Goal: Task Accomplishment & Management: Contribute content

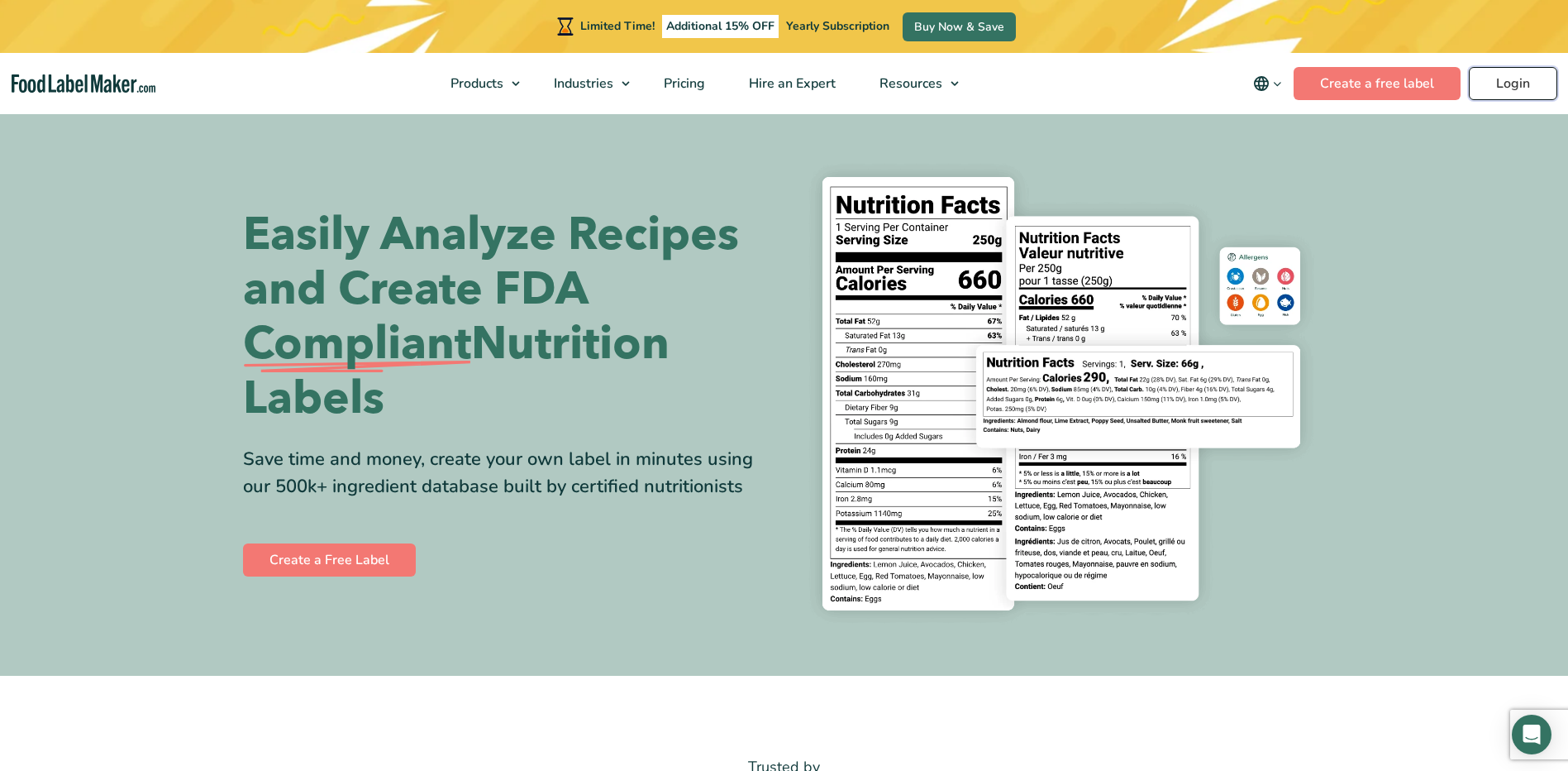
click at [1532, 78] on link "Login" at bounding box center [1514, 83] width 89 height 33
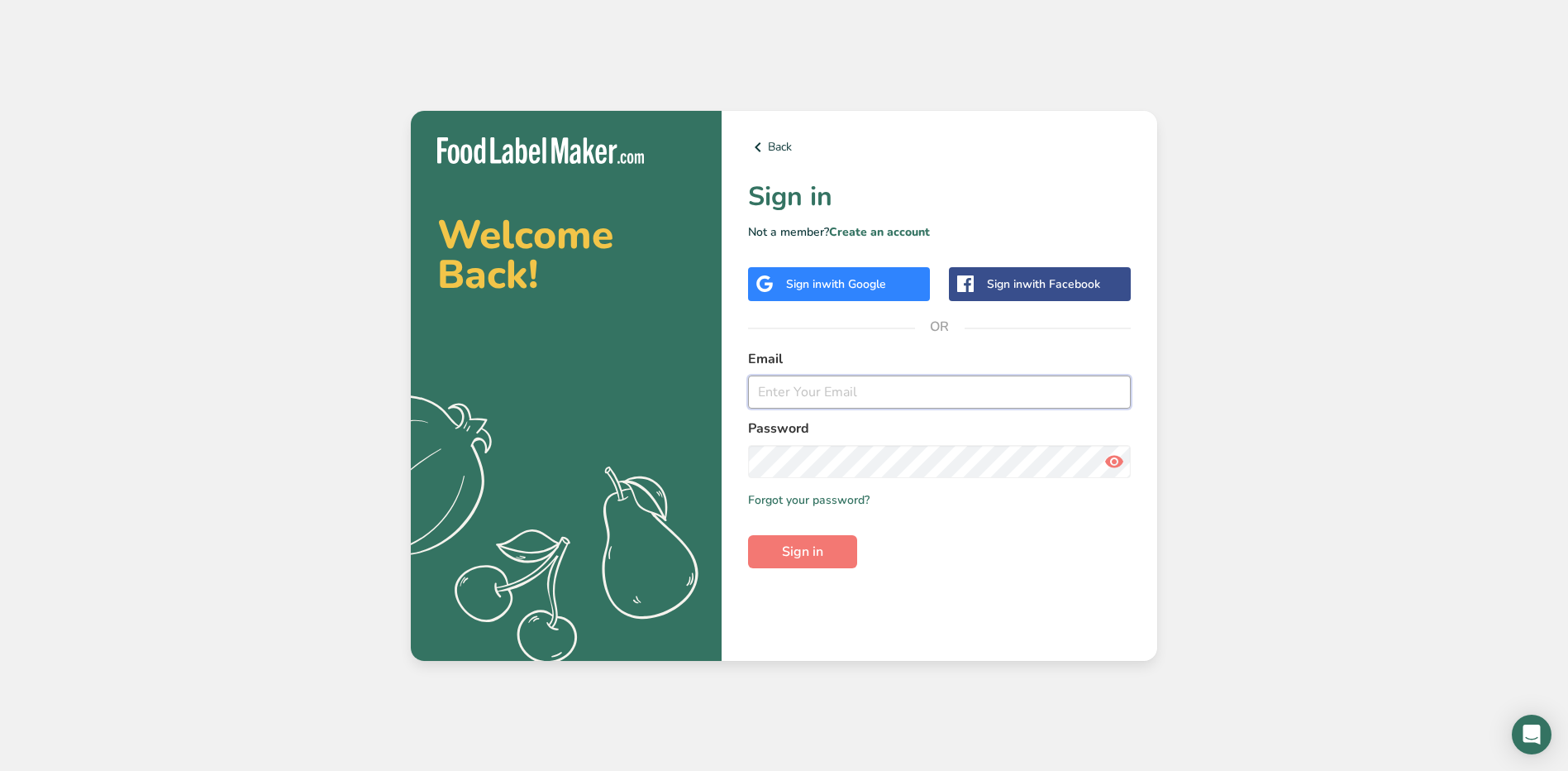
click at [783, 386] on input "email" at bounding box center [939, 392] width 383 height 33
type input "jhael.carrillo@stonybrookmedicine.edu"
click at [748, 535] on button "Sign in" at bounding box center [803, 551] width 109 height 33
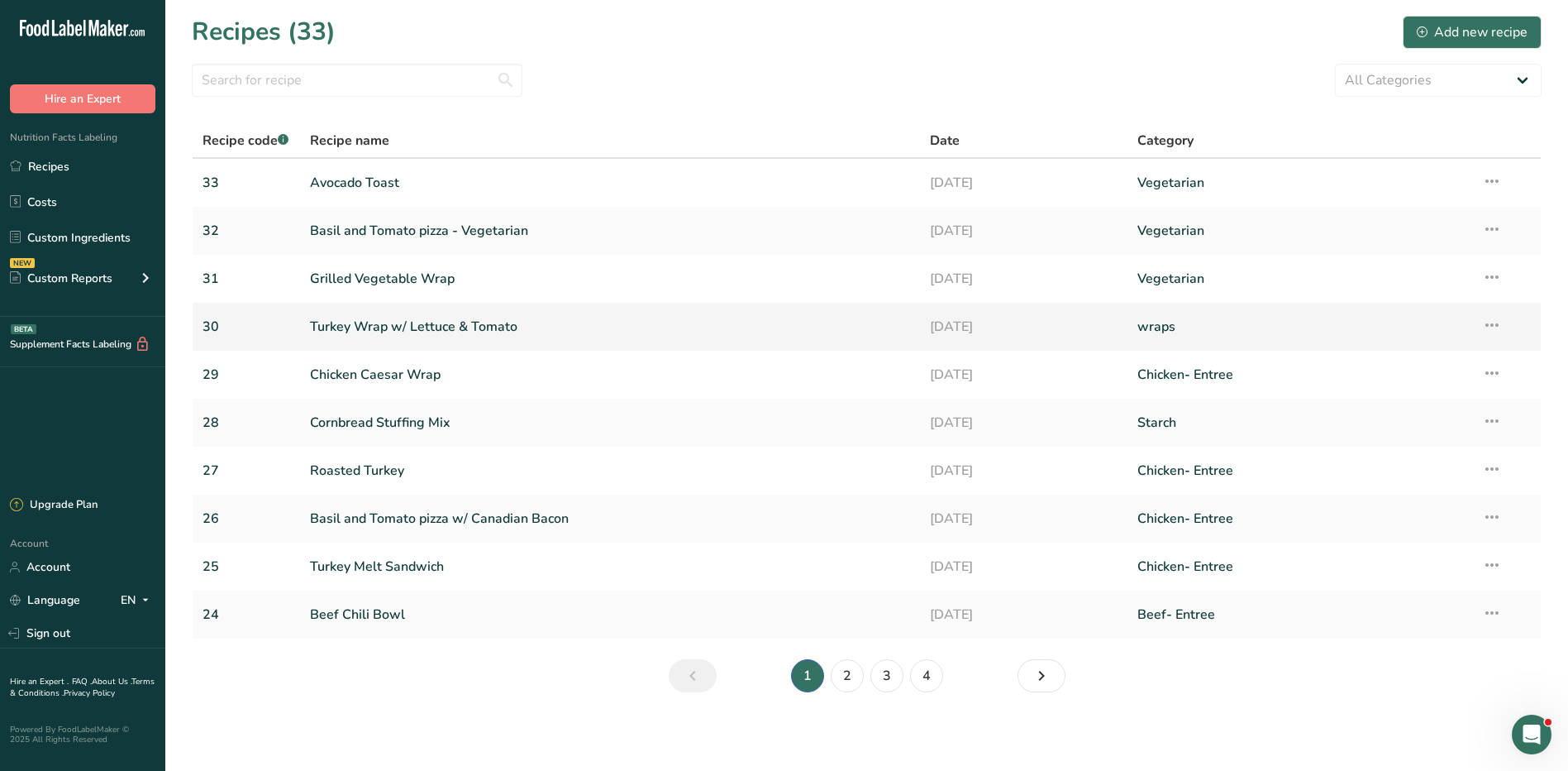
click at [468, 322] on link "Turkey Wrap w/ Lettuce & Tomato" at bounding box center [610, 326] width 601 height 35
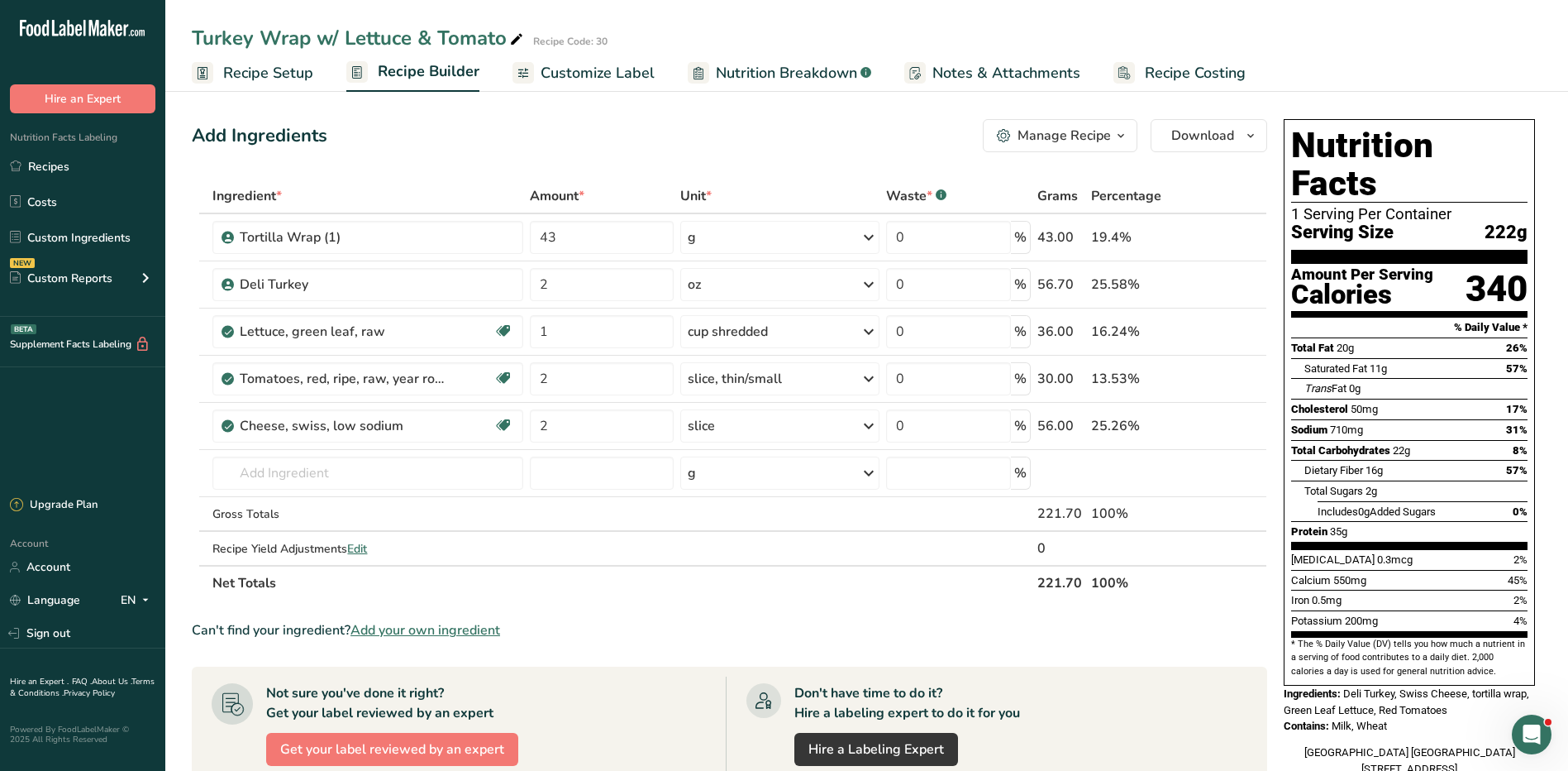
click at [1117, 142] on icon "button" at bounding box center [1121, 136] width 13 height 20
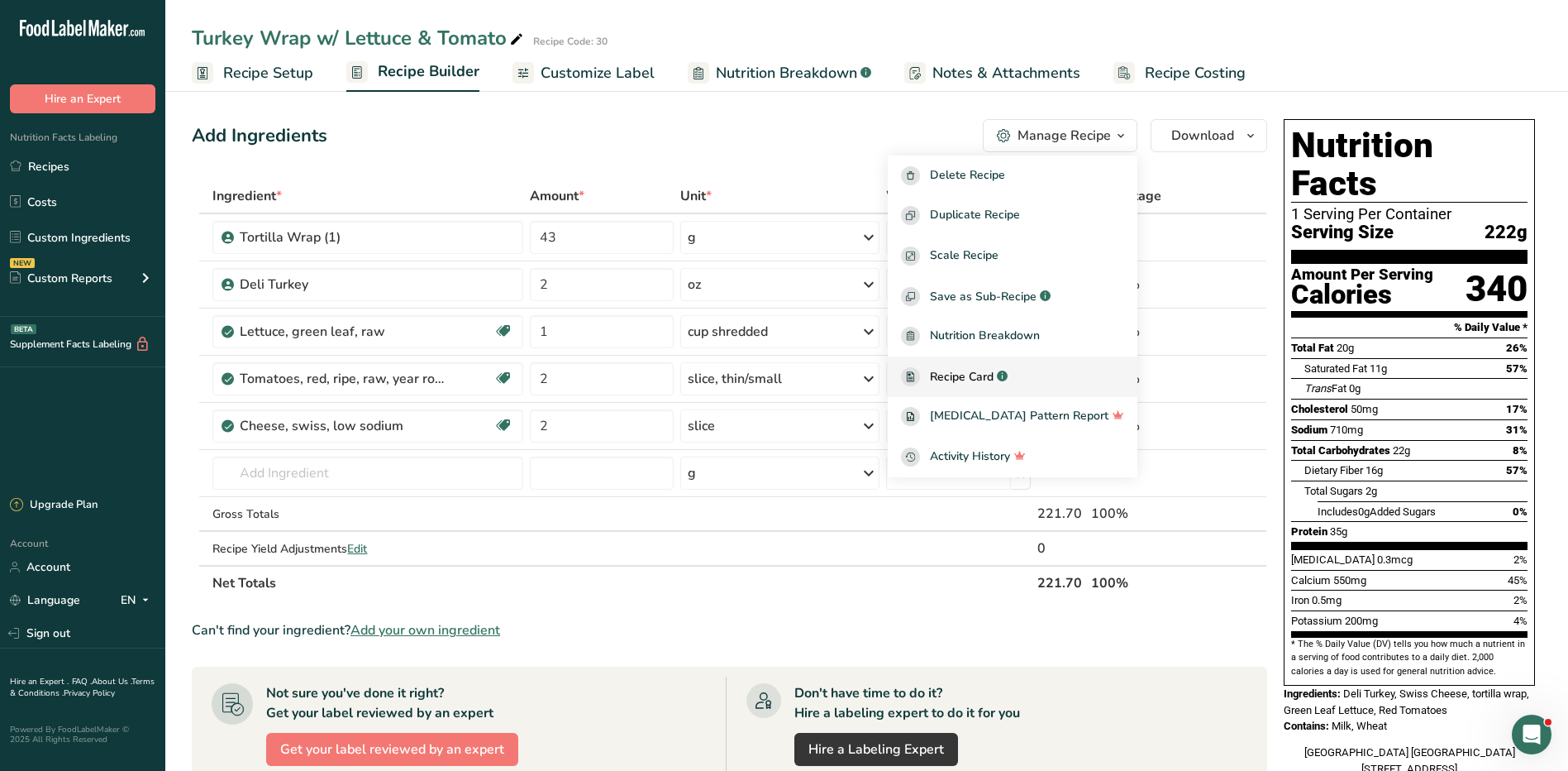
click at [986, 378] on span "Recipe Card" at bounding box center [962, 377] width 64 height 18
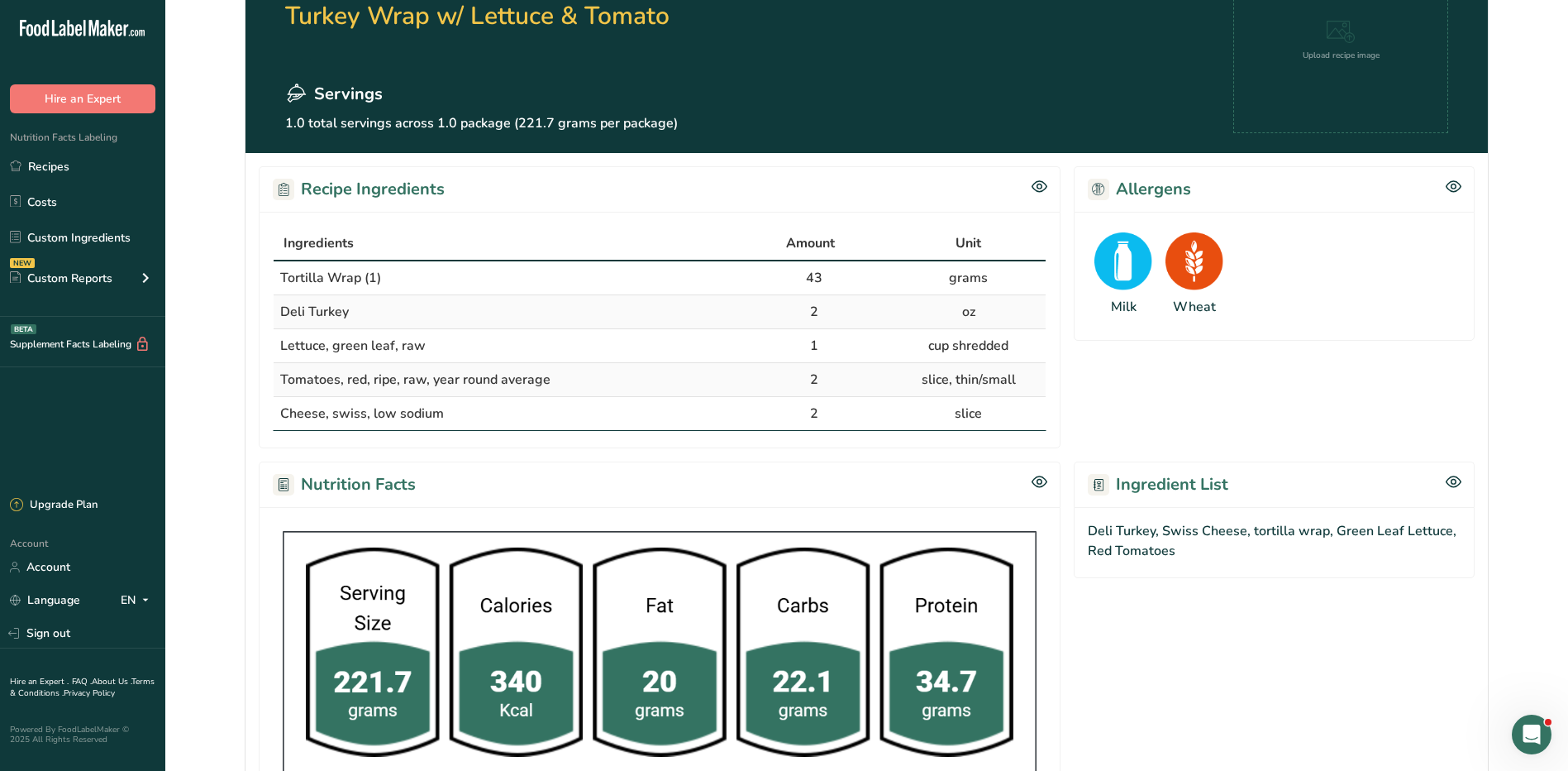
scroll to position [165, 0]
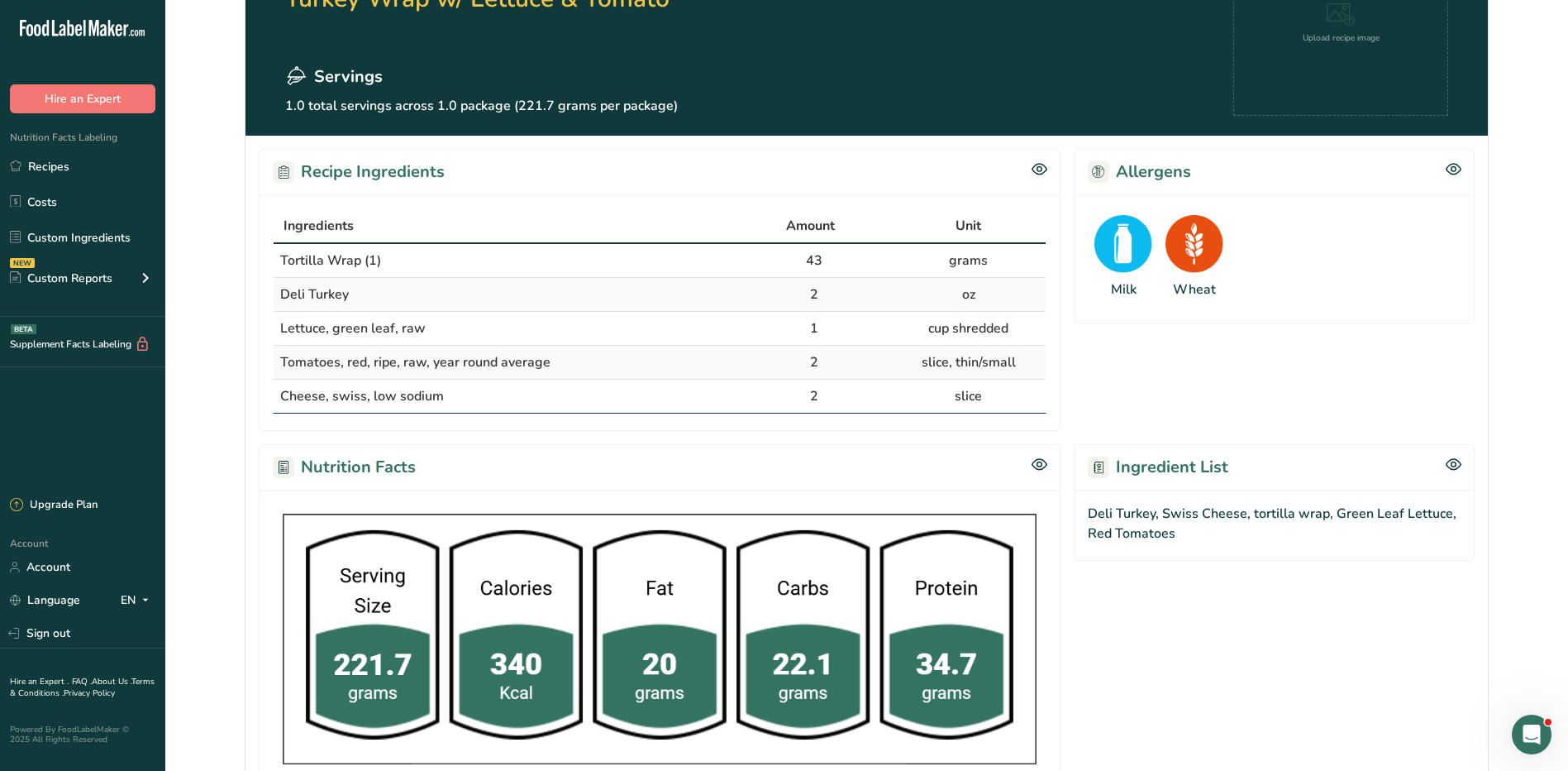
drag, startPoint x: 276, startPoint y: 258, endPoint x: 1012, endPoint y: 396, distance: 748.8
click at [1012, 396] on tbody "Tortilla Wrap (1) 43 grams Deli Turkey 2 oz Lettuce, green leaf, raw 1 cup shre…" at bounding box center [660, 329] width 772 height 169
copy tbody "Tortilla Wrap (1) 43 grams Deli Turkey 2 oz Lettuce, green leaf, raw 1 cup shre…"
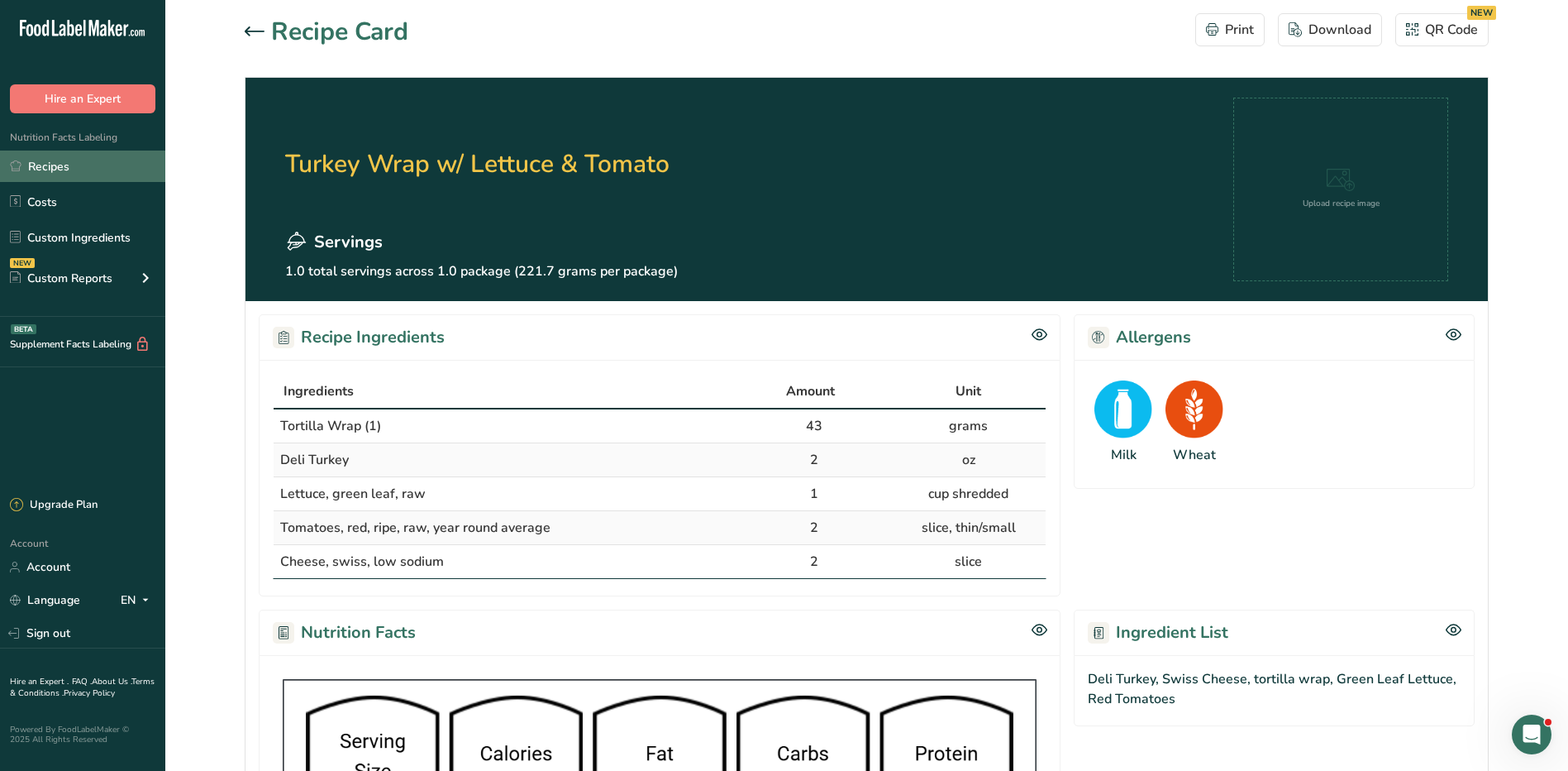
click at [51, 163] on link "Recipes" at bounding box center [83, 165] width 165 height 31
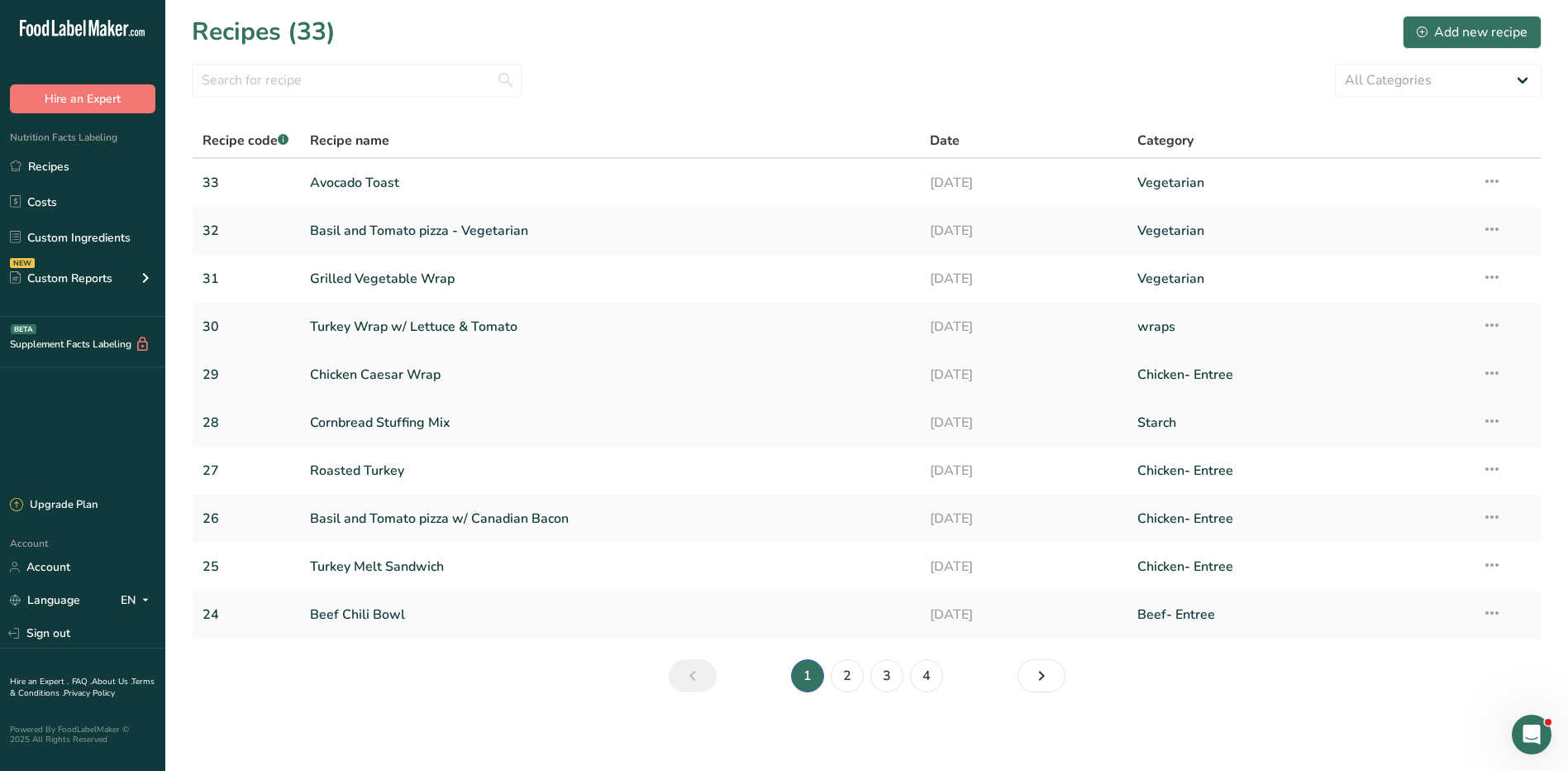
click at [408, 377] on link "Chicken Caesar Wrap" at bounding box center [610, 374] width 601 height 35
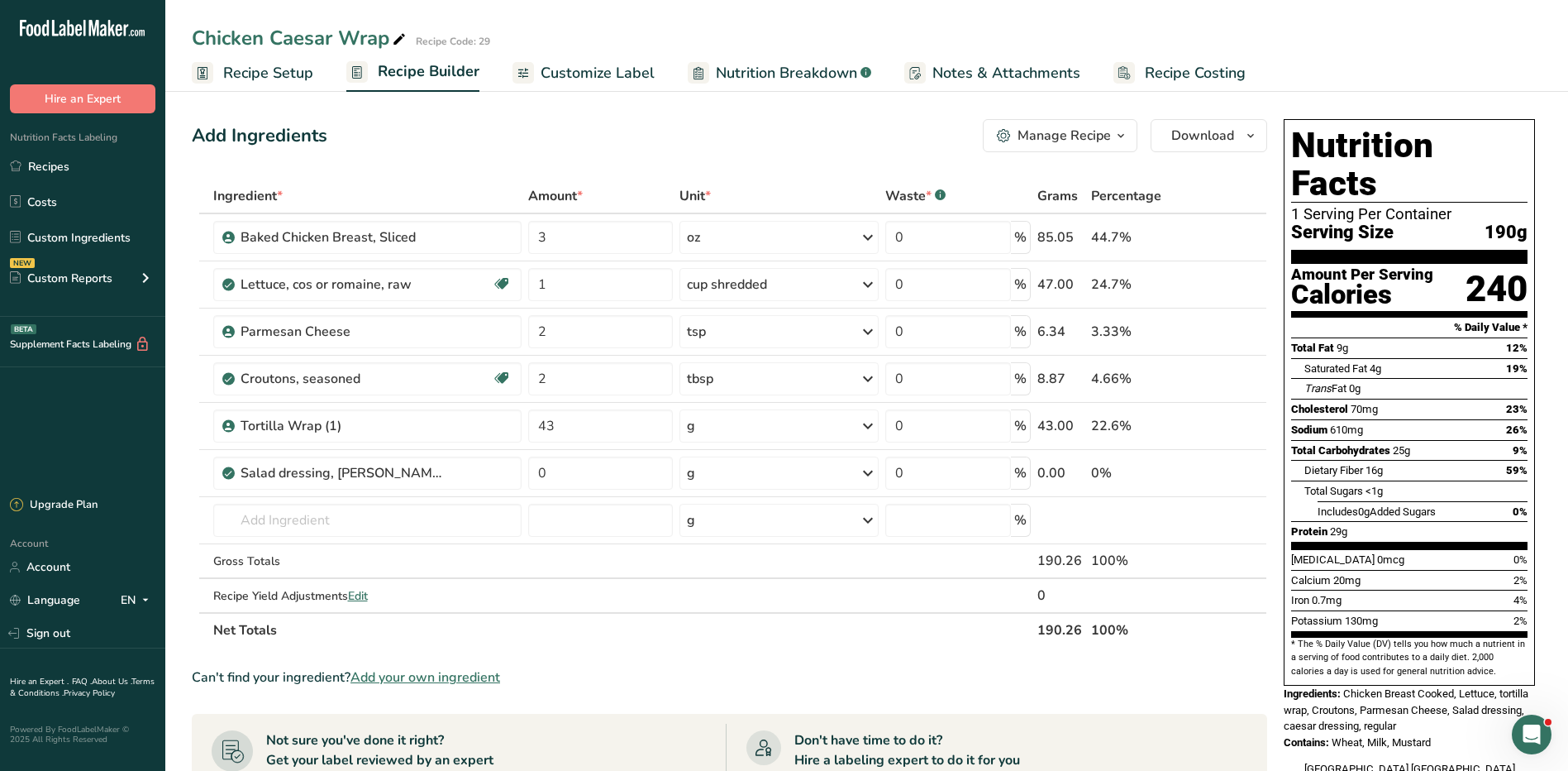
click at [1061, 136] on div "Manage Recipe" at bounding box center [1064, 136] width 93 height 20
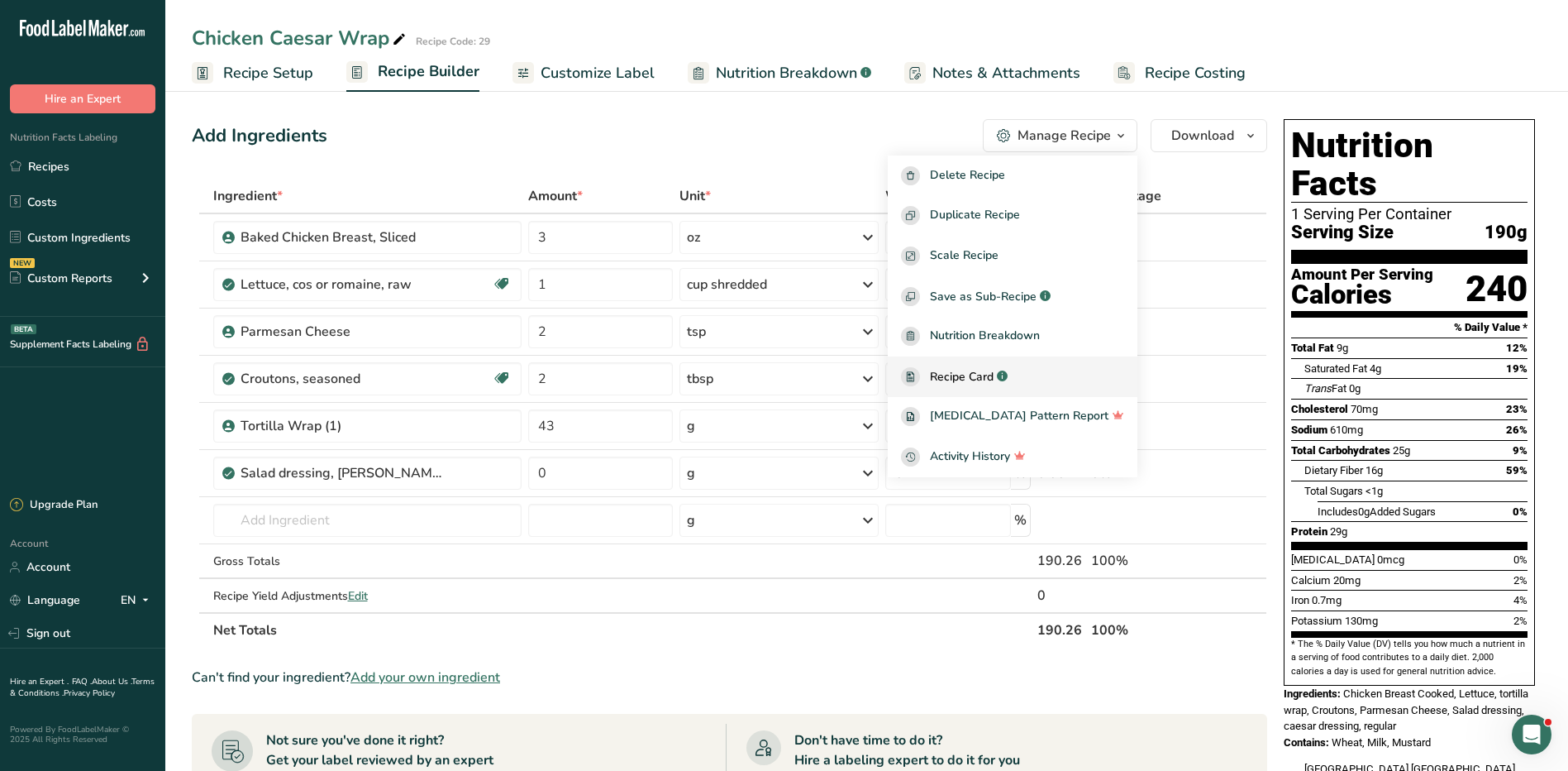
click at [994, 380] on span "Recipe Card" at bounding box center [962, 377] width 64 height 18
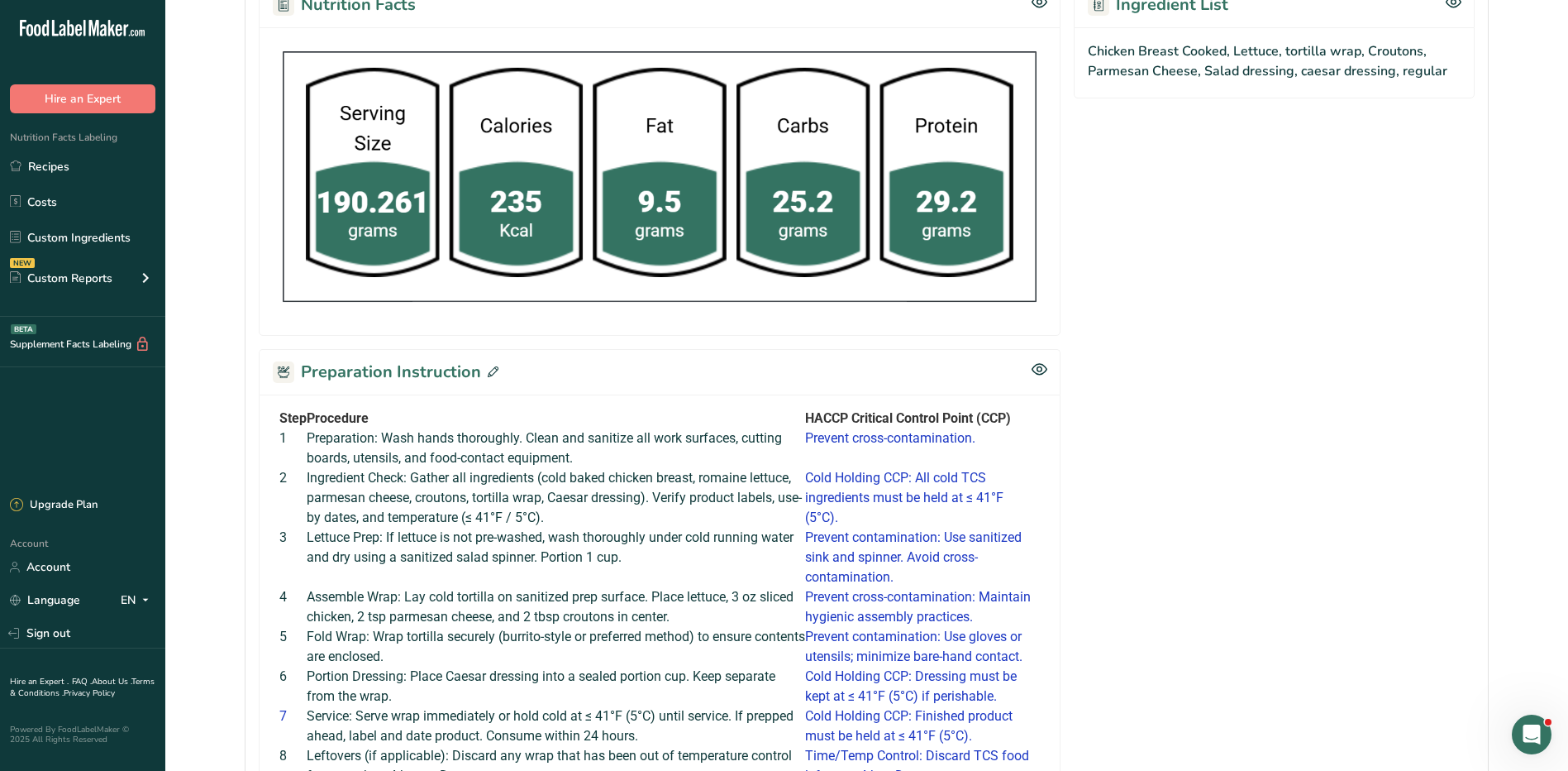
scroll to position [904, 0]
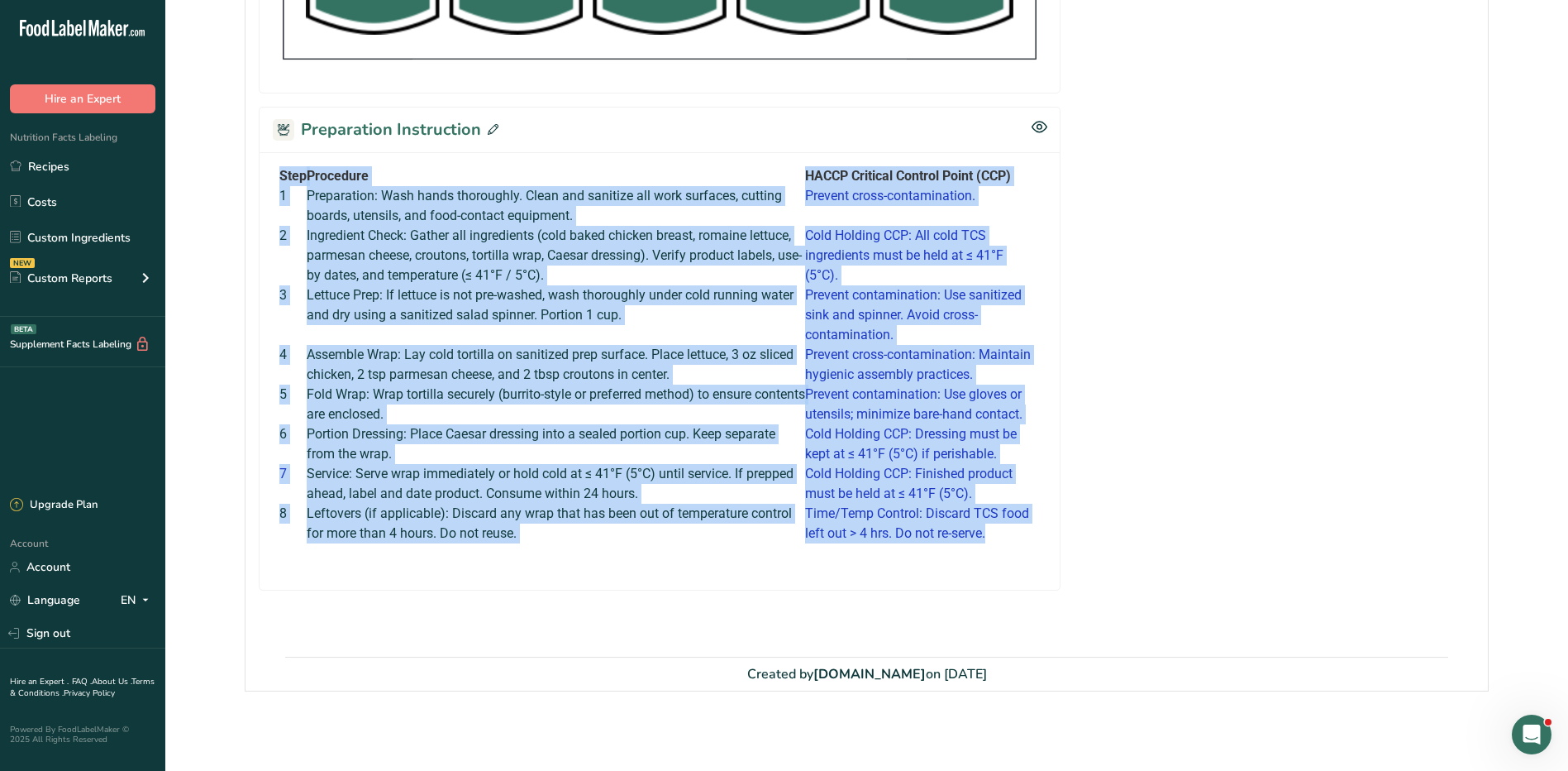
drag, startPoint x: 280, startPoint y: 172, endPoint x: 1018, endPoint y: 534, distance: 822.0
click at [1018, 534] on tbody "Step Procedure HACCP Critical Control Point (CCP) 1 Preparation: Wash hands tho…" at bounding box center [660, 354] width 761 height 378
copy tbody "Step Procedure HACCP Critical Control Point (CCP) 1 Preparation: Wash hands tho…"
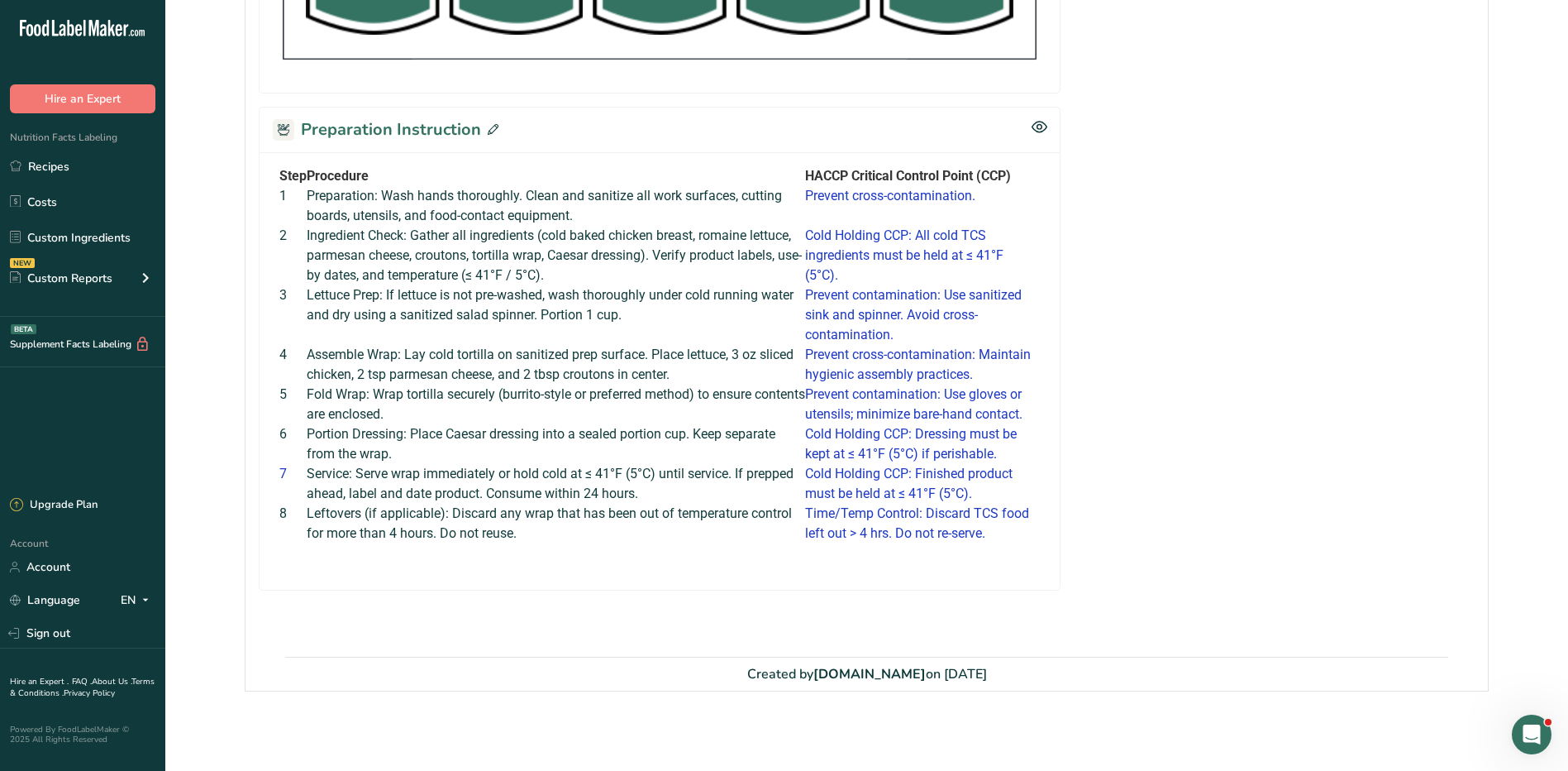
click at [325, 579] on div "Step Procedure HACCP Critical Control Point (CCP) 1 Preparation: Wash hands tho…" at bounding box center [659, 370] width 802 height 438
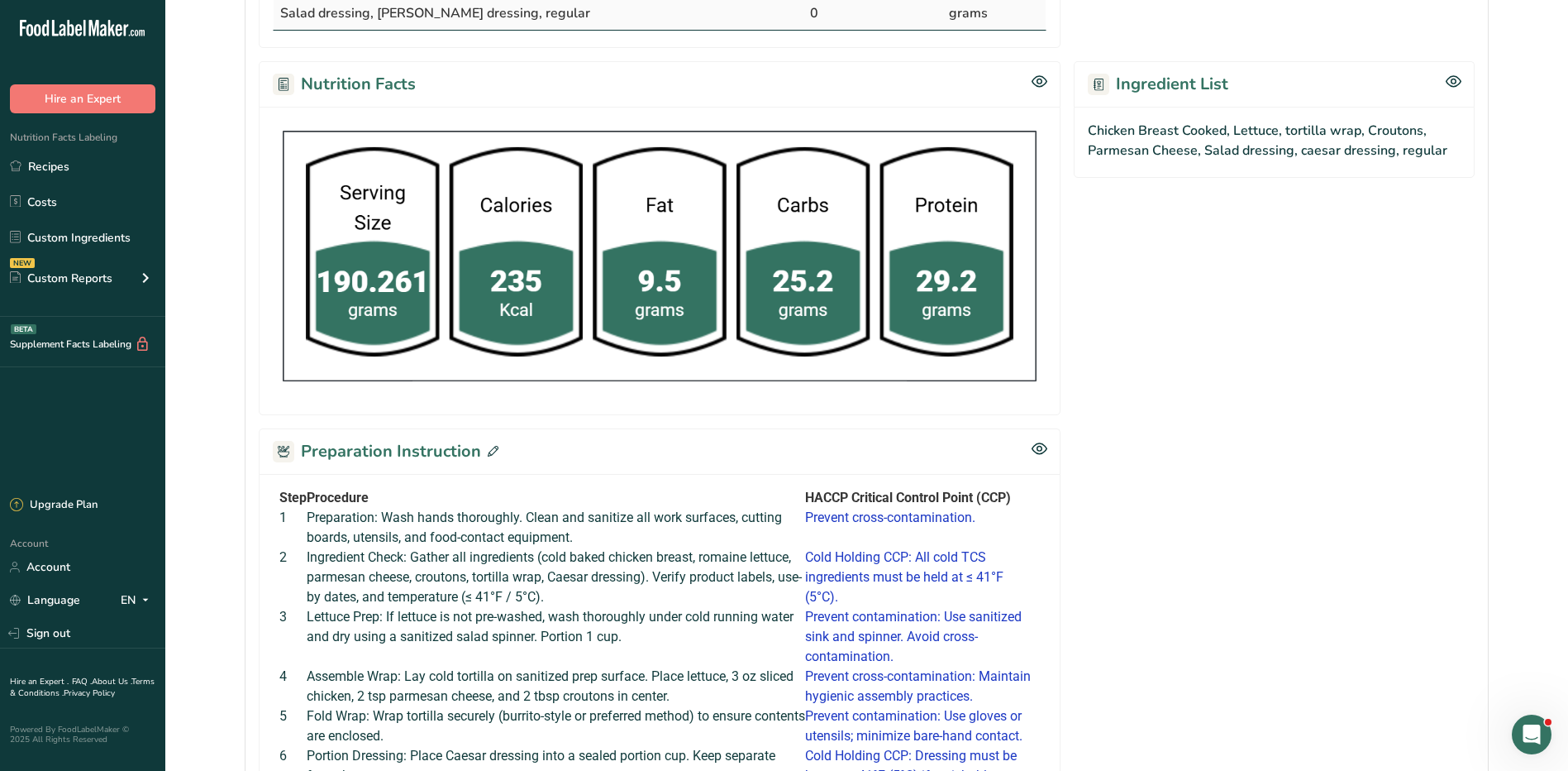
scroll to position [579, 0]
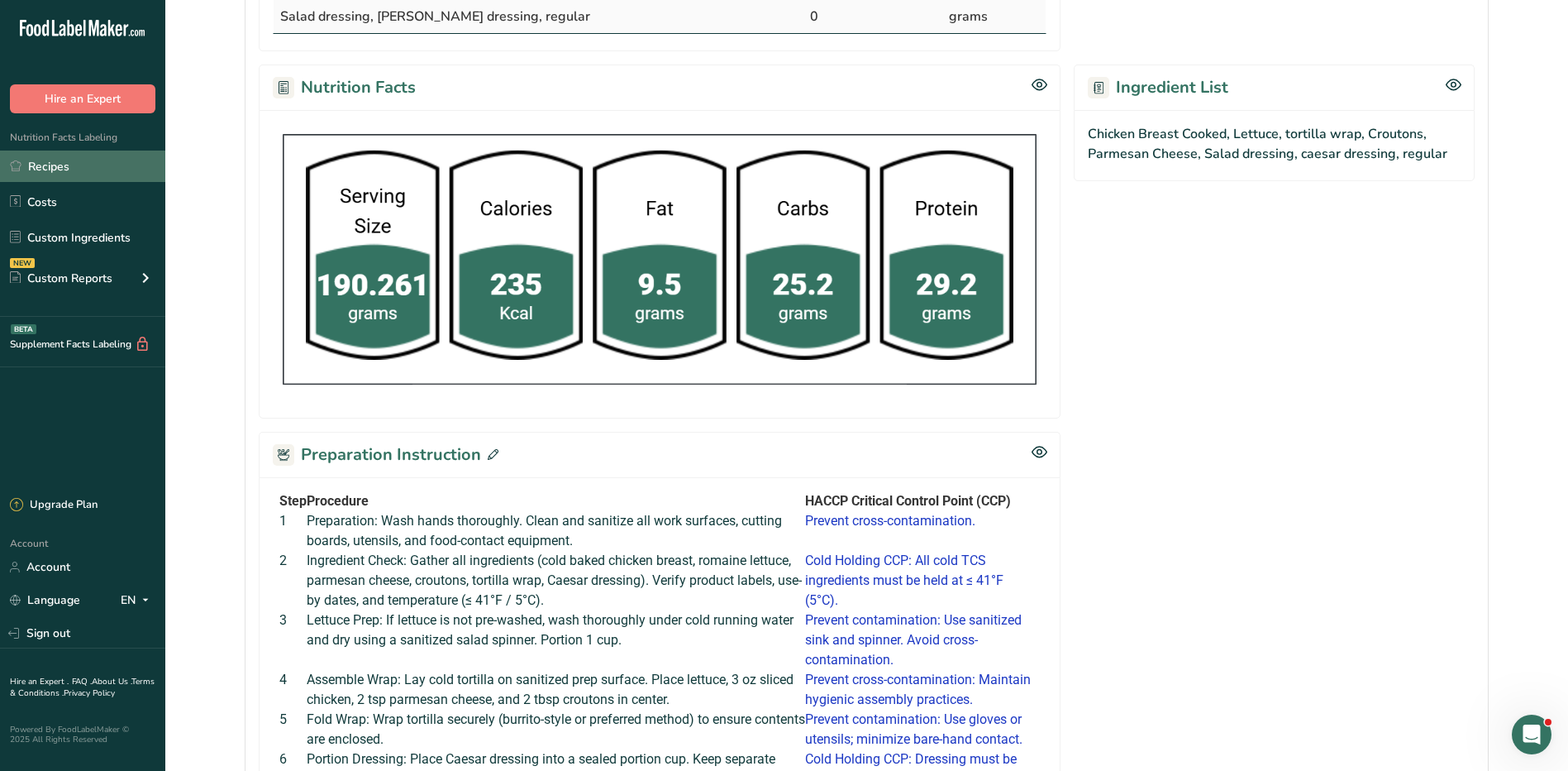
click at [78, 158] on link "Recipes" at bounding box center [83, 165] width 165 height 31
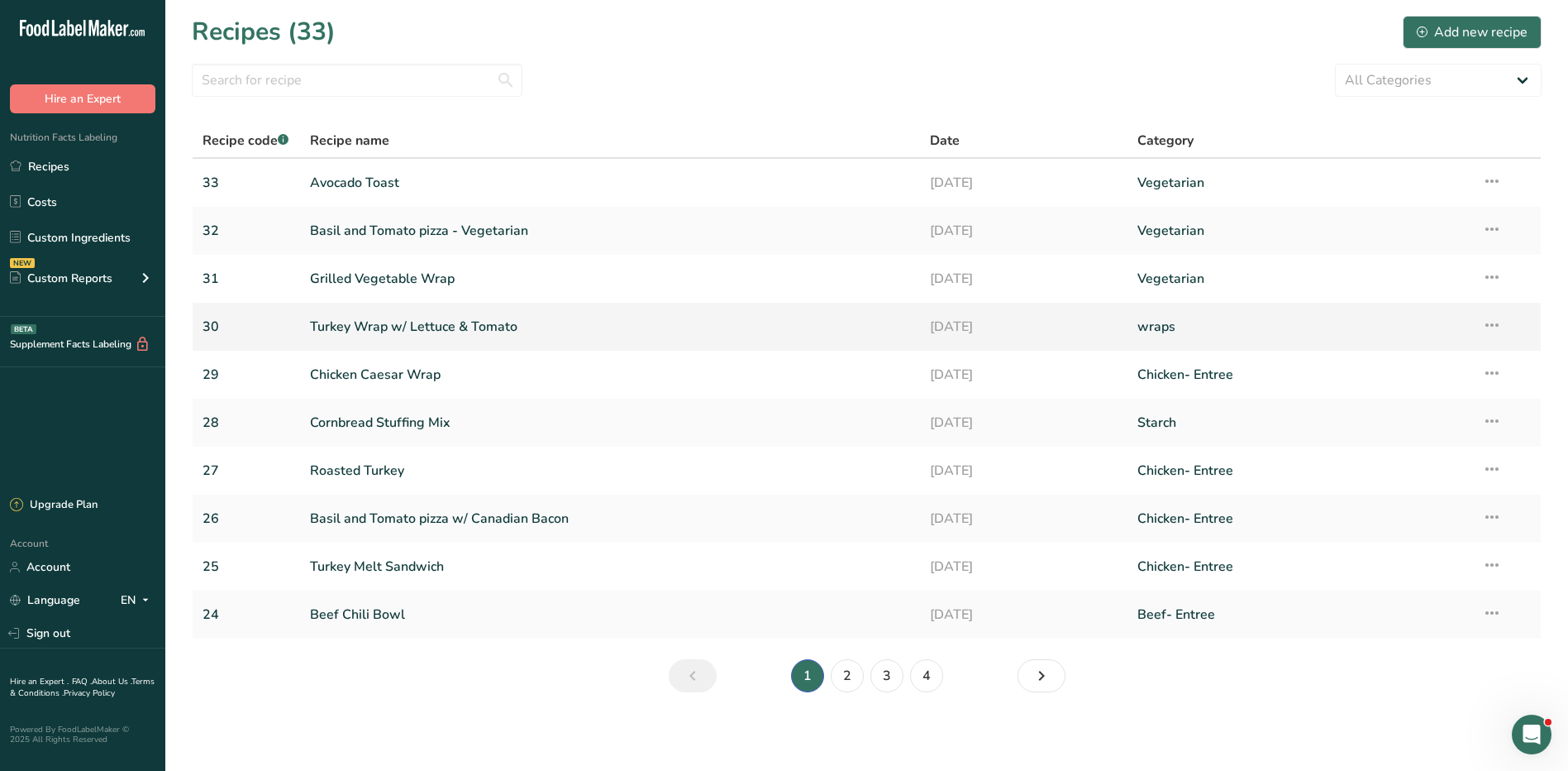
click at [486, 328] on link "Turkey Wrap w/ Lettuce & Tomato" at bounding box center [610, 326] width 601 height 35
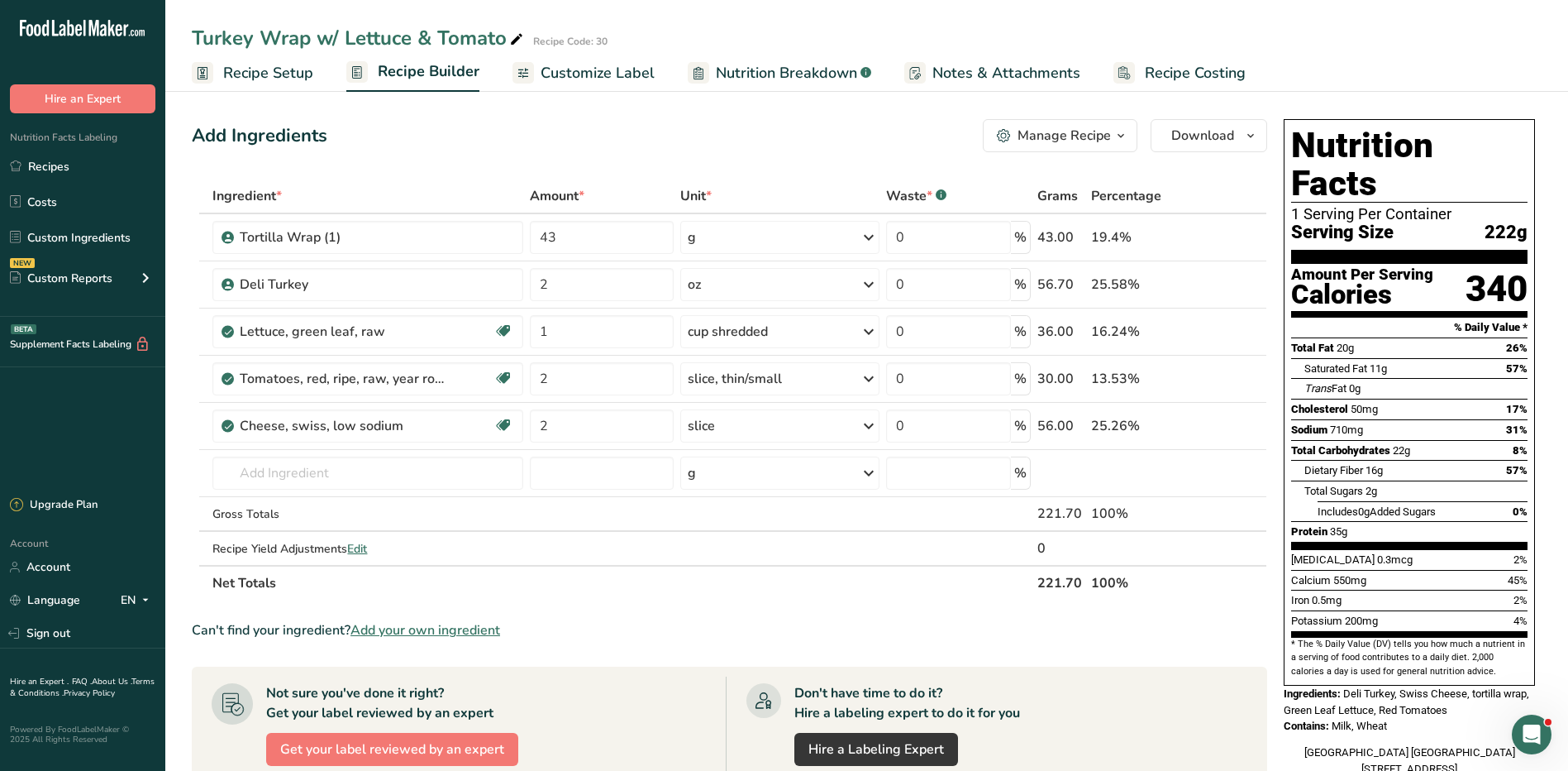
click at [1039, 140] on div "Manage Recipe" at bounding box center [1064, 136] width 93 height 20
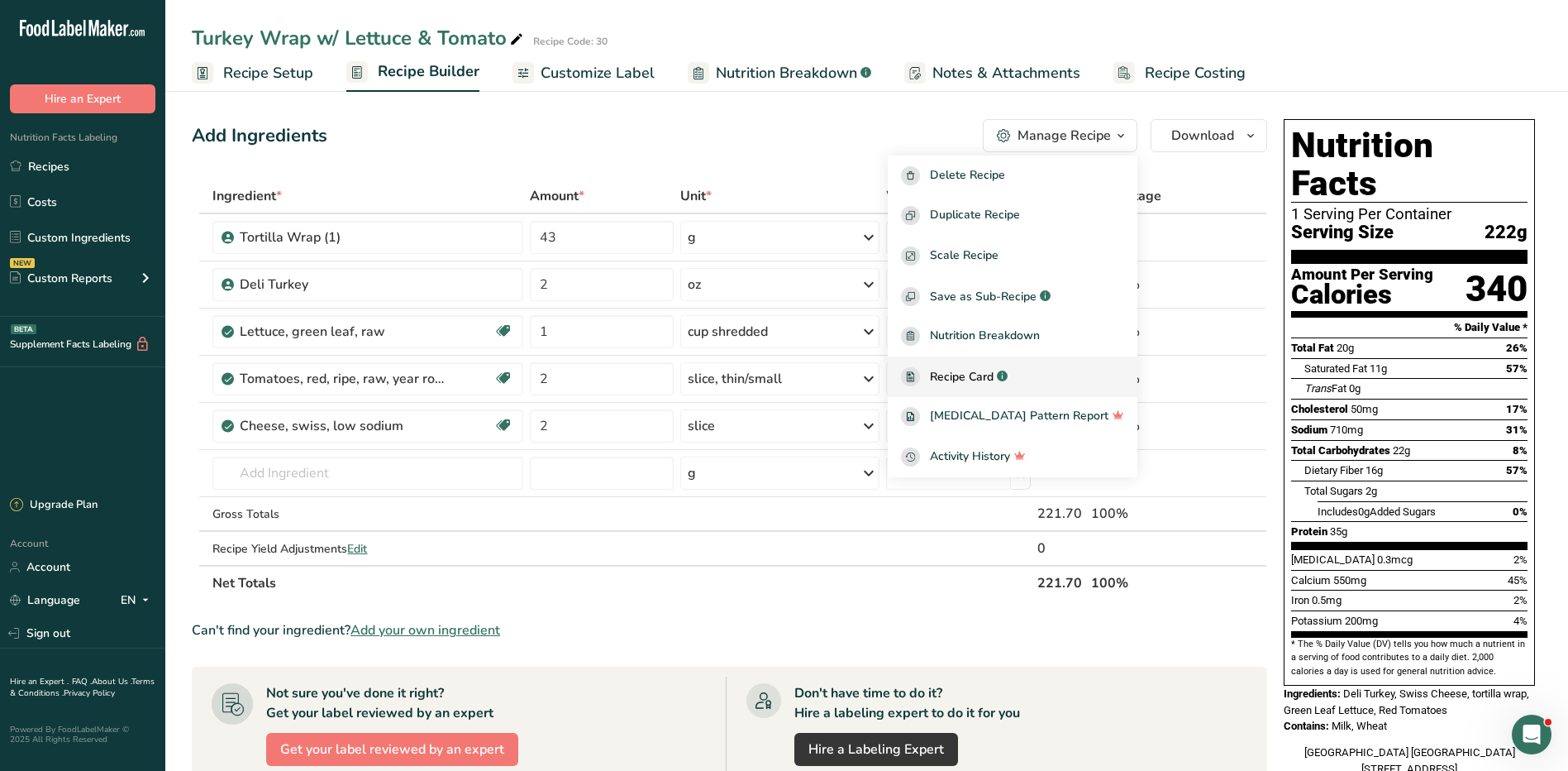
click at [994, 377] on span "Recipe Card" at bounding box center [962, 377] width 64 height 18
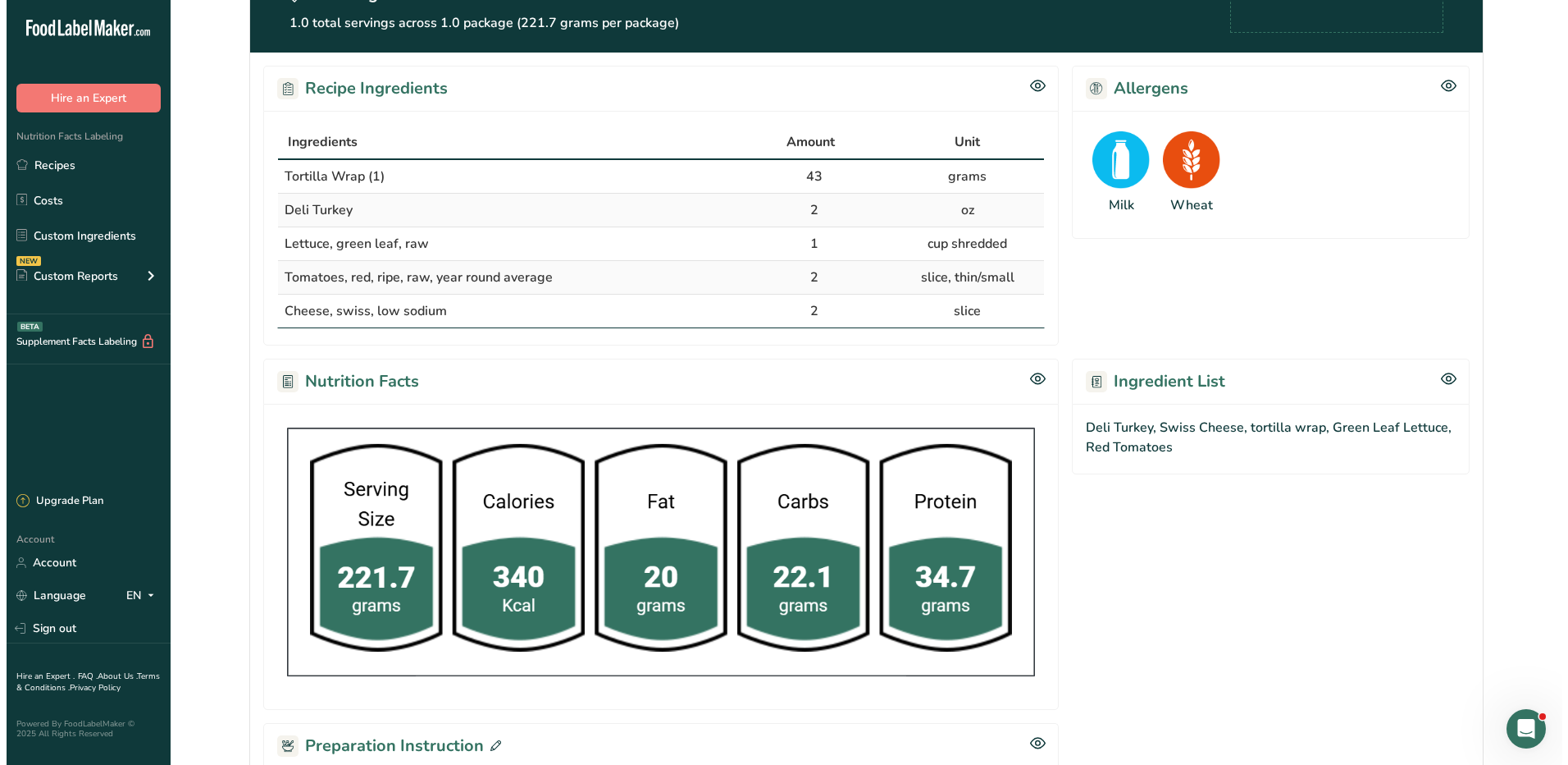
scroll to position [479, 0]
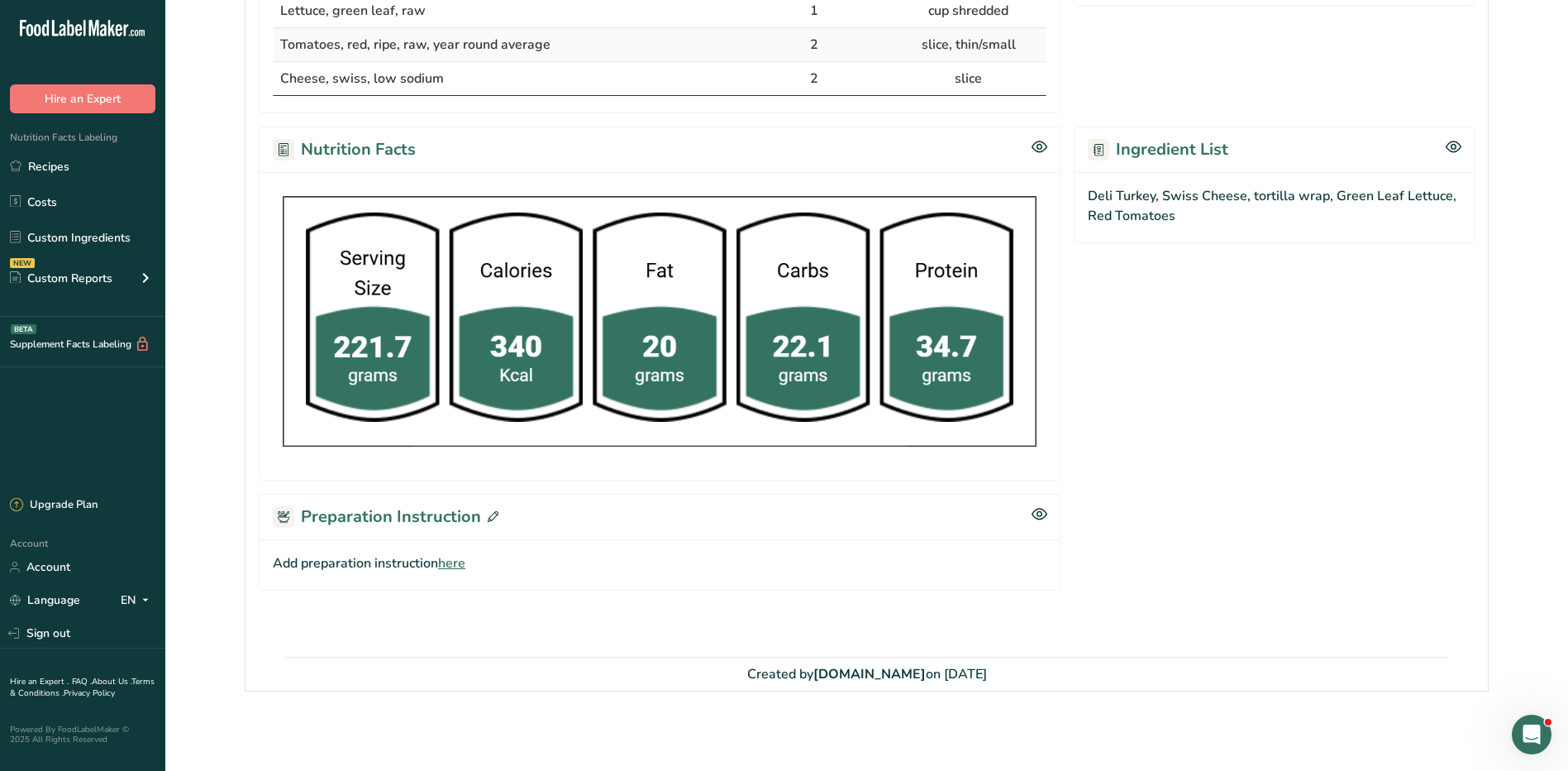
click at [494, 510] on span at bounding box center [490, 517] width 18 height 25
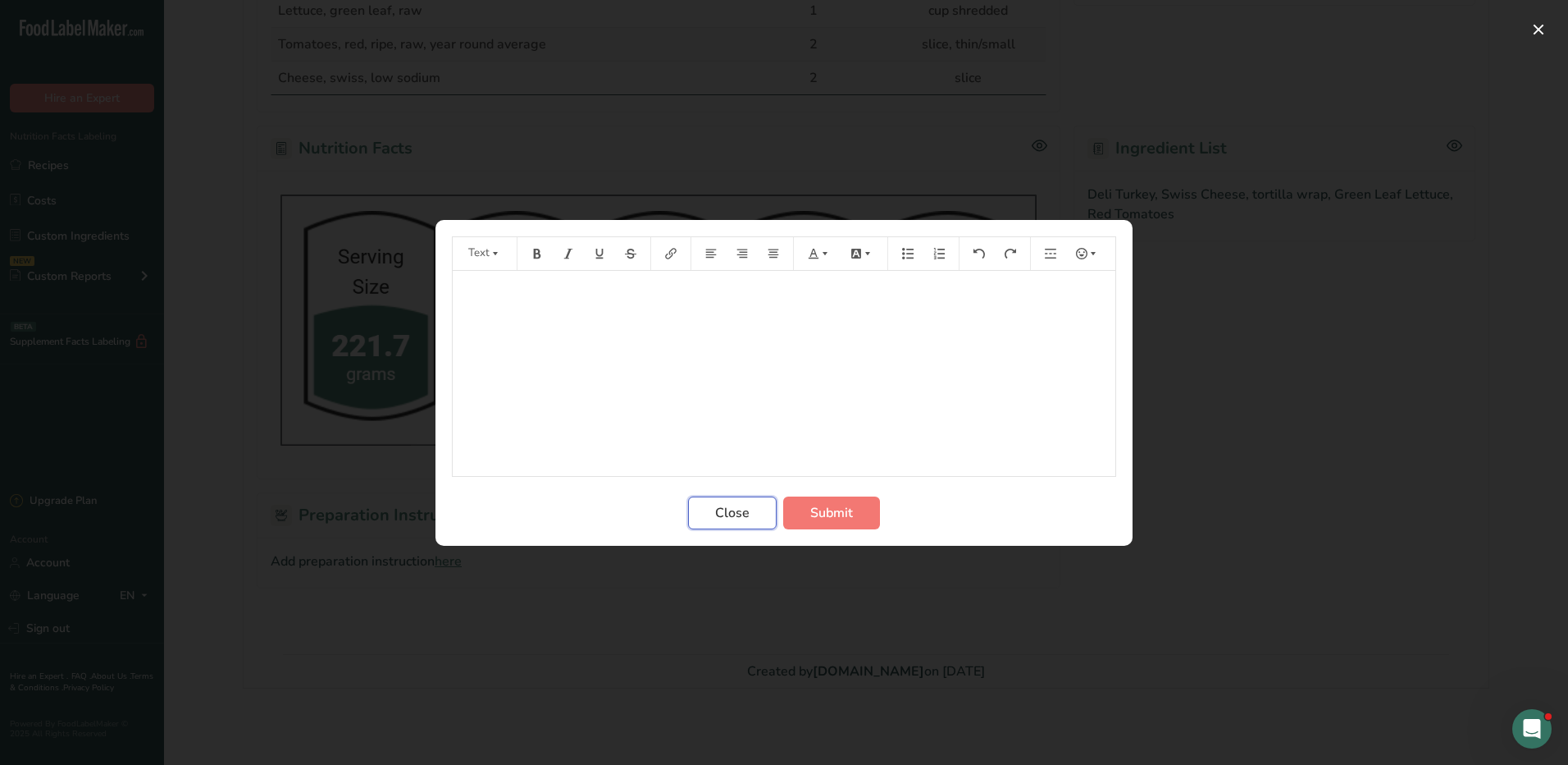
click at [740, 521] on span "Close" at bounding box center [732, 513] width 34 height 19
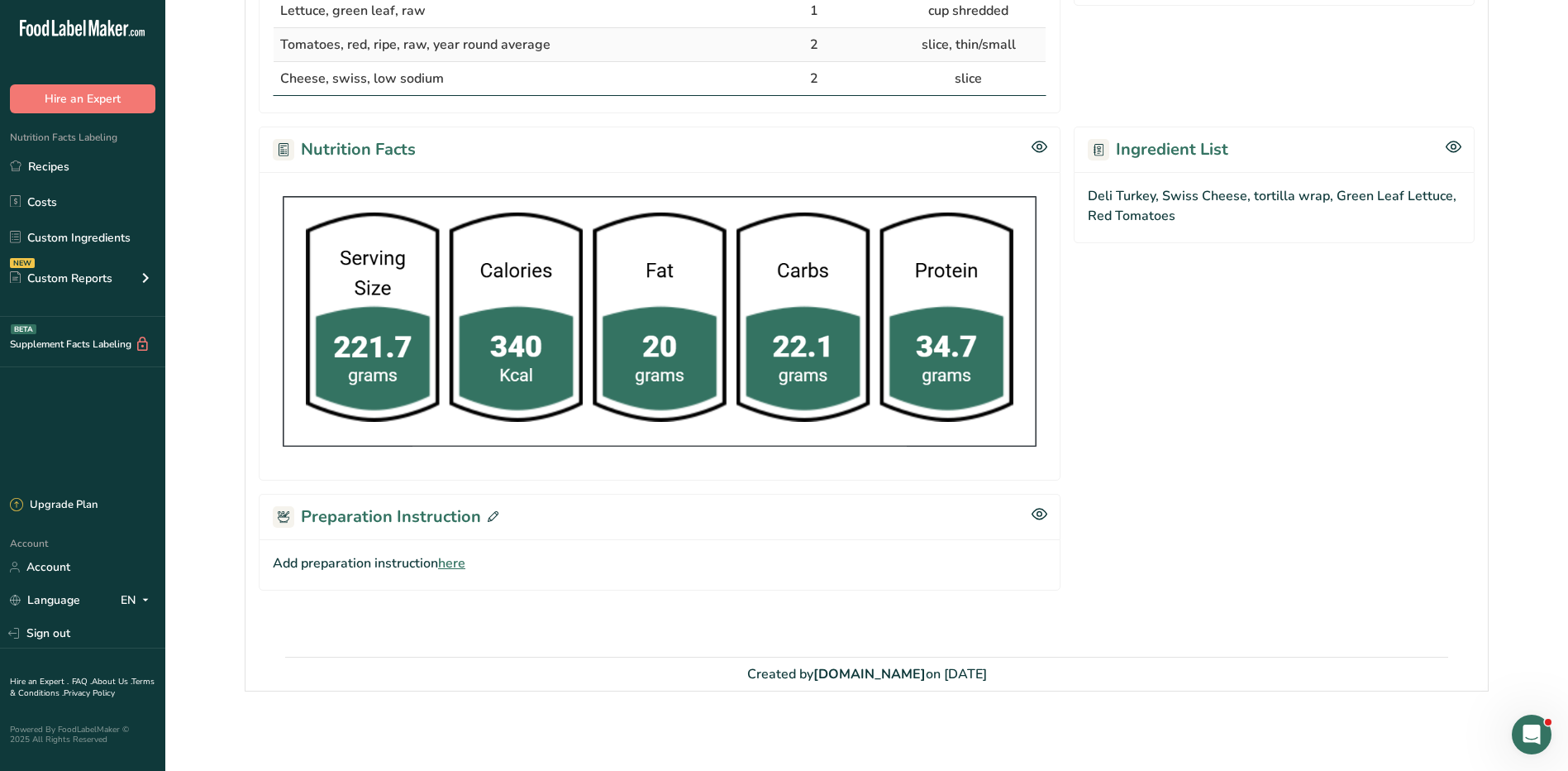
click at [487, 516] on icon at bounding box center [493, 516] width 11 height 11
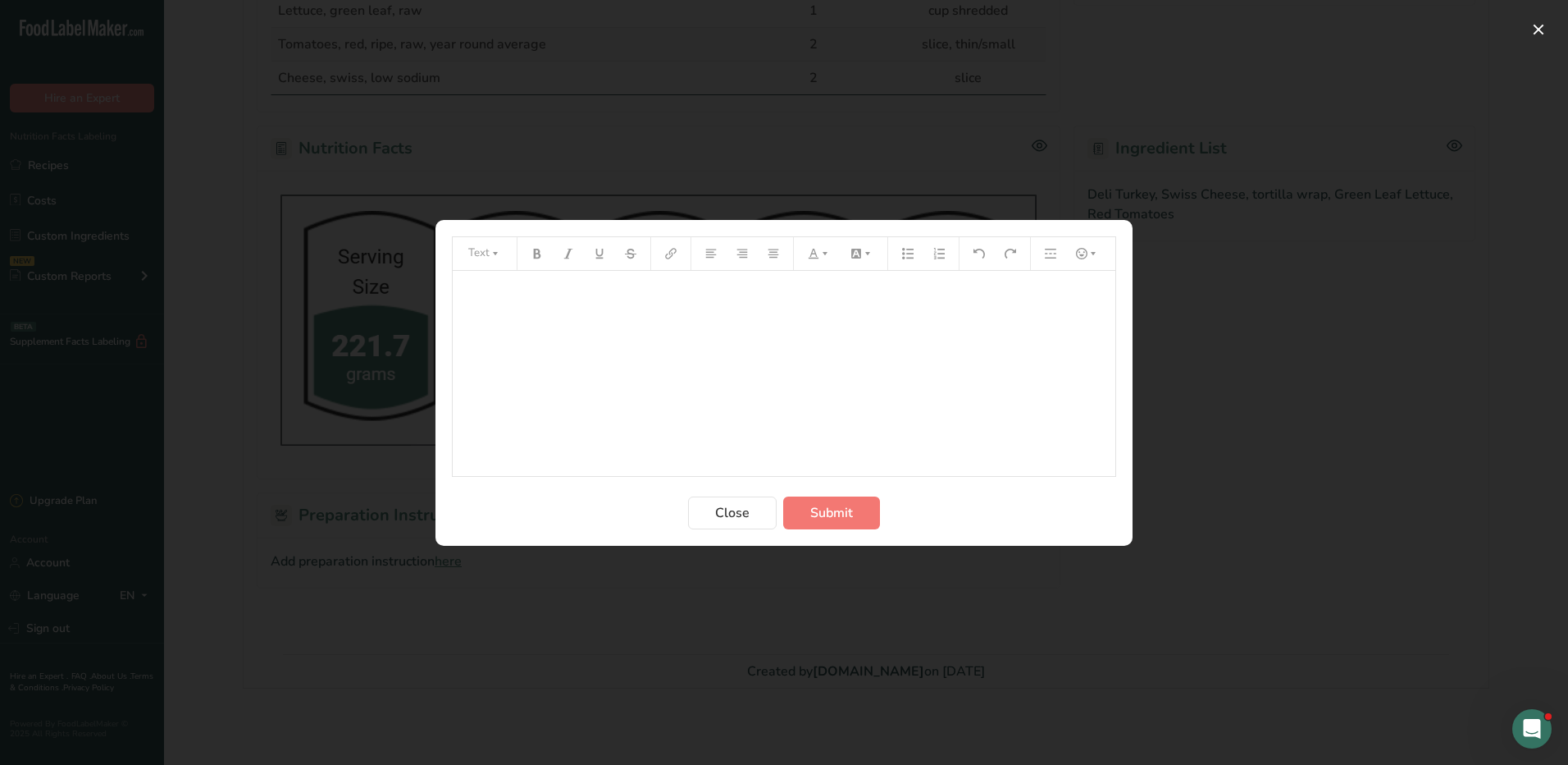
click at [670, 385] on div "﻿" at bounding box center [784, 373] width 662 height 205
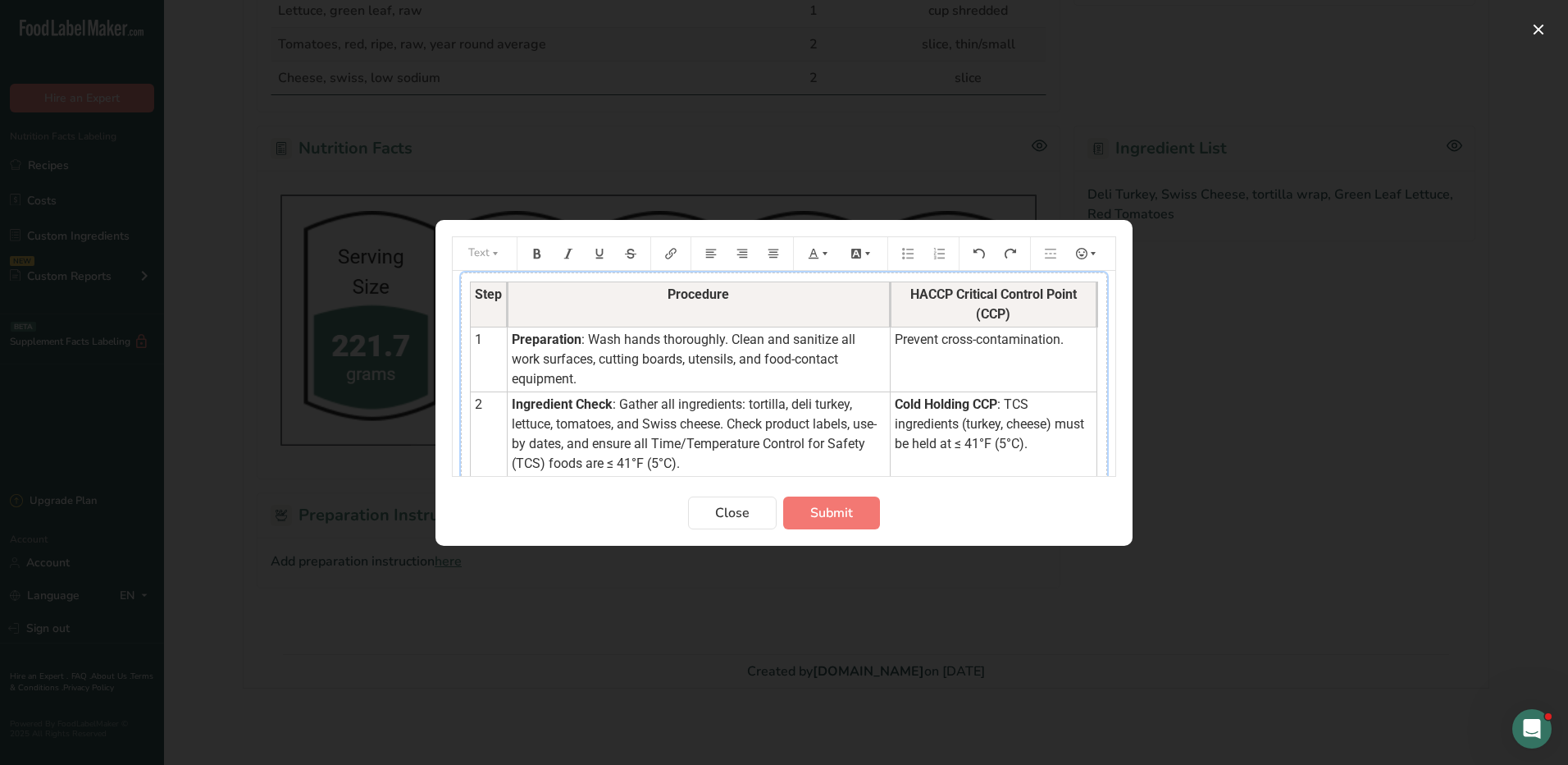
scroll to position [0, 0]
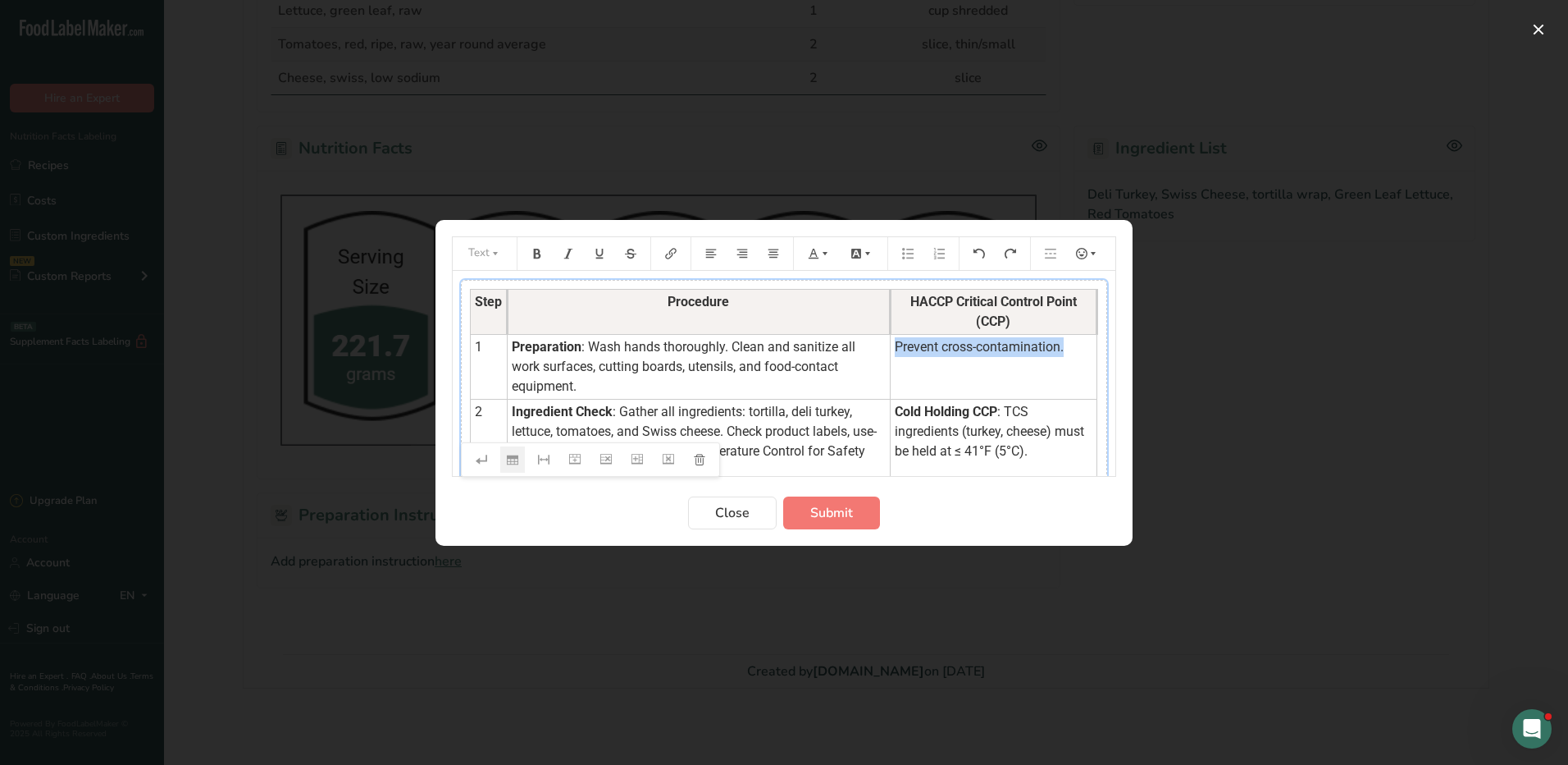
drag, startPoint x: 1066, startPoint y: 347, endPoint x: 888, endPoint y: 349, distance: 178.0
click at [890, 349] on td "Prevent cross-contamination." at bounding box center [993, 367] width 207 height 65
click at [820, 252] on icon "Preparation instructions modal" at bounding box center [825, 253] width 11 height 11
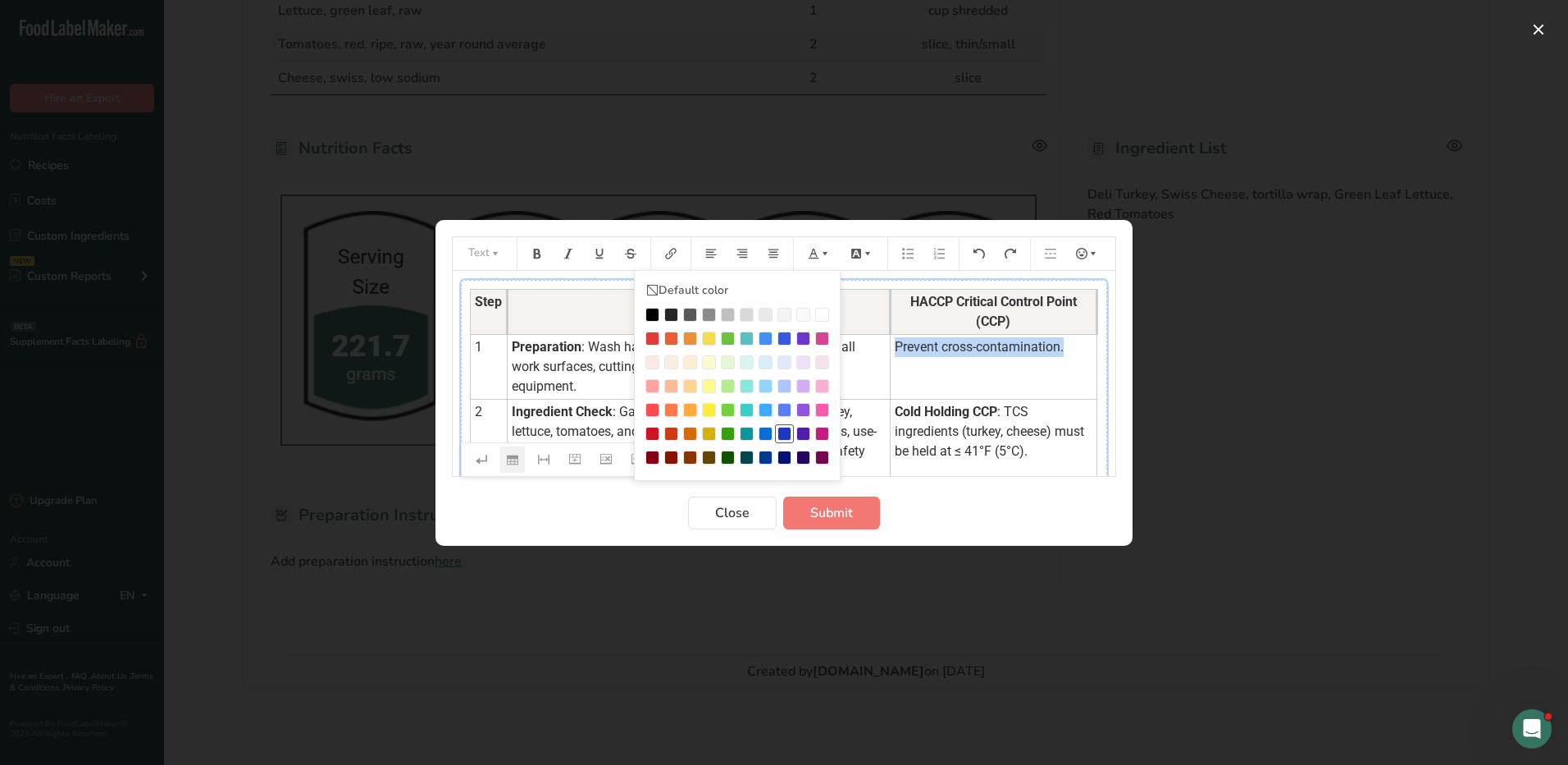
click at [787, 427] on div "Preparation instructions modal" at bounding box center [785, 434] width 14 height 14
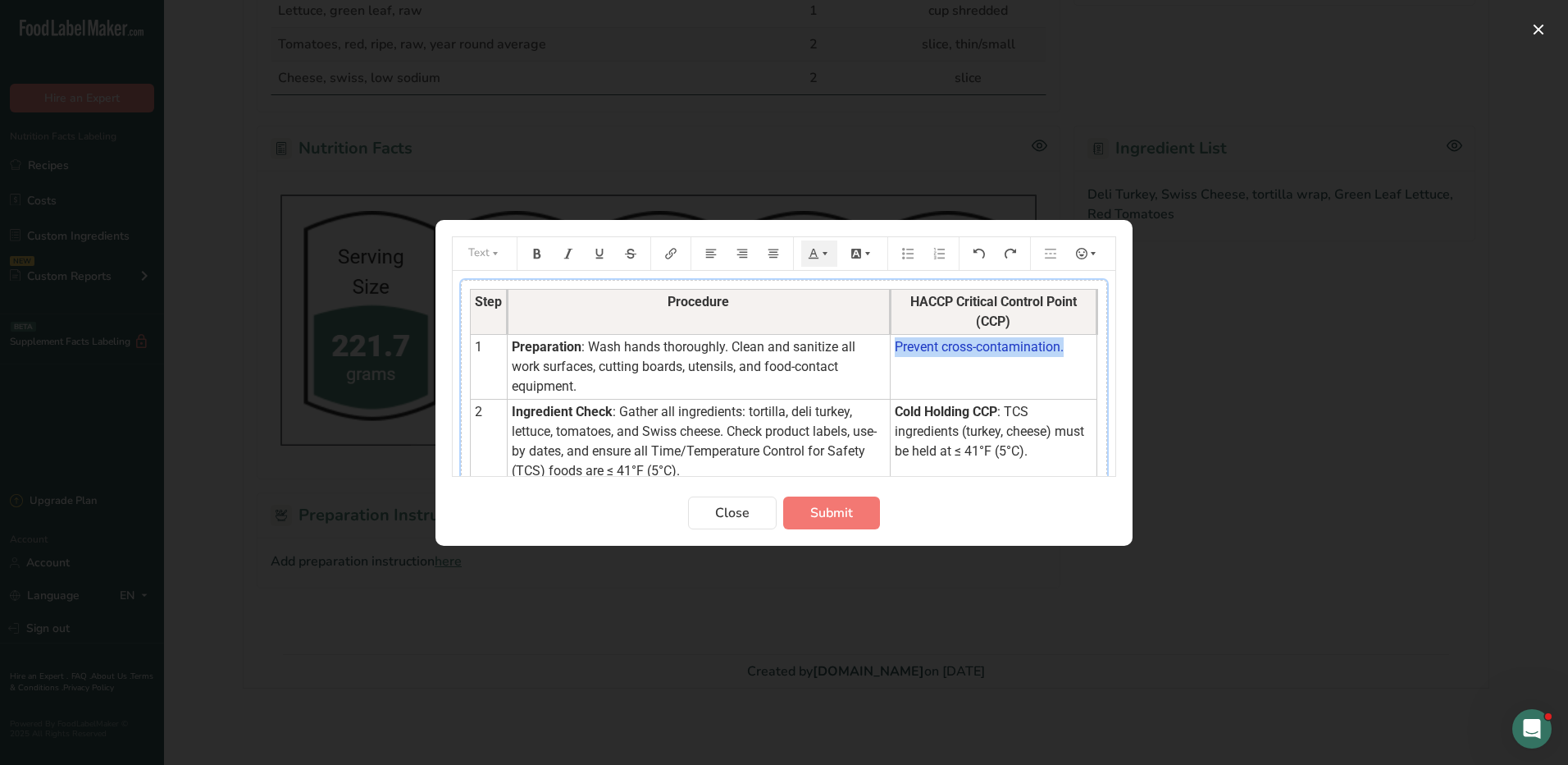
scroll to position [82, 0]
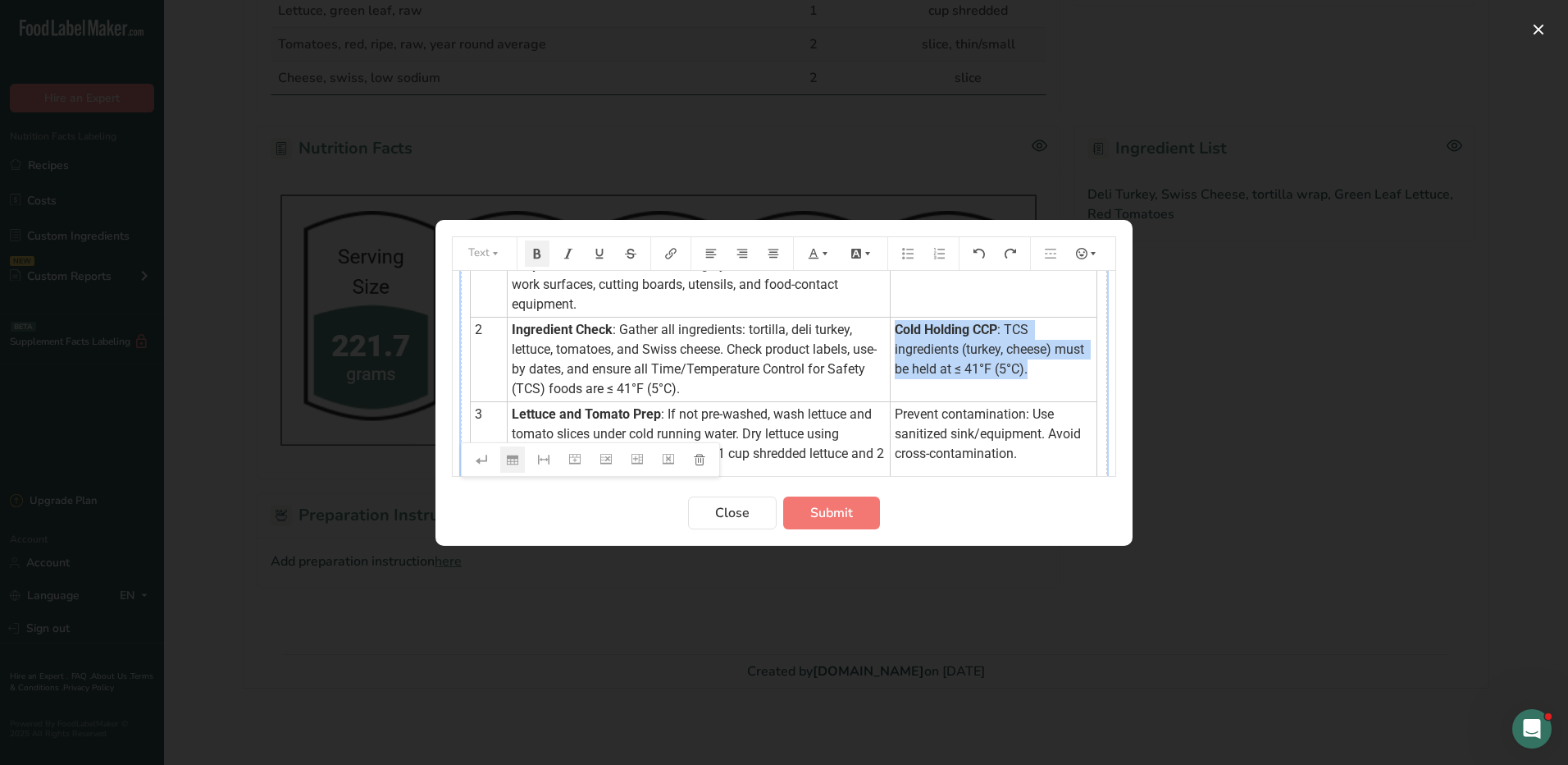
drag, startPoint x: 1039, startPoint y: 375, endPoint x: 884, endPoint y: 328, distance: 162.0
click at [890, 328] on td "Cold Holding CCP : TCS ingredients (turkey, cheese) must be held at ≤ 41°F (5°C…" at bounding box center [993, 359] width 207 height 85
click at [821, 249] on icon "Preparation instructions modal" at bounding box center [825, 253] width 11 height 11
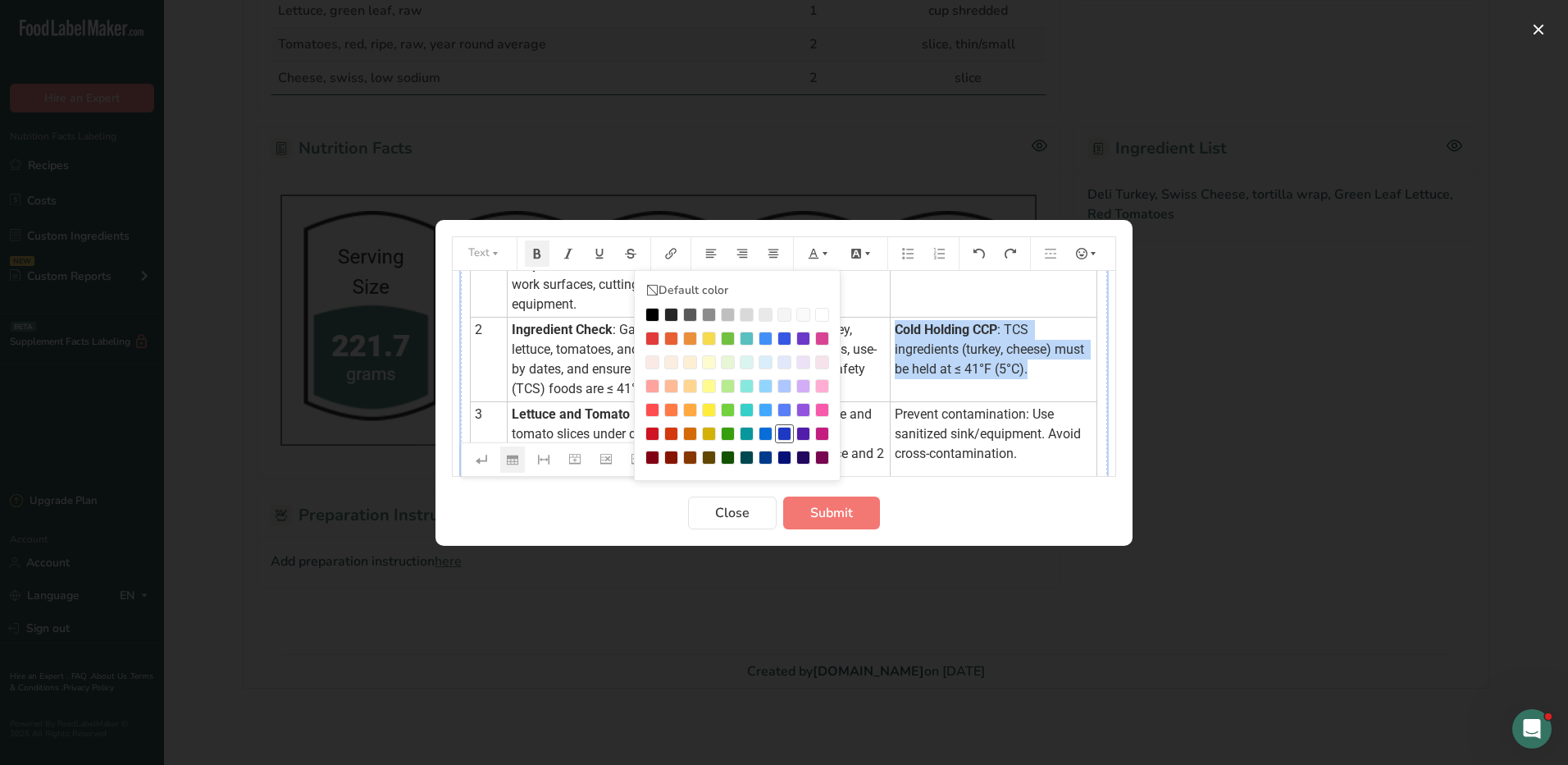
click at [785, 433] on div "Preparation instructions modal" at bounding box center [785, 434] width 14 height 14
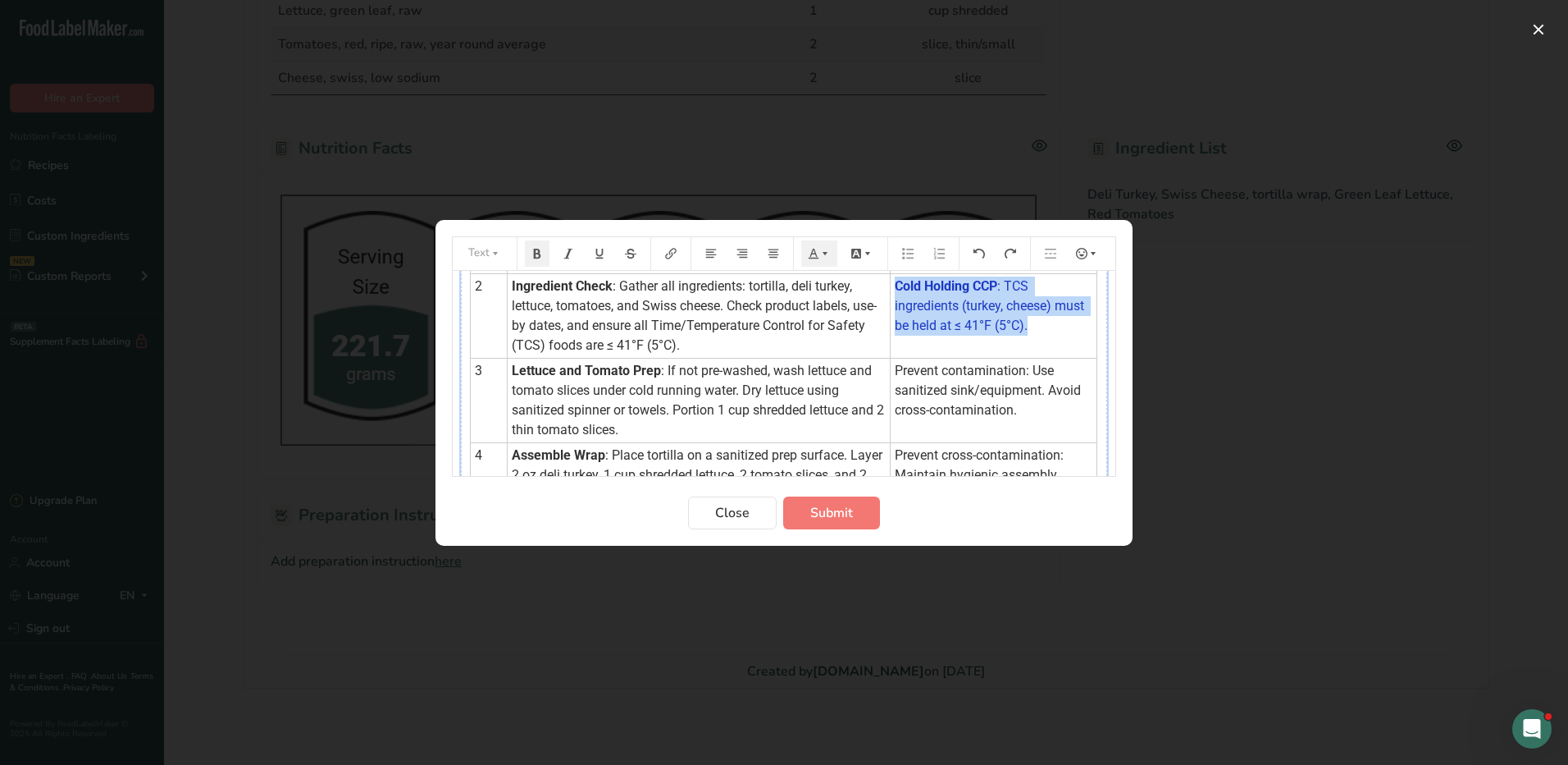
scroll to position [164, 0]
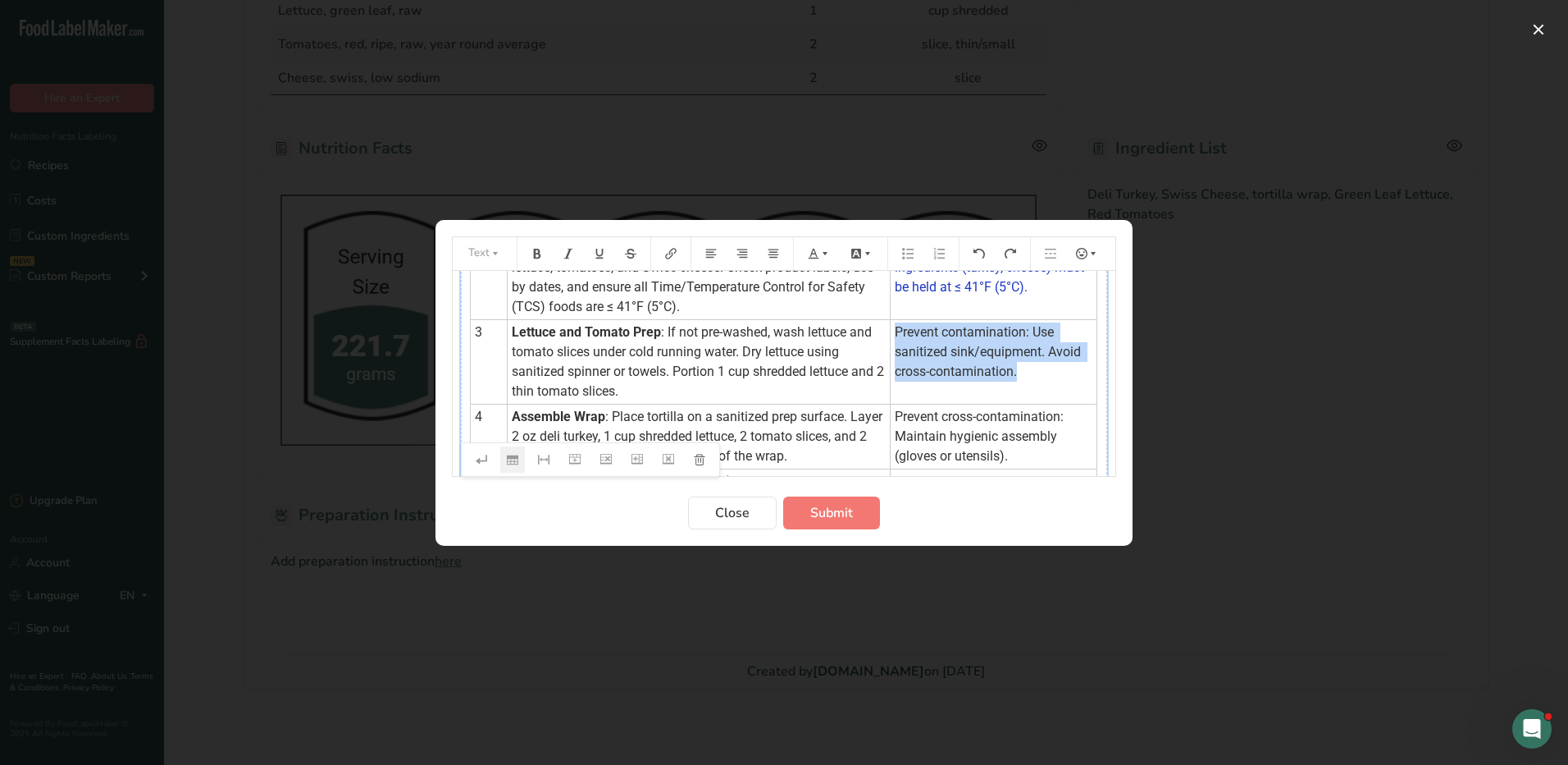
drag, startPoint x: 1025, startPoint y: 381, endPoint x: 888, endPoint y: 334, distance: 144.8
click at [890, 334] on td "Prevent contamination: Use sanitized sink/equipment. Avoid cross-contamination." at bounding box center [993, 361] width 207 height 85
click at [823, 250] on icon "Preparation instructions modal" at bounding box center [825, 253] width 11 height 11
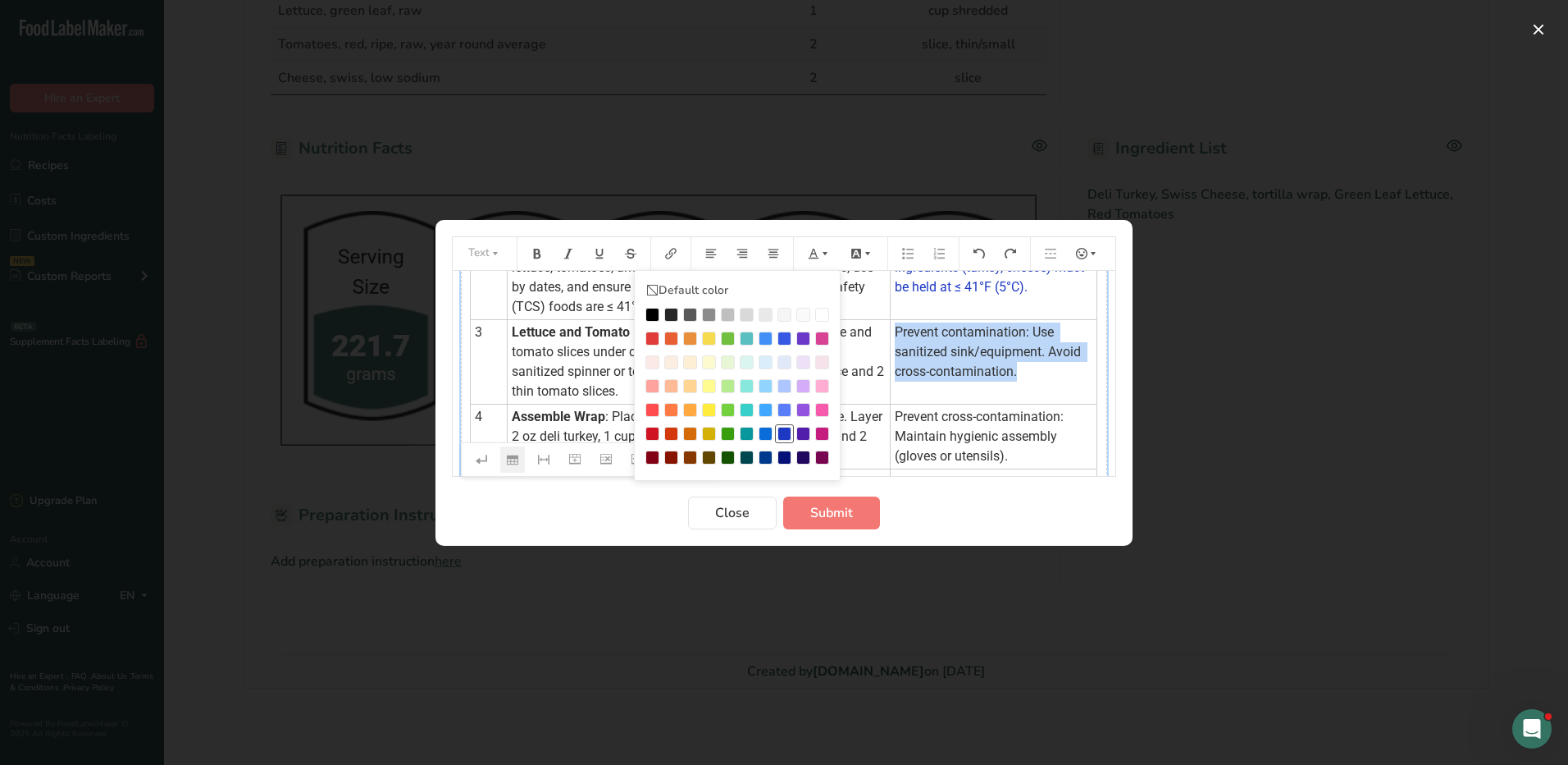
click at [788, 437] on div "Preparation instructions modal" at bounding box center [785, 434] width 14 height 14
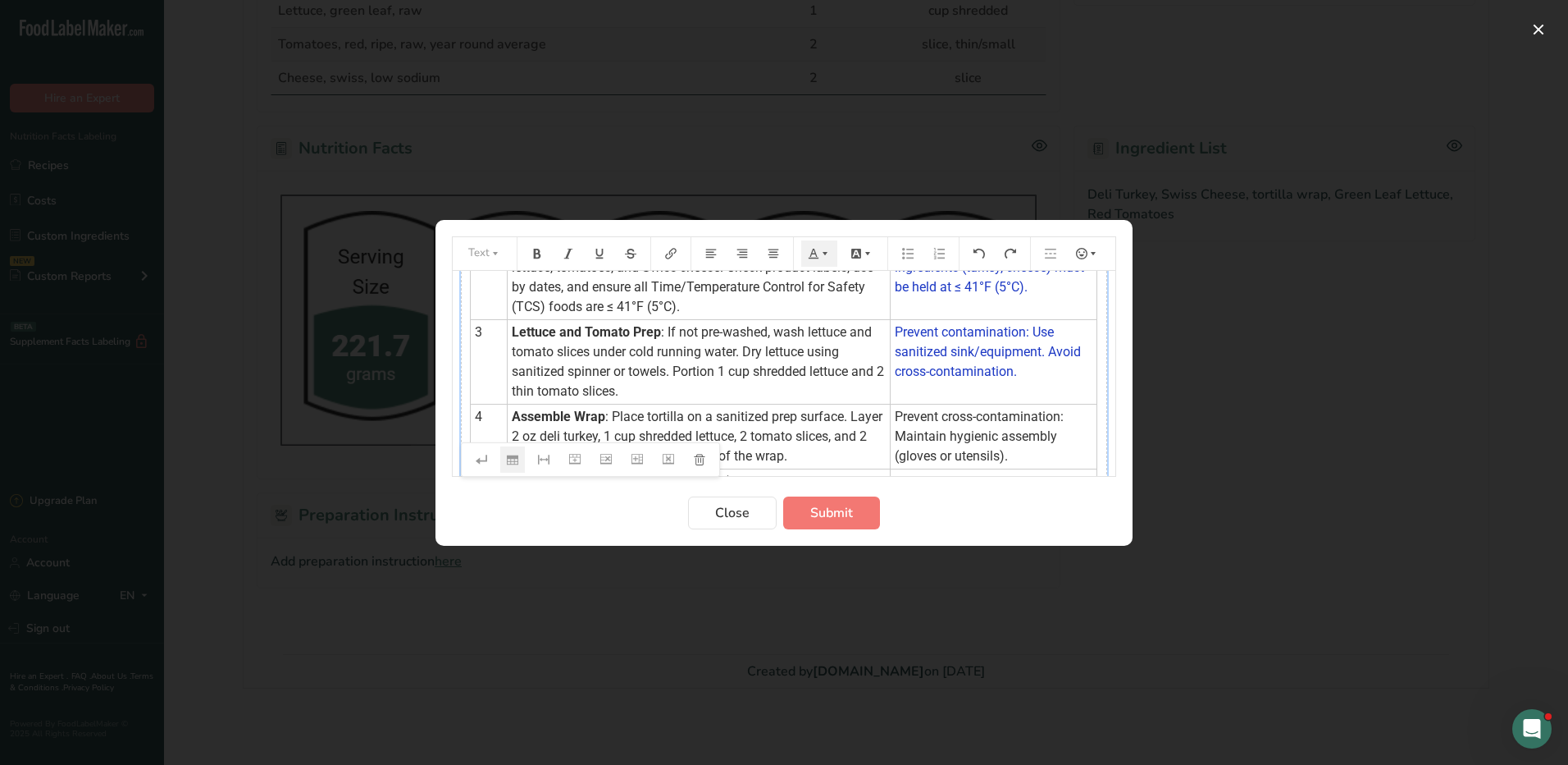
click at [1043, 453] on td "Prevent cross-contamination: Maintain hygienic assembly (gloves or utensils)." at bounding box center [993, 436] width 207 height 65
drag, startPoint x: 1026, startPoint y: 453, endPoint x: 886, endPoint y: 416, distance: 144.8
click at [890, 416] on td "Prevent cross-contamination: Maintain hygienic assembly (gloves or utensils)." at bounding box center [993, 436] width 207 height 65
click at [815, 252] on icon "Preparation instructions modal" at bounding box center [813, 253] width 11 height 11
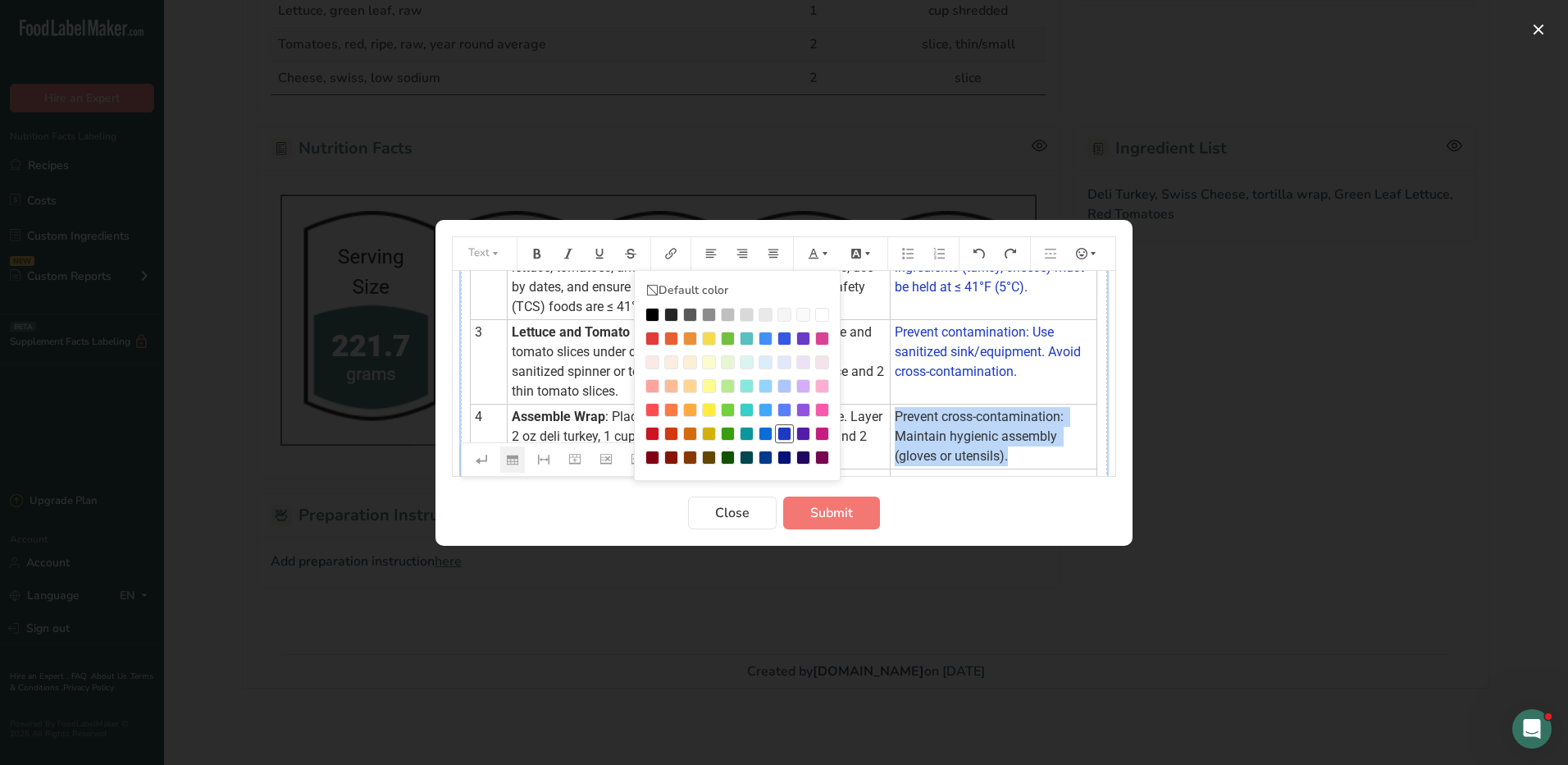
click at [786, 432] on div "Preparation instructions modal" at bounding box center [785, 434] width 14 height 14
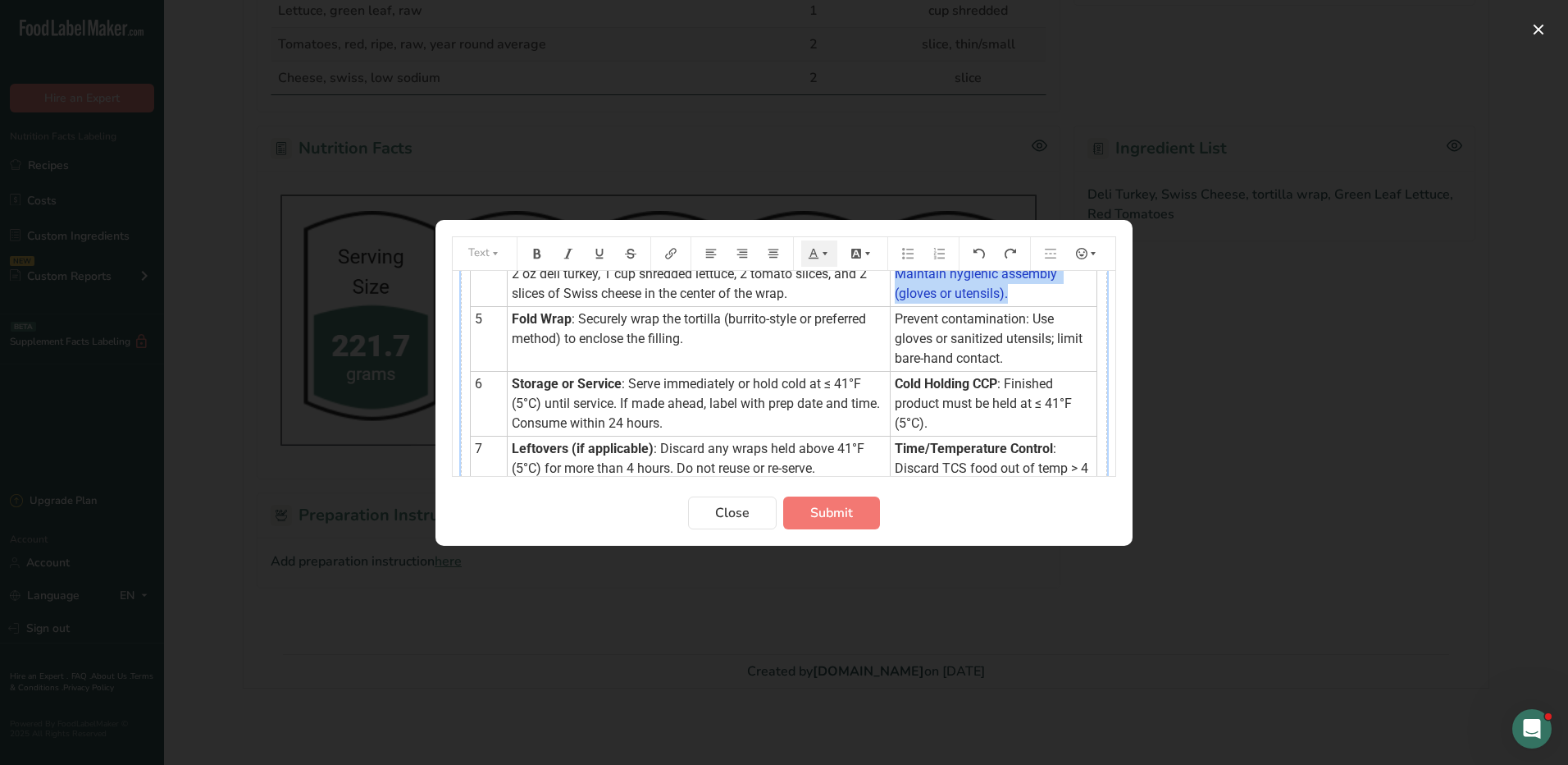
scroll to position [328, 0]
click at [1016, 355] on td "Prevent contamination: Use gloves or sanitized utensils; limit bare-hand contac…" at bounding box center [993, 337] width 207 height 65
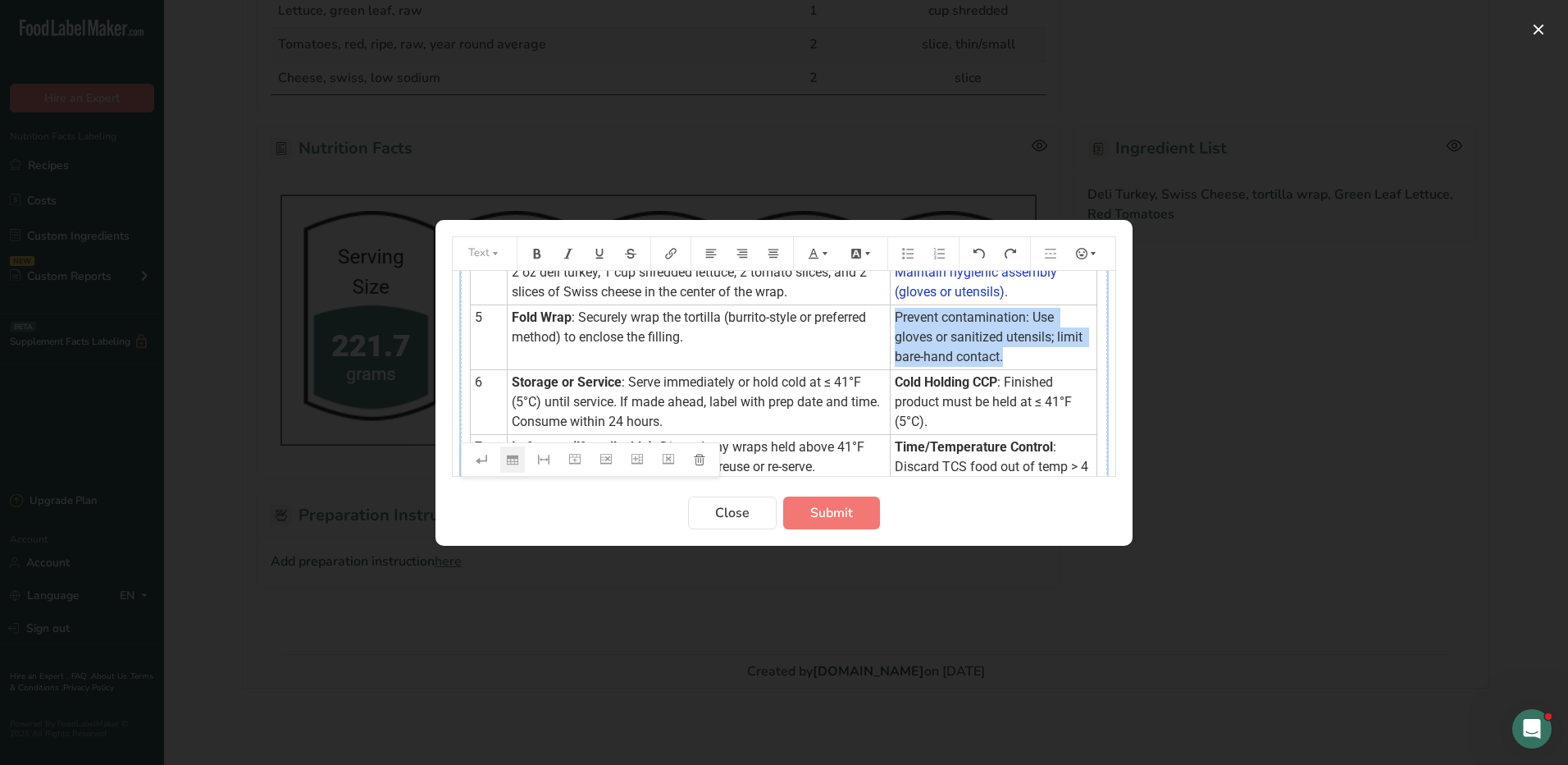
drag, startPoint x: 1004, startPoint y: 359, endPoint x: 886, endPoint y: 318, distance: 124.9
click at [890, 318] on td "Prevent contamination: Use gloves or sanitized utensils; limit bare-hand contac…" at bounding box center [993, 337] width 207 height 65
click at [822, 252] on icon "Preparation instructions modal" at bounding box center [825, 253] width 11 height 11
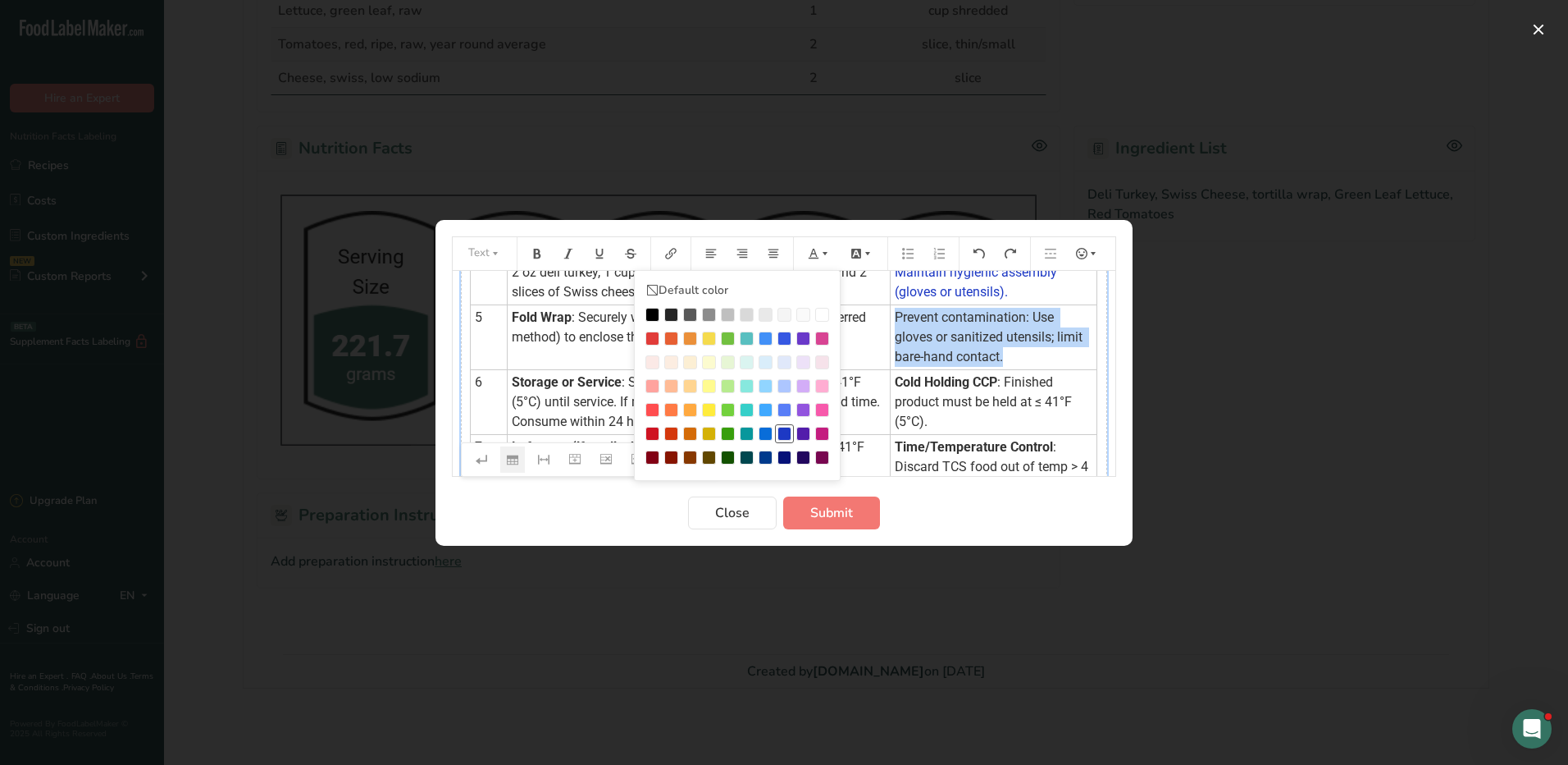
click at [787, 435] on div "Preparation instructions modal" at bounding box center [785, 434] width 14 height 14
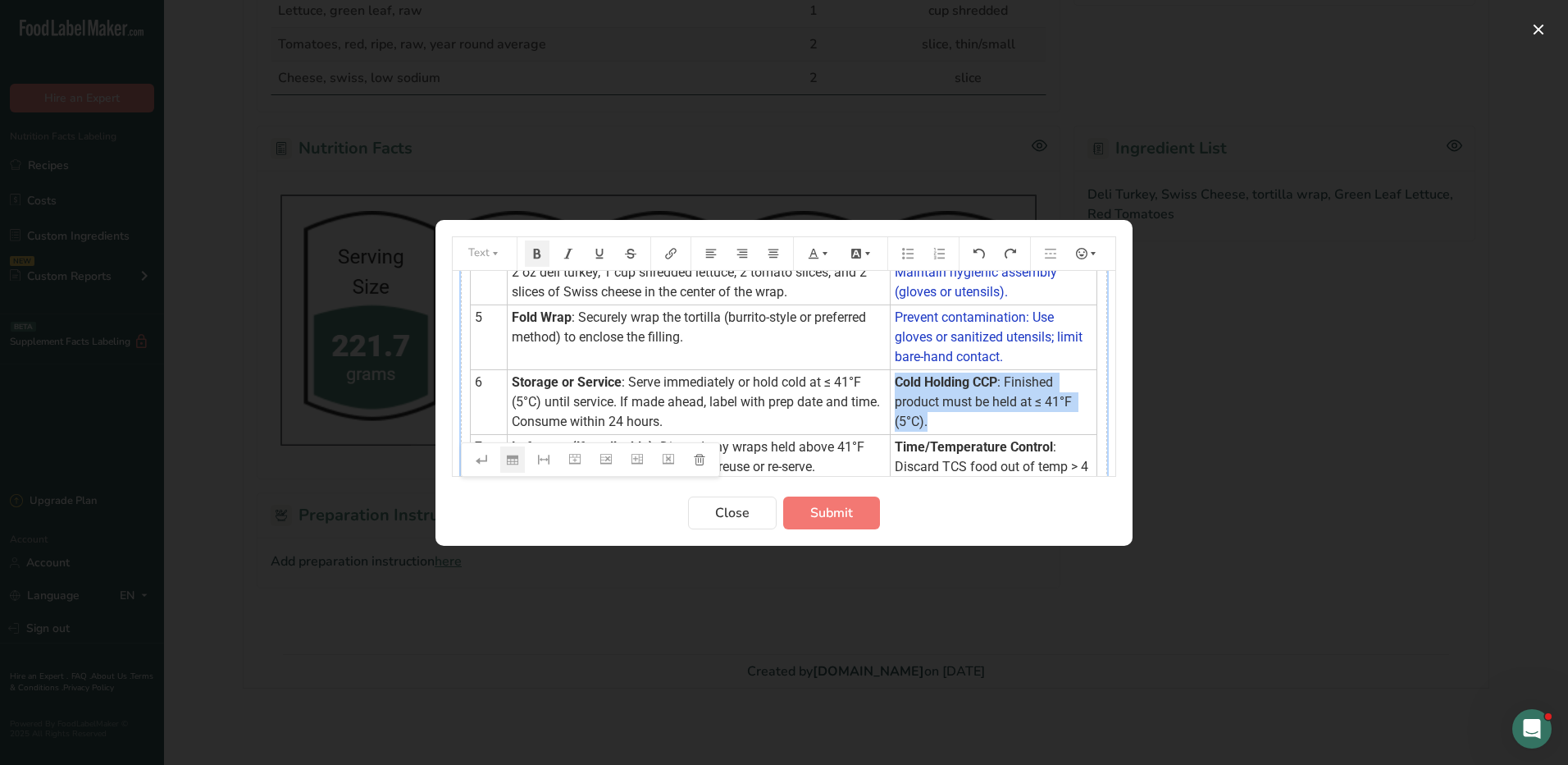
drag, startPoint x: 931, startPoint y: 422, endPoint x: 890, endPoint y: 387, distance: 53.9
click at [890, 387] on td "Cold Holding CCP : Finished product must be held at ≤ 41°F (5°C)." at bounding box center [993, 402] width 207 height 65
click at [817, 256] on icon "Preparation instructions modal" at bounding box center [813, 252] width 10 height 10
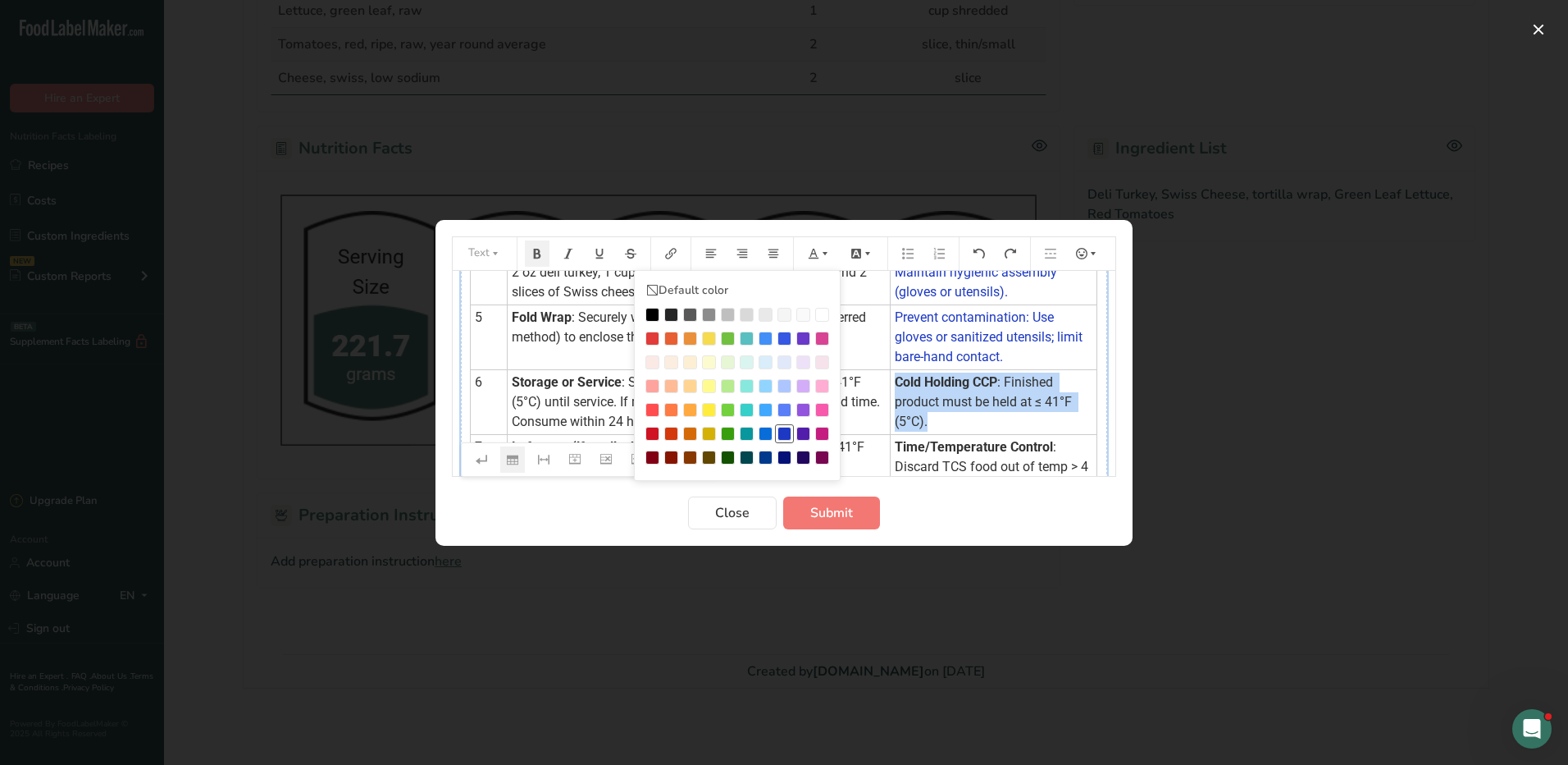
click at [786, 434] on div "Preparation instructions modal" at bounding box center [785, 434] width 14 height 14
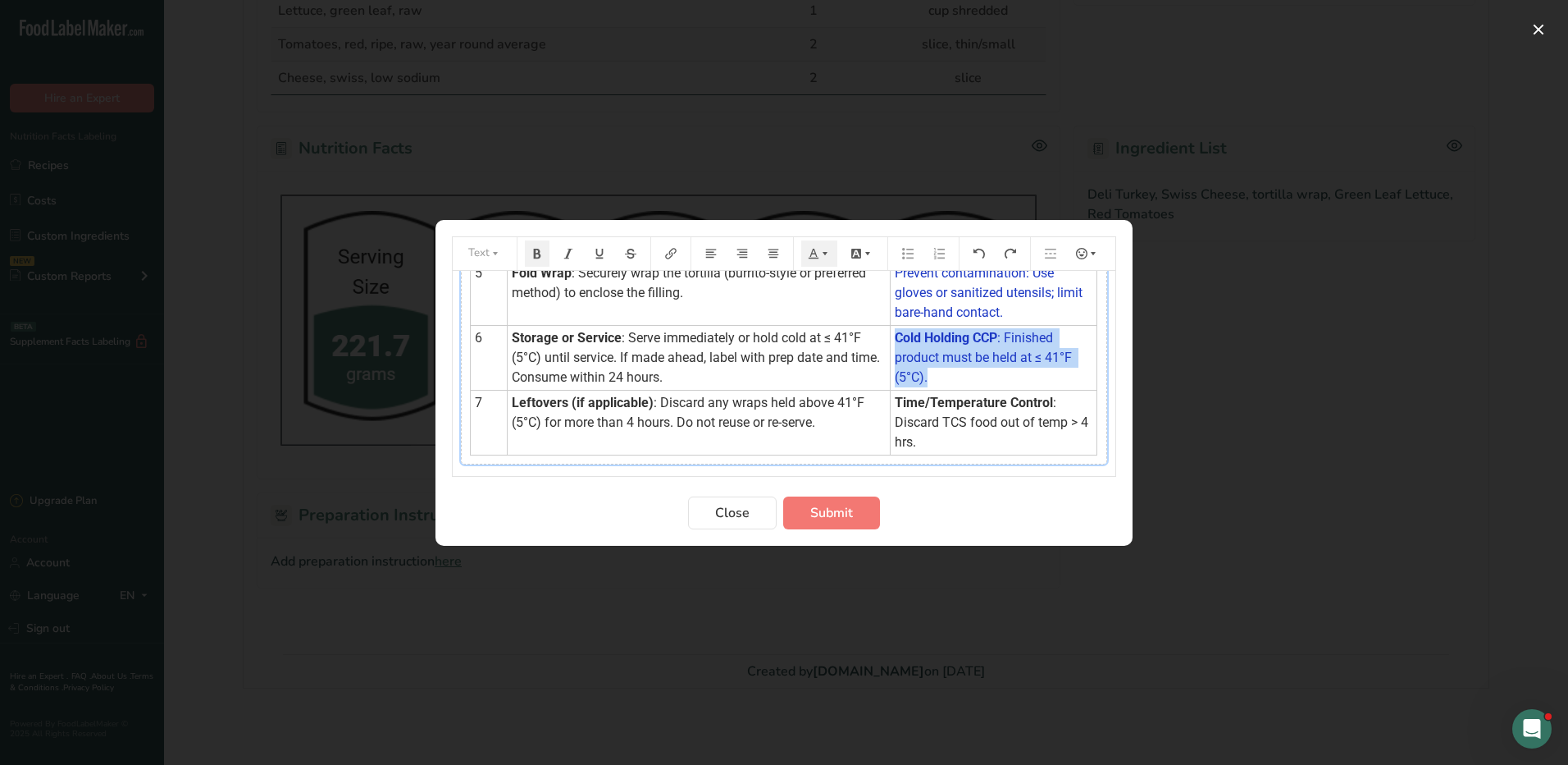
scroll to position [411, 0]
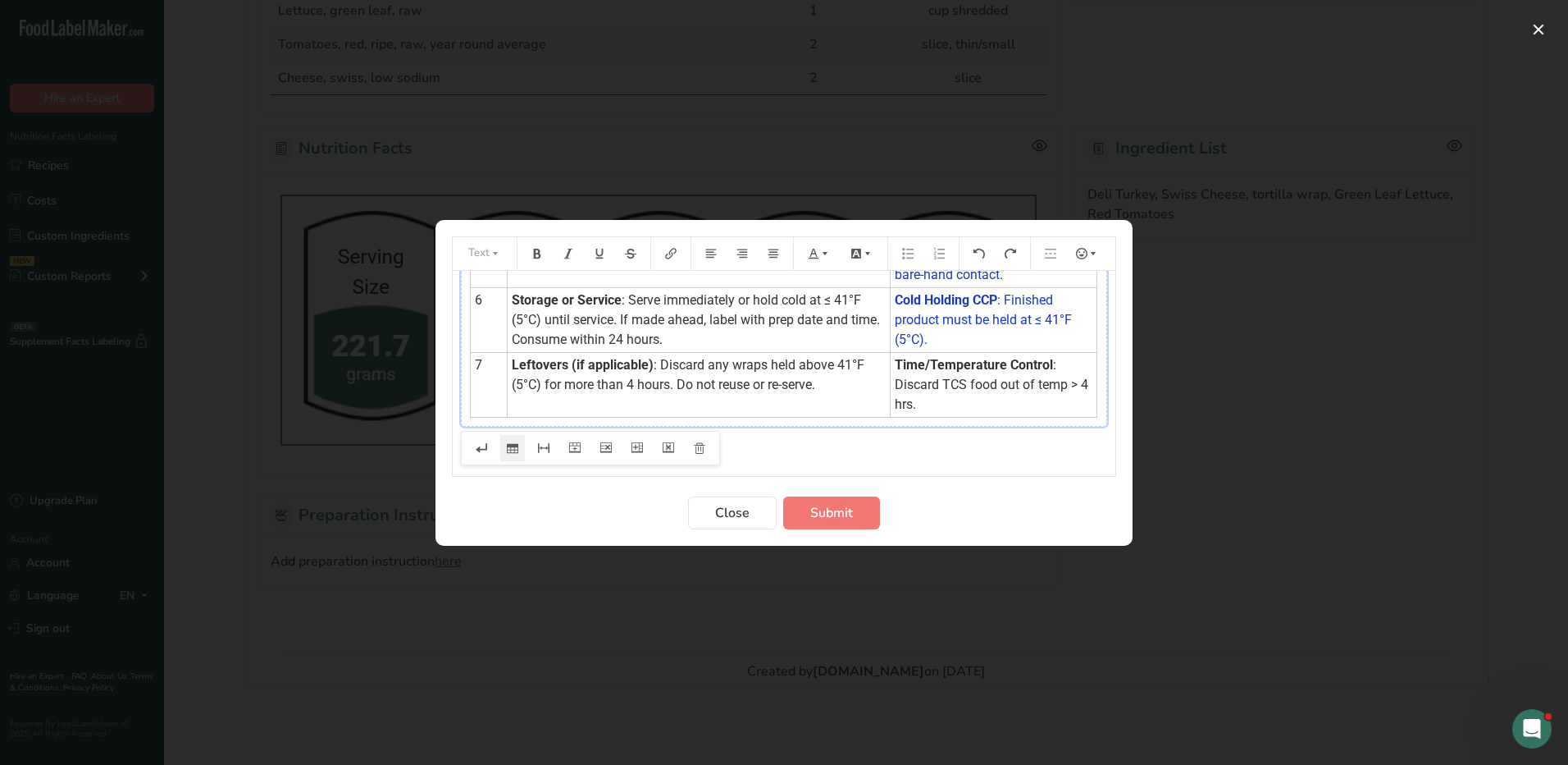
drag, startPoint x: 943, startPoint y: 402, endPoint x: 930, endPoint y: 402, distance: 13.0
click at [930, 402] on td "Time/Temperature Control : Discard TCS food out of temp > 4 hrs." at bounding box center [993, 384] width 207 height 65
drag, startPoint x: 926, startPoint y: 403, endPoint x: 886, endPoint y: 368, distance: 53.2
click at [890, 368] on td "Time/Temperature Control : Discard TCS food out of temp > 4 hrs." at bounding box center [993, 384] width 207 height 65
click at [855, 252] on icon "Preparation instructions modal" at bounding box center [856, 253] width 11 height 11
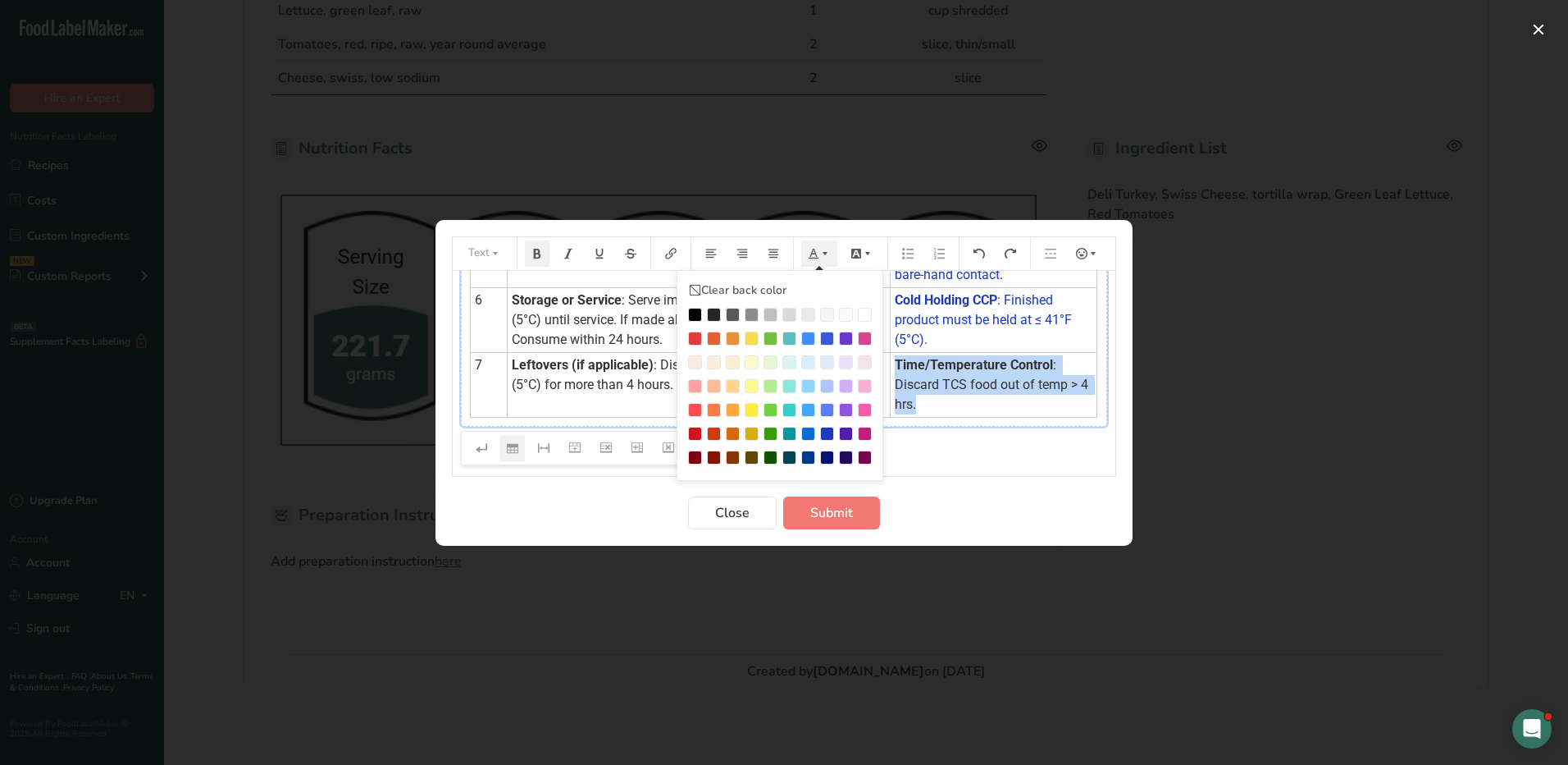
click at [823, 254] on icon "Preparation instructions modal" at bounding box center [825, 253] width 11 height 11
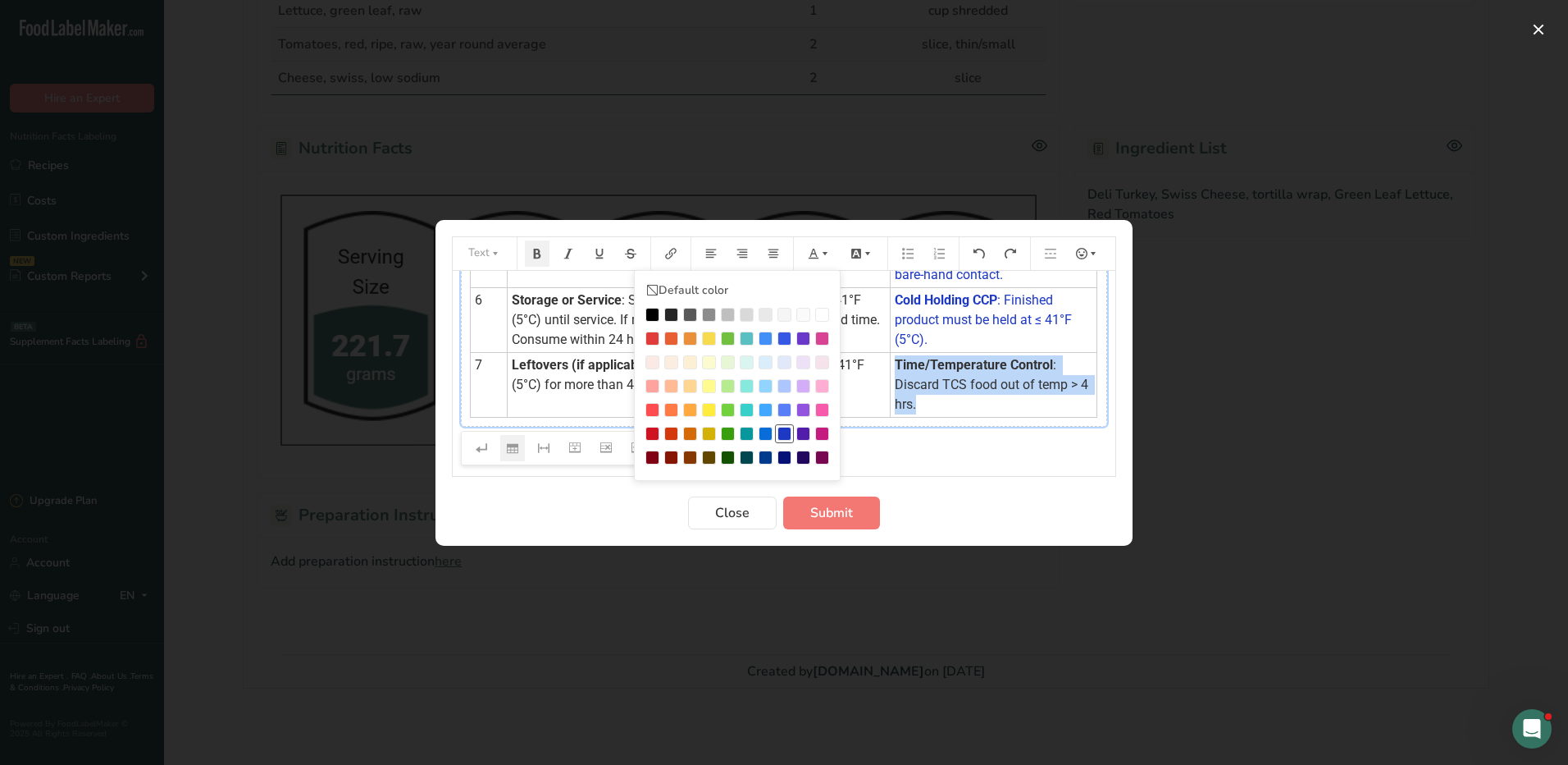
click at [786, 431] on div "Preparation instructions modal" at bounding box center [785, 434] width 14 height 14
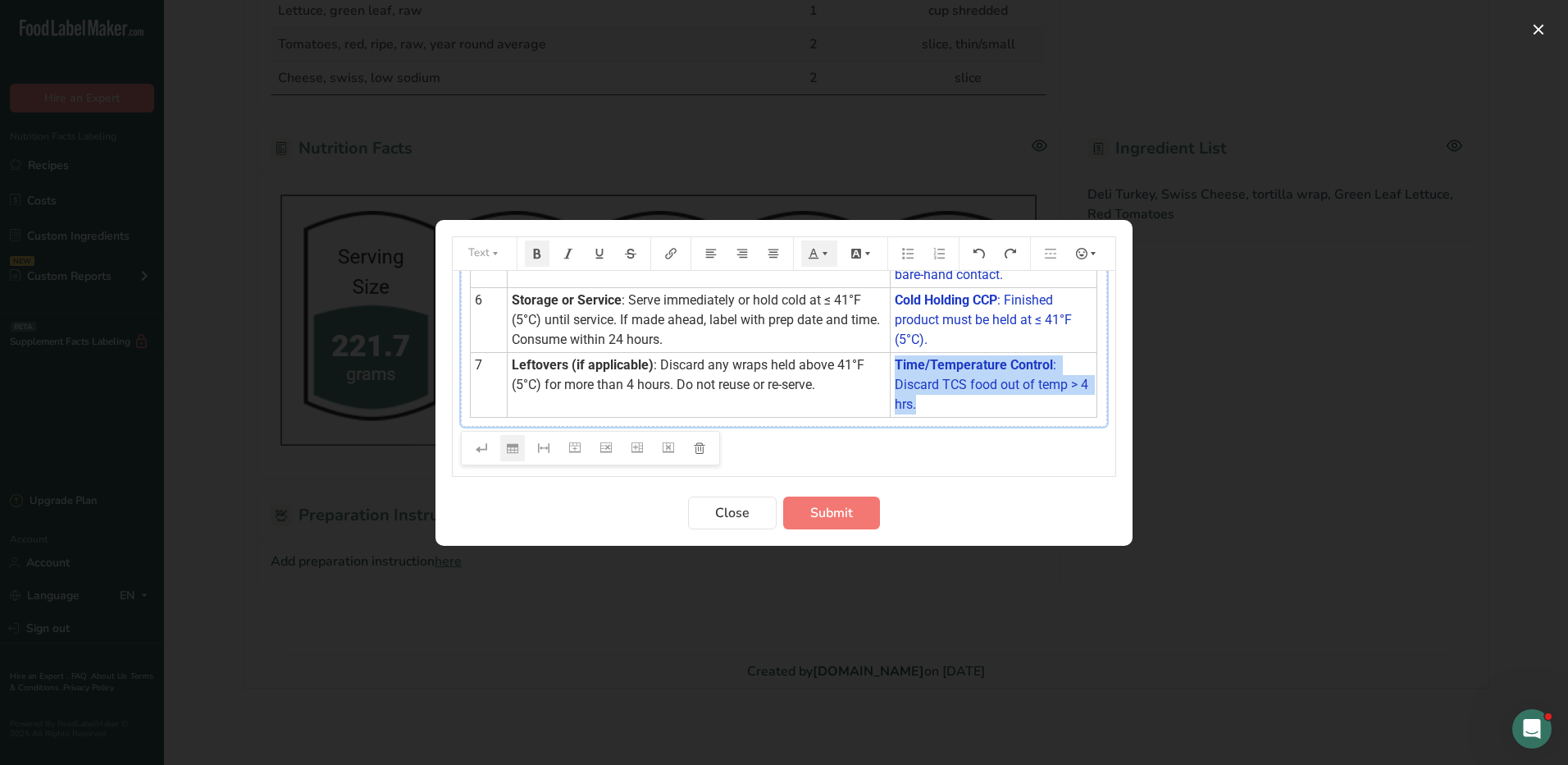
click at [952, 417] on table "Step Procedure HACCP Critical Control Point (CCP) 1 Preparation : Wash hands th…" at bounding box center [783, 148] width 628 height 539
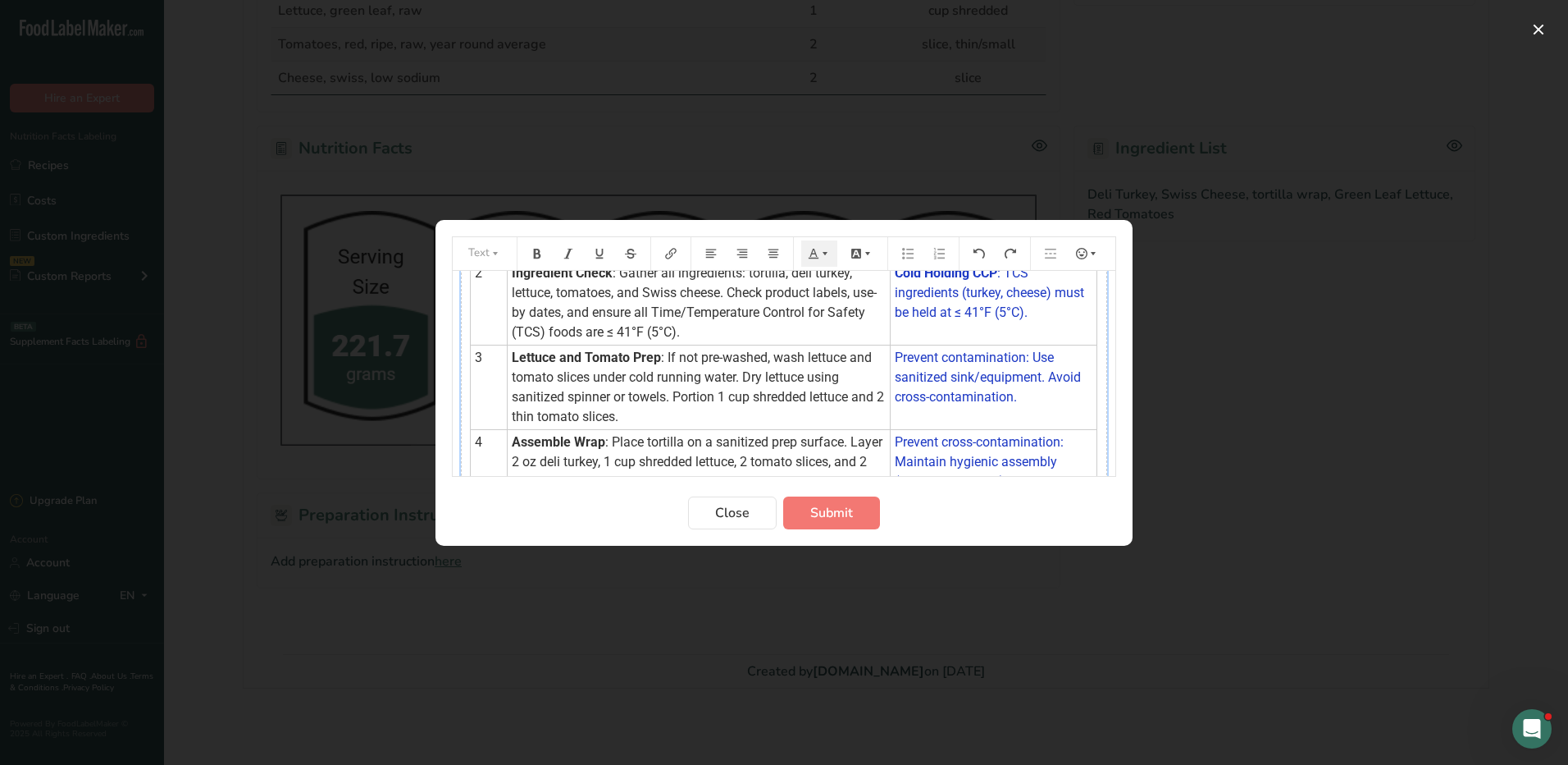
scroll to position [0, 0]
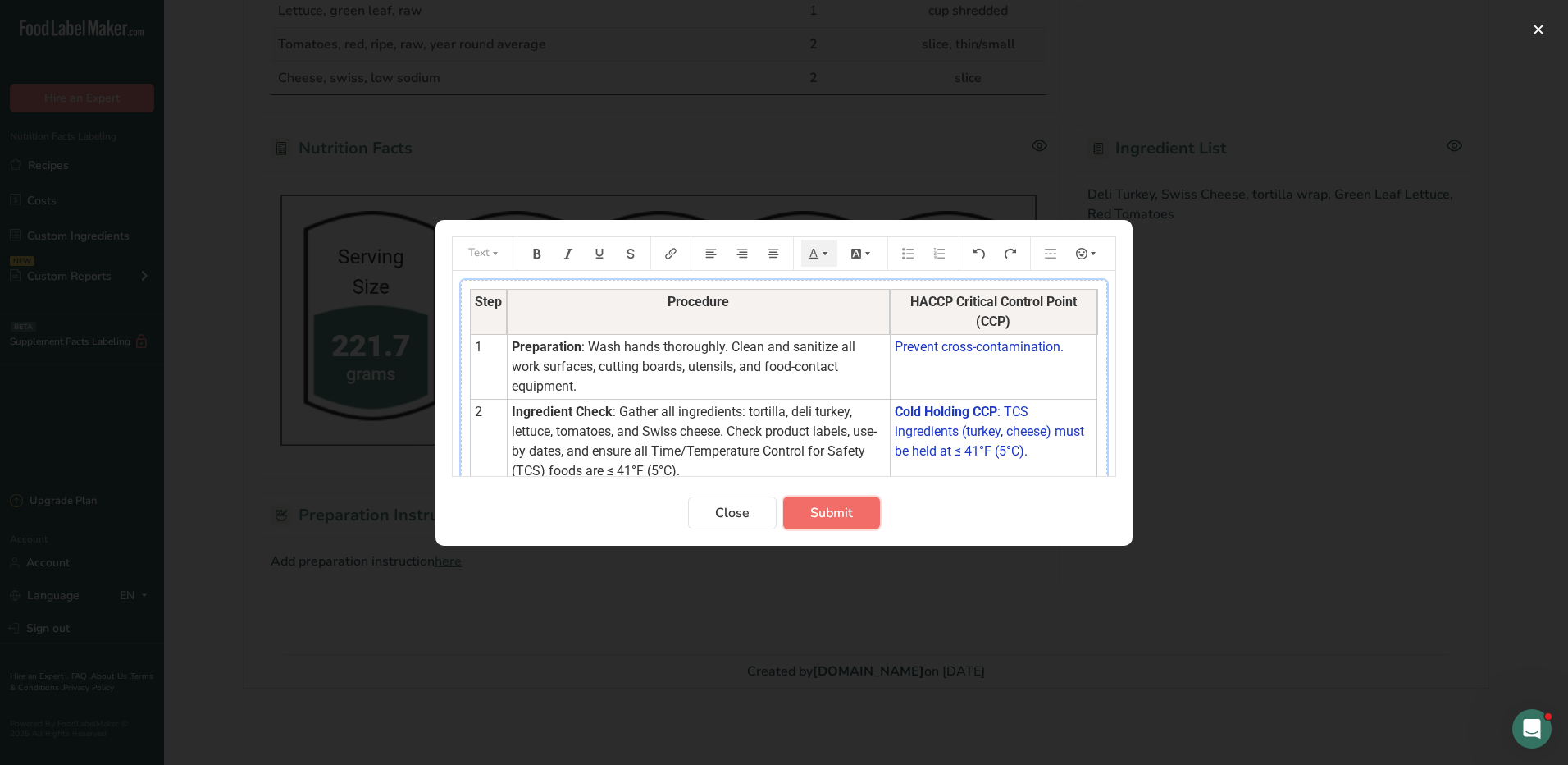
click at [815, 512] on span "Submit" at bounding box center [832, 513] width 42 height 19
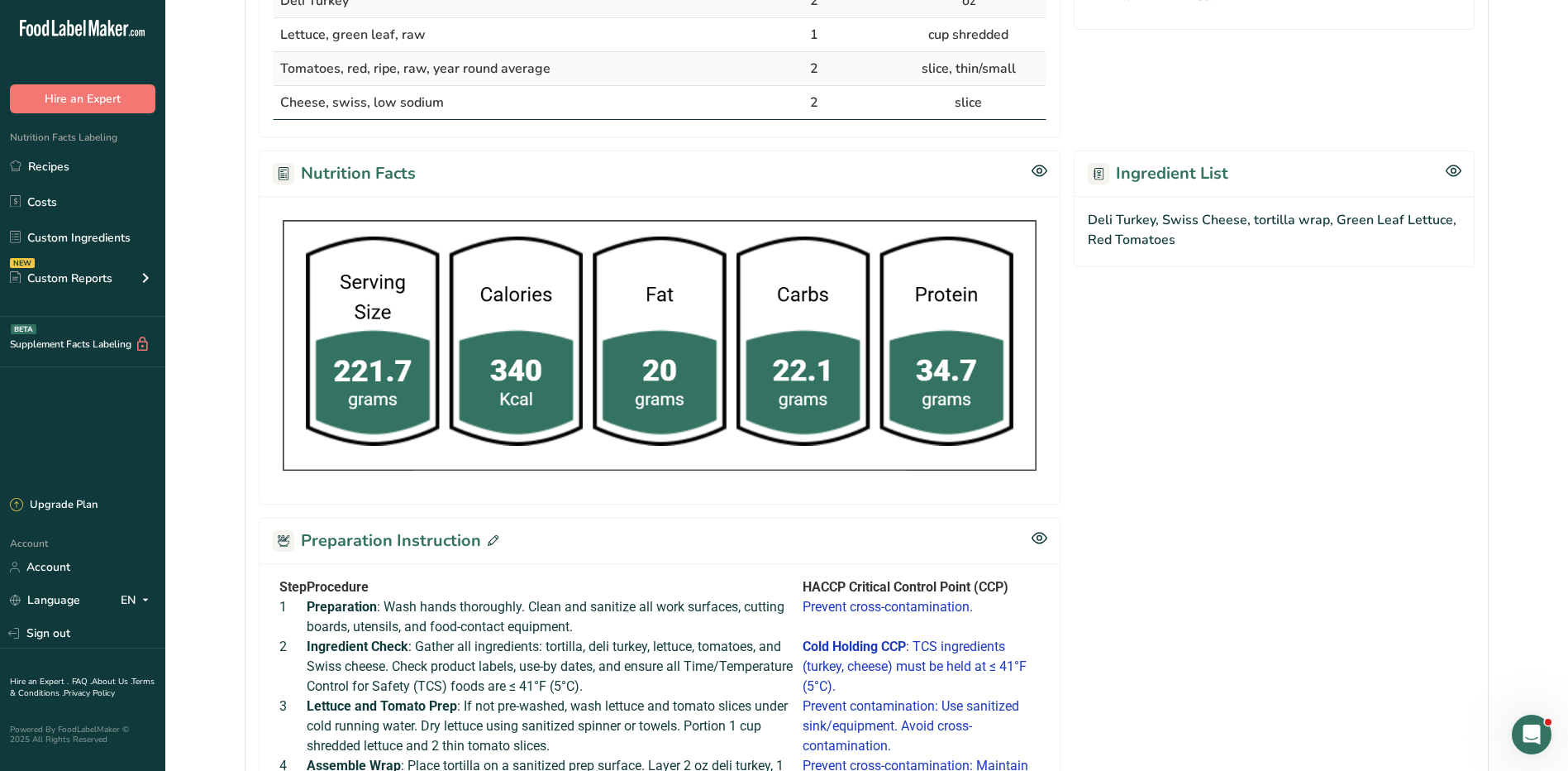
scroll to position [83, 0]
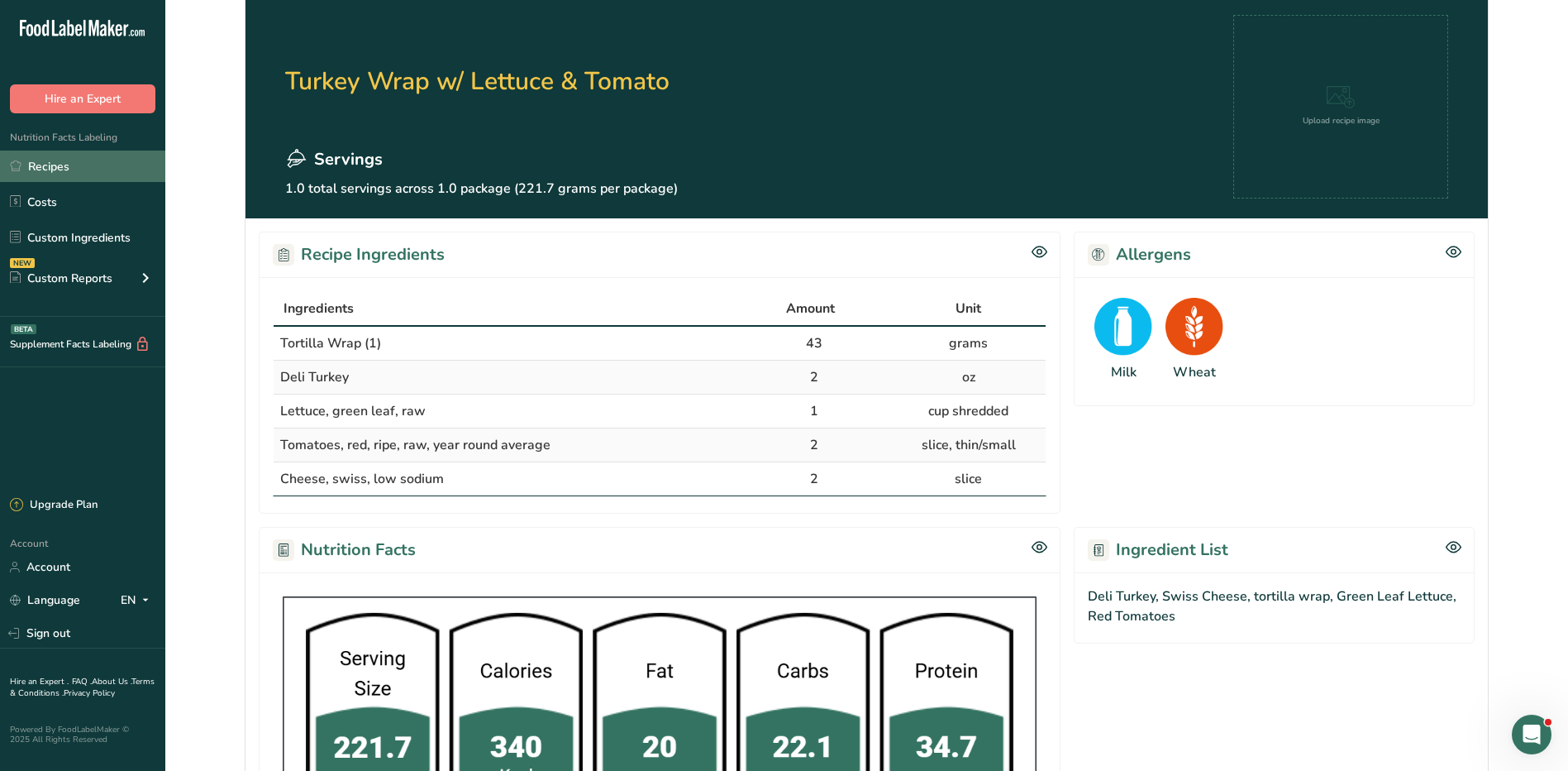
click at [54, 166] on link "Recipes" at bounding box center [83, 165] width 165 height 31
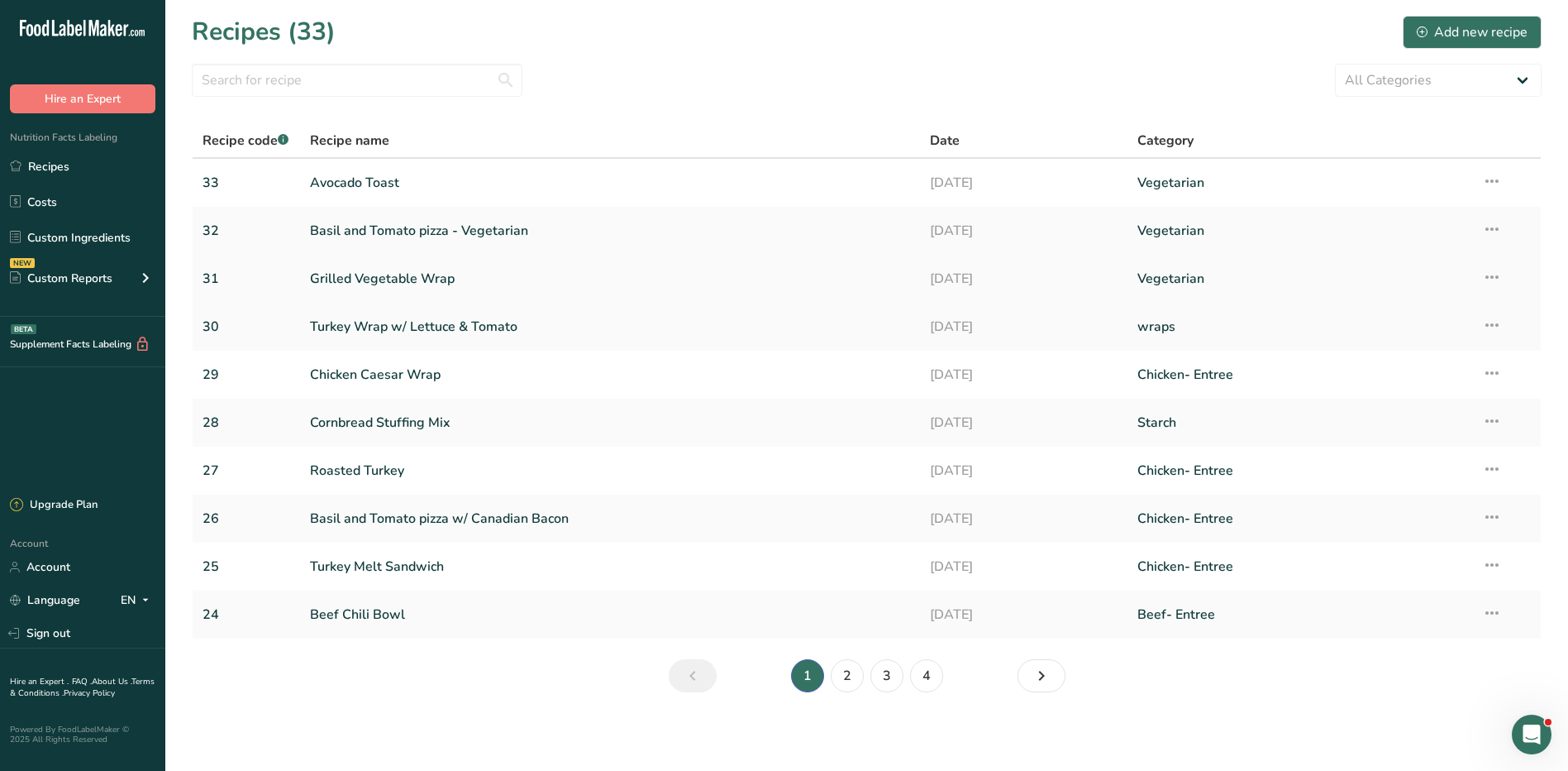
click at [433, 270] on link "Grilled Vegetable Wrap" at bounding box center [610, 278] width 601 height 35
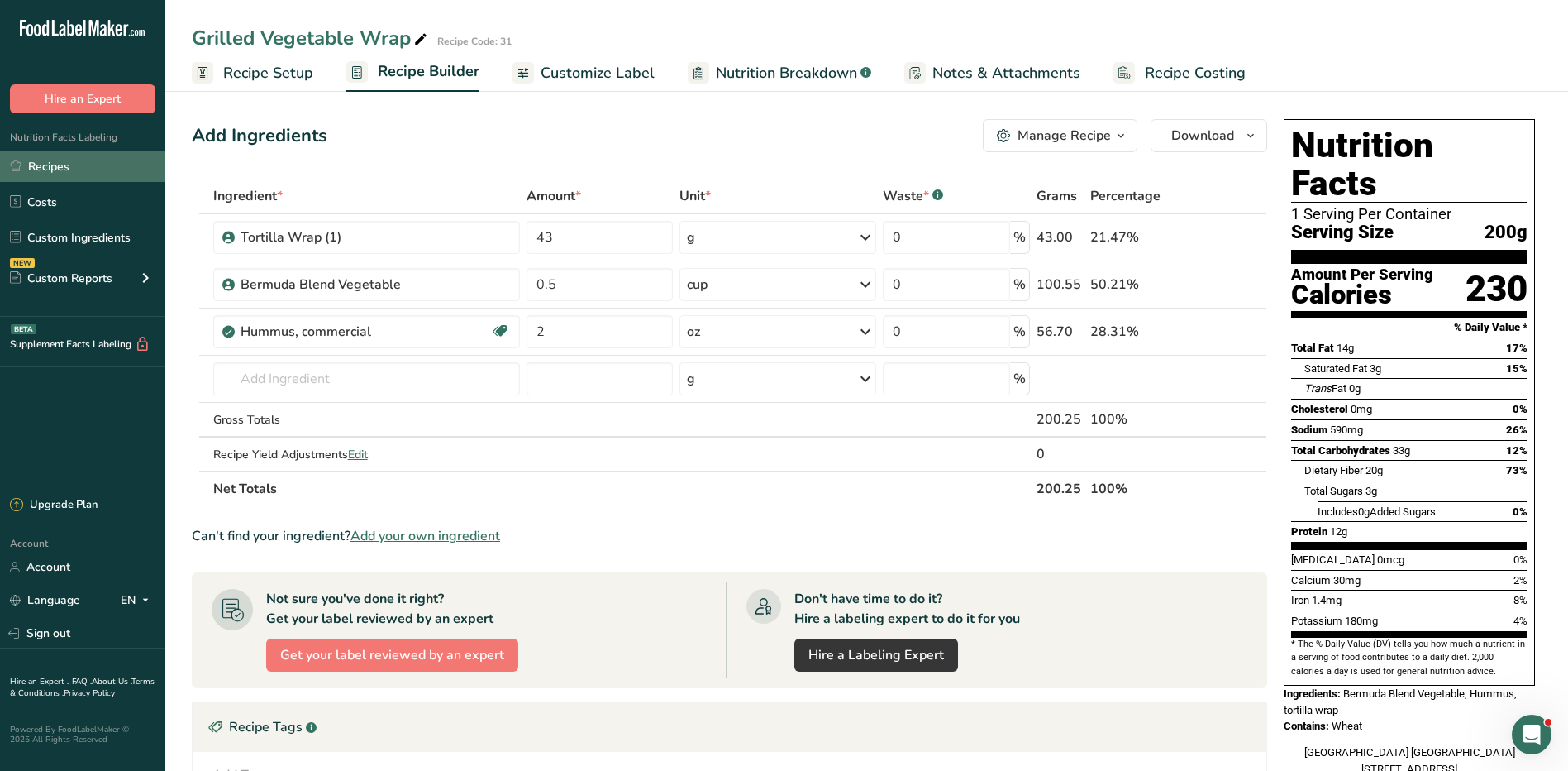
click at [27, 170] on link "Recipes" at bounding box center [83, 165] width 165 height 31
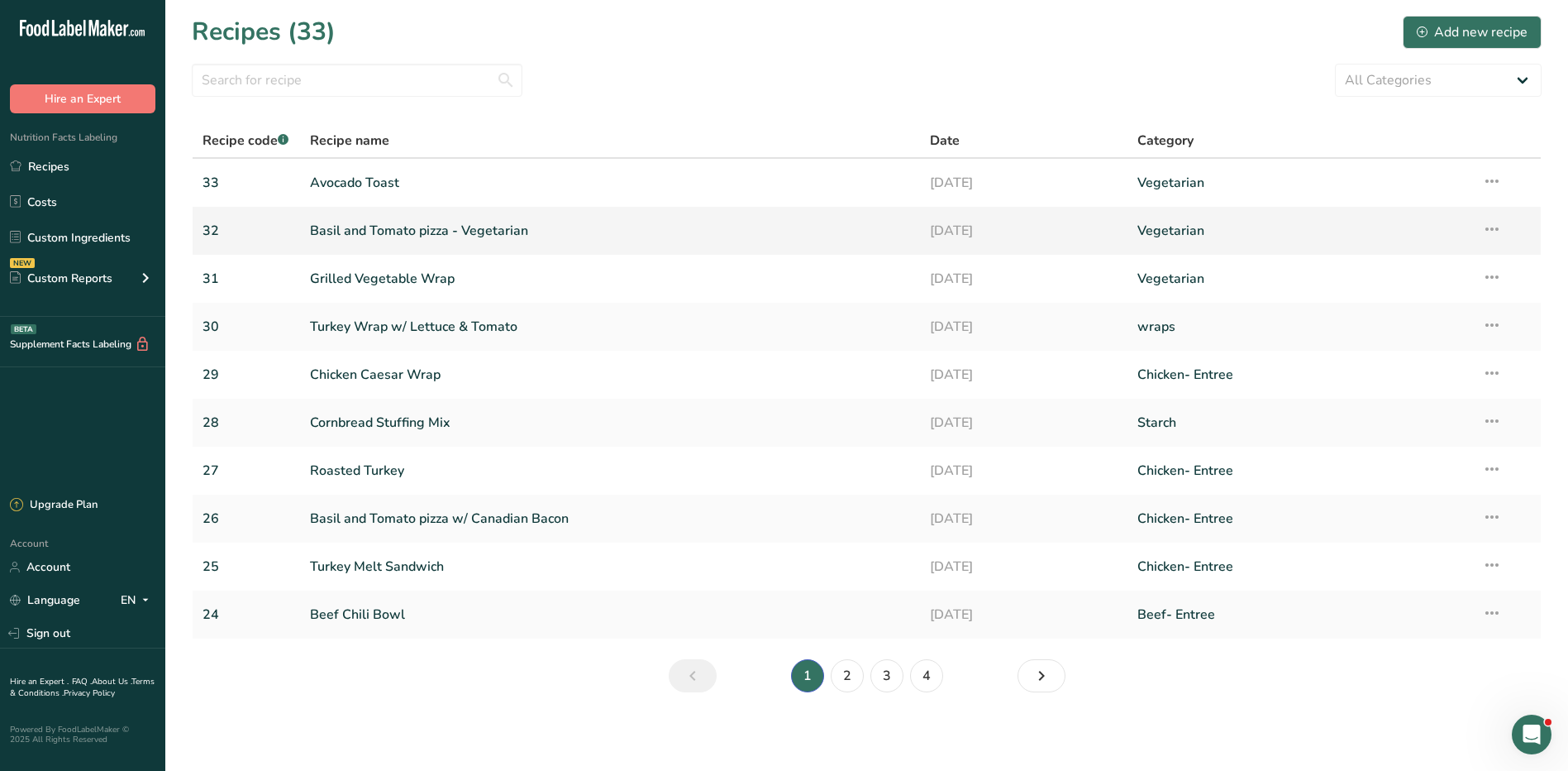
click at [432, 234] on link "Basil and Tomato pizza - Vegetarian" at bounding box center [610, 230] width 601 height 35
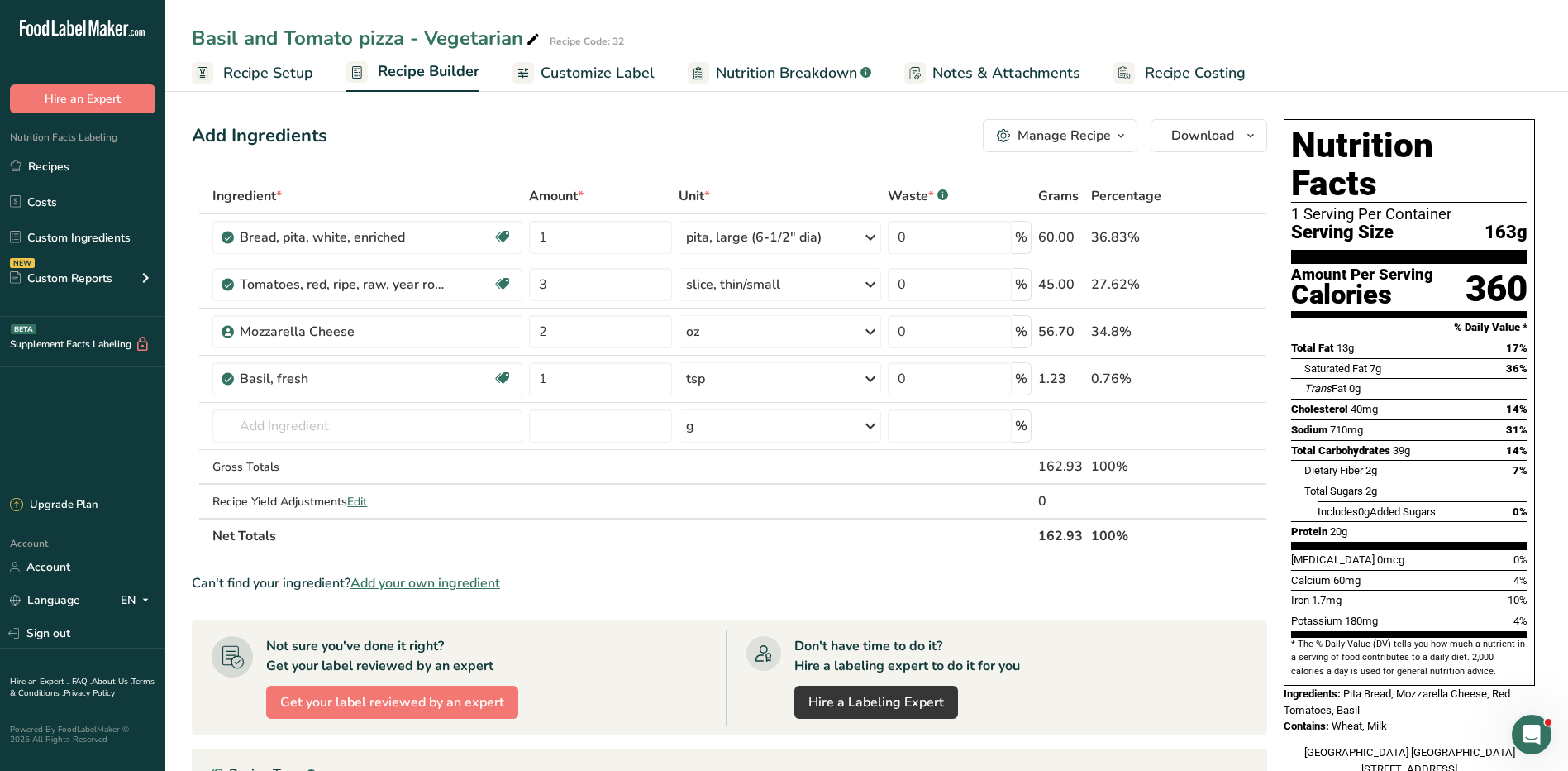
click at [1113, 139] on span "button" at bounding box center [1121, 136] width 20 height 20
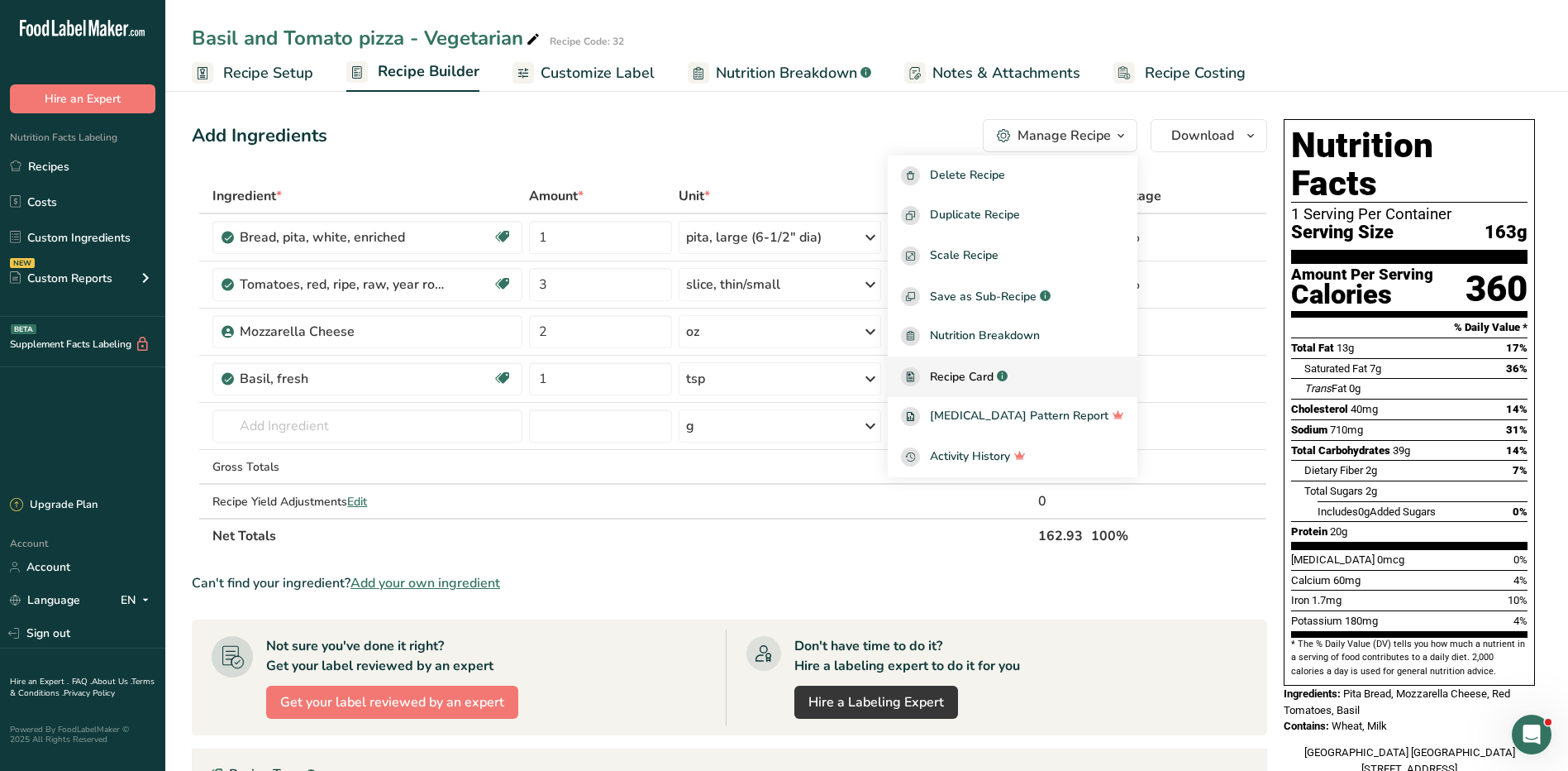
click at [994, 374] on span "Recipe Card" at bounding box center [962, 377] width 64 height 18
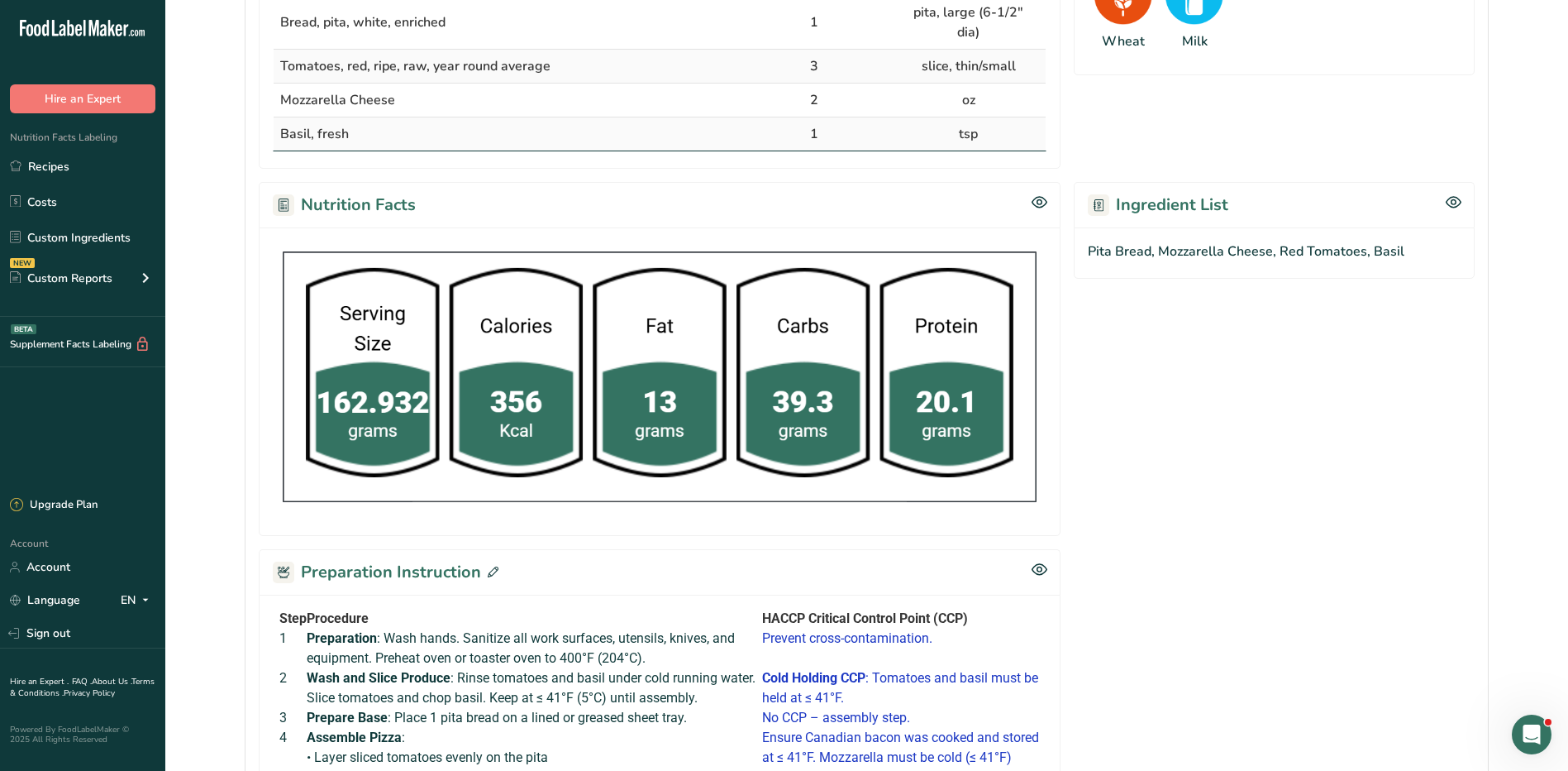
scroll to position [744, 0]
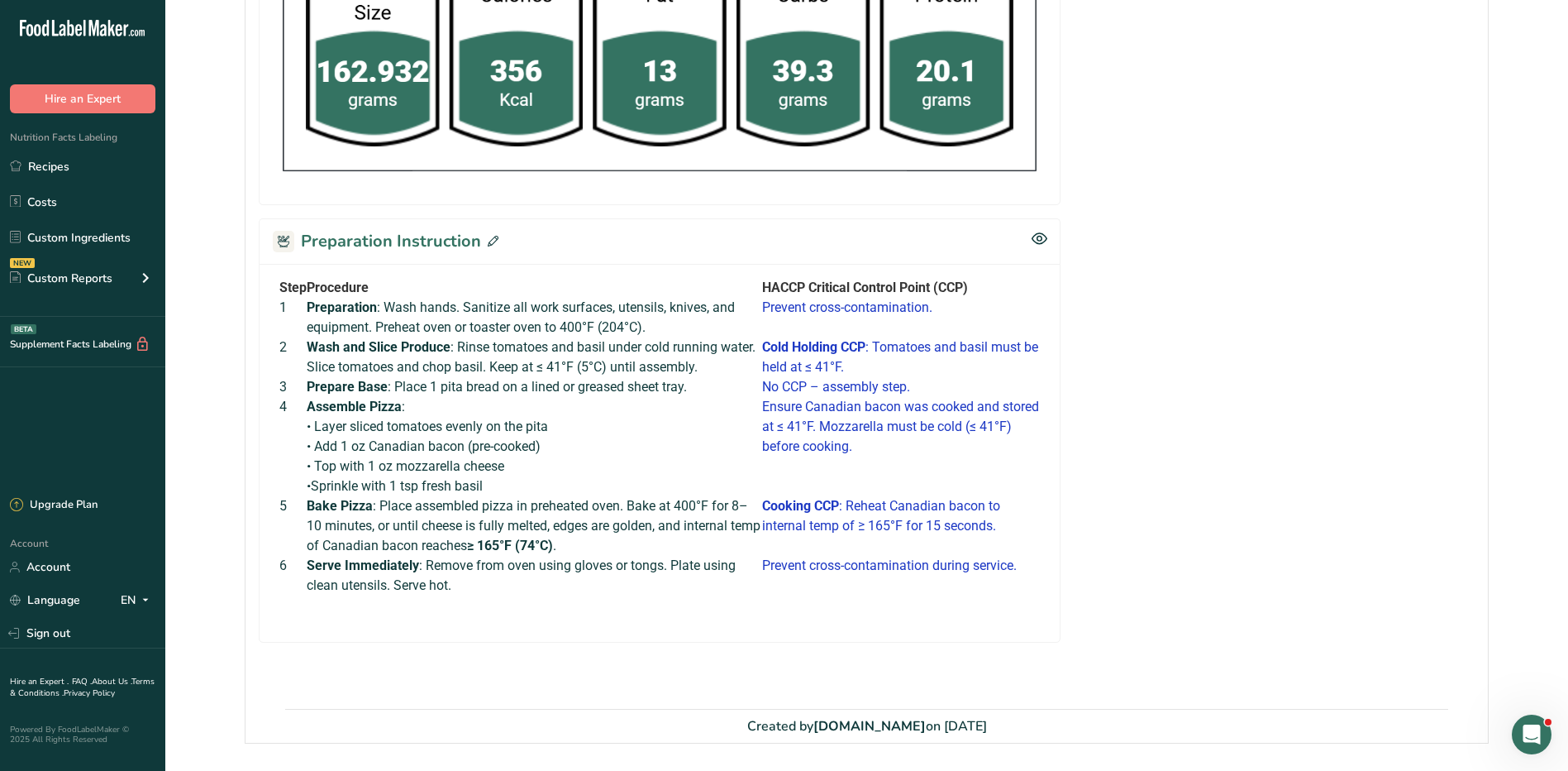
click at [495, 235] on icon at bounding box center [493, 241] width 11 height 11
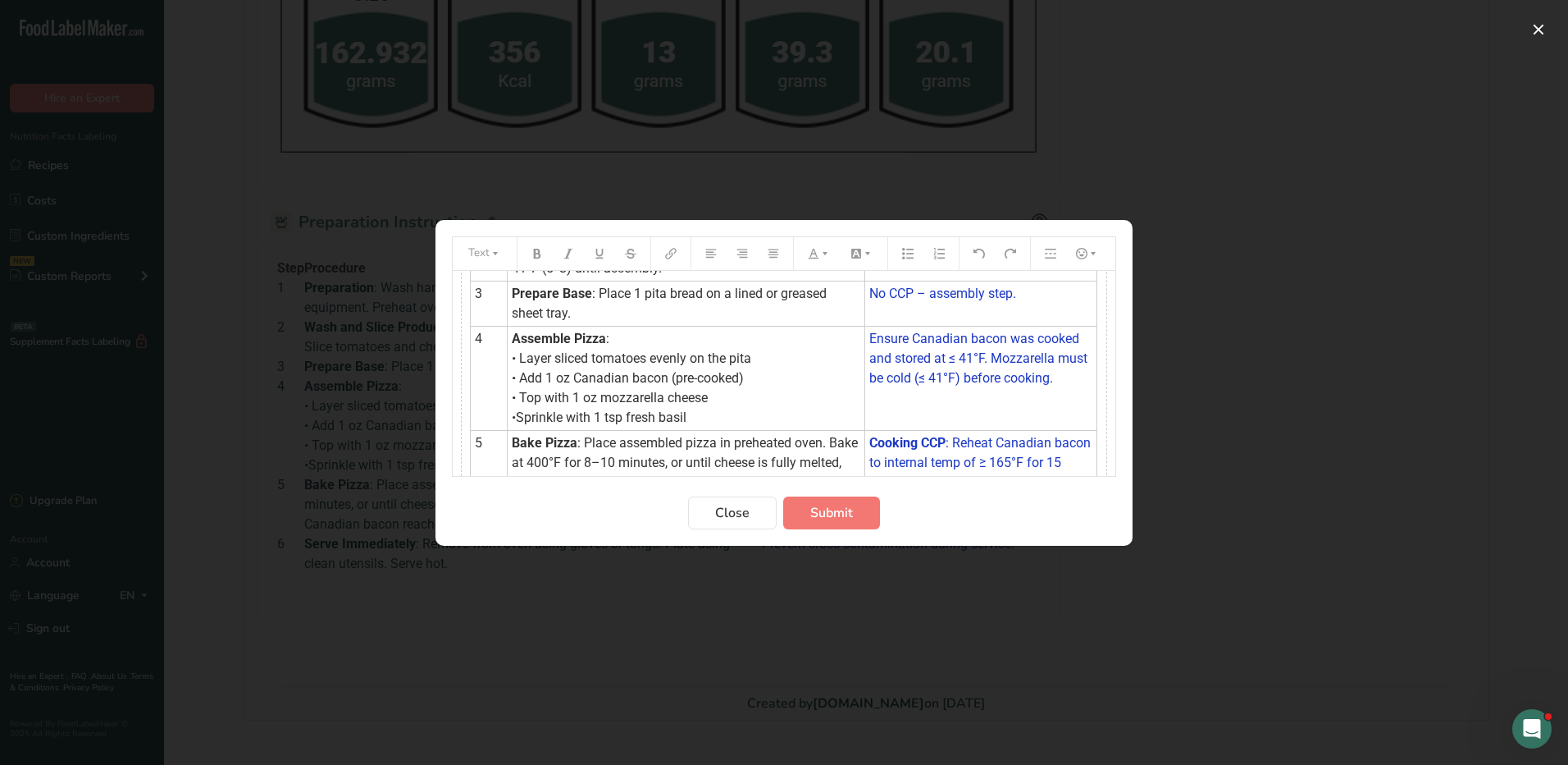
scroll to position [164, 0]
drag, startPoint x: 750, startPoint y: 373, endPoint x: 519, endPoint y: 382, distance: 231.2
click at [519, 382] on td "Assemble Pizza : • Layer sliced tomatoes evenly on the pita • Add 1 oz Canadian…" at bounding box center [686, 377] width 358 height 104
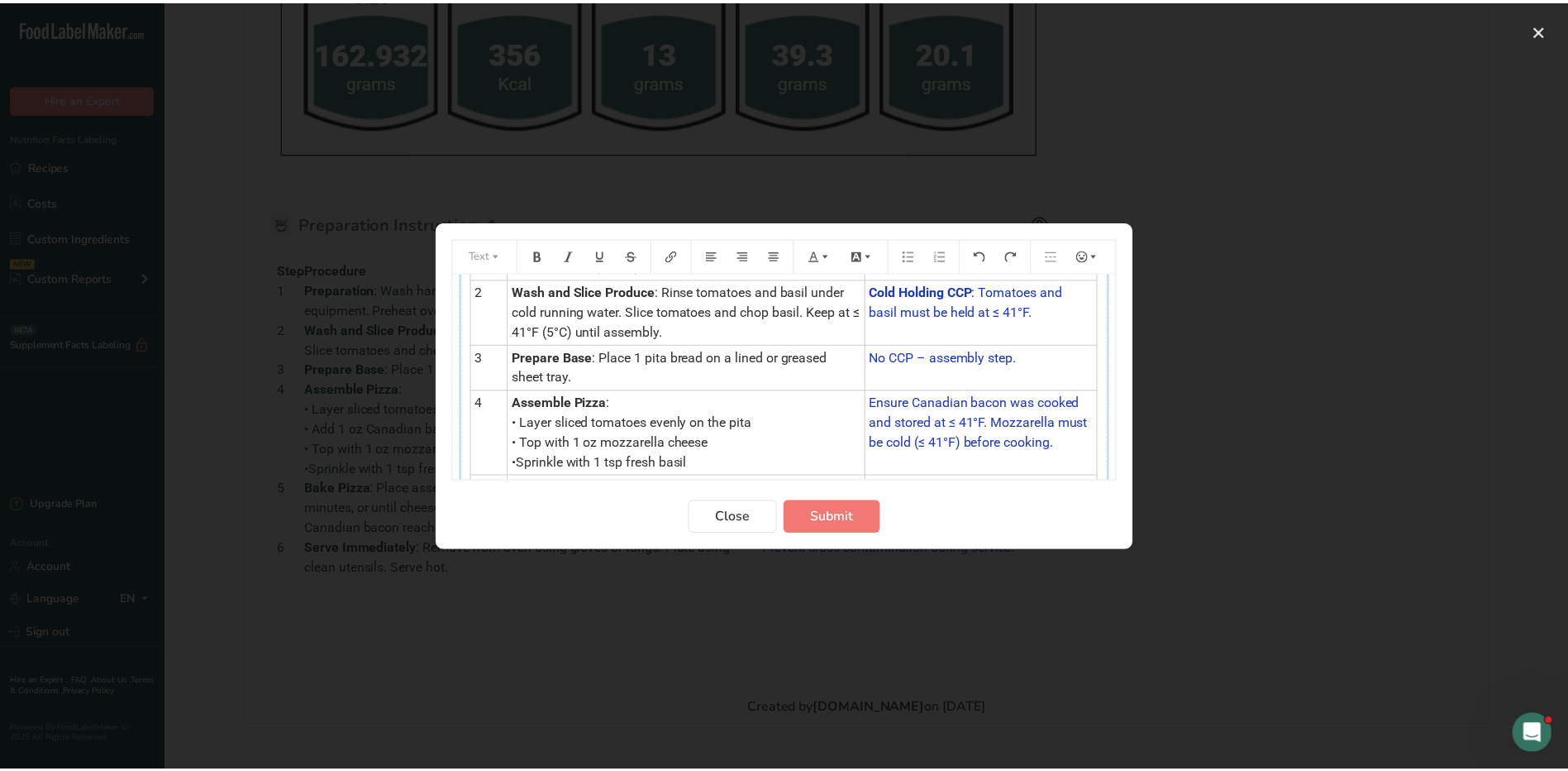
scroll to position [0, 0]
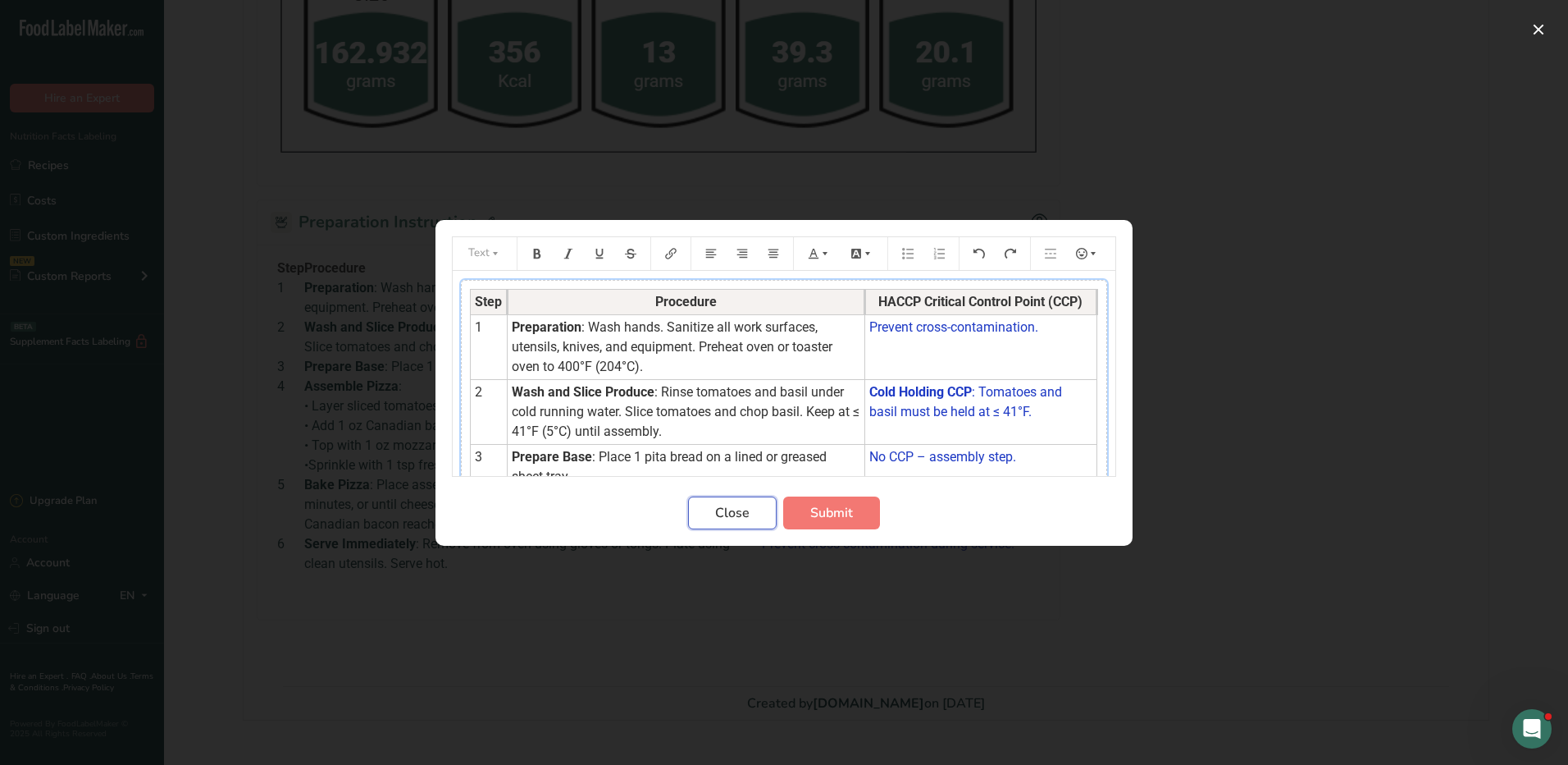
click at [732, 510] on span "Close" at bounding box center [732, 513] width 34 height 19
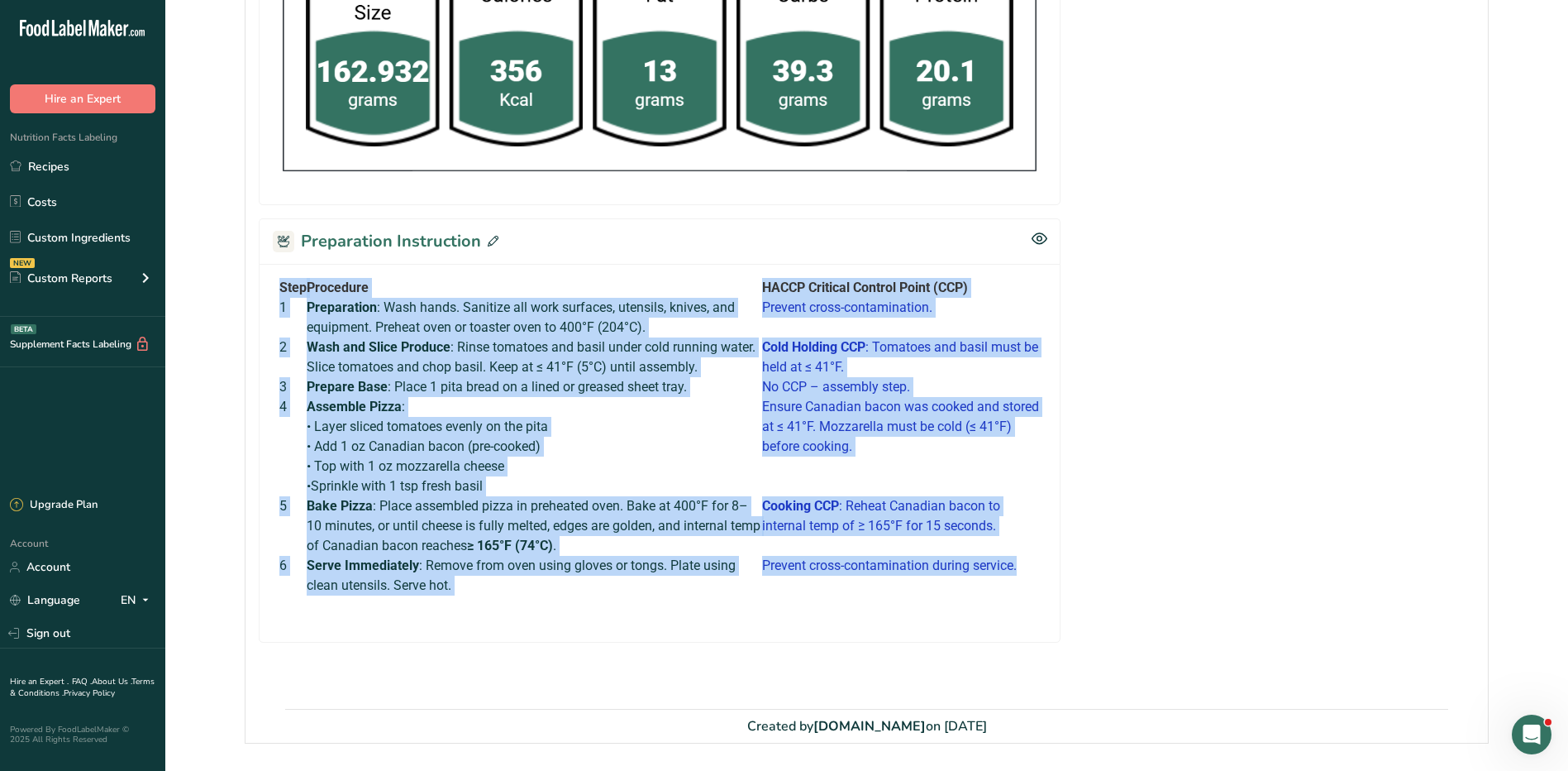
drag, startPoint x: 280, startPoint y: 266, endPoint x: 1035, endPoint y: 559, distance: 809.9
click at [1035, 559] on tbody "Step Procedure HACCP Critical Control Point (CCP) 1 Preparation : Wash hands. S…" at bounding box center [660, 437] width 761 height 318
copy tbody "Step Procedure HACCP Critical Control Point (CCP) 1 Preparation : Wash hands. S…"
click at [696, 399] on td "Assemble Pizza : • Layer sliced tomatoes evenly on the pita • Add 1 oz Canadian…" at bounding box center [534, 447] width 455 height 99
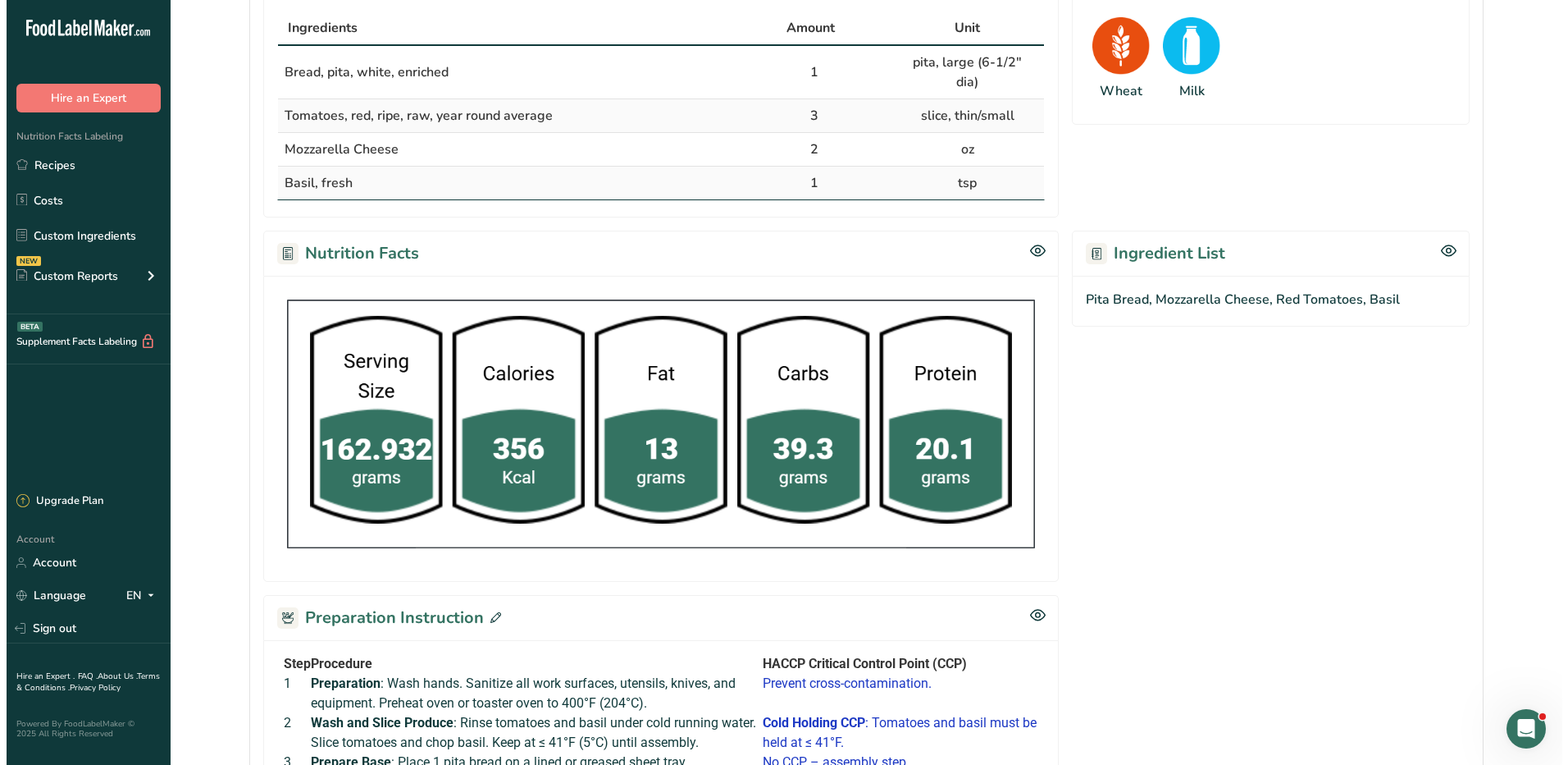
scroll to position [606, 0]
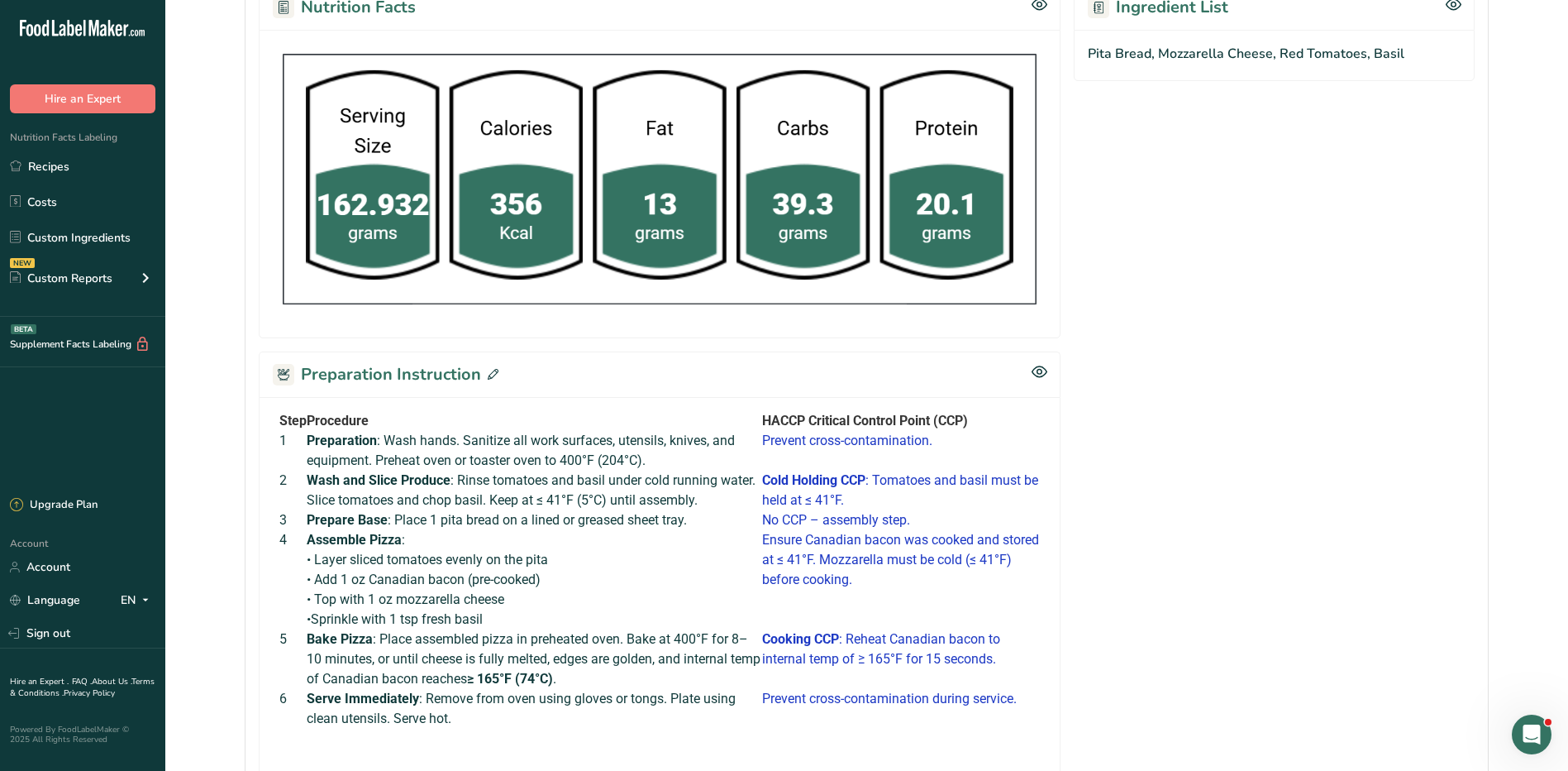
click at [495, 369] on icon at bounding box center [493, 374] width 11 height 11
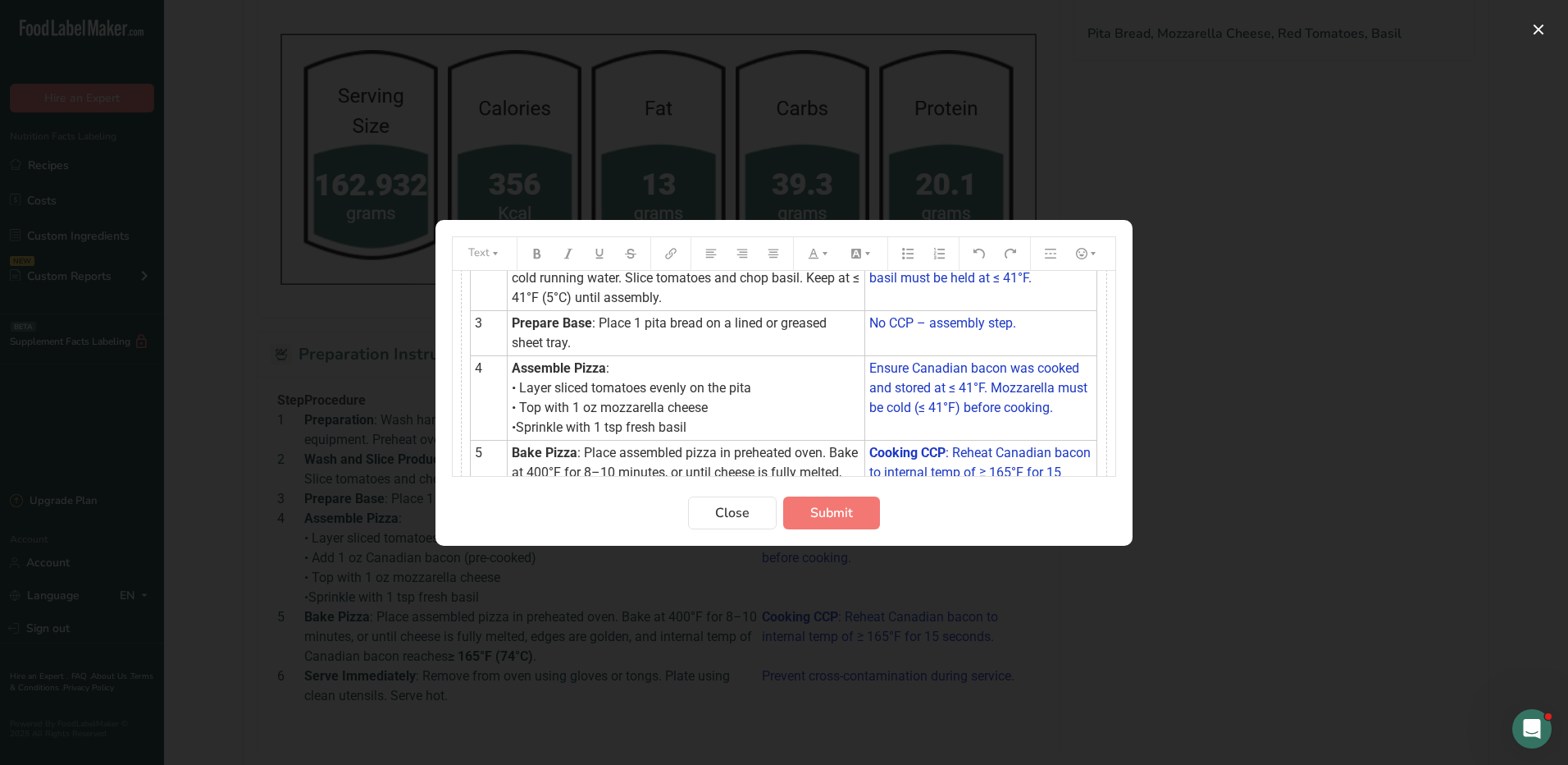
scroll to position [289, 0]
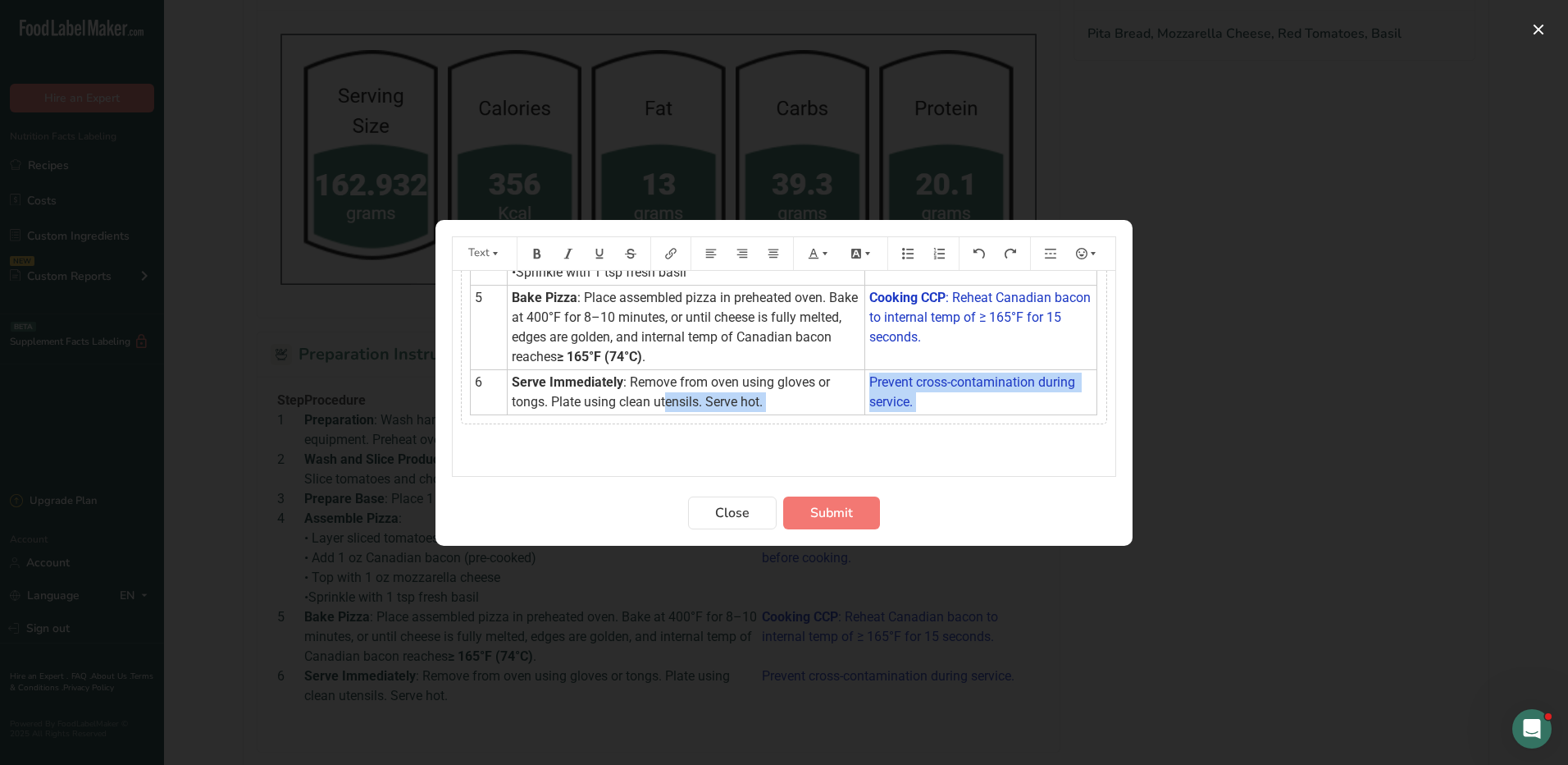
drag, startPoint x: 670, startPoint y: 427, endPoint x: 665, endPoint y: 407, distance: 20.6
click at [665, 407] on div "Step Procedure HACCP Critical Control Point (CCP) 1 Preparation : Wash hands. S…" at bounding box center [784, 223] width 662 height 482
click at [644, 424] on div "Step Procedure HACCP Critical Control Point (CCP) 1 Preparation : Wash hands. S…" at bounding box center [784, 223] width 662 height 482
click at [640, 403] on span ": Remove from oven using gloves or tongs. Plate using clean utensils. Serve hot." at bounding box center [672, 392] width 322 height 35
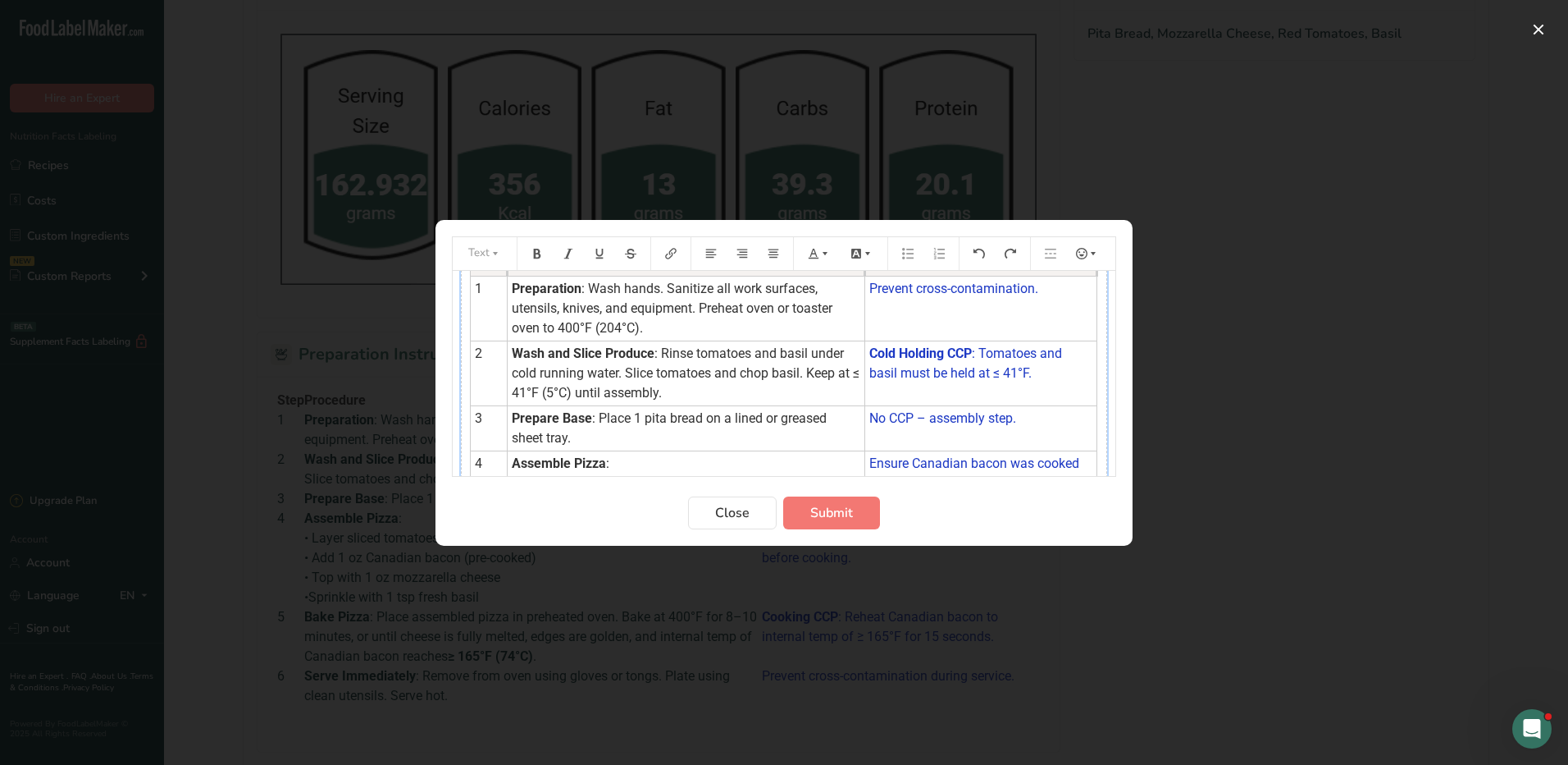
scroll to position [0, 0]
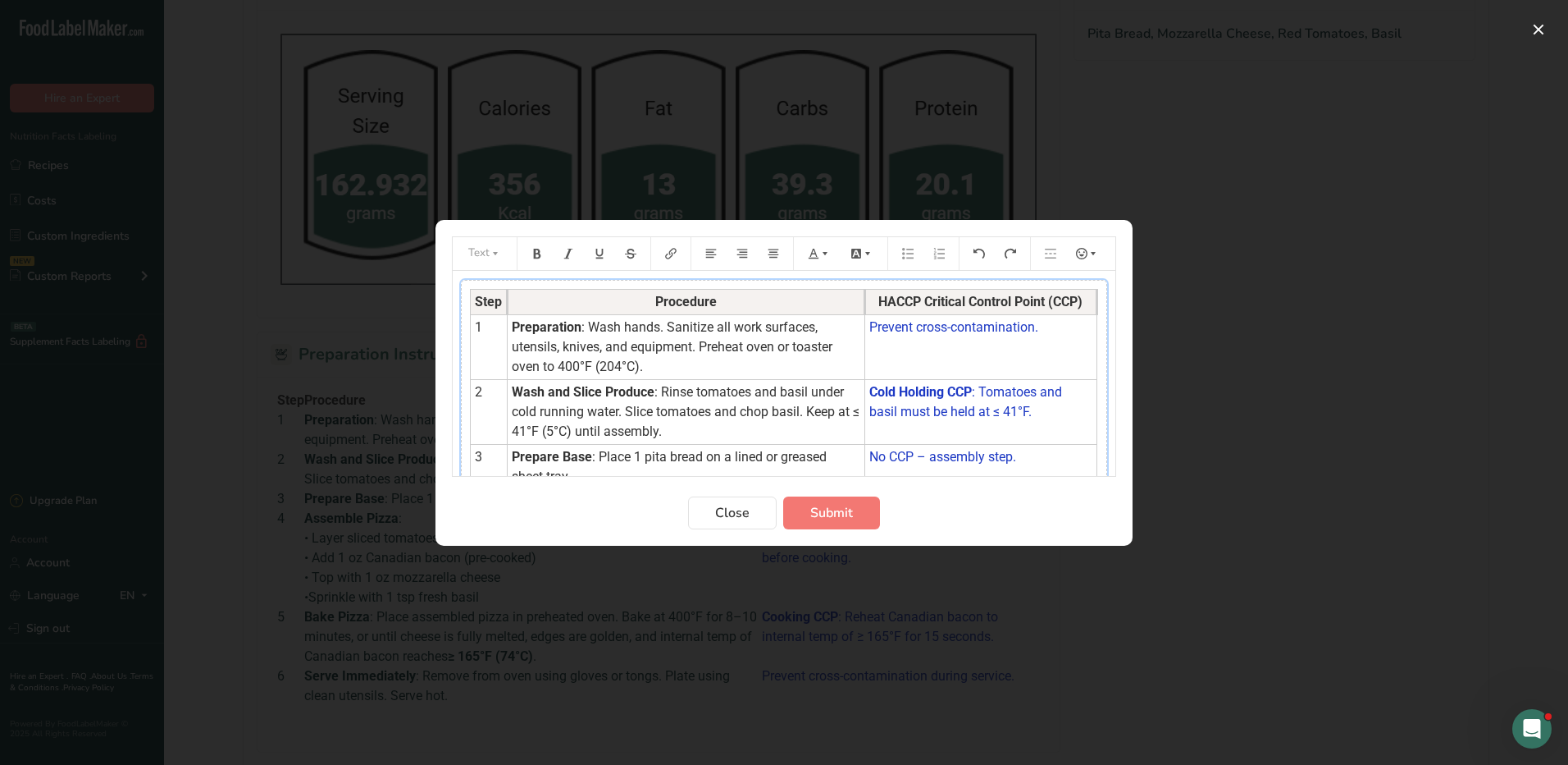
click at [634, 308] on th "Procedure" at bounding box center [686, 301] width 358 height 26
click at [700, 454] on icon "Preparation instructions modal" at bounding box center [699, 459] width 11 height 11
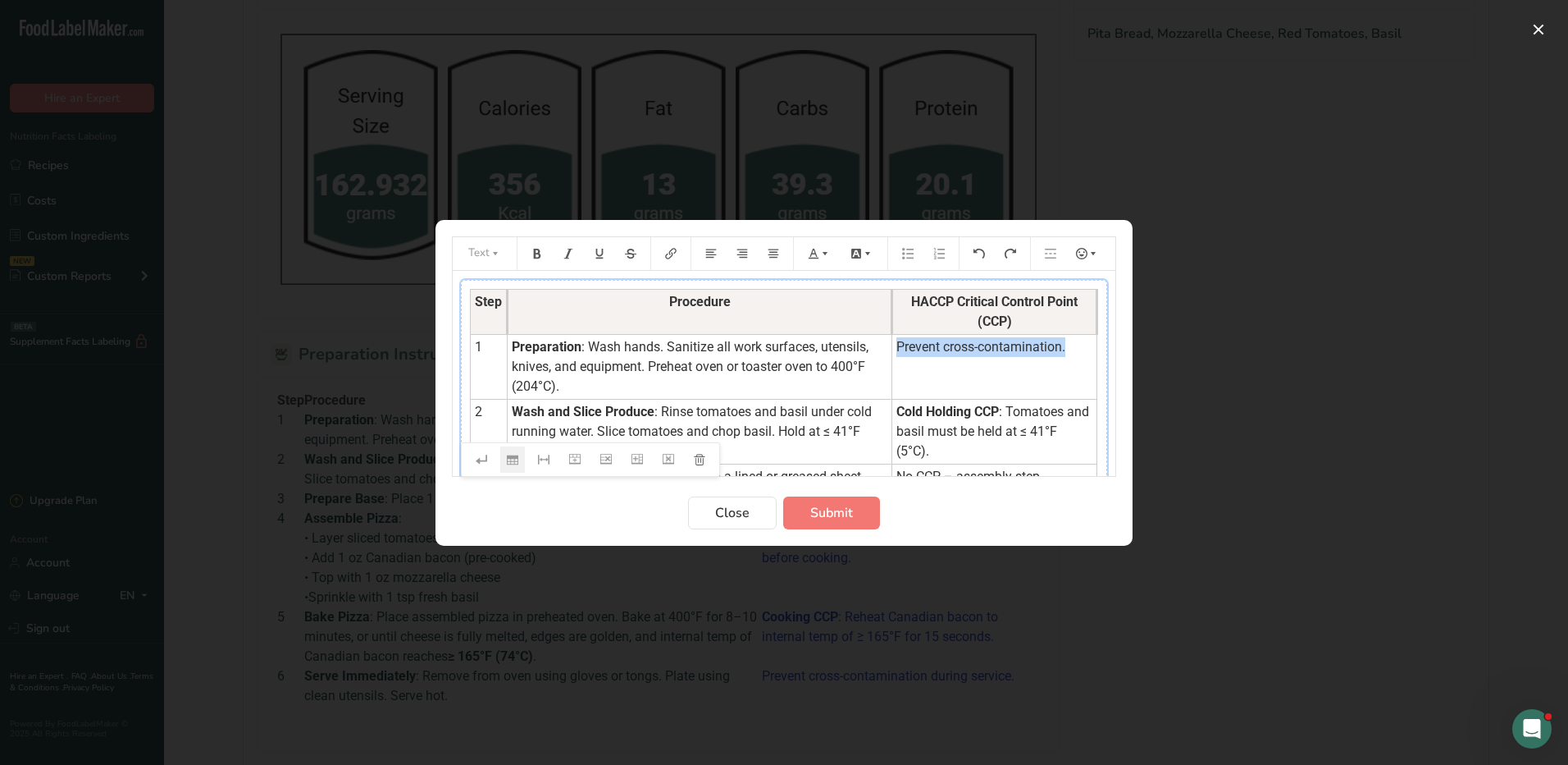
drag, startPoint x: 1061, startPoint y: 345, endPoint x: 890, endPoint y: 351, distance: 171.1
click at [892, 351] on td "Prevent cross-contamination." at bounding box center [995, 367] width 205 height 65
click at [818, 253] on icon "Preparation instructions modal" at bounding box center [813, 253] width 11 height 11
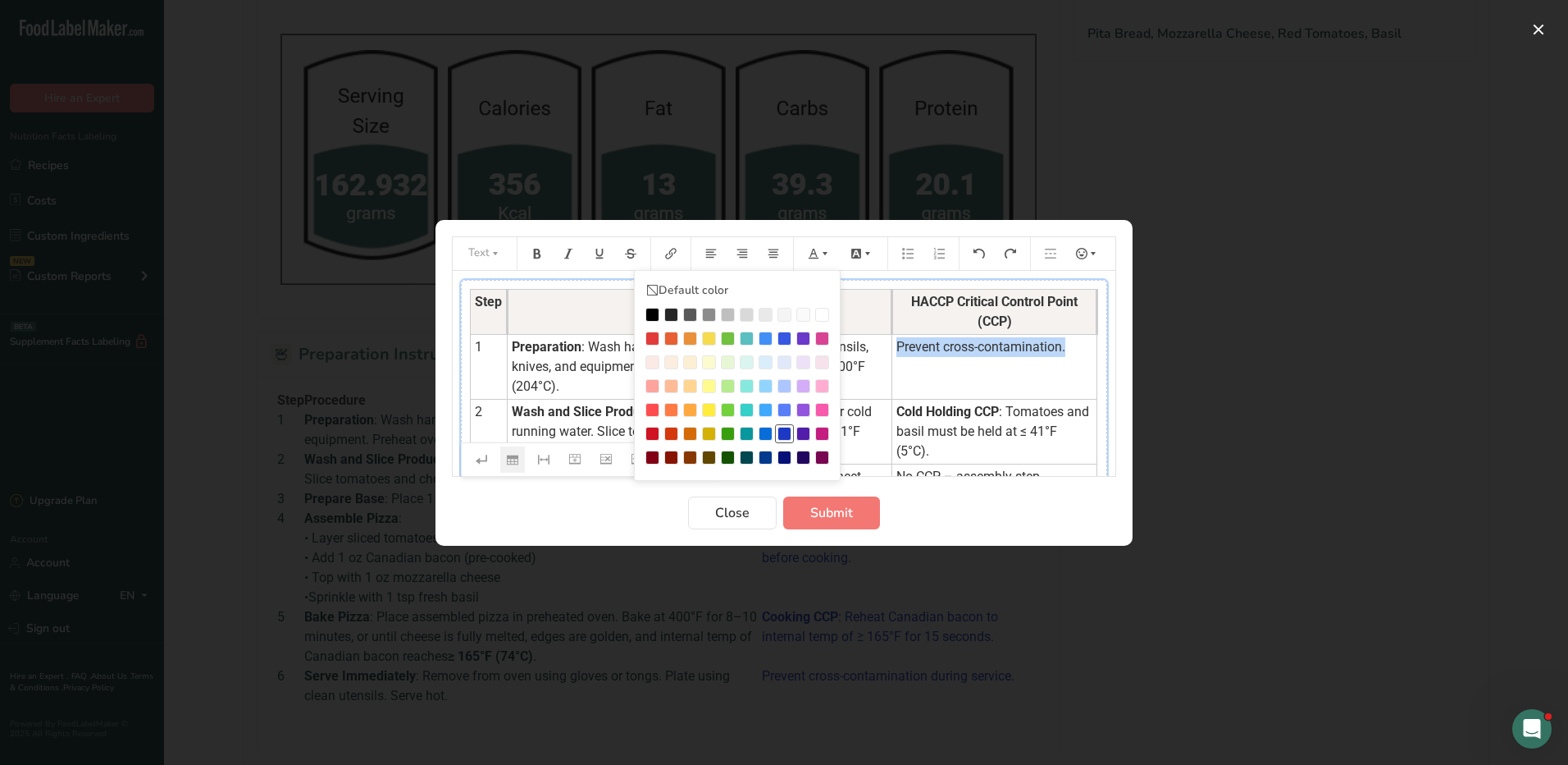
click at [782, 434] on div "Preparation instructions modal" at bounding box center [785, 434] width 14 height 14
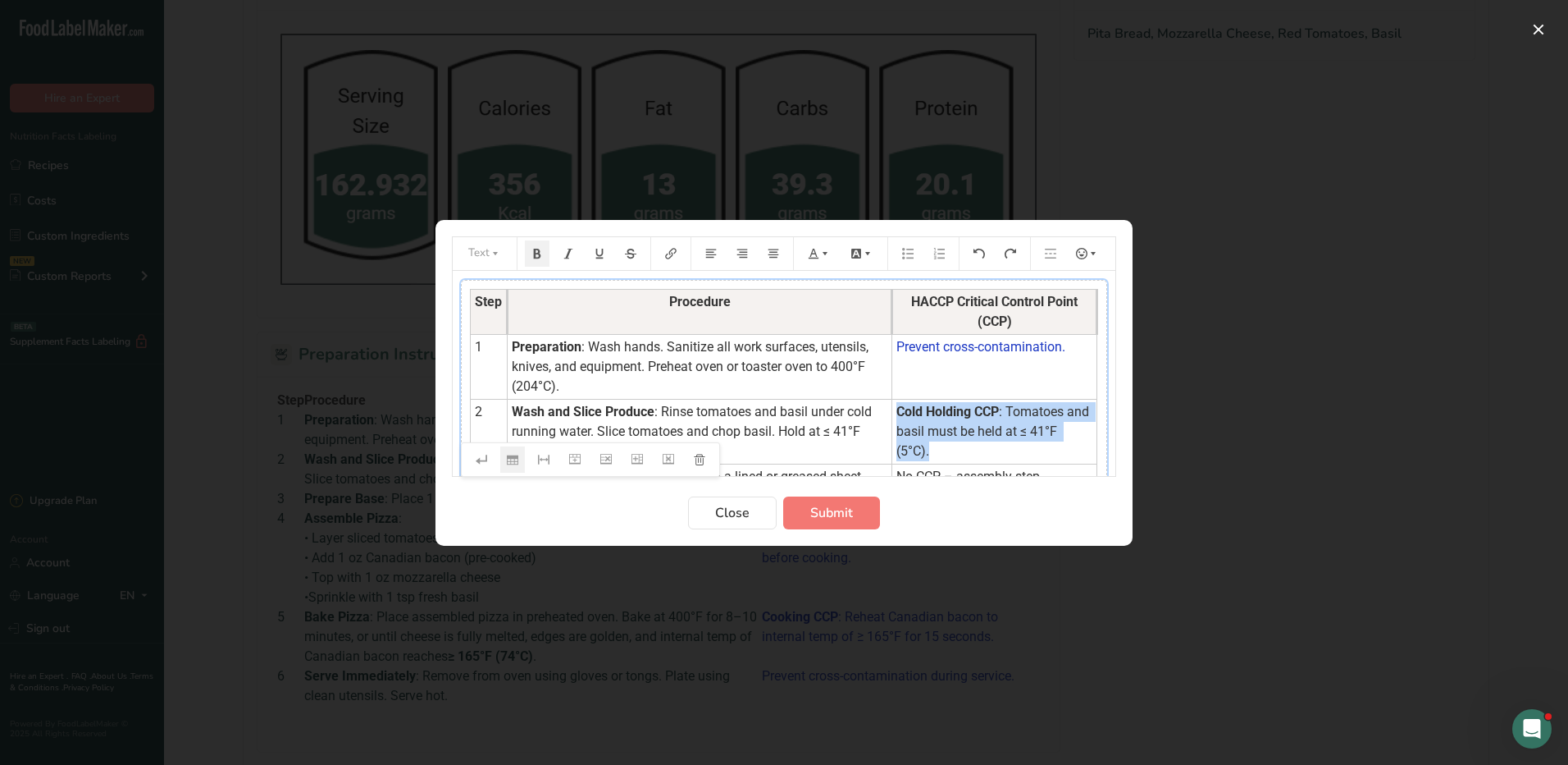
drag, startPoint x: 962, startPoint y: 453, endPoint x: 884, endPoint y: 405, distance: 91.6
click at [892, 405] on td "Cold Holding CCP : Tomatoes and basil must be held at ≤ 41°F (5°C)." at bounding box center [995, 431] width 205 height 65
click at [818, 251] on icon "Preparation instructions modal" at bounding box center [813, 253] width 11 height 11
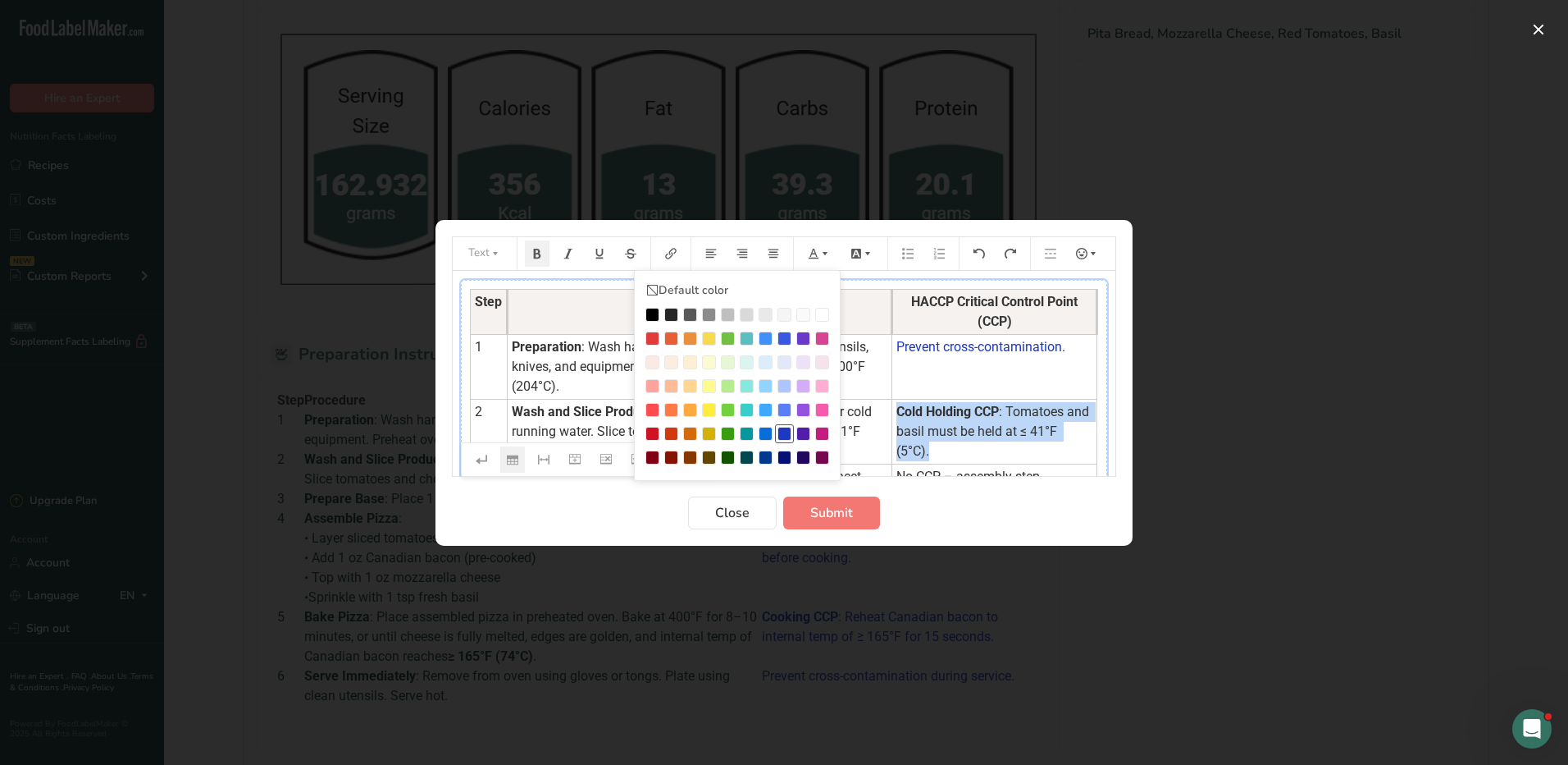
click at [787, 427] on div "Preparation instructions modal" at bounding box center [785, 434] width 14 height 14
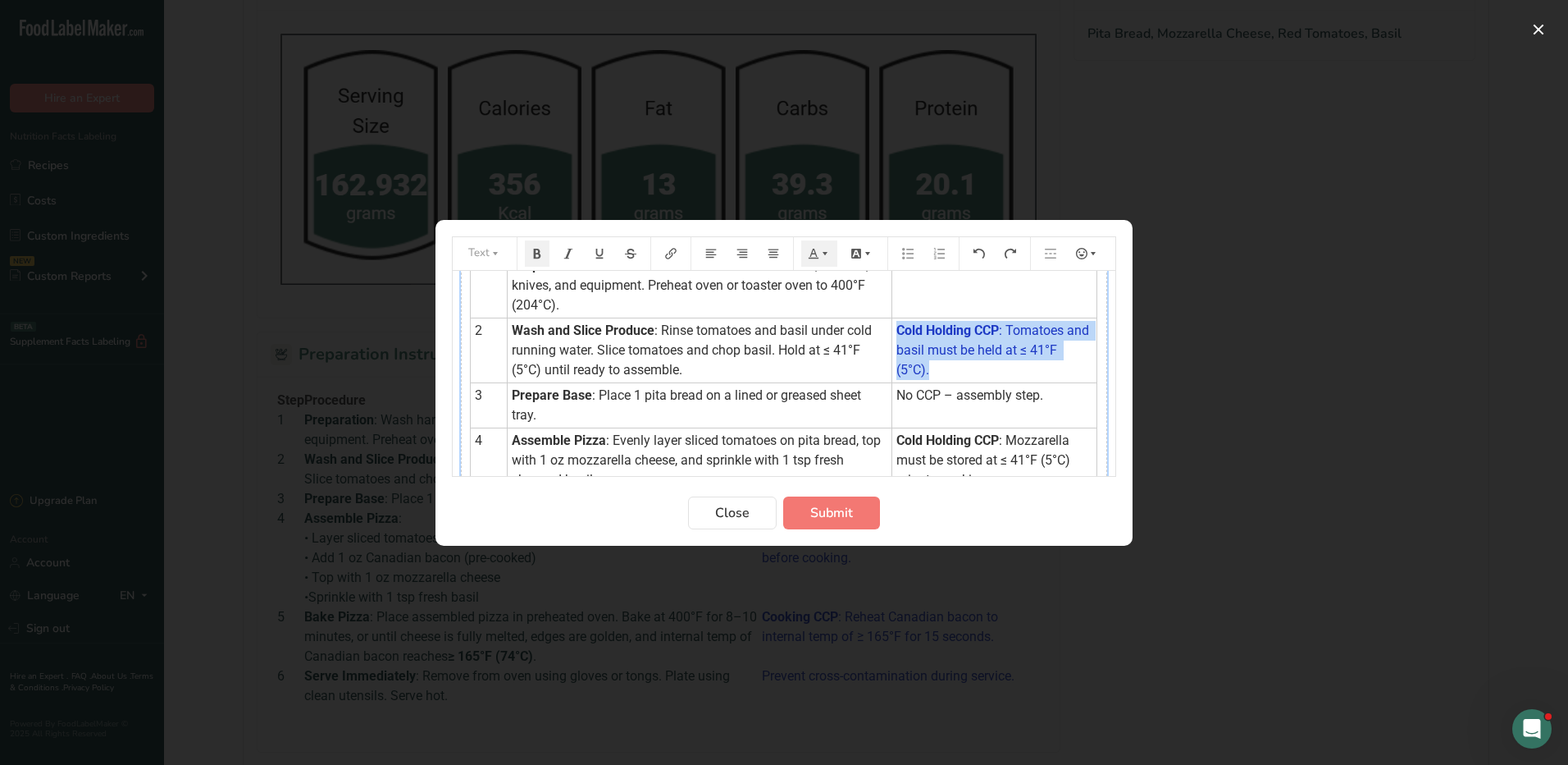
scroll to position [82, 0]
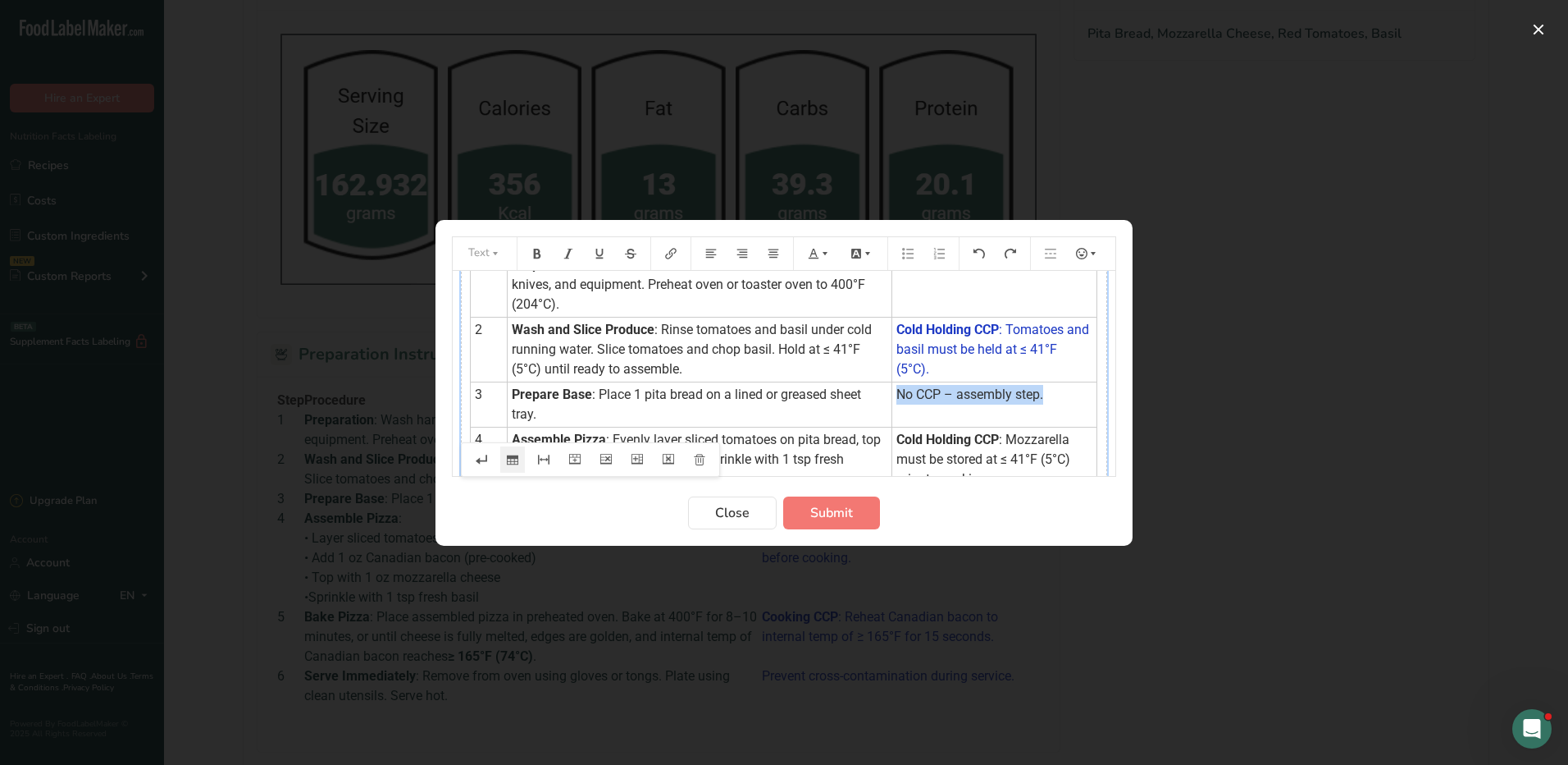
drag, startPoint x: 1048, startPoint y: 396, endPoint x: 882, endPoint y: 393, distance: 166.0
click at [892, 393] on td "No CCP – assembly step." at bounding box center [995, 404] width 205 height 45
click at [819, 257] on icon "Preparation instructions modal" at bounding box center [825, 253] width 11 height 11
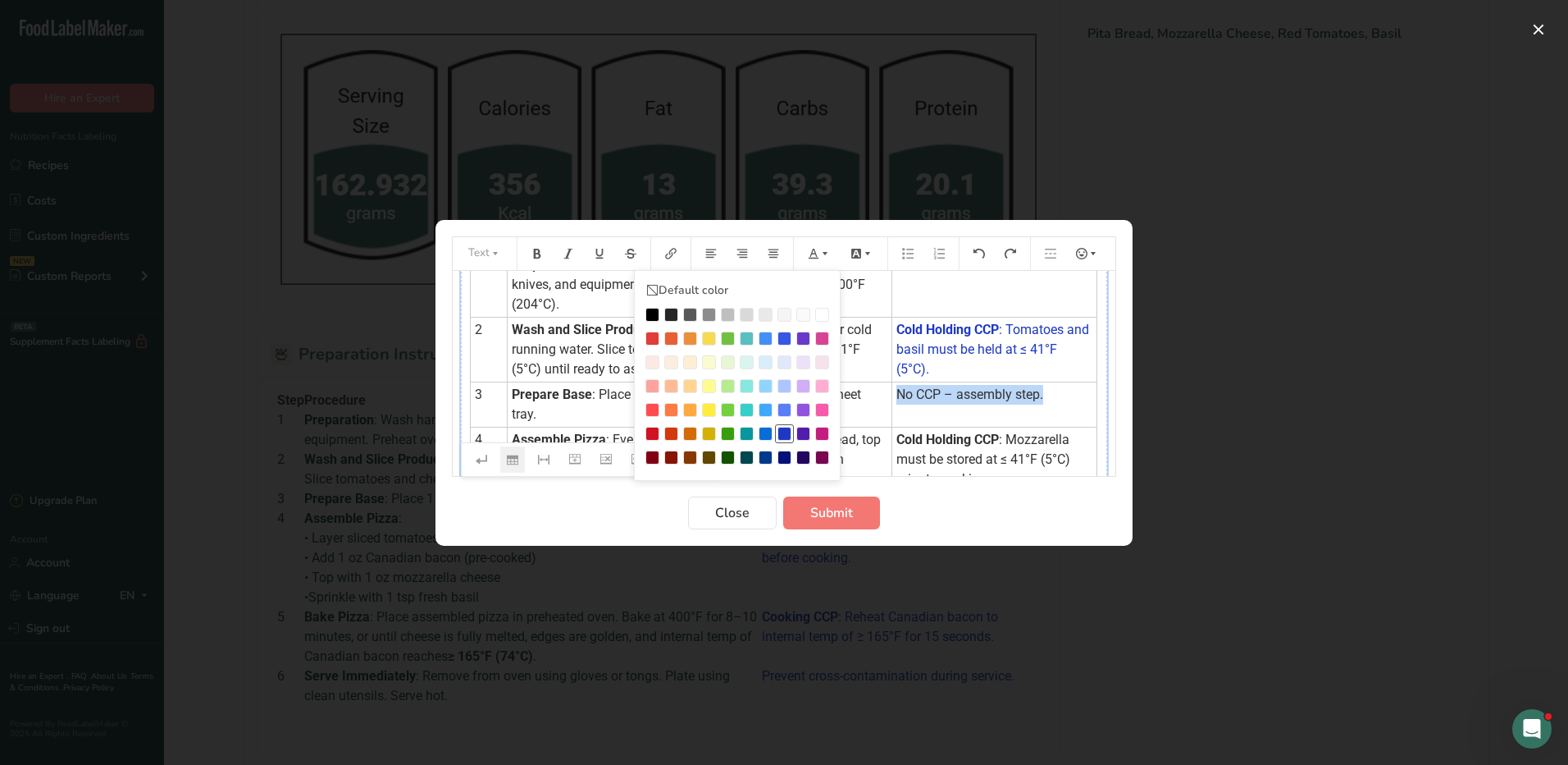
click at [786, 431] on div "Preparation instructions modal" at bounding box center [785, 434] width 14 height 14
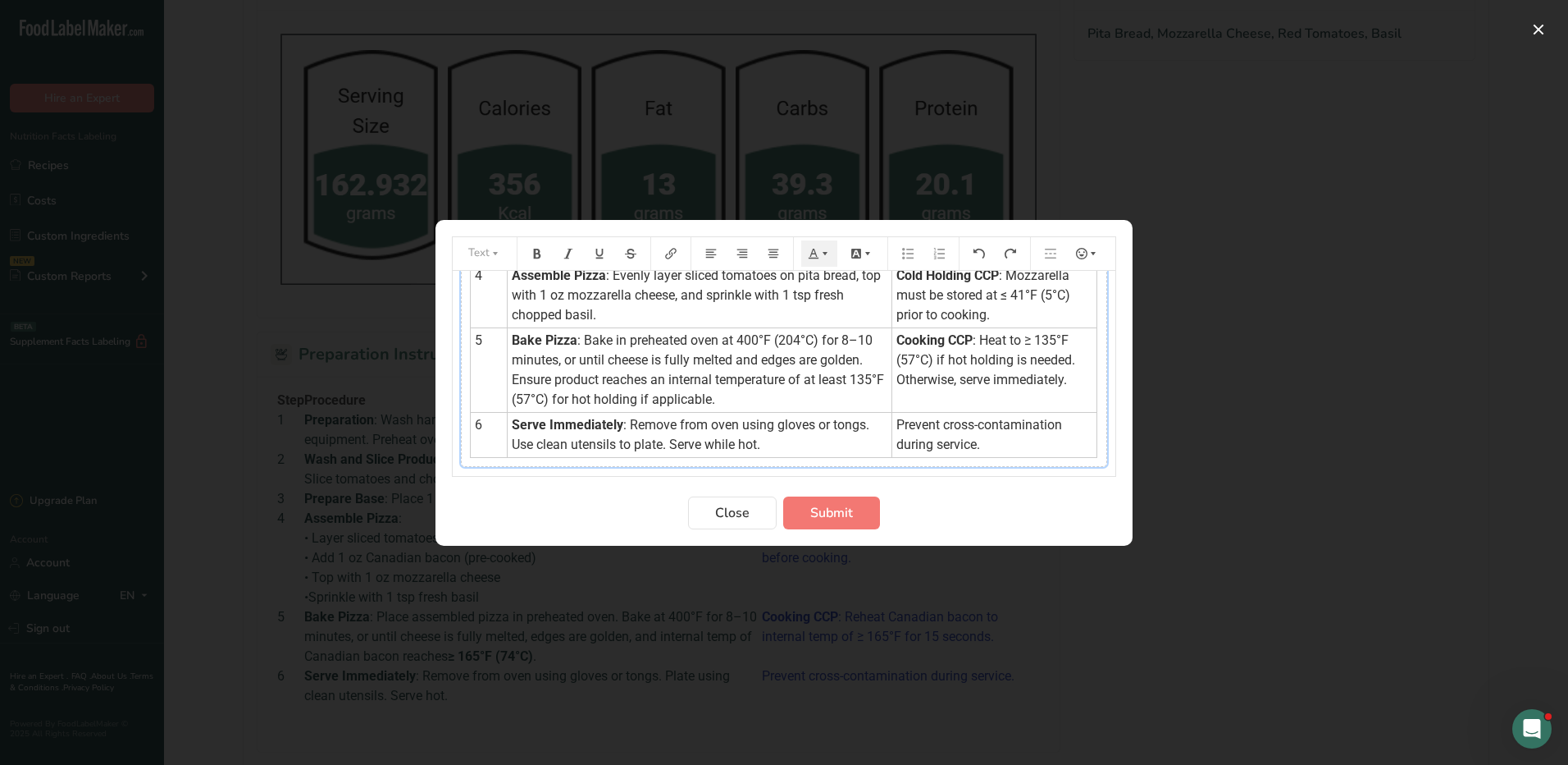
scroll to position [164, 0]
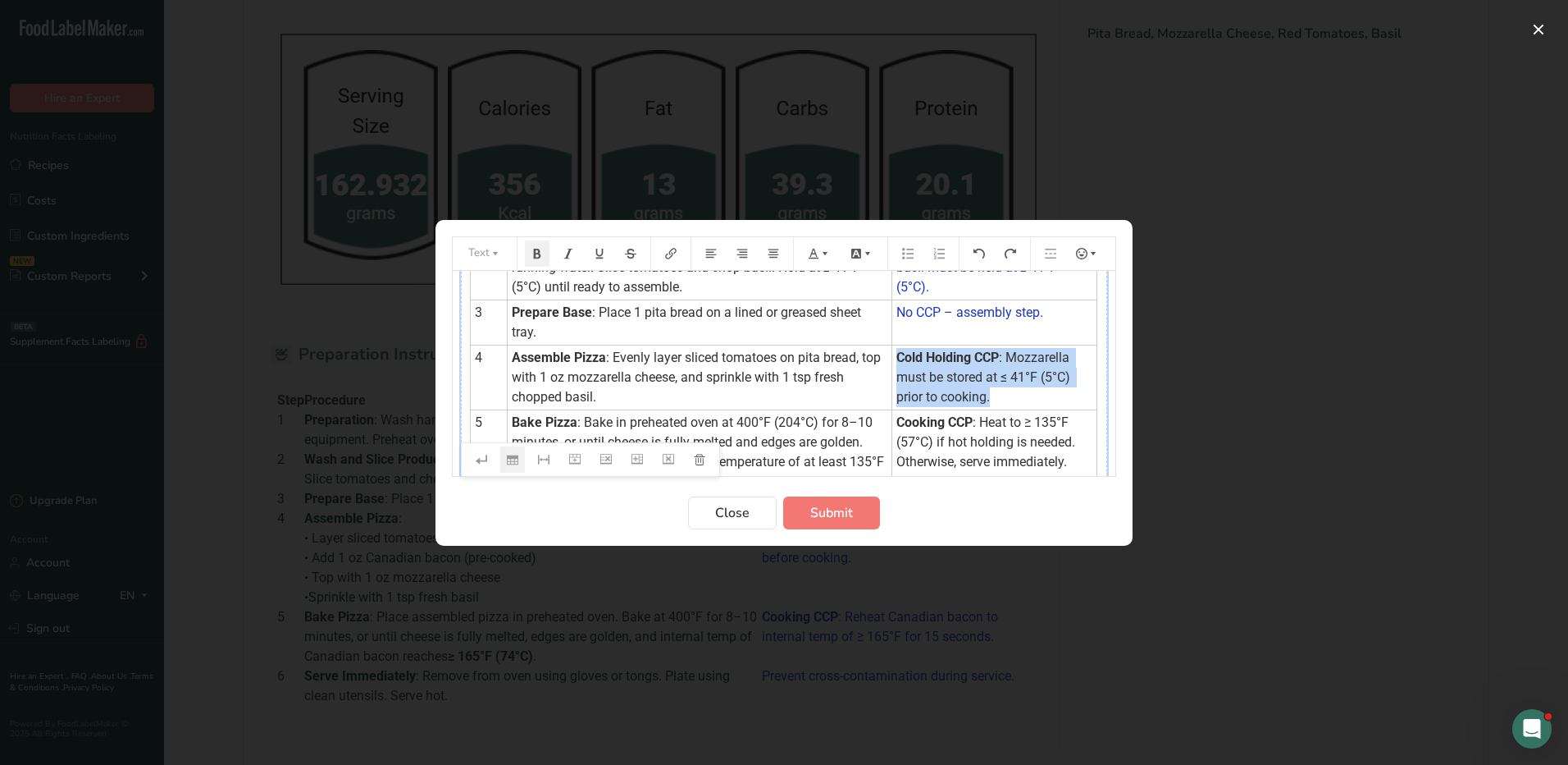
drag, startPoint x: 1004, startPoint y: 407, endPoint x: 885, endPoint y: 359, distance: 128.3
click at [892, 359] on td "Cold Holding CCP : Mozzarella must be stored at ≤ 41°F (5°C) prior to cooking." at bounding box center [995, 377] width 205 height 65
click at [825, 248] on icon "Preparation instructions modal" at bounding box center [825, 253] width 11 height 11
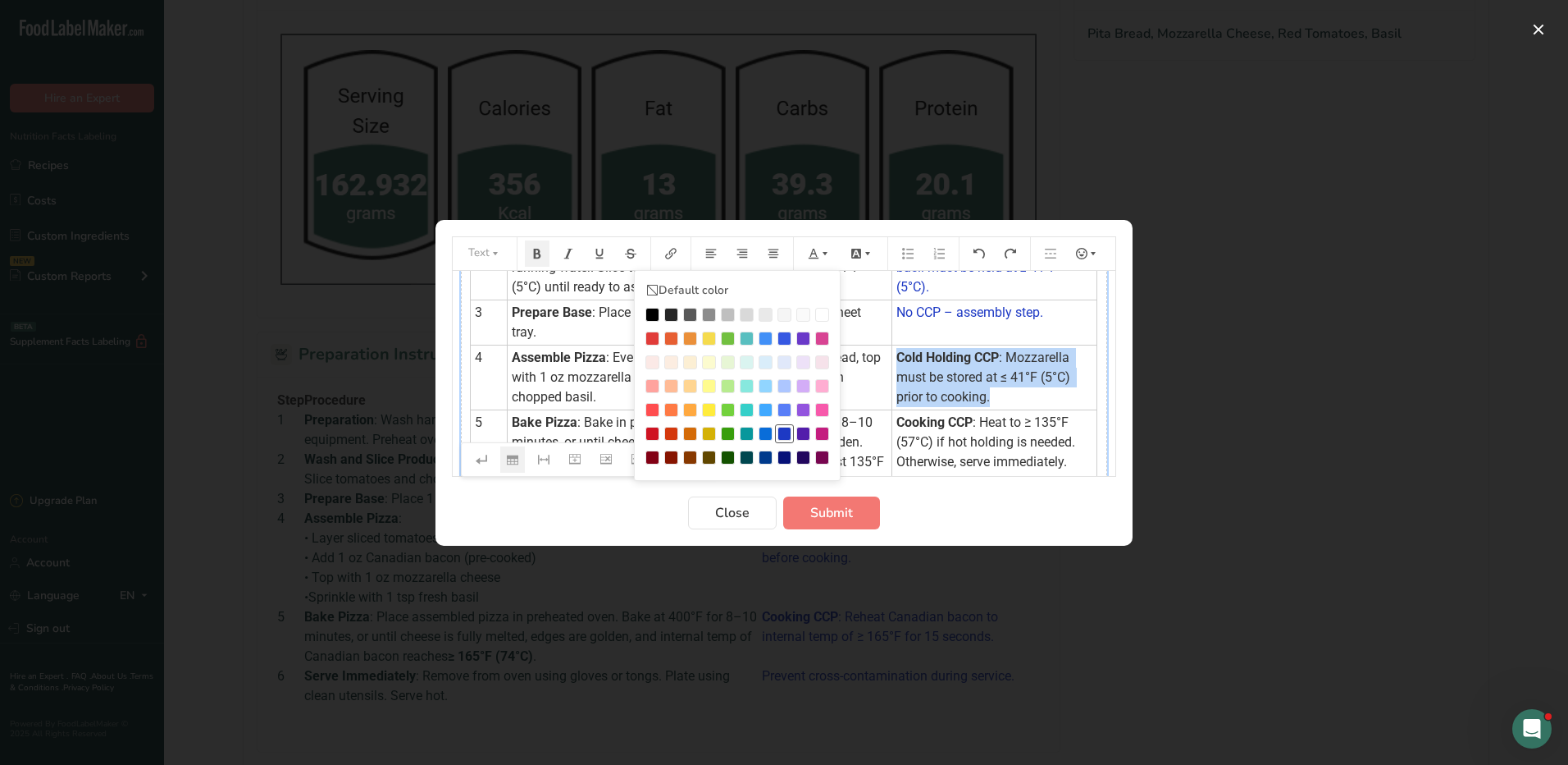
click at [785, 433] on div "Preparation instructions modal" at bounding box center [785, 434] width 14 height 14
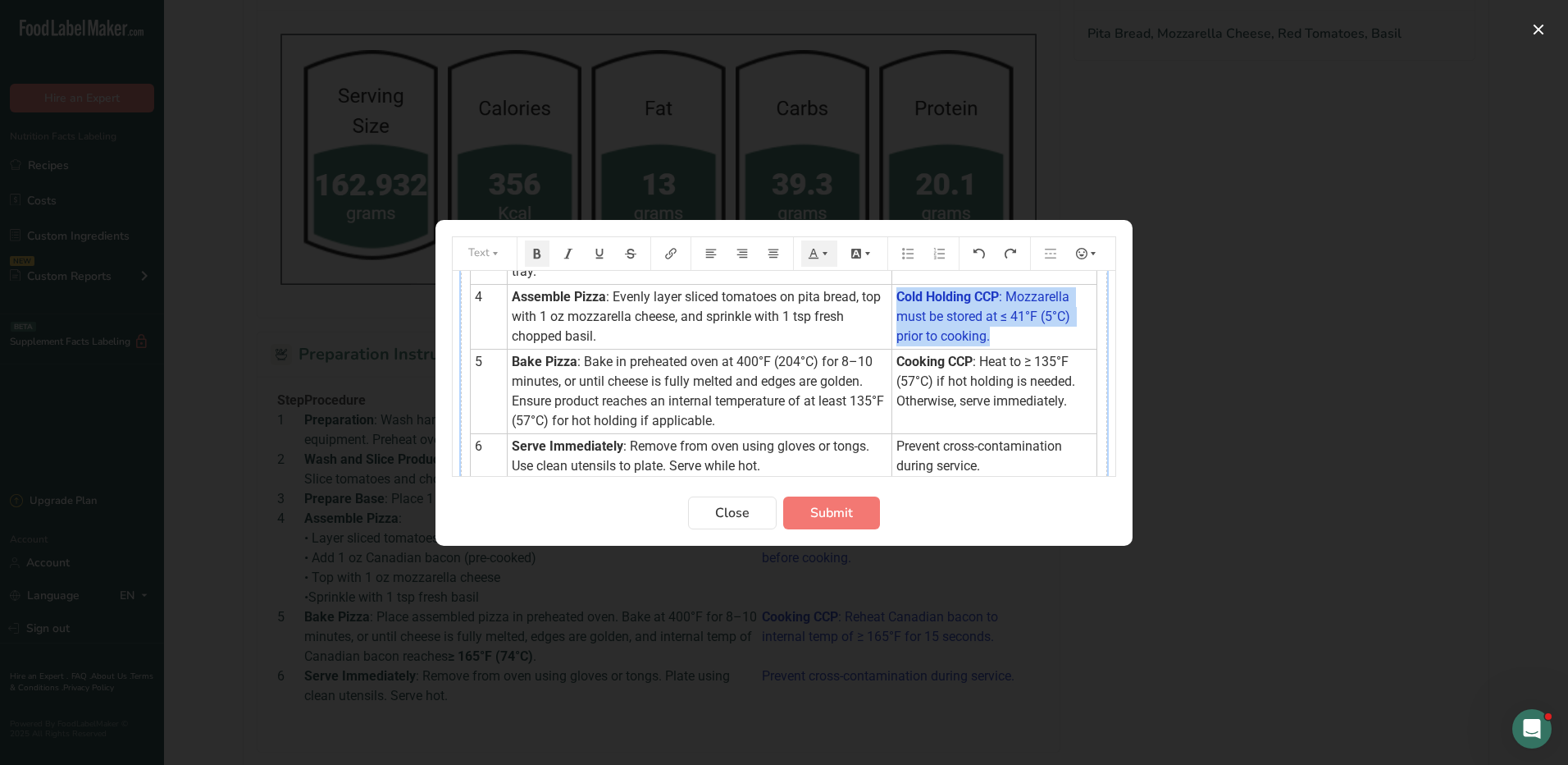
scroll to position [289, 0]
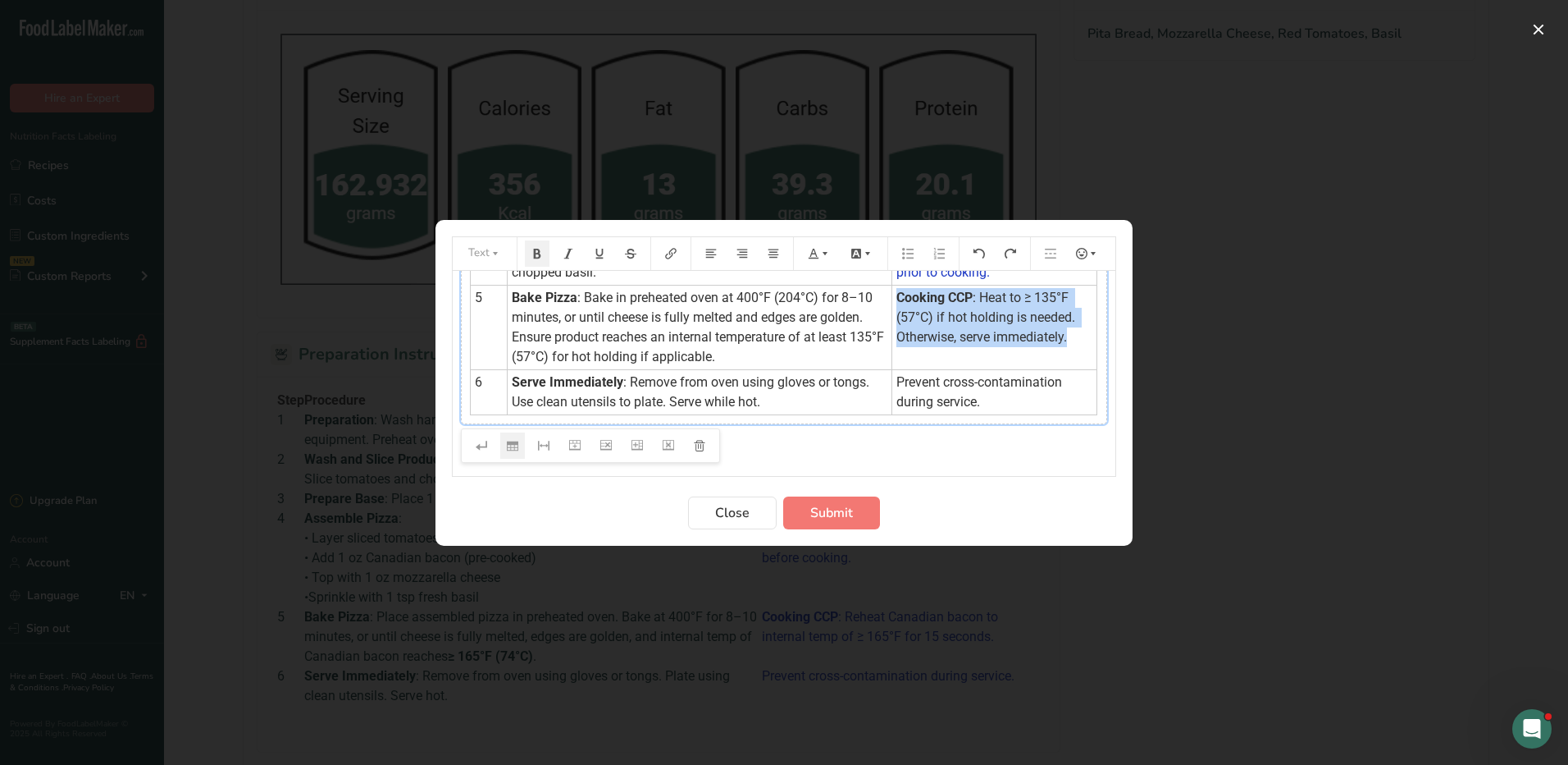
drag, startPoint x: 1067, startPoint y: 343, endPoint x: 885, endPoint y: 300, distance: 187.0
click at [892, 300] on td "Cooking CCP : Heat to ≥ 135°F (57°C) if hot holding is needed. Otherwise, serve…" at bounding box center [995, 327] width 205 height 85
click at [817, 250] on icon "Preparation instructions modal" at bounding box center [813, 253] width 11 height 11
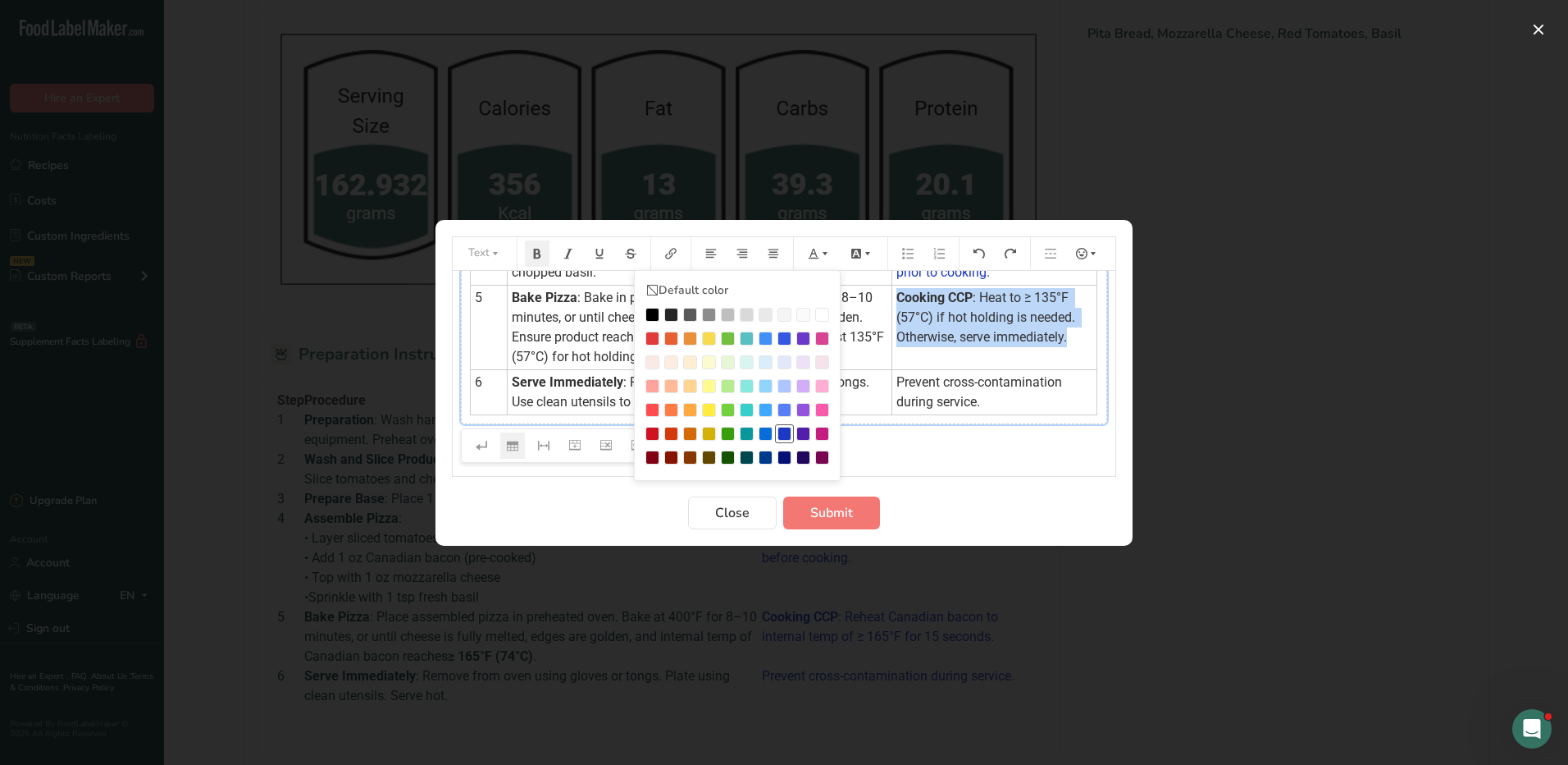
click at [786, 436] on div "Preparation instructions modal" at bounding box center [785, 434] width 14 height 14
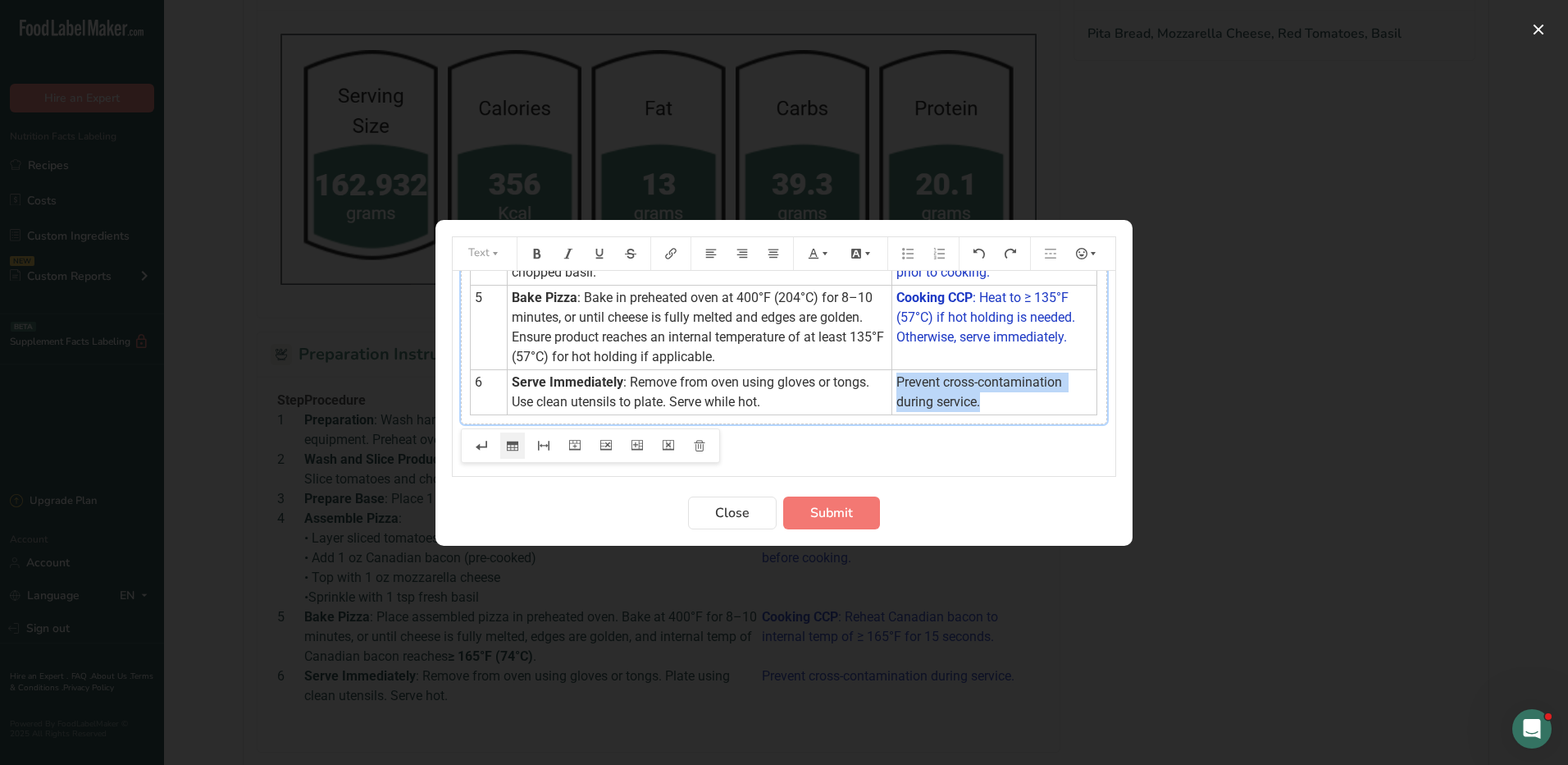
drag, startPoint x: 994, startPoint y: 402, endPoint x: 886, endPoint y: 386, distance: 109.2
click at [892, 386] on td "Prevent cross-contamination during service." at bounding box center [995, 391] width 205 height 45
click at [825, 250] on icon "Preparation instructions modal" at bounding box center [825, 253] width 11 height 11
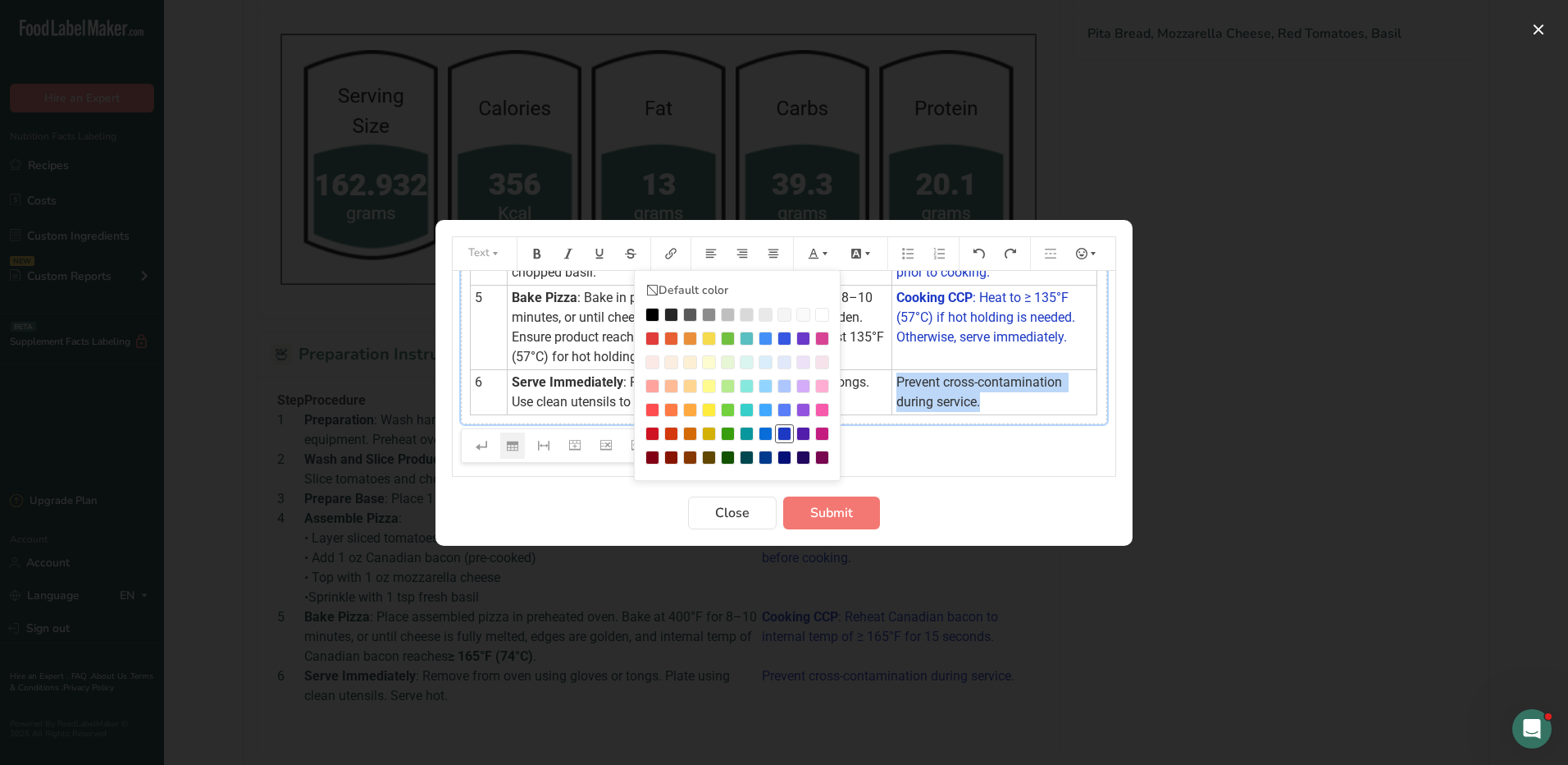
click at [784, 431] on div "Preparation instructions modal" at bounding box center [785, 434] width 14 height 14
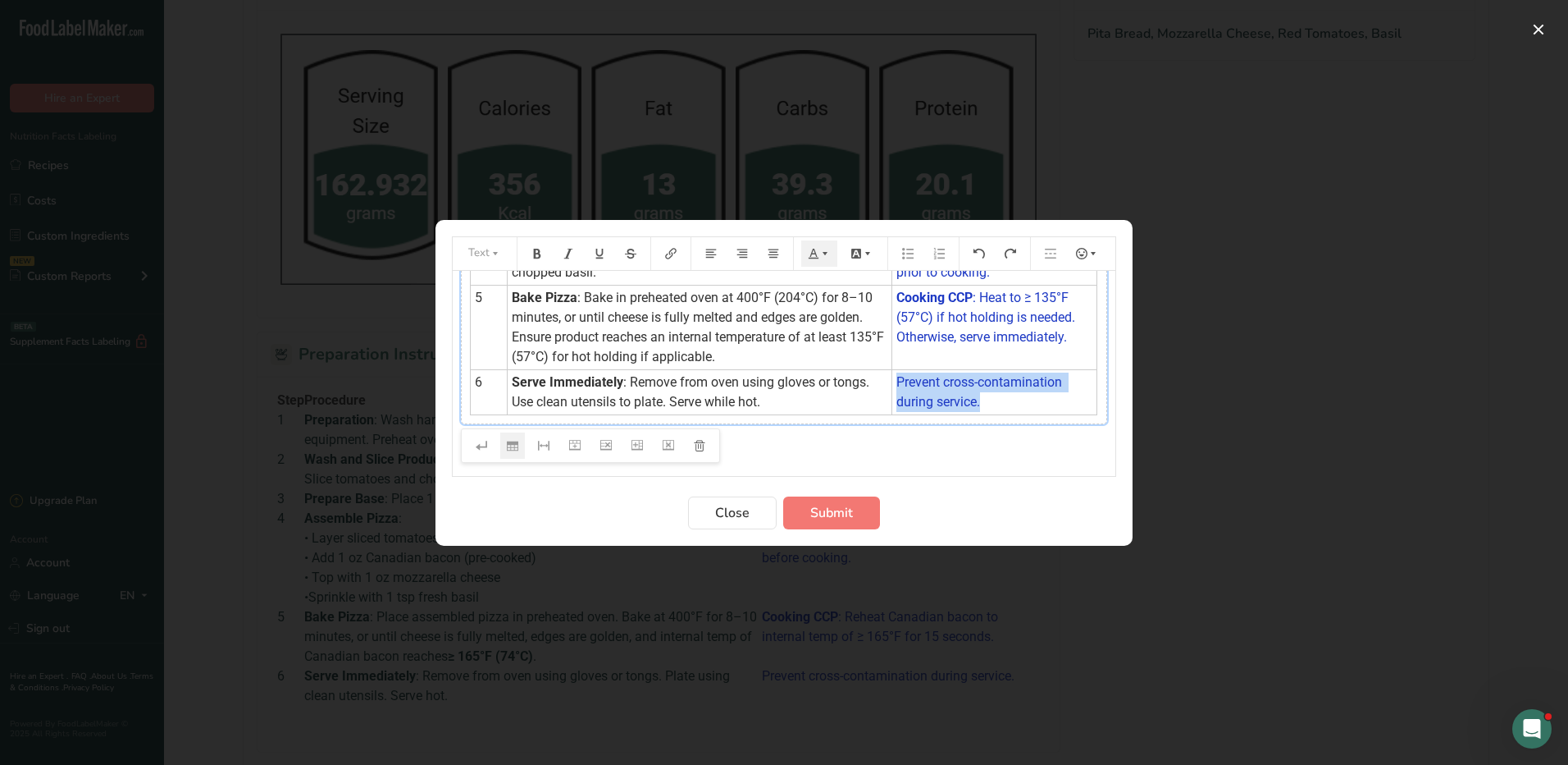
click at [1042, 390] on td "Prevent cross-contamination during service." at bounding box center [995, 391] width 205 height 45
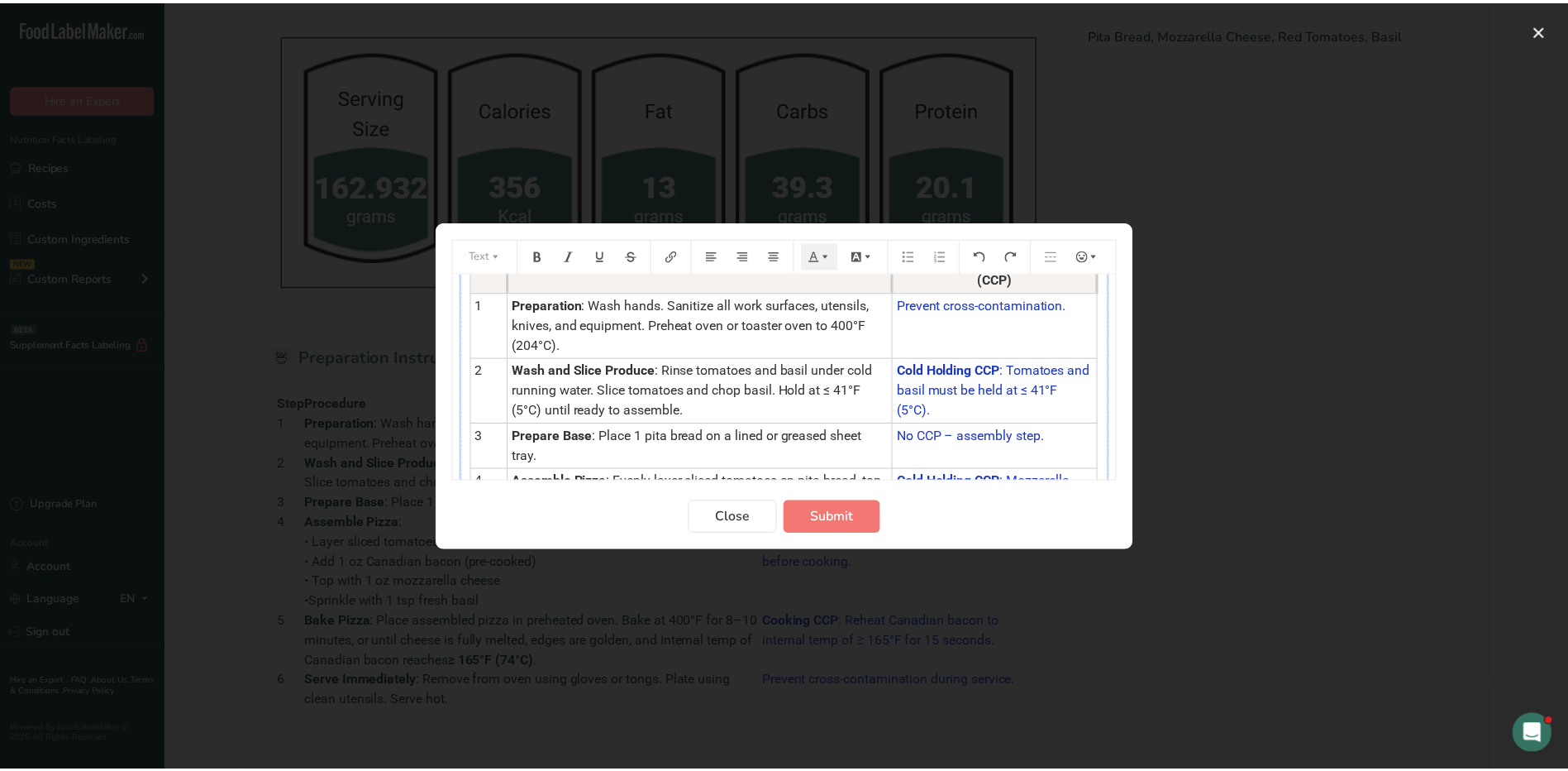
scroll to position [43, 0]
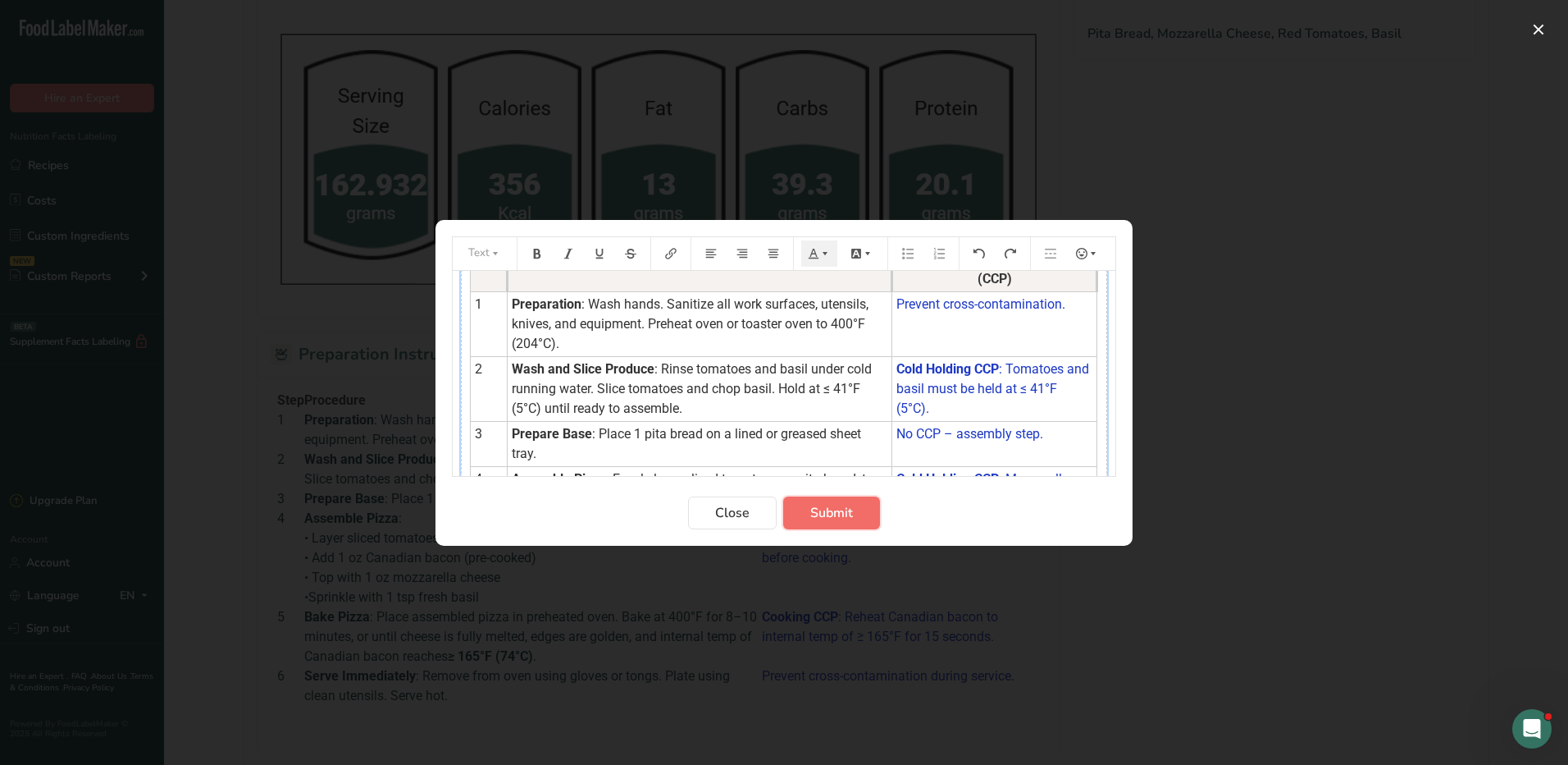
click at [809, 514] on button "Submit" at bounding box center [832, 512] width 97 height 33
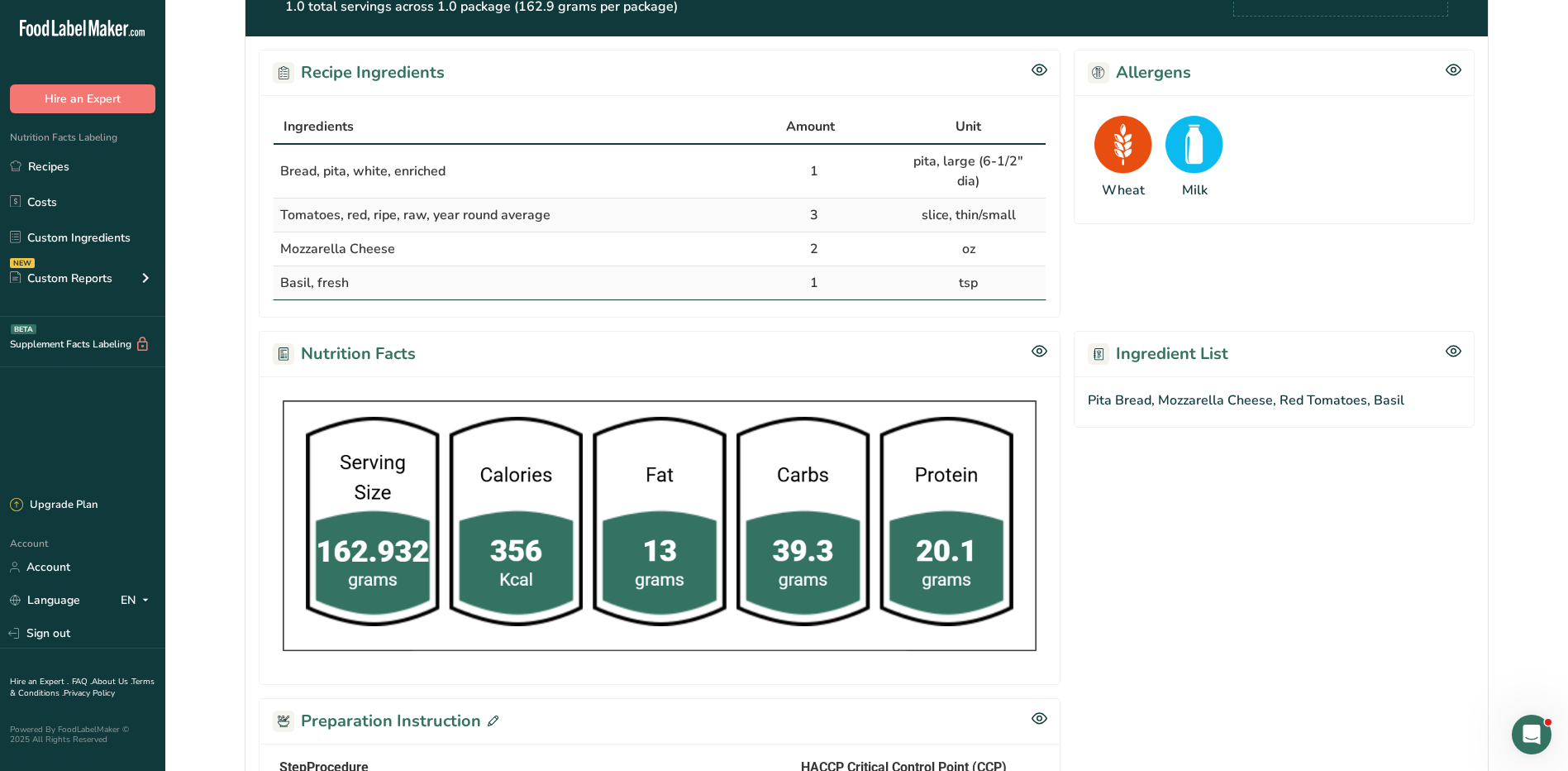
scroll to position [32, 0]
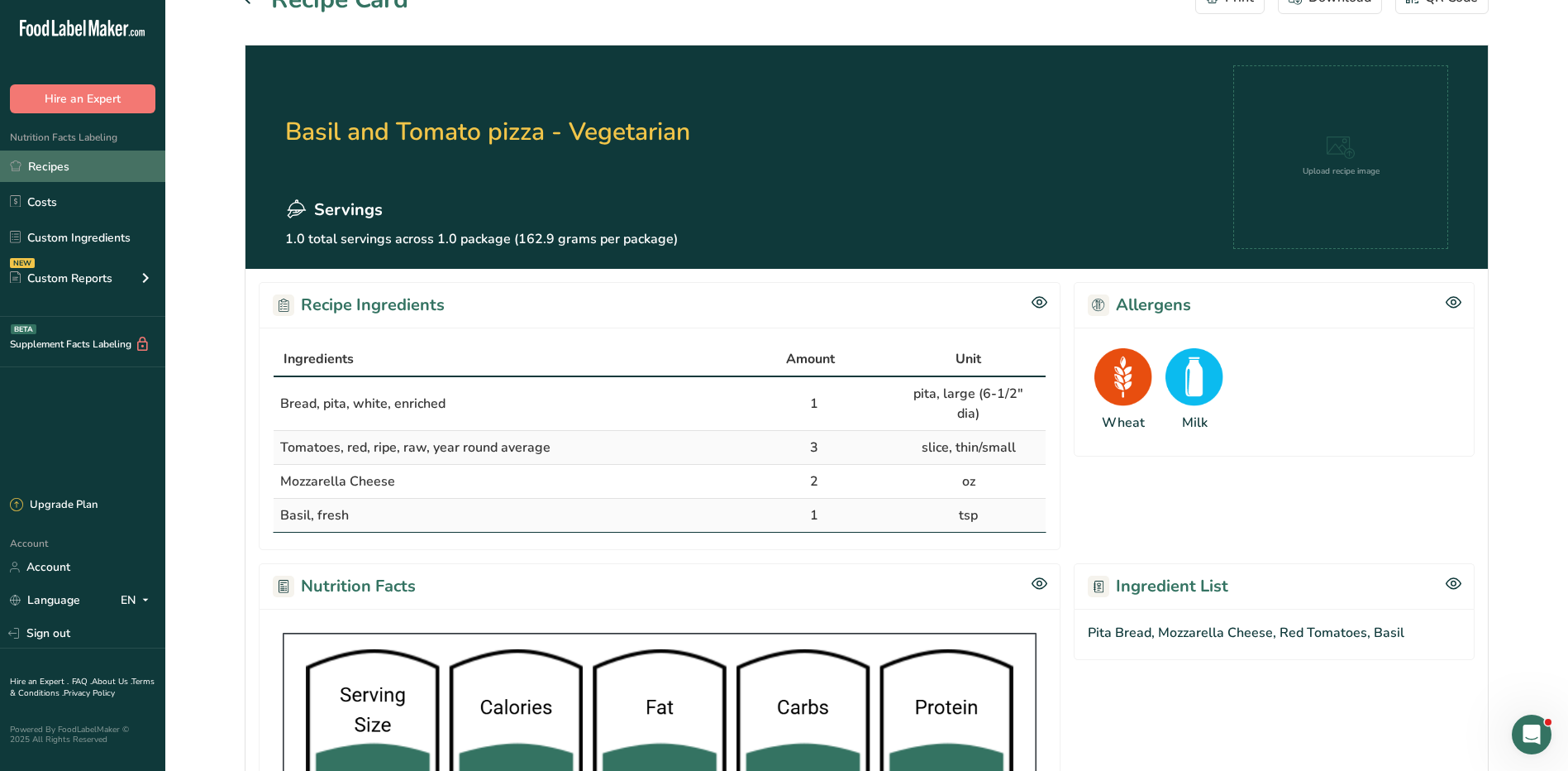
click at [46, 175] on link "Recipes" at bounding box center [83, 165] width 165 height 31
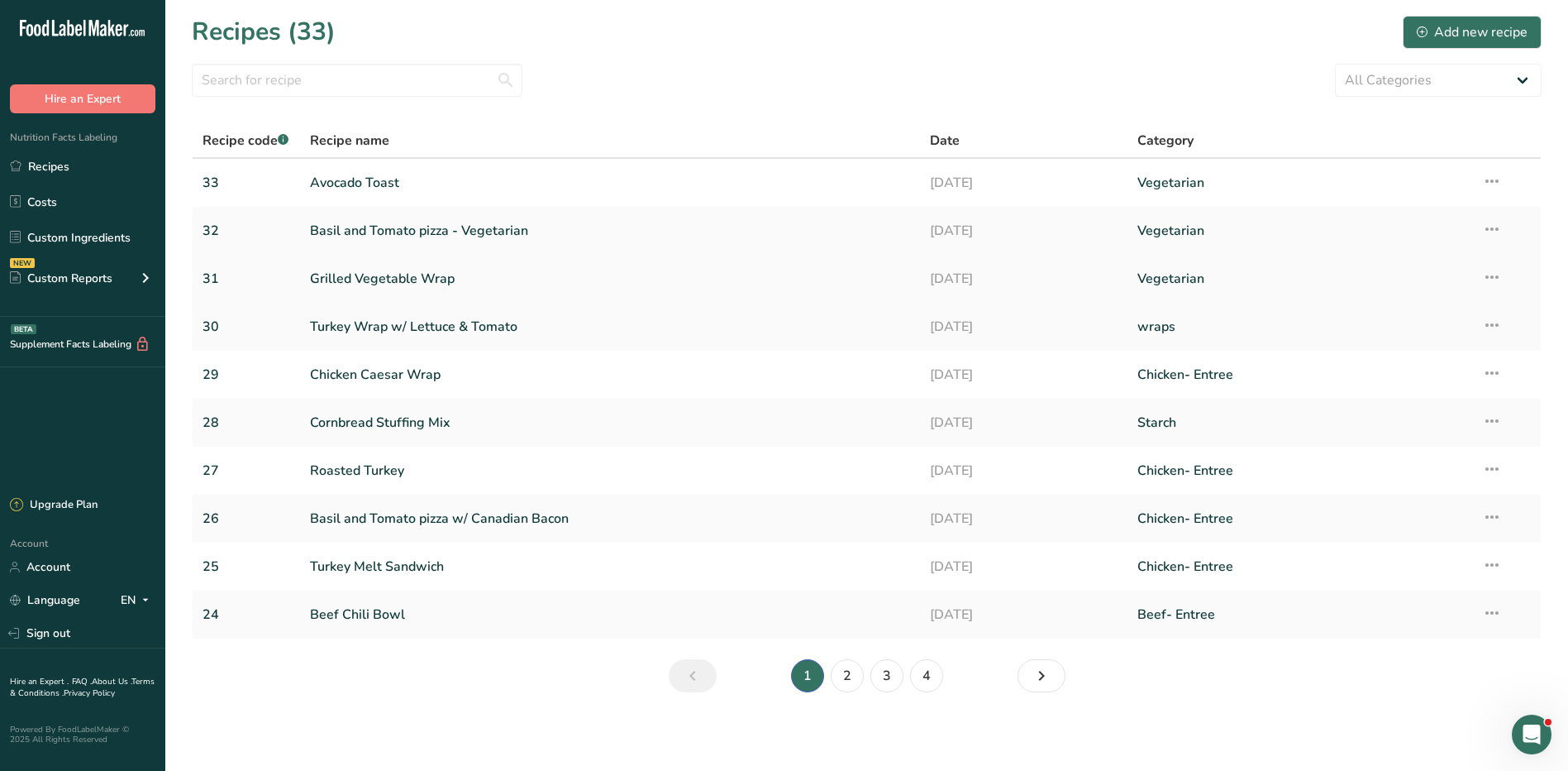
click at [435, 275] on link "Grilled Vegetable Wrap" at bounding box center [610, 278] width 601 height 35
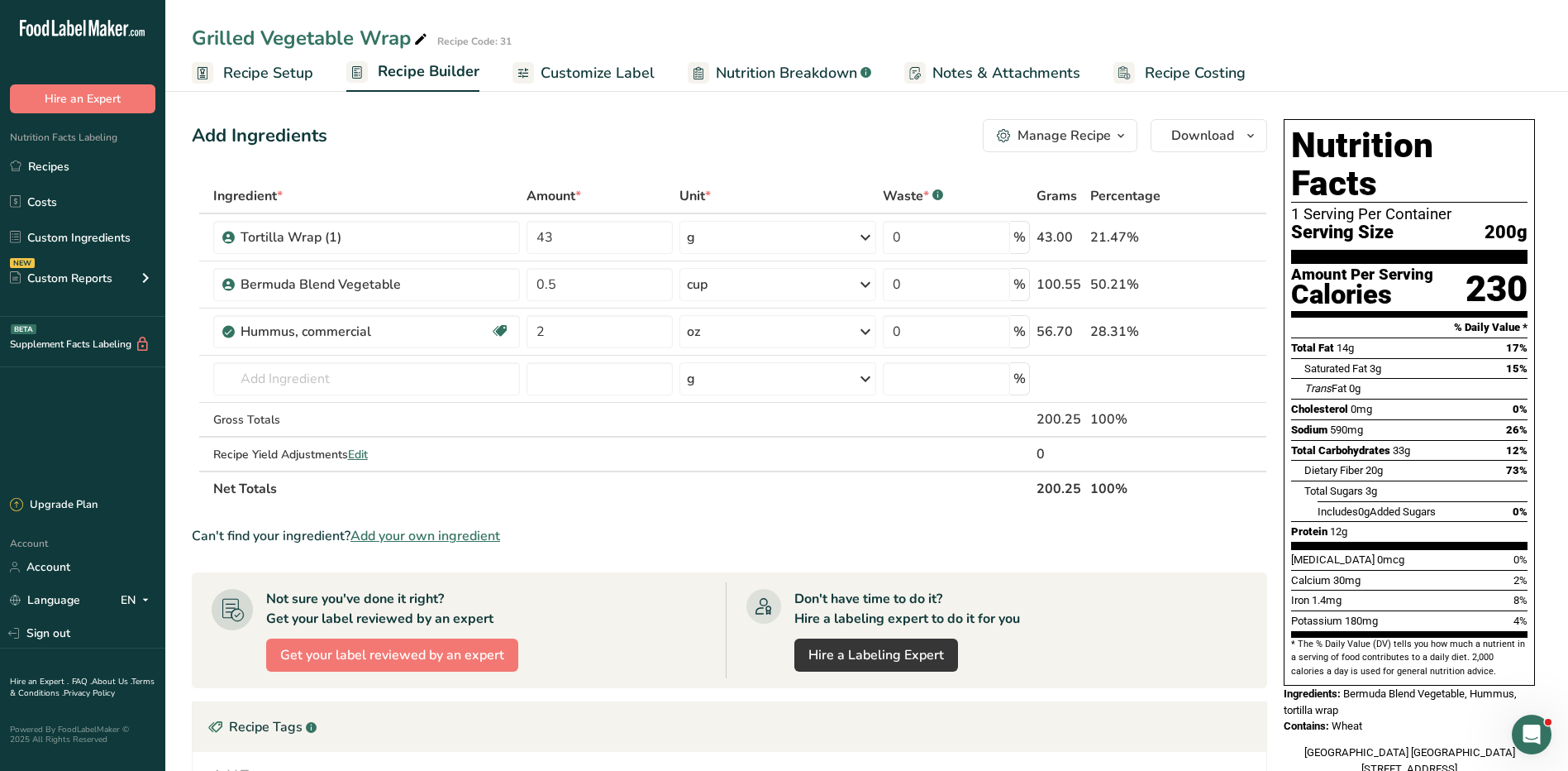
click at [1033, 139] on div "Manage Recipe" at bounding box center [1064, 136] width 93 height 20
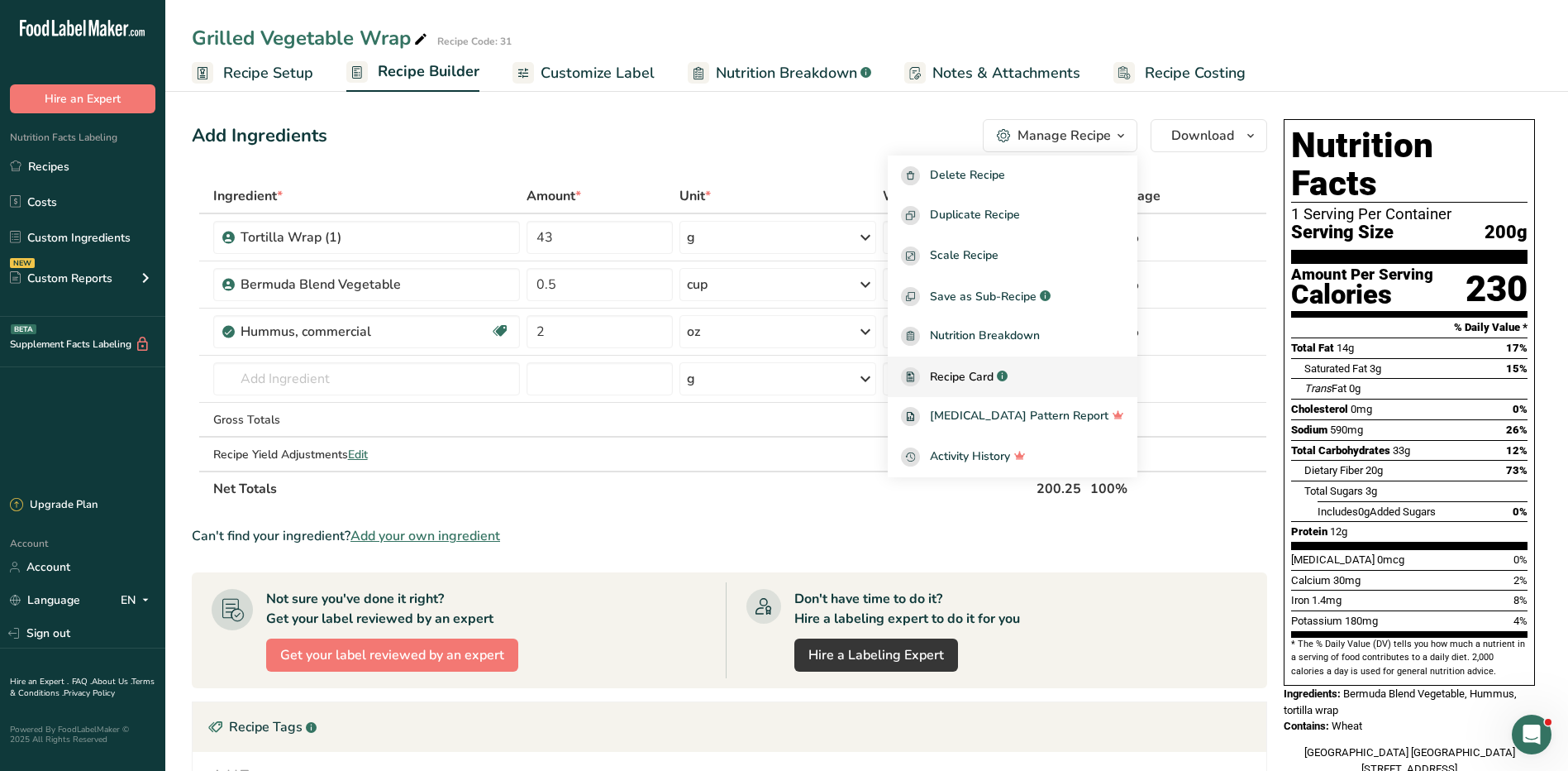
click at [994, 369] on span "Recipe Card" at bounding box center [962, 377] width 64 height 18
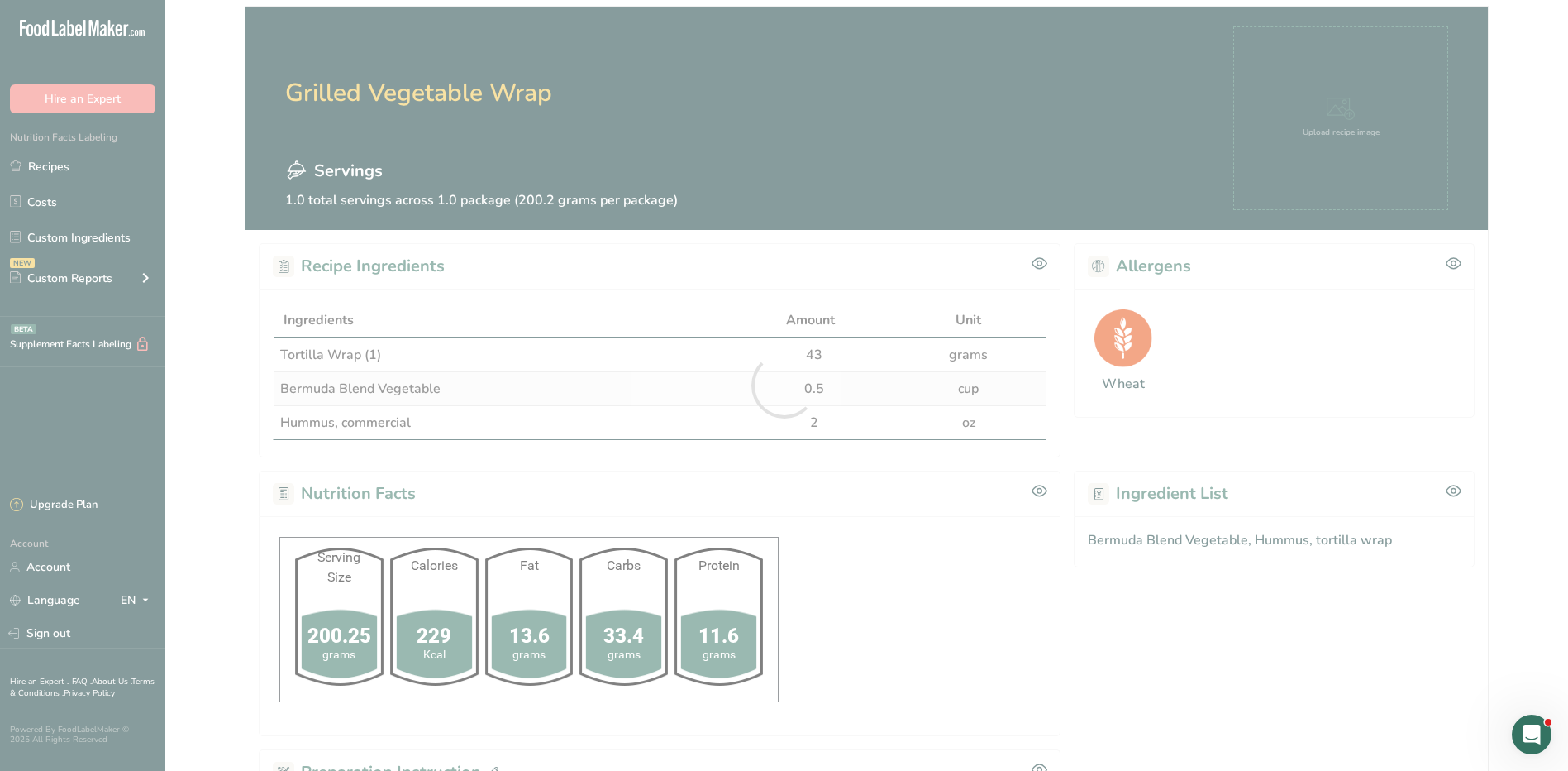
scroll to position [248, 0]
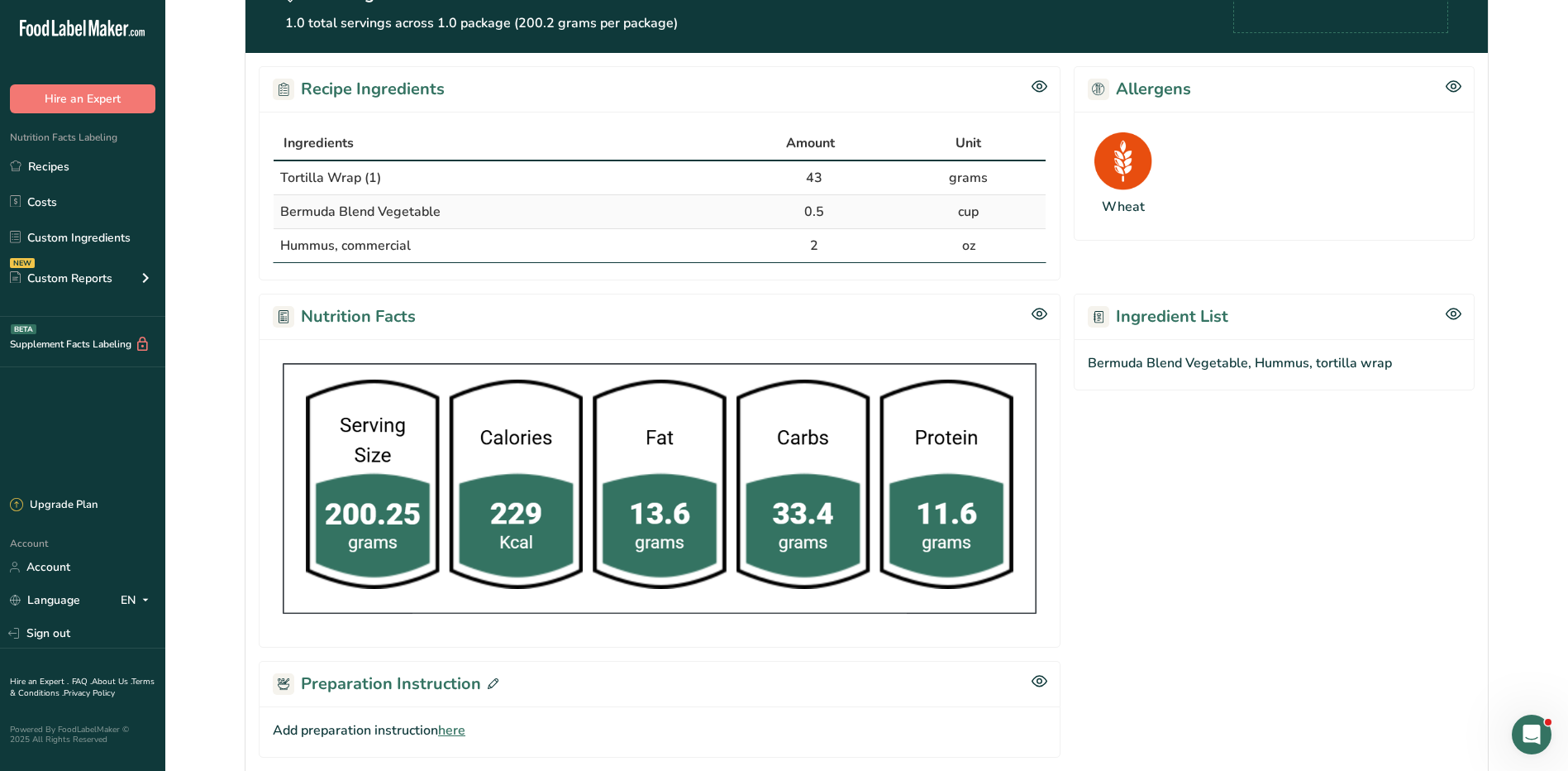
drag, startPoint x: 270, startPoint y: 123, endPoint x: 1026, endPoint y: 236, distance: 764.4
click at [1026, 236] on div "Ingredients Amount Unit Tortilla Wrap (1) 43 grams Bermuda Blend Vegetable 0.5 …" at bounding box center [659, 196] width 802 height 169
copy table "Ingredients Amount Unit Tortilla Wrap (1) 43 grams Bermuda Blend Vegetable 0.5 …"
click at [1141, 587] on section "Ingredient List Bermuda Blend Vegetable, Hummus, tortilla wrap" at bounding box center [1274, 471] width 401 height 354
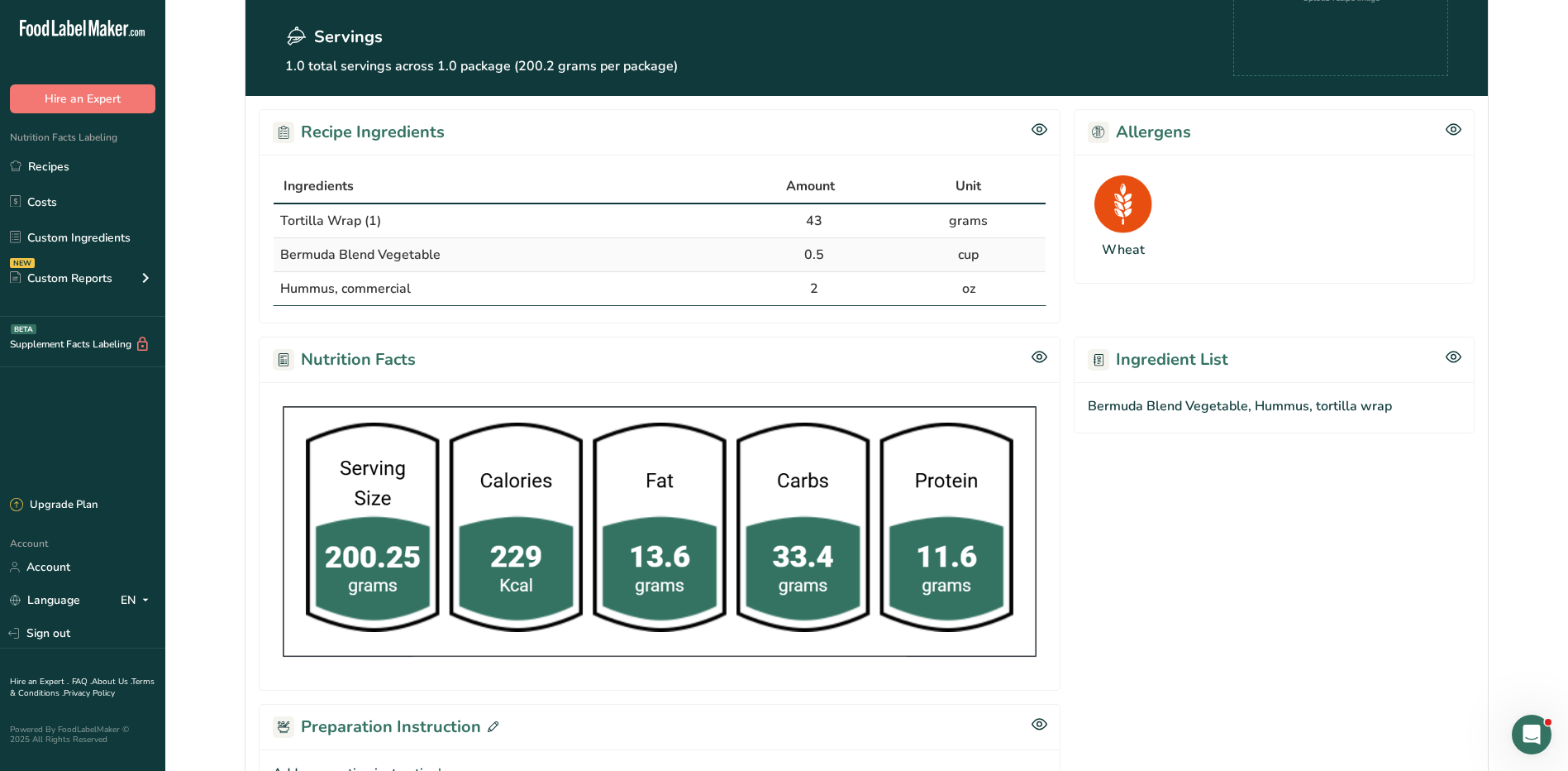
scroll to position [165, 0]
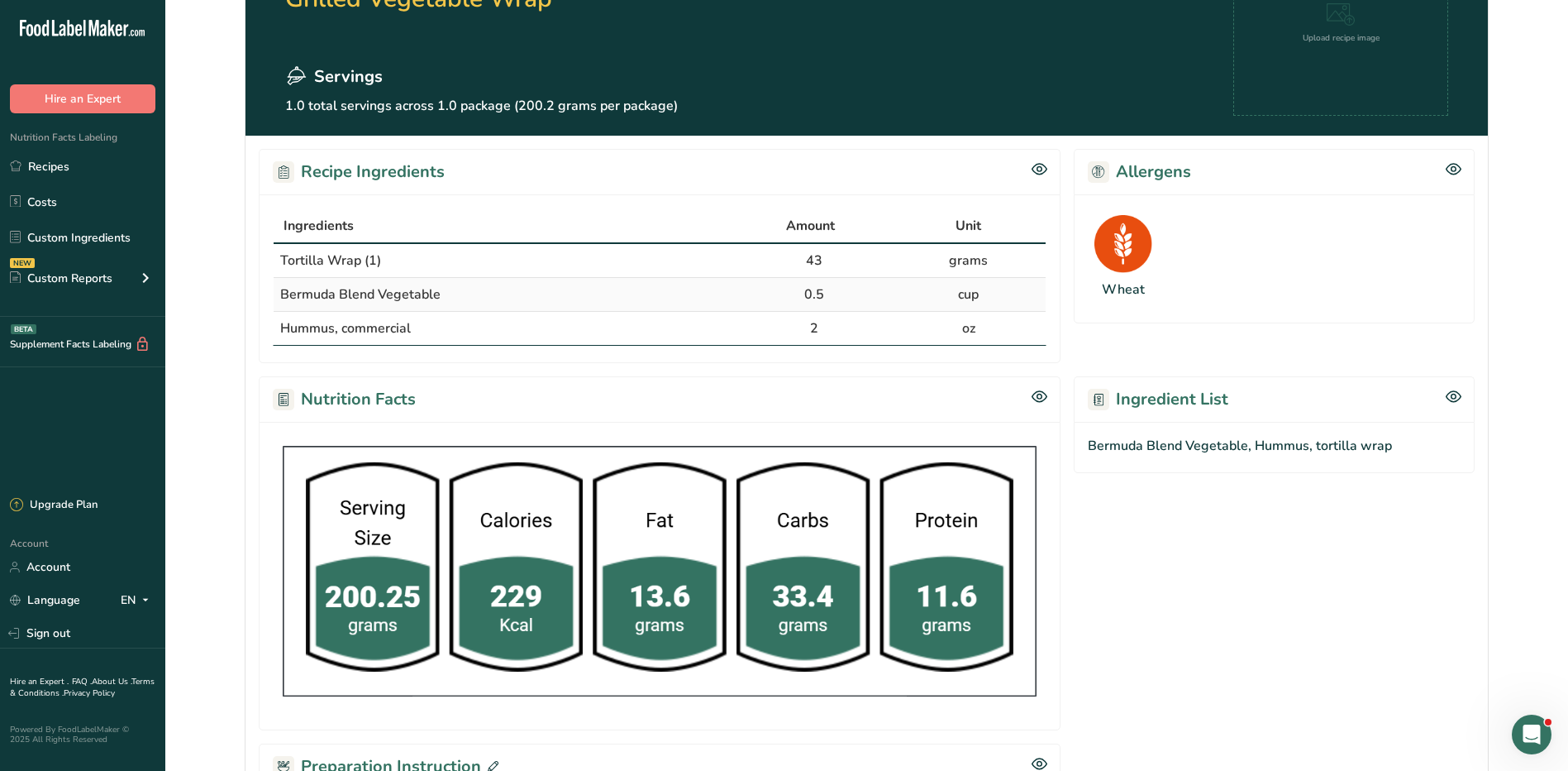
drag, startPoint x: 392, startPoint y: 229, endPoint x: 1020, endPoint y: 332, distance: 636.4
click at [1020, 332] on table "Ingredients Amount Unit Tortilla Wrap (1) 43 grams Bermuda Blend Vegetable 0.5 …" at bounding box center [659, 277] width 773 height 138
copy table "Ingredients Amount Unit Tortilla Wrap (1) 43 grams Bermuda Blend Vegetable 0.5 …"
click at [506, 370] on div "Recipe Ingredients Ingredients Amount Unit Tortilla Wrap (1) 43 grams Bermuda B…" at bounding box center [867, 521] width 1242 height 771
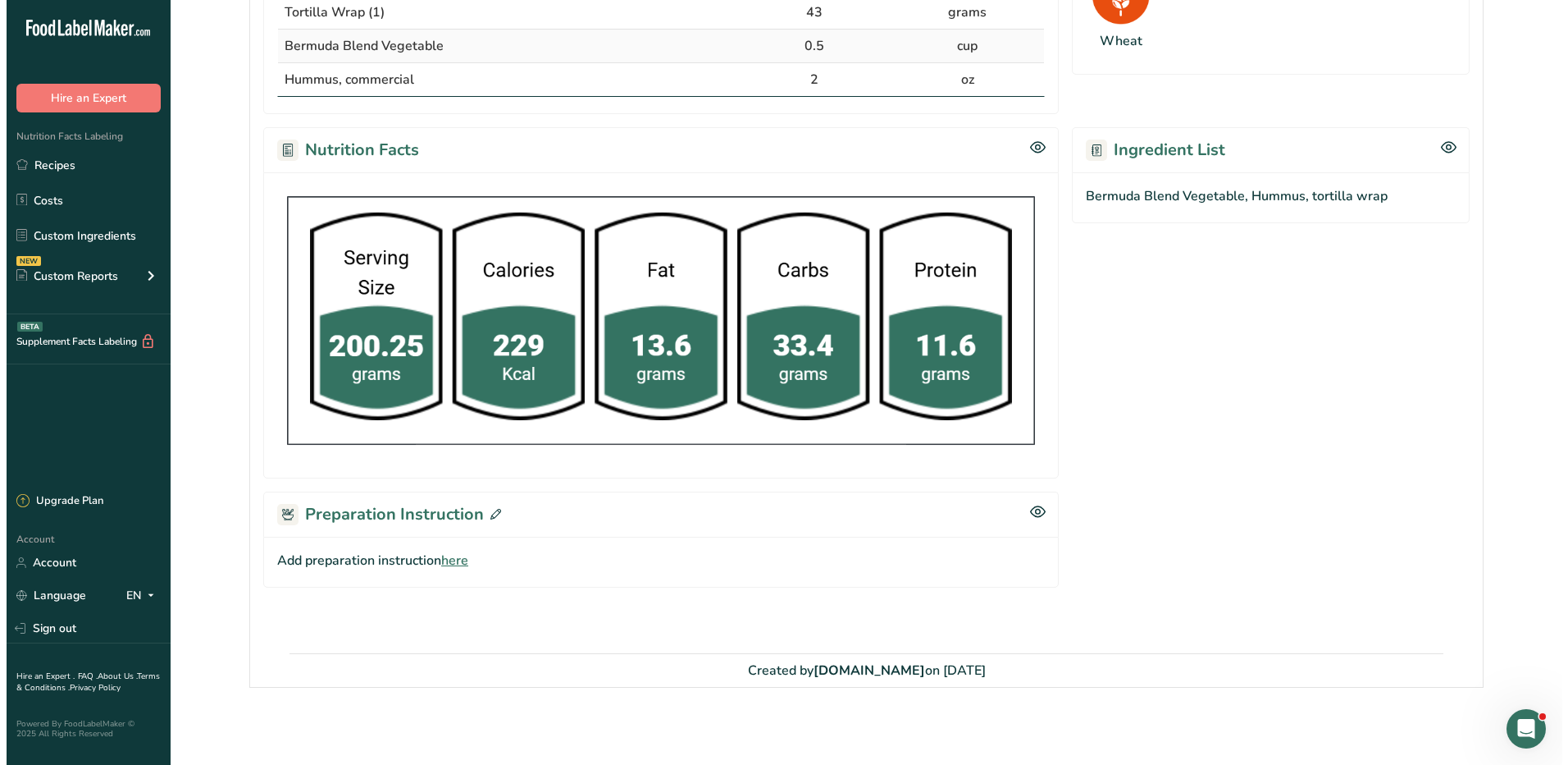
scroll to position [412, 0]
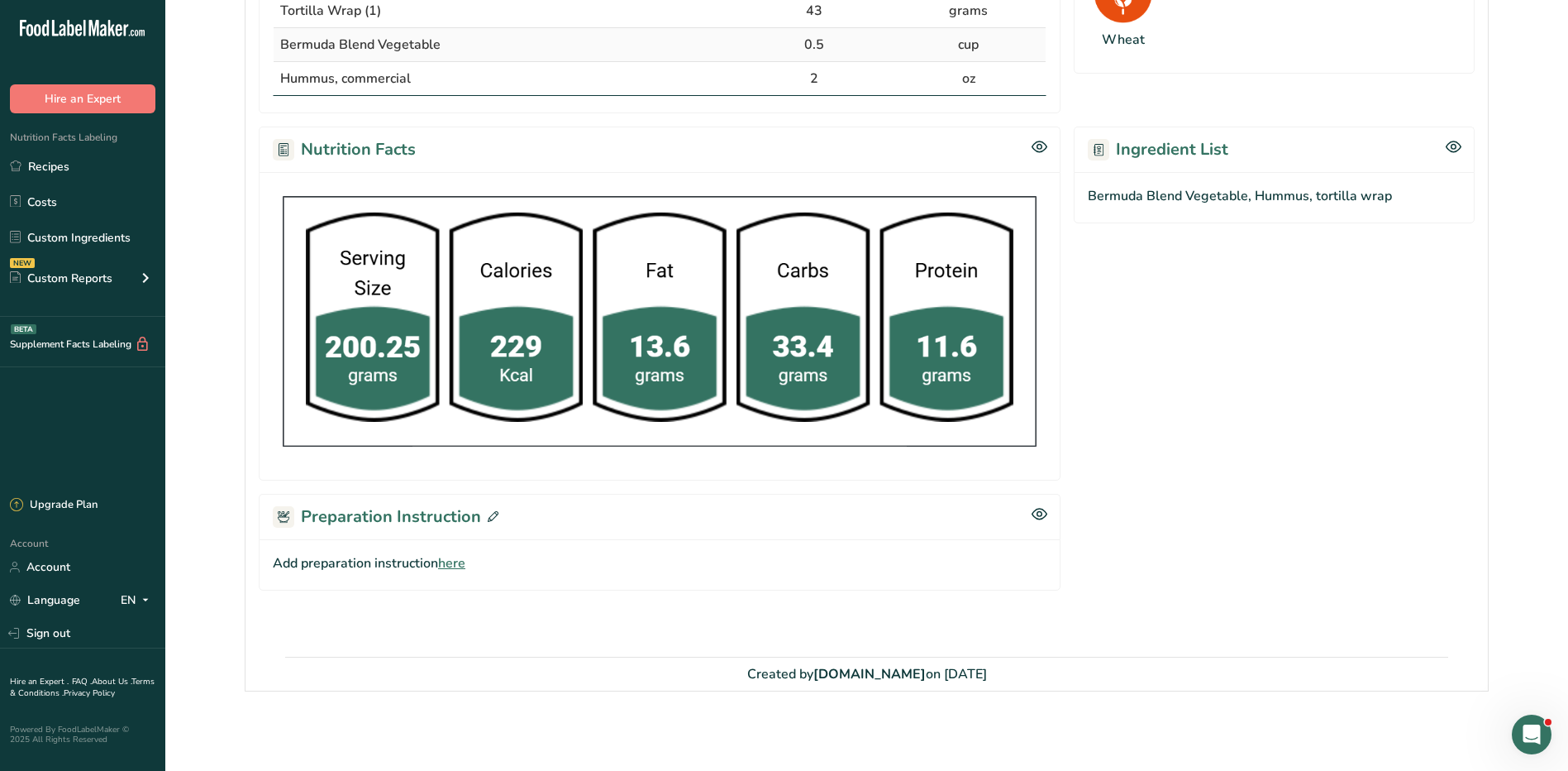
click at [482, 521] on span at bounding box center [490, 517] width 18 height 25
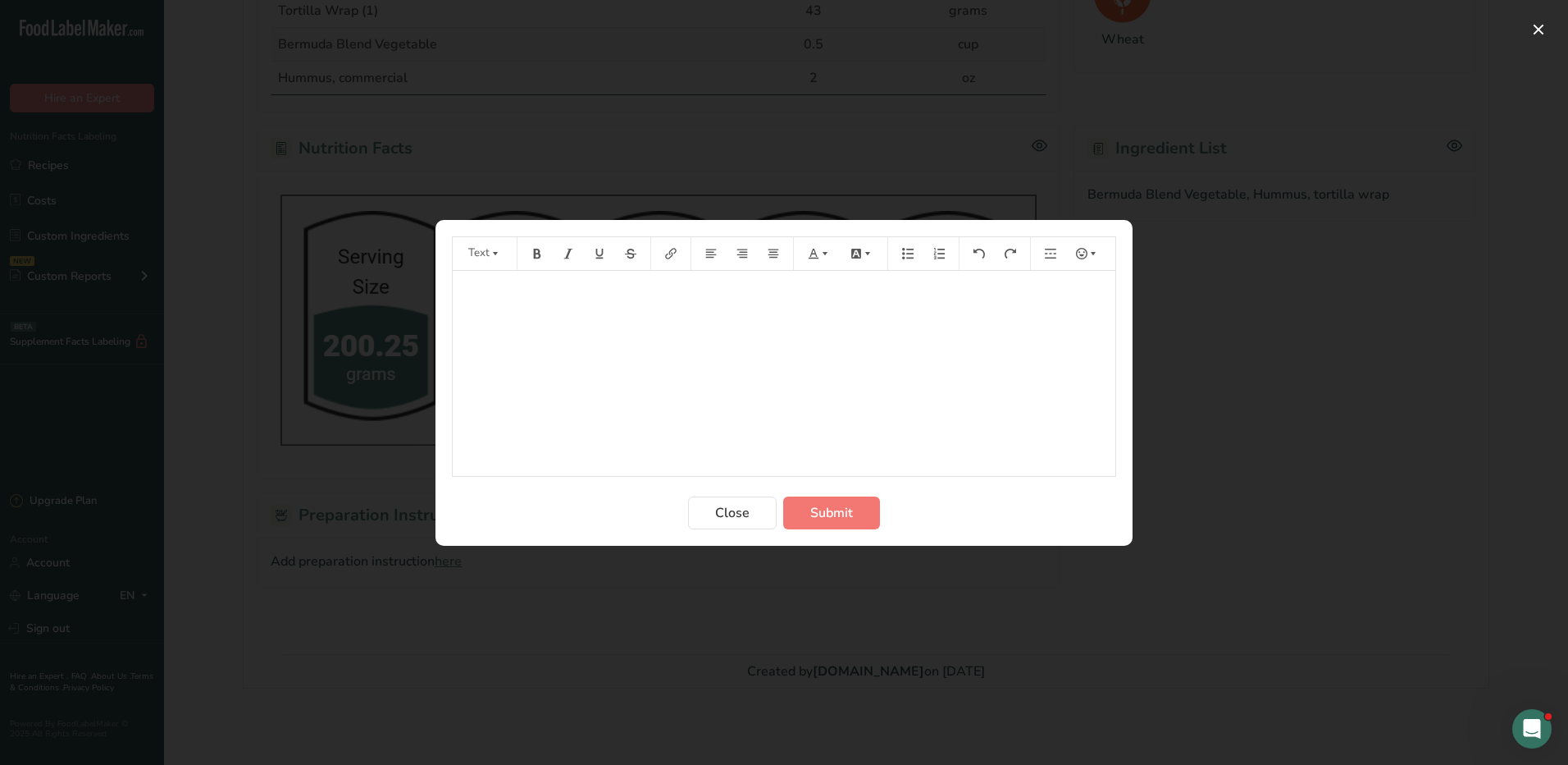
click at [594, 368] on div "﻿" at bounding box center [784, 373] width 662 height 205
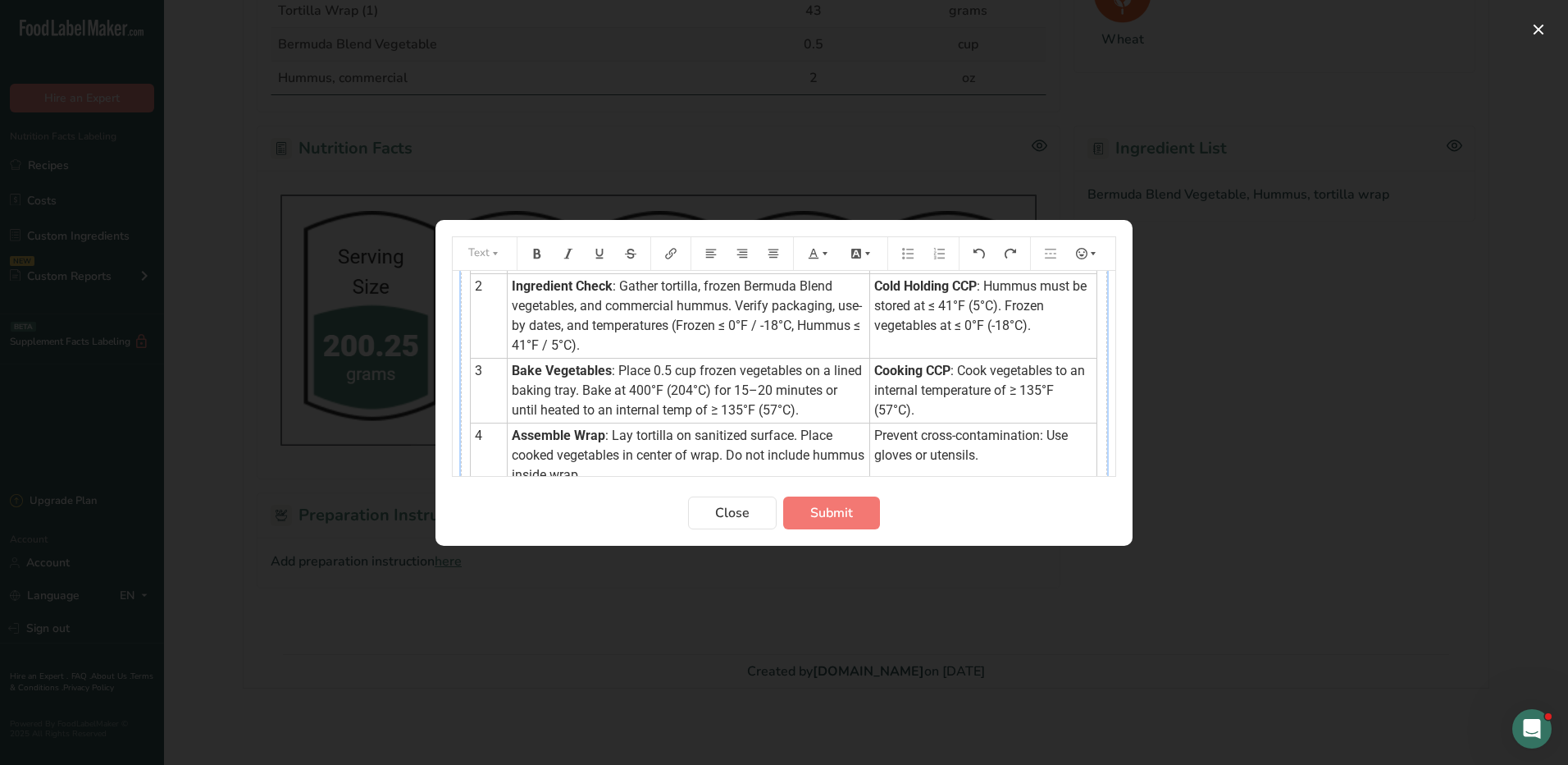
scroll to position [0, 0]
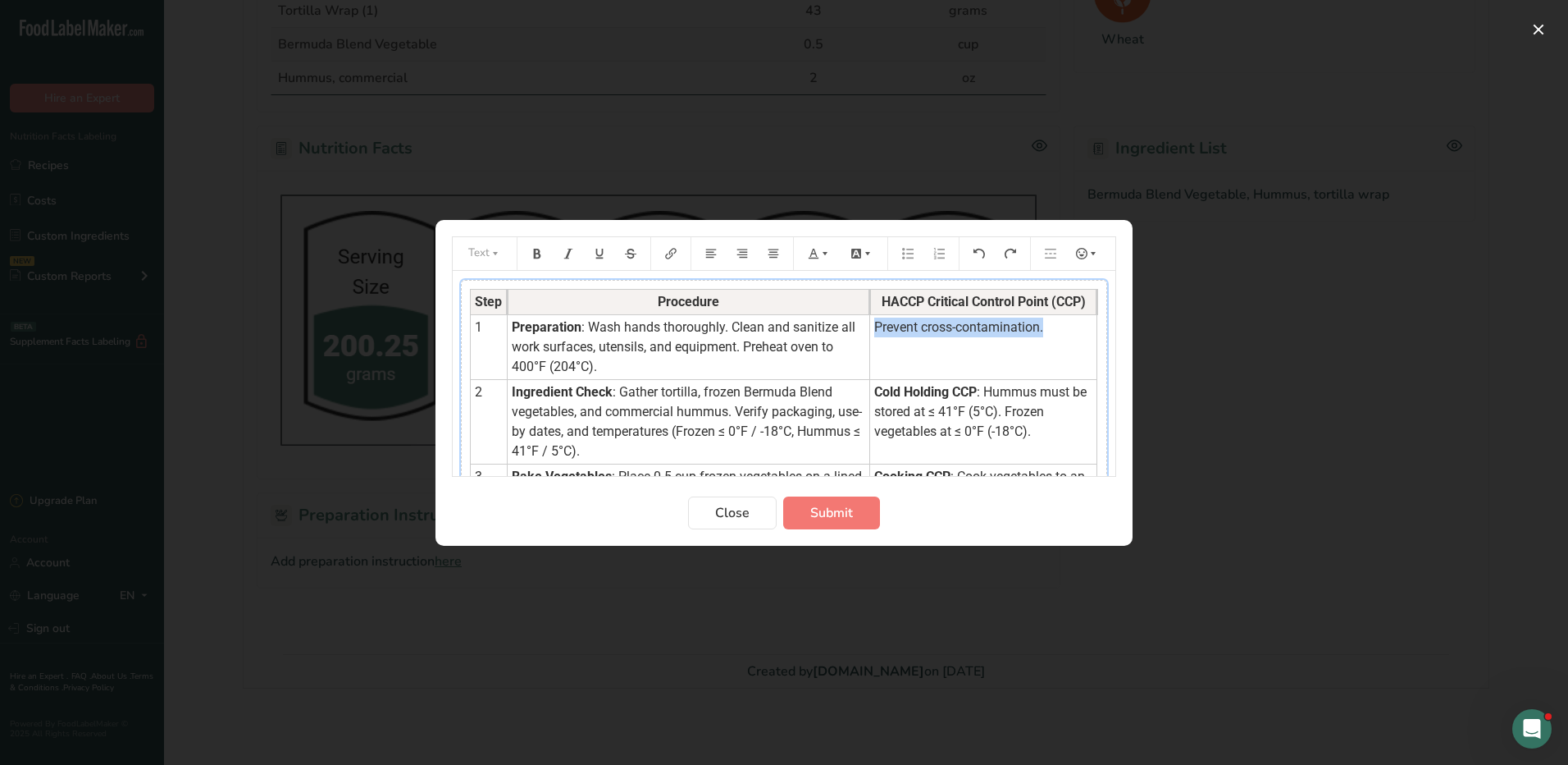
drag, startPoint x: 1046, startPoint y: 328, endPoint x: 867, endPoint y: 330, distance: 179.0
click at [870, 330] on td "Prevent cross-contamination." at bounding box center [984, 347] width 227 height 65
click at [817, 251] on icon "Preparation instructions modal" at bounding box center [813, 253] width 11 height 11
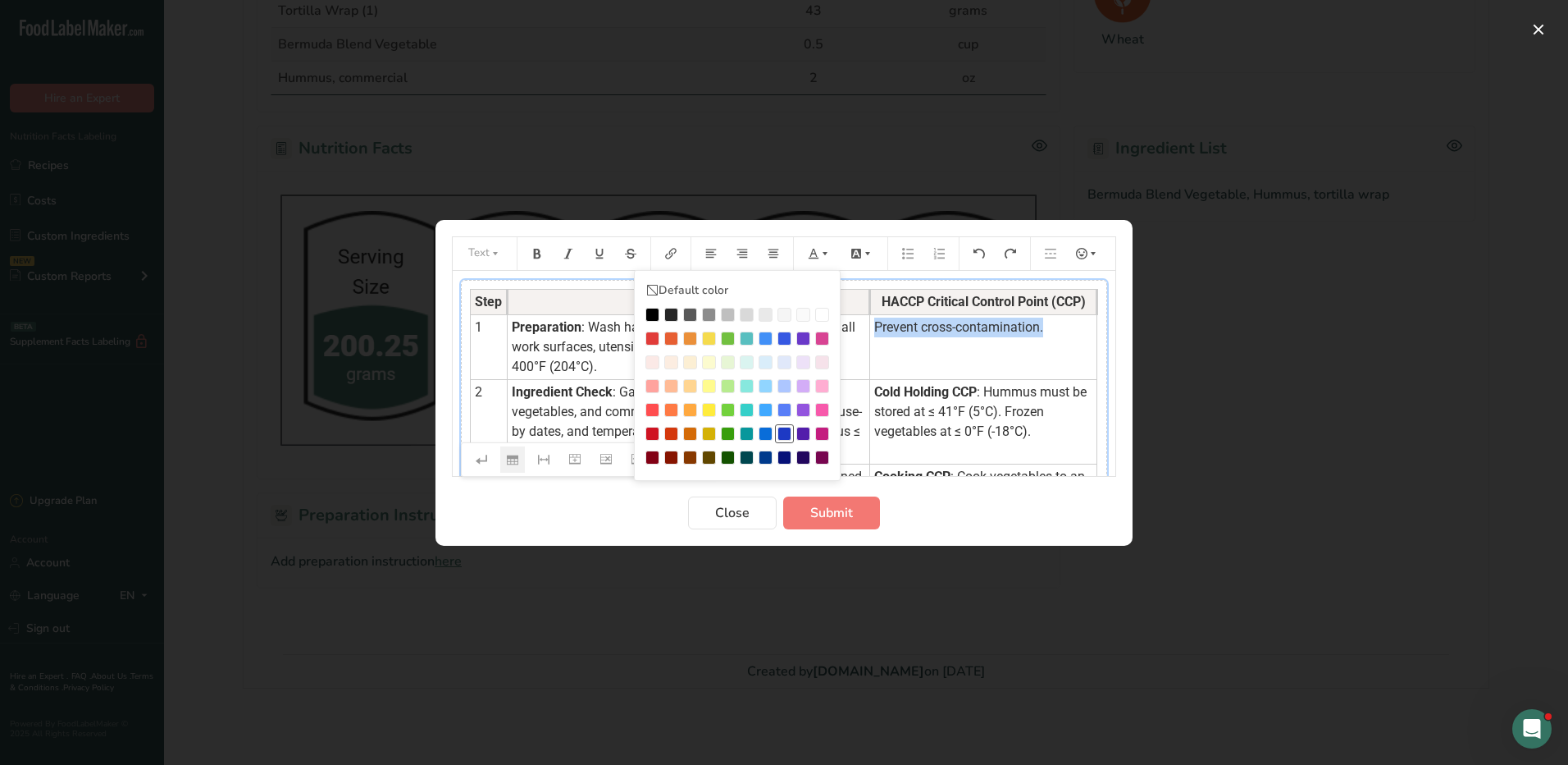
click at [780, 428] on div "Preparation instructions modal" at bounding box center [785, 434] width 14 height 14
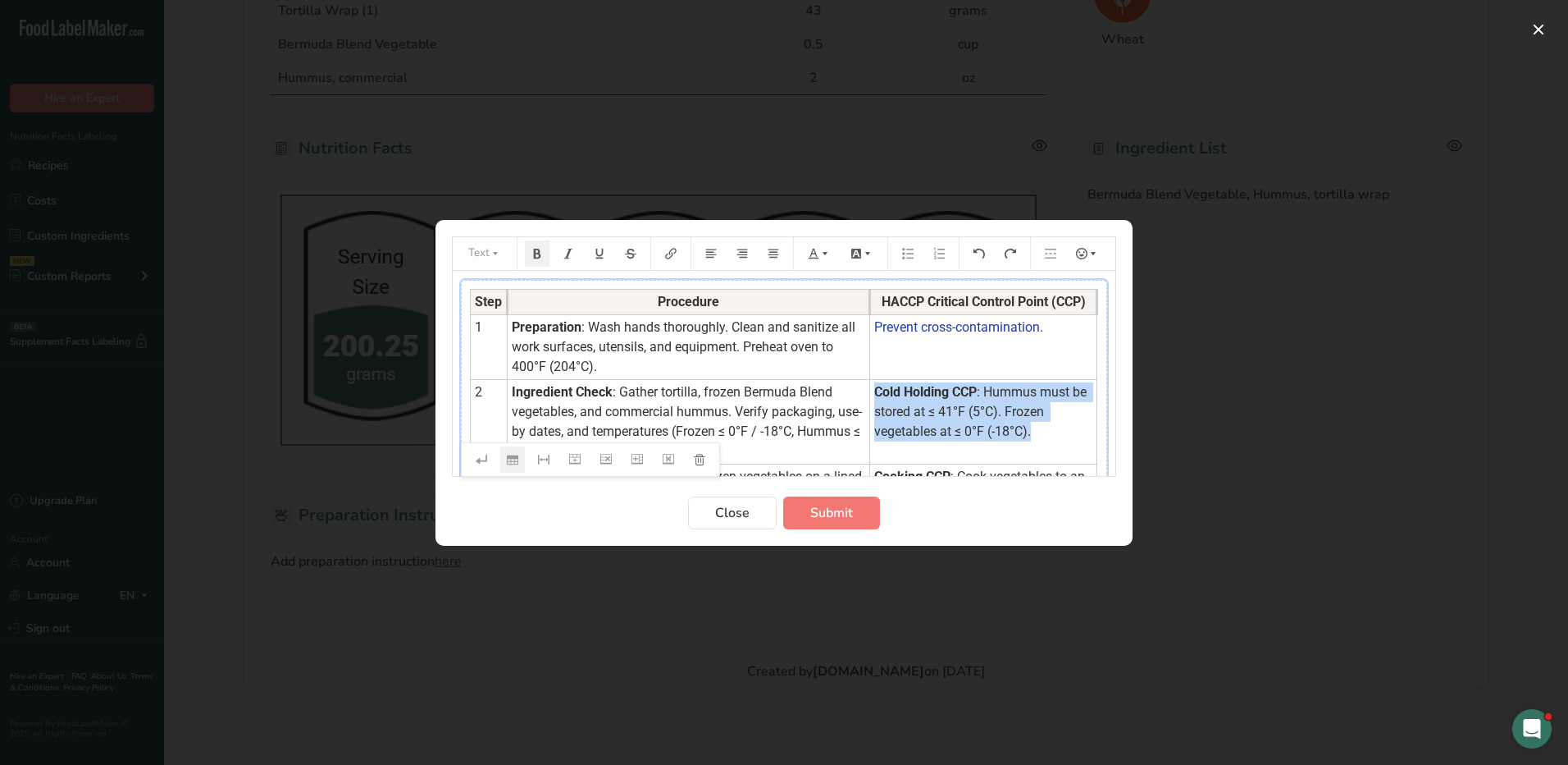
drag, startPoint x: 1037, startPoint y: 435, endPoint x: 869, endPoint y: 401, distance: 171.4
click at [870, 401] on td "Cold Holding CCP : Hummus must be stored at ≤ 41°F (5°C). Frozen vegetables at …" at bounding box center [984, 421] width 227 height 85
click at [817, 254] on icon "Preparation instructions modal" at bounding box center [813, 253] width 11 height 11
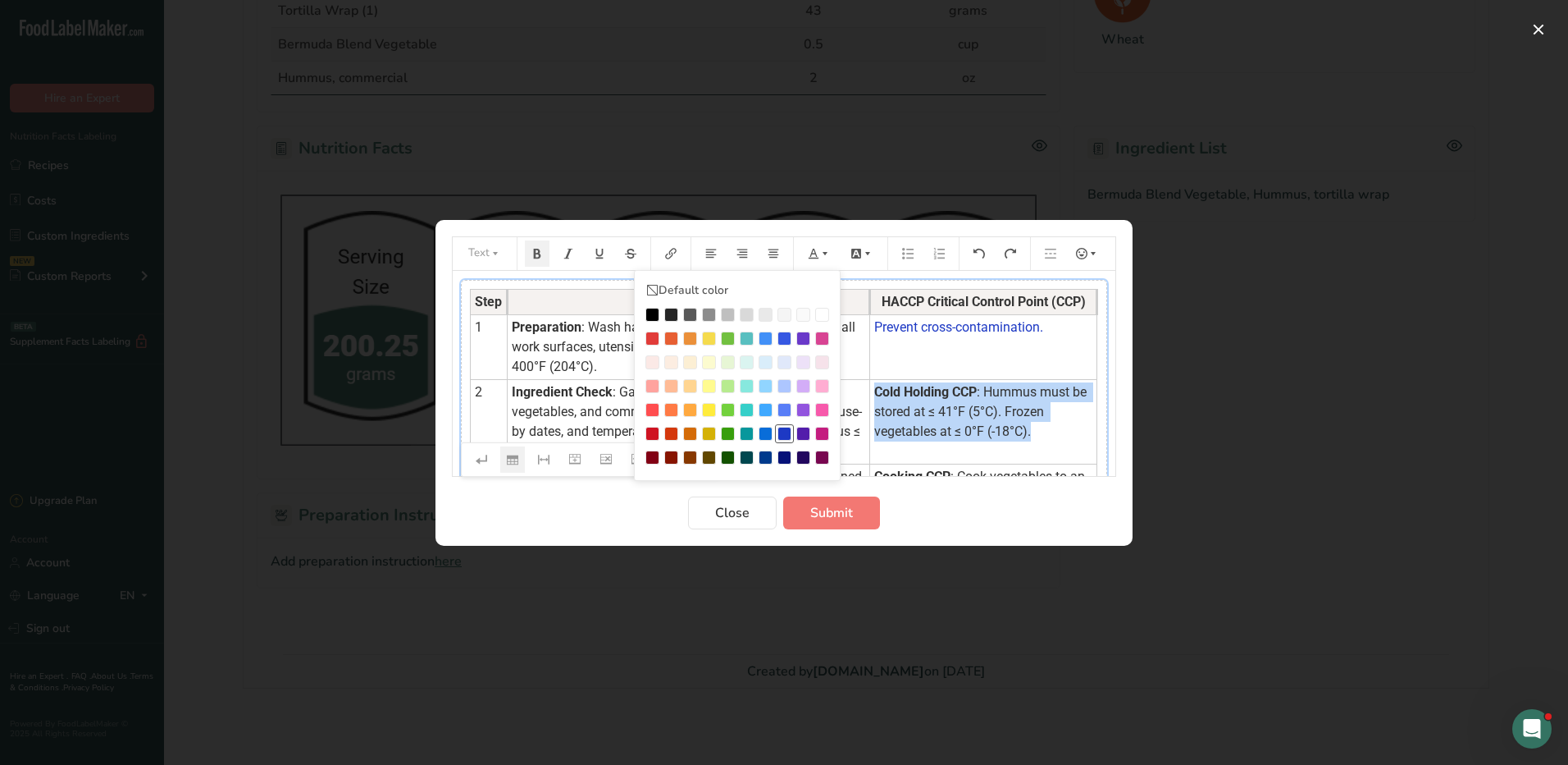
click at [788, 429] on div "Preparation instructions modal" at bounding box center [785, 434] width 14 height 14
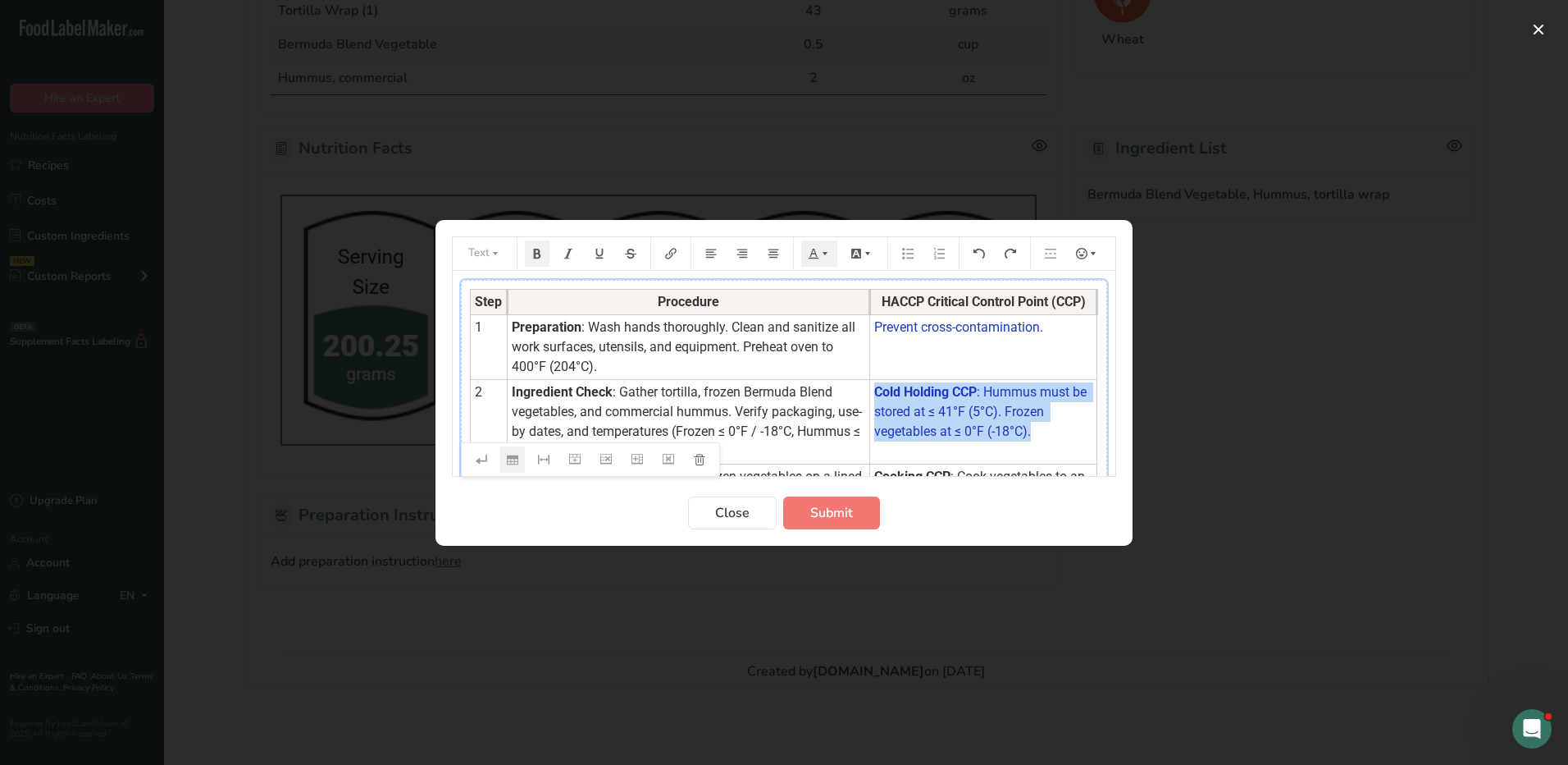
scroll to position [82, 0]
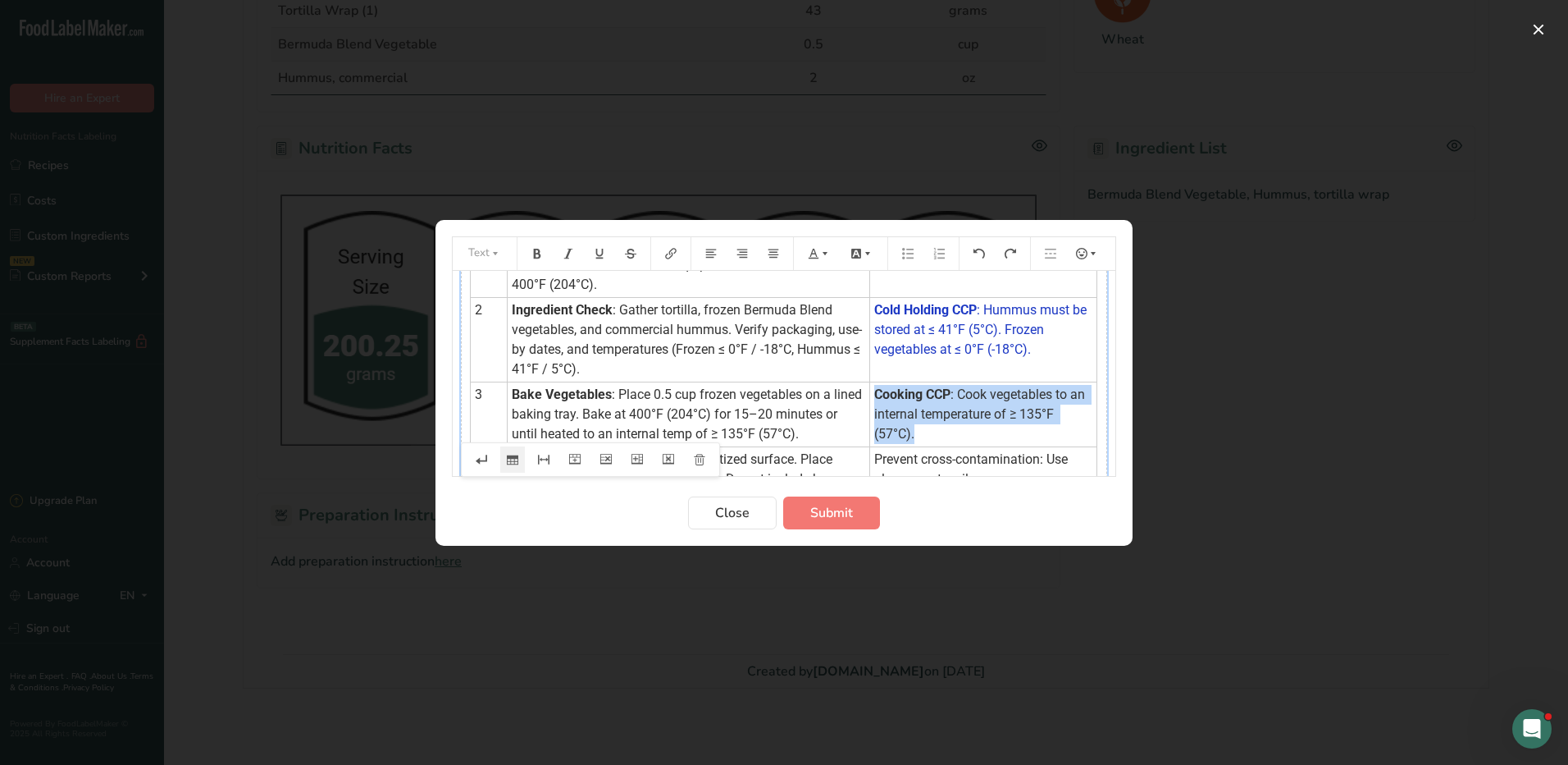
drag, startPoint x: 926, startPoint y: 442, endPoint x: 868, endPoint y: 397, distance: 73.4
click at [870, 397] on td "Cooking CCP : Cook vegetables to an internal temperature of ≥ 135°F (57°C)." at bounding box center [984, 414] width 227 height 65
click at [818, 249] on icon "Preparation instructions modal" at bounding box center [813, 253] width 11 height 11
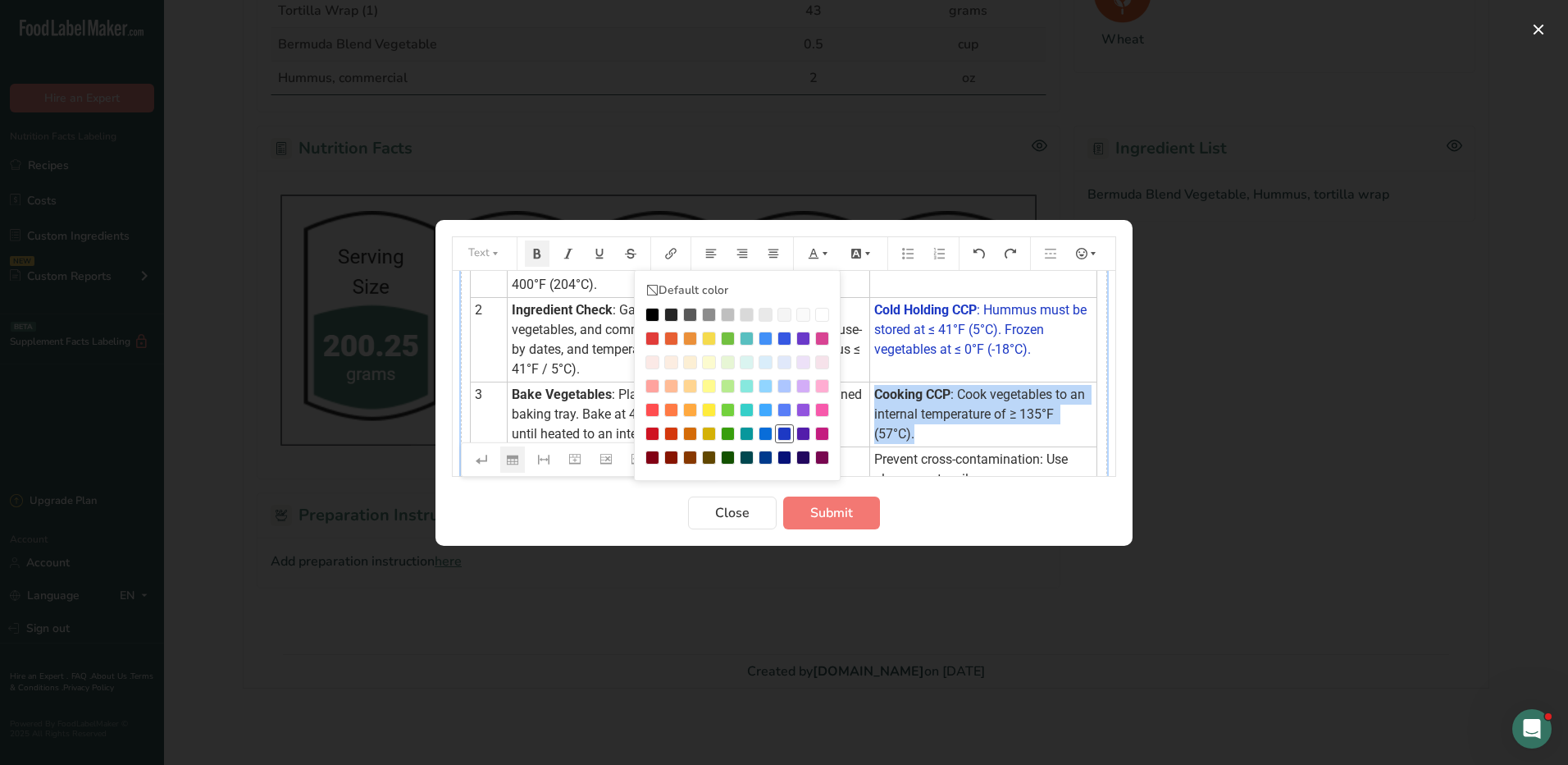
click at [782, 434] on div "Preparation instructions modal" at bounding box center [785, 434] width 14 height 14
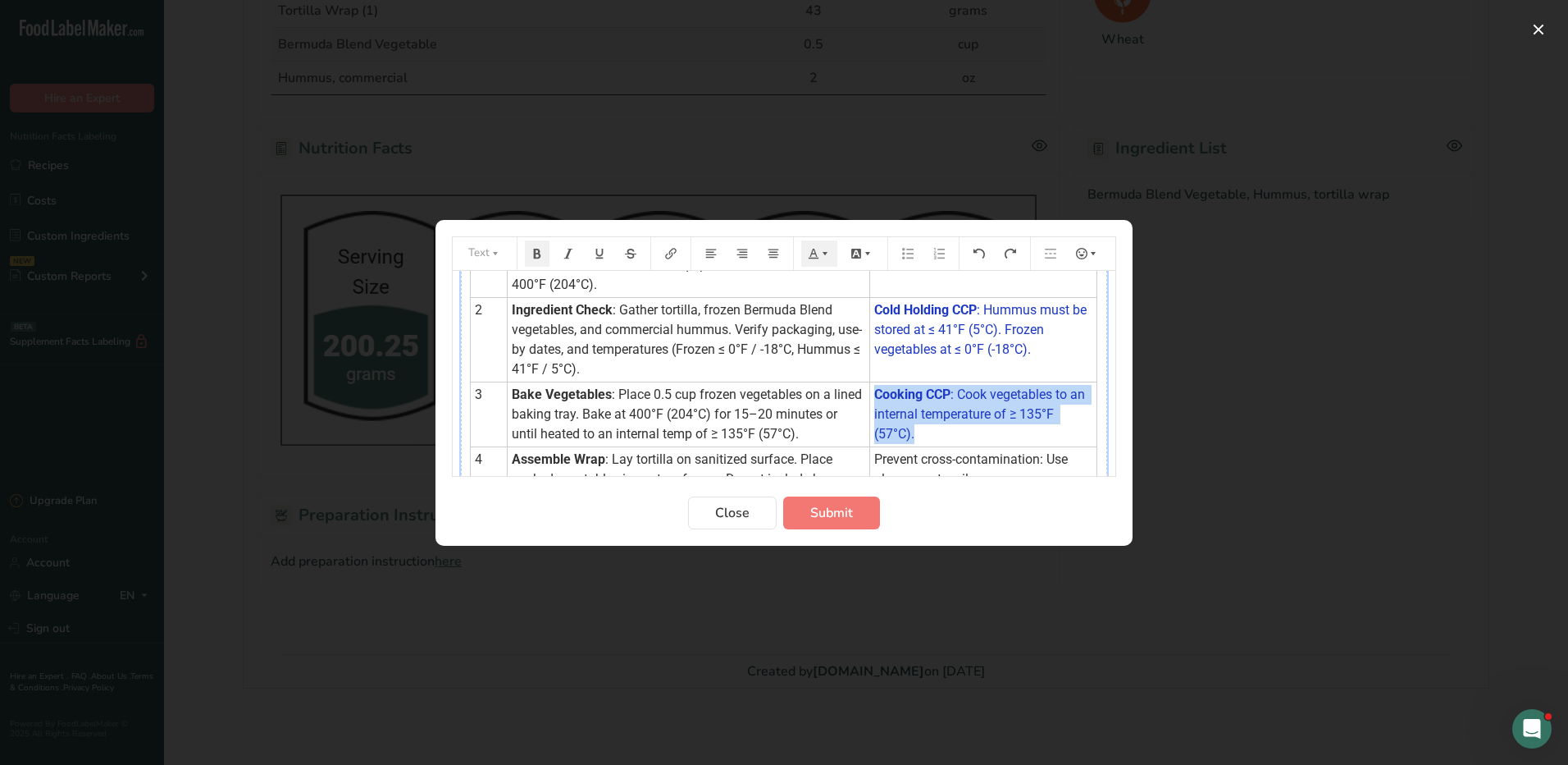
scroll to position [164, 0]
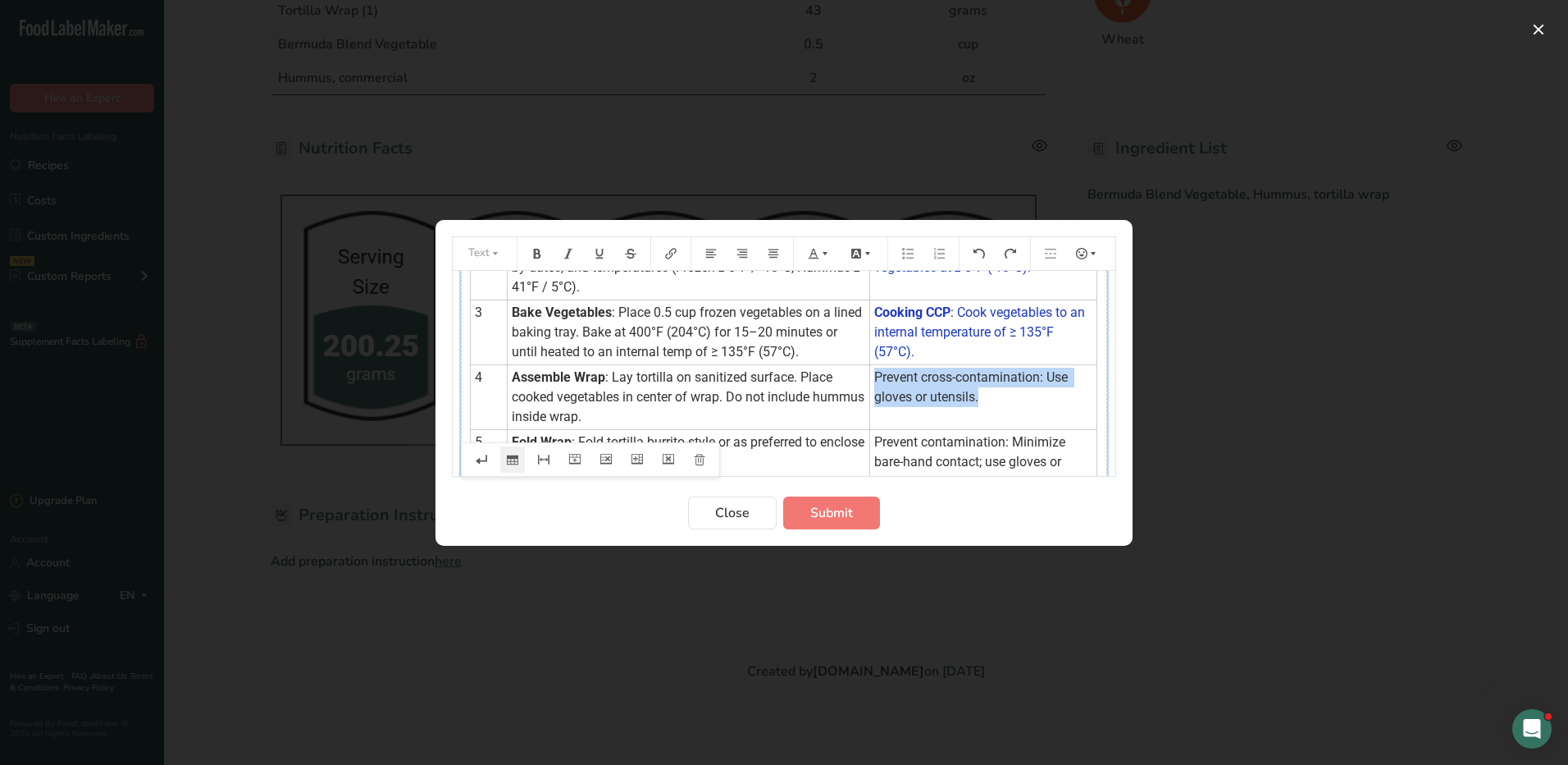
drag, startPoint x: 987, startPoint y: 404, endPoint x: 869, endPoint y: 376, distance: 121.3
click at [870, 376] on td "Prevent cross-contamination: Use gloves or utensils." at bounding box center [984, 397] width 227 height 65
click at [813, 256] on icon "Preparation instructions modal" at bounding box center [813, 253] width 11 height 11
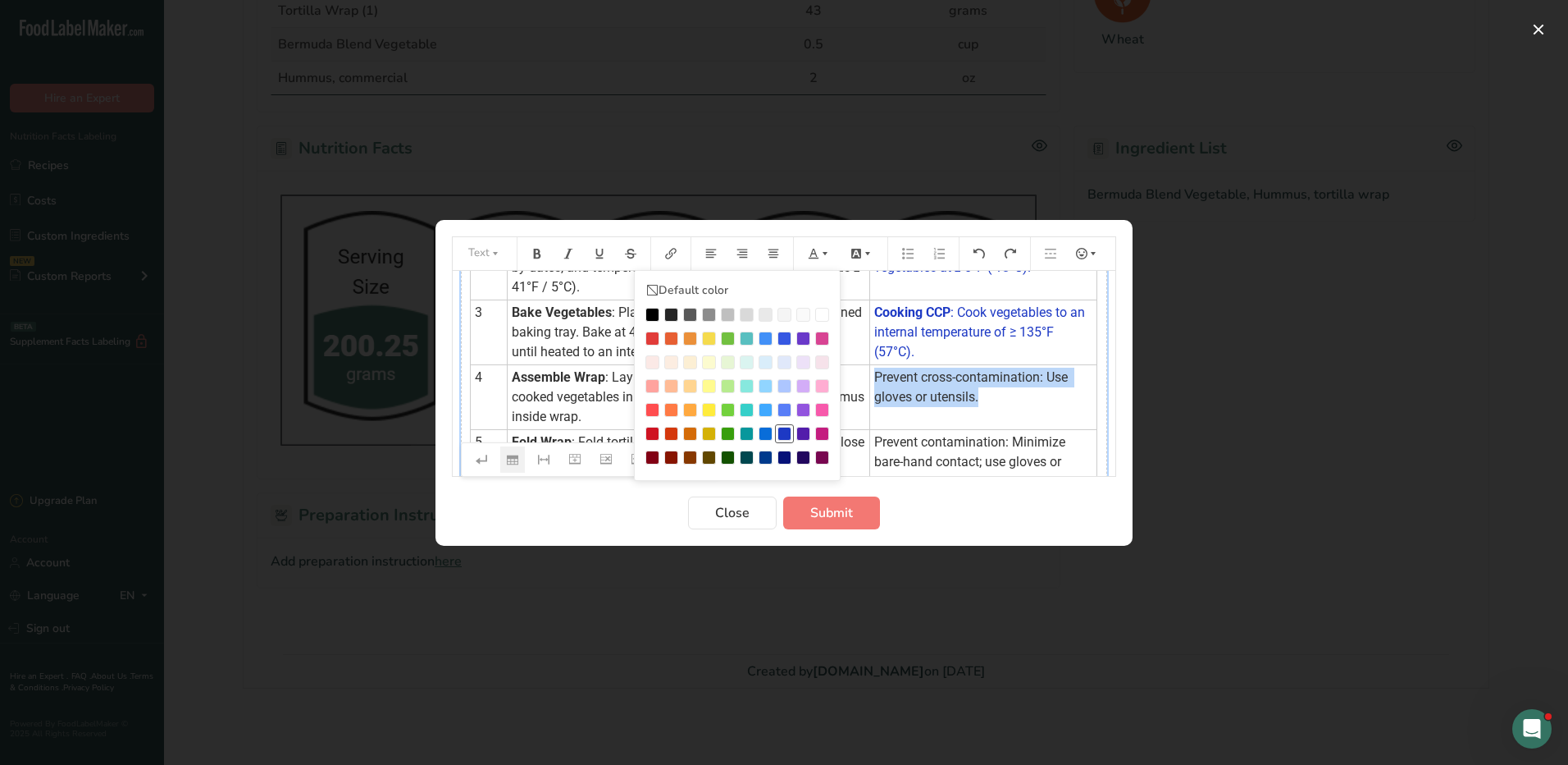
click at [786, 434] on div "Preparation instructions modal" at bounding box center [785, 434] width 14 height 14
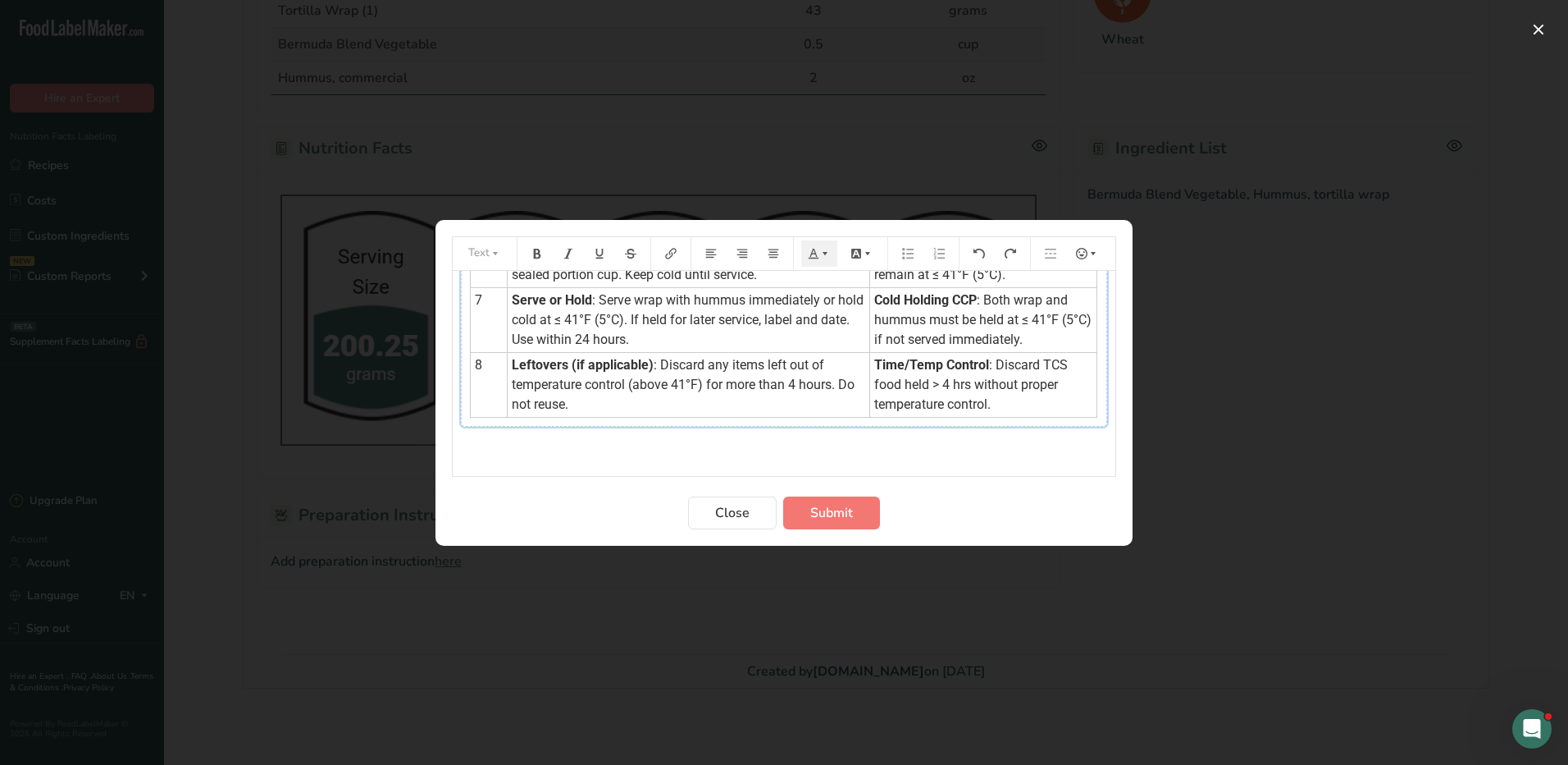
scroll to position [419, 0]
click at [749, 424] on div "Step Procedure HACCP Critical Control Point (CCP) 1 Preparation : Wash hands th…" at bounding box center [784, 158] width 662 height 612
click at [736, 411] on td "Leftovers (if applicable) : Discard any items left out of temperature control (…" at bounding box center [689, 382] width 363 height 65
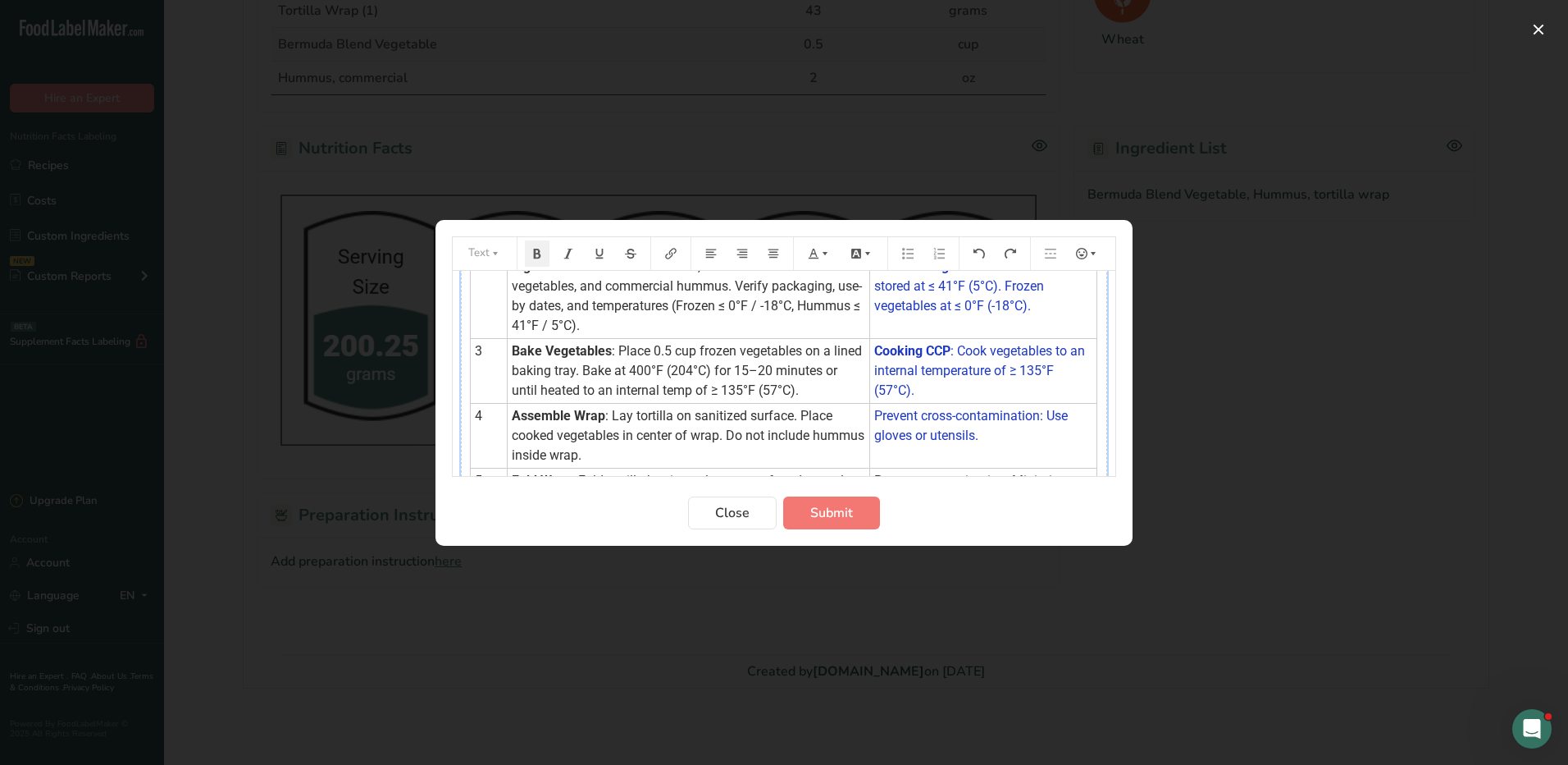
scroll to position [0, 0]
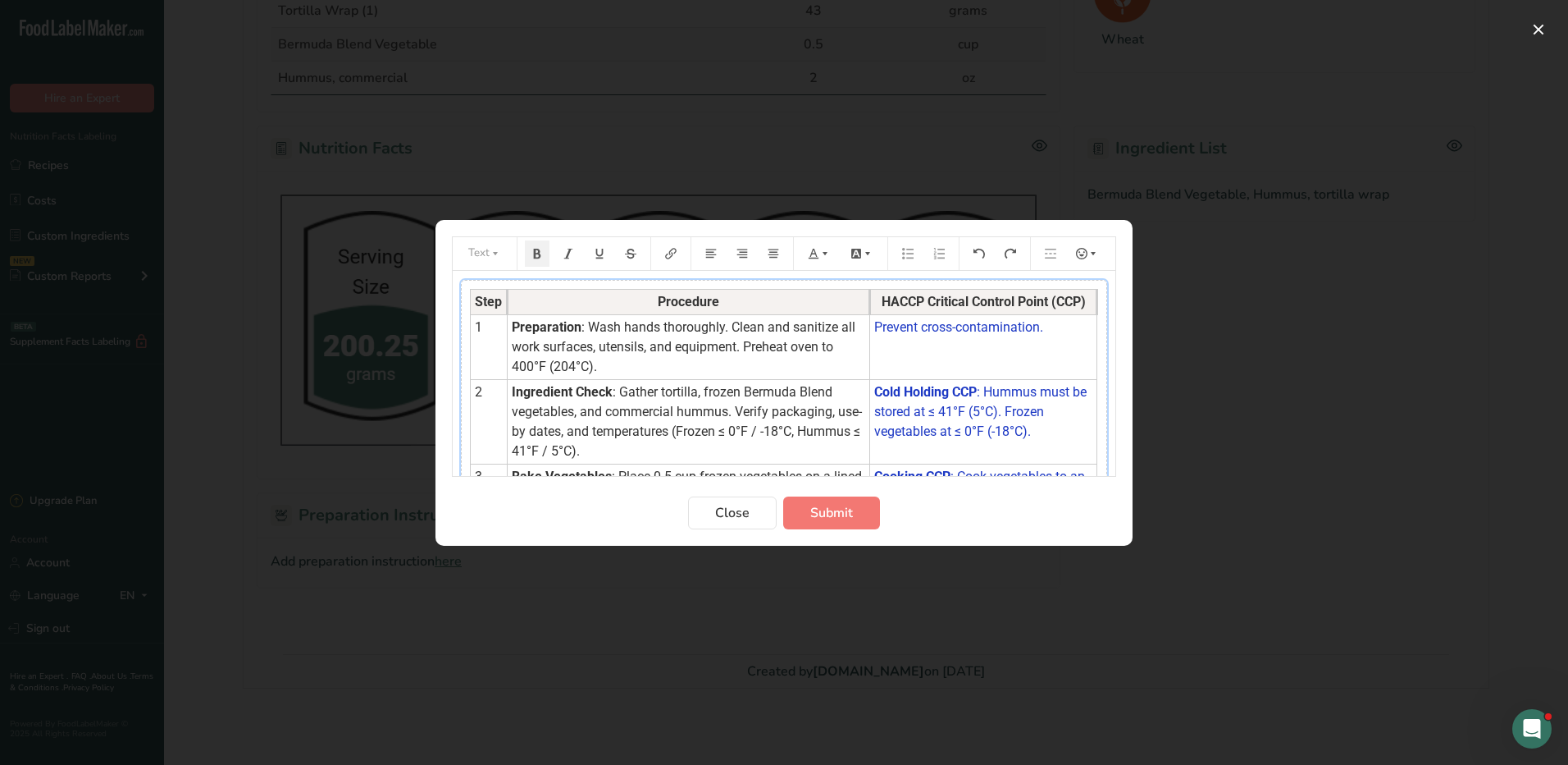
click at [773, 279] on div "Step Procedure HACCP Critical Control Point (CCP) 1 Preparation : Wash hands th…" at bounding box center [784, 561] width 647 height 563
drag, startPoint x: 773, startPoint y: 279, endPoint x: 738, endPoint y: 276, distance: 35.1
click at [738, 276] on div "Step Procedure HACCP Critical Control Point (CCP) 1 Preparation : Wash hands th…" at bounding box center [784, 576] width 662 height 612
click at [737, 283] on div "Step Procedure HACCP Critical Control Point (CCP) 1 Preparation : Wash hands th…" at bounding box center [784, 561] width 647 height 563
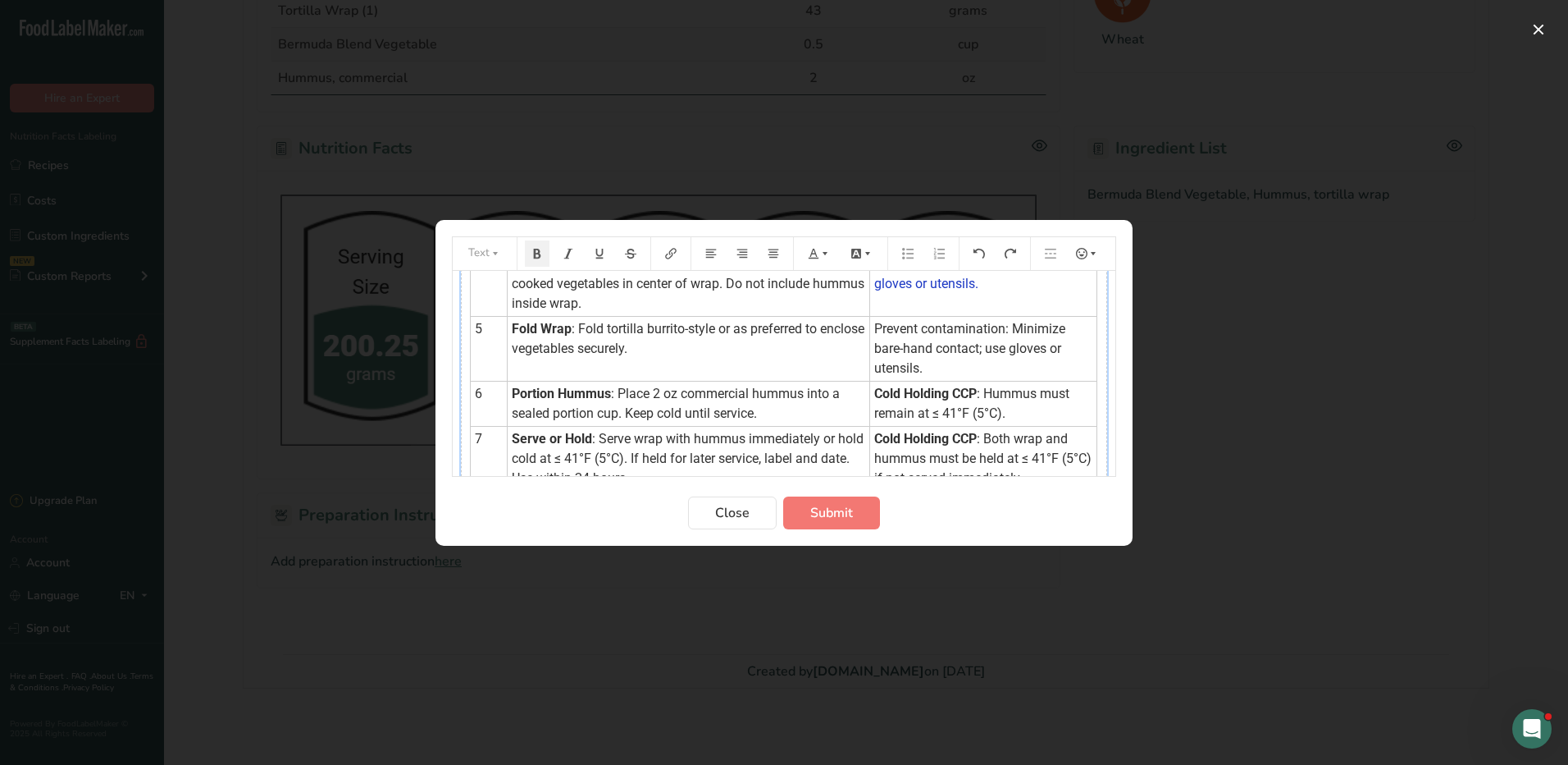
scroll to position [411, 0]
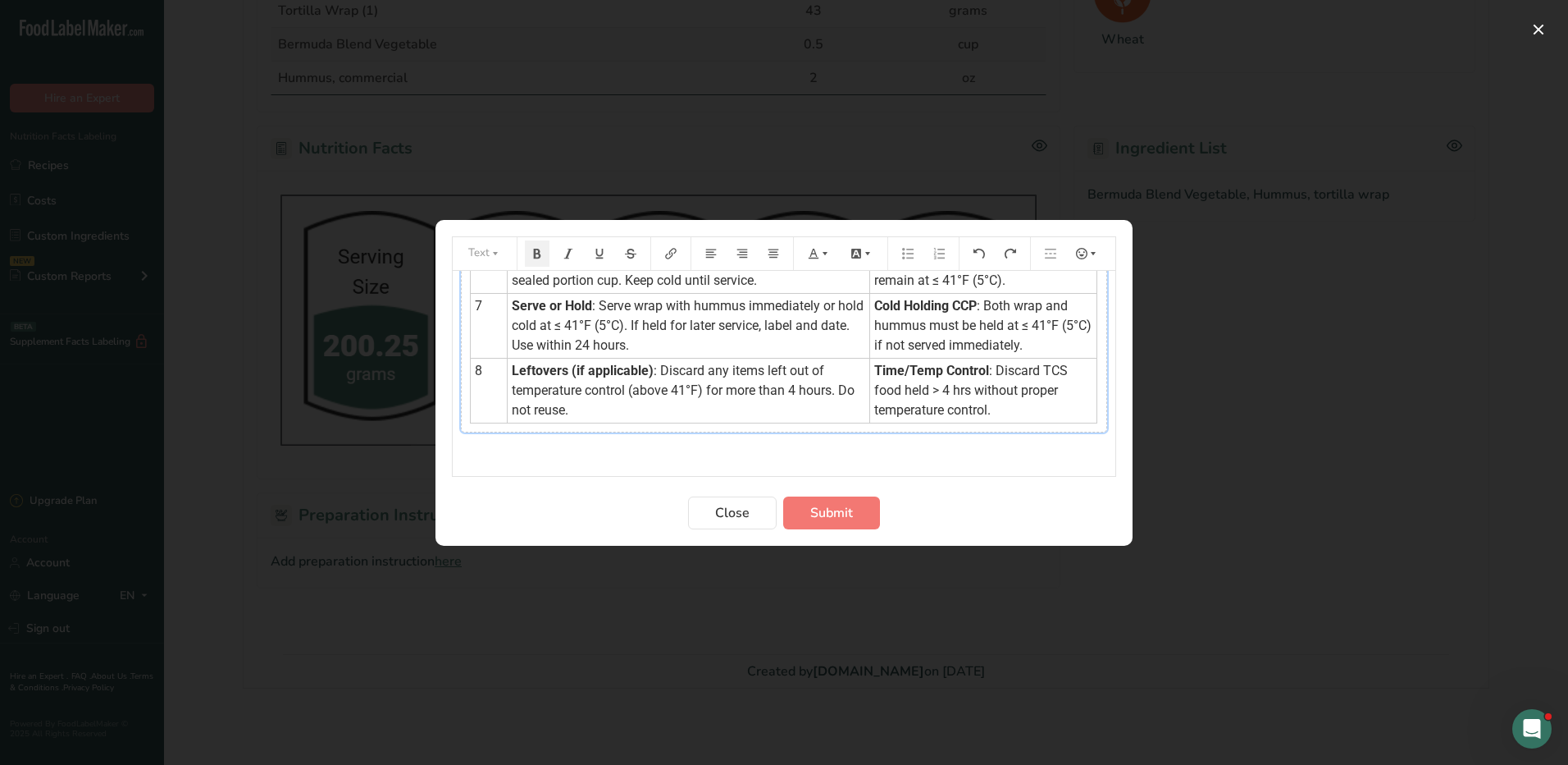
click at [682, 419] on td "Leftovers (if applicable) : Discard any items left out of temperature control (…" at bounding box center [689, 390] width 363 height 65
click at [690, 452] on button "Preparation instructions modal" at bounding box center [699, 454] width 25 height 26
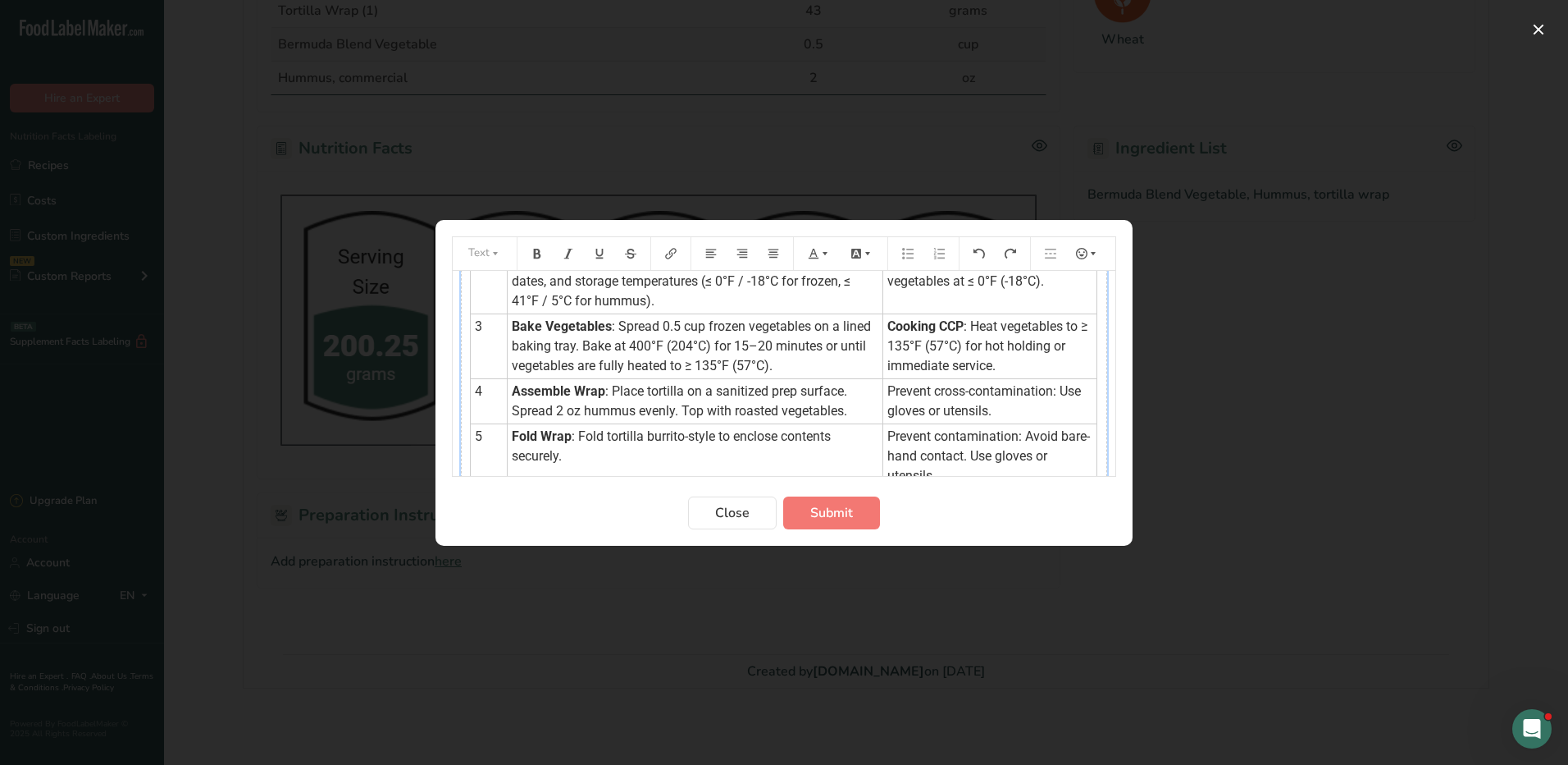
scroll to position [0, 0]
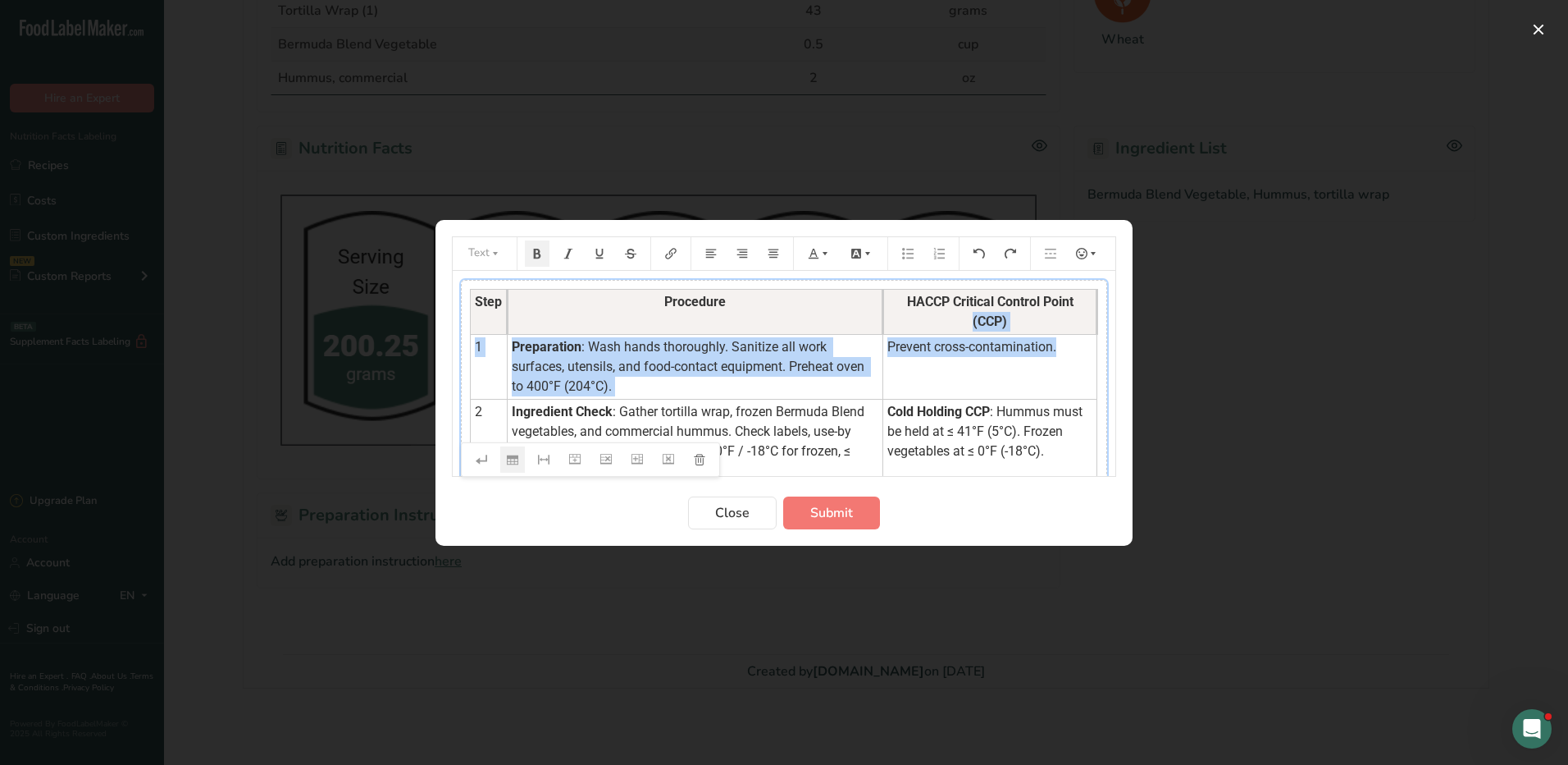
drag, startPoint x: 1061, startPoint y: 345, endPoint x: 880, endPoint y: 333, distance: 181.4
click at [880, 333] on tbody "Step Procedure HACCP Critical Control Point (CCP) 1 Preparation : Wash hands th…" at bounding box center [783, 538] width 626 height 499
drag, startPoint x: 880, startPoint y: 333, endPoint x: 886, endPoint y: 346, distance: 14.3
click at [887, 346] on span "Prevent cross-contamination." at bounding box center [972, 347] width 169 height 16
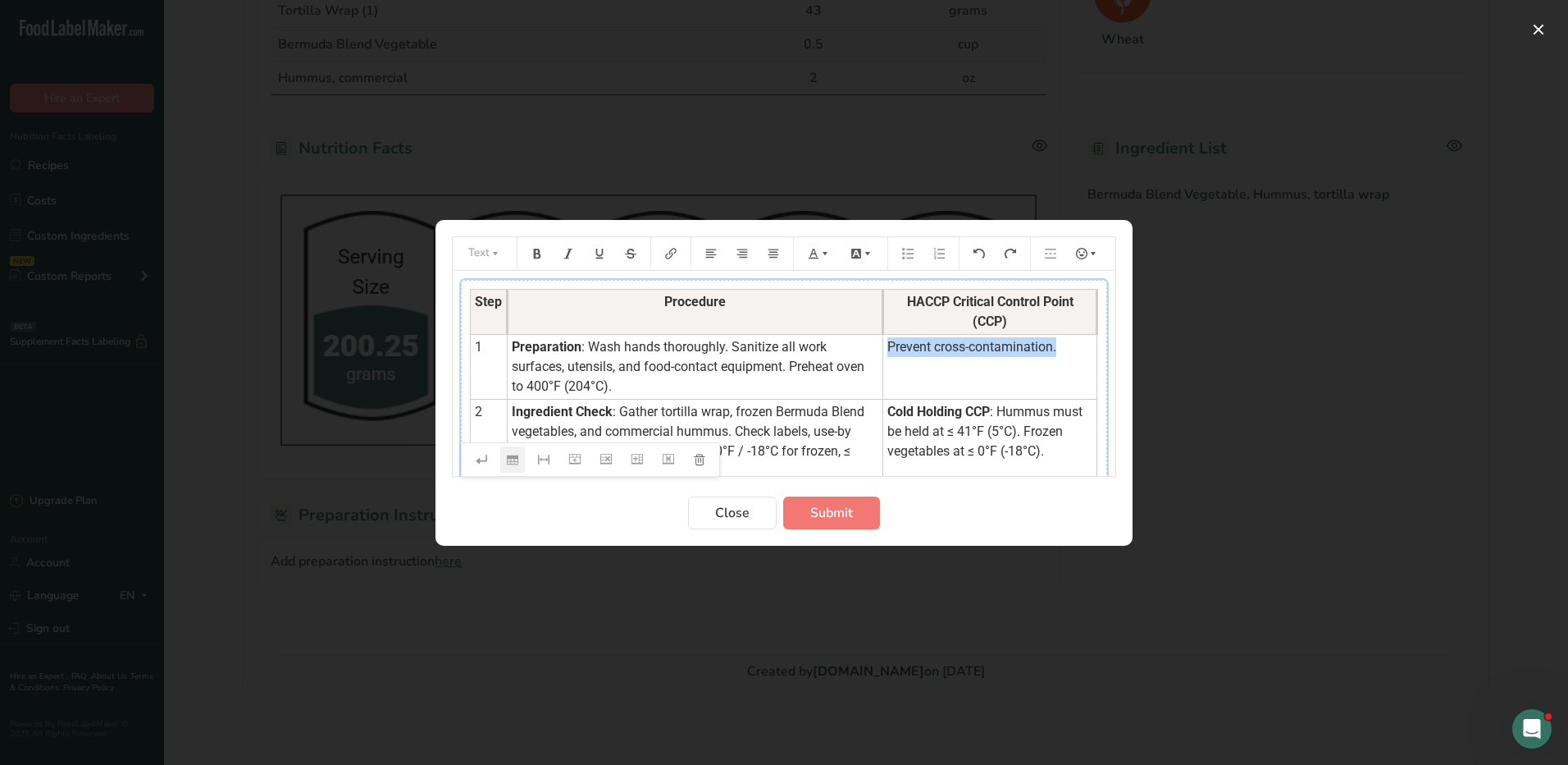
drag, startPoint x: 880, startPoint y: 343, endPoint x: 1049, endPoint y: 353, distance: 169.3
click at [1049, 353] on span "Prevent cross-contamination." at bounding box center [972, 347] width 169 height 16
click at [818, 256] on icon "Preparation instructions modal" at bounding box center [813, 253] width 11 height 11
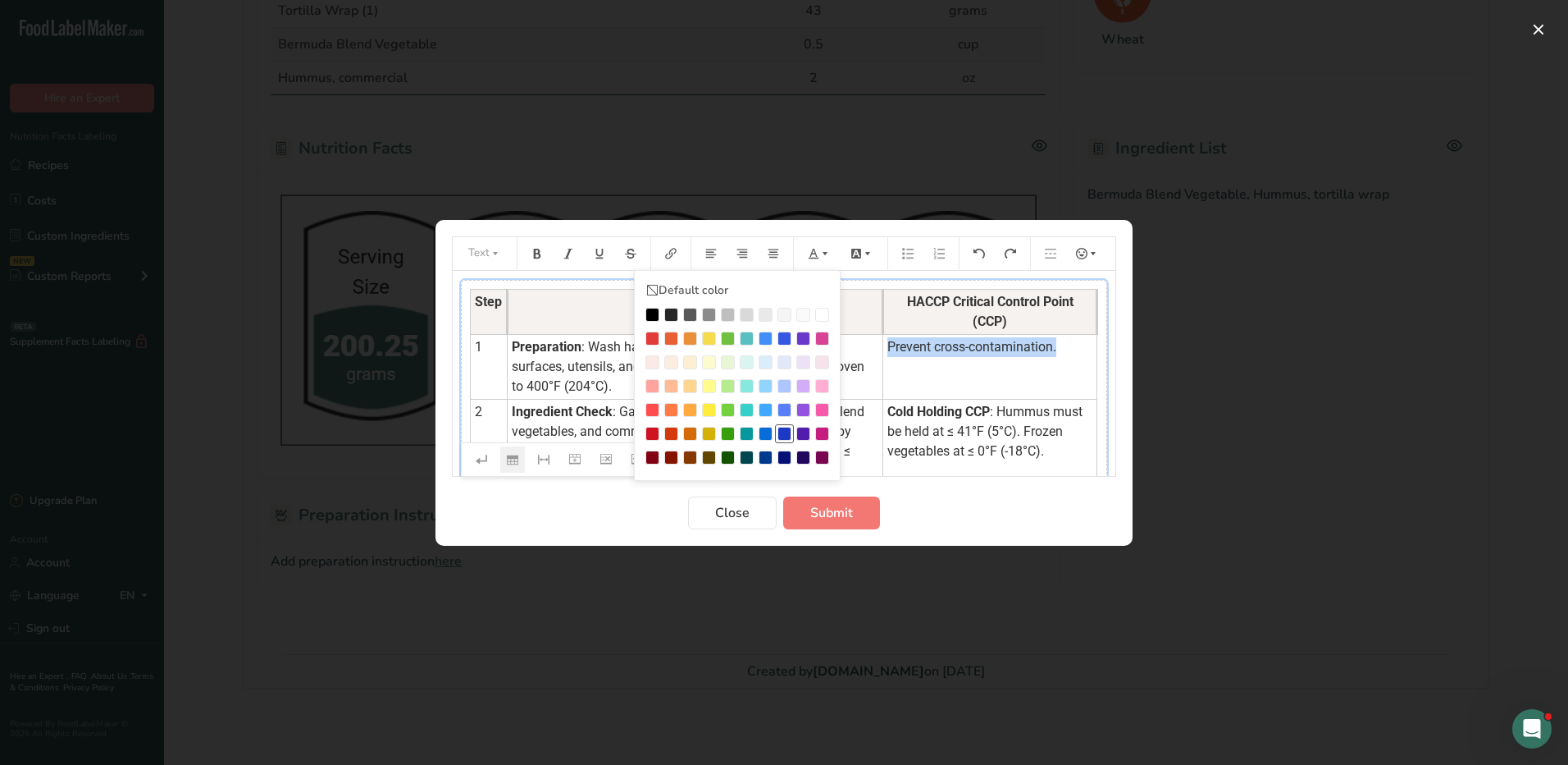
click at [781, 431] on div "Preparation instructions modal" at bounding box center [785, 434] width 14 height 14
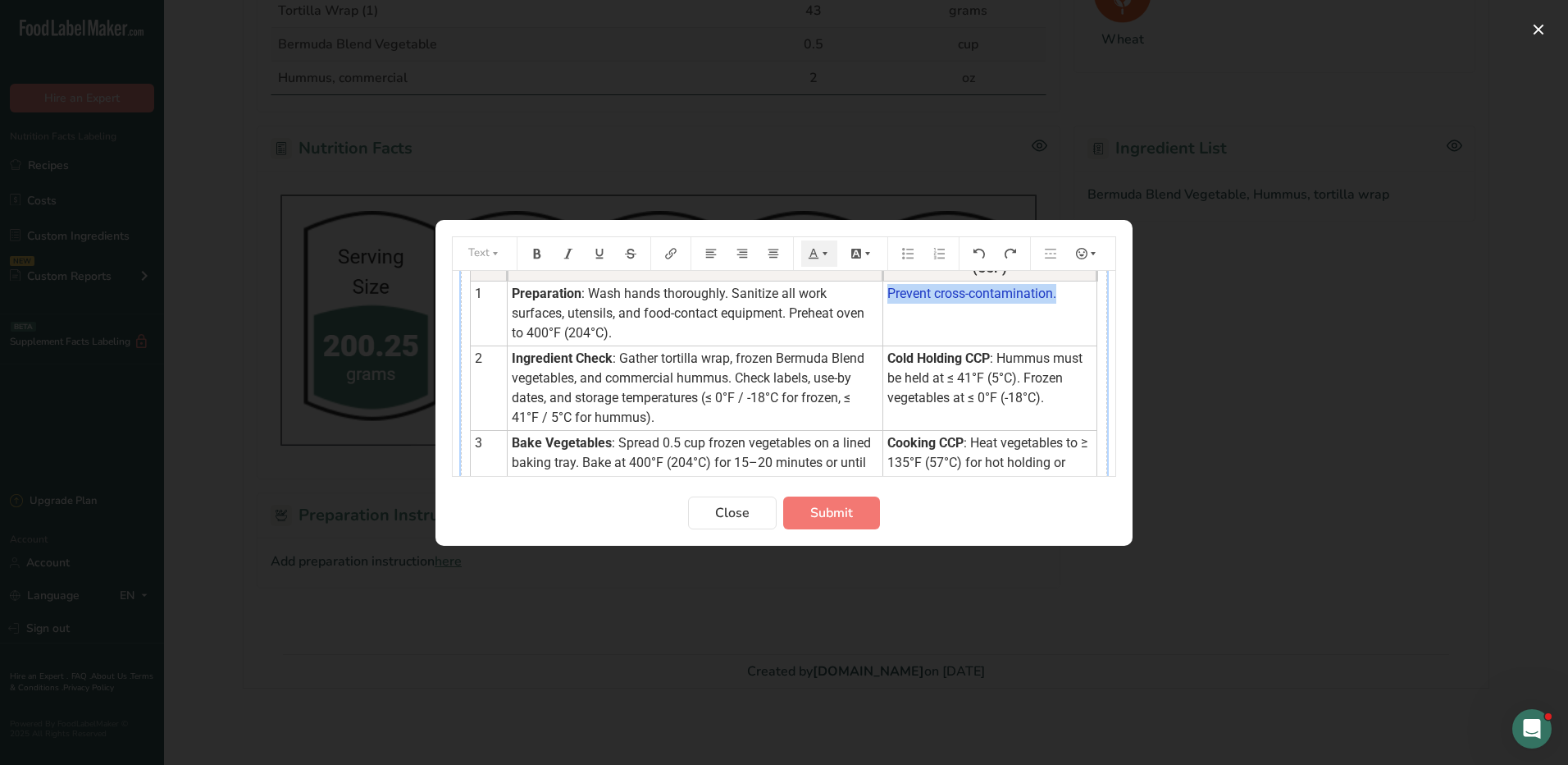
scroll to position [82, 0]
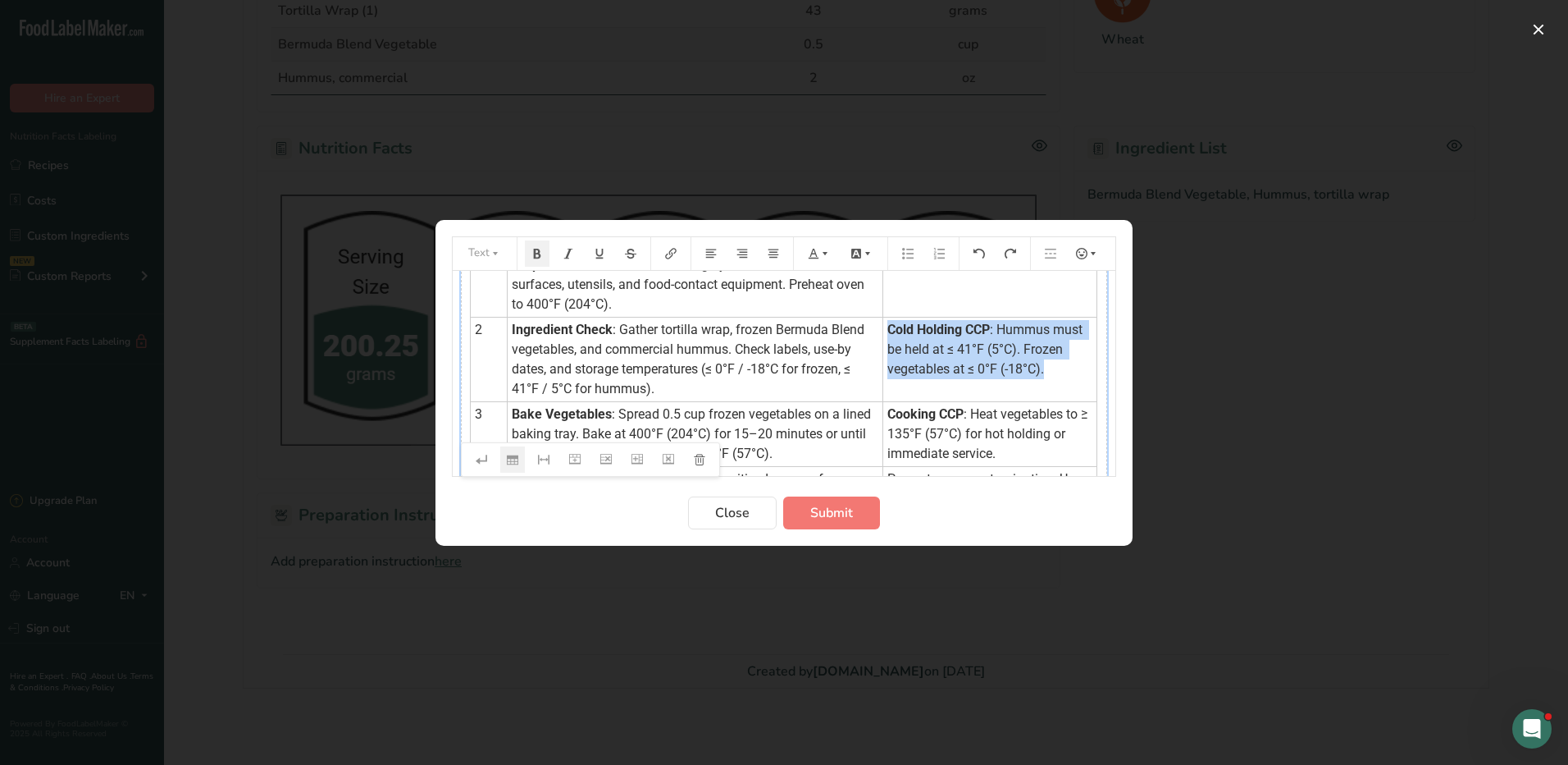
drag, startPoint x: 877, startPoint y: 327, endPoint x: 1046, endPoint y: 367, distance: 173.7
click at [1046, 367] on td "Cold Holding CCP : Hummus must be held at ≤ 41°F (5°C). Frozen vegetables at ≤ …" at bounding box center [990, 359] width 214 height 85
click at [816, 256] on icon "Preparation instructions modal" at bounding box center [813, 252] width 10 height 10
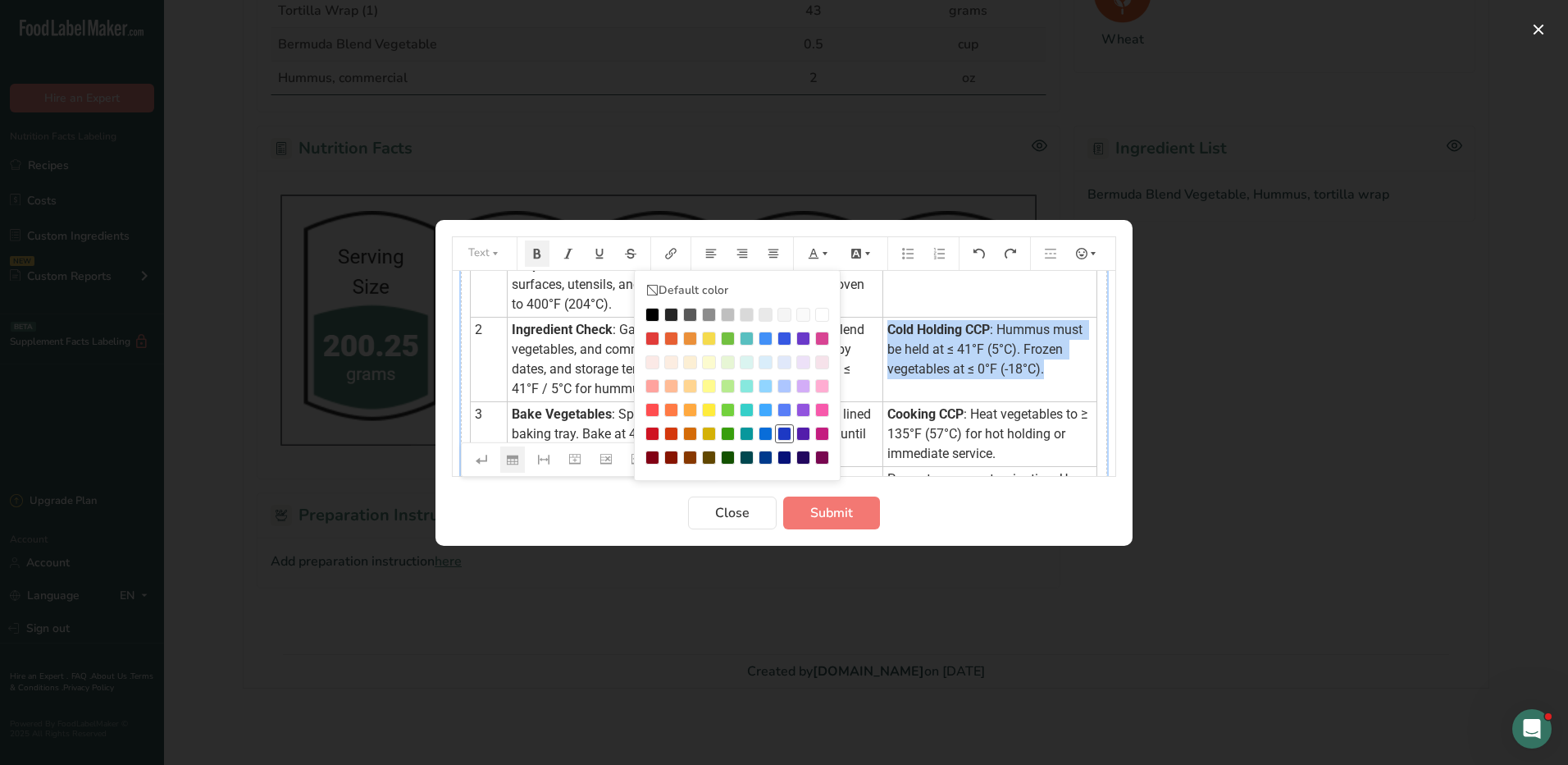
click at [790, 431] on div "Preparation instructions modal" at bounding box center [785, 434] width 14 height 14
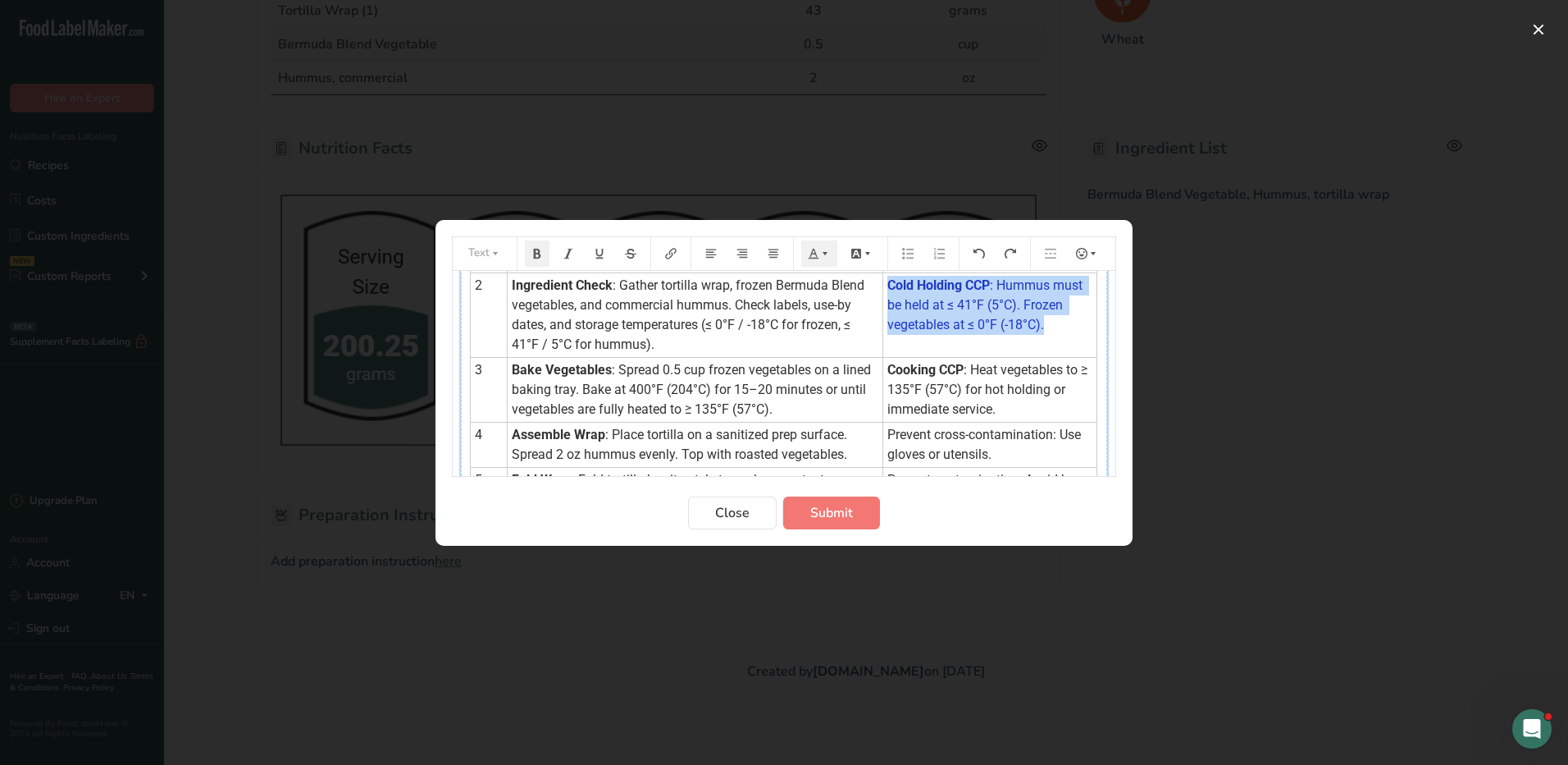
scroll to position [164, 0]
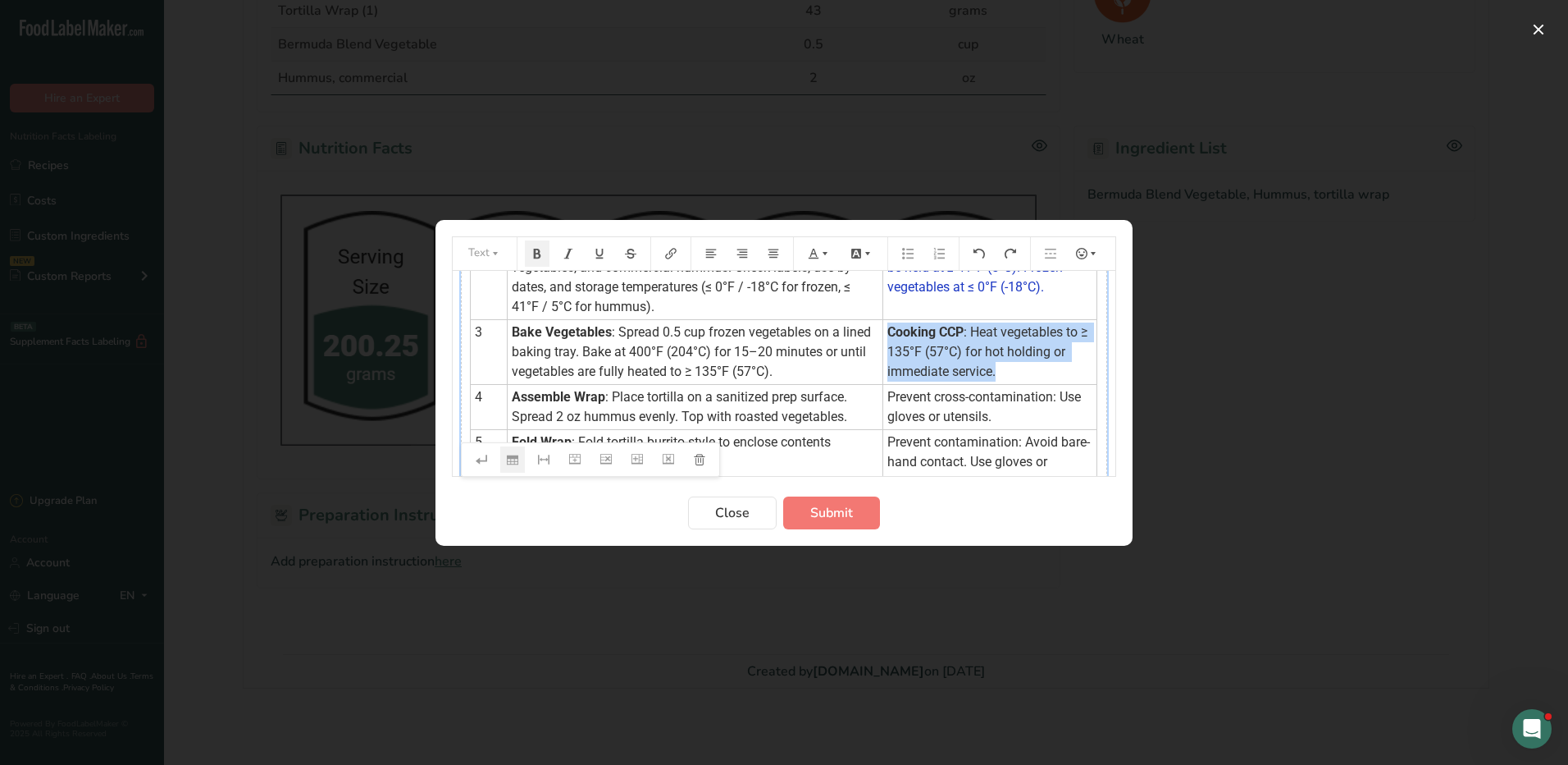
drag, startPoint x: 879, startPoint y: 328, endPoint x: 999, endPoint y: 368, distance: 126.5
click at [999, 368] on td "Cooking CCP : Heat vegetables to ≥ 135°F (57°C) for hot holding or immediate se…" at bounding box center [990, 352] width 214 height 65
click at [815, 254] on icon "Preparation instructions modal" at bounding box center [813, 252] width 10 height 10
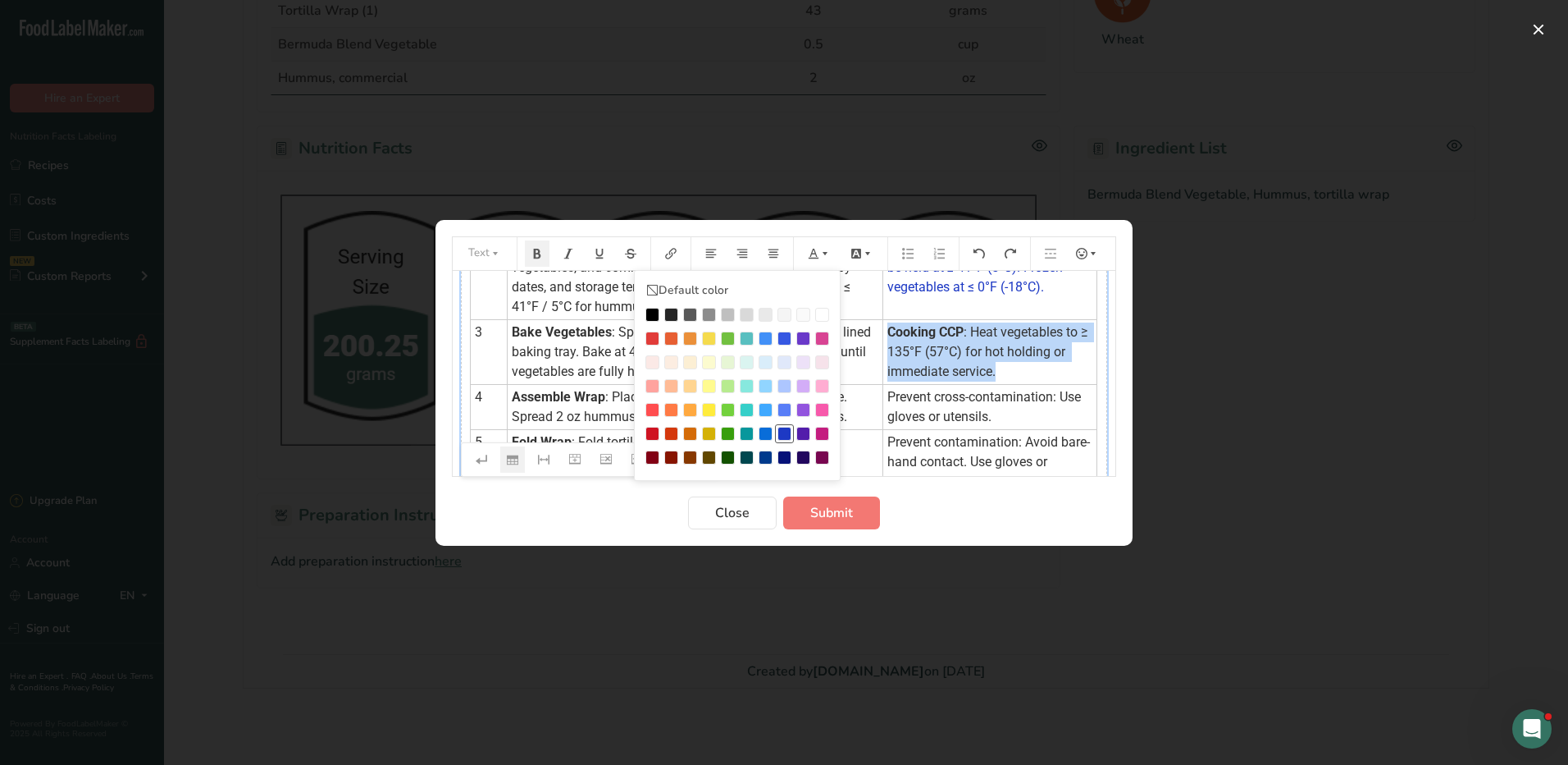
click at [780, 434] on div "Preparation instructions modal" at bounding box center [785, 434] width 14 height 14
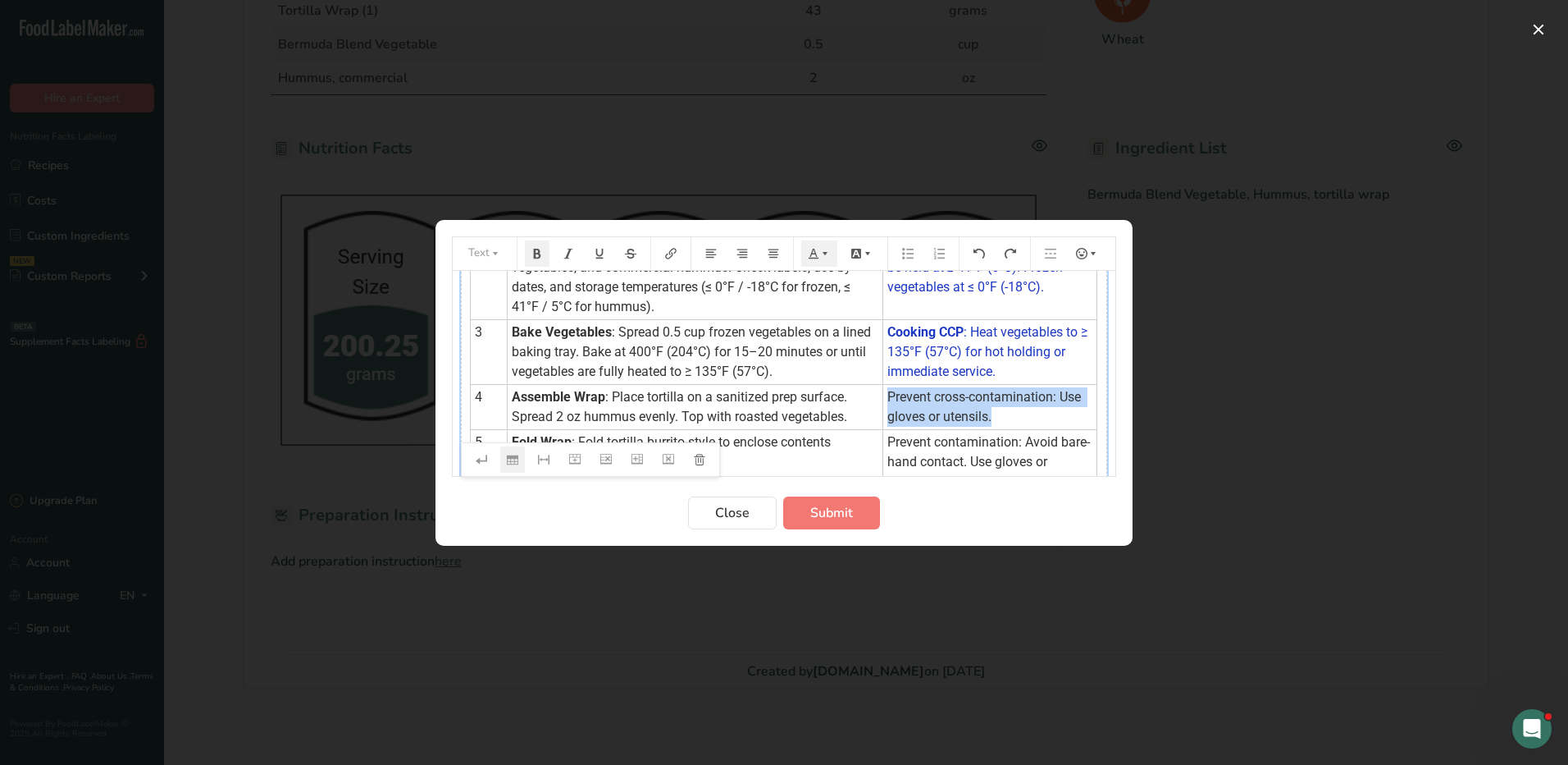
drag, startPoint x: 880, startPoint y: 394, endPoint x: 1005, endPoint y: 416, distance: 126.9
click at [1005, 416] on td "Prevent cross-contamination: Use gloves or utensils." at bounding box center [990, 406] width 214 height 45
click at [822, 248] on icon "Preparation instructions modal" at bounding box center [825, 253] width 11 height 11
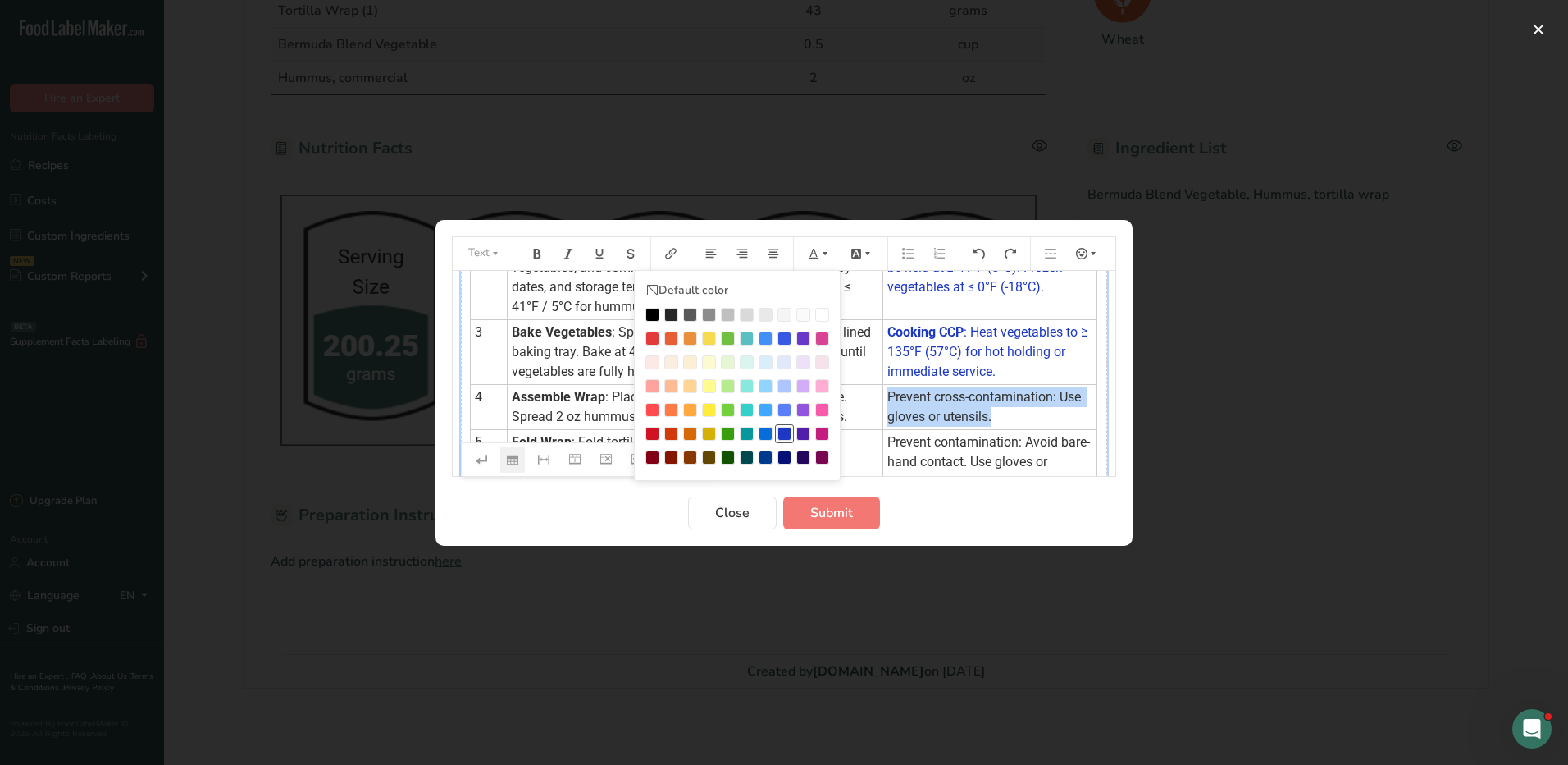
click at [777, 434] on li "Preparation instructions modal" at bounding box center [784, 433] width 18 height 19
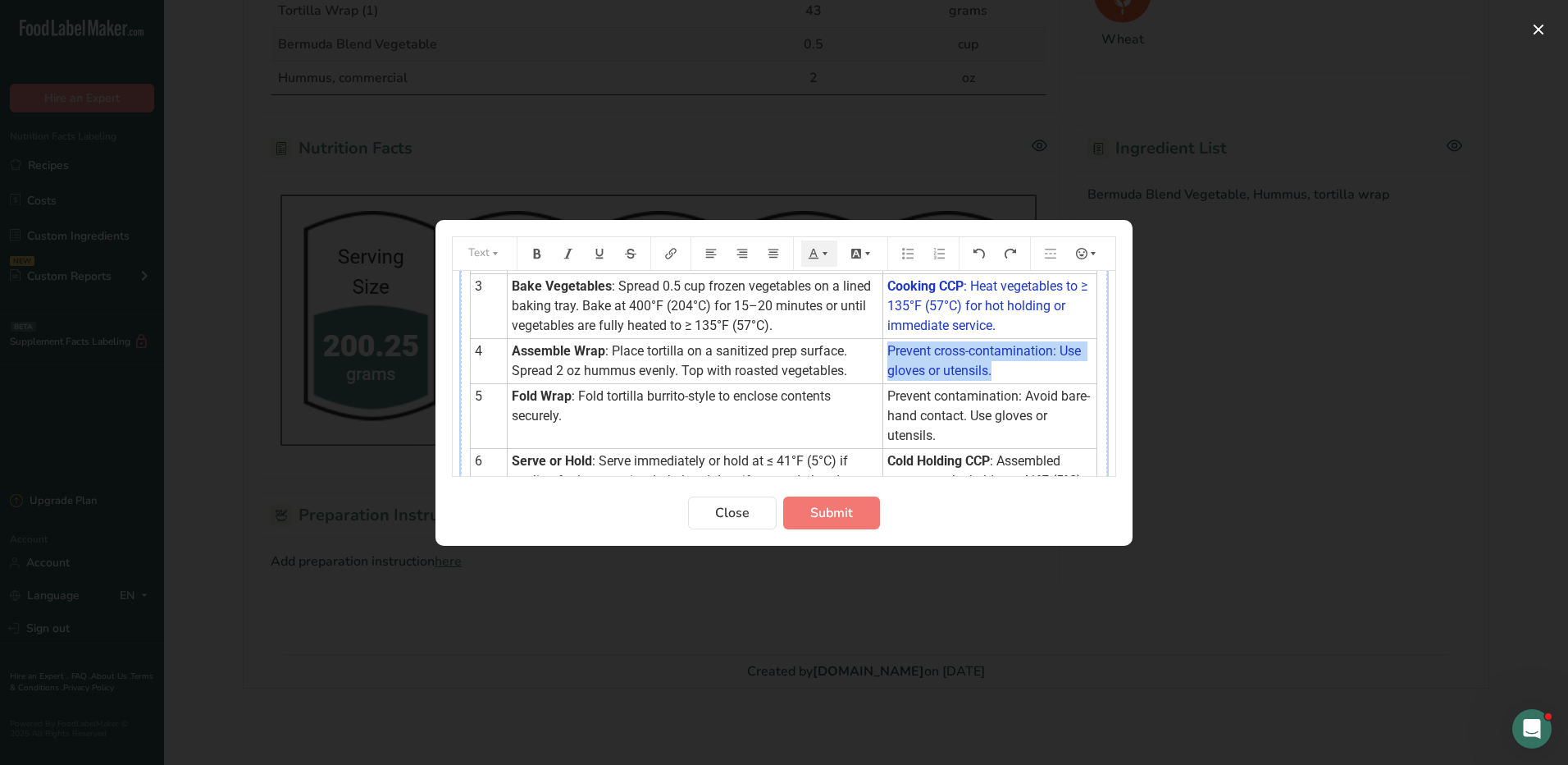
scroll to position [209, 0]
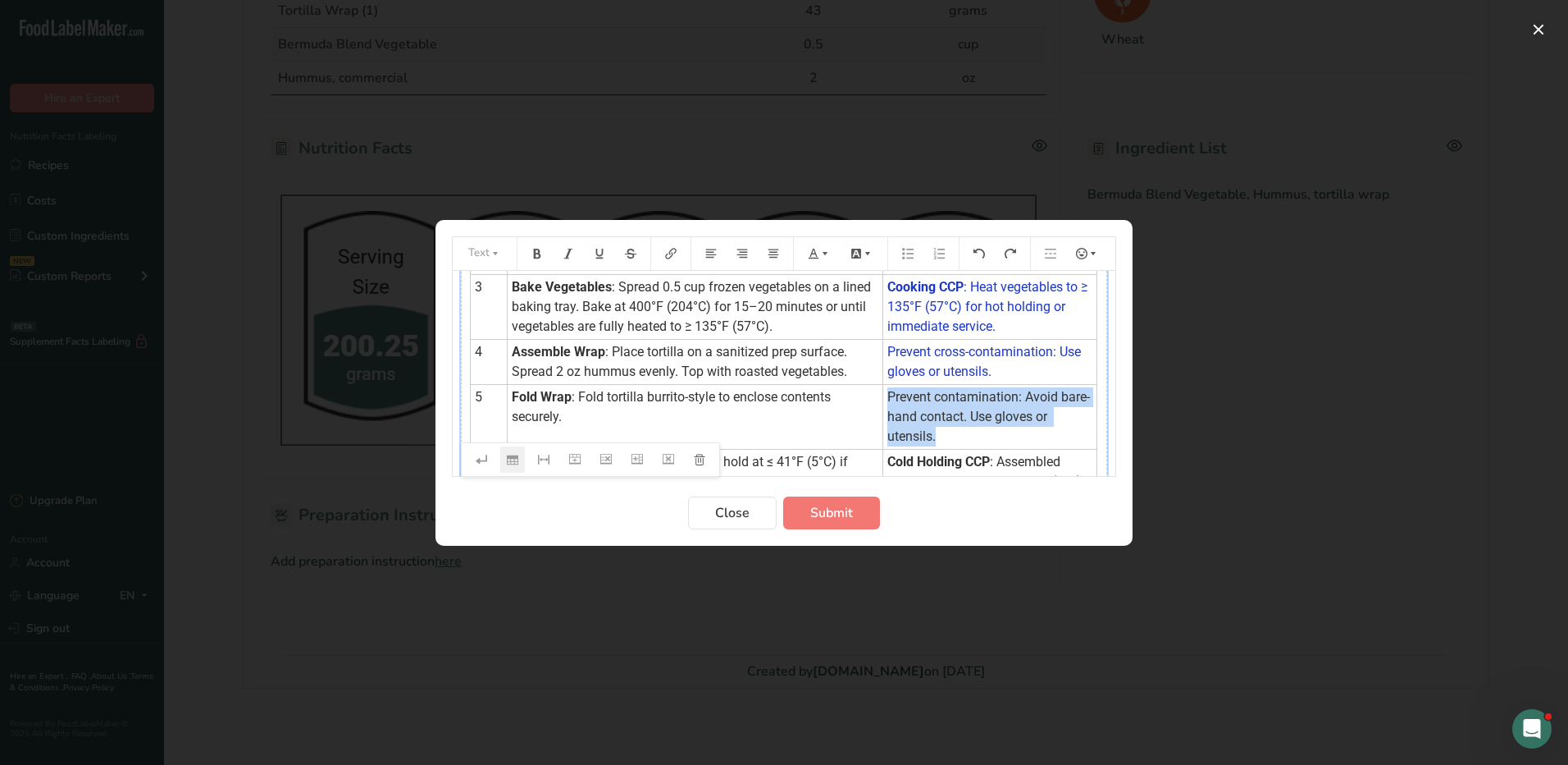
drag, startPoint x: 879, startPoint y: 396, endPoint x: 935, endPoint y: 434, distance: 67.7
click at [935, 434] on td "Prevent contamination: Avoid bare-hand contact. Use gloves or utensils." at bounding box center [990, 417] width 214 height 65
click at [821, 254] on icon "Preparation instructions modal" at bounding box center [825, 253] width 11 height 11
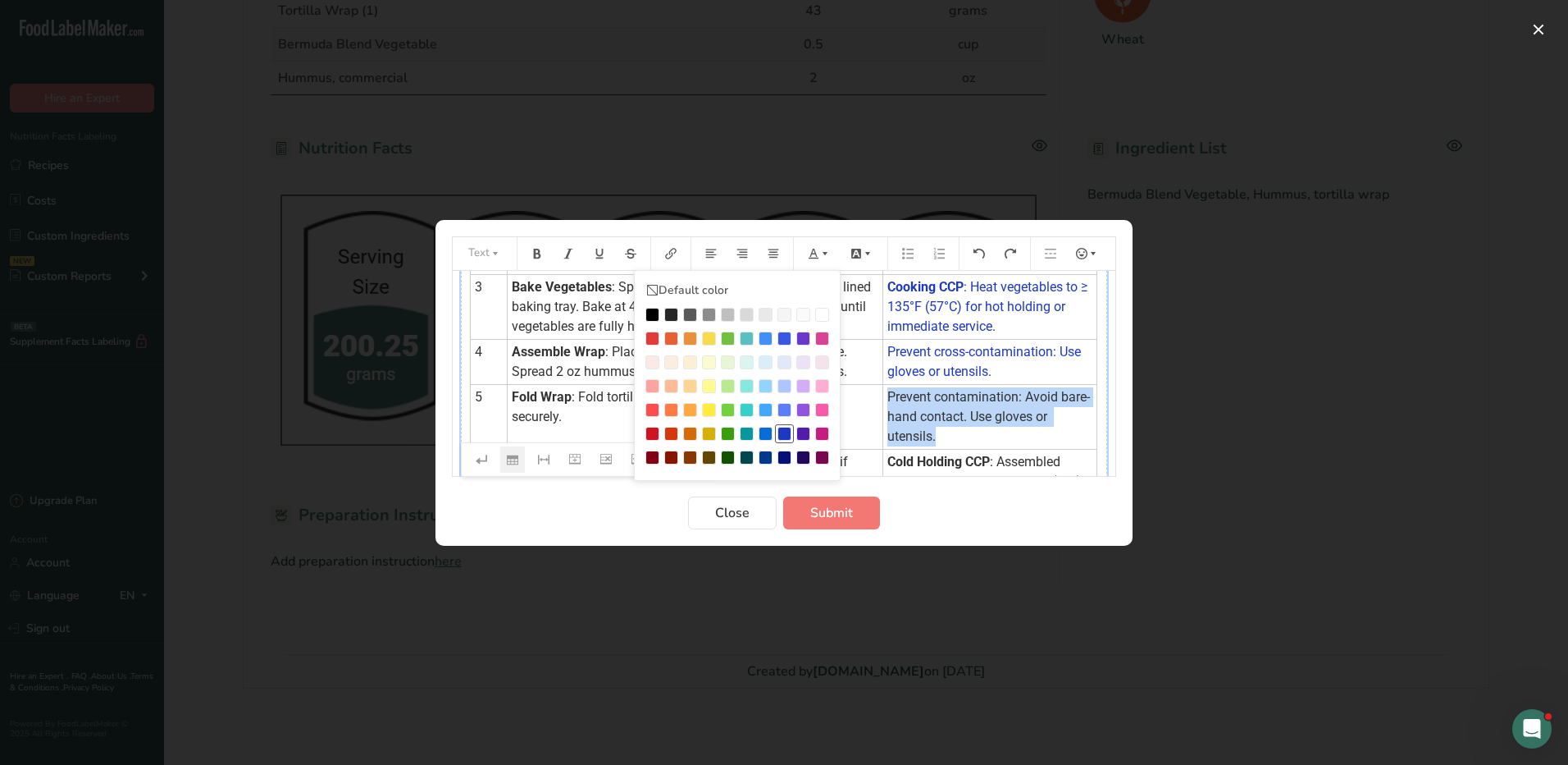
click at [785, 429] on div "Preparation instructions modal" at bounding box center [785, 434] width 14 height 14
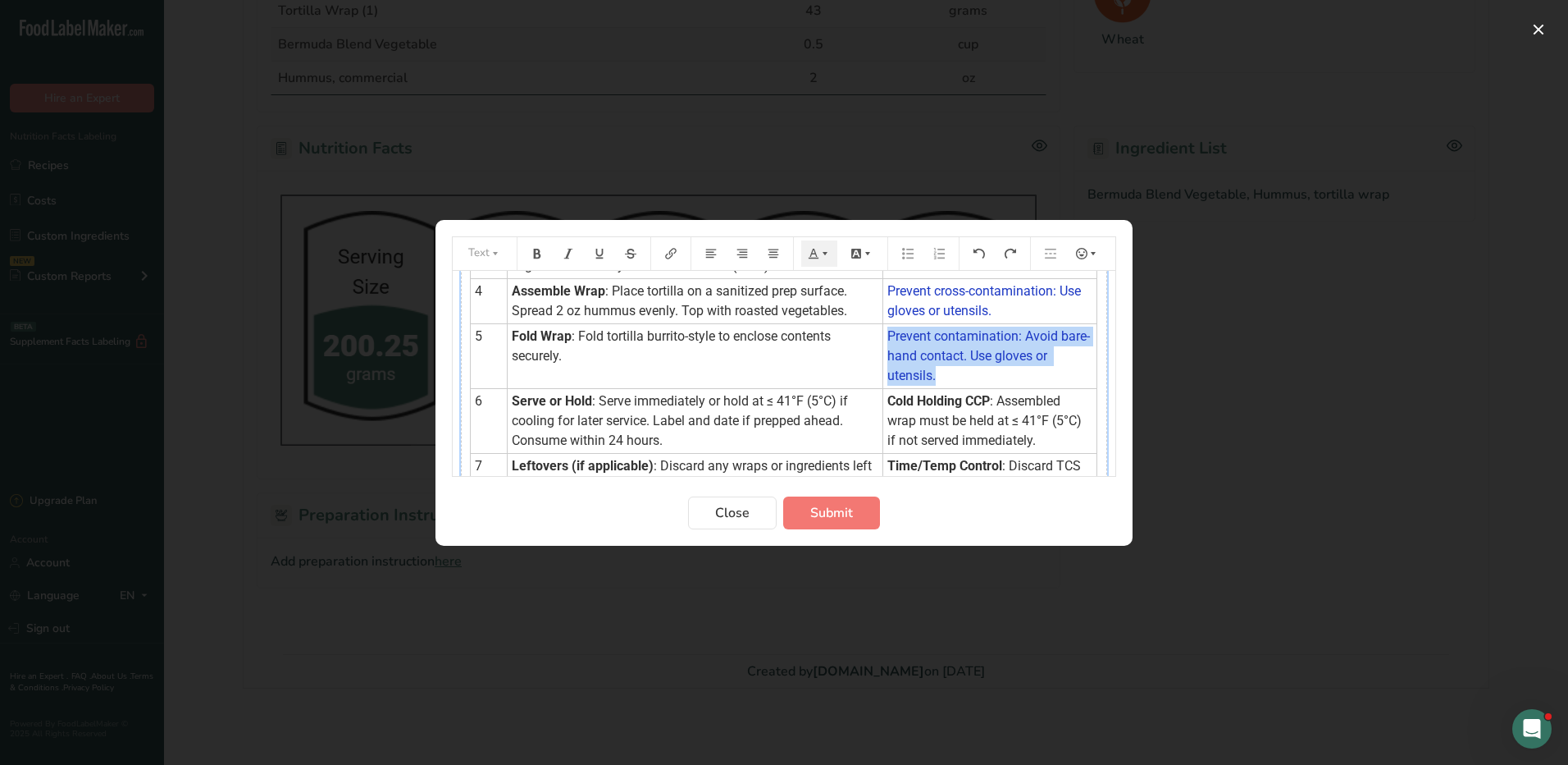
scroll to position [374, 0]
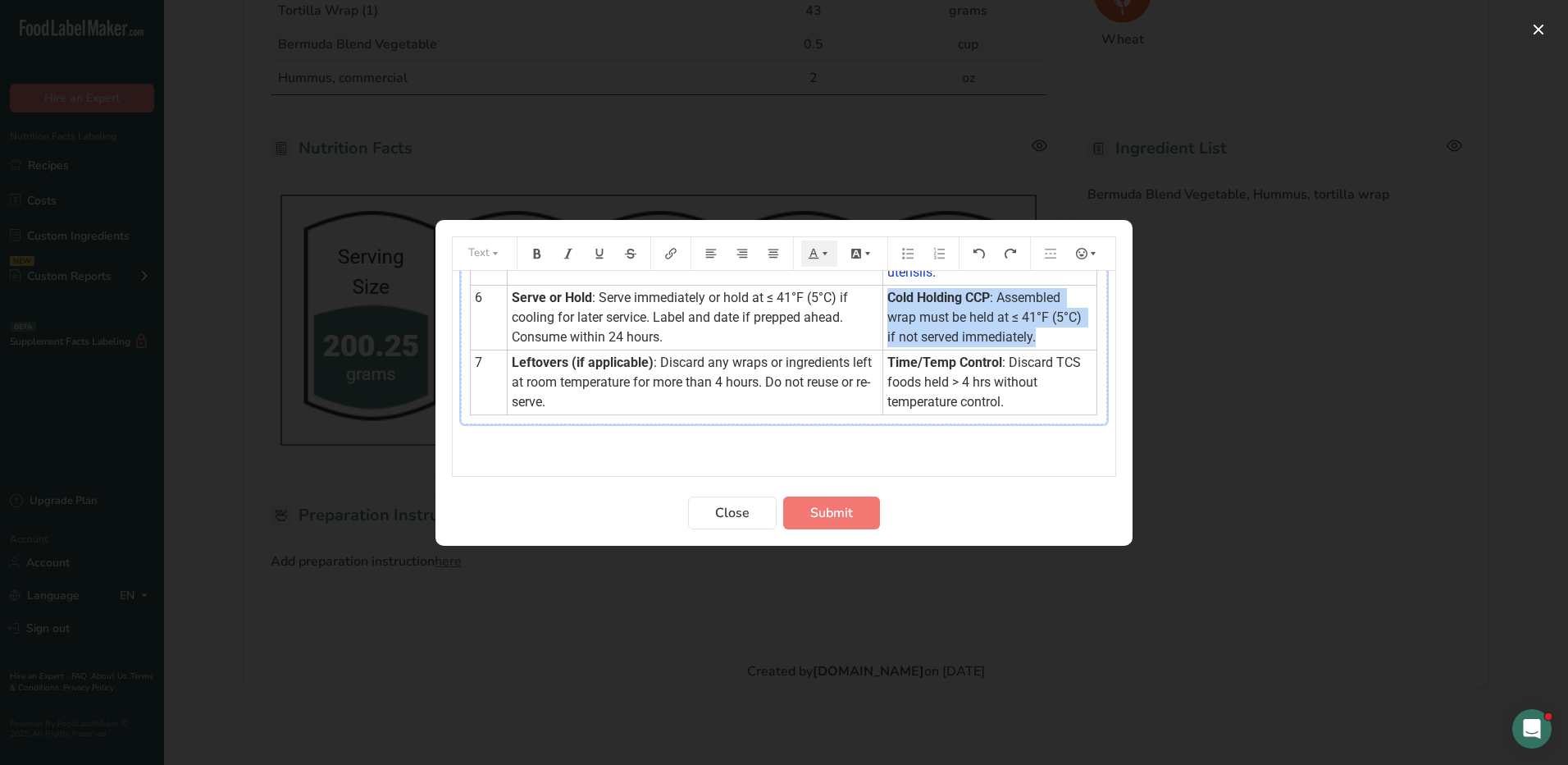
drag, startPoint x: 881, startPoint y: 295, endPoint x: 1038, endPoint y: 340, distance: 163.3
click at [1038, 340] on td "Cold Holding CCP : Assembled wrap must be held at ≤ 41°F (5°C) if not served im…" at bounding box center [990, 317] width 214 height 65
click at [814, 255] on icon "Preparation instructions modal" at bounding box center [813, 253] width 11 height 11
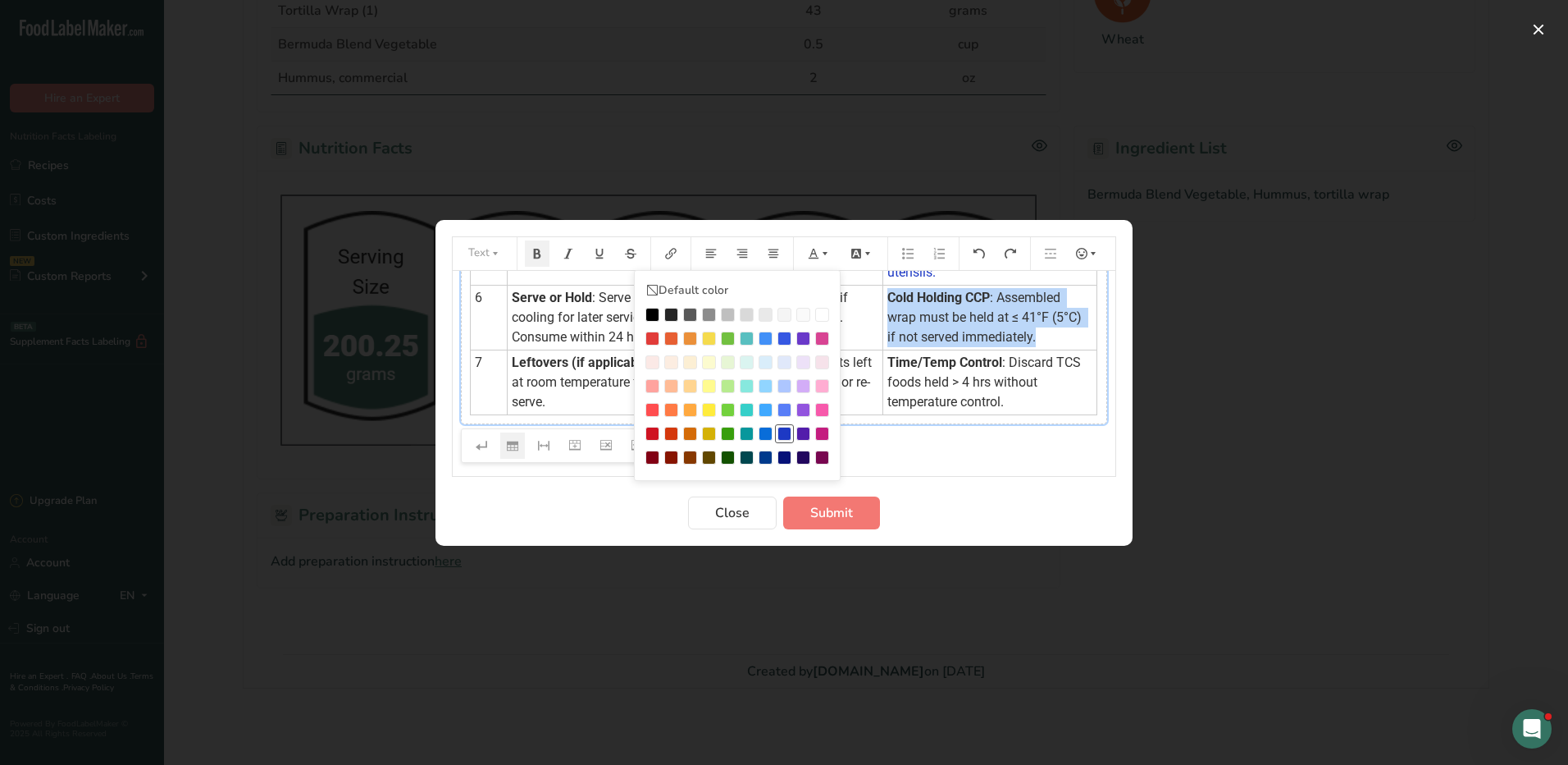
click at [784, 428] on div "Preparation instructions modal" at bounding box center [785, 434] width 14 height 14
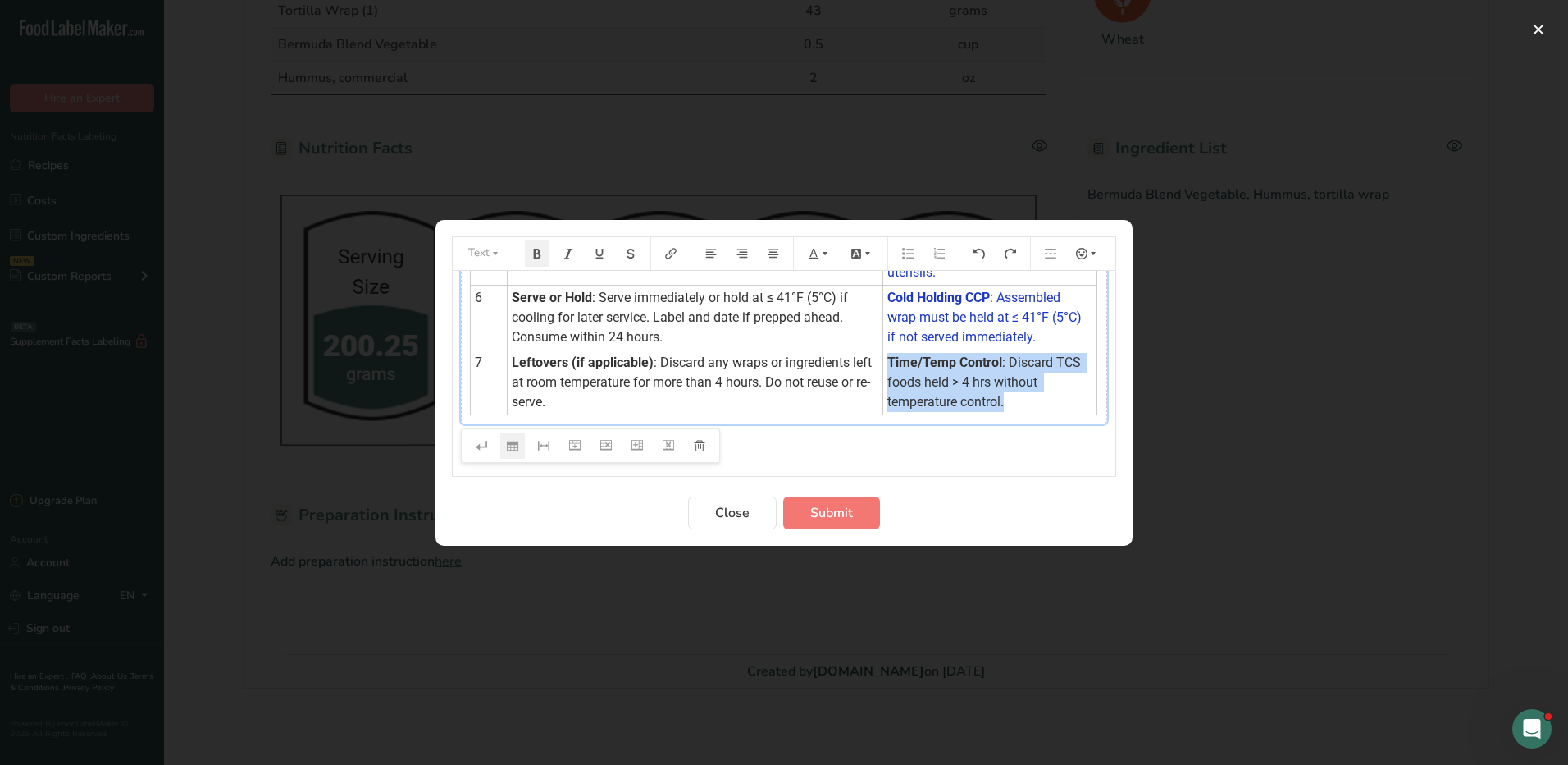
drag, startPoint x: 875, startPoint y: 360, endPoint x: 1002, endPoint y: 397, distance: 132.3
click at [1002, 397] on td "Time/Temp Control : Discard TCS foods held > 4 hrs without temperature control." at bounding box center [990, 382] width 214 height 65
click at [822, 250] on icon "Preparation instructions modal" at bounding box center [825, 253] width 11 height 11
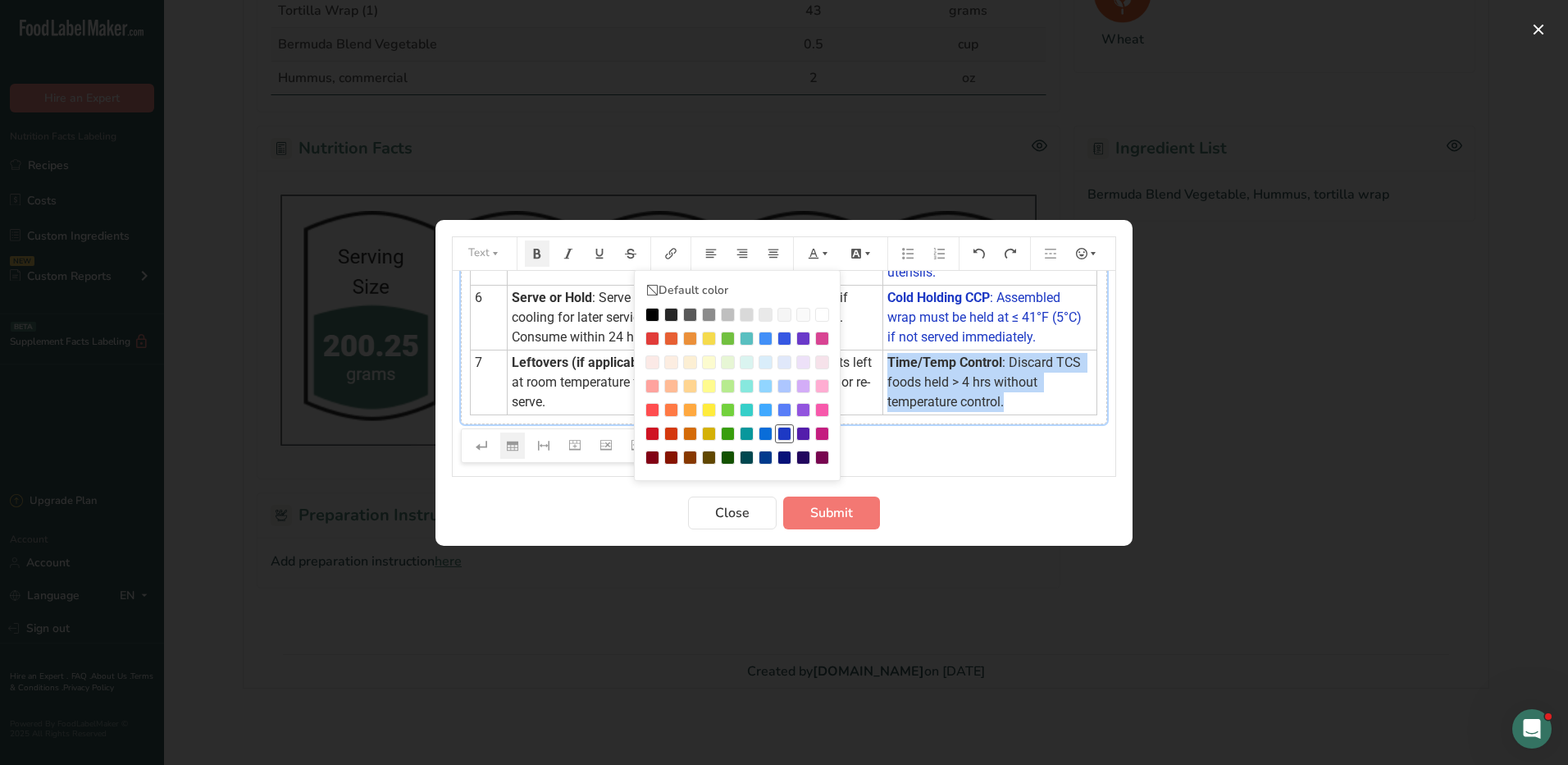
click at [784, 431] on div "Preparation instructions modal" at bounding box center [785, 434] width 14 height 14
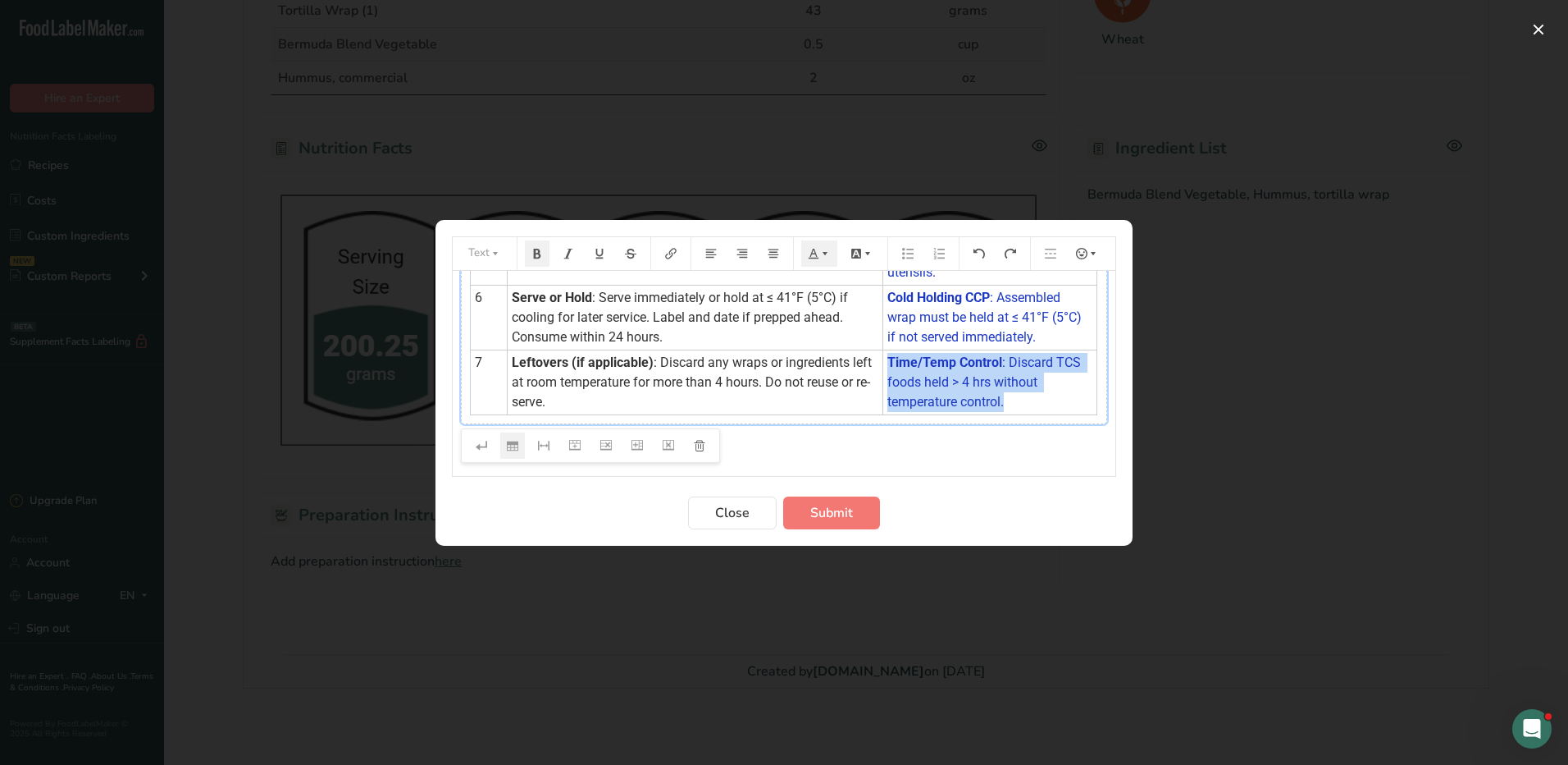
click at [1021, 403] on td "Time/Temp Control : Discard TCS foods held > 4 hrs without temperature control." at bounding box center [990, 382] width 214 height 65
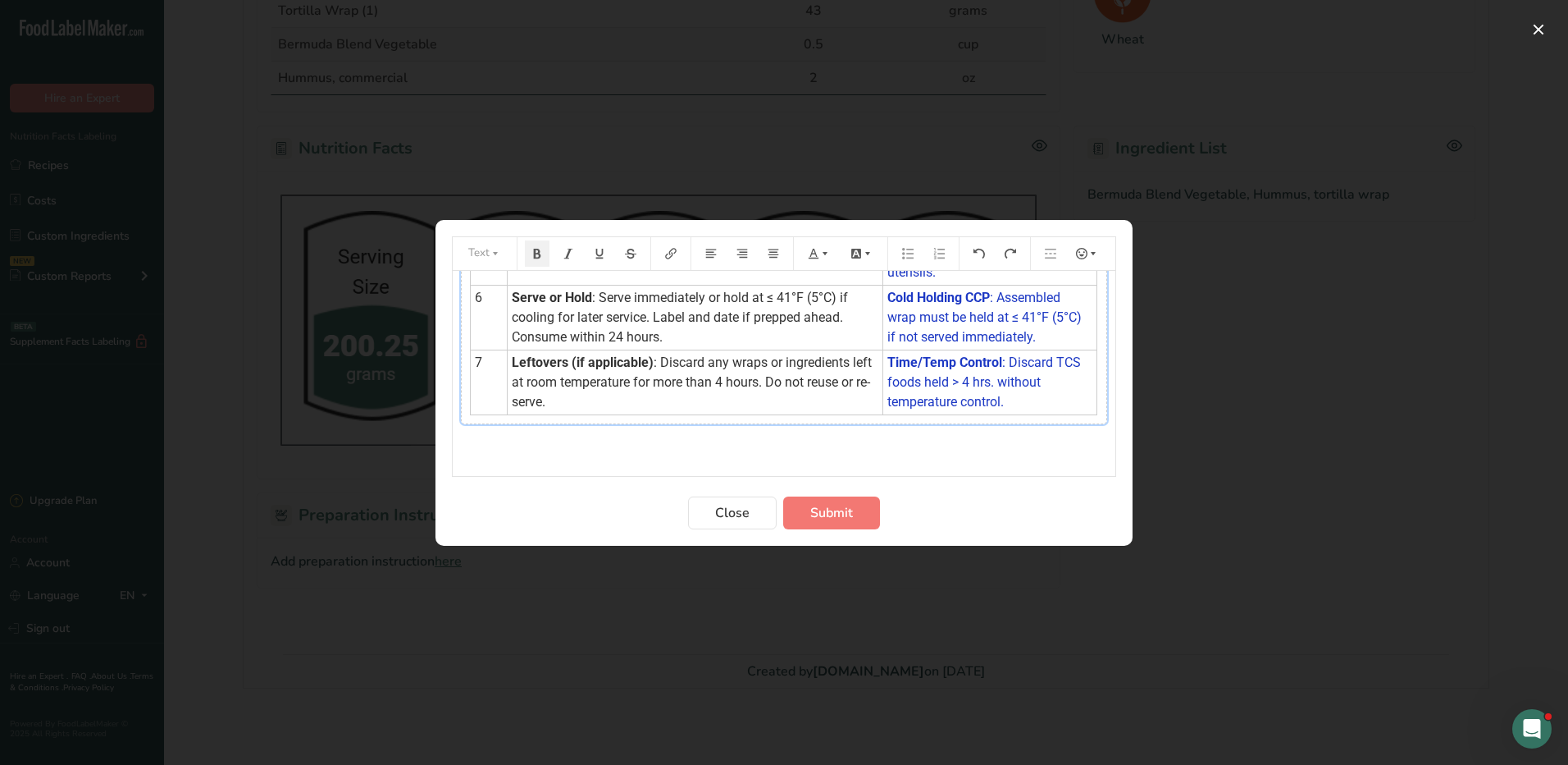
click at [902, 417] on div "Step Procedure HACCP Critical Control Point (CCP) 1 Preparation : Wash hands th…" at bounding box center [784, 166] width 647 height 518
click at [894, 426] on div "Step Procedure HACCP Critical Control Point (CCP) 1 Preparation : Wash hands th…" at bounding box center [784, 181] width 662 height 566
click at [888, 422] on div "Step Procedure HACCP Critical Control Point (CCP) 1 Preparation : Wash hands th…" at bounding box center [784, 166] width 647 height 518
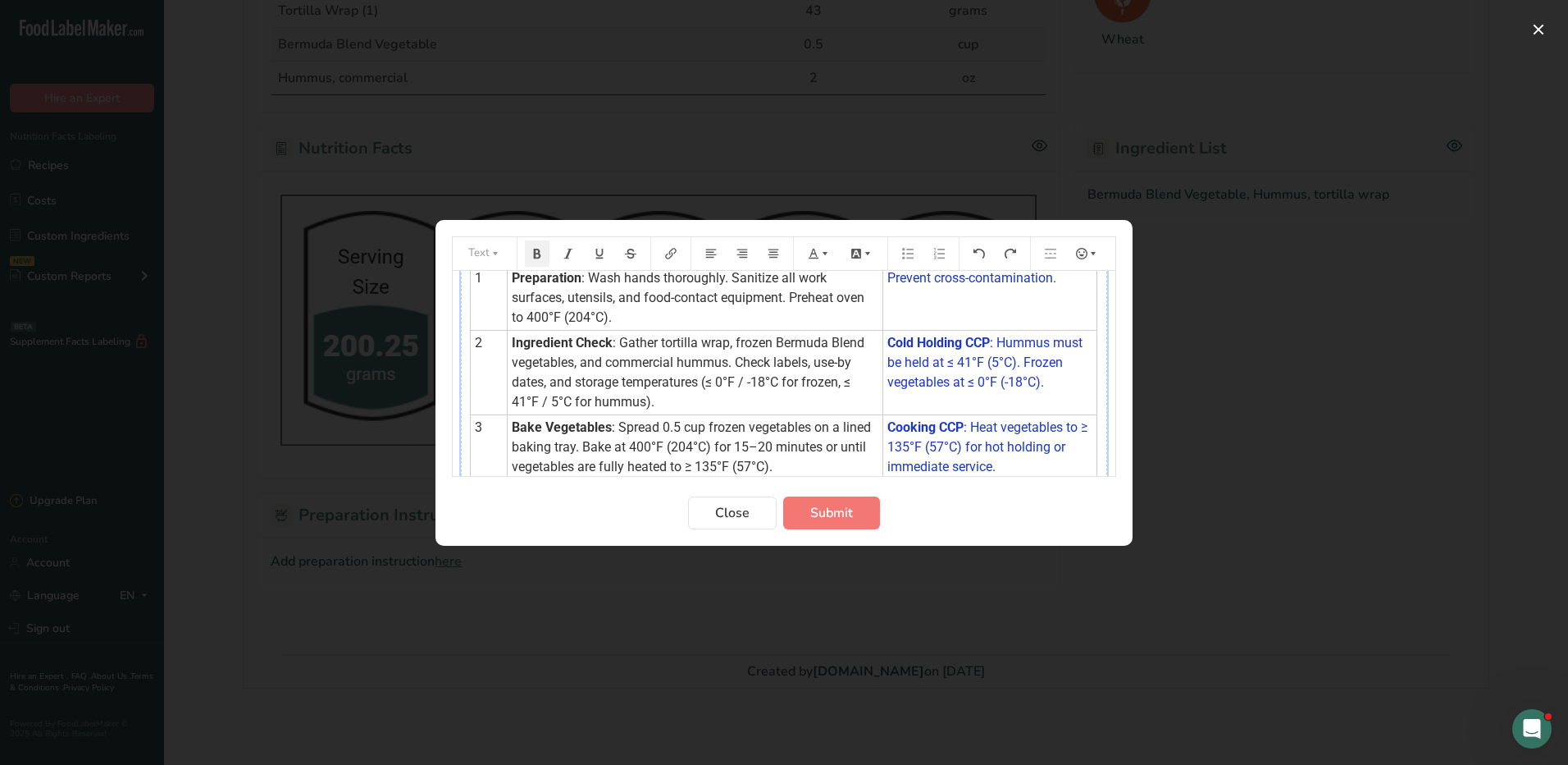
scroll to position [0, 0]
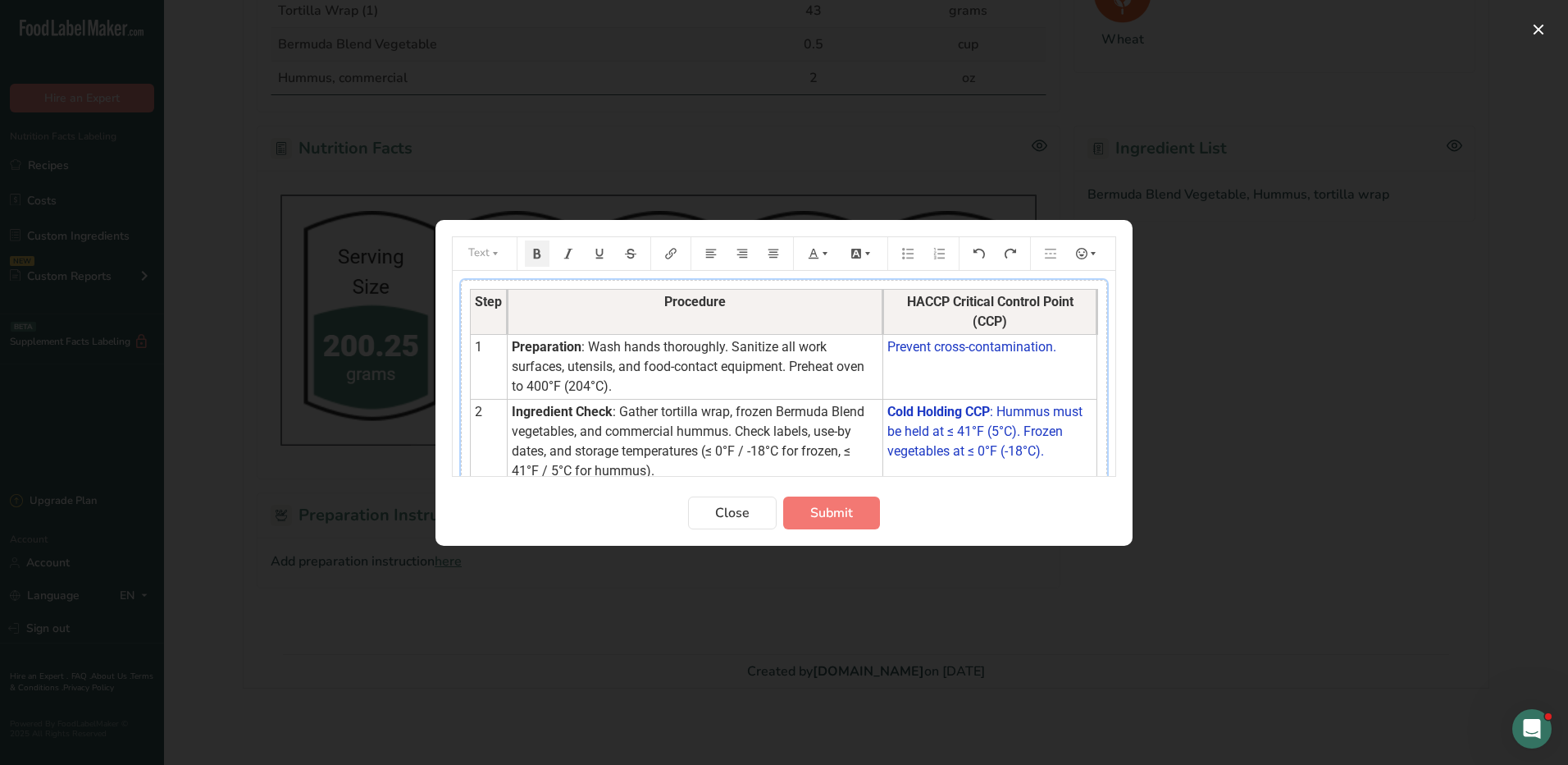
click at [819, 282] on div "Step Procedure HACCP Critical Control Point (CCP) 1 Preparation : Wash hands th…" at bounding box center [784, 538] width 647 height 518
drag, startPoint x: 819, startPoint y: 282, endPoint x: 745, endPoint y: 293, distance: 74.8
click at [745, 293] on th "Procedure" at bounding box center [695, 311] width 375 height 45
click at [704, 460] on icon "Preparation instructions modal" at bounding box center [699, 459] width 11 height 11
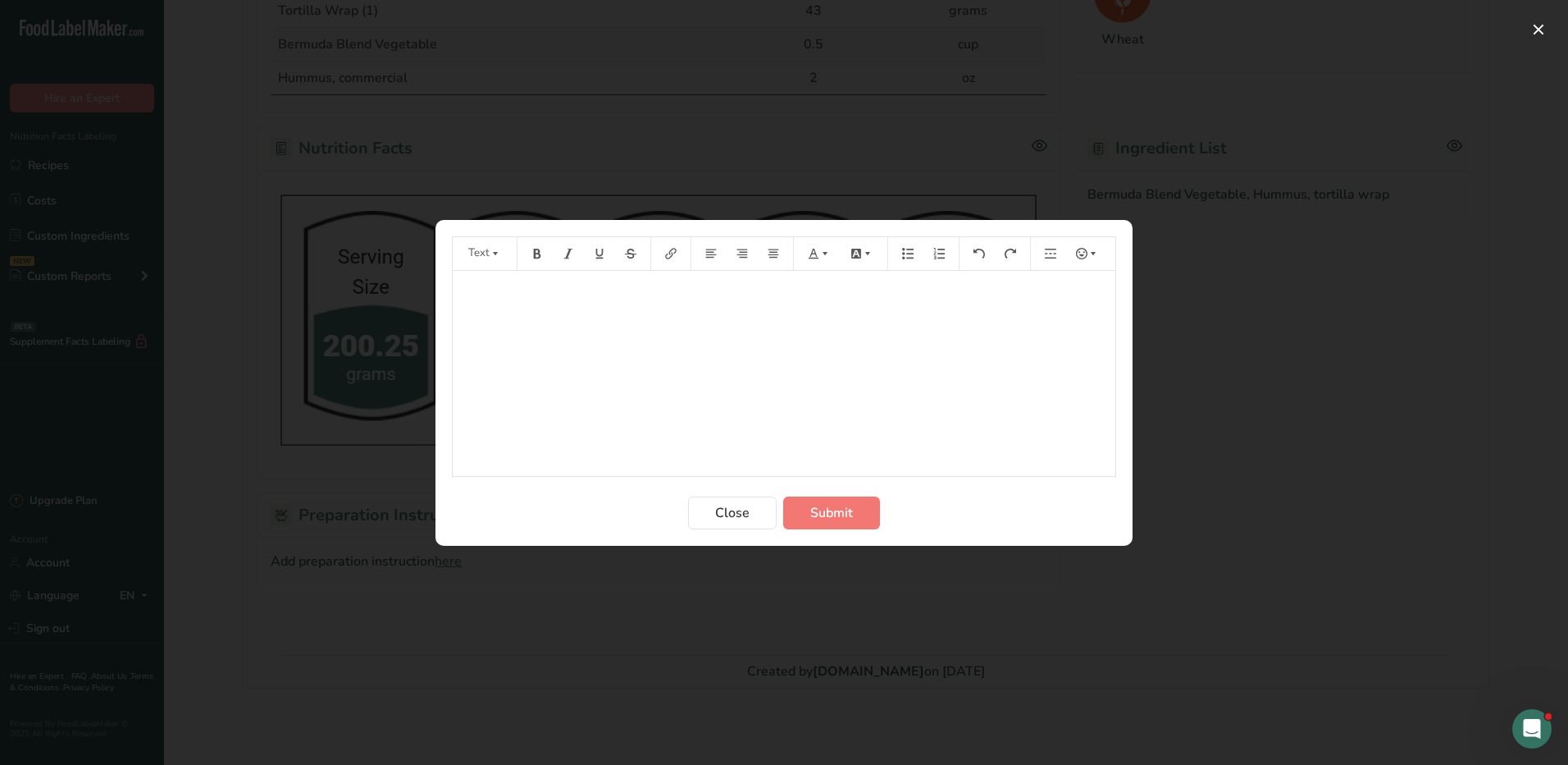
click at [623, 306] on div "﻿" at bounding box center [784, 373] width 662 height 205
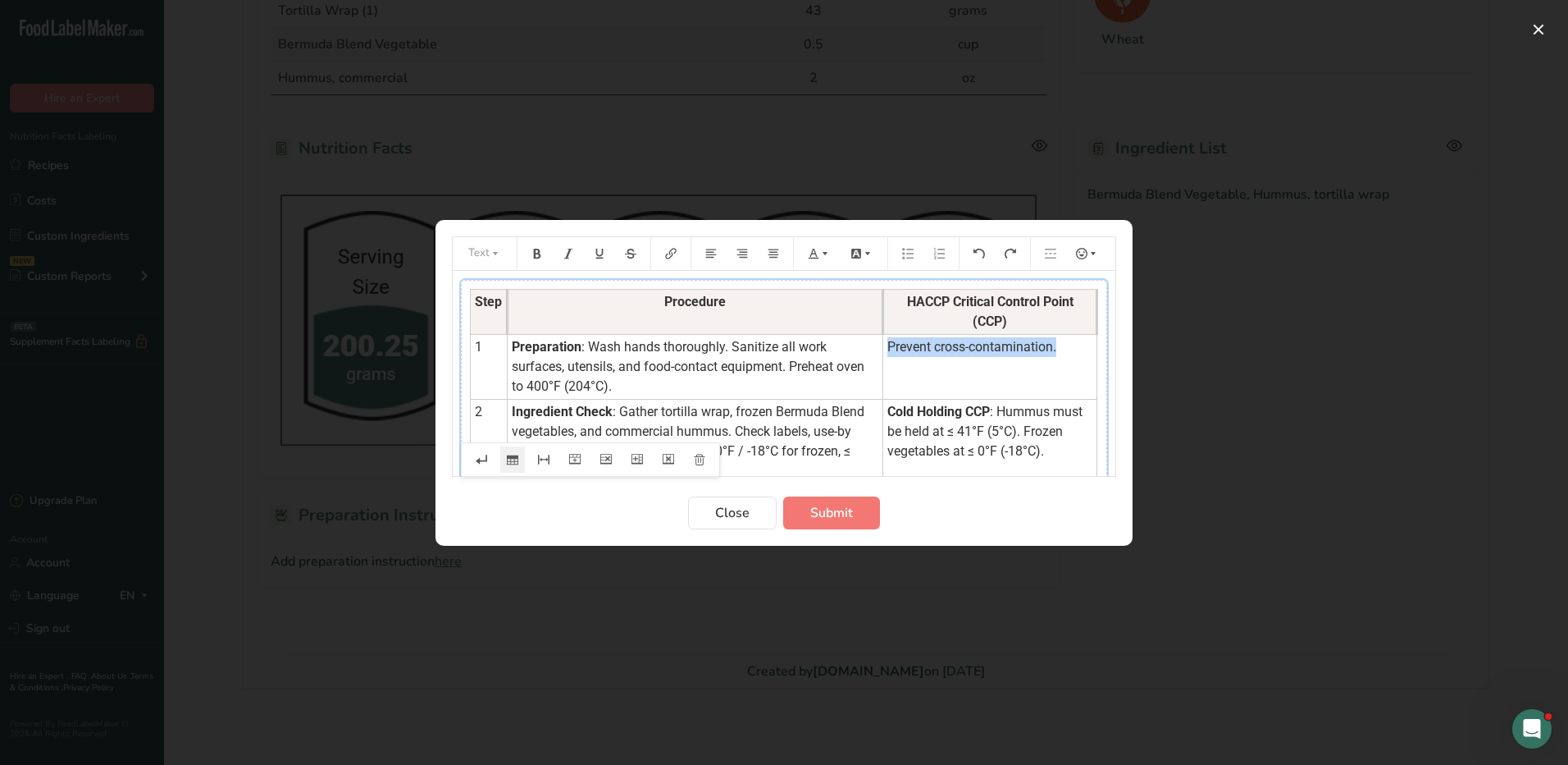
drag, startPoint x: 1056, startPoint y: 345, endPoint x: 879, endPoint y: 361, distance: 177.7
click at [884, 361] on td "Prevent cross-contamination." at bounding box center [990, 367] width 214 height 65
click at [815, 251] on icon "Preparation instructions modal" at bounding box center [813, 252] width 10 height 10
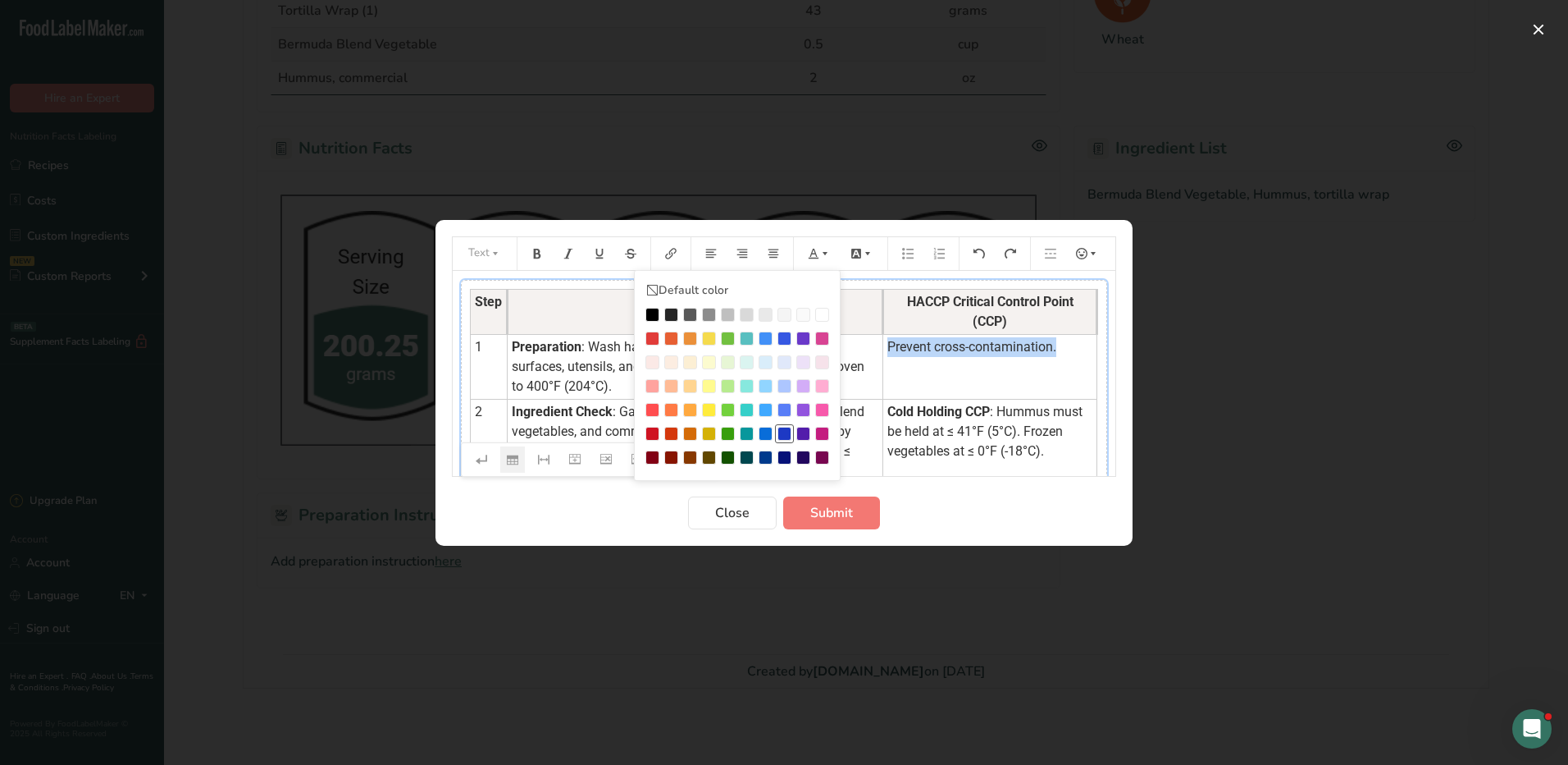
click at [784, 434] on div "Preparation instructions modal" at bounding box center [785, 434] width 14 height 14
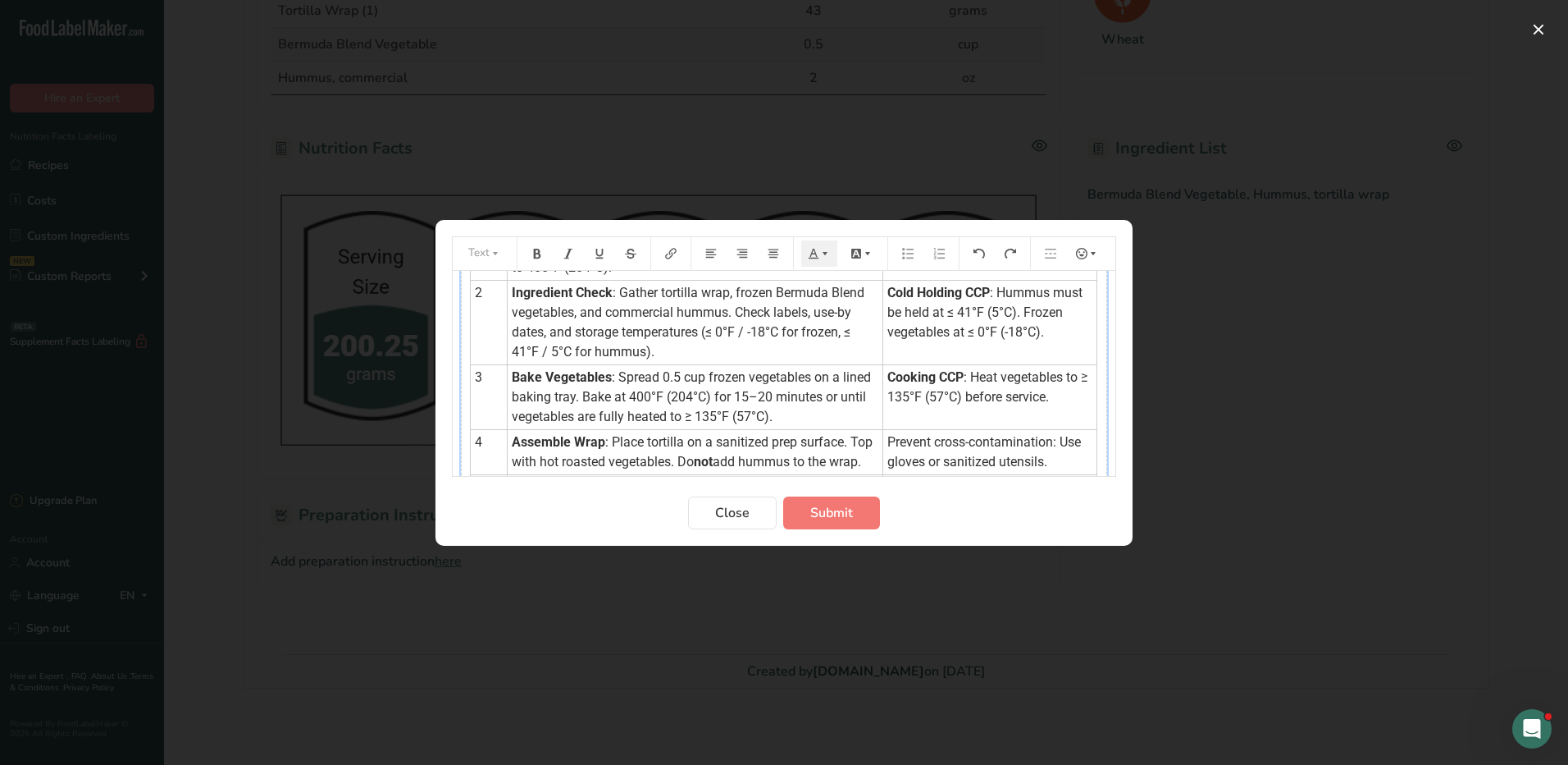
scroll to position [82, 0]
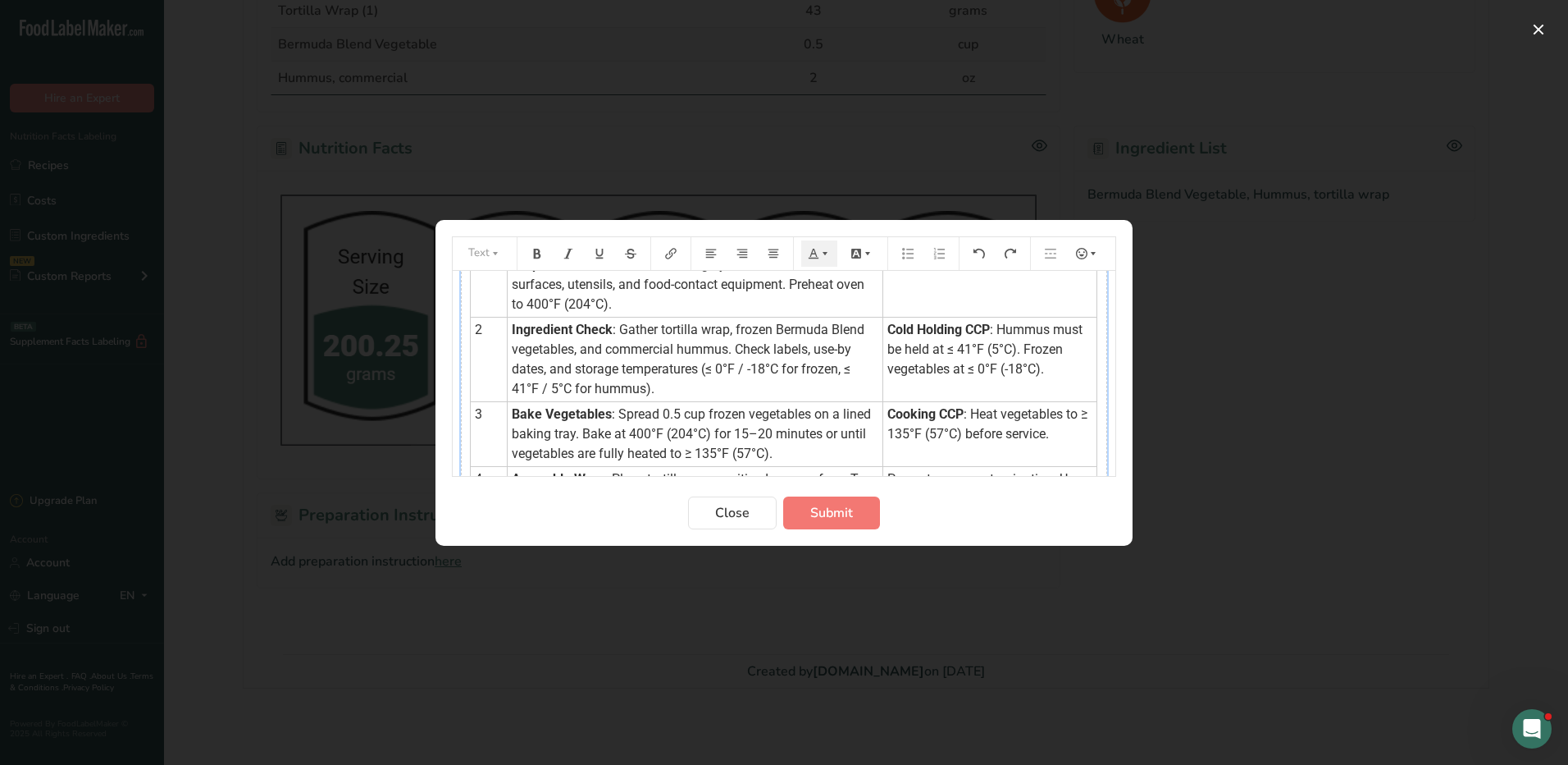
click at [1043, 371] on td "Cold Holding CCP : Hummus must be held at ≤ 41°F (5°C). Frozen vegetables at ≤ …" at bounding box center [990, 359] width 214 height 85
drag, startPoint x: 1043, startPoint y: 373, endPoint x: 880, endPoint y: 328, distance: 169.1
click at [884, 328] on td "Cold Holding CCP : Hummus must be held at ≤ 41°F (5°C). Frozen vegetables at ≤ …" at bounding box center [990, 359] width 214 height 85
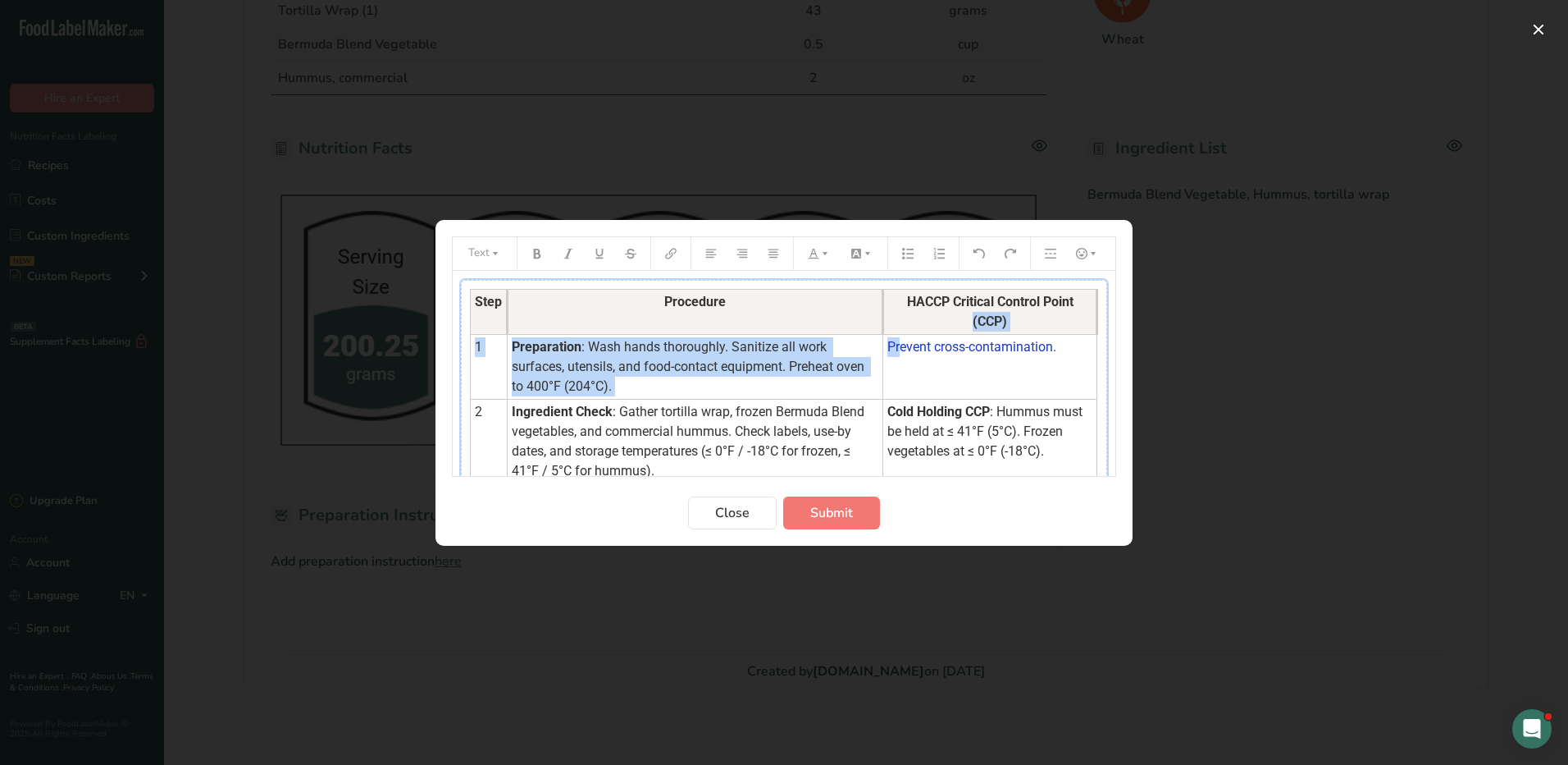
drag, startPoint x: 878, startPoint y: 329, endPoint x: 894, endPoint y: 334, distance: 16.8
click at [894, 334] on tbody "Step Procedure HACCP Critical Control Point (CCP) 1 Preparation : Wash hands th…" at bounding box center [783, 561] width 626 height 544
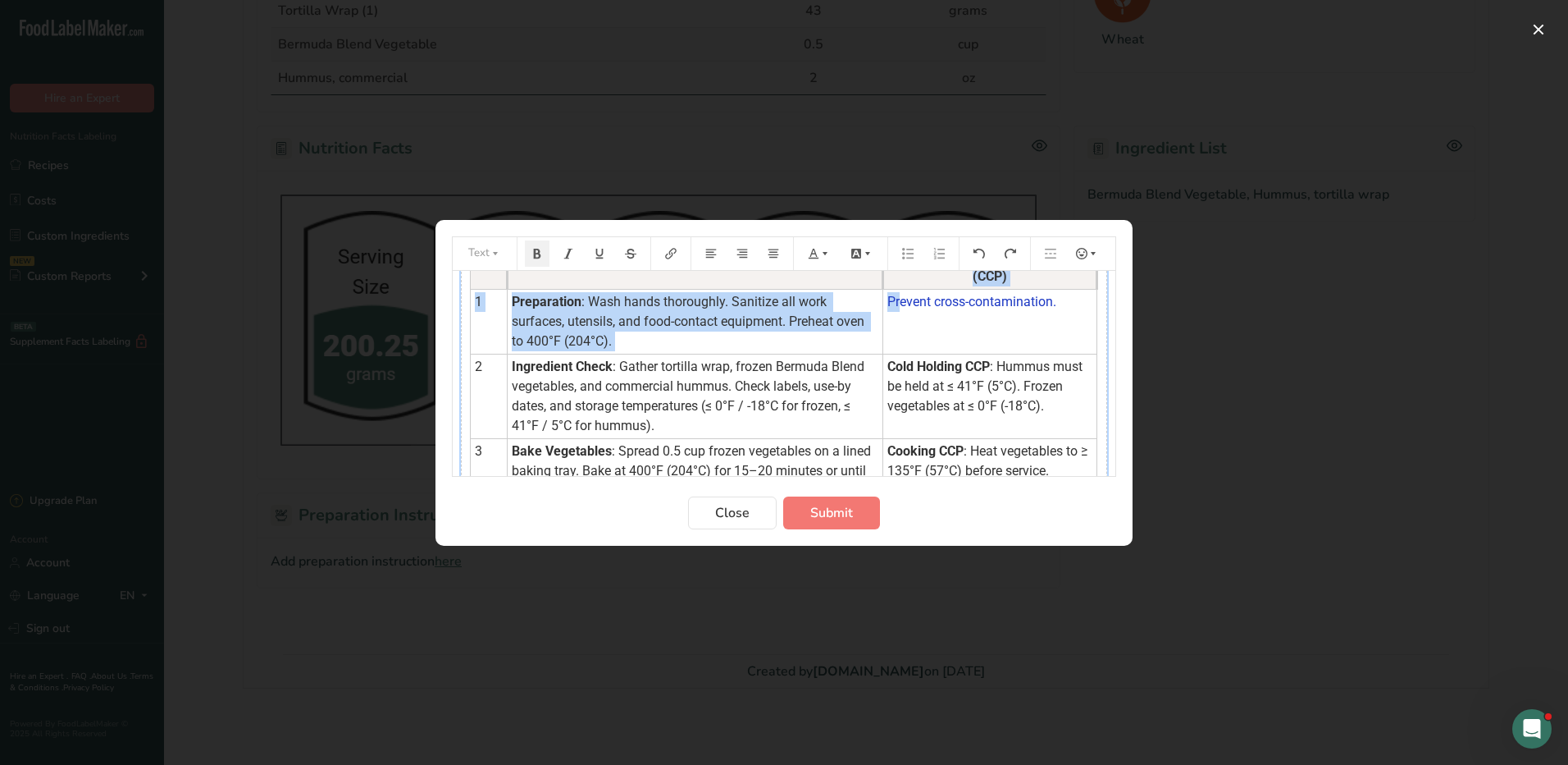
scroll to position [82, 0]
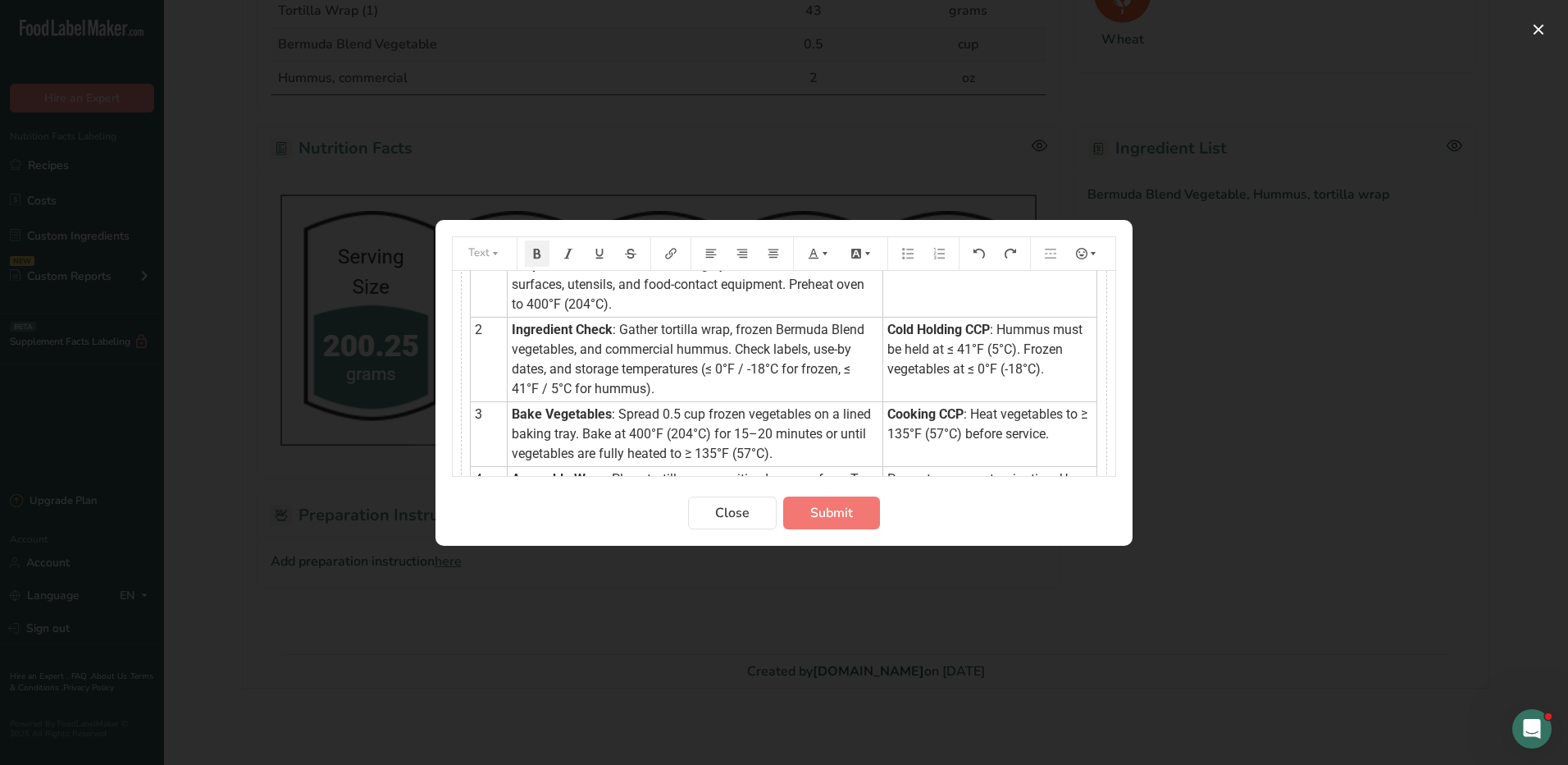
click at [973, 322] on span "Cold Holding CCP" at bounding box center [938, 330] width 102 height 16
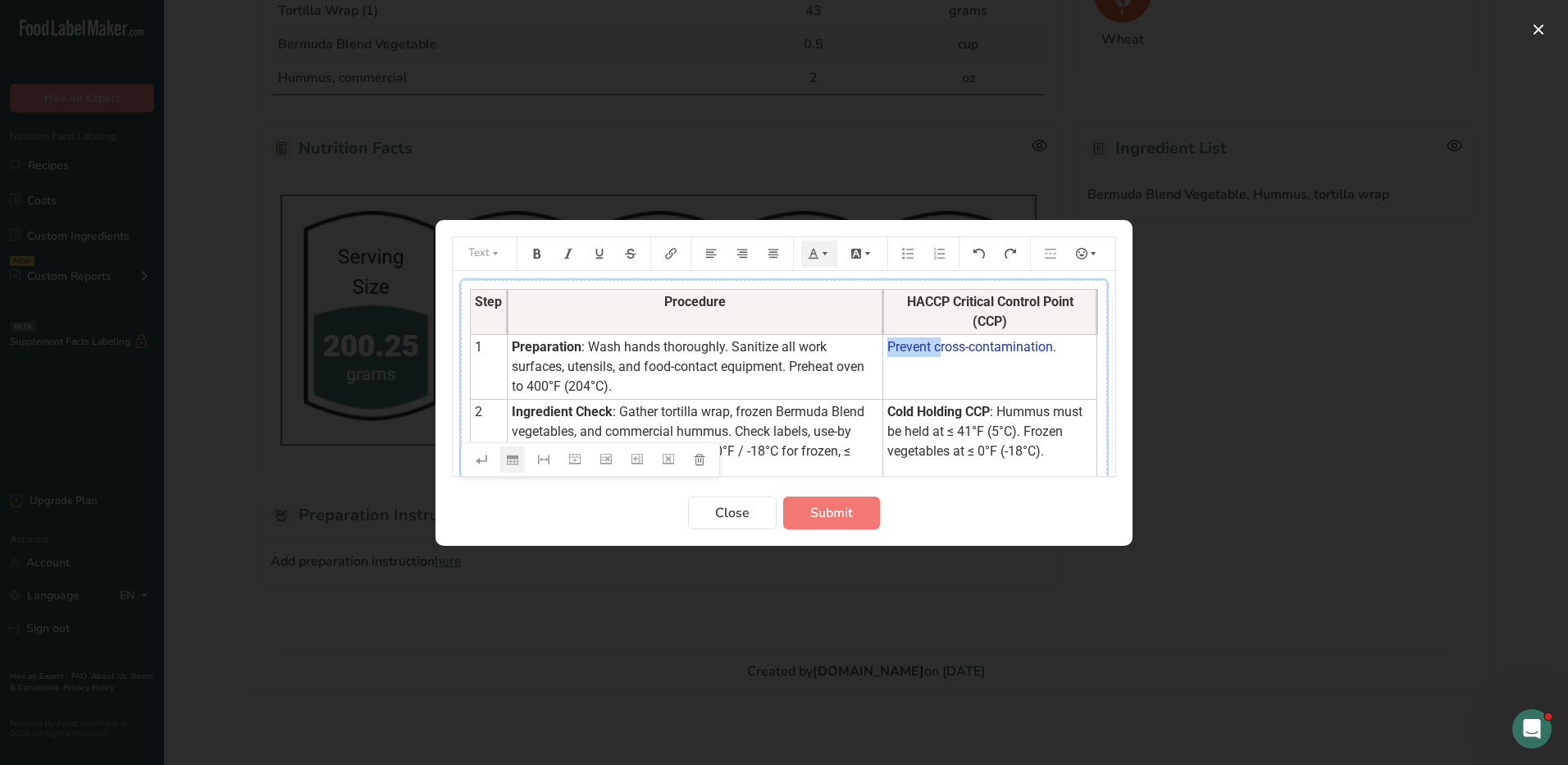
drag, startPoint x: 879, startPoint y: 329, endPoint x: 930, endPoint y: 348, distance: 54.4
click at [930, 348] on tbody "Step Procedure HACCP Critical Control Point (CCP) 1 Preparation : Wash hands th…" at bounding box center [783, 561] width 626 height 544
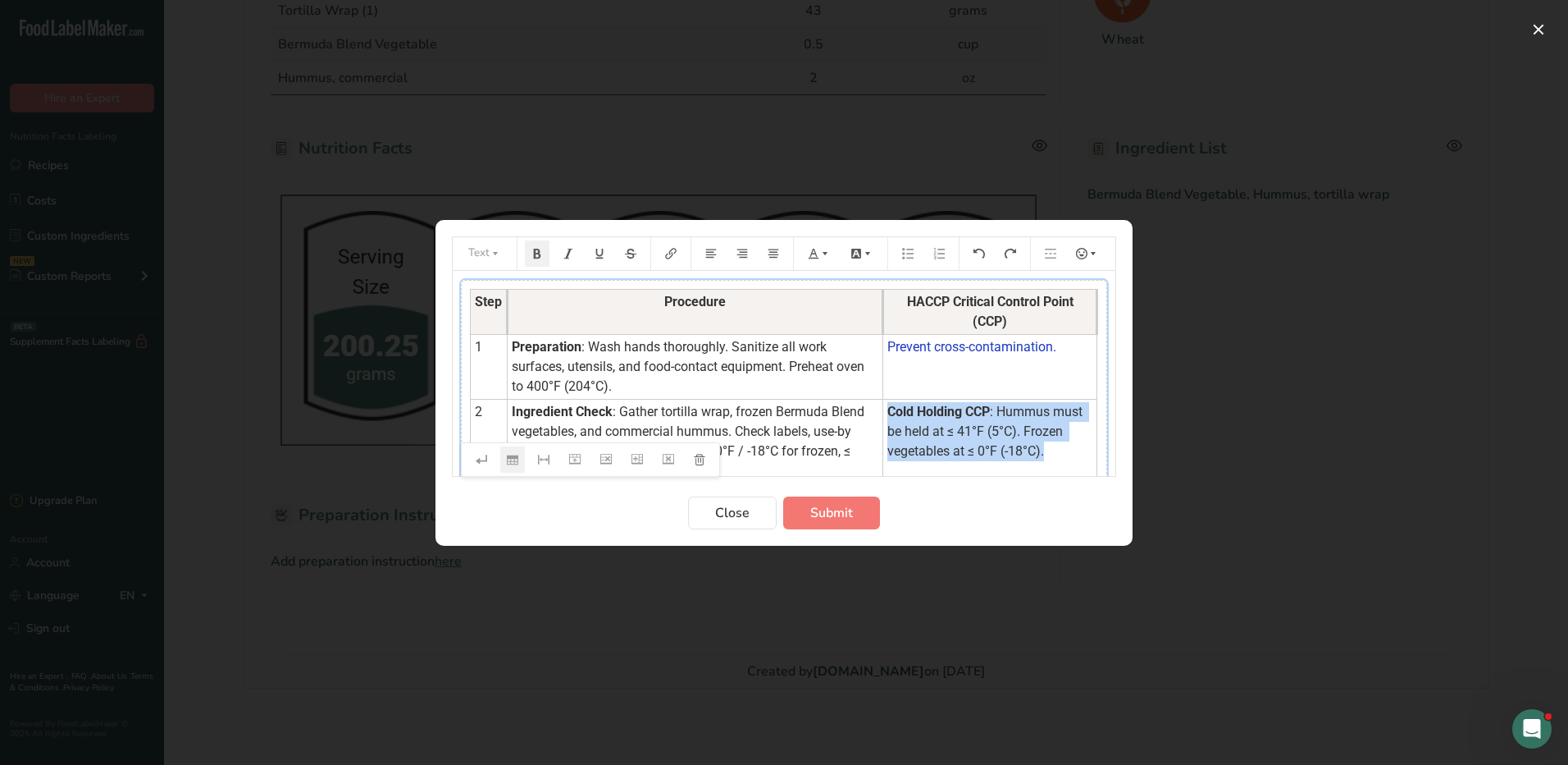
drag, startPoint x: 1047, startPoint y: 457, endPoint x: 881, endPoint y: 409, distance: 172.8
click at [884, 409] on td "Cold Holding CCP : Hummus must be held at ≤ 41°F (5°C). Frozen vegetables at ≤ …" at bounding box center [990, 441] width 214 height 85
click at [815, 255] on icon "Preparation instructions modal" at bounding box center [813, 253] width 11 height 11
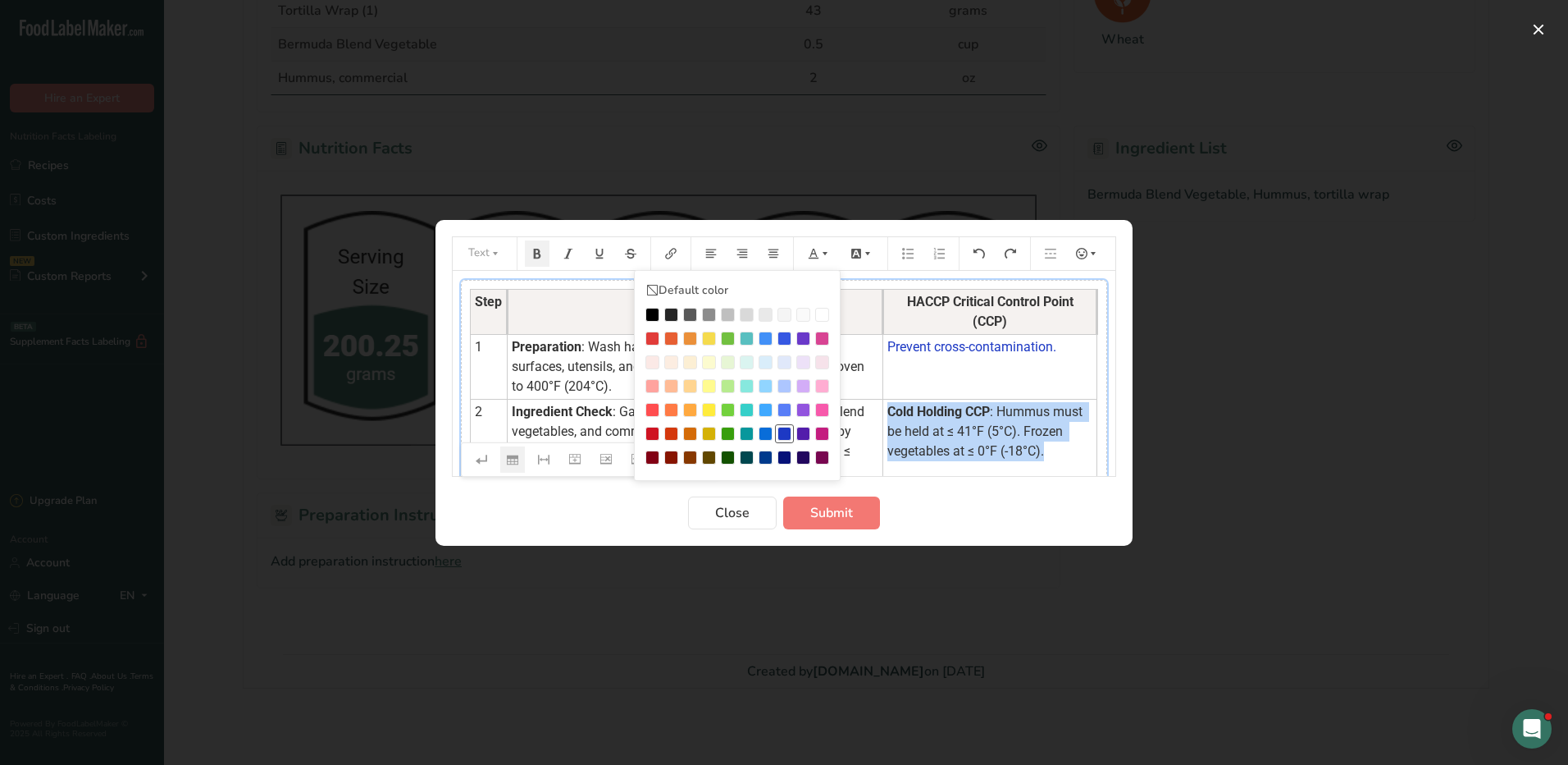
click at [789, 431] on div "Preparation instructions modal" at bounding box center [785, 434] width 14 height 14
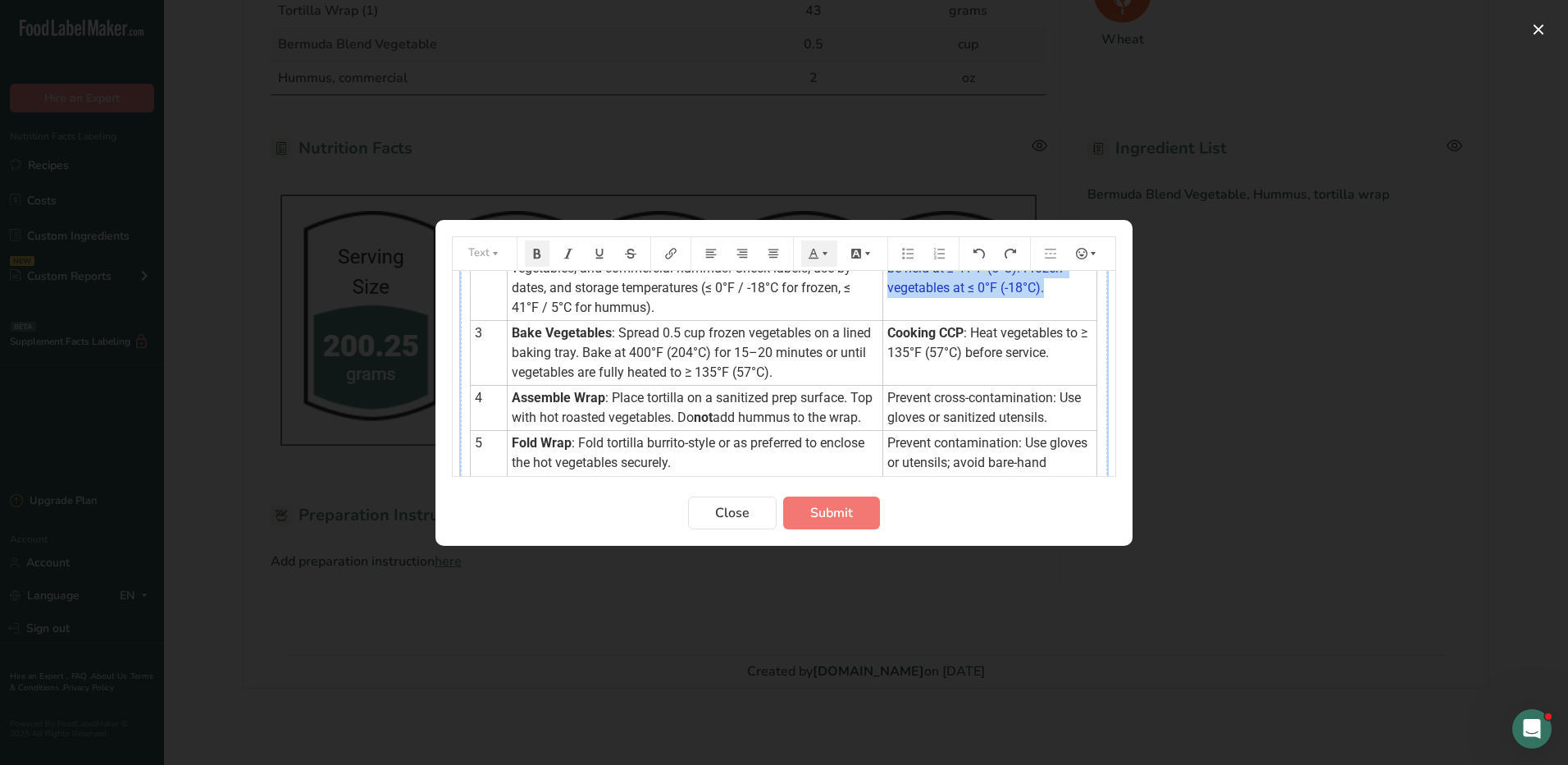
scroll to position [164, 0]
click at [1019, 375] on td "Cooking CCP : Heat vegetables to ≥ 135°F (57°C) before service." at bounding box center [990, 352] width 214 height 65
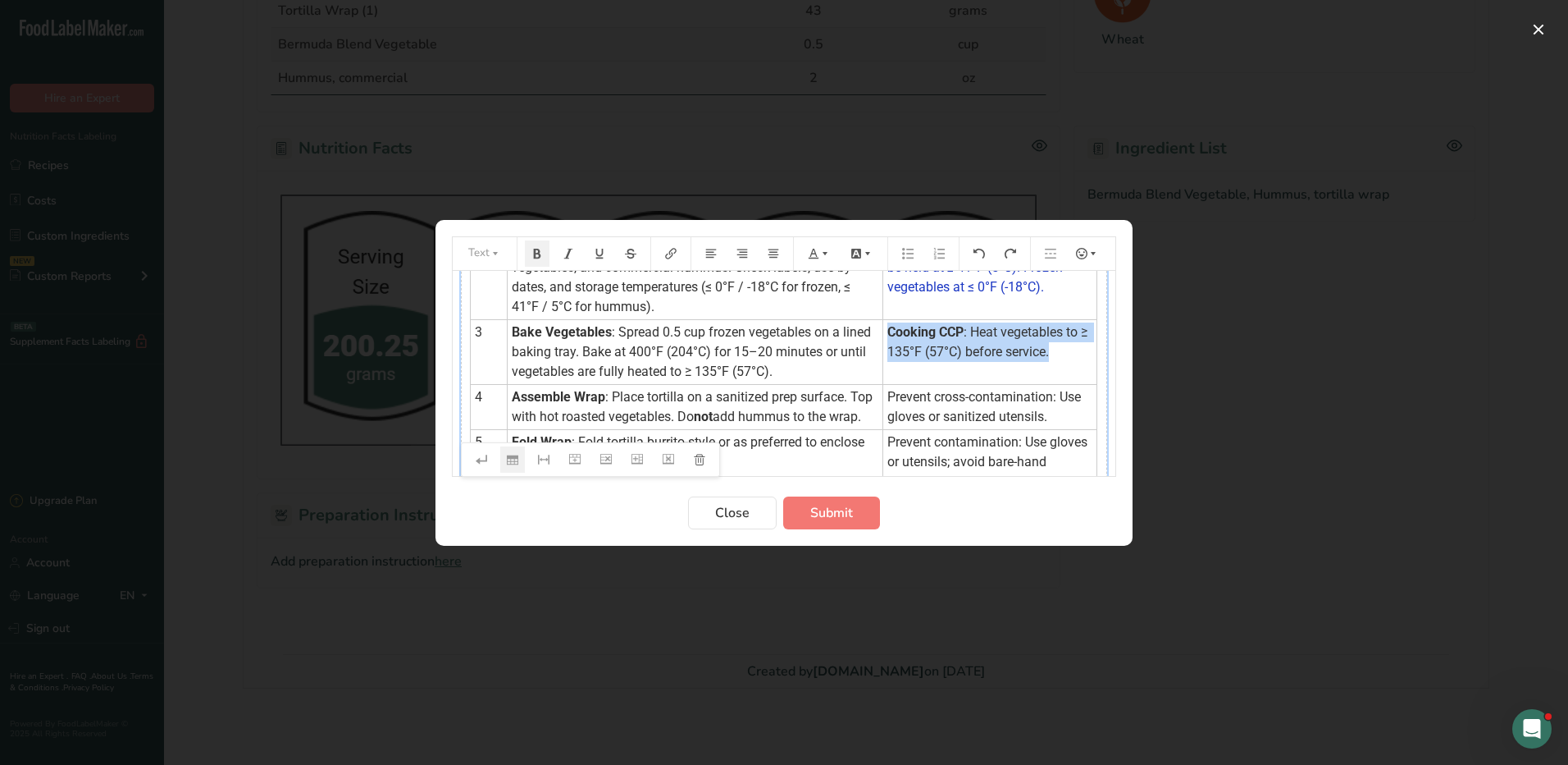
drag, startPoint x: 1053, startPoint y: 357, endPoint x: 876, endPoint y: 336, distance: 178.2
click at [884, 336] on td "Cooking CCP : Heat vegetables to ≥ 135°F (57°C) before service." at bounding box center [990, 352] width 214 height 65
click at [825, 249] on icon "Preparation instructions modal" at bounding box center [825, 253] width 11 height 11
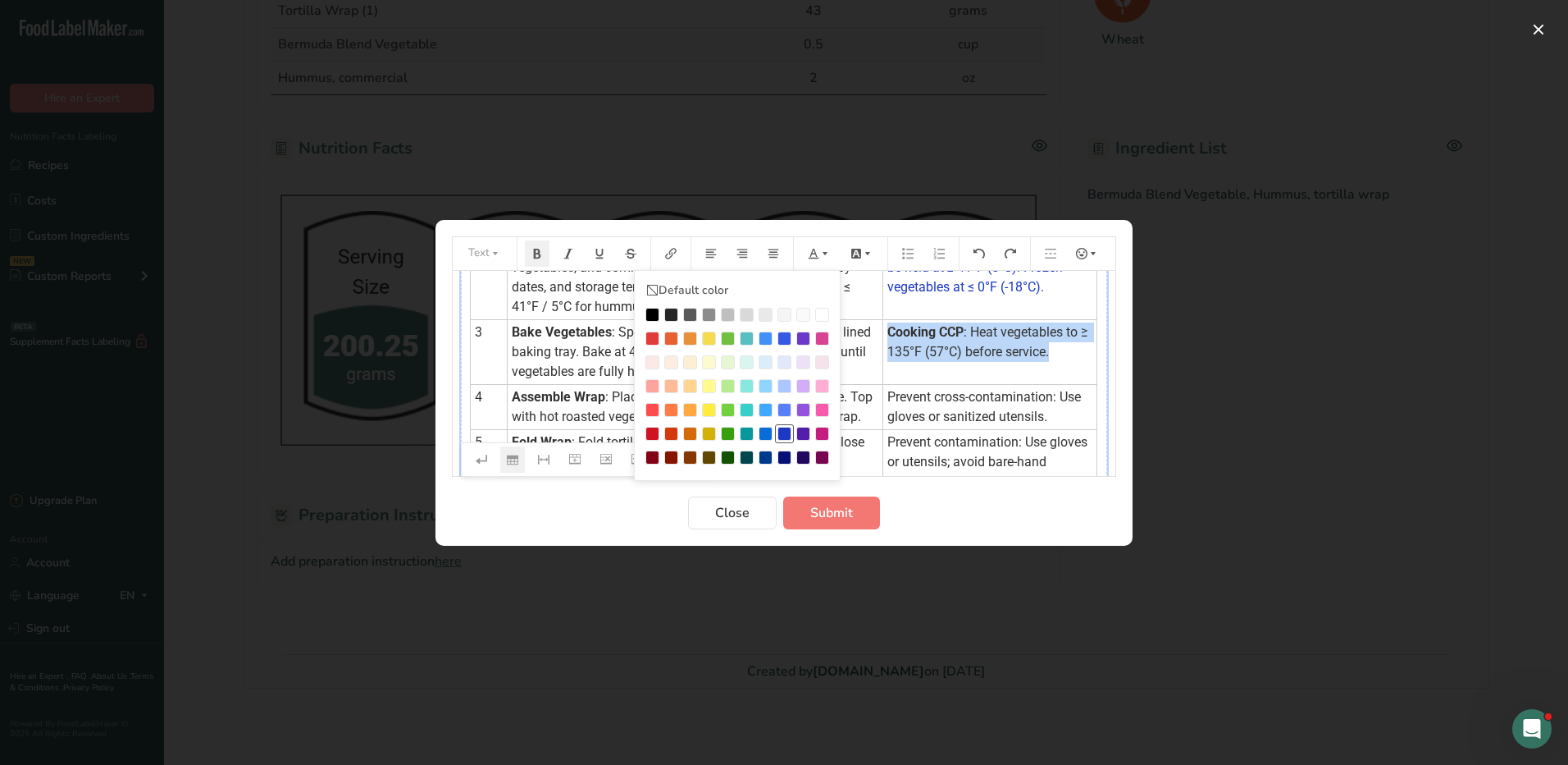
click at [786, 432] on div "Preparation instructions modal" at bounding box center [785, 434] width 14 height 14
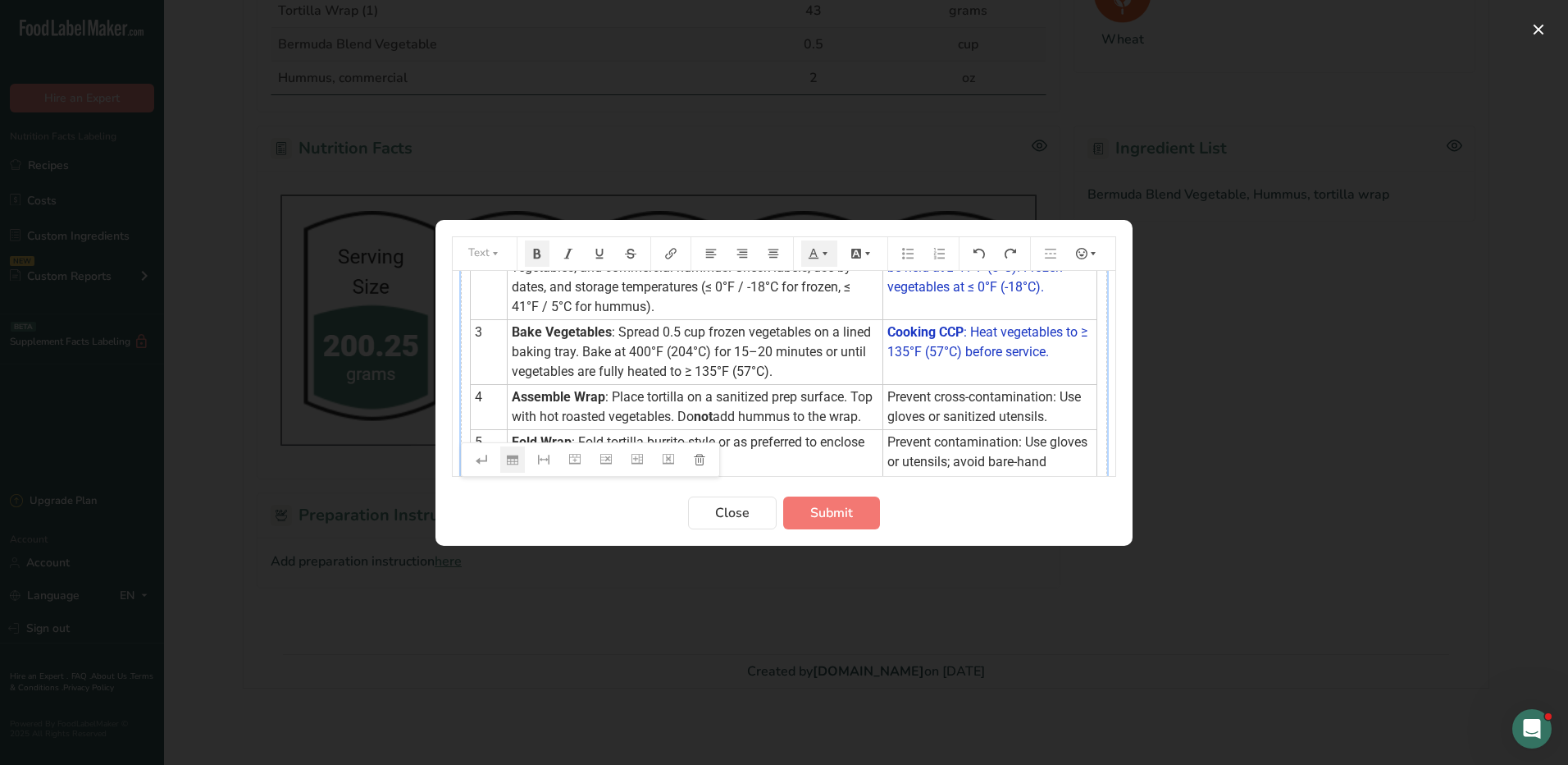
click at [1041, 418] on td "Prevent cross-contamination: Use gloves or sanitized utensils." at bounding box center [990, 406] width 214 height 45
drag, startPoint x: 1042, startPoint y: 420, endPoint x: 880, endPoint y: 398, distance: 163.5
click at [884, 398] on td "Prevent cross-contamination: Use gloves or sanitized utensils." at bounding box center [990, 406] width 214 height 45
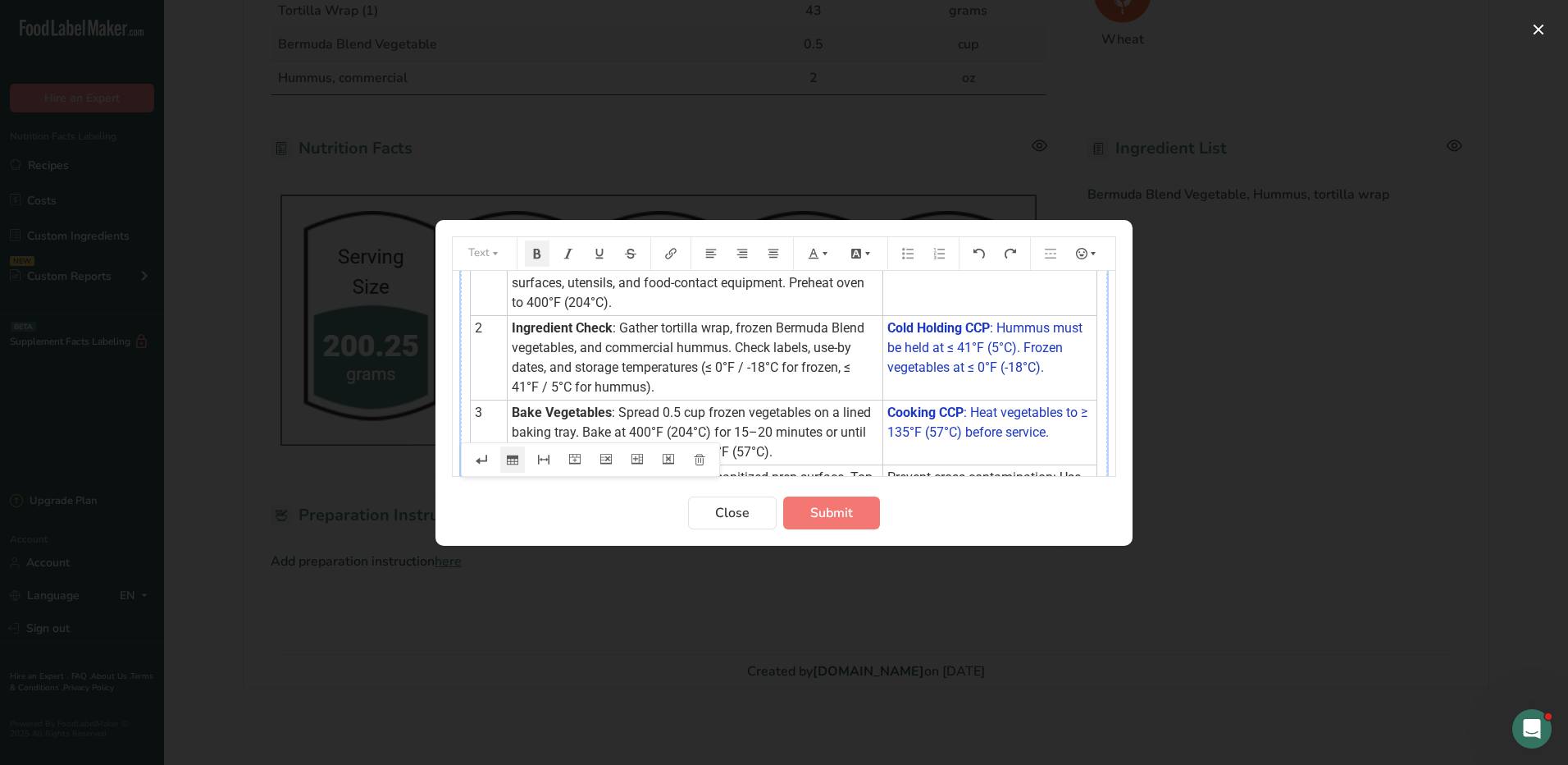
scroll to position [0, 0]
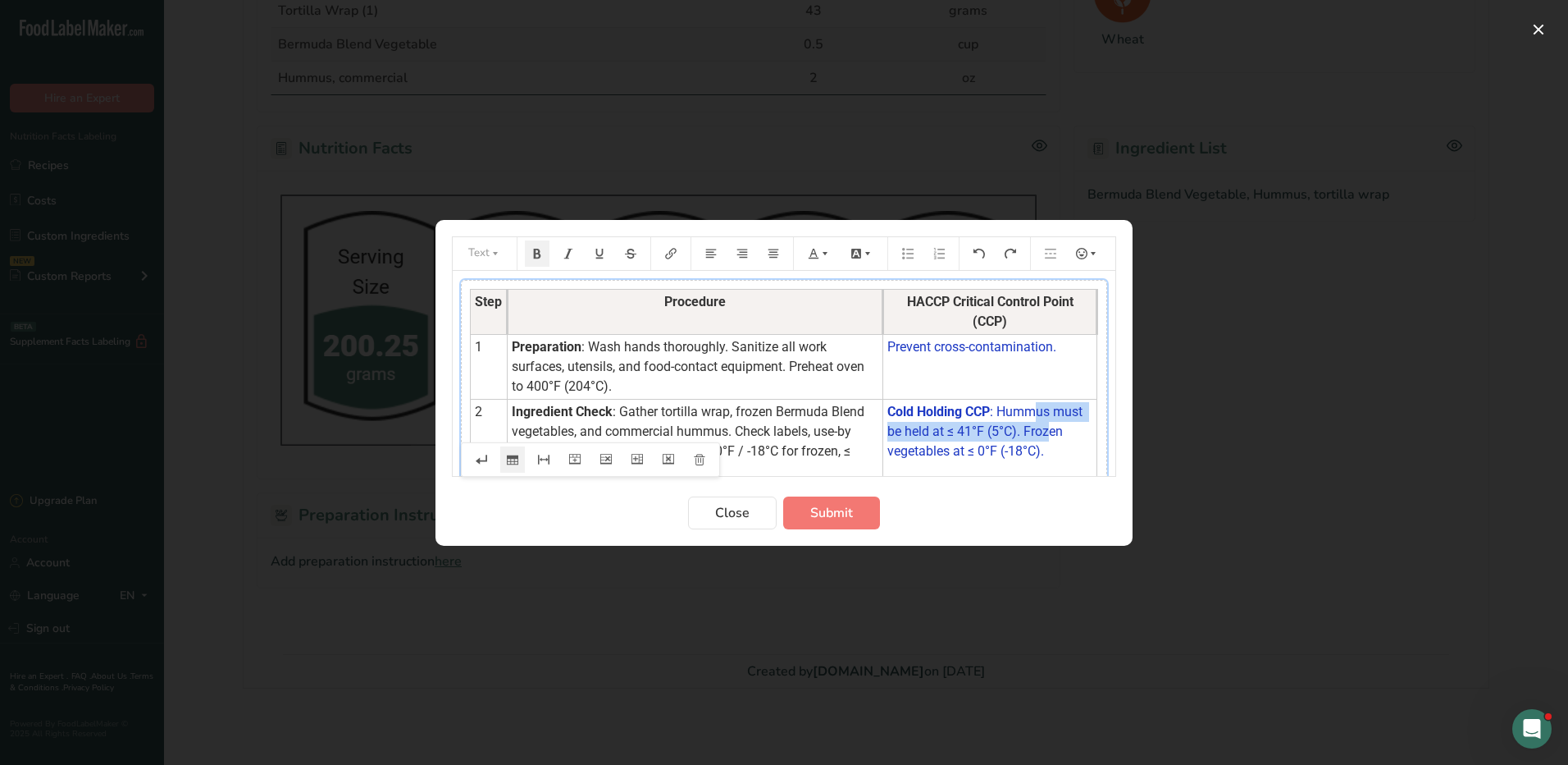
drag, startPoint x: 1041, startPoint y: 416, endPoint x: 1031, endPoint y: 419, distance: 10.4
click at [1031, 419] on tbody "Step Procedure HACCP Critical Control Point (CCP) 1 Preparation : Wash hands th…" at bounding box center [783, 561] width 626 height 544
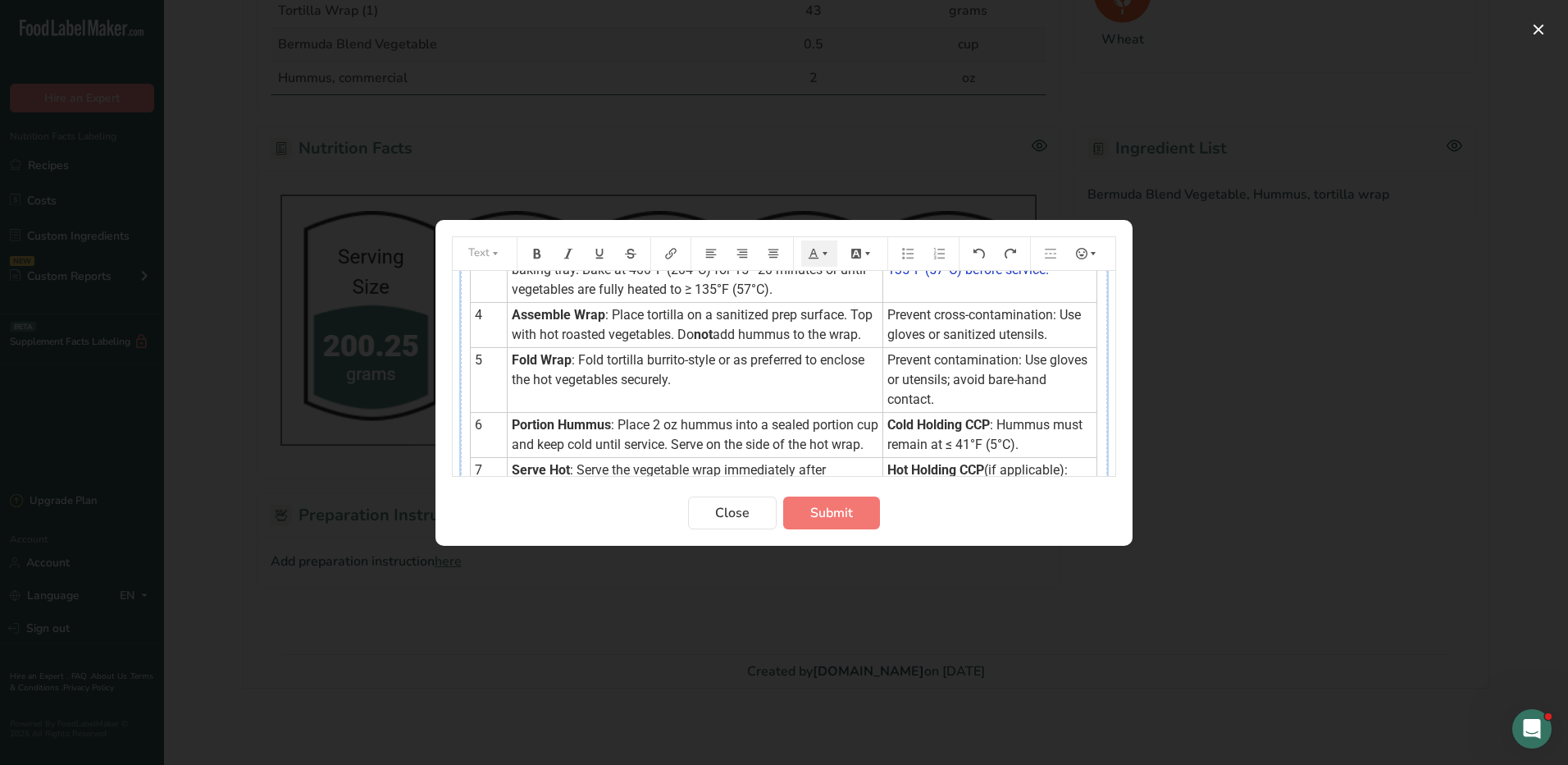
scroll to position [164, 0]
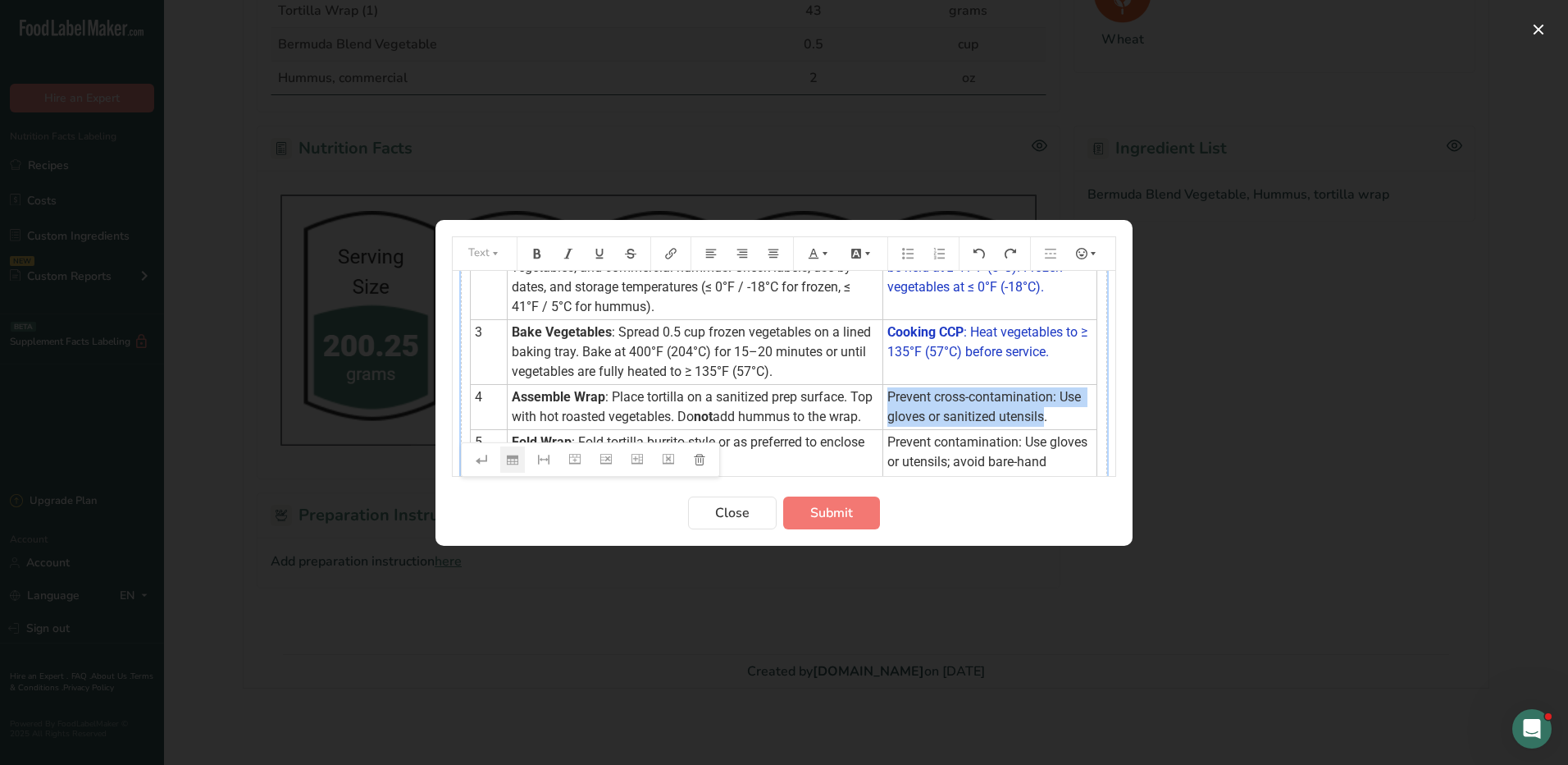
drag, startPoint x: 1039, startPoint y: 418, endPoint x: 875, endPoint y: 392, distance: 166.0
click at [884, 392] on td "Prevent cross-contamination: Use gloves or sanitized utensils." at bounding box center [990, 406] width 214 height 45
click at [828, 256] on icon "Preparation instructions modal" at bounding box center [825, 253] width 11 height 11
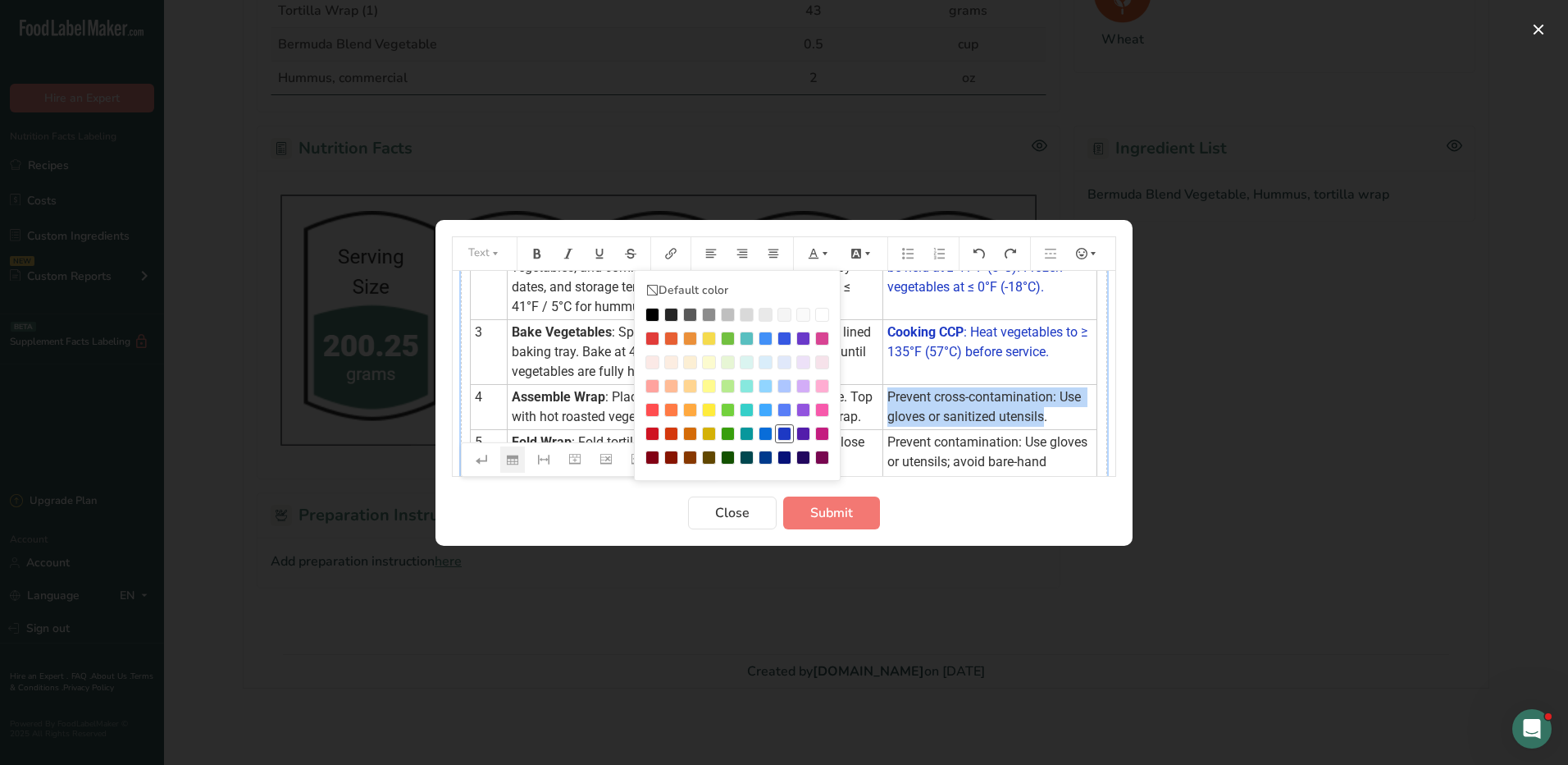
click at [784, 431] on div "Preparation instructions modal" at bounding box center [785, 434] width 14 height 14
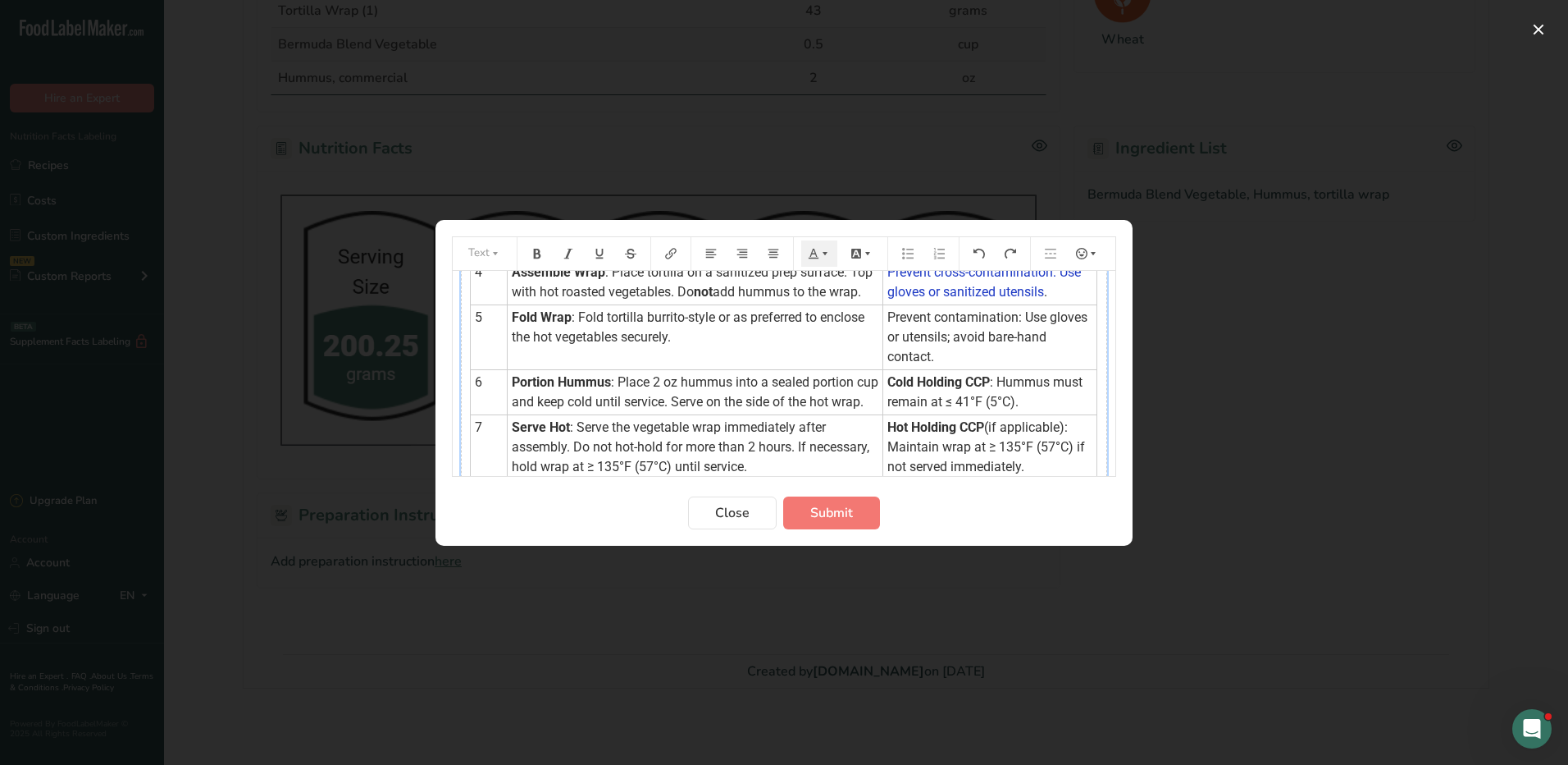
scroll to position [328, 0]
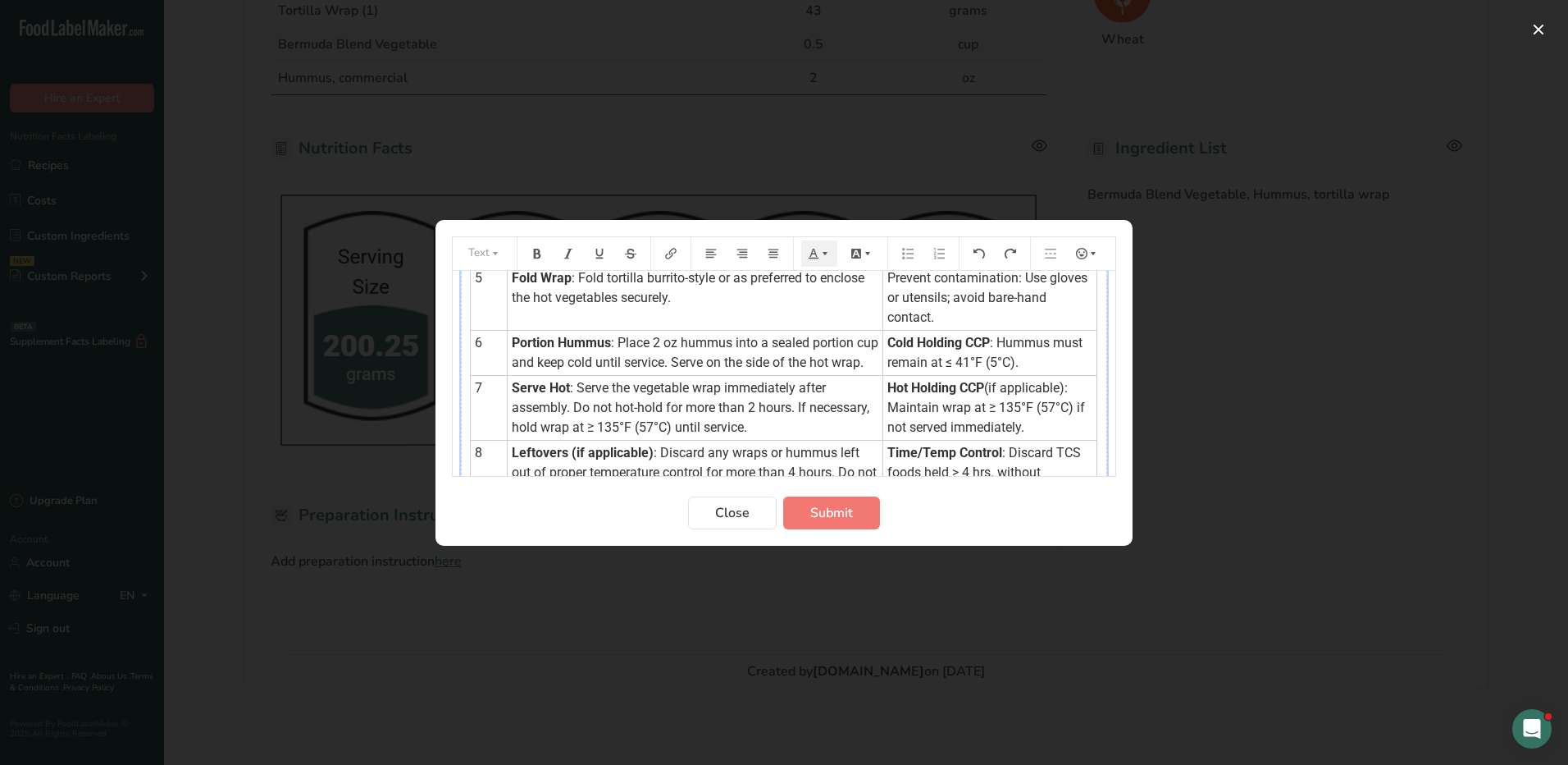
click at [940, 330] on td "Prevent contamination: Use gloves or utensils; avoid bare-hand contact." at bounding box center [990, 298] width 214 height 65
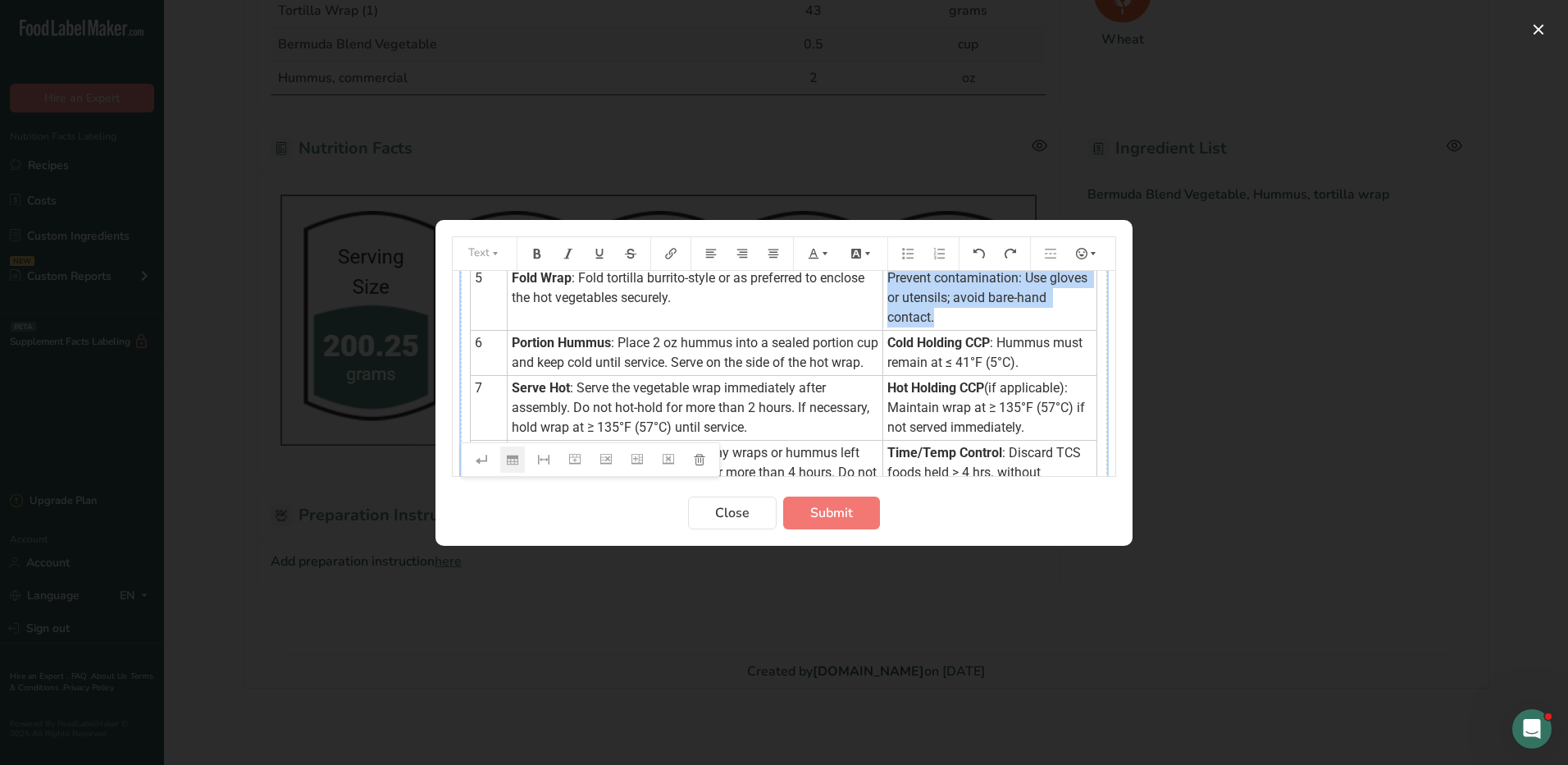
drag, startPoint x: 925, startPoint y: 341, endPoint x: 881, endPoint y: 299, distance: 60.8
click at [887, 299] on span "Prevent contamination: Use gloves or utensils; avoid bare-hand contact." at bounding box center [988, 297] width 203 height 55
click at [826, 254] on icon "Preparation instructions modal" at bounding box center [825, 253] width 5 height 4
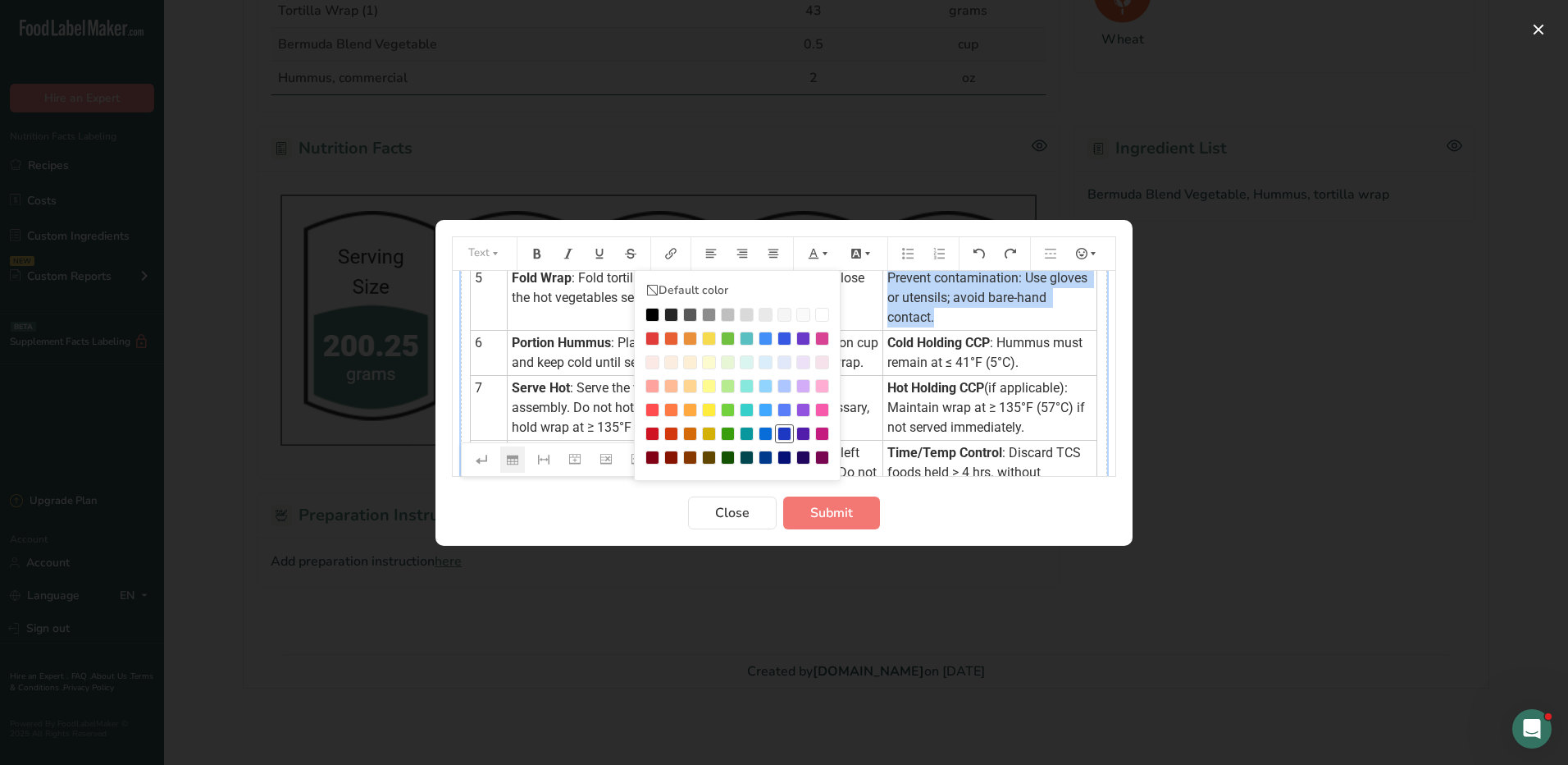
click at [779, 432] on div "Preparation instructions modal" at bounding box center [785, 434] width 14 height 14
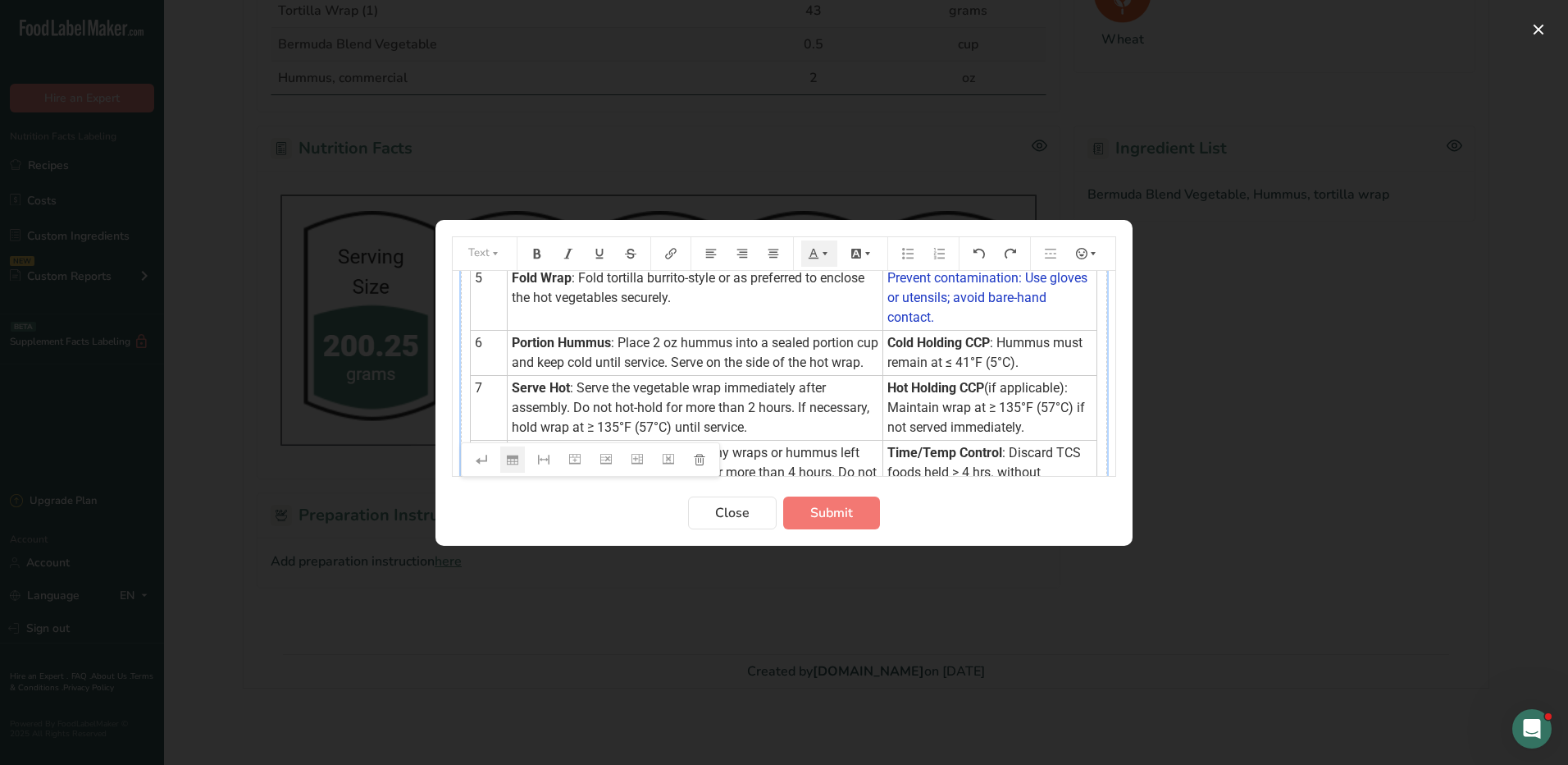
click at [1034, 375] on td "Cold Holding CCP : Hummus must remain at ≤ 41°F (5°C)." at bounding box center [990, 352] width 214 height 45
drag, startPoint x: 1012, startPoint y: 385, endPoint x: 877, endPoint y: 363, distance: 136.8
click at [884, 363] on td "Cold Holding CCP : Hummus must remain at ≤ 41°F (5°C)." at bounding box center [990, 352] width 214 height 45
click at [823, 256] on icon "Preparation instructions modal" at bounding box center [825, 253] width 11 height 11
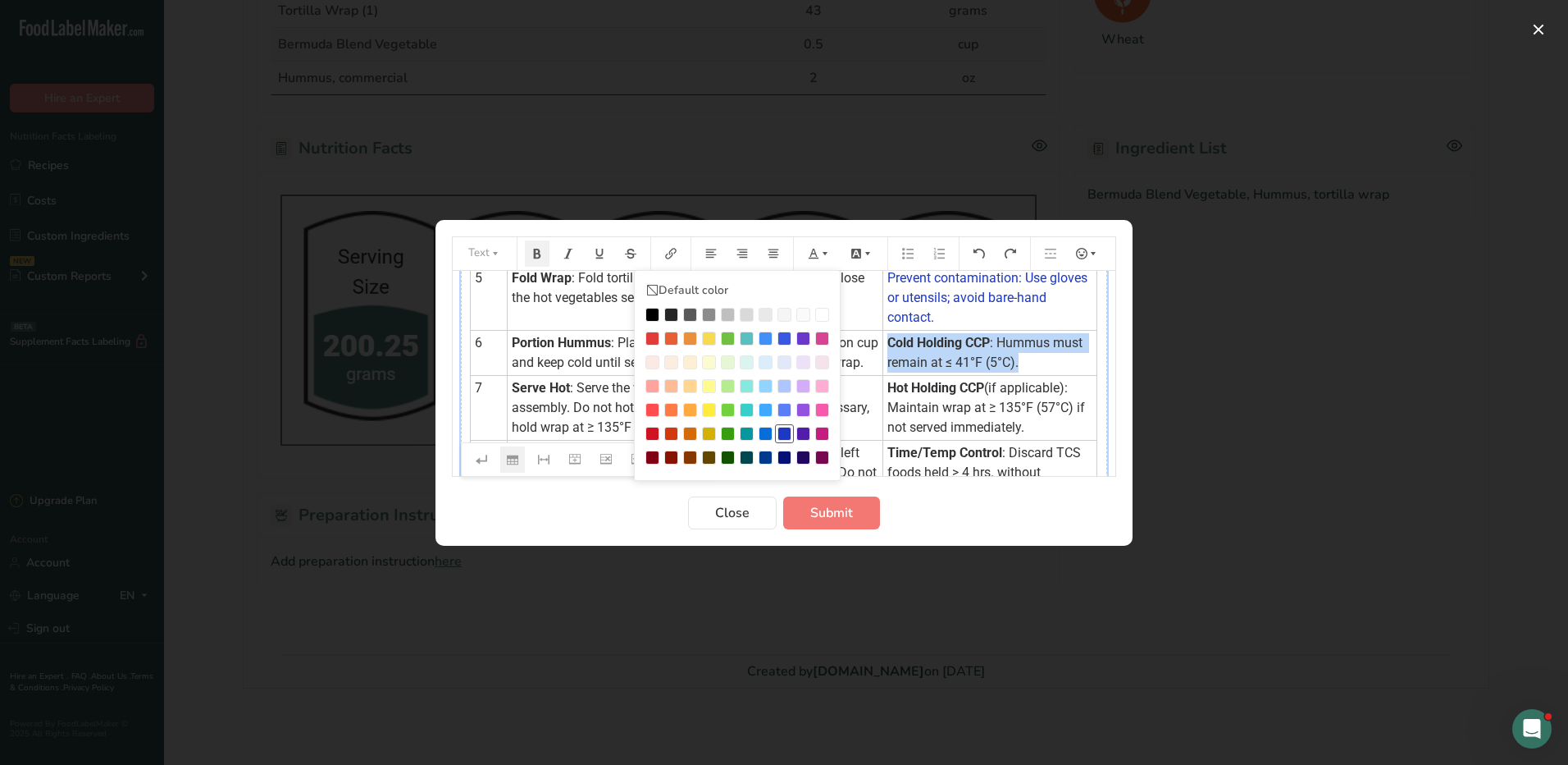
click at [787, 434] on div "Preparation instructions modal" at bounding box center [785, 434] width 14 height 14
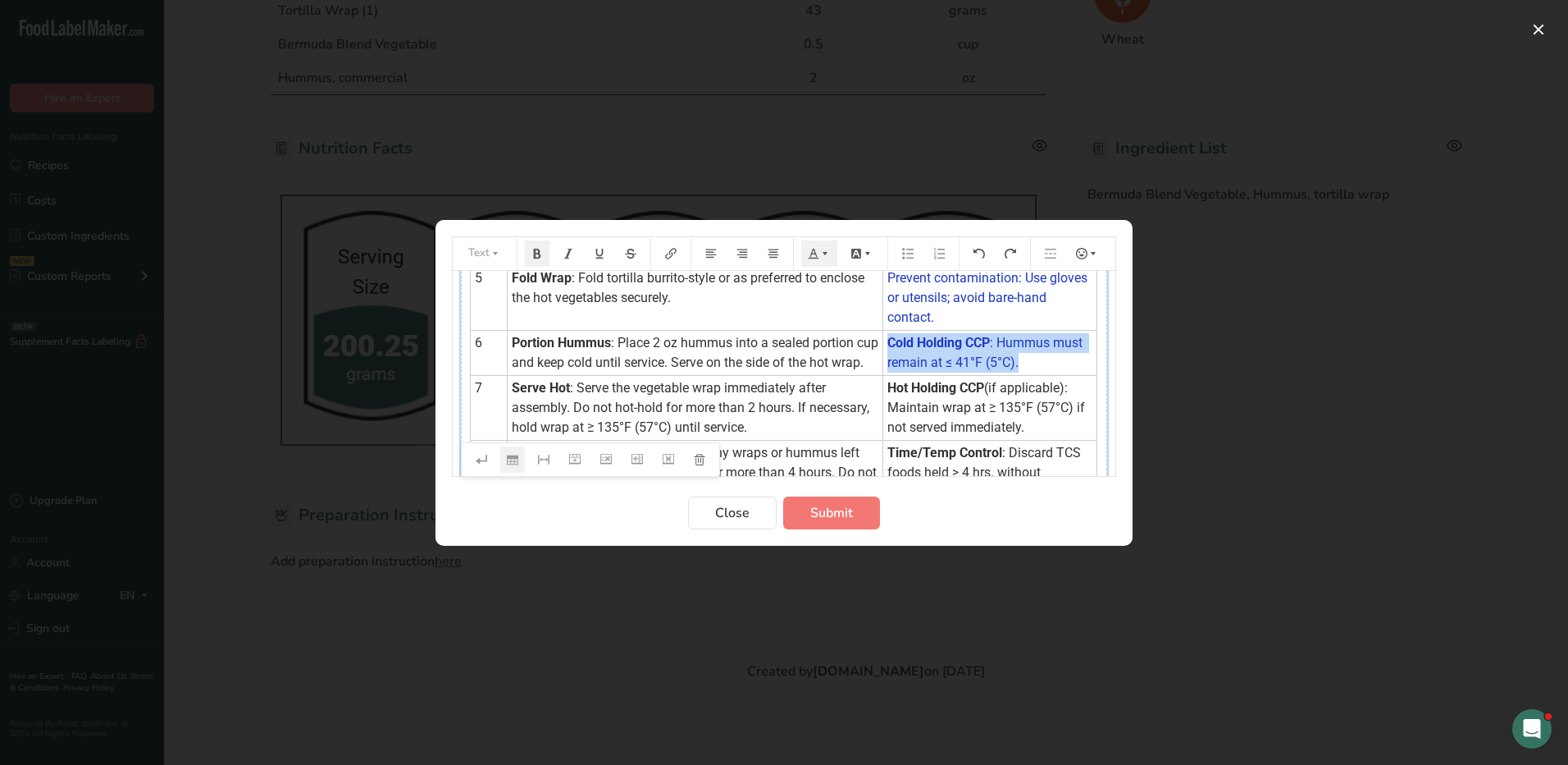
scroll to position [411, 0]
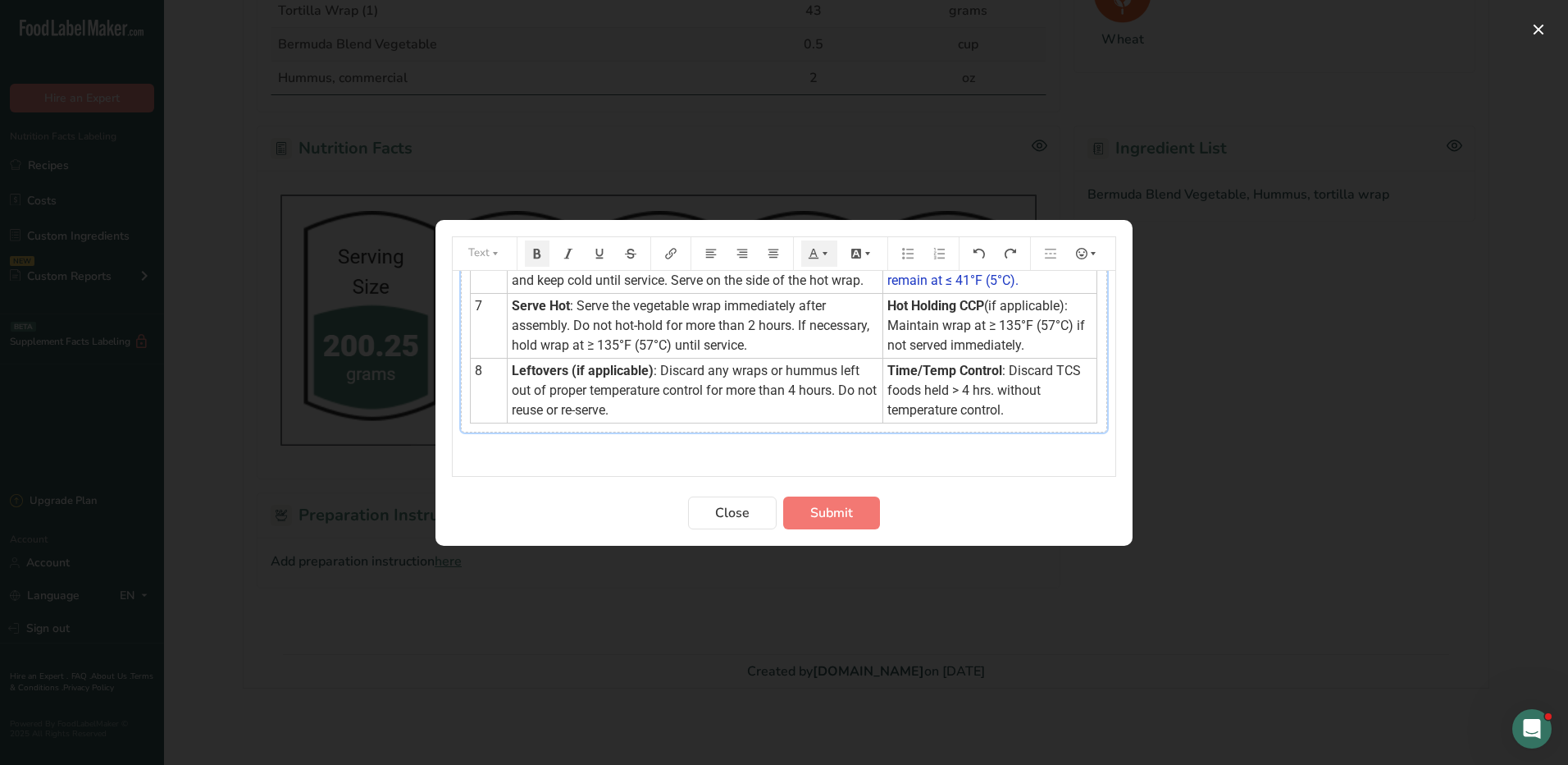
click at [1018, 358] on td "Hot Holding CCP (if applicable): Maintain wrap at ≥ 135°F (57°C) if not served …" at bounding box center [990, 325] width 214 height 65
drag, startPoint x: 1016, startPoint y: 386, endPoint x: 882, endPoint y: 348, distance: 139.3
click at [884, 348] on td "Hot Holding CCP (if applicable): Maintain wrap at ≥ 135°F (57°C) if not served …" at bounding box center [990, 325] width 214 height 65
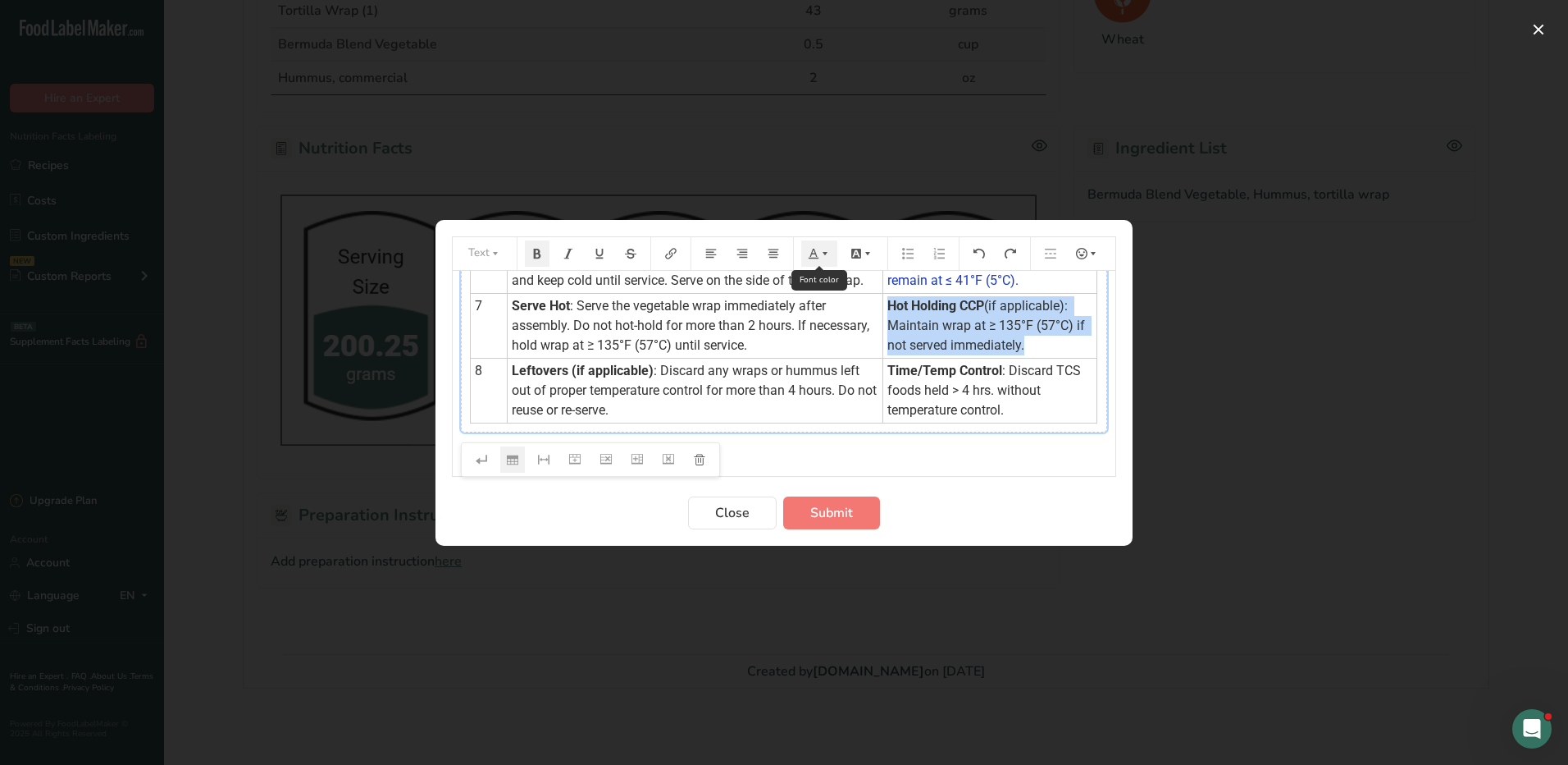
click at [829, 252] on icon "Preparation instructions modal" at bounding box center [825, 253] width 11 height 11
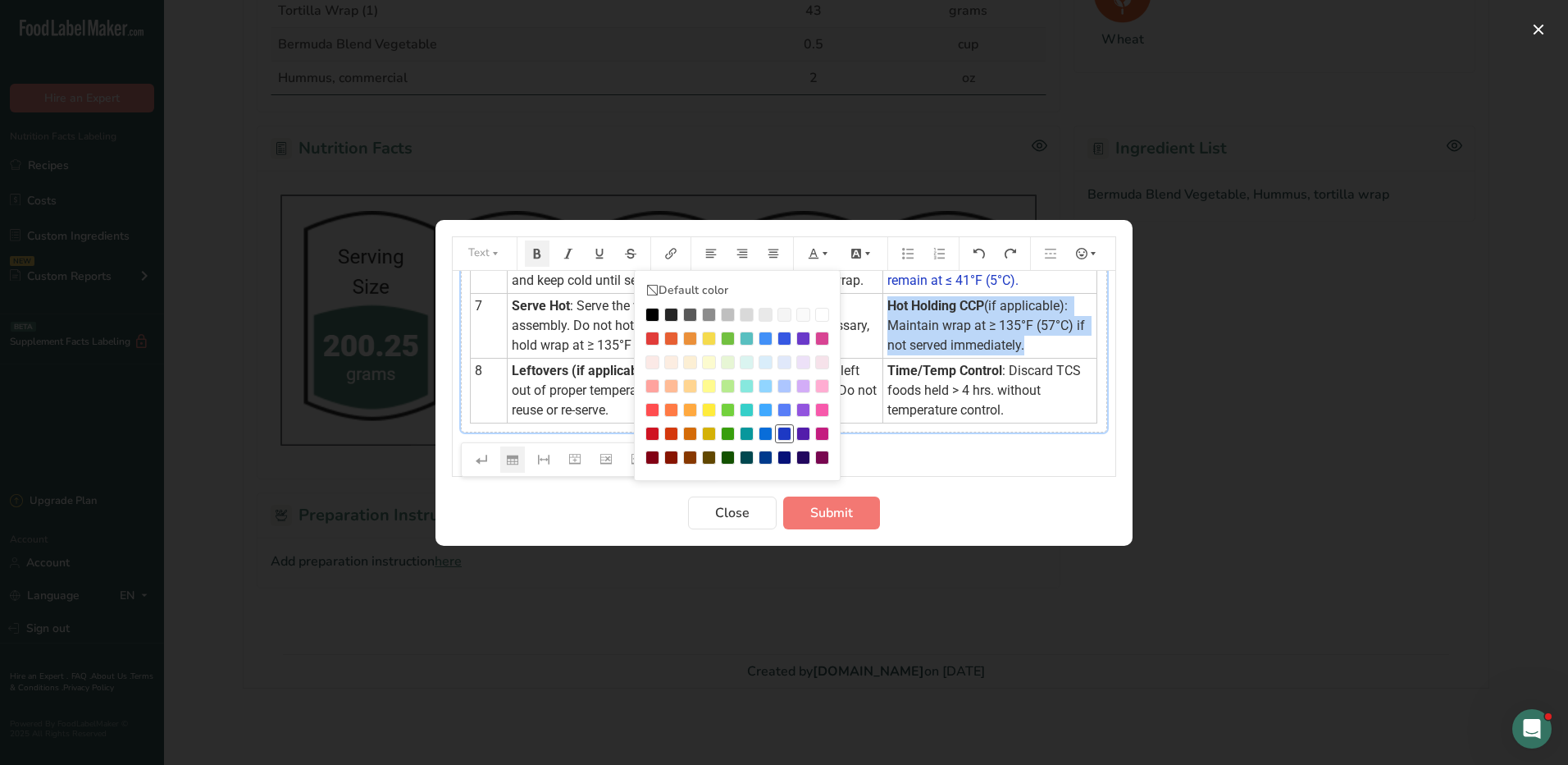
click at [787, 429] on div "Preparation instructions modal" at bounding box center [785, 434] width 14 height 14
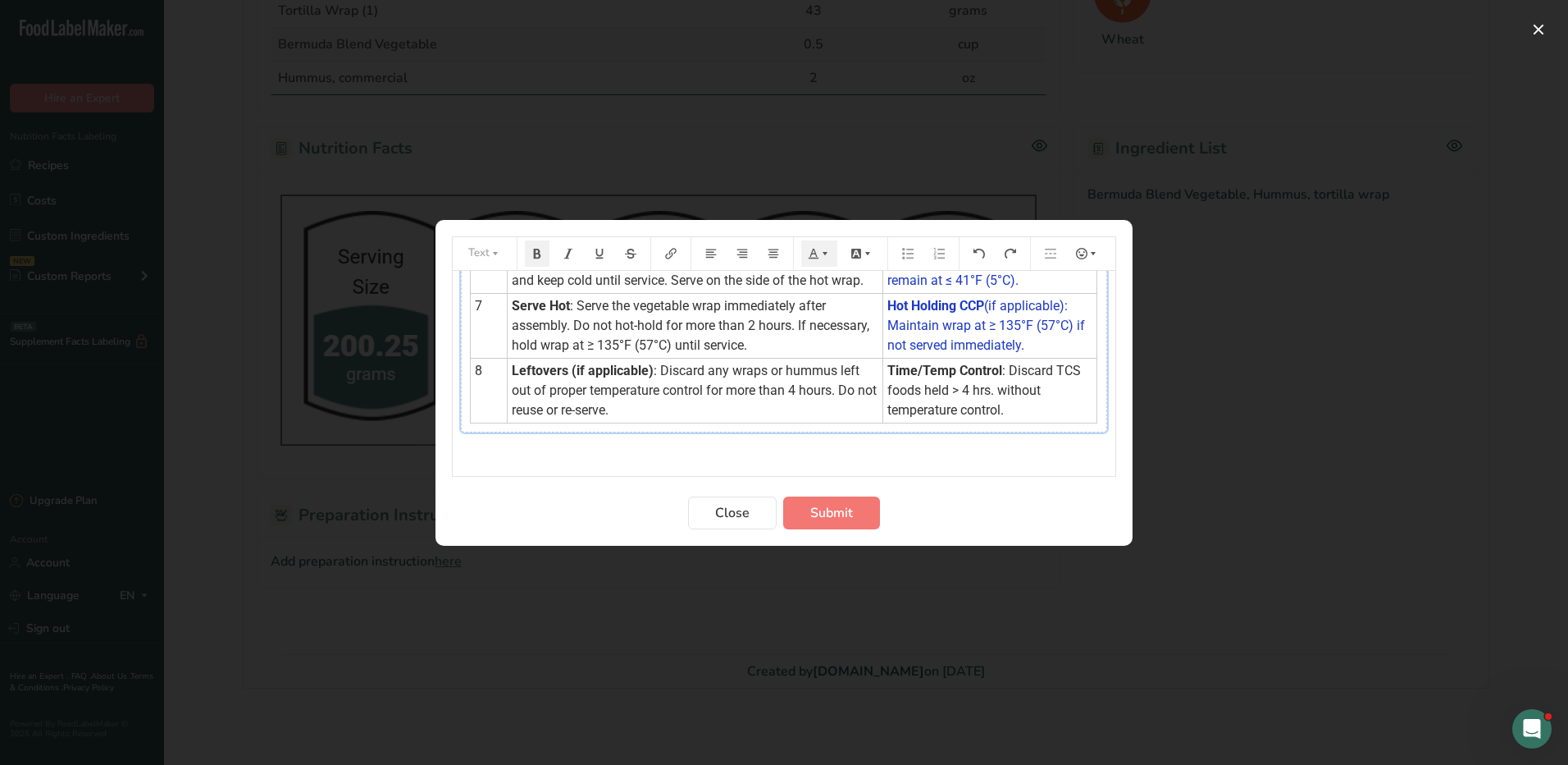
scroll to position [458, 0]
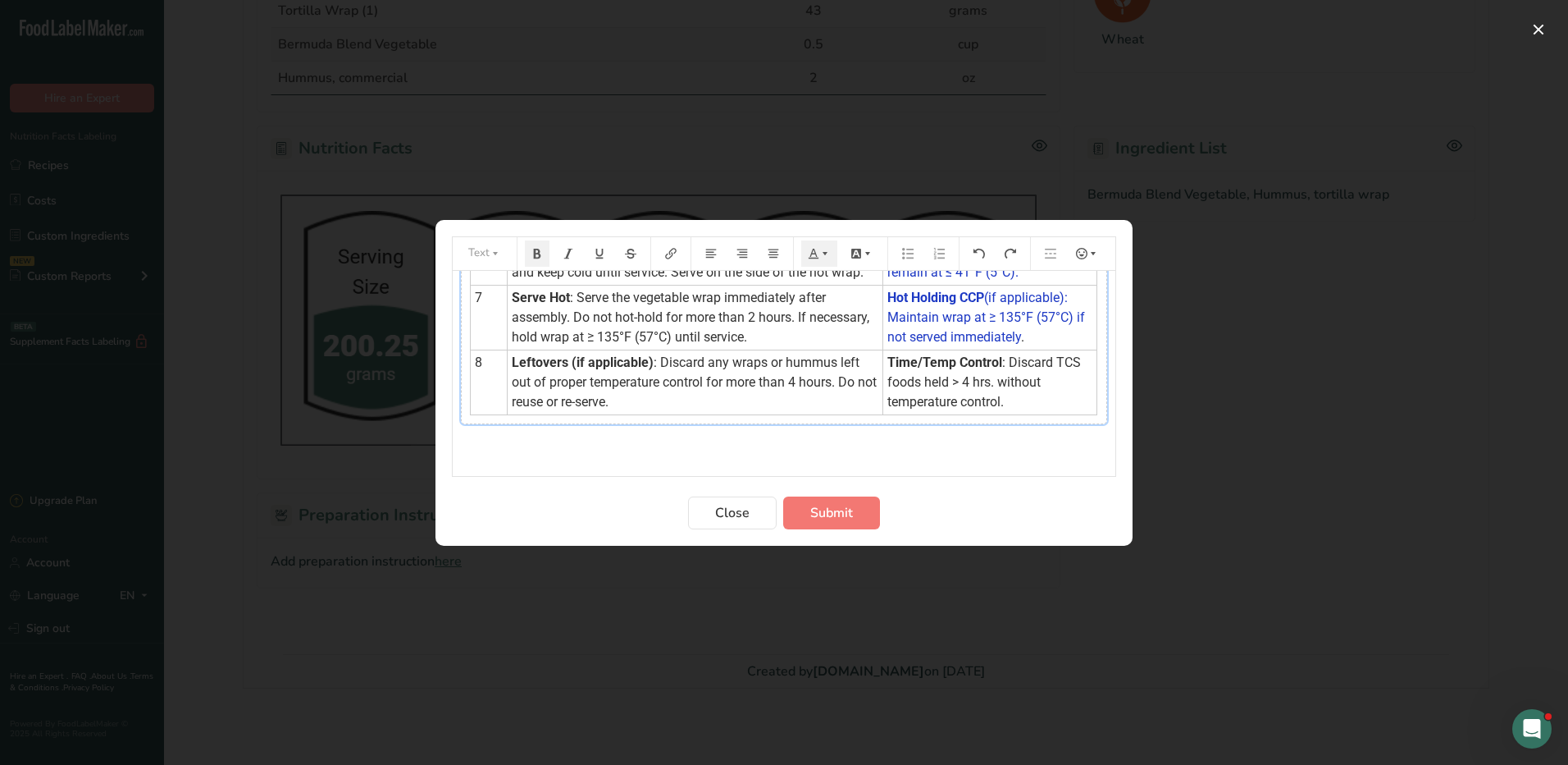
click at [995, 405] on span ": Discard TCS foods held > 4 hrs. without temperature control." at bounding box center [985, 382] width 196 height 55
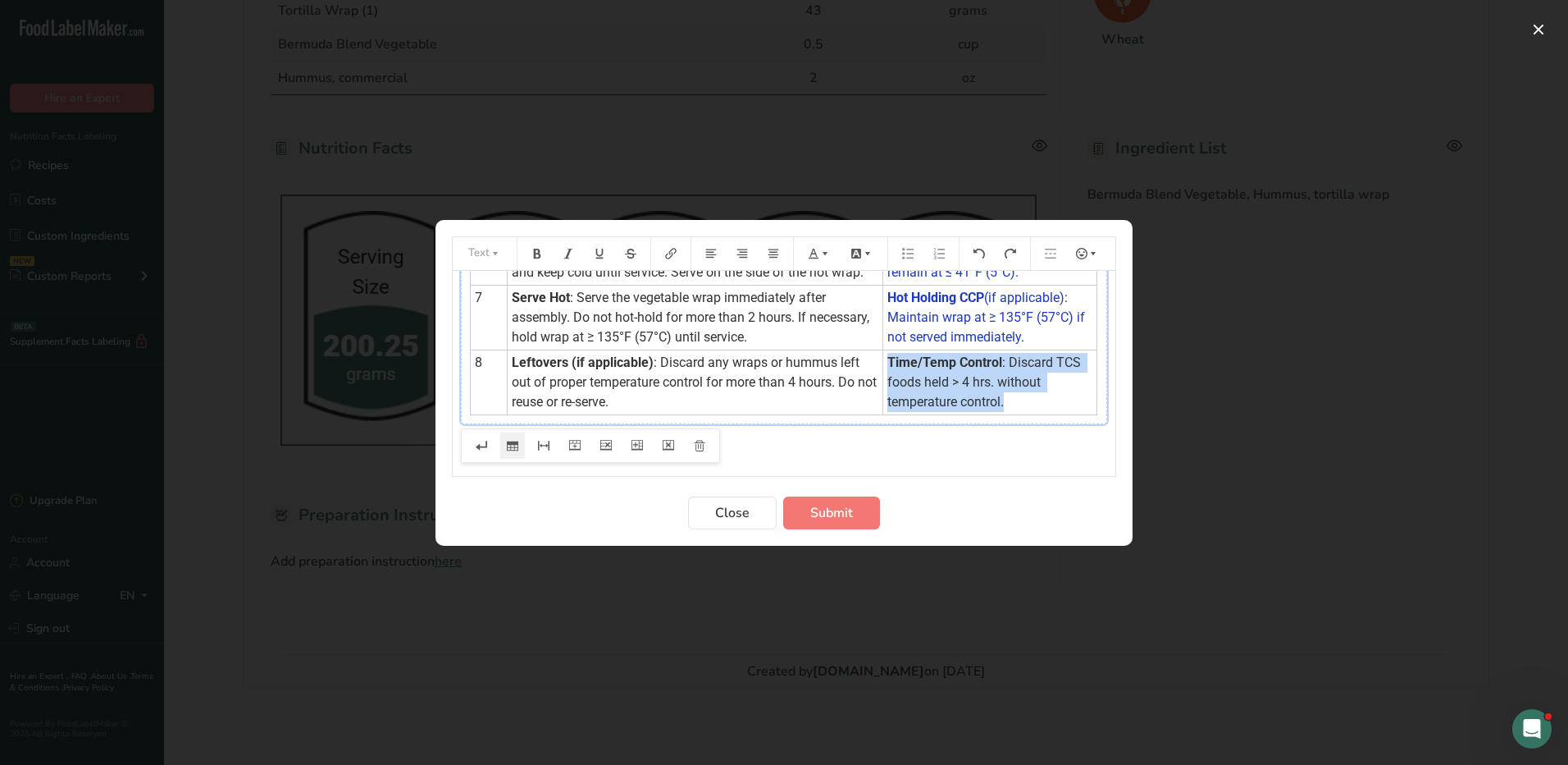
drag, startPoint x: 998, startPoint y: 404, endPoint x: 877, endPoint y: 364, distance: 127.4
click at [884, 364] on td "Time/Temp Control : Discard TCS foods held > 4 hrs. without temperature control." at bounding box center [990, 382] width 214 height 65
click at [821, 256] on icon "Preparation instructions modal" at bounding box center [825, 253] width 11 height 11
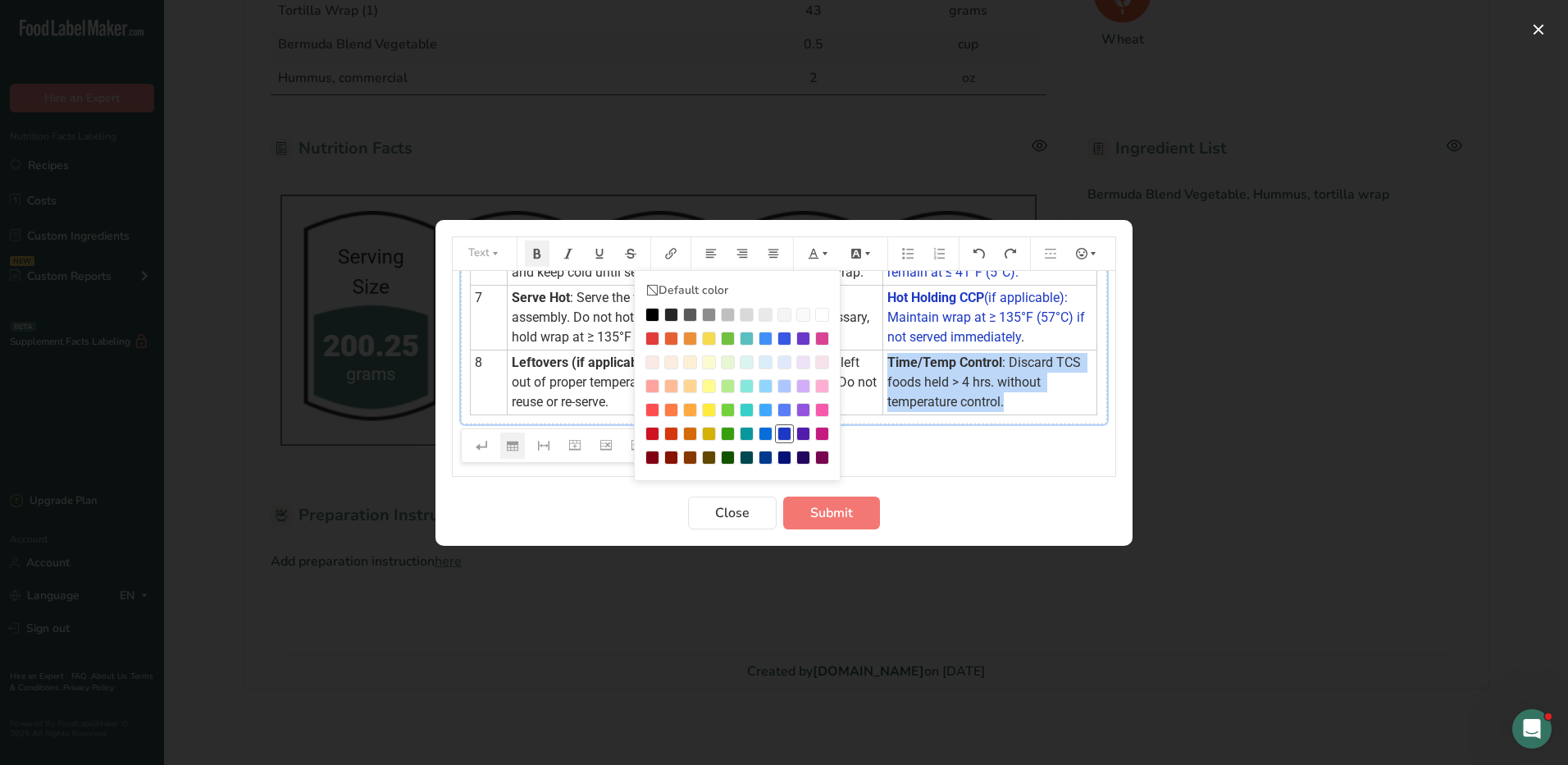
click at [787, 428] on div "Preparation instructions modal" at bounding box center [785, 434] width 14 height 14
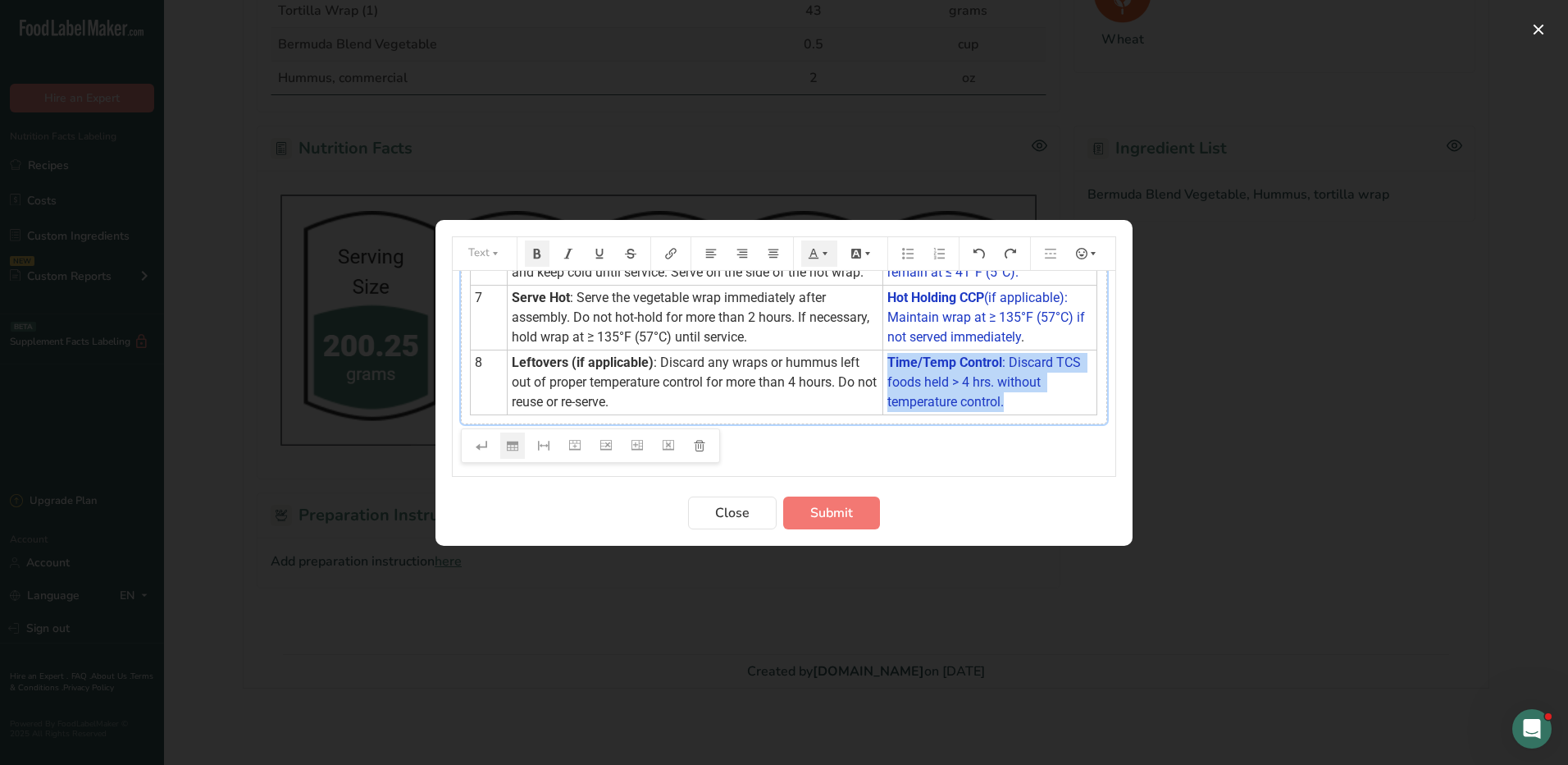
click at [1015, 416] on div "Step Procedure HACCP Critical Control Point (CCP) 1 Preparation : Wash hands th…" at bounding box center [784, 143] width 647 height 563
click at [1021, 401] on td "Time/Temp Control : Discard TCS foods held > 4 hrs. without temperature control." at bounding box center [990, 382] width 214 height 65
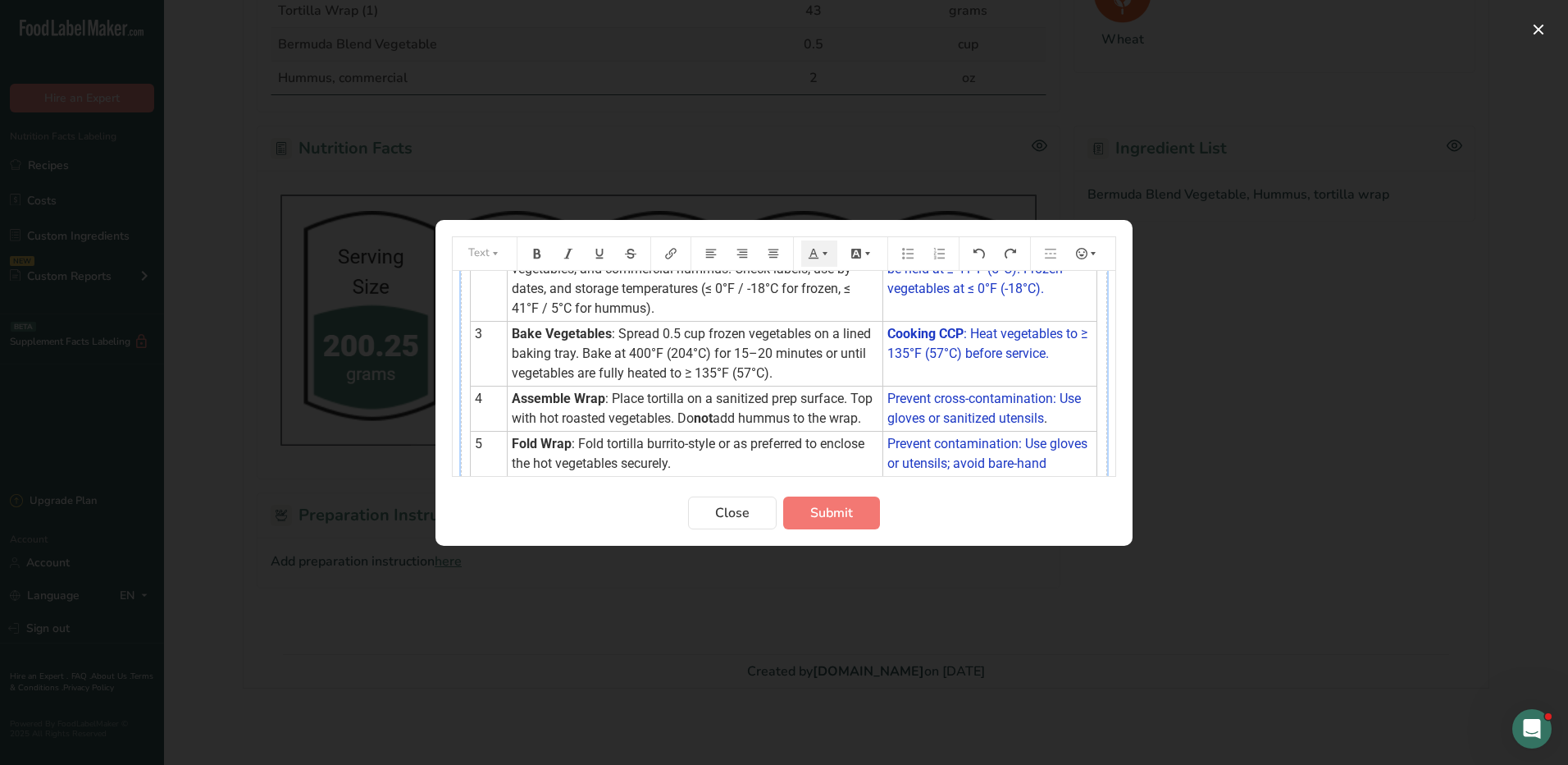
scroll to position [164, 0]
drag, startPoint x: 706, startPoint y: 414, endPoint x: 732, endPoint y: 428, distance: 29.5
click at [732, 428] on td "Assemble Wrap : Place tortilla on a sanitized prep surface. Top with hot roaste…" at bounding box center [695, 406] width 375 height 45
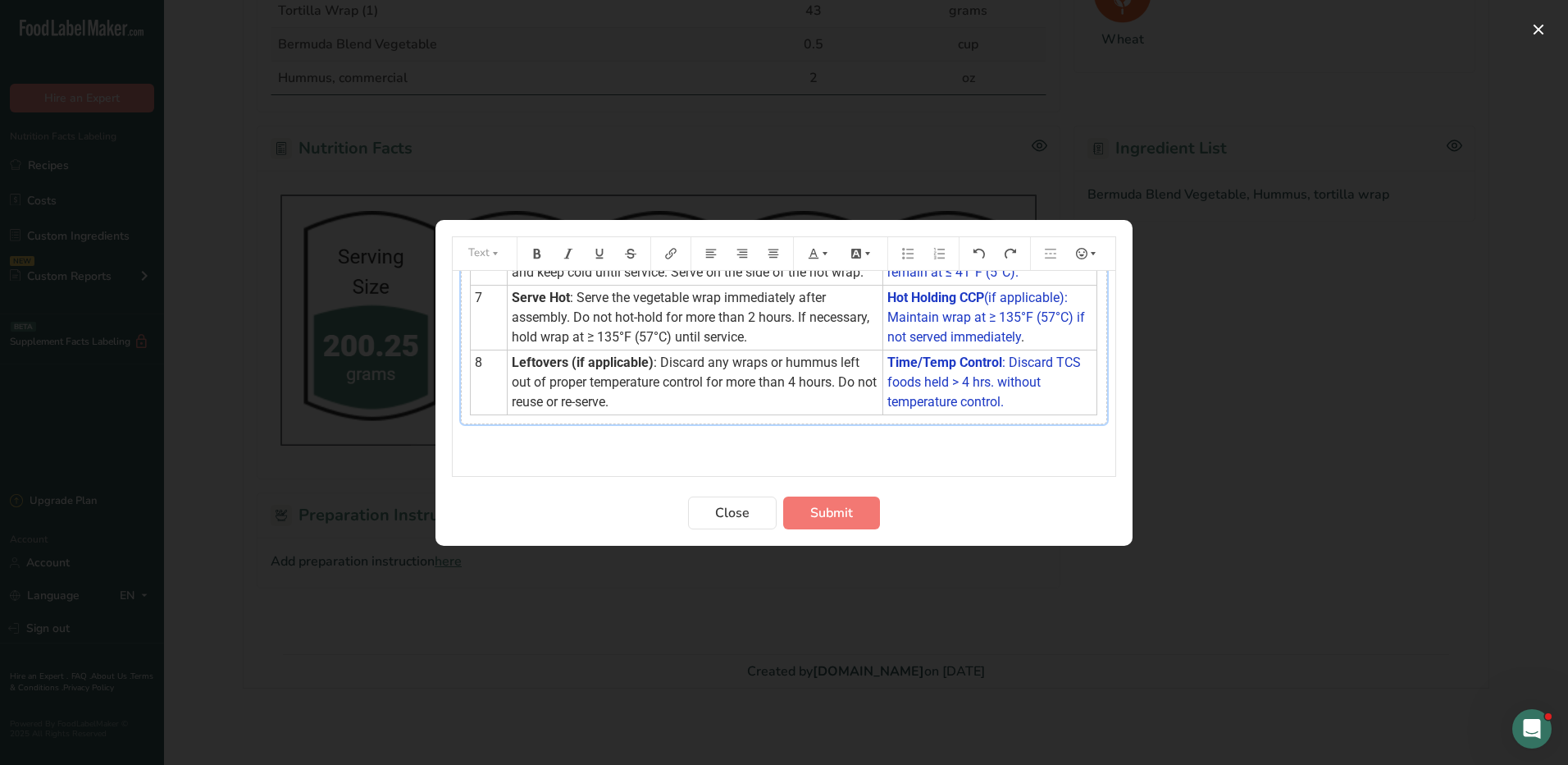
scroll to position [438, 0]
click at [823, 510] on span "Submit" at bounding box center [832, 513] width 42 height 19
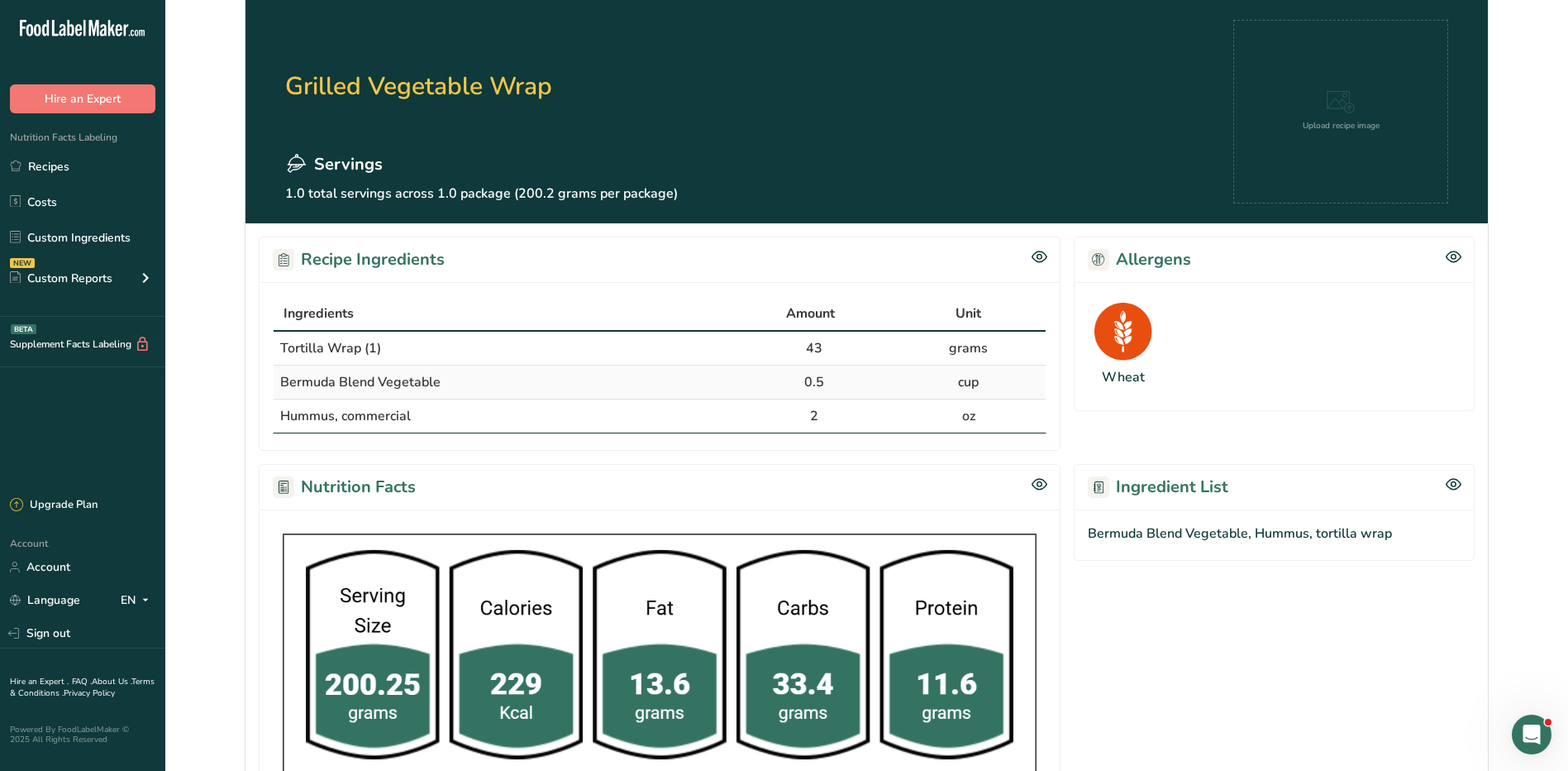
scroll to position [0, 0]
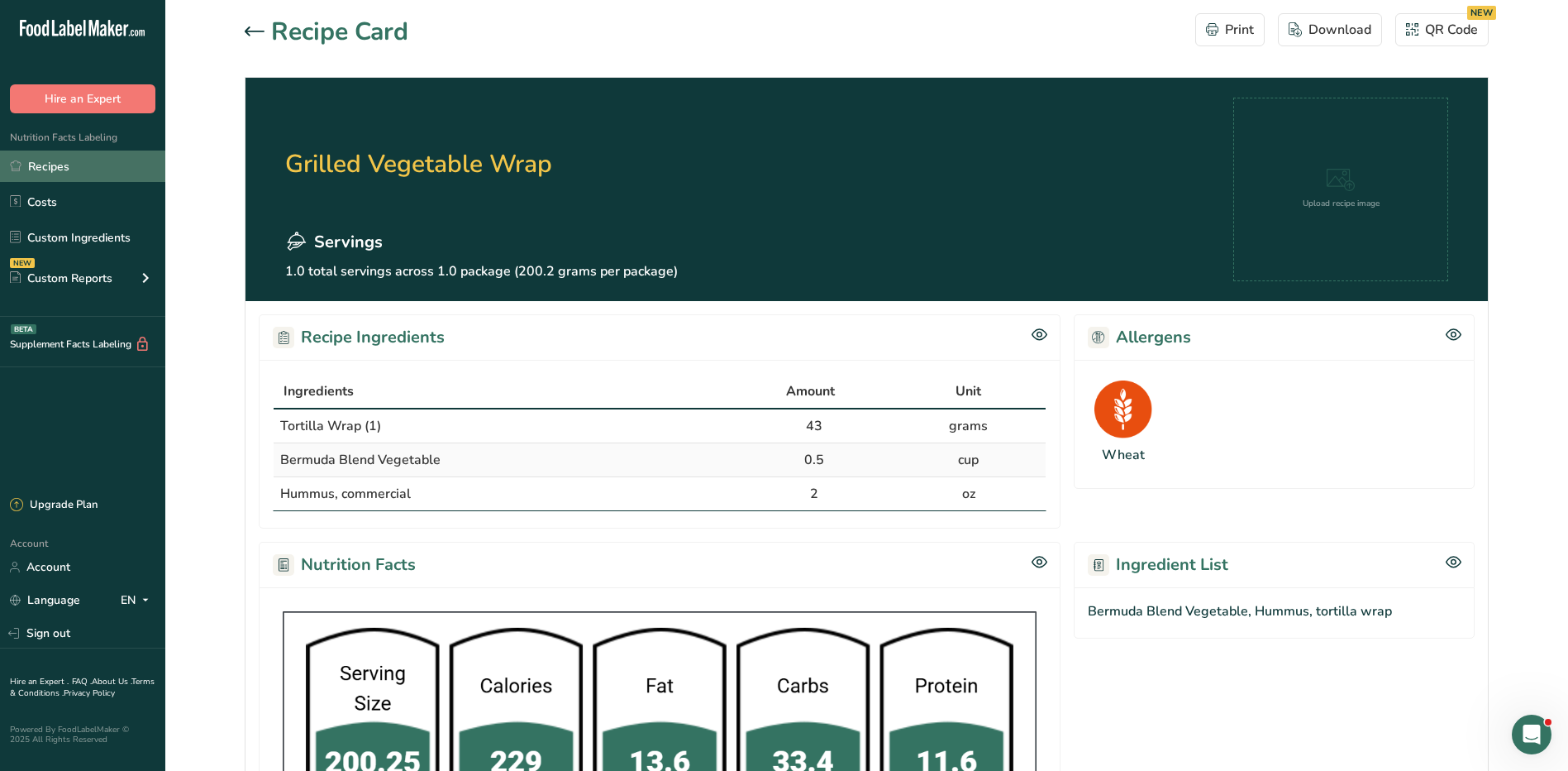
click at [44, 164] on link "Recipes" at bounding box center [83, 165] width 165 height 31
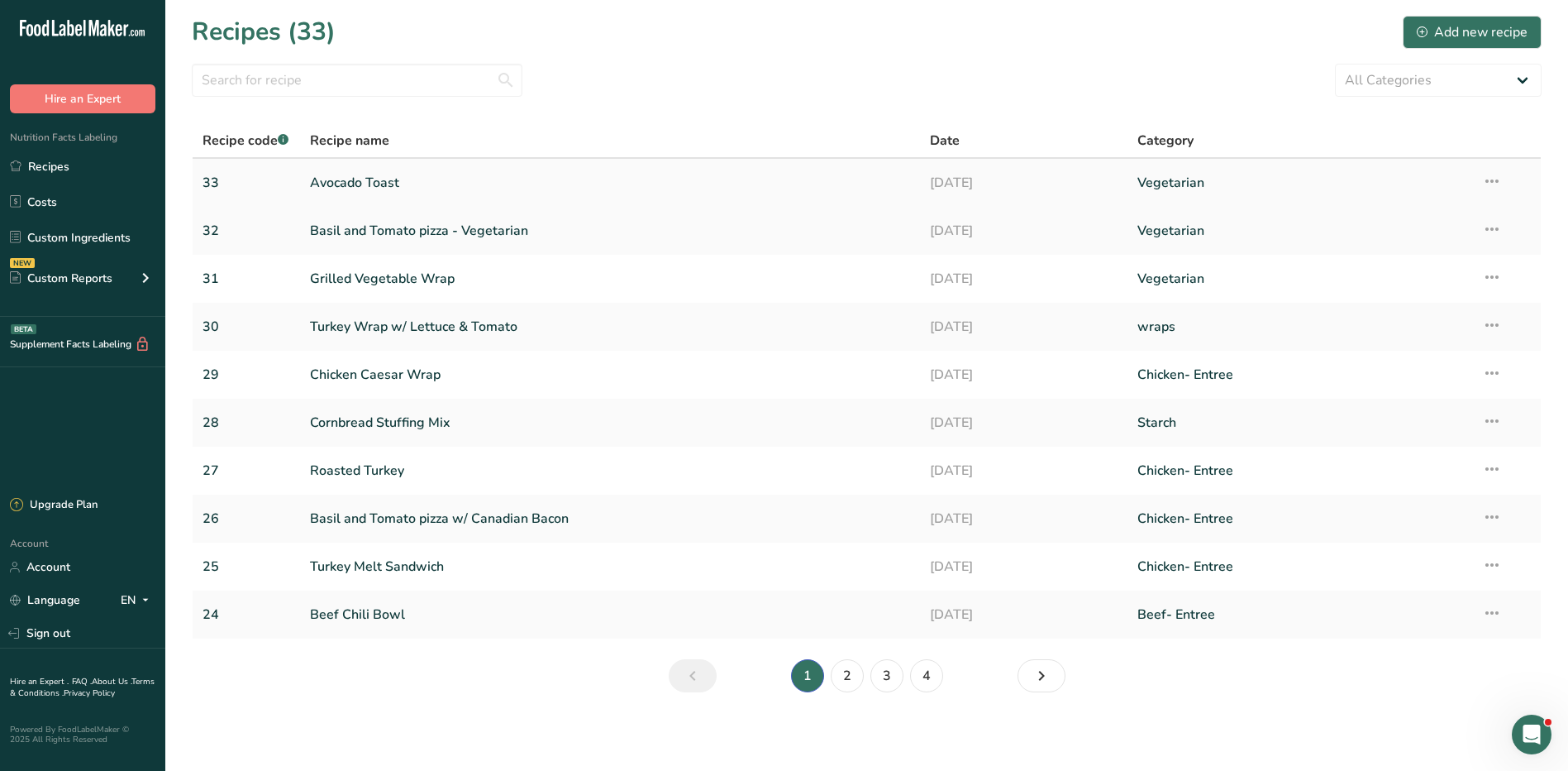
click at [360, 187] on link "Avocado Toast" at bounding box center [610, 182] width 601 height 35
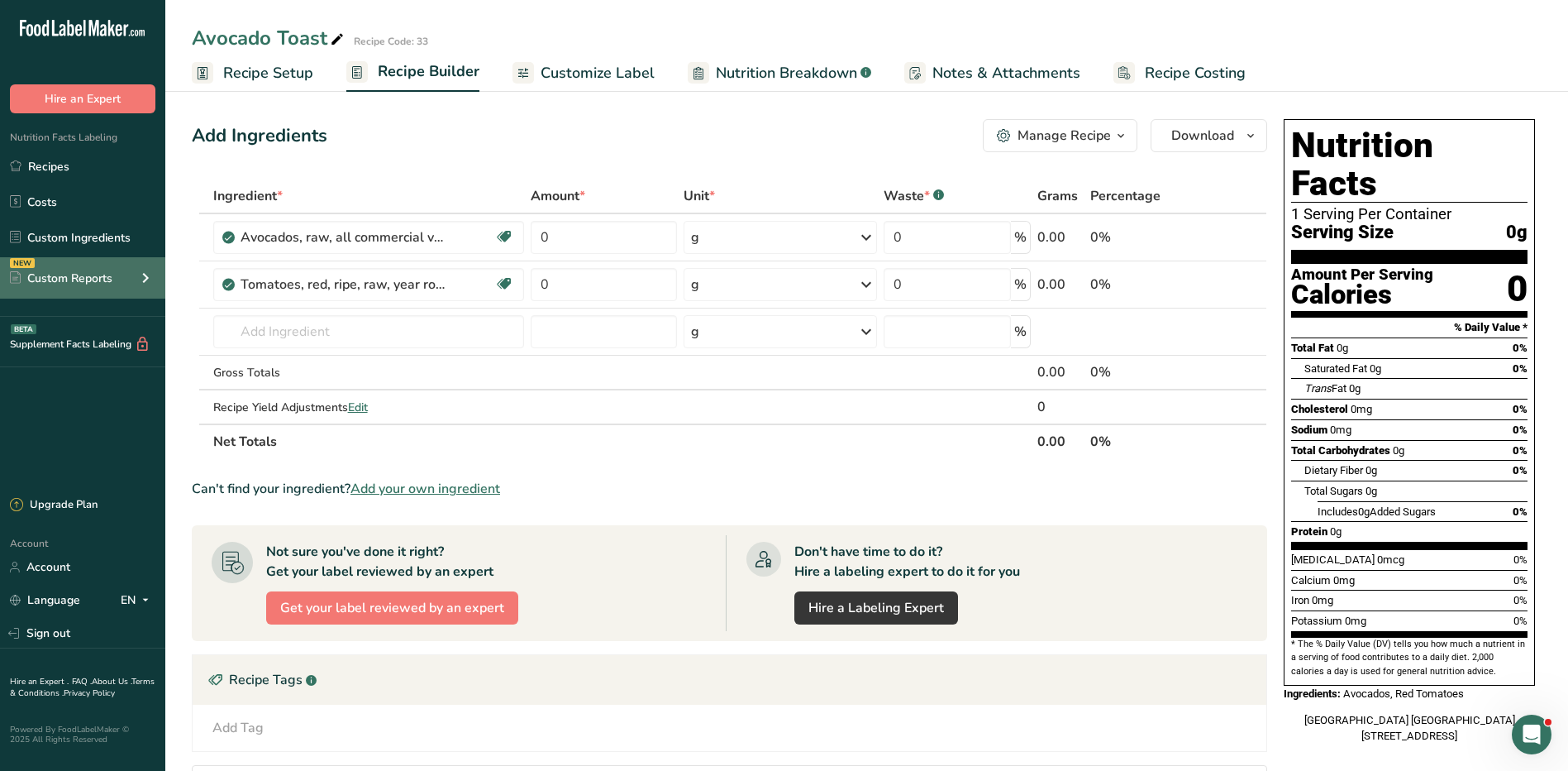
click at [55, 270] on div "Custom Reports" at bounding box center [60, 279] width 102 height 18
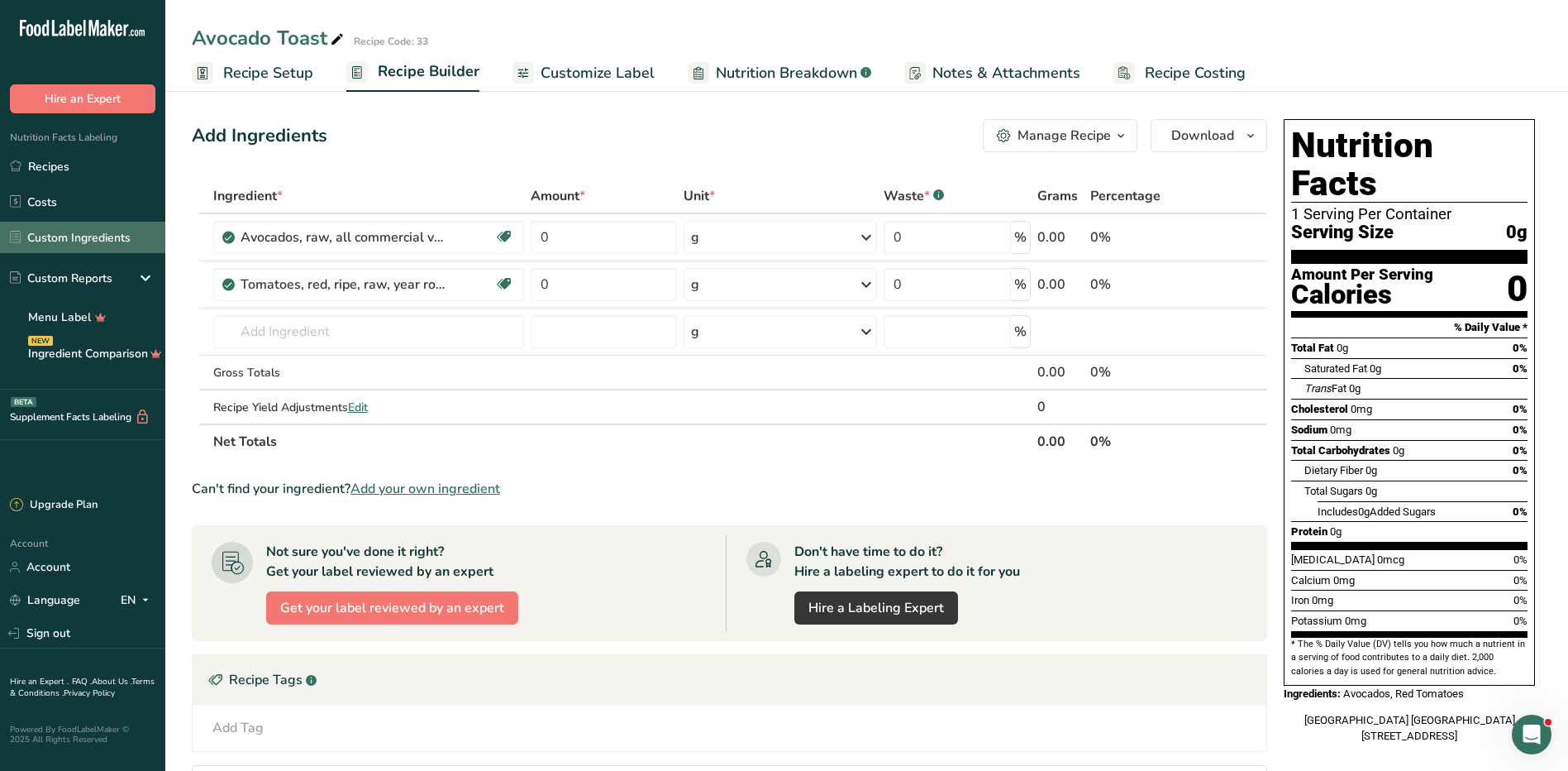
click at [79, 241] on link "Custom Ingredients" at bounding box center [83, 237] width 165 height 31
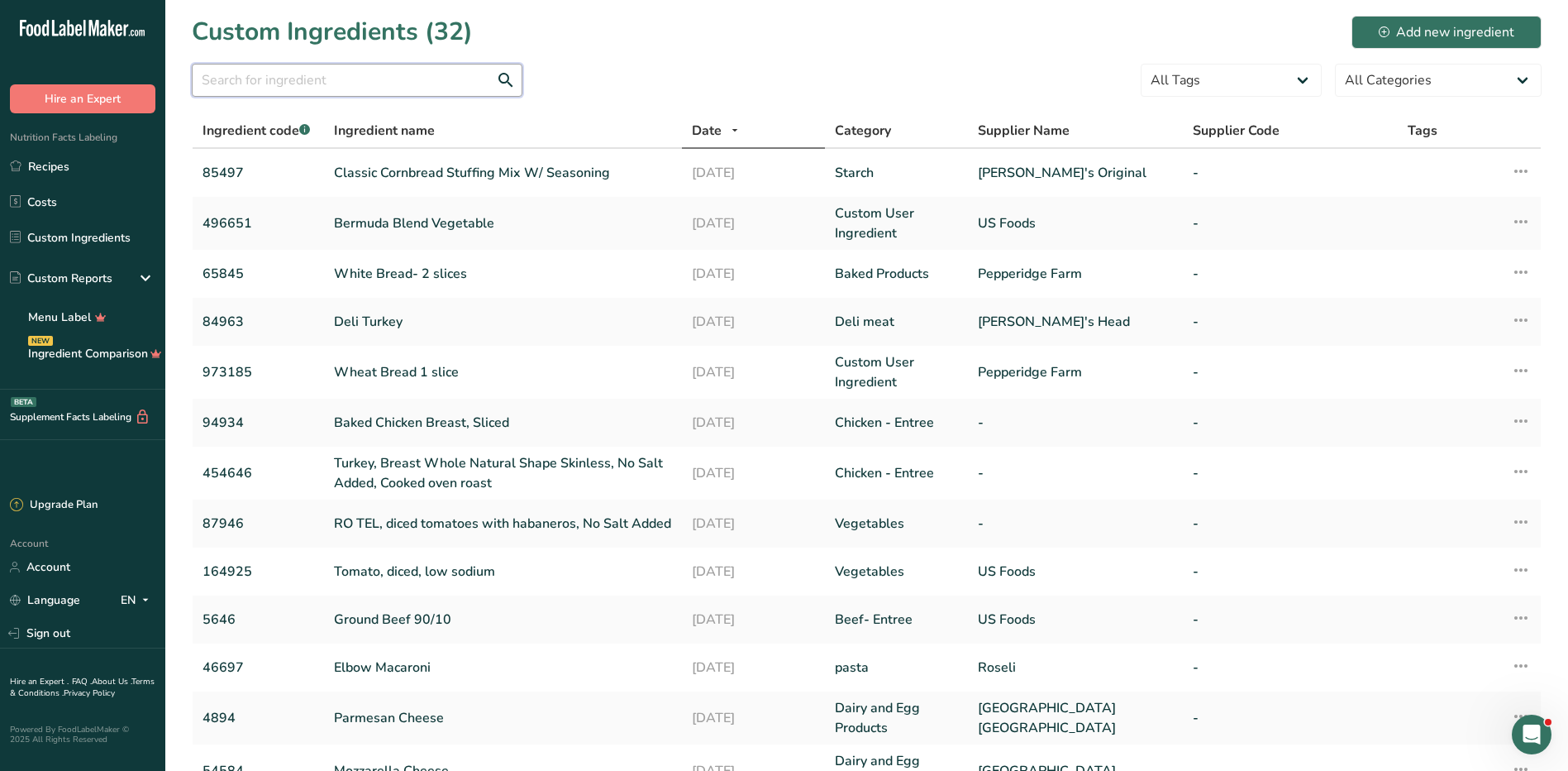
click at [443, 87] on input "text" at bounding box center [357, 80] width 330 height 33
click at [1418, 30] on div "Add new ingredient" at bounding box center [1446, 32] width 136 height 20
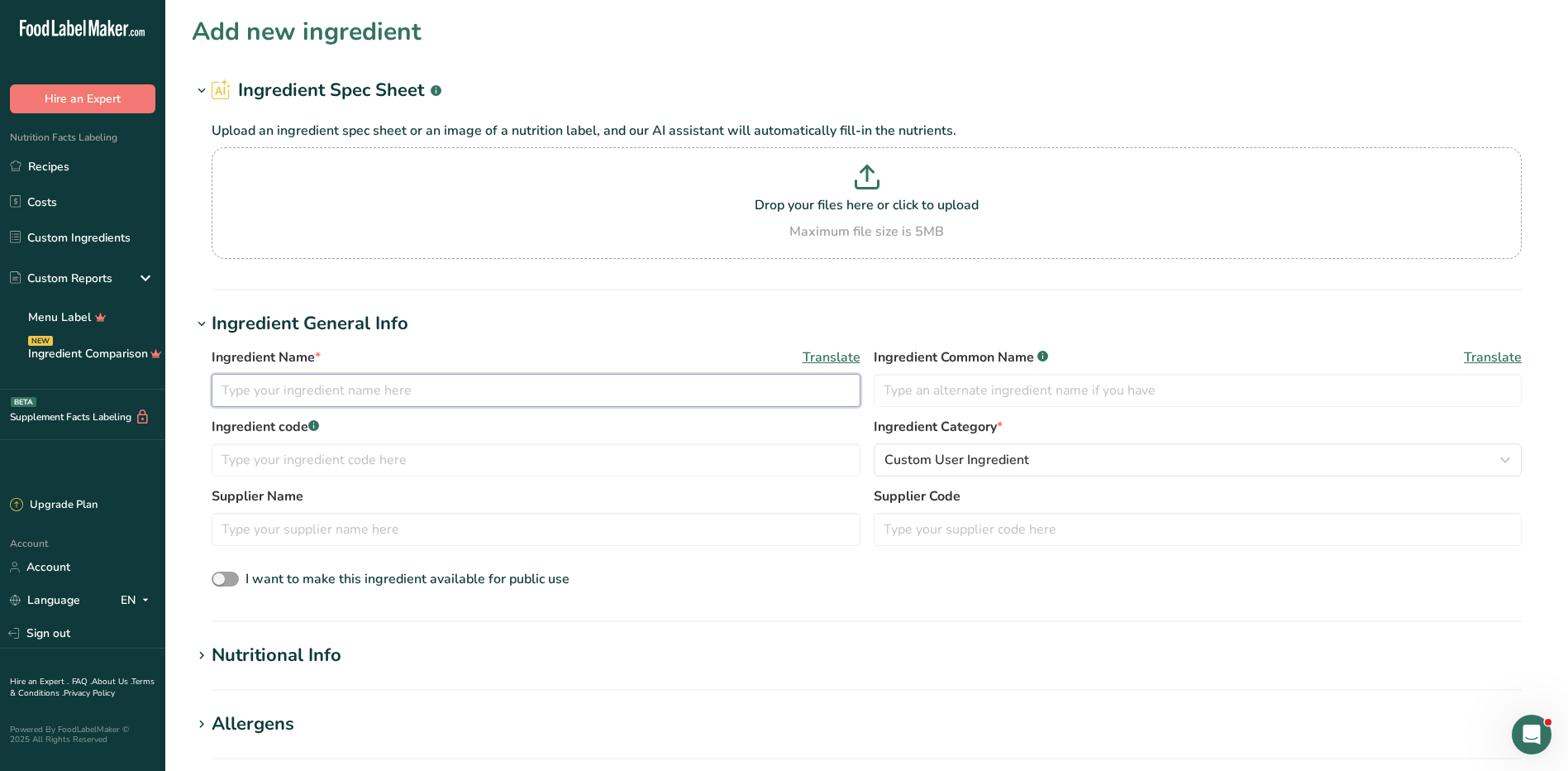
click at [383, 386] on input "text" at bounding box center [535, 390] width 649 height 33
type input "g"
type input "Glaze (Balsamic Vinegar)"
click at [974, 394] on input "text" at bounding box center [1198, 390] width 649 height 33
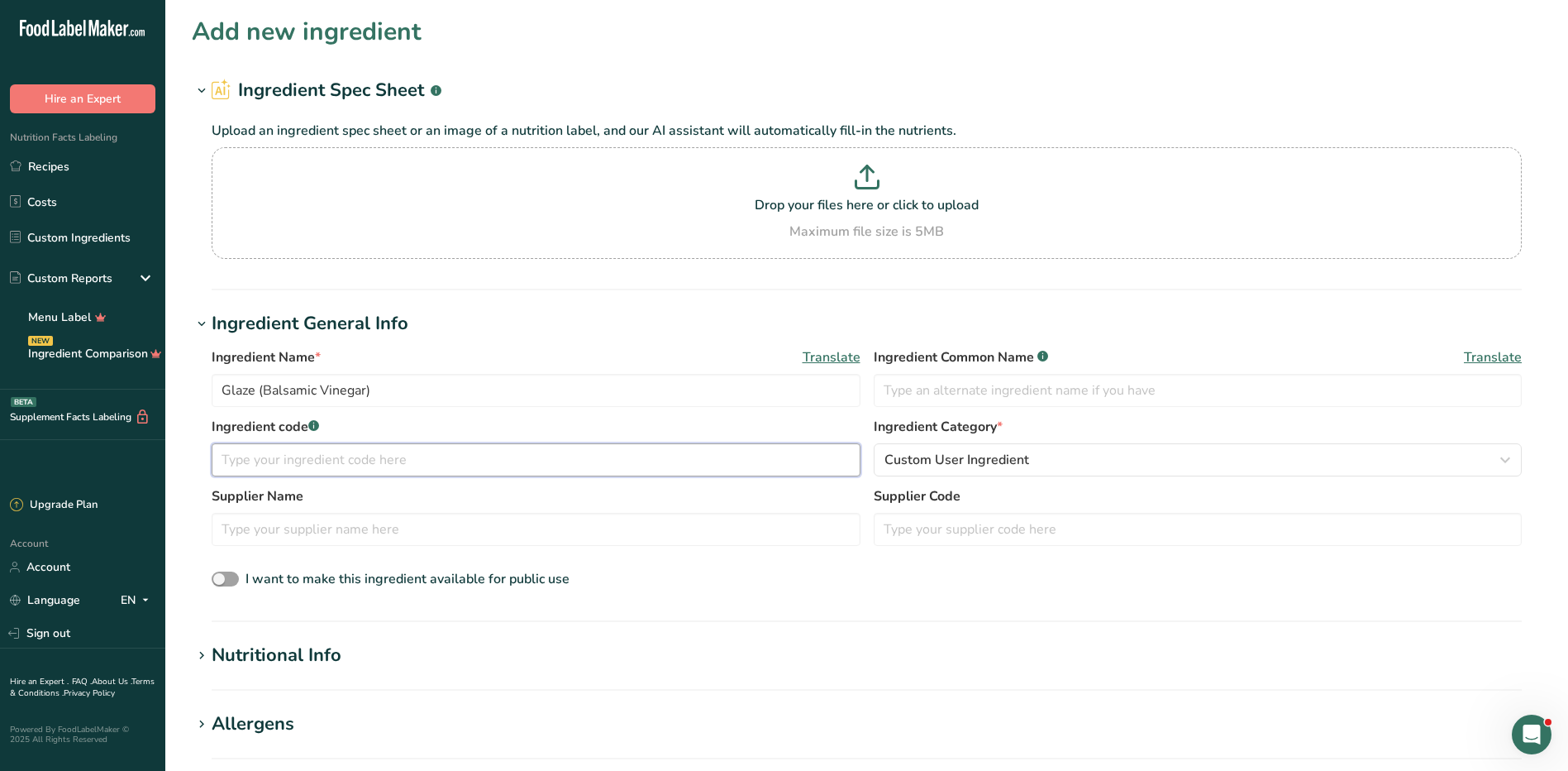
click at [499, 465] on input "text" at bounding box center [535, 459] width 649 height 33
type input "517878"
click at [924, 463] on span "Custom User Ingredient" at bounding box center [956, 459] width 145 height 20
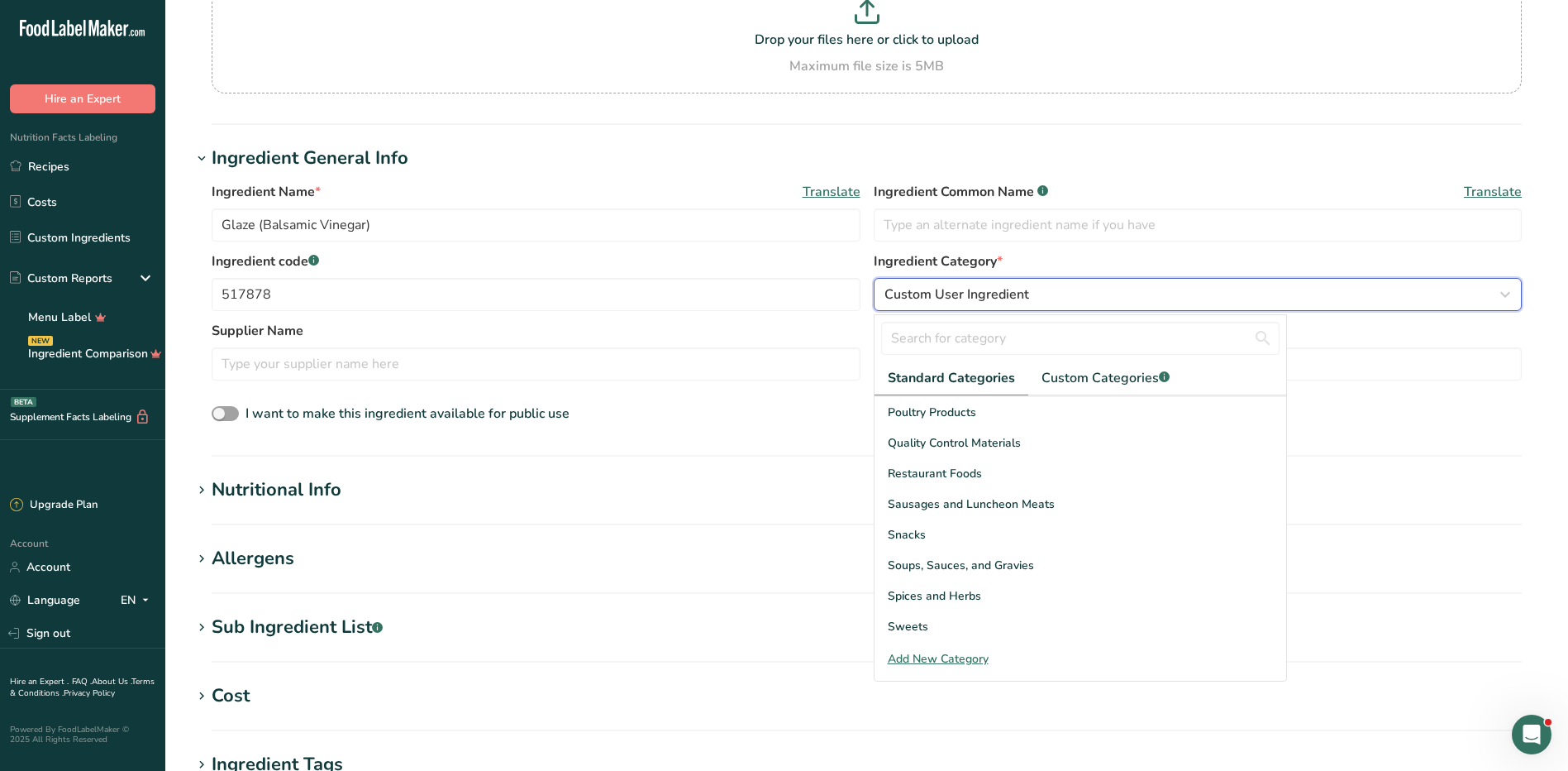
scroll to position [640, 0]
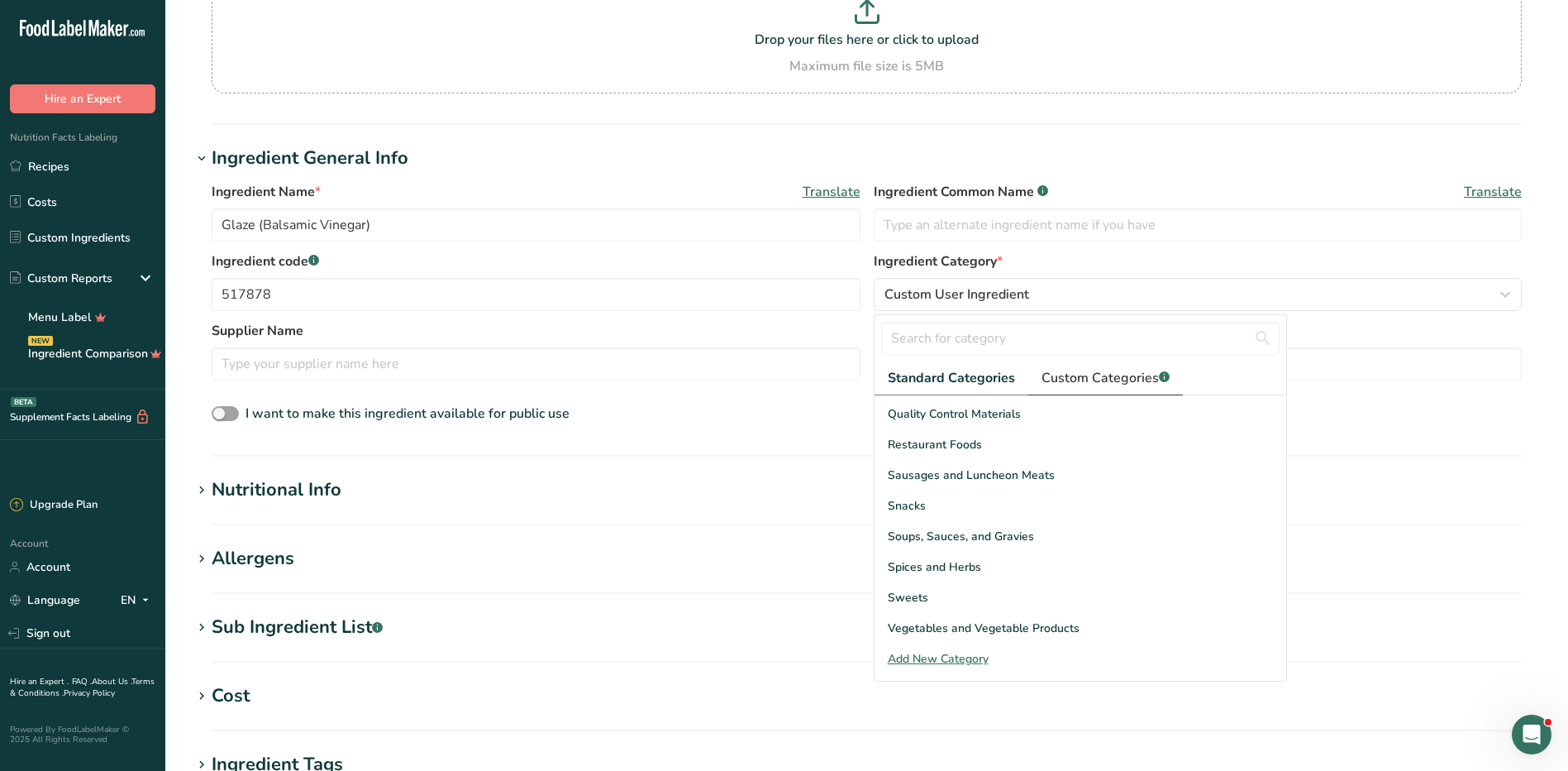
click at [1087, 366] on link "Custom Categories .a-a{fill:#347362;}.b-a{fill:#fff;}" at bounding box center [1105, 378] width 154 height 34
click at [923, 656] on div "Add New Category" at bounding box center [1081, 659] width 412 height 18
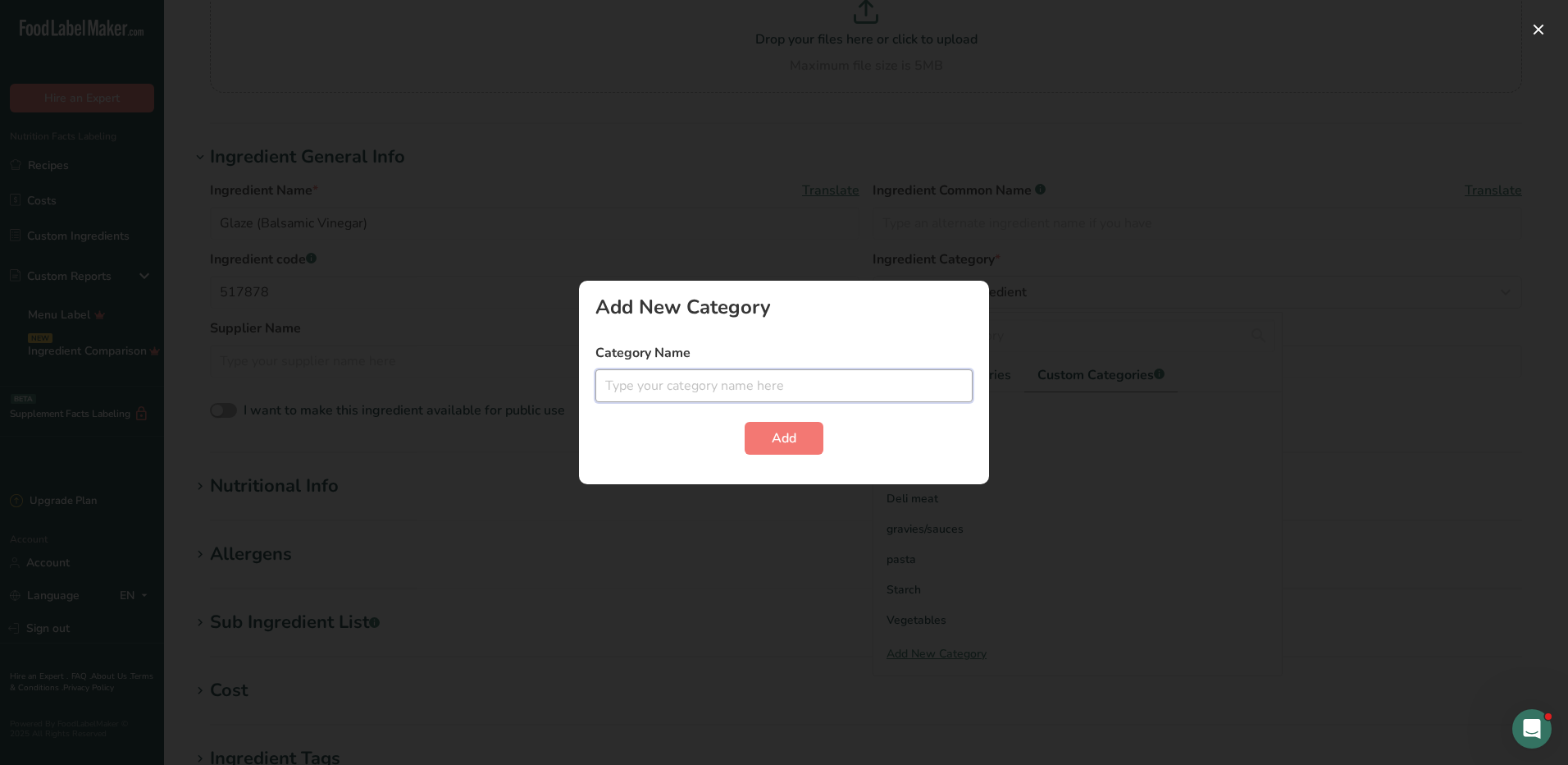
click at [767, 381] on input "text" at bounding box center [784, 385] width 377 height 33
type input "dressings"
click at [802, 434] on button "Add" at bounding box center [783, 438] width 78 height 33
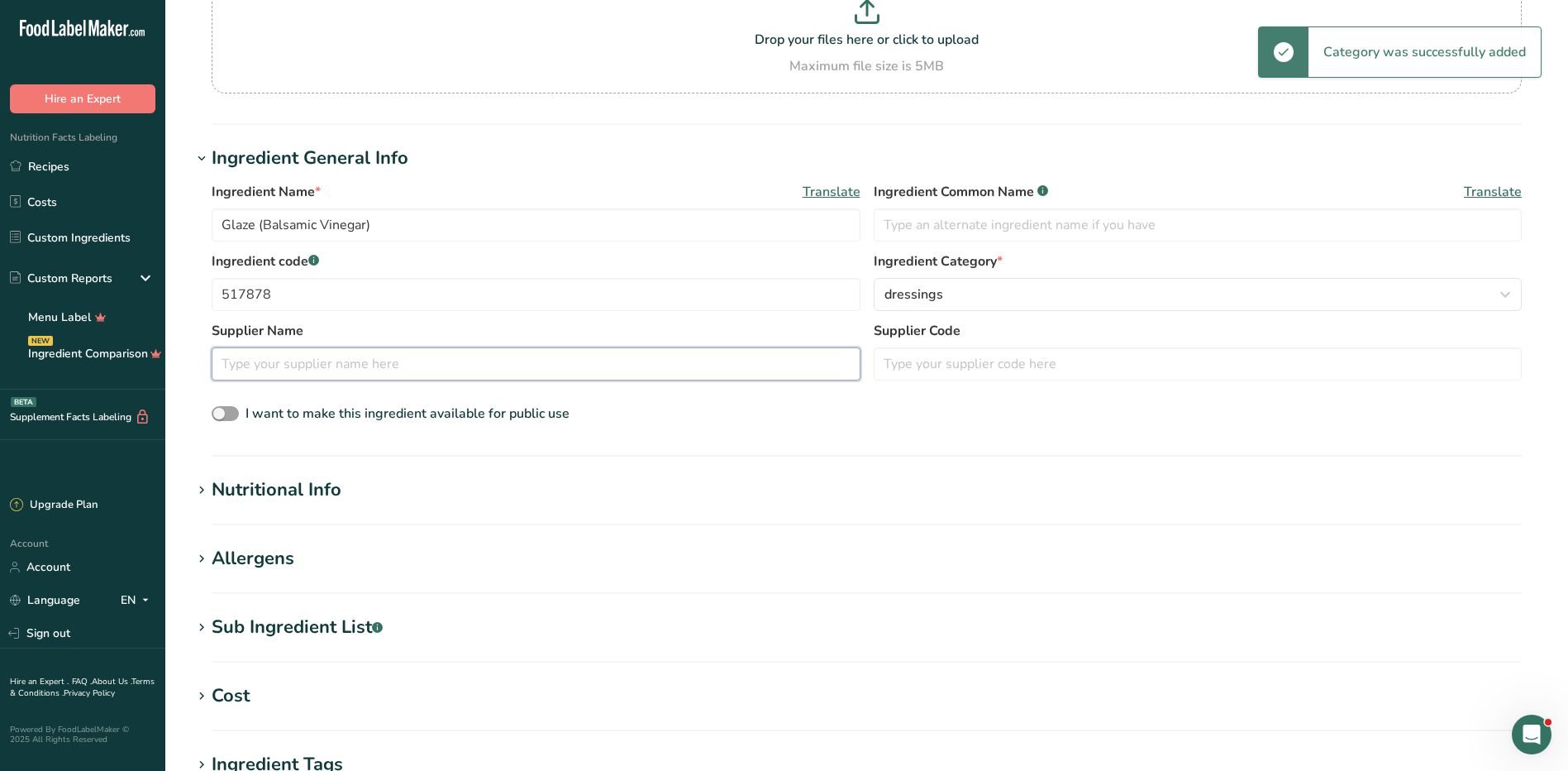
click at [293, 362] on input "text" at bounding box center [535, 363] width 649 height 33
type input "Roseli"
click at [338, 501] on div "Nutritional Info" at bounding box center [276, 489] width 130 height 28
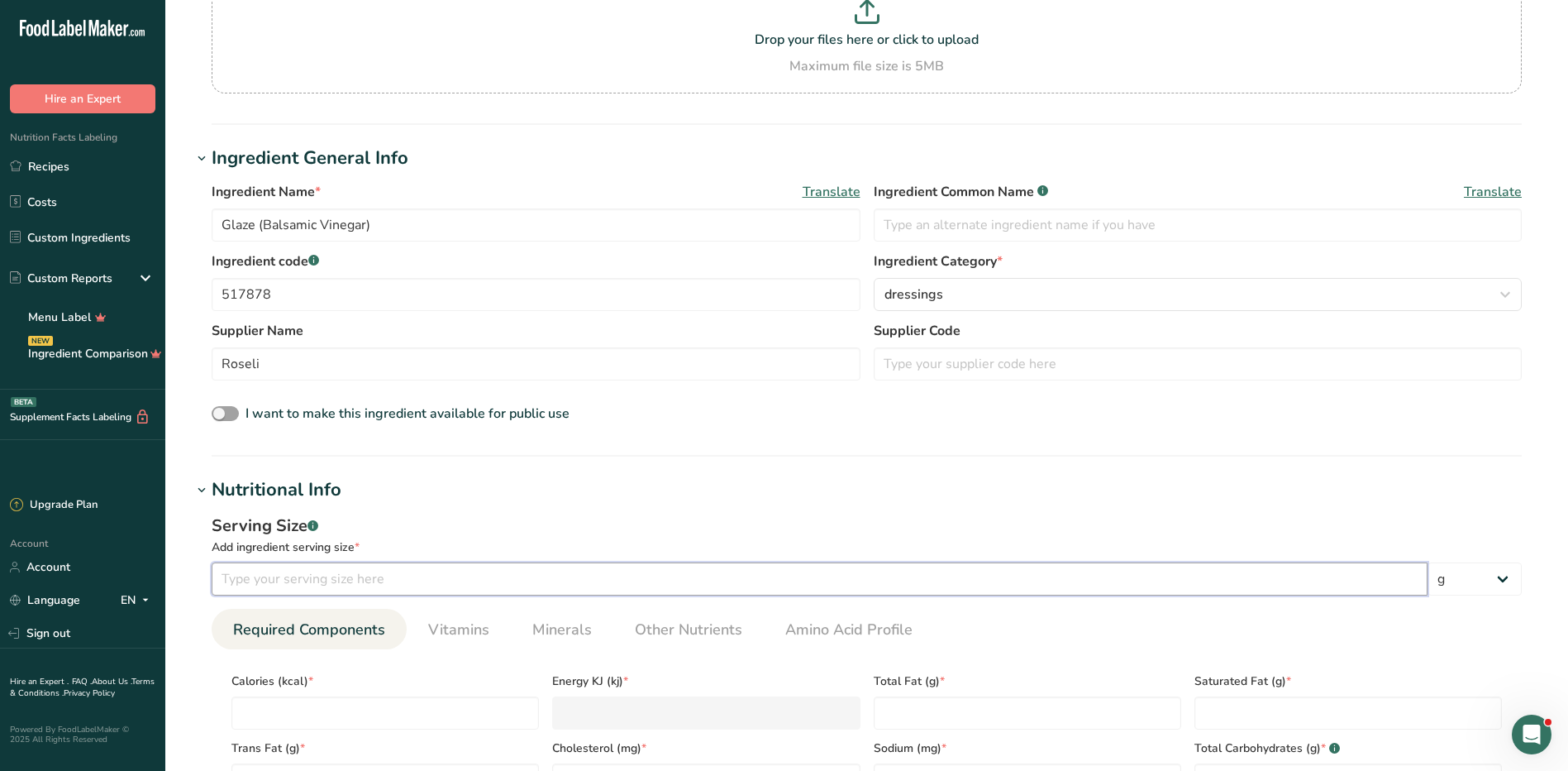
click at [574, 592] on input "number" at bounding box center [820, 578] width 1216 height 33
type input "1"
click at [1489, 580] on select "g kg mg mcg lb oz l mL fl oz tbsp tsp cup qt gallon" at bounding box center [1475, 578] width 94 height 33
select select "19"
click at [1428, 562] on select "g kg mg mcg lb oz l mL fl oz tbsp tsp cup qt gallon" at bounding box center [1475, 578] width 94 height 33
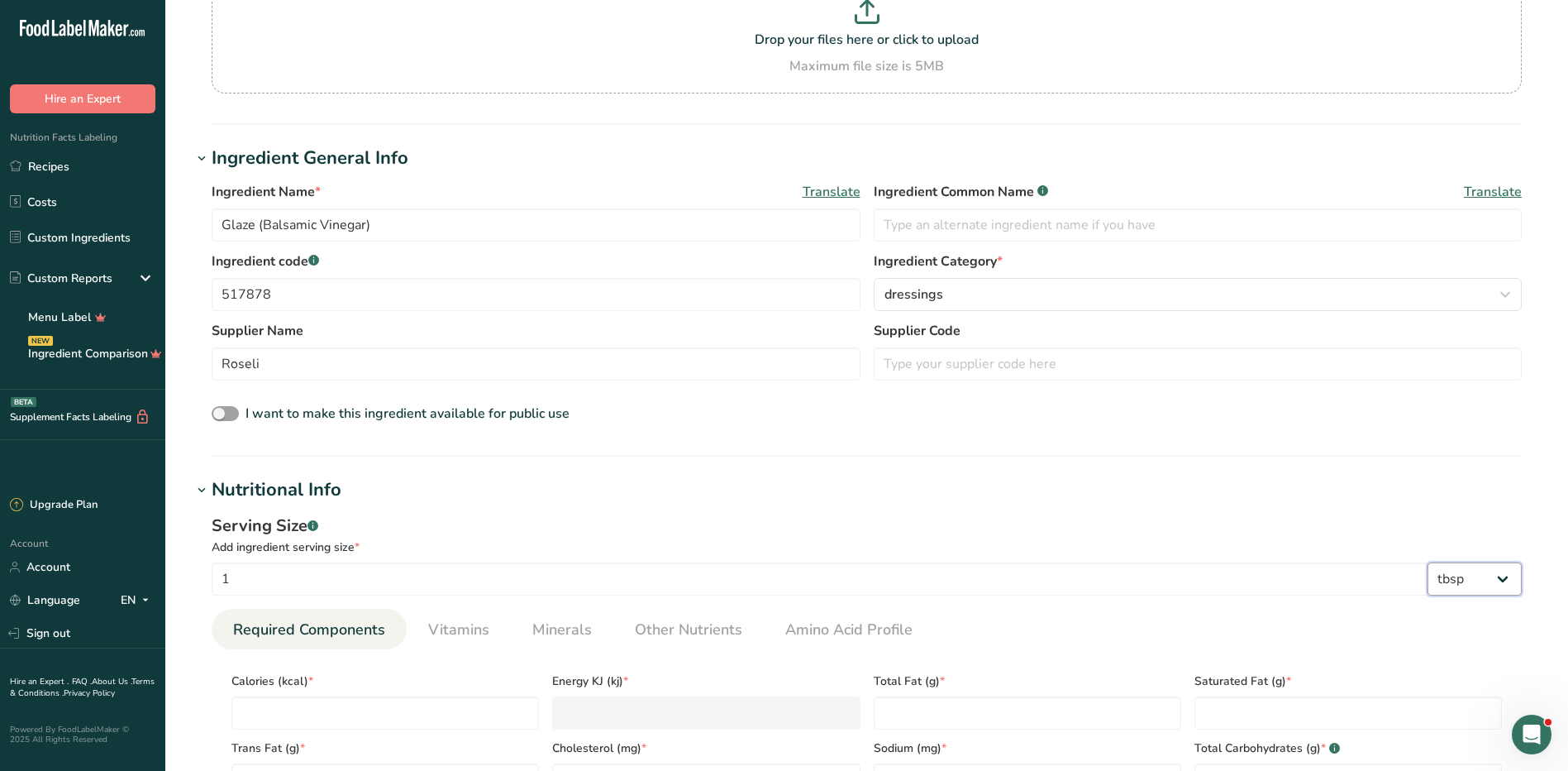
select select "22"
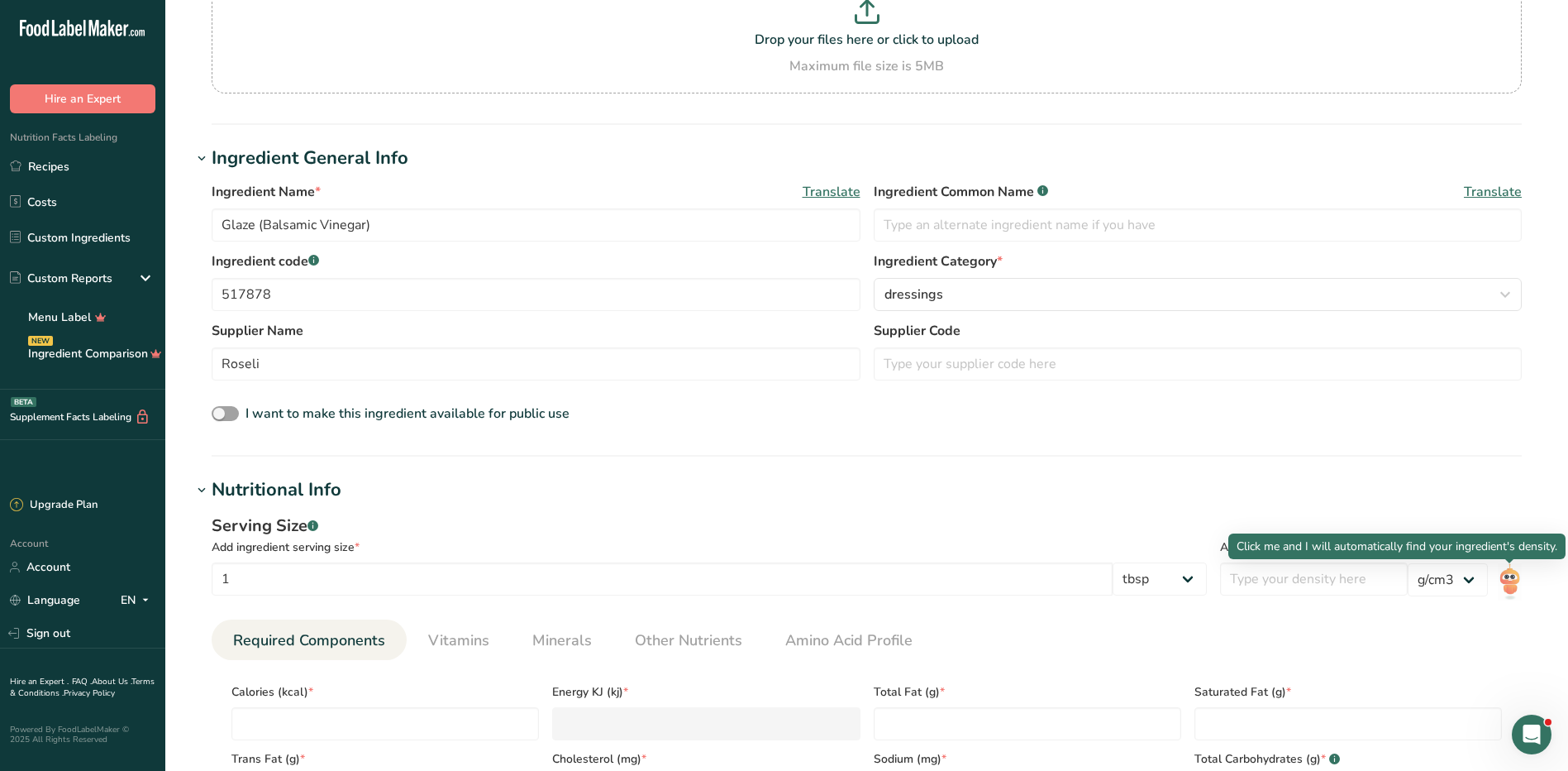
click at [1507, 577] on img at bounding box center [1509, 582] width 24 height 37
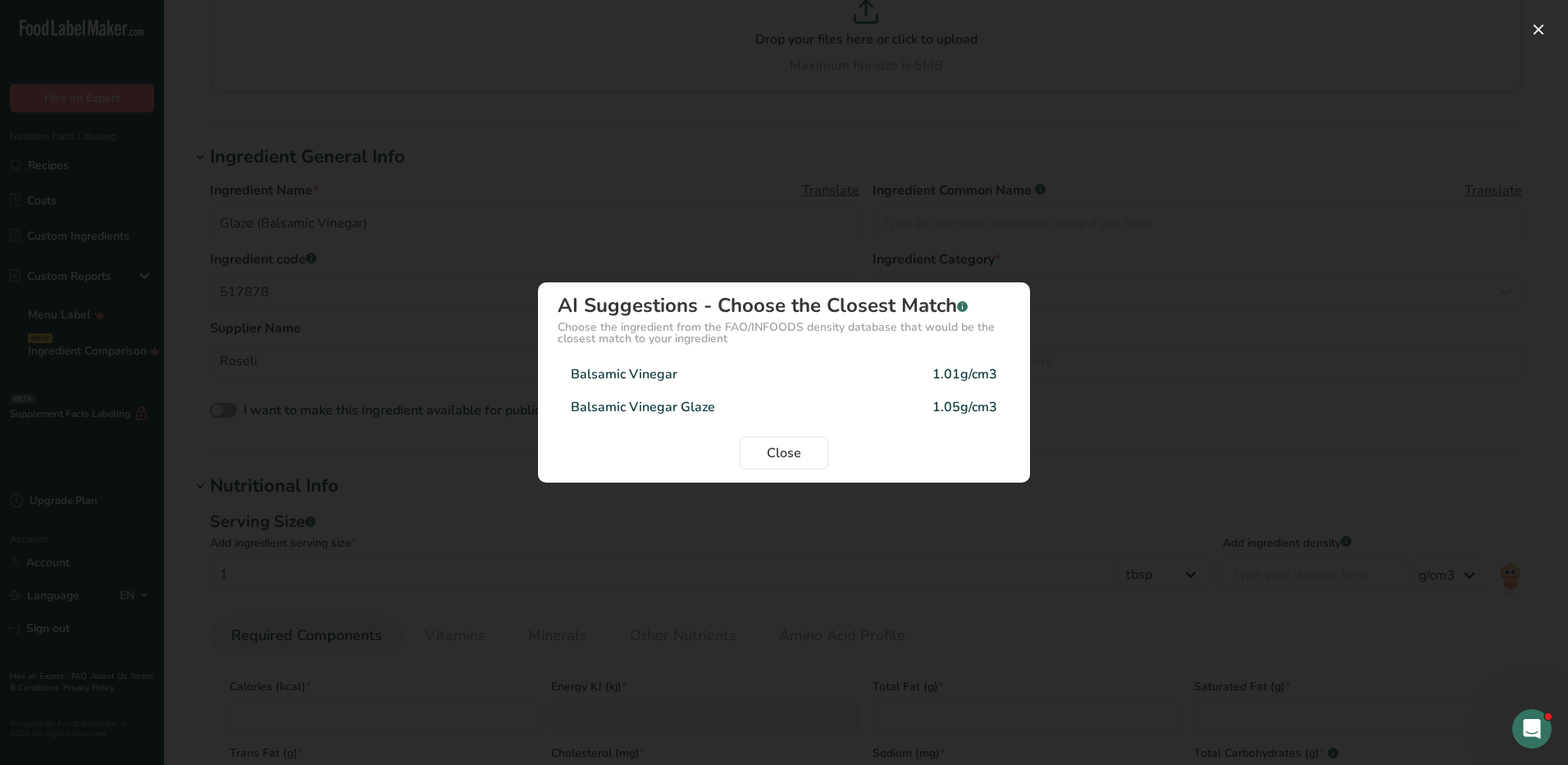
click at [961, 409] on div "1.05g/cm3" at bounding box center [965, 407] width 65 height 19
type input "1.05"
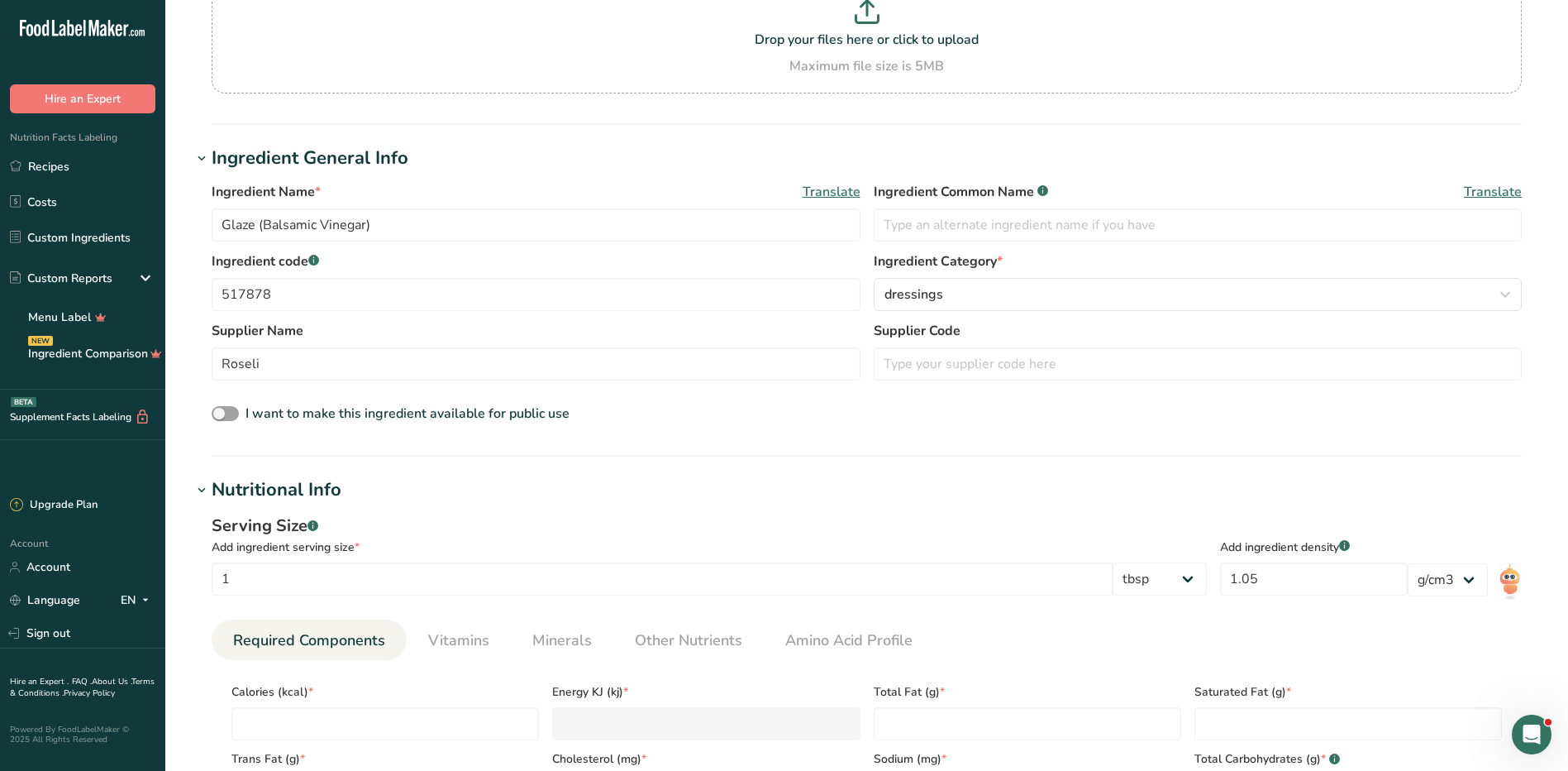
scroll to position [330, 0]
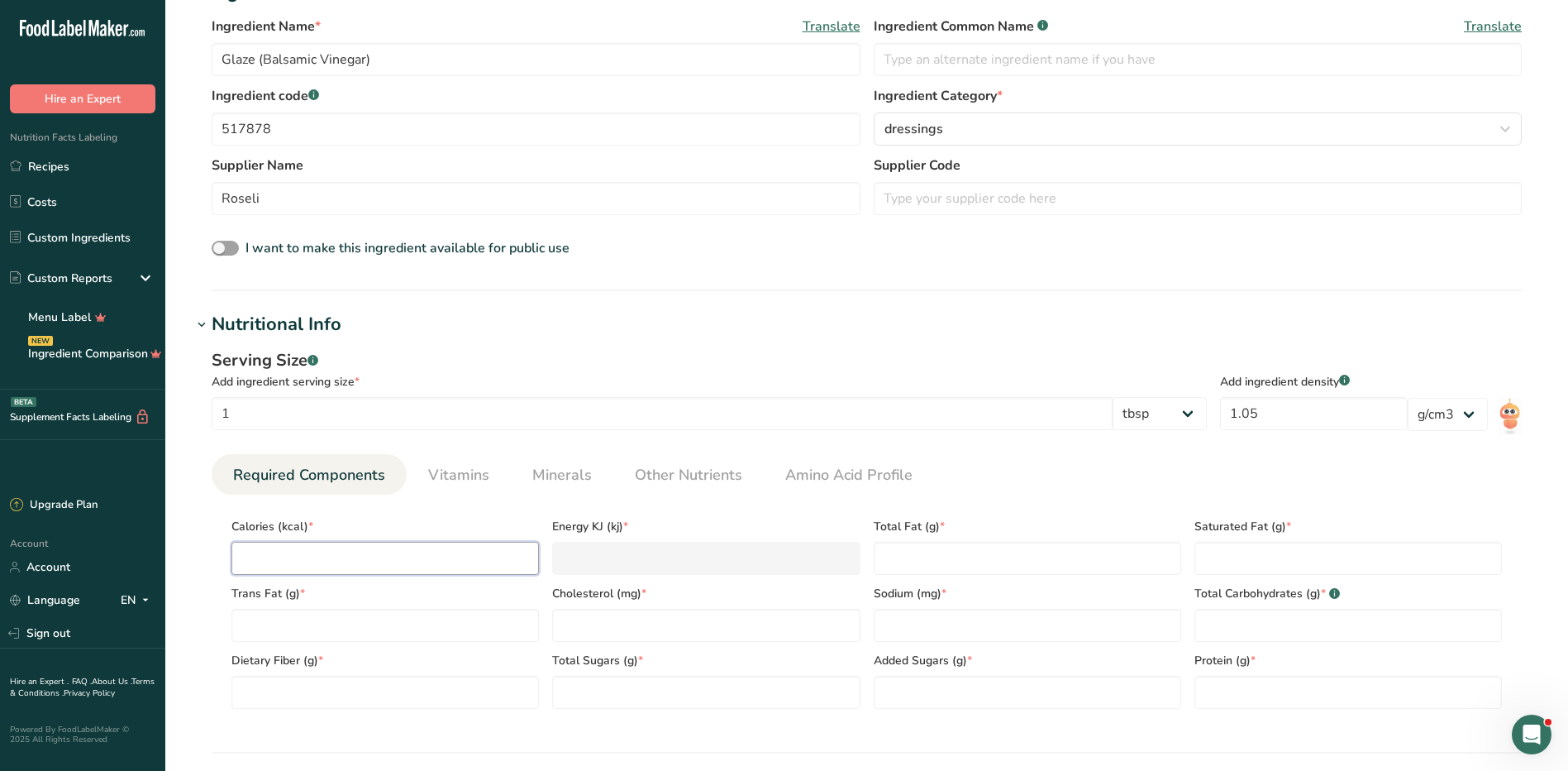
click at [391, 560] on input "number" at bounding box center [385, 558] width 307 height 33
type input "3"
type KJ "12.6"
type input "35"
type KJ "146.4"
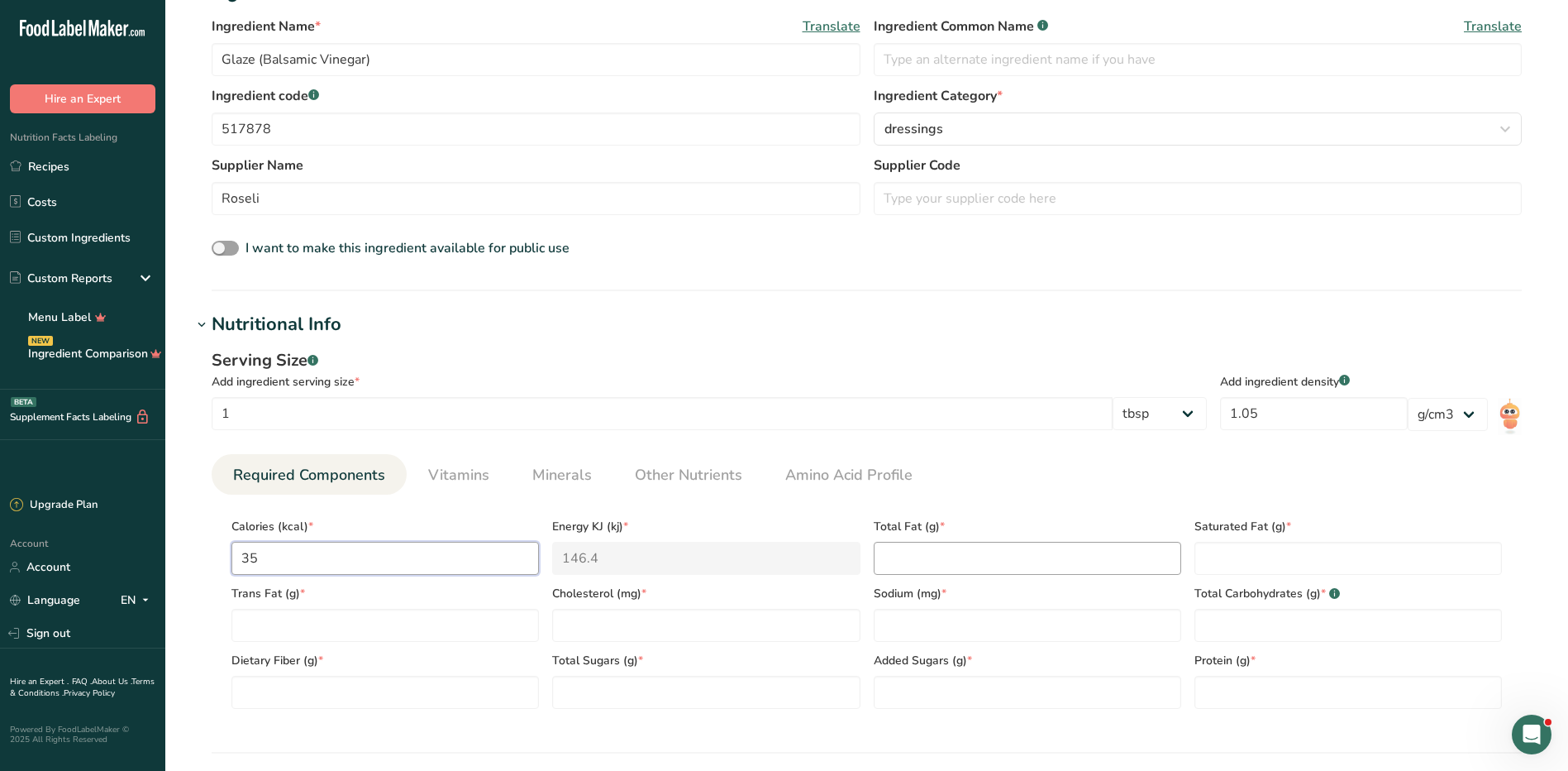
type input "35"
click at [1101, 569] on Fat "number" at bounding box center [1027, 558] width 307 height 33
type Fat "0"
click at [1255, 560] on Fat "number" at bounding box center [1348, 558] width 307 height 33
type Fat "0"
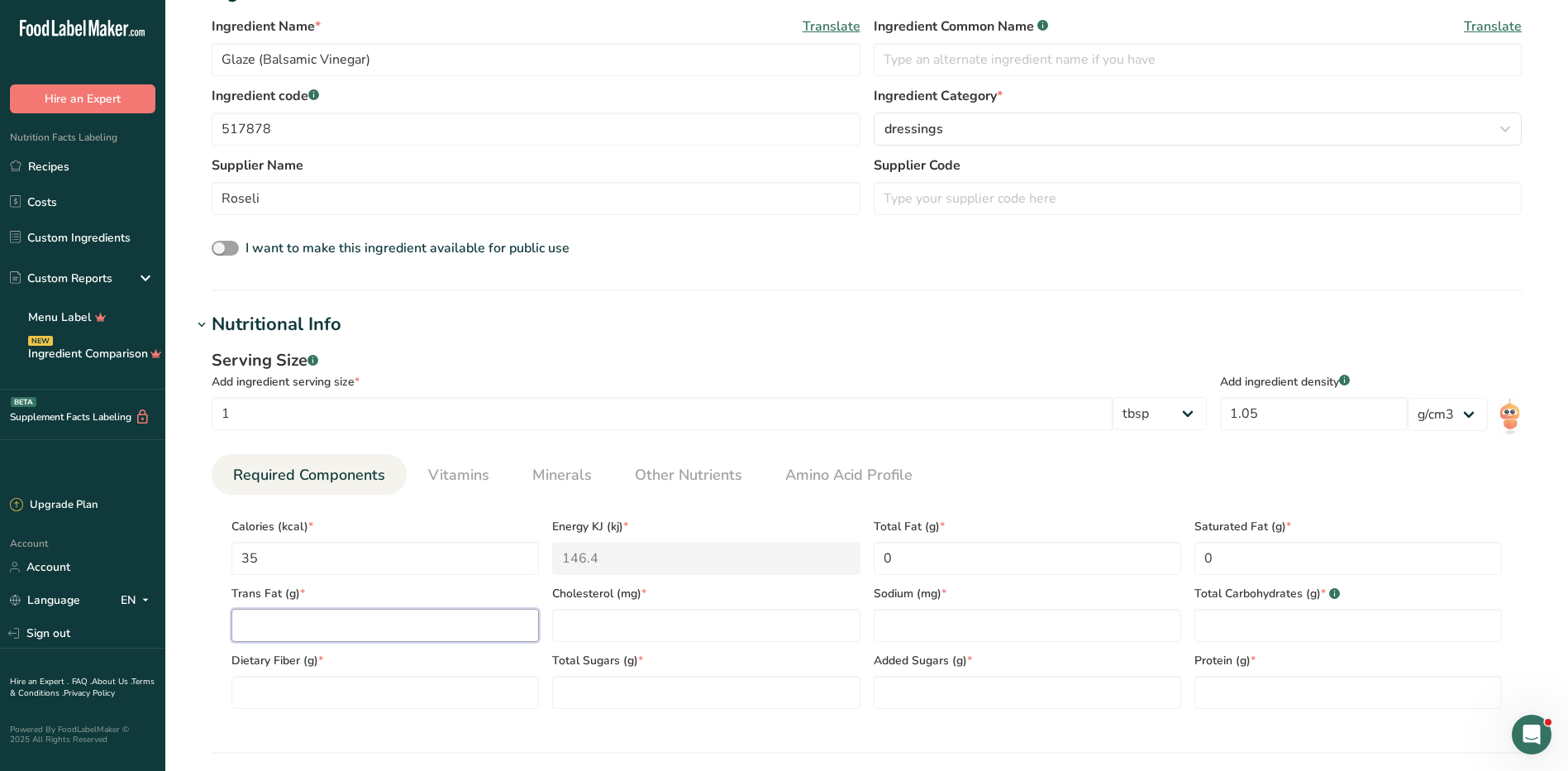
click at [286, 625] on Fat "number" at bounding box center [385, 624] width 307 height 33
type Fat "0"
click at [609, 629] on input "number" at bounding box center [706, 624] width 307 height 33
type input "0"
click at [899, 622] on input "number" at bounding box center [1027, 624] width 307 height 33
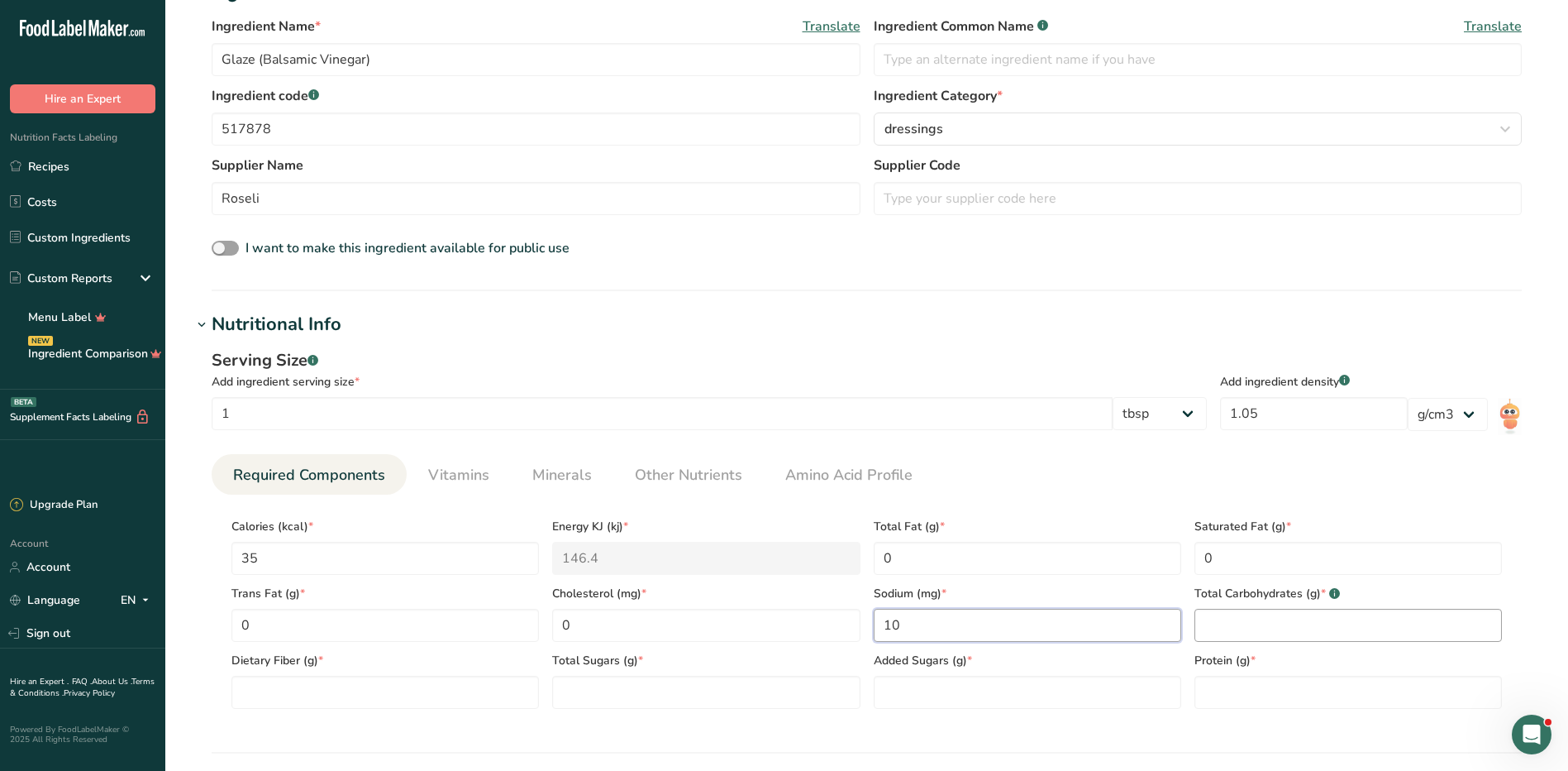
type input "10"
click at [1267, 630] on Carbohydrates "number" at bounding box center [1348, 624] width 307 height 33
type Carbohydrates "8"
click at [439, 695] on Fiber "number" at bounding box center [385, 692] width 307 height 33
type Fiber "0"
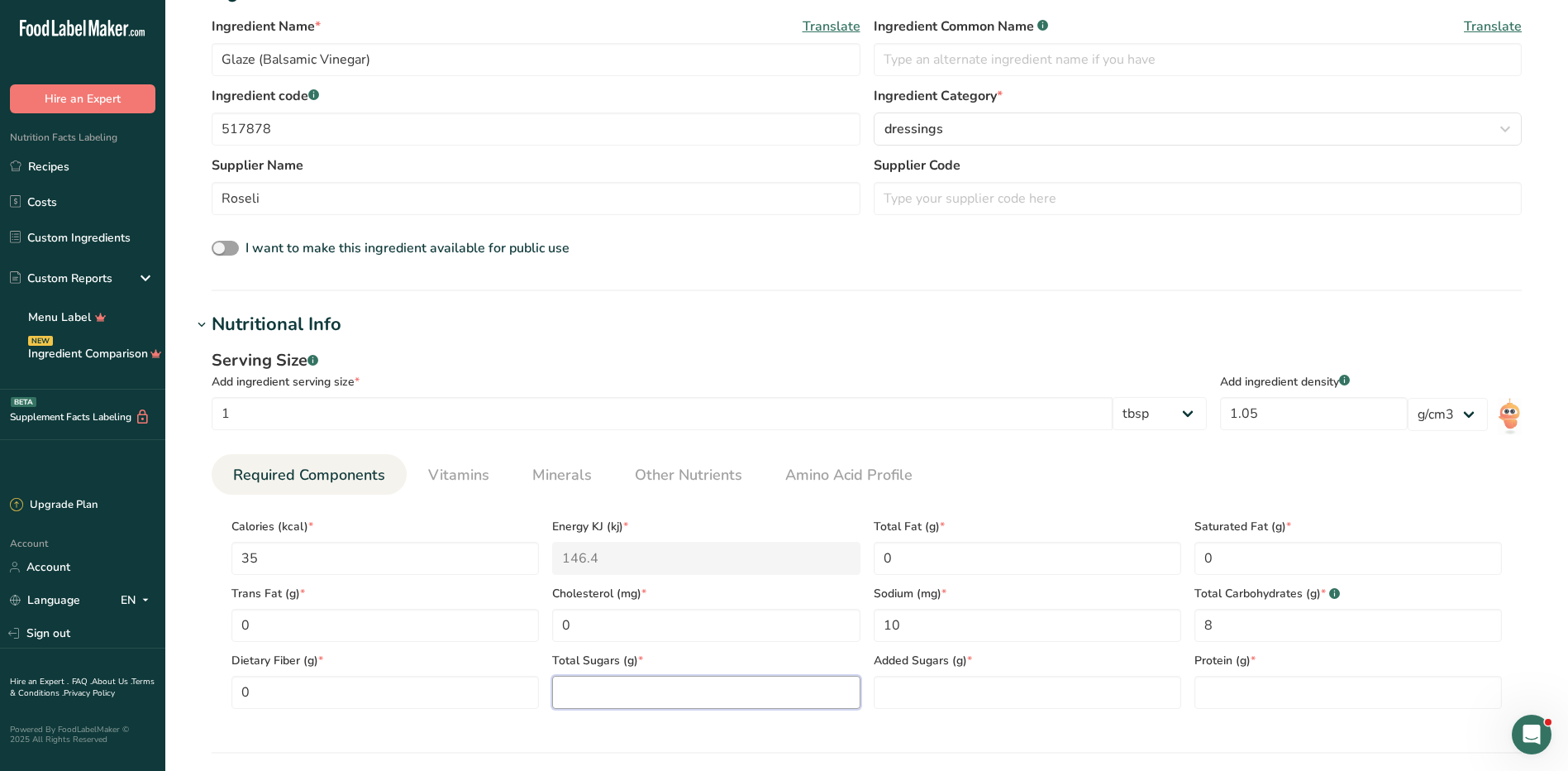
click at [623, 686] on Sugars "number" at bounding box center [706, 692] width 307 height 33
type Sugars "8"
click at [916, 701] on Sugars "number" at bounding box center [1027, 692] width 307 height 33
type Sugars "5"
click at [1224, 690] on input "number" at bounding box center [1348, 692] width 307 height 33
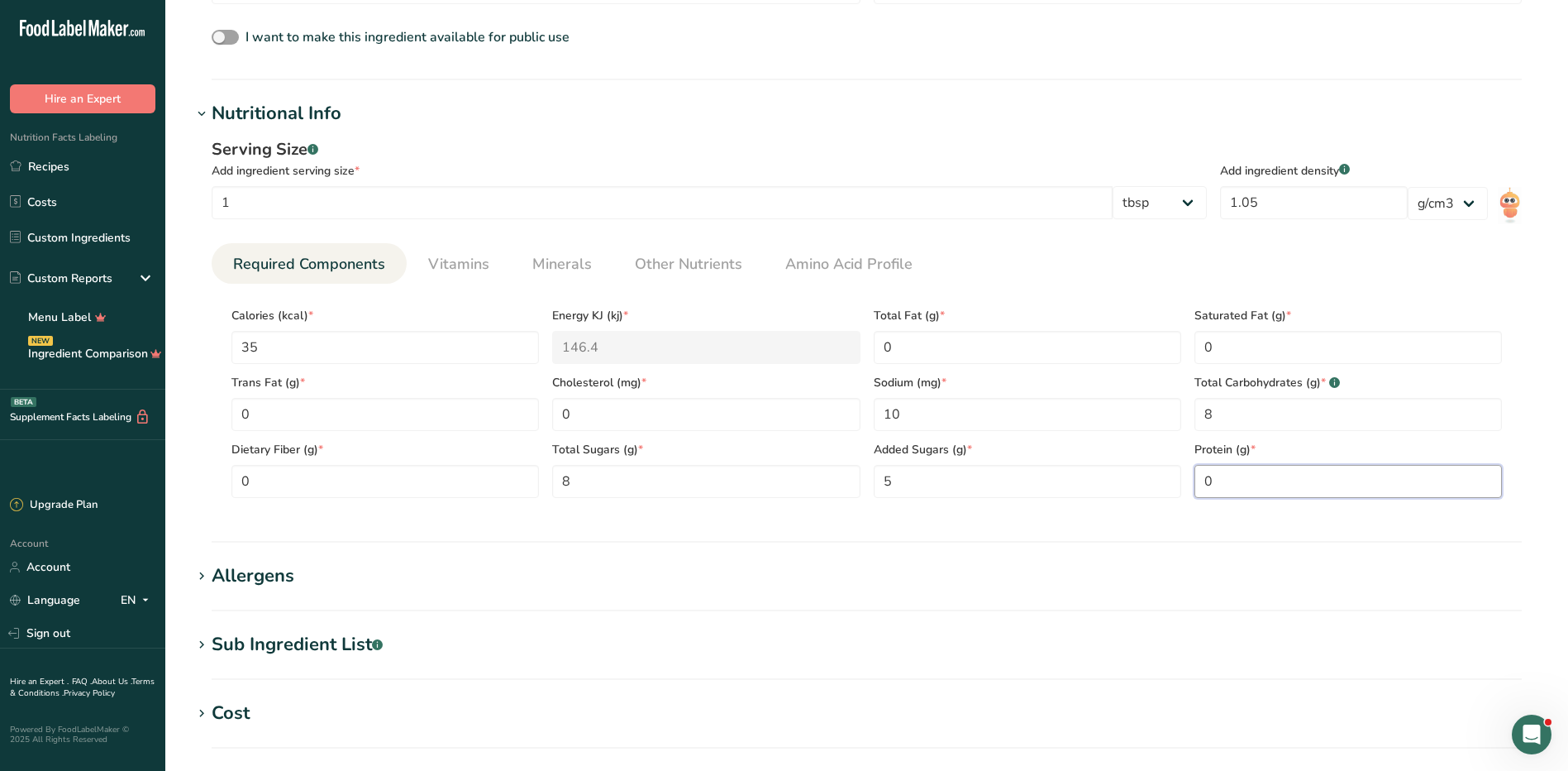
scroll to position [579, 0]
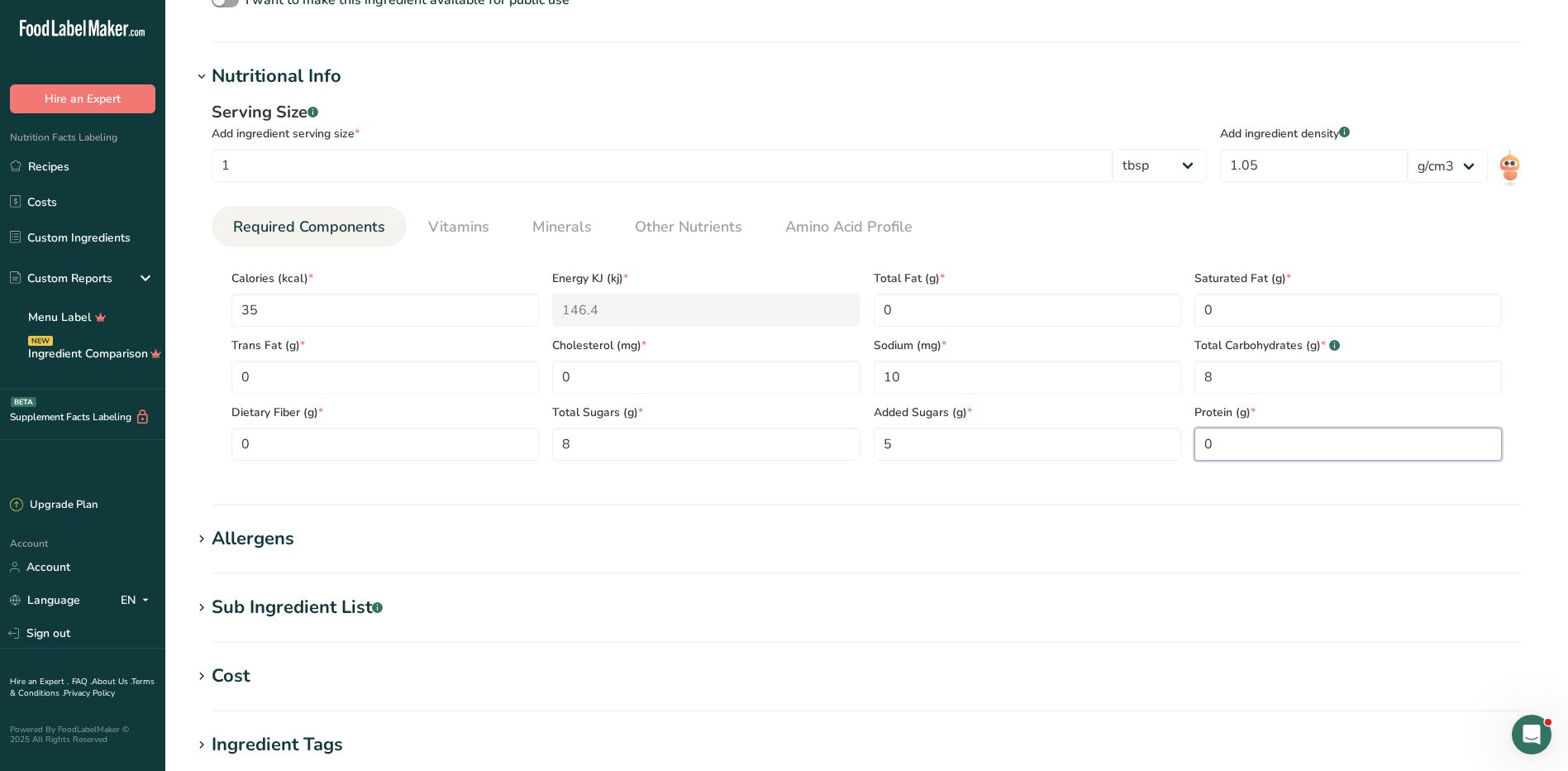
type input "0"
click at [267, 534] on div "Allergens" at bounding box center [252, 538] width 83 height 28
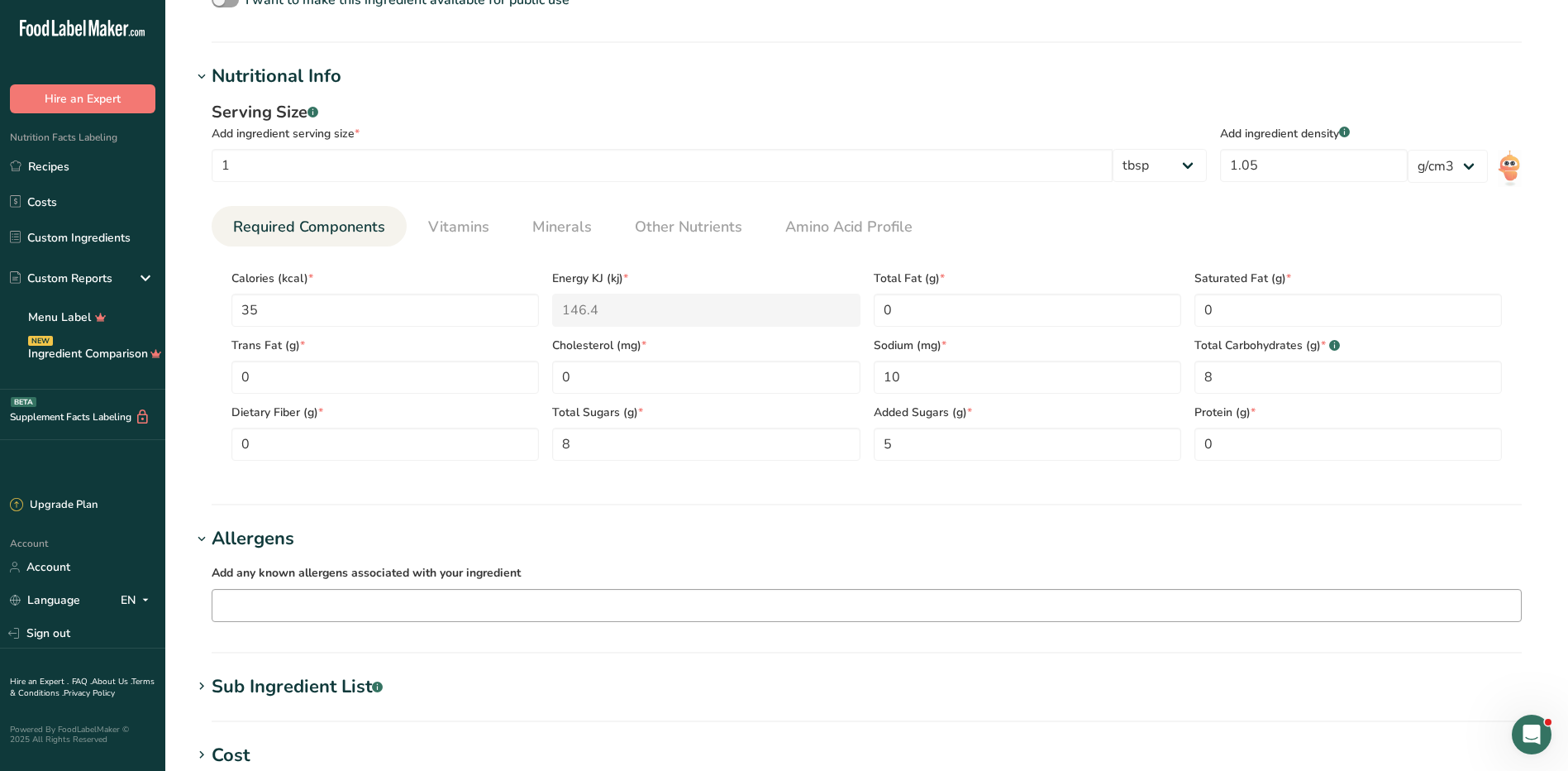
click at [271, 617] on input "text" at bounding box center [867, 605] width 1309 height 26
type input "c"
click at [187, 505] on section "Add new ingredient Ingredient Spec Sheet .a-a{fill:#347362;}.b-a{fill:#fff;} Up…" at bounding box center [867, 282] width 1403 height 1722
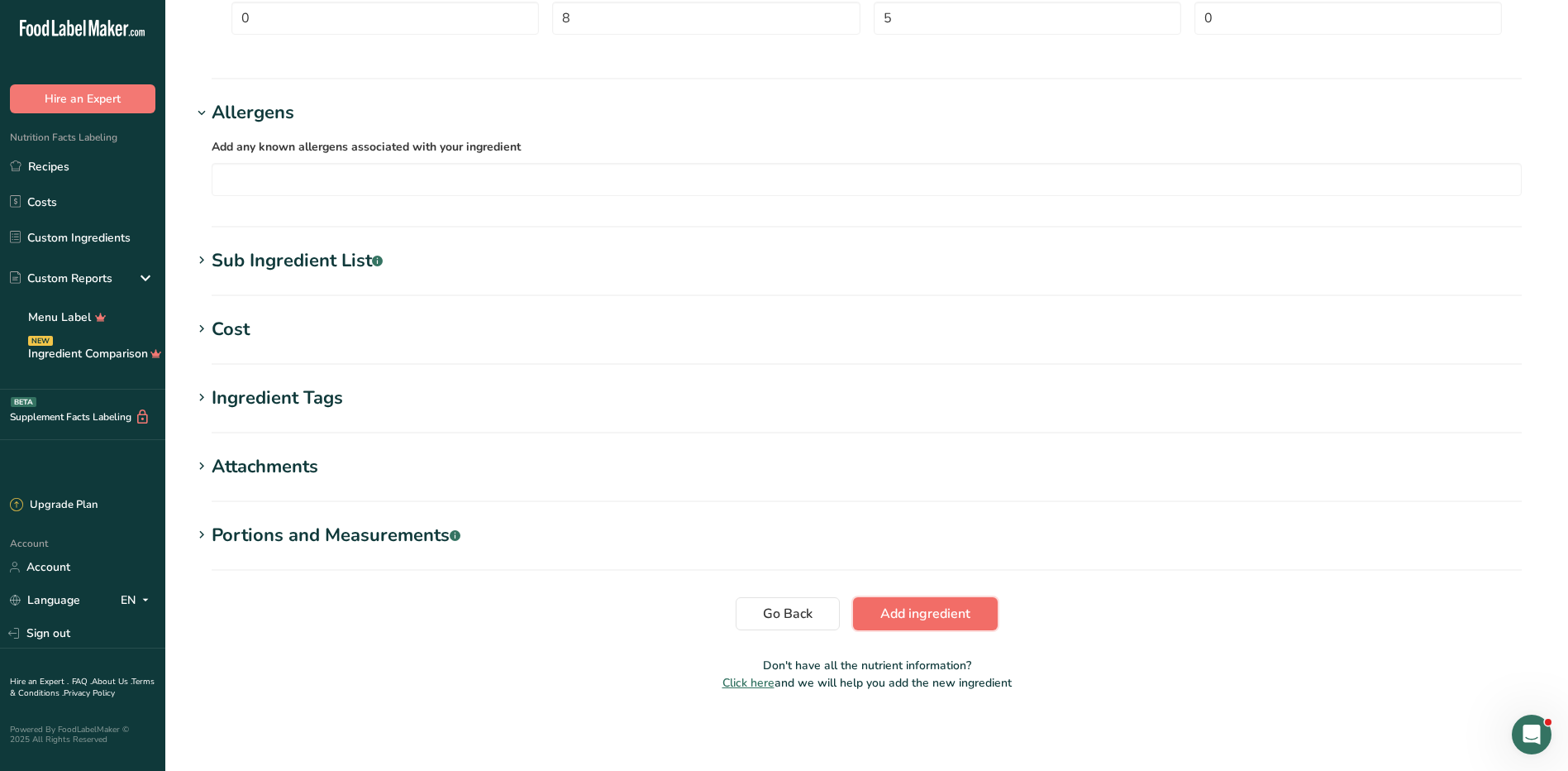
click at [901, 605] on span "Add ingredient" at bounding box center [925, 614] width 90 height 20
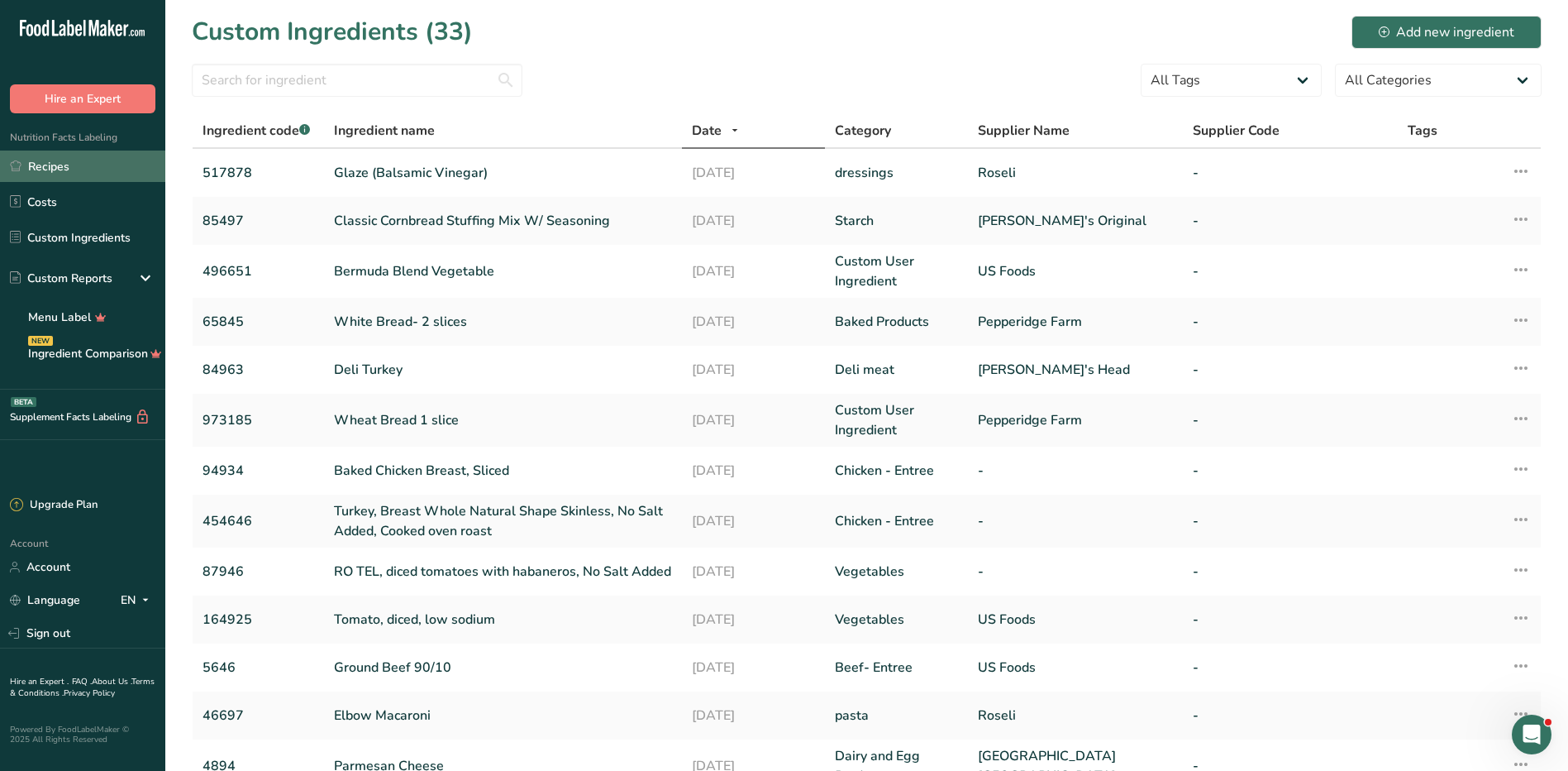
click at [56, 166] on link "Recipes" at bounding box center [83, 165] width 165 height 31
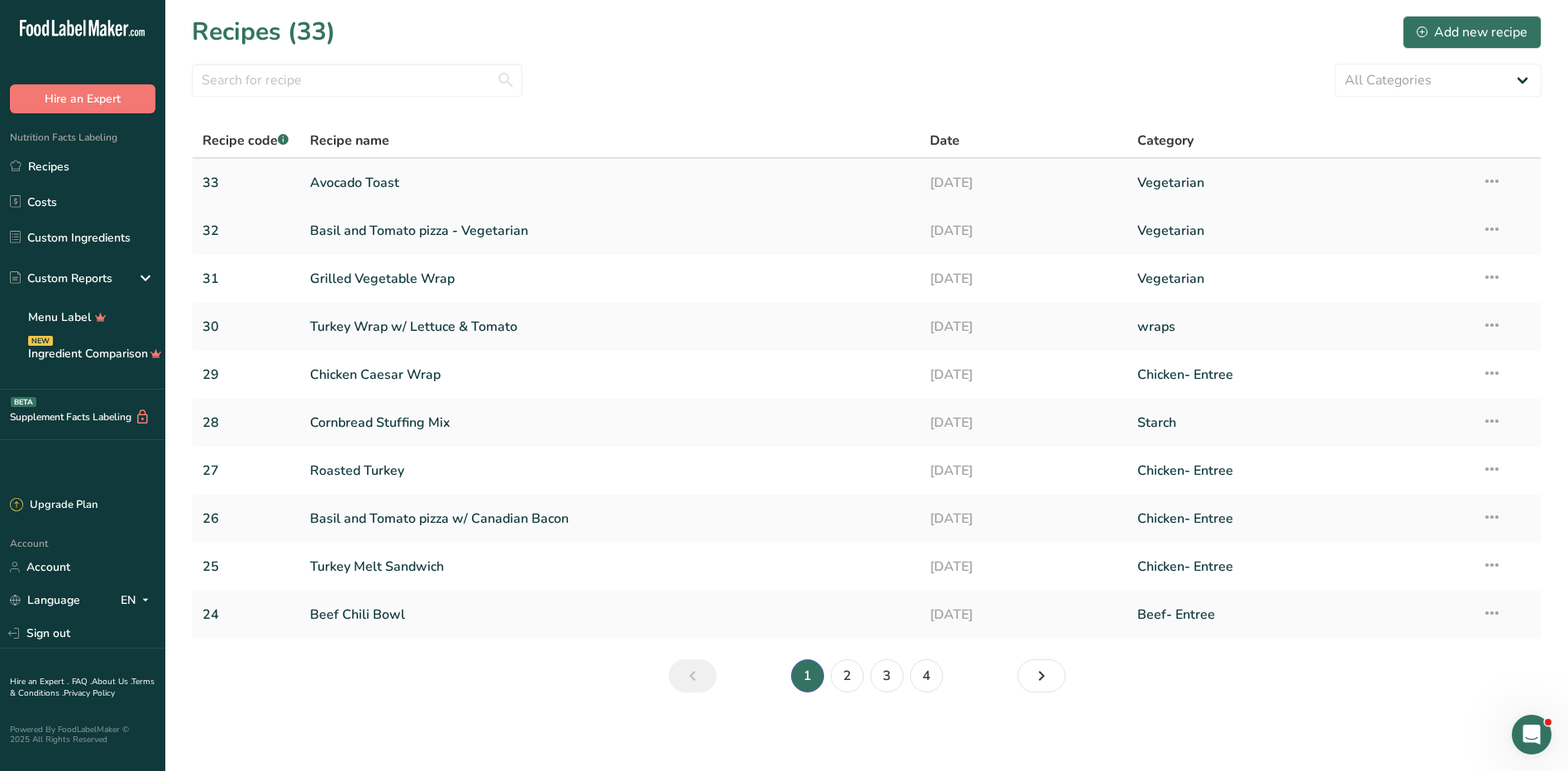
click at [366, 178] on link "Avocado Toast" at bounding box center [610, 182] width 601 height 35
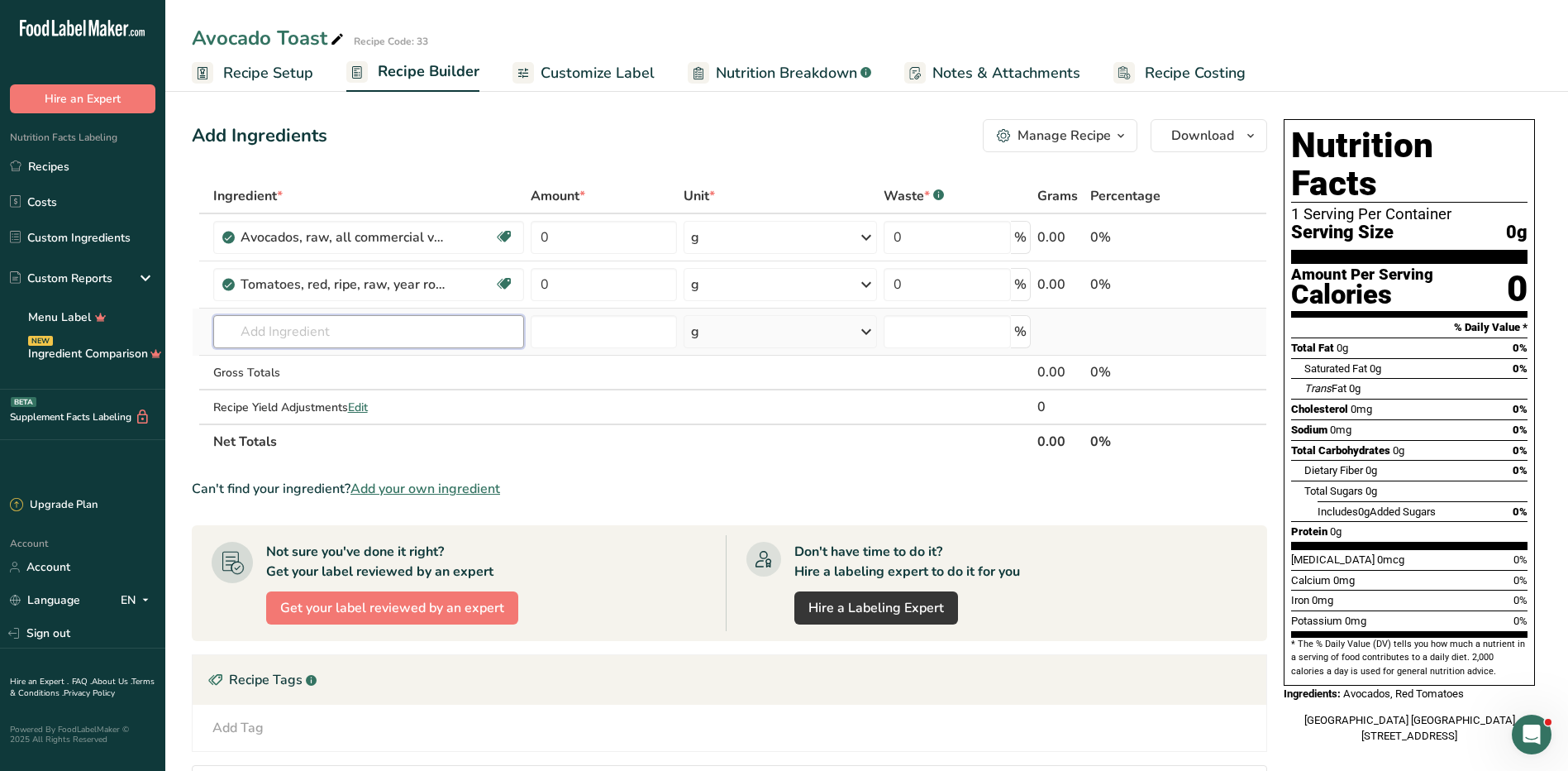
click at [361, 332] on input "text" at bounding box center [368, 331] width 311 height 33
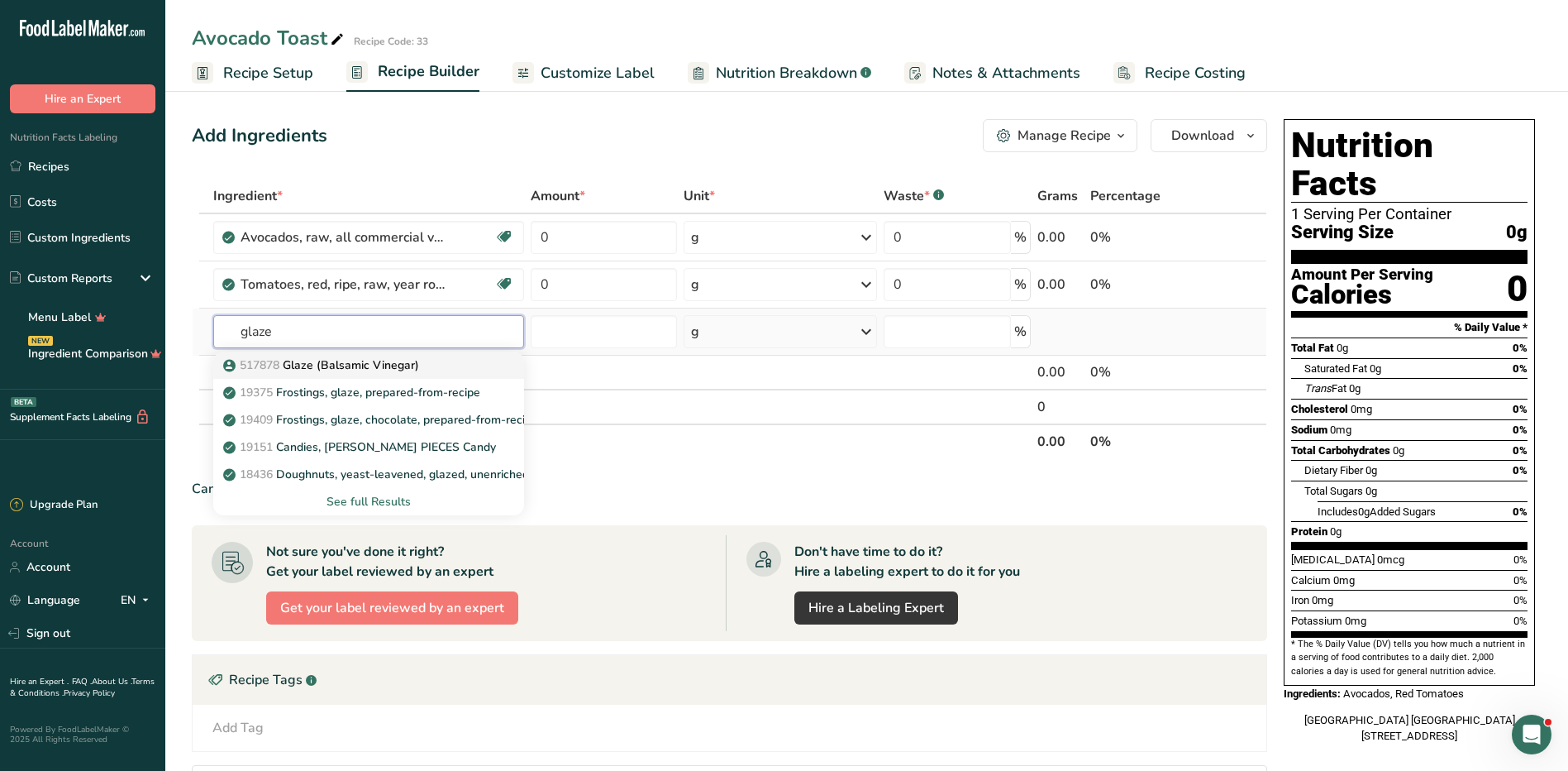
type input "glaze"
click at [395, 366] on p "517878 Glaze (Balsamic Vinegar)" at bounding box center [322, 365] width 193 height 18
type input "Glaze (Balsamic Vinegar)"
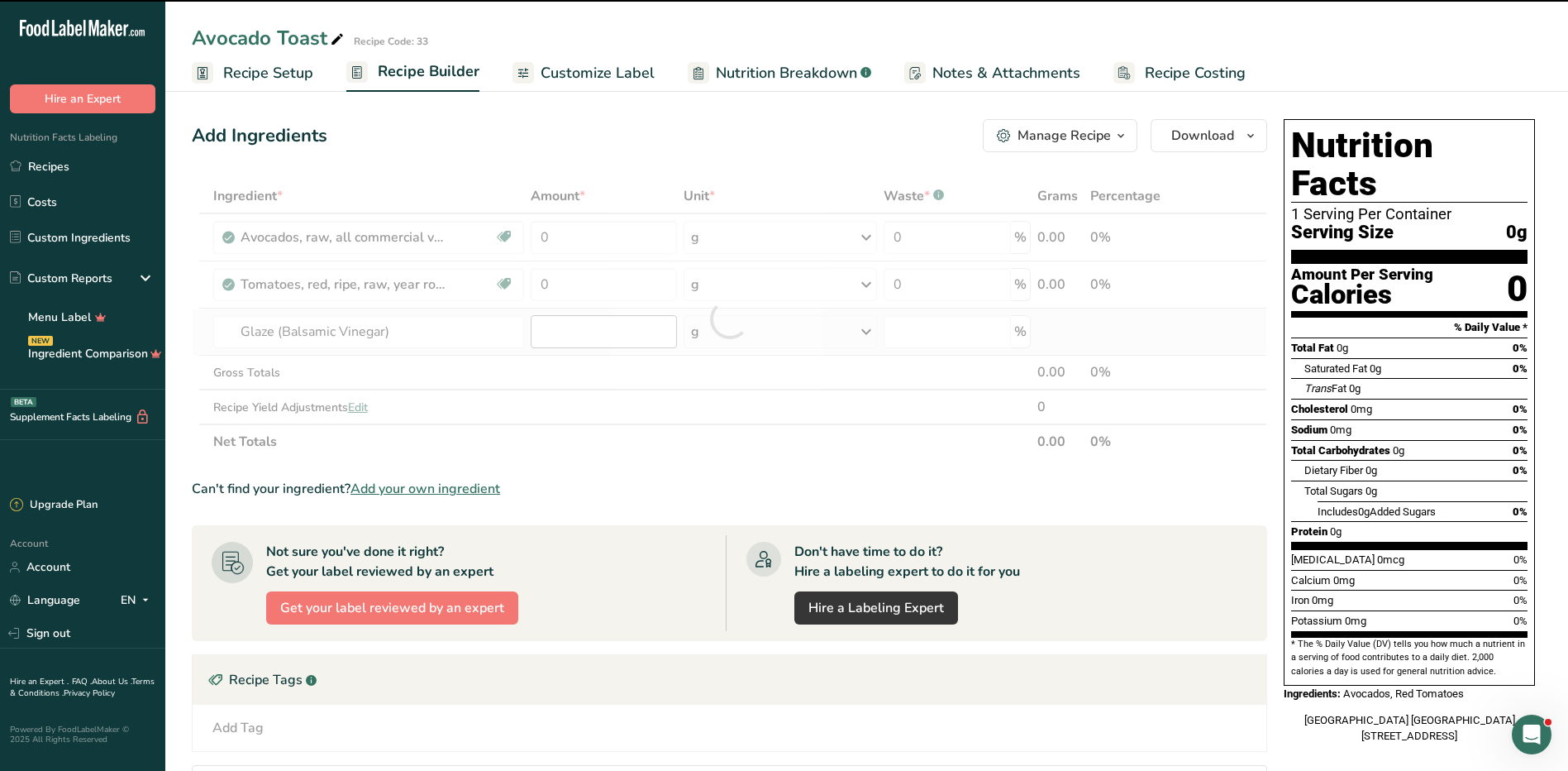
type input "0"
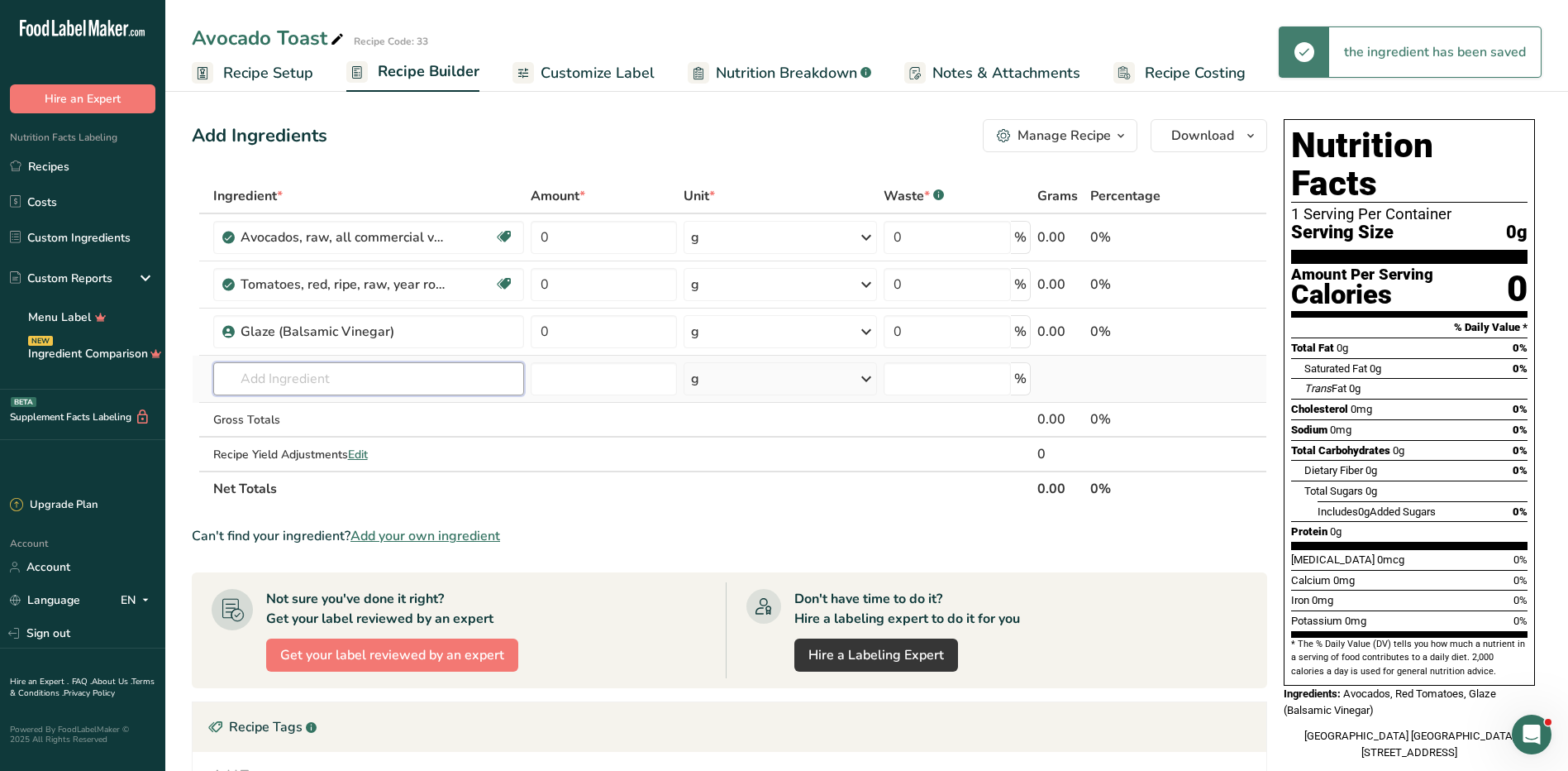
click at [276, 385] on input "text" at bounding box center [368, 378] width 311 height 33
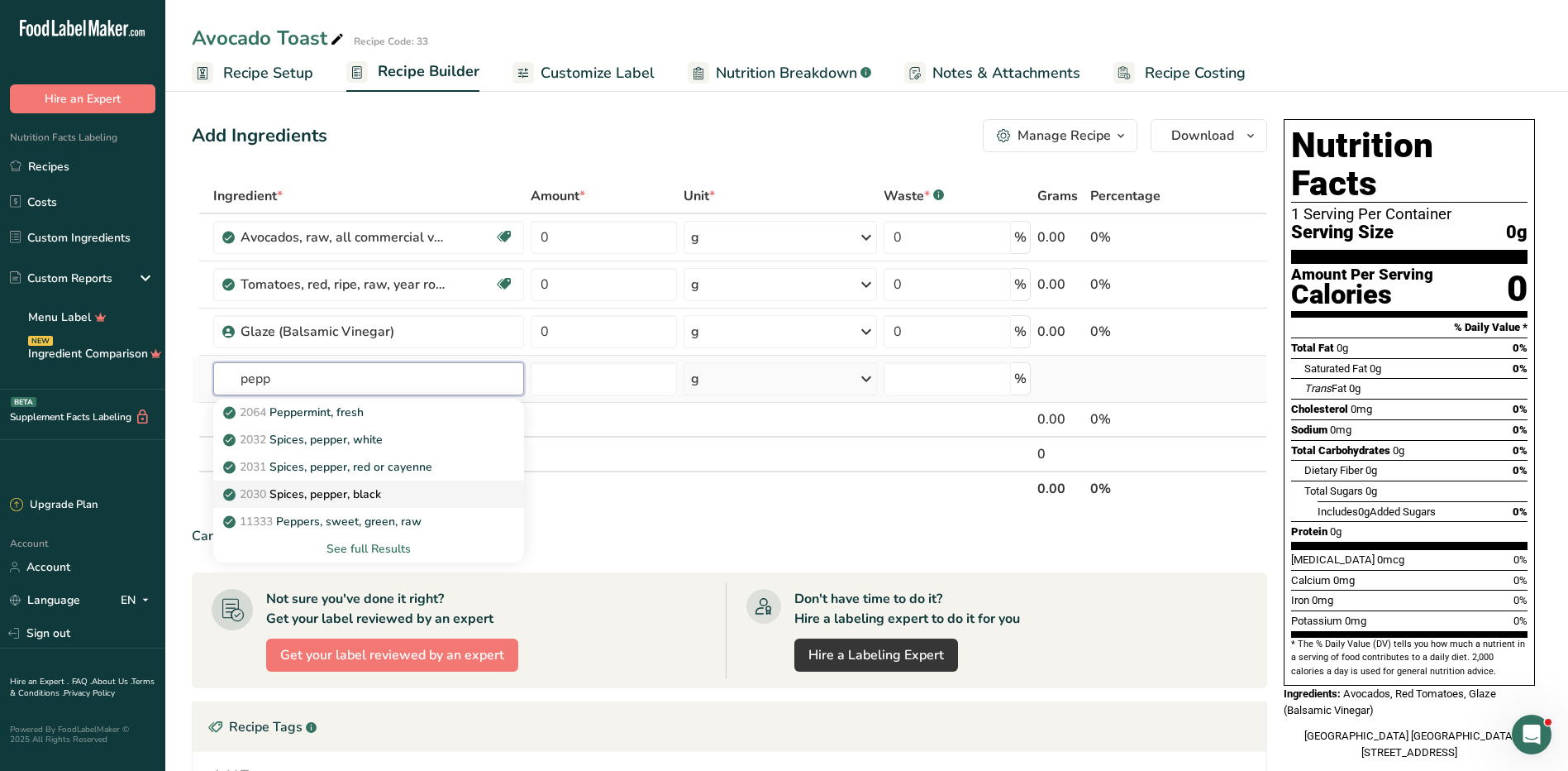
type input "pepp"
click at [393, 488] on div "2030 Spices, pepper, black" at bounding box center [355, 495] width 257 height 18
type input "Spices, pepper, black"
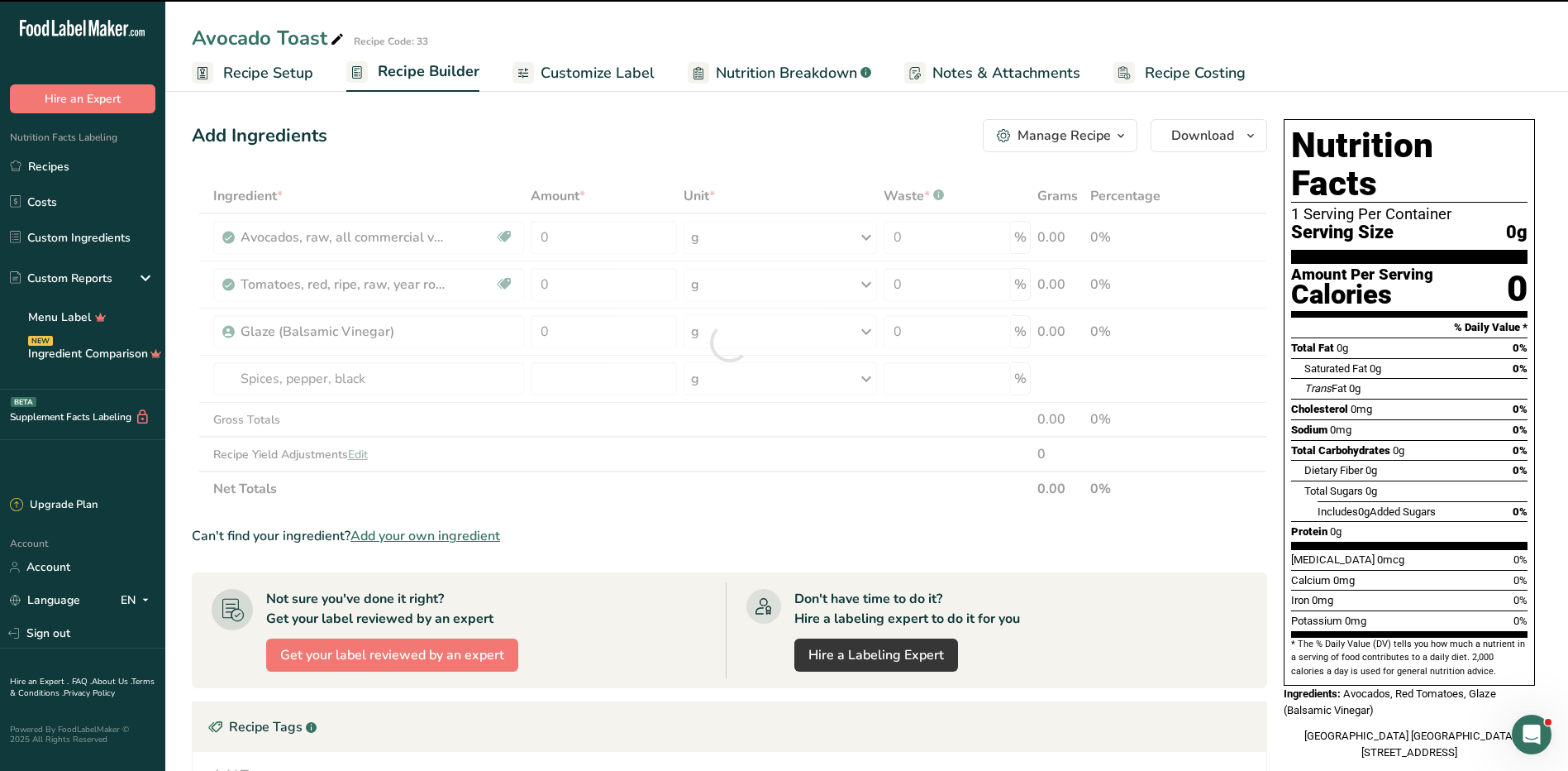
type input "0"
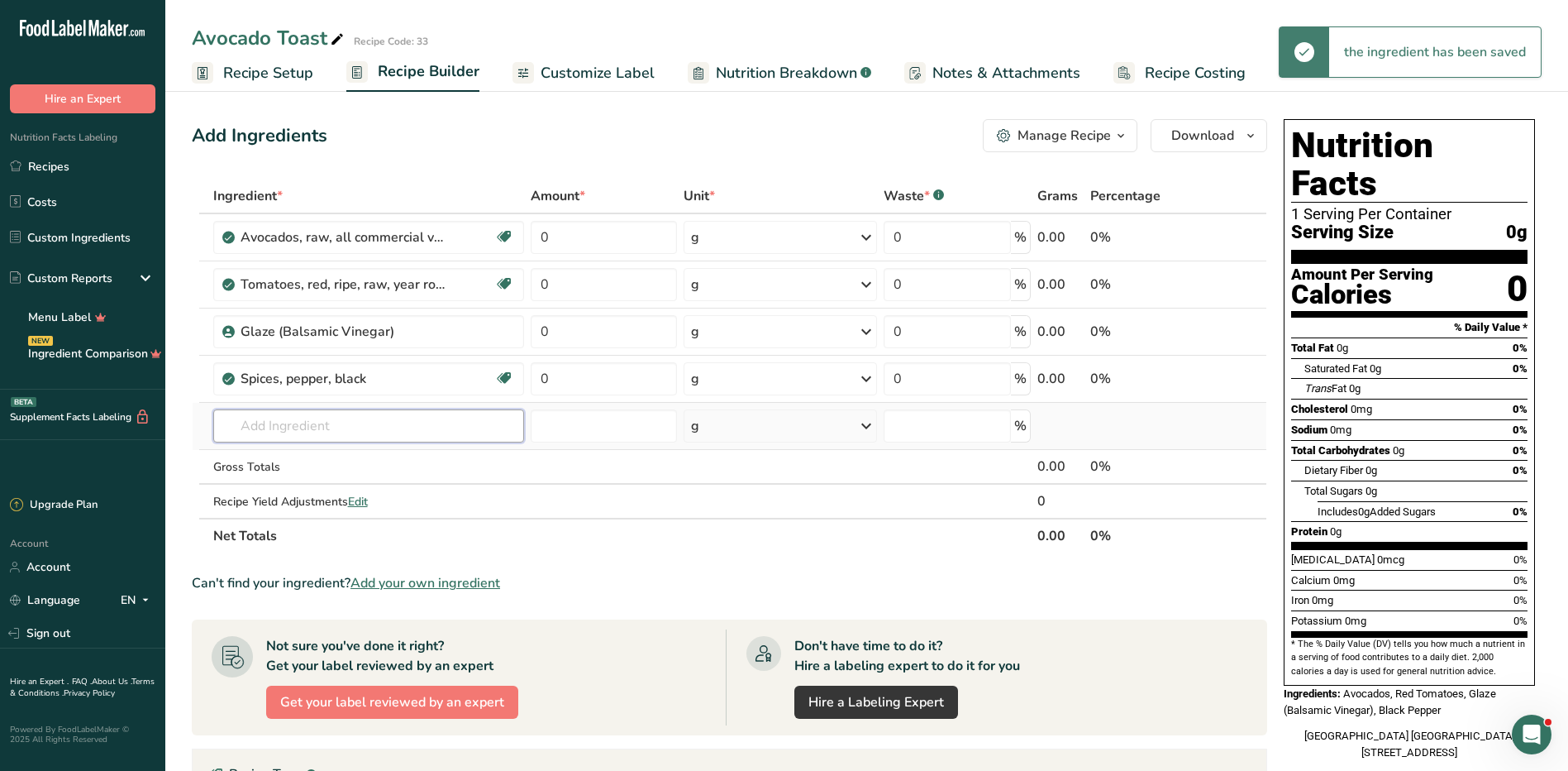
click at [290, 424] on input "text" at bounding box center [368, 425] width 311 height 33
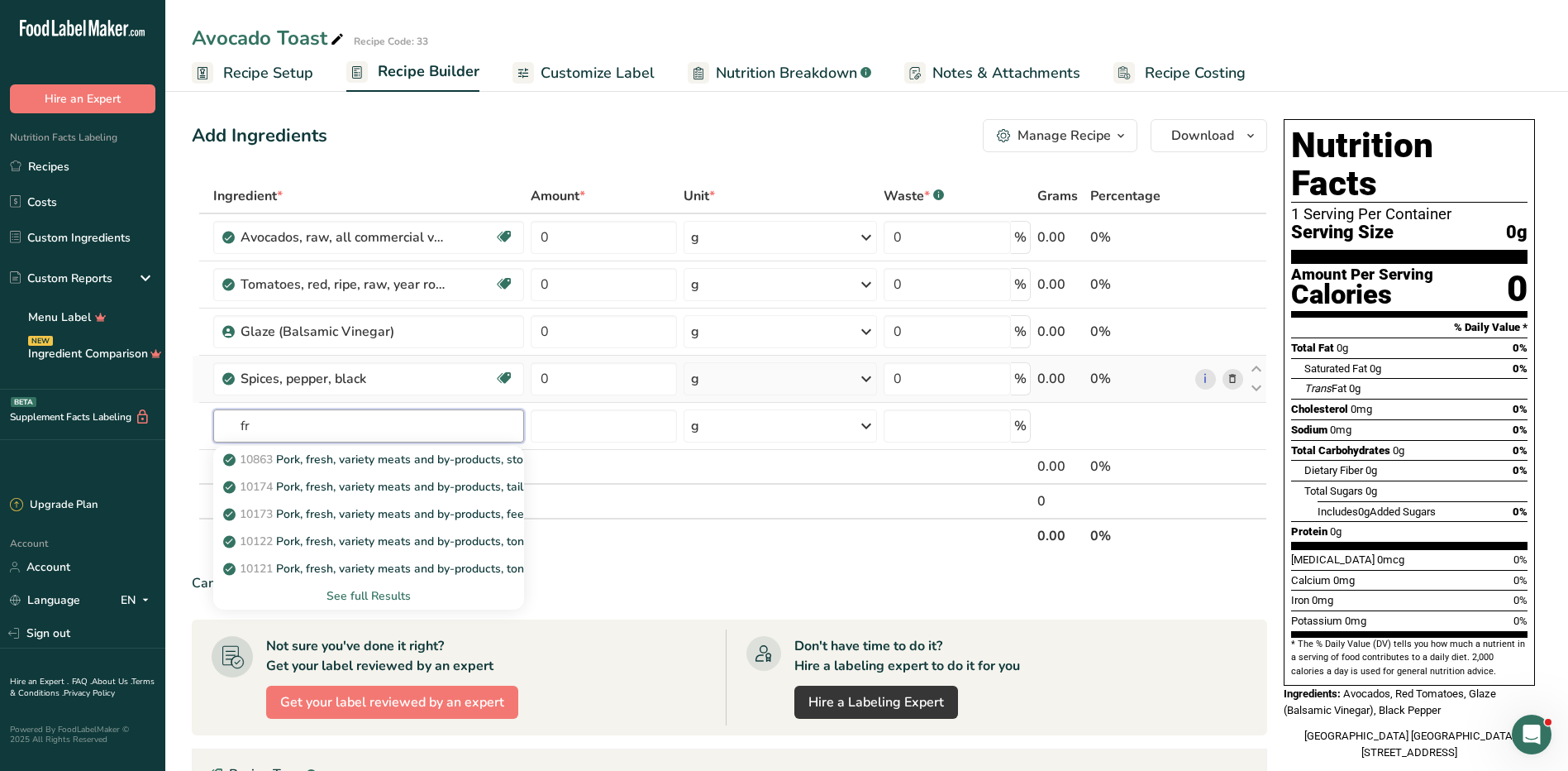
type input "f"
type input "mozarell"
click at [349, 596] on div "See full Results" at bounding box center [368, 596] width 284 height 18
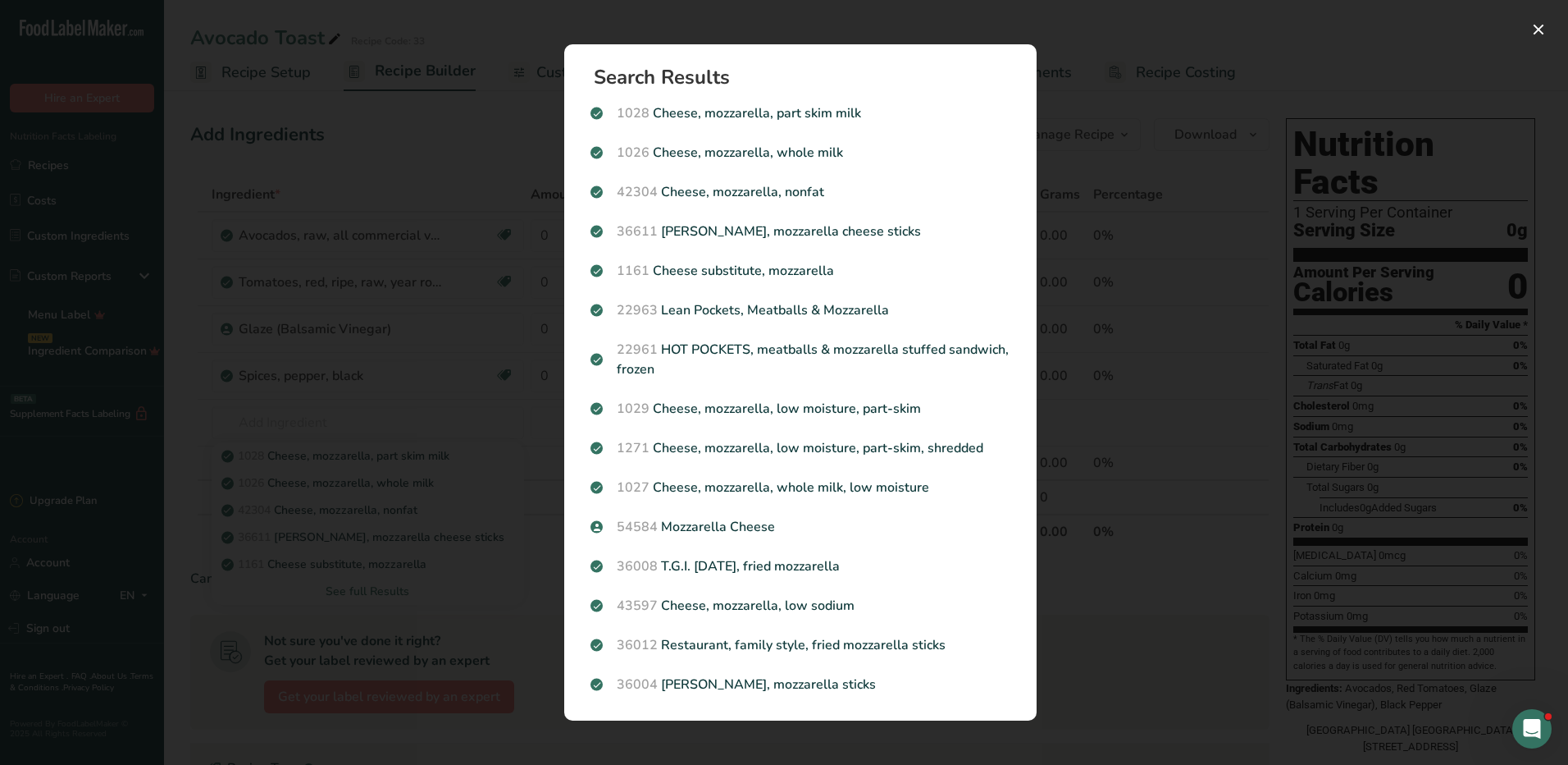
click at [1126, 523] on div "Search results modal" at bounding box center [784, 382] width 1568 height 765
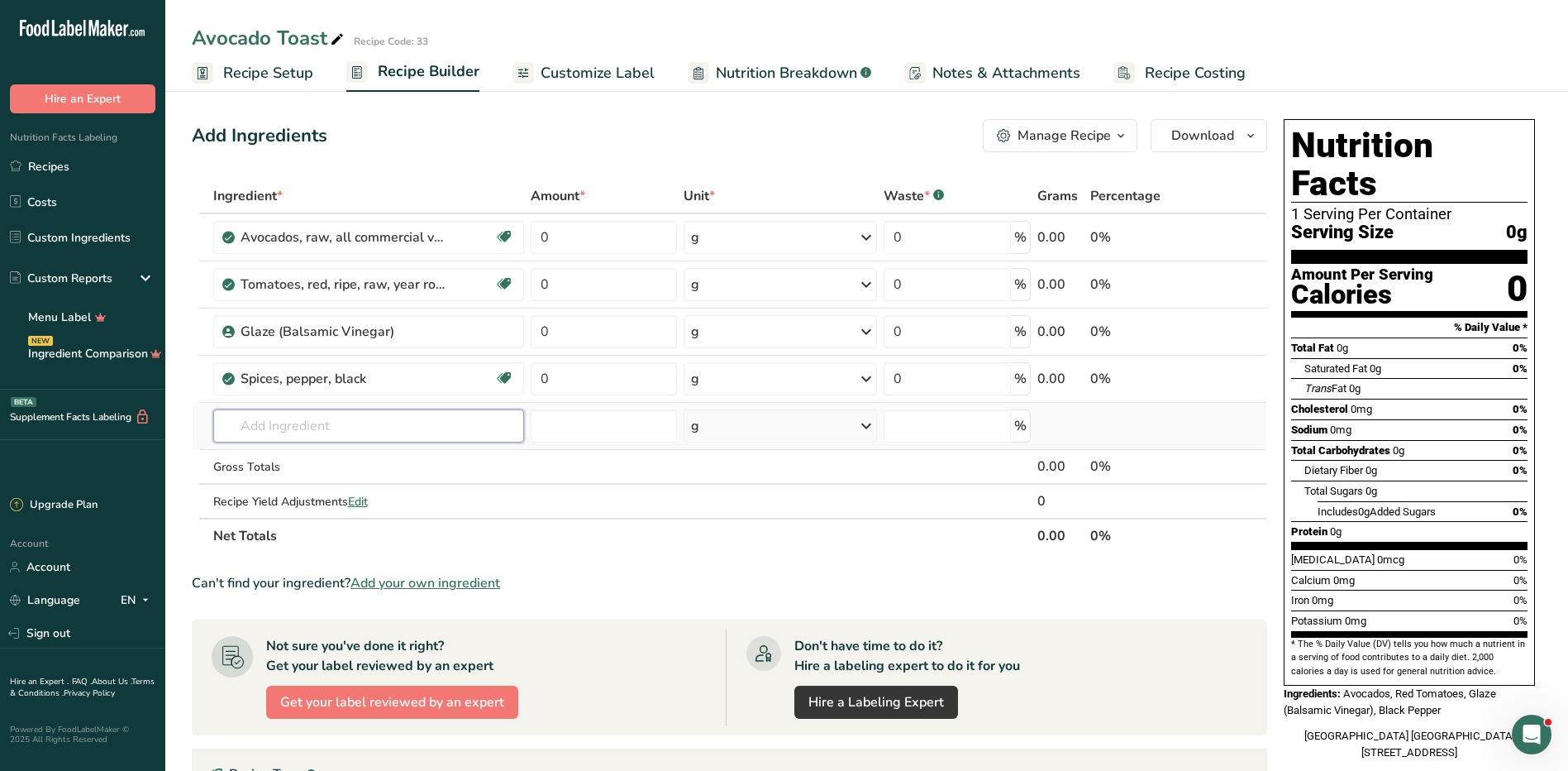
click at [355, 413] on input "text" at bounding box center [368, 425] width 311 height 33
type input "motzareff"
click at [321, 485] on div "Add your own ingredient" at bounding box center [368, 487] width 284 height 18
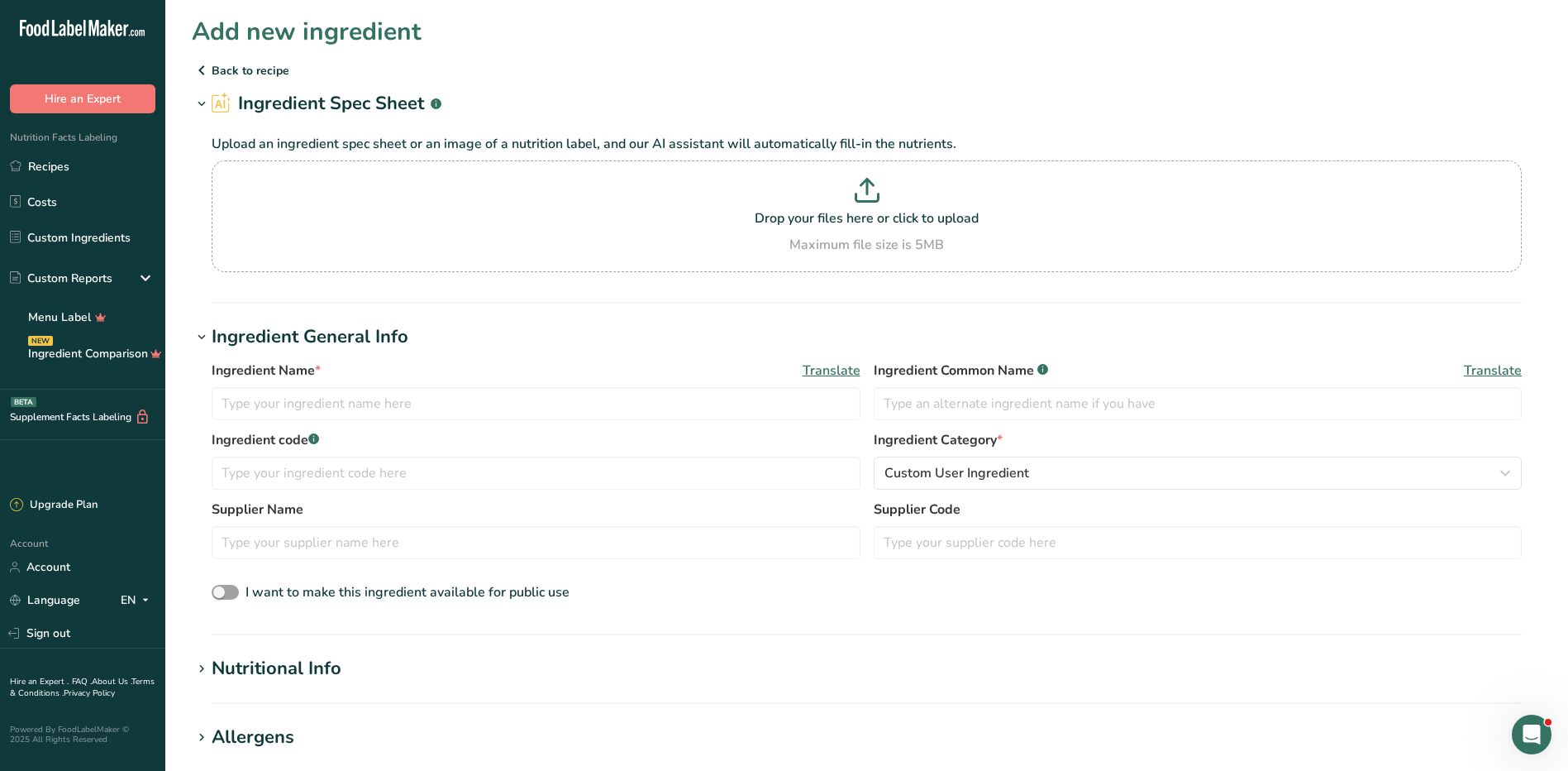
click at [303, 384] on div "Ingredient Name * Translate" at bounding box center [535, 390] width 649 height 60
click at [305, 401] on input "text" at bounding box center [535, 403] width 649 height 33
click at [366, 412] on input "Fresh Mozzarella" at bounding box center [535, 403] width 649 height 33
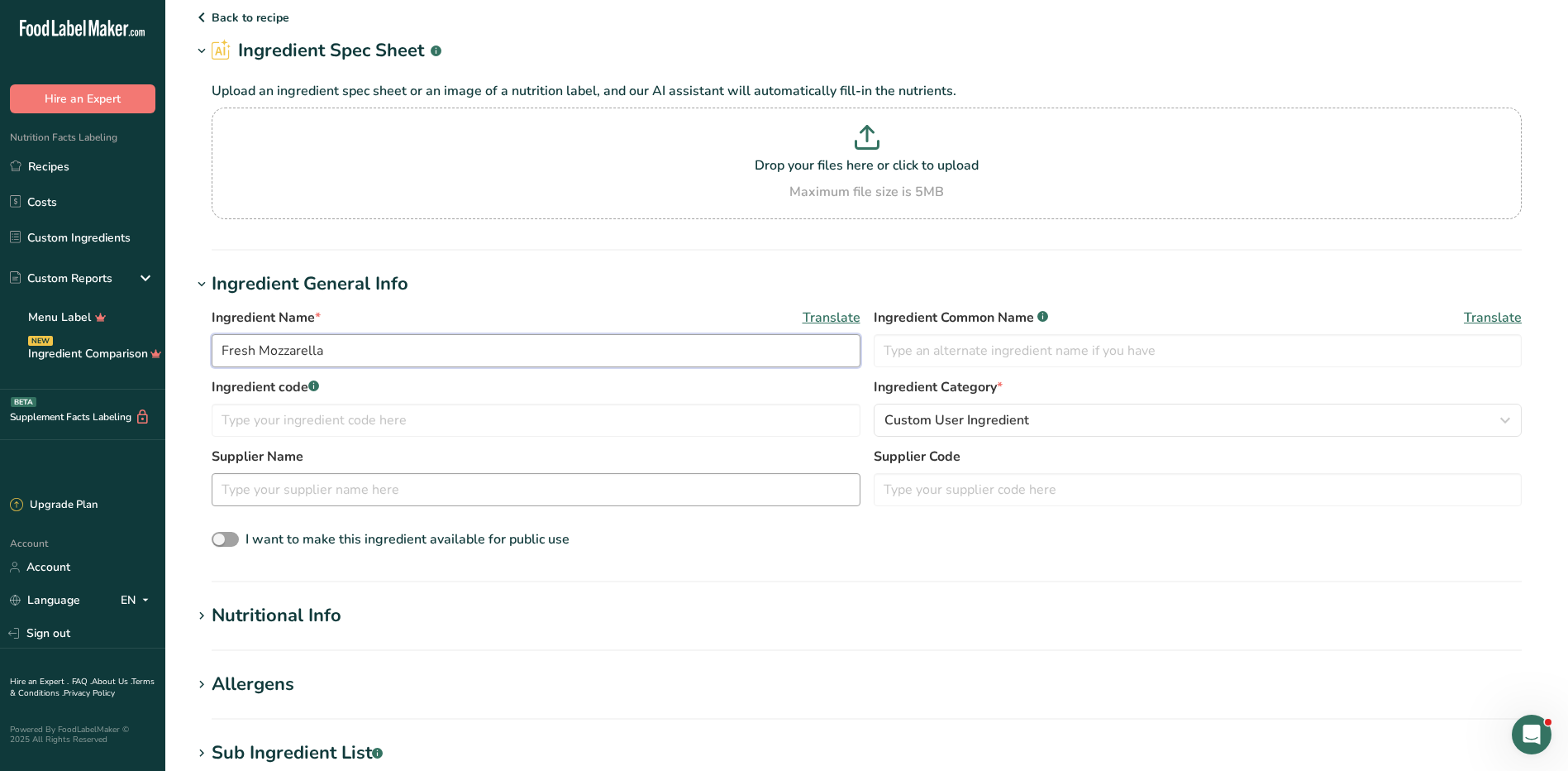
scroll to position [83, 0]
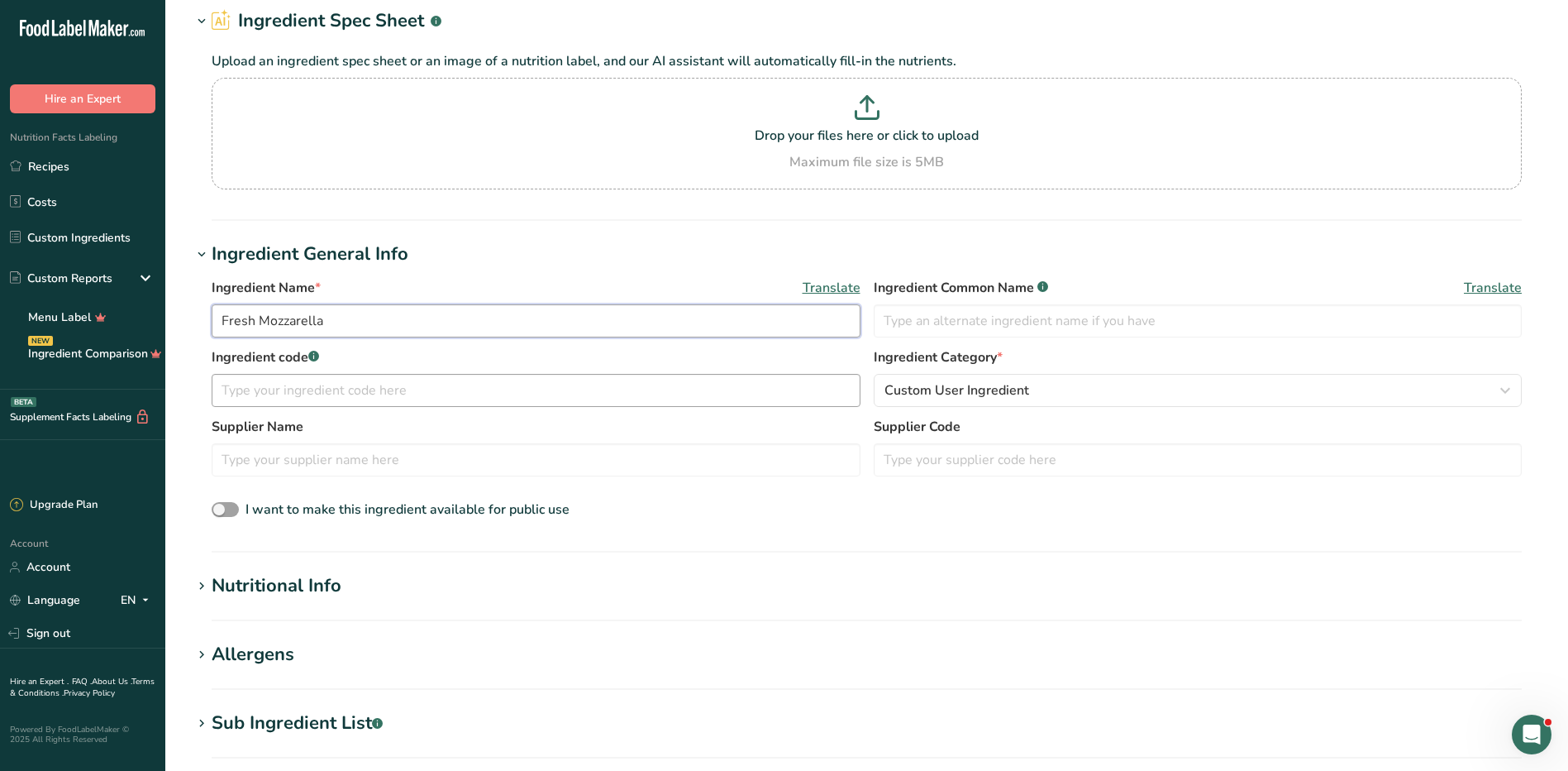
type input "Fresh Mozzarella"
click at [452, 401] on input "text" at bounding box center [535, 390] width 649 height 33
type input "45667"
click at [590, 467] on input "text" at bounding box center [535, 459] width 649 height 33
type input "BelGioioso"
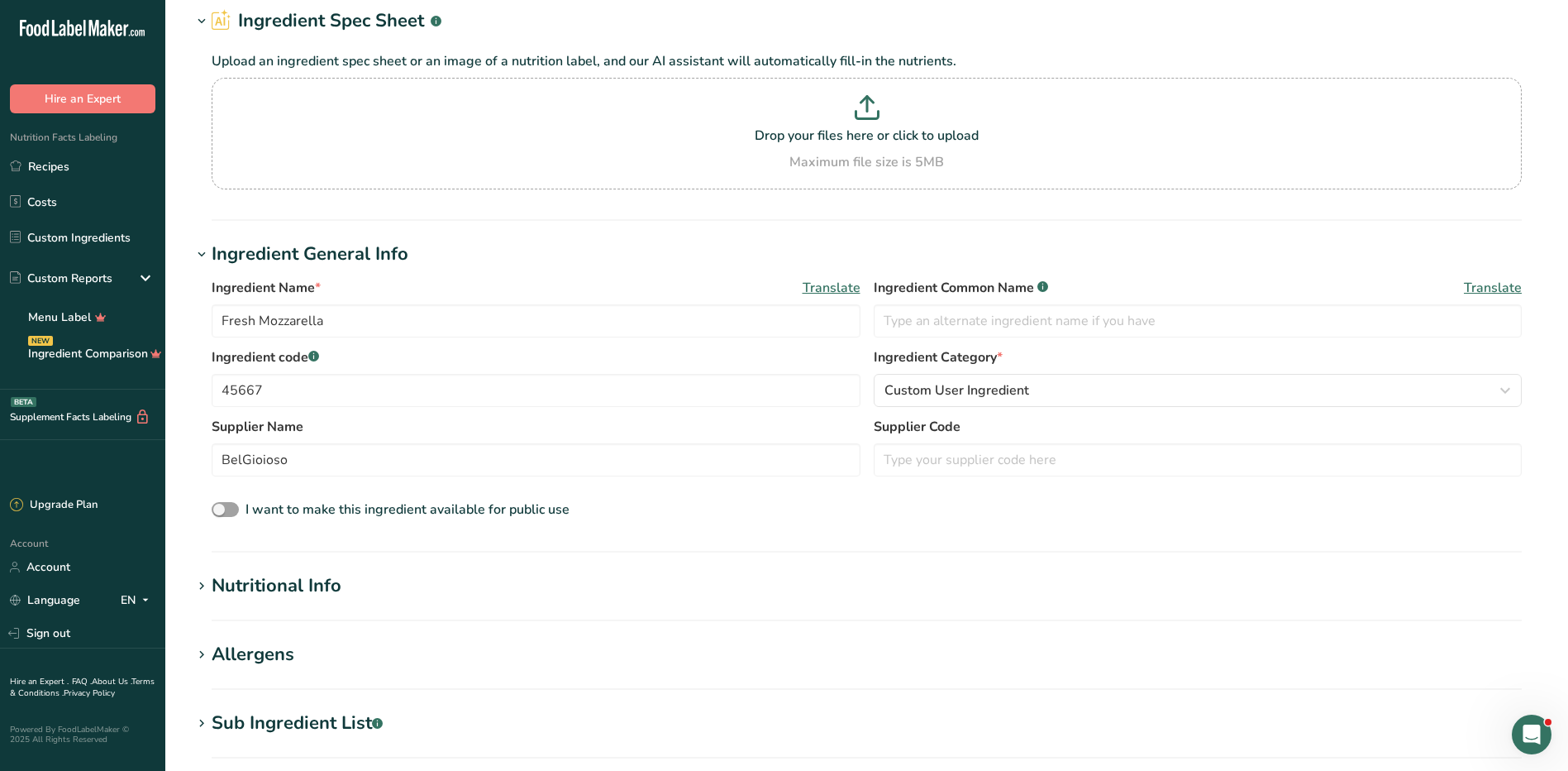
click at [285, 586] on div "Nutritional Info" at bounding box center [276, 585] width 130 height 28
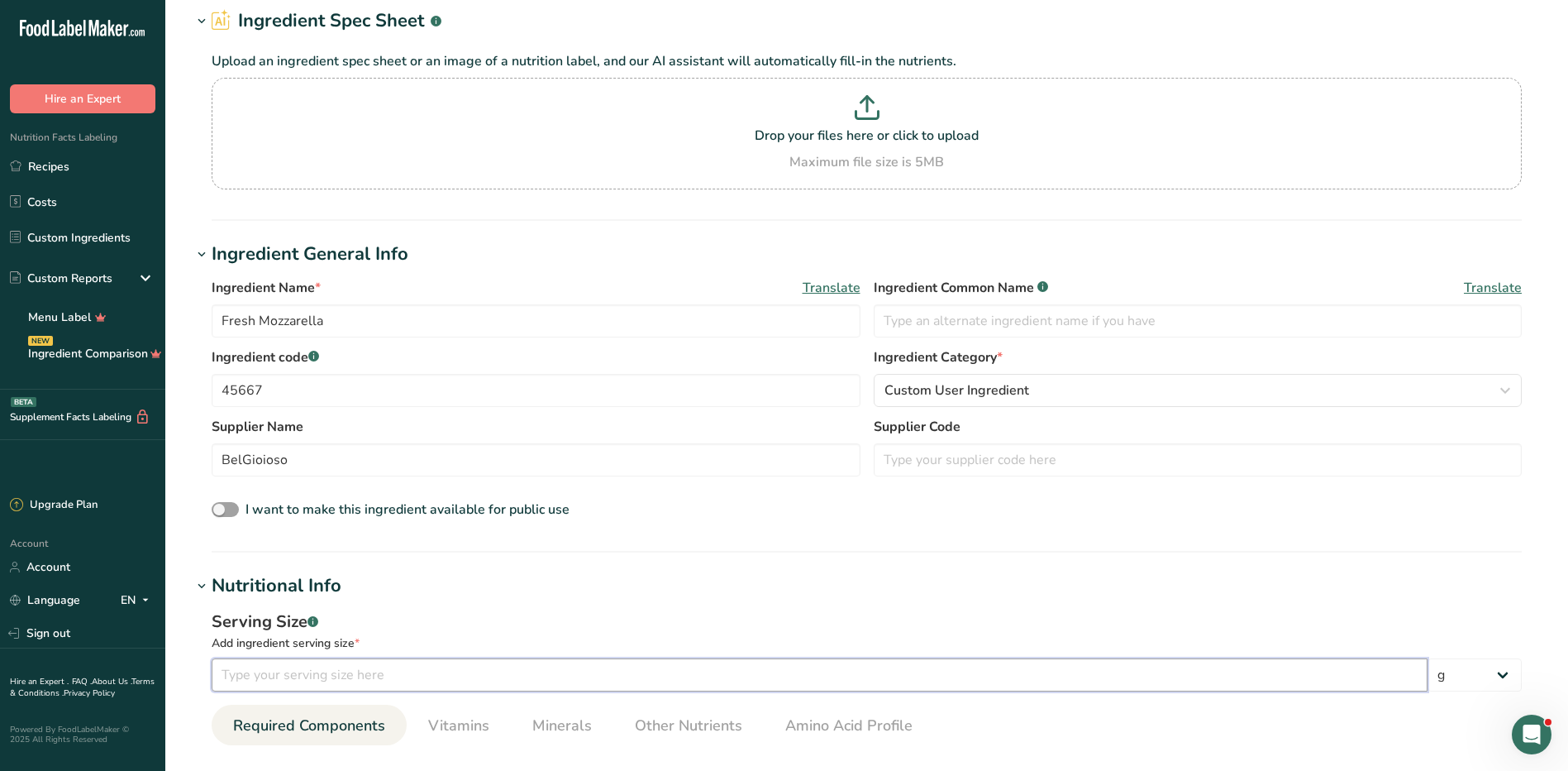
click at [380, 681] on input "number" at bounding box center [820, 674] width 1216 height 33
type input "1"
click at [1501, 669] on select "g kg mg mcg lb oz l mL fl oz tbsp tsp cup qt gallon" at bounding box center [1475, 674] width 94 height 33
select select "5"
click at [1428, 658] on select "g kg mg mcg lb oz l mL fl oz tbsp tsp cup qt gallon" at bounding box center [1475, 674] width 94 height 33
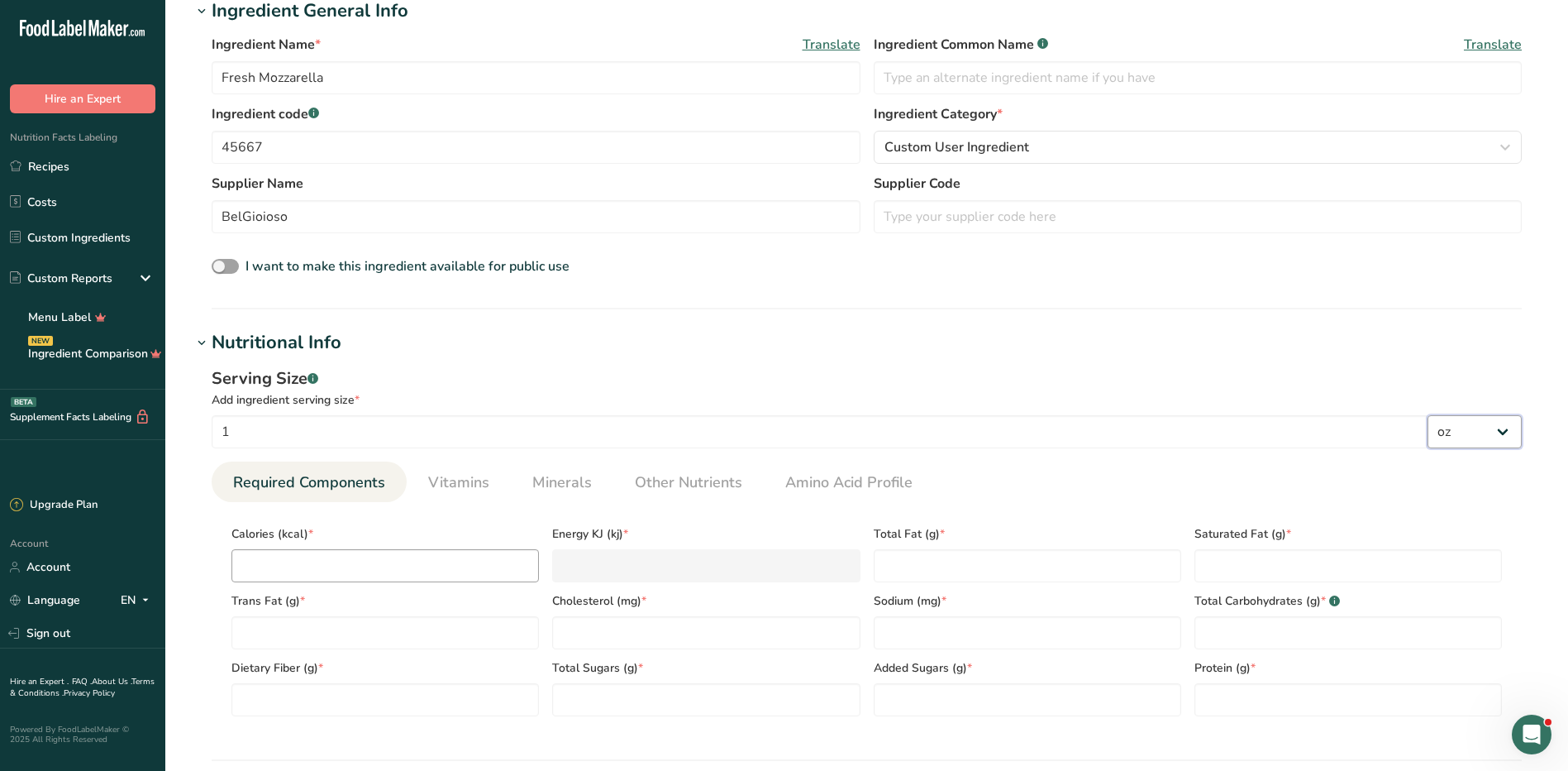
scroll to position [330, 0]
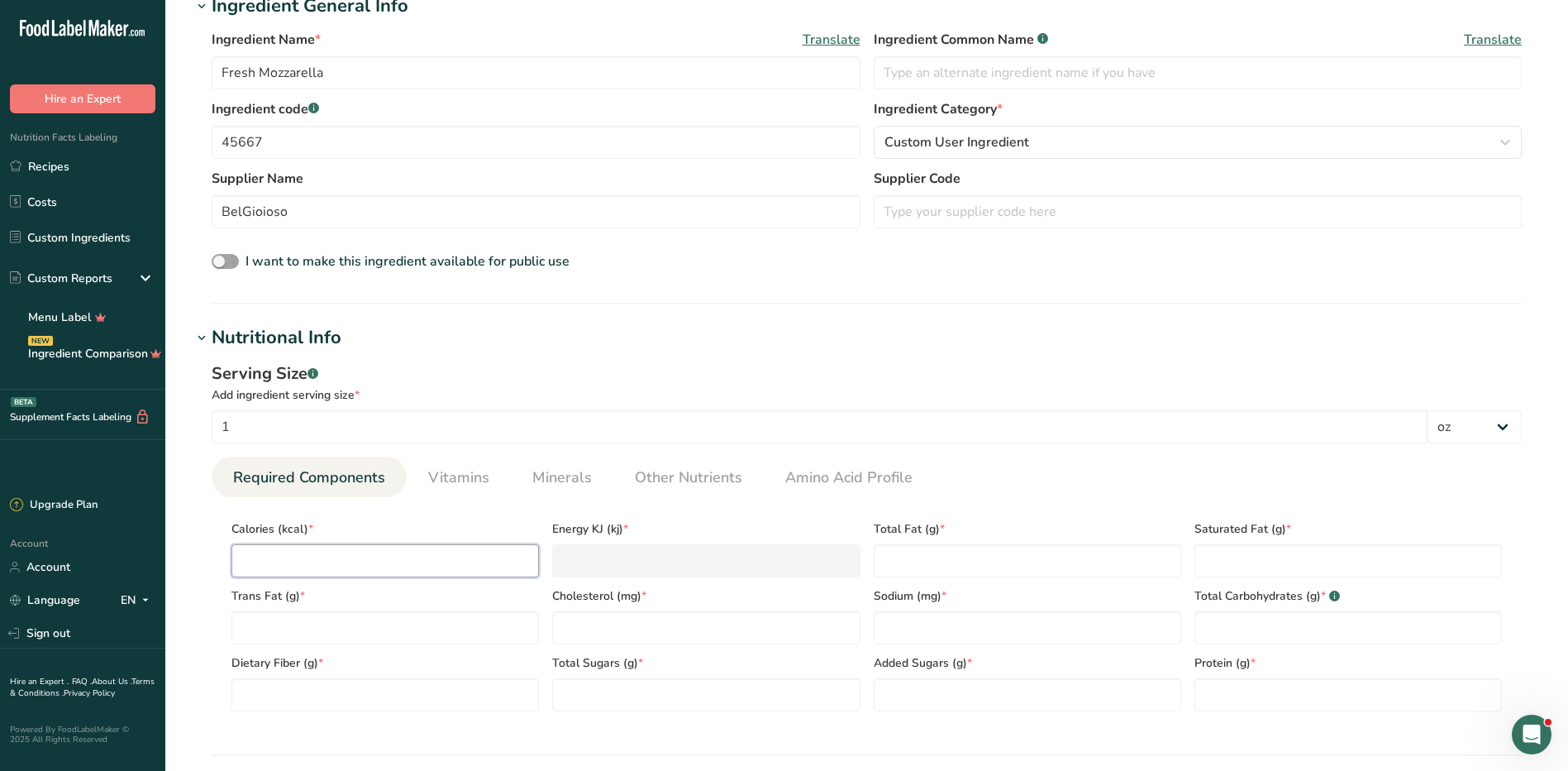
click at [342, 558] on input "number" at bounding box center [385, 560] width 307 height 33
type input "7"
type KJ "29.3"
type input "70"
type KJ "292.9"
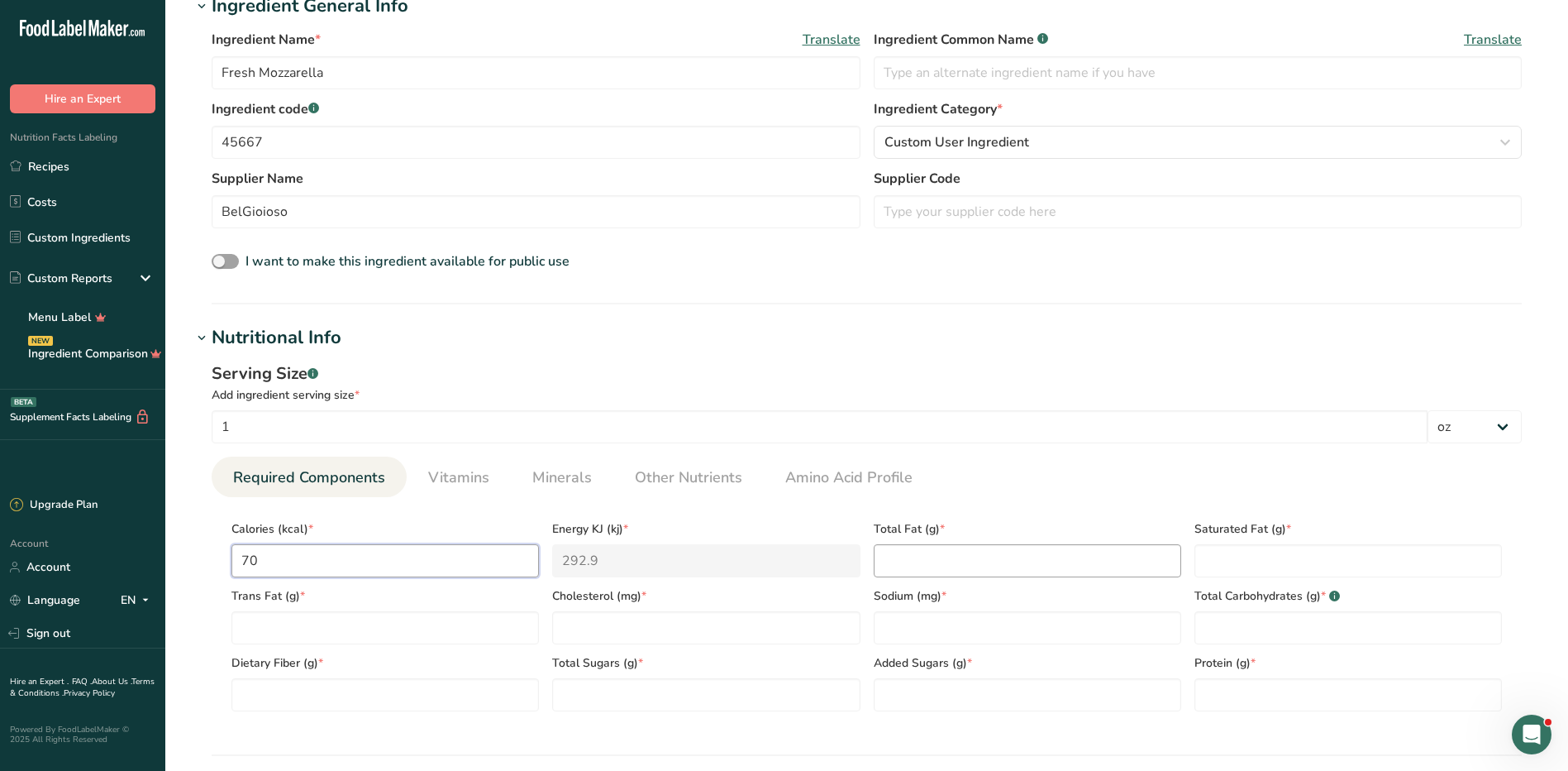
type input "70"
click at [941, 570] on Fat "number" at bounding box center [1027, 560] width 307 height 33
type Fat "5"
click at [1272, 570] on Fat "number" at bounding box center [1348, 560] width 307 height 33
type Fat "3.5"
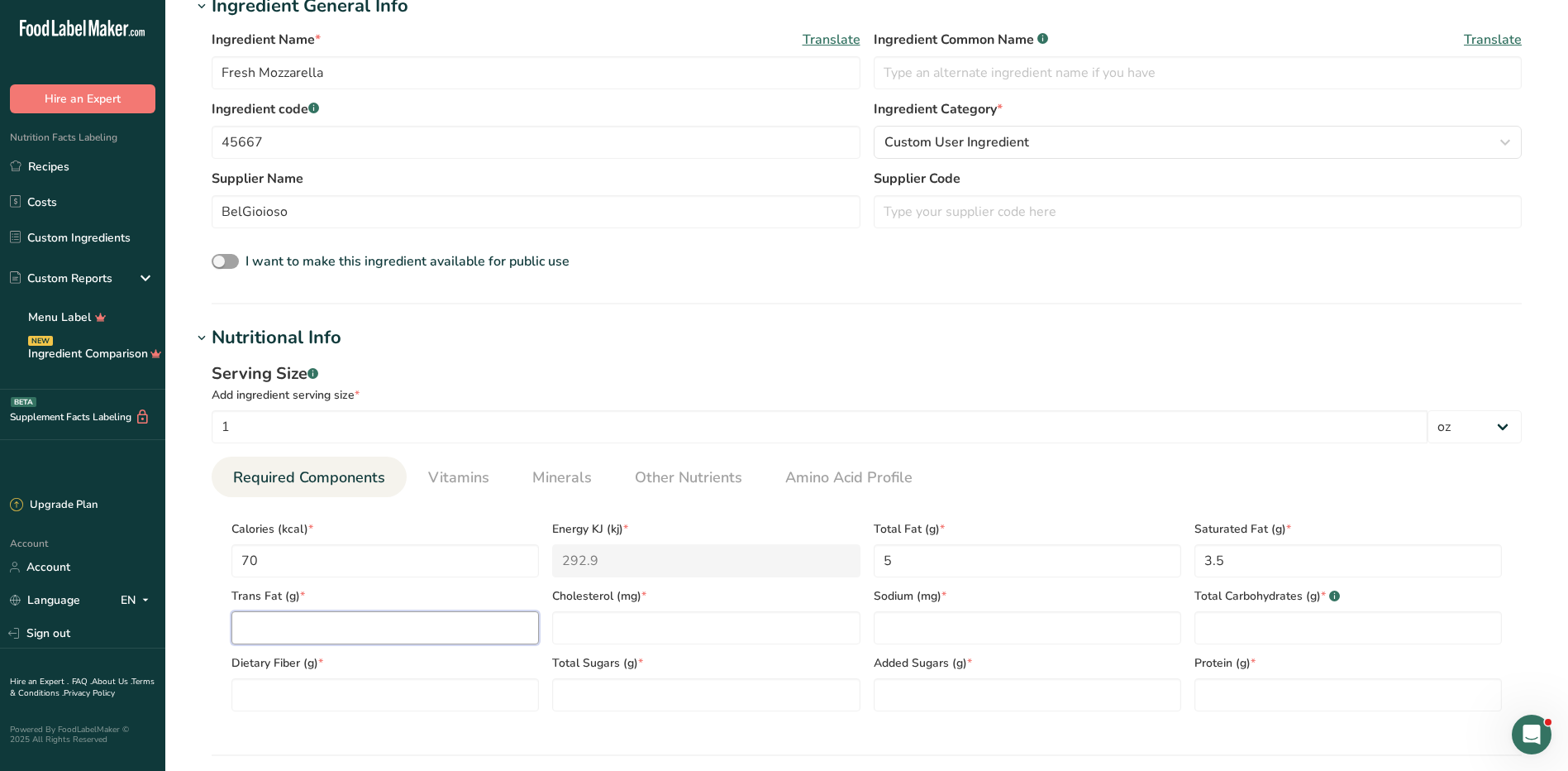
click at [465, 624] on Fat "number" at bounding box center [385, 627] width 307 height 33
type Fat "0"
click at [621, 630] on input "number" at bounding box center [706, 627] width 307 height 33
type input "15"
click at [908, 636] on input "number" at bounding box center [1027, 627] width 307 height 33
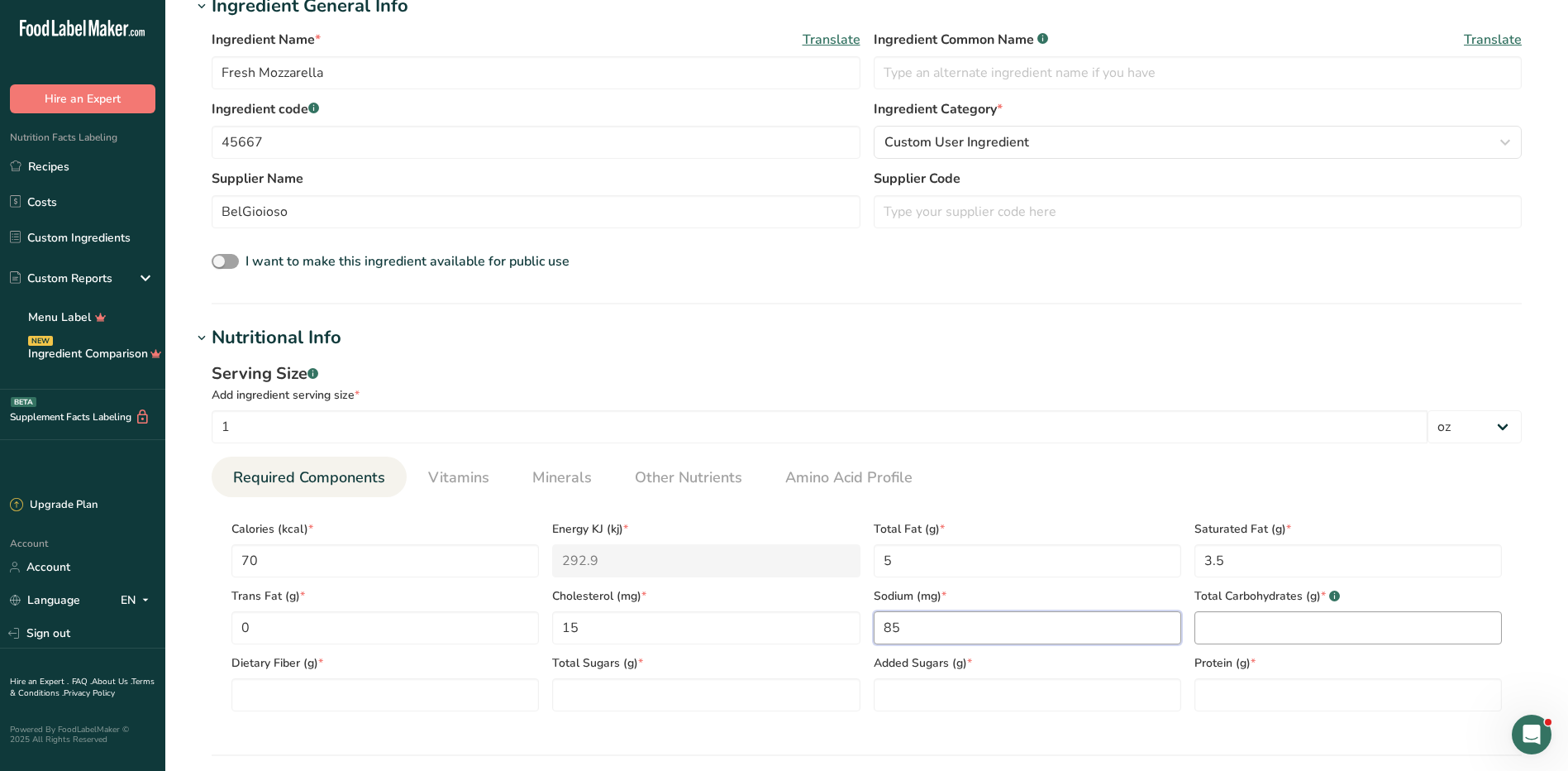
type input "85"
click at [1341, 630] on Carbohydrates "number" at bounding box center [1348, 627] width 307 height 33
type Carbohydrates "1"
click at [506, 691] on Fiber "number" at bounding box center [385, 694] width 307 height 33
type Fiber "0"
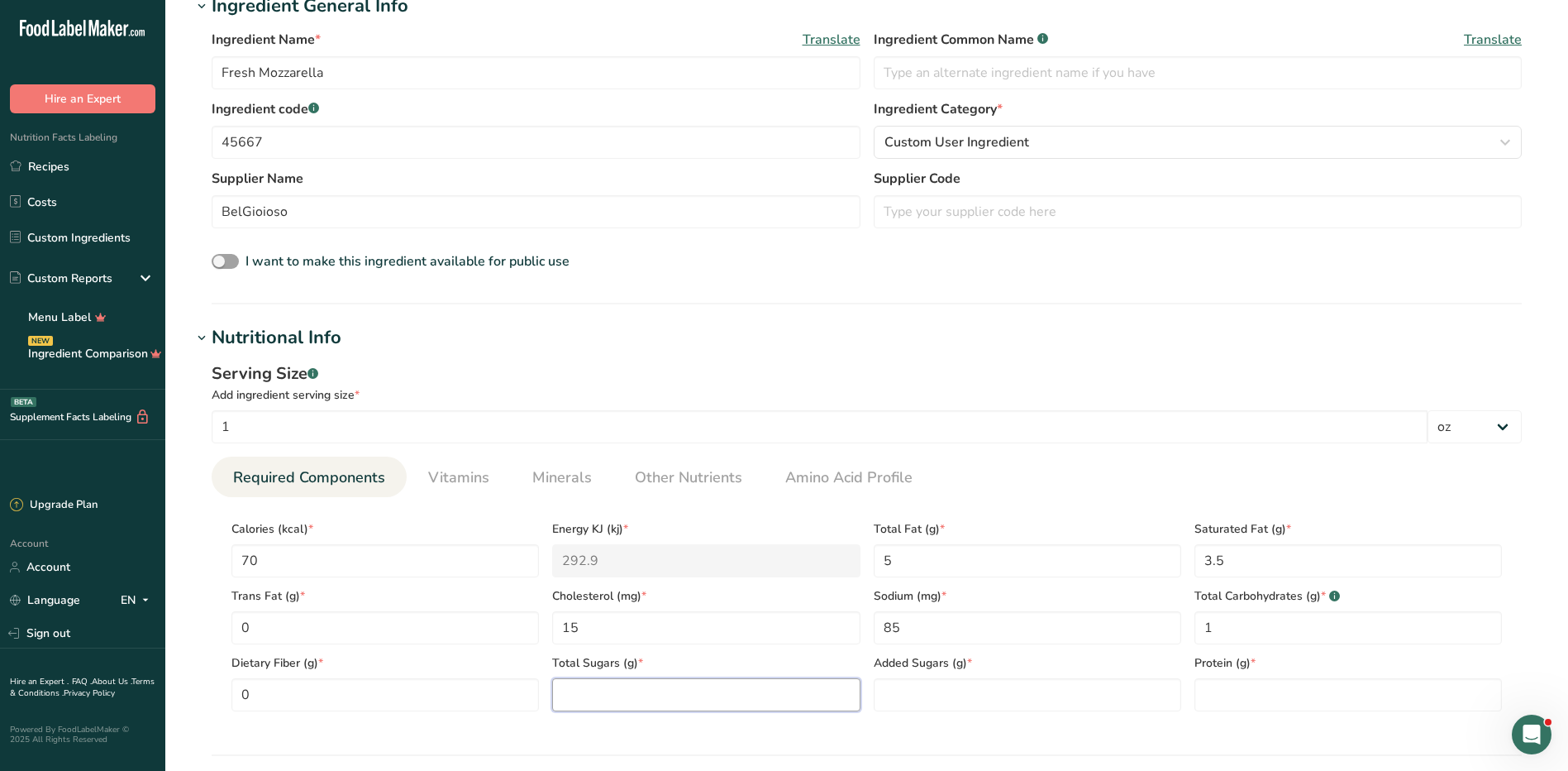
click at [629, 705] on Sugars "number" at bounding box center [706, 694] width 307 height 33
type Sugars "0"
click at [891, 694] on Sugars "number" at bounding box center [1027, 694] width 307 height 33
type Sugars "0"
click at [1277, 692] on input "number" at bounding box center [1348, 694] width 307 height 33
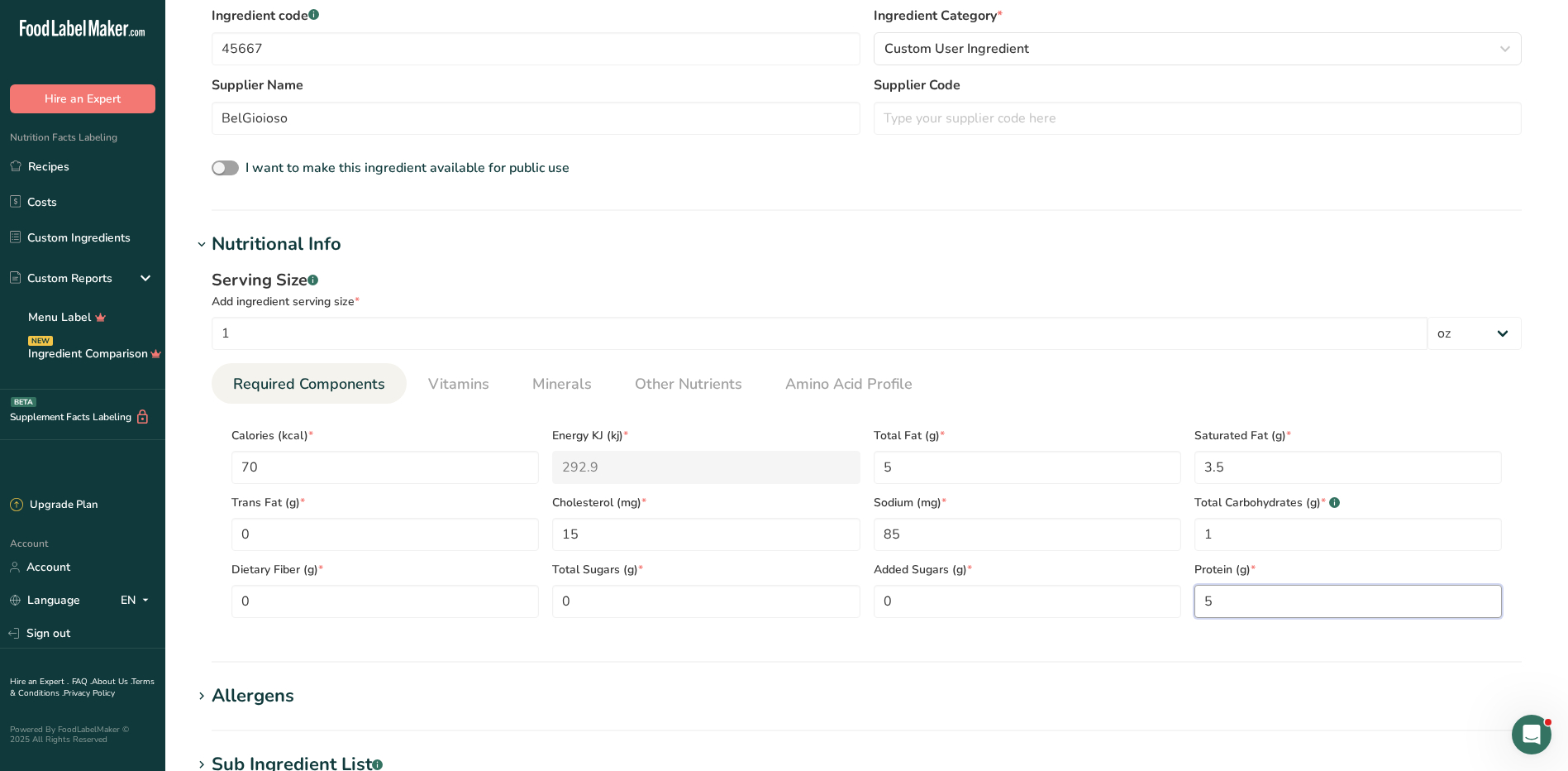
scroll to position [579, 0]
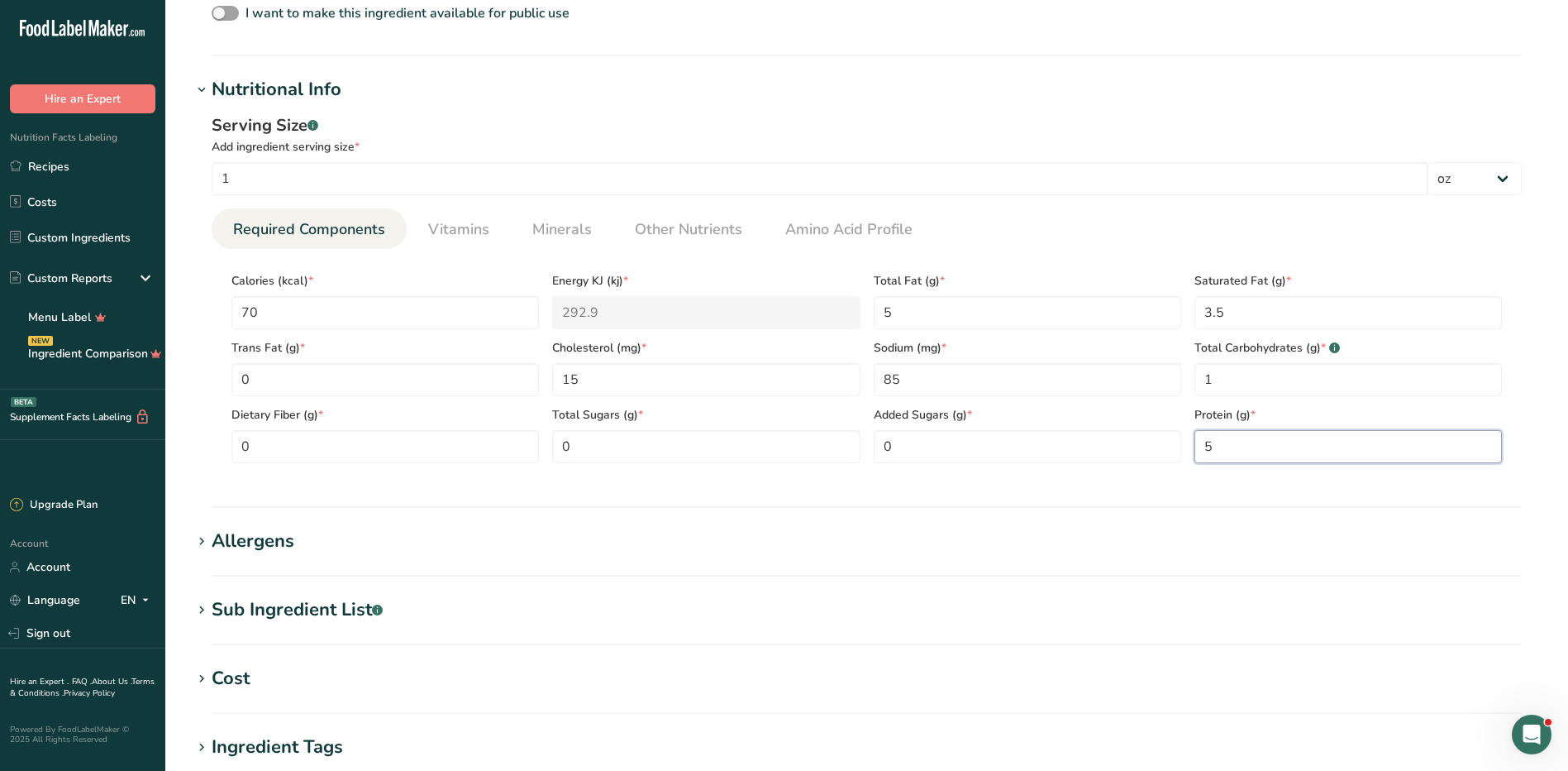
type input "5"
click at [282, 540] on div "Allergens" at bounding box center [252, 541] width 83 height 28
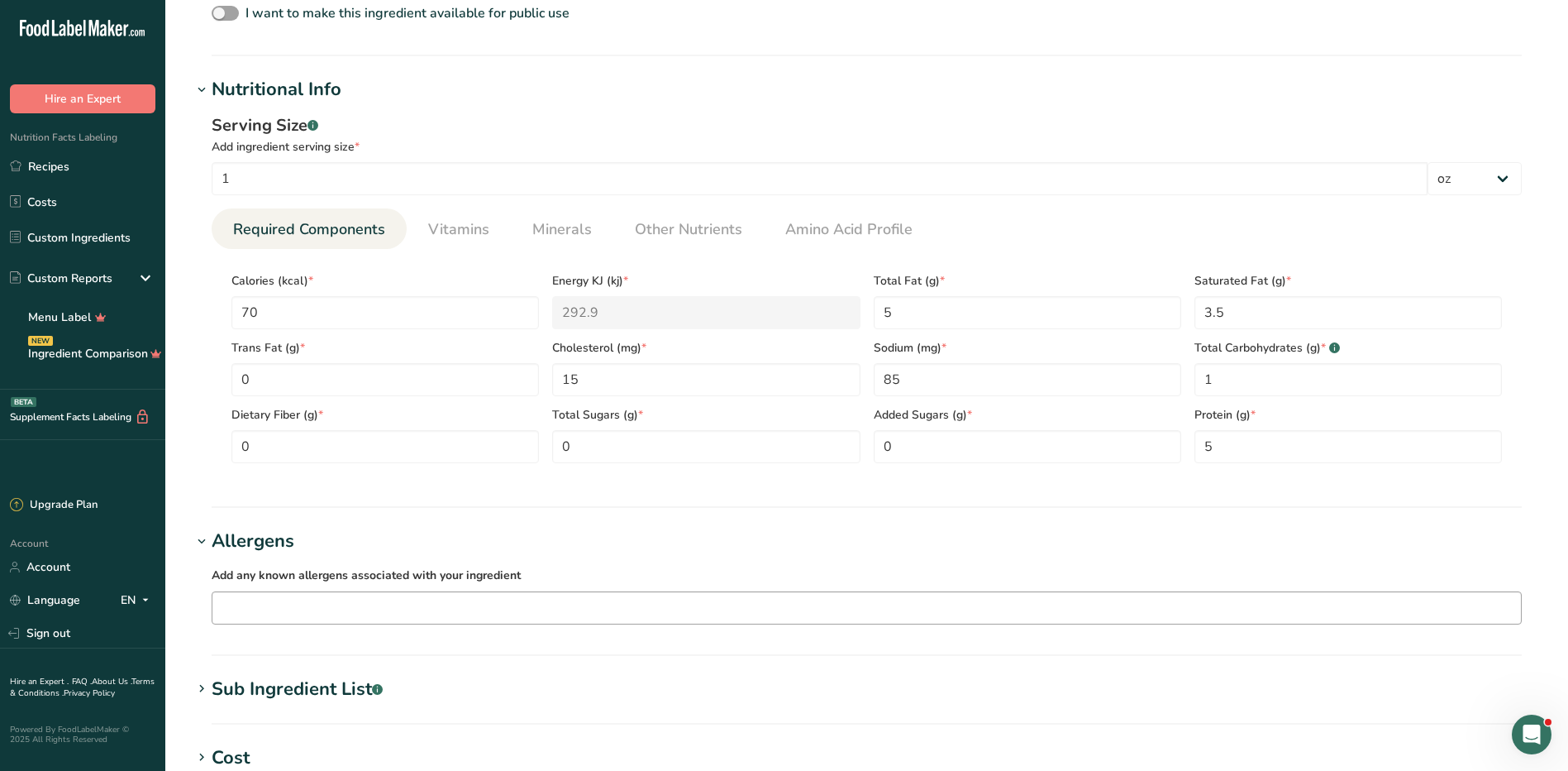
click at [273, 596] on input "text" at bounding box center [867, 607] width 1309 height 26
click at [268, 520] on div "Milk" at bounding box center [853, 522] width 1255 height 18
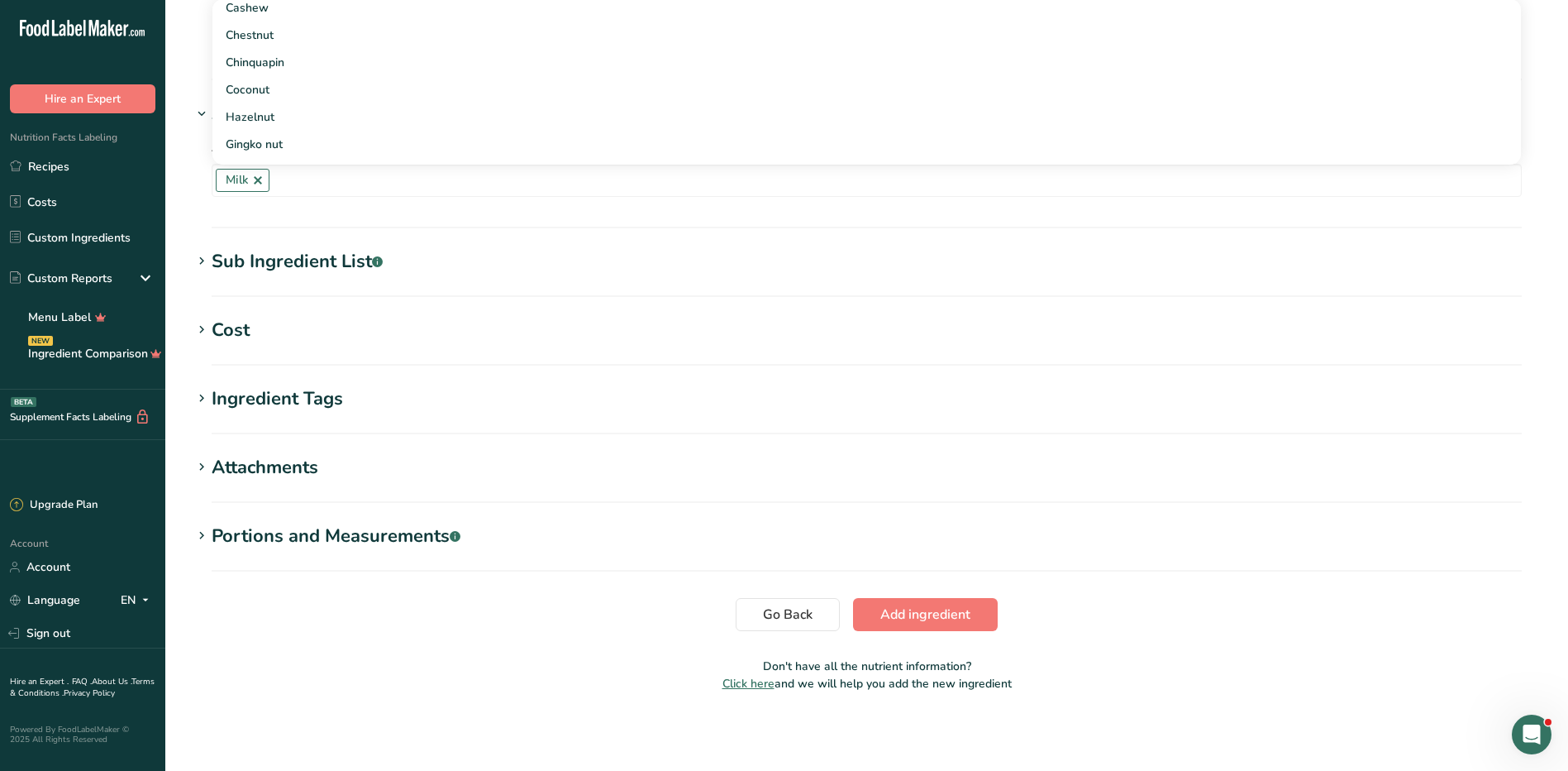
scroll to position [1007, 0]
click at [912, 601] on button "Add ingredient" at bounding box center [925, 613] width 145 height 33
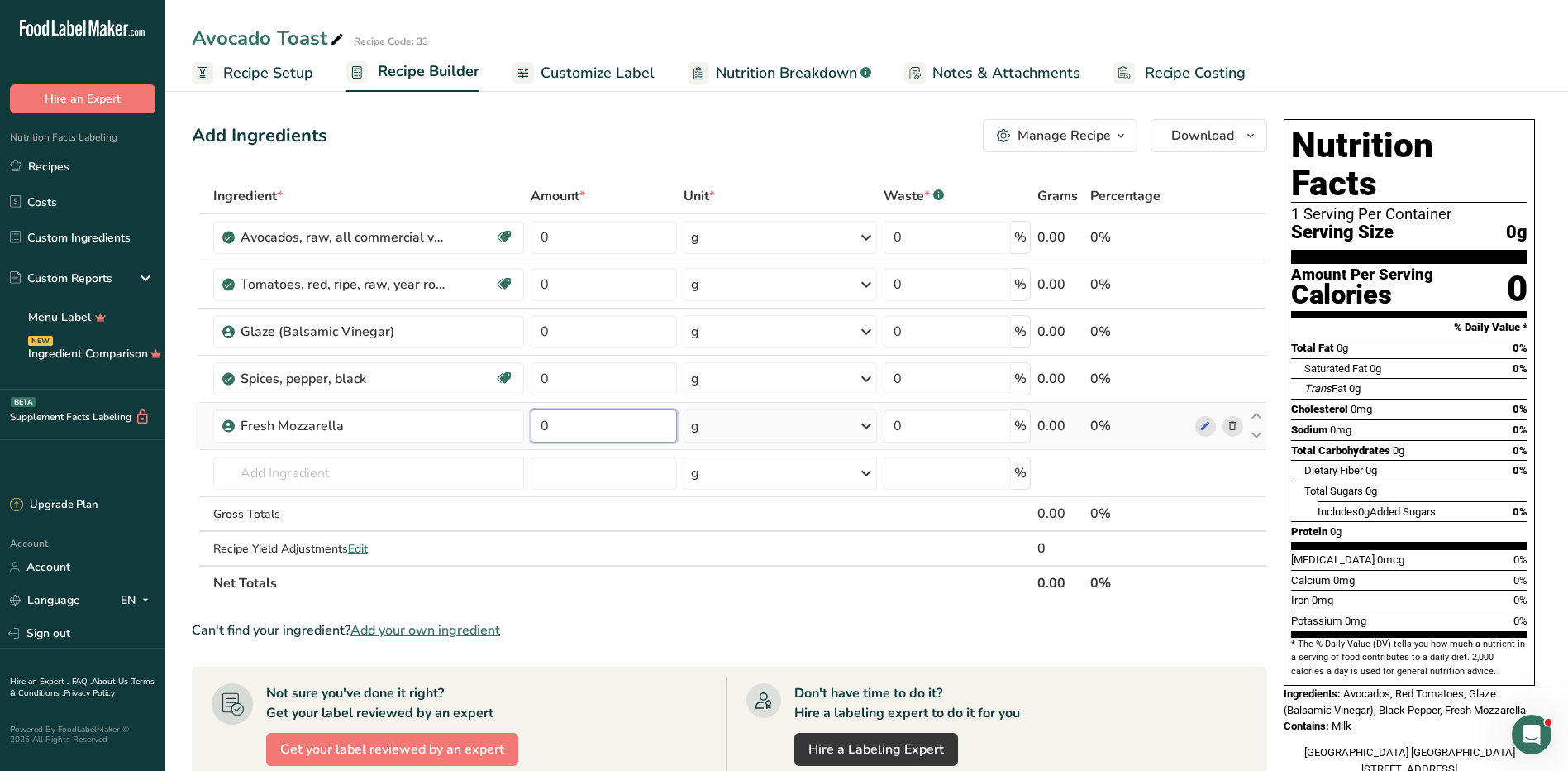
click at [589, 436] on input "0" at bounding box center [604, 425] width 147 height 33
type input "2"
click at [709, 432] on div "Ingredient * Amount * Unit * Waste * .a-a{fill:#347362;}.b-a{fill:#fff;} Grams …" at bounding box center [729, 389] width 1075 height 422
click at [709, 432] on div "g" at bounding box center [780, 425] width 194 height 33
click at [739, 558] on div "See more" at bounding box center [763, 557] width 139 height 18
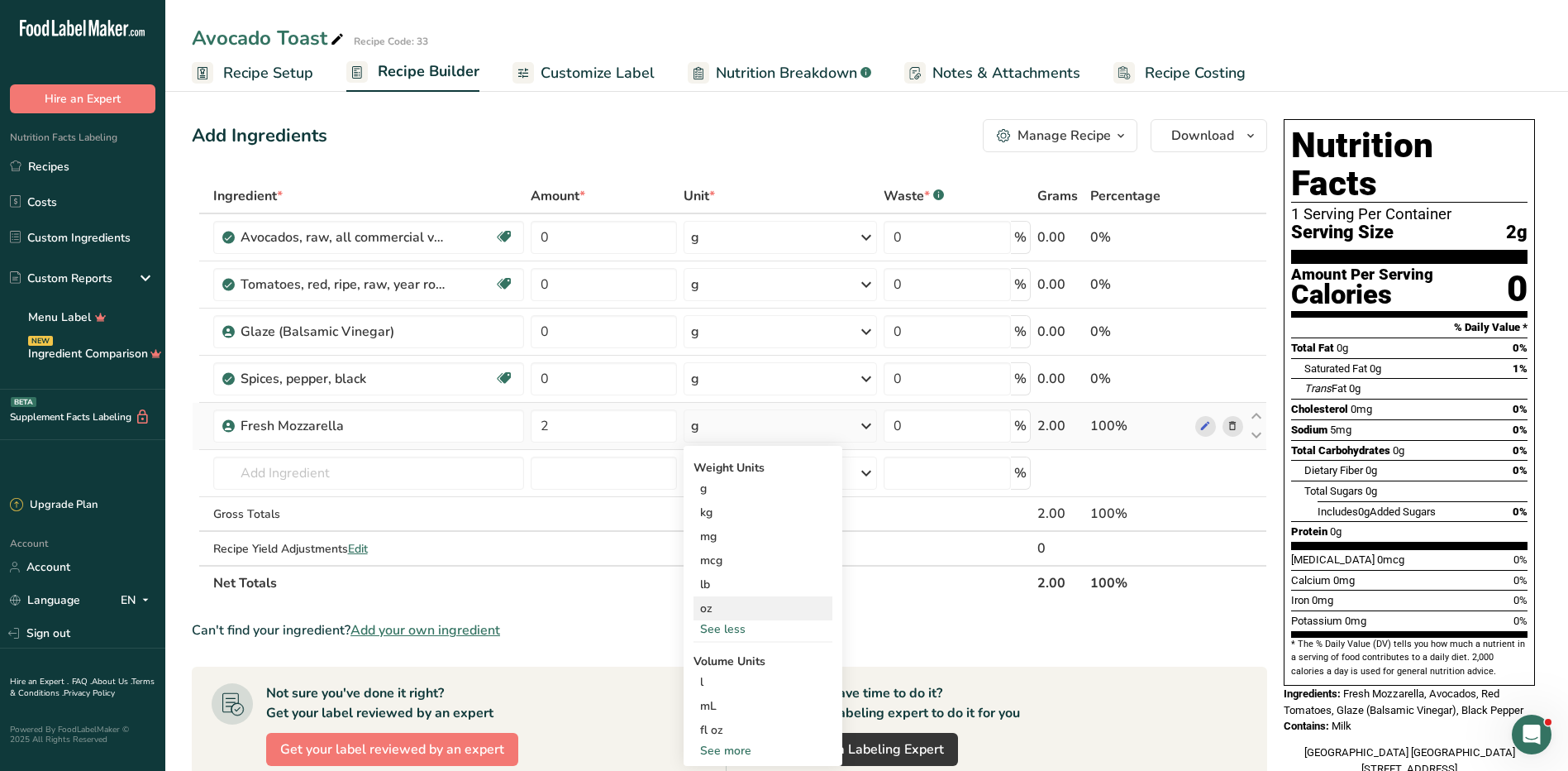
click at [714, 603] on div "oz" at bounding box center [763, 608] width 139 height 24
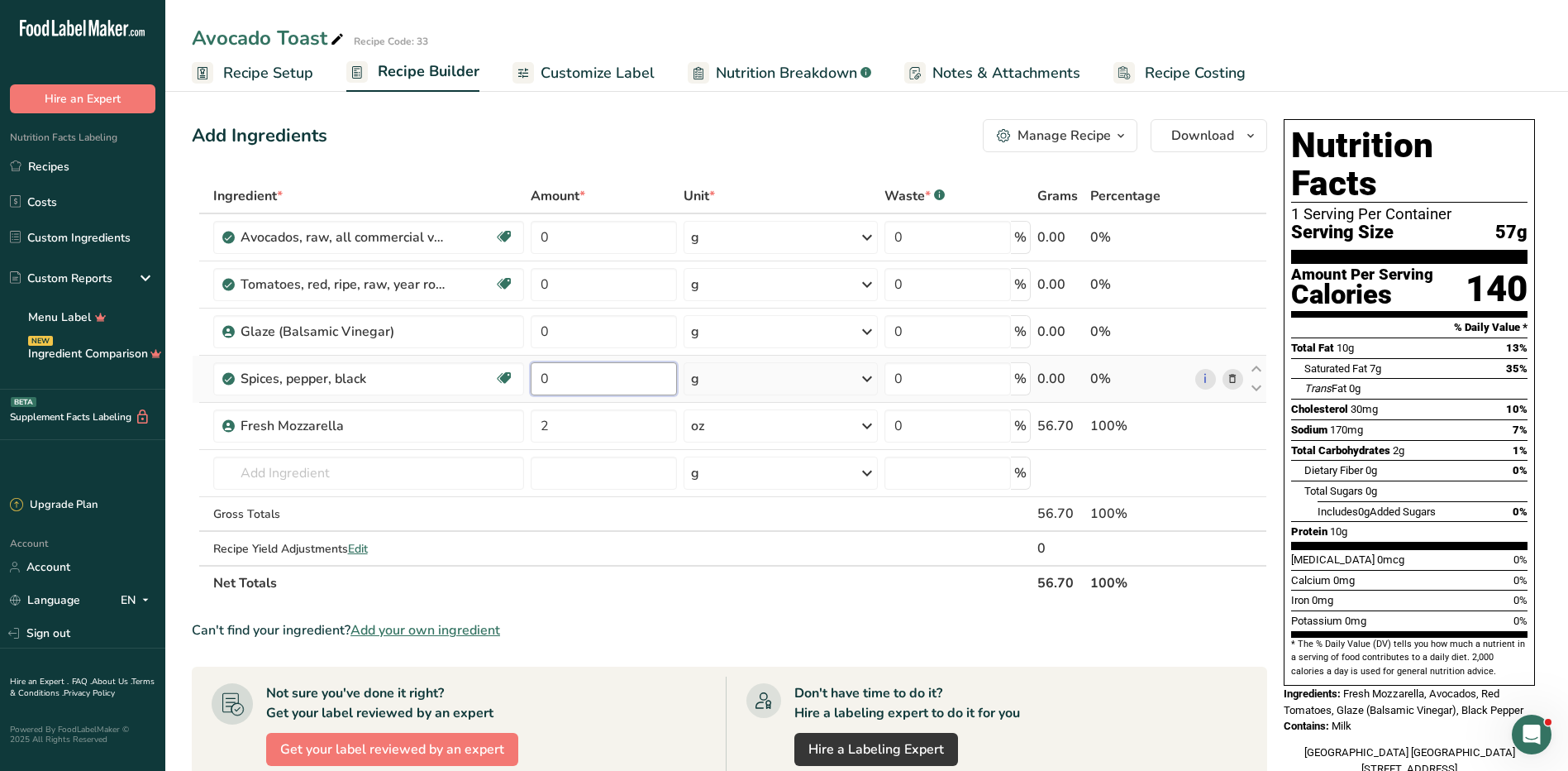
click at [570, 378] on input "0" at bounding box center [604, 378] width 147 height 33
click at [607, 246] on div "Ingredient * Amount * Unit * Waste * .a-a{fill:#347362;}.b-a{fill:#fff;} Grams …" at bounding box center [729, 389] width 1075 height 422
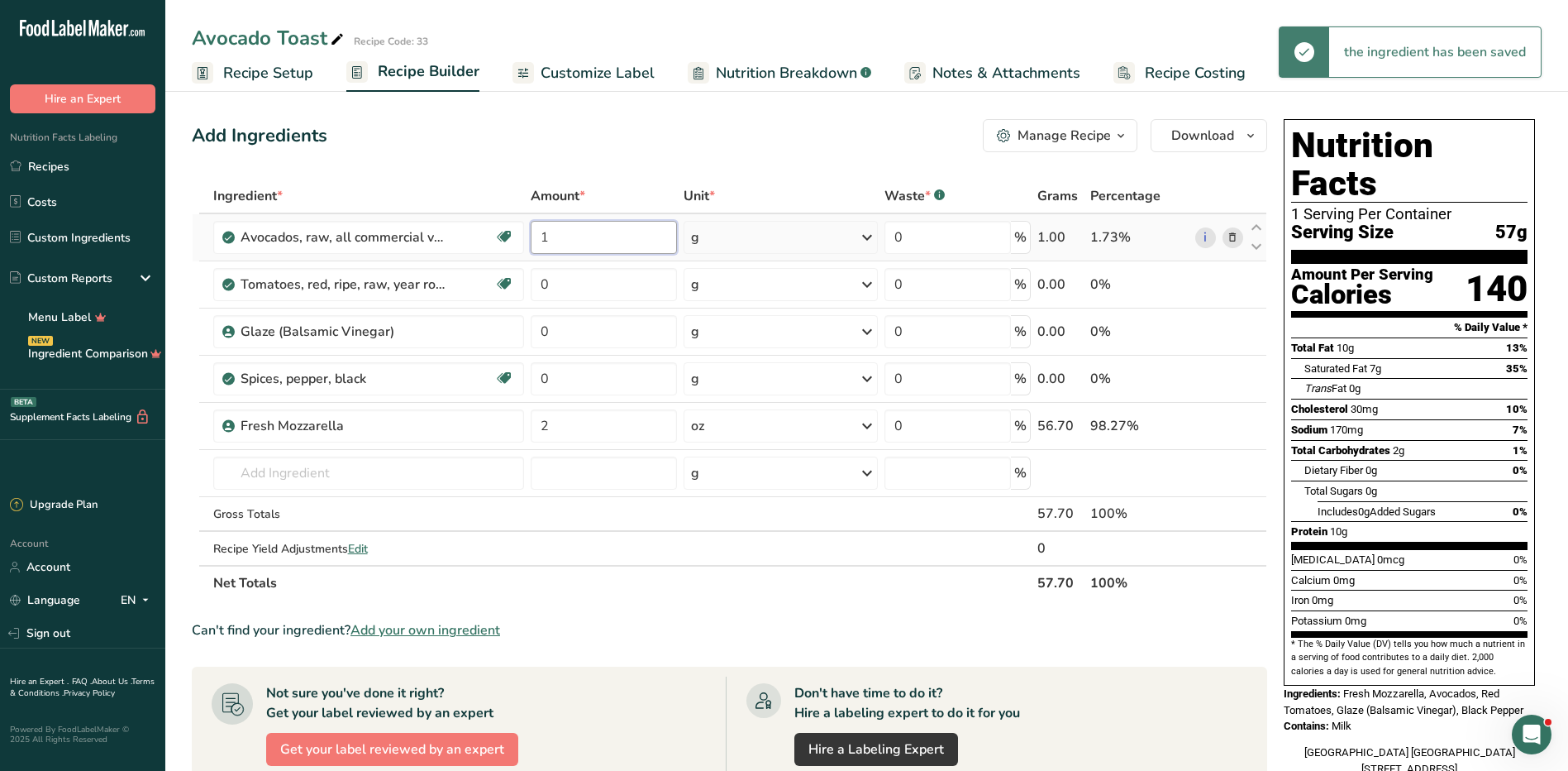
type input "1"
click at [821, 251] on div "Ingredient * Amount * Unit * Waste * .a-a{fill:#347362;}.b-a{fill:#fff;} Grams …" at bounding box center [729, 389] width 1075 height 422
click at [821, 251] on div "g" at bounding box center [780, 237] width 194 height 33
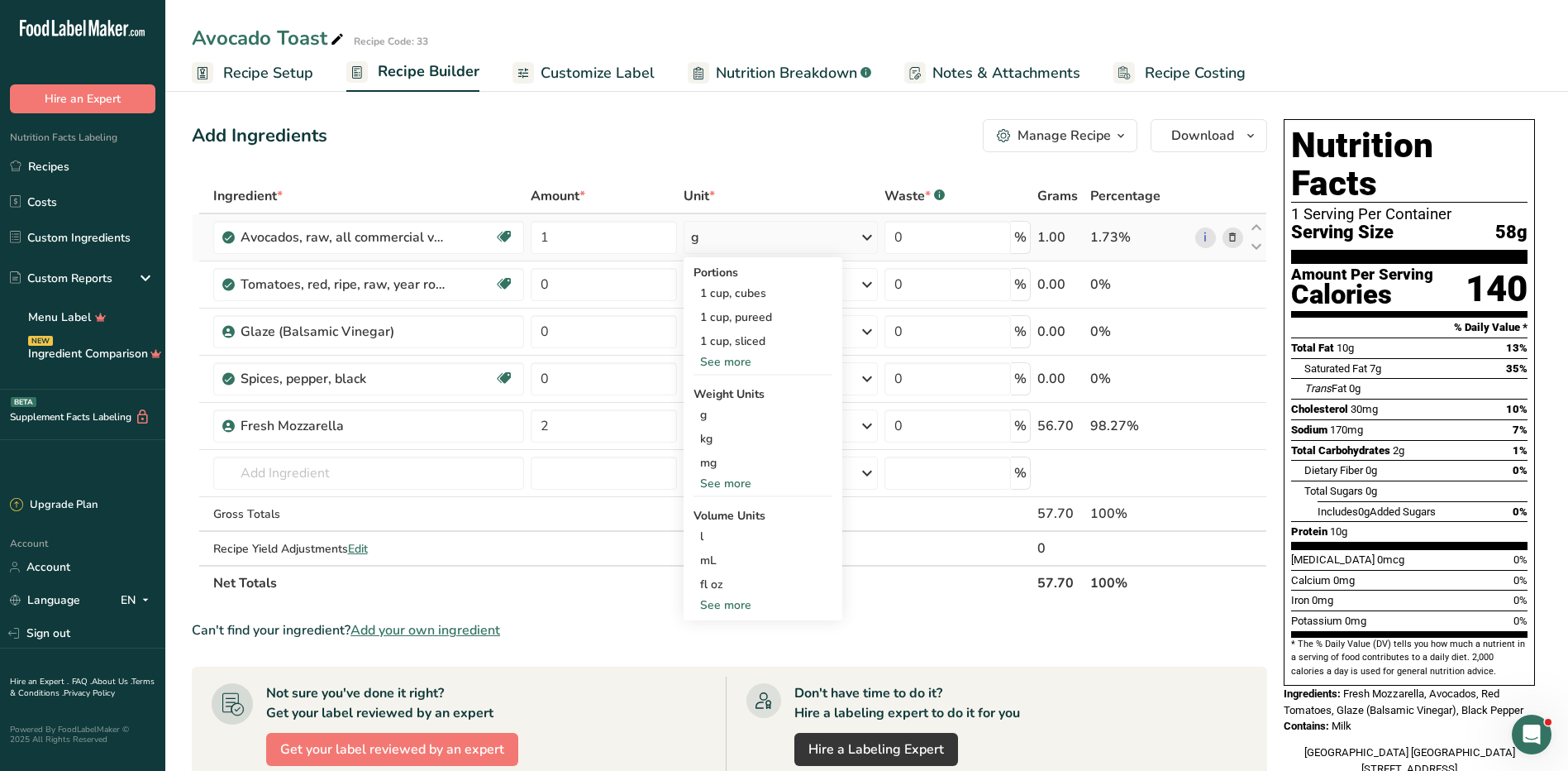
click at [735, 362] on div "See more" at bounding box center [763, 362] width 139 height 18
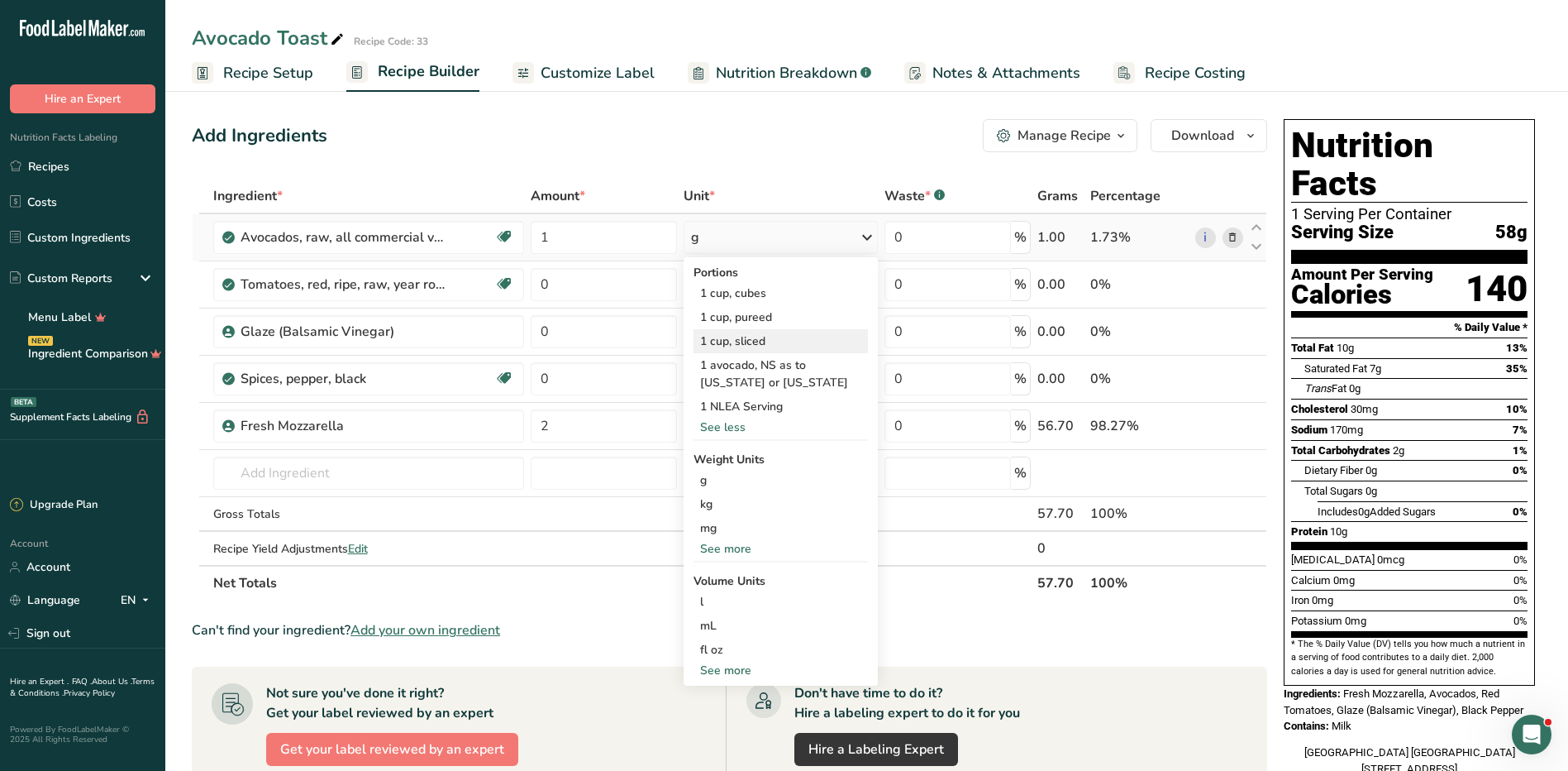
click at [773, 338] on div "1 cup, sliced" at bounding box center [780, 341] width 174 height 24
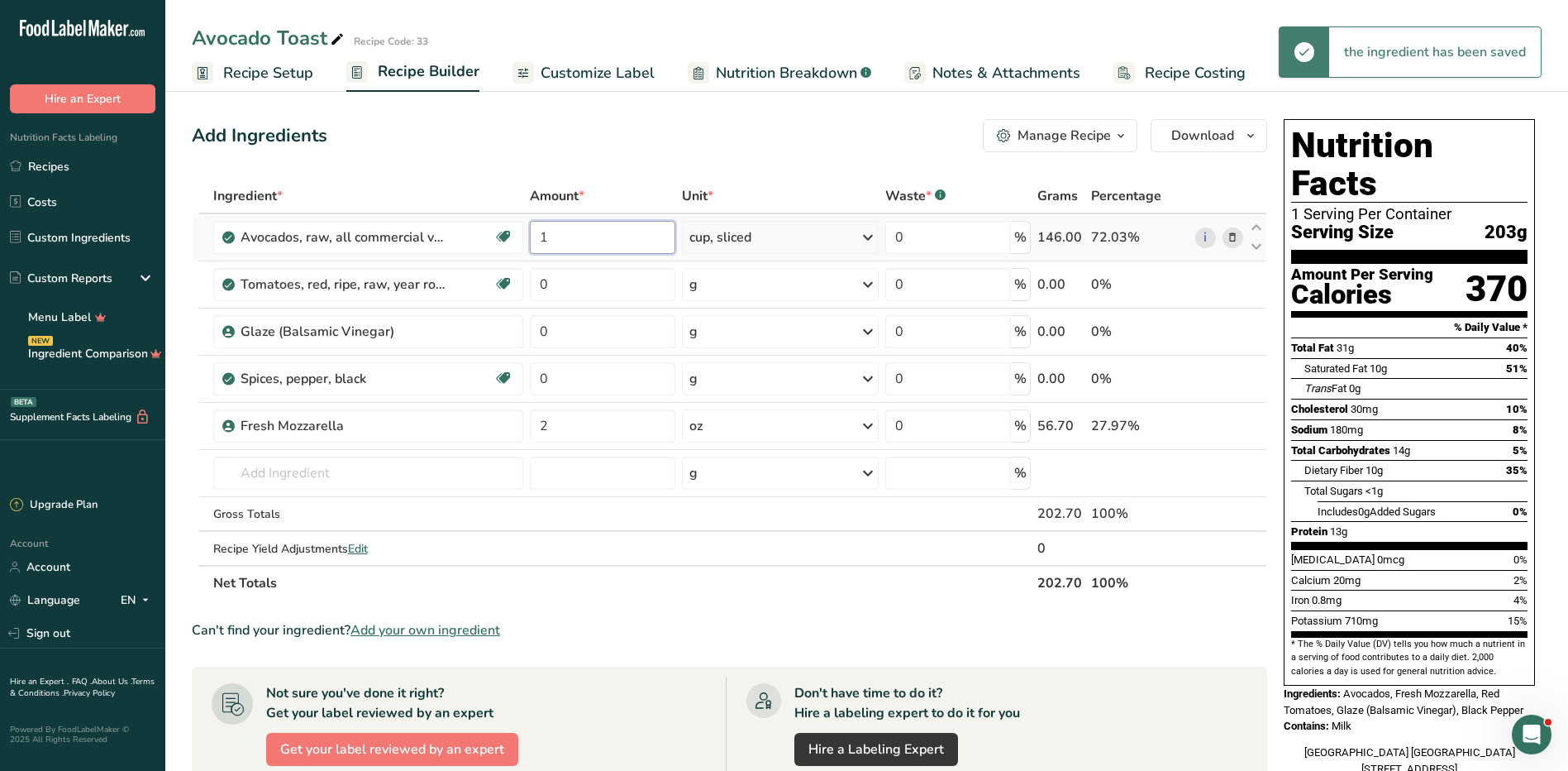
click at [598, 247] on input "1" at bounding box center [602, 237] width 145 height 33
type input "0.5"
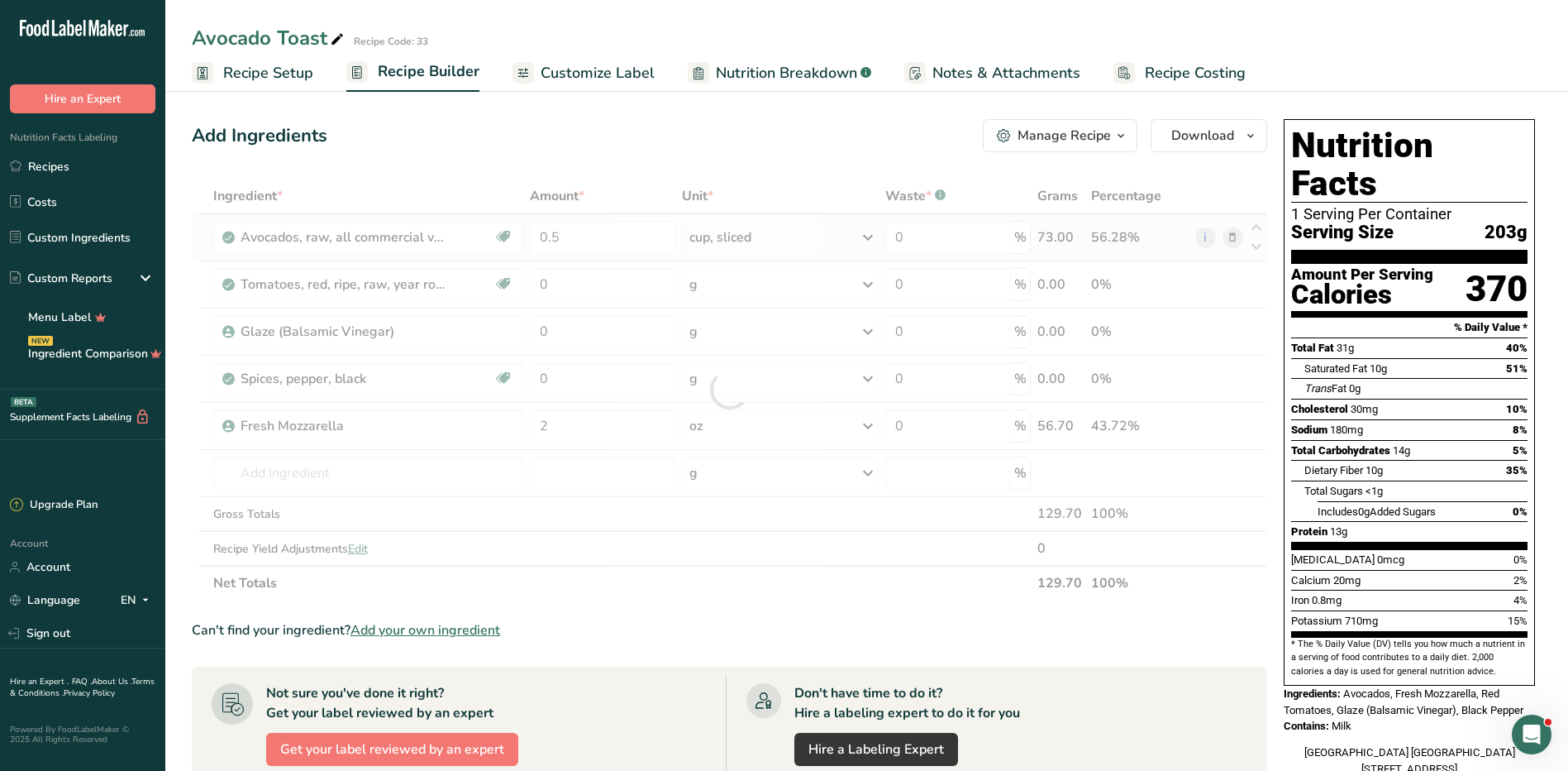
click at [796, 228] on div "Ingredient * Amount * Unit * Waste * .a-a{fill:#347362;}.b-a{fill:#fff;} Grams …" at bounding box center [729, 389] width 1075 height 422
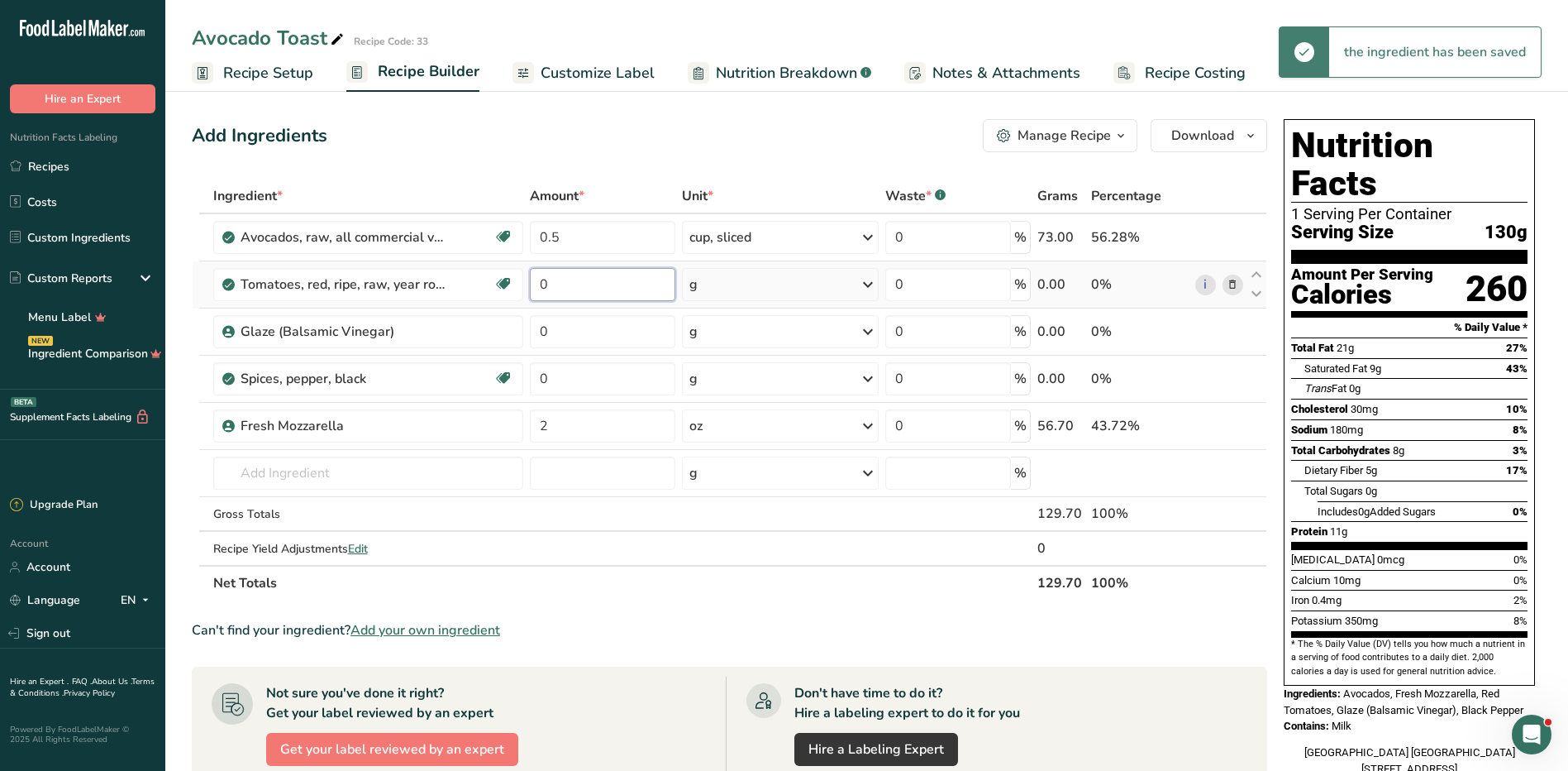
click at [619, 286] on input "0" at bounding box center [602, 284] width 145 height 33
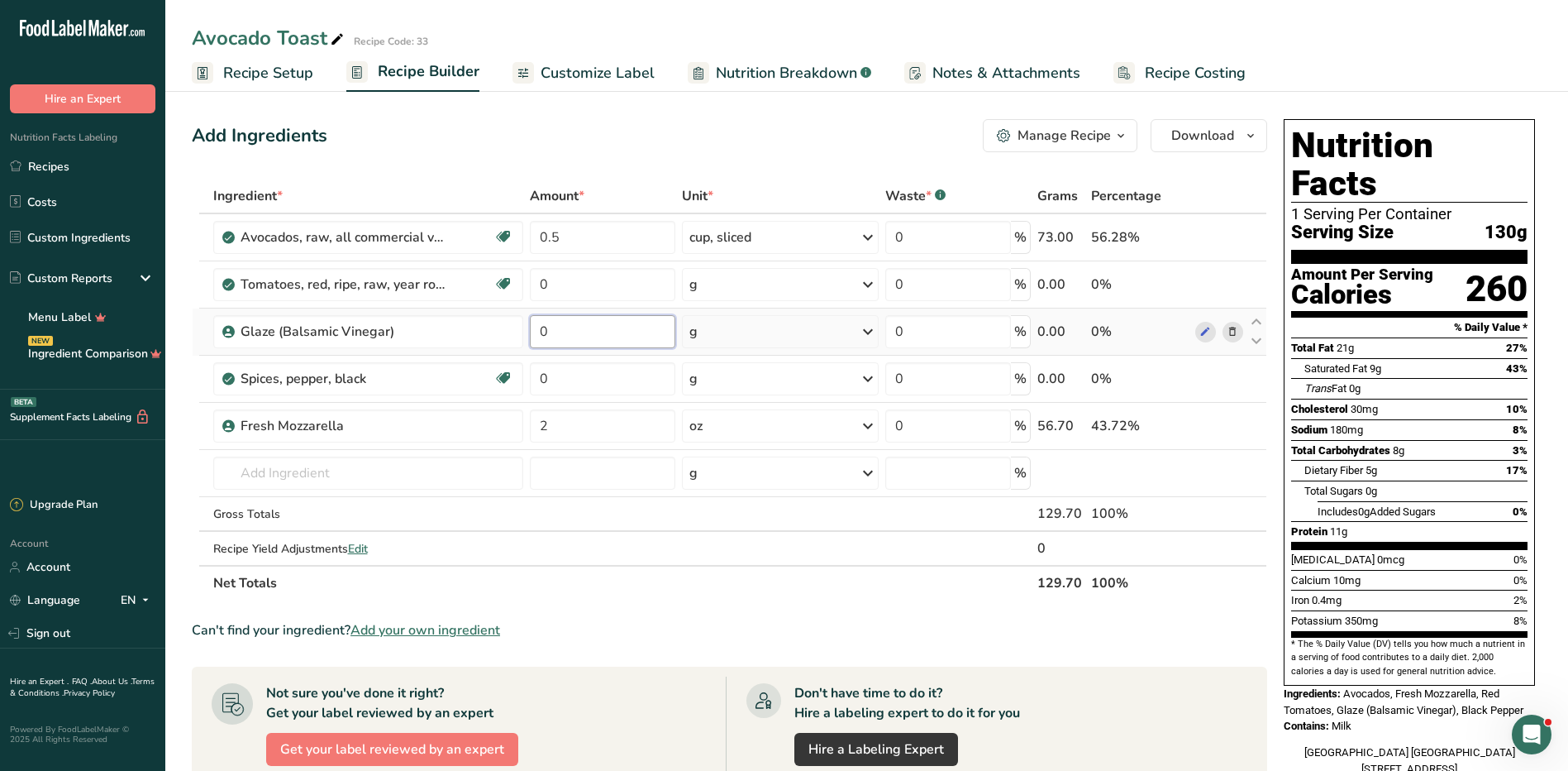
click at [595, 331] on div "Ingredient * Amount * Unit * Waste * .a-a{fill:#347362;}.b-a{fill:#fff;} Grams …" at bounding box center [729, 389] width 1075 height 422
type input "1"
click at [761, 338] on div "Ingredient * Amount * Unit * Waste * .a-a{fill:#347362;}.b-a{fill:#fff;} Grams …" at bounding box center [729, 389] width 1075 height 422
click at [761, 338] on div "g" at bounding box center [780, 331] width 197 height 33
click at [738, 462] on div "See more" at bounding box center [761, 463] width 139 height 18
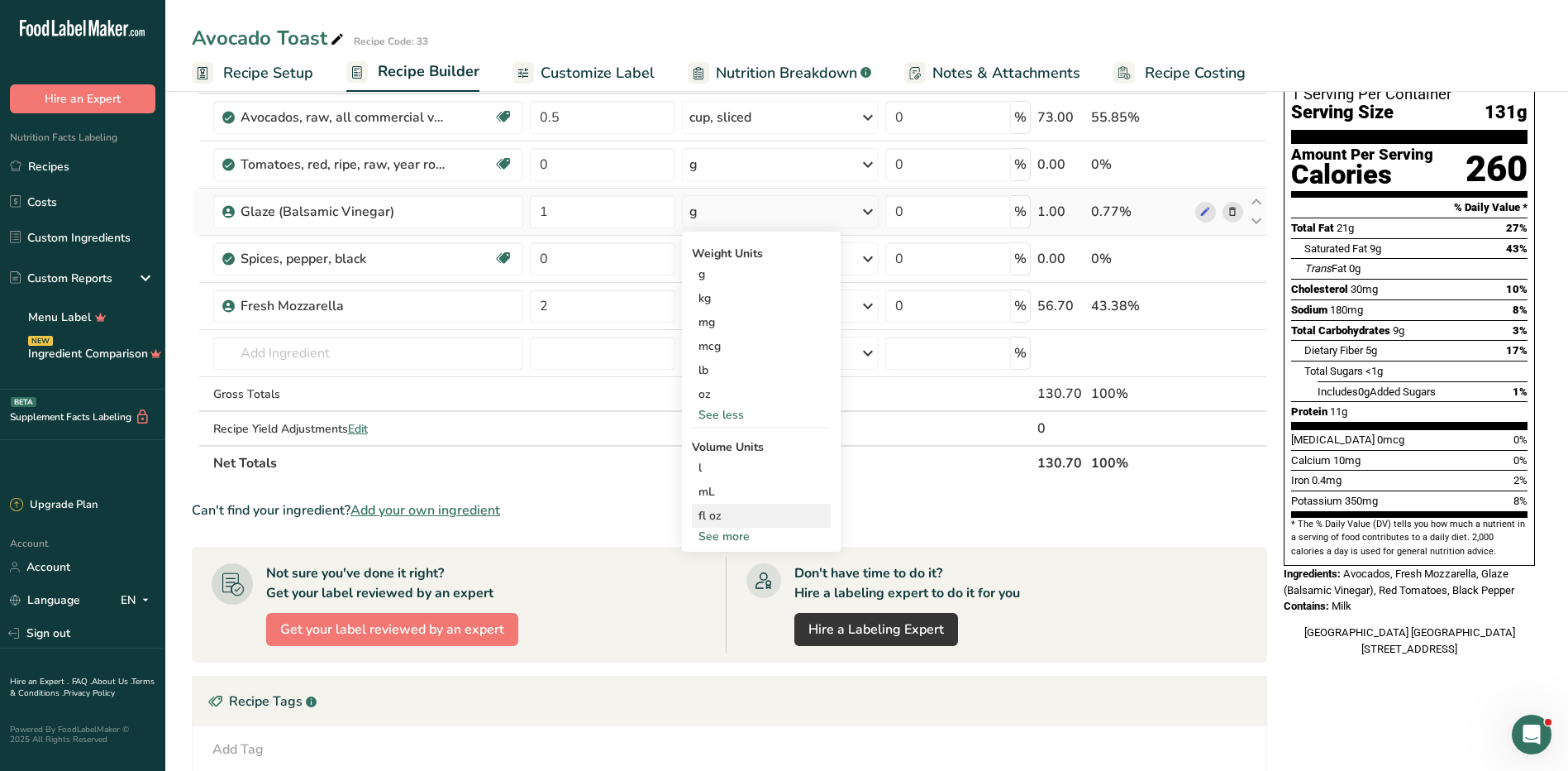
scroll to position [165, 0]
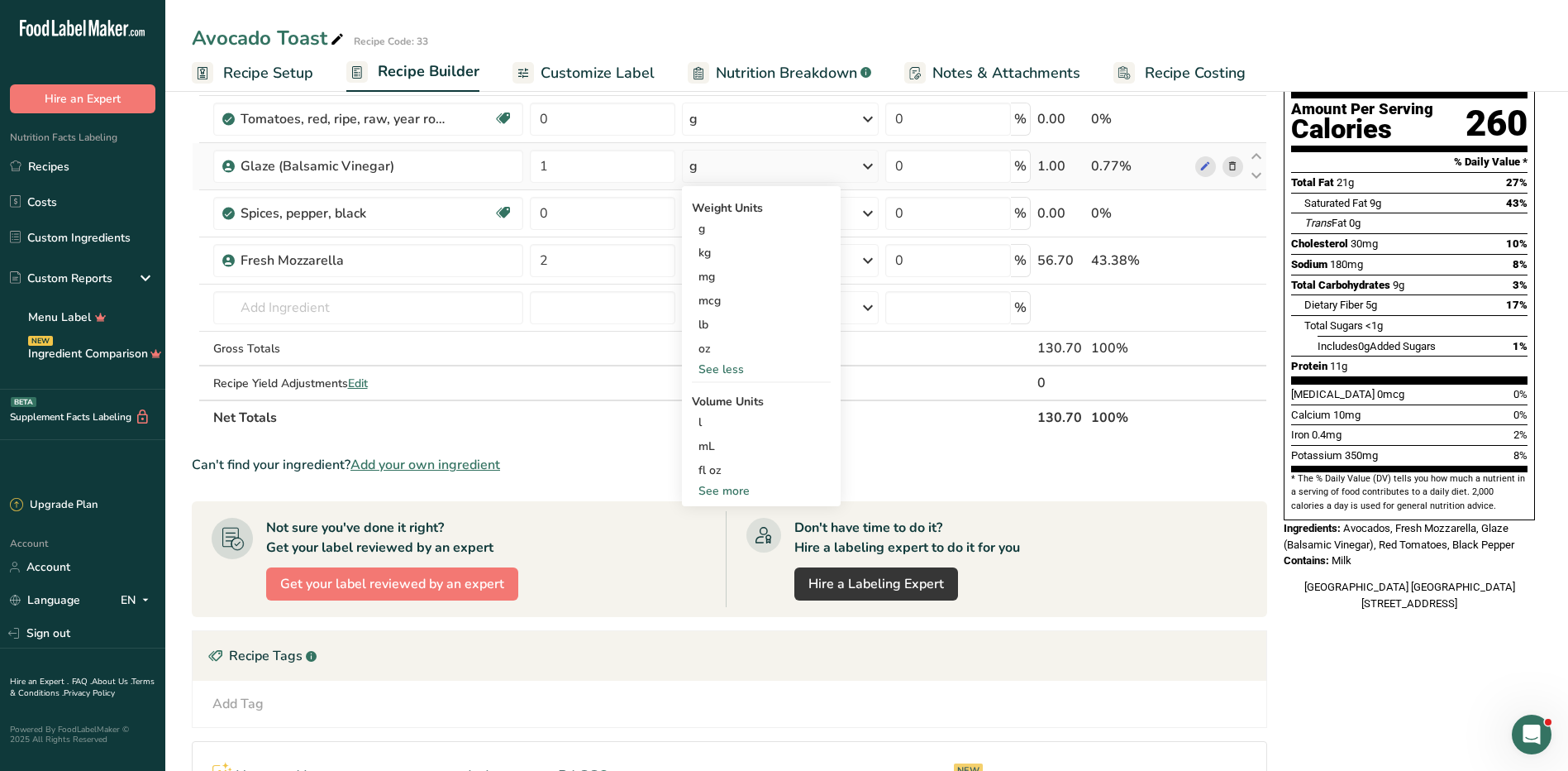
click at [737, 491] on div "See more" at bounding box center [761, 491] width 139 height 18
click at [725, 513] on div "tsp" at bounding box center [762, 519] width 126 height 18
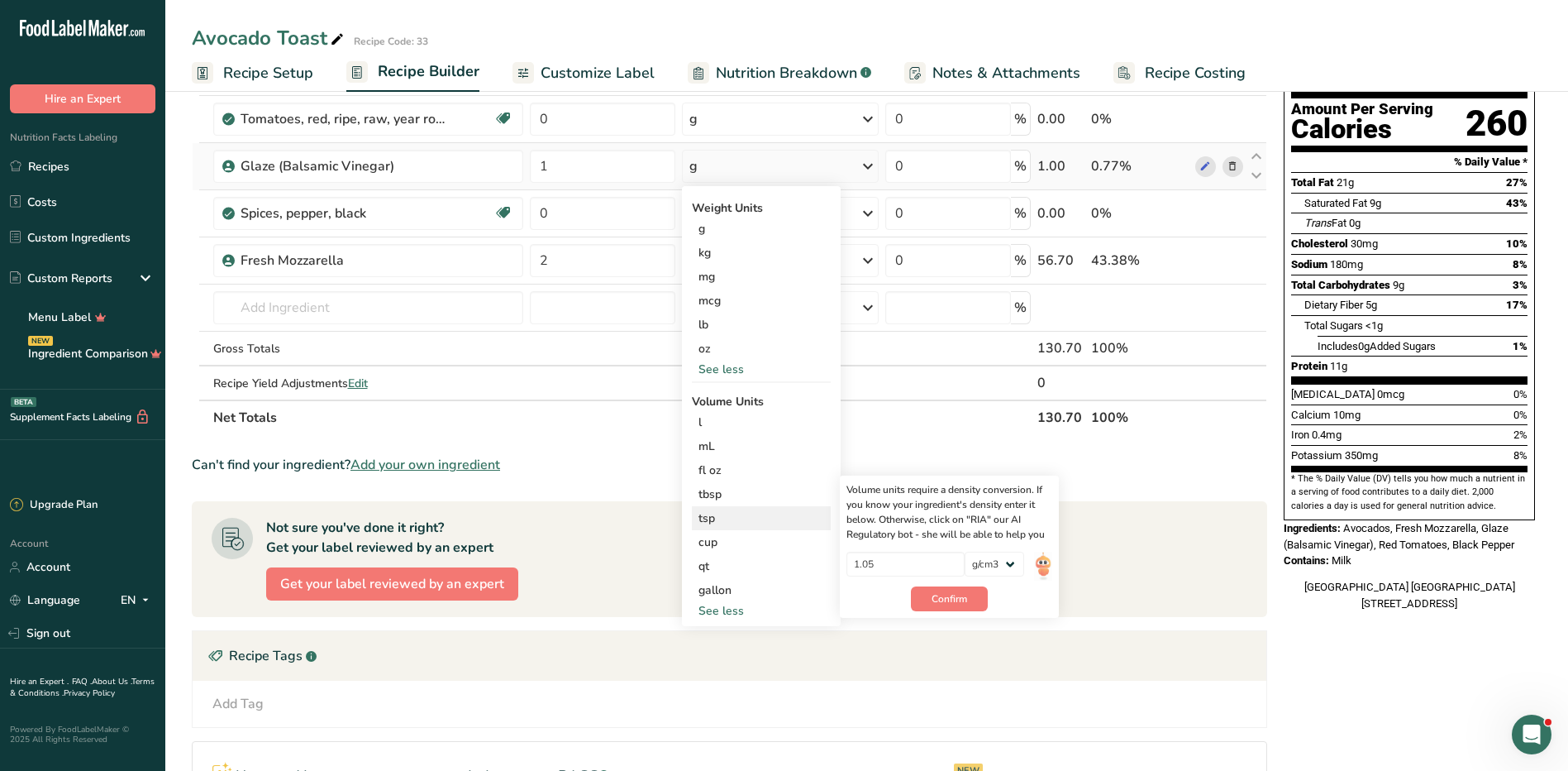
click at [1033, 564] on div "1.05 lb/ft3 g/cm3" at bounding box center [949, 568] width 206 height 35
click at [1044, 560] on img at bounding box center [1043, 566] width 18 height 29
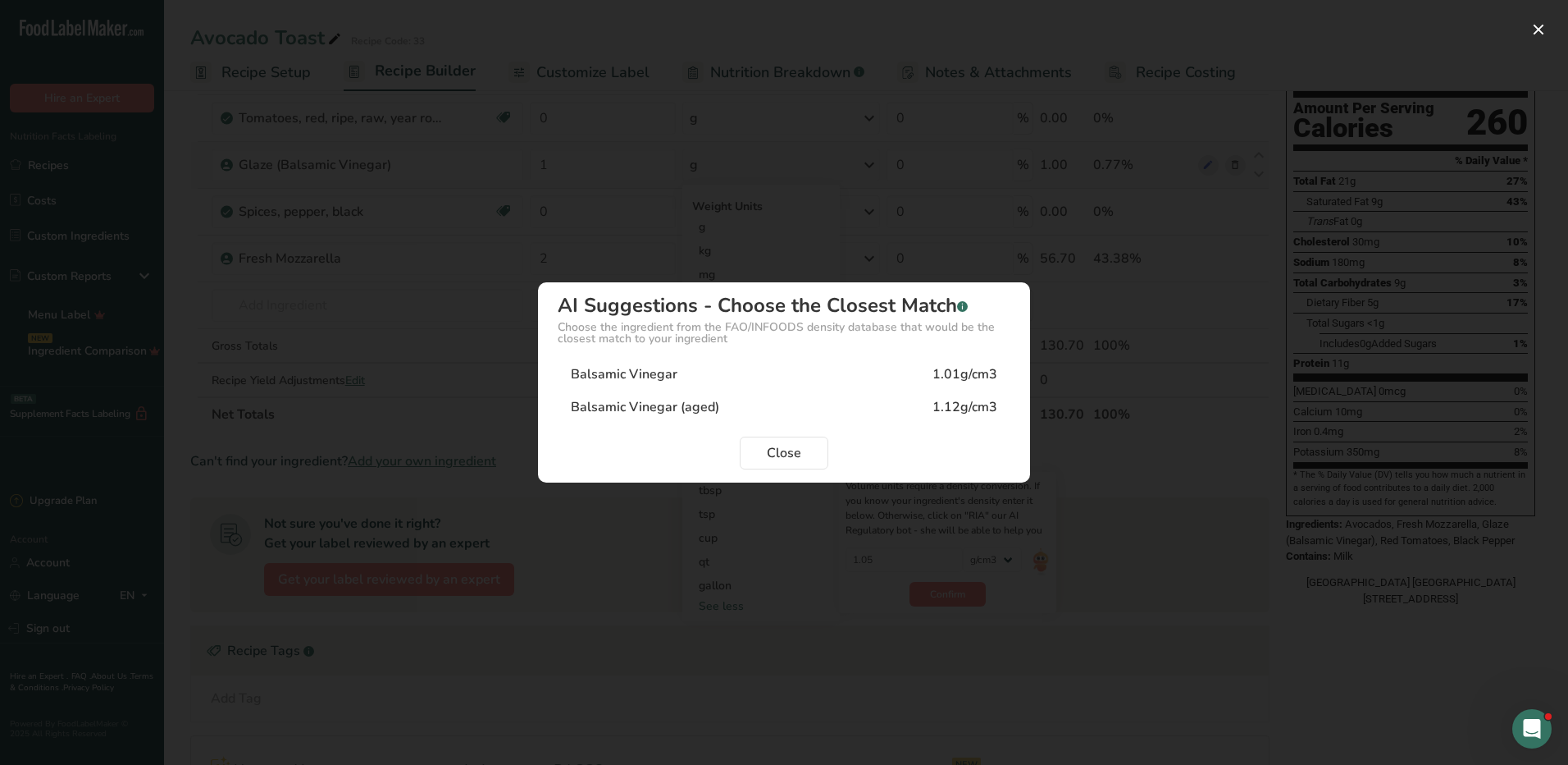
click at [973, 375] on div "1.01g/cm3" at bounding box center [965, 374] width 65 height 19
type input "1.01"
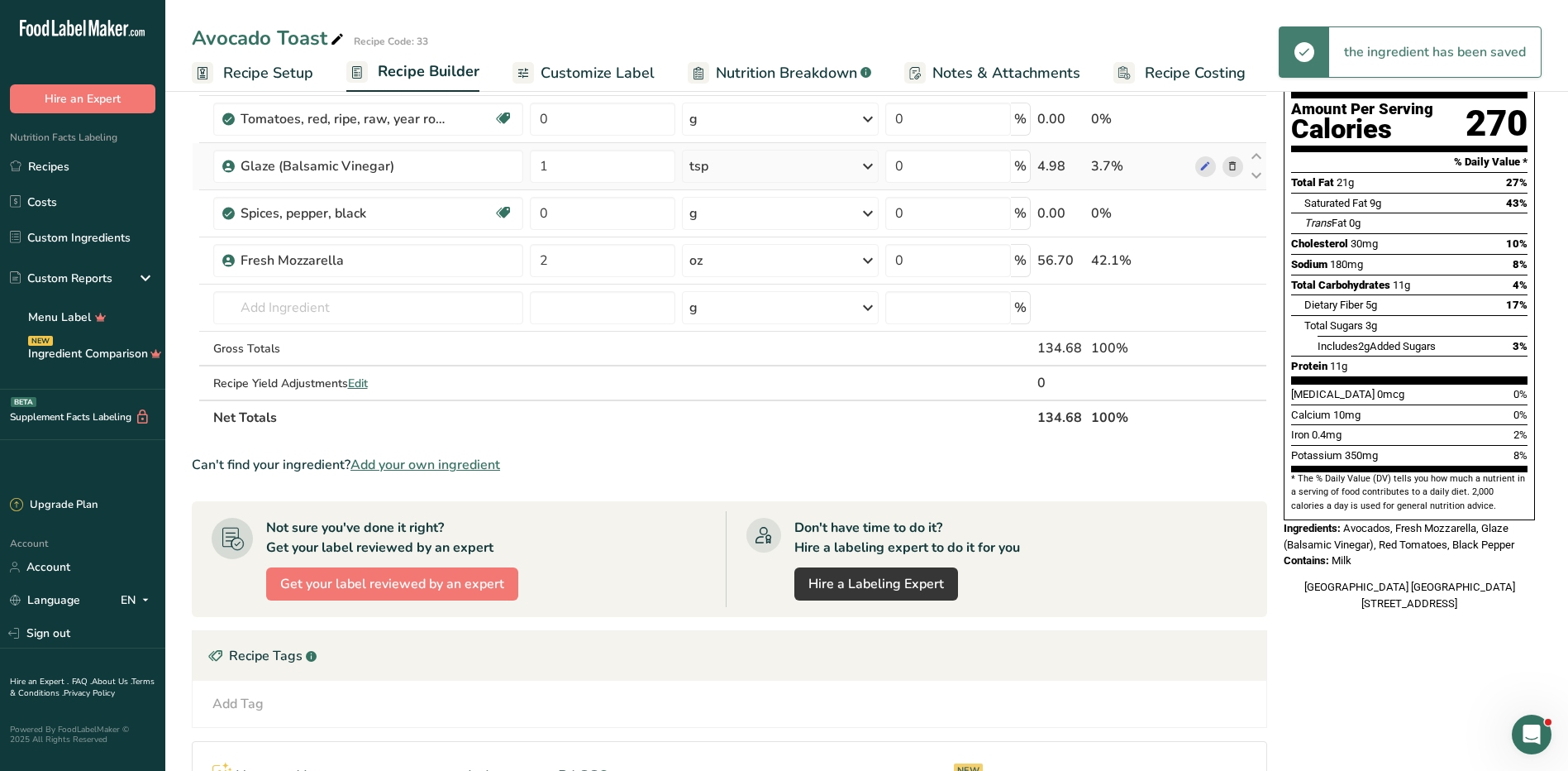
scroll to position [0, 0]
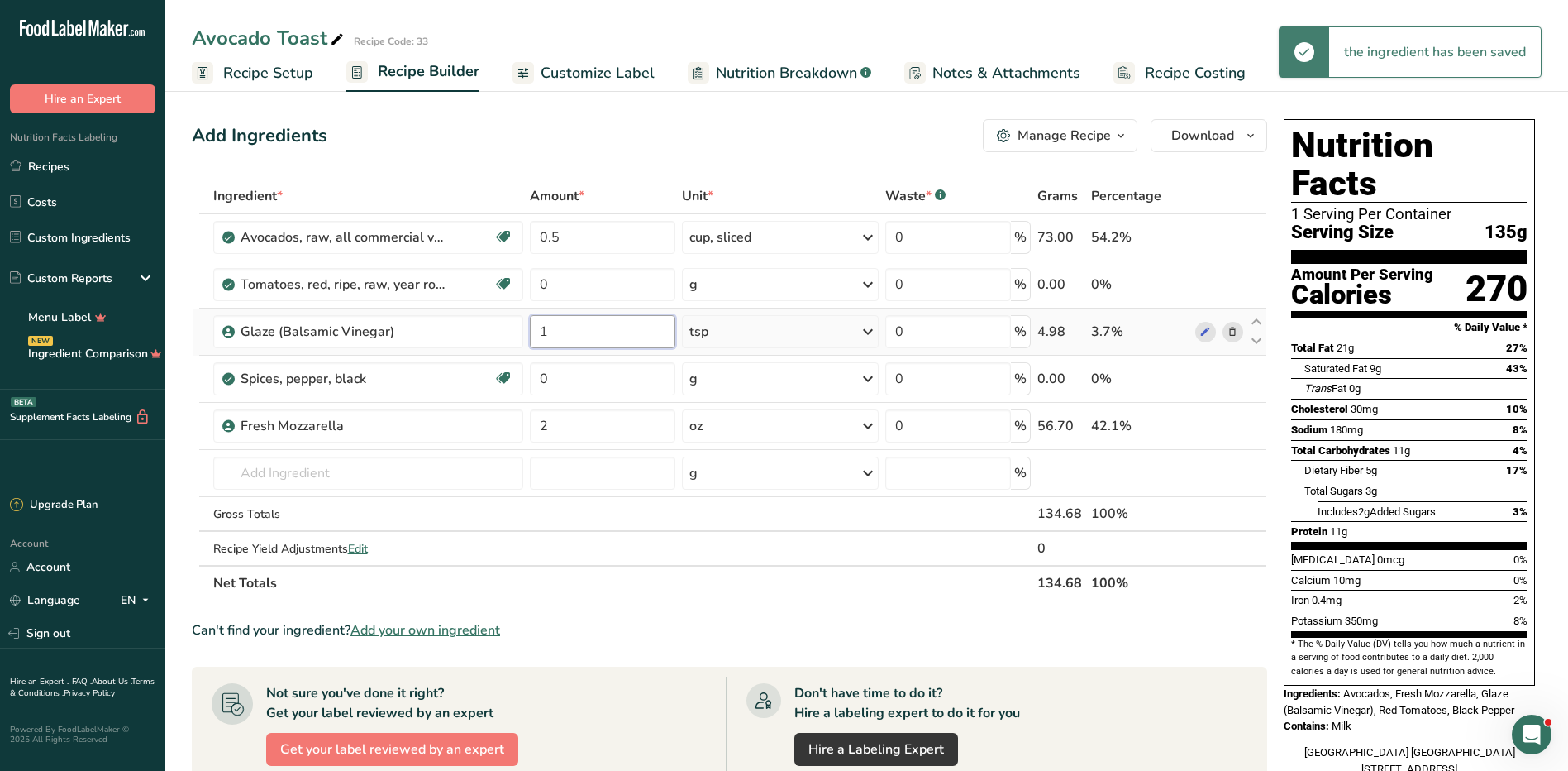
click at [555, 338] on input "1" at bounding box center [602, 331] width 145 height 33
type input "2"
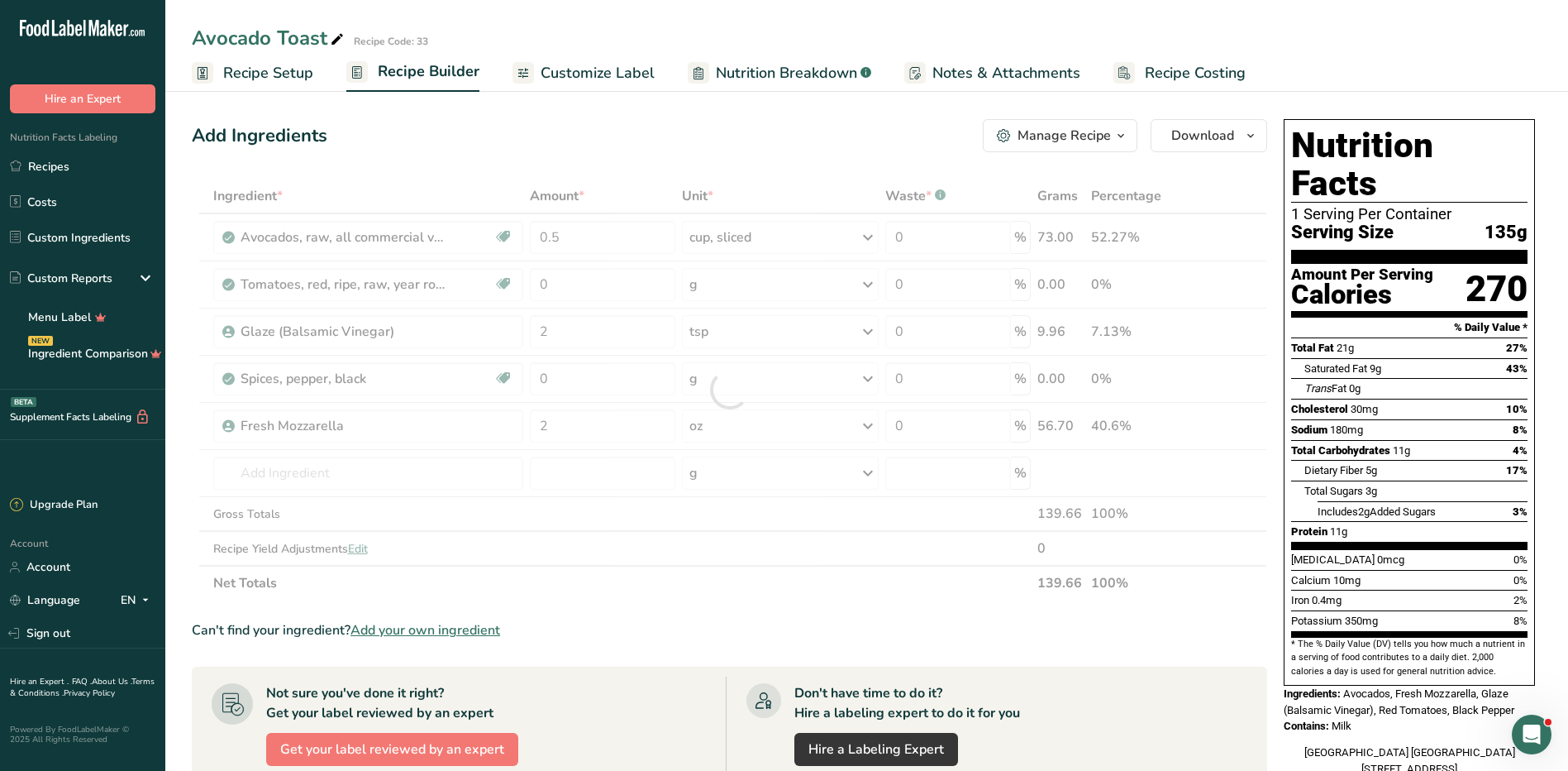
click at [739, 342] on div "Ingredient * Amount * Unit * Waste * .a-a{fill:#347362;}.b-a{fill:#fff;} Grams …" at bounding box center [729, 389] width 1075 height 422
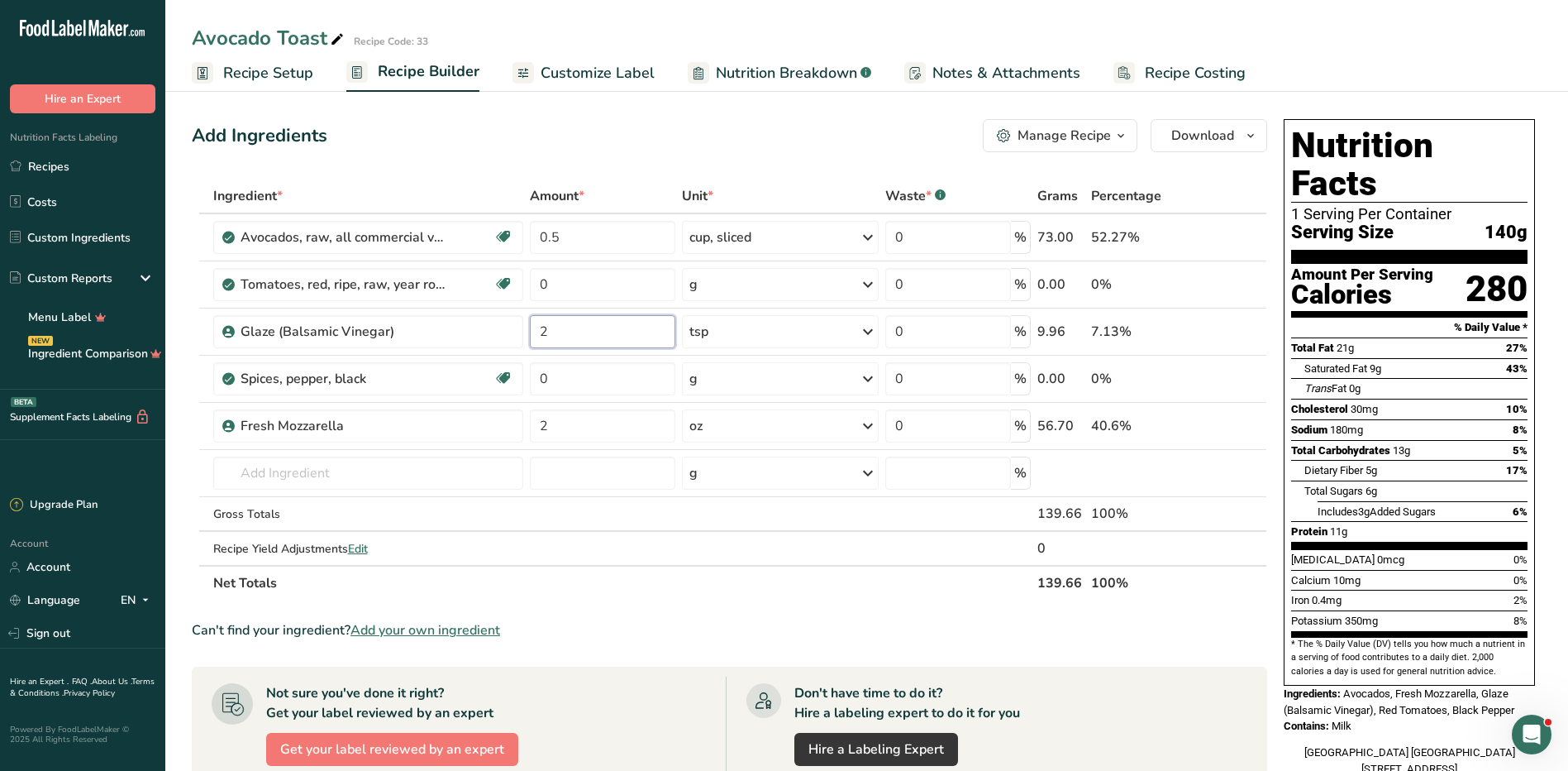
click at [628, 331] on input "2" at bounding box center [602, 331] width 145 height 33
type input "1"
click at [764, 321] on div "Ingredient * Amount * Unit * Waste * .a-a{fill:#347362;}.b-a{fill:#fff;} Grams …" at bounding box center [729, 389] width 1075 height 422
click at [770, 330] on div "tsp" at bounding box center [780, 331] width 197 height 33
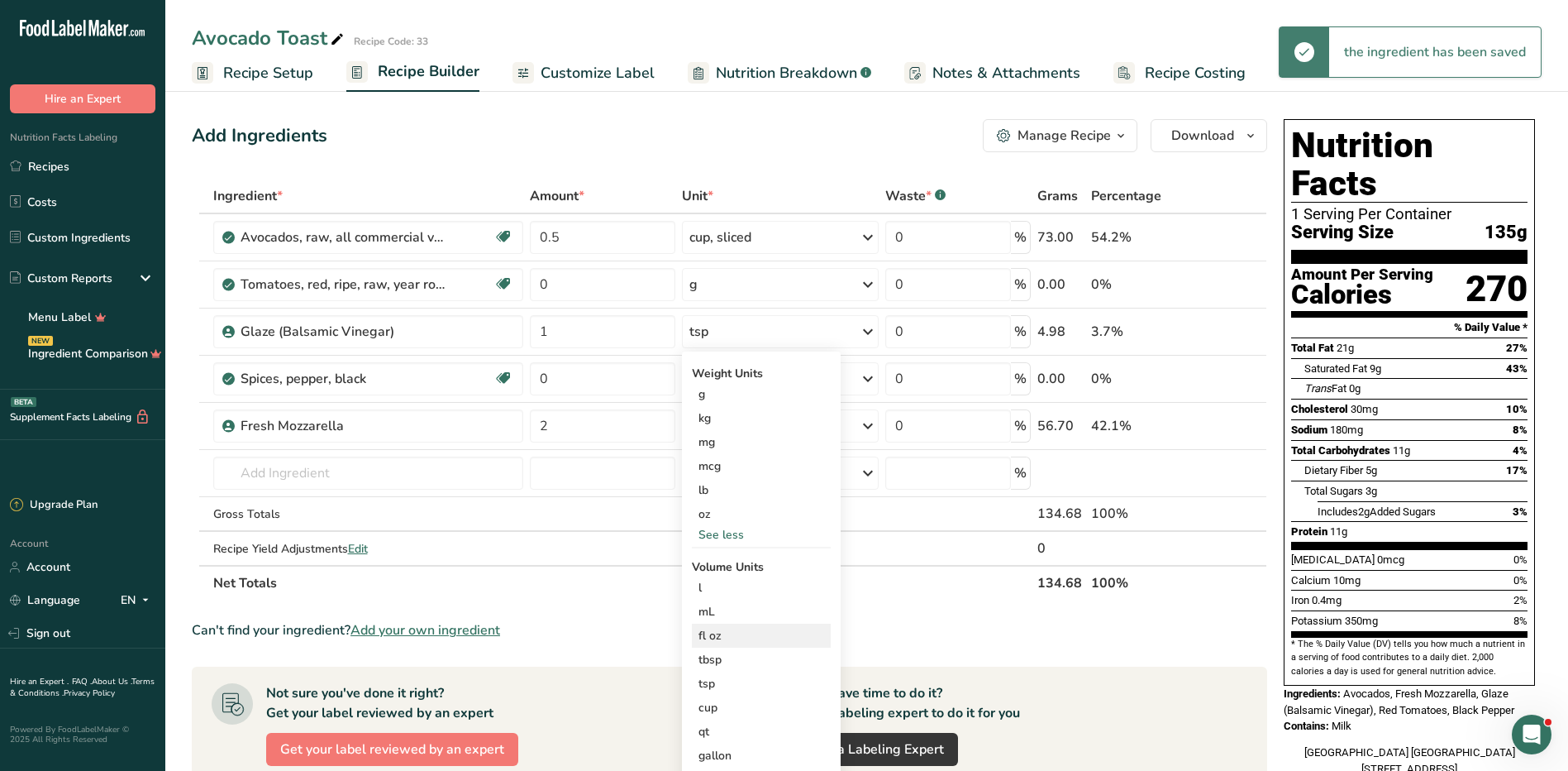
scroll to position [165, 0]
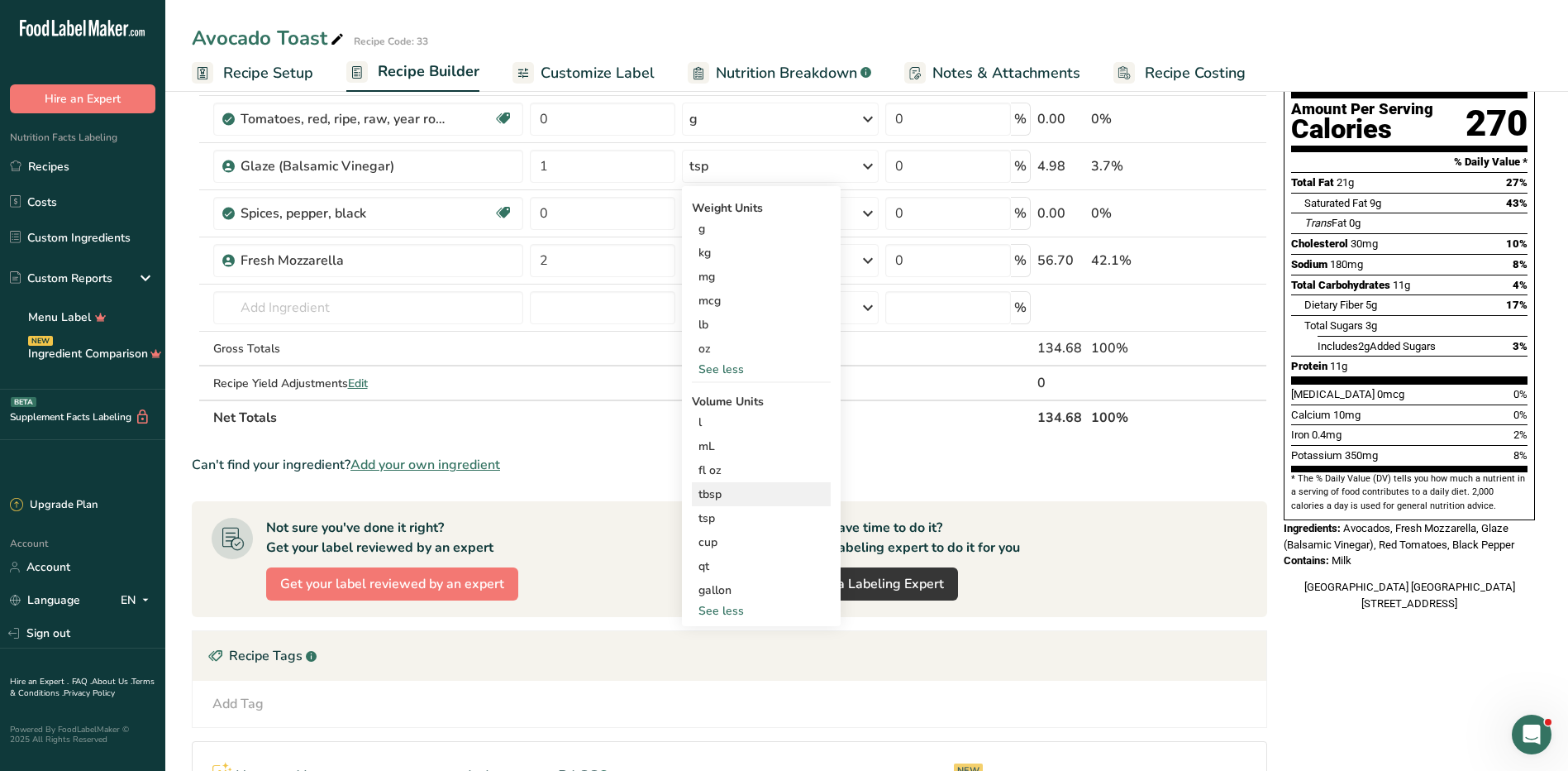
click at [731, 498] on div "tbsp" at bounding box center [762, 495] width 126 height 18
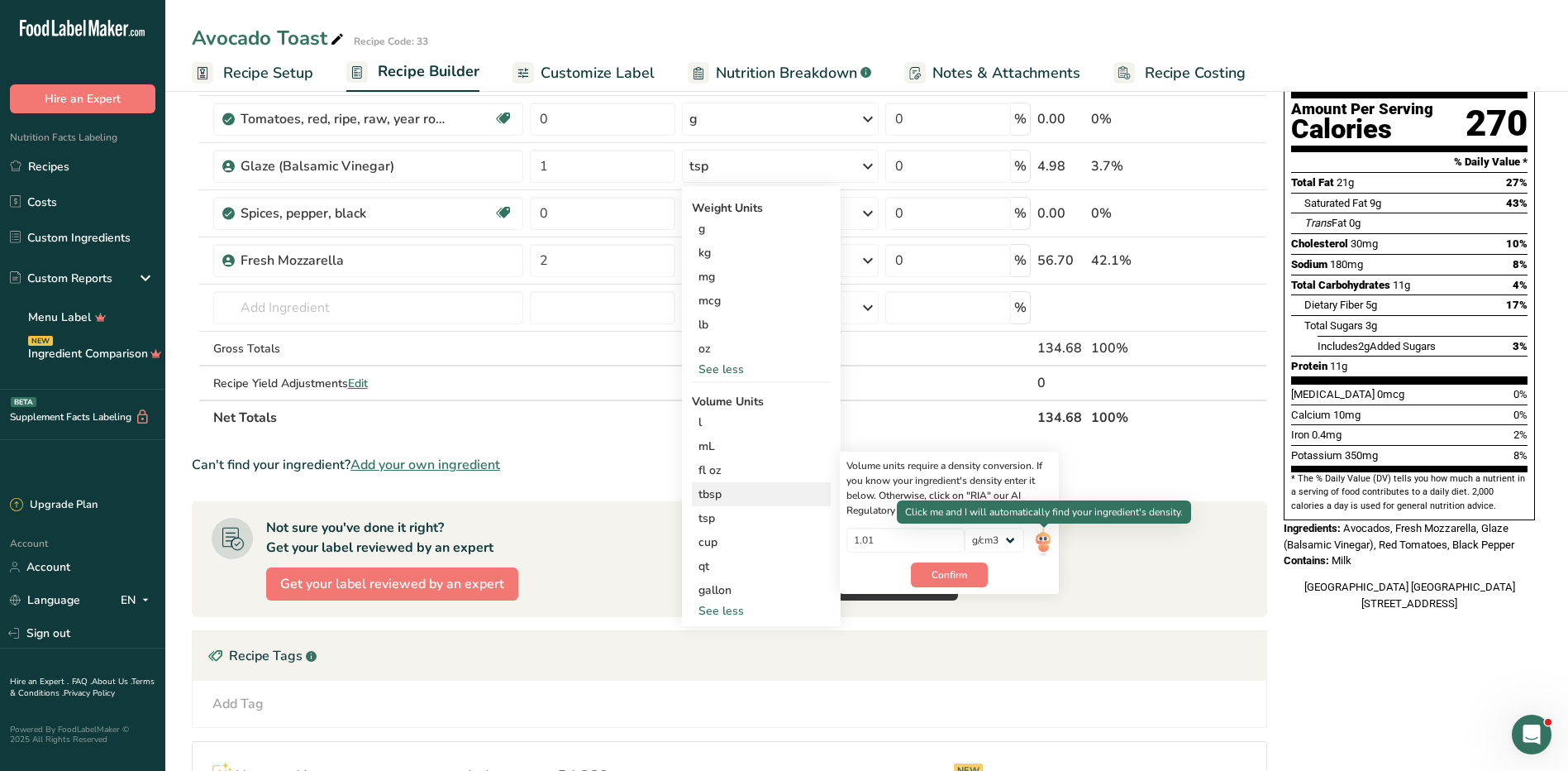
click at [1046, 537] on img at bounding box center [1043, 542] width 18 height 29
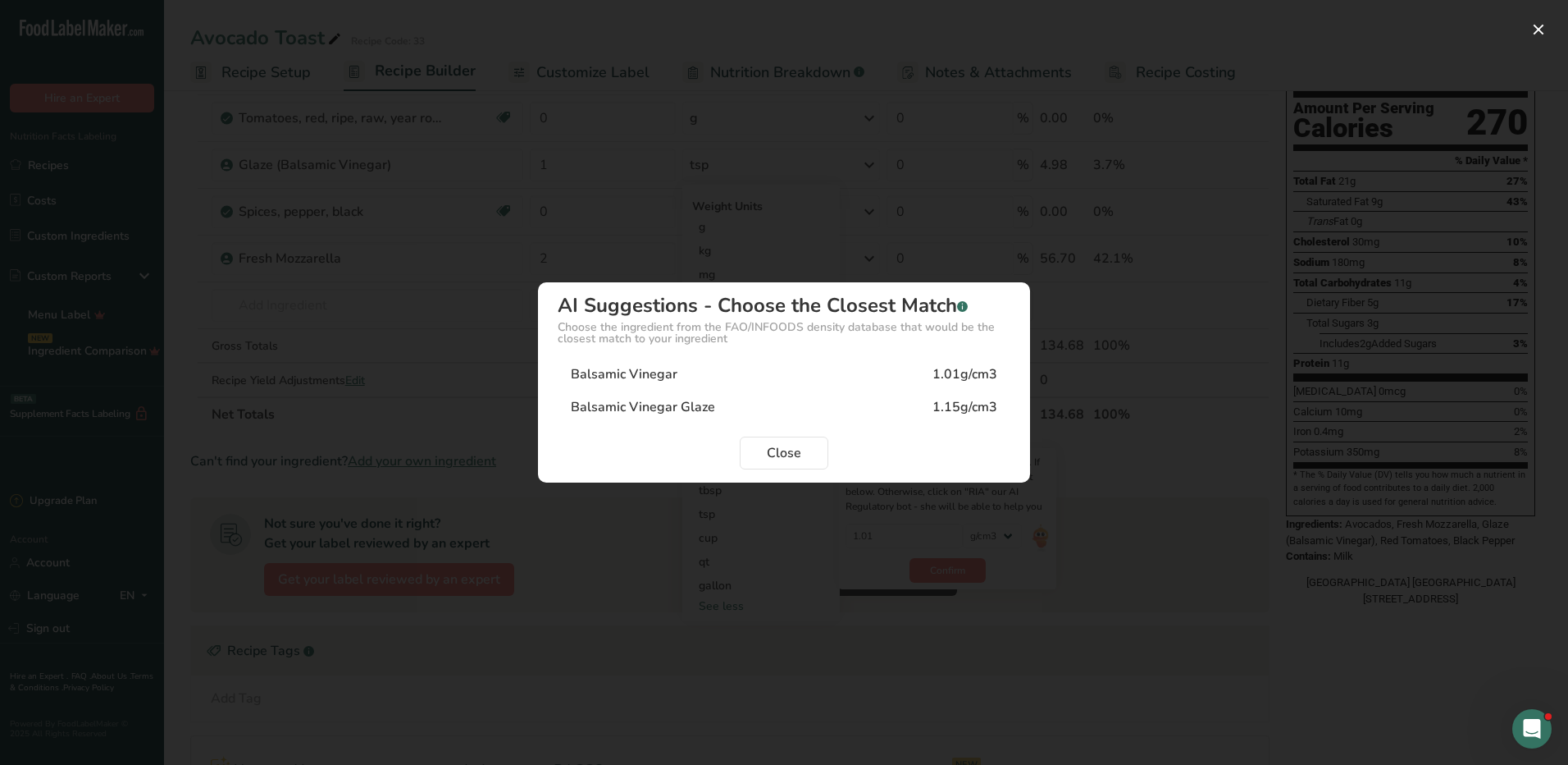
click at [962, 398] on div "1.15g/cm3" at bounding box center [965, 407] width 65 height 19
type input "1.15"
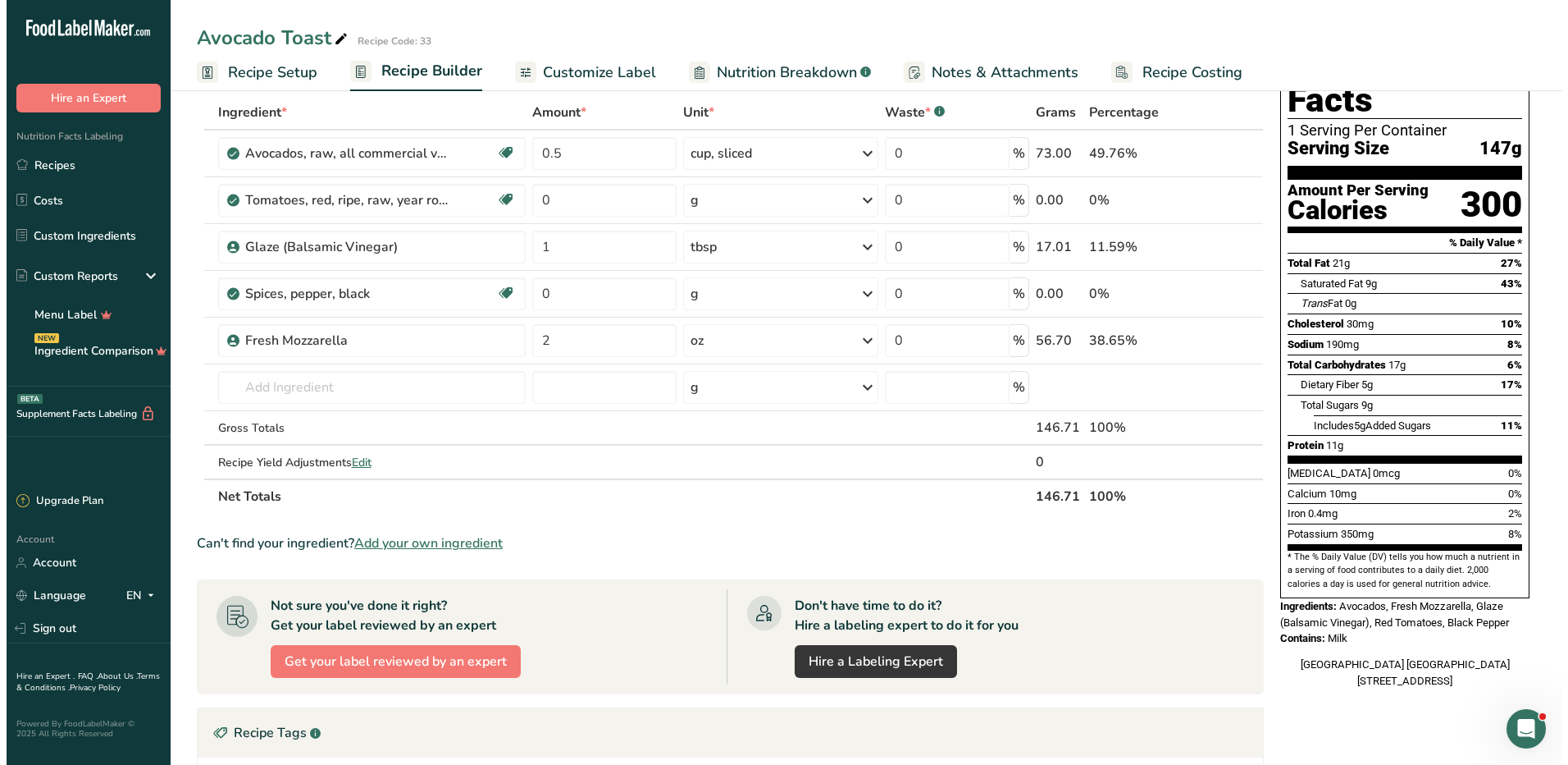
scroll to position [0, 0]
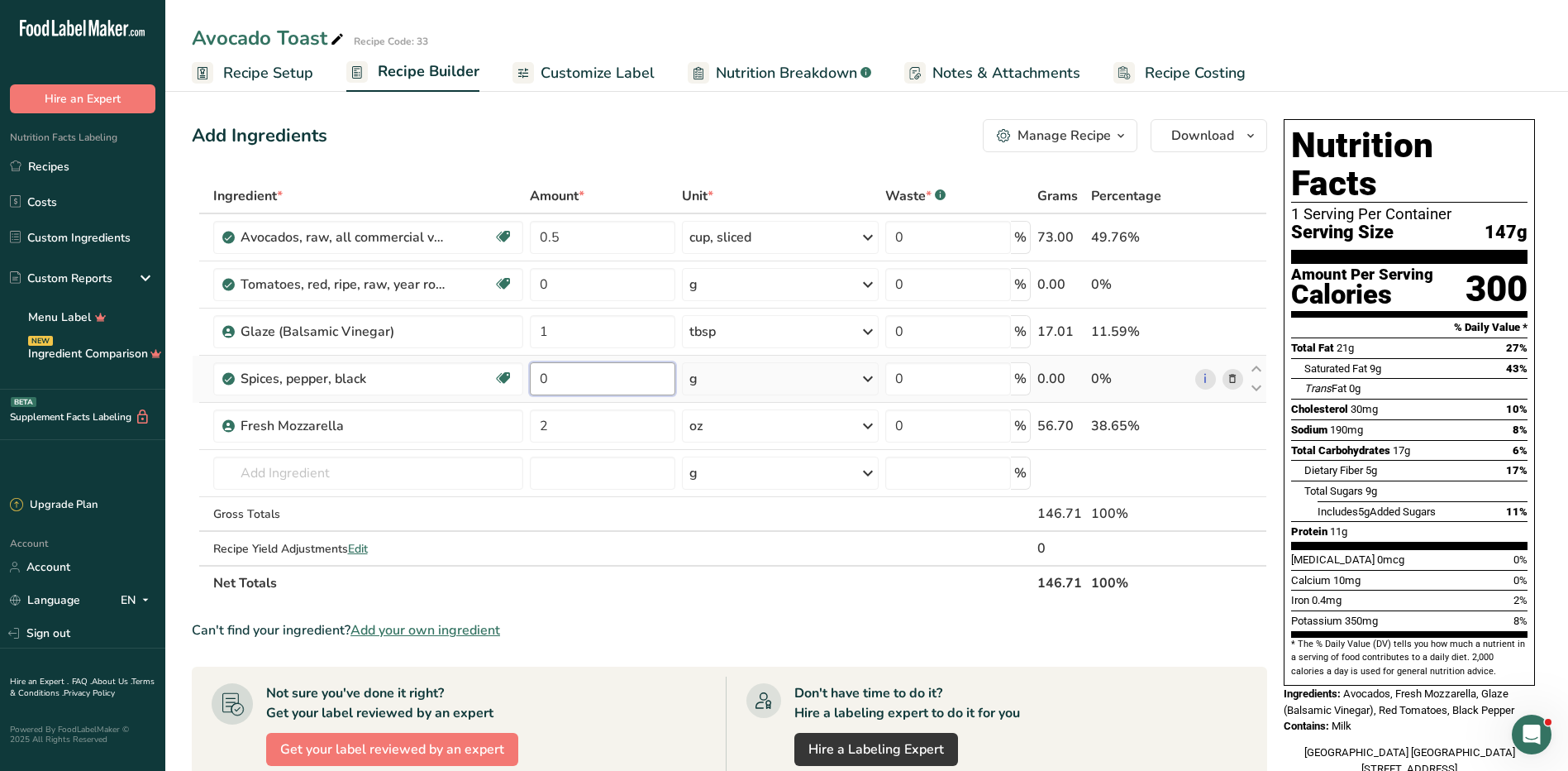
click at [614, 390] on input "0" at bounding box center [602, 378] width 145 height 33
type input "1"
type input "0.5"
click at [703, 378] on div "Ingredient * Amount * Unit * Waste * .a-a{fill:#347362;}.b-a{fill:#fff;} Grams …" at bounding box center [729, 389] width 1075 height 422
click at [703, 378] on div "g" at bounding box center [780, 378] width 197 height 33
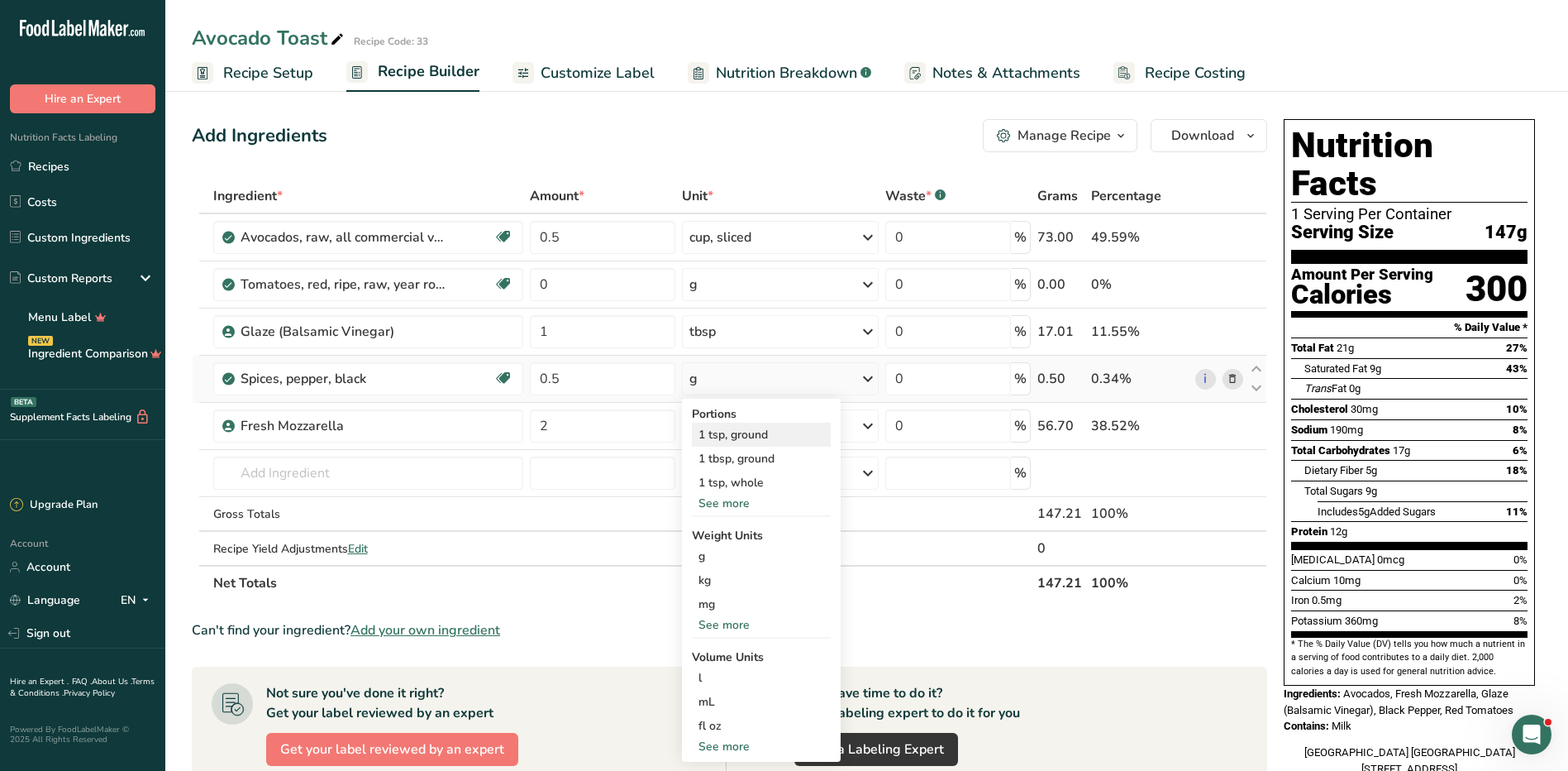
click at [766, 431] on div "1 tsp, ground" at bounding box center [761, 434] width 139 height 24
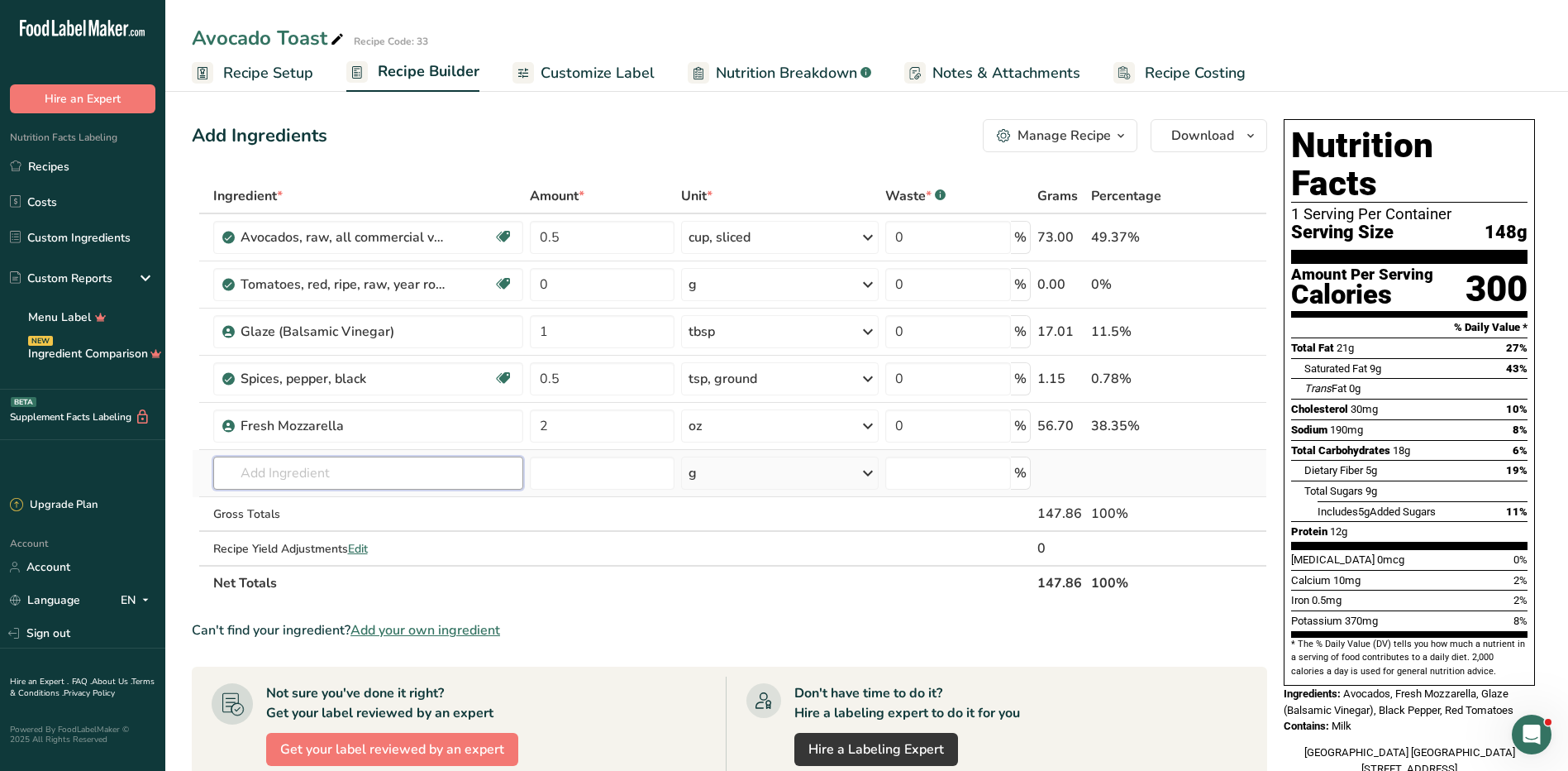
click at [418, 473] on input "text" at bounding box center [368, 473] width 311 height 33
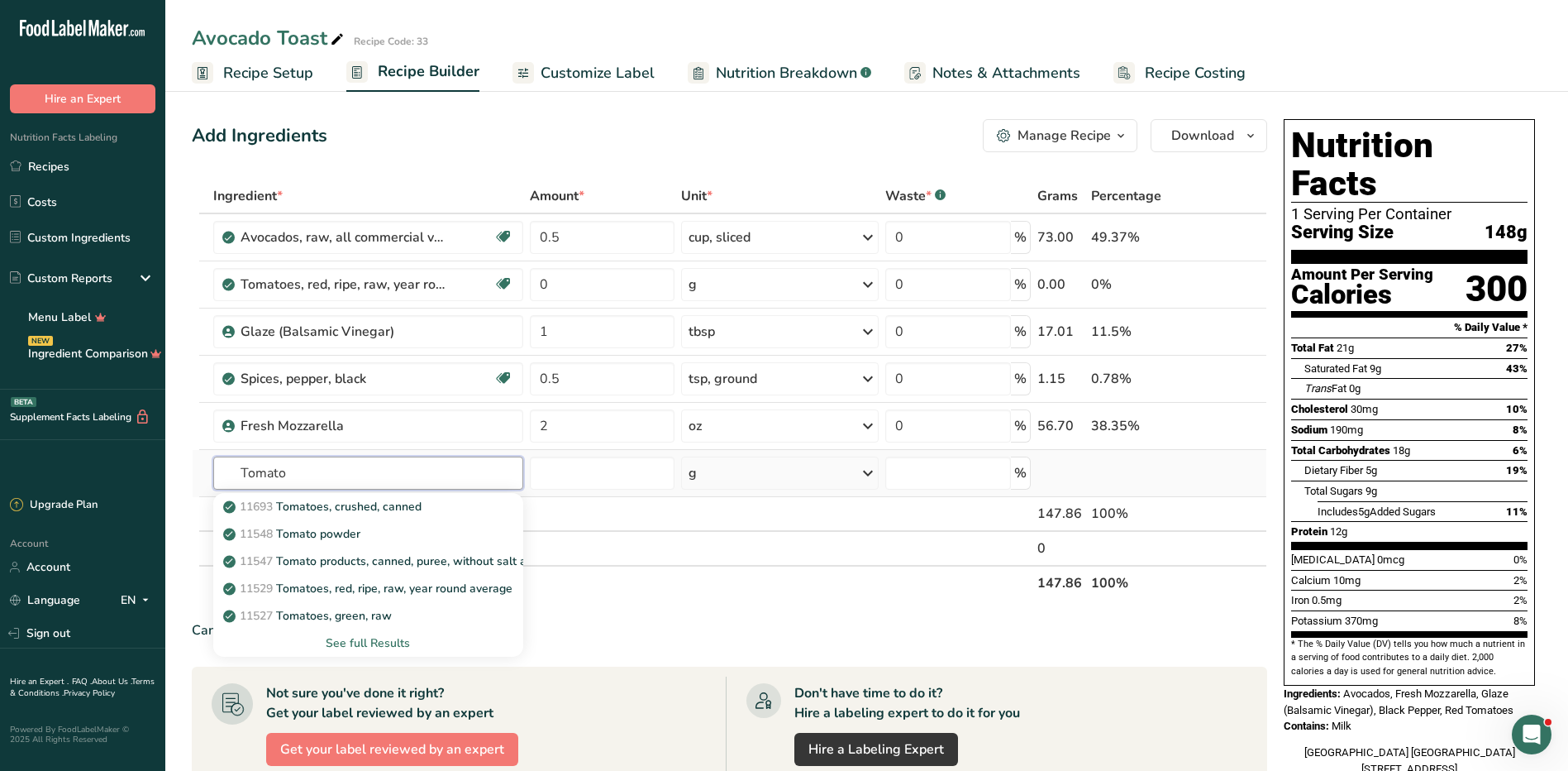
type input "Tomato"
click at [377, 644] on div "See full Results" at bounding box center [368, 643] width 284 height 18
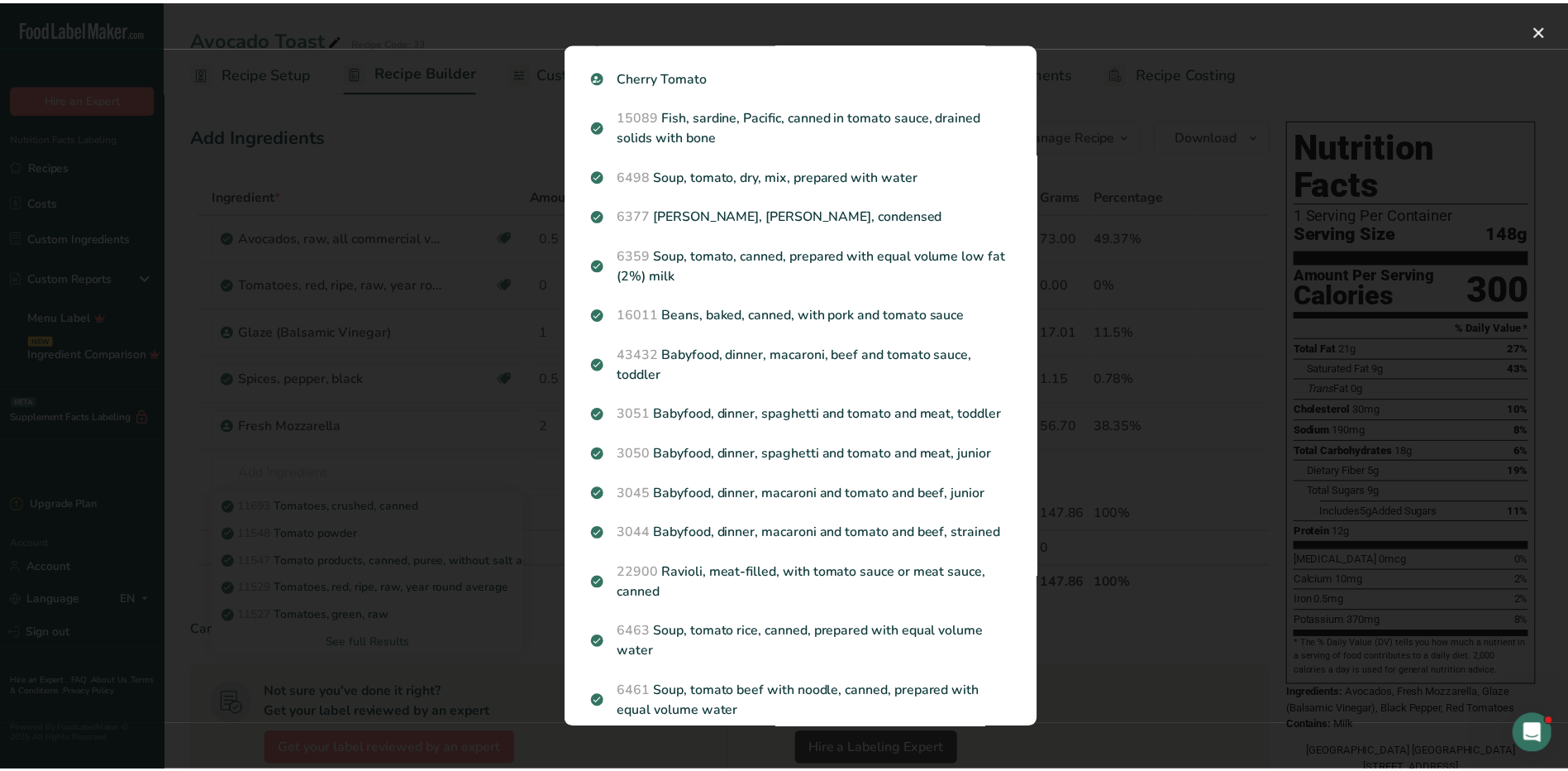
scroll to position [149, 0]
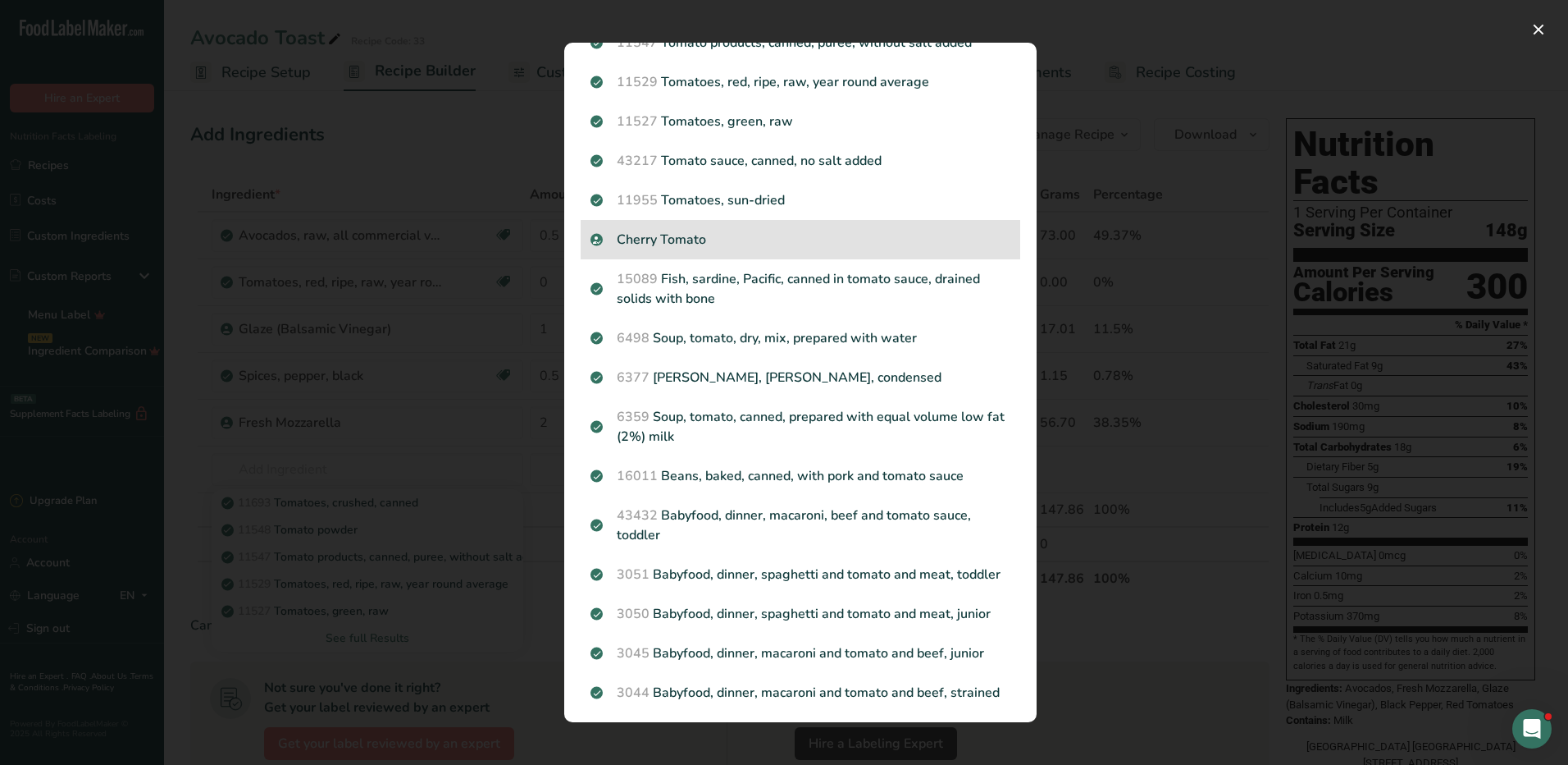
click at [700, 240] on p "Cherry Tomato" at bounding box center [800, 240] width 420 height 19
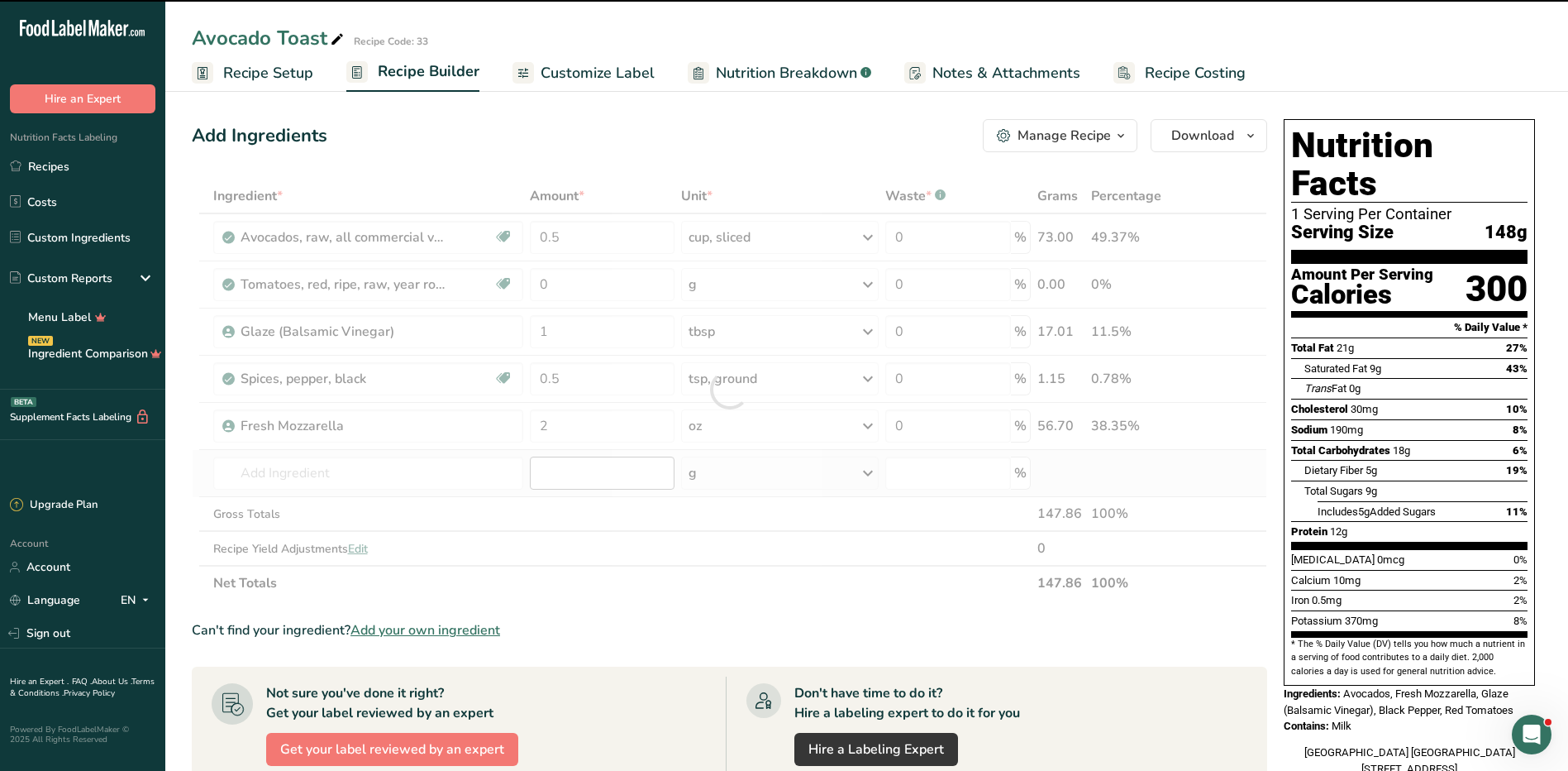
type input "0"
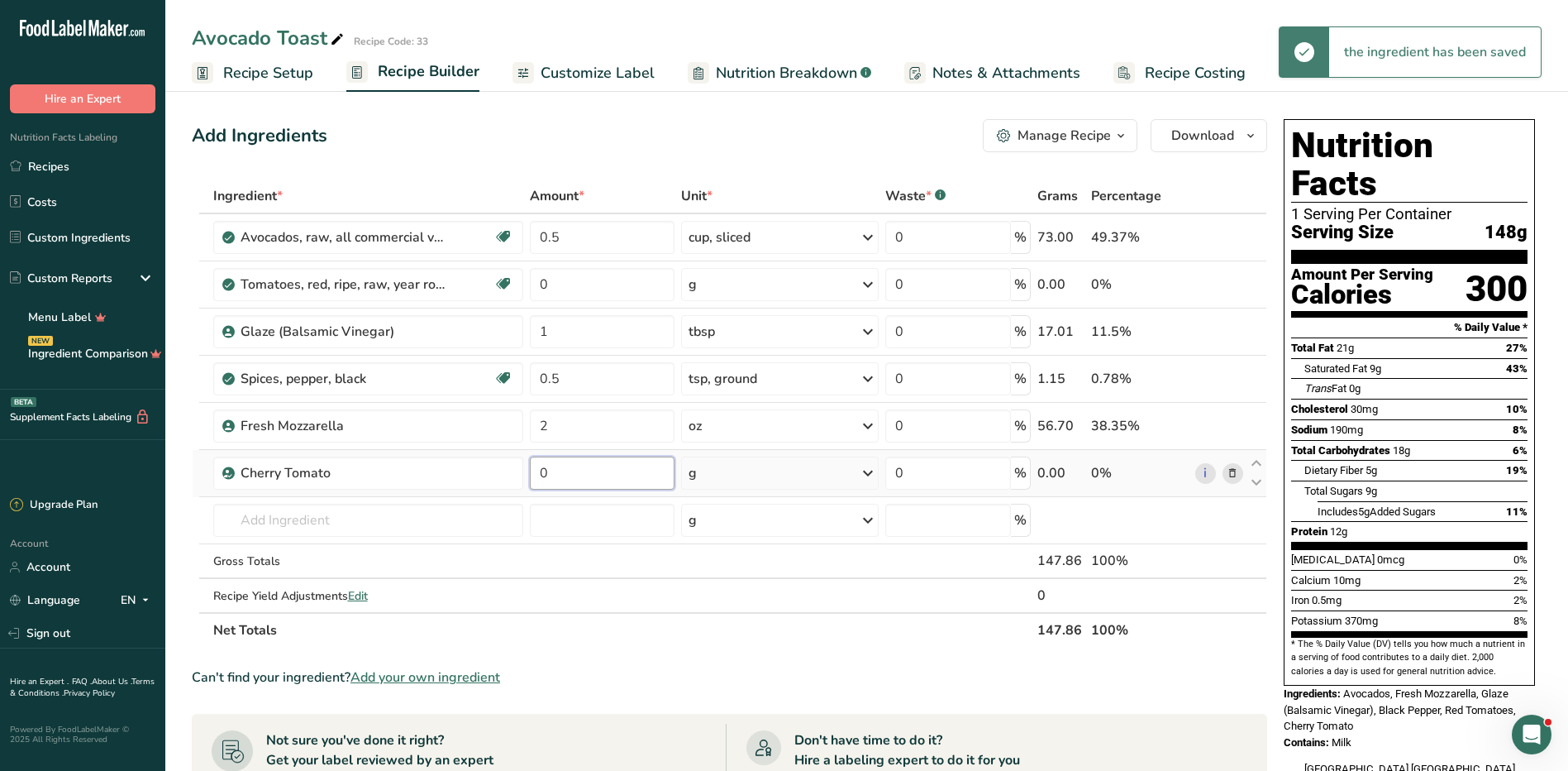
click at [590, 475] on input "0" at bounding box center [602, 473] width 145 height 33
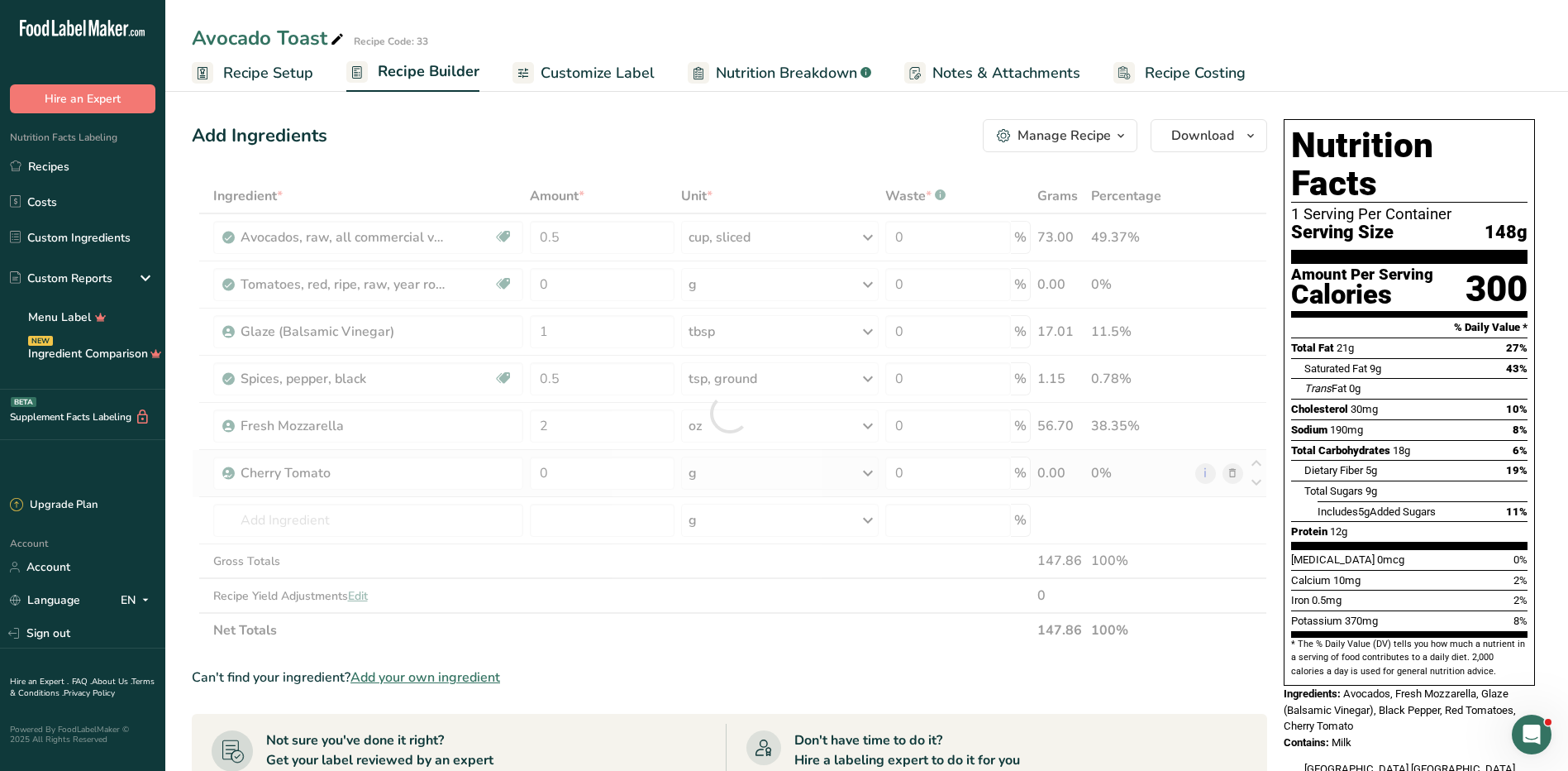
click at [1236, 473] on div "Ingredient * Amount * Unit * Waste * .a-a{fill:#347362;}.b-a{fill:#fff;} Grams …" at bounding box center [729, 413] width 1075 height 469
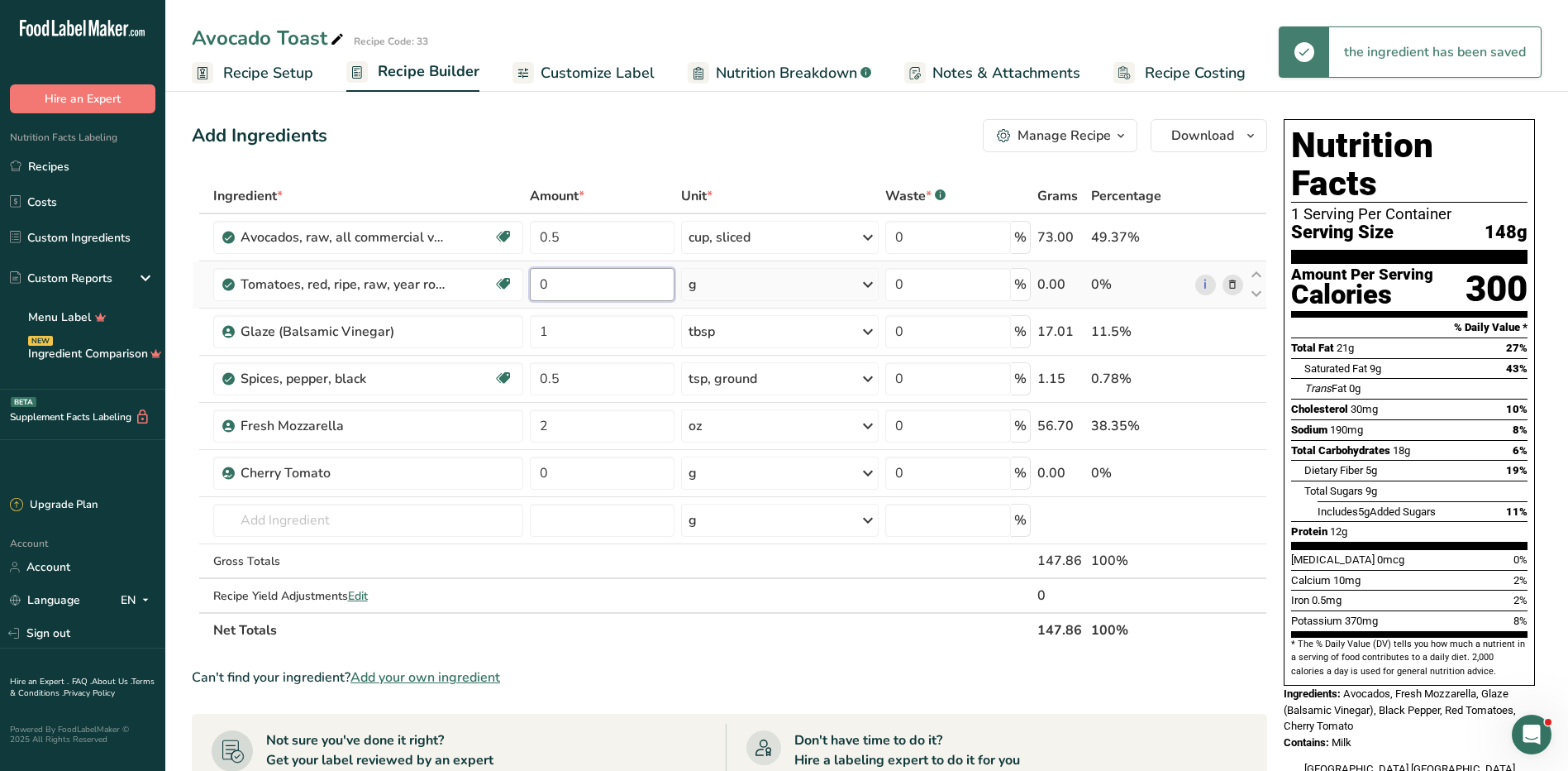
click at [594, 277] on input "0" at bounding box center [602, 284] width 145 height 33
type input "2"
click at [819, 278] on div "Ingredient * Amount * Unit * Waste * .a-a{fill:#347362;}.b-a{fill:#fff;} Grams …" at bounding box center [729, 413] width 1075 height 469
click at [814, 282] on div "g" at bounding box center [780, 284] width 198 height 33
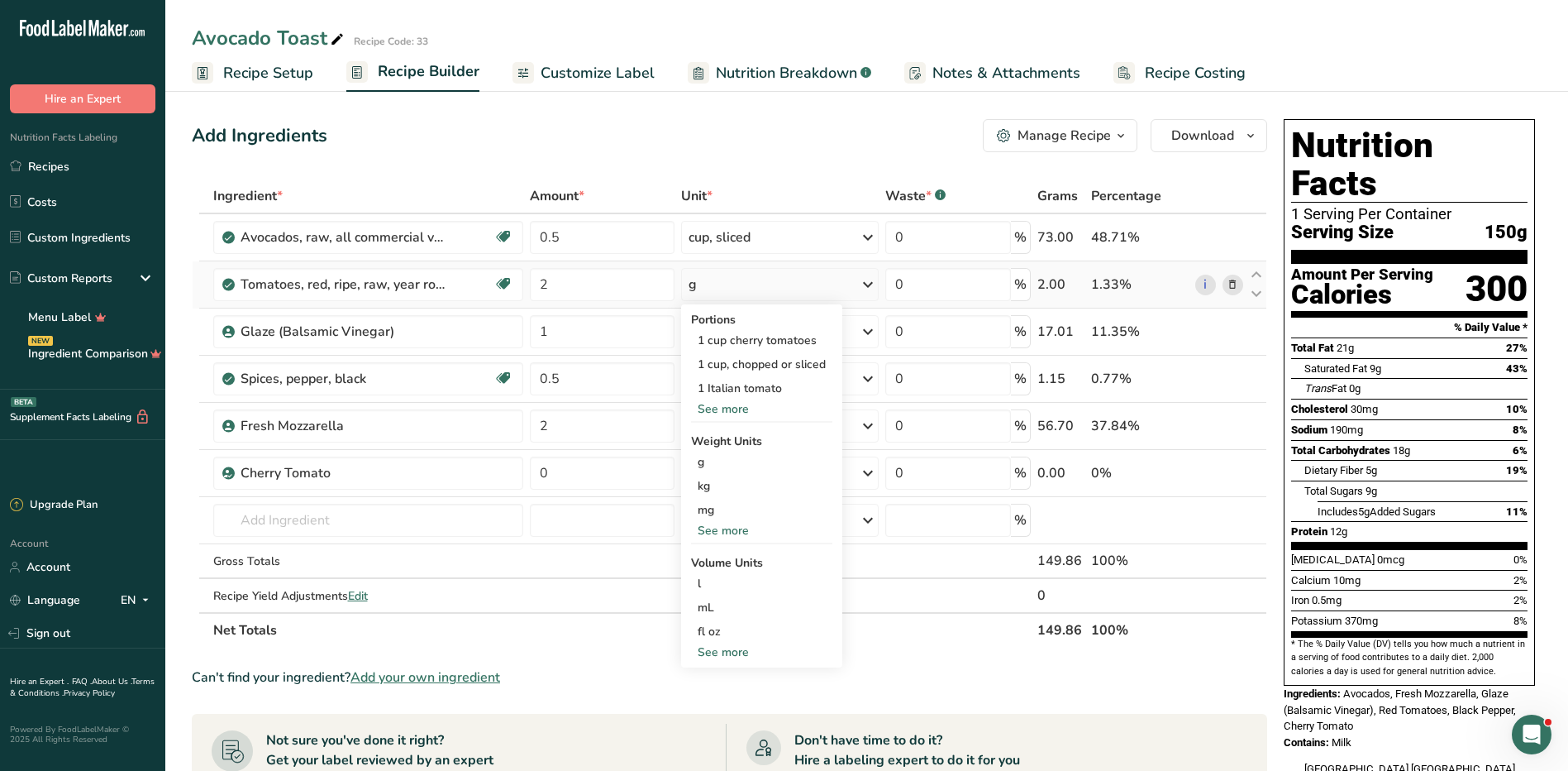
click at [712, 404] on div "See more" at bounding box center [761, 409] width 141 height 18
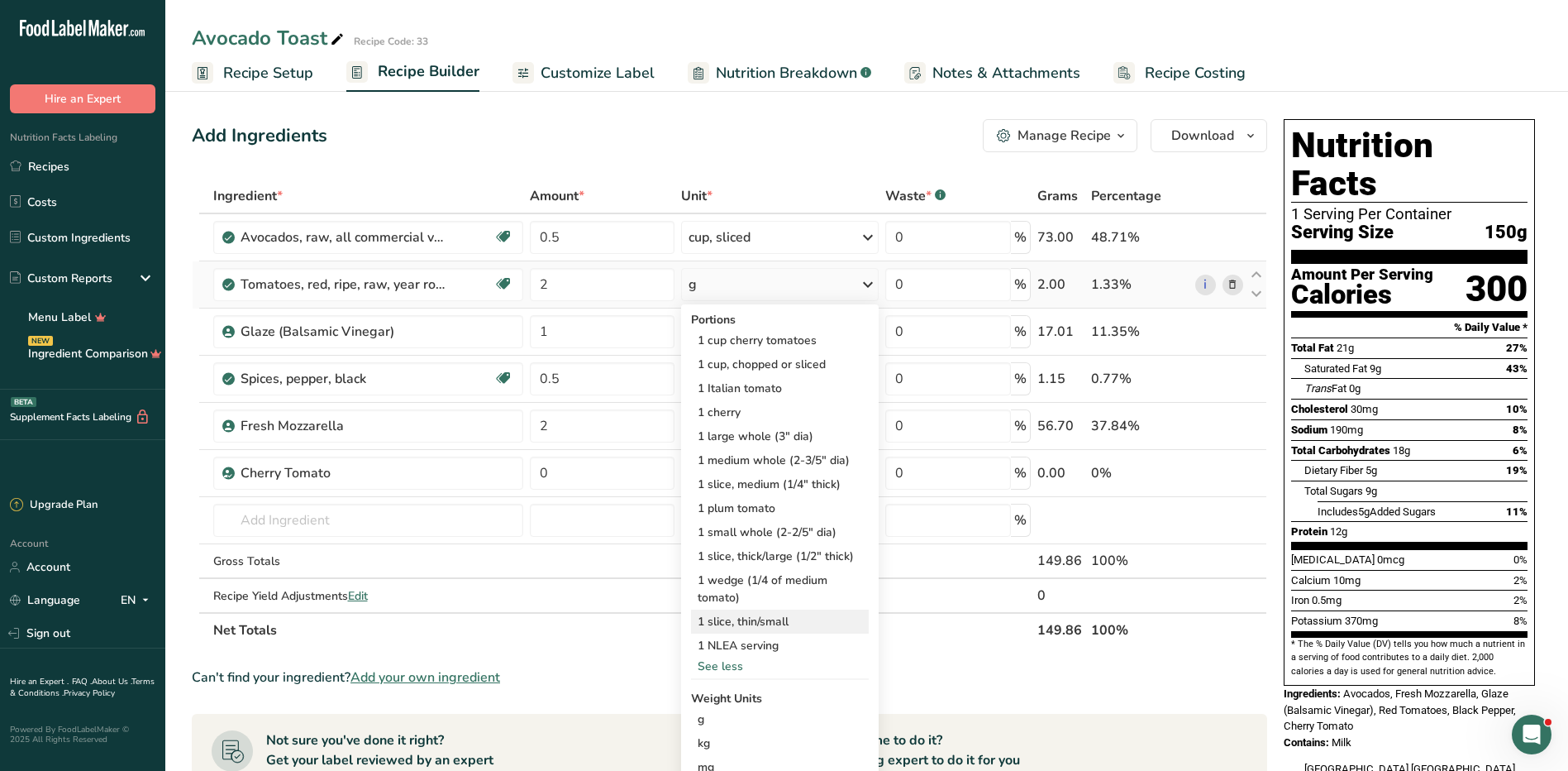
click at [788, 623] on div "1 slice, thin/small" at bounding box center [780, 621] width 178 height 24
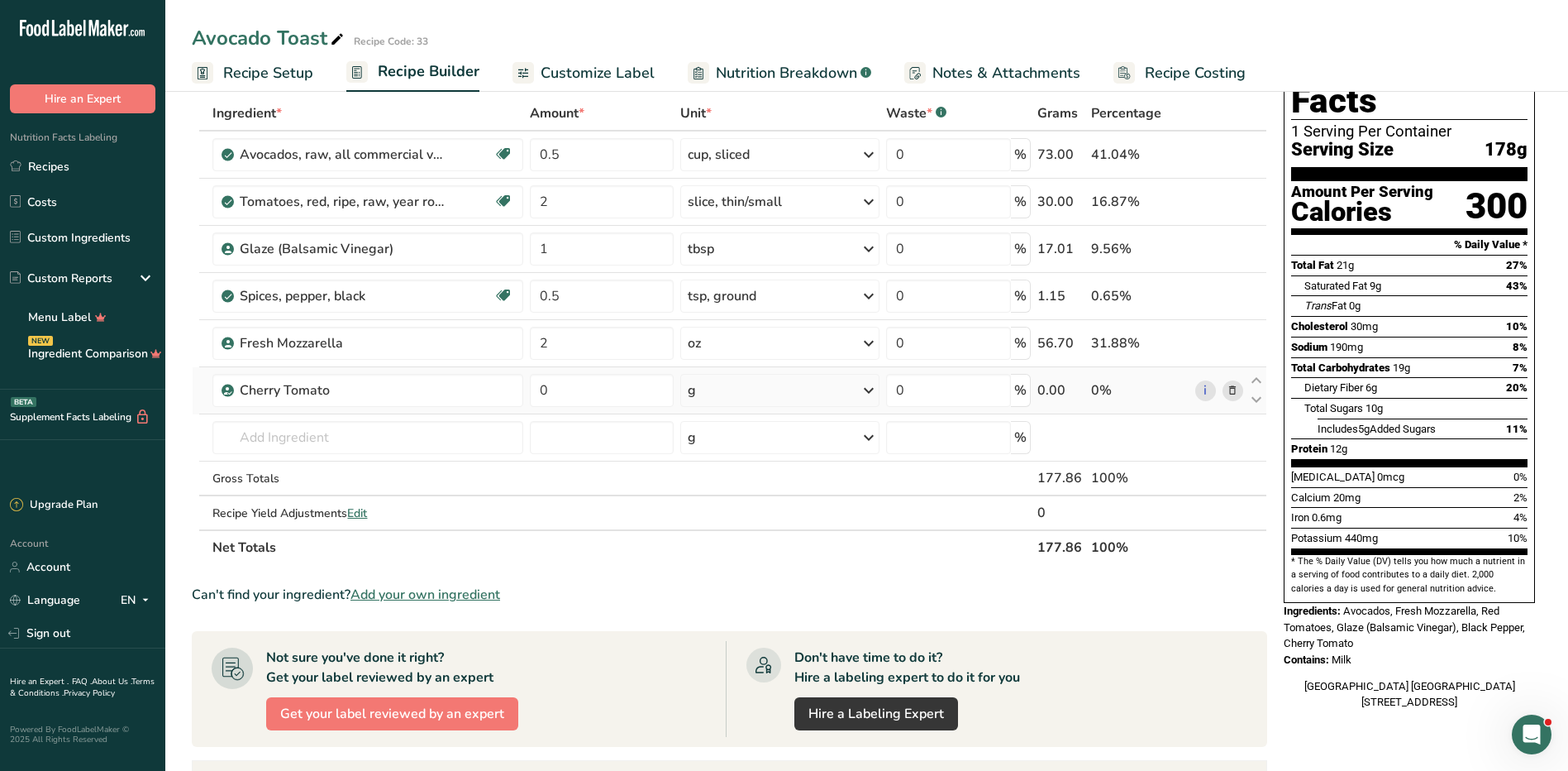
scroll to position [0, 0]
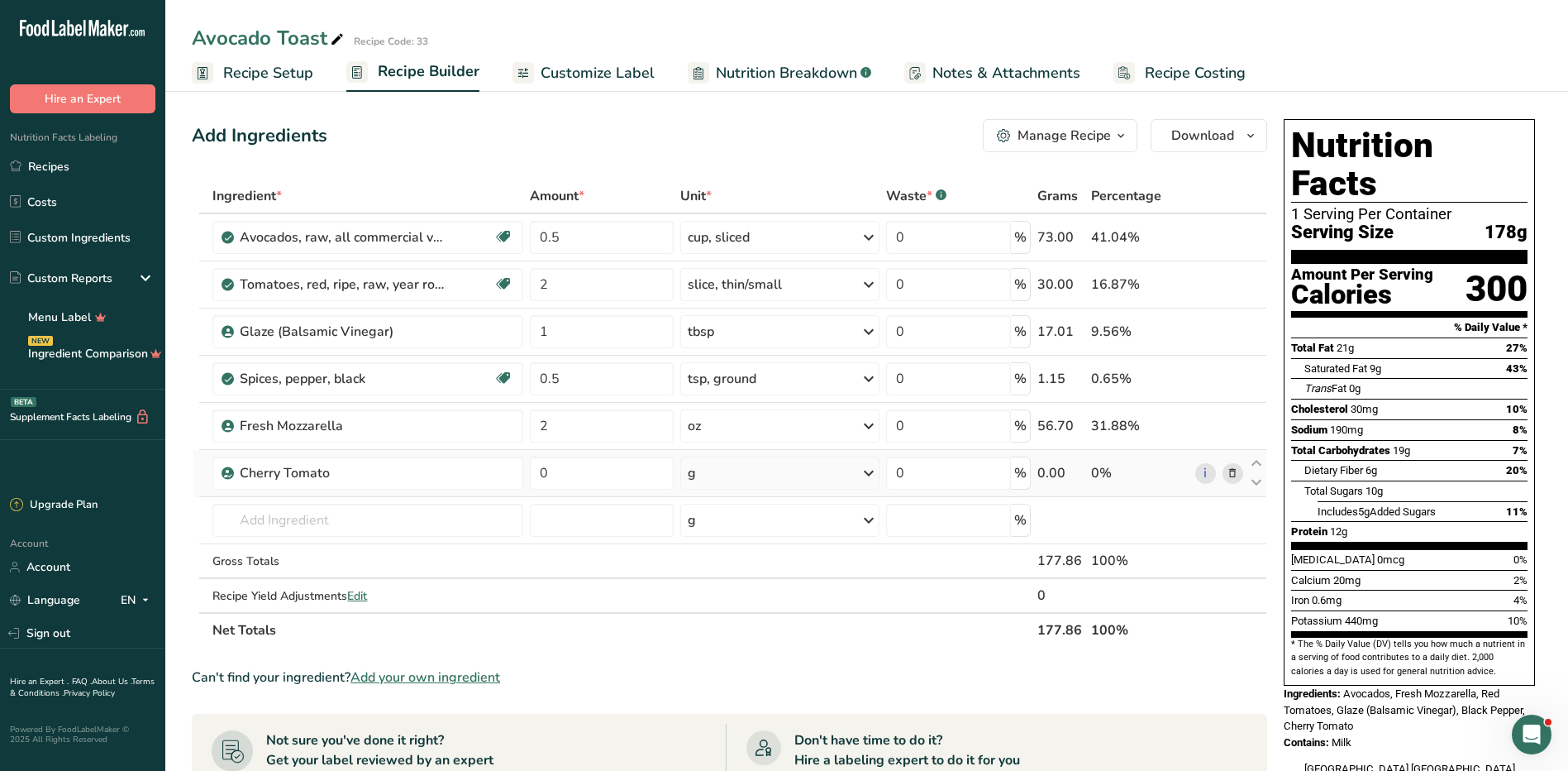
click at [1238, 473] on icon at bounding box center [1232, 473] width 12 height 18
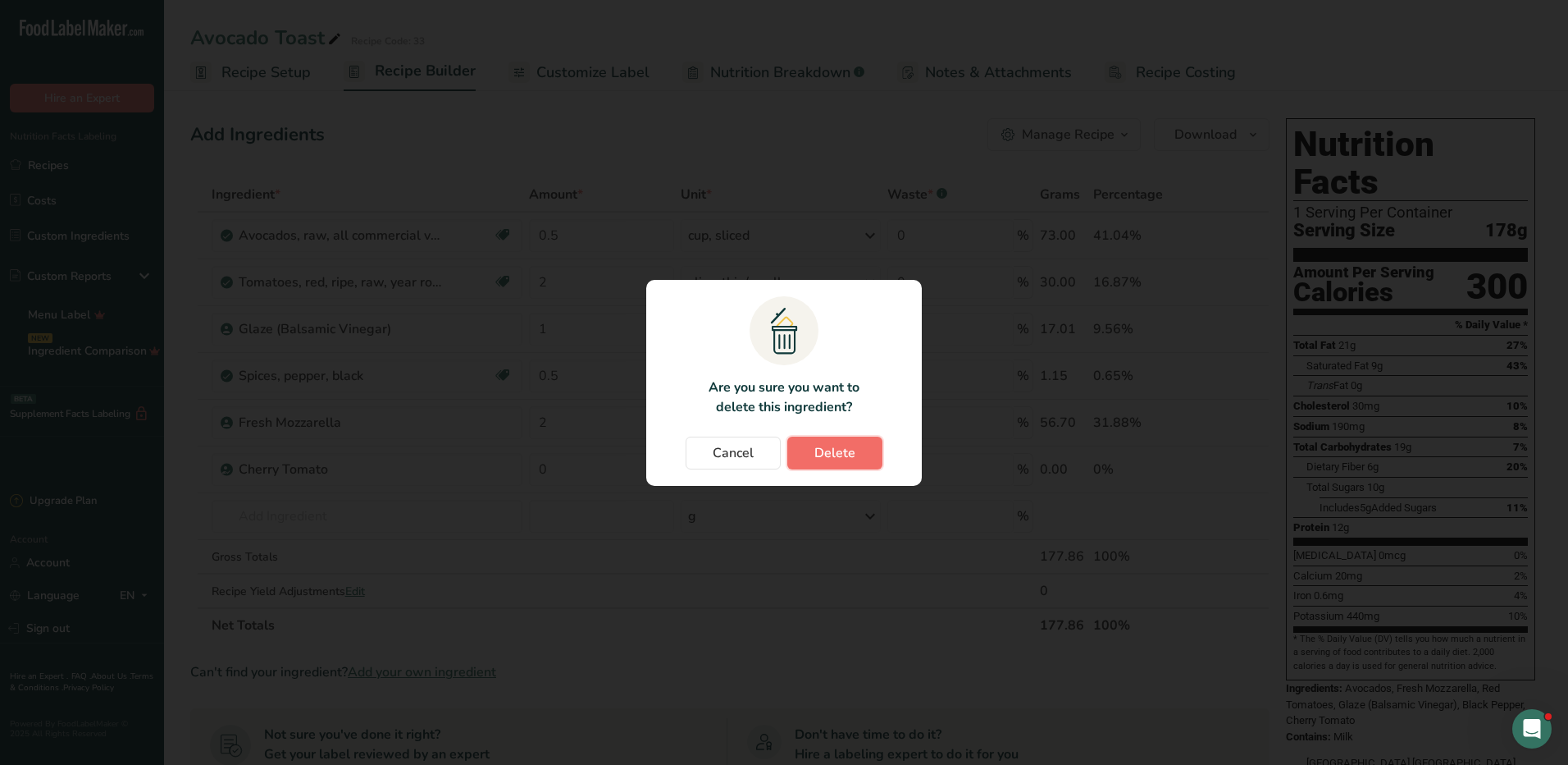
click at [847, 452] on span "Delete" at bounding box center [835, 453] width 41 height 19
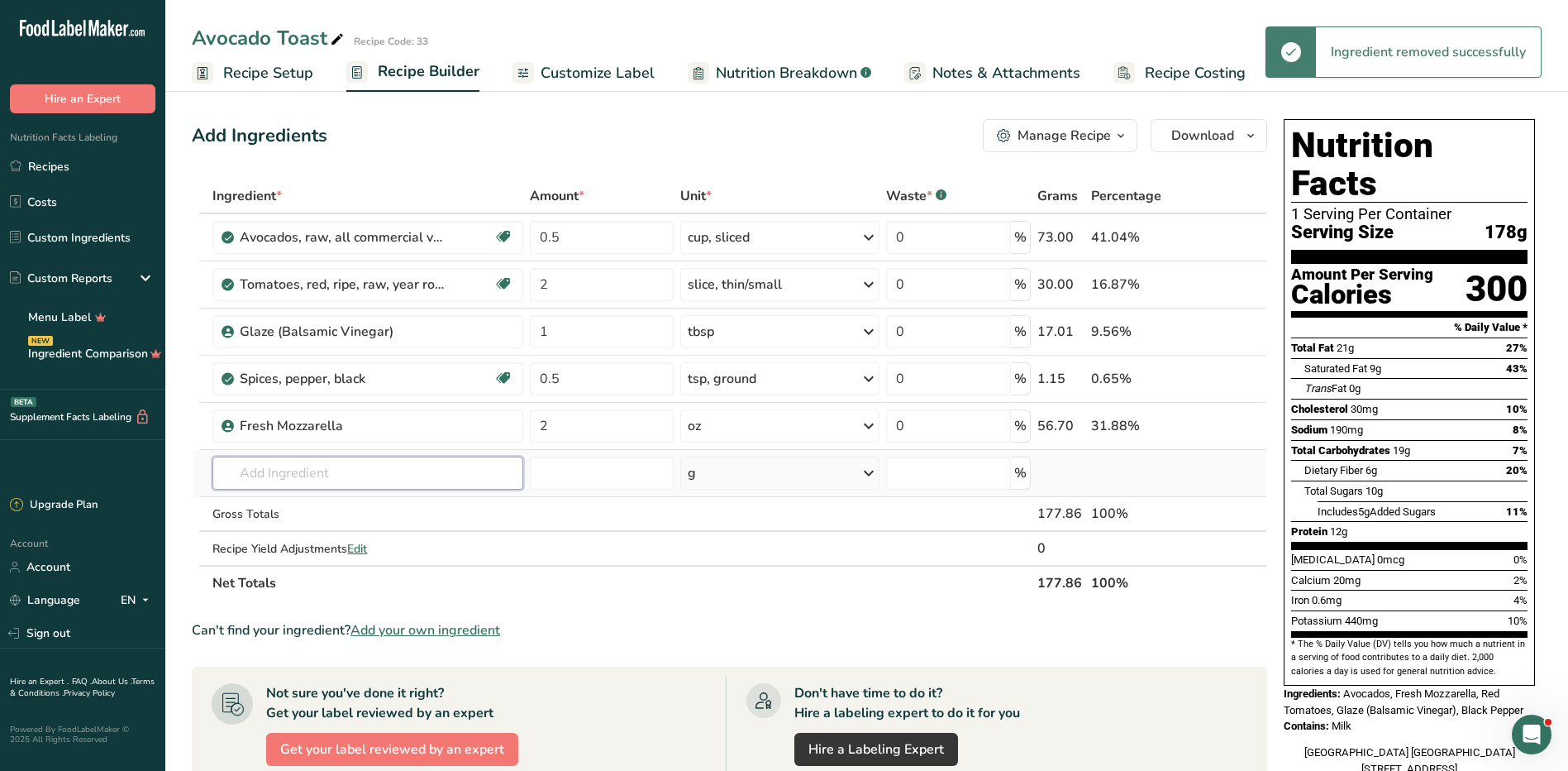
click at [445, 468] on input "text" at bounding box center [367, 473] width 310 height 33
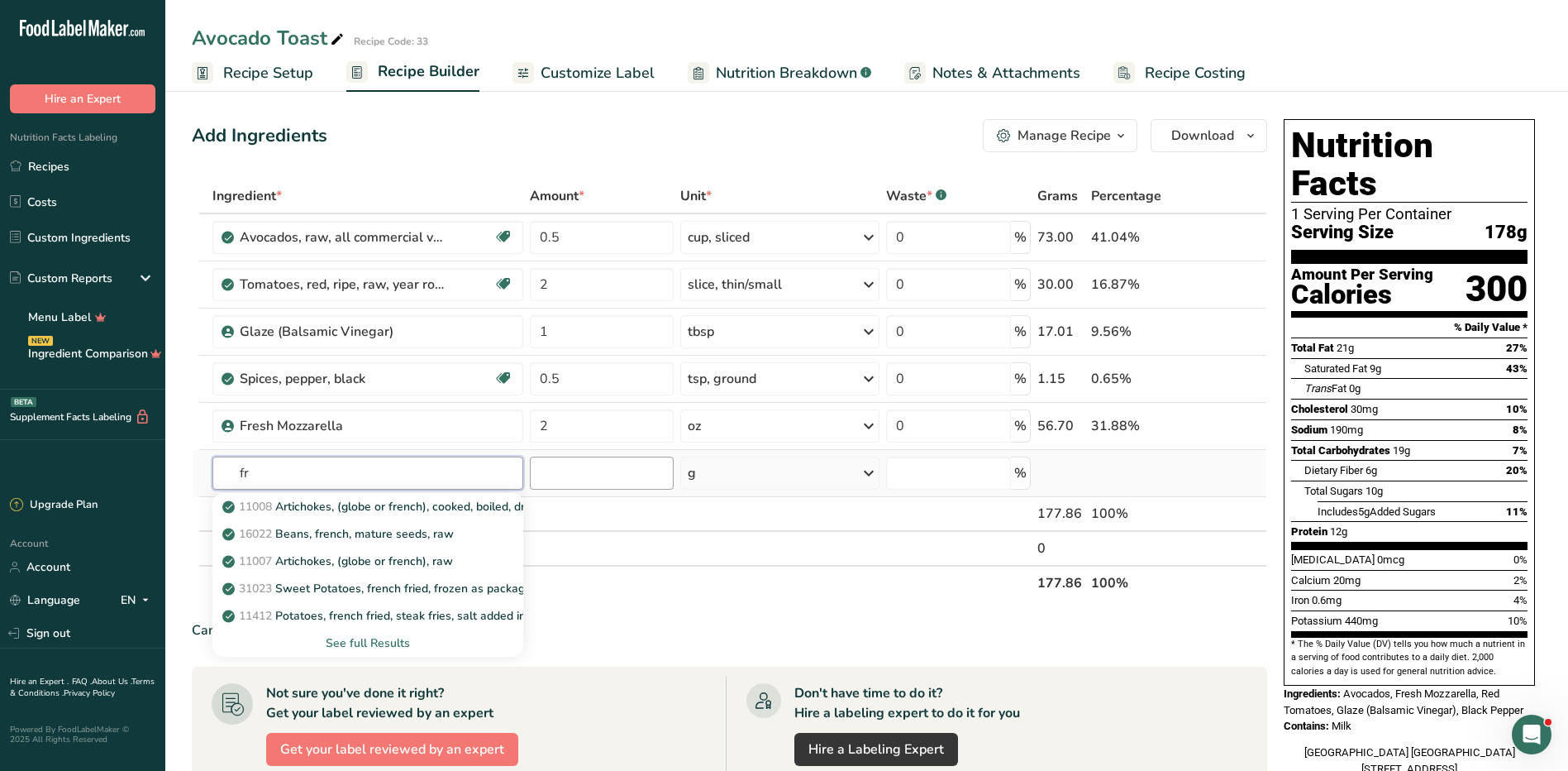
type input "f"
type input "F"
type input "lemon"
click at [356, 592] on p "9152 Lemon juice, raw" at bounding box center [292, 589] width 133 height 18
type input "Lemon juice, raw"
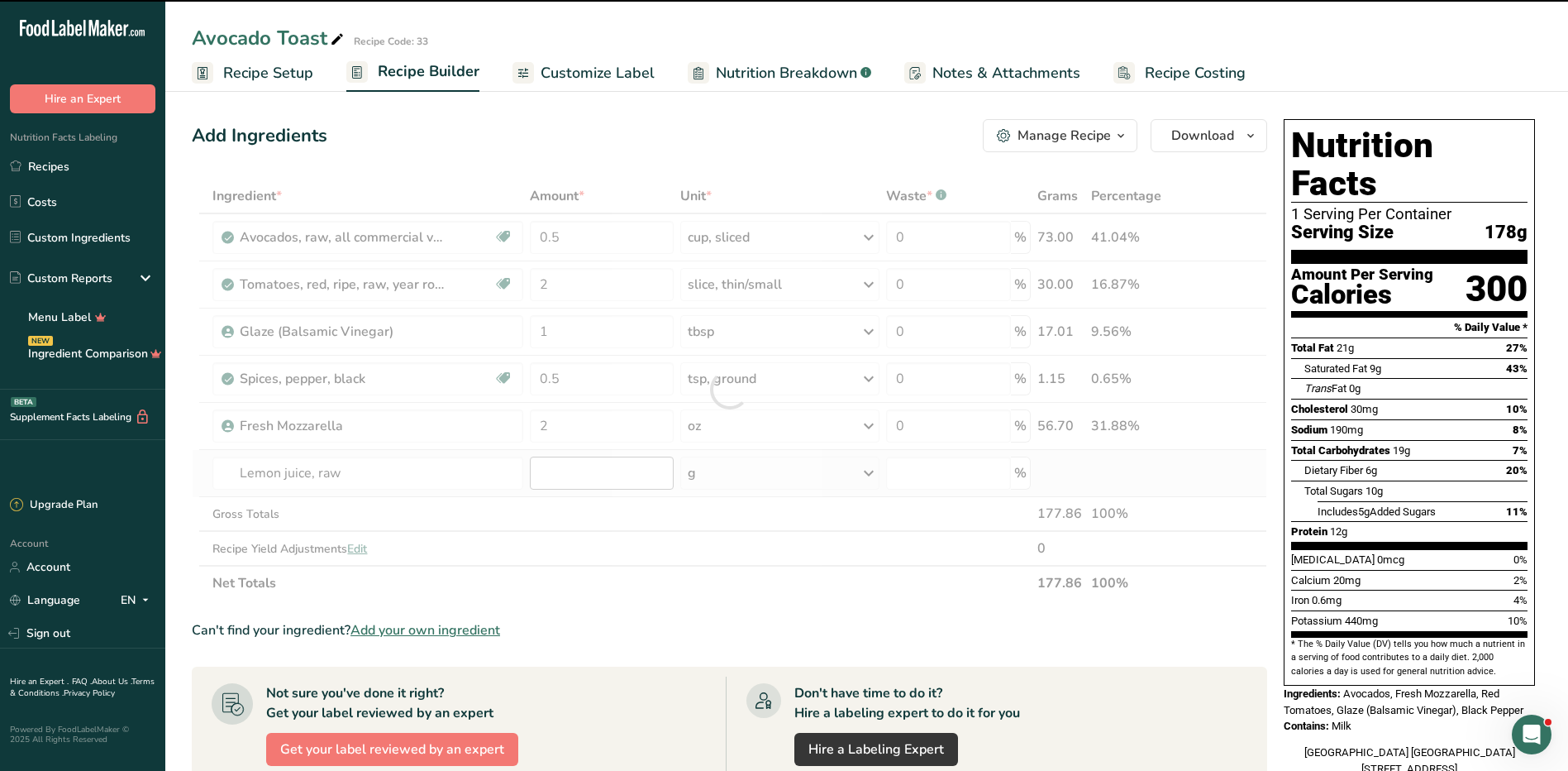
type input "0"
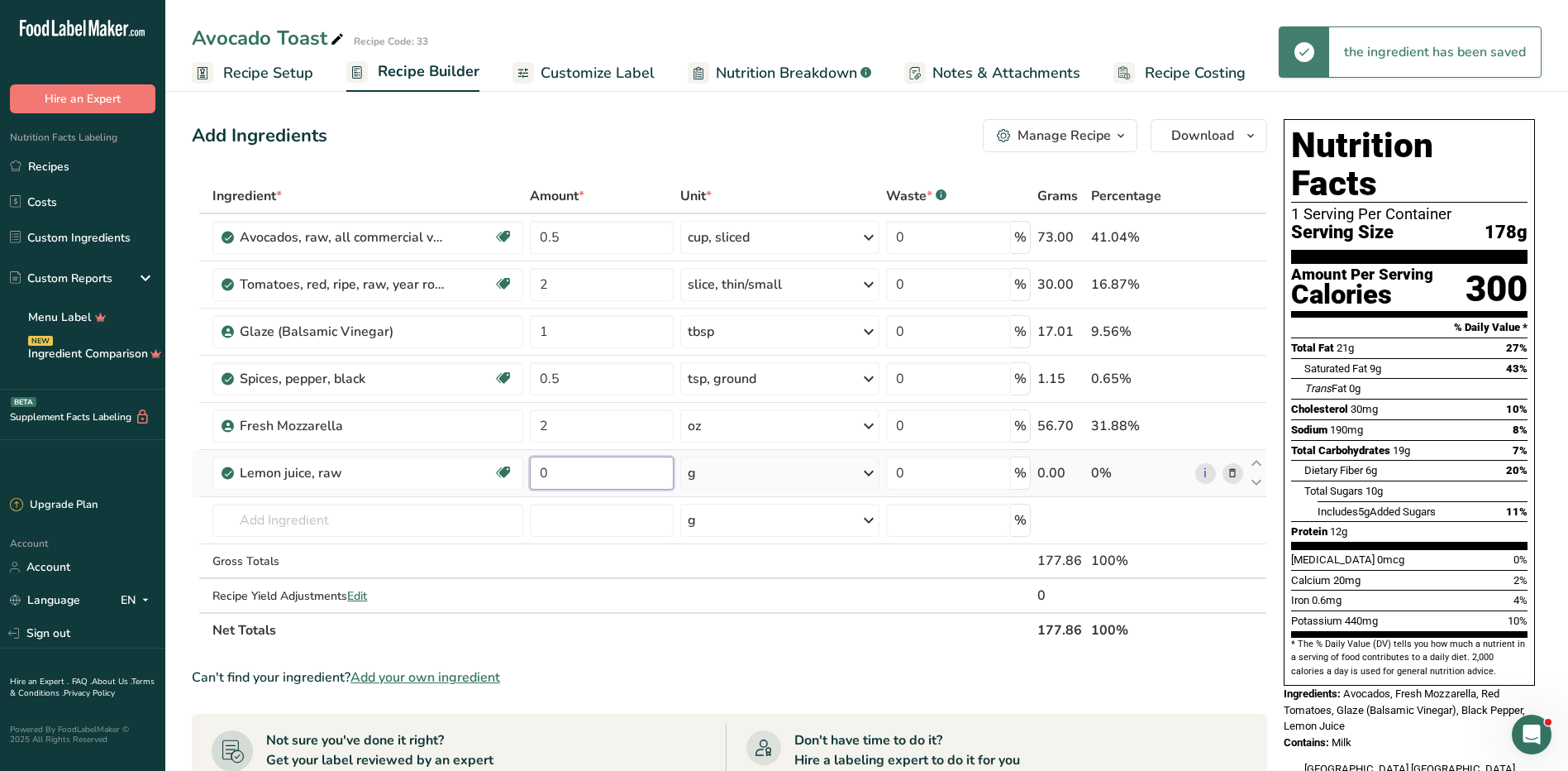
click at [598, 479] on input "0" at bounding box center [602, 473] width 144 height 33
type input "2"
click at [750, 475] on div "Ingredient * Amount * Unit * Waste * .a-a{fill:#347362;}.b-a{fill:#fff;} Grams …" at bounding box center [729, 413] width 1075 height 469
click at [750, 475] on div "g" at bounding box center [780, 473] width 199 height 33
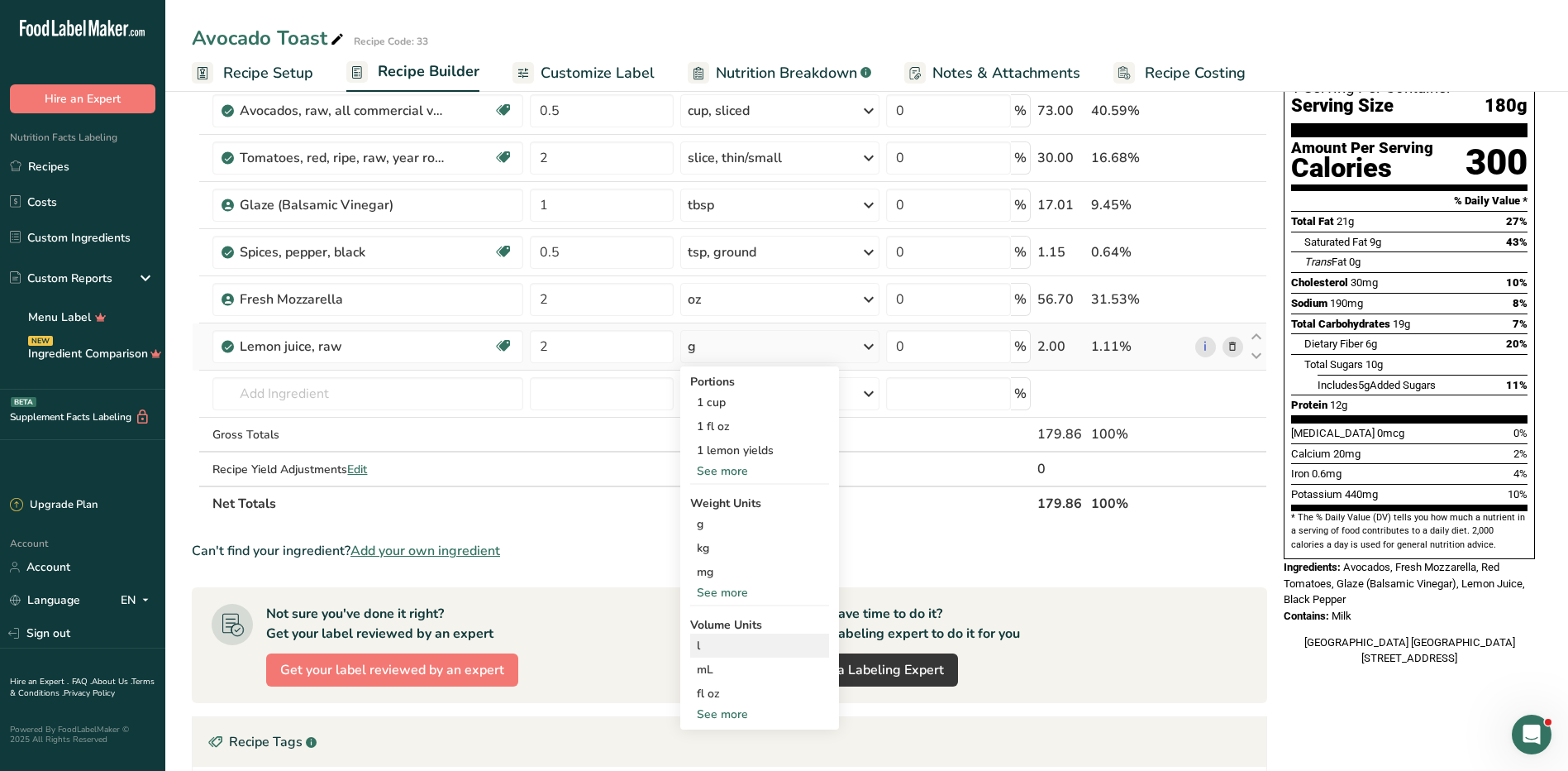
scroll to position [165, 0]
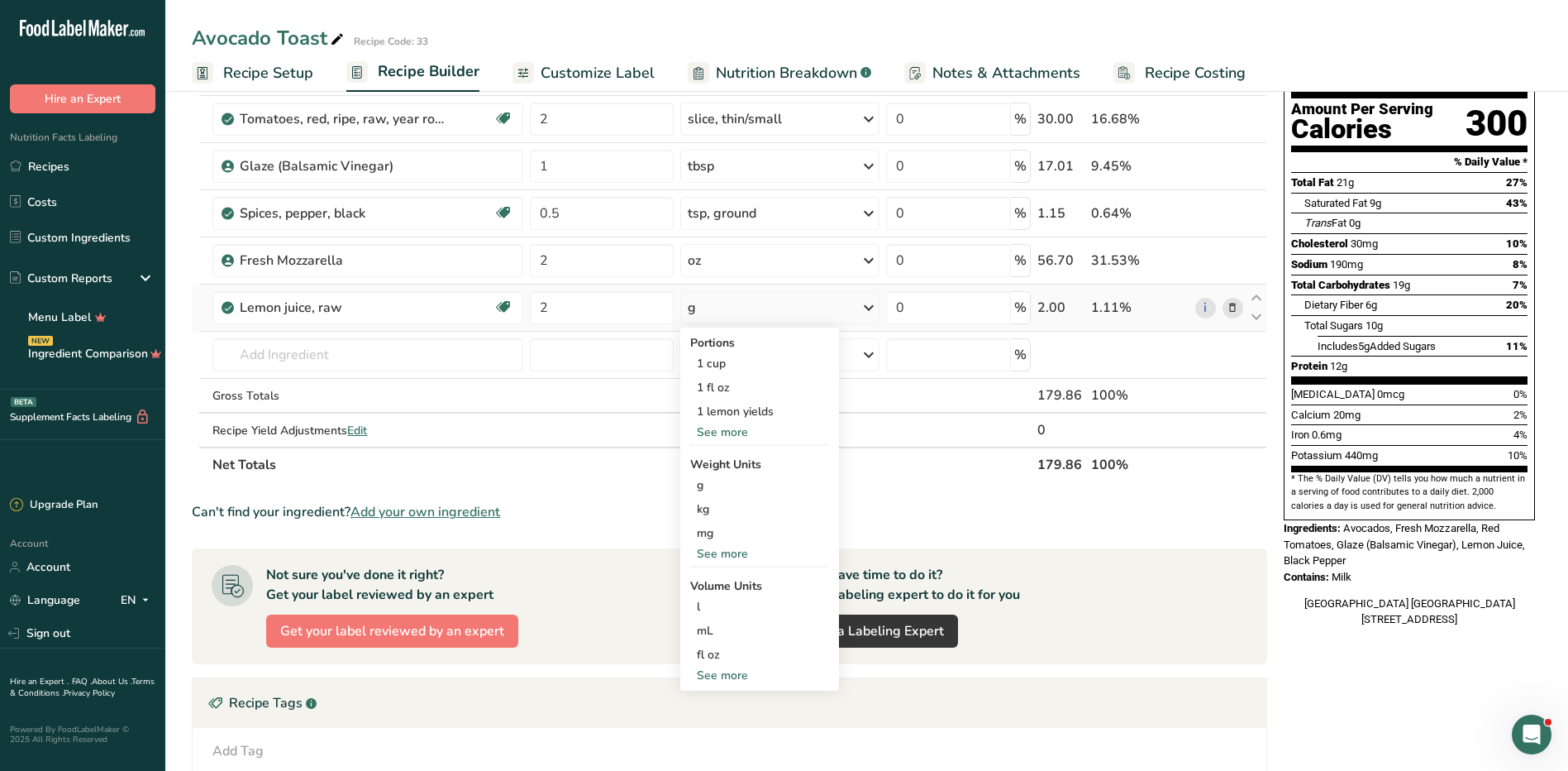
click at [741, 678] on div "See more" at bounding box center [759, 675] width 139 height 18
select select "22"
click at [725, 704] on div "tsp" at bounding box center [760, 703] width 126 height 18
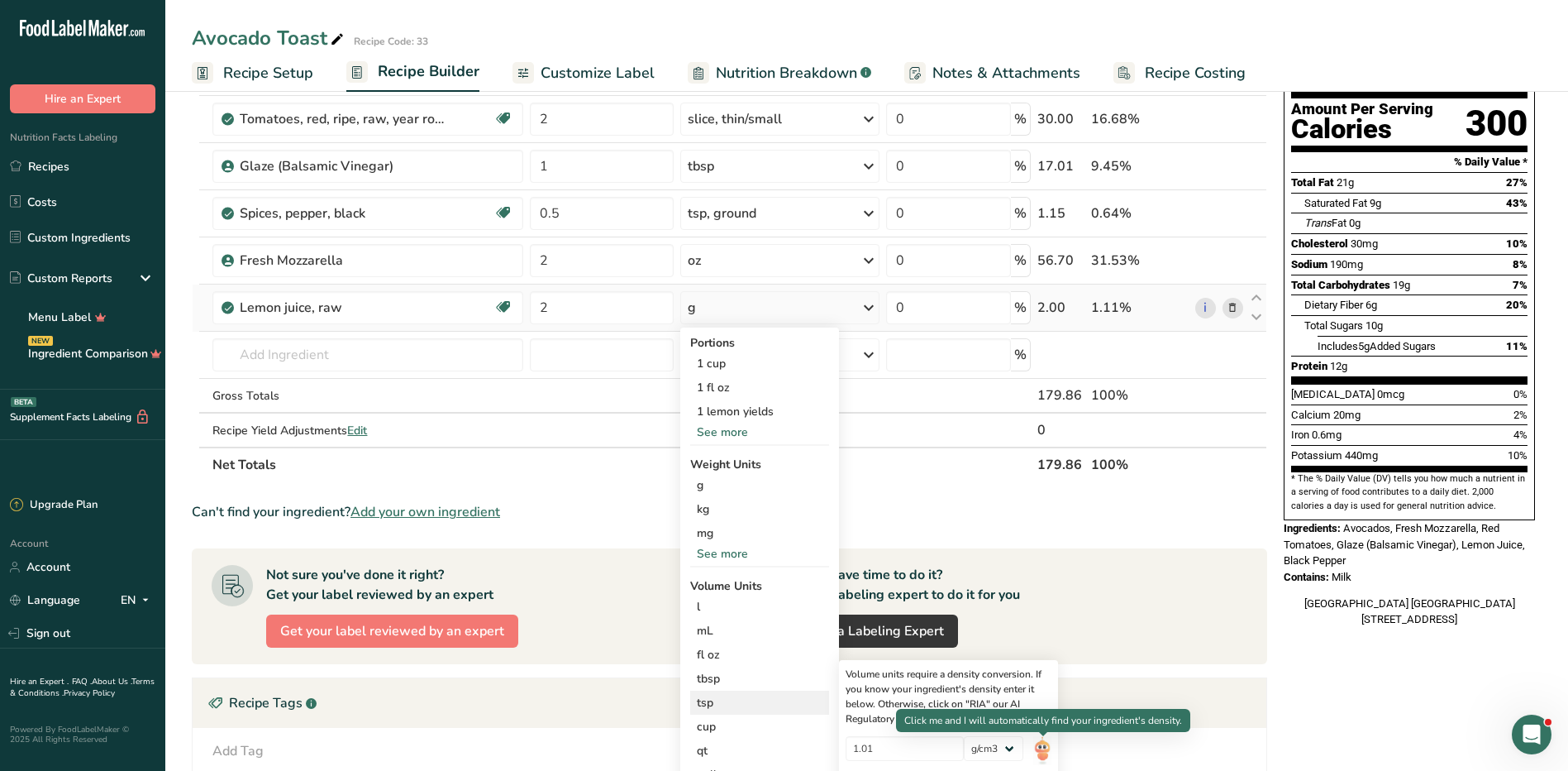
click at [1042, 744] on img at bounding box center [1042, 751] width 18 height 29
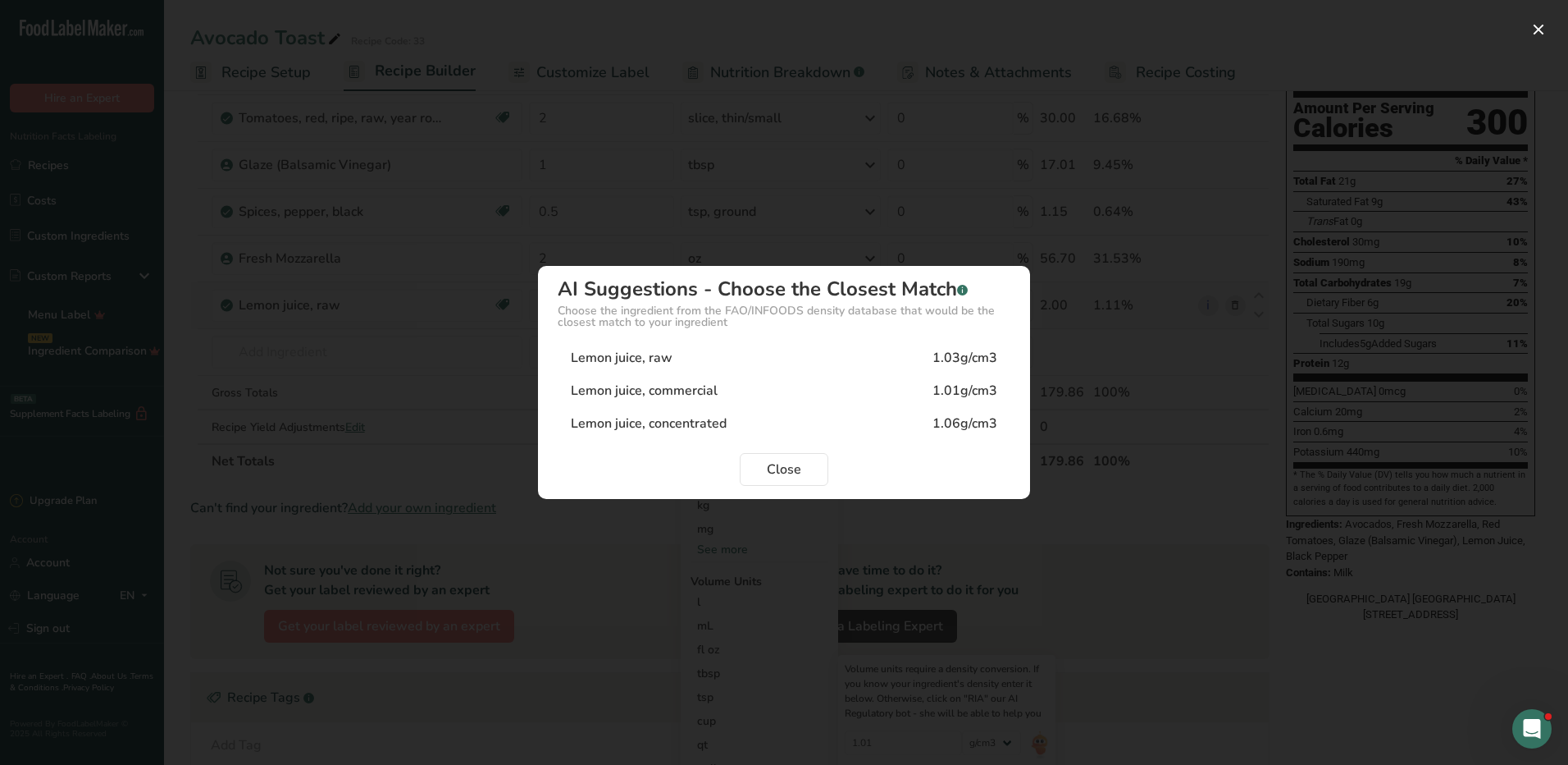
click at [969, 384] on div "1.01g/cm3" at bounding box center [965, 390] width 65 height 19
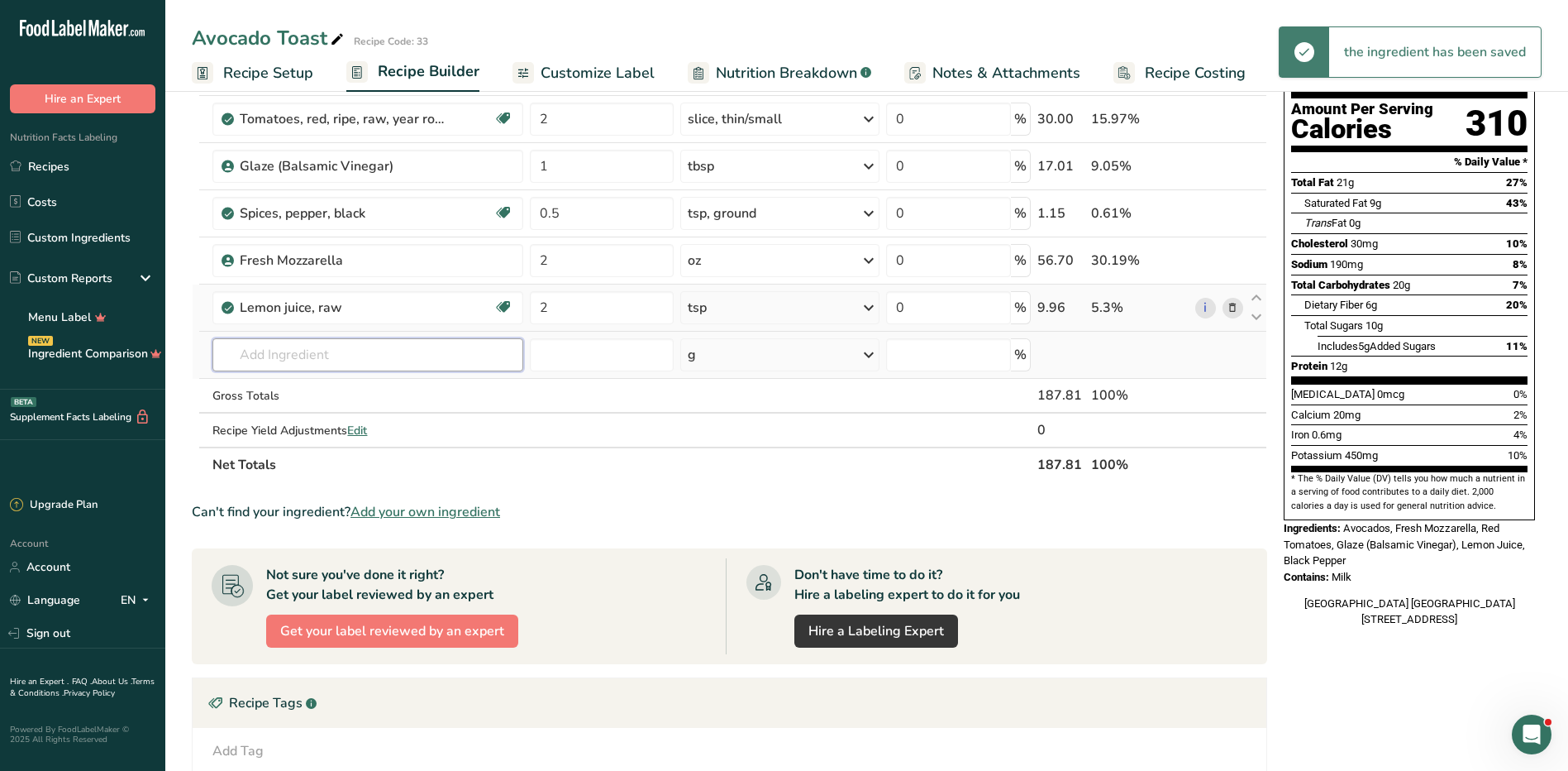
click at [421, 354] on input "text" at bounding box center [367, 354] width 310 height 33
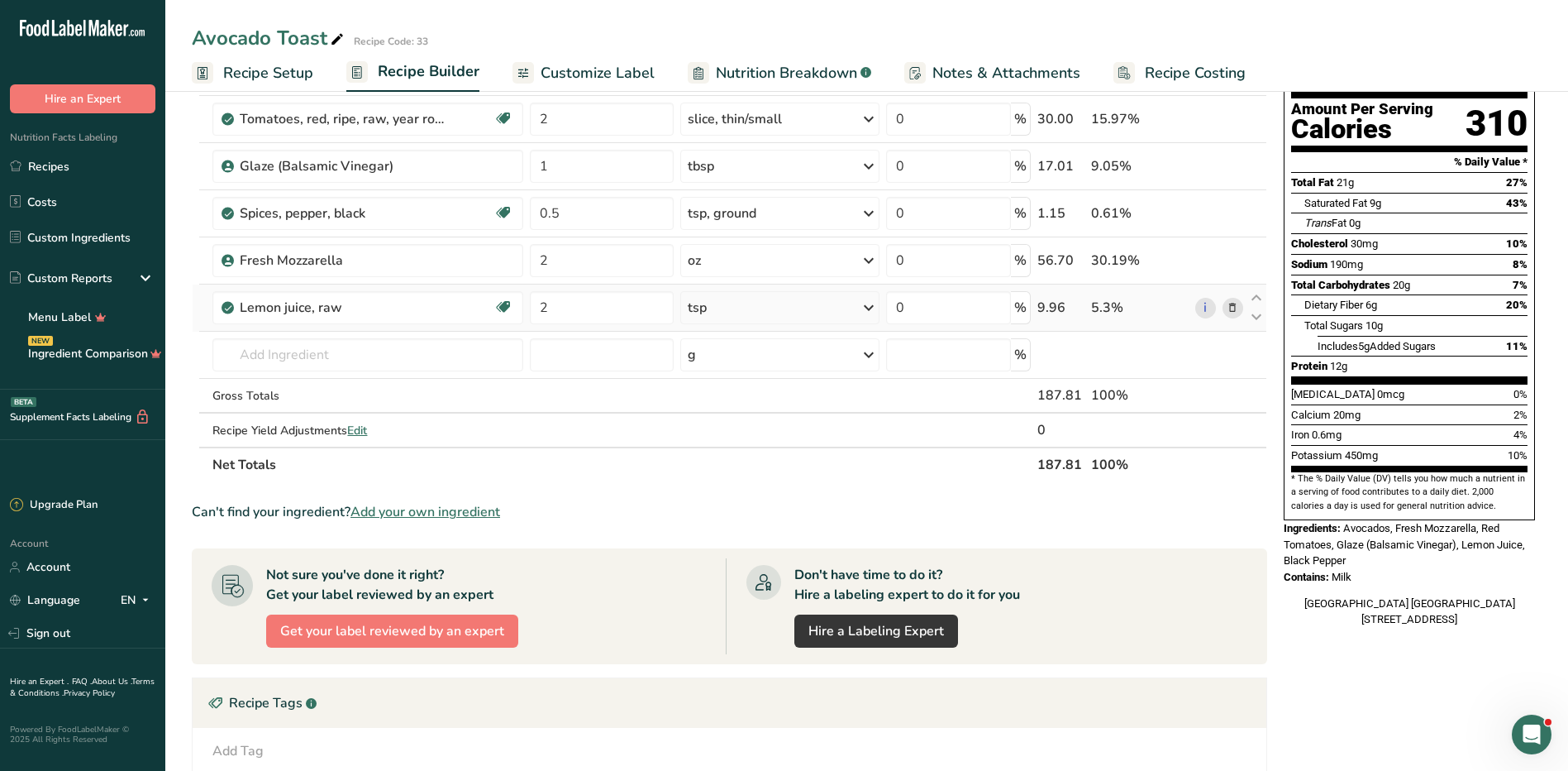
click at [1239, 306] on span at bounding box center [1232, 307] width 20 height 20
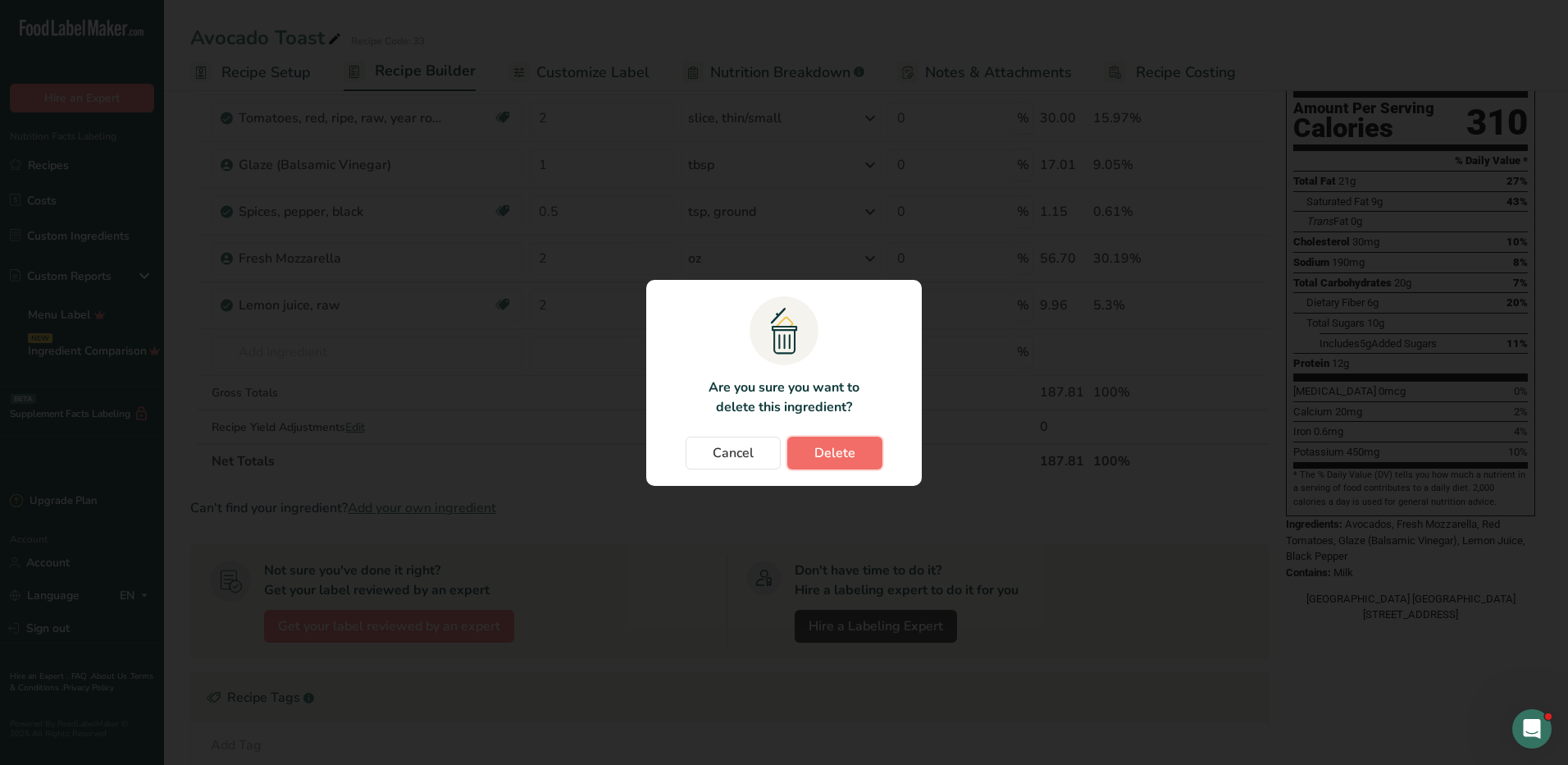
click at [802, 458] on button "Delete" at bounding box center [835, 452] width 95 height 33
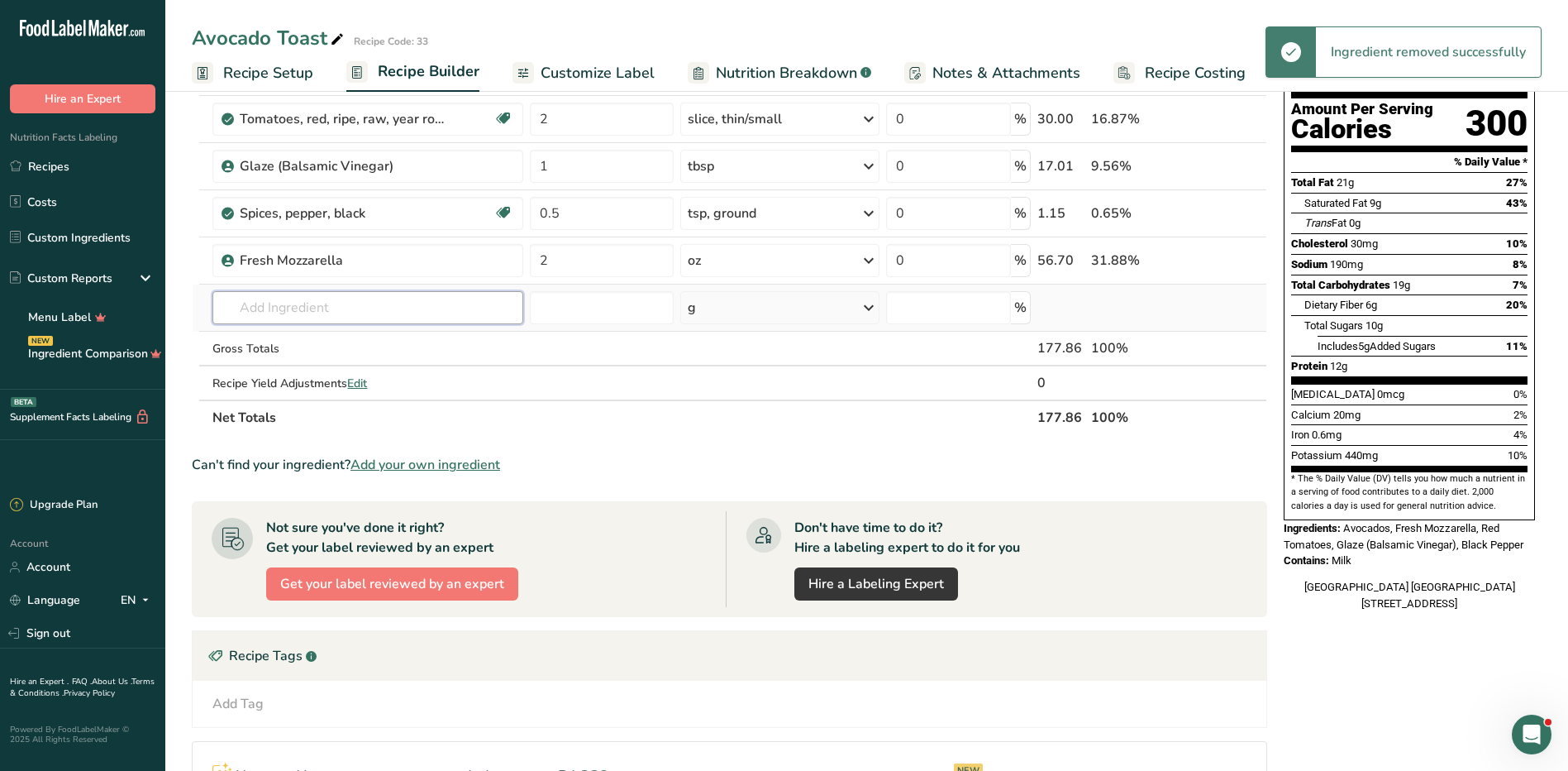
click at [288, 294] on input "text" at bounding box center [367, 307] width 310 height 33
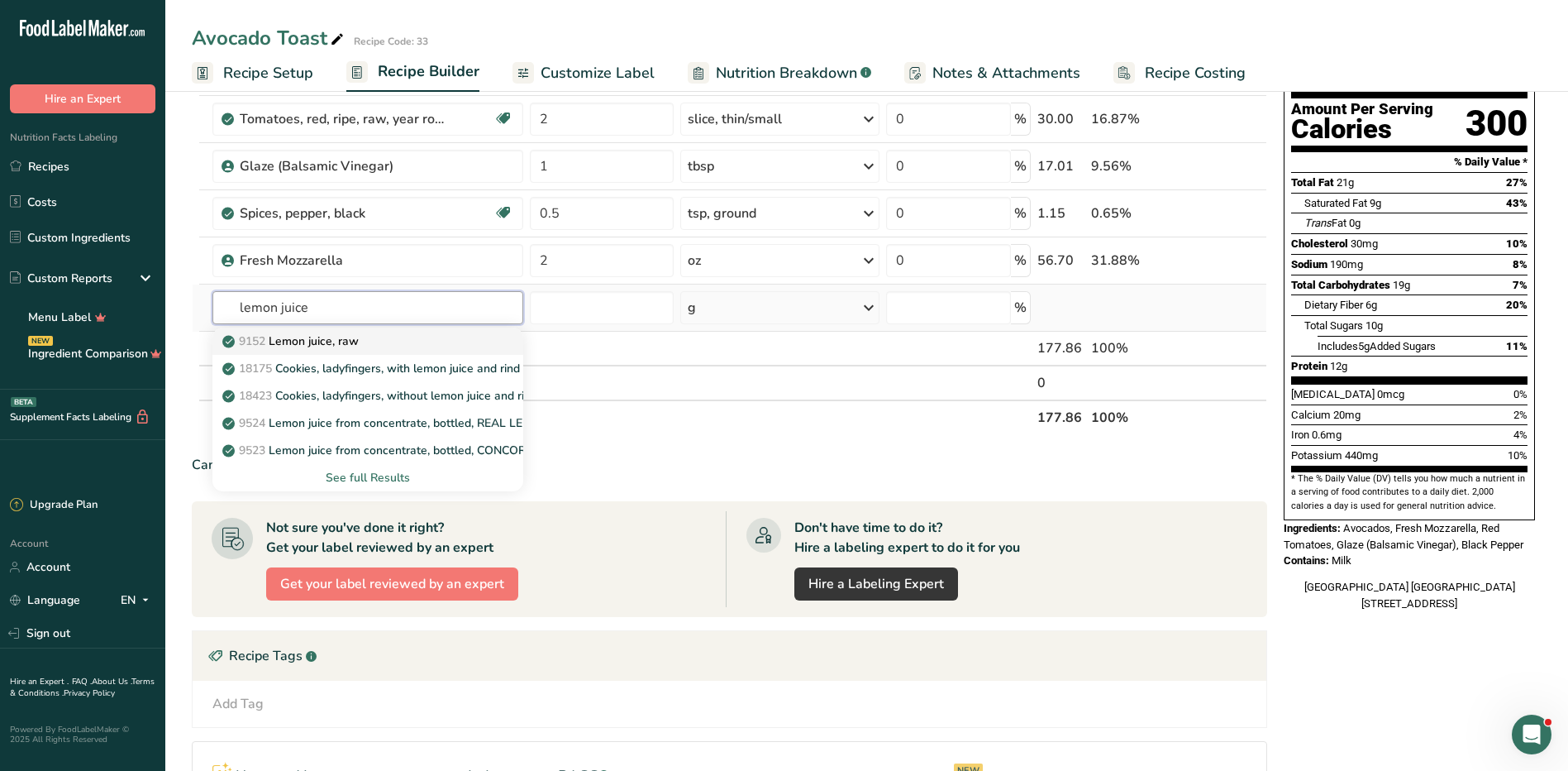
type input "lemon juice"
click at [339, 341] on p "9152 Lemon juice, raw" at bounding box center [292, 341] width 133 height 18
type input "Lemon juice, raw"
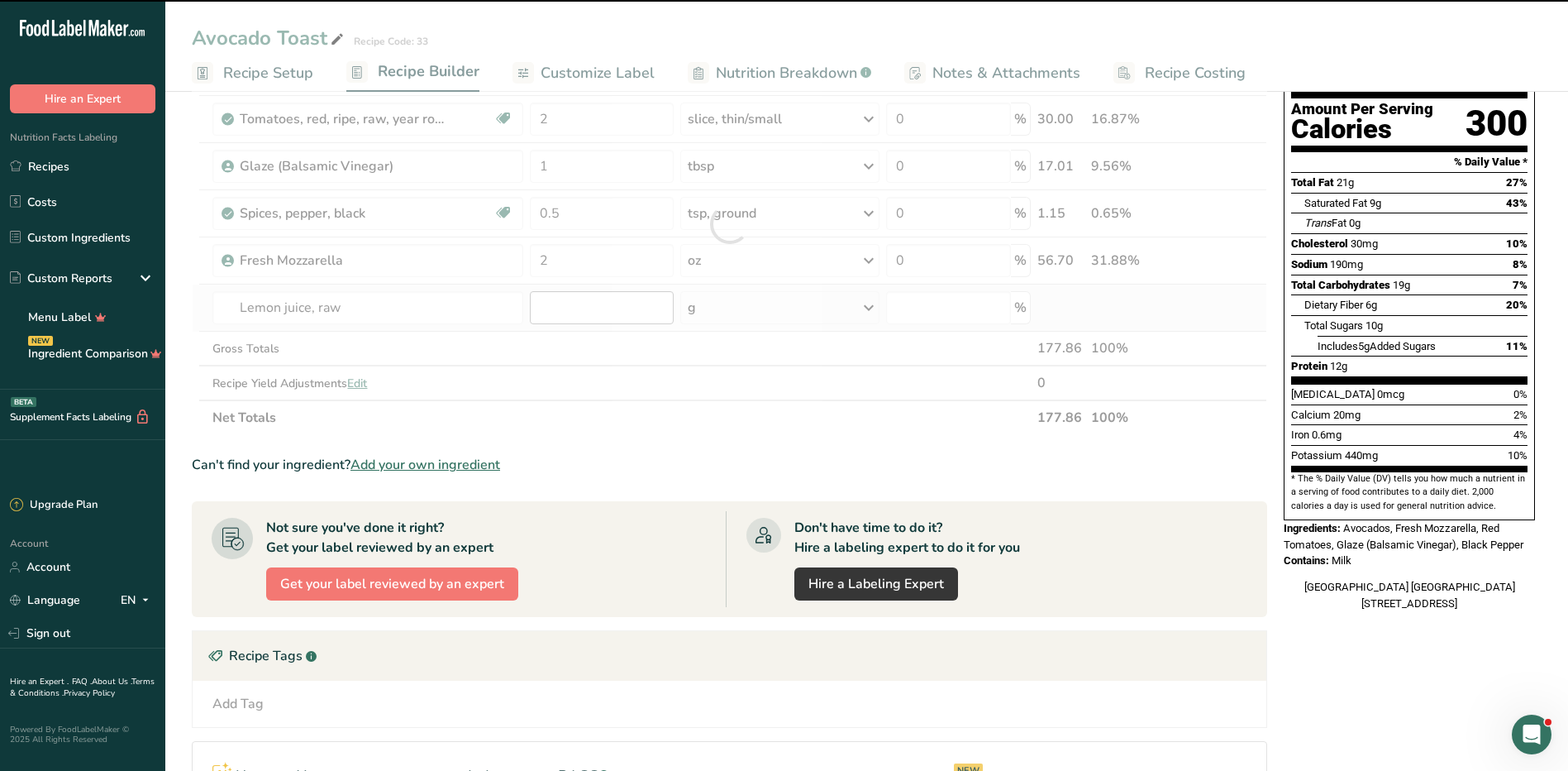
type input "0"
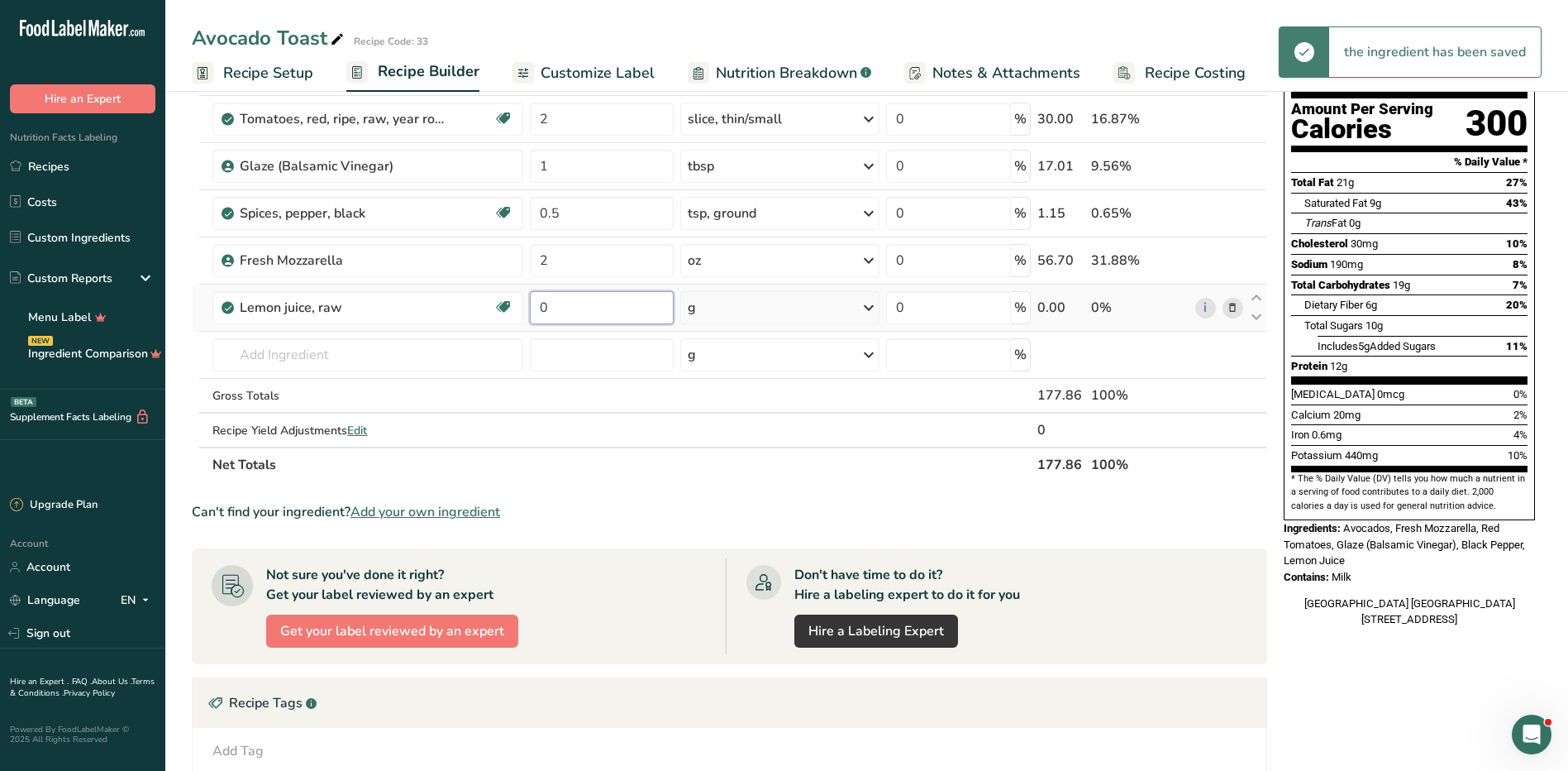
click at [582, 309] on input "0" at bounding box center [602, 307] width 144 height 33
type input "1"
type input "2"
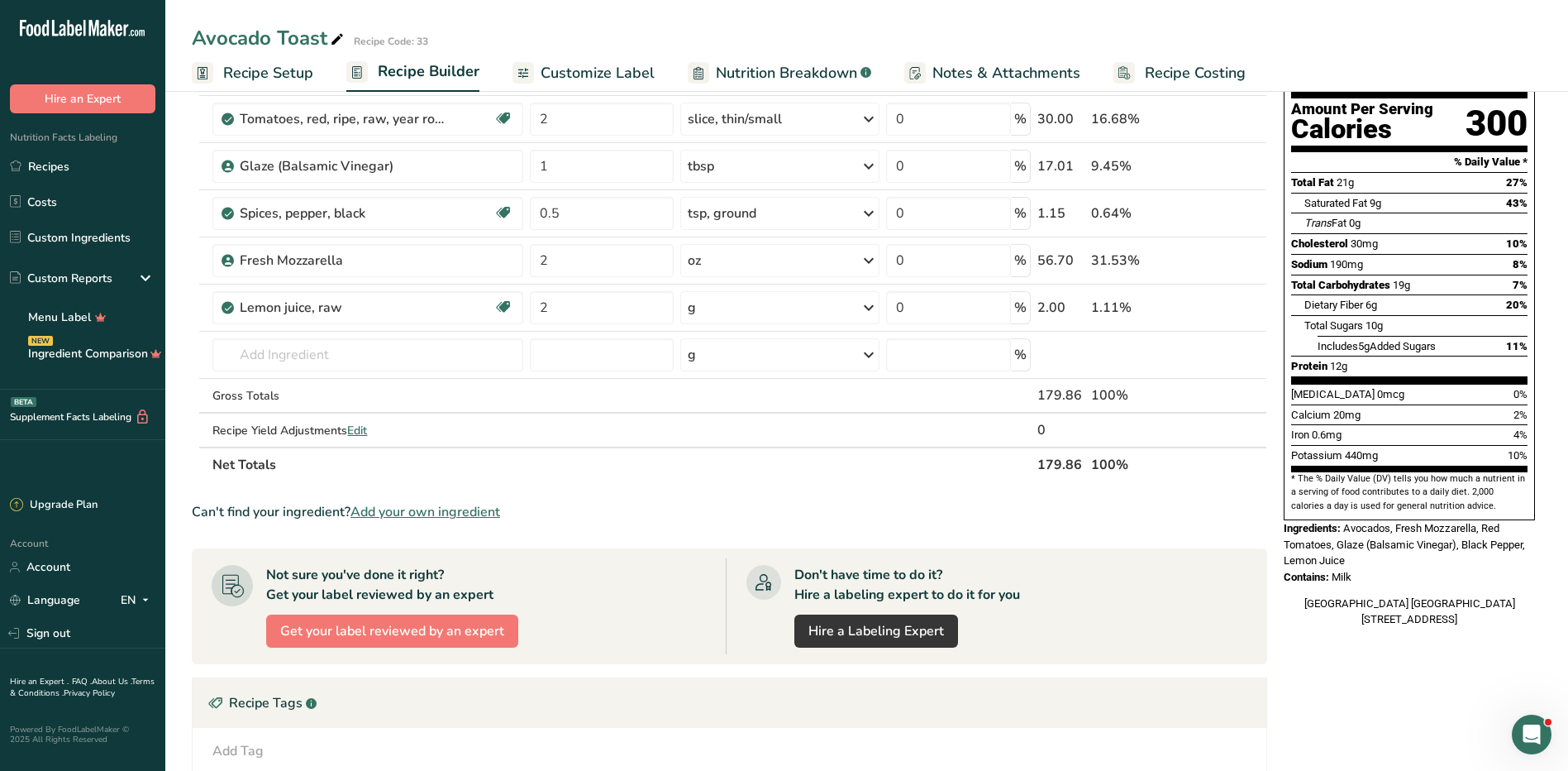
click at [800, 323] on div "Ingredient * Amount * Unit * Waste * .a-a{fill:#347362;}.b-a{fill:#fff;} Grams …" at bounding box center [729, 248] width 1075 height 469
click at [800, 323] on div "g" at bounding box center [780, 307] width 199 height 33
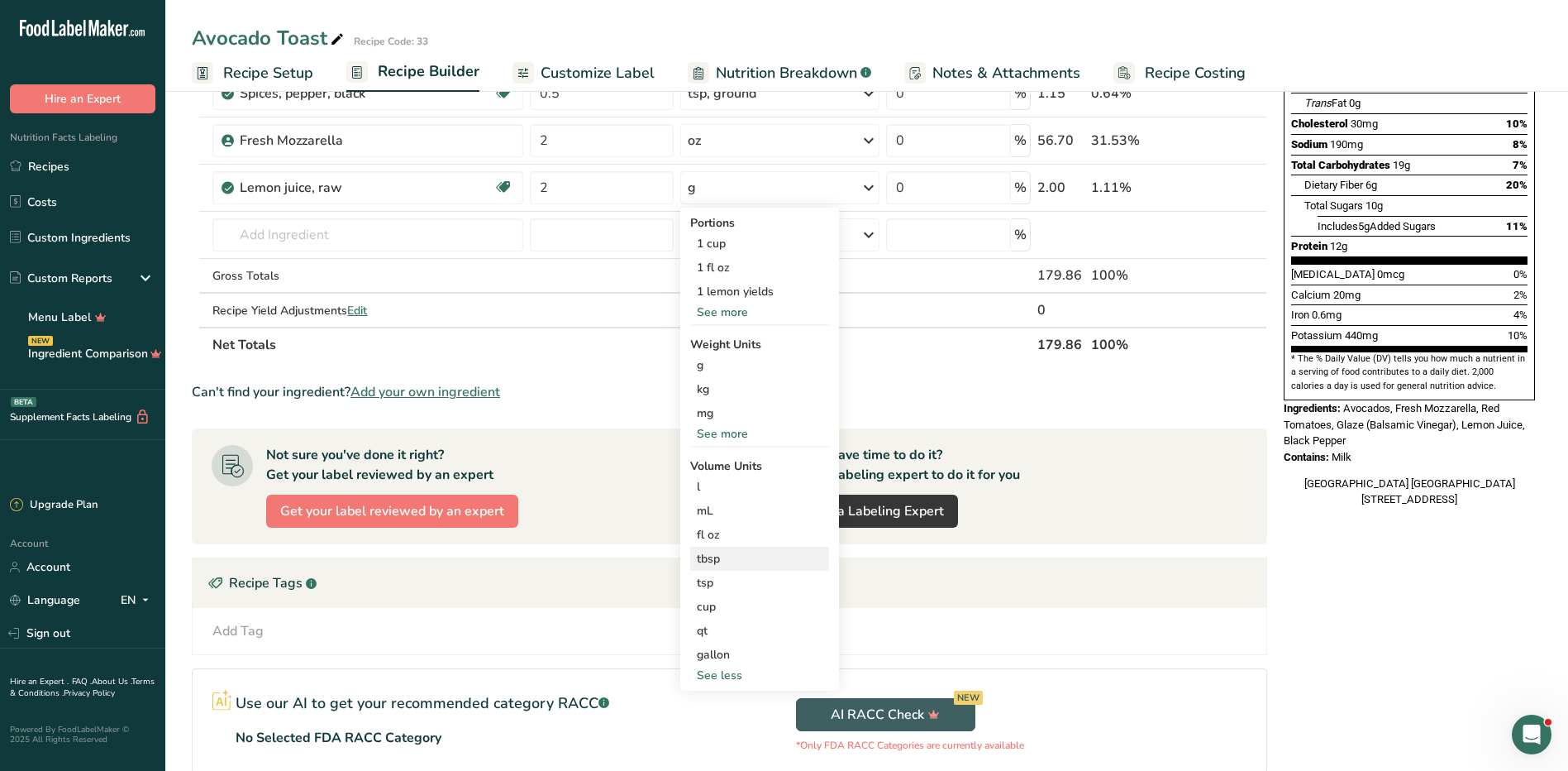
scroll to position [248, 0]
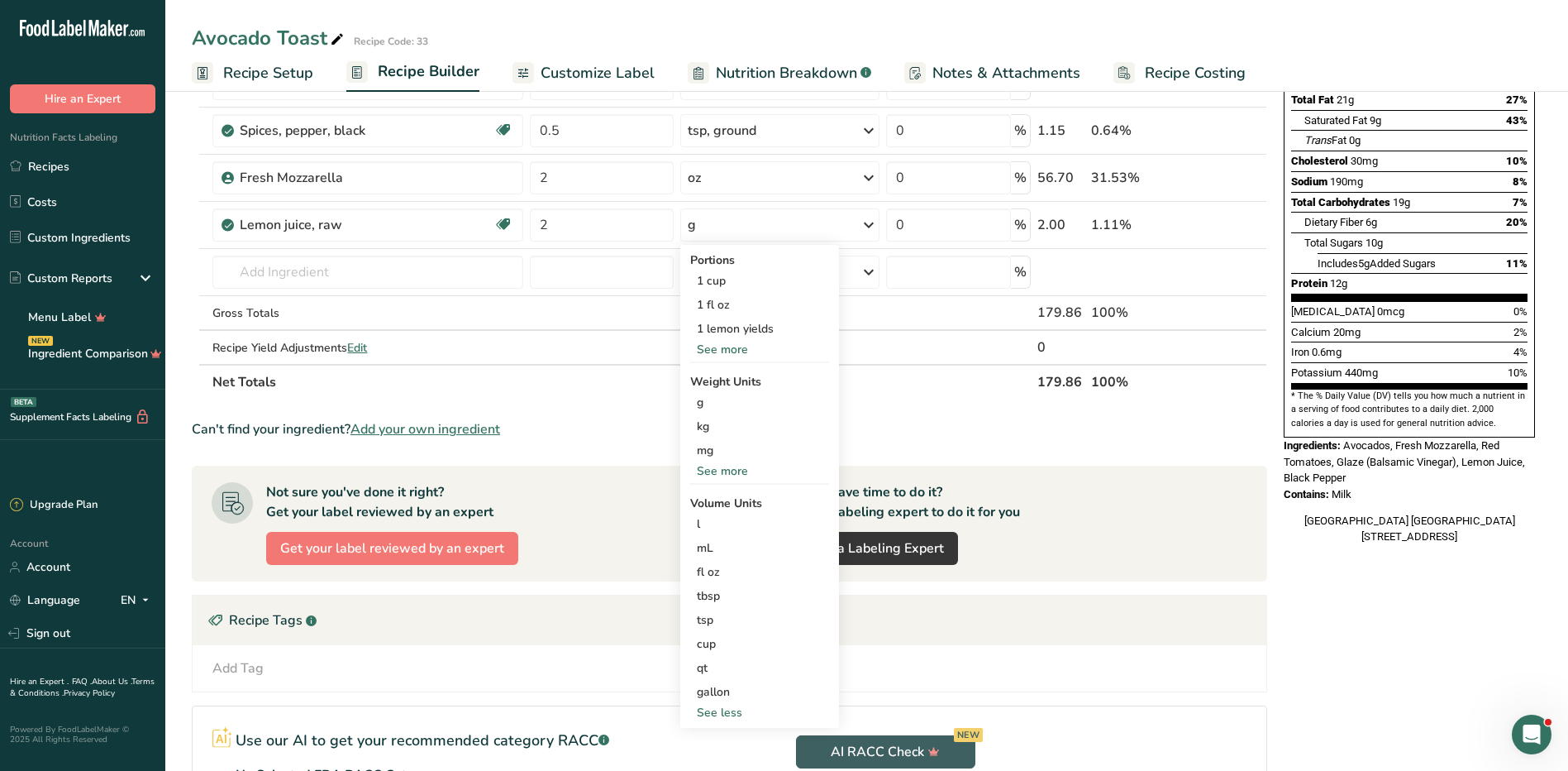
click at [735, 349] on div "See more" at bounding box center [759, 350] width 139 height 18
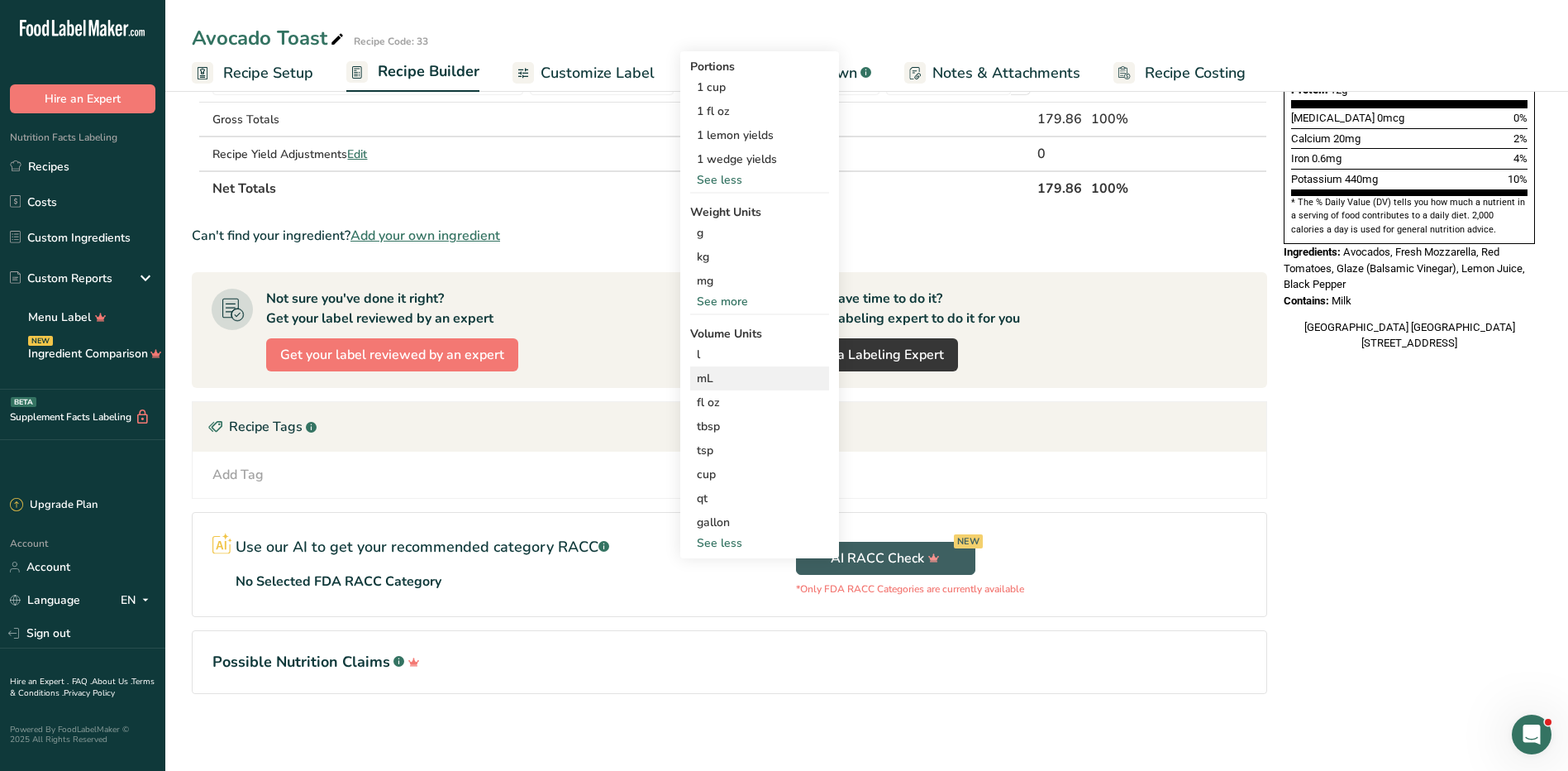
scroll to position [444, 0]
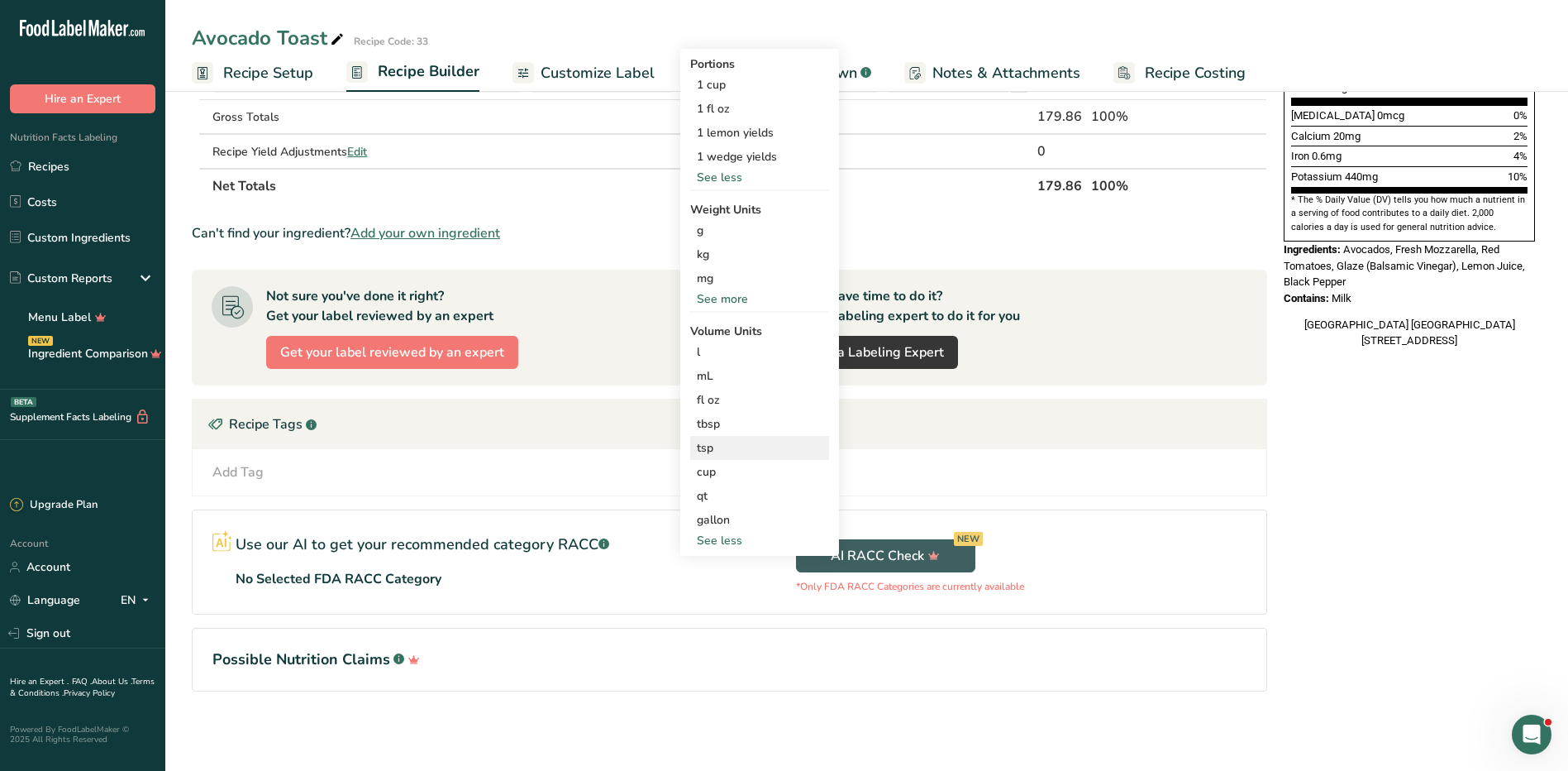
click at [714, 444] on div "tsp" at bounding box center [760, 448] width 126 height 18
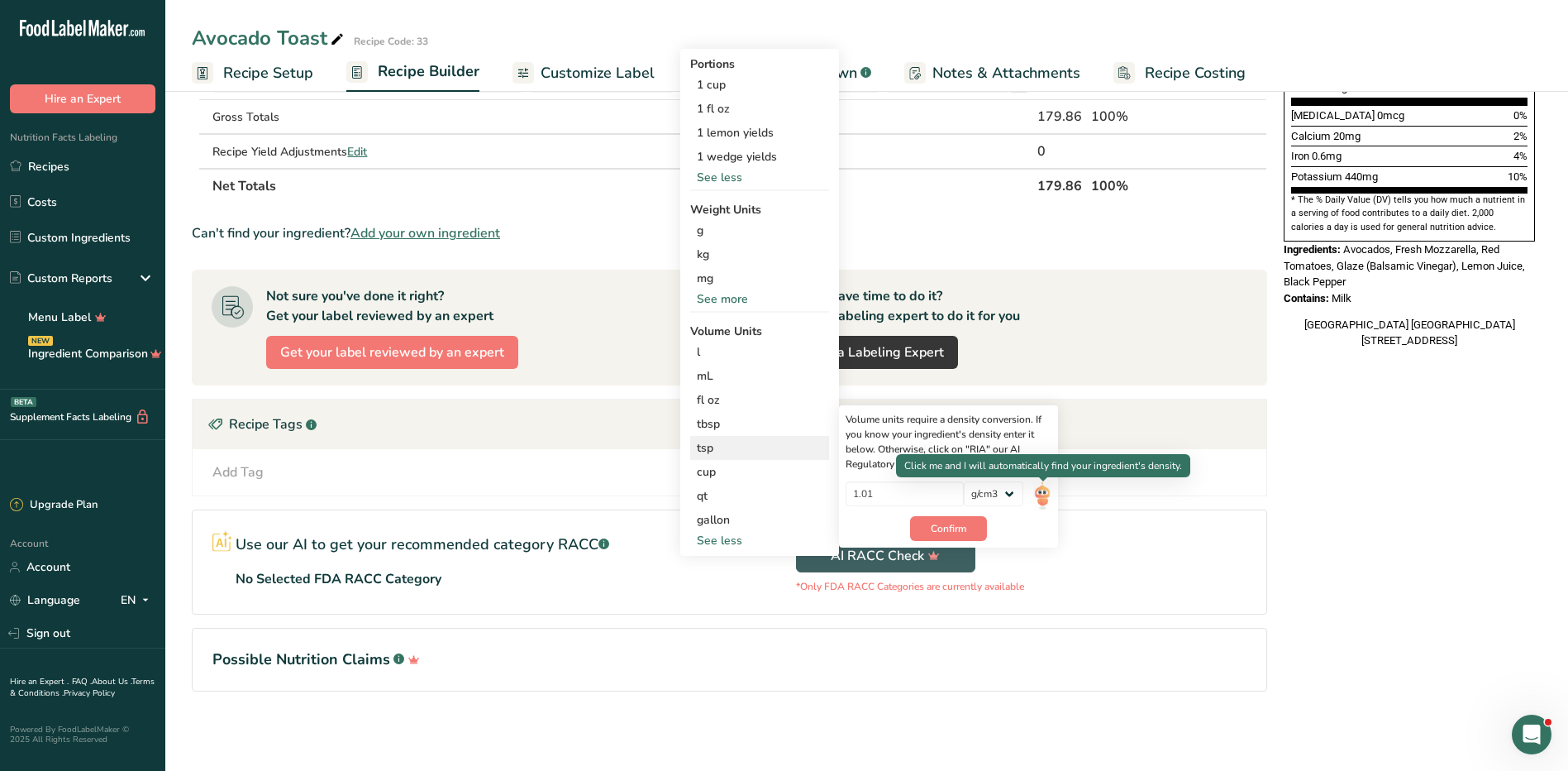
click at [1041, 494] on img at bounding box center [1042, 496] width 18 height 29
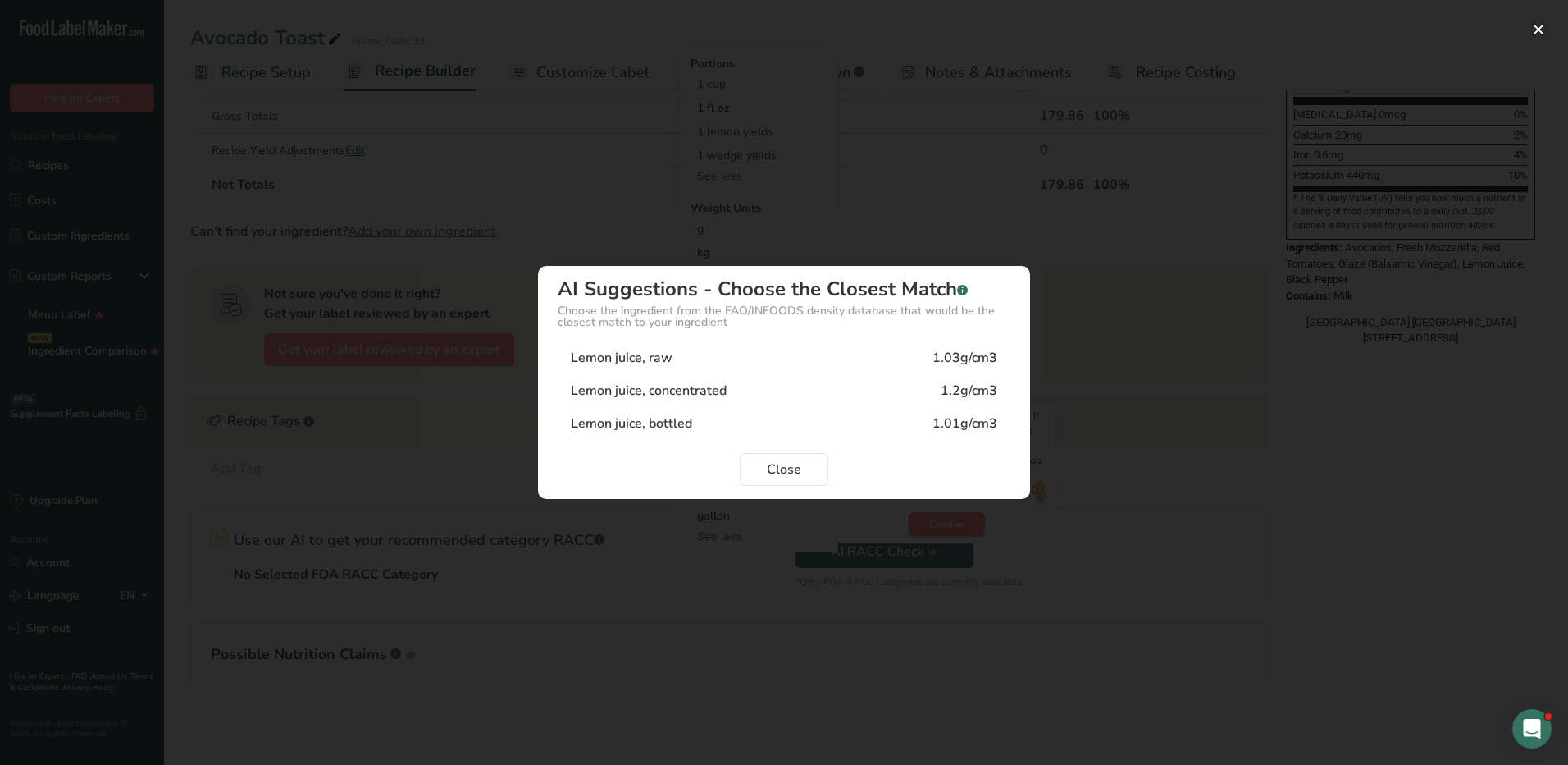
click at [979, 357] on div "1.03g/cm3" at bounding box center [965, 358] width 65 height 19
type input "1.03"
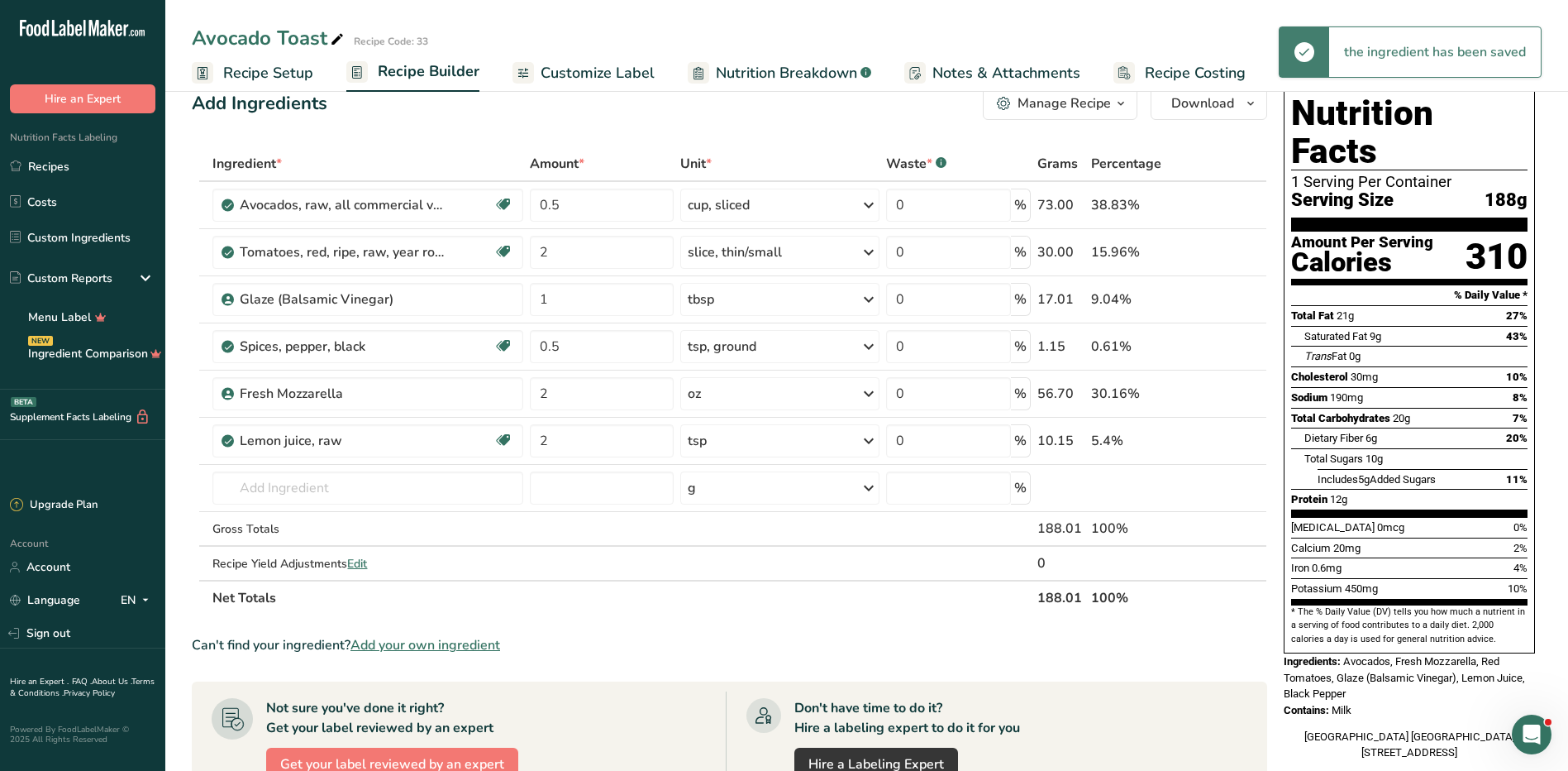
scroll to position [30, 0]
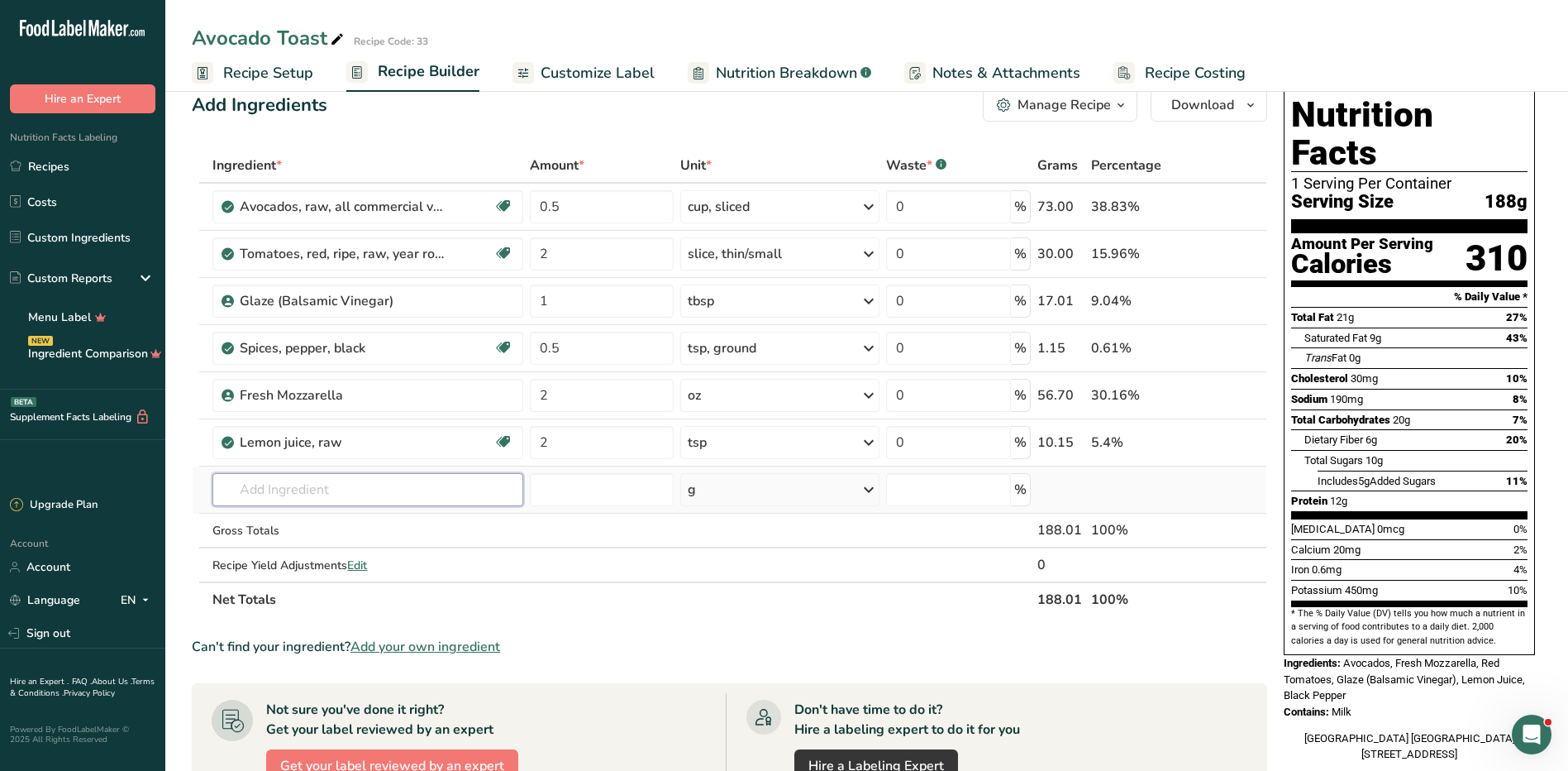
click at [436, 490] on input "text" at bounding box center [367, 489] width 310 height 33
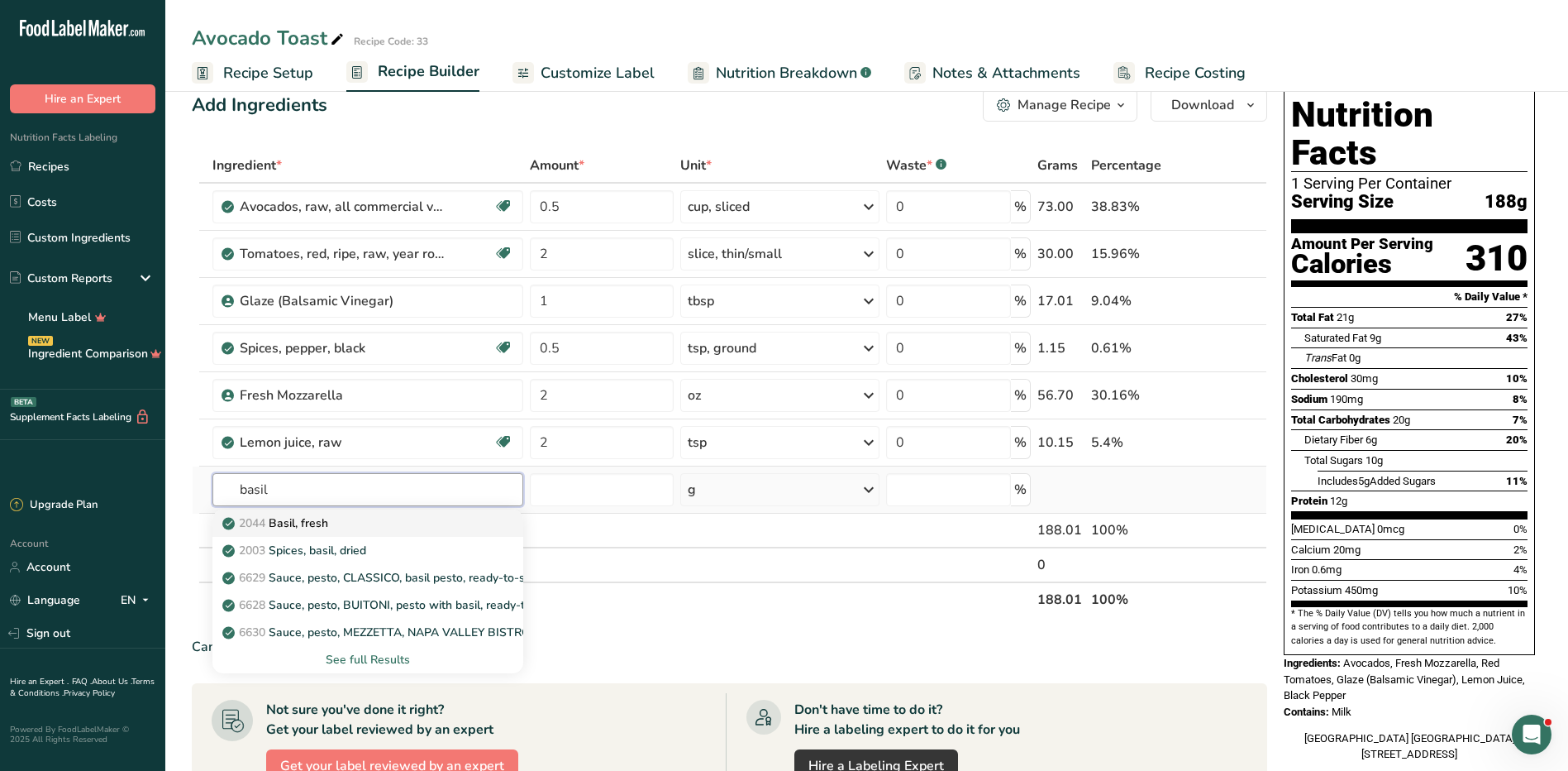
type input "basil"
click at [416, 516] on div "2044 Basil, fresh" at bounding box center [354, 523] width 257 height 18
type input "Basil, fresh"
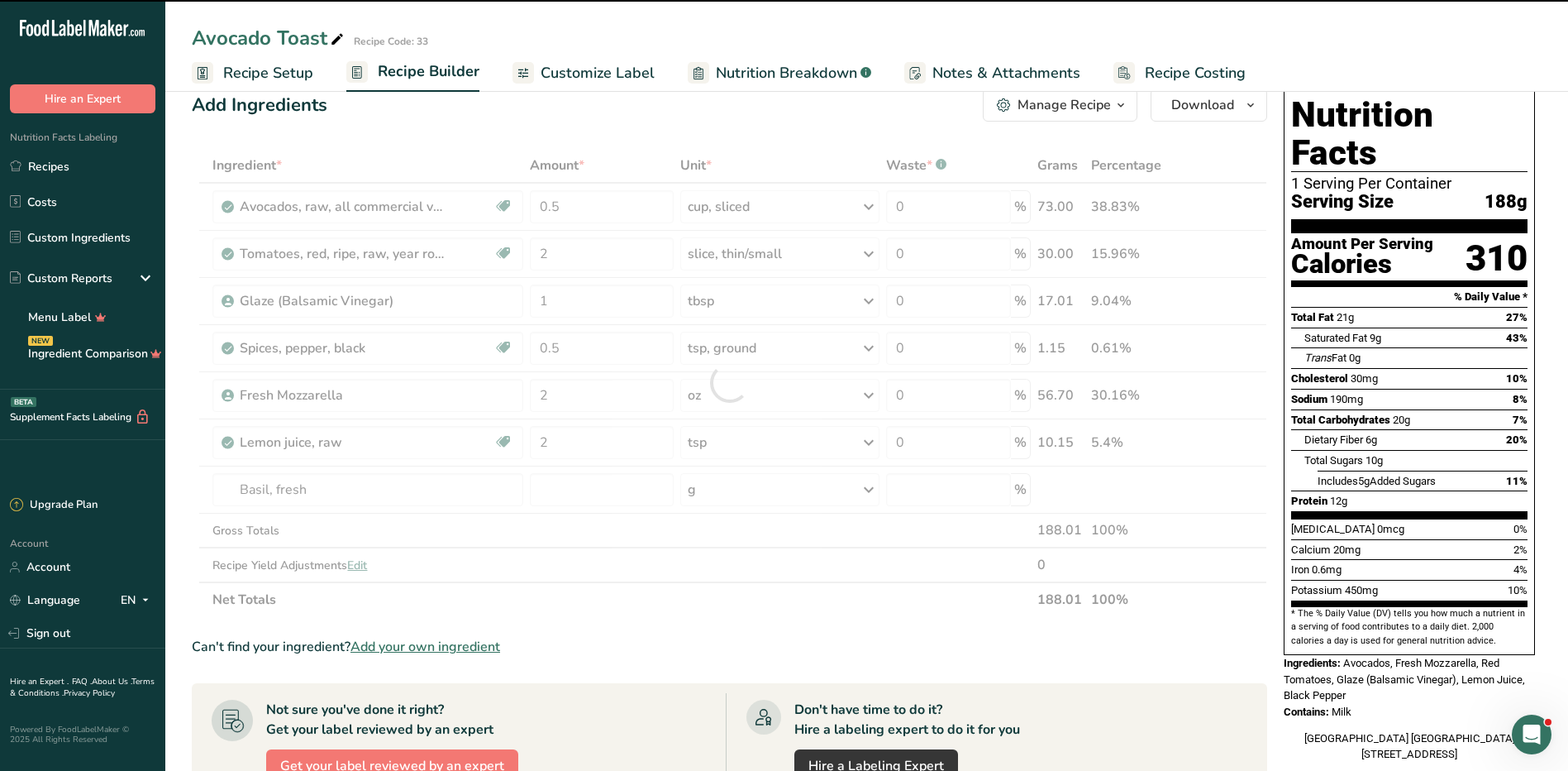
type input "0"
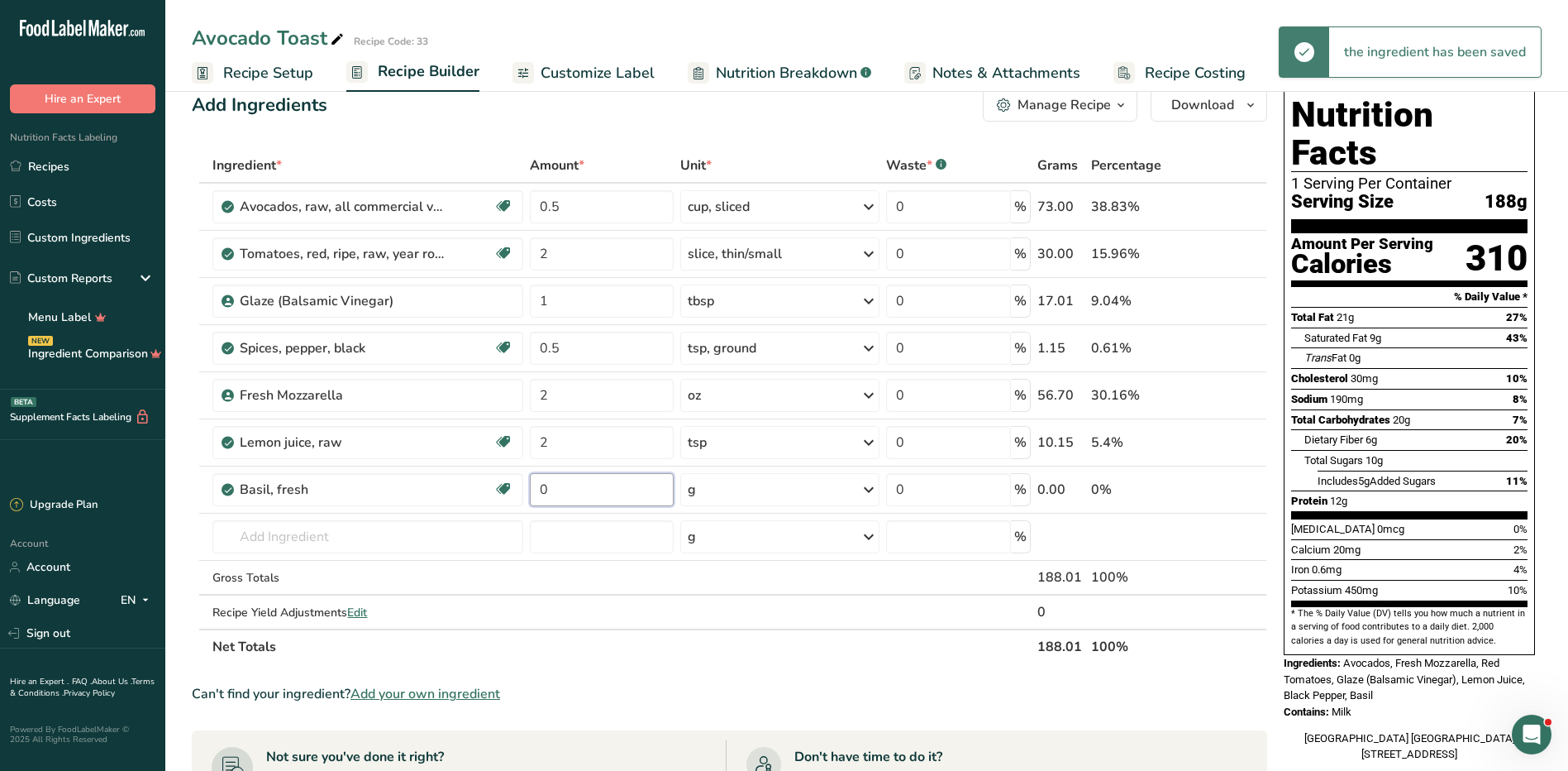
click at [585, 498] on input "0" at bounding box center [602, 489] width 144 height 33
type input "2"
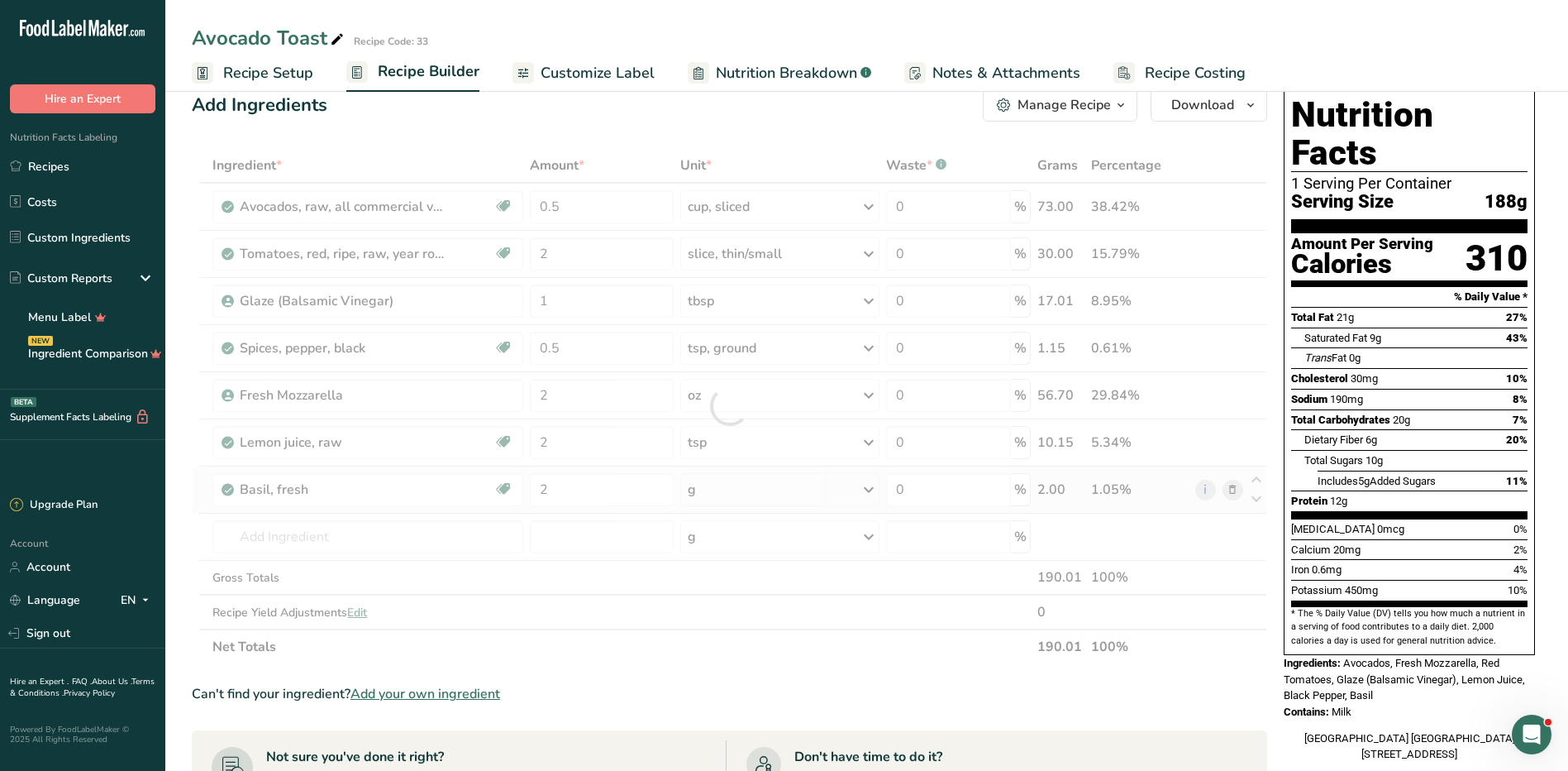
click at [715, 486] on div "Ingredient * Amount * Unit * Waste * .a-a{fill:#347362;}.b-a{fill:#fff;} Grams …" at bounding box center [729, 406] width 1075 height 516
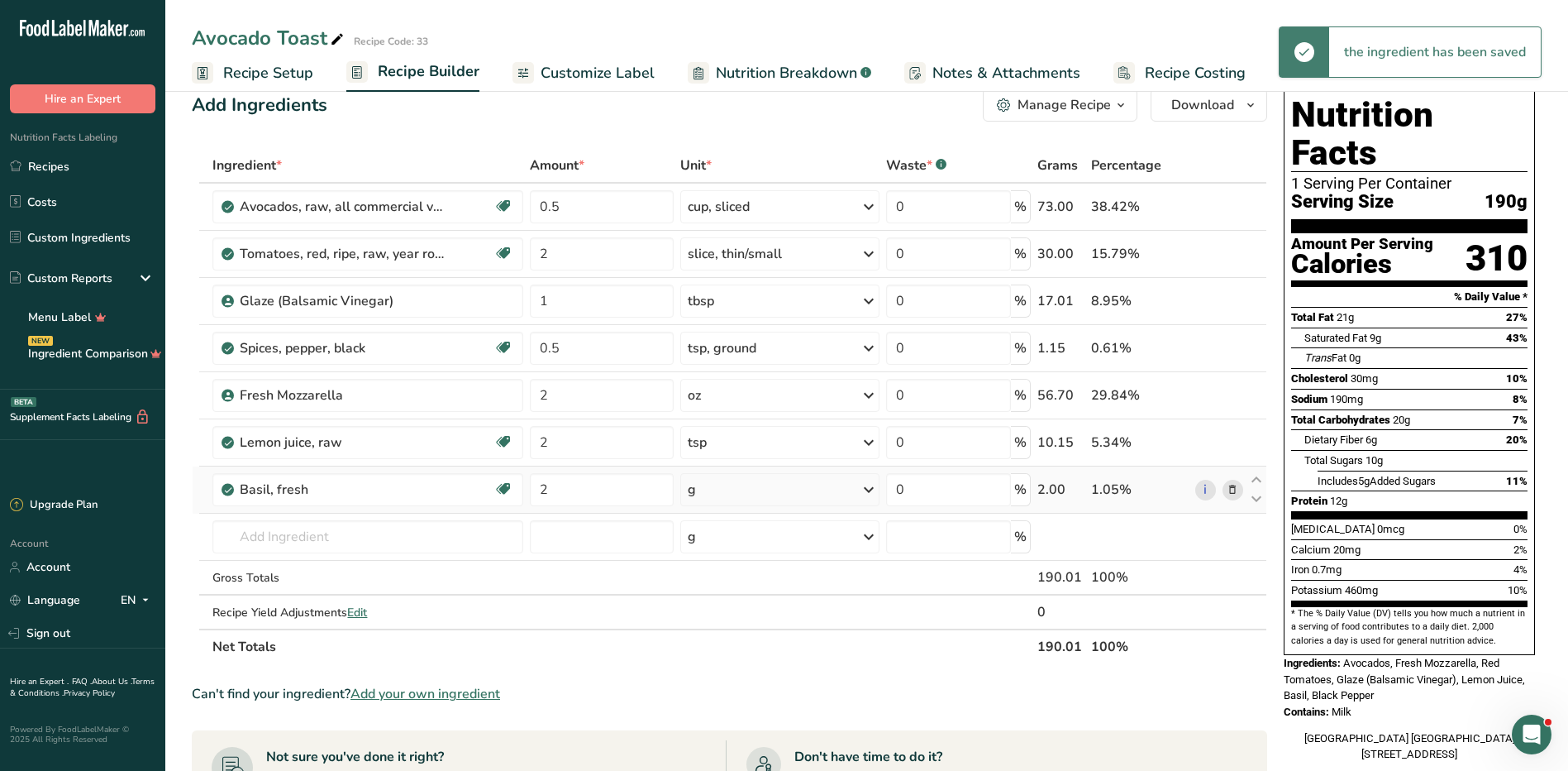
click at [715, 486] on div "g" at bounding box center [780, 489] width 199 height 33
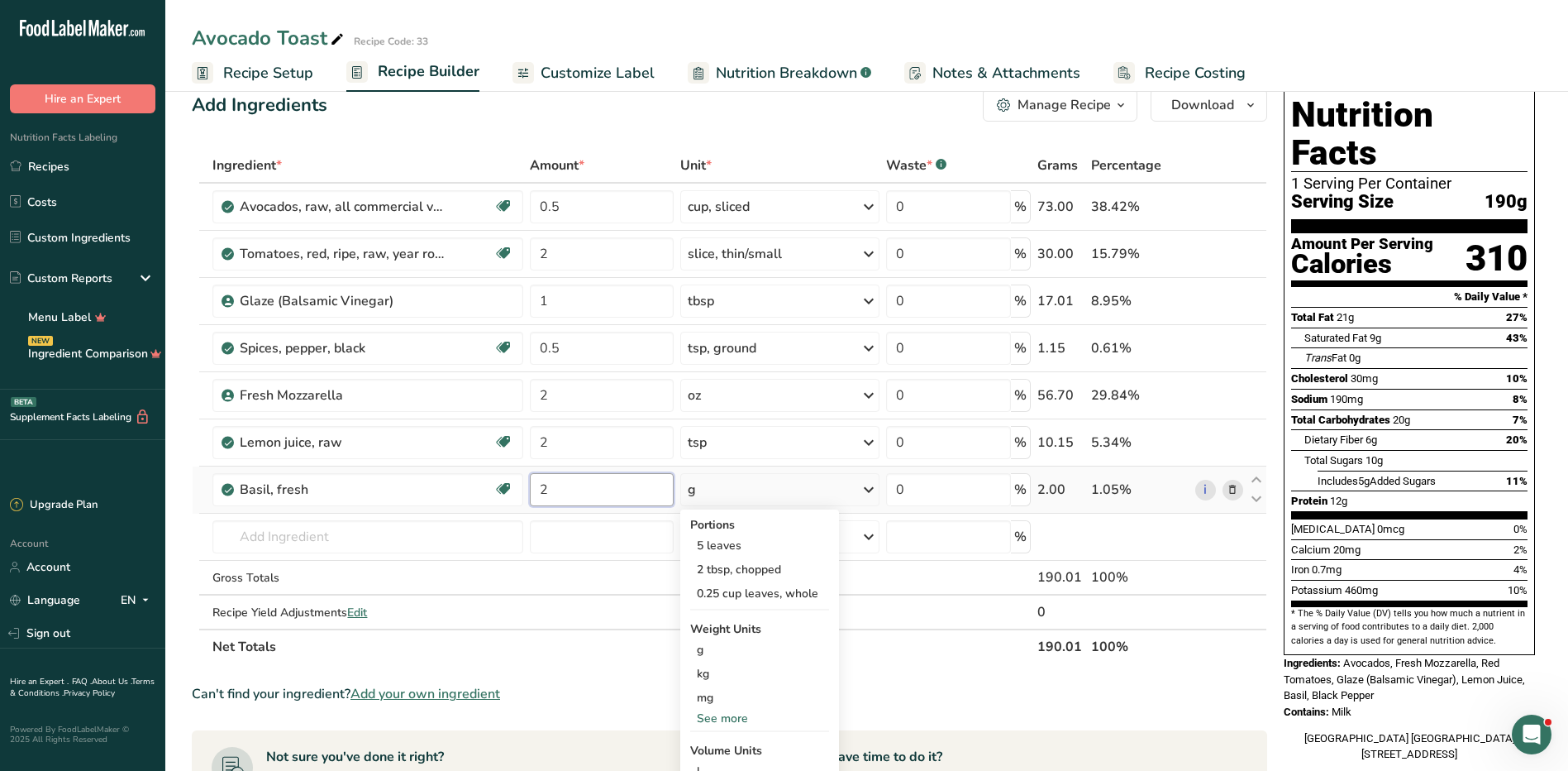
click at [583, 495] on input "2" at bounding box center [602, 489] width 144 height 33
type input "1"
click at [731, 489] on div "Ingredient * Amount * Unit * Waste * .a-a{fill:#347362;}.b-a{fill:#fff;} Grams …" at bounding box center [729, 406] width 1075 height 516
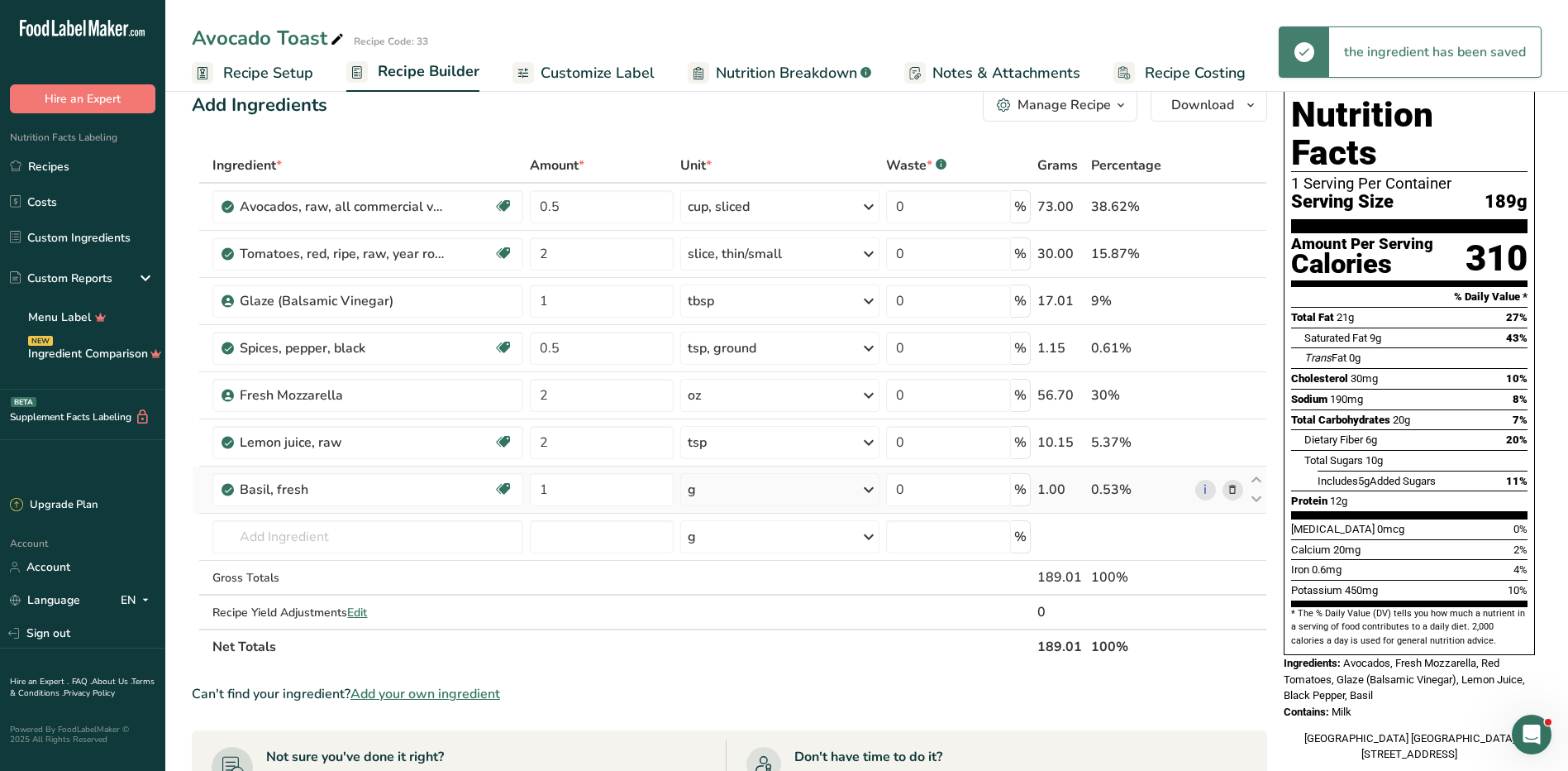
click at [731, 489] on div "g" at bounding box center [780, 489] width 199 height 33
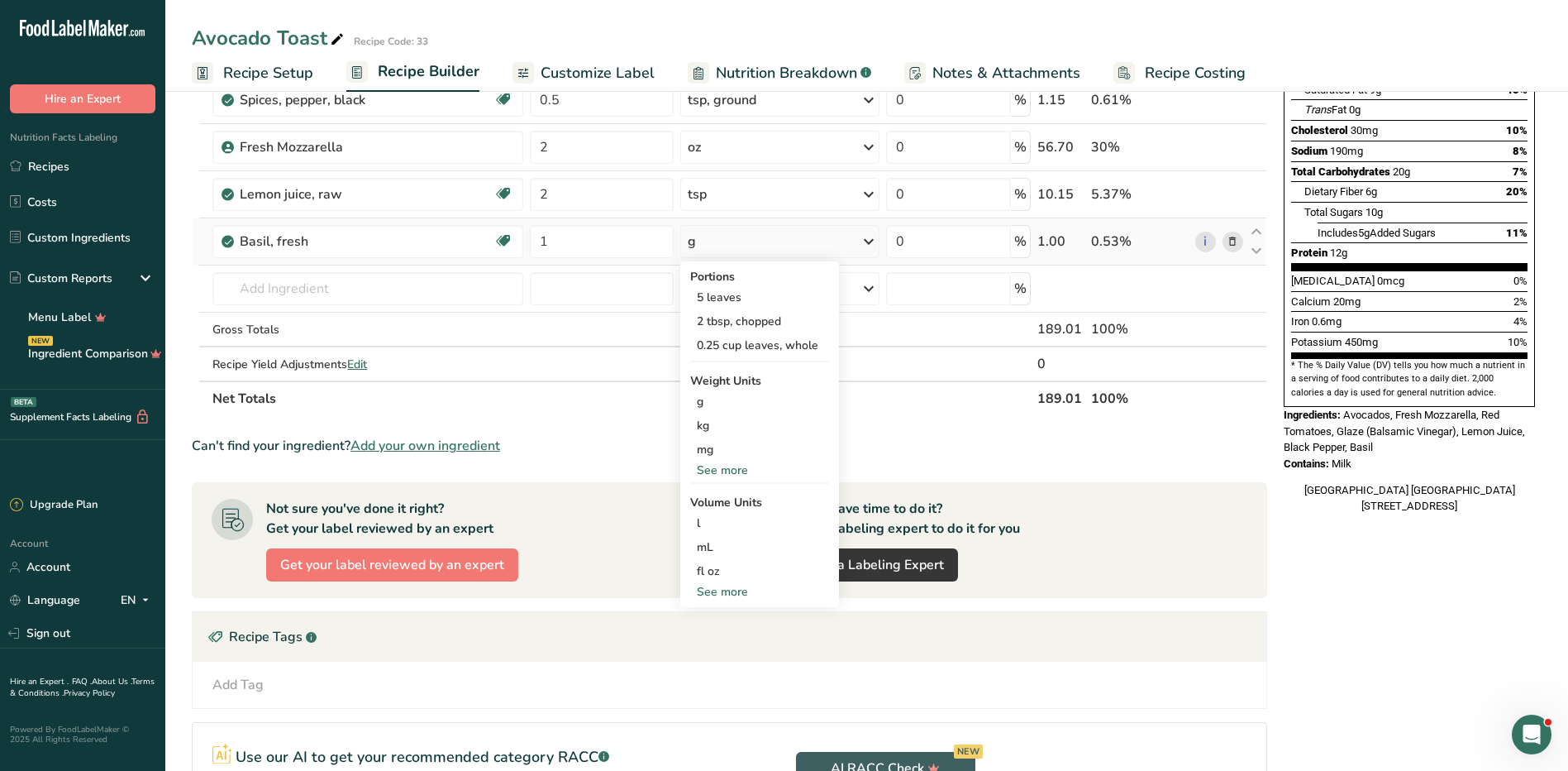
click at [740, 472] on div "See more" at bounding box center [759, 471] width 139 height 18
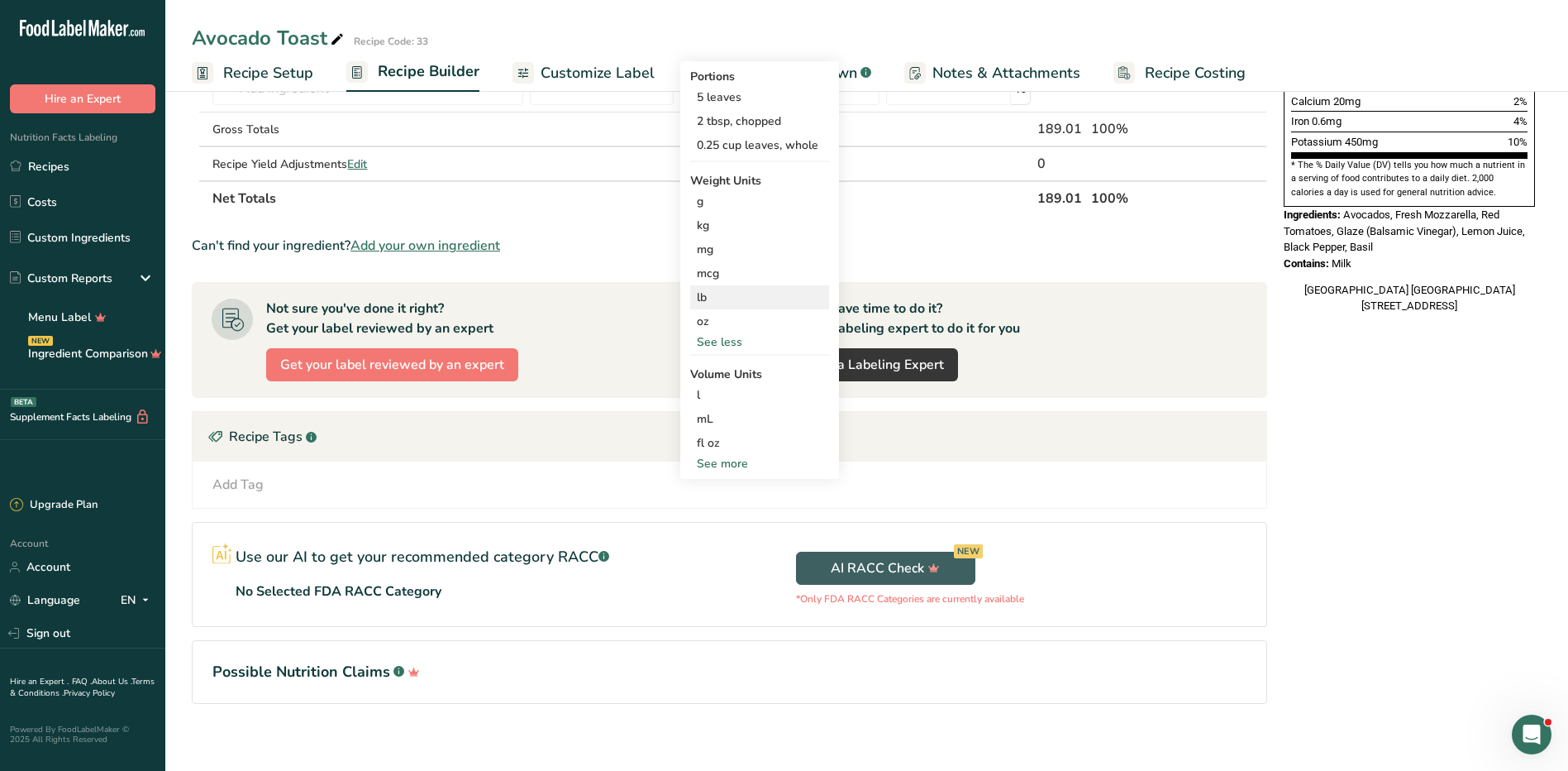
scroll to position [491, 0]
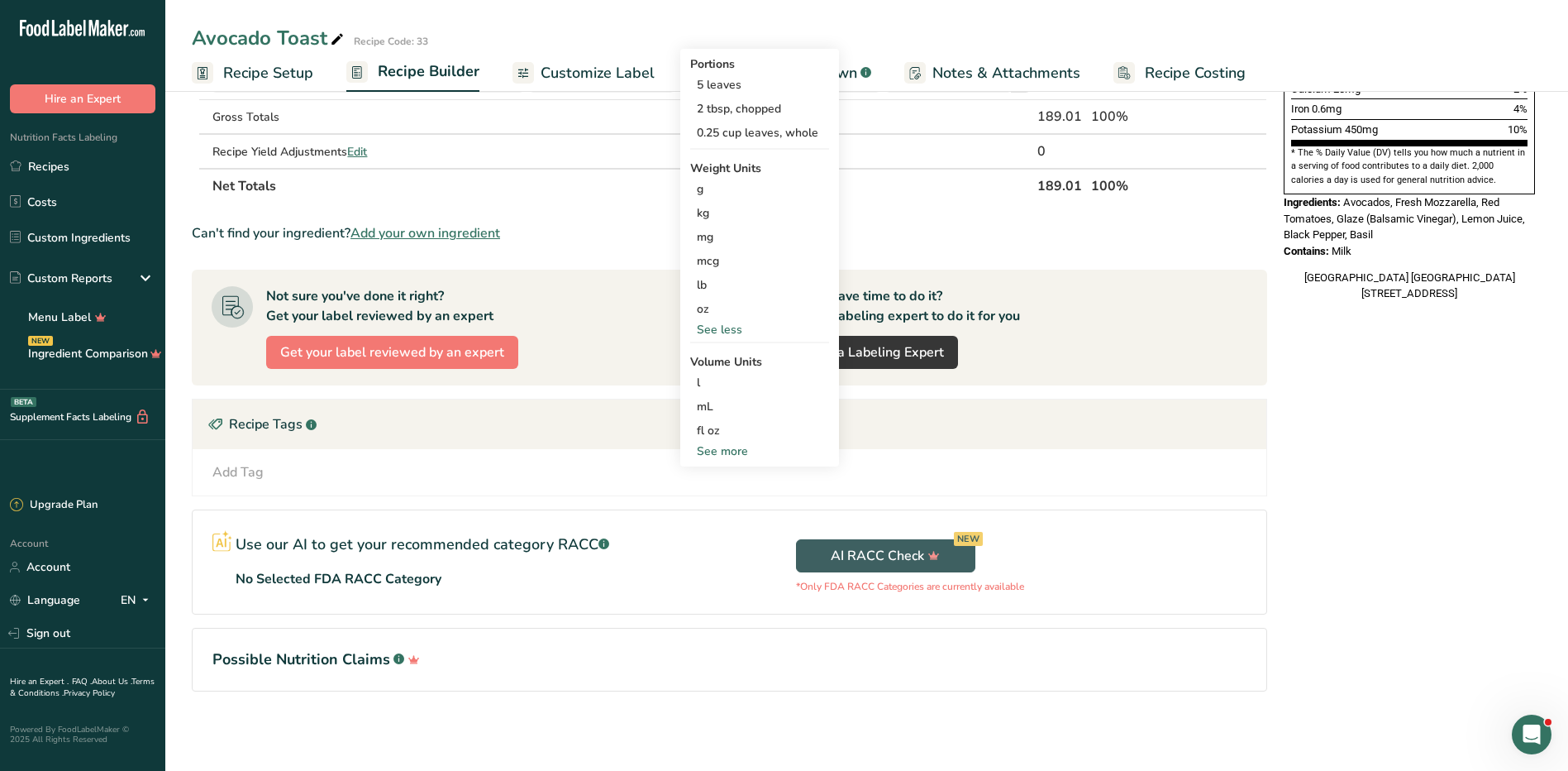
click at [738, 449] on div "See more" at bounding box center [759, 451] width 139 height 18
select select "22"
click at [723, 485] on div "tsp" at bounding box center [760, 479] width 126 height 18
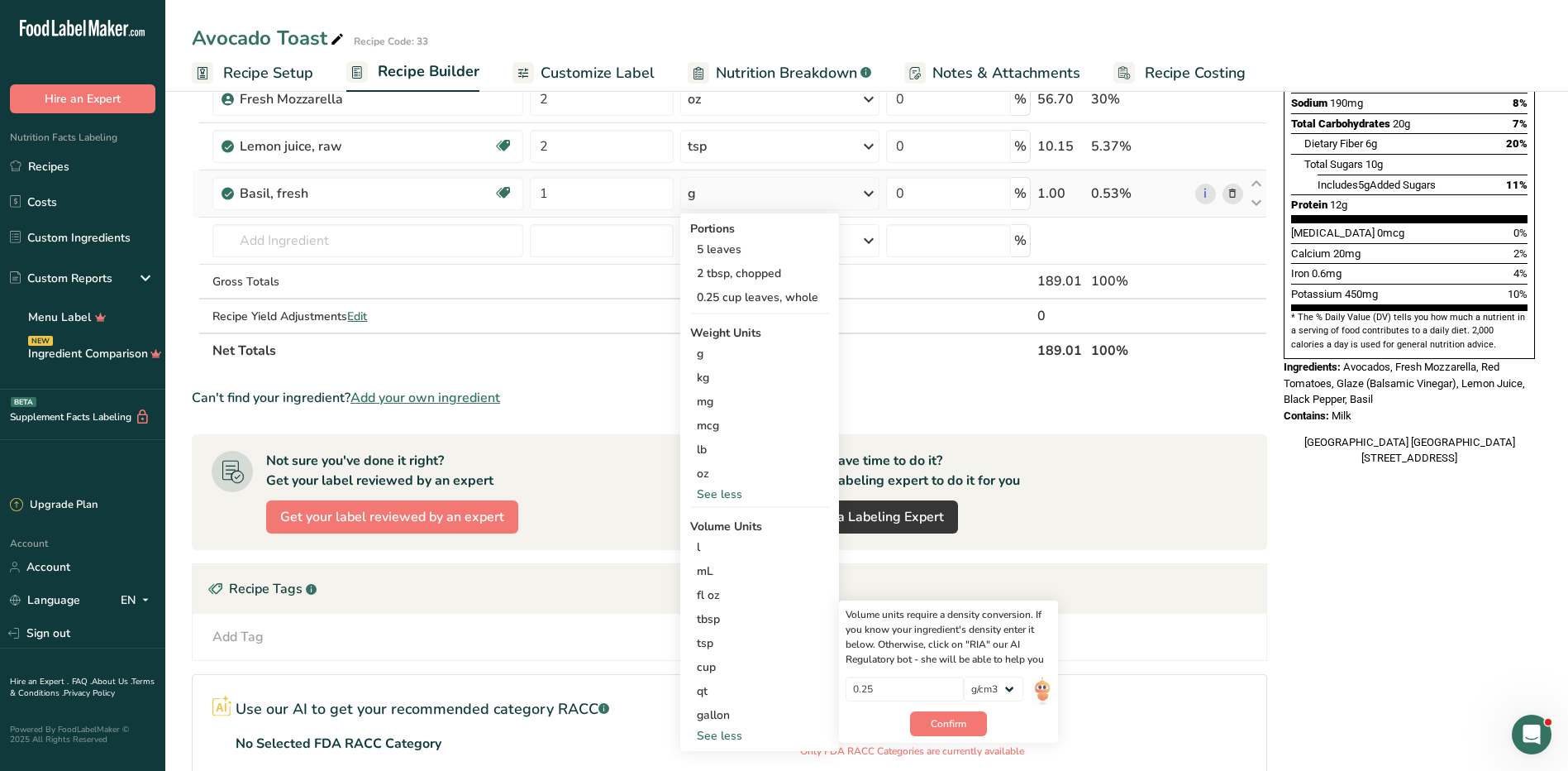
scroll to position [326, 0]
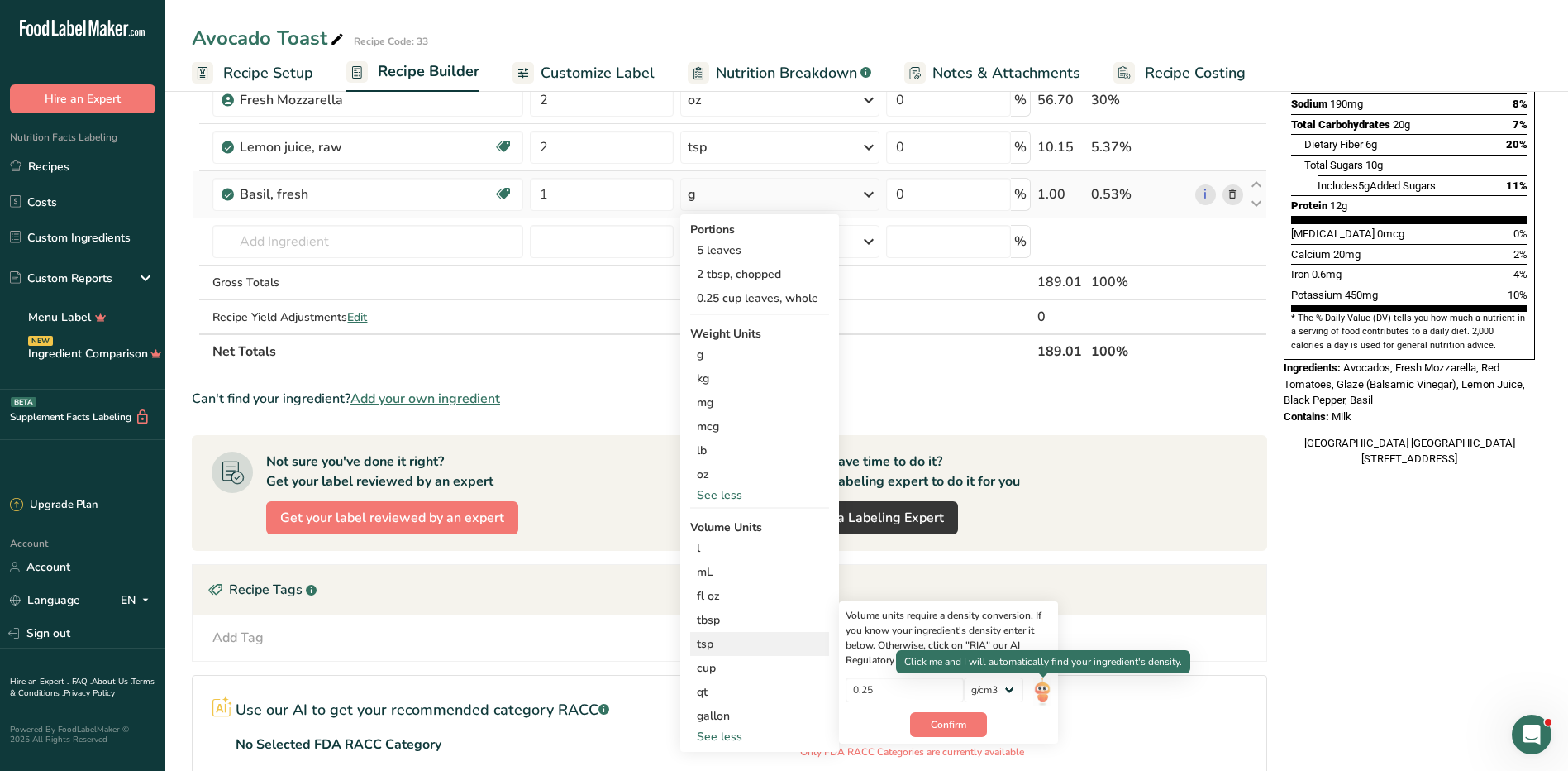
click at [1044, 695] on img at bounding box center [1042, 692] width 18 height 29
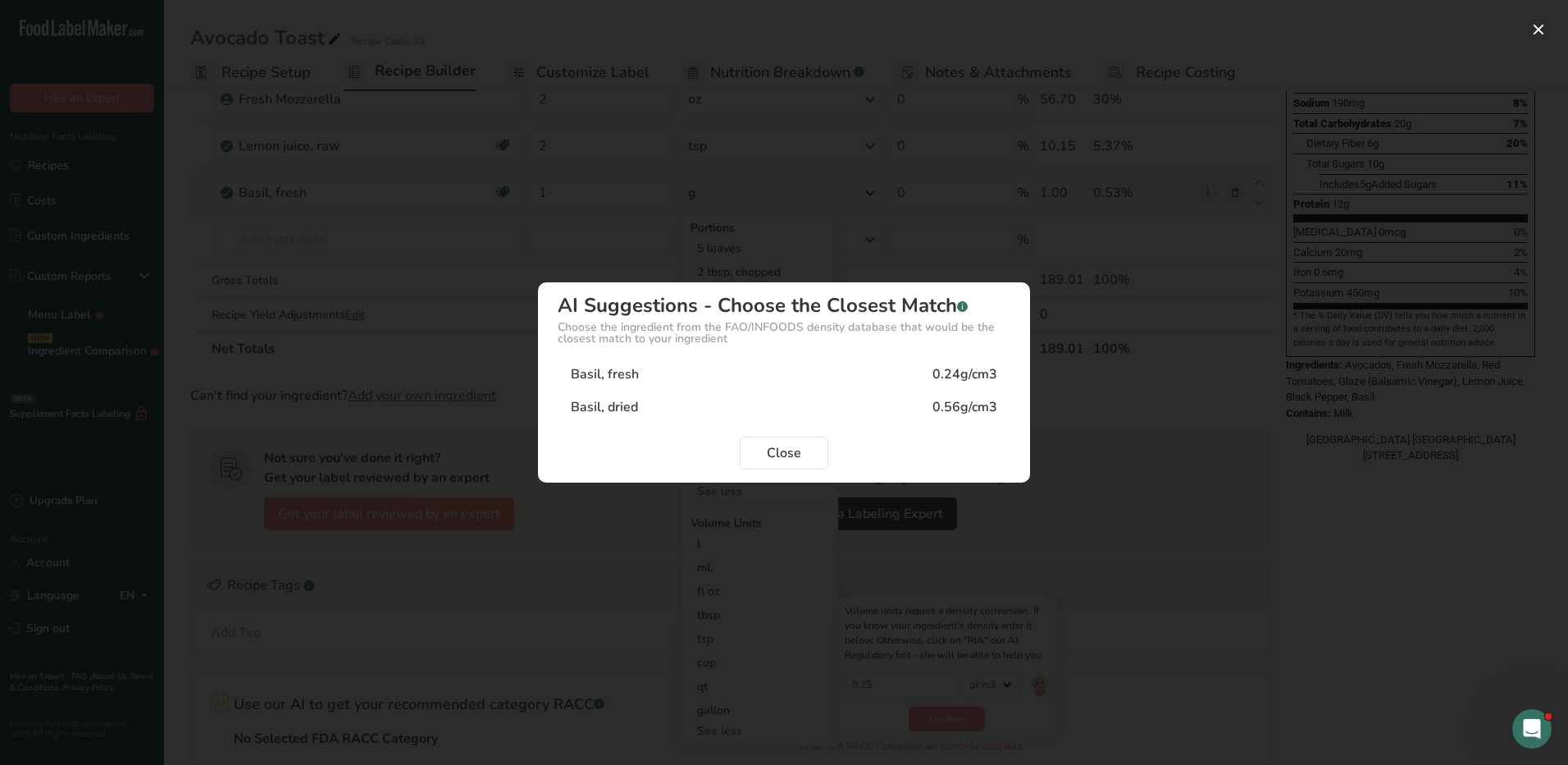
click at [988, 372] on div "0.24g/cm3" at bounding box center [965, 374] width 65 height 19
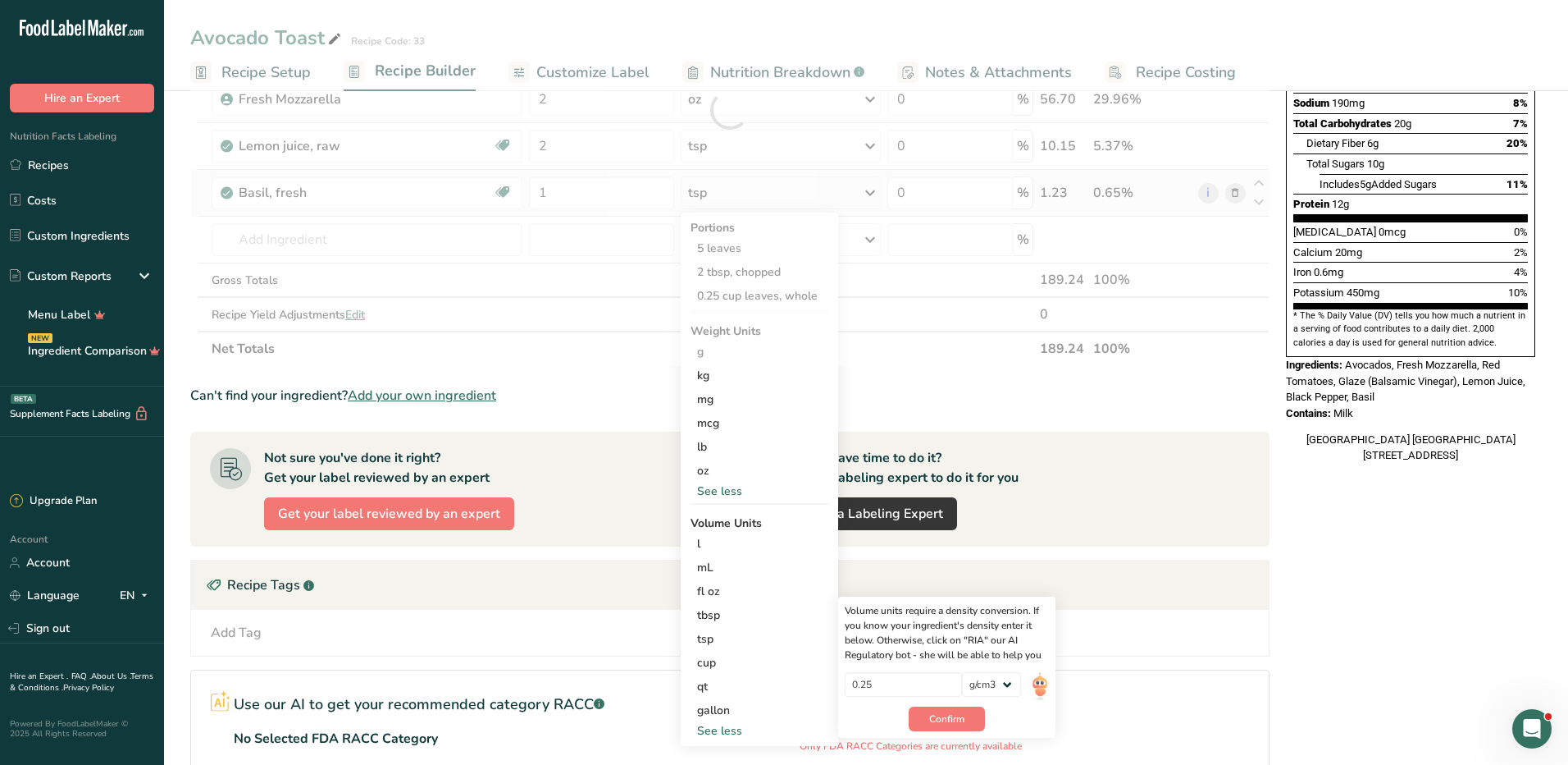
type input "0.24"
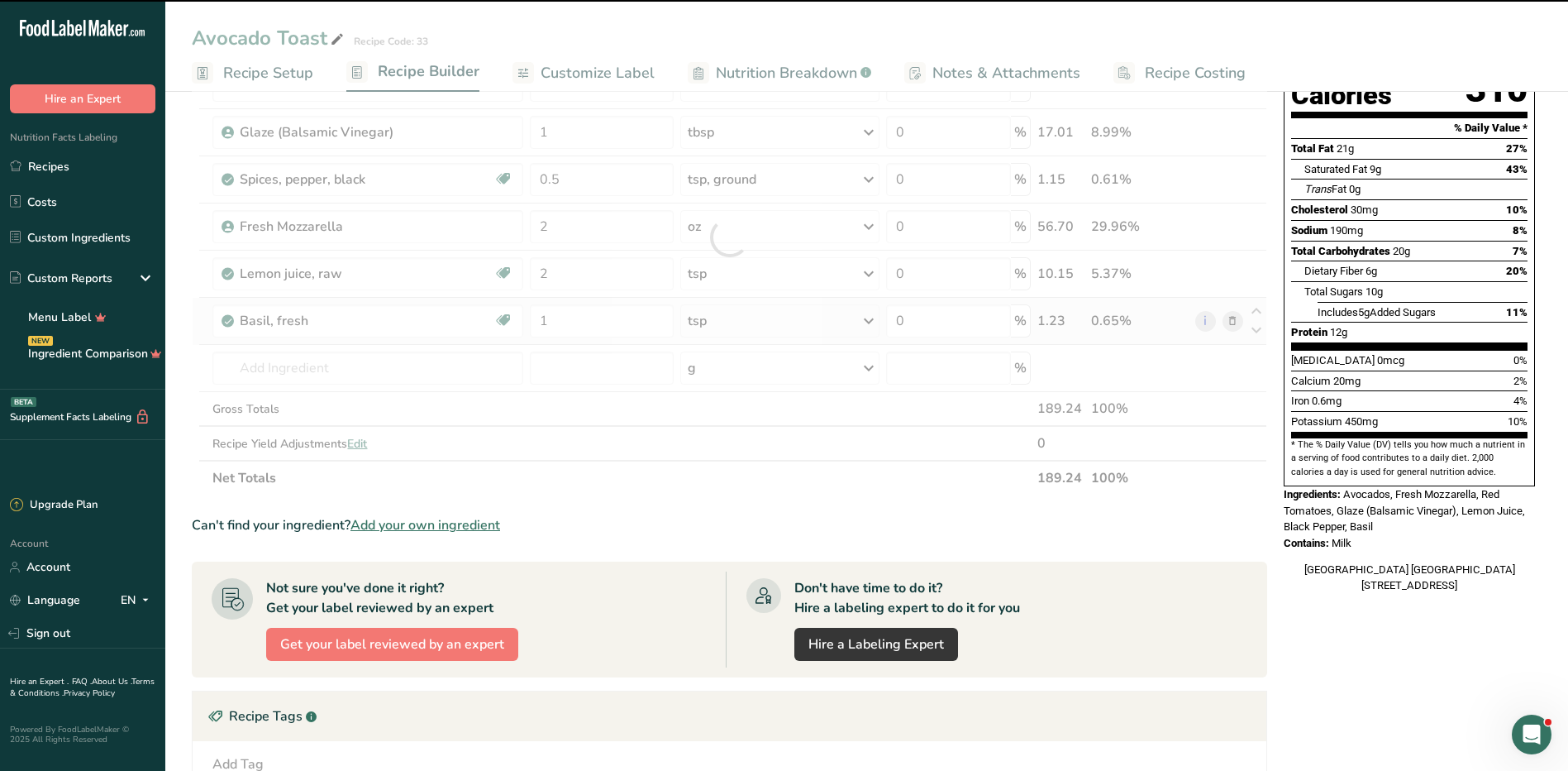
scroll to position [78, 0]
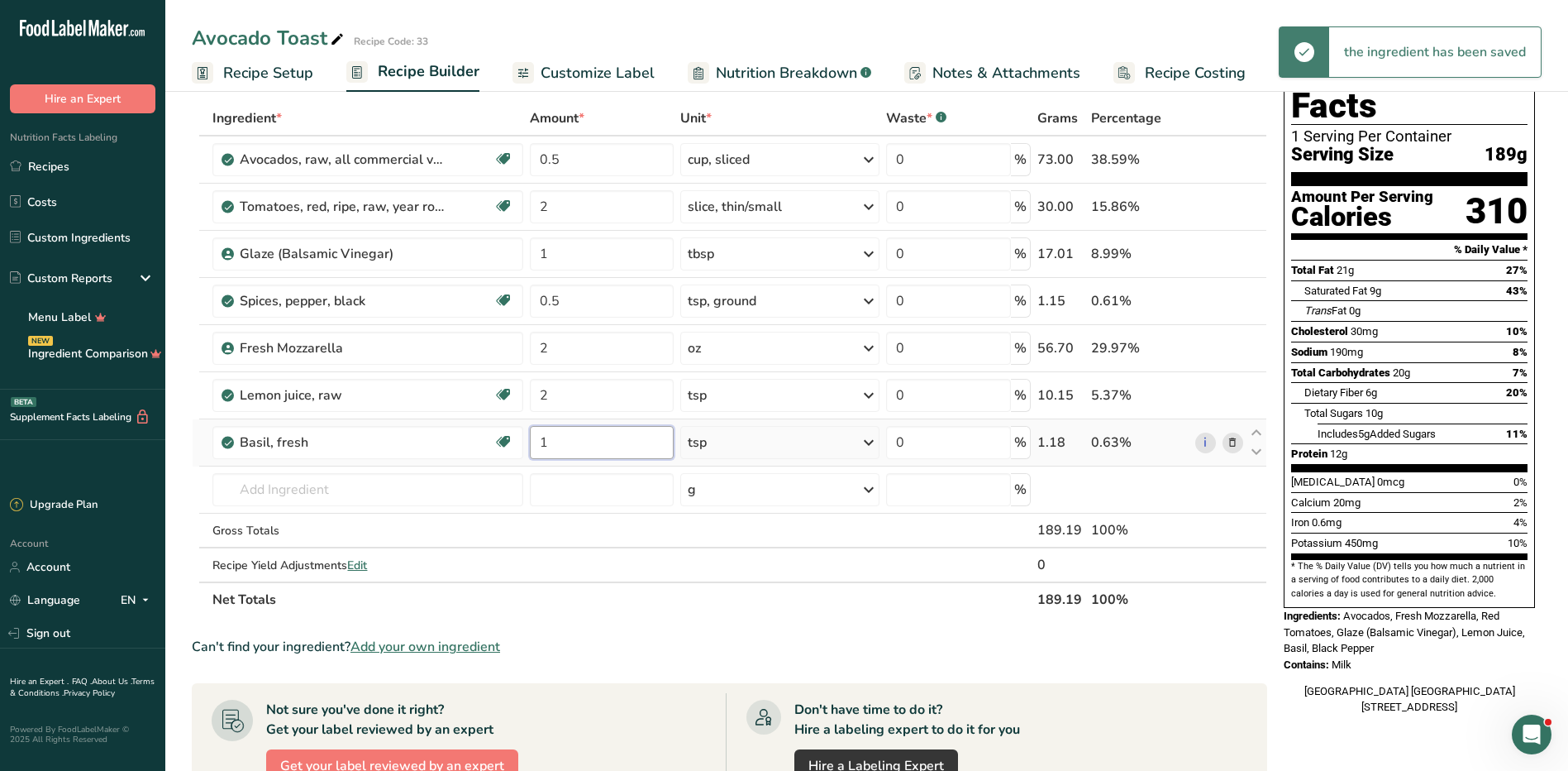
click at [565, 439] on input "1" at bounding box center [602, 441] width 144 height 33
type input "2"
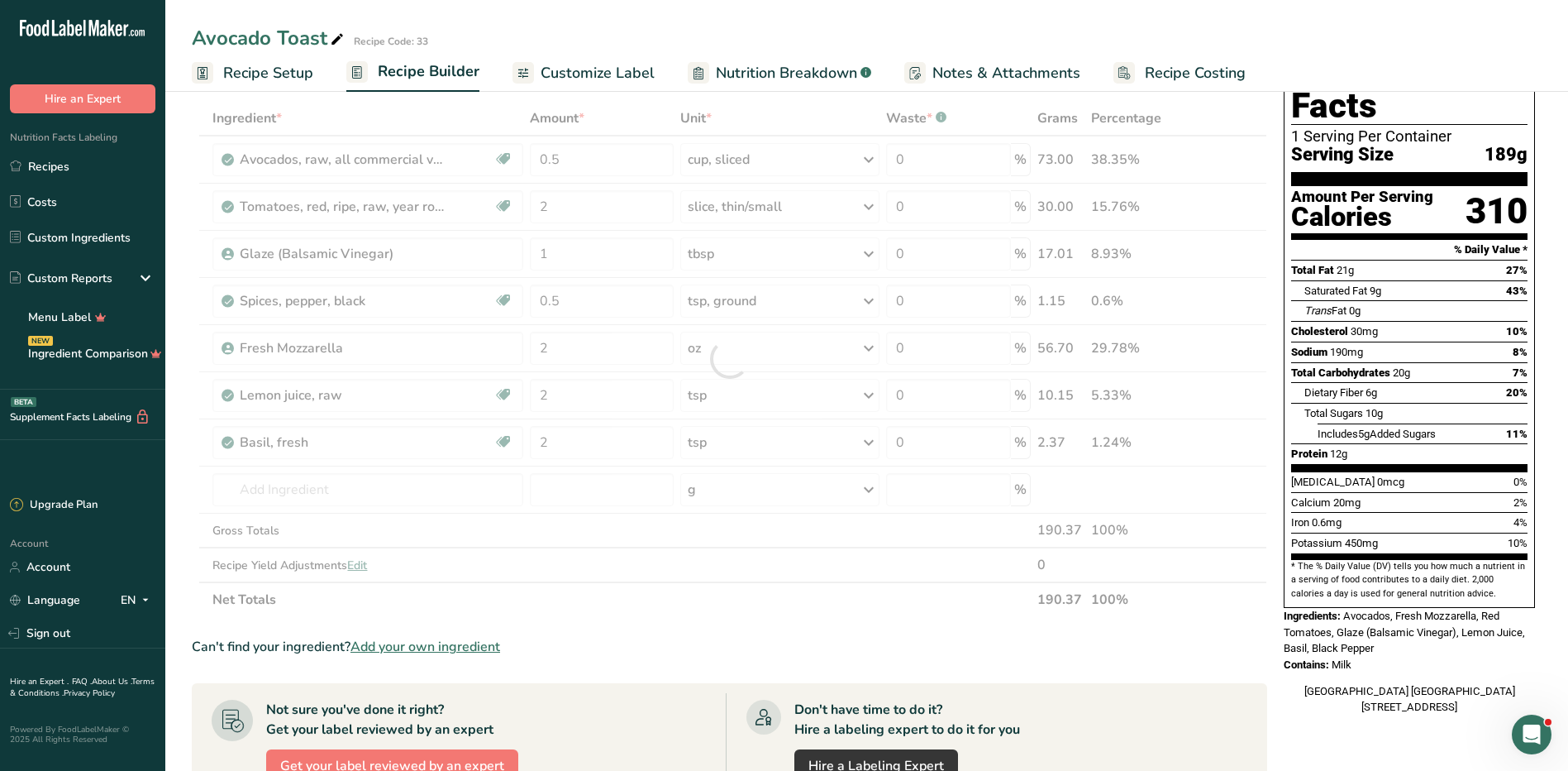
click at [719, 444] on div "Ingredient * Amount * Unit * Waste * .a-a{fill:#347362;}.b-a{fill:#fff;} Grams …" at bounding box center [729, 359] width 1075 height 516
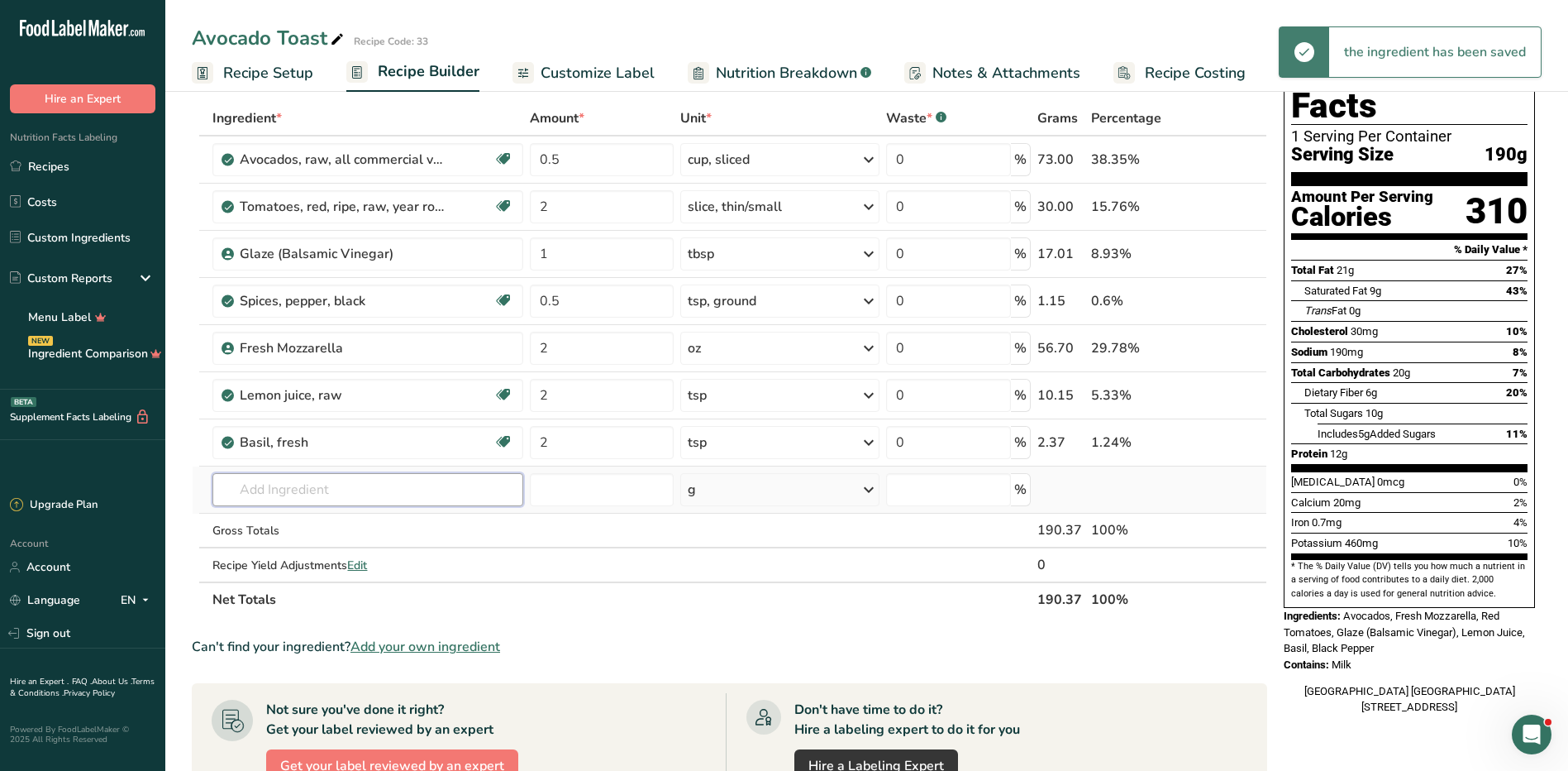
click at [337, 483] on input "text" at bounding box center [367, 489] width 310 height 33
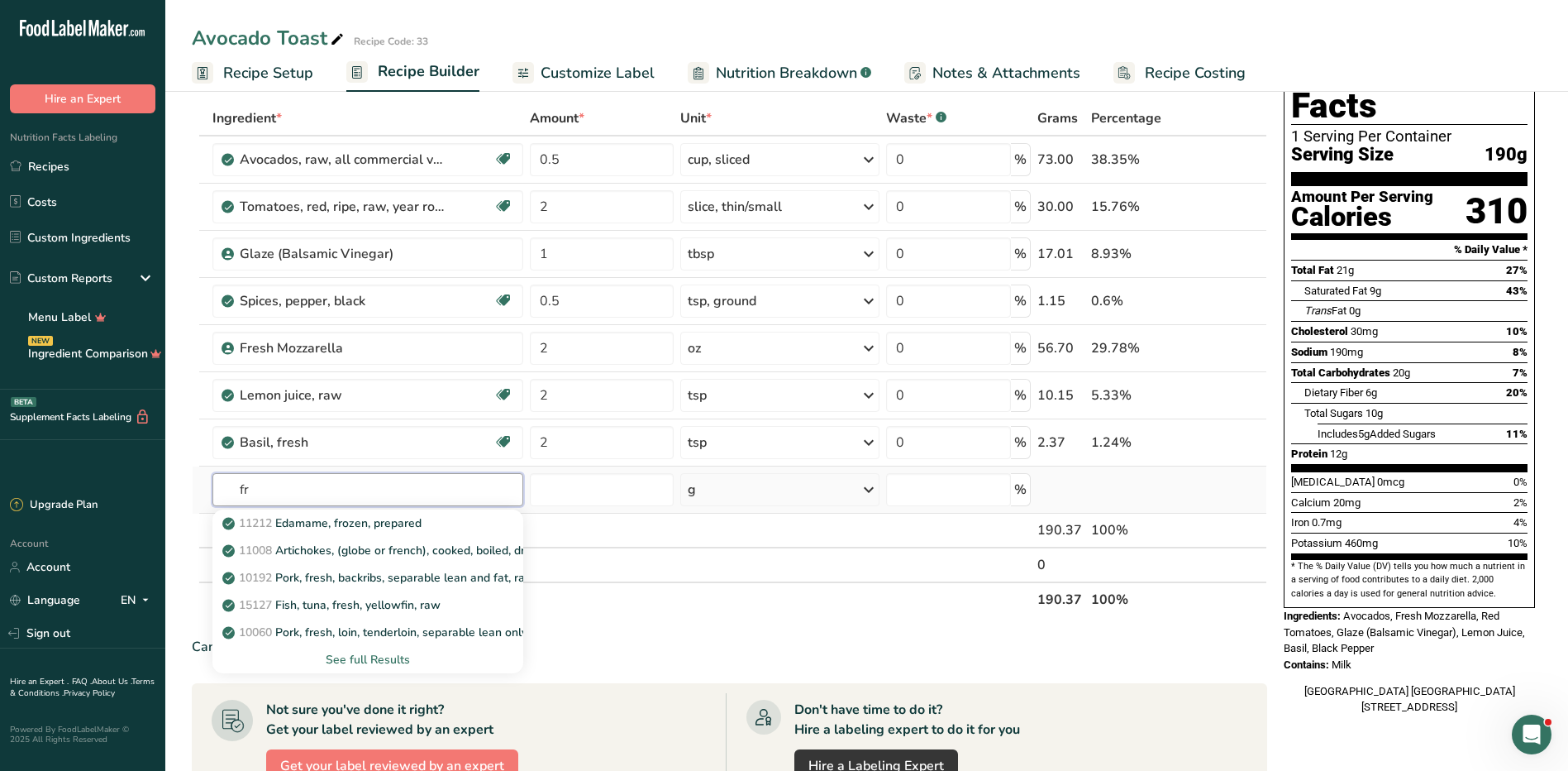
type input "f"
type input "sourdough"
click at [374, 660] on div "See full Results" at bounding box center [367, 660] width 283 height 18
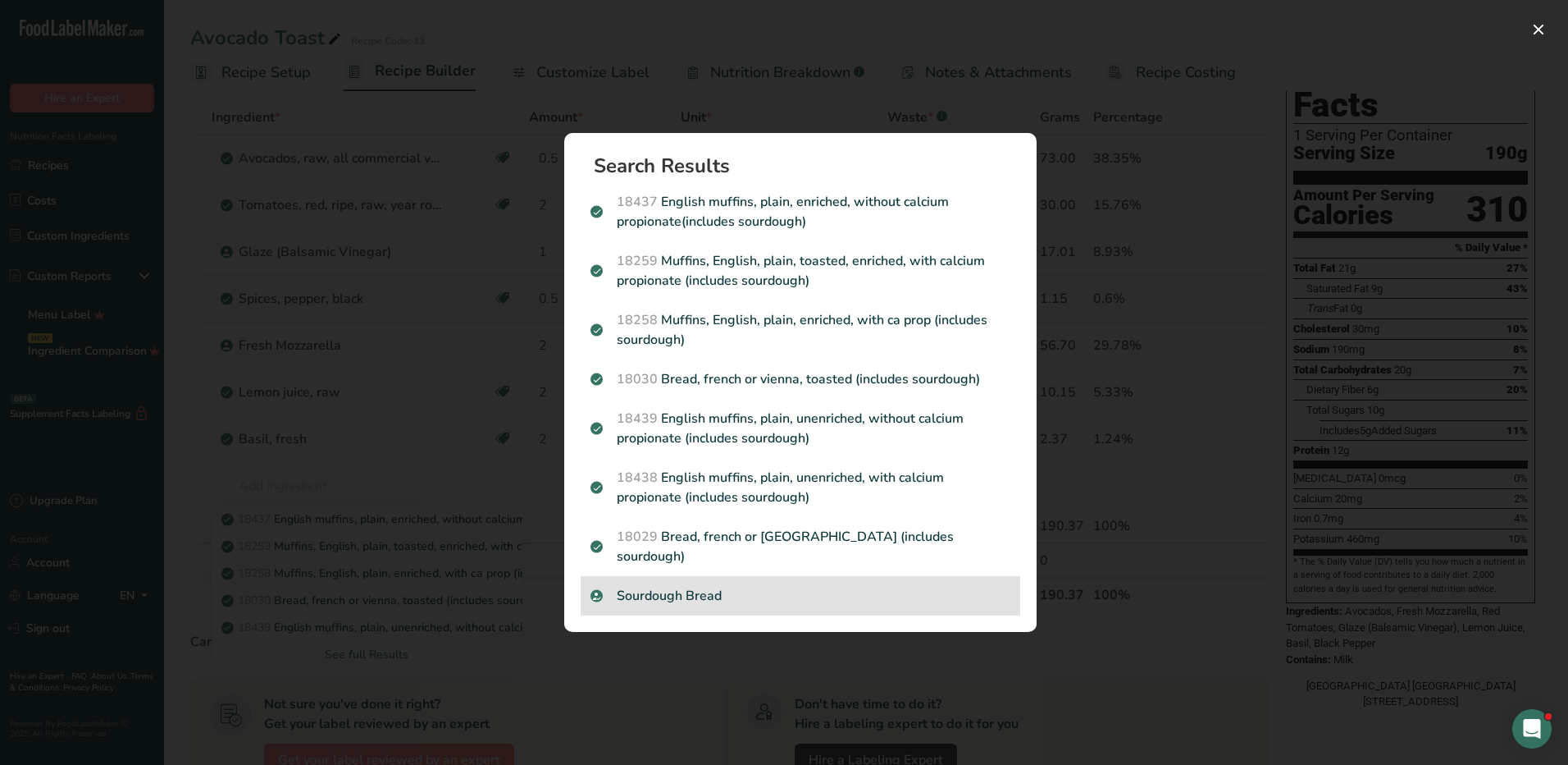
click at [685, 592] on p "Sourdough Bread" at bounding box center [800, 596] width 420 height 19
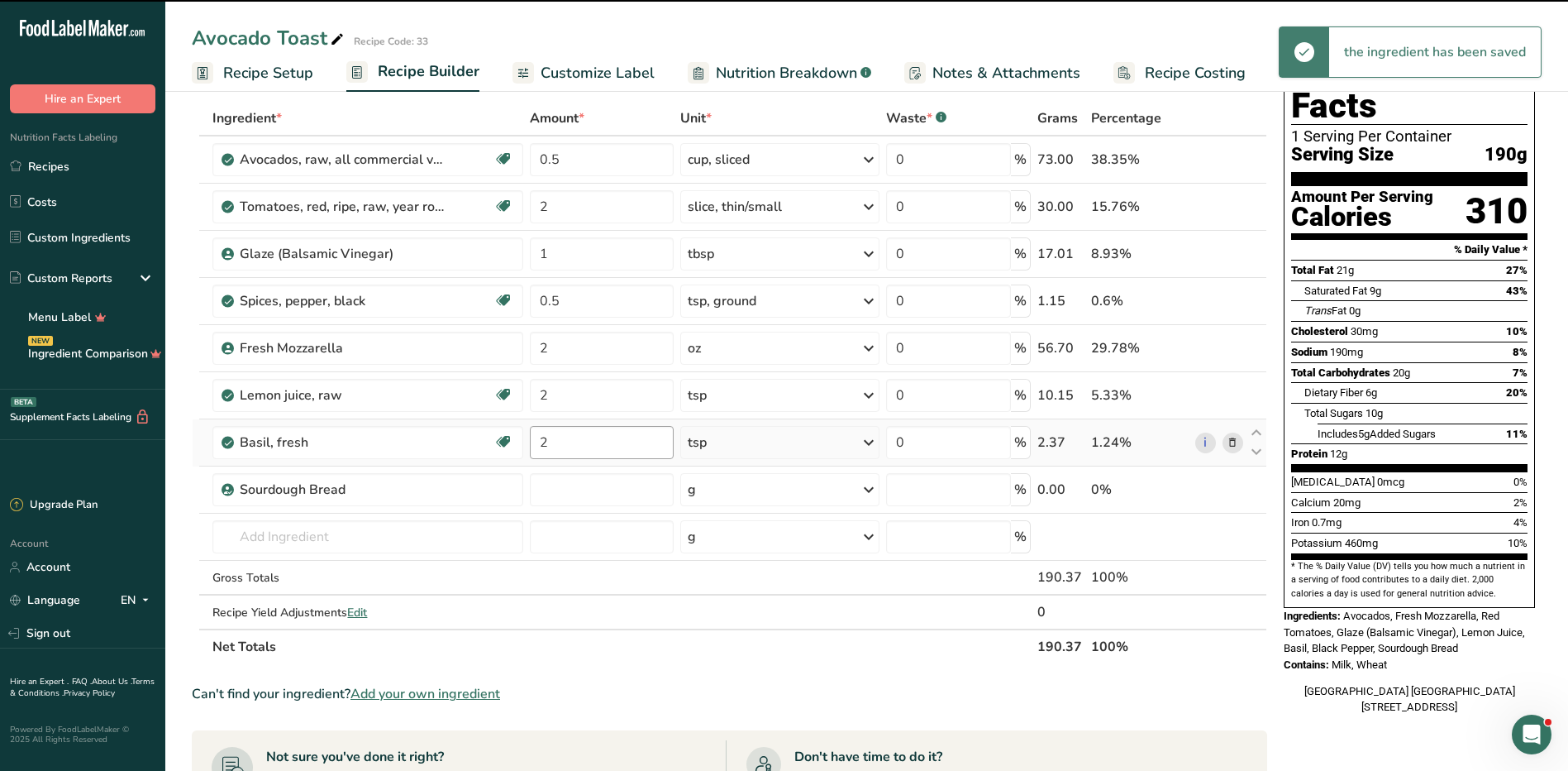
type input "0"
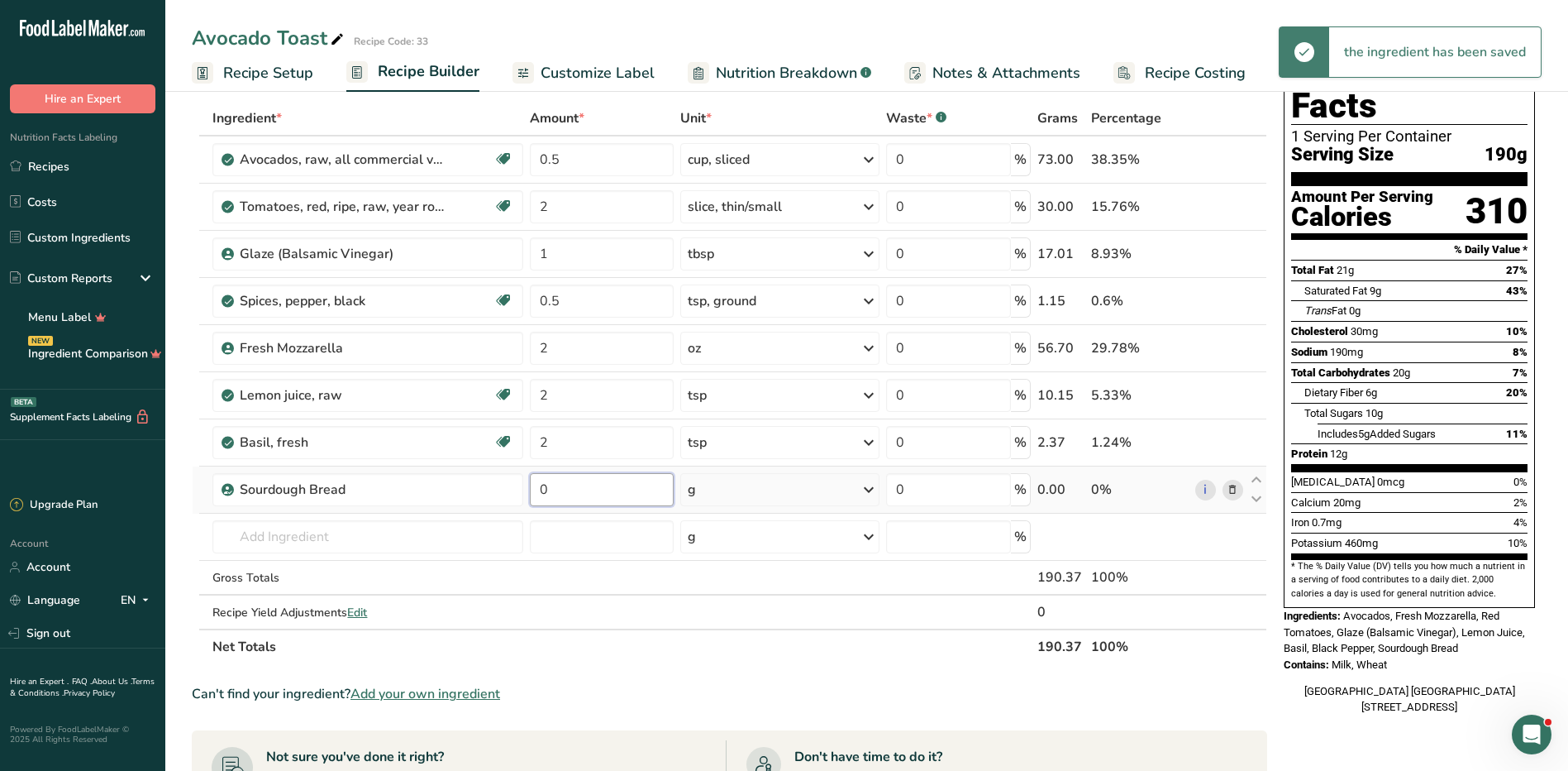
click at [570, 498] on input "0" at bounding box center [602, 489] width 144 height 33
type input "1"
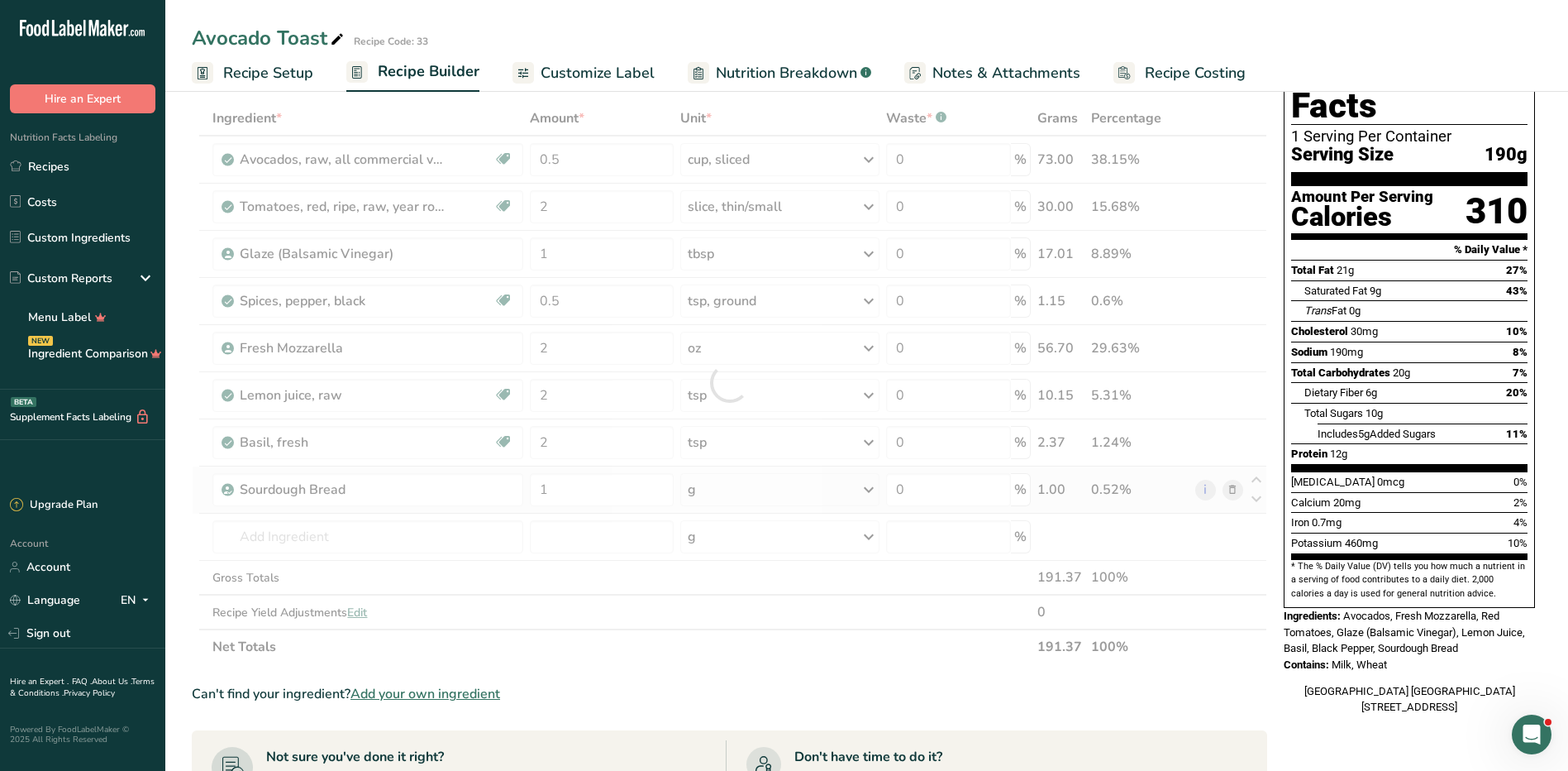
click at [723, 482] on div "Ingredient * Amount * Unit * Waste * .a-a{fill:#347362;}.b-a{fill:#fff;} Grams …" at bounding box center [729, 383] width 1075 height 563
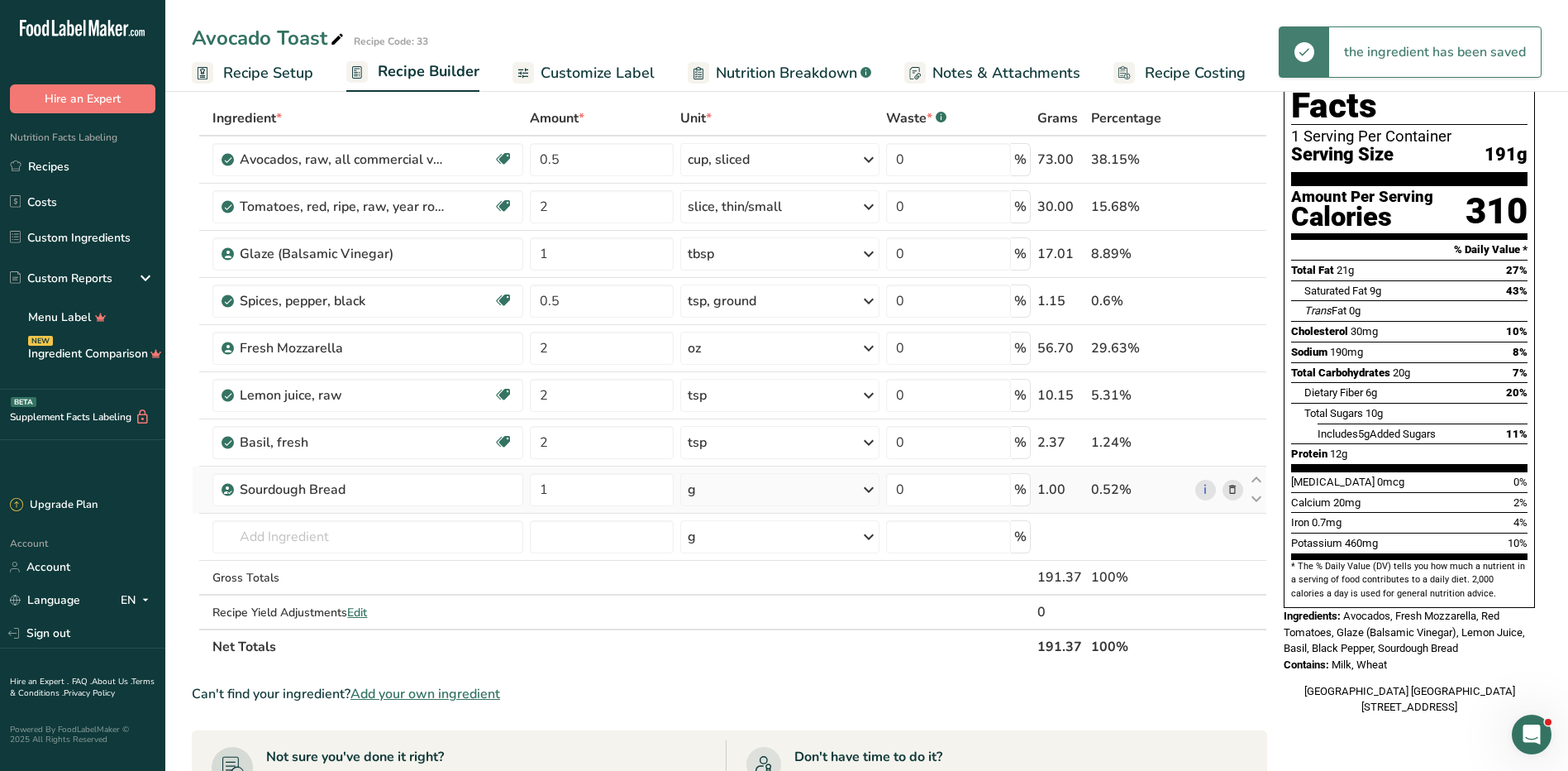
click at [726, 489] on div "g" at bounding box center [780, 489] width 199 height 33
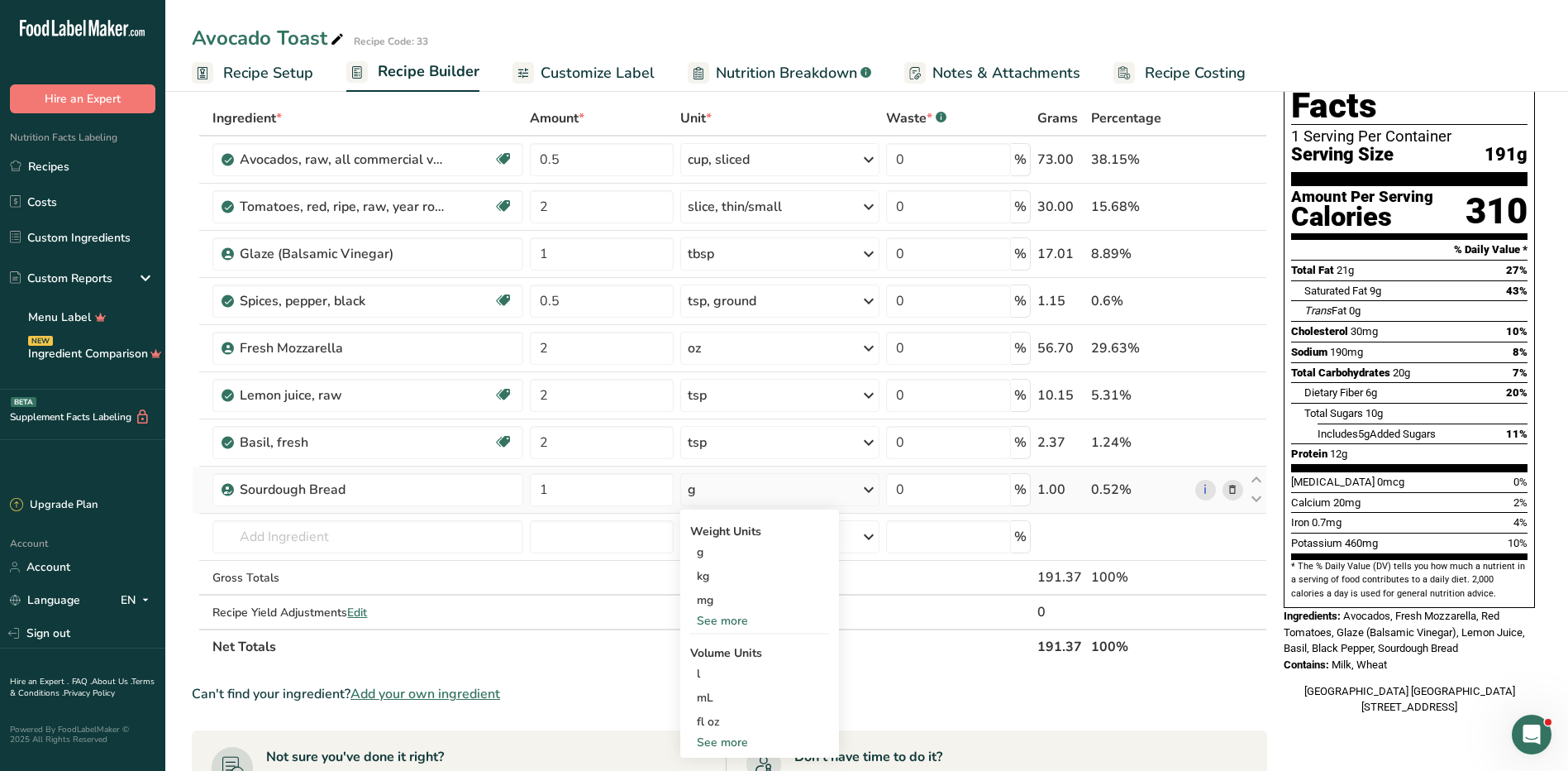
click at [736, 616] on div "See more" at bounding box center [759, 621] width 139 height 18
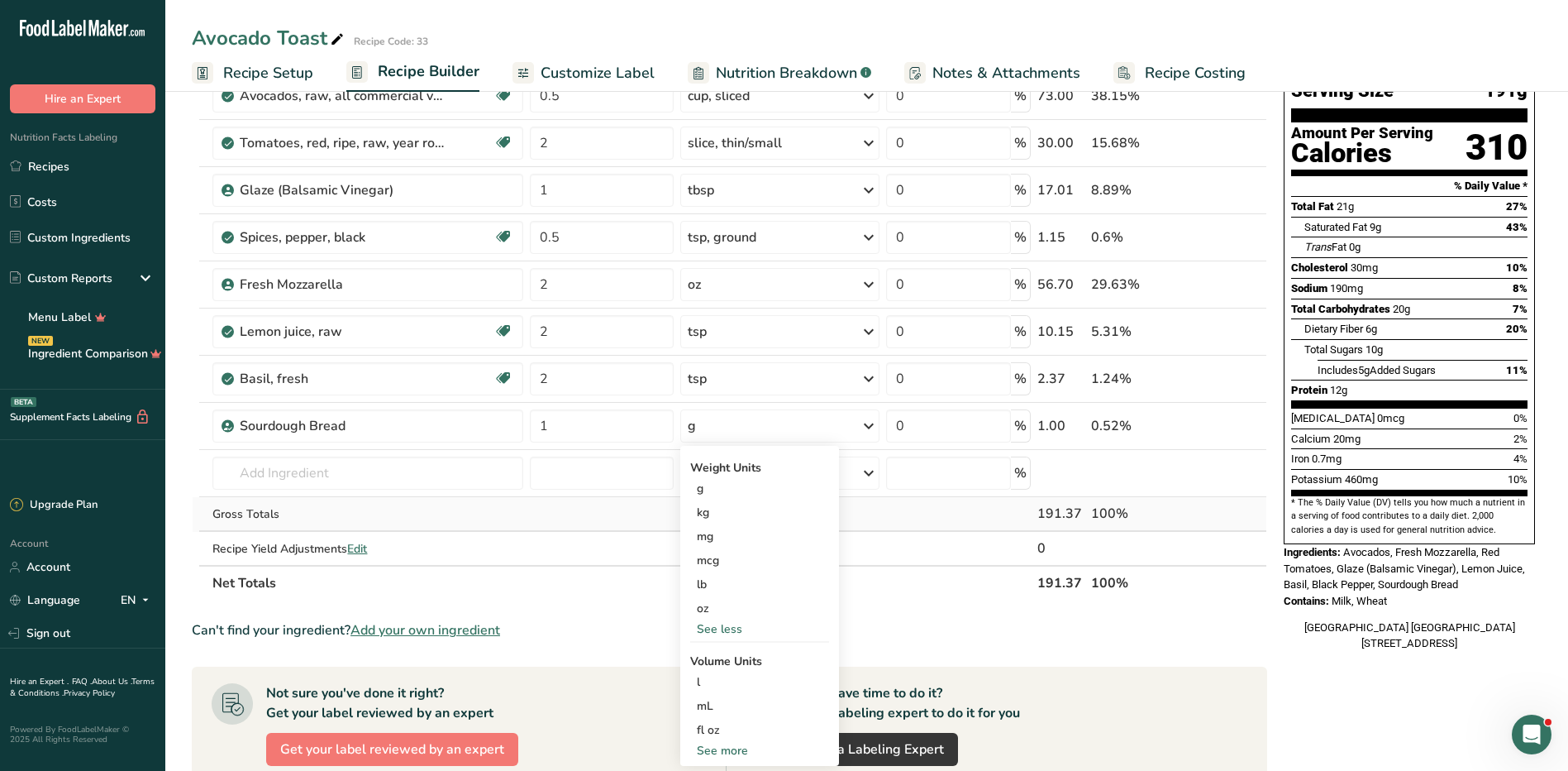
scroll to position [0, 0]
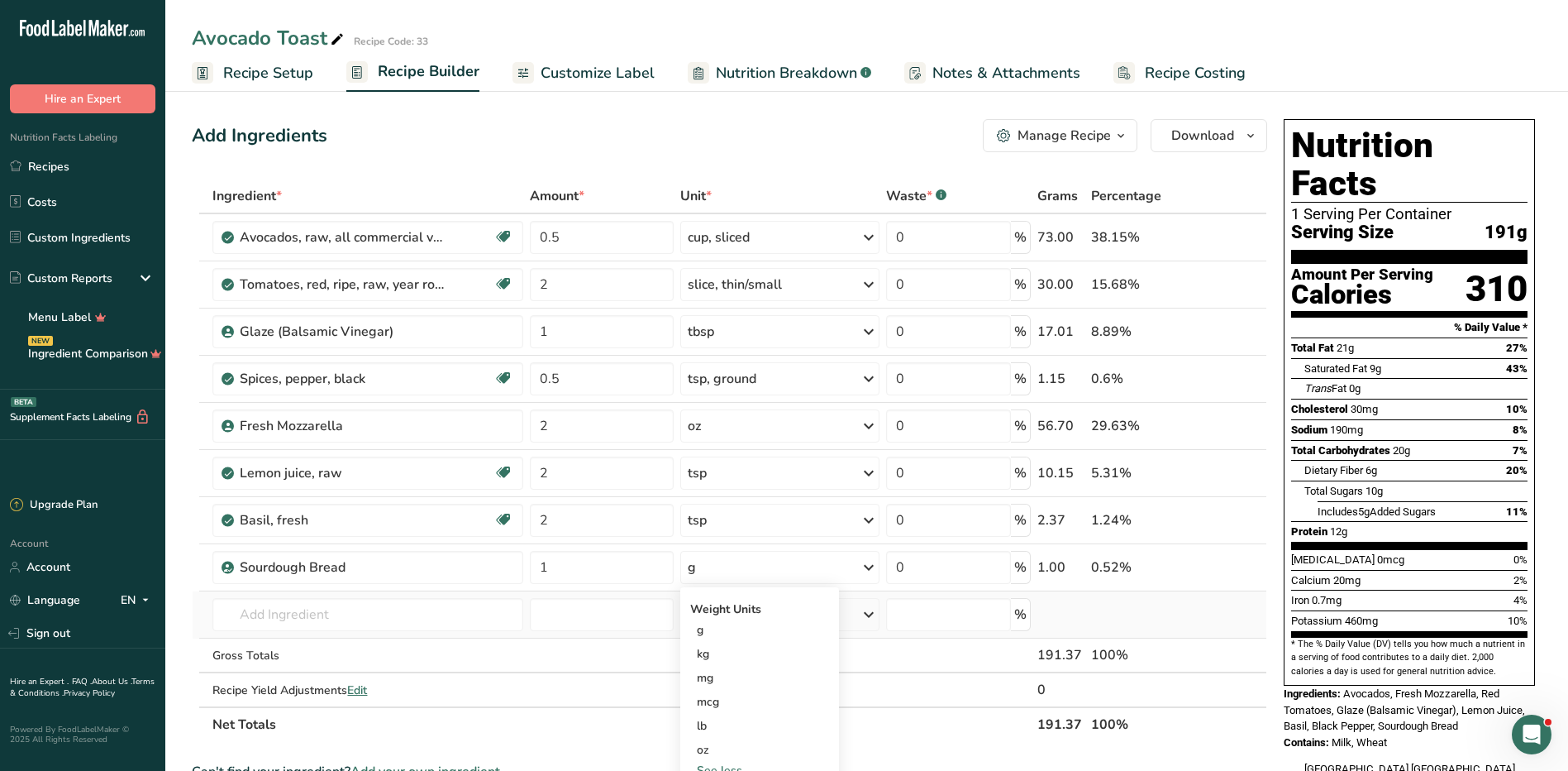
click at [503, 592] on td "18437 English muffins, plain, enriched, without calcium propionate(includes sou…" at bounding box center [368, 615] width 317 height 47
click at [583, 579] on input "1" at bounding box center [602, 567] width 144 height 33
click at [1227, 570] on div "Ingredient * Amount * Unit * Waste * .a-a{fill:#347362;}.b-a{fill:#fff;} Grams …" at bounding box center [729, 460] width 1075 height 563
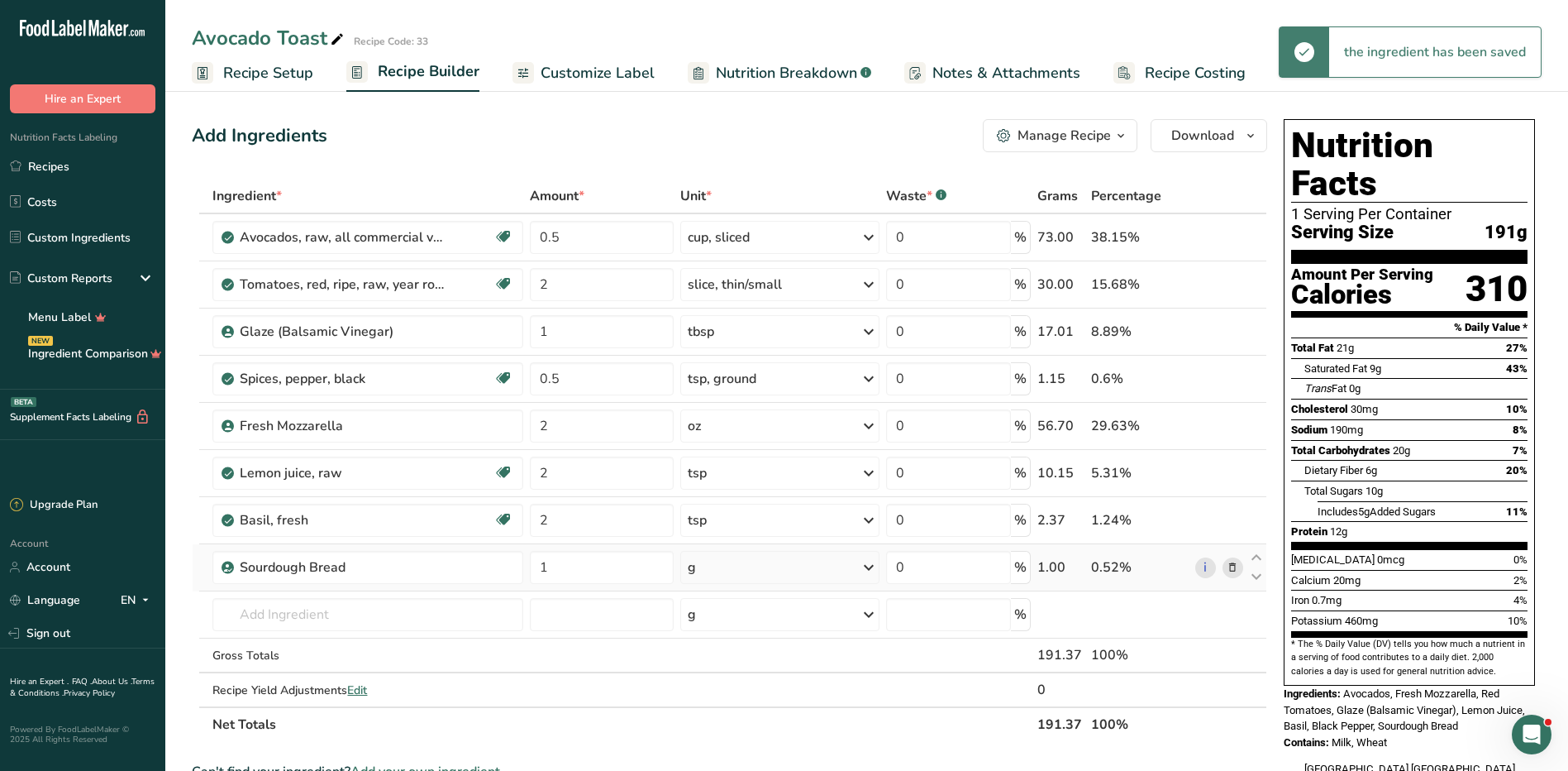
click at [1237, 566] on icon at bounding box center [1232, 568] width 12 height 18
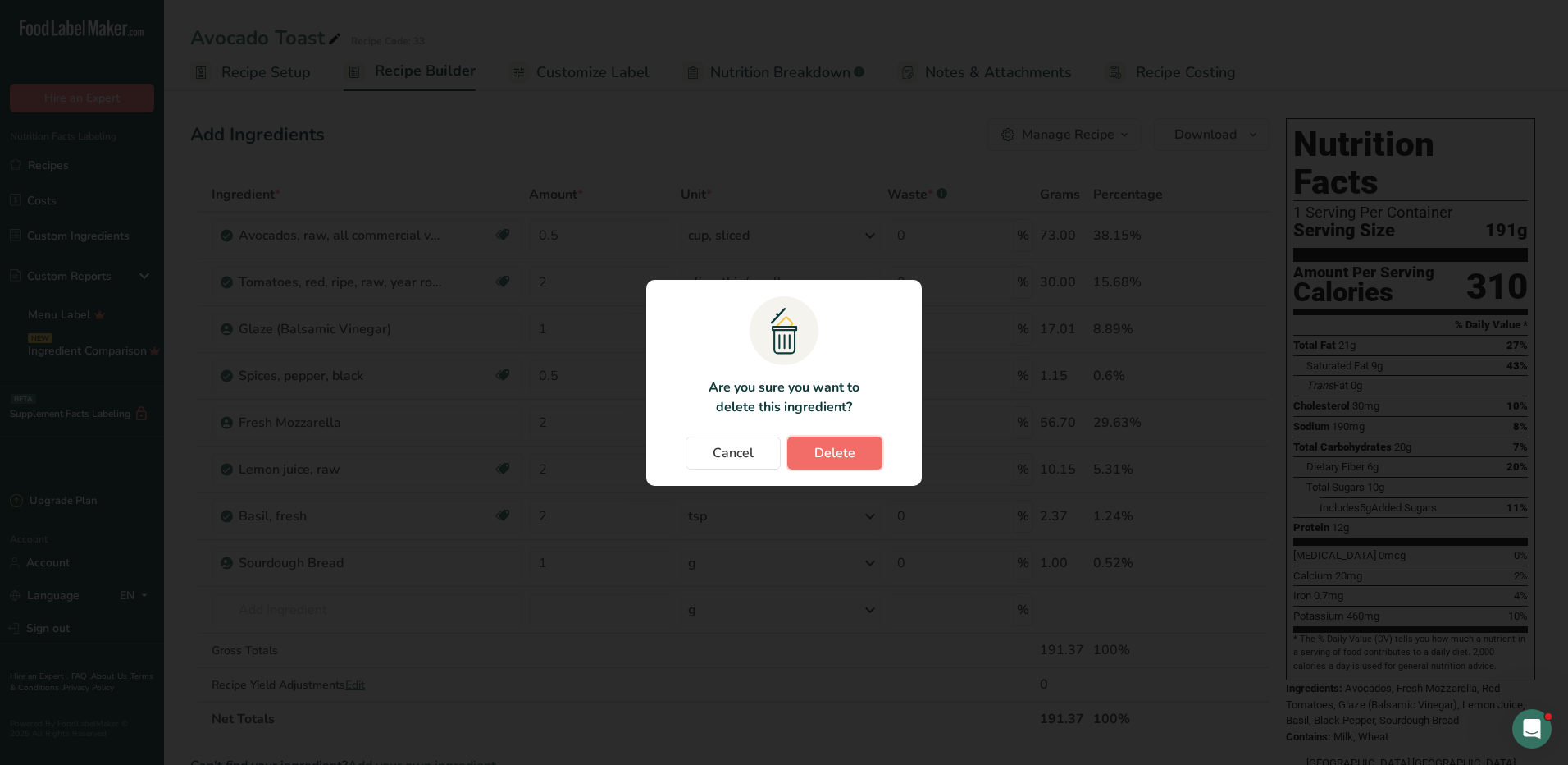
click at [854, 446] on button "Delete" at bounding box center [835, 452] width 95 height 33
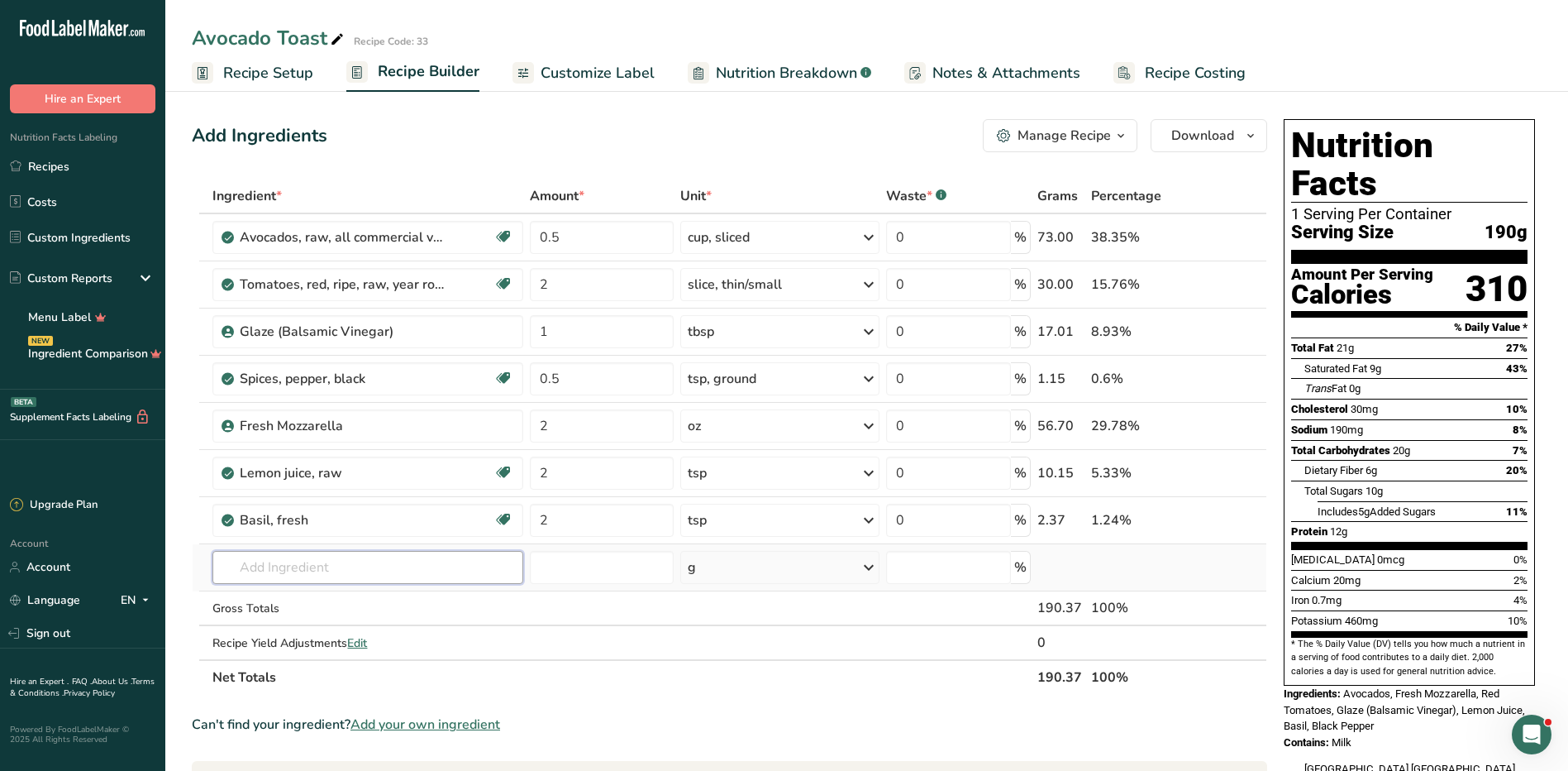
click at [287, 567] on input "text" at bounding box center [367, 567] width 310 height 33
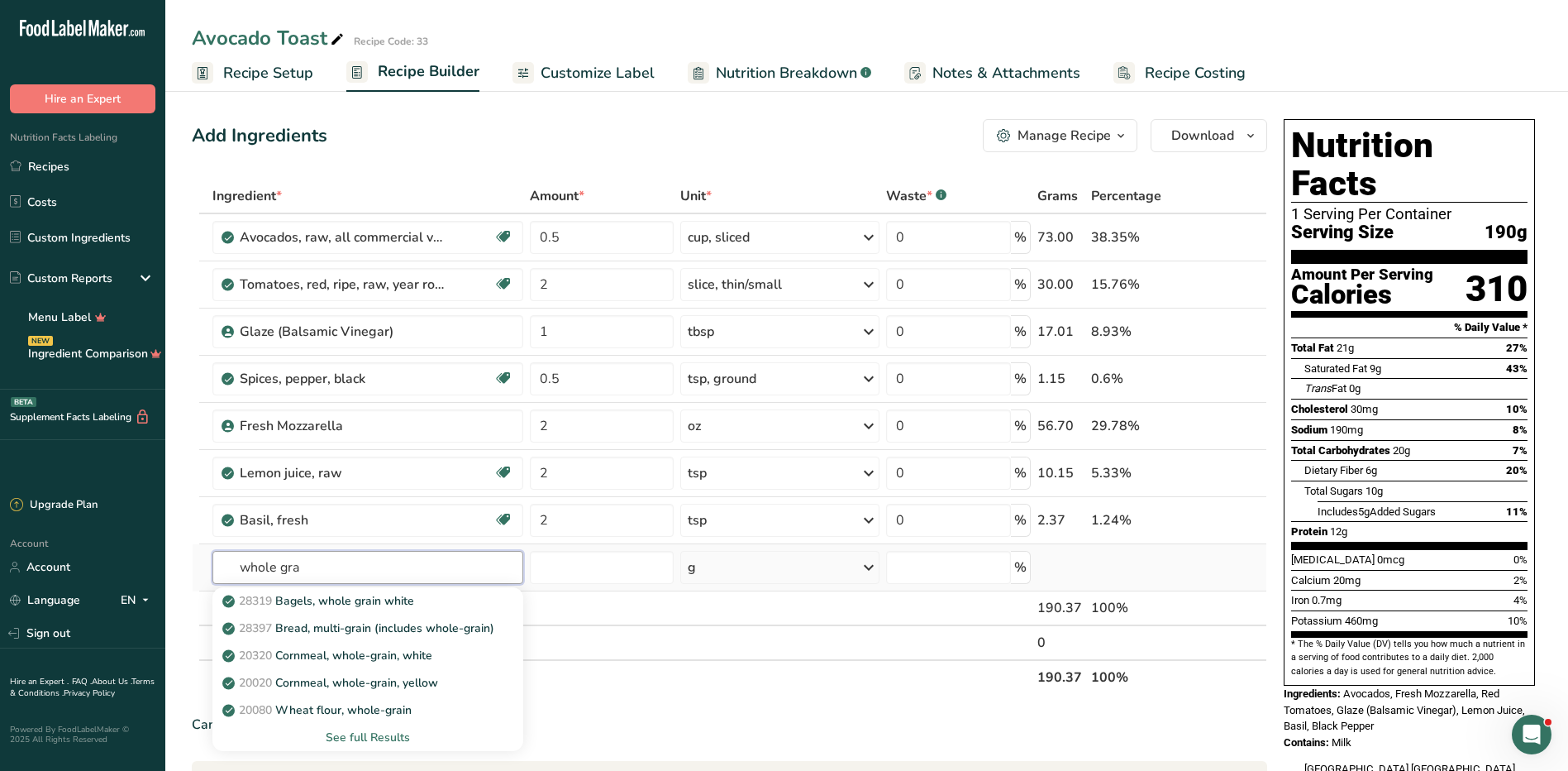
type input "whole gra"
click at [653, 430] on input "2" at bounding box center [602, 425] width 144 height 33
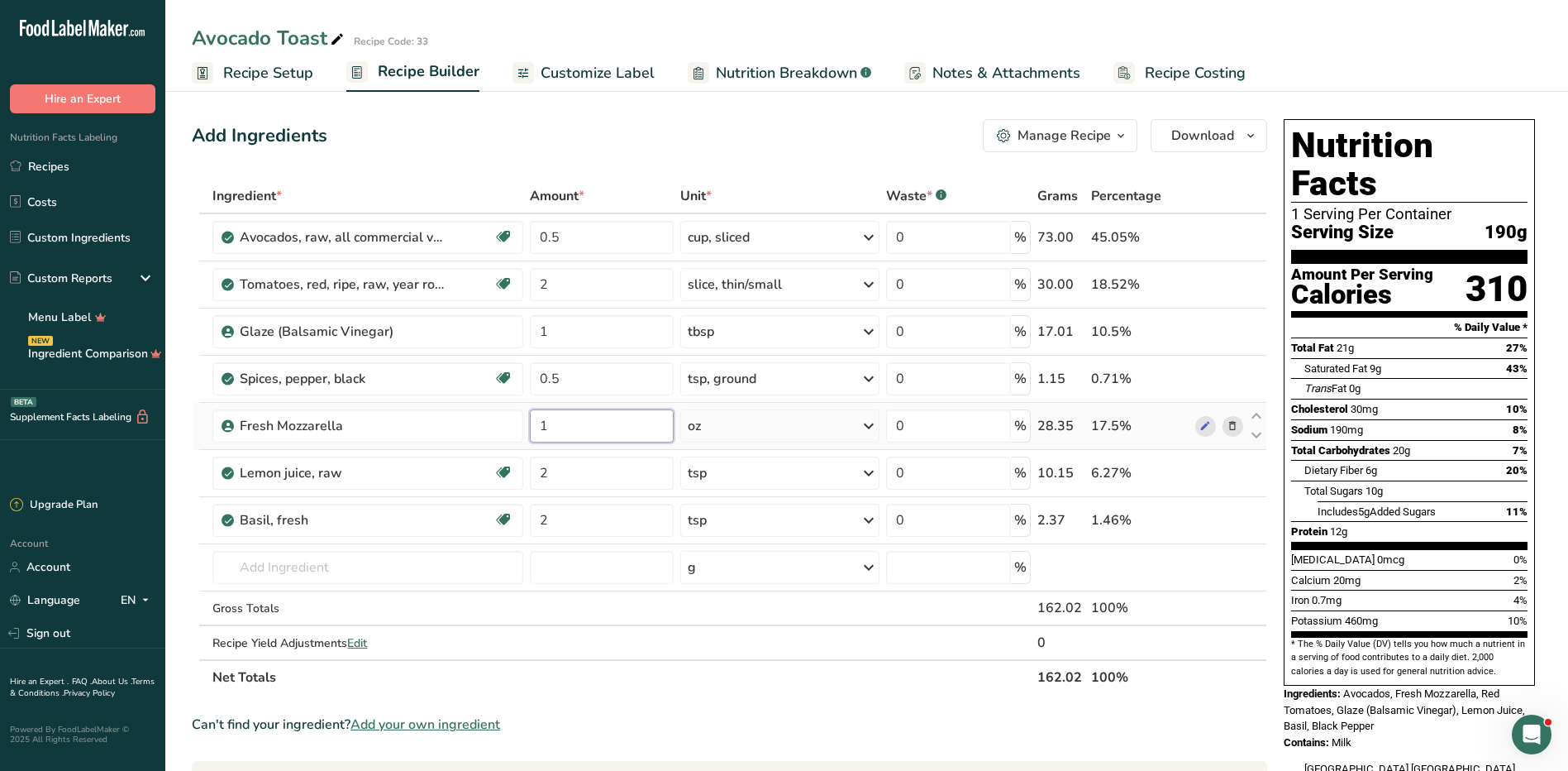
type input "1"
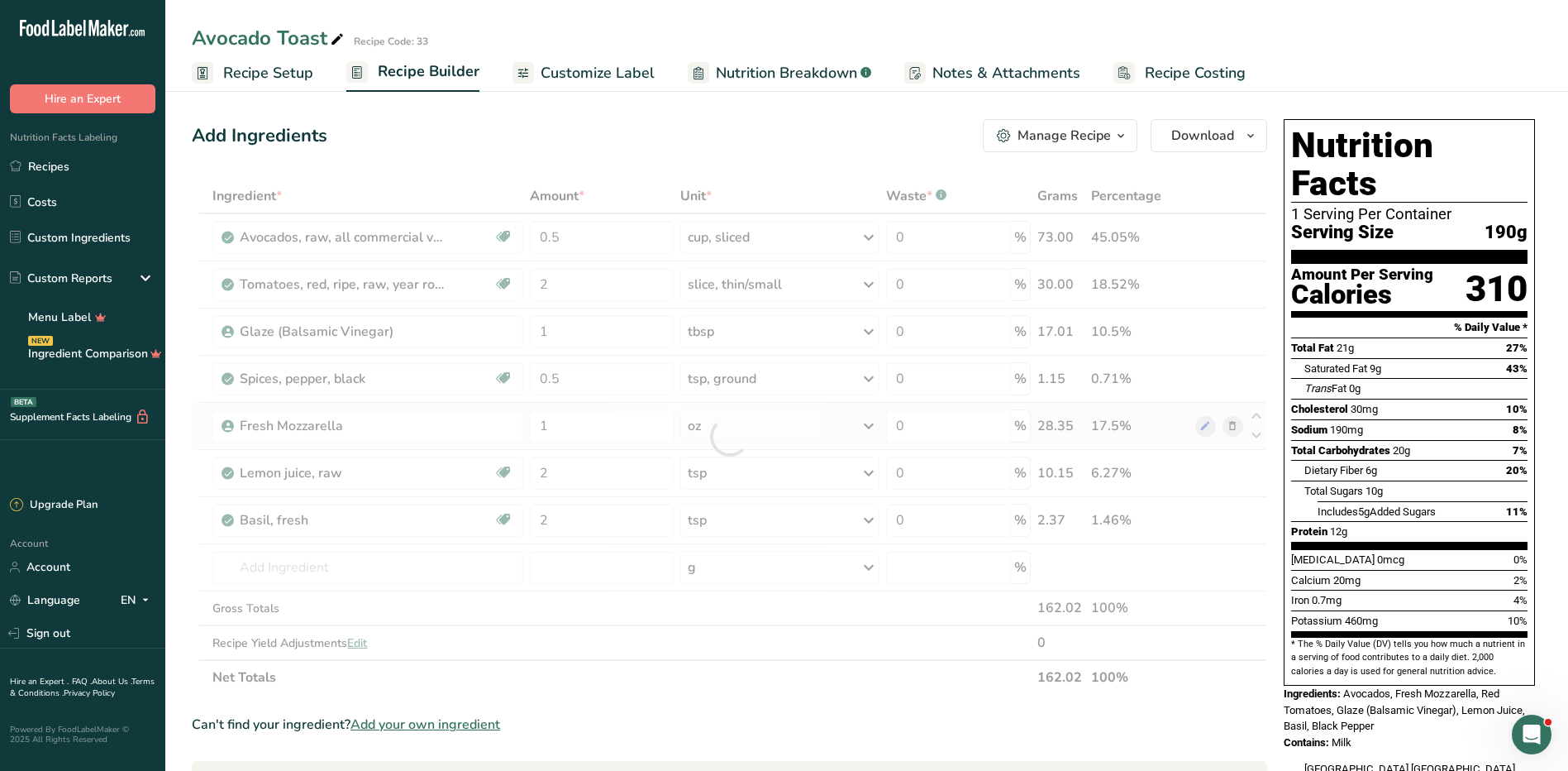
click at [809, 421] on div "Ingredient * Amount * Unit * Waste * .a-a{fill:#347362;}.b-a{fill:#fff;} Grams …" at bounding box center [729, 436] width 1075 height 516
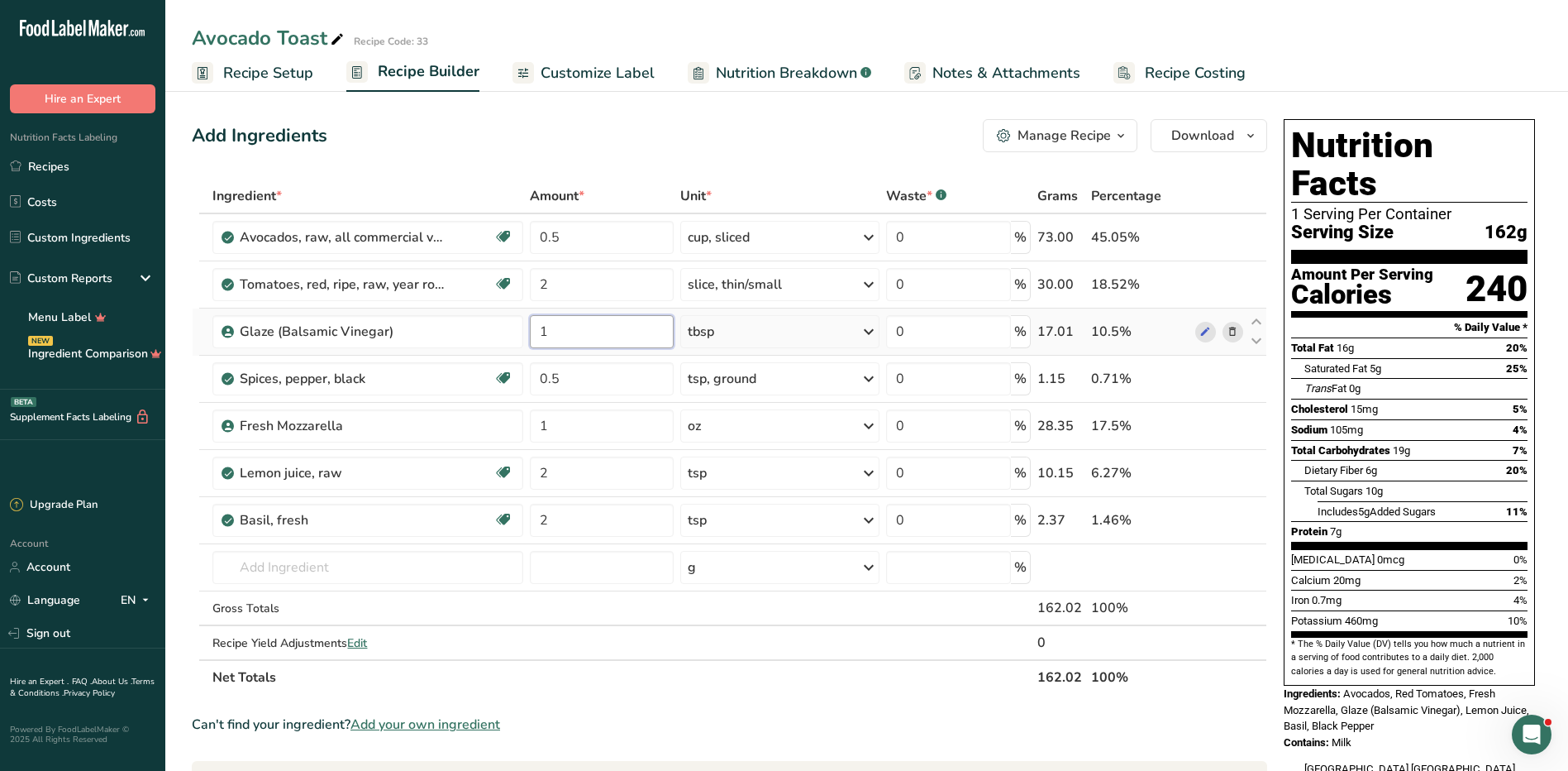
click at [606, 330] on input "1" at bounding box center [602, 331] width 144 height 33
type input "0.5"
click at [738, 338] on div "Ingredient * Amount * Unit * Waste * .a-a{fill:#347362;}.b-a{fill:#fff;} Grams …" at bounding box center [729, 436] width 1075 height 516
click at [323, 573] on input "text" at bounding box center [367, 567] width 310 height 33
click at [108, 232] on link "Custom Ingredients" at bounding box center [83, 237] width 165 height 31
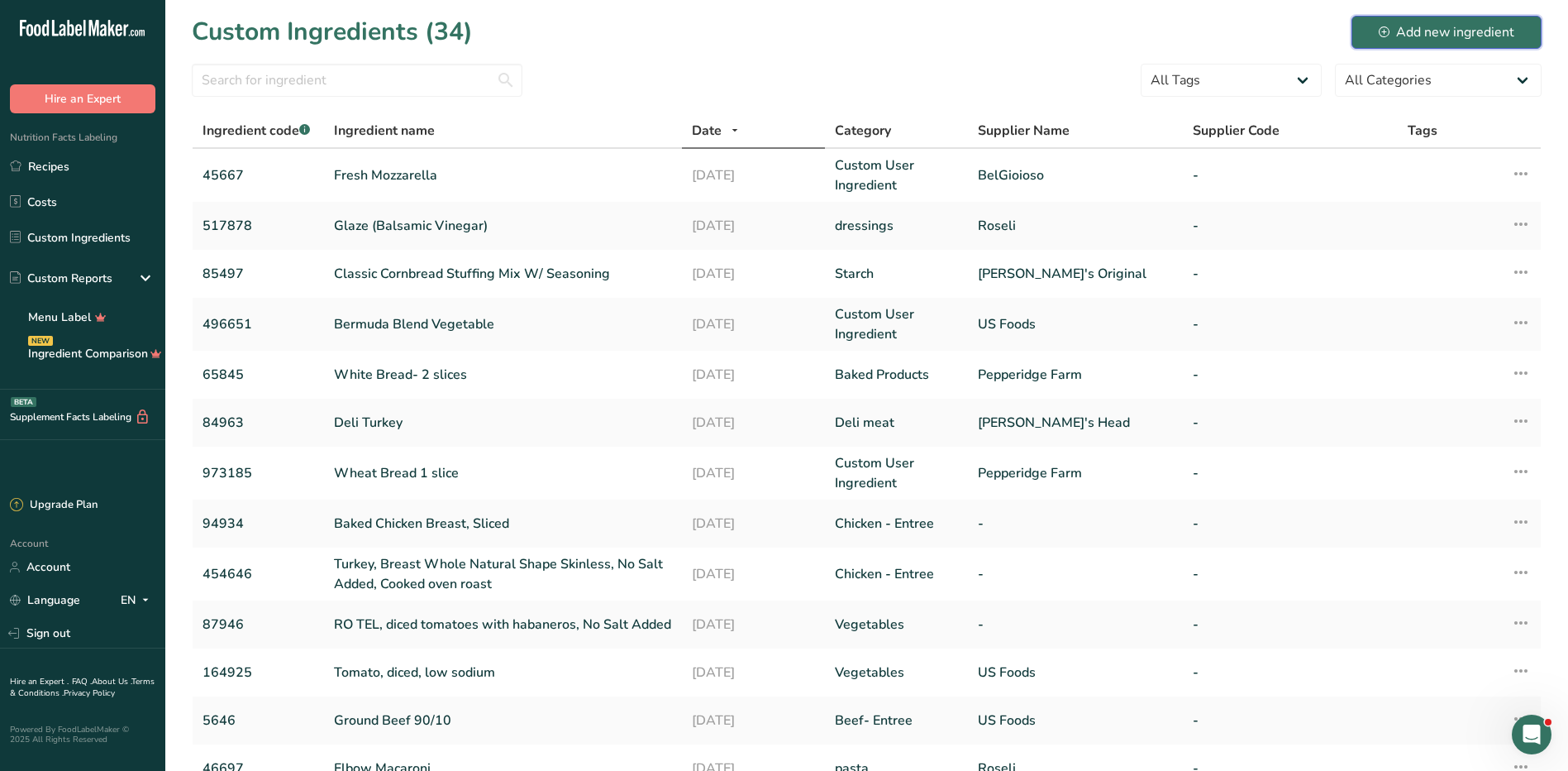
click at [1419, 37] on div "Add new ingredient" at bounding box center [1446, 32] width 136 height 20
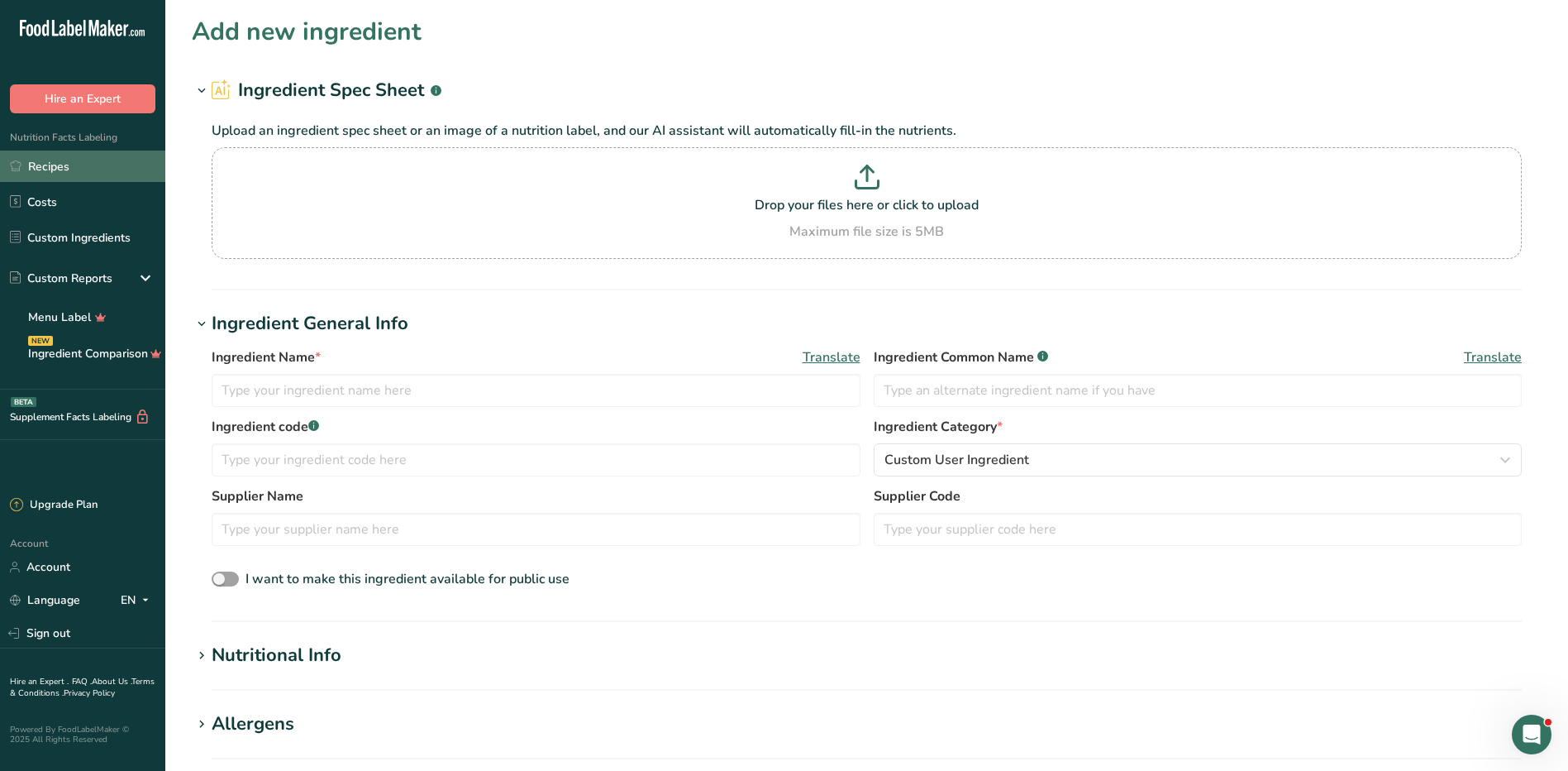
click at [44, 162] on link "Recipes" at bounding box center [83, 165] width 165 height 31
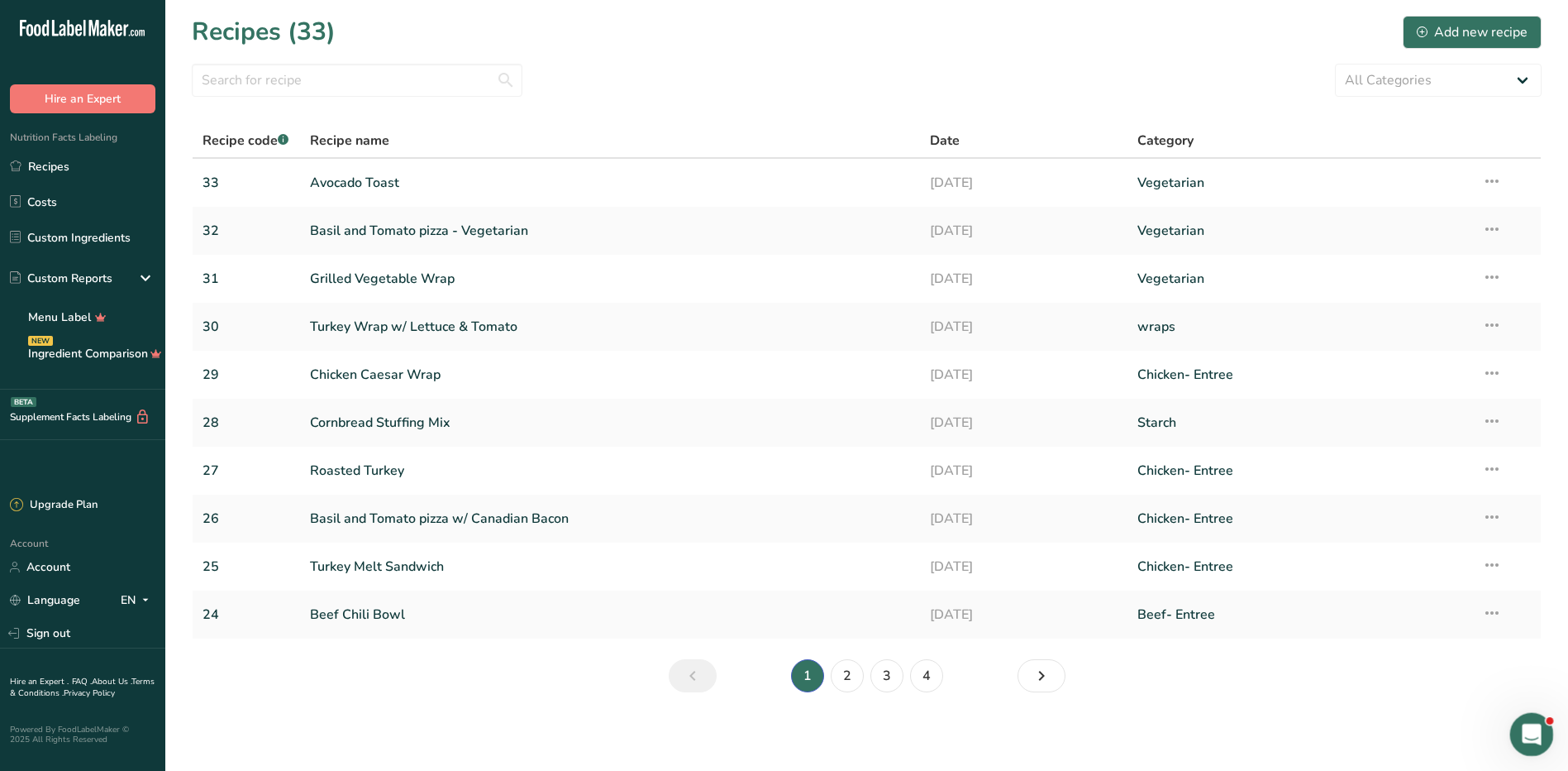
click at [1536, 727] on icon "Open Intercom Messenger" at bounding box center [1530, 732] width 28 height 28
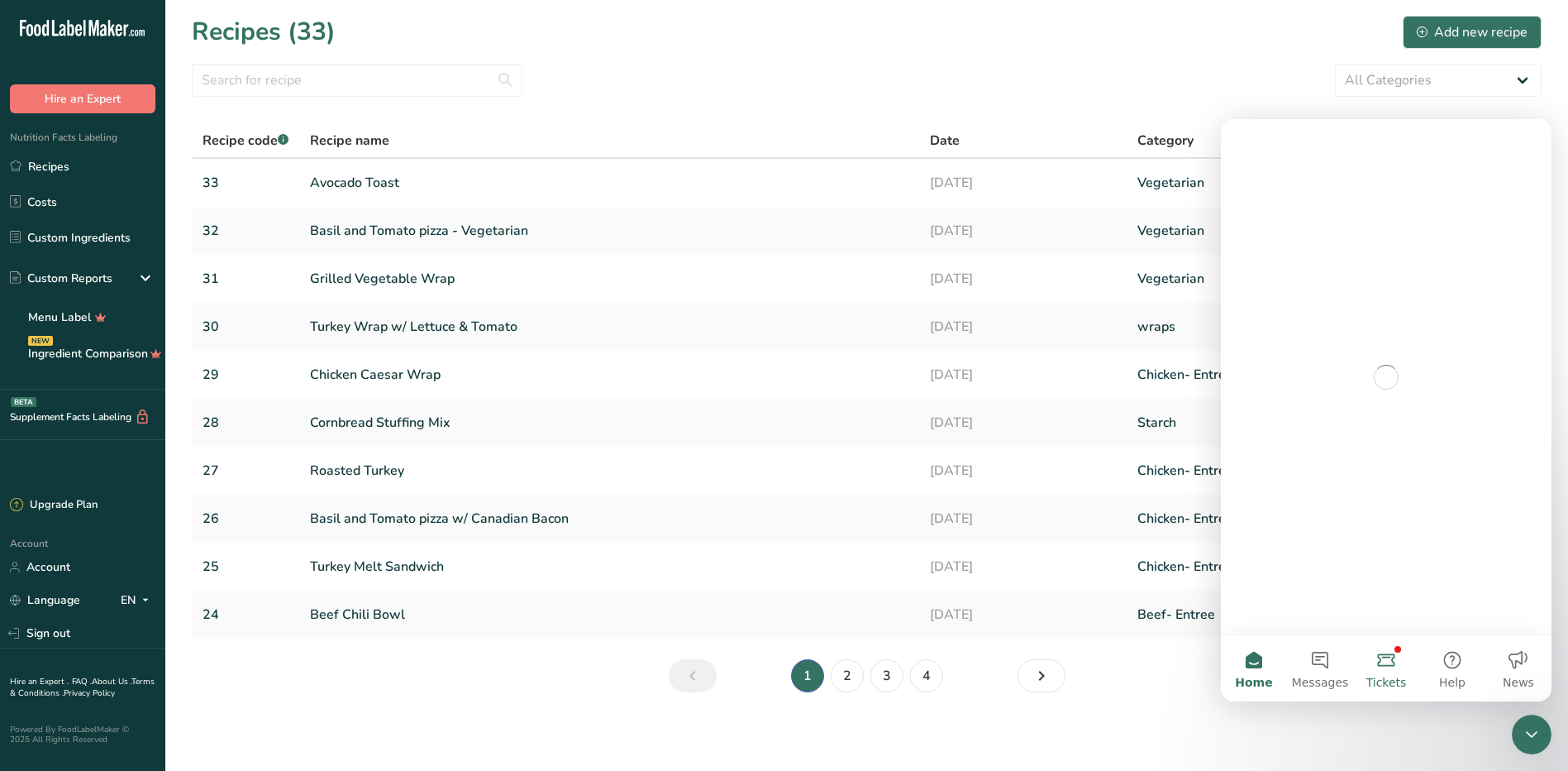
click at [1395, 663] on button "Tickets" at bounding box center [1386, 668] width 66 height 66
click at [1318, 672] on button "2 Messages" at bounding box center [1320, 668] width 66 height 66
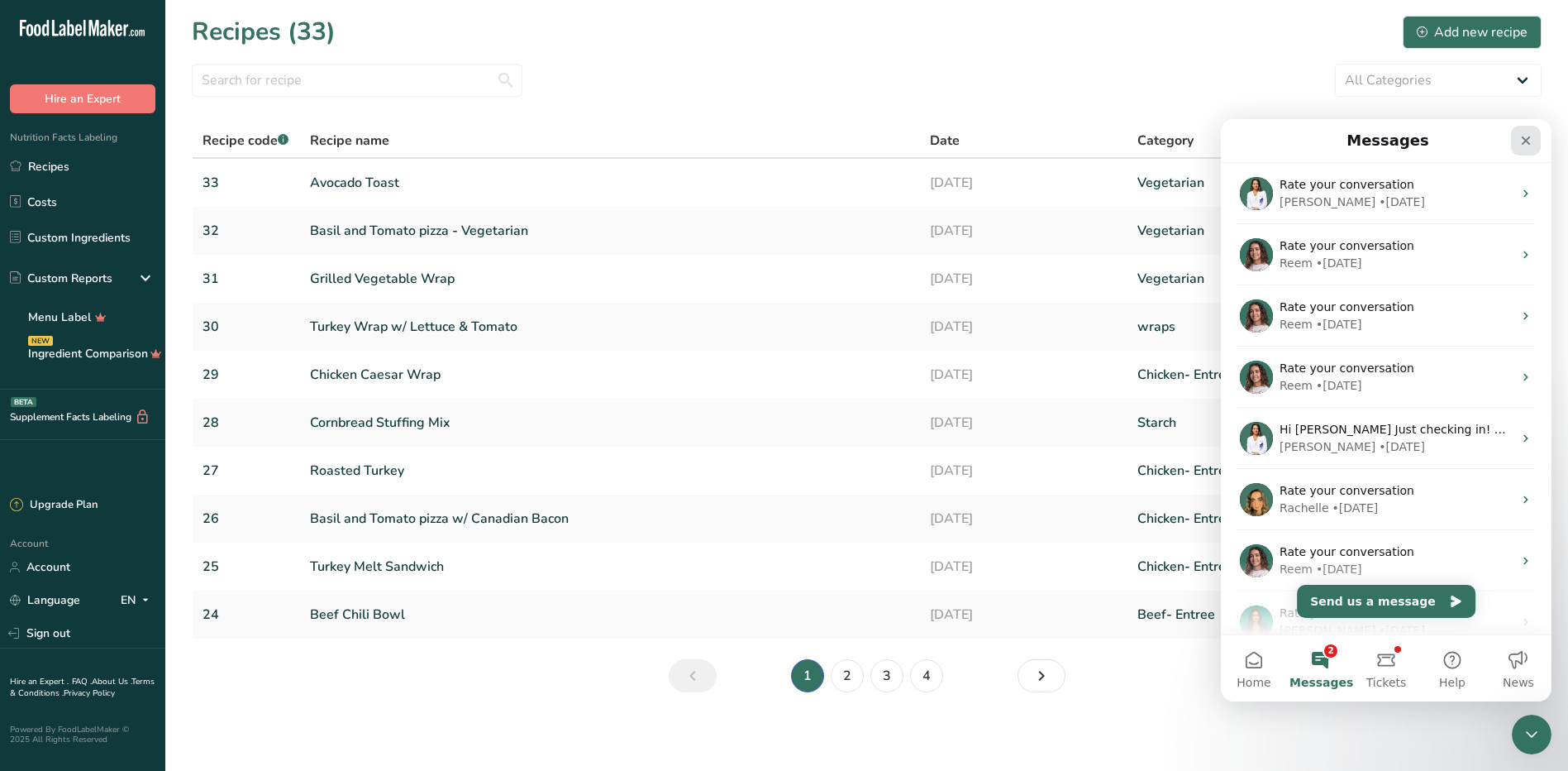
click at [1524, 136] on icon "Close" at bounding box center [1525, 140] width 13 height 13
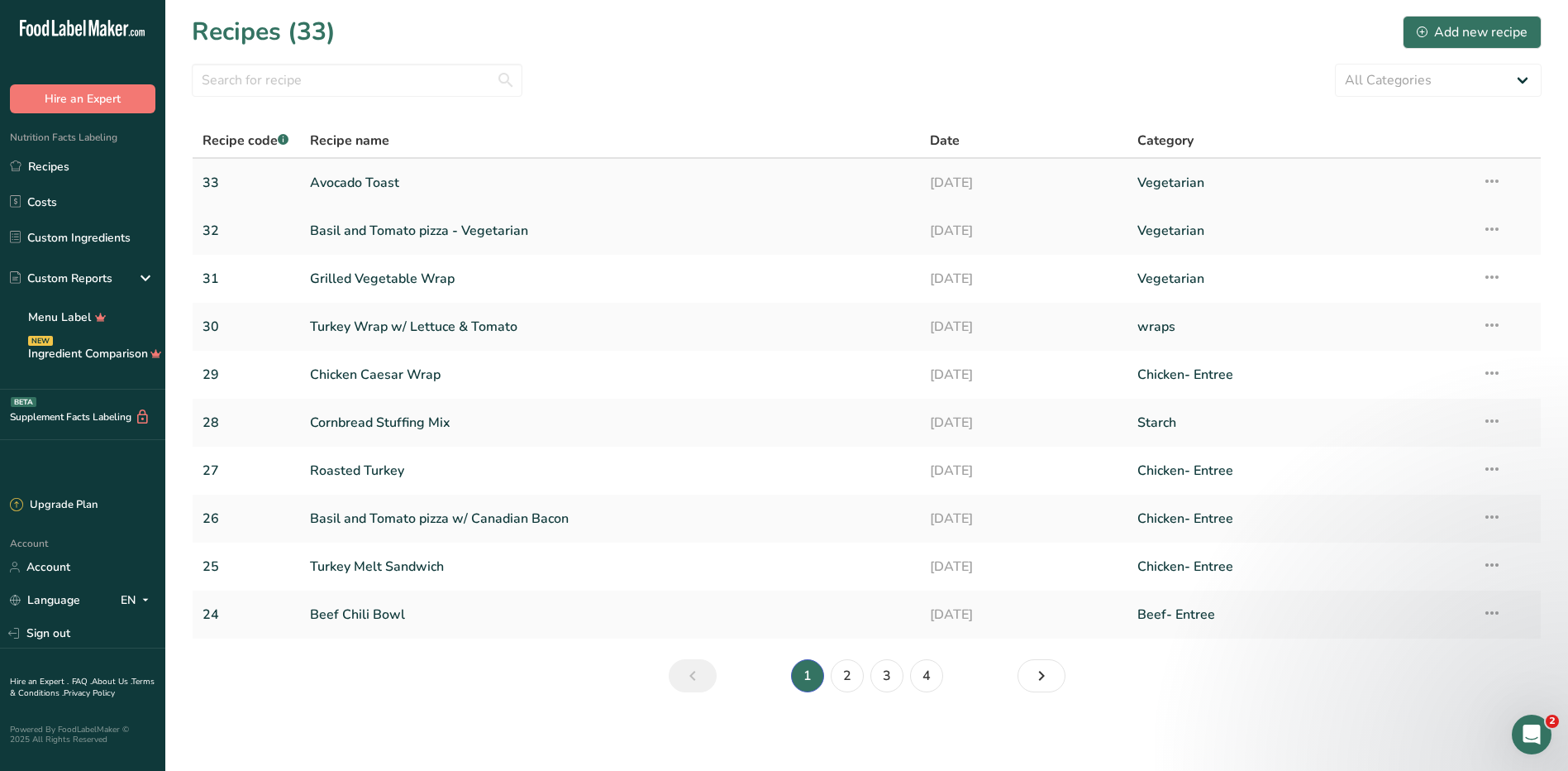
click at [343, 176] on link "Avocado Toast" at bounding box center [610, 182] width 601 height 35
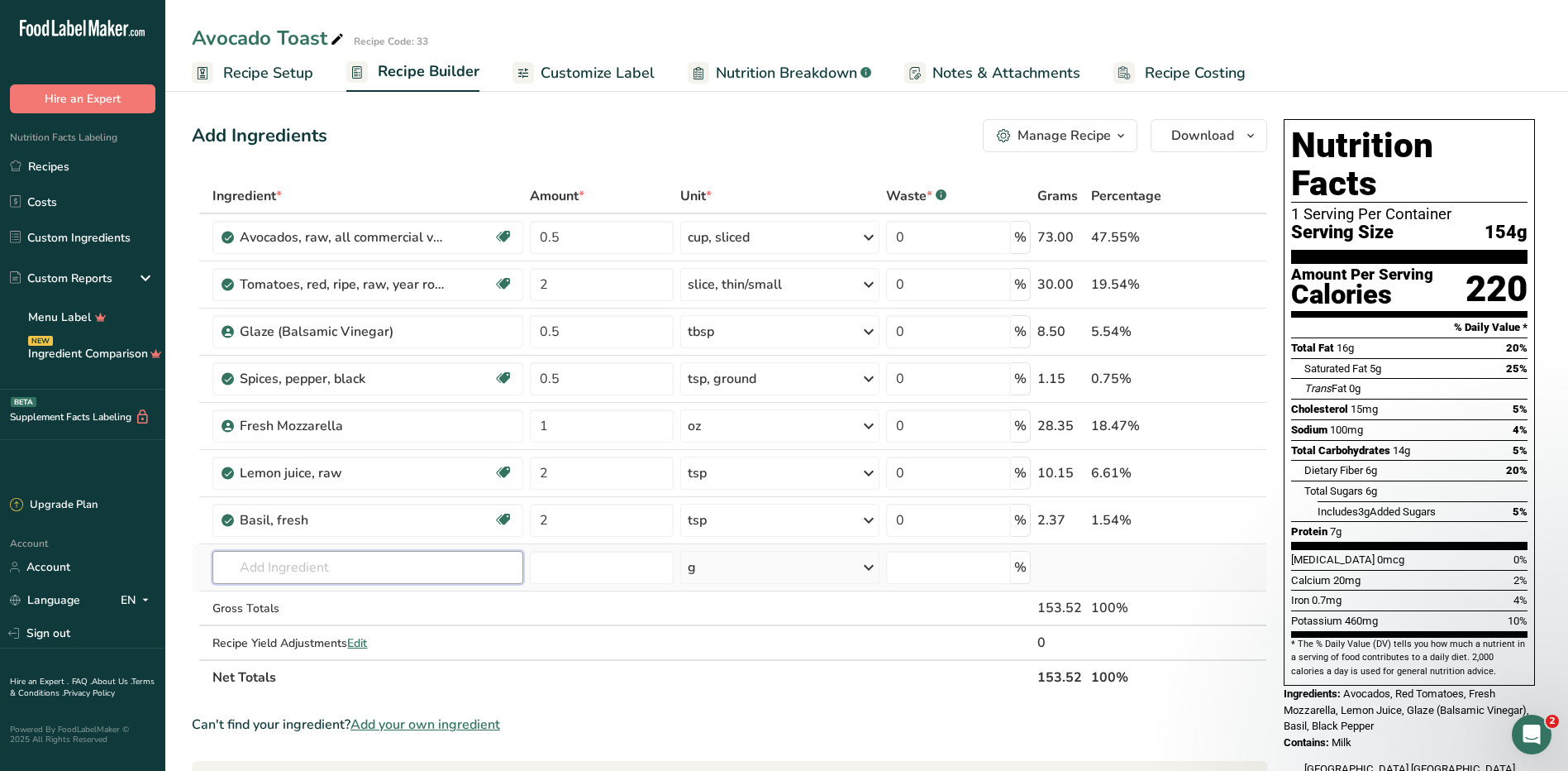
click at [267, 577] on input "text" at bounding box center [367, 567] width 310 height 33
click at [622, 513] on input "2" at bounding box center [602, 520] width 144 height 33
type input "1"
click at [816, 514] on div "Ingredient * Amount * Unit * Waste * .a-a{fill:#347362;}.b-a{fill:#fff;} Grams …" at bounding box center [729, 436] width 1075 height 516
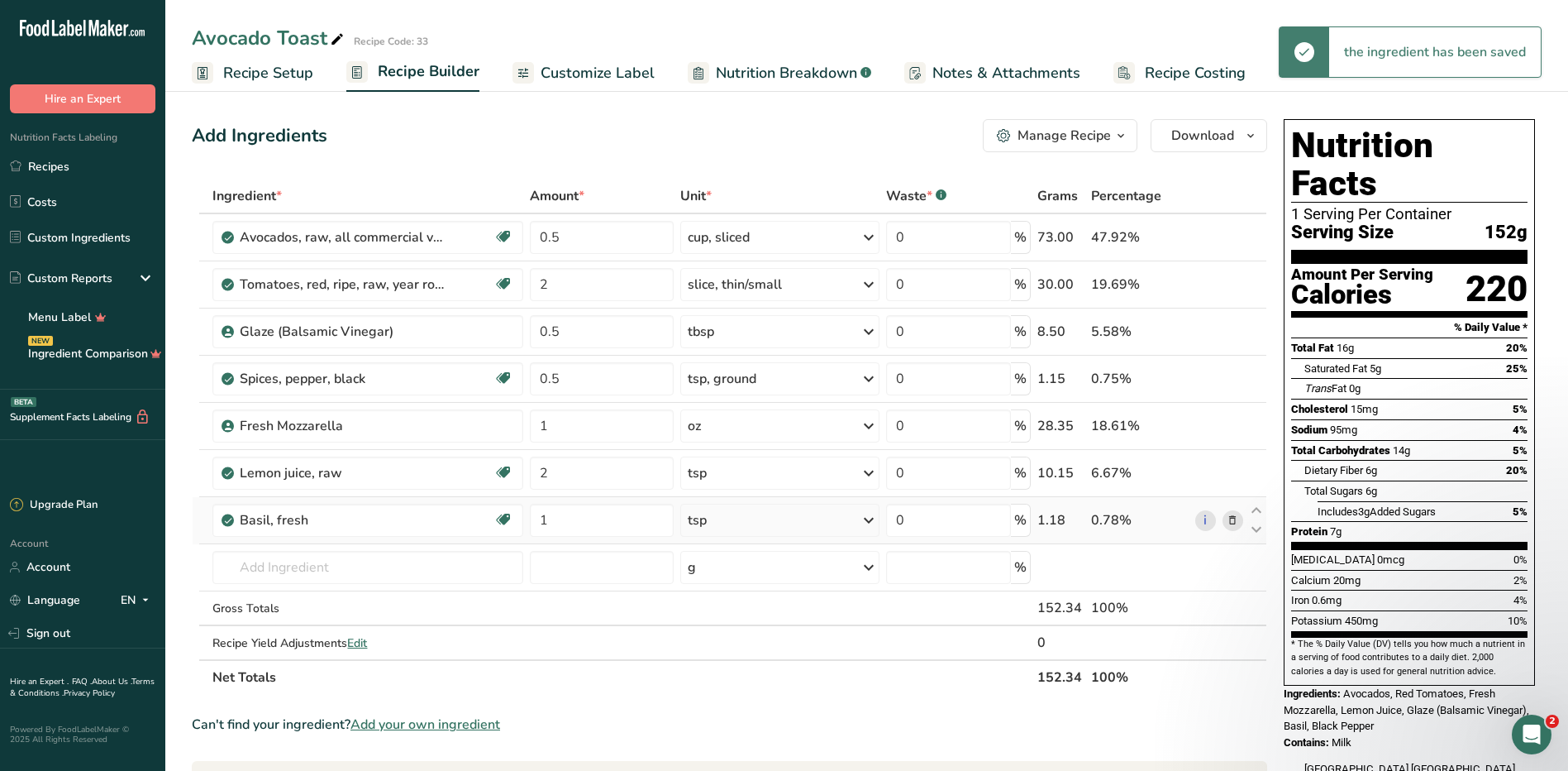
click at [813, 524] on div "tsp" at bounding box center [780, 520] width 199 height 33
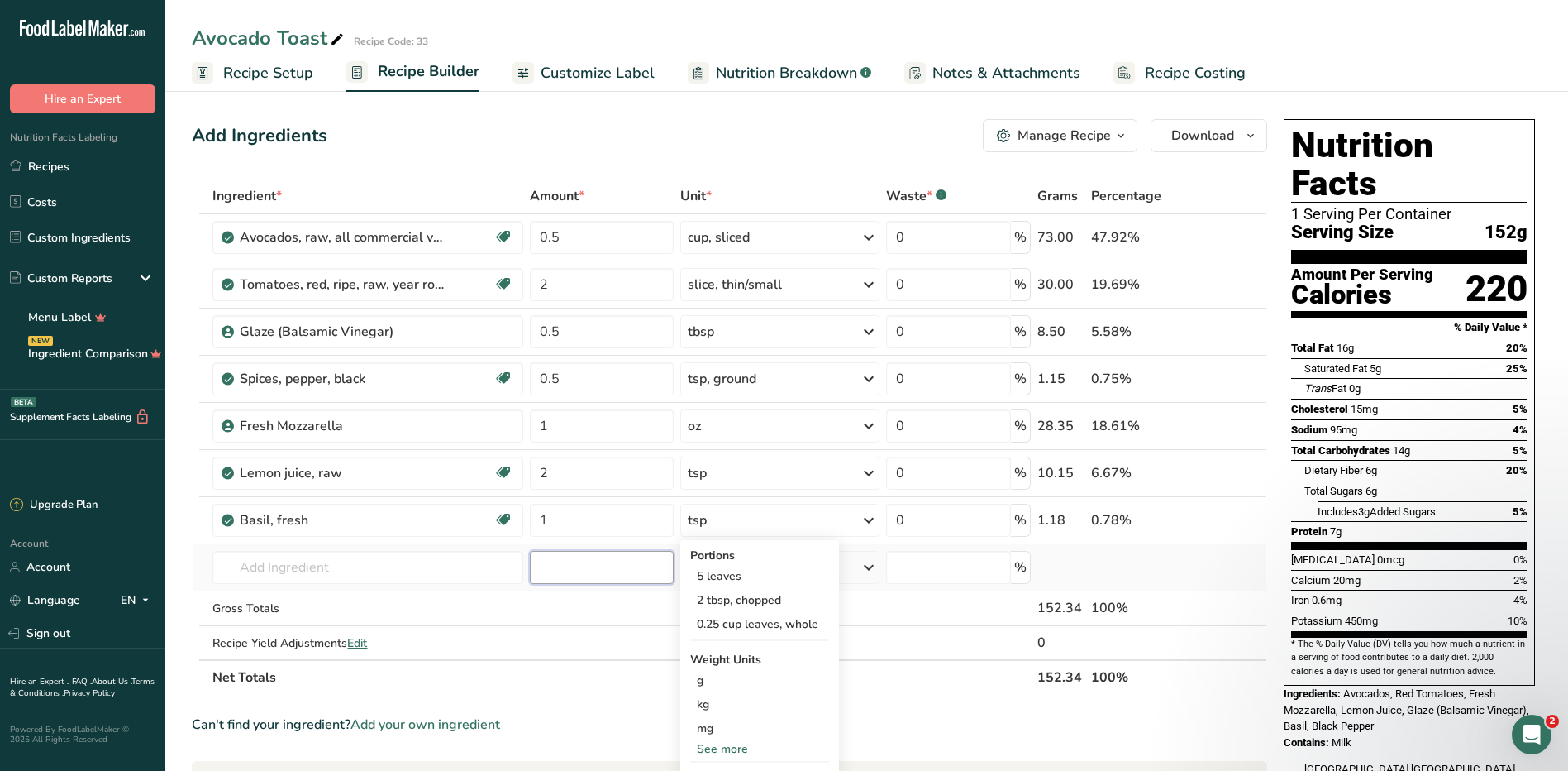
click at [615, 557] on input "number" at bounding box center [602, 567] width 144 height 33
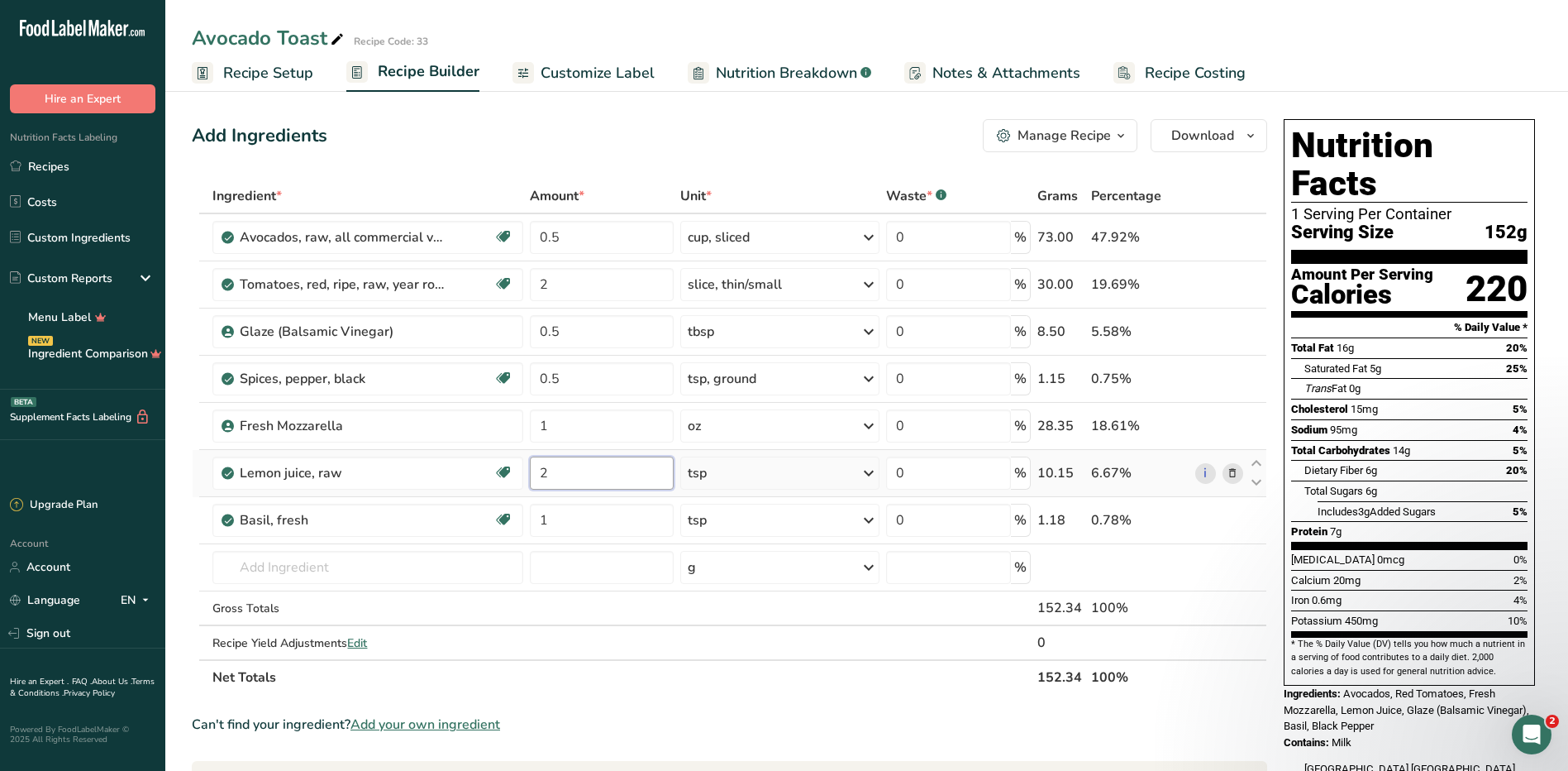
click at [612, 470] on input "2" at bounding box center [602, 473] width 144 height 33
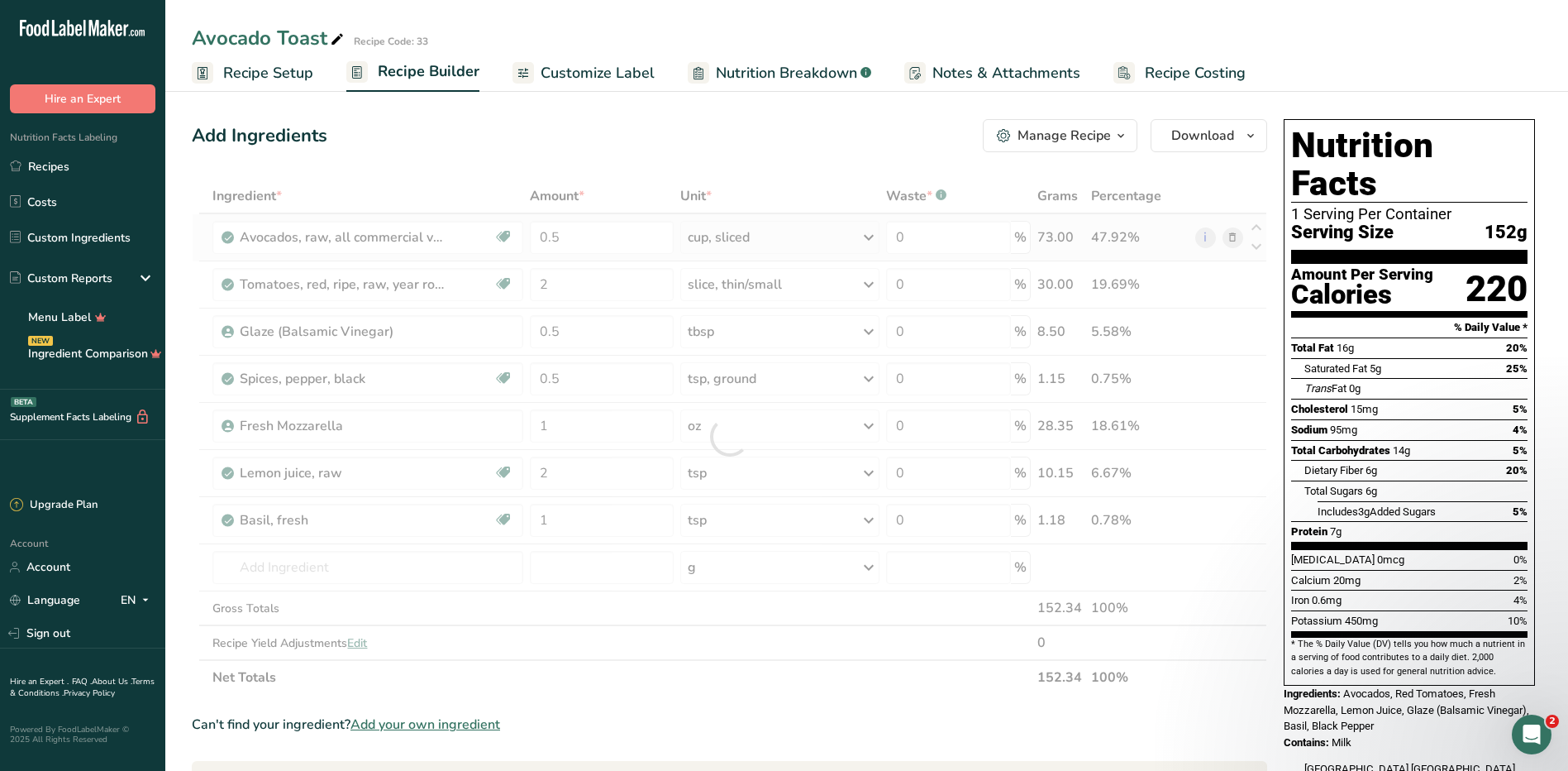
click at [756, 234] on div "Ingredient * Amount * Unit * Waste * .a-a{fill:#347362;}.b-a{fill:#fff;} Grams …" at bounding box center [729, 436] width 1075 height 516
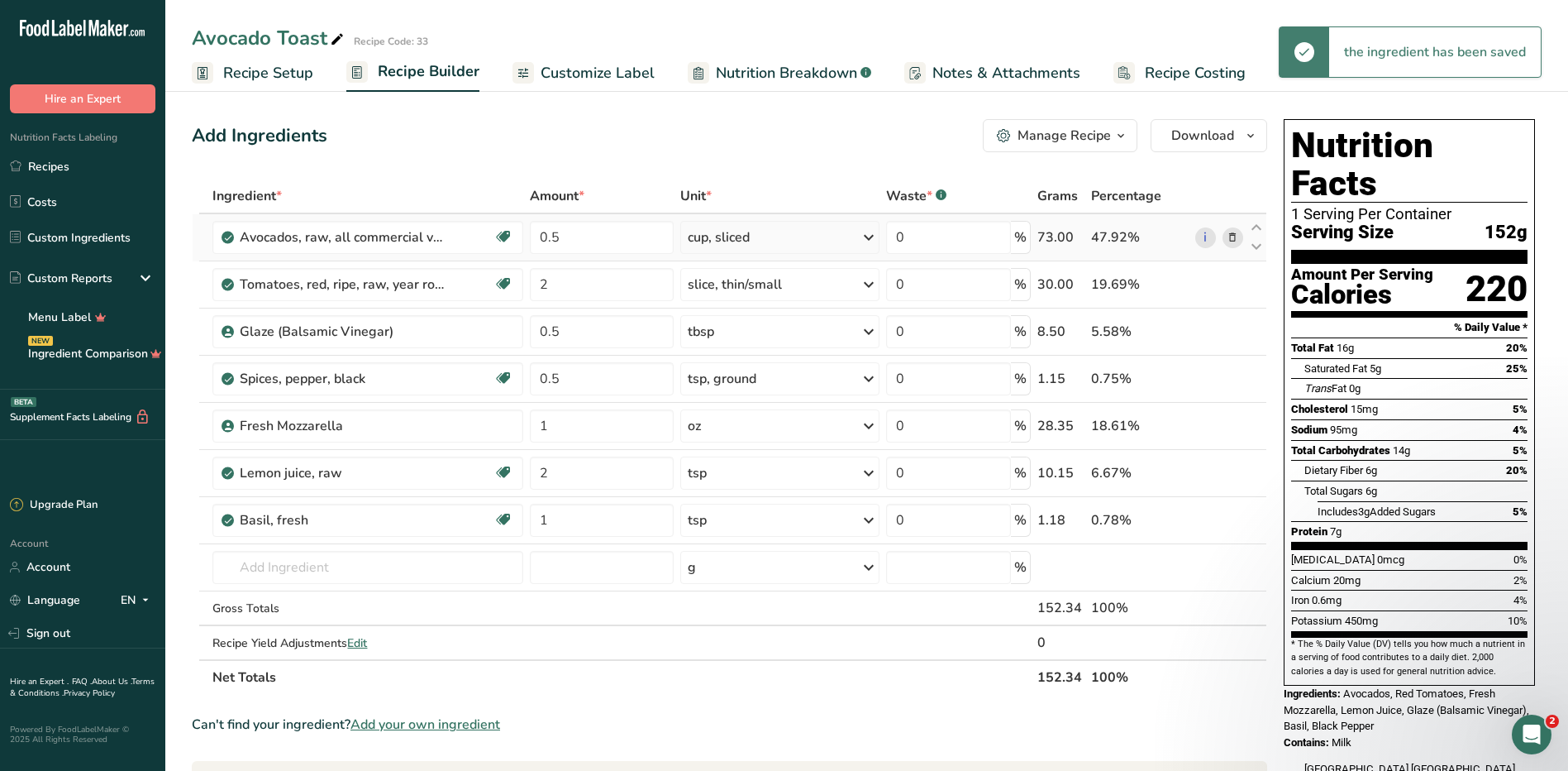
click at [756, 234] on div "cup, sliced" at bounding box center [780, 237] width 199 height 33
click at [732, 362] on div "See more" at bounding box center [759, 362] width 139 height 18
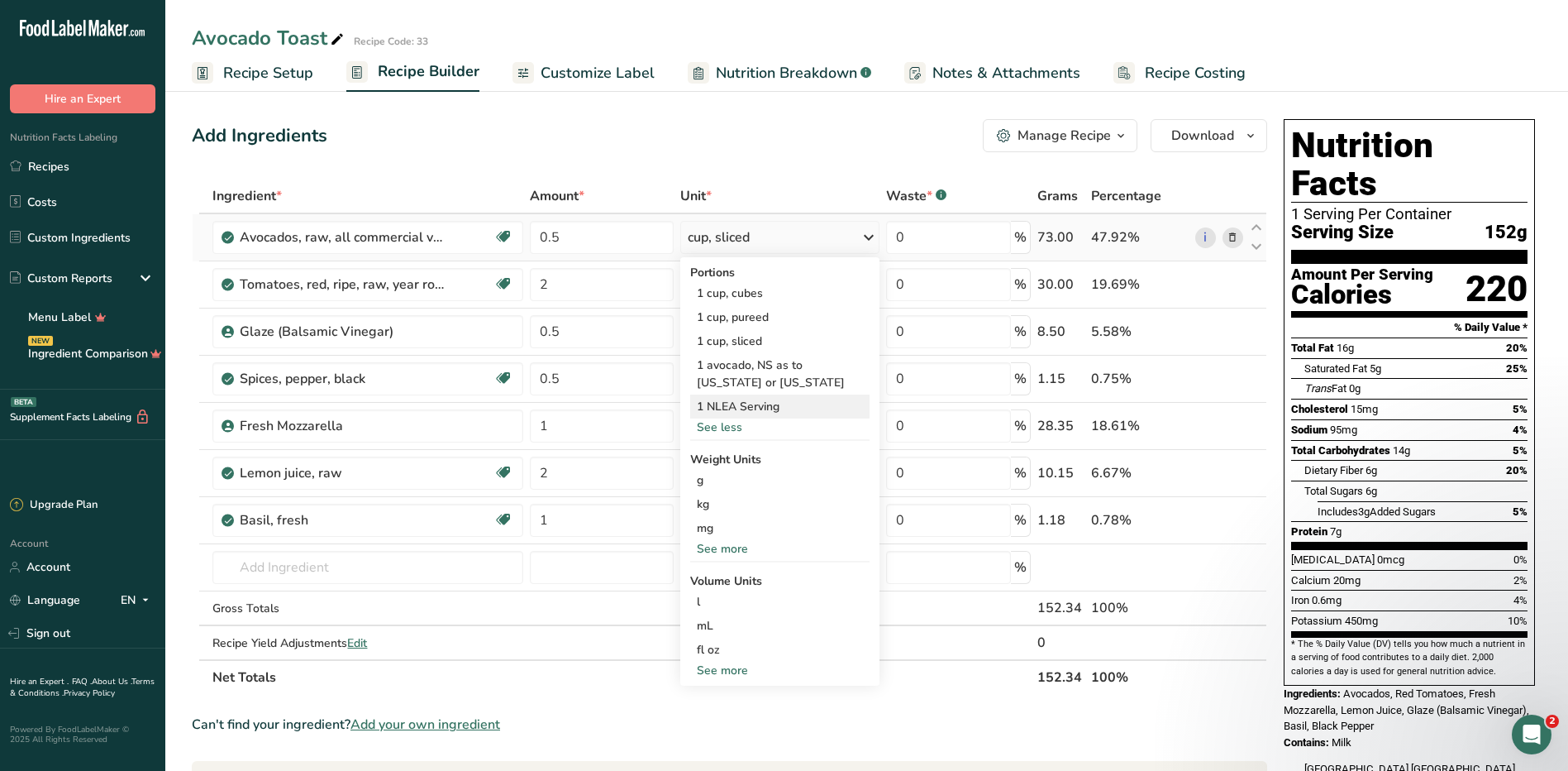
click at [760, 412] on div "1 NLEA Serving" at bounding box center [780, 406] width 179 height 24
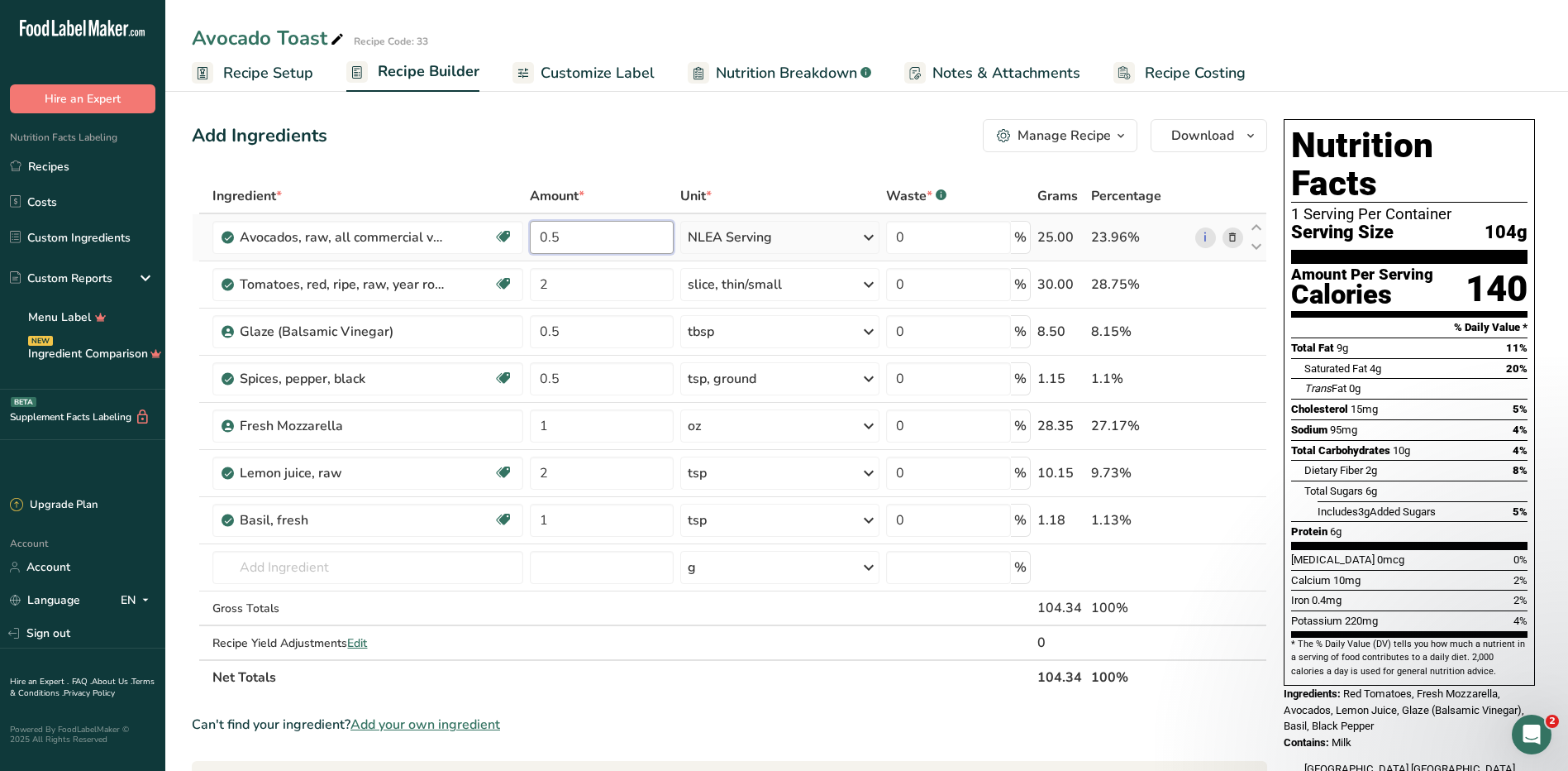
click at [661, 233] on input "0.5" at bounding box center [602, 237] width 144 height 33
type input "0"
type input "1"
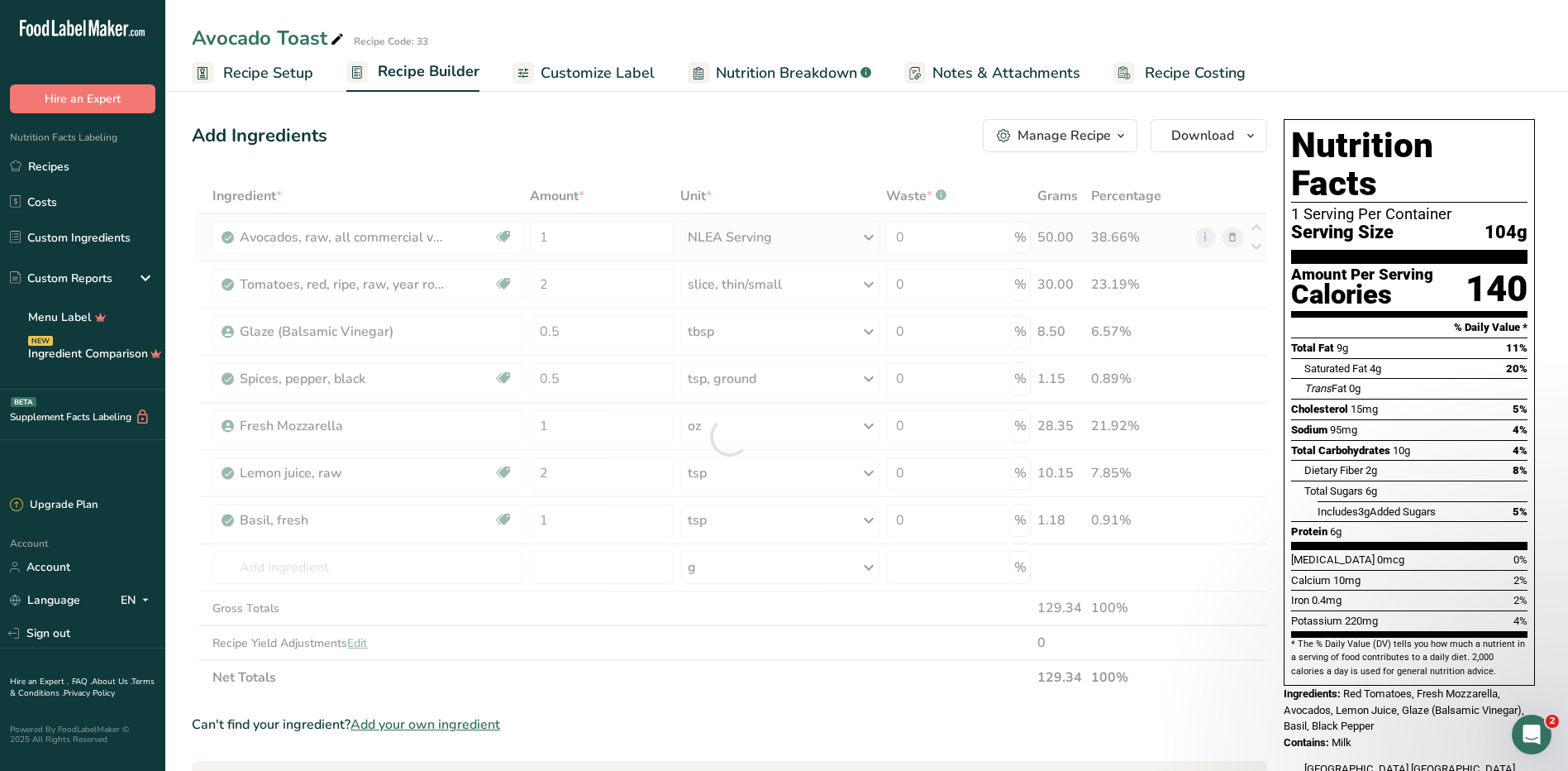
click at [802, 243] on div "Ingredient * Amount * Unit * Waste * .a-a{fill:#347362;}.b-a{fill:#fff;} Grams …" at bounding box center [729, 436] width 1075 height 516
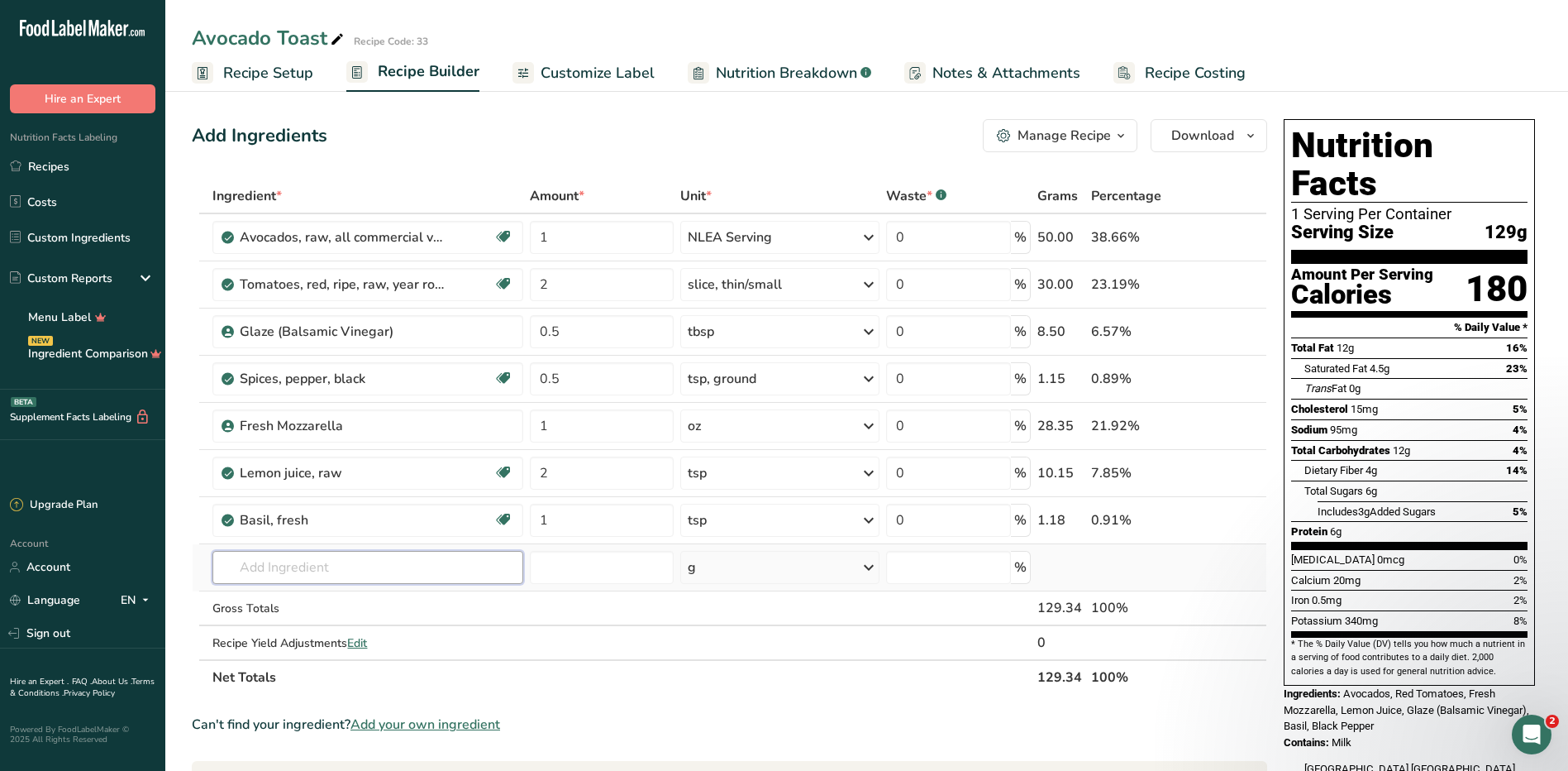
click at [414, 572] on input "text" at bounding box center [367, 567] width 310 height 33
click at [865, 242] on icon at bounding box center [868, 237] width 20 height 30
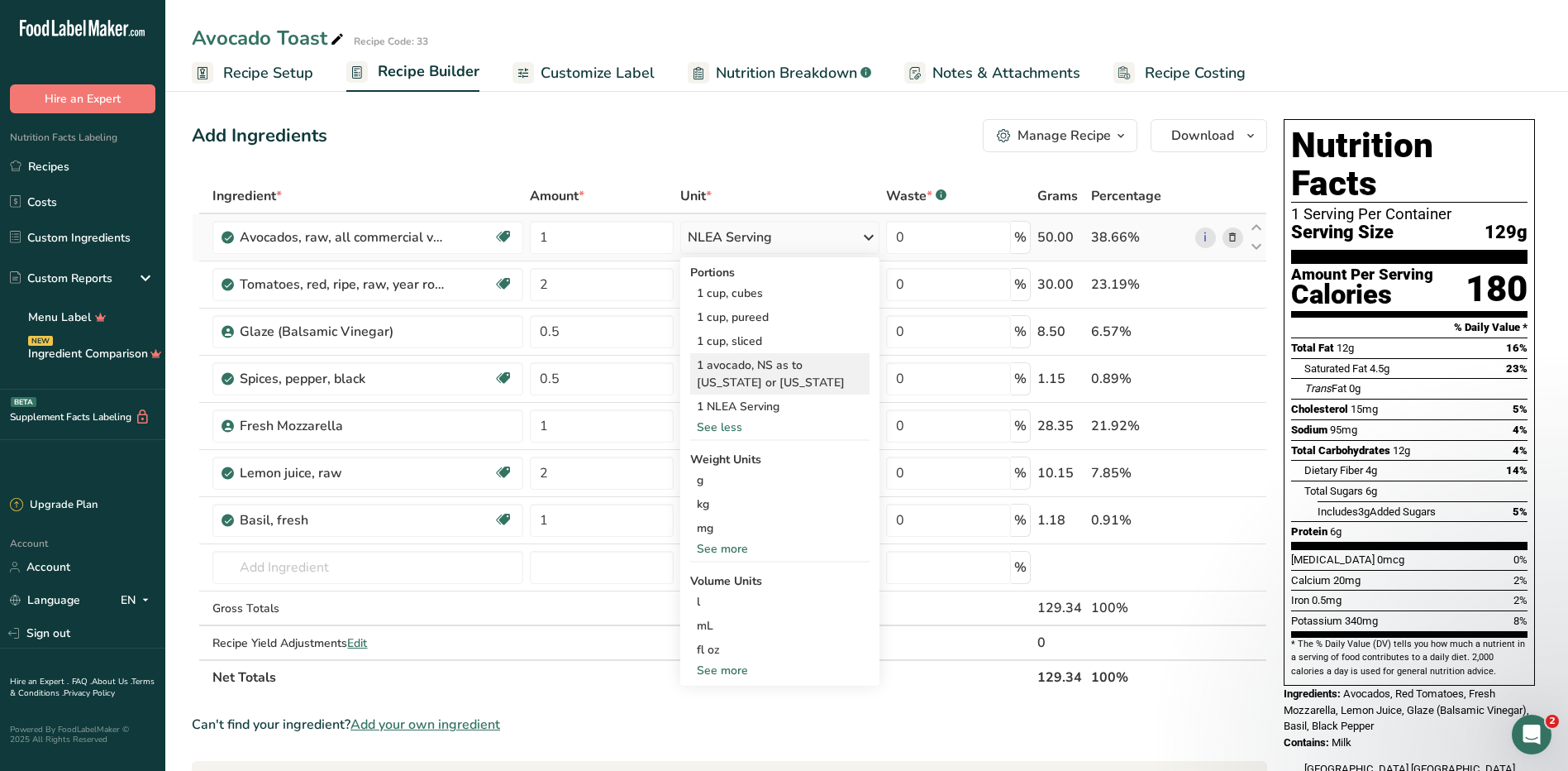
click at [753, 381] on div "1 avocado, NS as to Florida or California" at bounding box center [780, 374] width 179 height 42
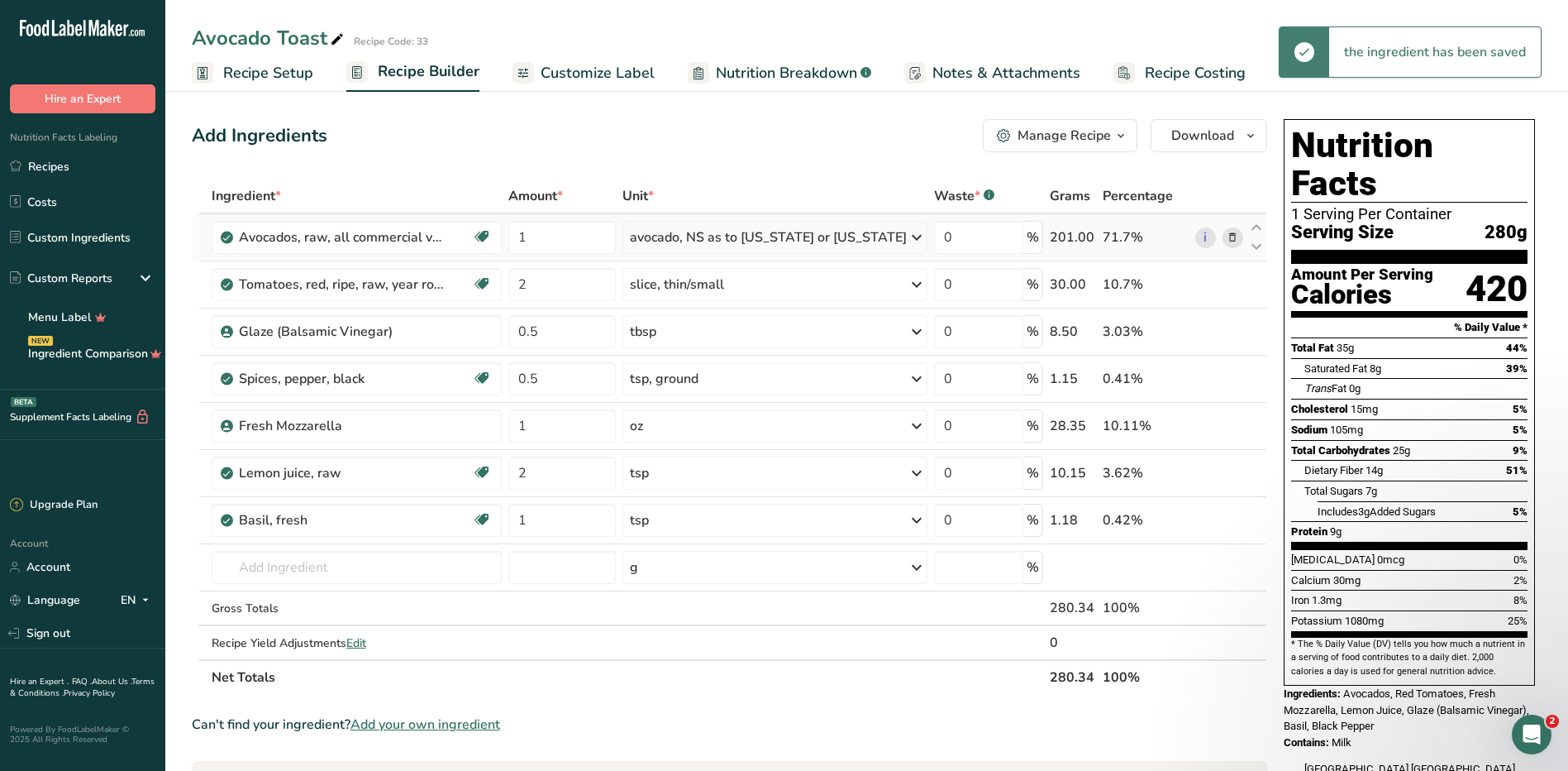
click at [810, 234] on div "avocado, NS as to Florida or California" at bounding box center [768, 237] width 277 height 20
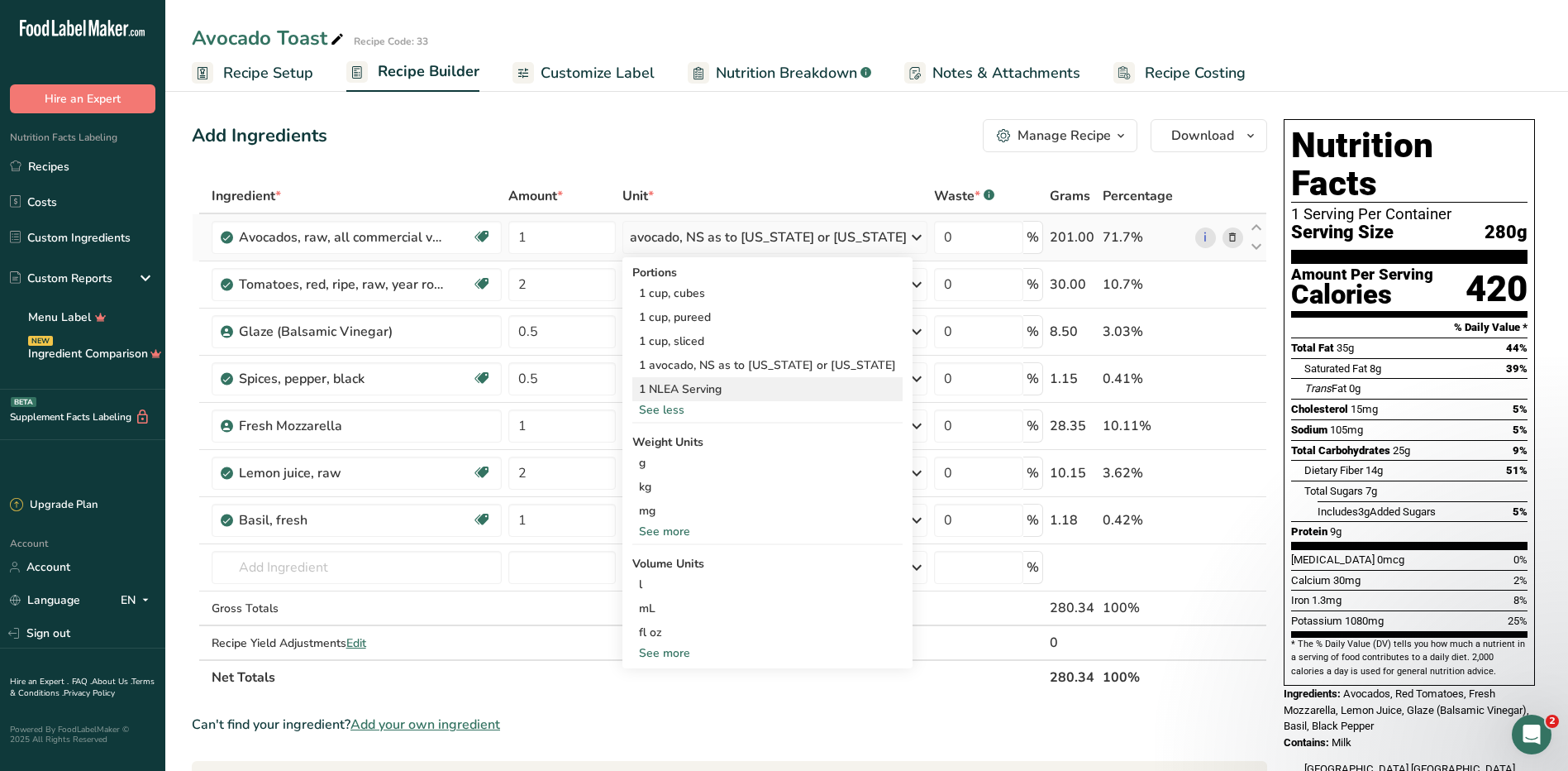
click at [740, 392] on div "1 NLEA Serving" at bounding box center [767, 389] width 270 height 24
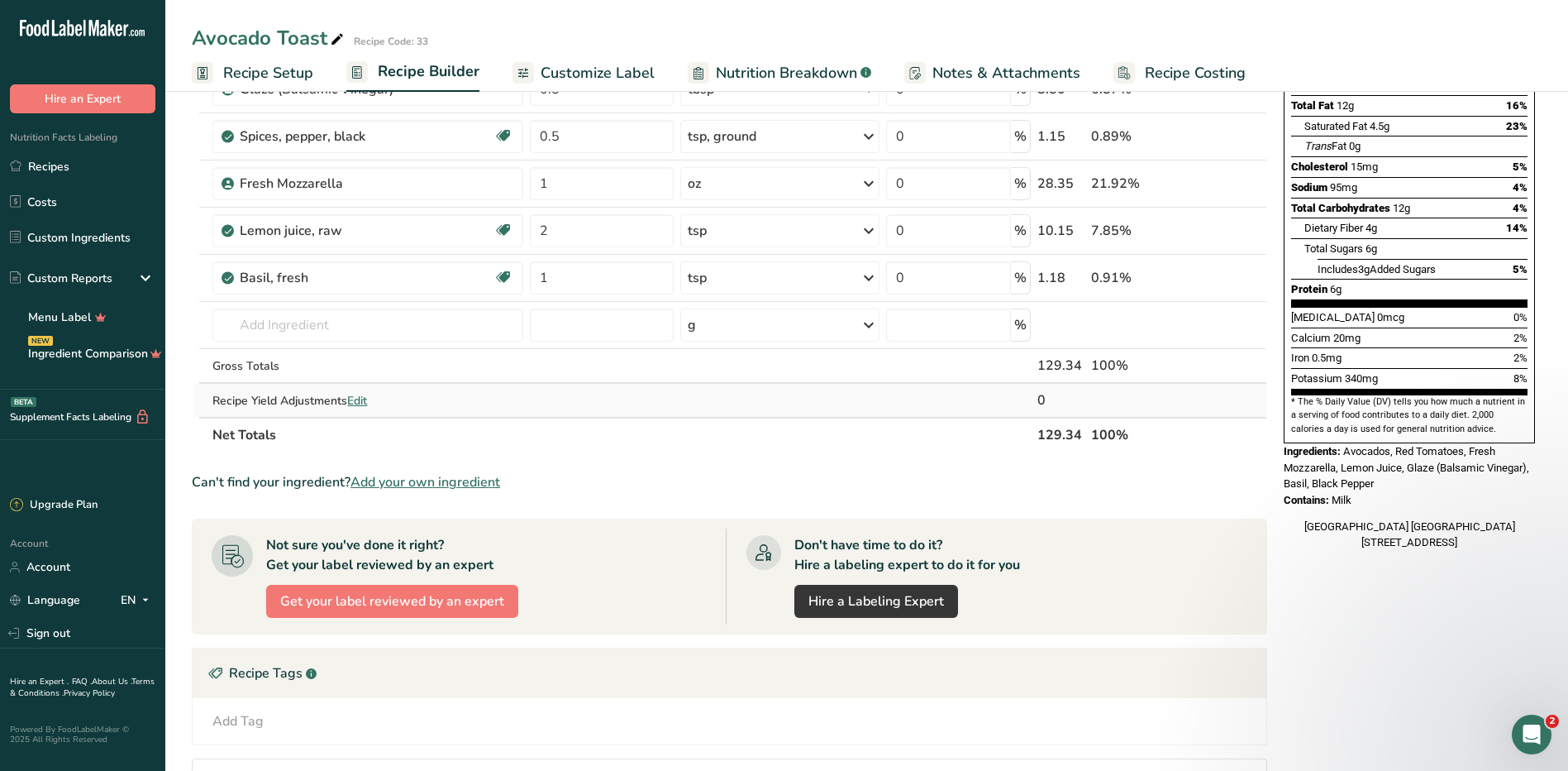
scroll to position [248, 0]
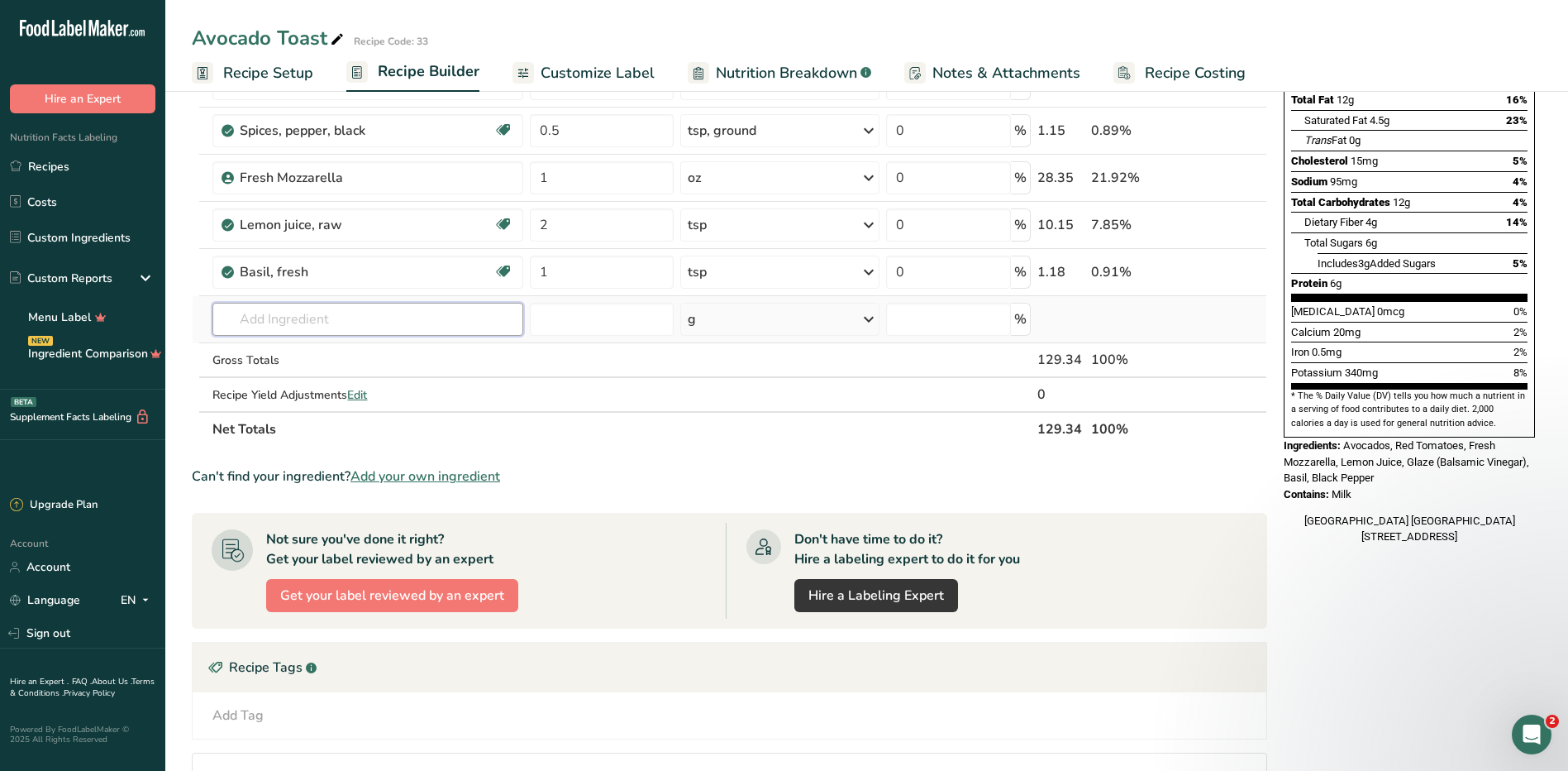
click at [386, 331] on input "text" at bounding box center [367, 319] width 310 height 33
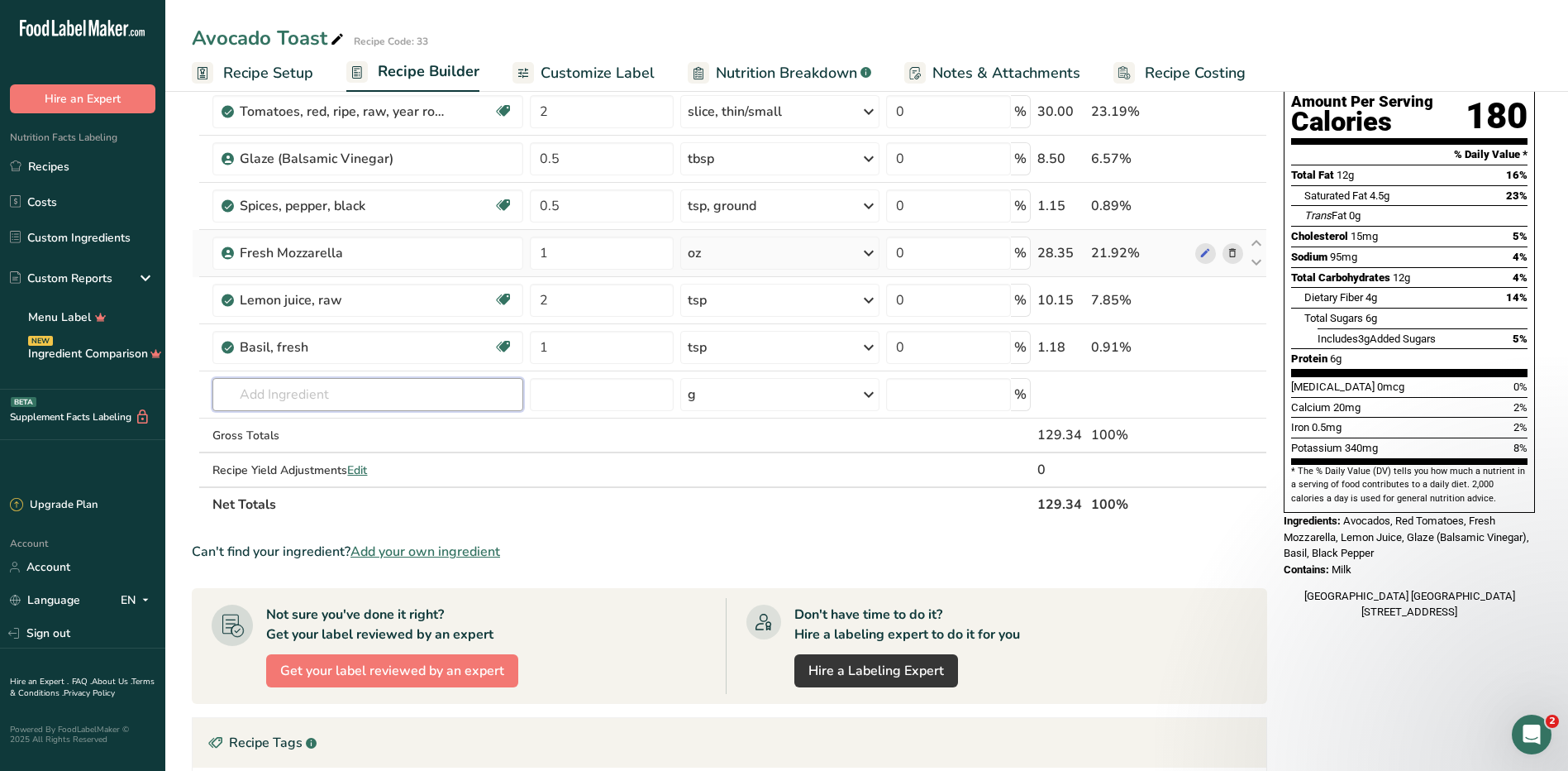
scroll to position [0, 0]
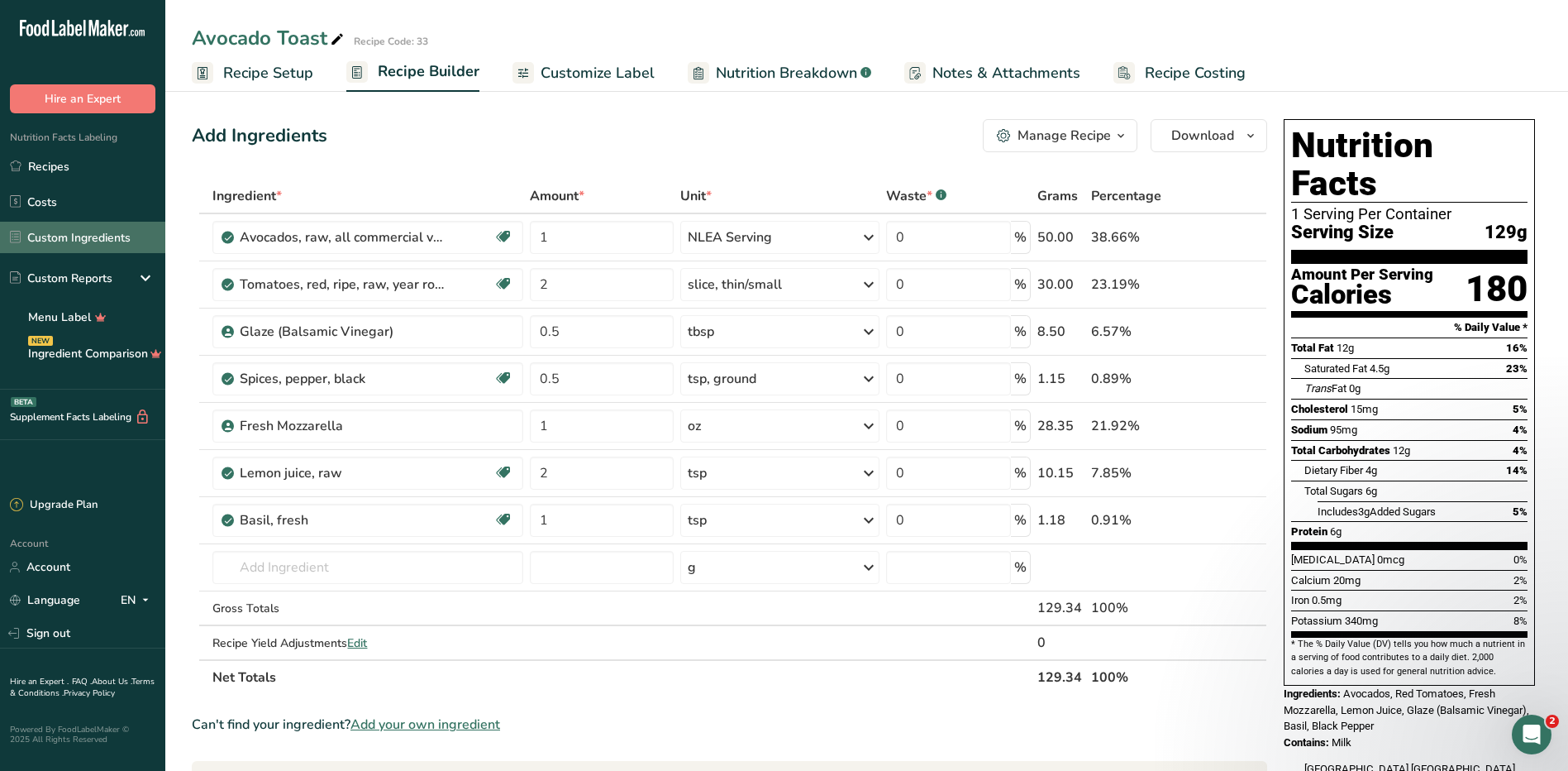
click at [83, 234] on link "Custom Ingredients" at bounding box center [83, 237] width 165 height 31
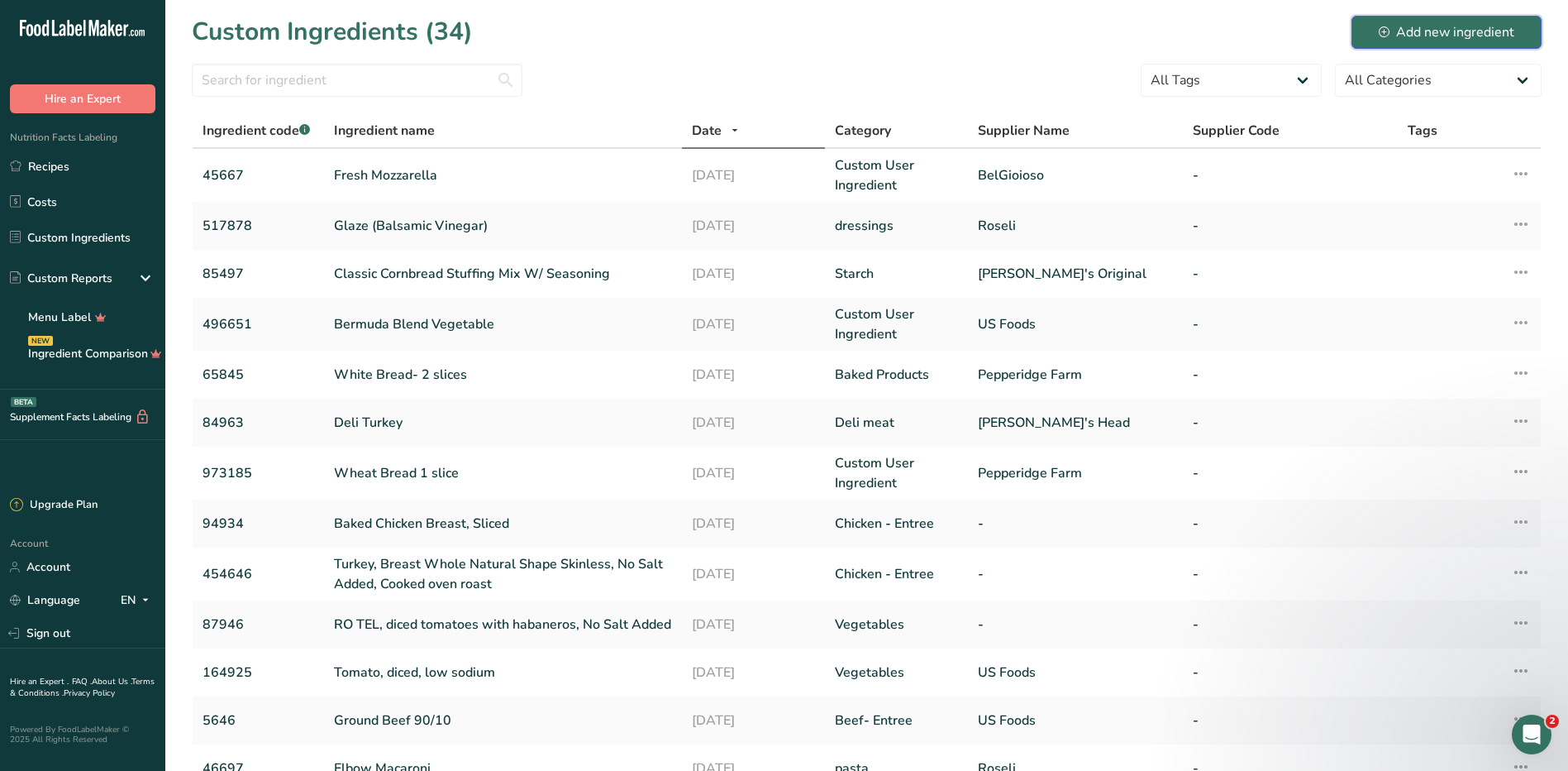
click at [1397, 34] on div "Add new ingredient" at bounding box center [1446, 32] width 136 height 20
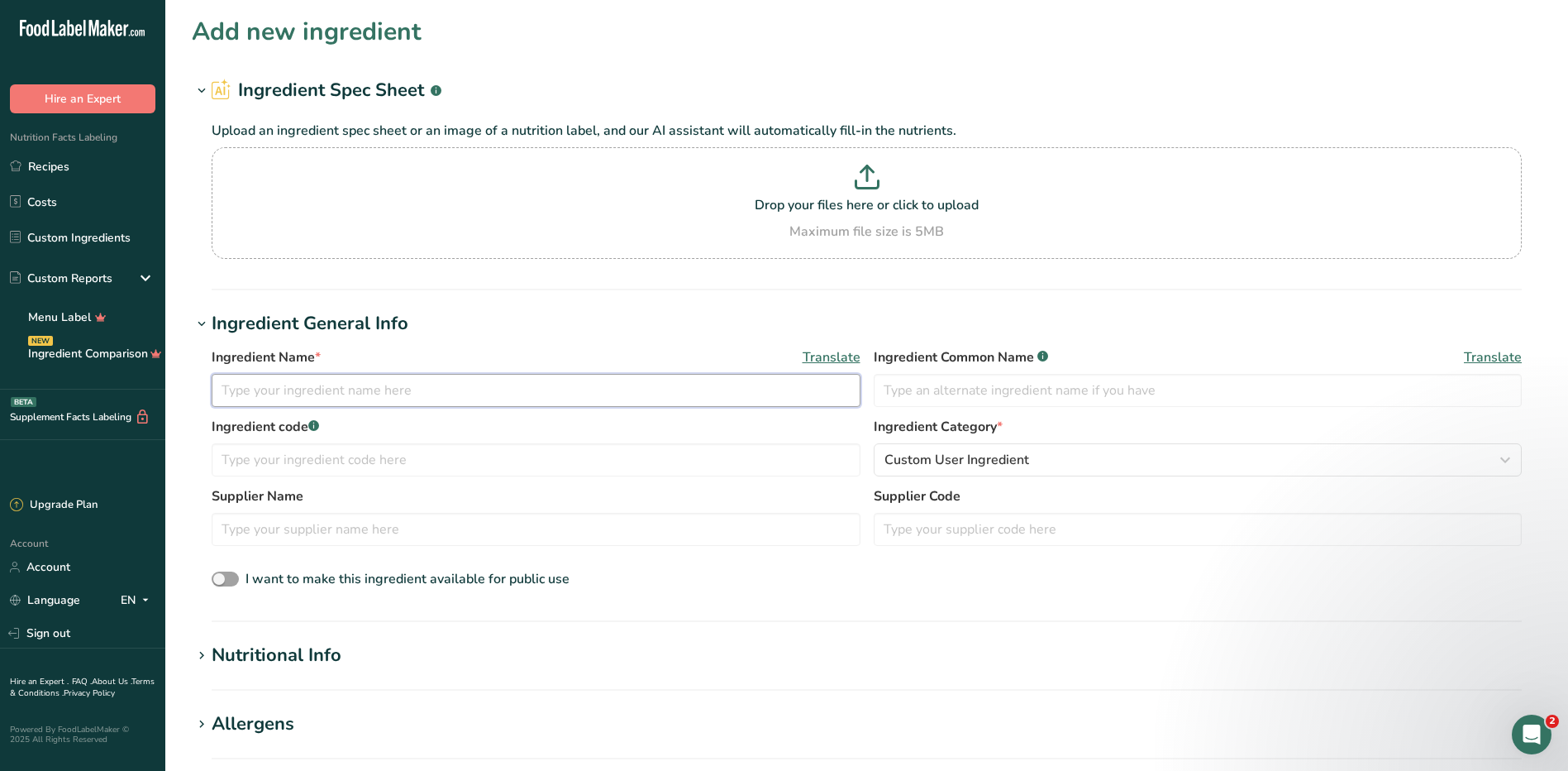
click at [352, 391] on input "text" at bounding box center [535, 390] width 649 height 33
type input "French Bread"
click at [551, 468] on input "text" at bounding box center [535, 459] width 649 height 33
type input "65987"
click at [978, 458] on span "Custom User Ingredient" at bounding box center [956, 459] width 145 height 20
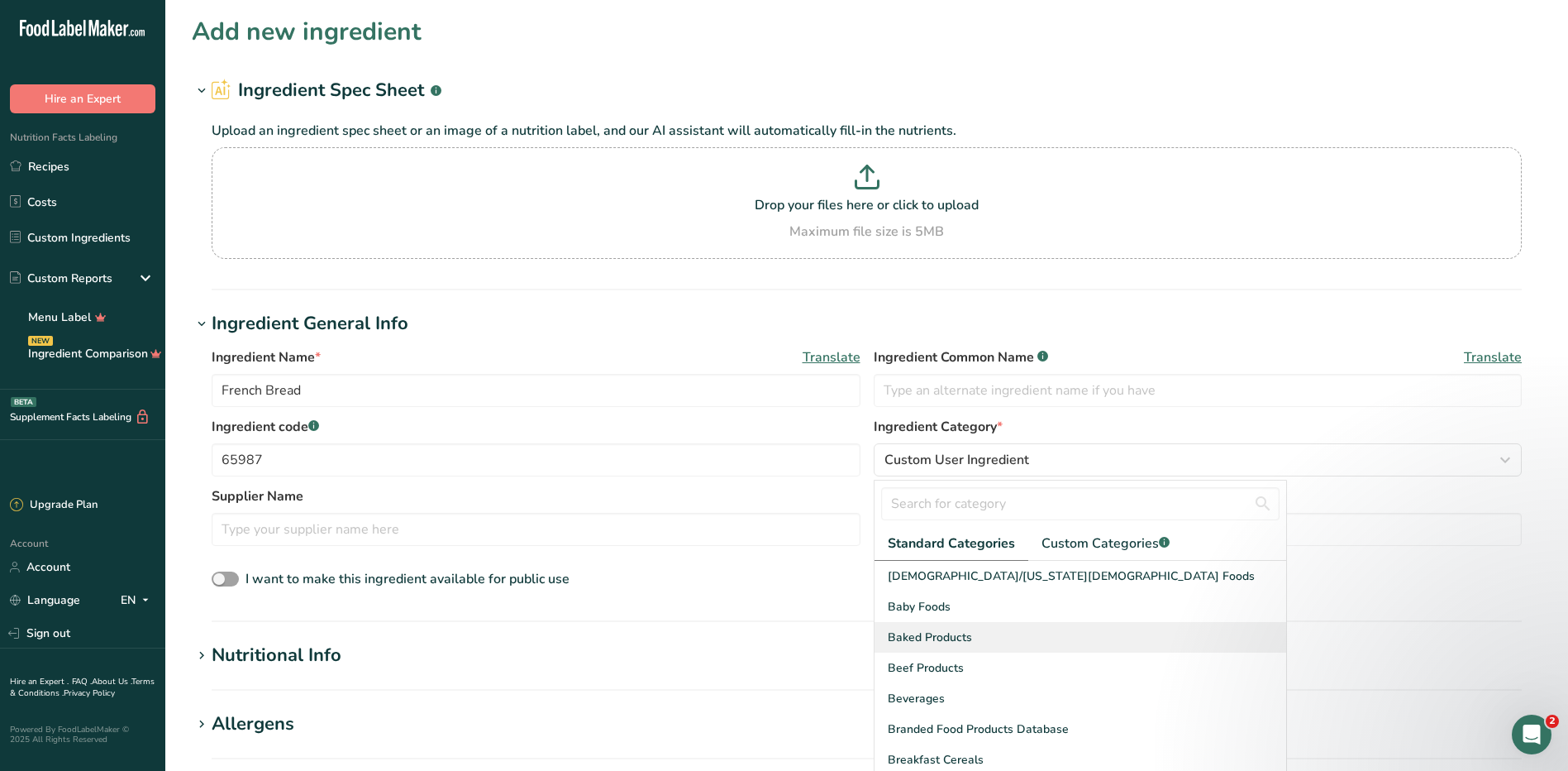
click at [951, 640] on span "Baked Products" at bounding box center [930, 638] width 84 height 18
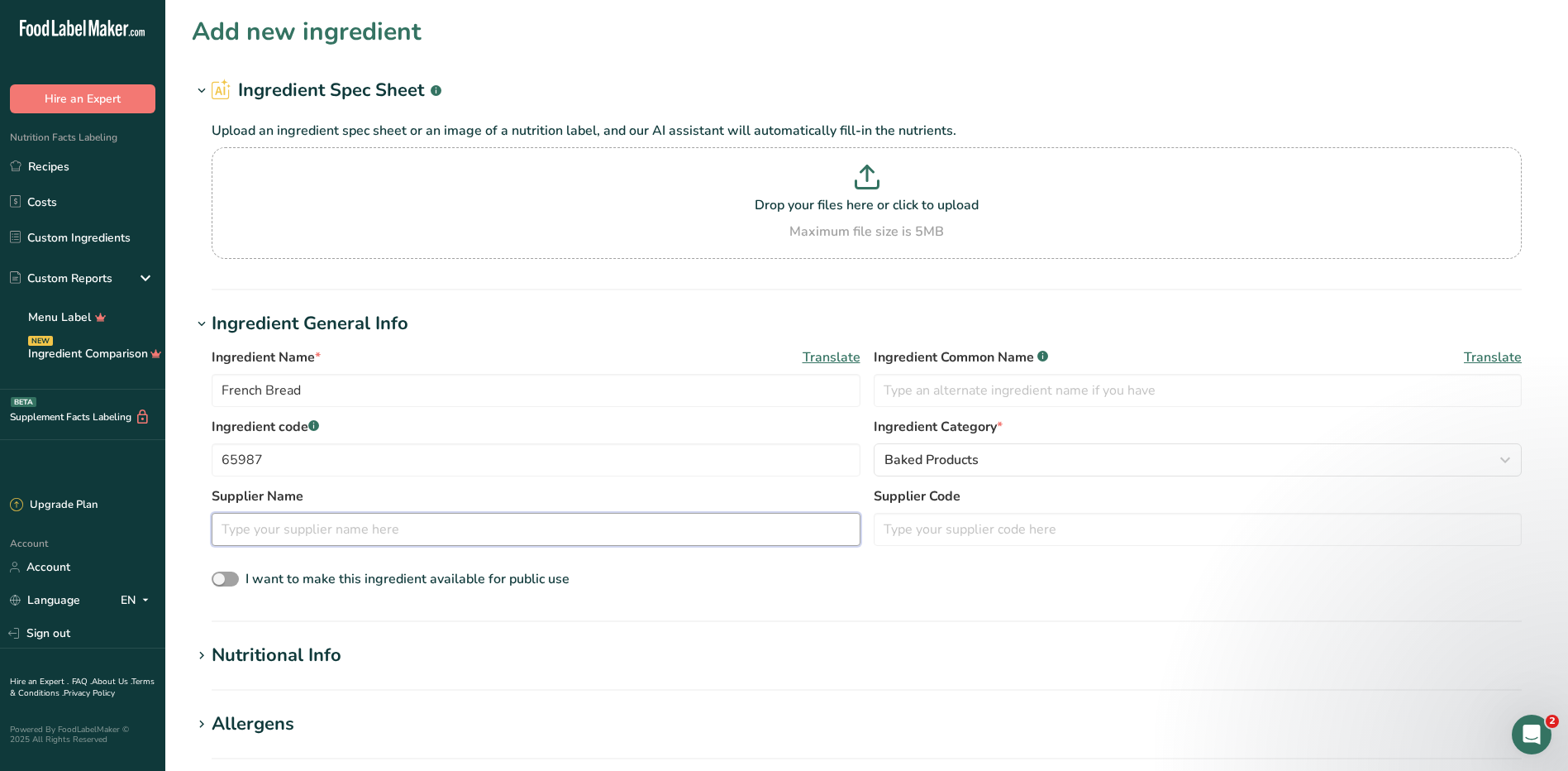
click at [408, 530] on input "text" at bounding box center [535, 529] width 649 height 33
type input "F"
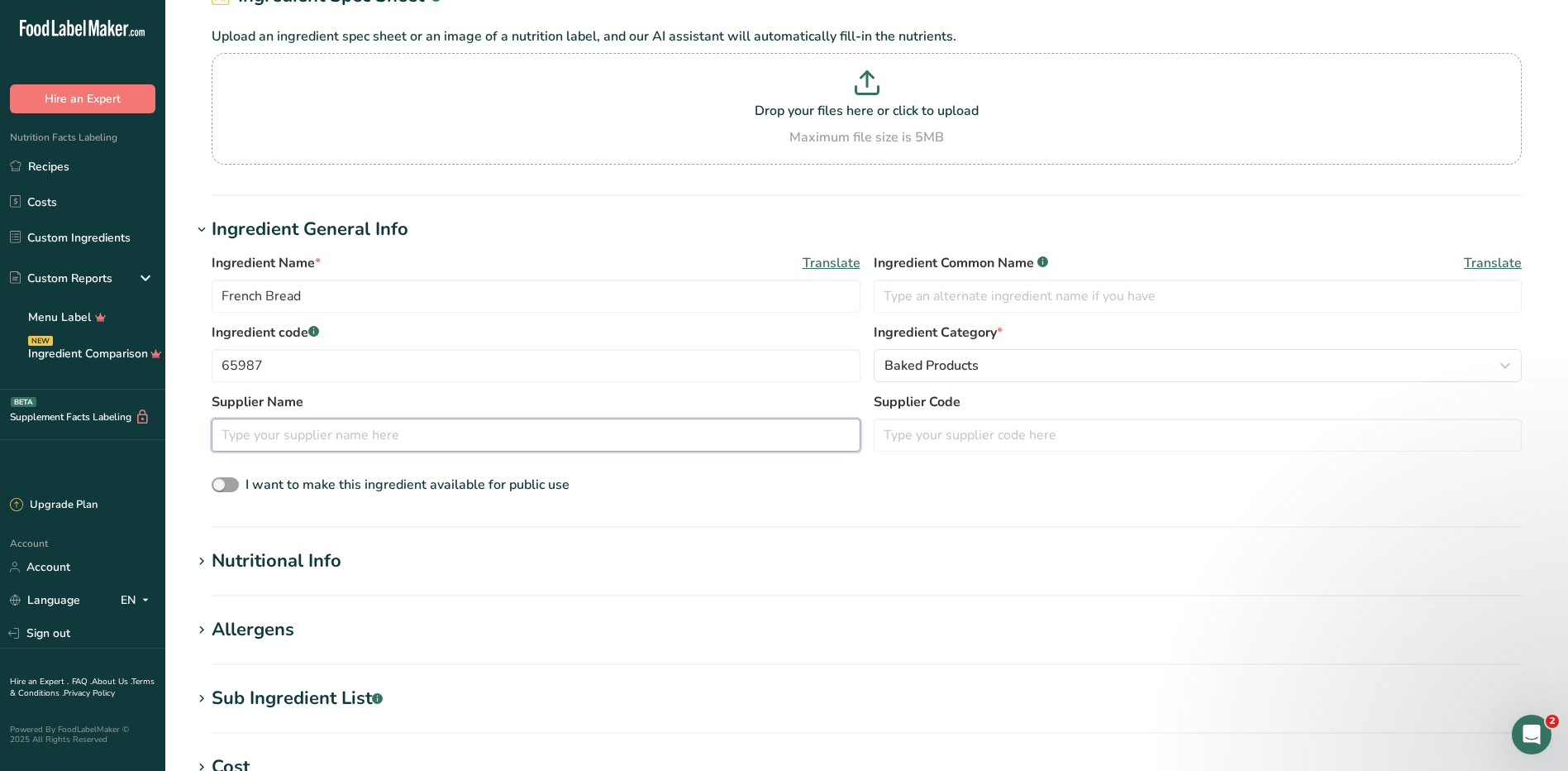
scroll to position [248, 0]
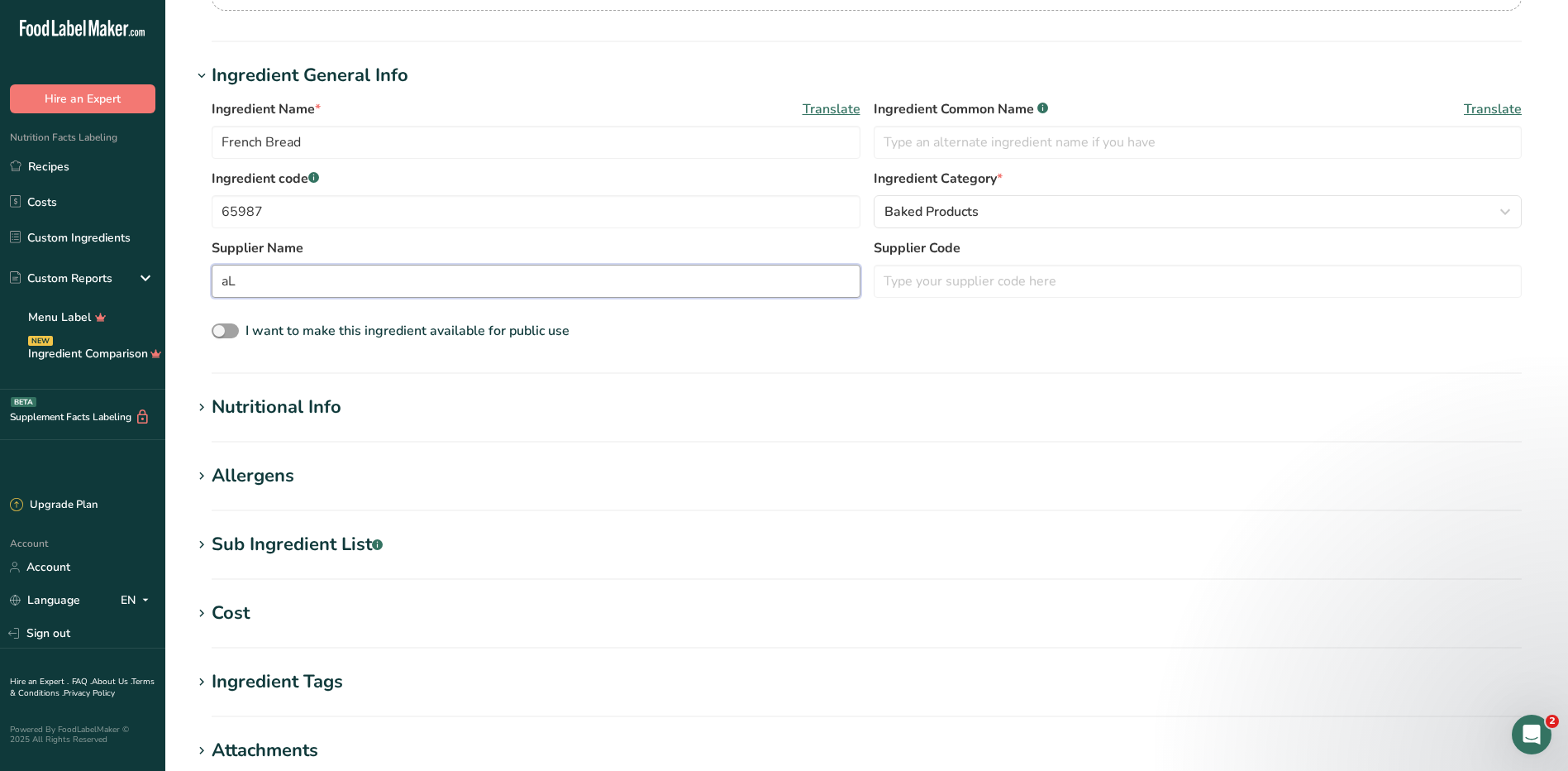
type input "a"
type input "Aldi's"
click at [284, 414] on div "Nutritional Info" at bounding box center [276, 407] width 130 height 28
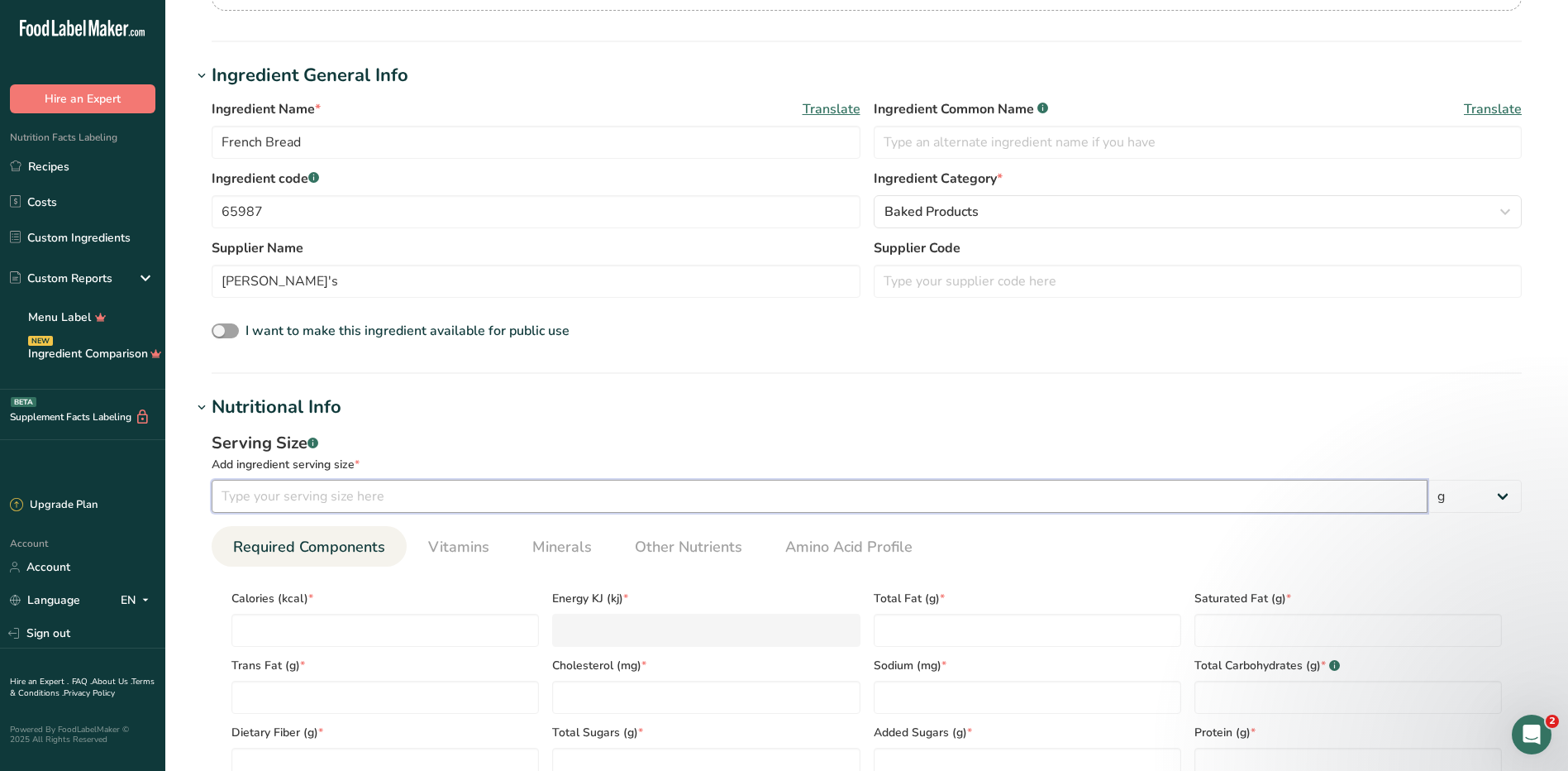
click at [389, 505] on input "number" at bounding box center [820, 496] width 1216 height 33
type input "1"
click at [1501, 491] on select "g kg mg mcg lb oz l mL fl oz tbsp tsp cup qt gallon" at bounding box center [1475, 496] width 94 height 33
click at [548, 491] on input "1" at bounding box center [820, 496] width 1216 height 33
type input "6"
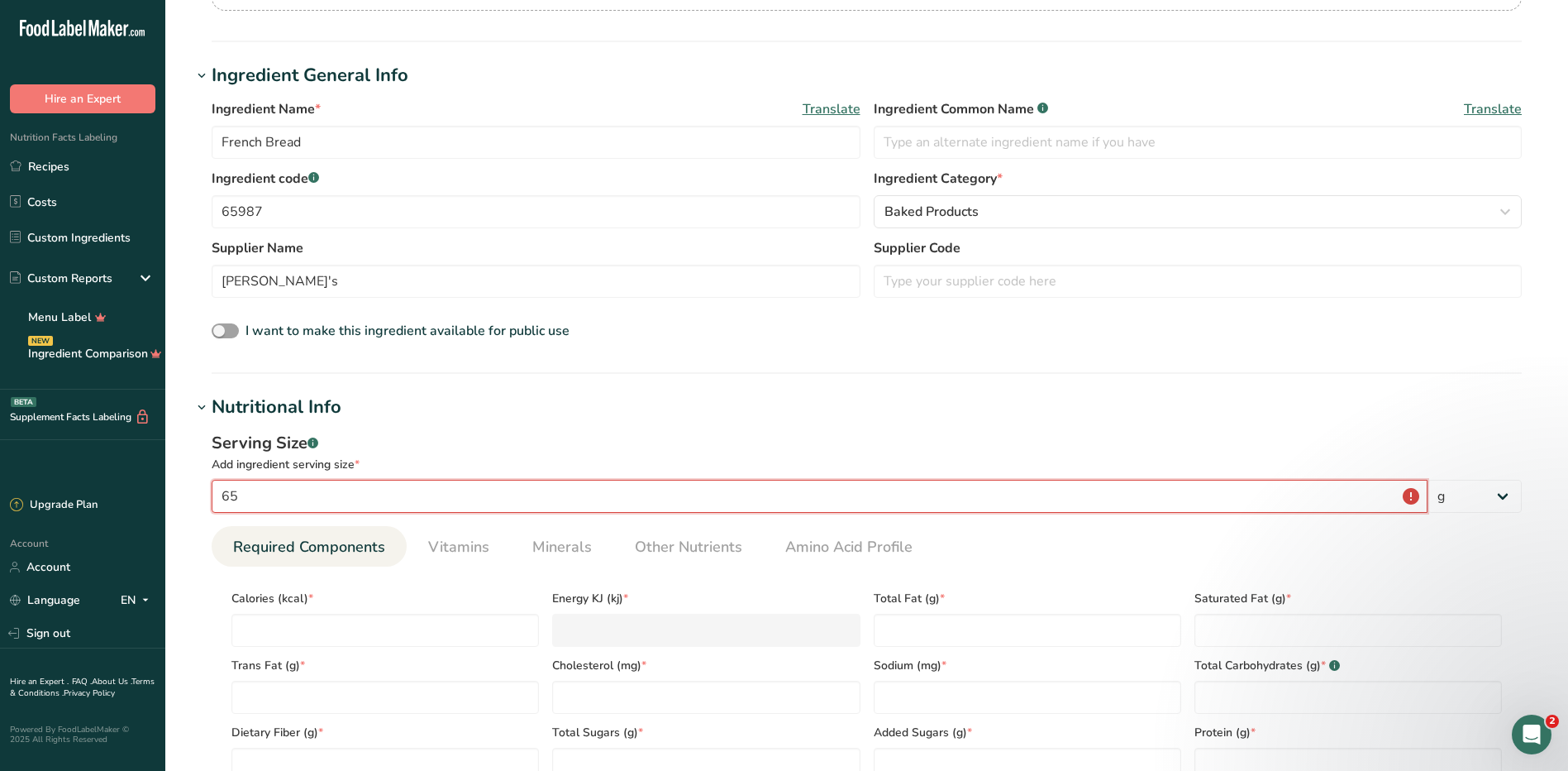
type input "6"
type input "65"
click at [1498, 490] on select "g kg mg mcg lb oz l mL fl oz tbsp tsp cup qt gallon" at bounding box center [1475, 496] width 94 height 33
click at [1428, 480] on select "g kg mg mcg lb oz l mL fl oz tbsp tsp cup qt gallon" at bounding box center [1475, 496] width 94 height 33
click at [484, 628] on input "number" at bounding box center [385, 630] width 307 height 33
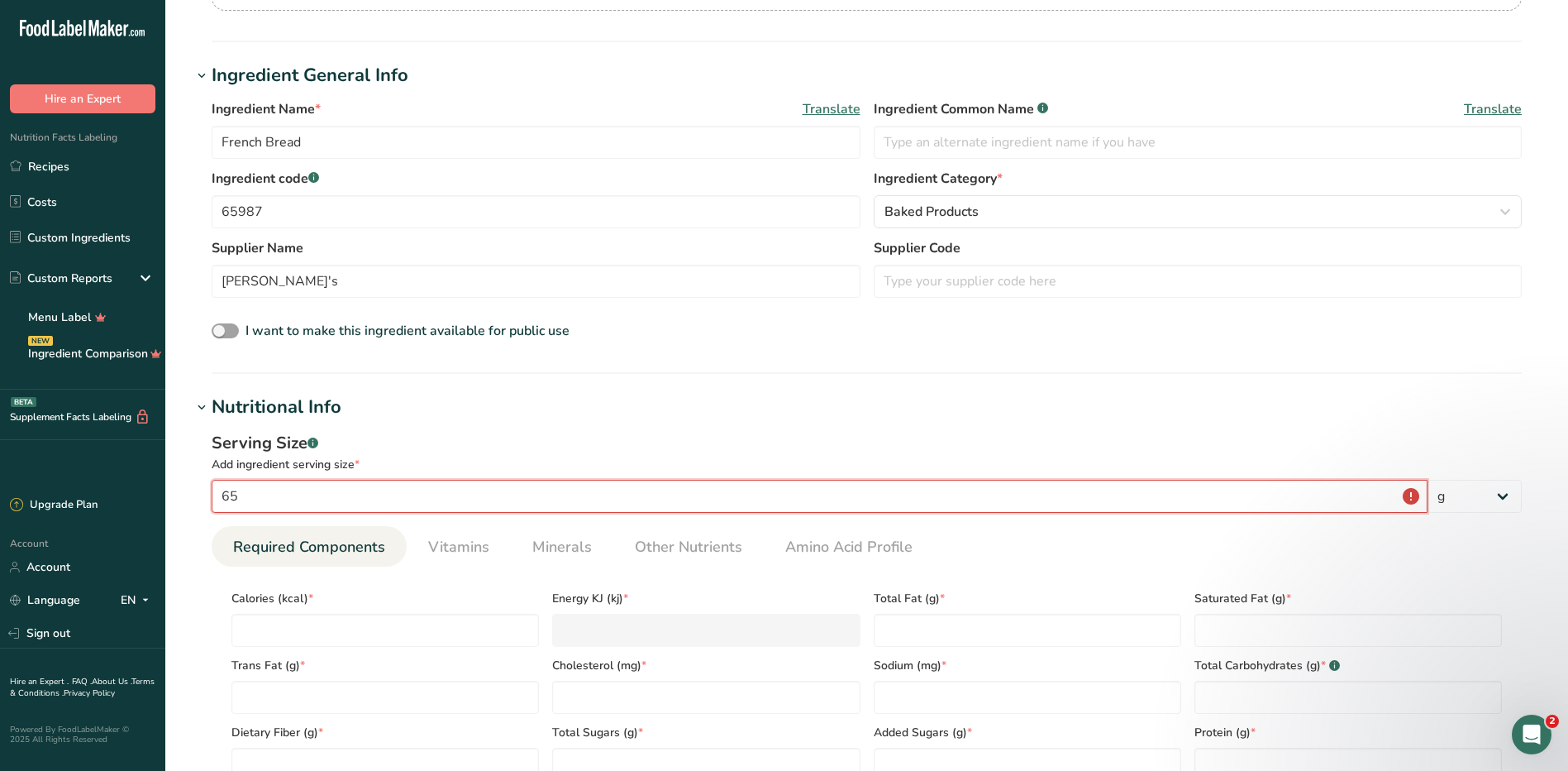
click at [1413, 492] on input "65" at bounding box center [820, 496] width 1216 height 33
click at [462, 643] on input "number" at bounding box center [385, 630] width 307 height 33
click at [461, 558] on span "Vitamins" at bounding box center [458, 546] width 61 height 22
click at [333, 556] on span "Required Components" at bounding box center [309, 546] width 152 height 22
click at [331, 630] on input "number" at bounding box center [385, 630] width 307 height 33
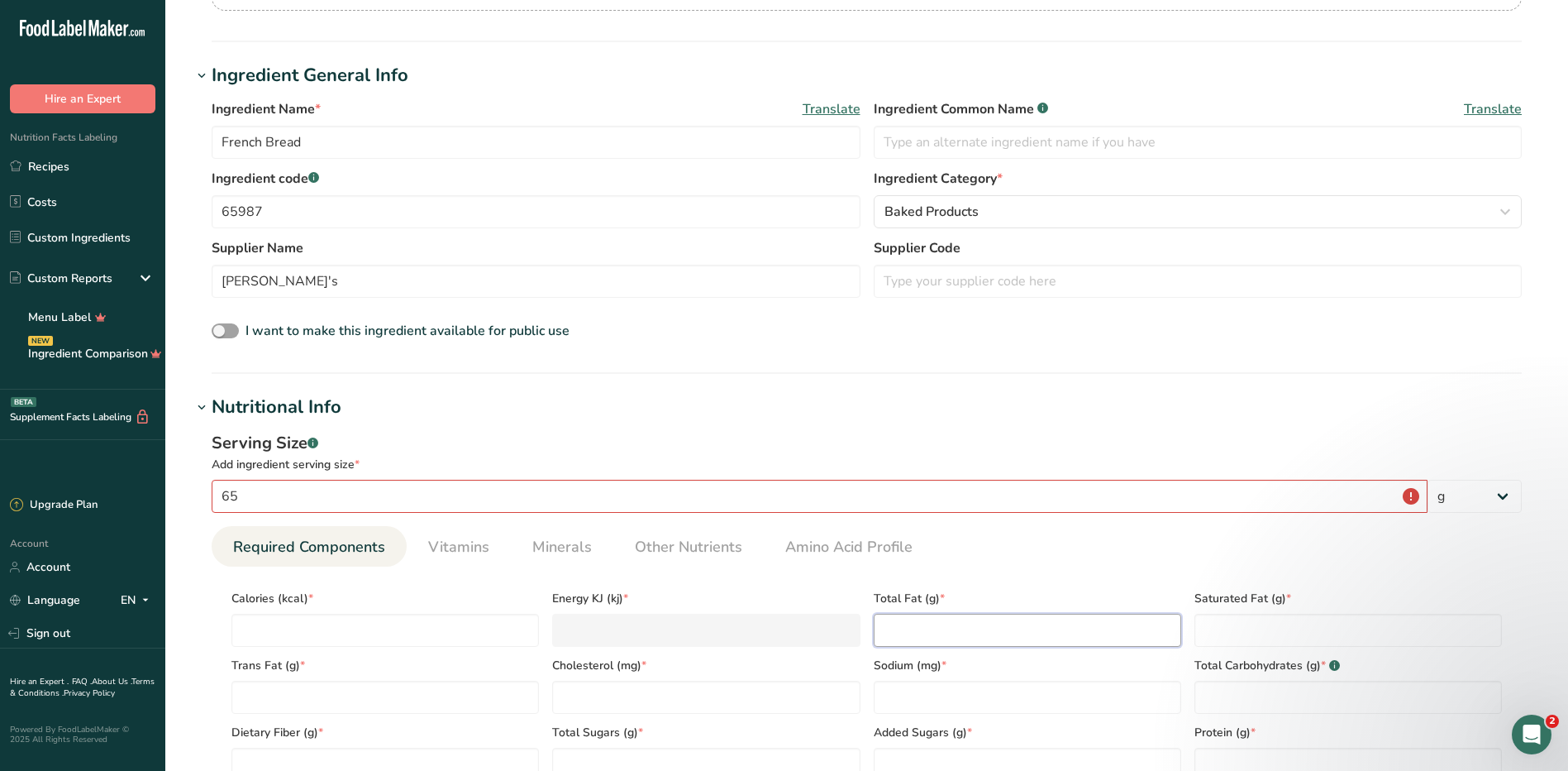
click at [942, 640] on Fat "number" at bounding box center [1027, 630] width 307 height 33
type Fat "1.5"
click at [1224, 620] on Fat "number" at bounding box center [1348, 630] width 307 height 33
type Fat "0"
click at [470, 699] on Fat "number" at bounding box center [385, 696] width 307 height 33
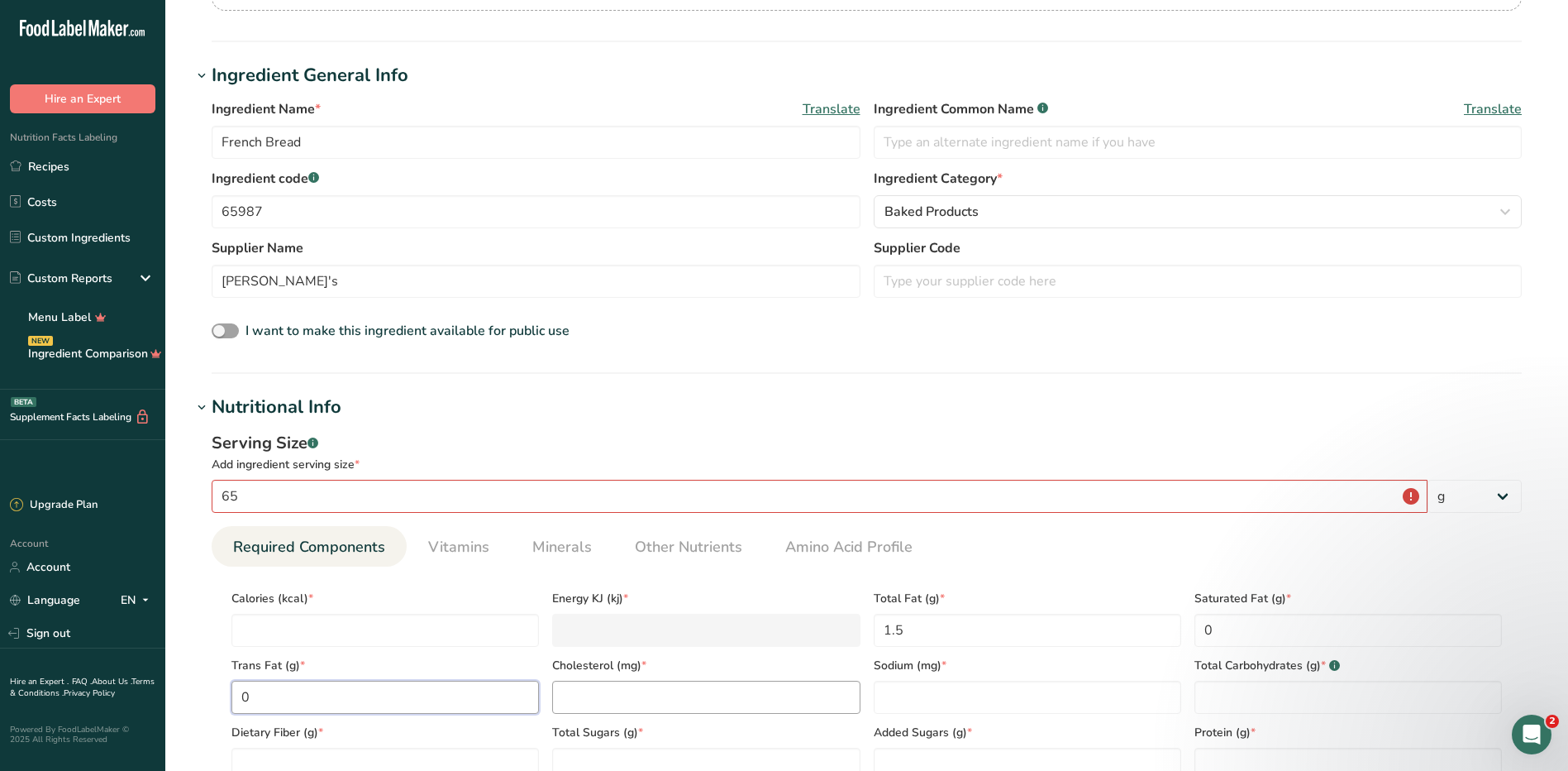
type Fat "0"
click at [617, 699] on input "number" at bounding box center [706, 696] width 307 height 33
type input "0"
click at [918, 711] on input "number" at bounding box center [1027, 696] width 307 height 33
click at [261, 284] on input "Aldi's" at bounding box center [535, 281] width 649 height 33
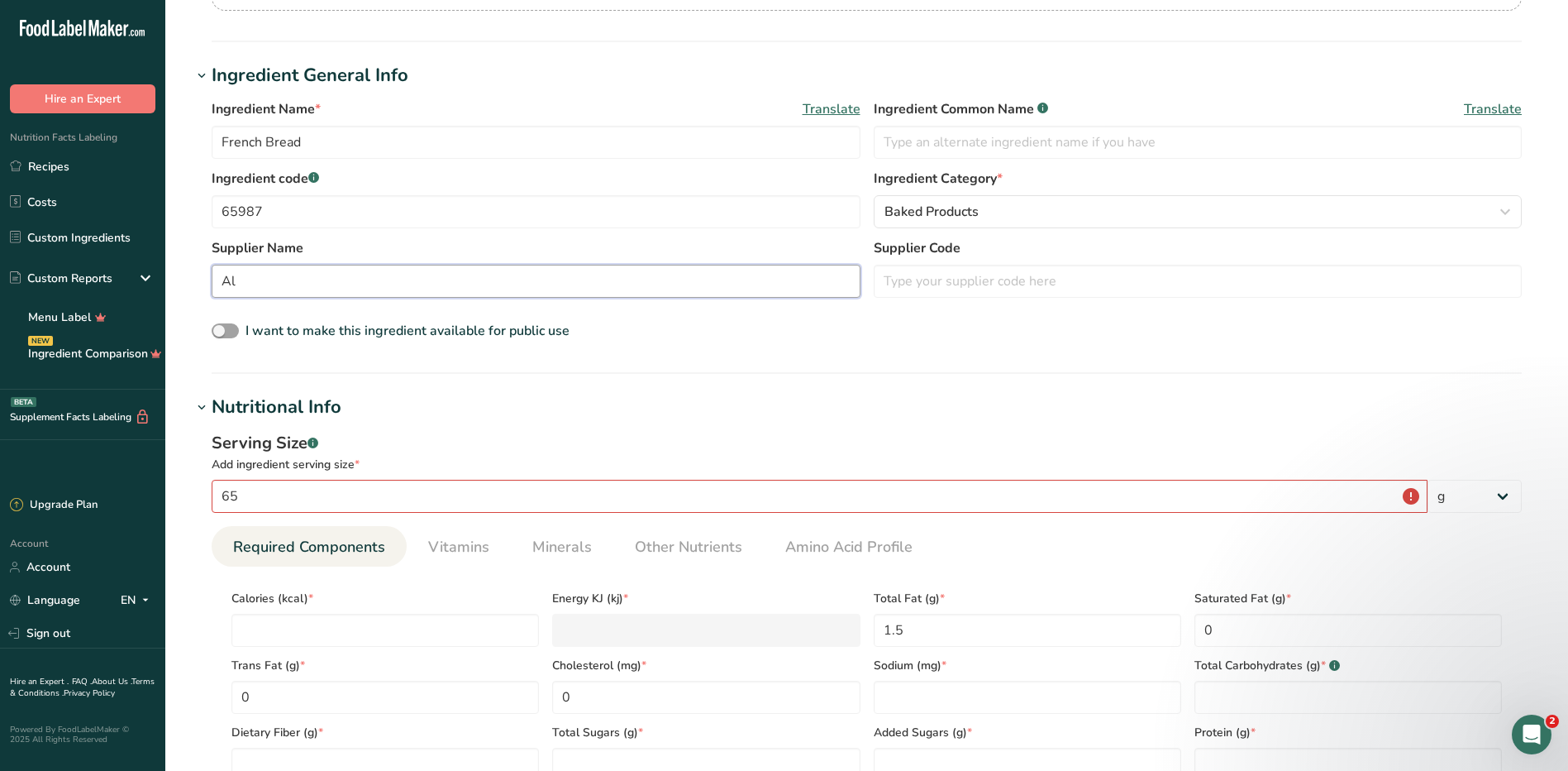
type input "A"
click at [1432, 513] on select "g kg mg mcg lb oz l mL fl oz tbsp tsp cup qt gallon" at bounding box center [1475, 496] width 94 height 33
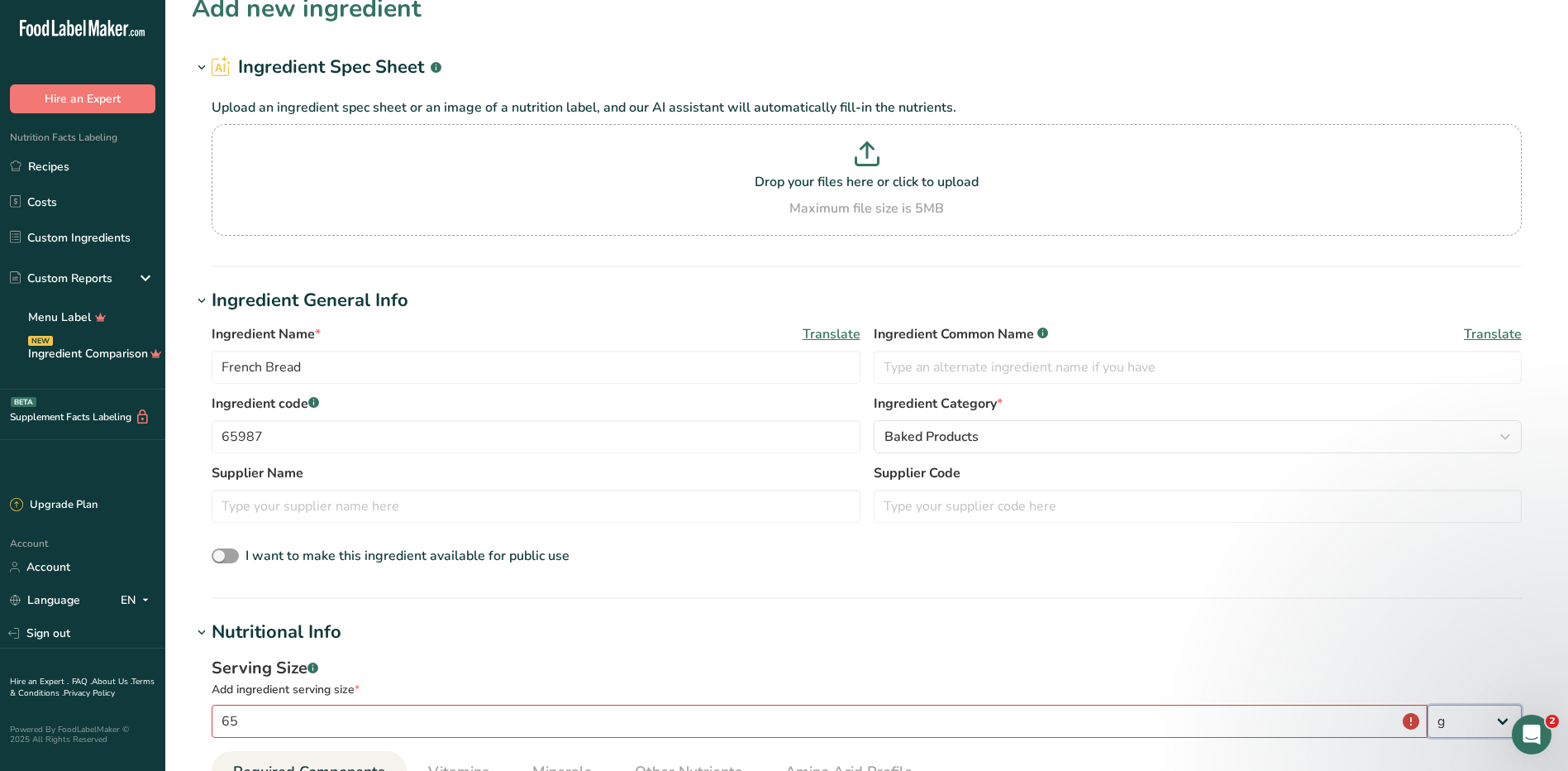
scroll to position [0, 0]
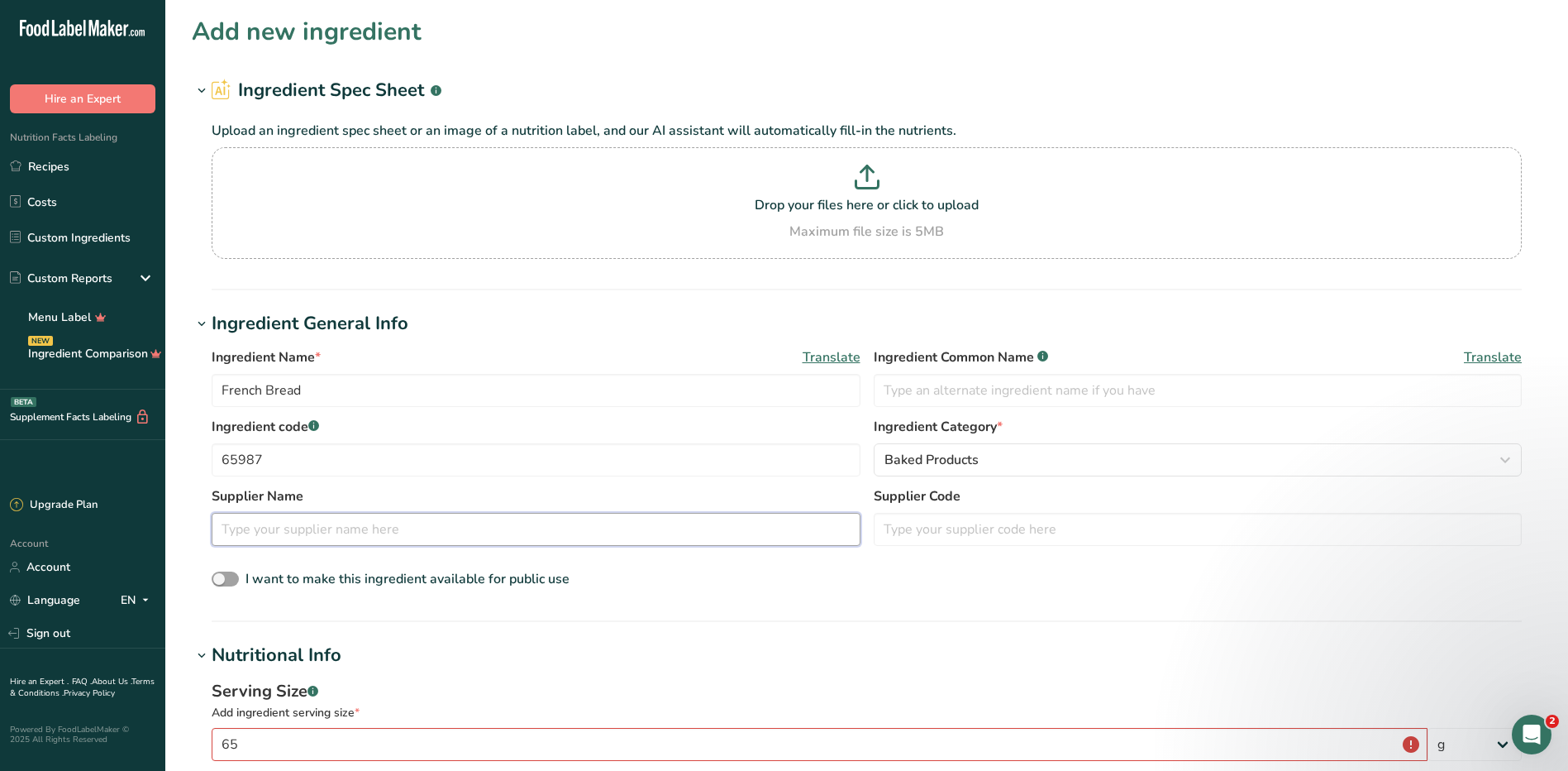
click at [349, 537] on input "text" at bounding box center [535, 529] width 649 height 33
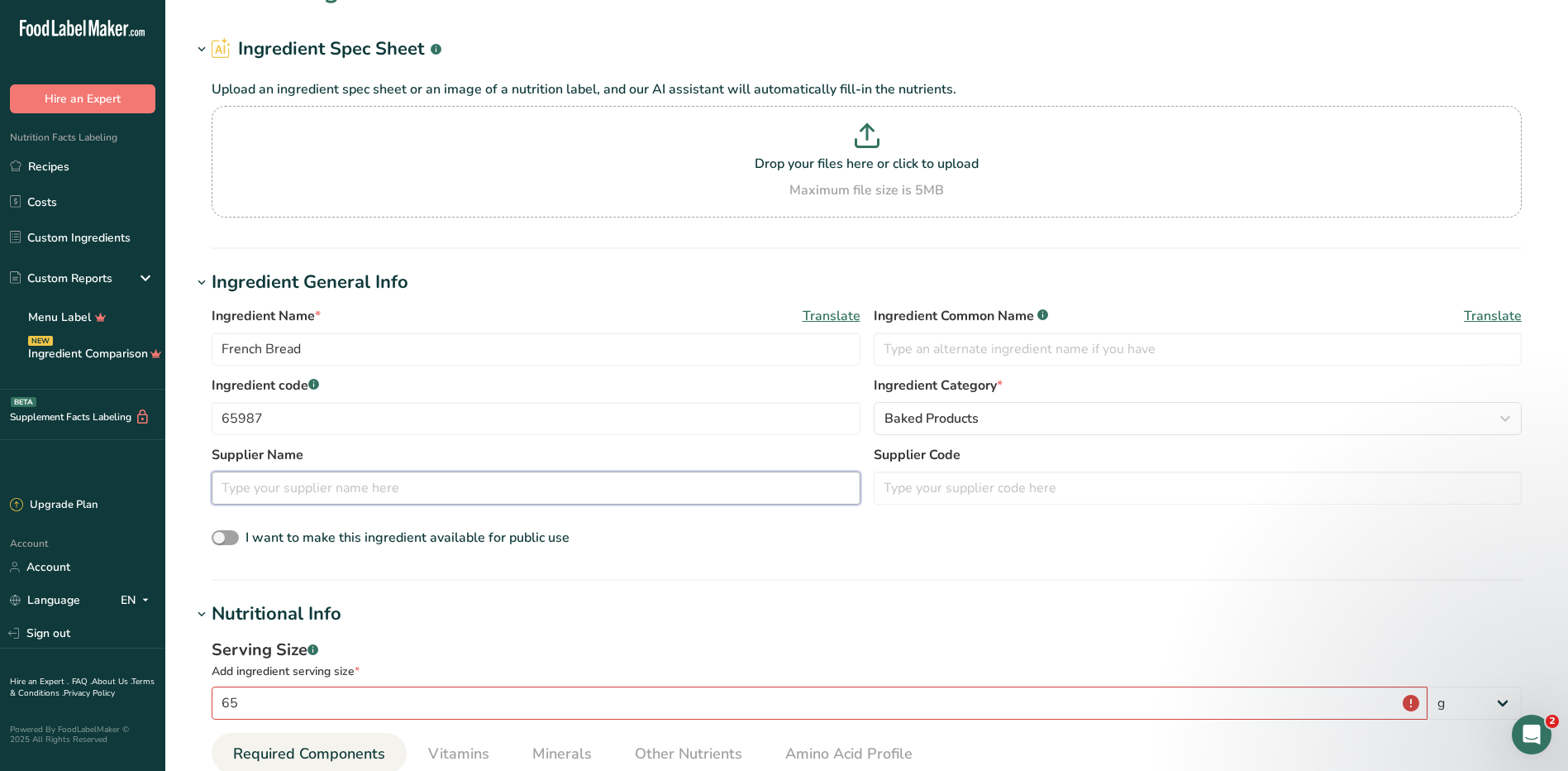
scroll to position [83, 0]
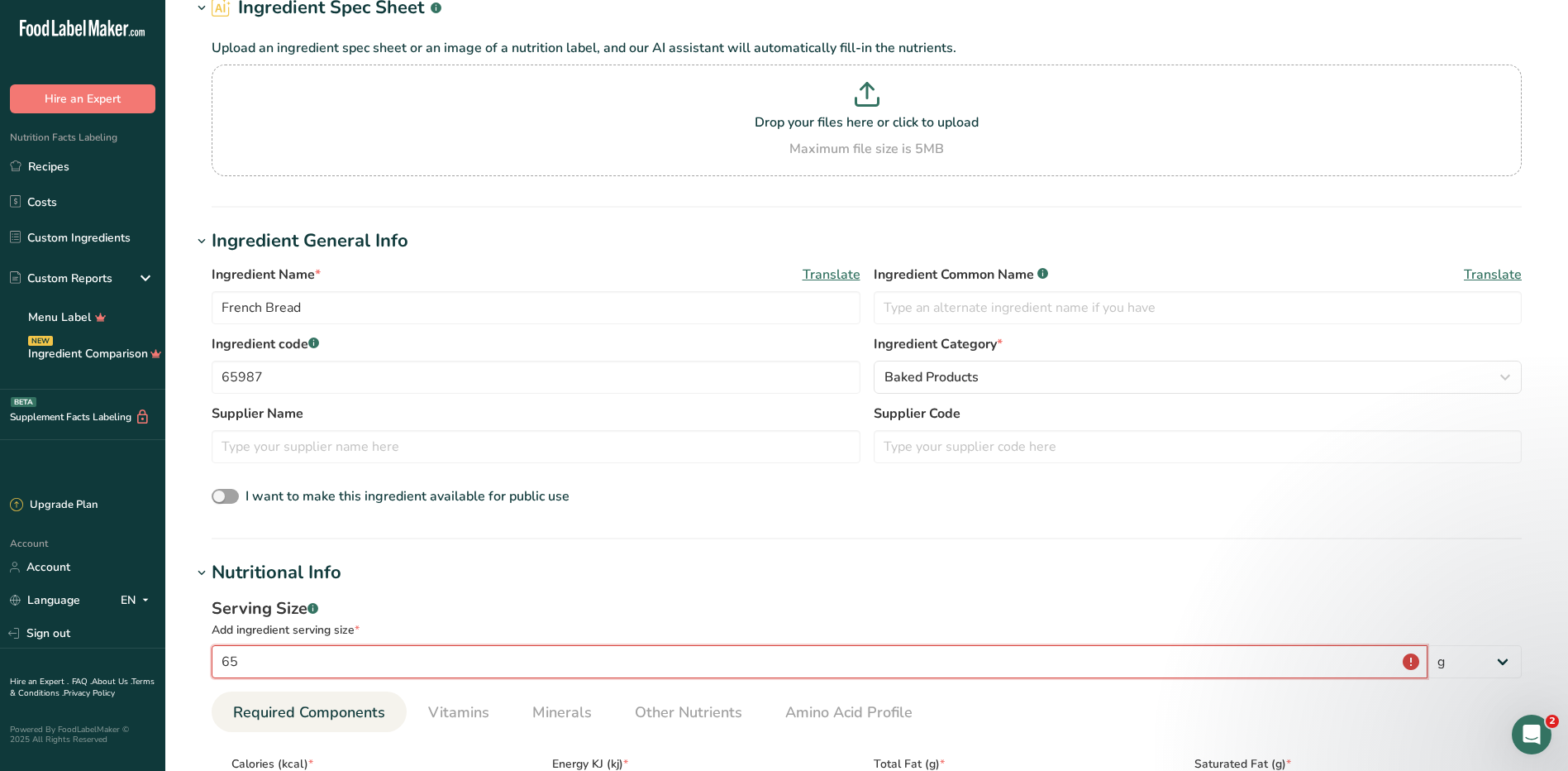
click at [442, 651] on input "65" at bounding box center [820, 661] width 1216 height 33
type input "6"
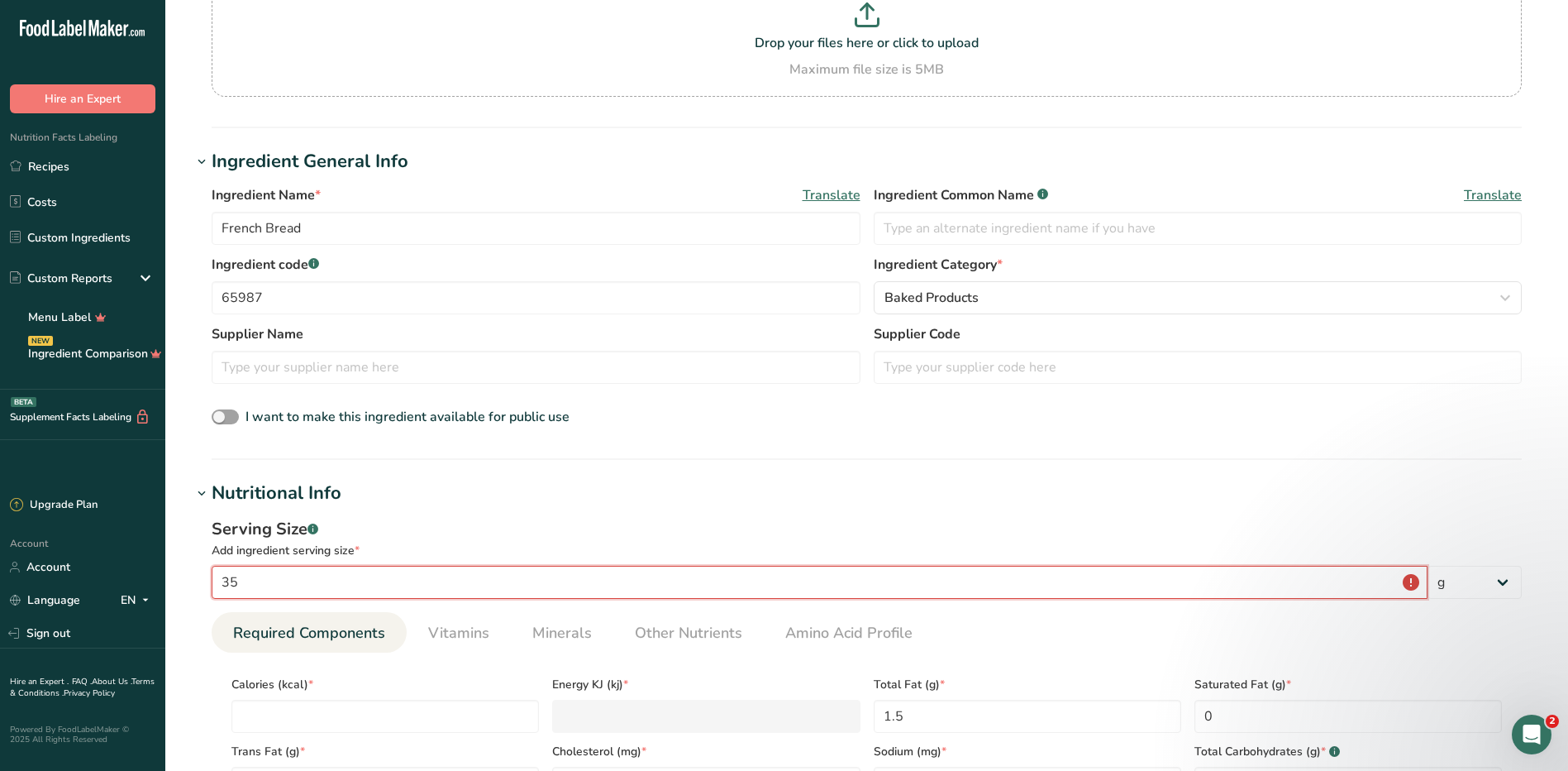
scroll to position [248, 0]
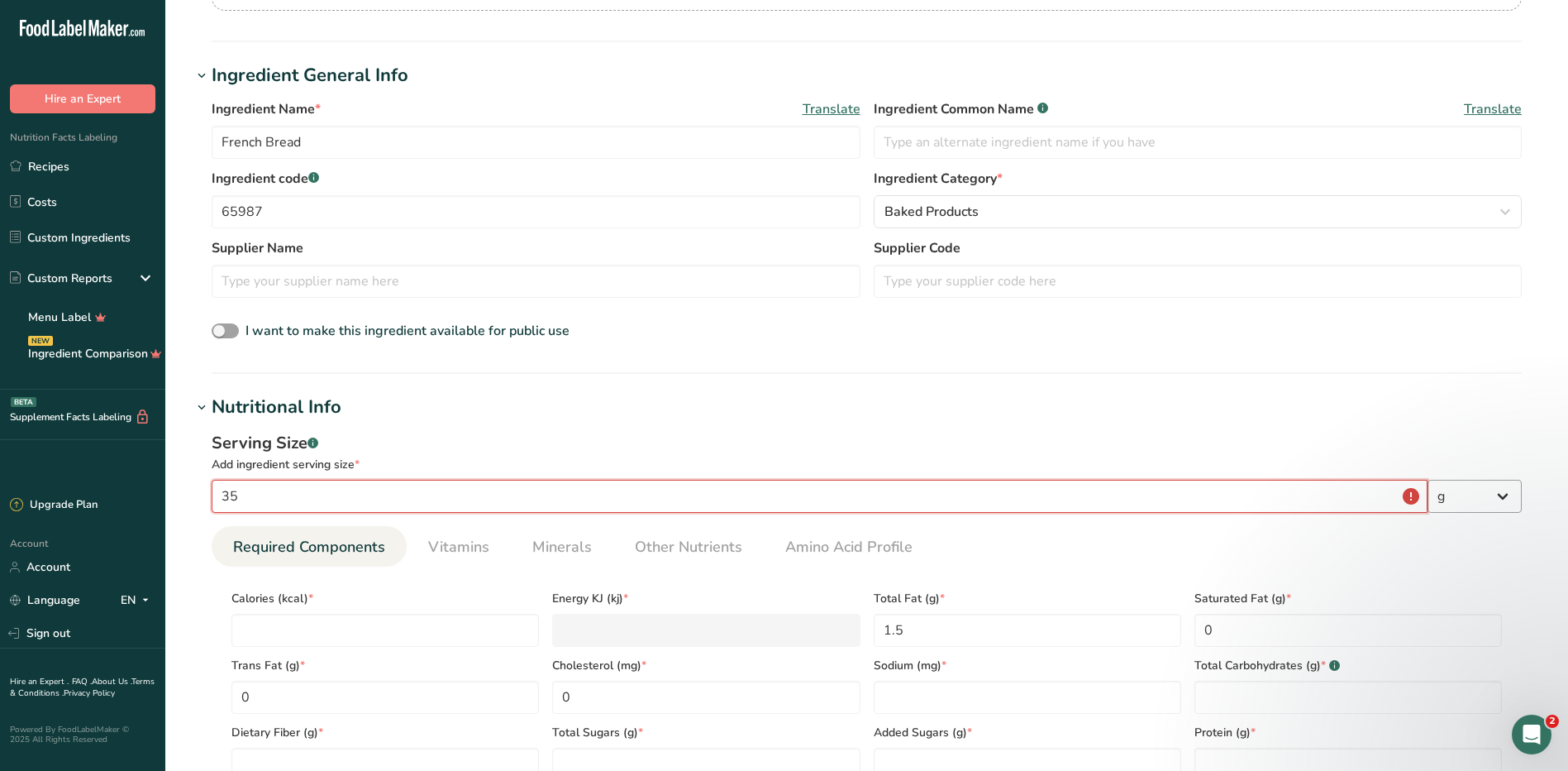
type input "35"
click at [1481, 502] on select "g kg mg mcg lb oz l mL fl oz tbsp tsp cup qt gallon" at bounding box center [1475, 496] width 94 height 33
click at [1428, 480] on select "g kg mg mcg lb oz l mL fl oz tbsp tsp cup qt gallon" at bounding box center [1475, 496] width 94 height 33
click at [308, 626] on input "number" at bounding box center [385, 630] width 307 height 33
type input "8"
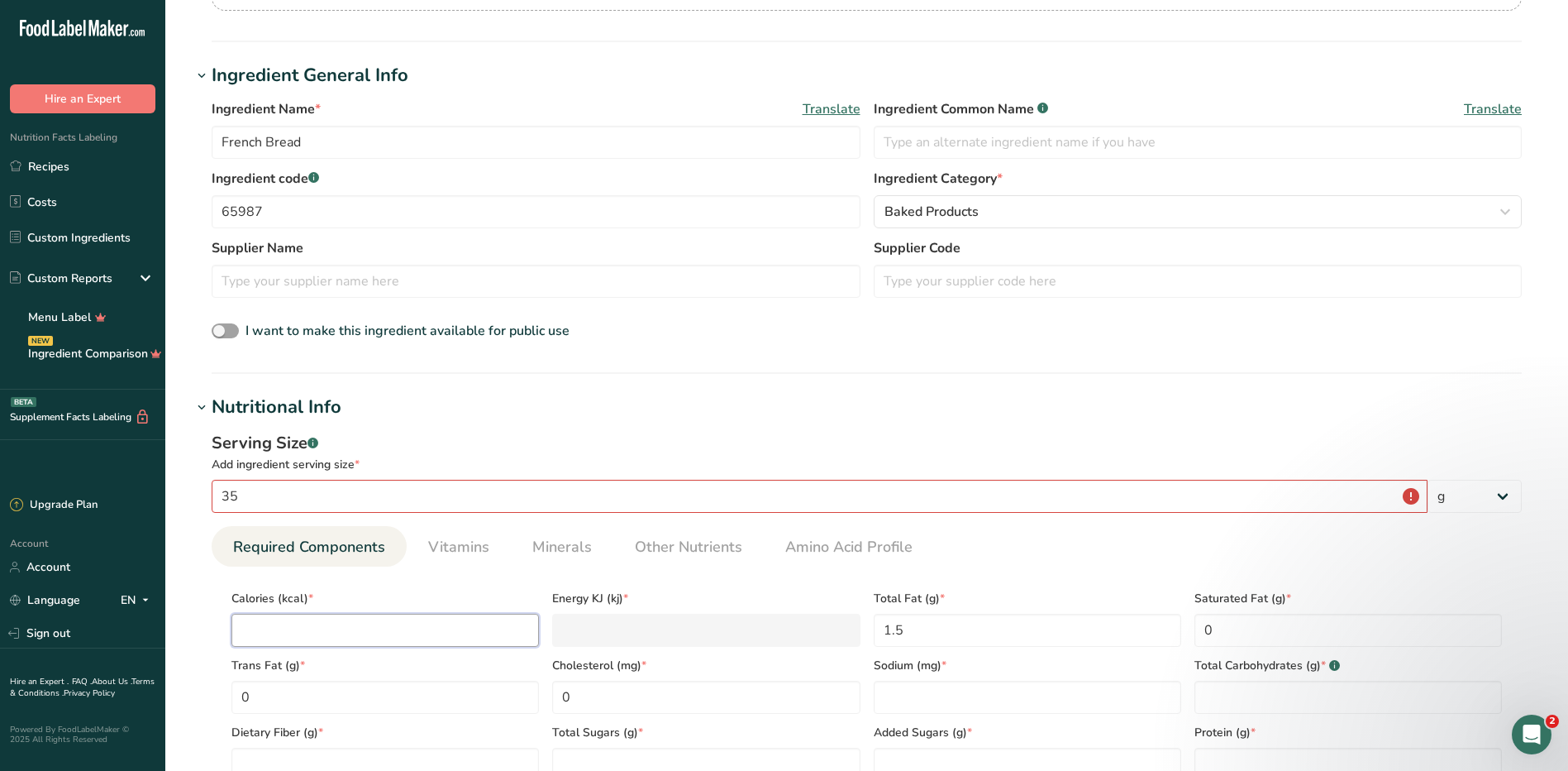
type KJ "33.5"
type input "80"
type KJ "334.7"
type input "80"
click at [989, 629] on Fat "1.5" at bounding box center [1027, 630] width 307 height 33
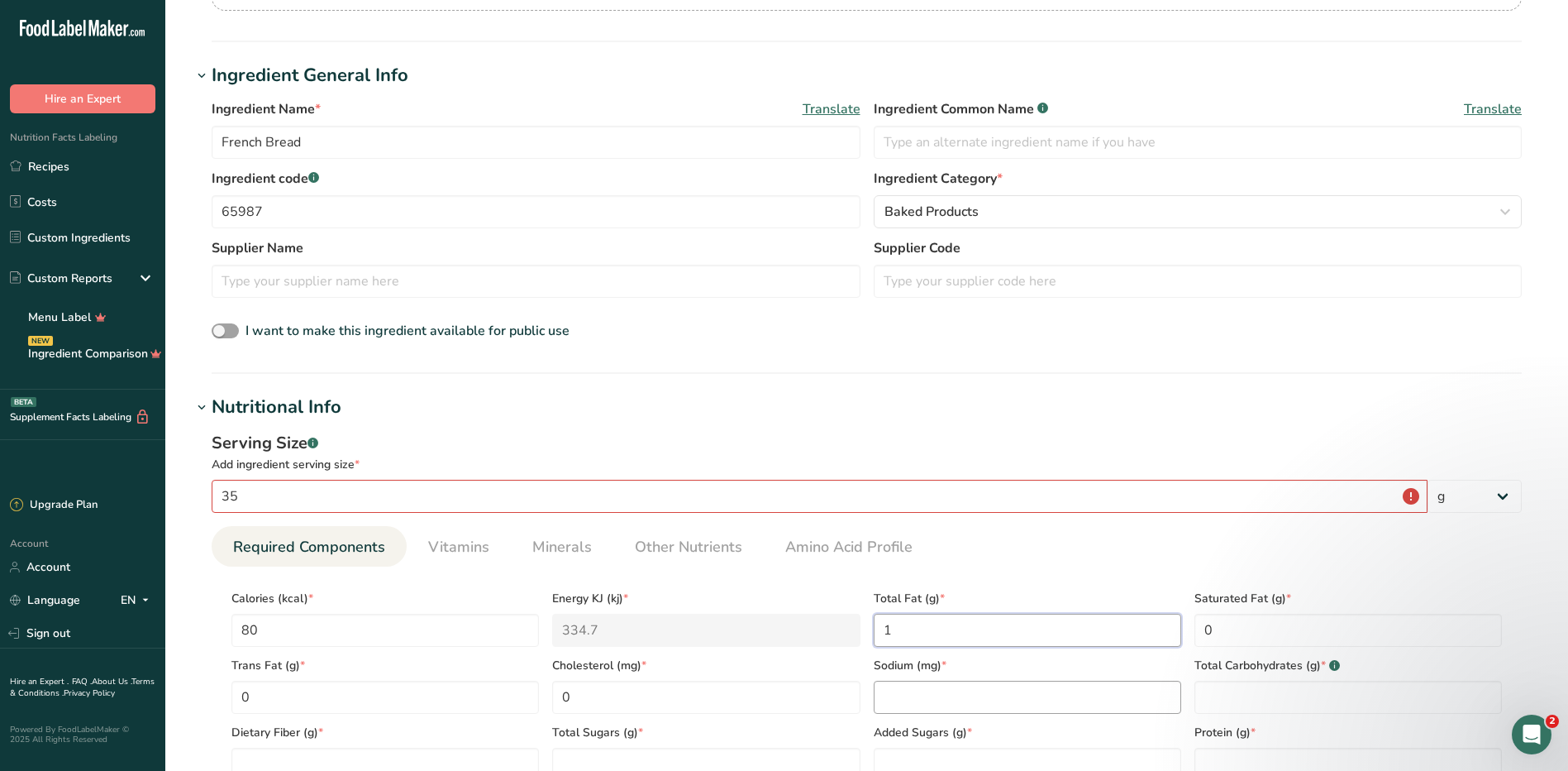
type Fat "1"
click at [915, 702] on input "number" at bounding box center [1027, 696] width 307 height 33
type input "170"
click at [1307, 694] on Carbohydrates "number" at bounding box center [1348, 696] width 307 height 33
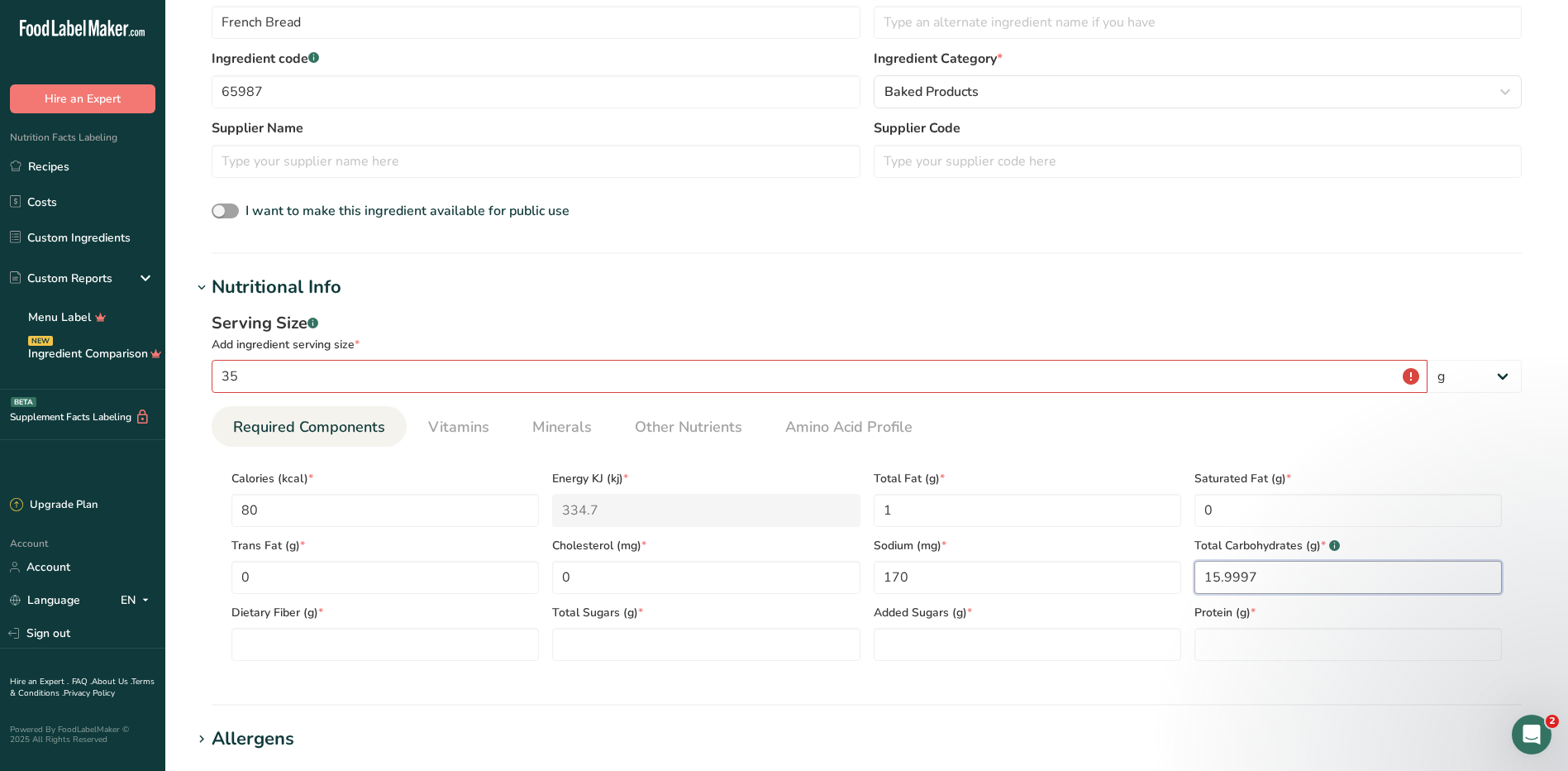
scroll to position [497, 0]
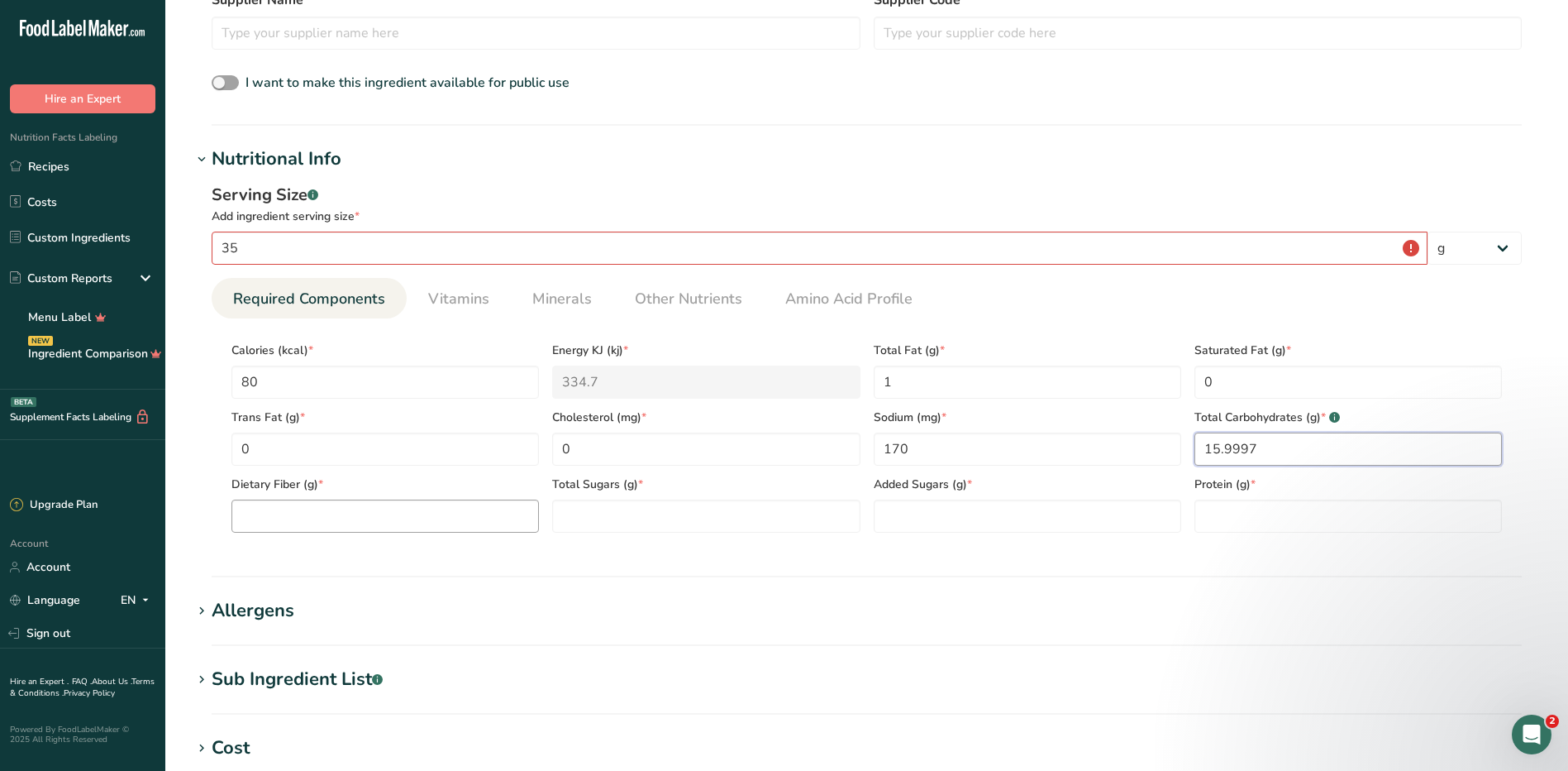
type Carbohydrates "15.9997"
click at [316, 520] on Fiber "number" at bounding box center [385, 515] width 307 height 33
type Fiber "1"
click at [596, 506] on Sugars "number" at bounding box center [706, 515] width 307 height 33
type Sugars "1"
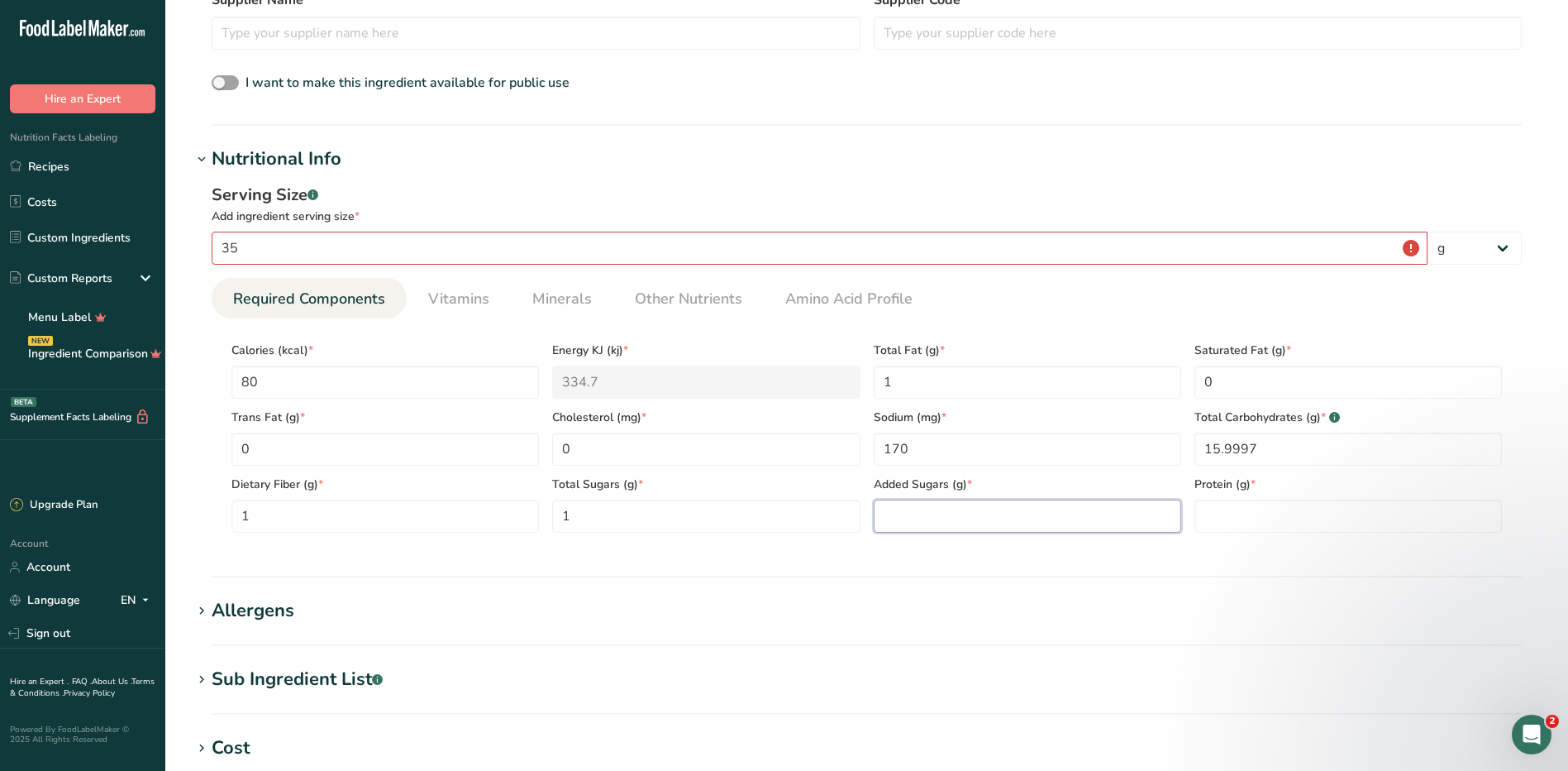
click at [877, 513] on Sugars "number" at bounding box center [1027, 515] width 307 height 33
type Sugars "1"
click at [1223, 521] on input "number" at bounding box center [1348, 515] width 307 height 33
type input "3"
click at [1286, 456] on Carbohydrates "15.9997" at bounding box center [1348, 449] width 307 height 33
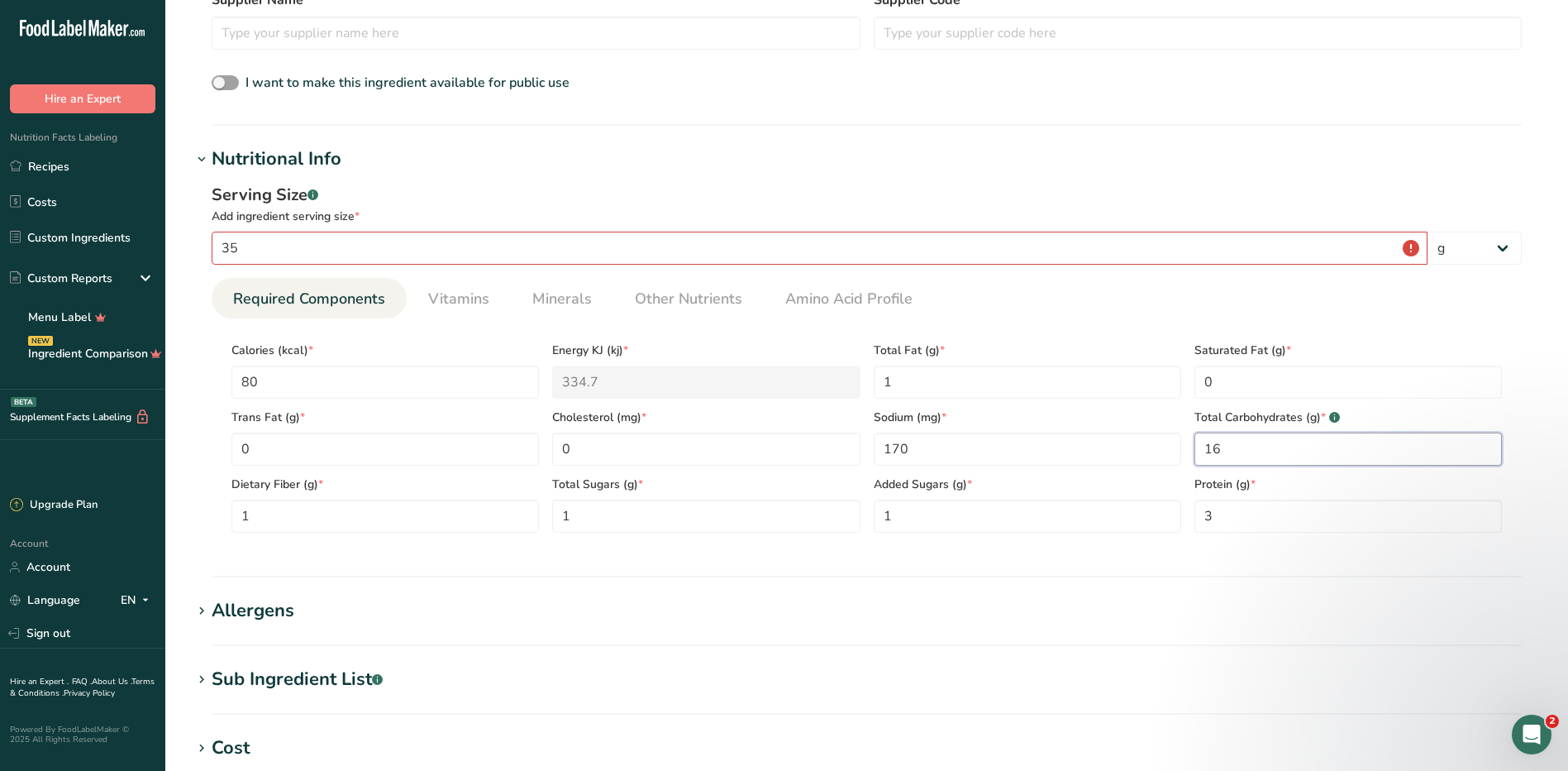
type Carbohydrates "16"
click at [257, 616] on div "Allergens" at bounding box center [252, 610] width 83 height 28
click at [288, 678] on input "text" at bounding box center [867, 677] width 1309 height 26
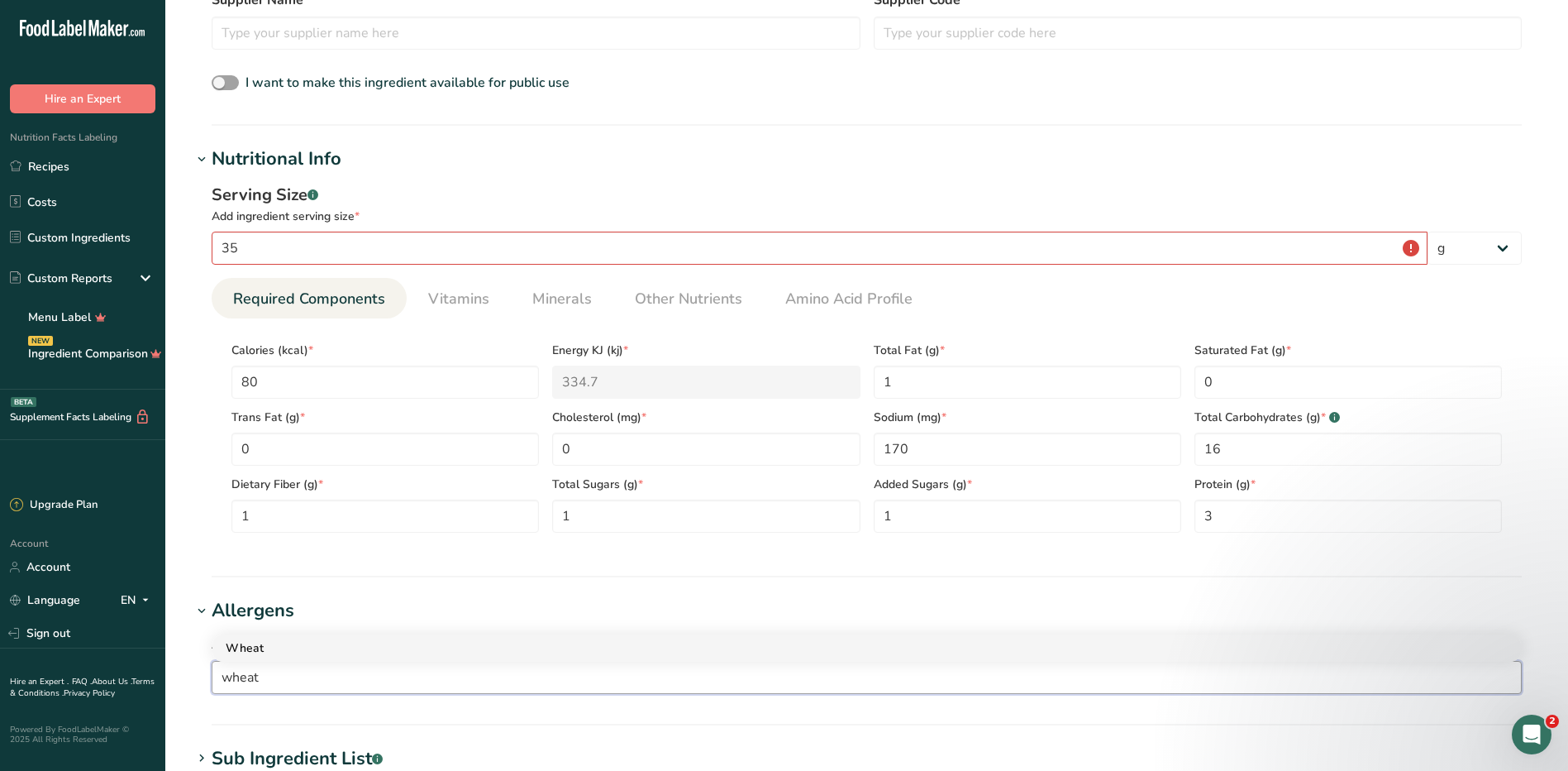
type input "wheat"
click at [284, 651] on div "Wheat" at bounding box center [853, 648] width 1255 height 18
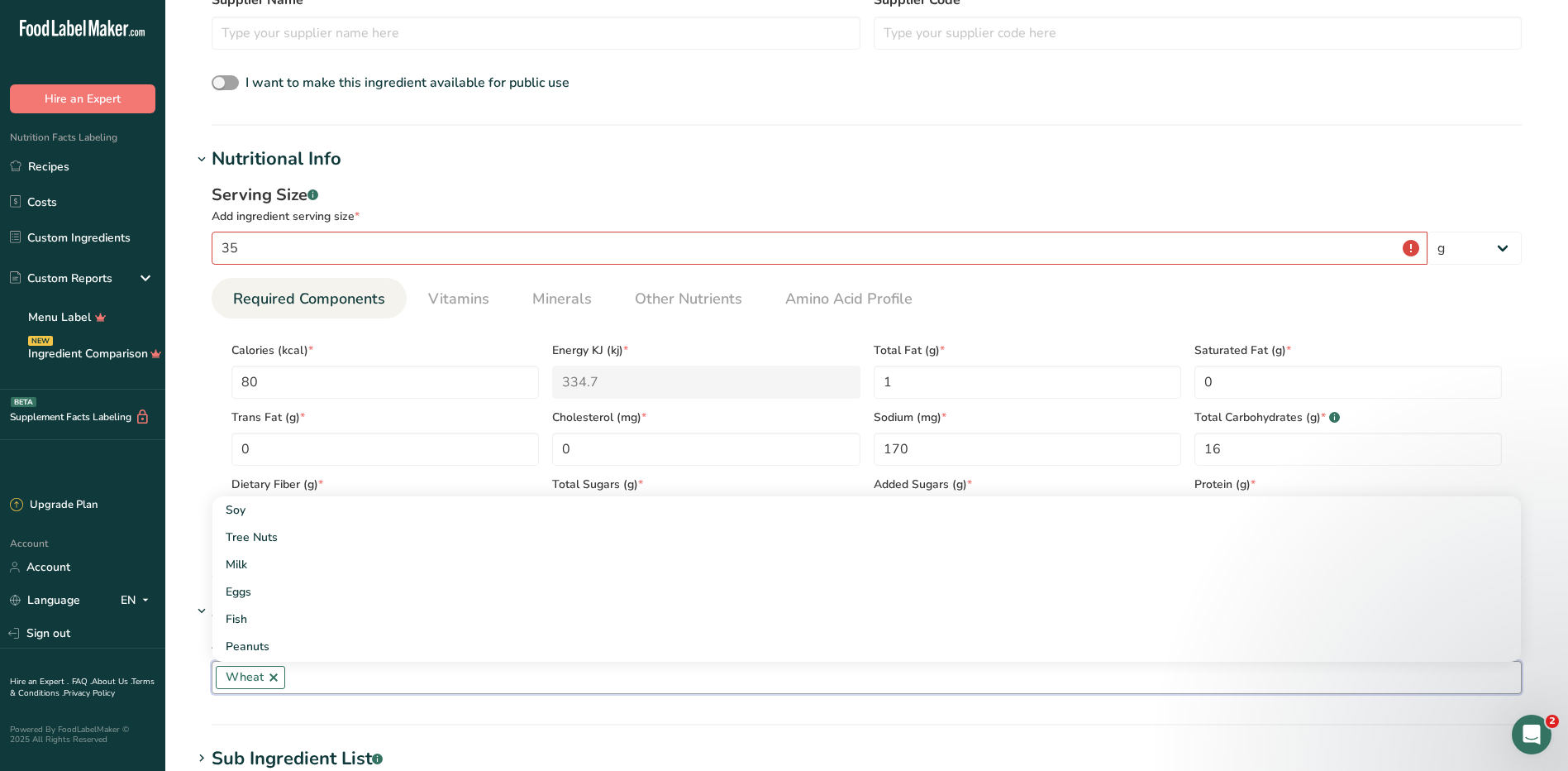
click at [344, 681] on input "text" at bounding box center [903, 677] width 1236 height 26
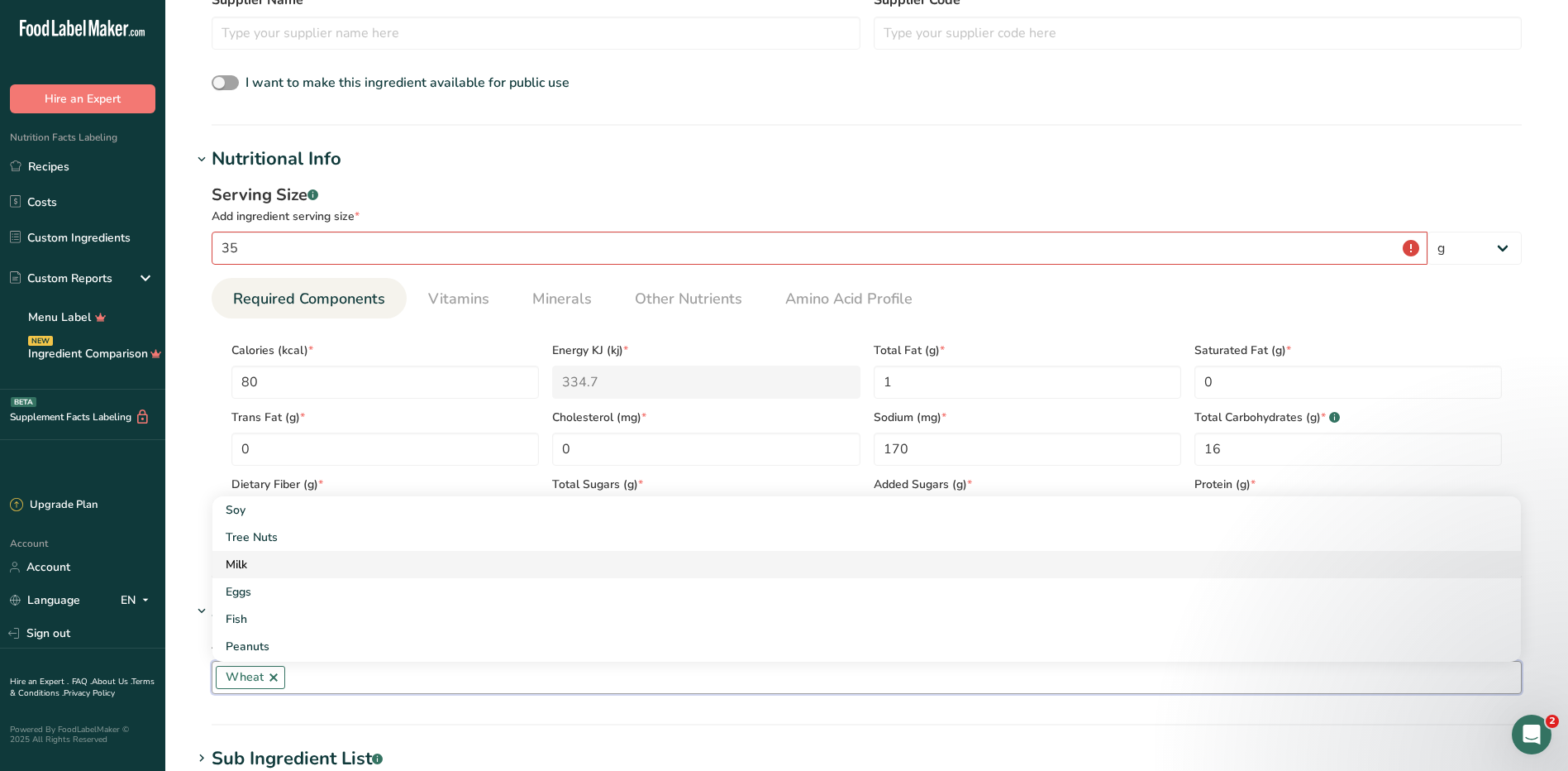
click at [261, 575] on link "Milk" at bounding box center [867, 564] width 1309 height 28
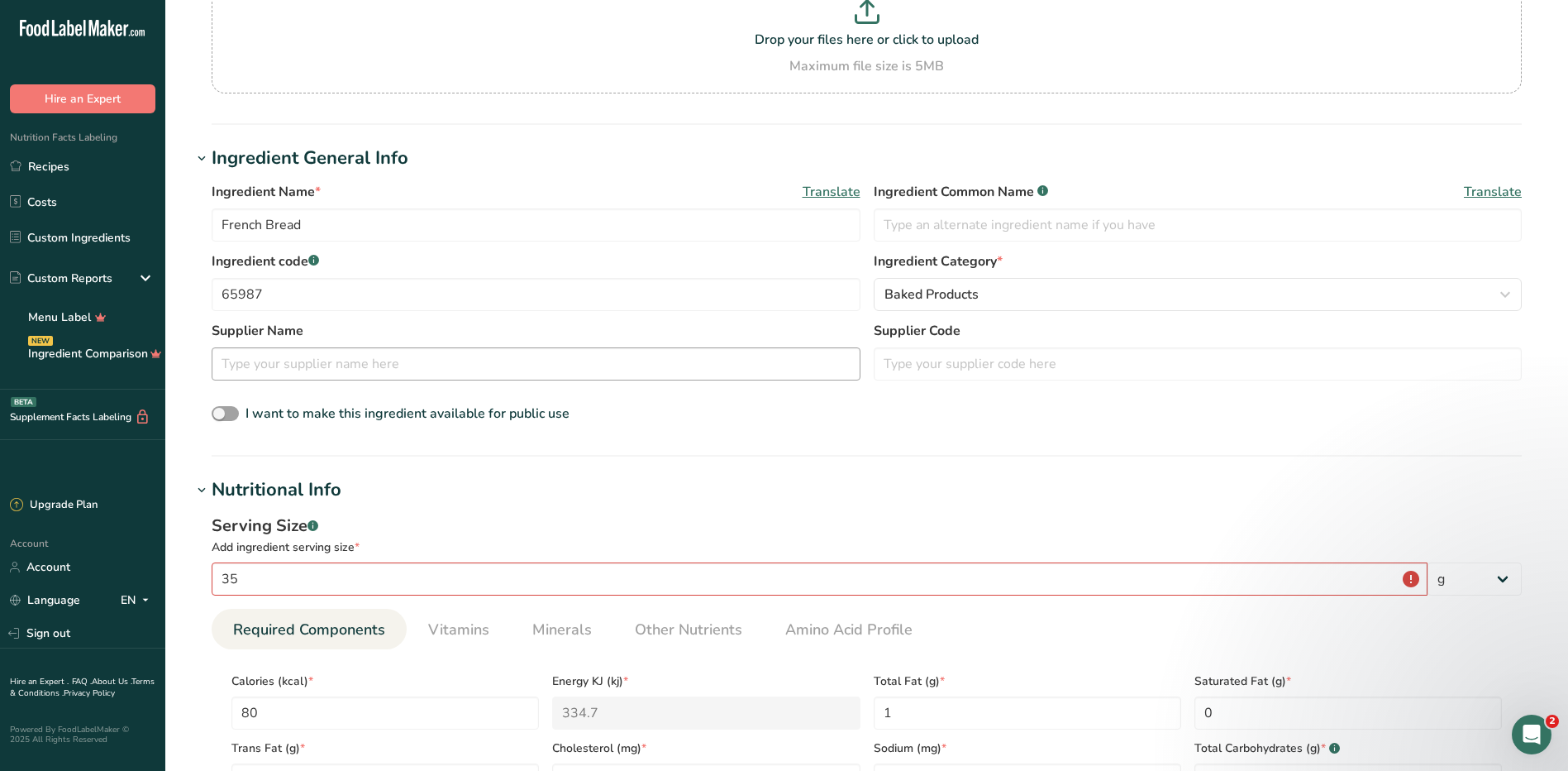
scroll to position [0, 0]
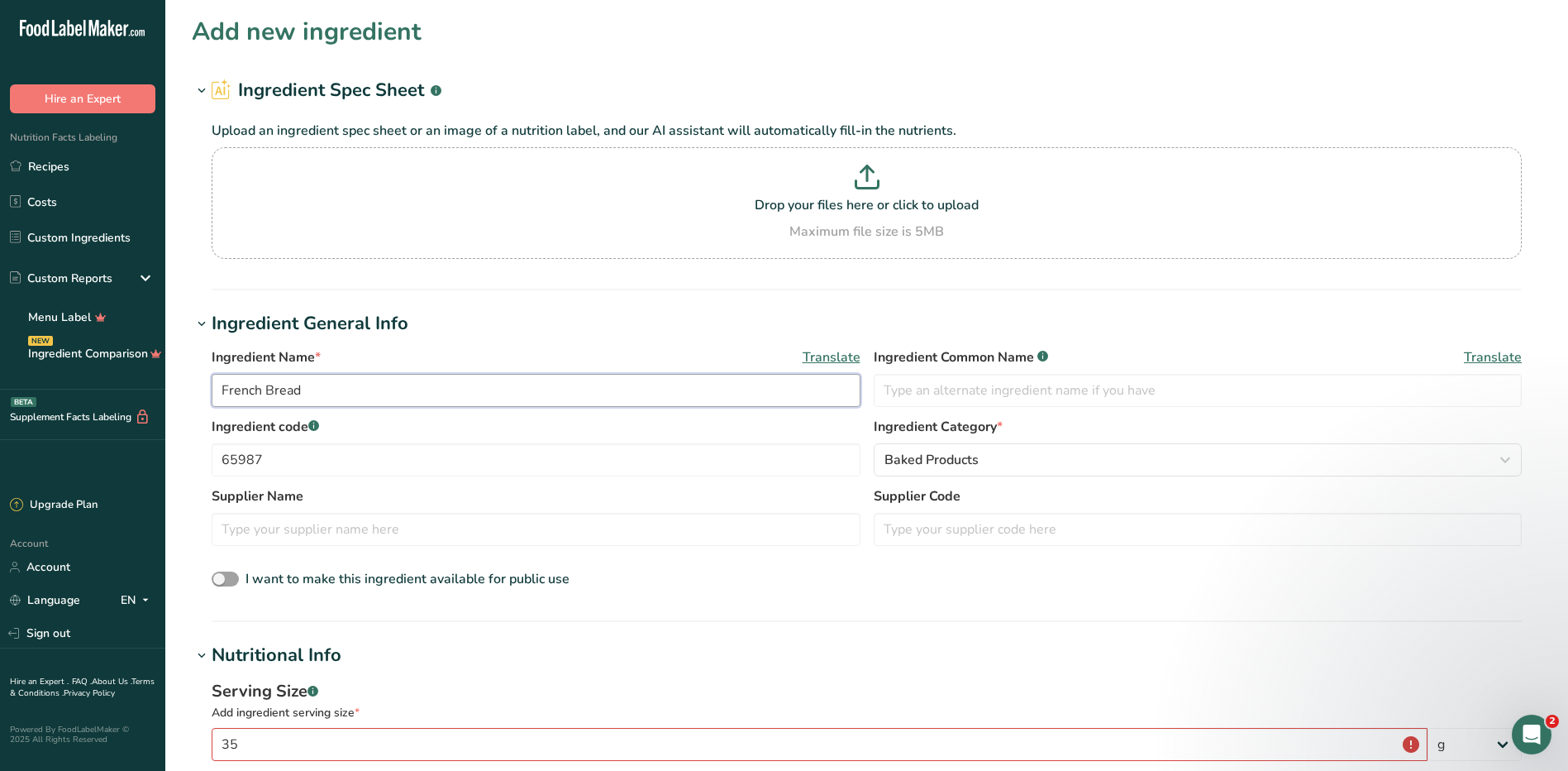
drag, startPoint x: 258, startPoint y: 390, endPoint x: 217, endPoint y: 389, distance: 41.0
click at [217, 389] on input "French Bread" at bounding box center [535, 390] width 649 height 33
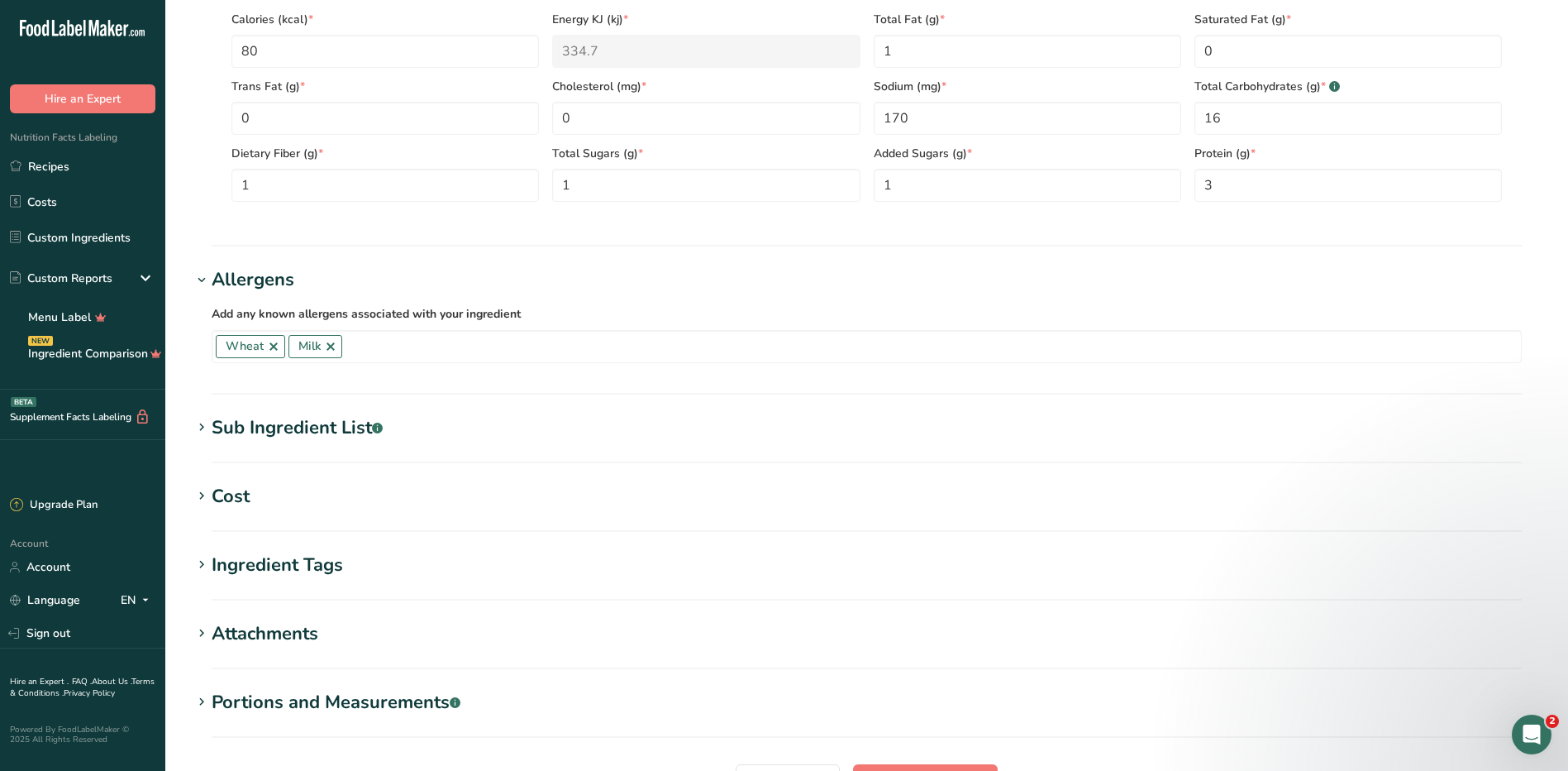
scroll to position [994, 0]
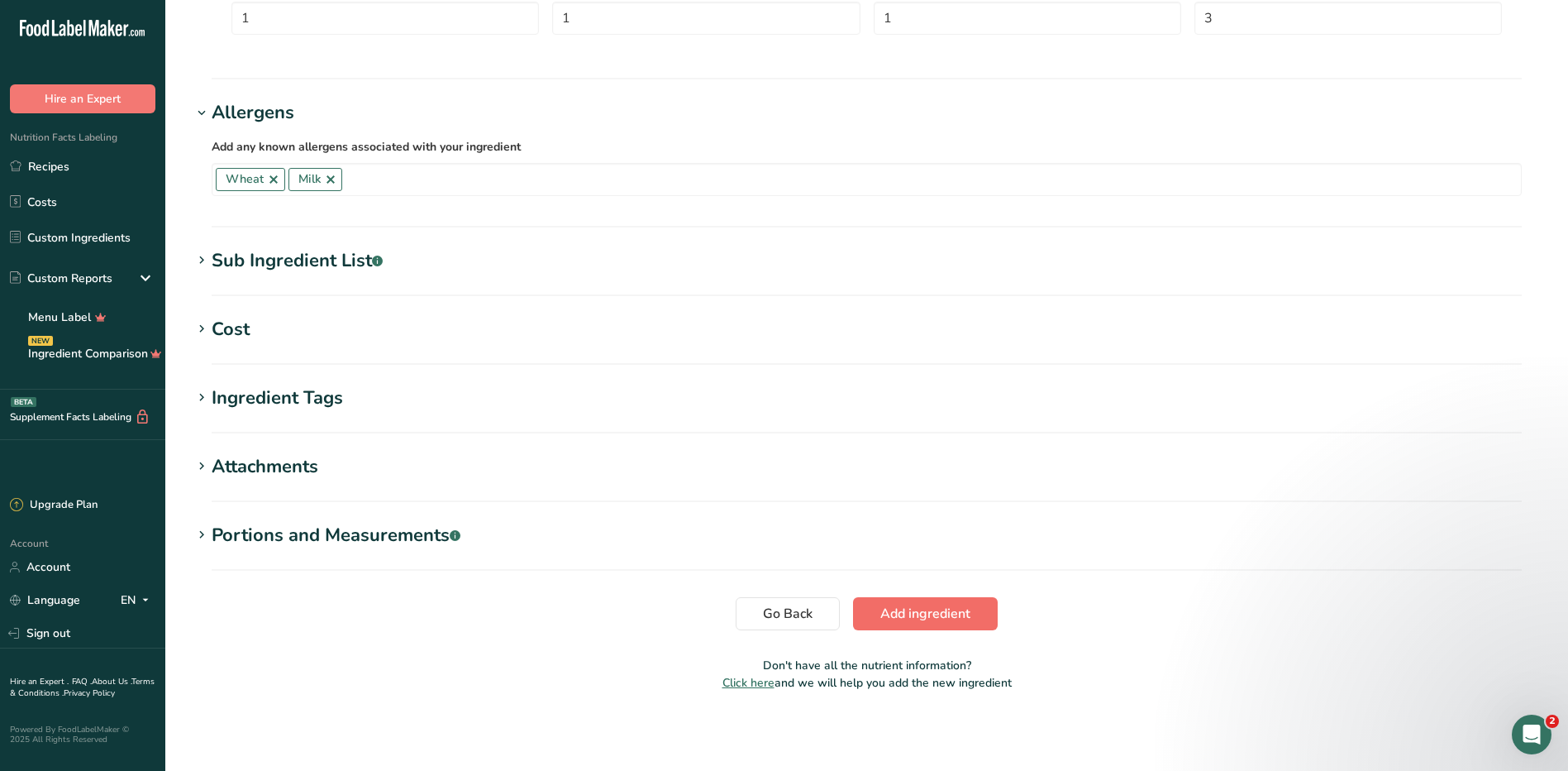
type input "Artisan Bread"
click at [947, 625] on button "Add ingredient" at bounding box center [925, 613] width 145 height 33
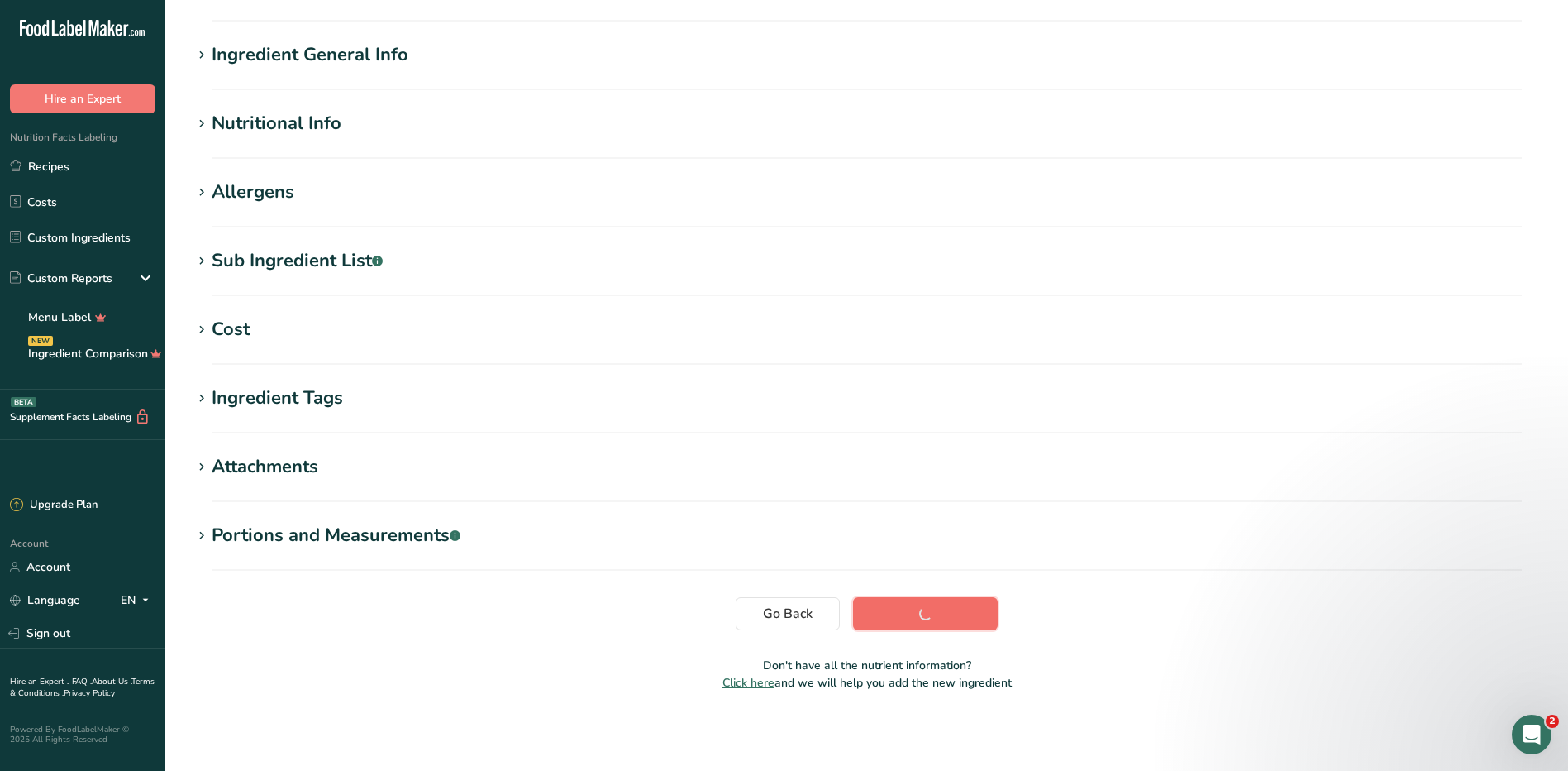
scroll to position [104, 0]
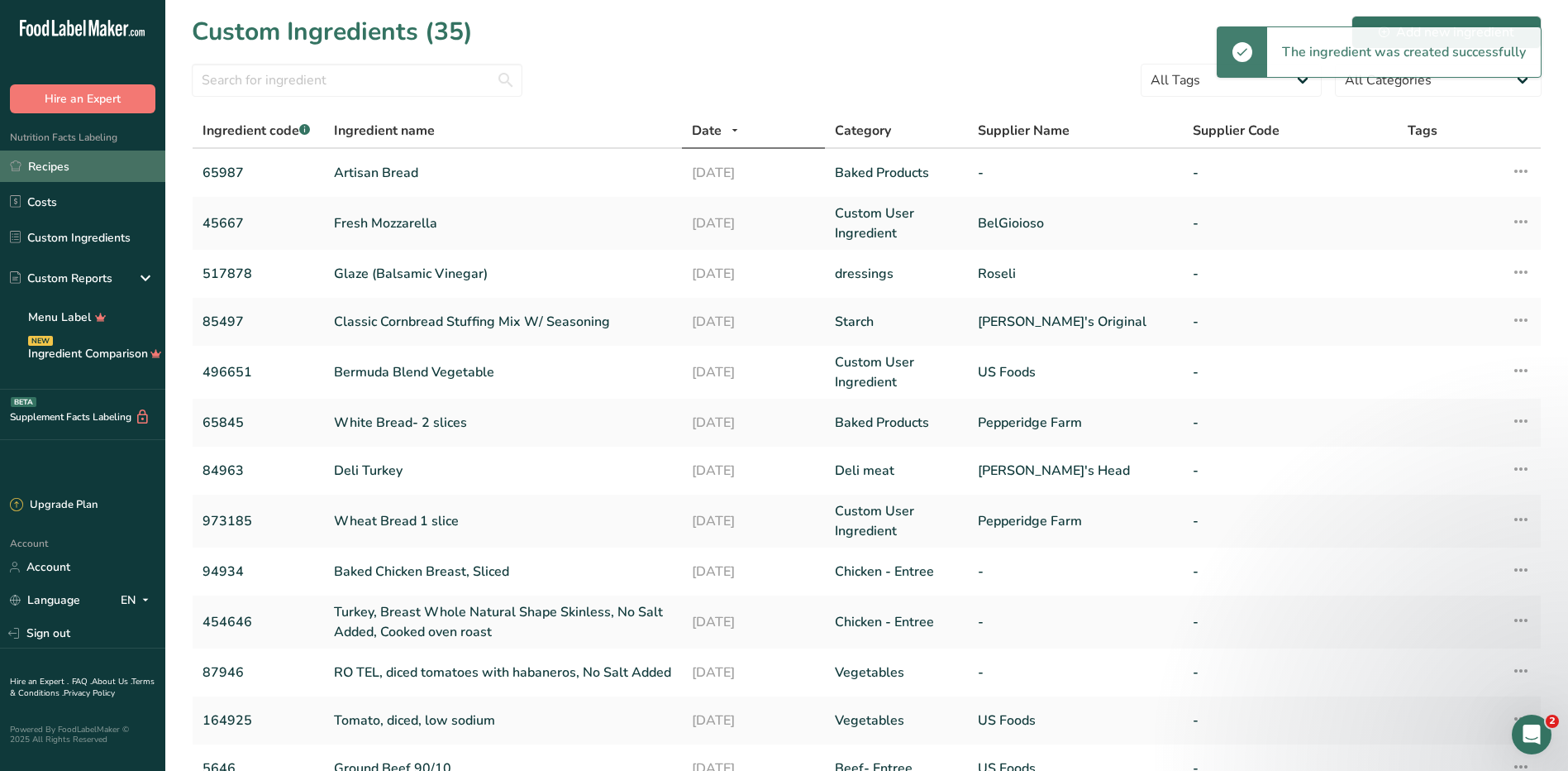
click at [94, 171] on link "Recipes" at bounding box center [83, 165] width 165 height 31
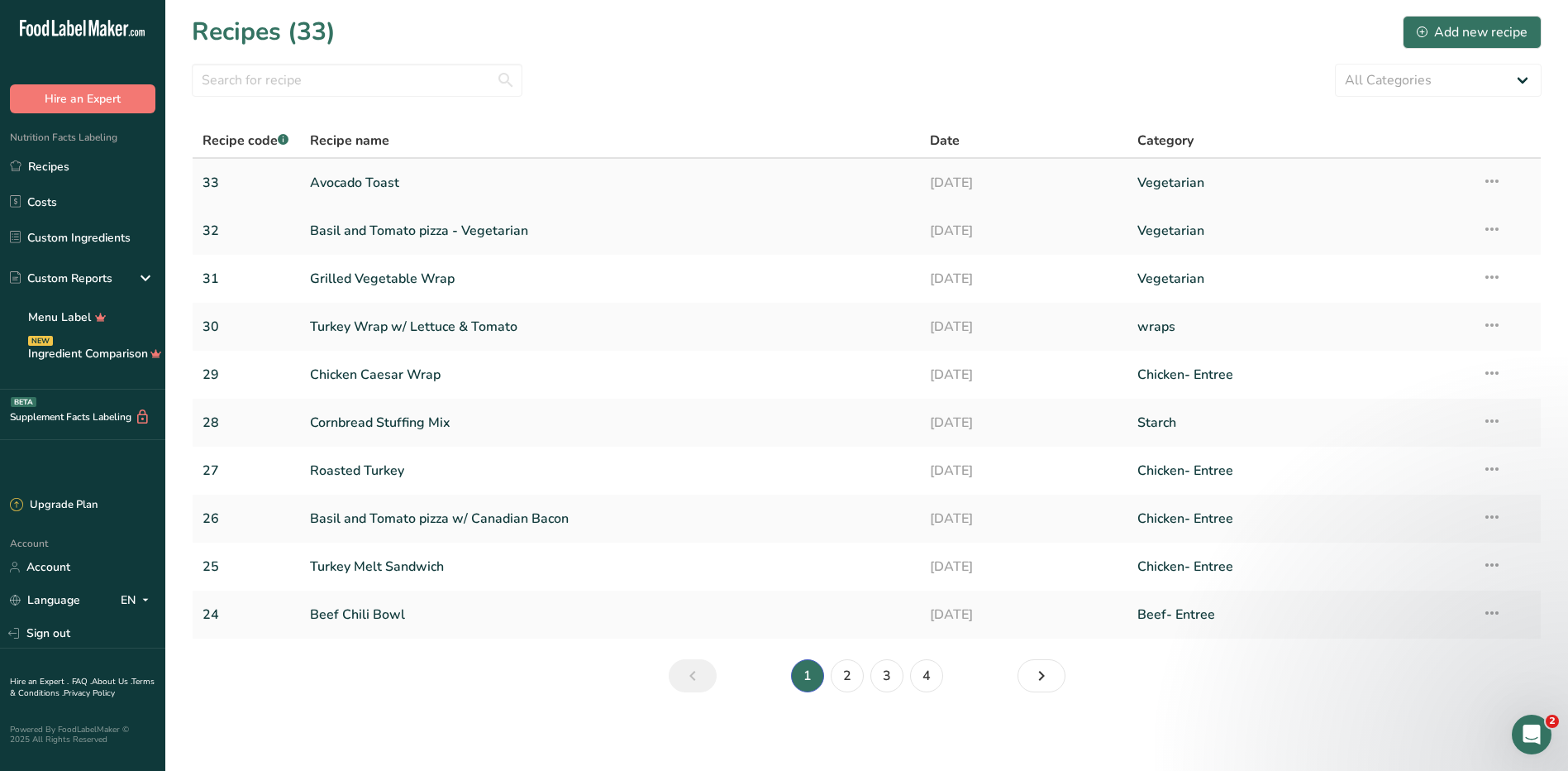
click at [358, 178] on link "Avocado Toast" at bounding box center [610, 182] width 601 height 35
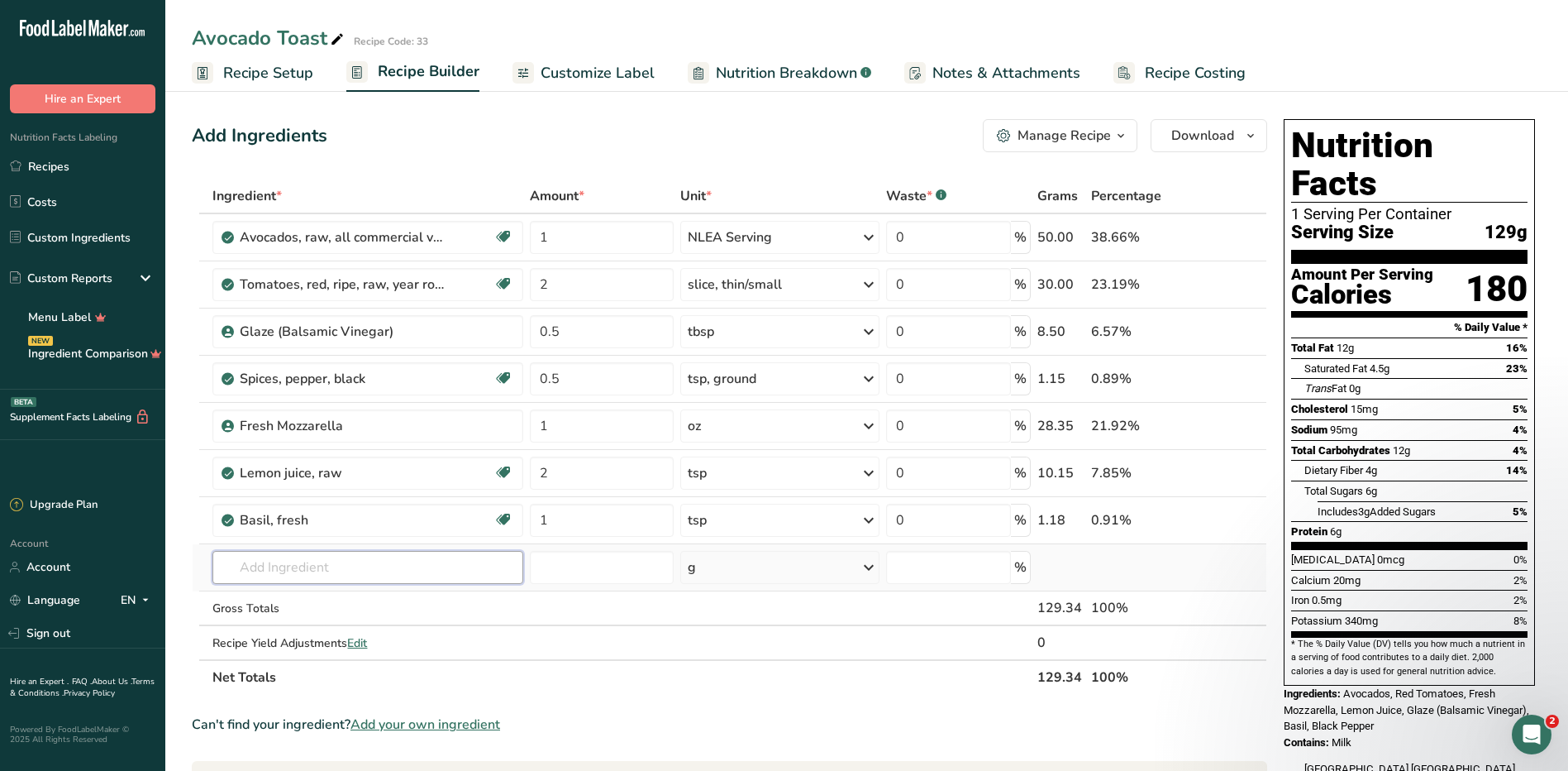
click at [328, 565] on input "text" at bounding box center [367, 567] width 310 height 33
type input "artisa"
click at [343, 594] on p "65987 Artisan Bread" at bounding box center [287, 601] width 123 height 18
type input "Artisan Bread"
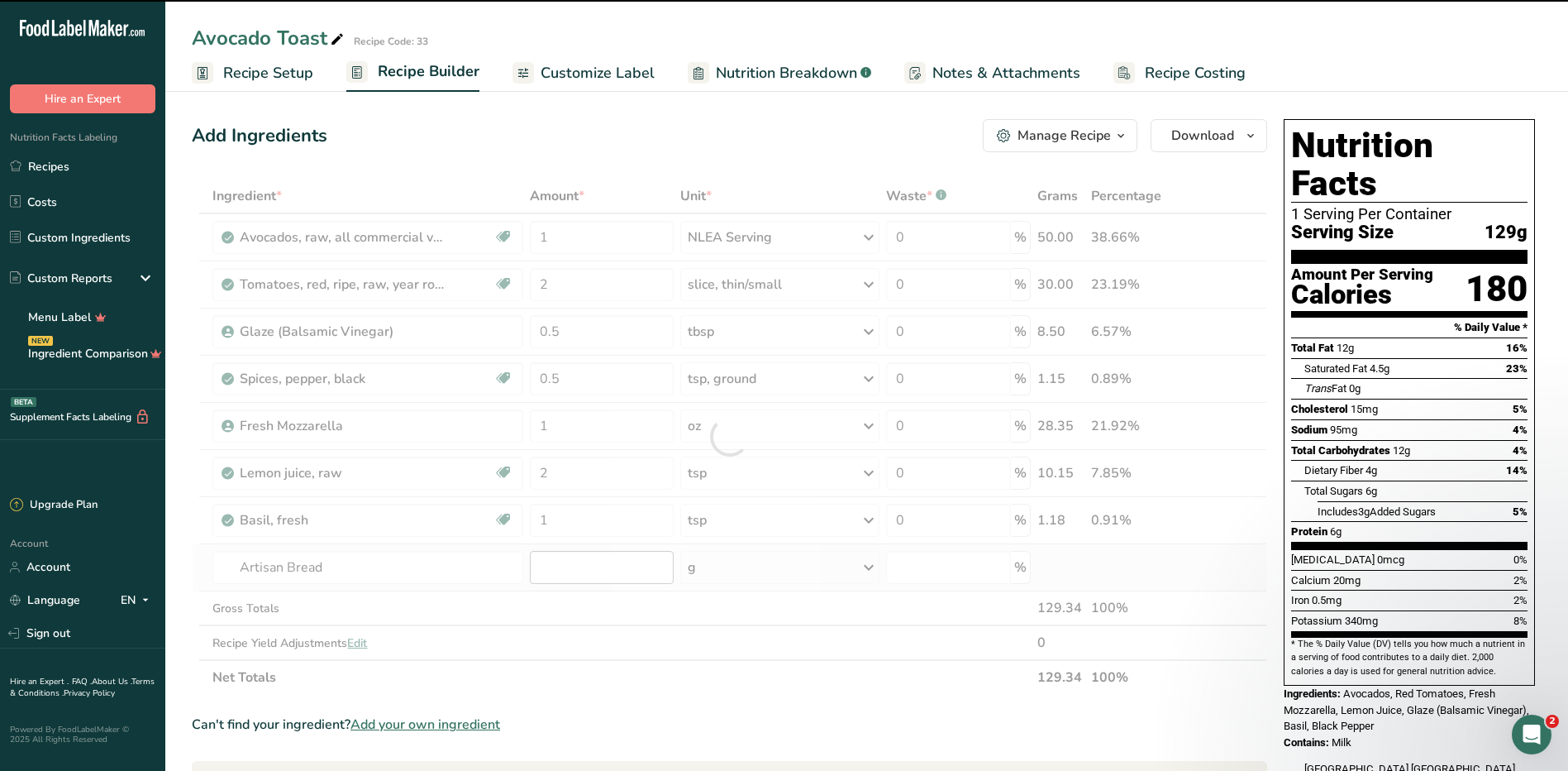
type input "0"
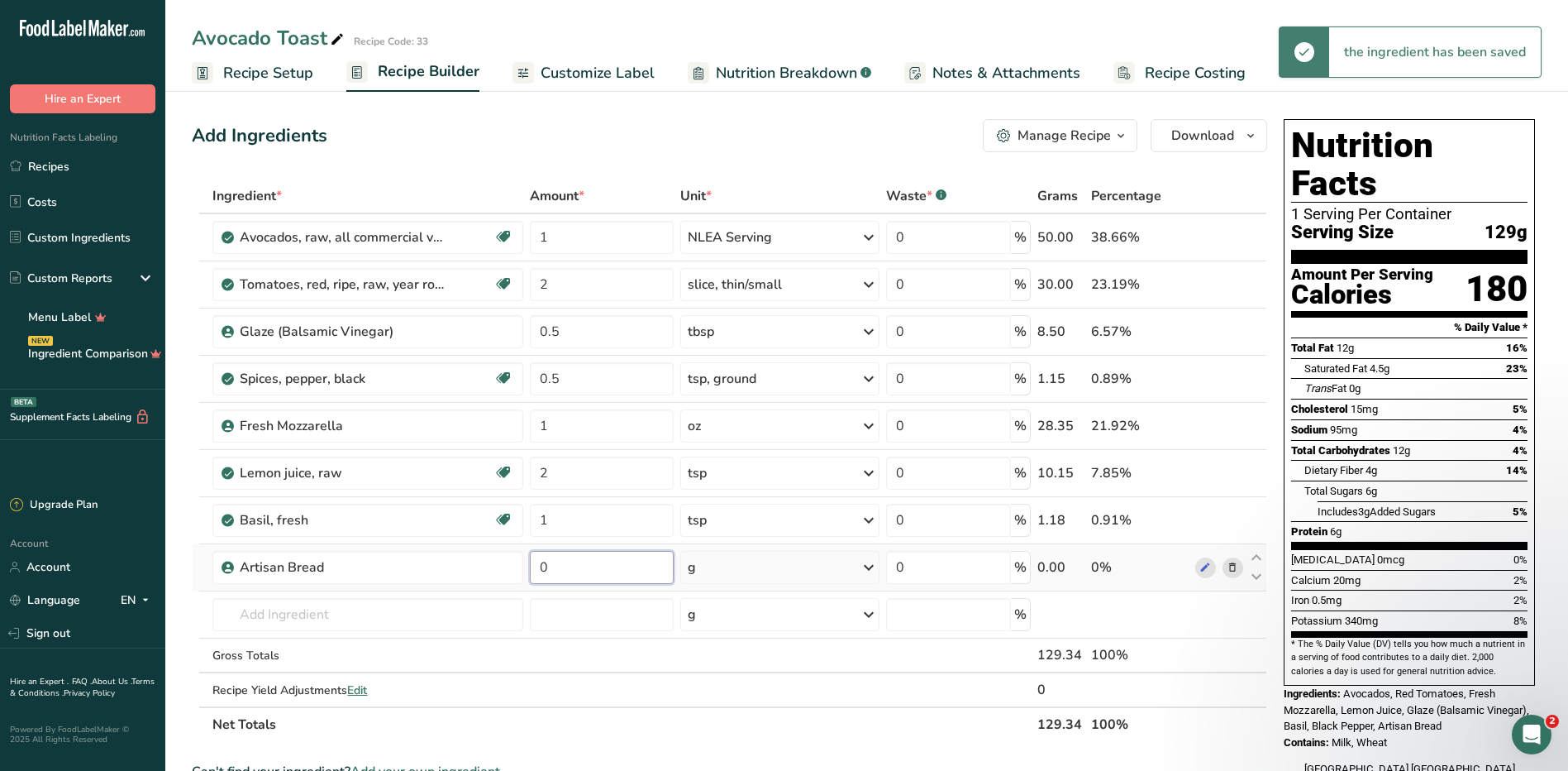
click at [580, 567] on input "0" at bounding box center [602, 567] width 144 height 33
type input "1"
click at [821, 570] on div "Ingredient * Amount * Unit * Waste * .a-a{fill:#347362;}.b-a{fill:#fff;} Grams …" at bounding box center [729, 460] width 1075 height 563
click at [821, 570] on div "g" at bounding box center [780, 567] width 199 height 33
click at [577, 577] on input "1" at bounding box center [602, 567] width 144 height 33
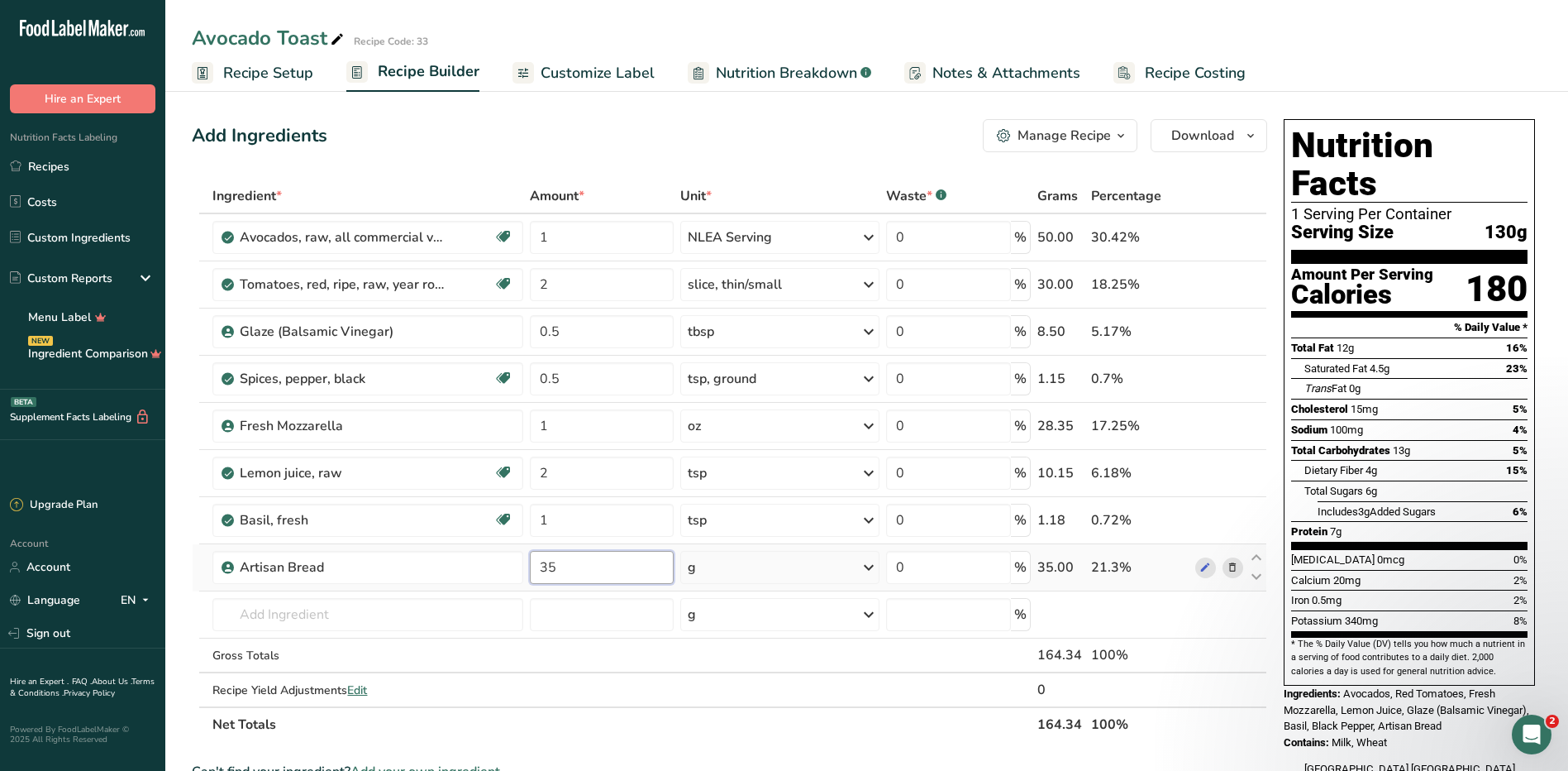
type input "35"
click at [721, 578] on div "Ingredient * Amount * Unit * Waste * .a-a{fill:#347362;}.b-a{fill:#fff;} Grams …" at bounding box center [729, 460] width 1075 height 563
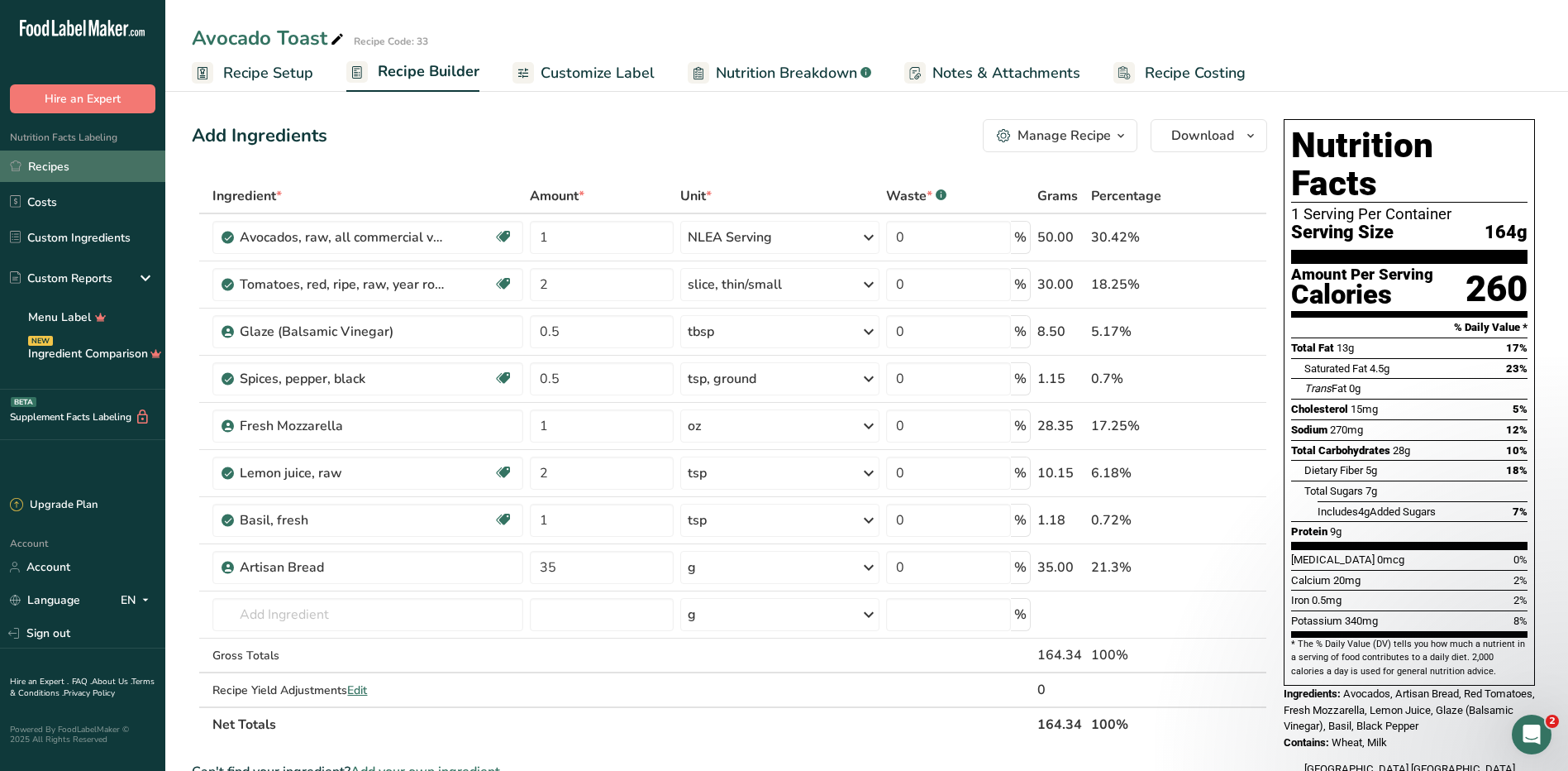
click at [66, 158] on link "Recipes" at bounding box center [83, 165] width 165 height 31
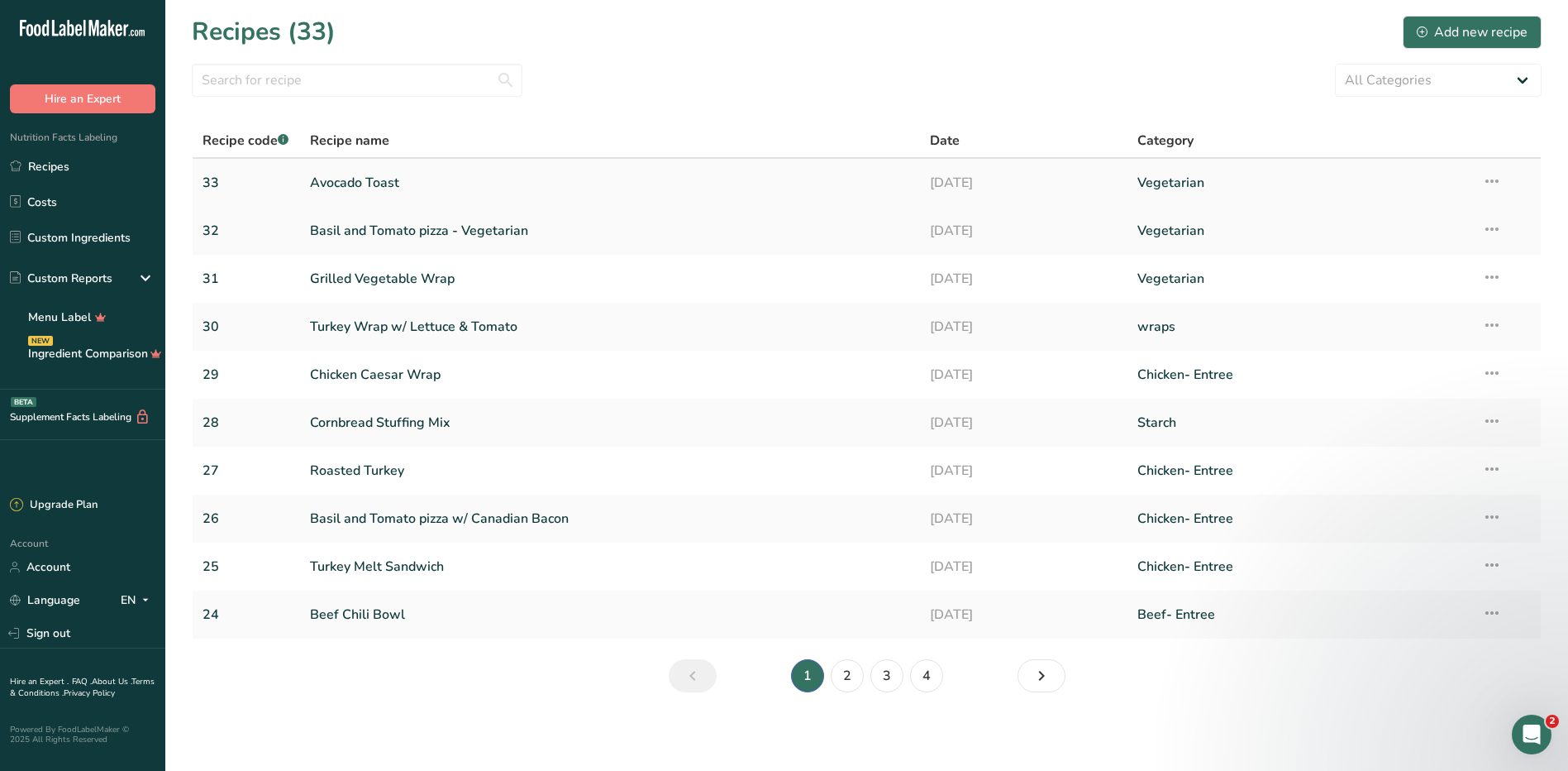
click at [375, 183] on link "Avocado Toast" at bounding box center [610, 182] width 601 height 35
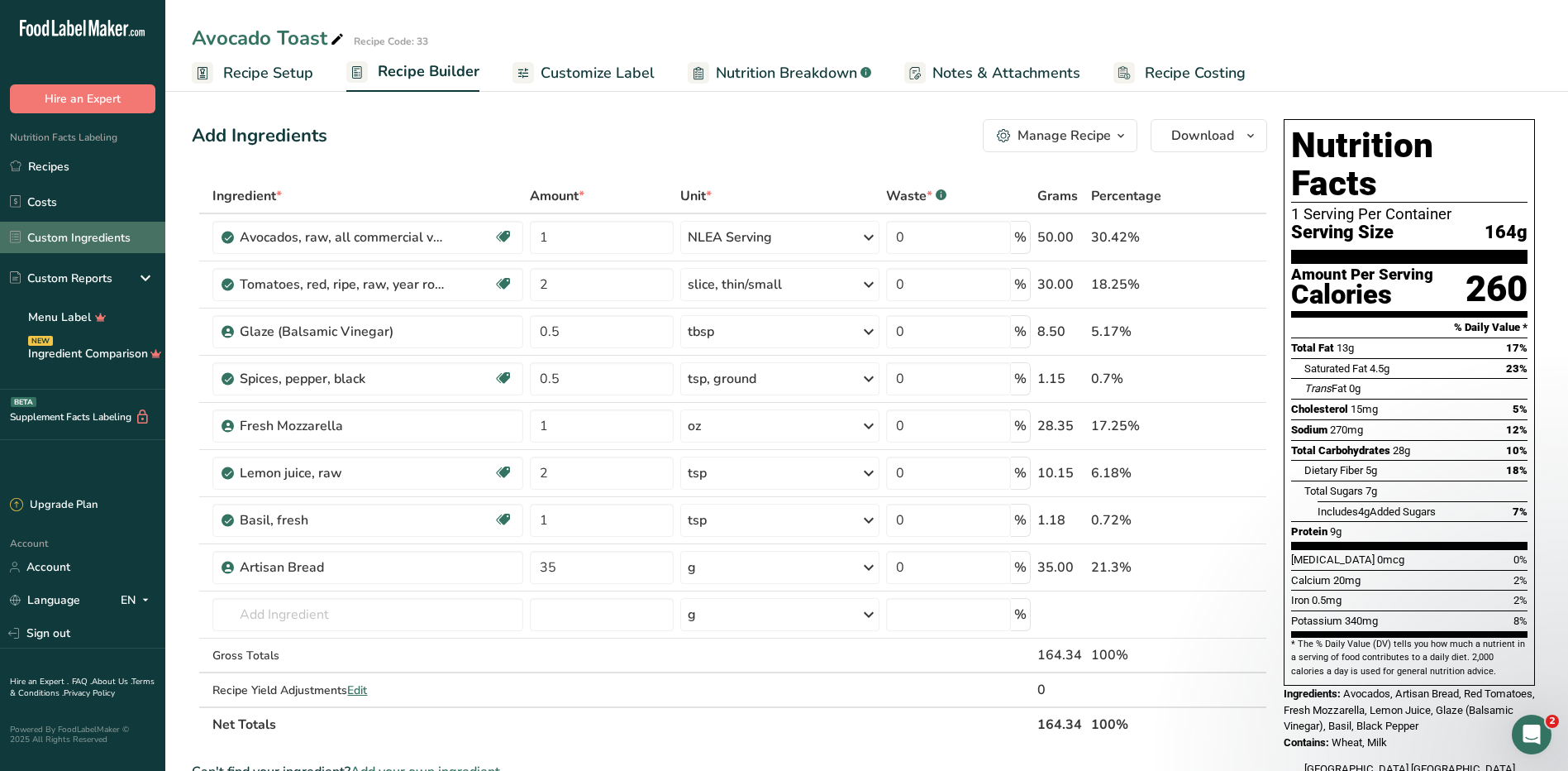
click at [74, 249] on link "Custom Ingredients" at bounding box center [83, 237] width 165 height 31
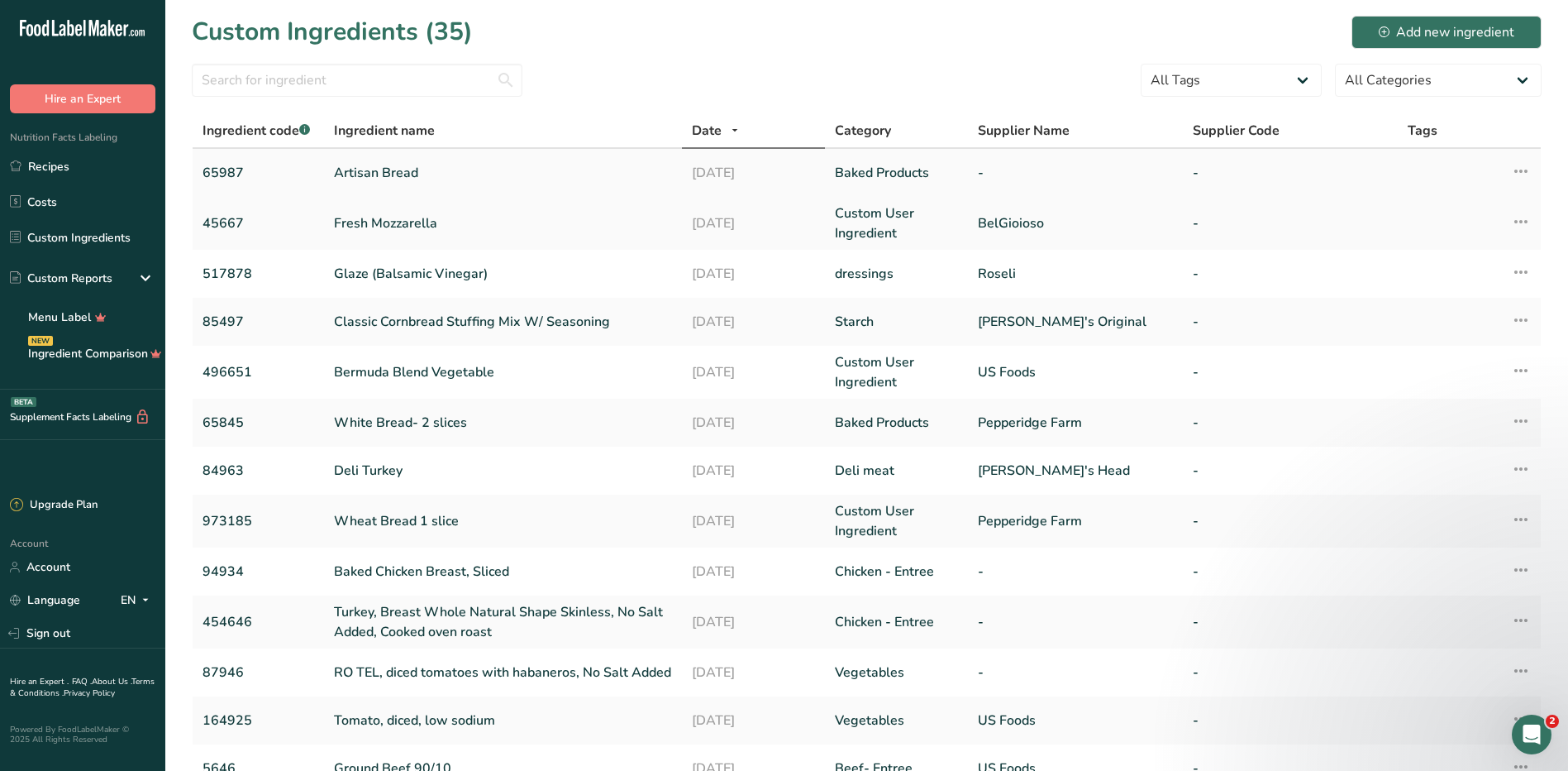
click at [384, 167] on link "Artisan Bread" at bounding box center [503, 172] width 338 height 20
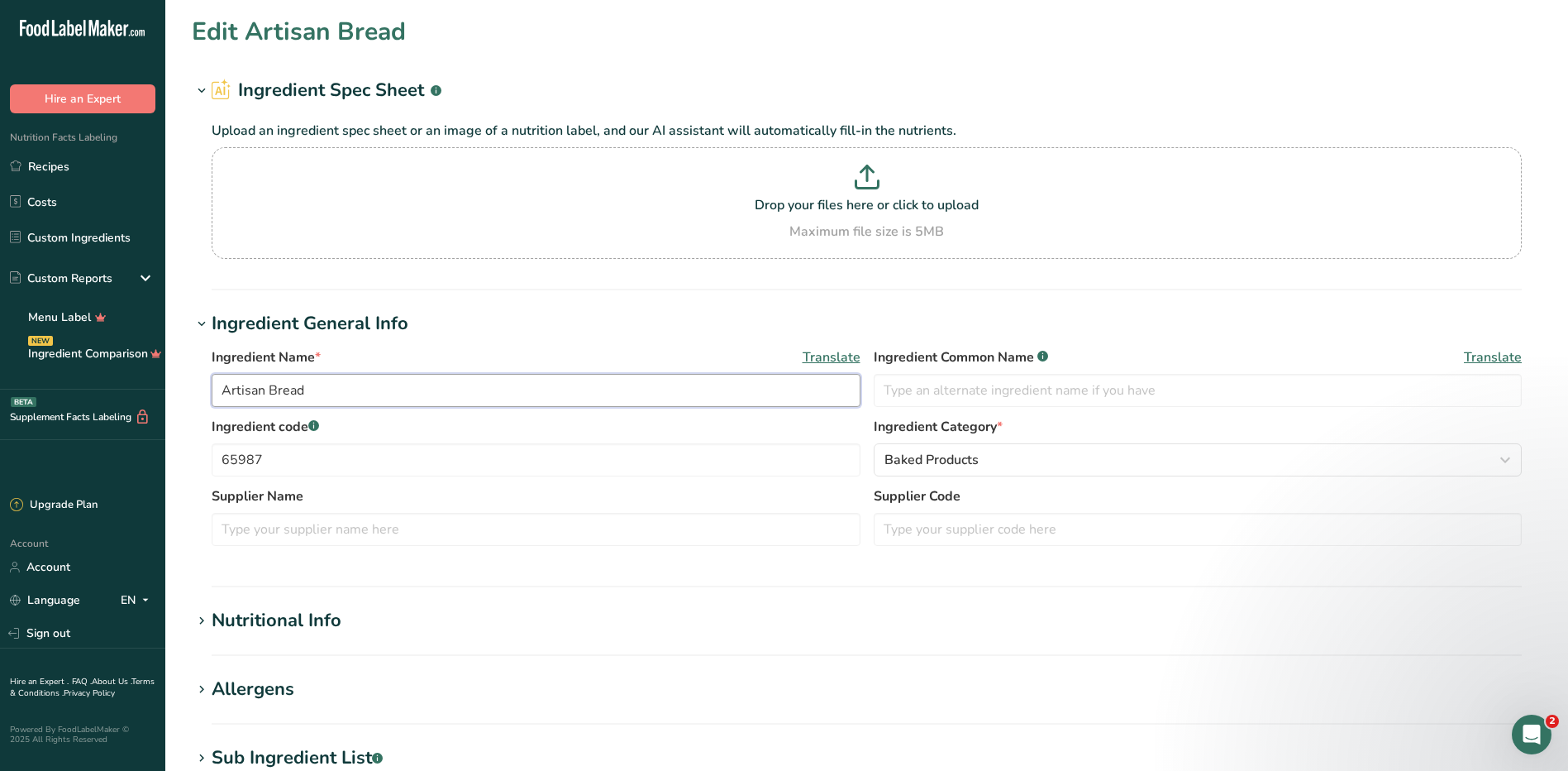
drag, startPoint x: 263, startPoint y: 390, endPoint x: 221, endPoint y: 393, distance: 42.1
click at [221, 393] on input "Artisan Bread" at bounding box center [535, 390] width 649 height 33
click at [451, 393] on input "French Bread" at bounding box center [535, 390] width 649 height 33
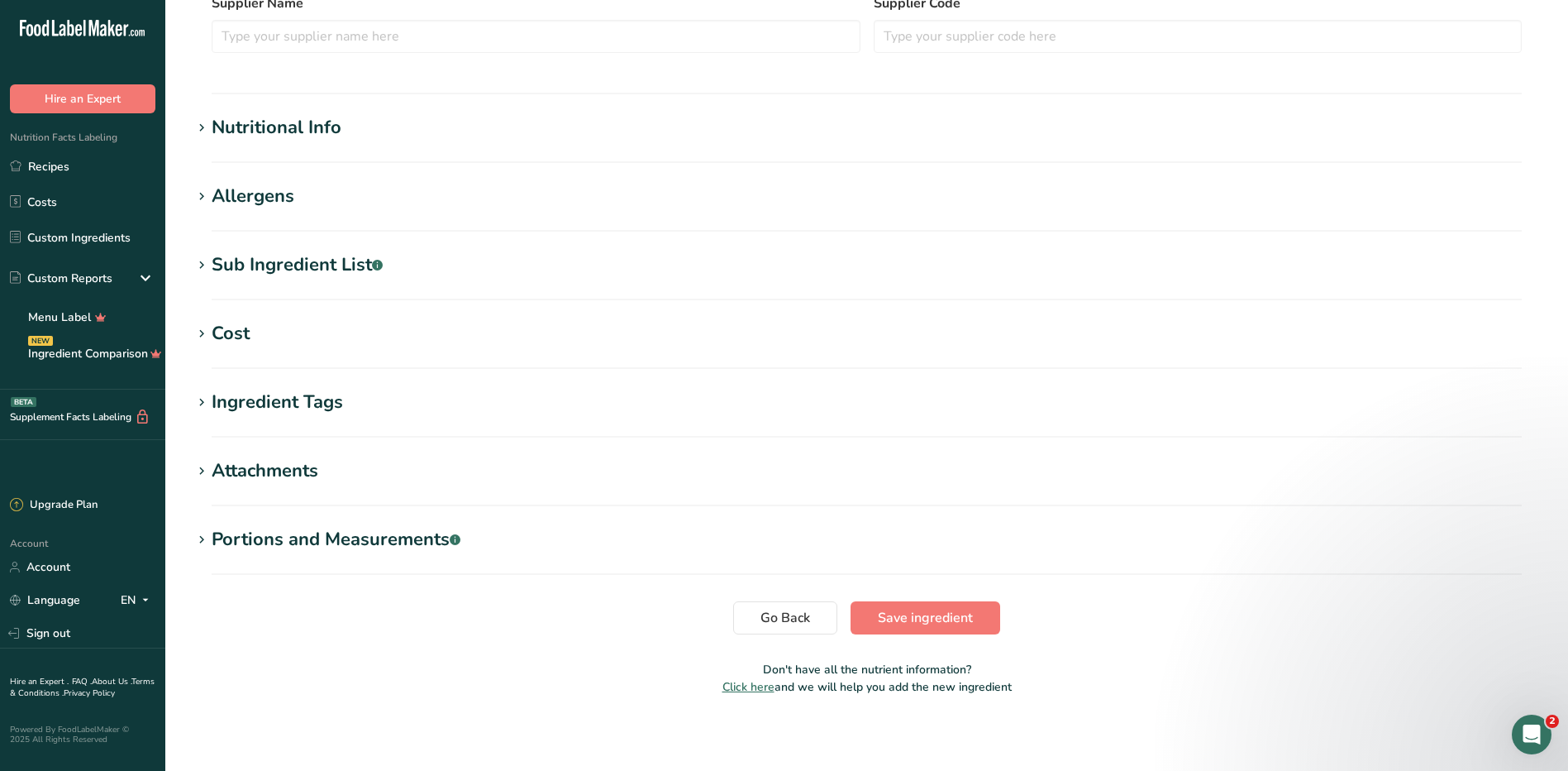
scroll to position [497, 0]
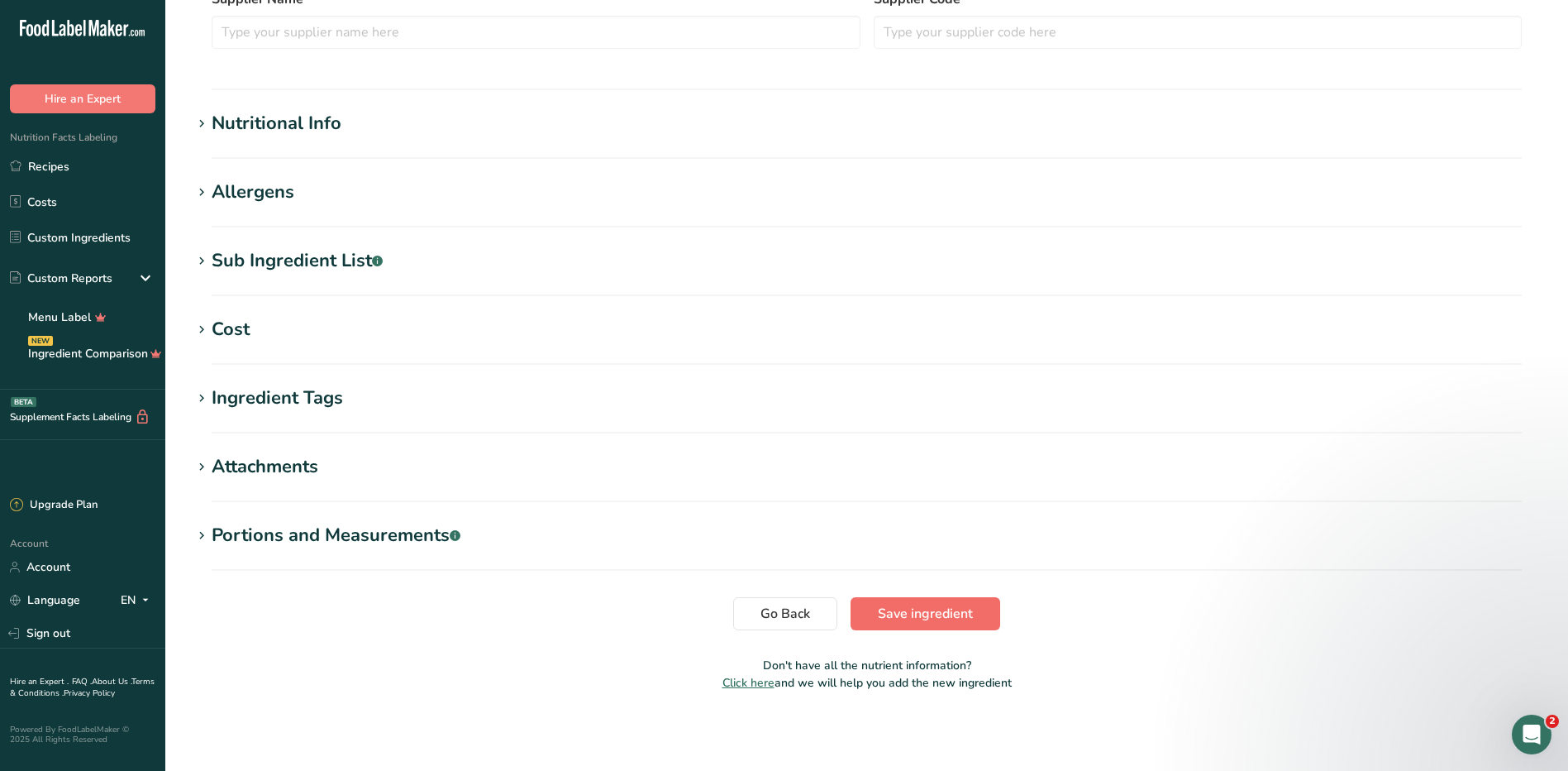
type input "French Bread"
click at [937, 616] on span "Save ingredient" at bounding box center [925, 614] width 95 height 20
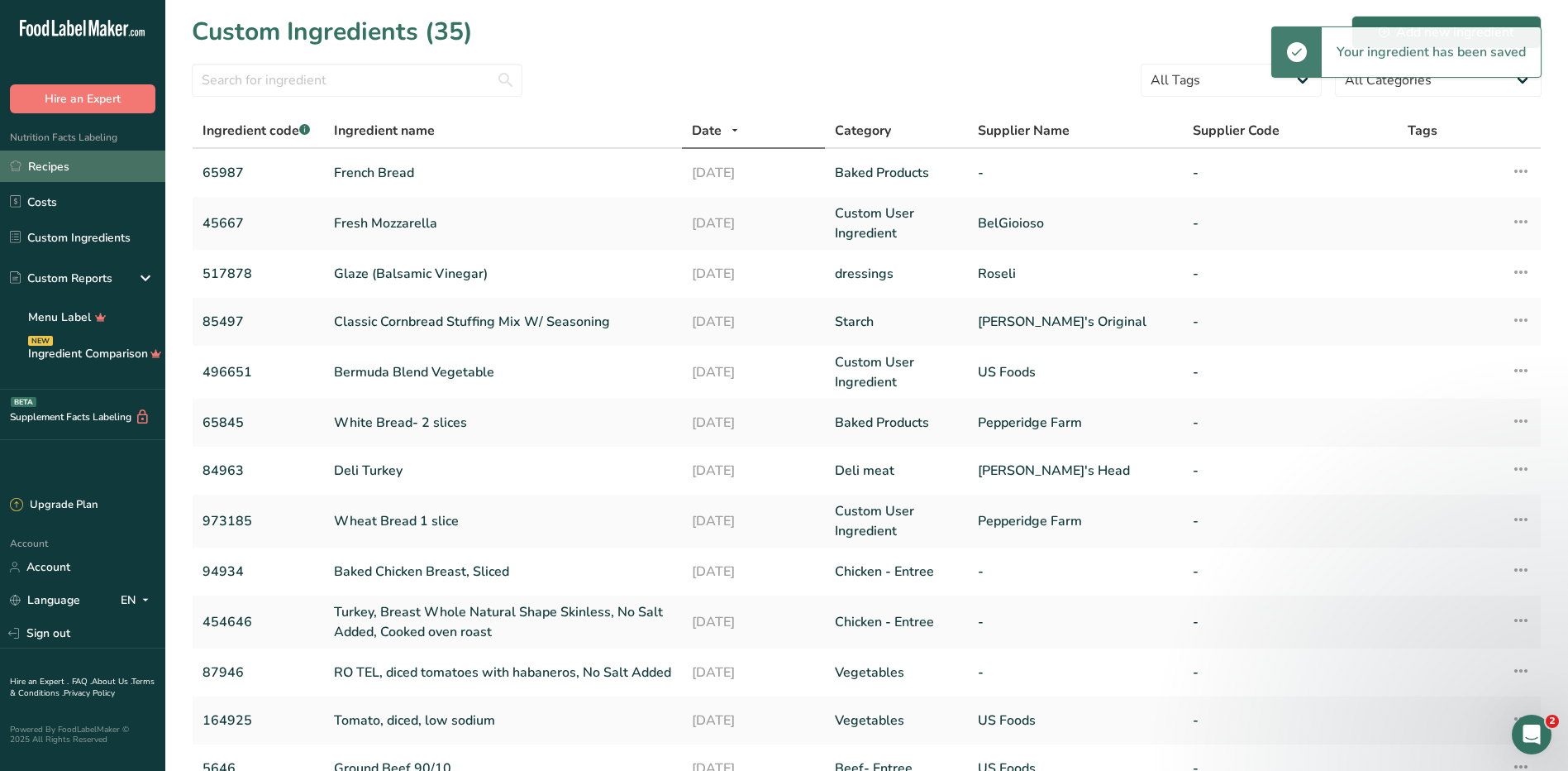
click at [99, 162] on link "Recipes" at bounding box center [83, 165] width 165 height 31
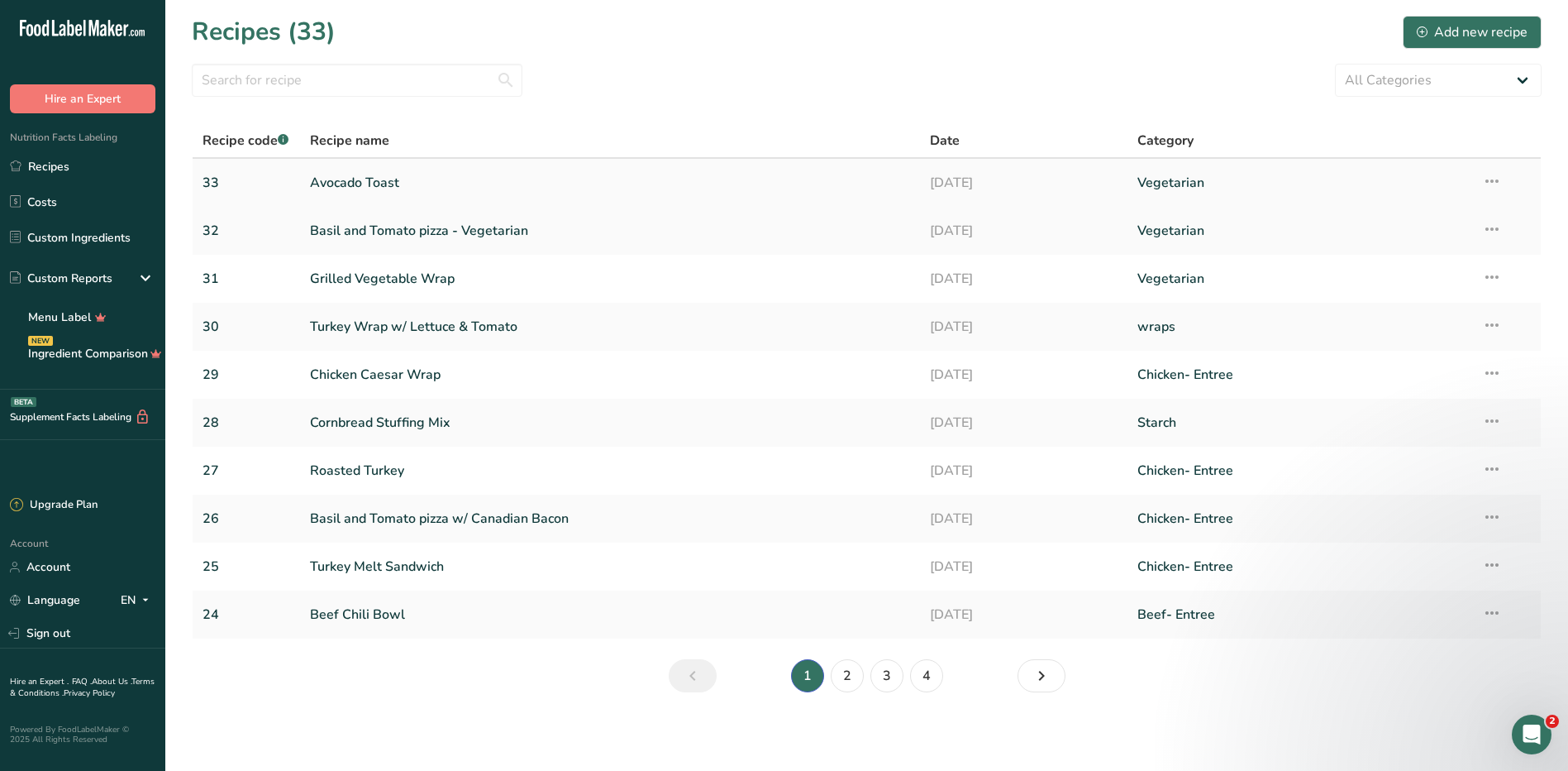
click at [395, 187] on link "Avocado Toast" at bounding box center [610, 182] width 601 height 35
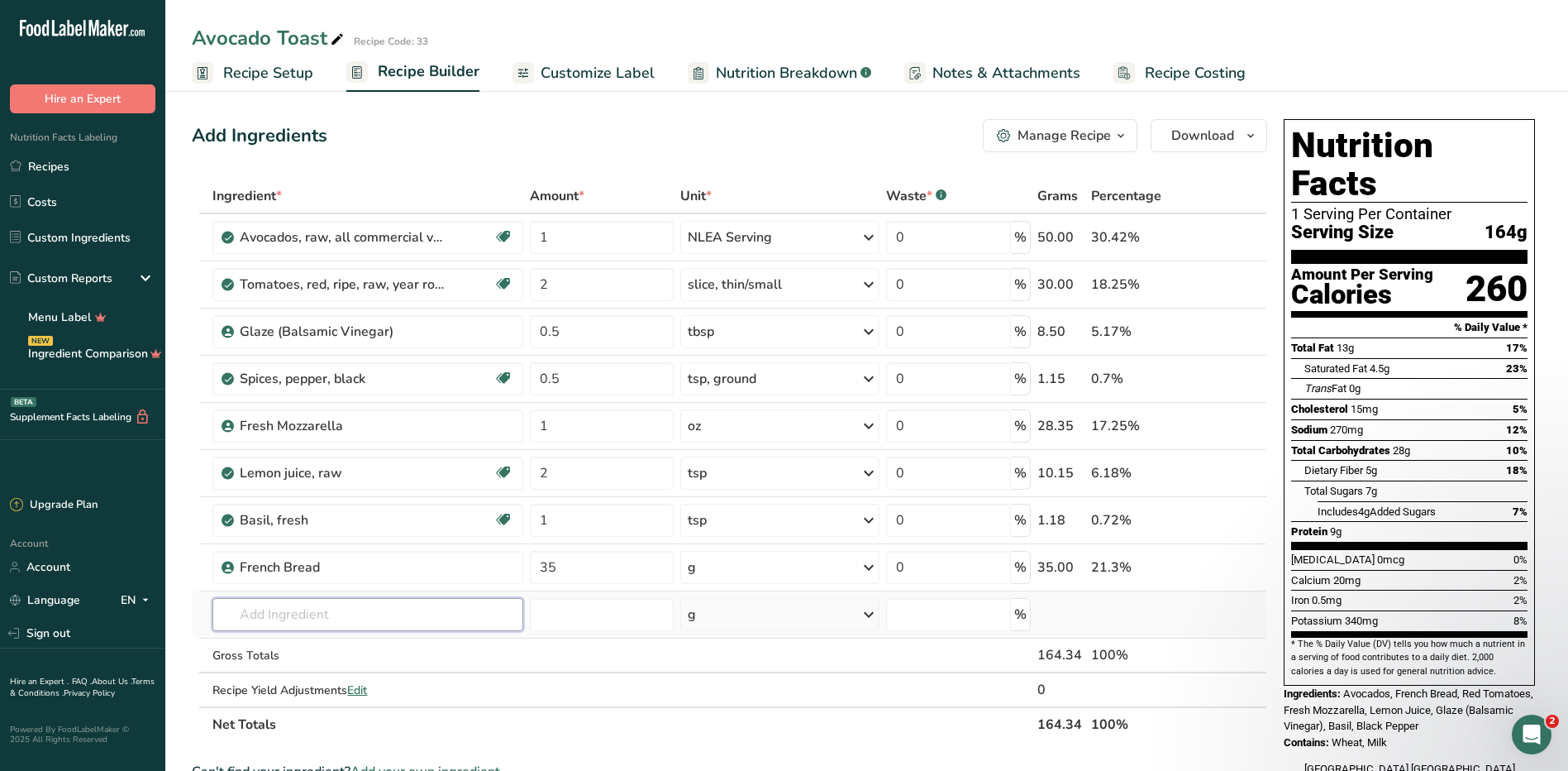
click at [321, 623] on input "text" at bounding box center [367, 614] width 310 height 33
click at [381, 570] on div "French Bread" at bounding box center [343, 568] width 207 height 20
click at [293, 625] on input "text" at bounding box center [367, 614] width 310 height 33
click at [51, 238] on link "Custom Ingredients" at bounding box center [83, 237] width 165 height 31
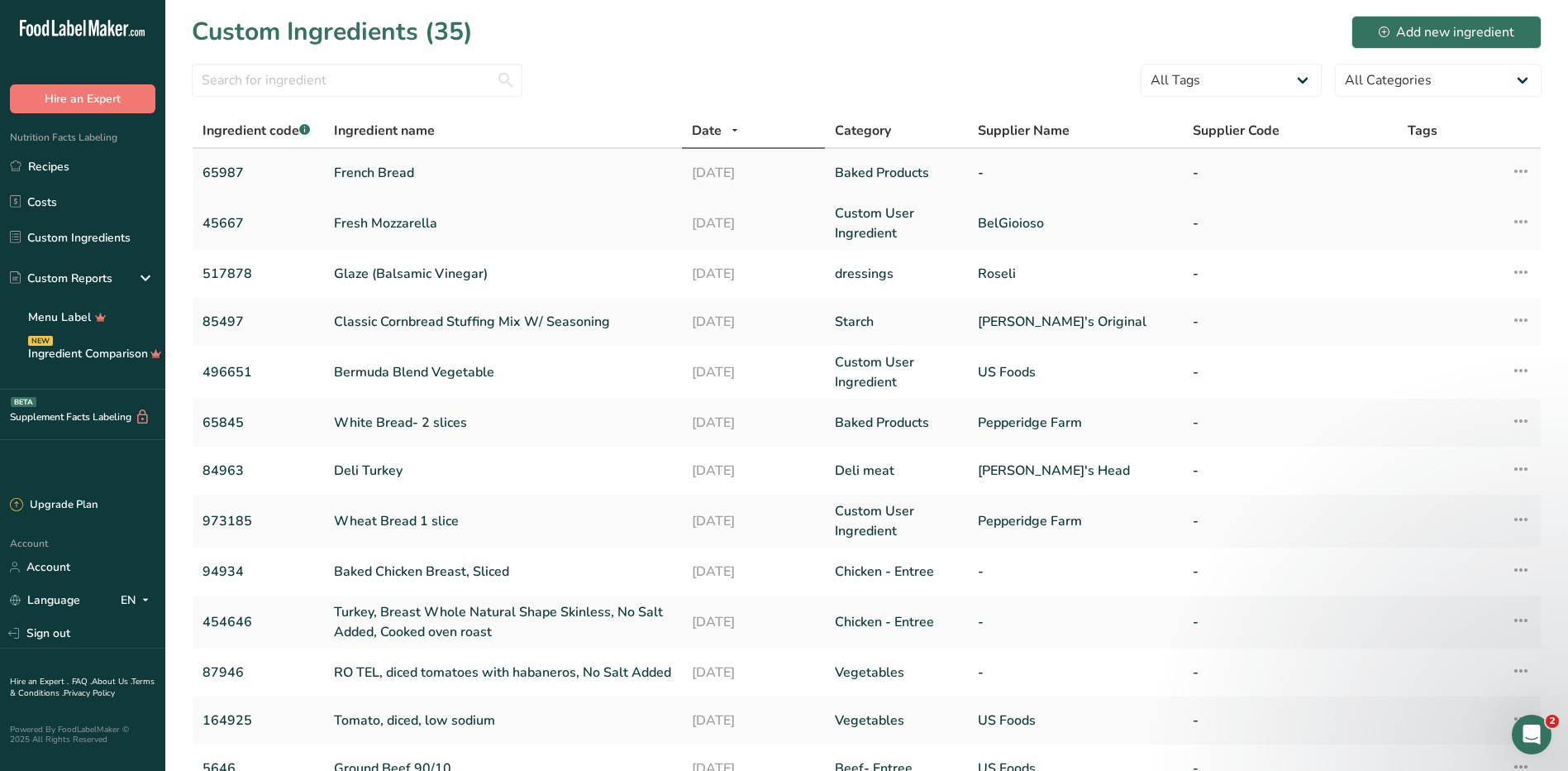
click at [392, 178] on link "French Bread" at bounding box center [503, 172] width 338 height 20
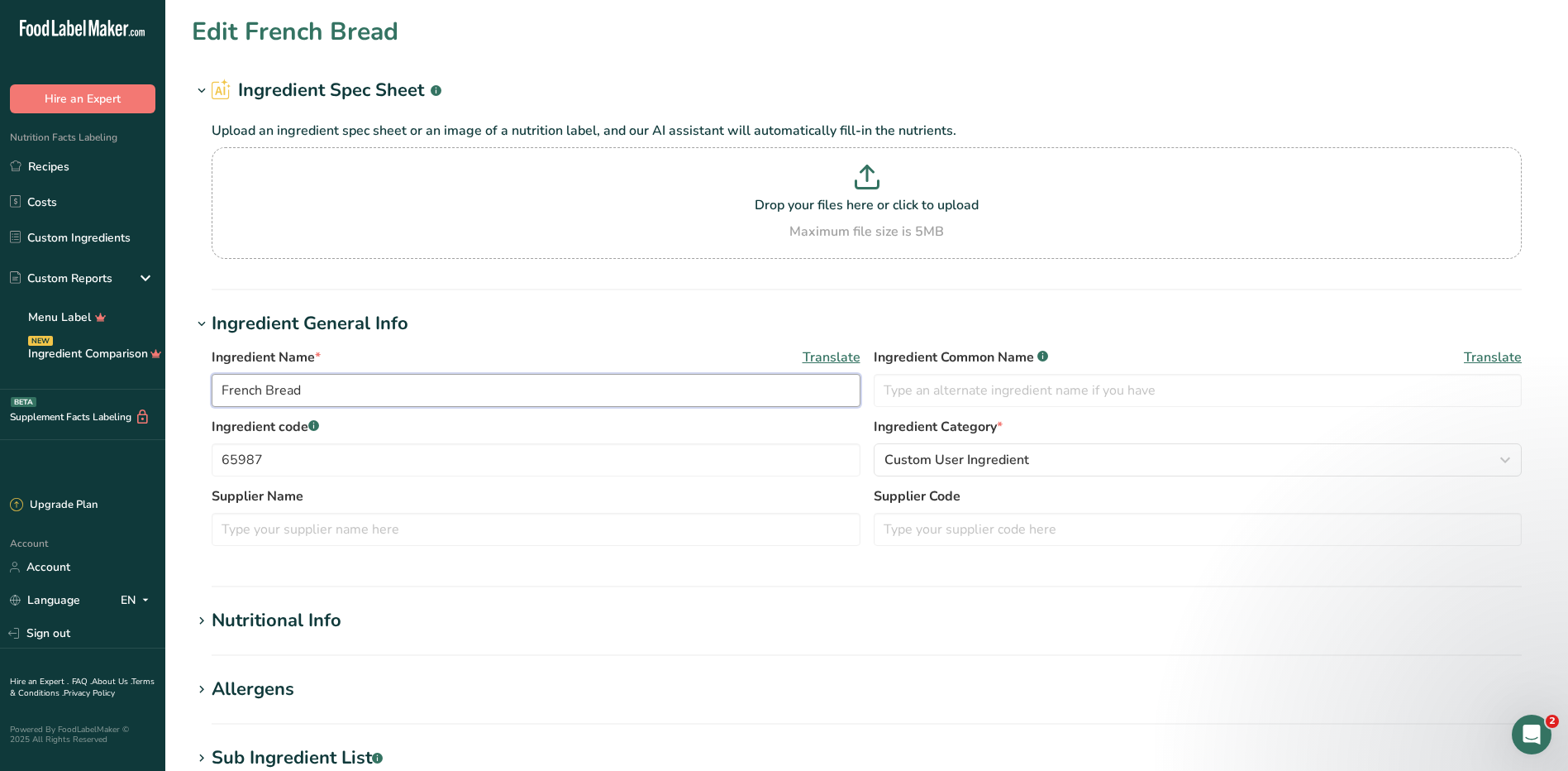
click at [321, 380] on input "French Bread" at bounding box center [535, 390] width 649 height 33
click at [307, 388] on input "French Bread `- 1 slice" at bounding box center [535, 390] width 649 height 33
click at [314, 391] on input "French Bread - 1 slice" at bounding box center [535, 390] width 649 height 33
click at [371, 393] on input "French Bread -1 slice" at bounding box center [535, 390] width 649 height 33
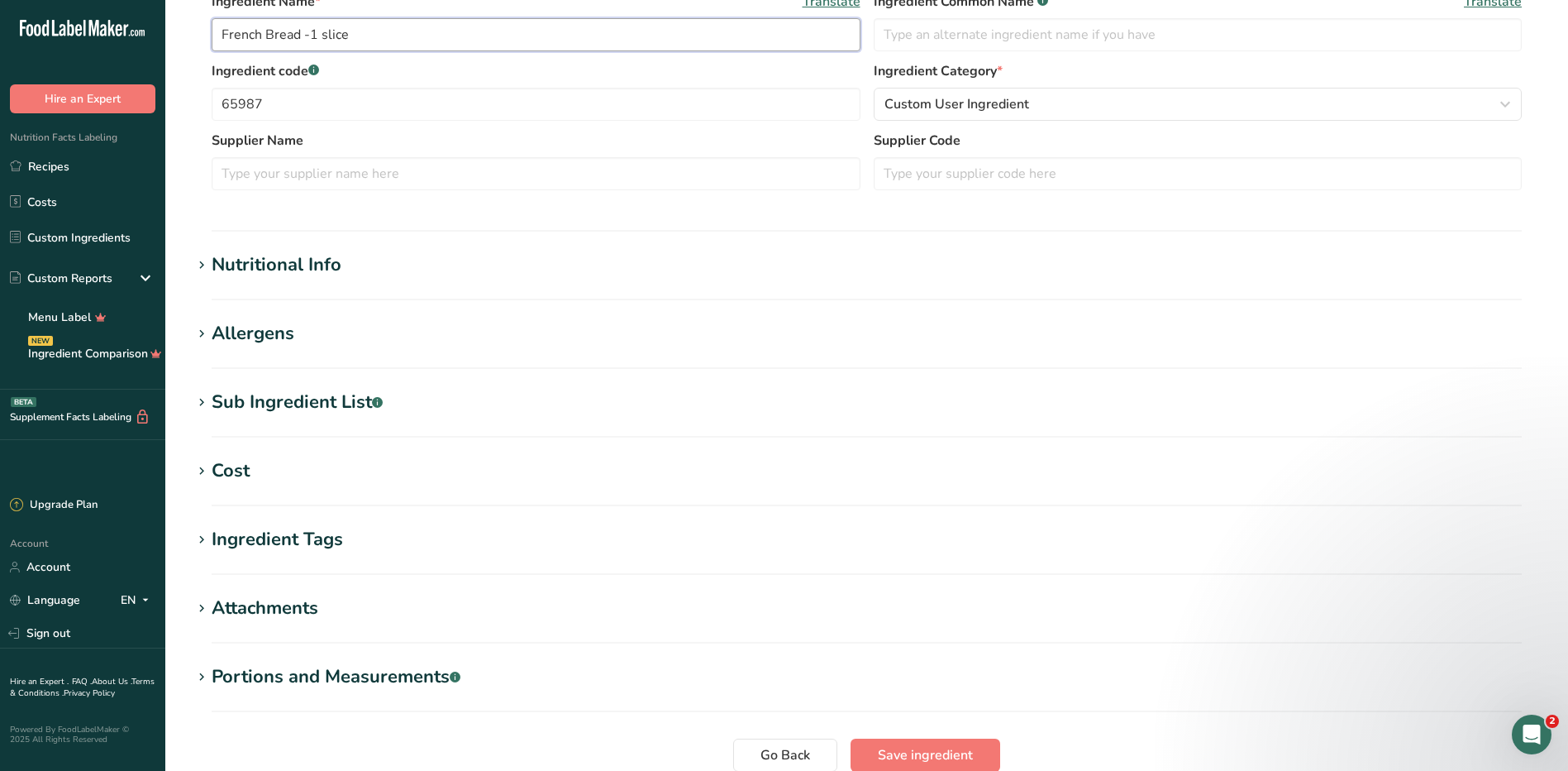
scroll to position [497, 0]
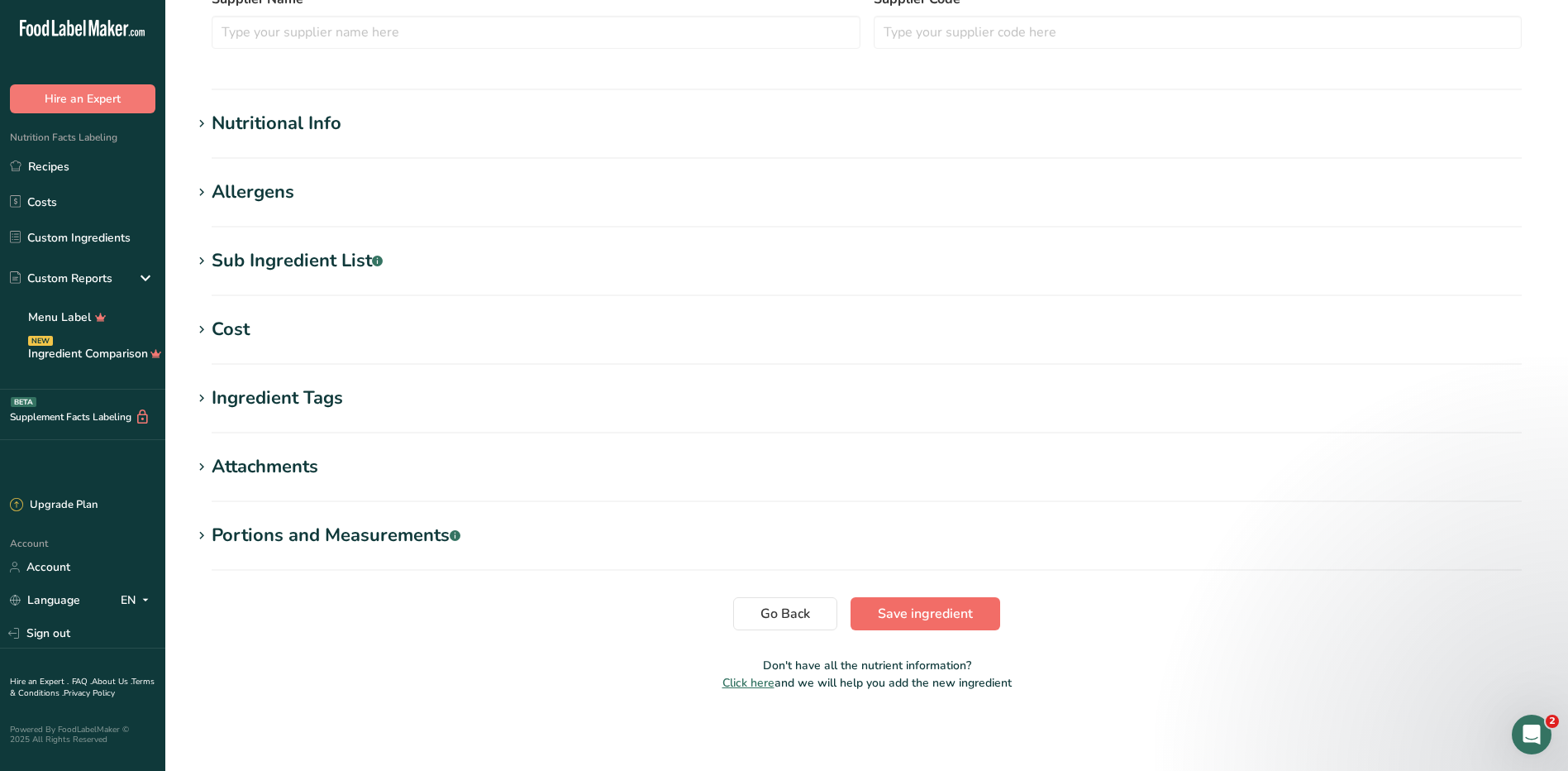
type input "French Bread -1 slice"
click at [990, 620] on button "Save ingredient" at bounding box center [925, 613] width 150 height 33
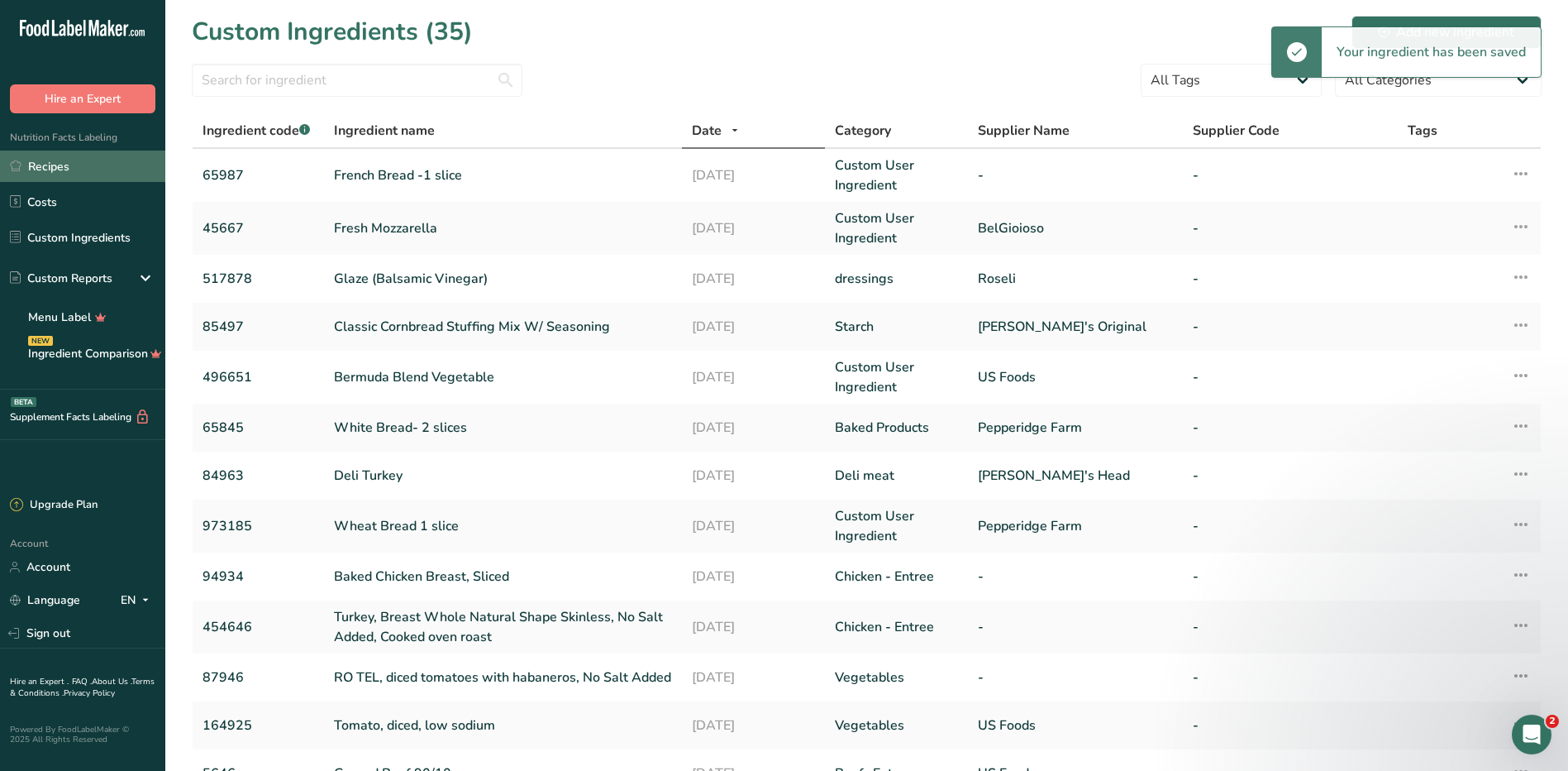
click at [29, 163] on link "Recipes" at bounding box center [83, 165] width 165 height 31
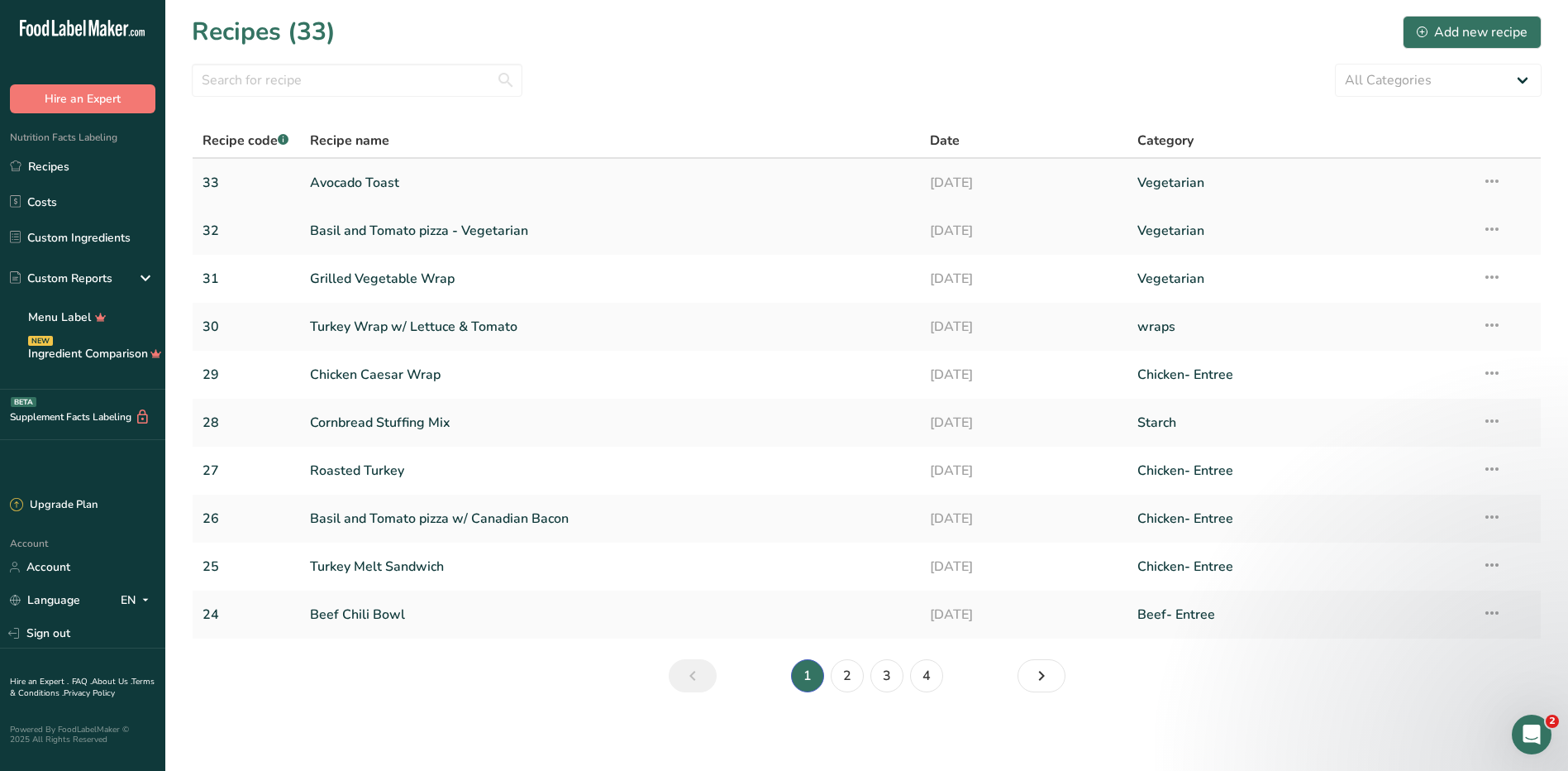
click at [414, 184] on link "Avocado Toast" at bounding box center [610, 182] width 601 height 35
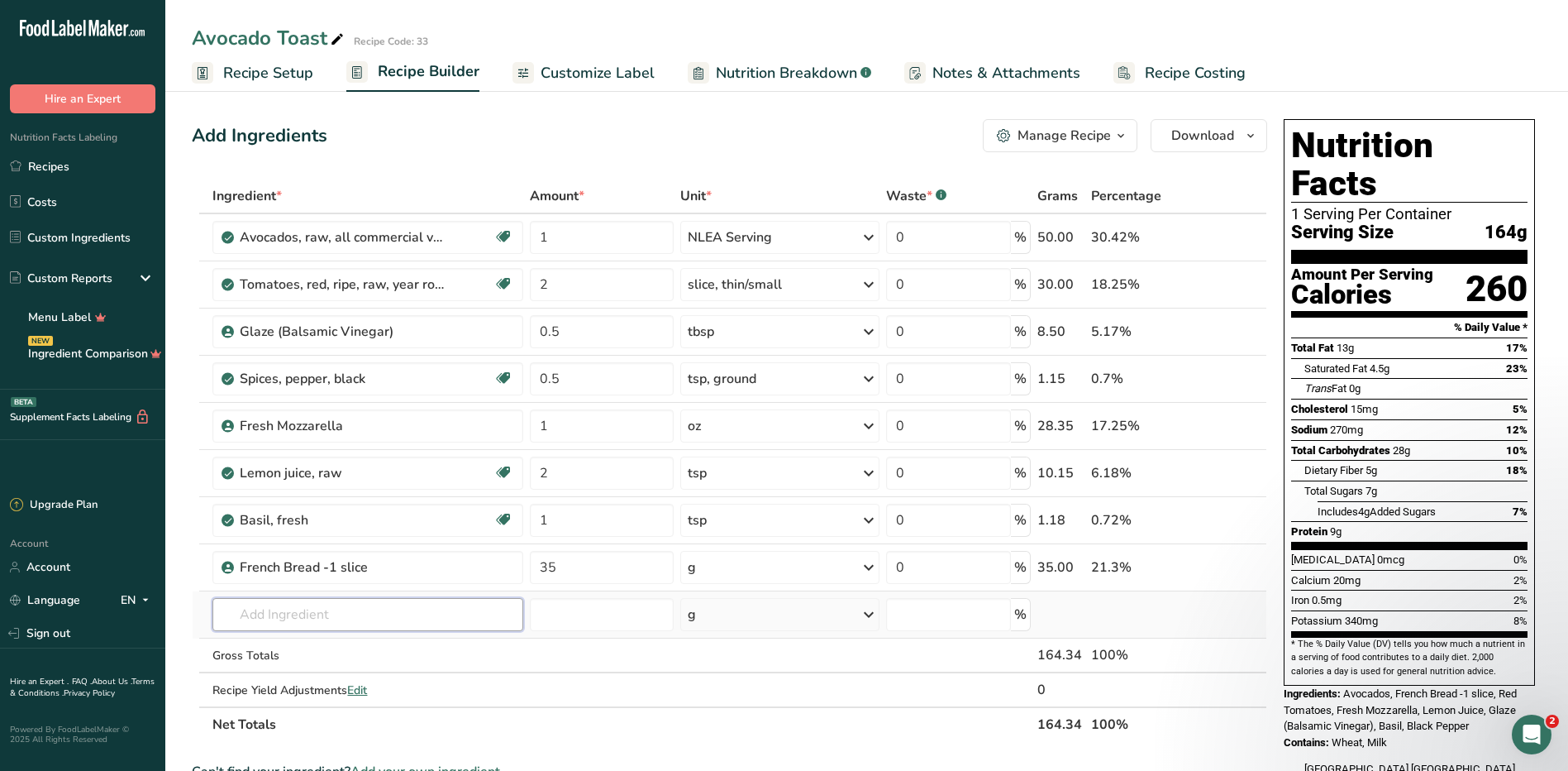
click at [322, 609] on input "text" at bounding box center [367, 614] width 310 height 33
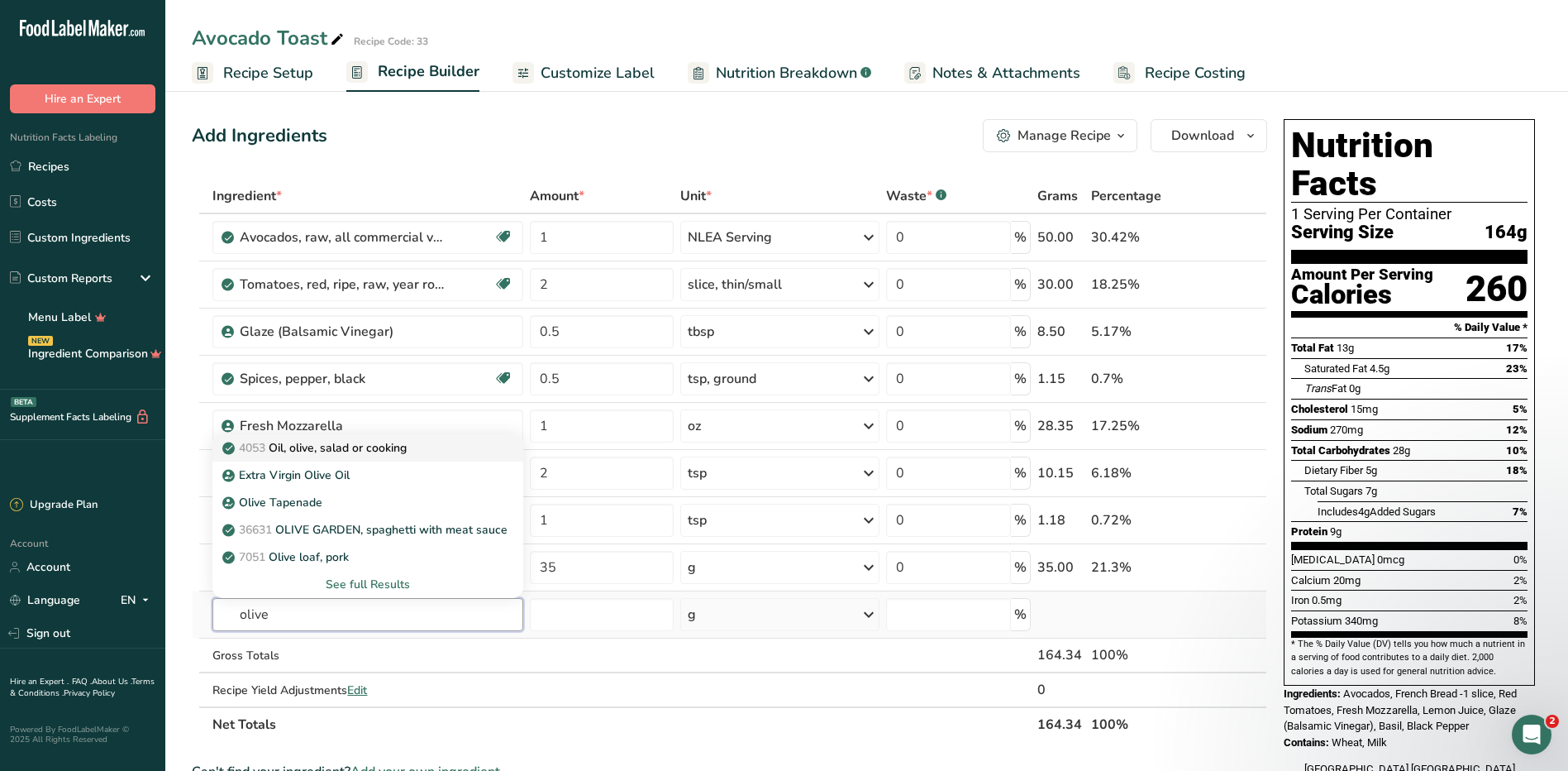
type input "olive"
click at [386, 453] on p "4053 Oil, olive, salad or cooking" at bounding box center [316, 448] width 181 height 18
type input "Oil, olive, salad or cooking"
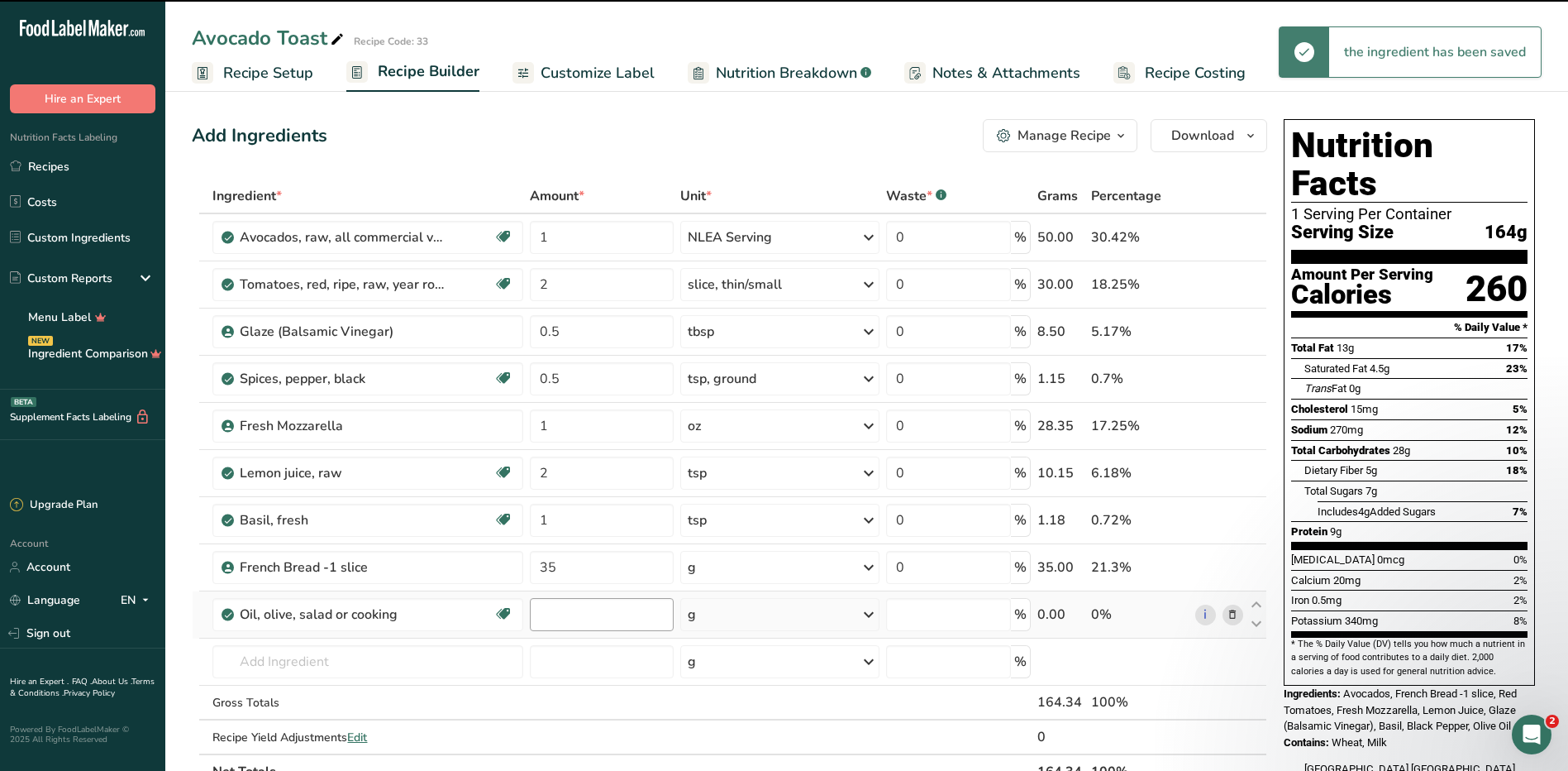
type input "0"
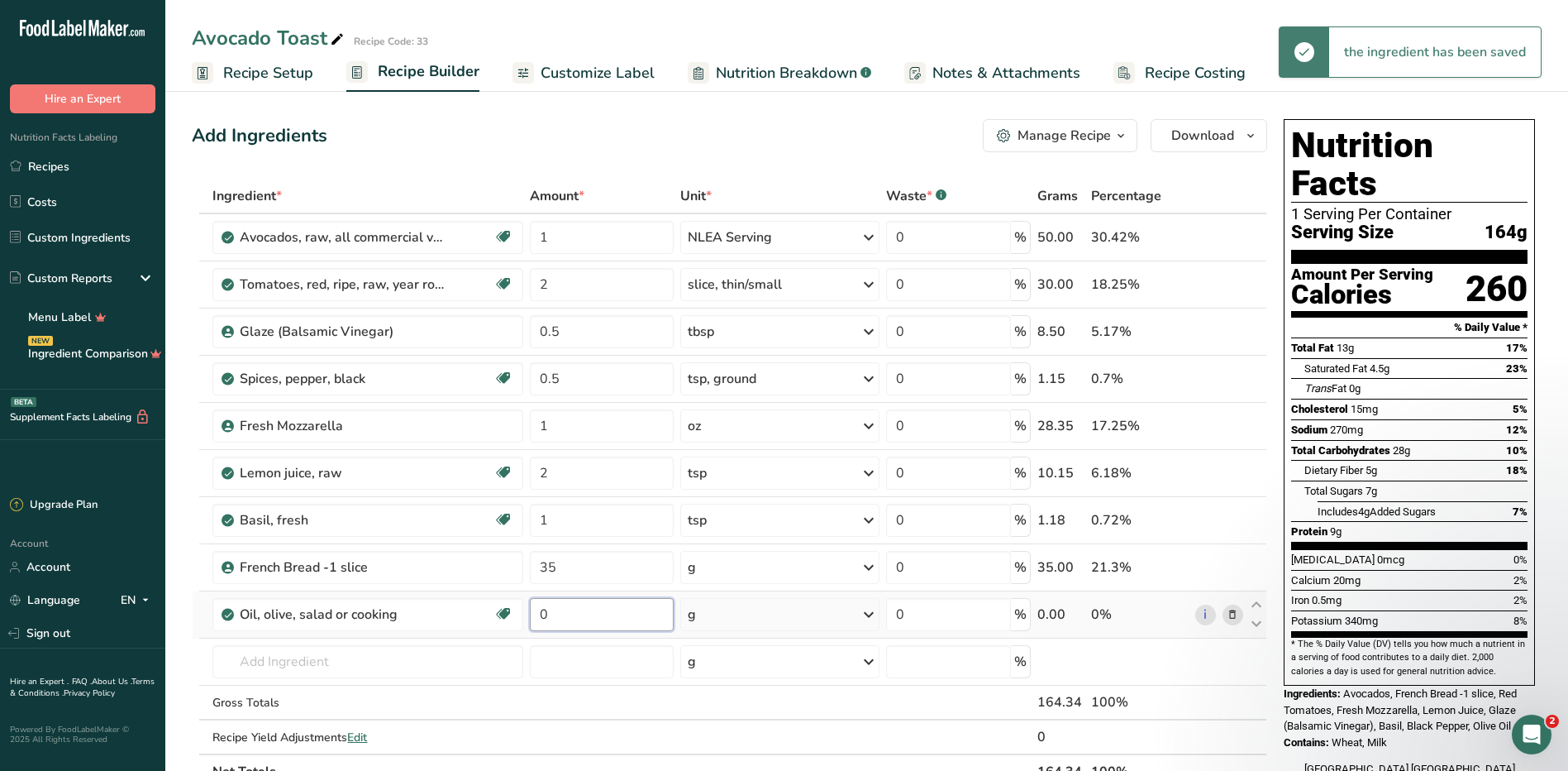
click at [578, 624] on input "0" at bounding box center [602, 614] width 144 height 33
type input "1"
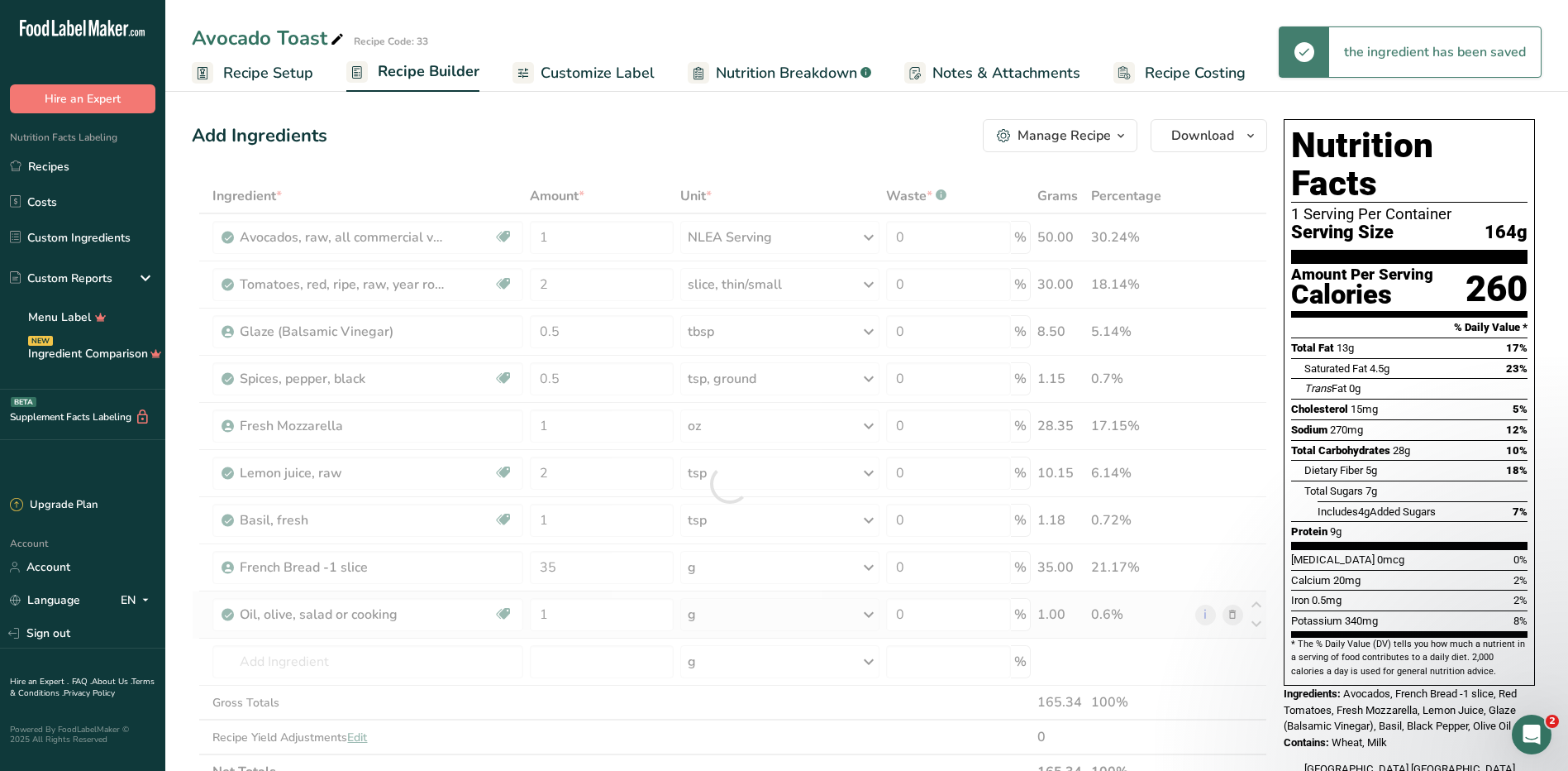
click at [766, 624] on div "Ingredient * Amount * Unit * Waste * .a-a{fill:#347362;}.b-a{fill:#fff;} Grams …" at bounding box center [729, 483] width 1075 height 610
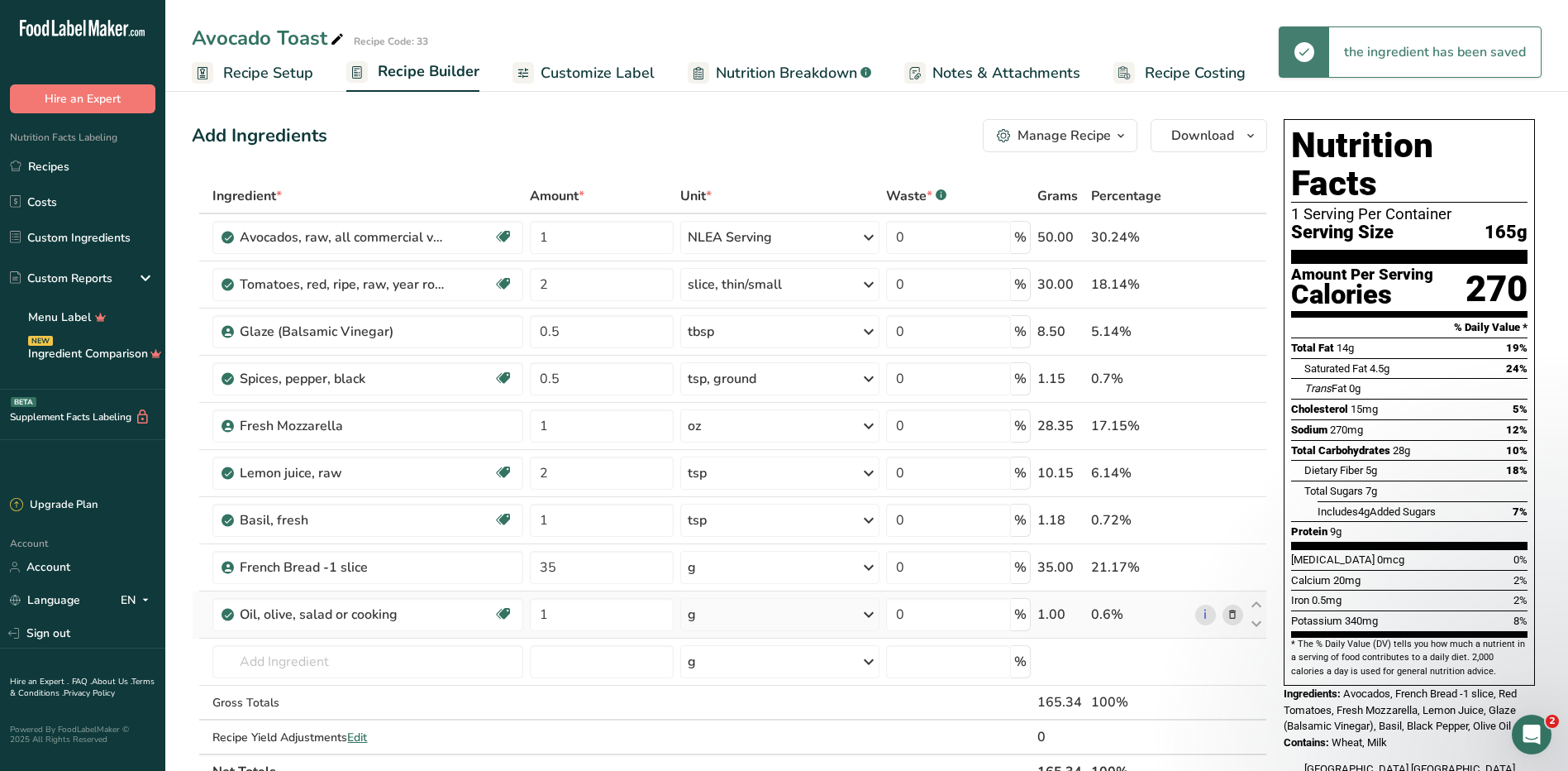
click at [766, 624] on div "g" at bounding box center [780, 614] width 199 height 33
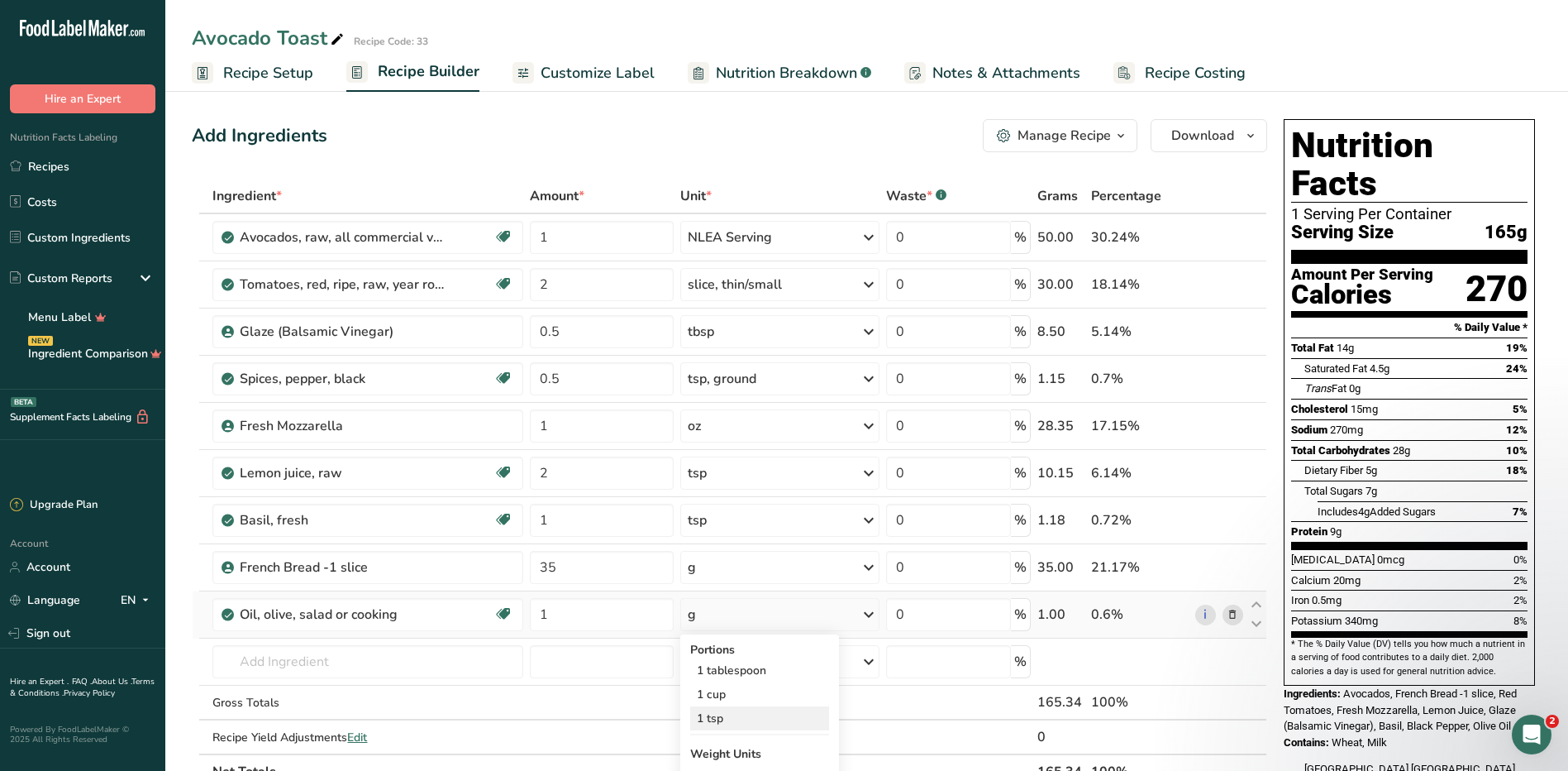
click at [727, 715] on div "1 tsp" at bounding box center [759, 718] width 139 height 24
click at [1238, 334] on icon at bounding box center [1232, 332] width 12 height 18
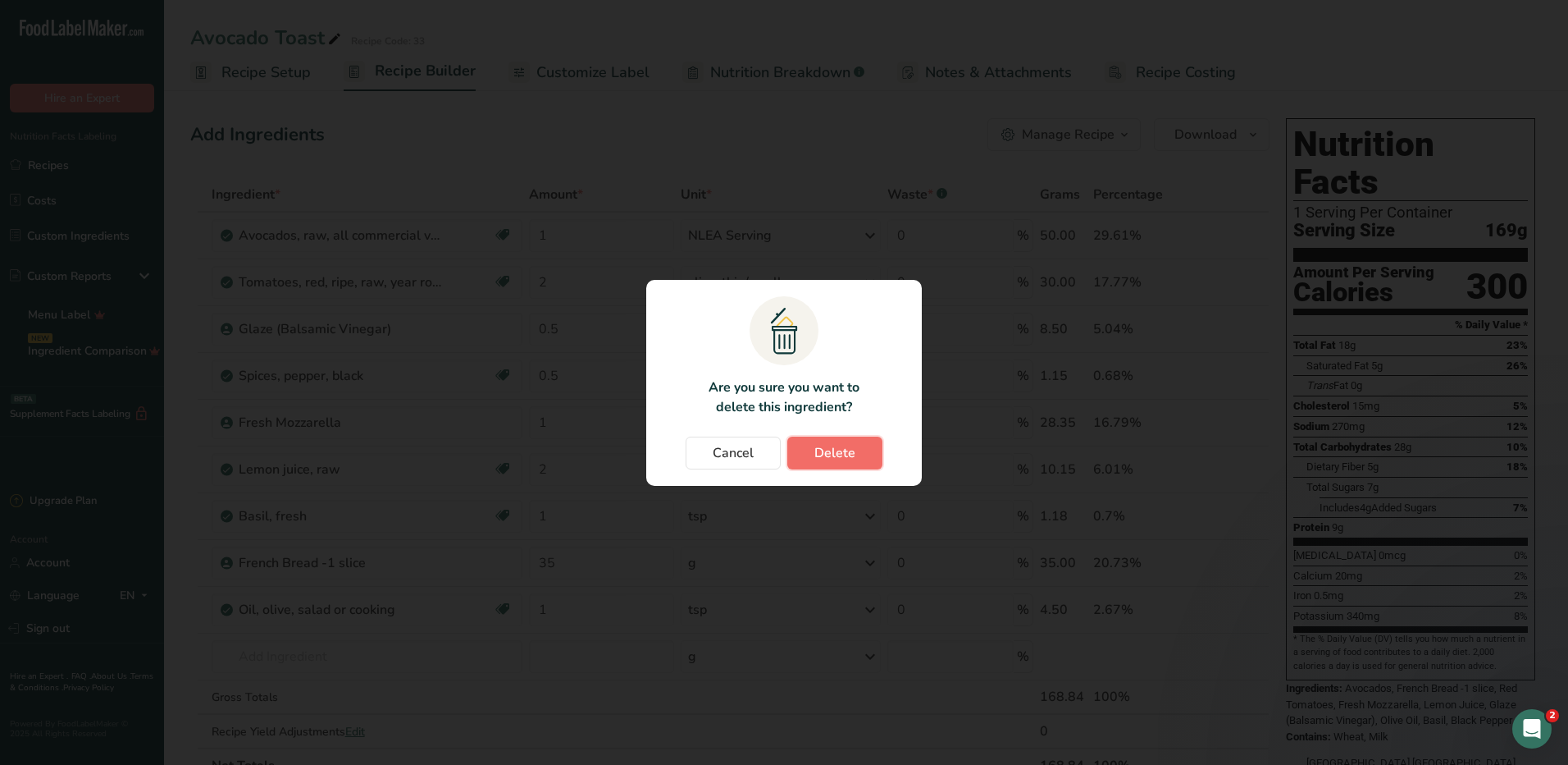
click at [848, 448] on span "Delete" at bounding box center [835, 453] width 41 height 19
type input "1"
type input "2"
type input "1"
type input "35"
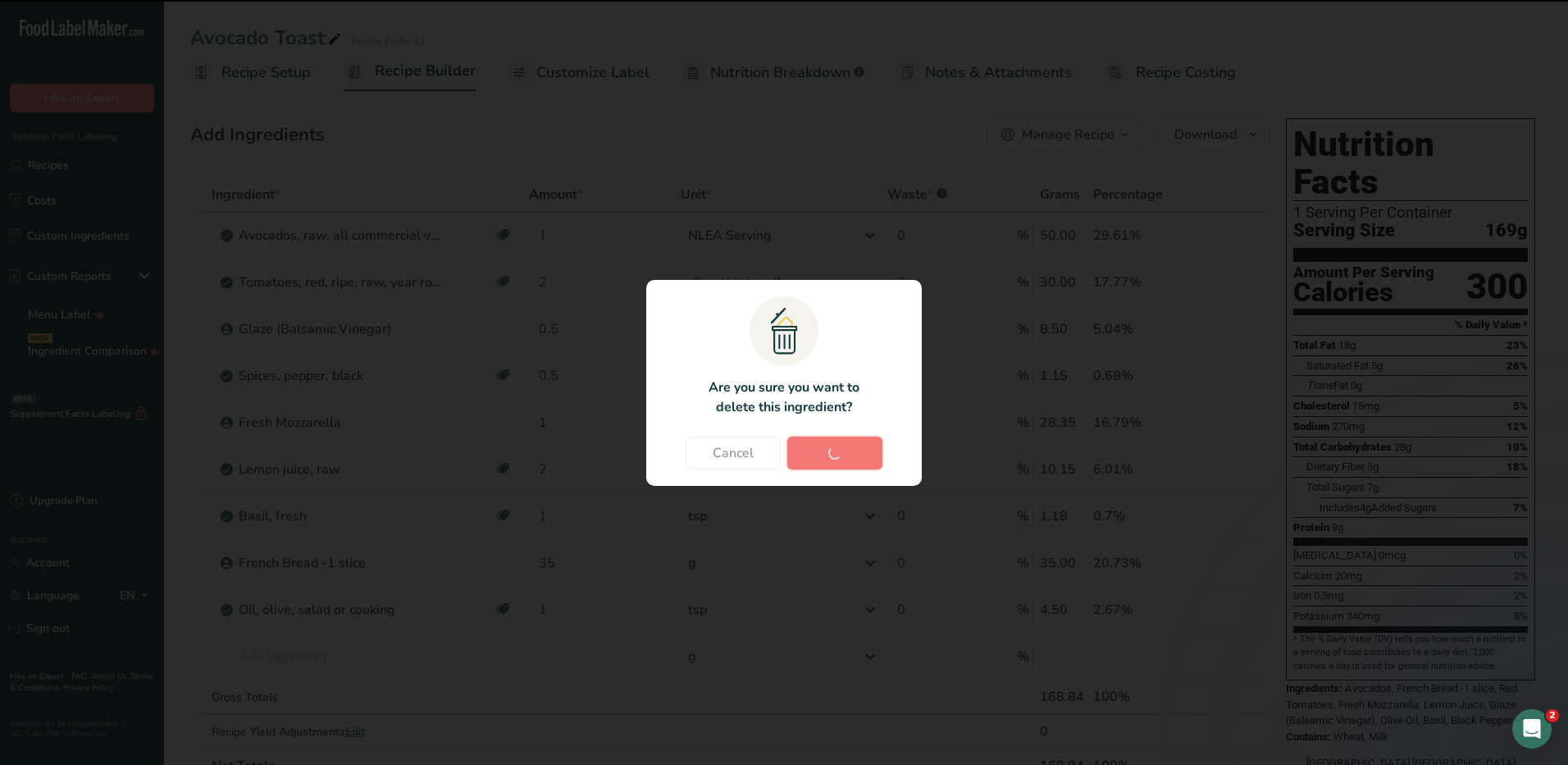
type input "1"
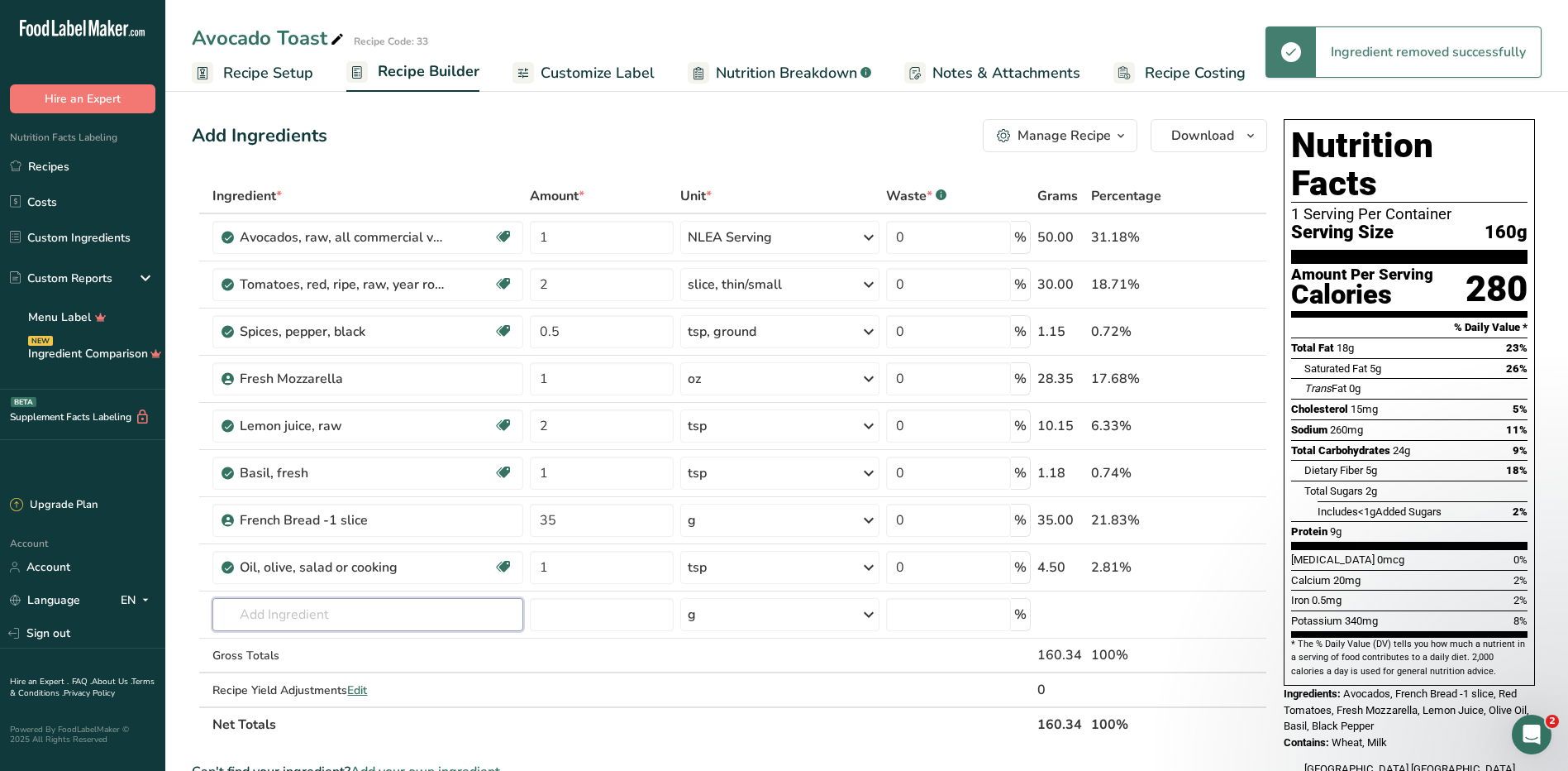
click at [465, 620] on input "text" at bounding box center [367, 614] width 310 height 33
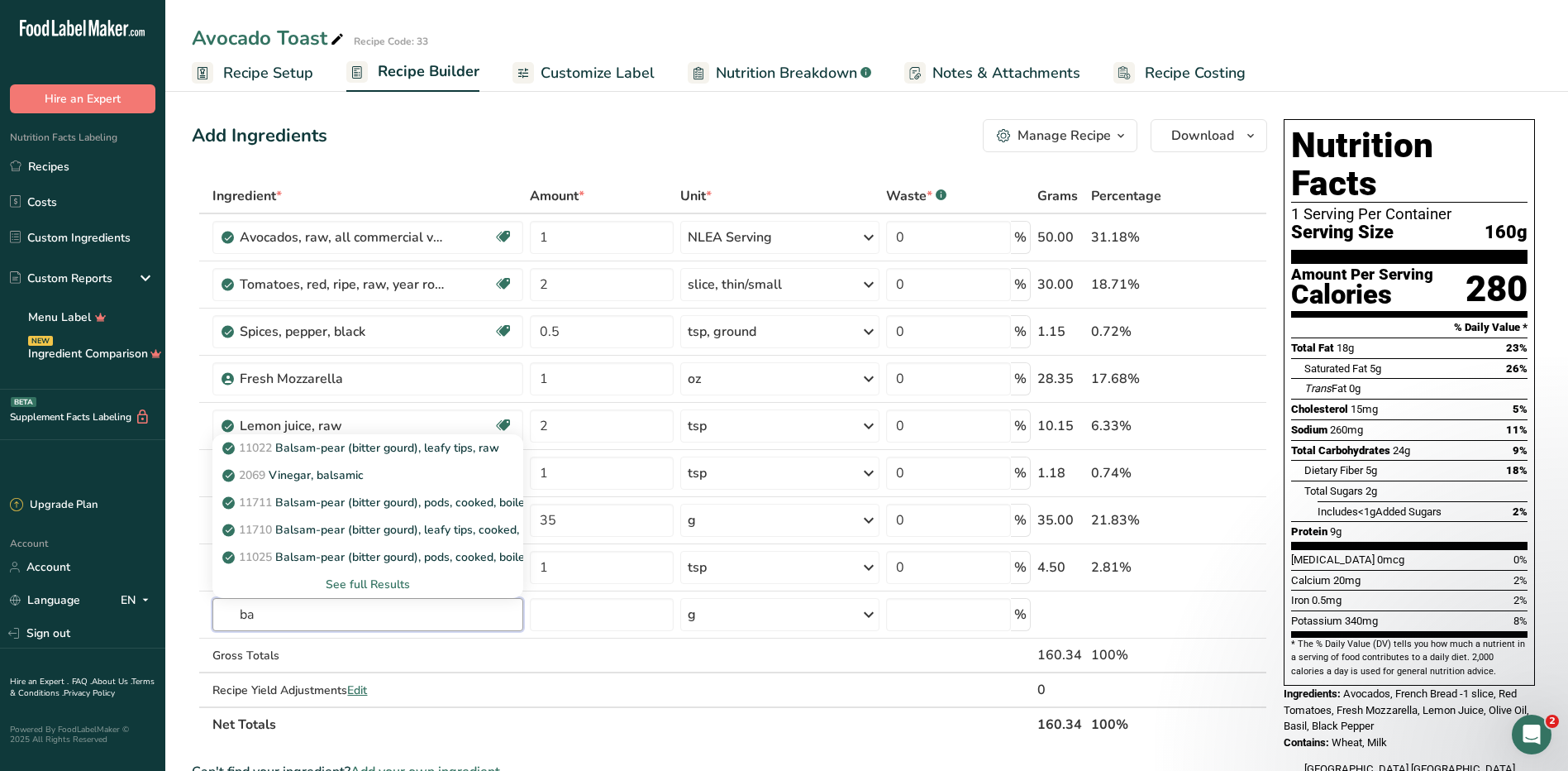
type input "b"
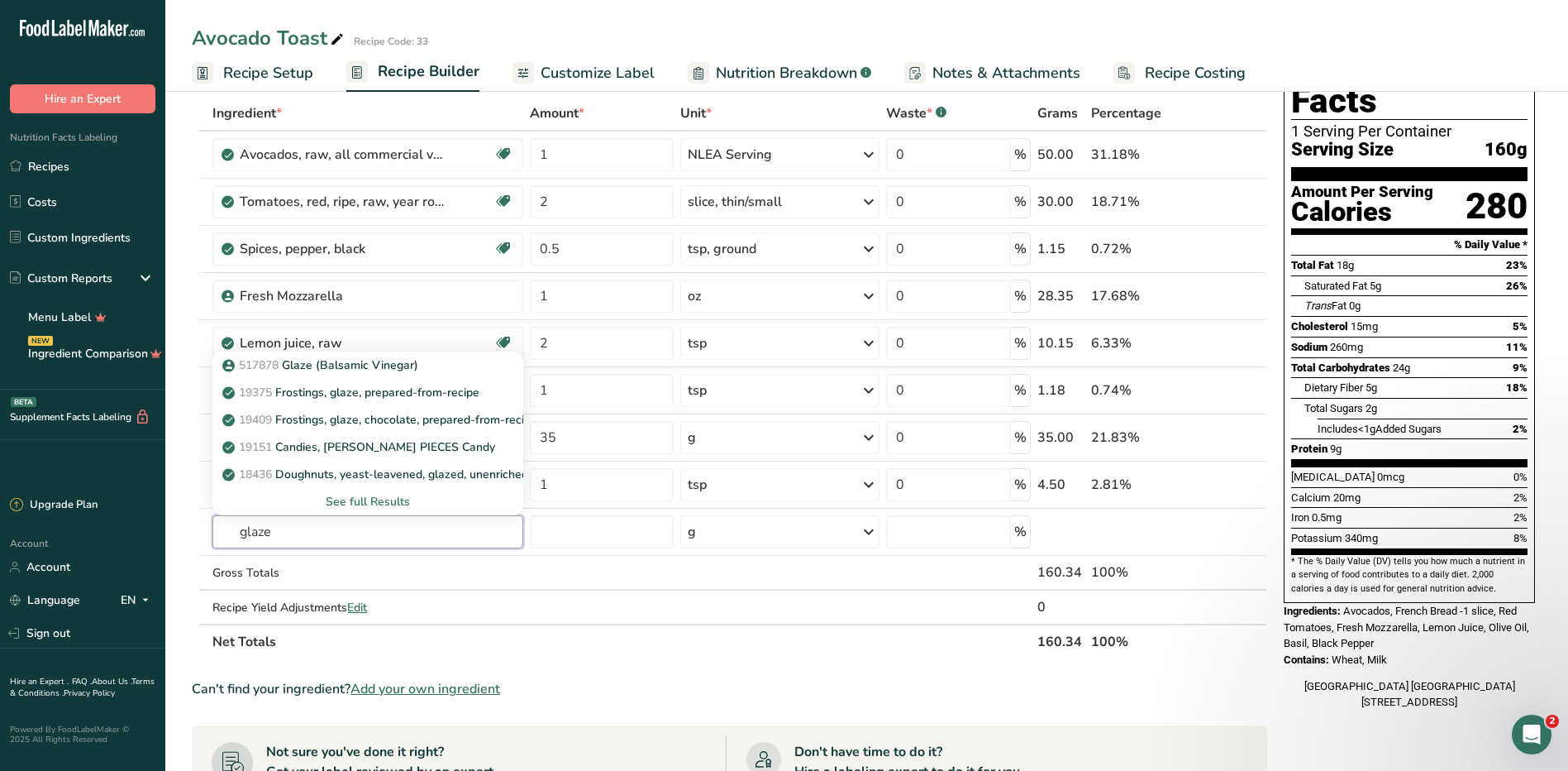
type input "glaze"
click at [392, 492] on div "See full Results" at bounding box center [367, 501] width 310 height 28
click at [395, 372] on p "517878 Glaze (Balsamic Vinegar)" at bounding box center [321, 365] width 193 height 18
type input "Glaze (Balsamic Vinegar)"
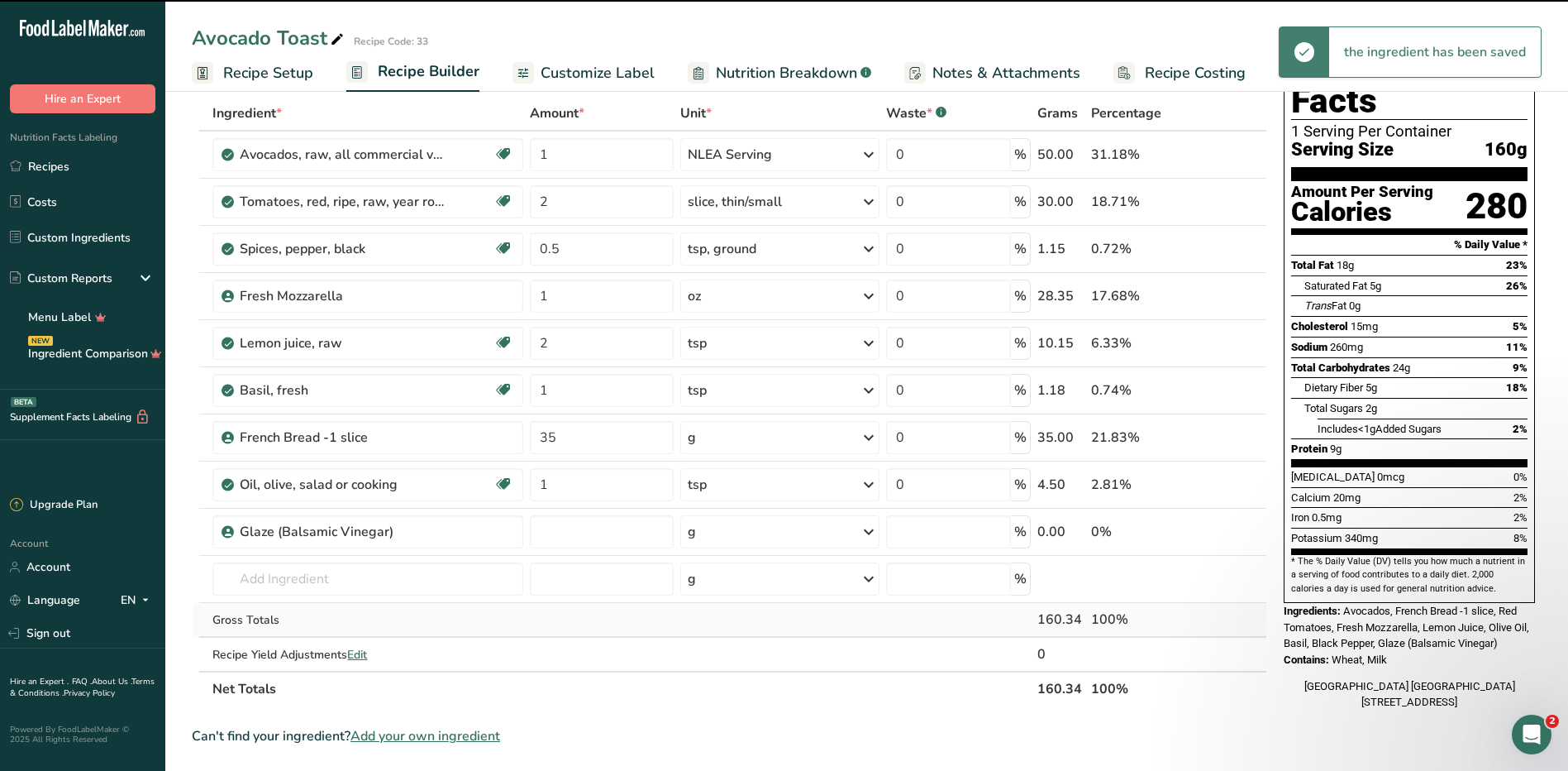
type input "0"
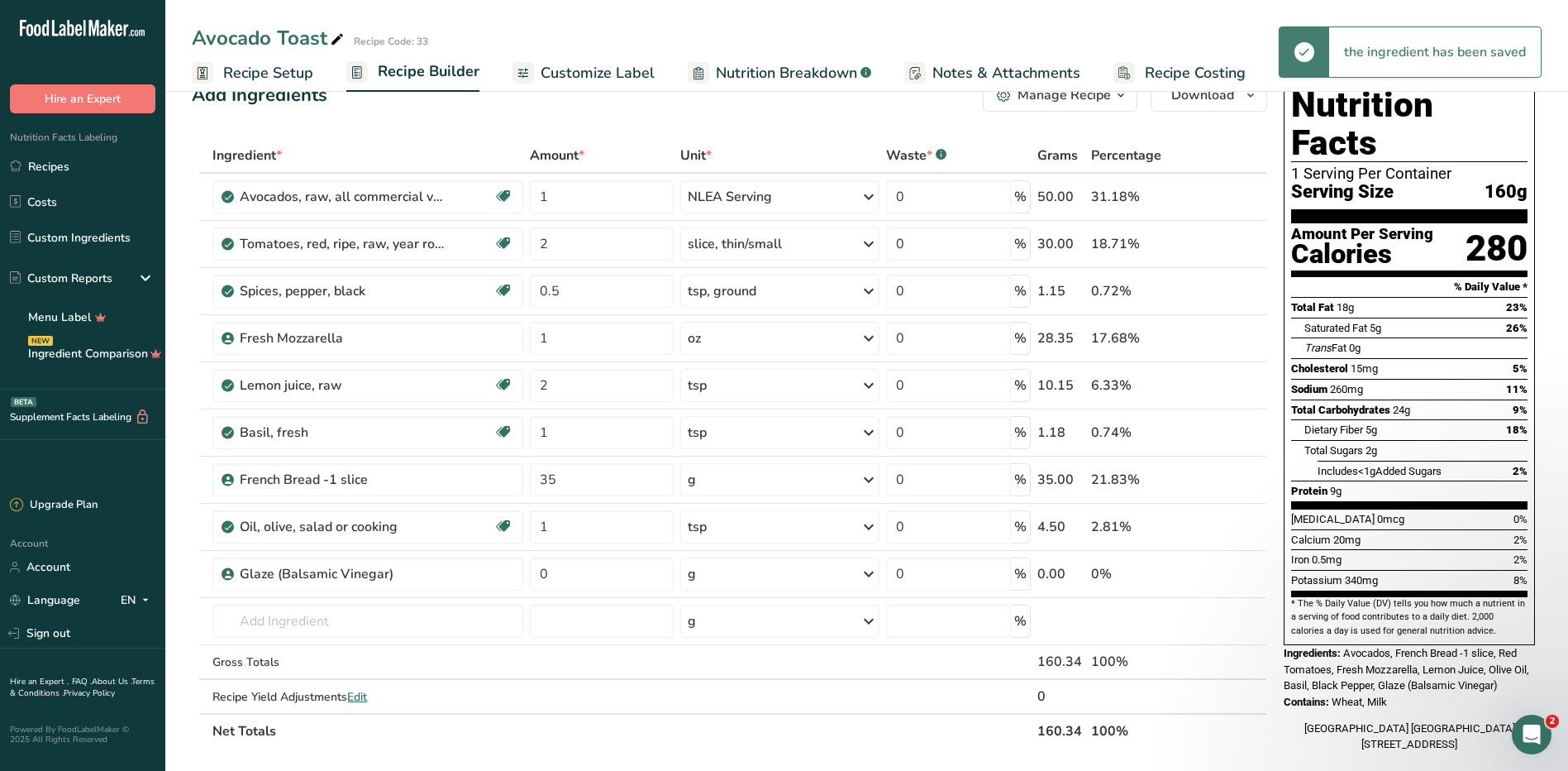
scroll to position [0, 0]
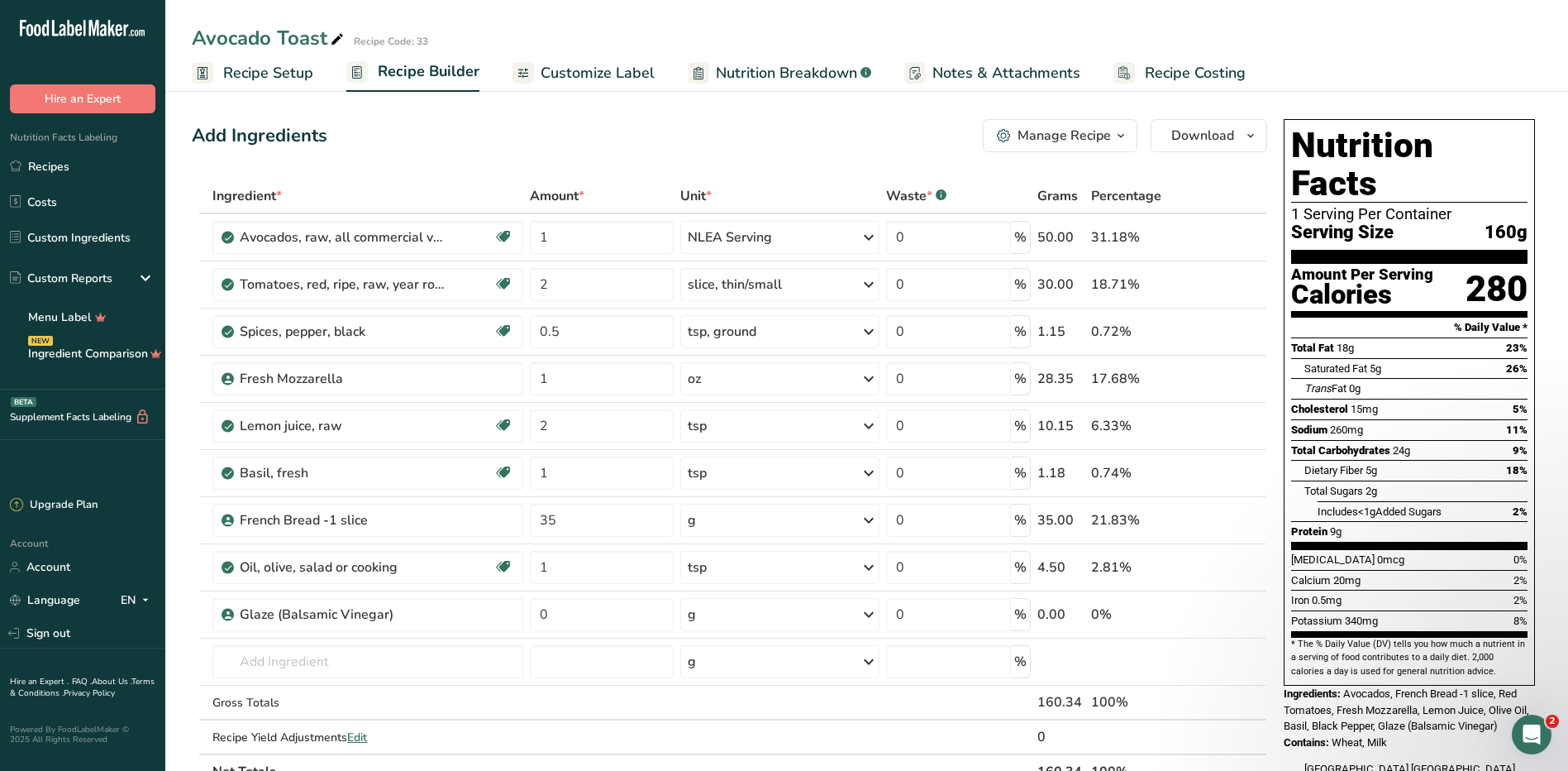
click at [1061, 129] on div "Manage Recipe" at bounding box center [1064, 136] width 93 height 20
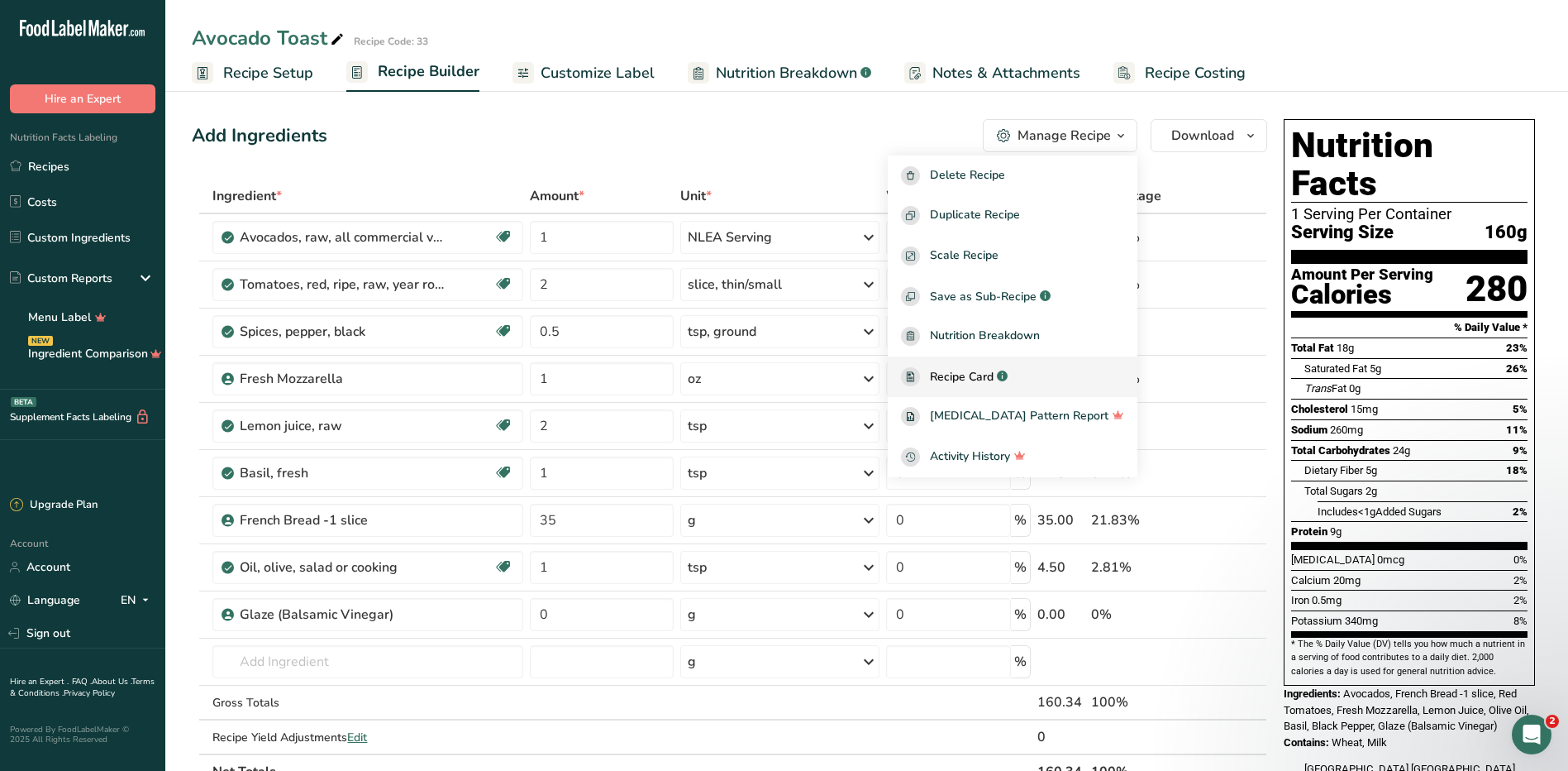
click at [994, 376] on span "Recipe Card" at bounding box center [962, 377] width 64 height 18
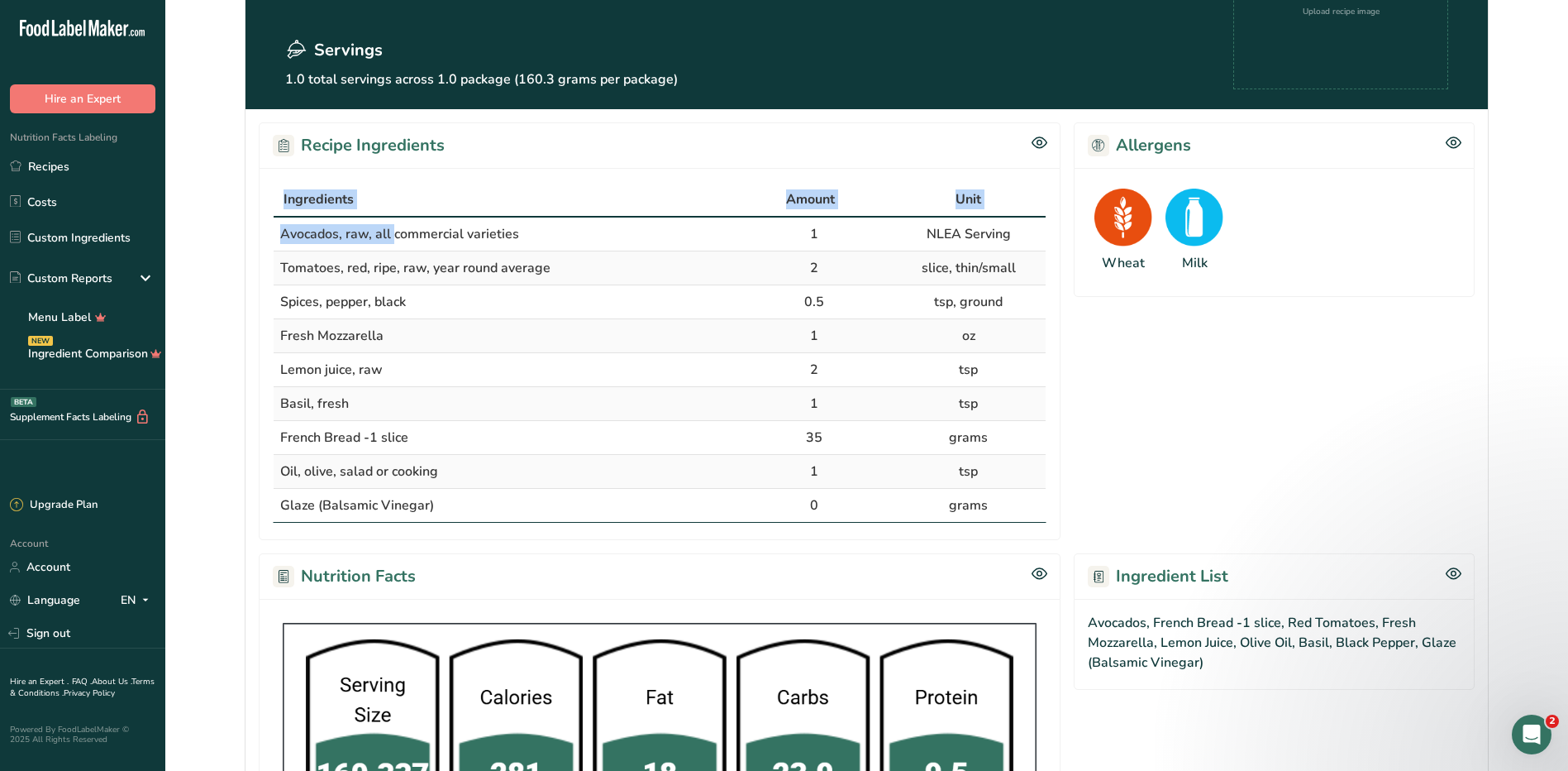
scroll to position [248, 0]
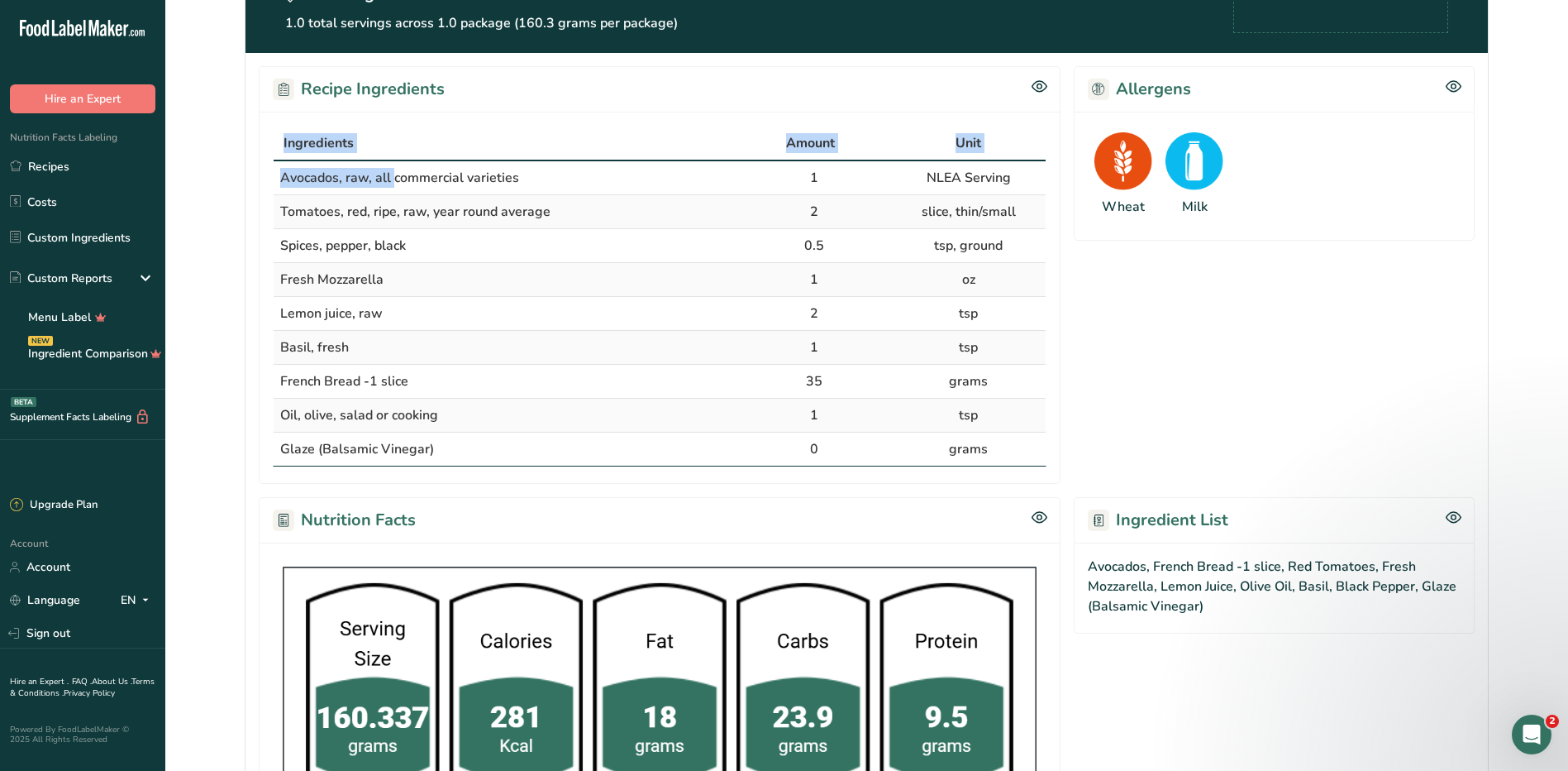
drag, startPoint x: 281, startPoint y: 340, endPoint x: 1005, endPoint y: 459, distance: 733.7
click at [1005, 459] on tbody "Avocados, raw, all commercial varieties 1 NLEA Serving Tomatoes, red, ripe, raw…" at bounding box center [660, 314] width 772 height 305
copy tbody "Avocados, raw, all commercial varieties 1 NLEA Serving Tomatoes, red, ripe, raw…"
click at [616, 514] on div "Nutrition Facts" at bounding box center [659, 520] width 802 height 45
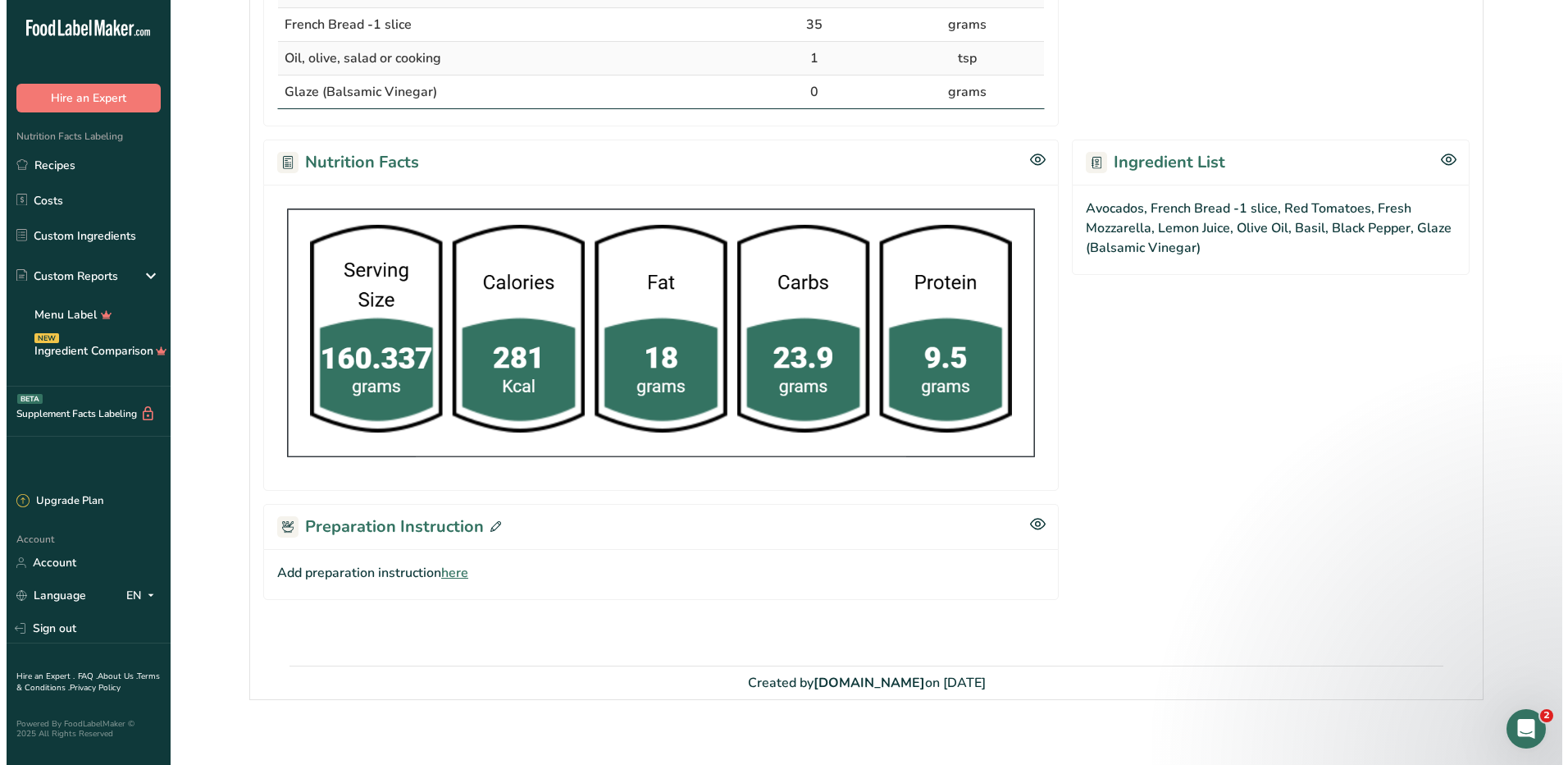
scroll to position [613, 0]
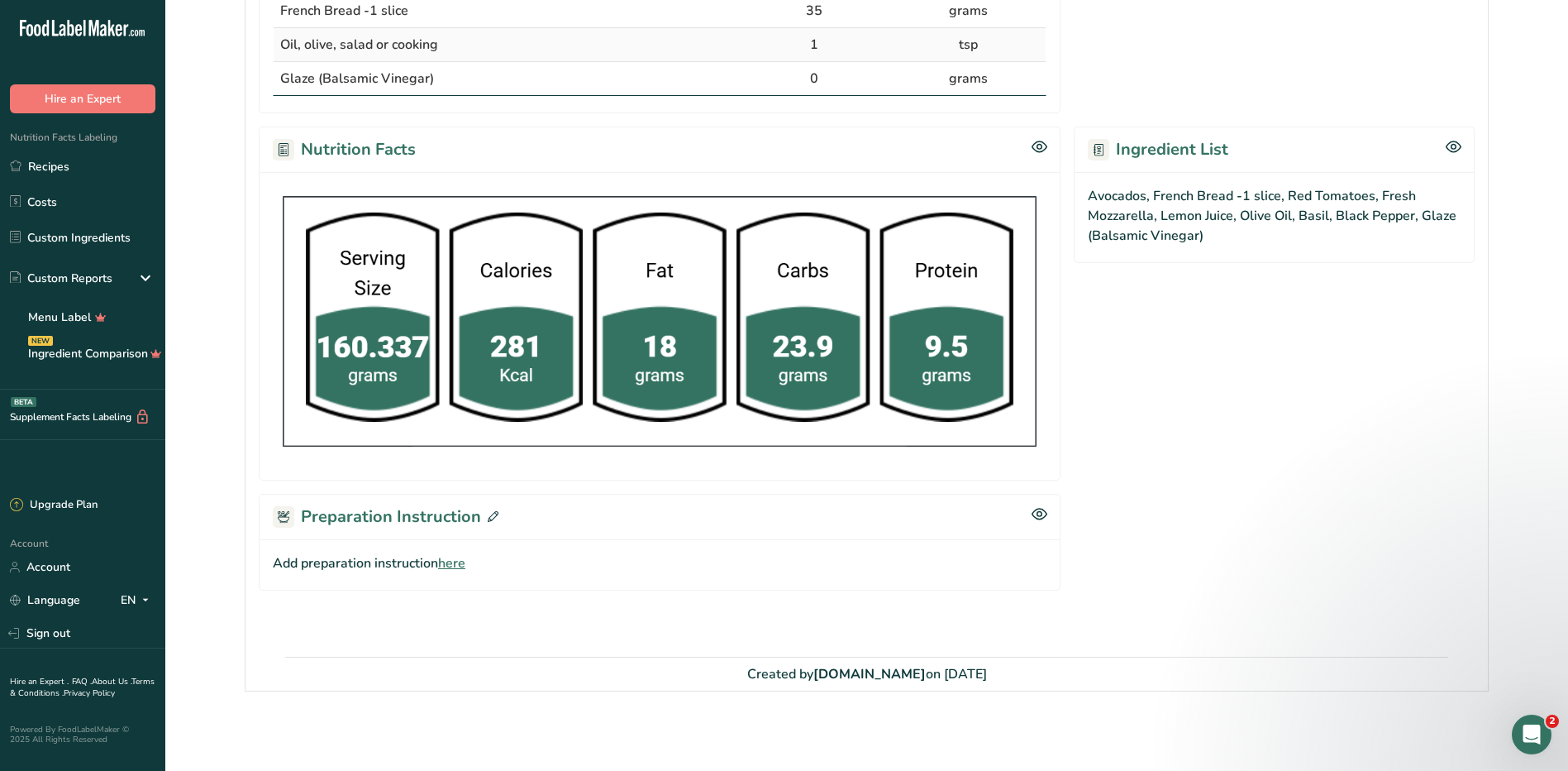
click at [487, 513] on icon at bounding box center [493, 516] width 11 height 11
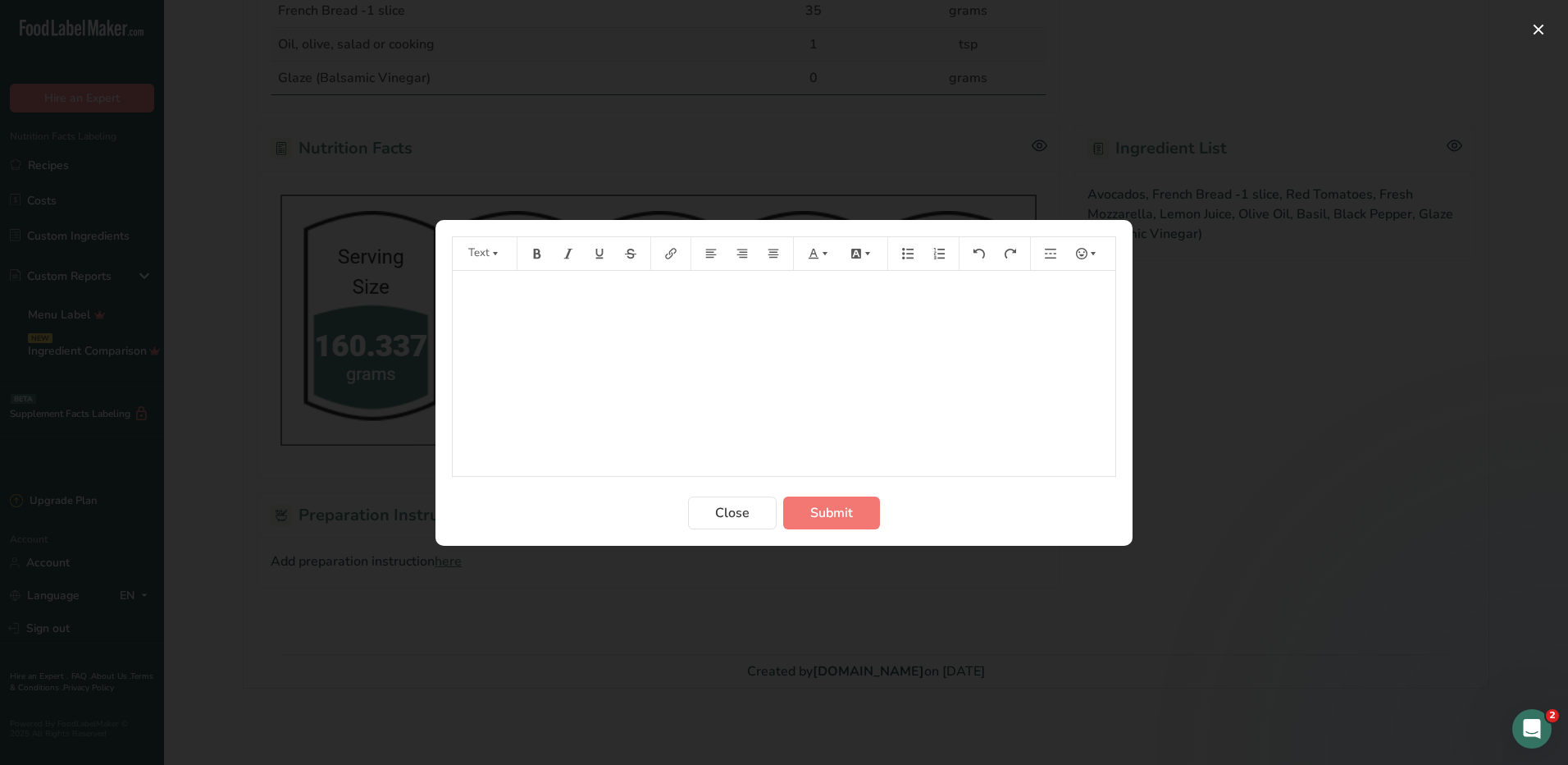
click at [827, 330] on div "﻿" at bounding box center [784, 373] width 662 height 205
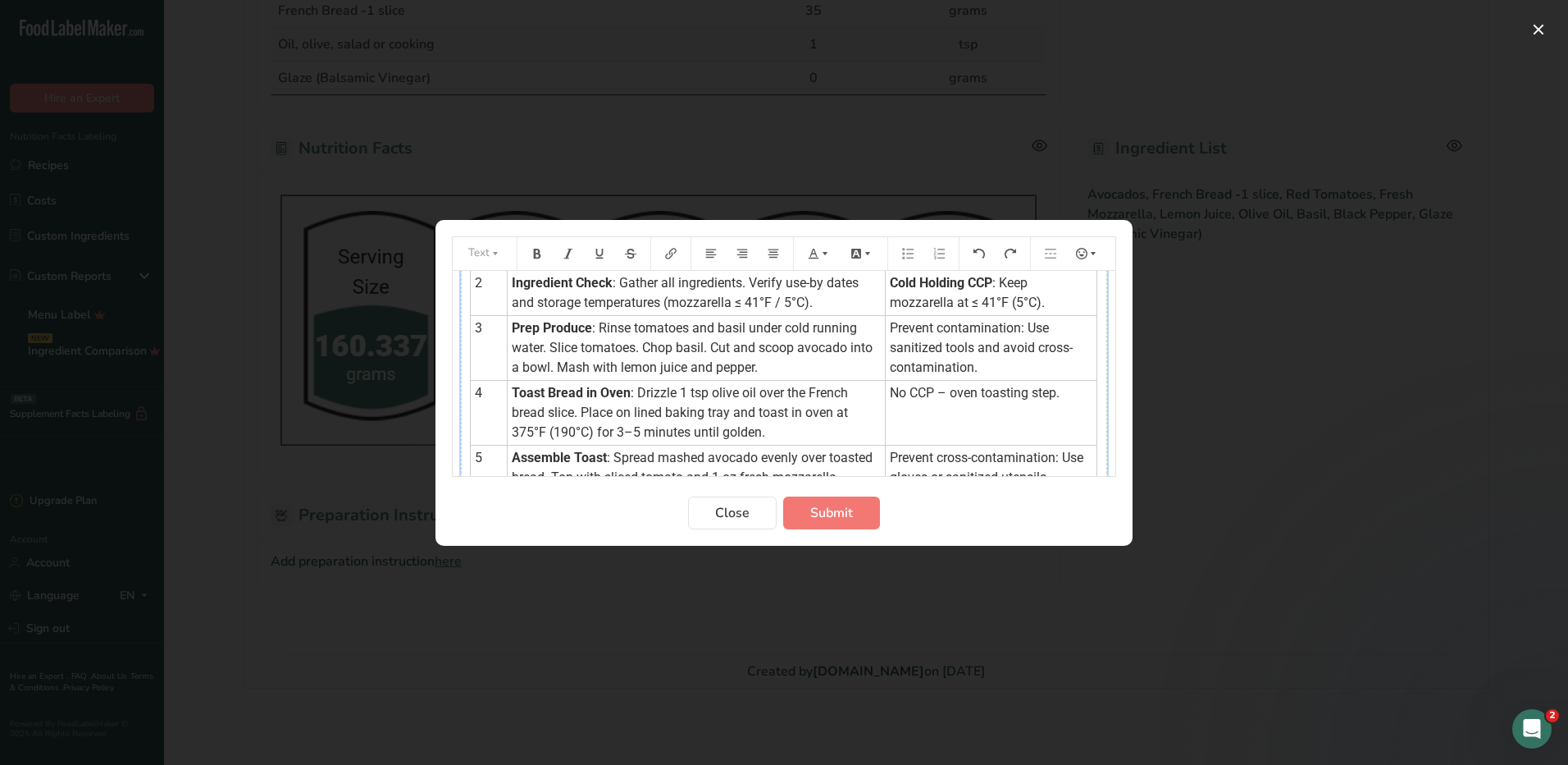
scroll to position [0, 0]
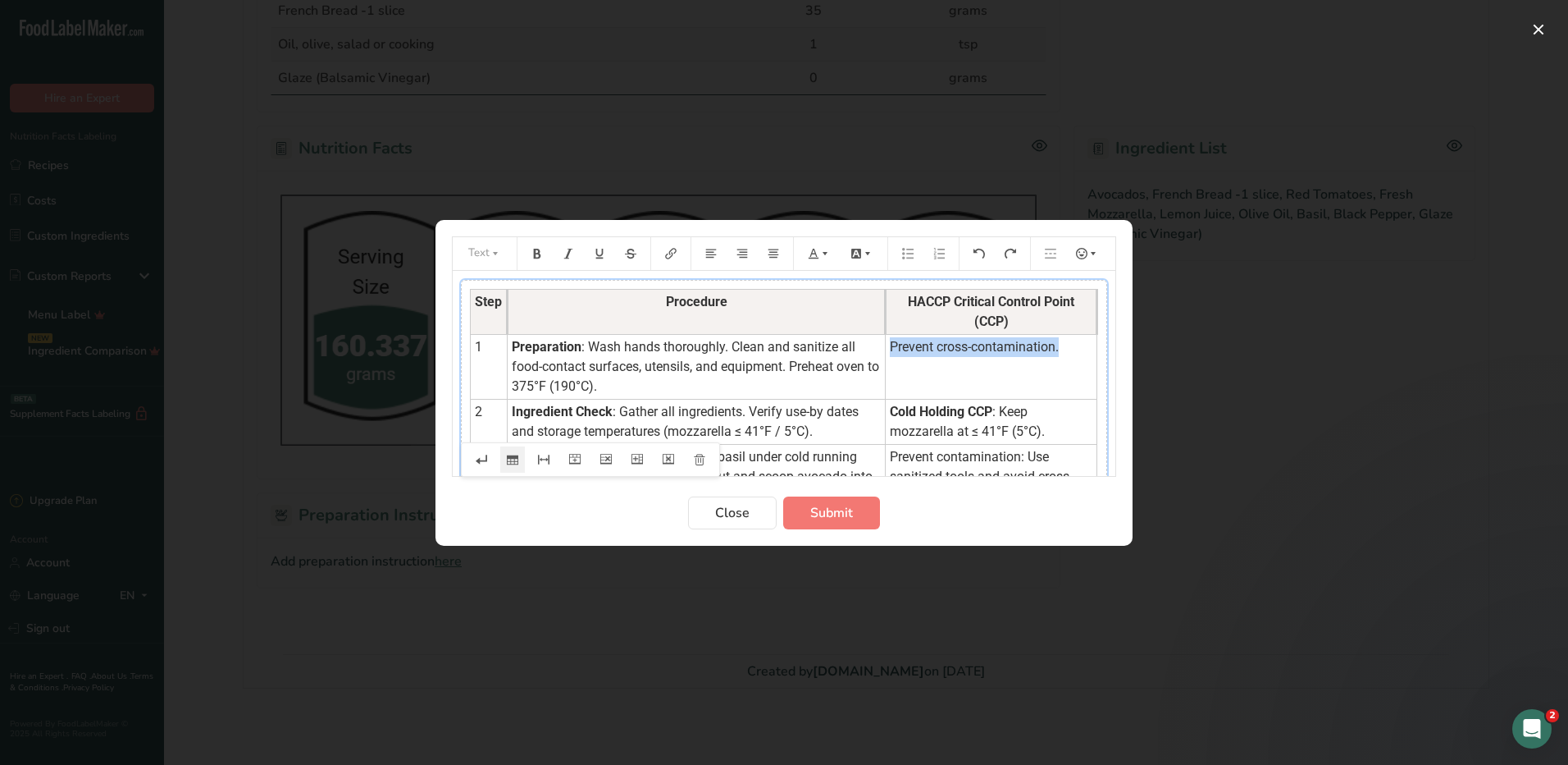
drag, startPoint x: 1056, startPoint y: 349, endPoint x: 885, endPoint y: 355, distance: 171.1
click at [886, 355] on td "Prevent cross-contamination." at bounding box center [992, 367] width 211 height 65
click at [811, 245] on button "Preparation instructions modal" at bounding box center [819, 254] width 36 height 26
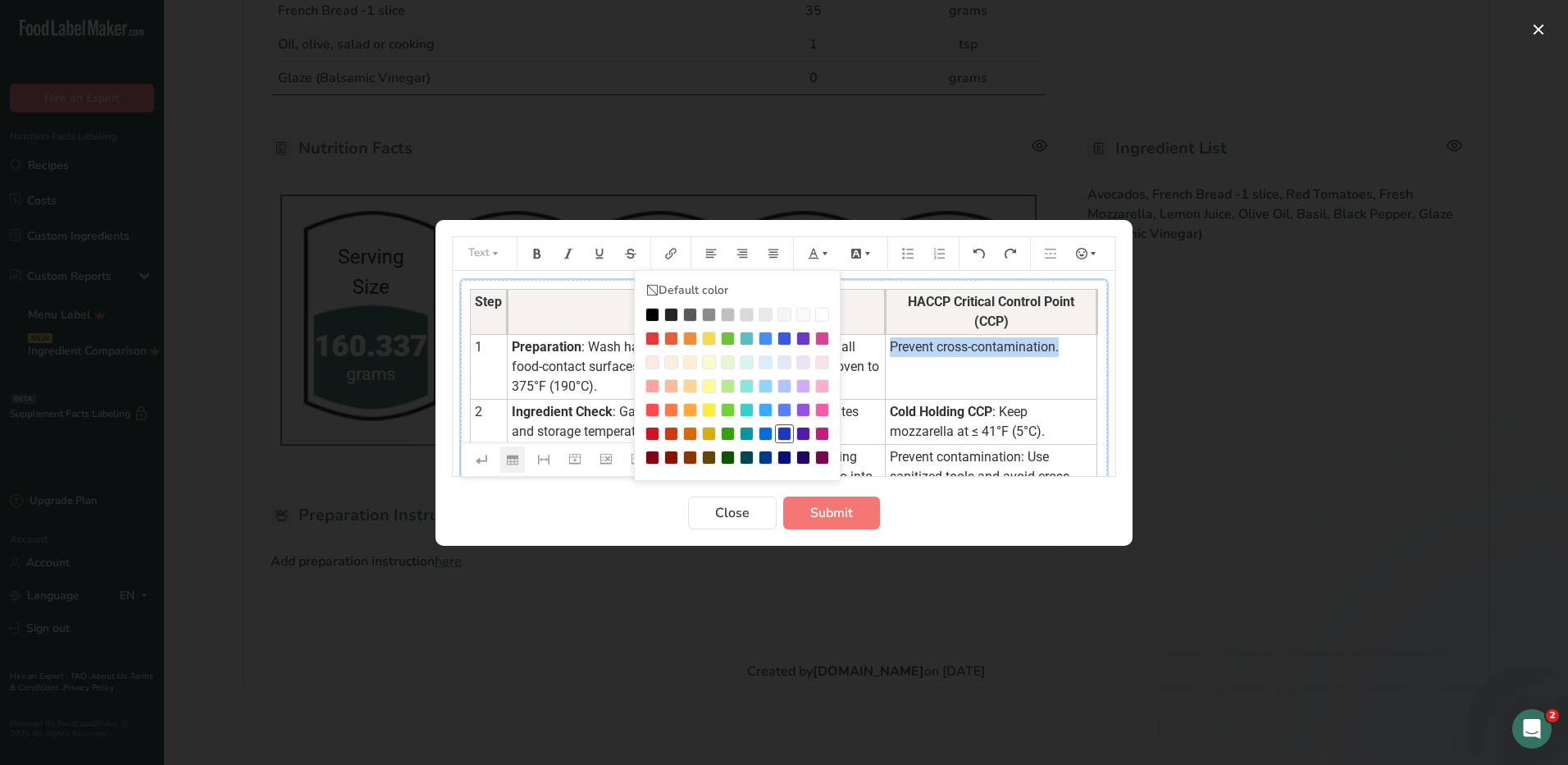
click at [783, 427] on div "Preparation instructions modal" at bounding box center [785, 434] width 14 height 14
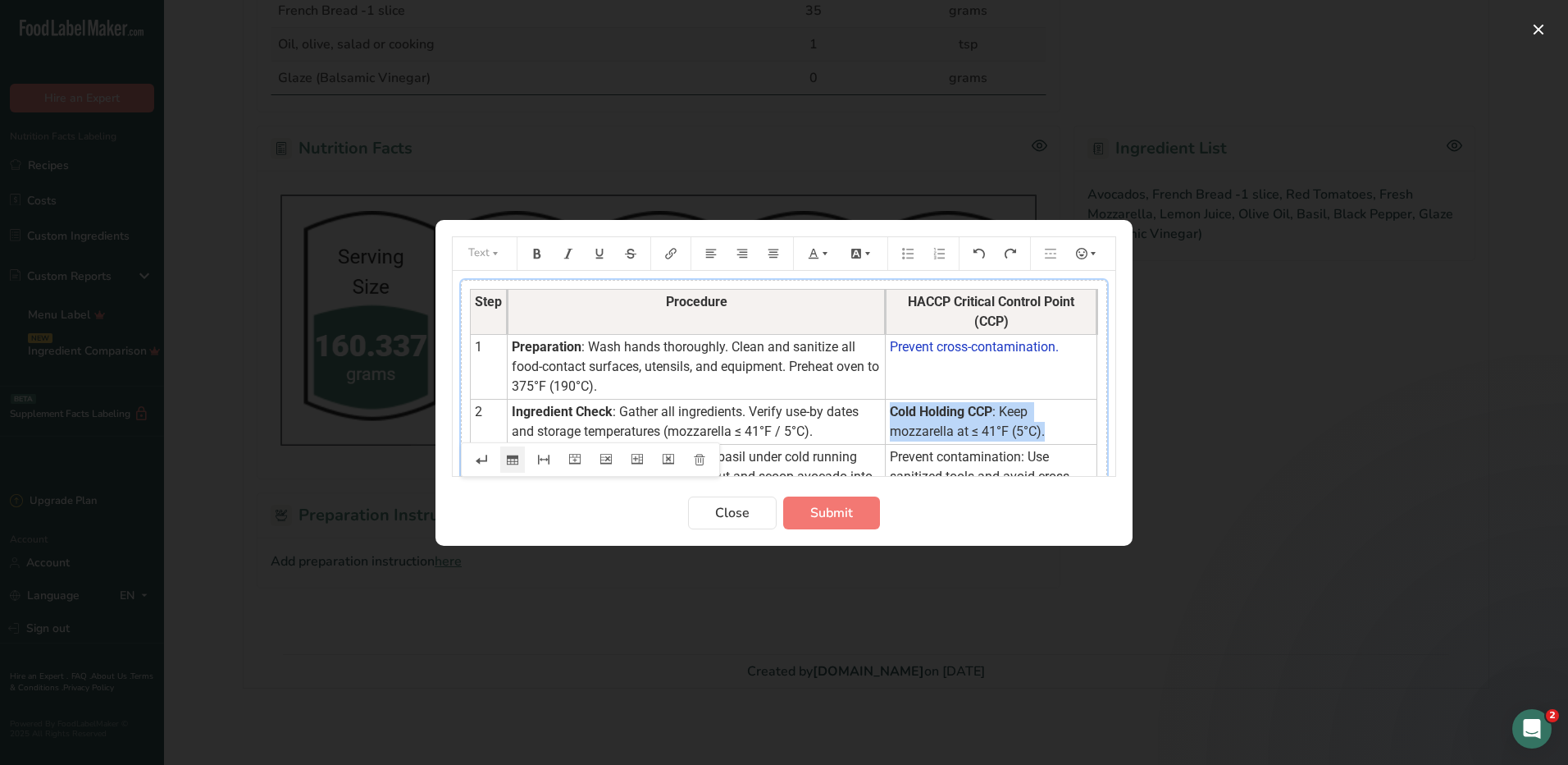
drag, startPoint x: 1051, startPoint y: 426, endPoint x: 878, endPoint y: 412, distance: 173.6
click at [886, 412] on td "Cold Holding CCP : Keep mozzarella at ≤ 41°F (5°C)." at bounding box center [992, 420] width 211 height 45
click at [815, 256] on icon "Preparation instructions modal" at bounding box center [813, 253] width 11 height 11
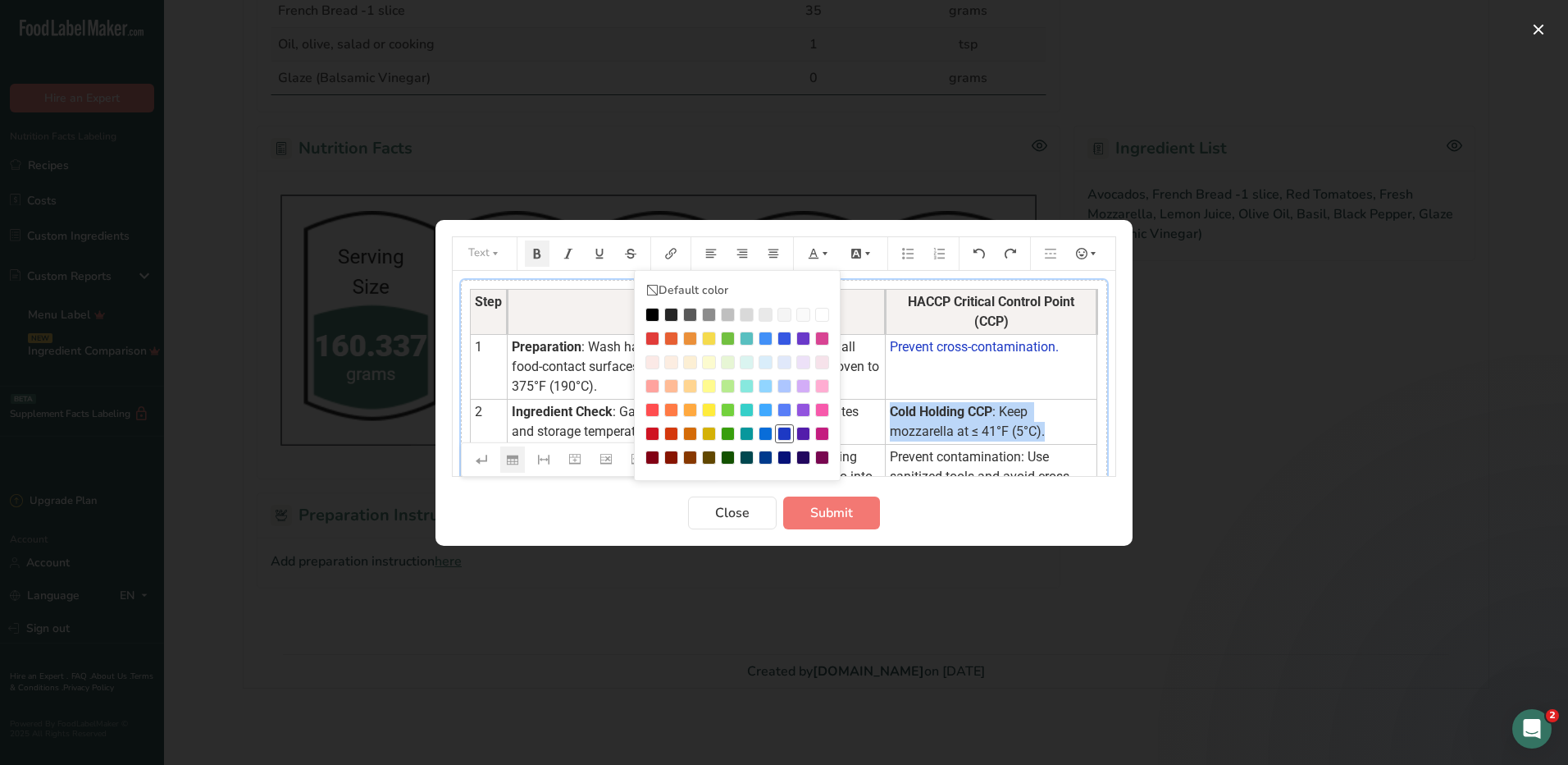
click at [789, 434] on div "Preparation instructions modal" at bounding box center [785, 434] width 14 height 14
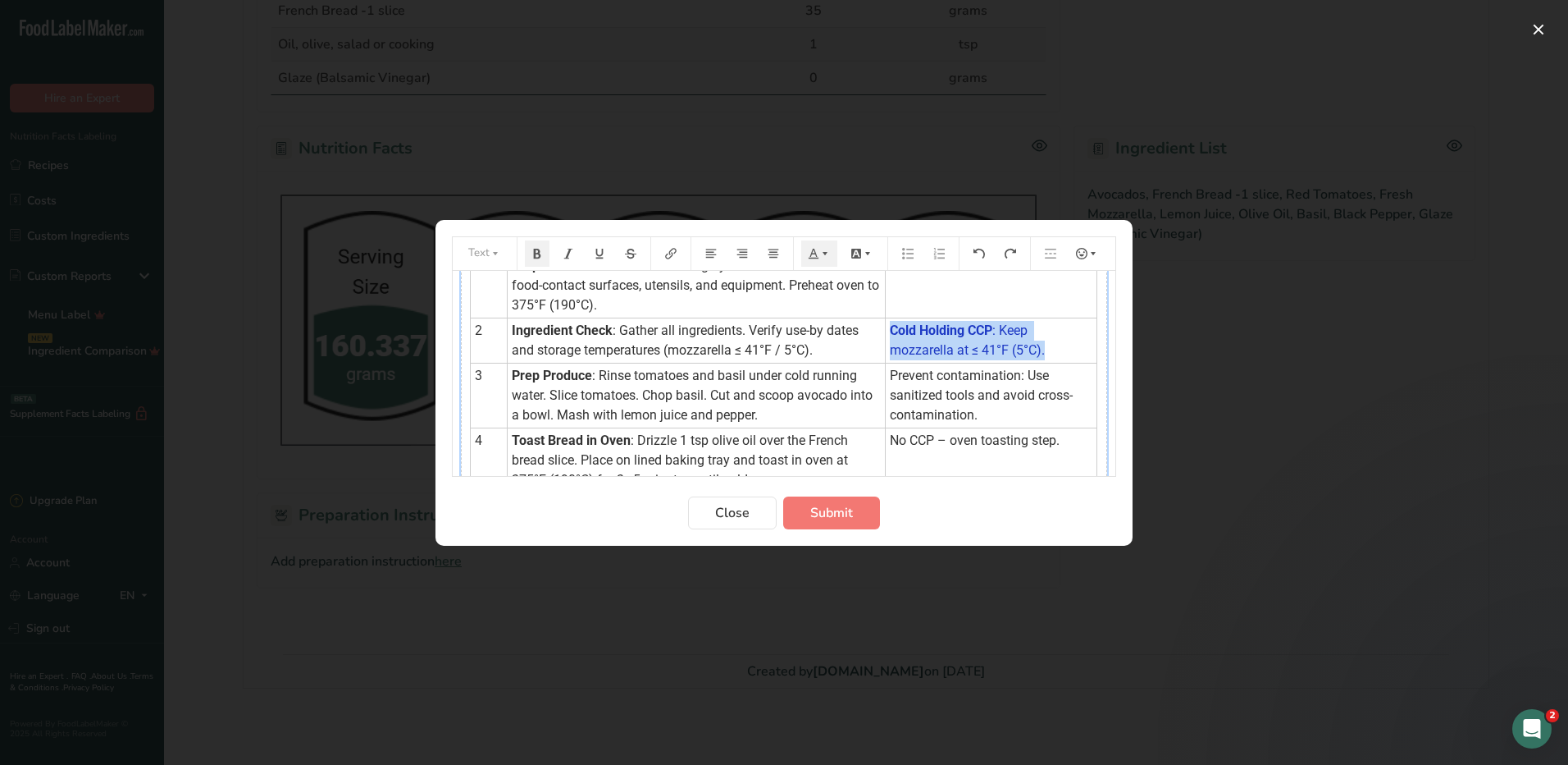
scroll to position [82, 0]
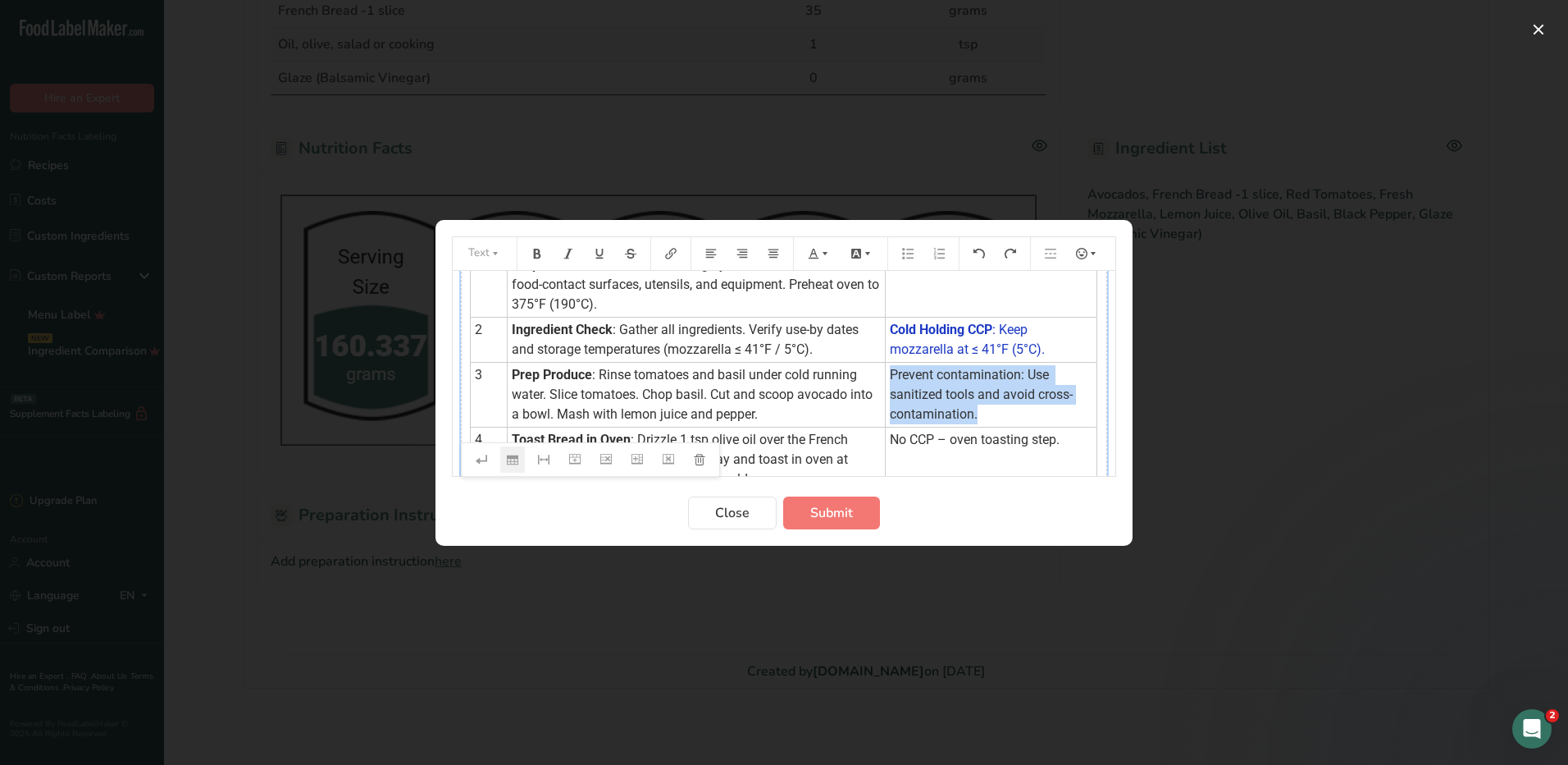
drag, startPoint x: 987, startPoint y: 420, endPoint x: 883, endPoint y: 376, distance: 112.9
click at [886, 376] on td "Prevent contamination: Use sanitized tools and avoid cross-contamination." at bounding box center [992, 395] width 211 height 65
click at [811, 256] on icon "Preparation instructions modal" at bounding box center [813, 252] width 10 height 10
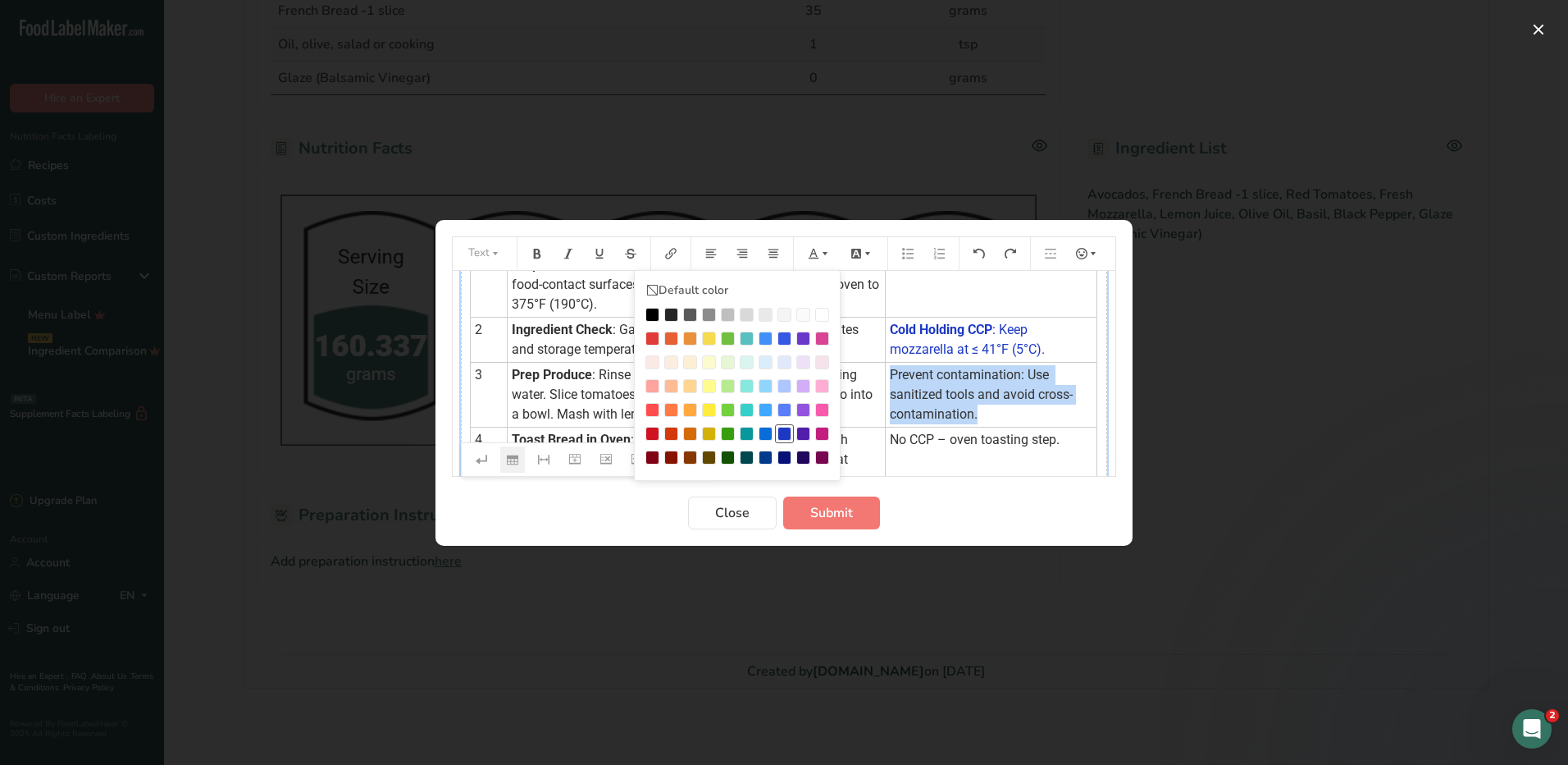
click at [780, 437] on div "Preparation instructions modal" at bounding box center [785, 434] width 14 height 14
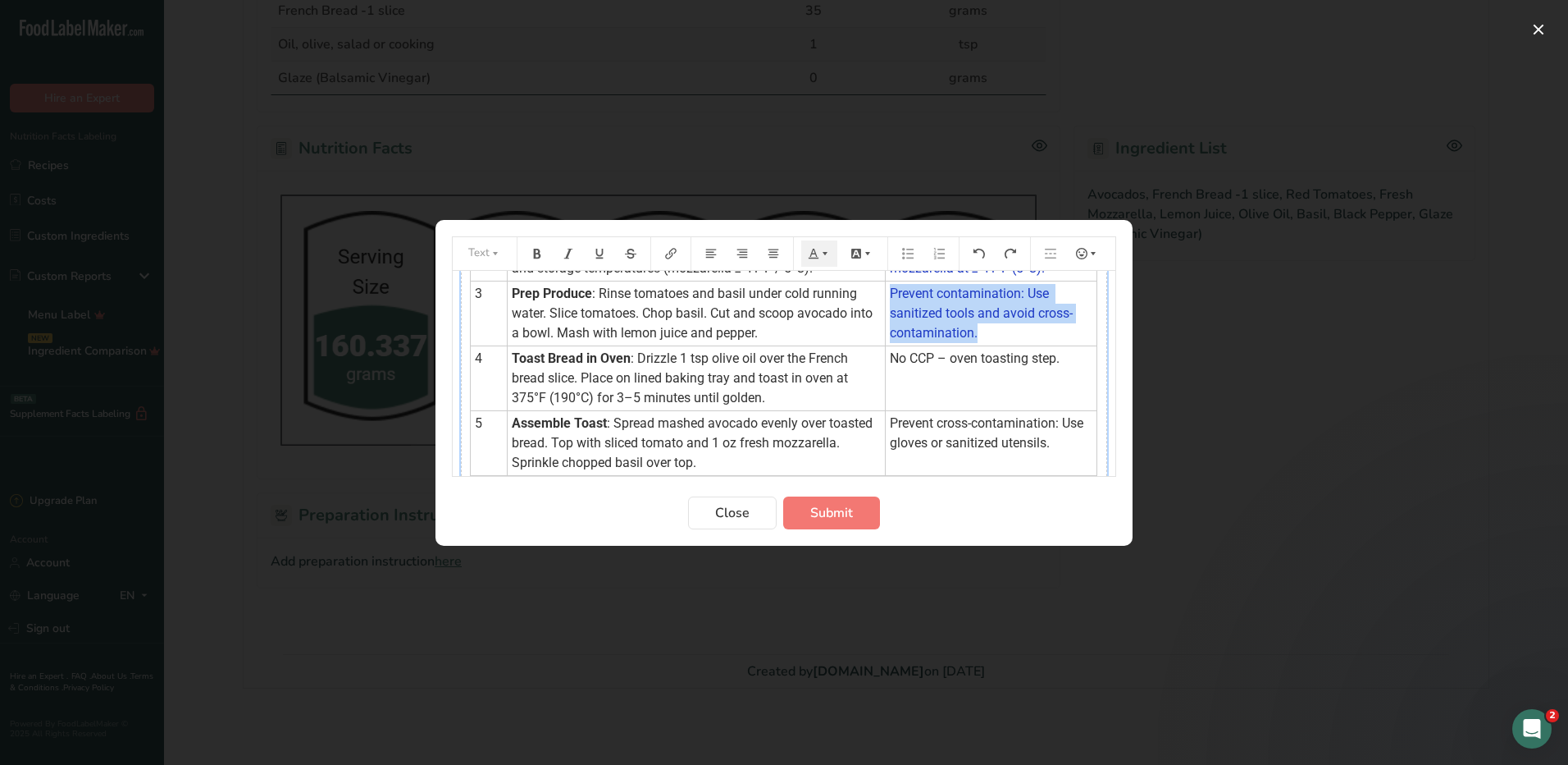
scroll to position [164, 0]
drag, startPoint x: 1061, startPoint y: 362, endPoint x: 884, endPoint y: 362, distance: 177.0
click at [886, 362] on td "No CCP – oven toasting step." at bounding box center [992, 377] width 211 height 65
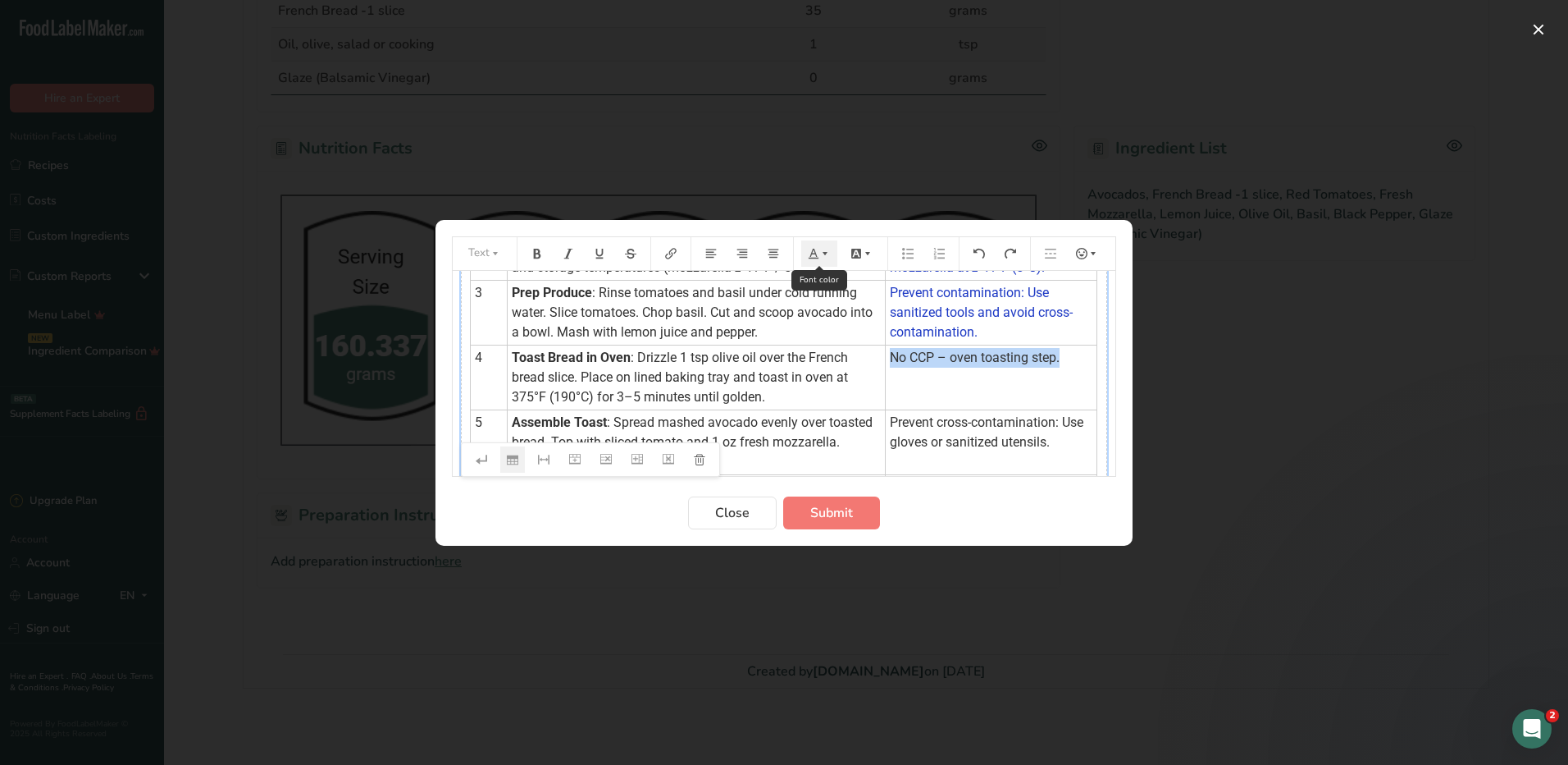
click at [820, 251] on icon "Preparation instructions modal" at bounding box center [825, 253] width 11 height 11
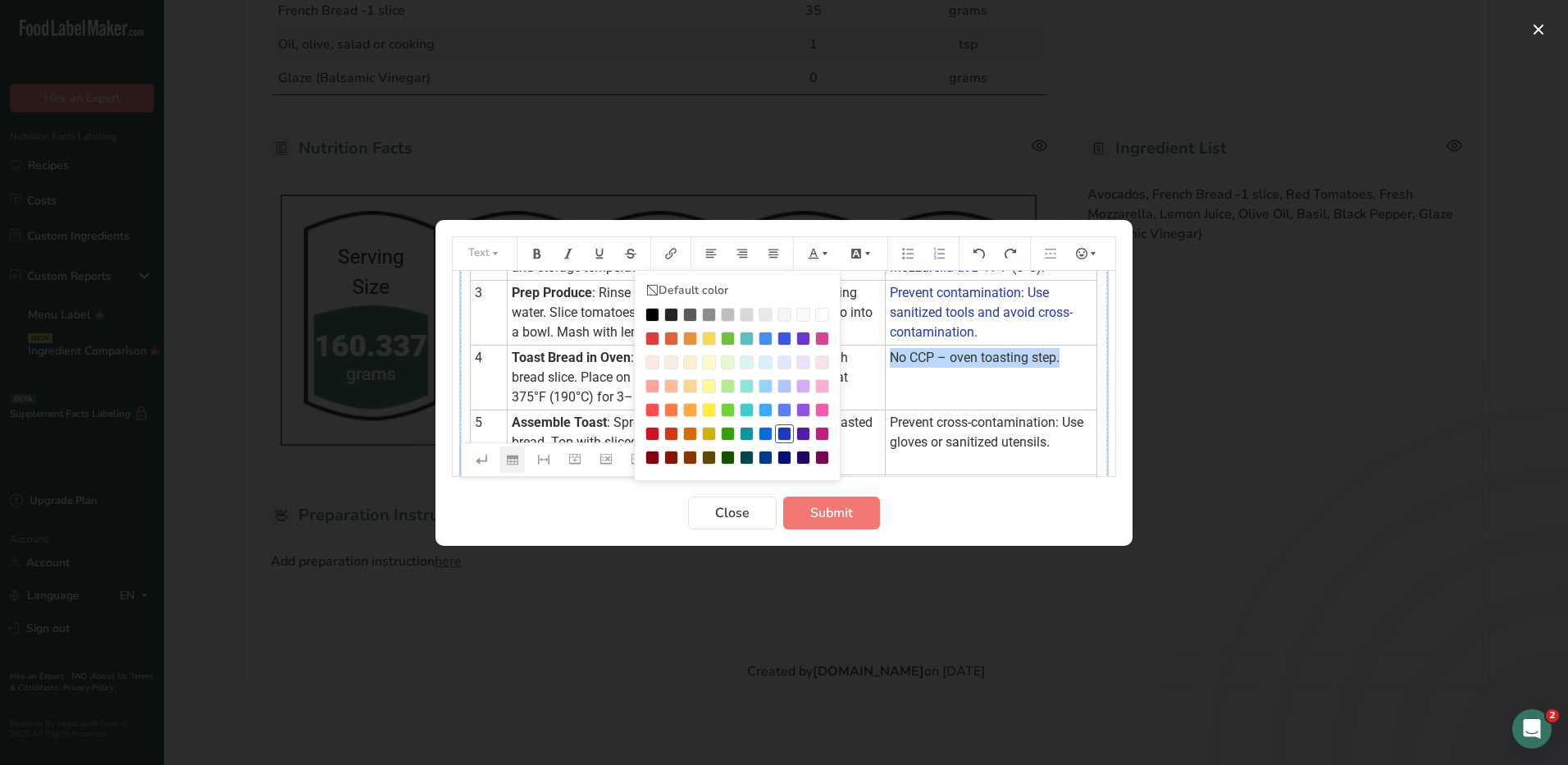
click at [783, 435] on div "Preparation instructions modal" at bounding box center [785, 434] width 14 height 14
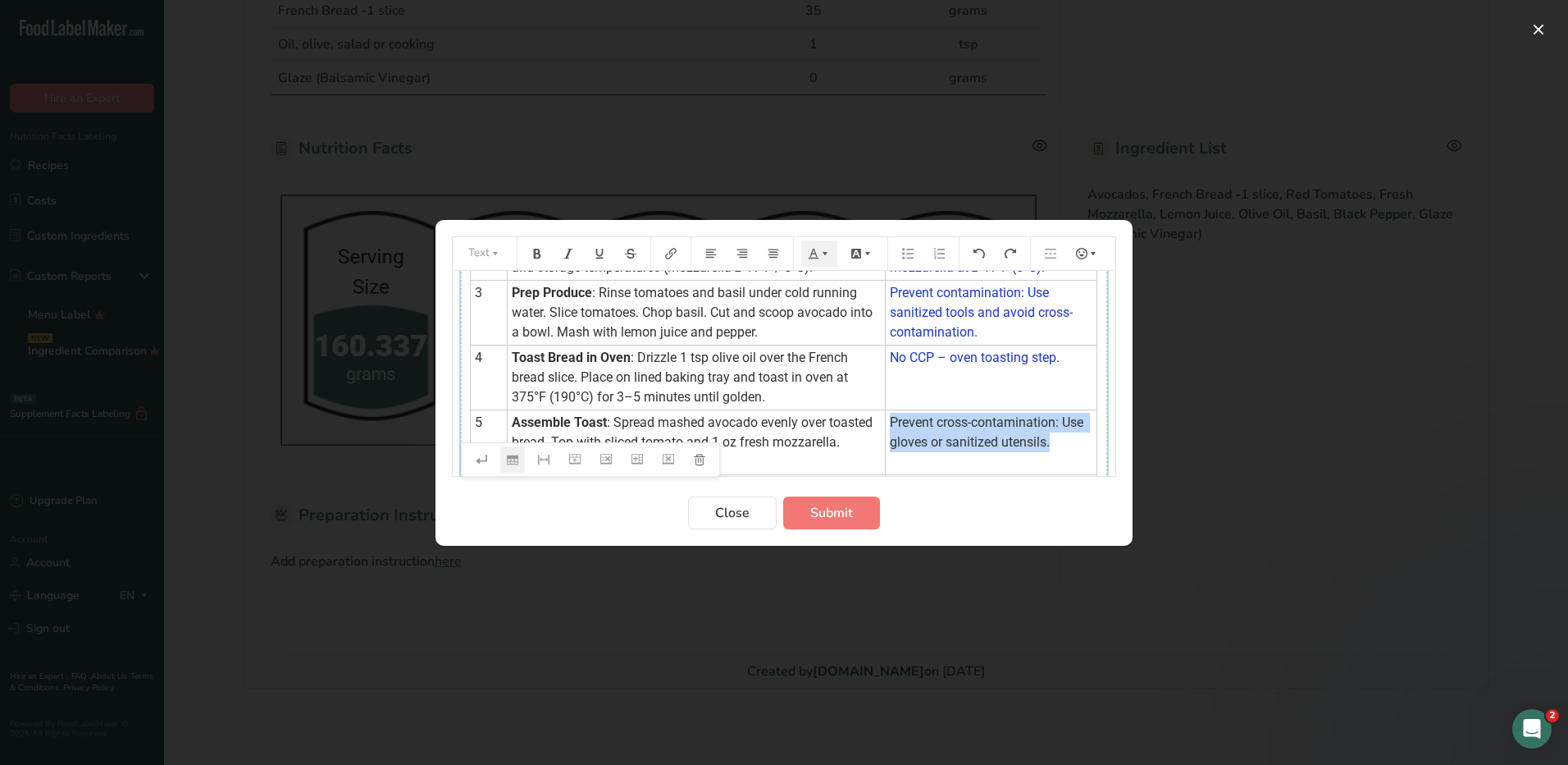
drag, startPoint x: 1066, startPoint y: 447, endPoint x: 882, endPoint y: 422, distance: 185.7
click at [886, 422] on td "Prevent cross-contamination: Use gloves or sanitized utensils." at bounding box center [992, 442] width 211 height 65
click at [818, 246] on button "Preparation instructions modal" at bounding box center [819, 254] width 36 height 26
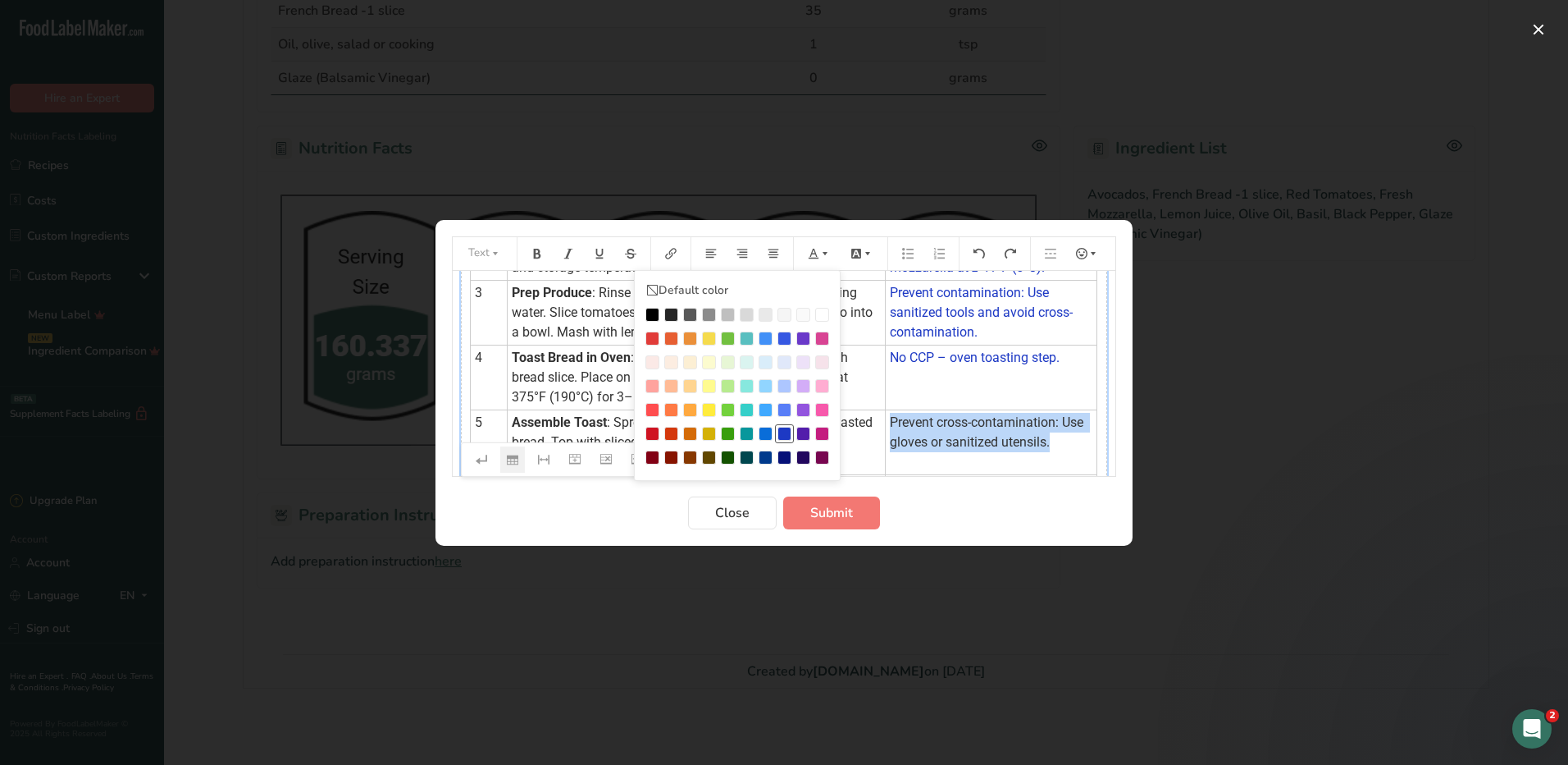
click at [789, 434] on div "Preparation instructions modal" at bounding box center [785, 434] width 14 height 14
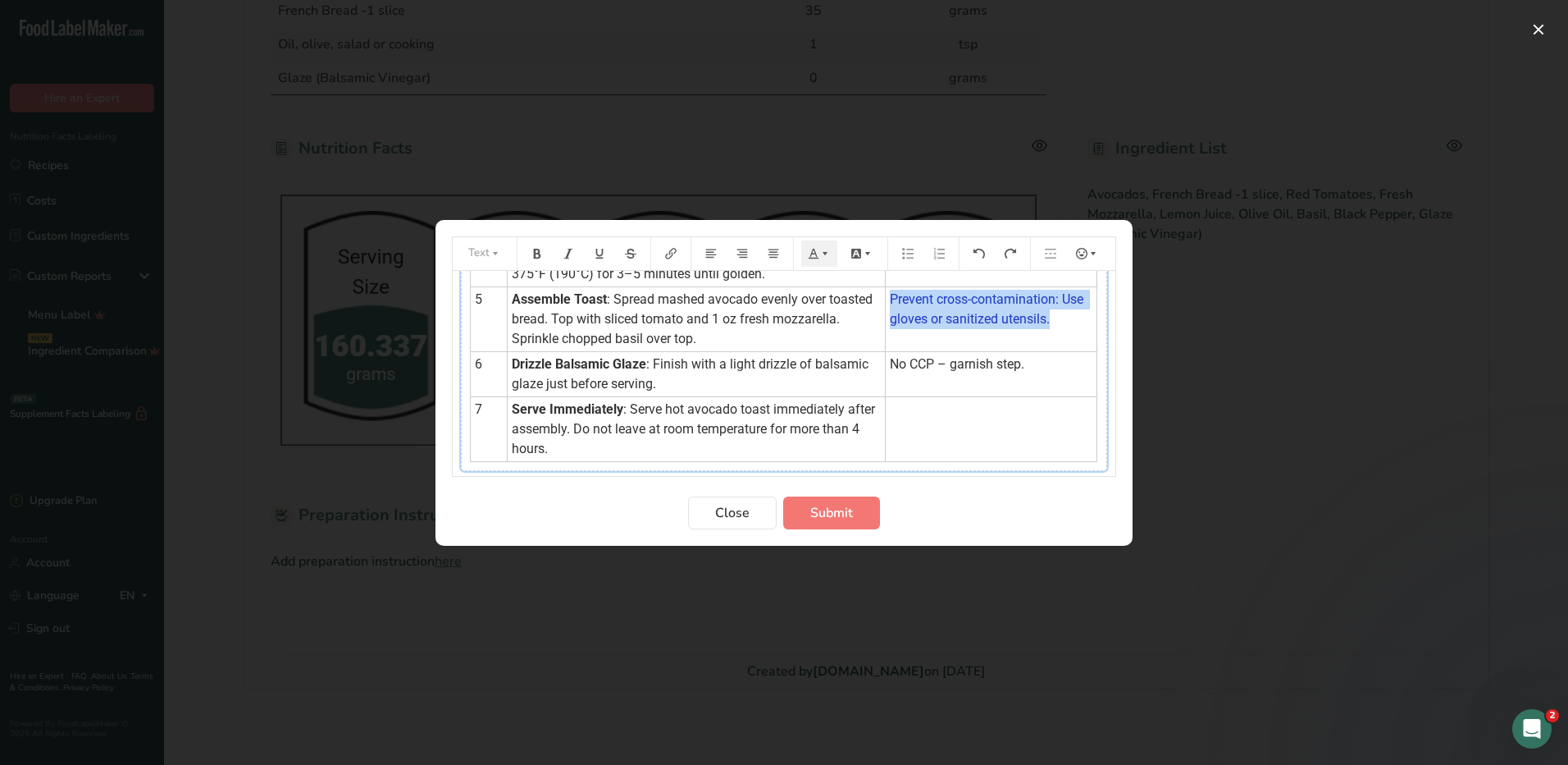
scroll to position [328, 0]
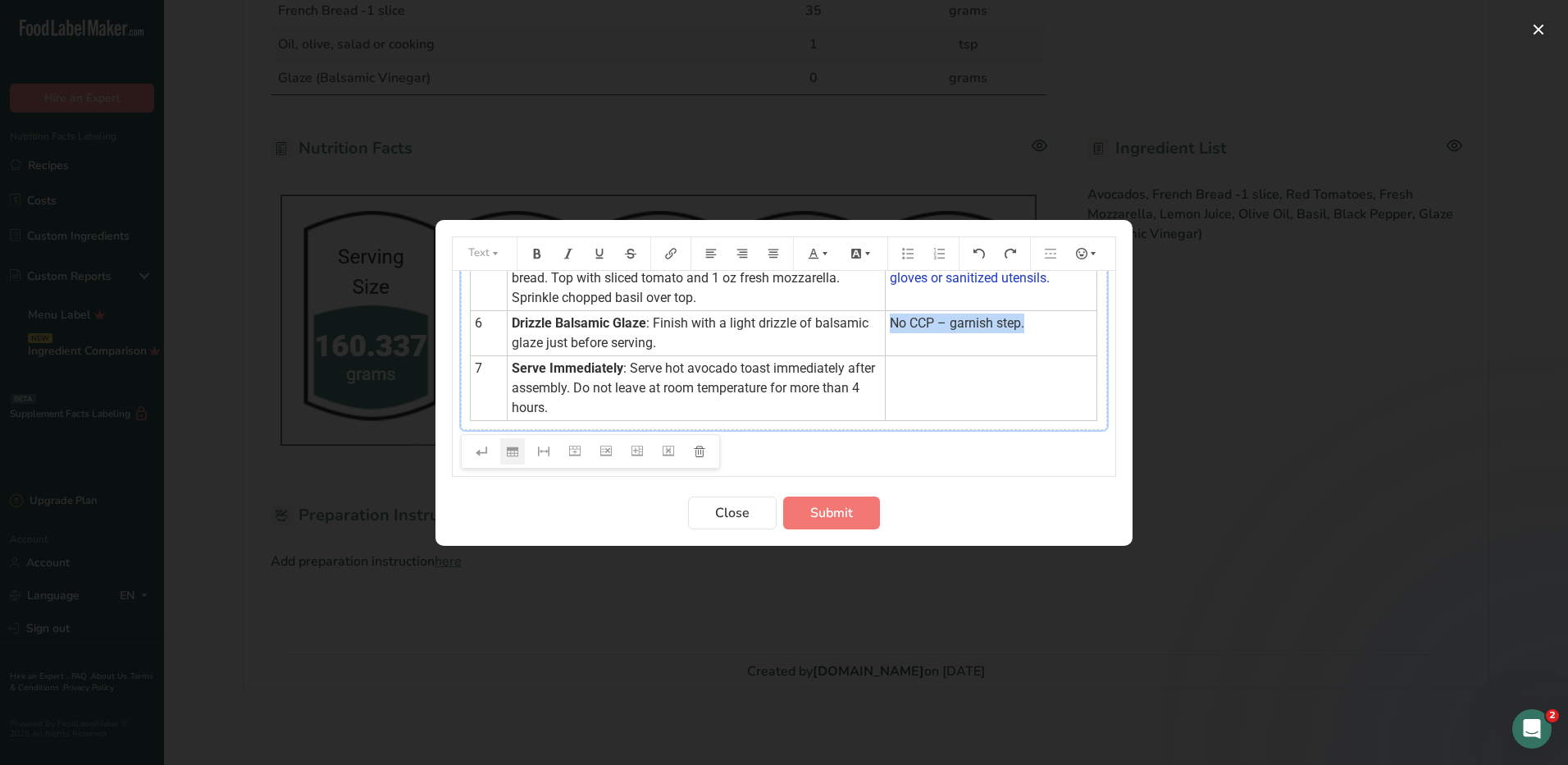
drag, startPoint x: 1032, startPoint y: 330, endPoint x: 884, endPoint y: 328, distance: 148.0
click at [886, 328] on td "No CCP – garnish step." at bounding box center [992, 332] width 211 height 45
click at [828, 262] on button "Preparation instructions modal" at bounding box center [819, 254] width 36 height 26
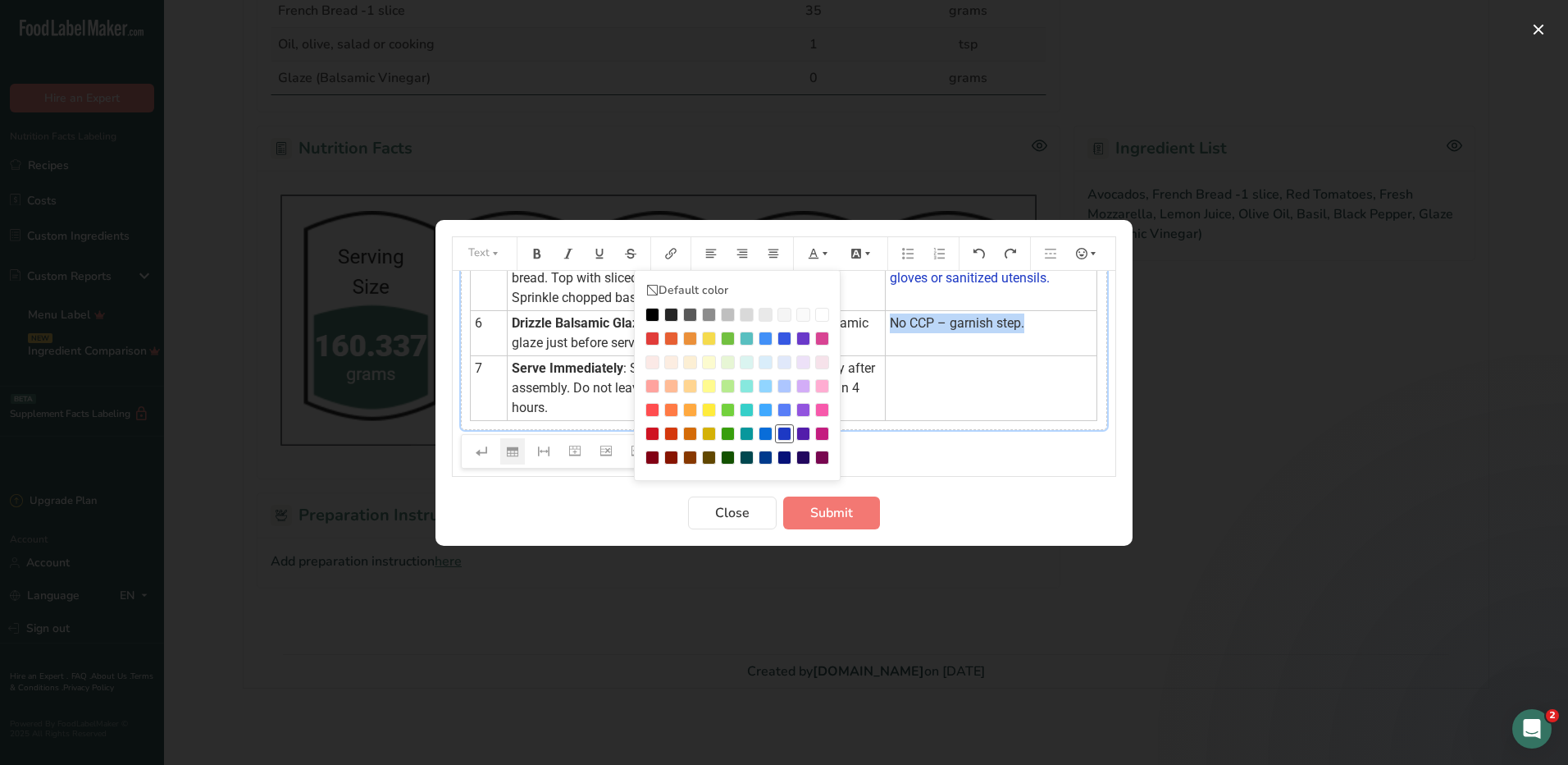
click at [786, 434] on div "Preparation instructions modal" at bounding box center [785, 434] width 14 height 14
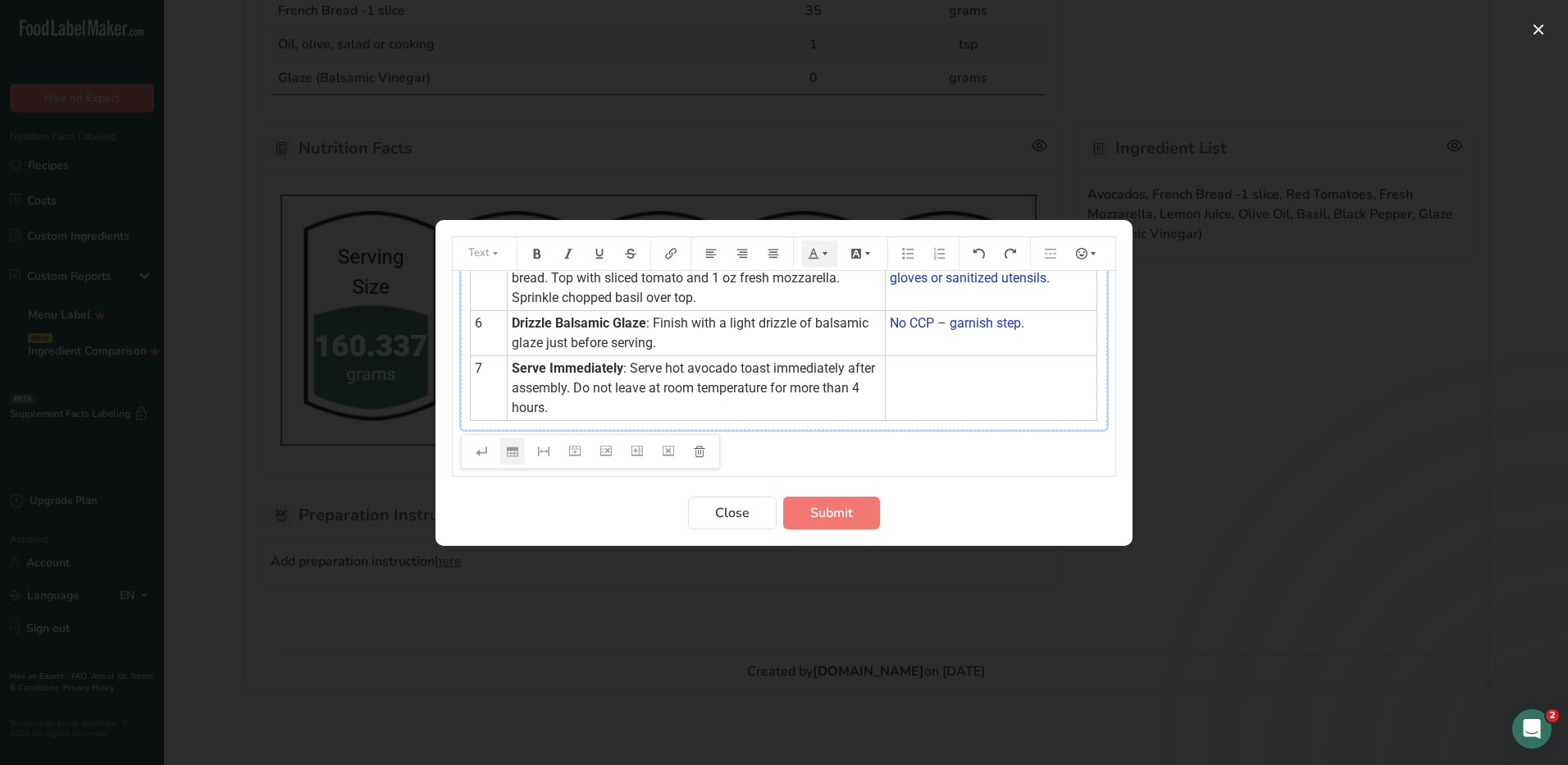
click at [936, 375] on td "﻿" at bounding box center [992, 388] width 211 height 65
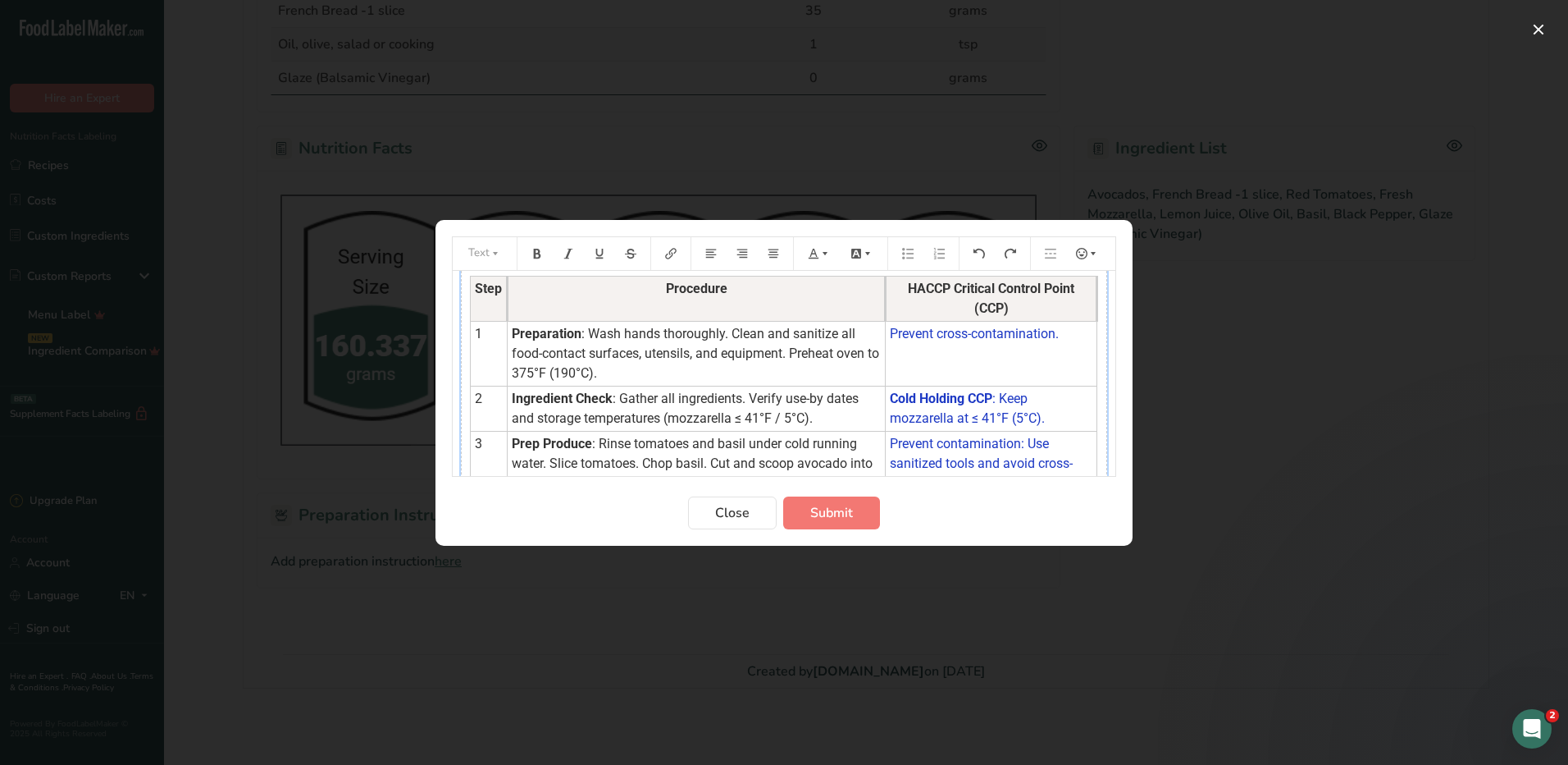
scroll to position [0, 0]
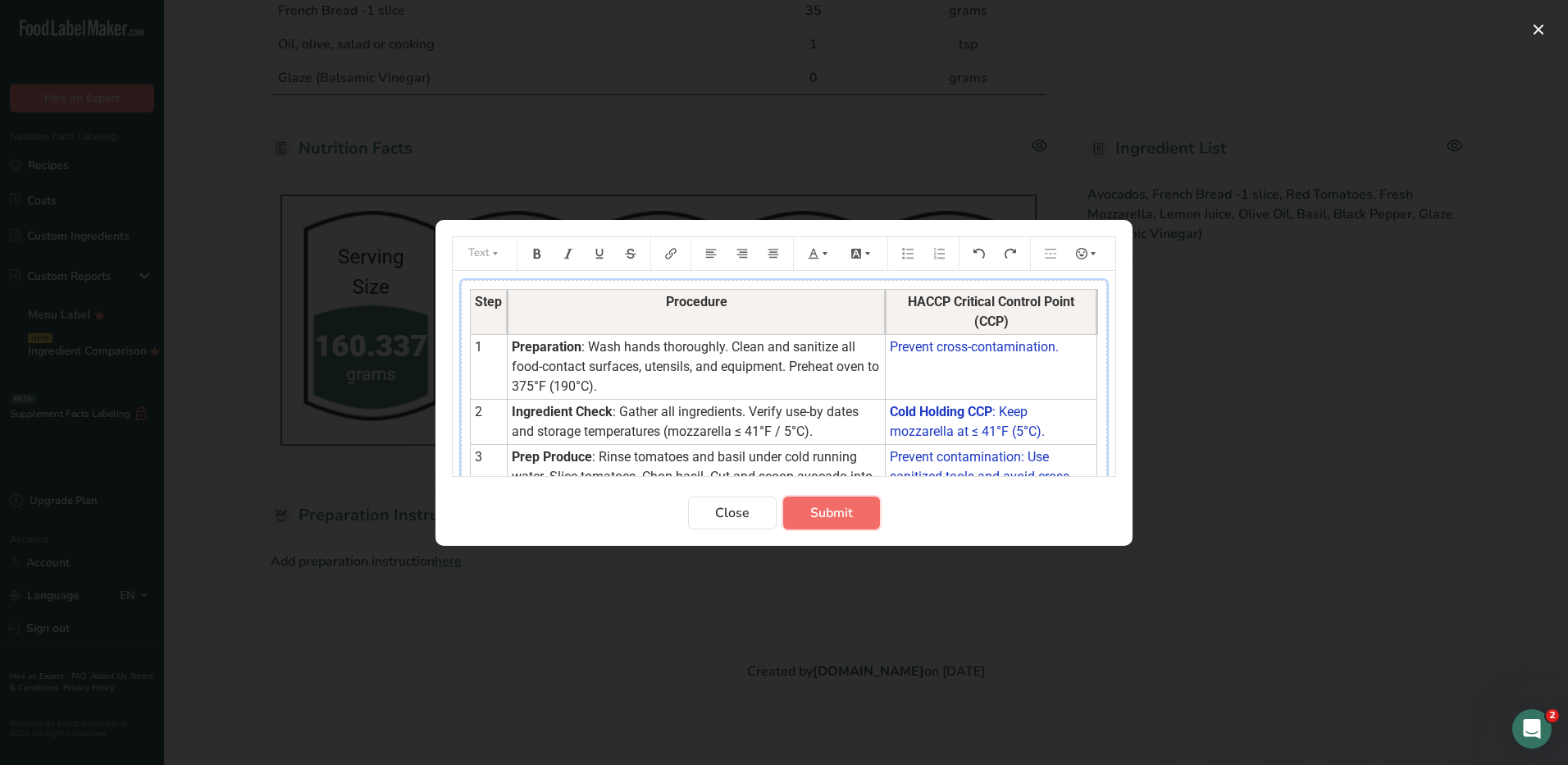
click at [816, 504] on span "Submit" at bounding box center [832, 513] width 42 height 19
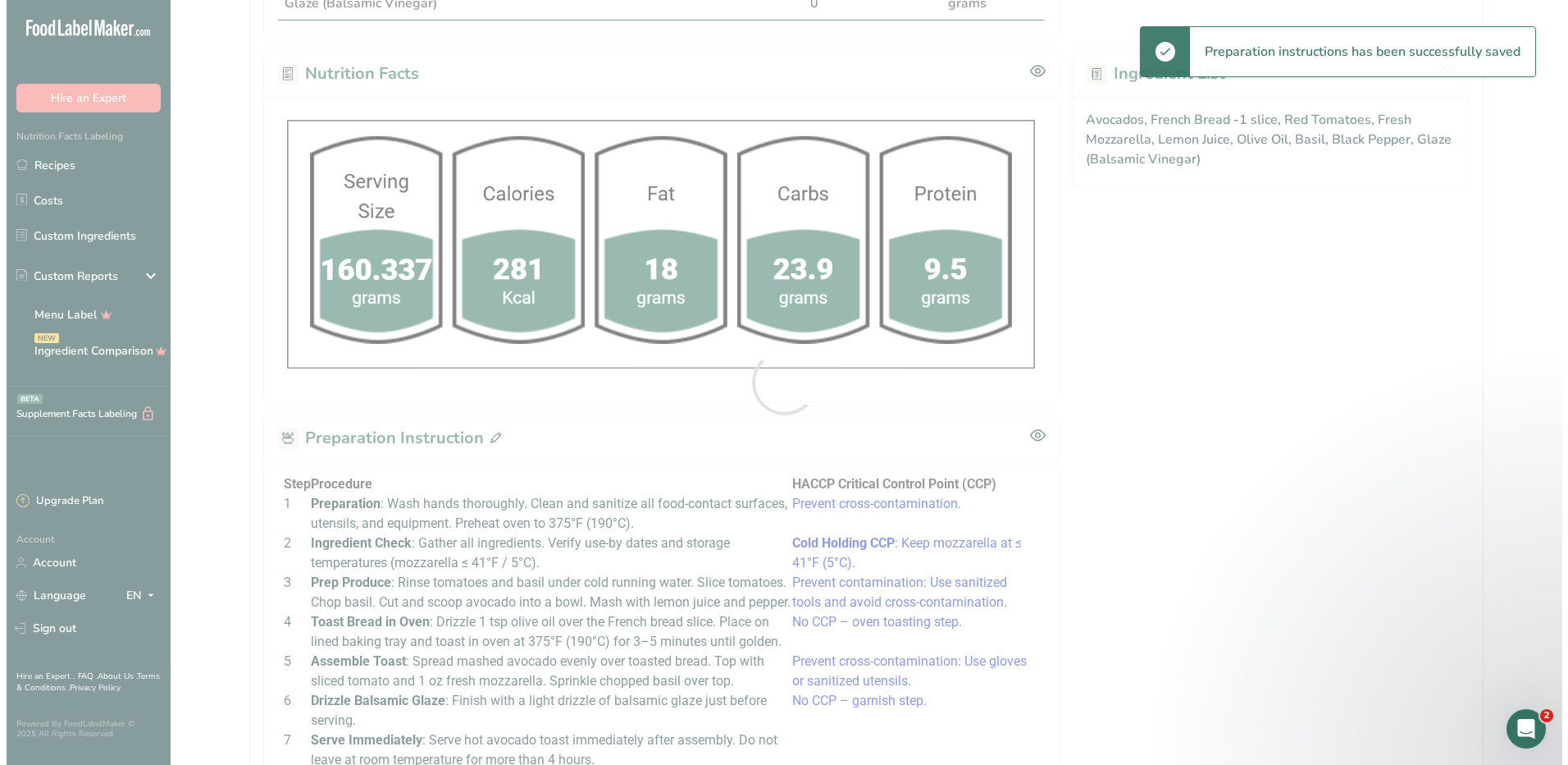
scroll to position [831, 0]
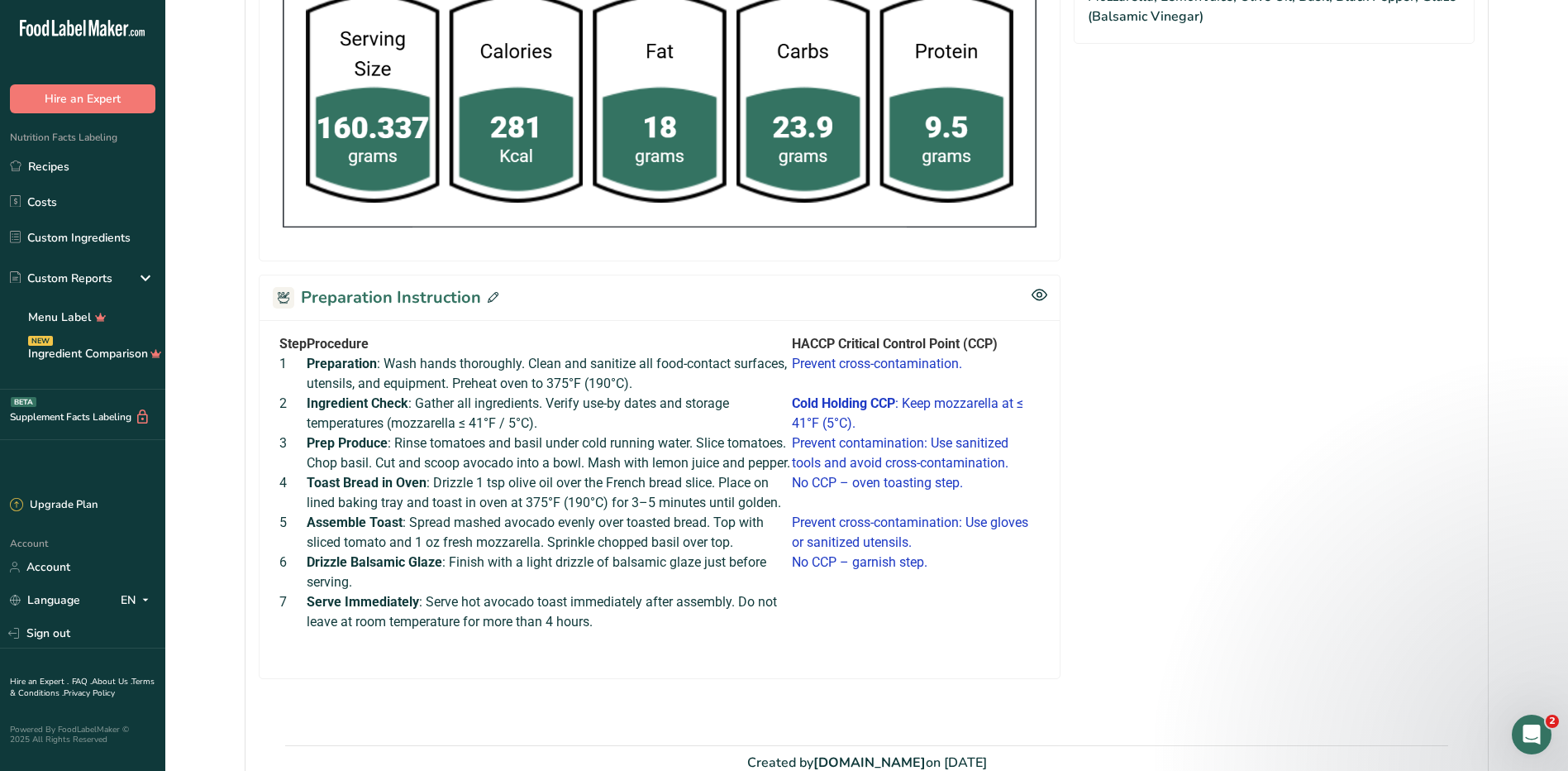
click at [493, 301] on icon at bounding box center [493, 298] width 11 height 11
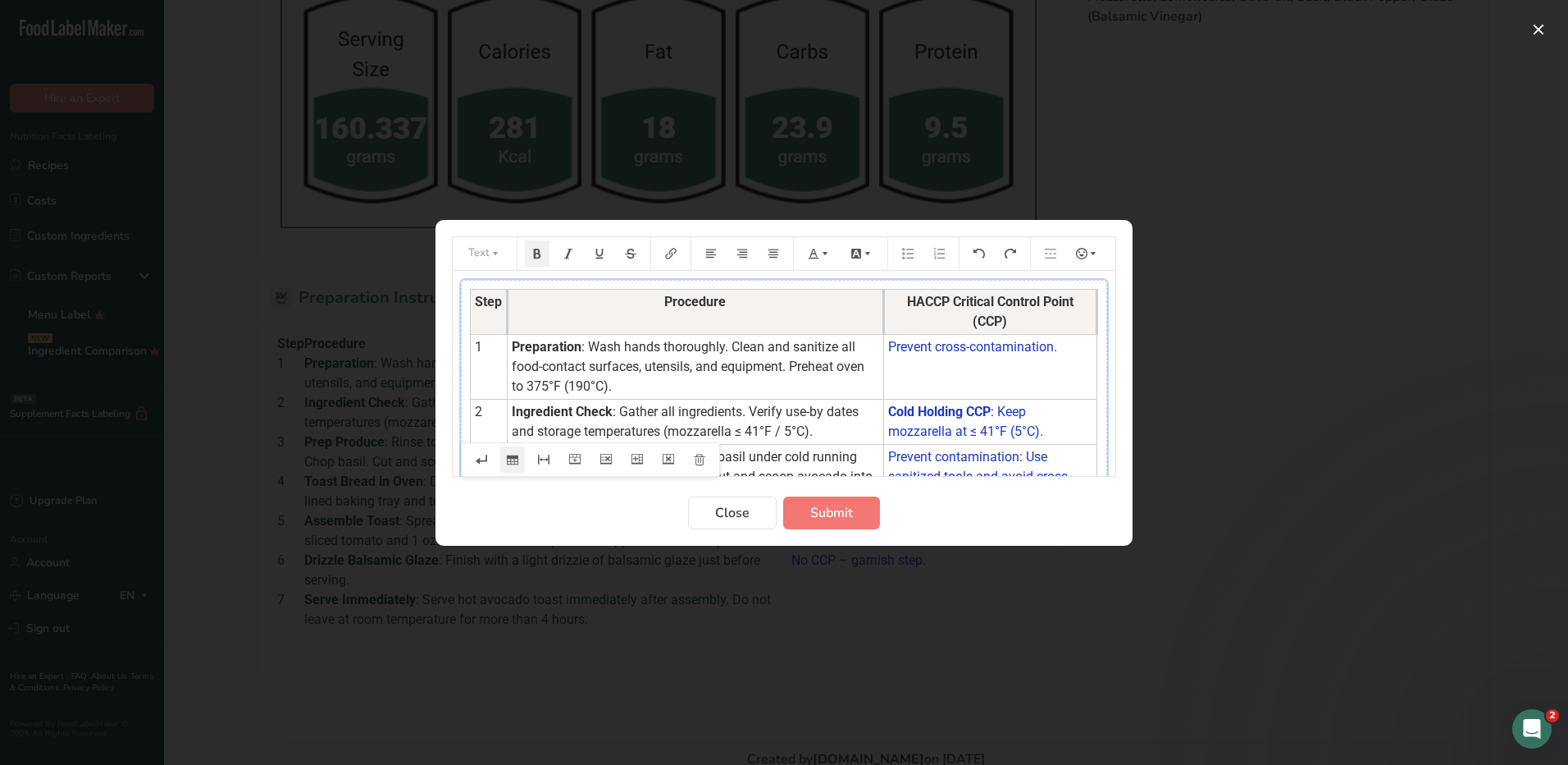
drag, startPoint x: 876, startPoint y: 305, endPoint x: 885, endPoint y: 305, distance: 9.0
click at [884, 305] on th "Procedure" at bounding box center [695, 311] width 376 height 45
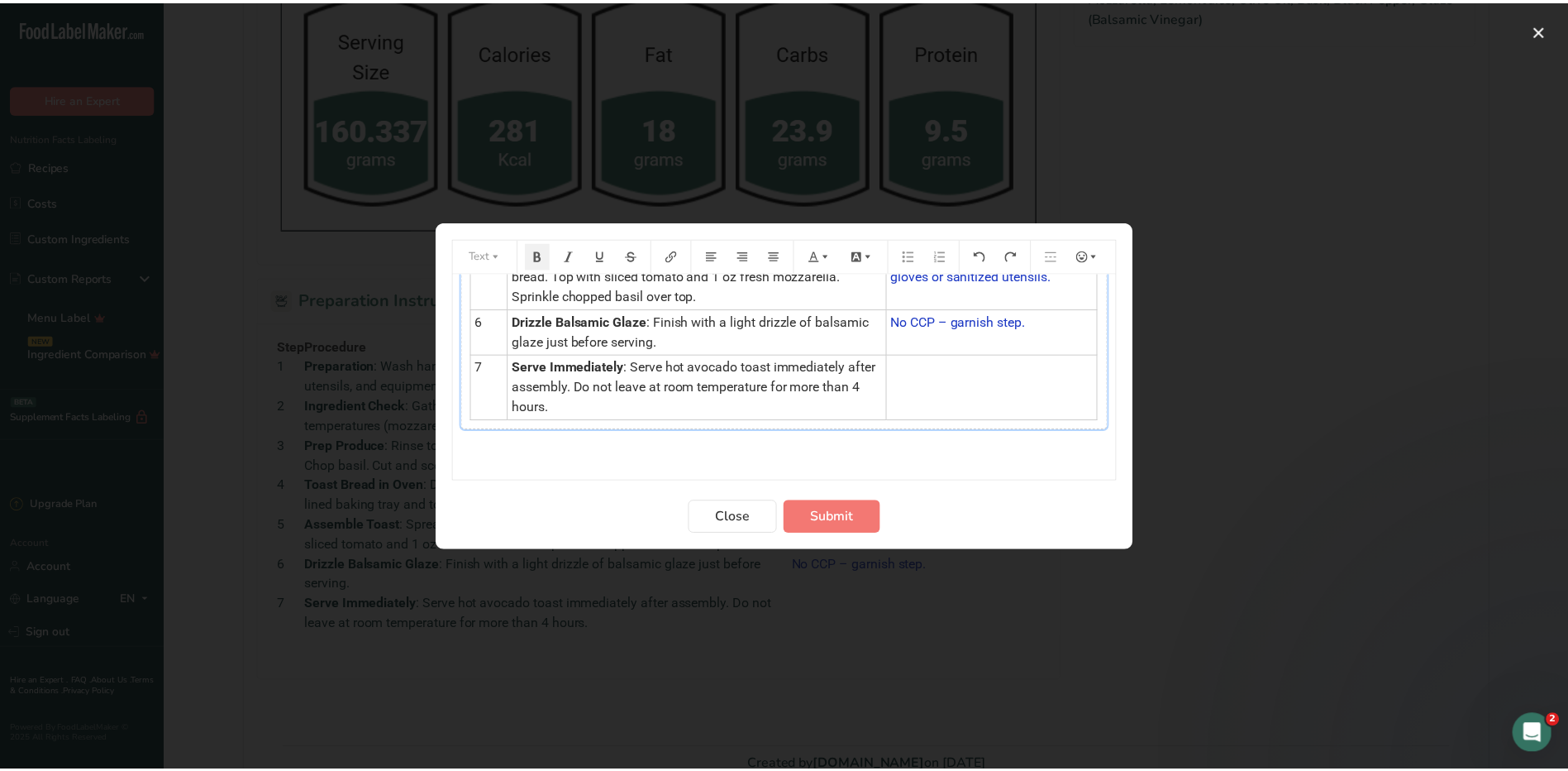
scroll to position [337, 0]
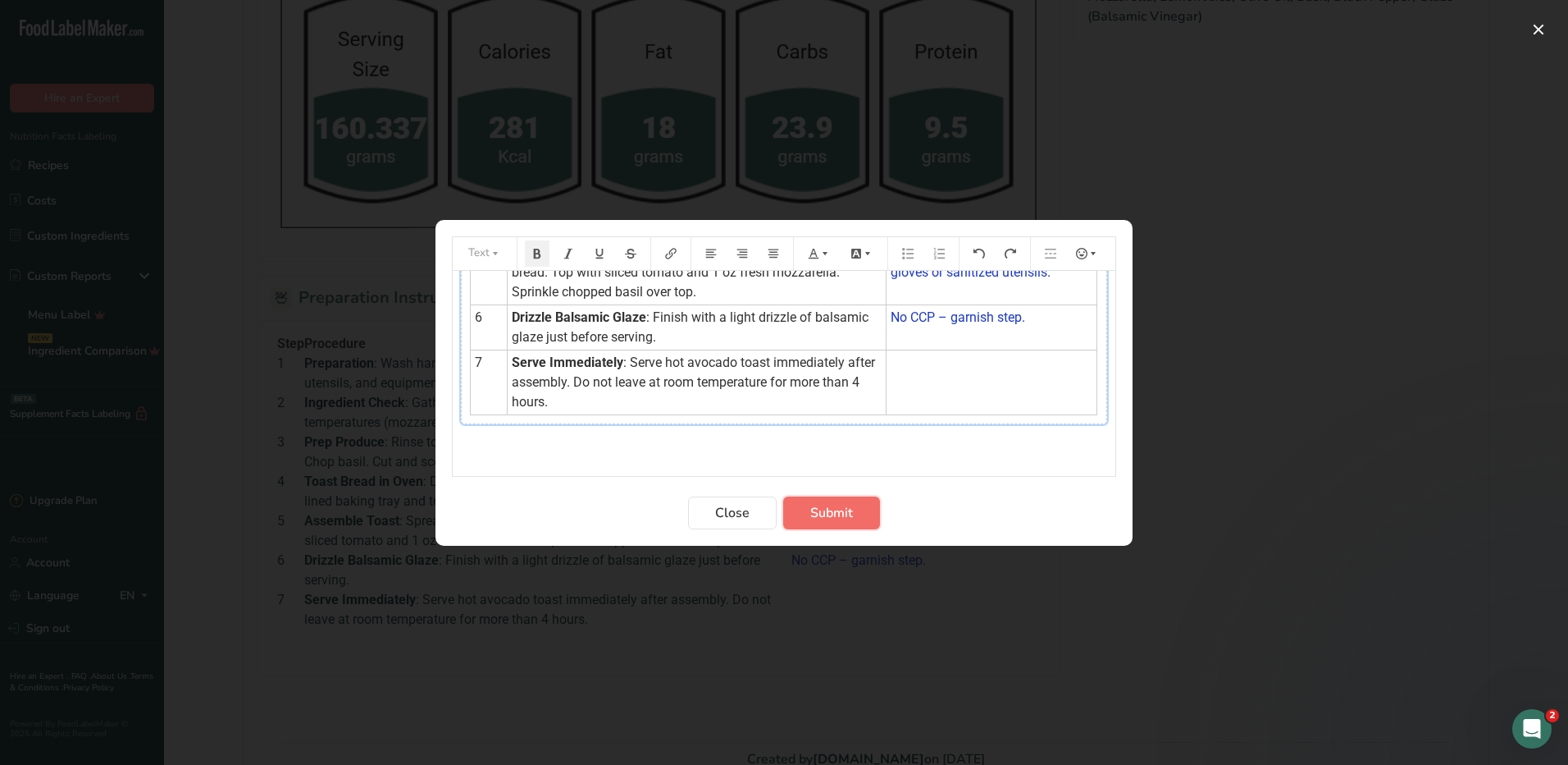
click at [857, 509] on button "Submit" at bounding box center [832, 512] width 97 height 33
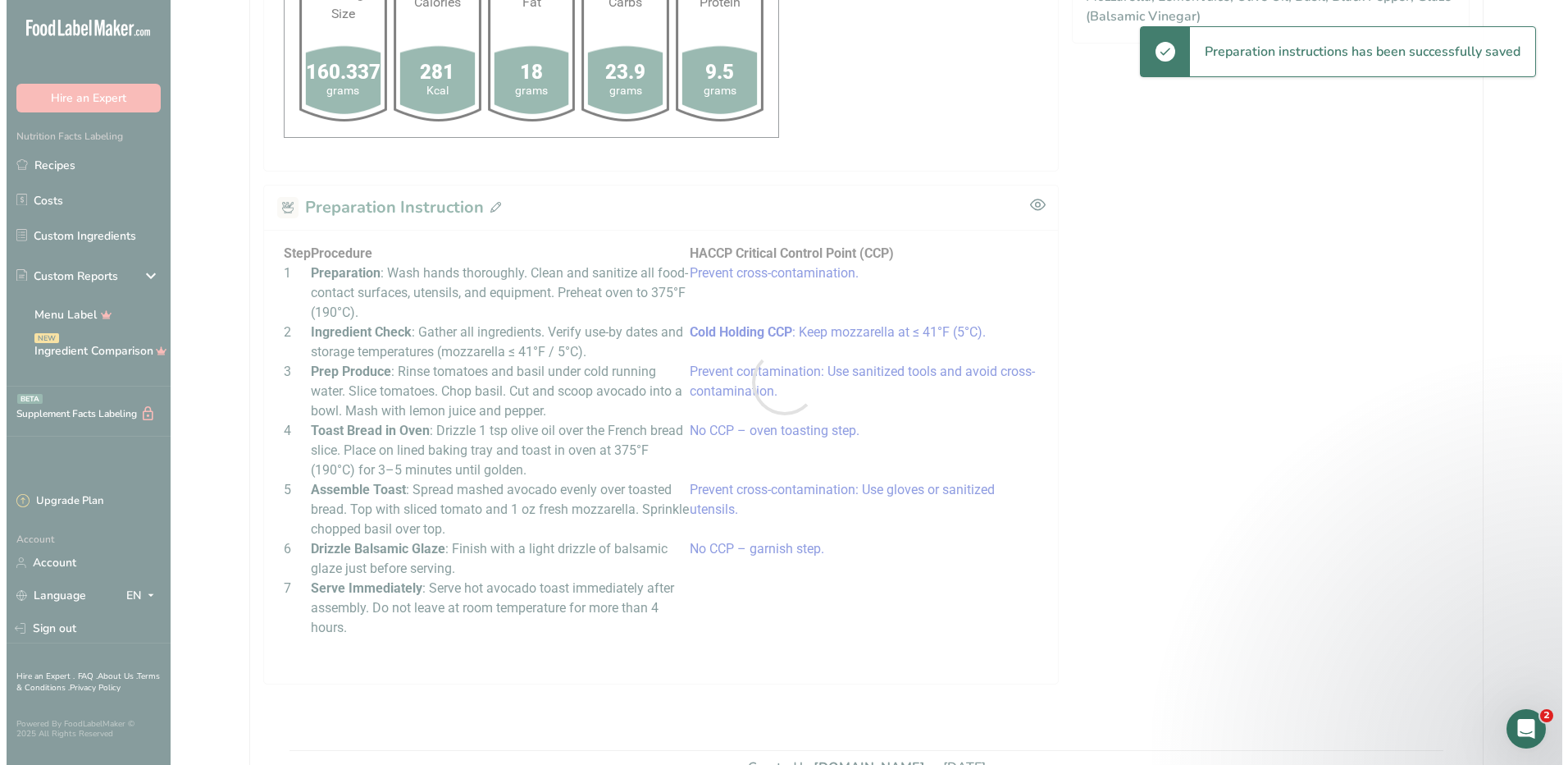
scroll to position [0, 0]
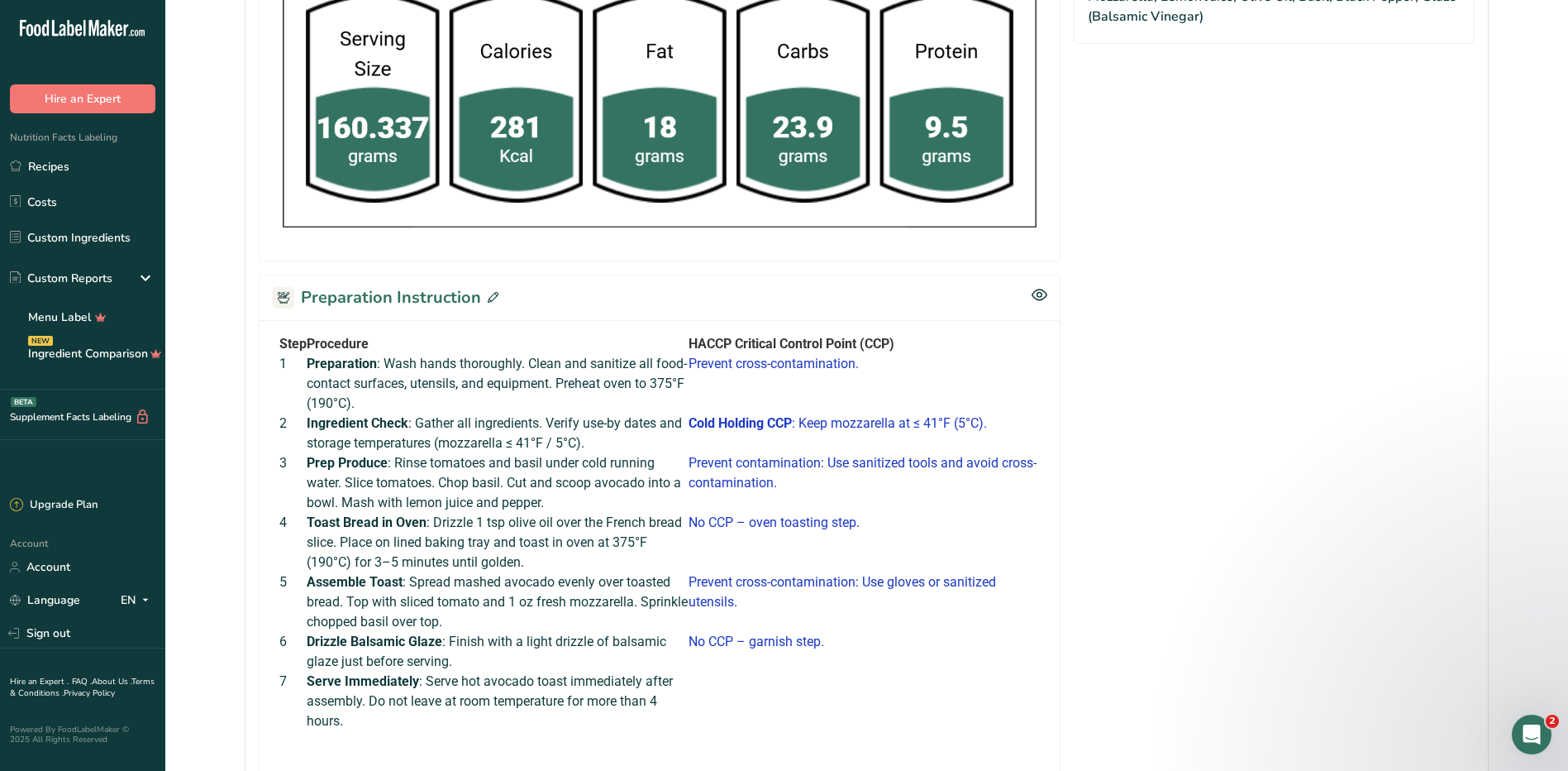
click at [489, 298] on icon at bounding box center [493, 298] width 11 height 11
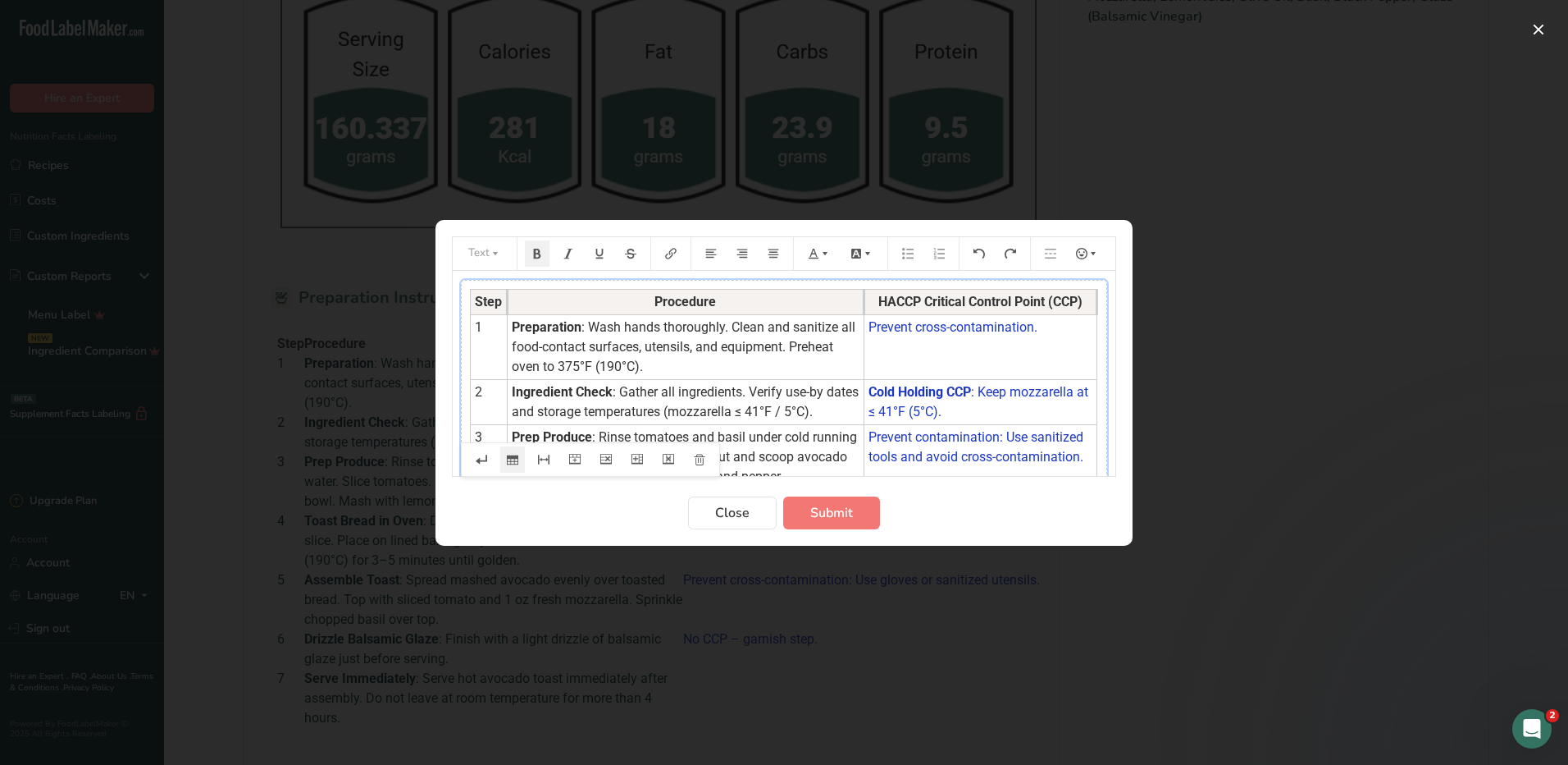
drag, startPoint x: 884, startPoint y: 312, endPoint x: 862, endPoint y: 316, distance: 22.4
click at [862, 316] on tbody "Step Procedure HACCP Critical Control Point (CCP) 1 Preparation : Wash hands th…" at bounding box center [783, 509] width 626 height 440
click at [833, 513] on span "Submit" at bounding box center [832, 513] width 42 height 19
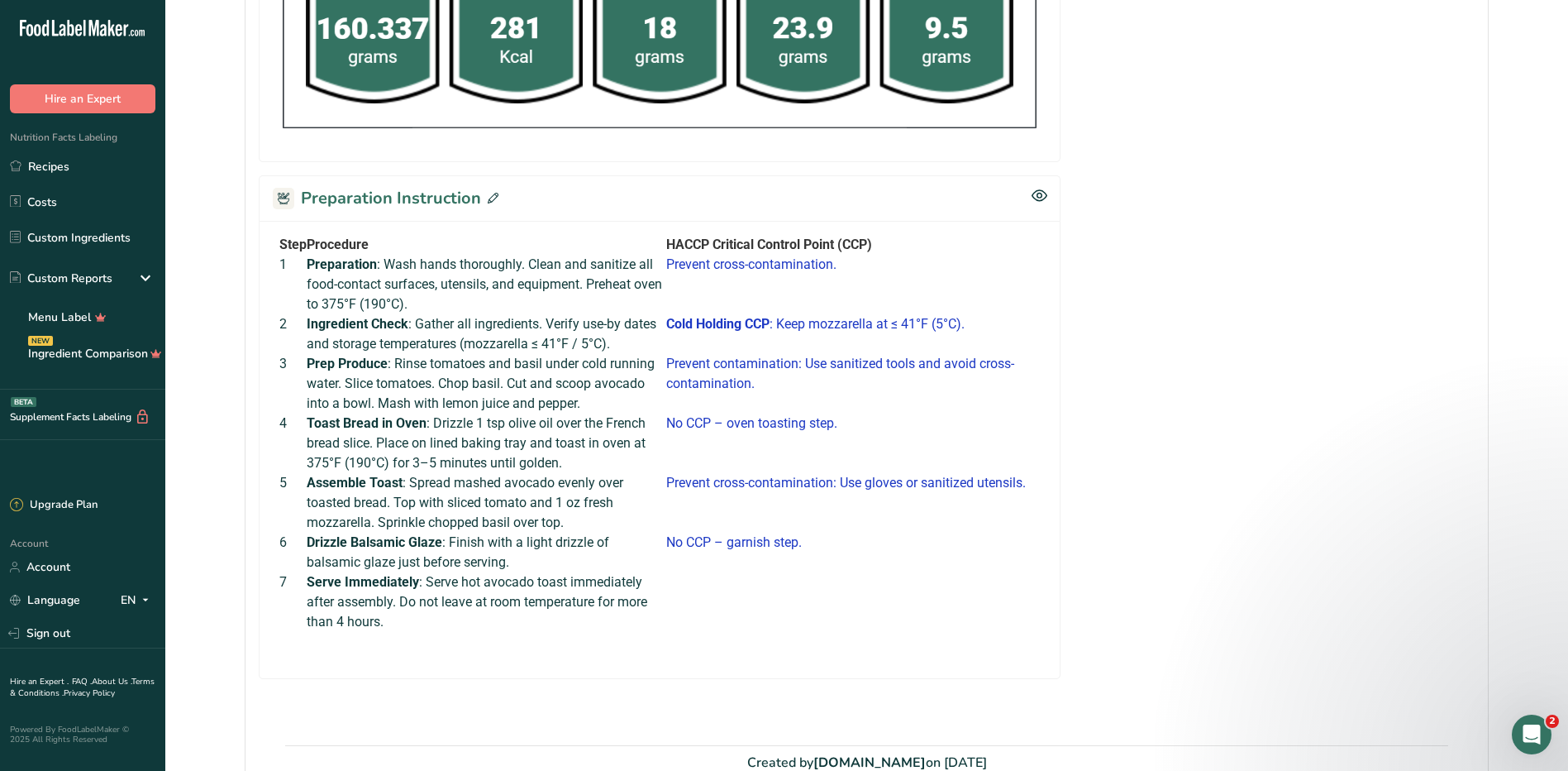
click at [484, 197] on span at bounding box center [490, 198] width 18 height 25
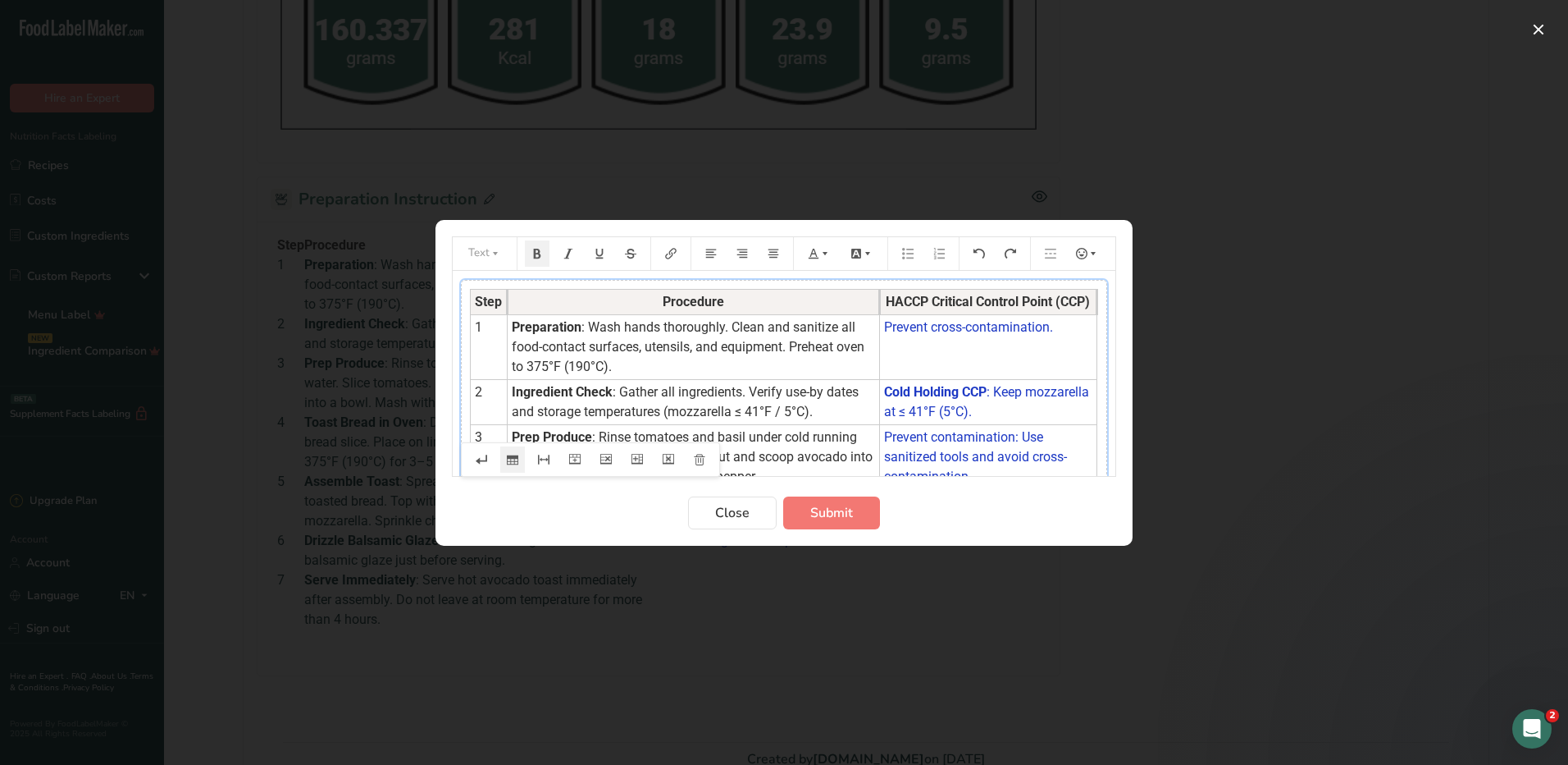
drag, startPoint x: 861, startPoint y: 298, endPoint x: 876, endPoint y: 301, distance: 15.3
click at [876, 301] on th "Procedure" at bounding box center [693, 301] width 373 height 26
click at [847, 509] on span "Submit" at bounding box center [832, 513] width 42 height 19
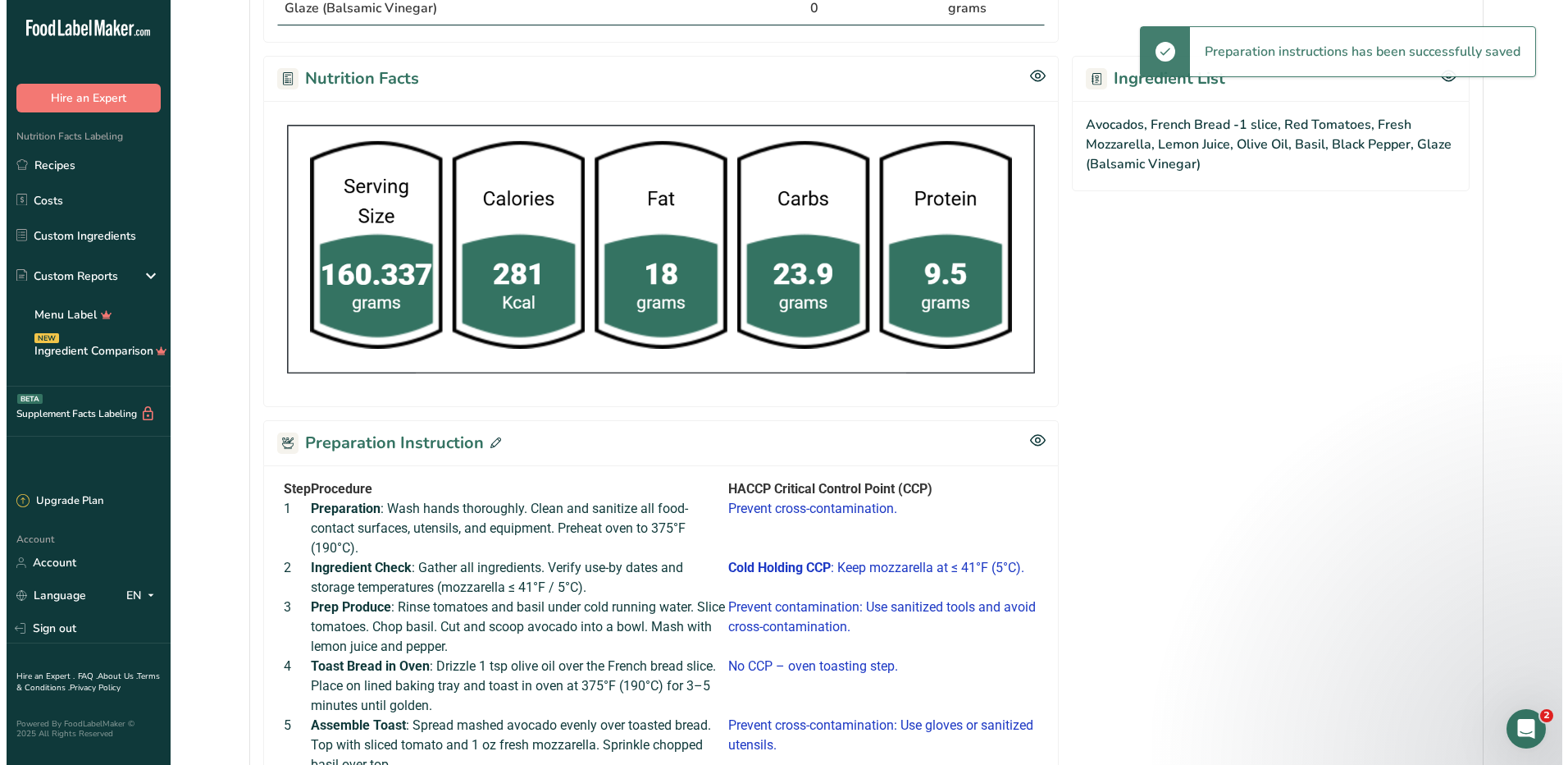
scroll to position [930, 0]
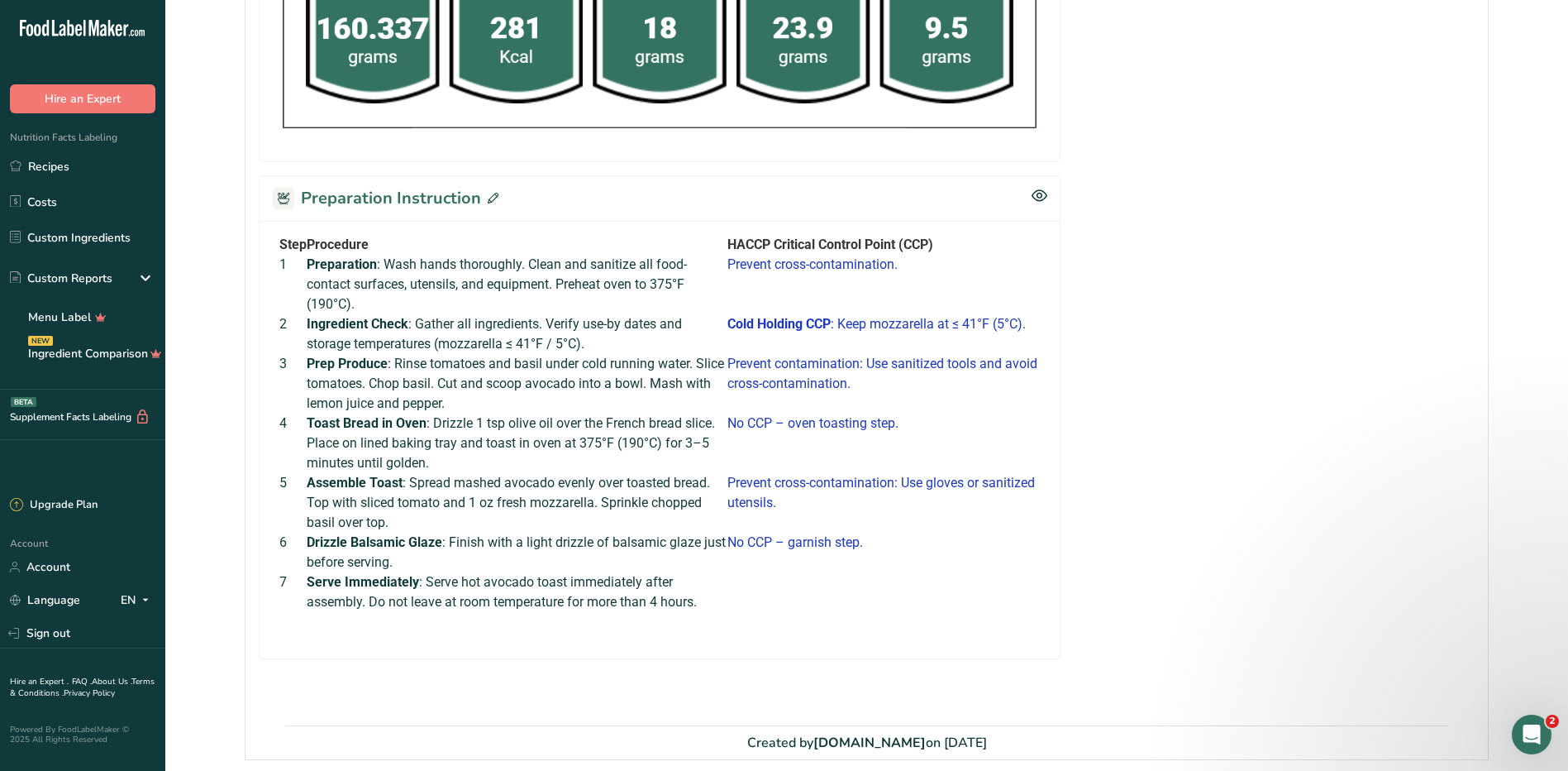
click at [646, 489] on td "Assemble Toast : Spread mashed avocado evenly over toasted bread. Top with slic…" at bounding box center [517, 503] width 421 height 60
click at [487, 194] on icon at bounding box center [493, 198] width 11 height 11
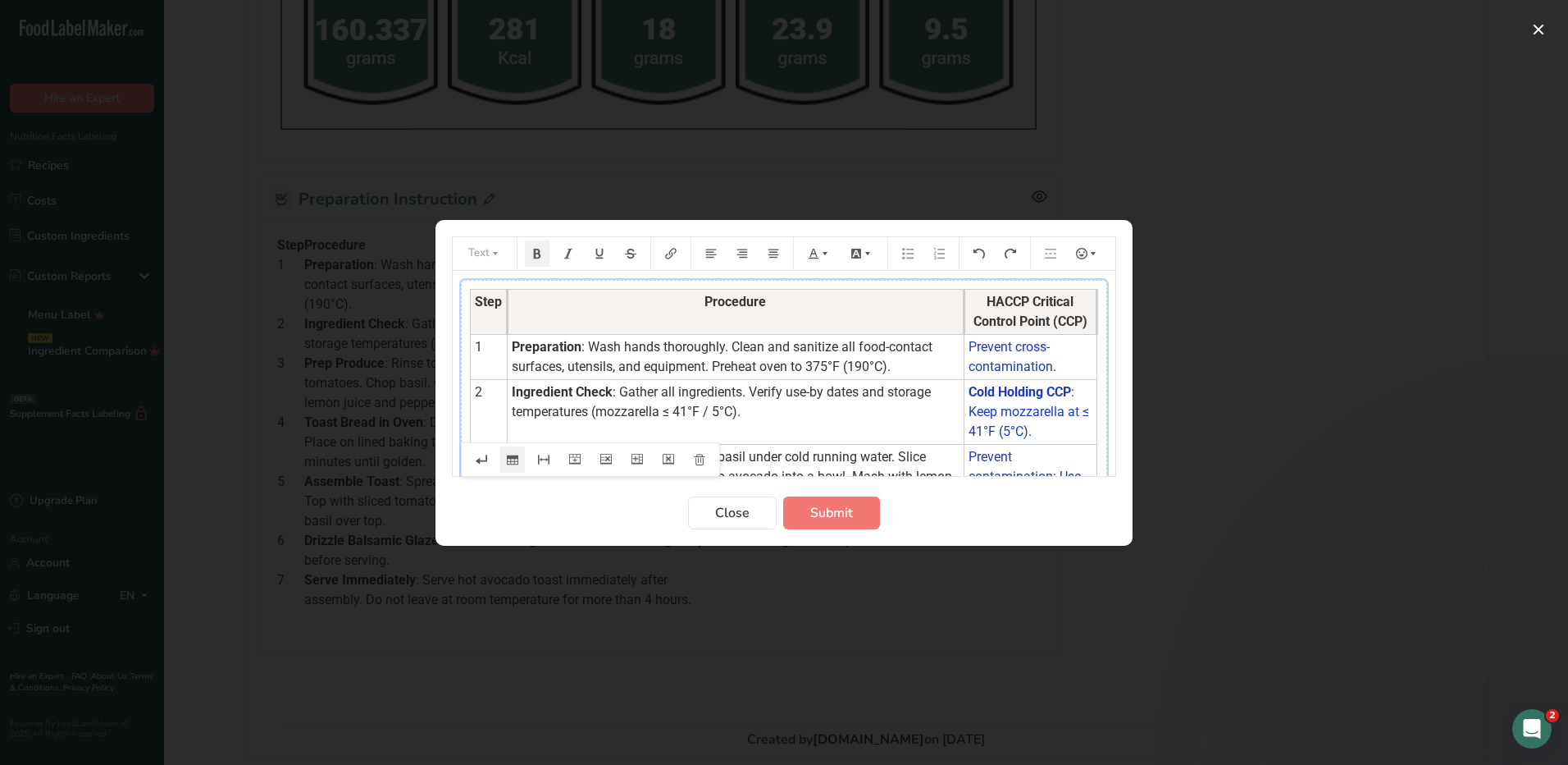
drag, startPoint x: 922, startPoint y: 308, endPoint x: 962, endPoint y: 308, distance: 40.0
click at [962, 308] on th "Procedure" at bounding box center [736, 311] width 457 height 45
click at [852, 509] on span "Submit" at bounding box center [832, 513] width 42 height 19
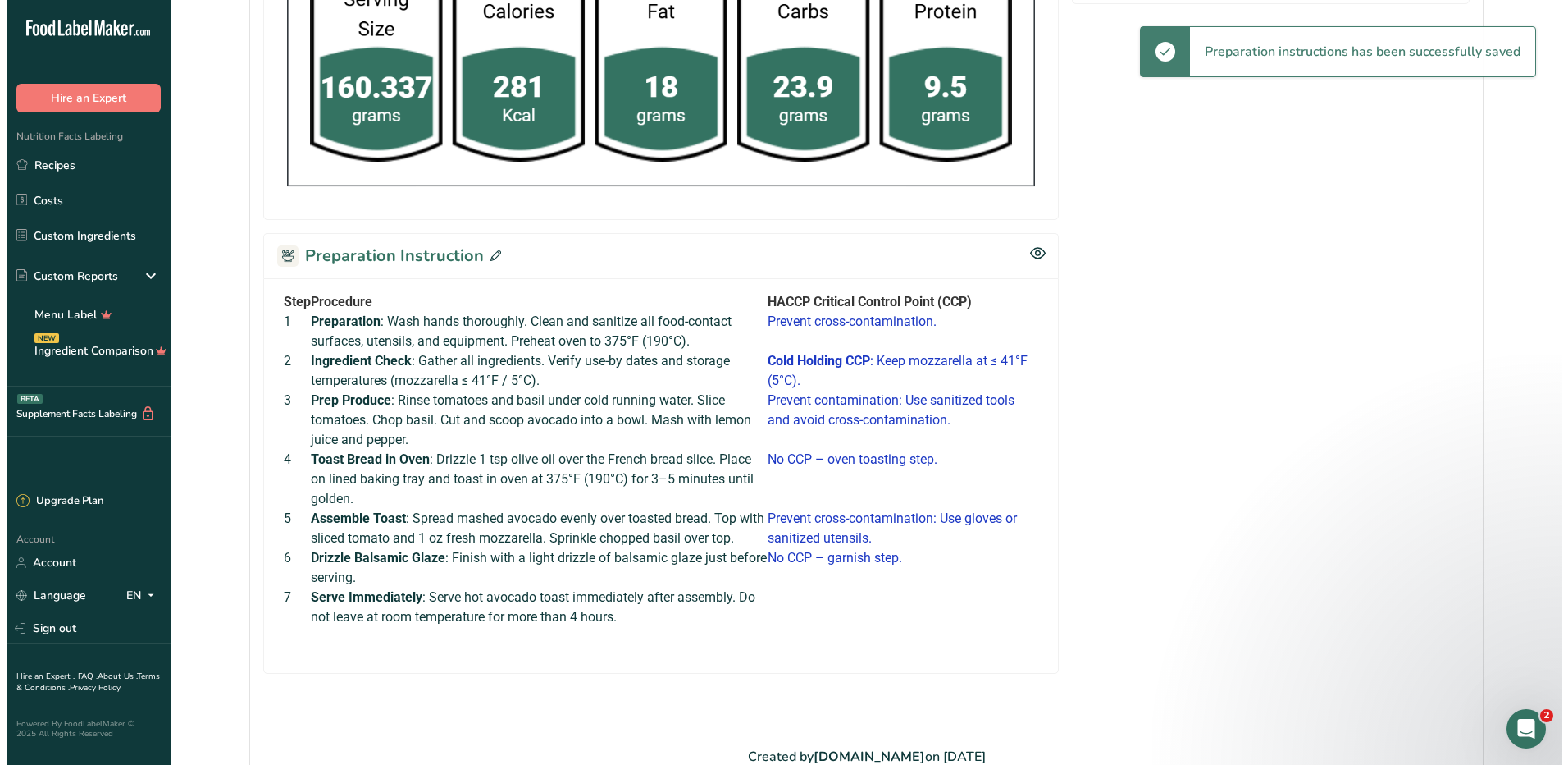
scroll to position [884, 0]
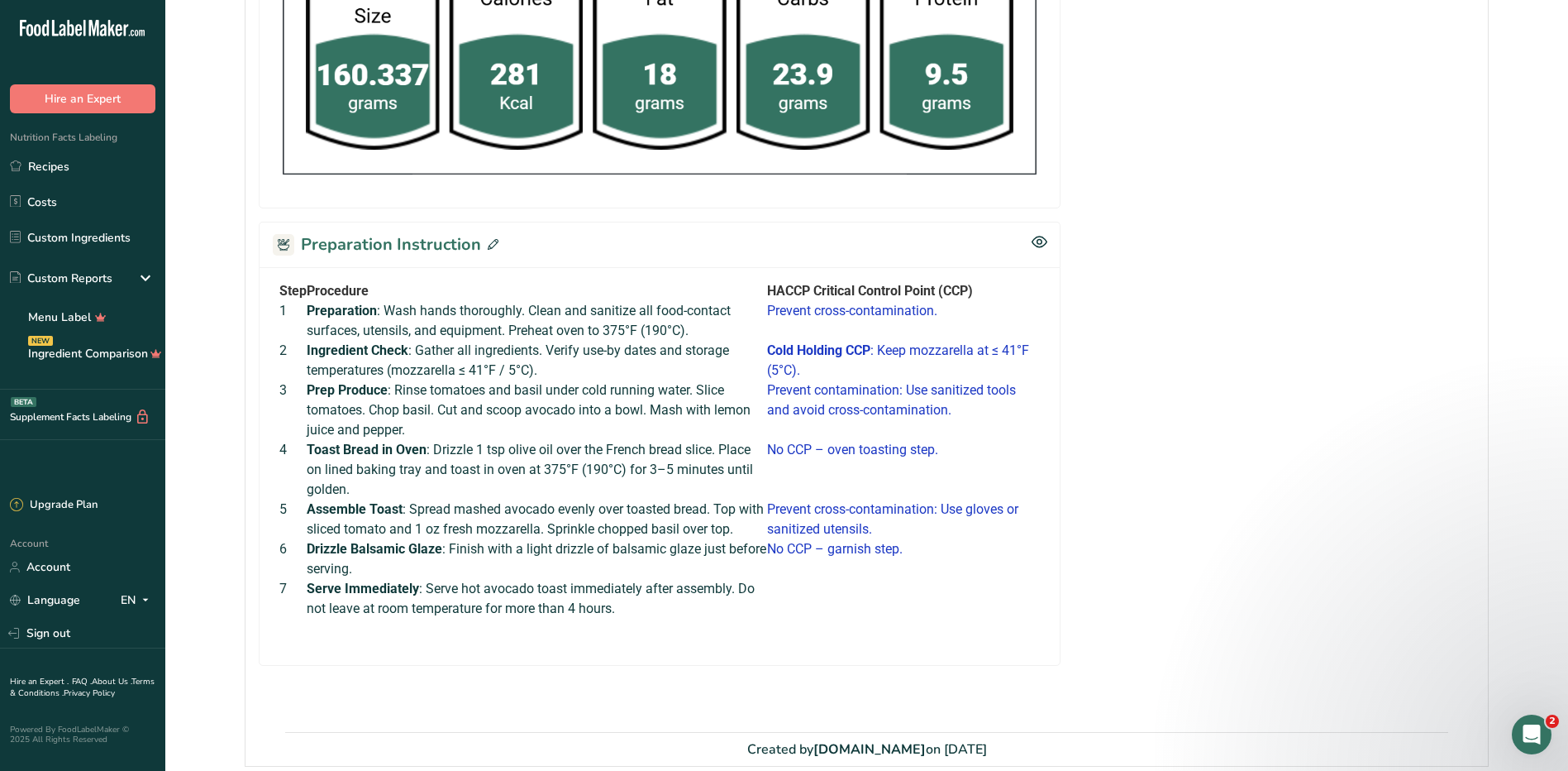
click at [484, 244] on span at bounding box center [490, 245] width 18 height 25
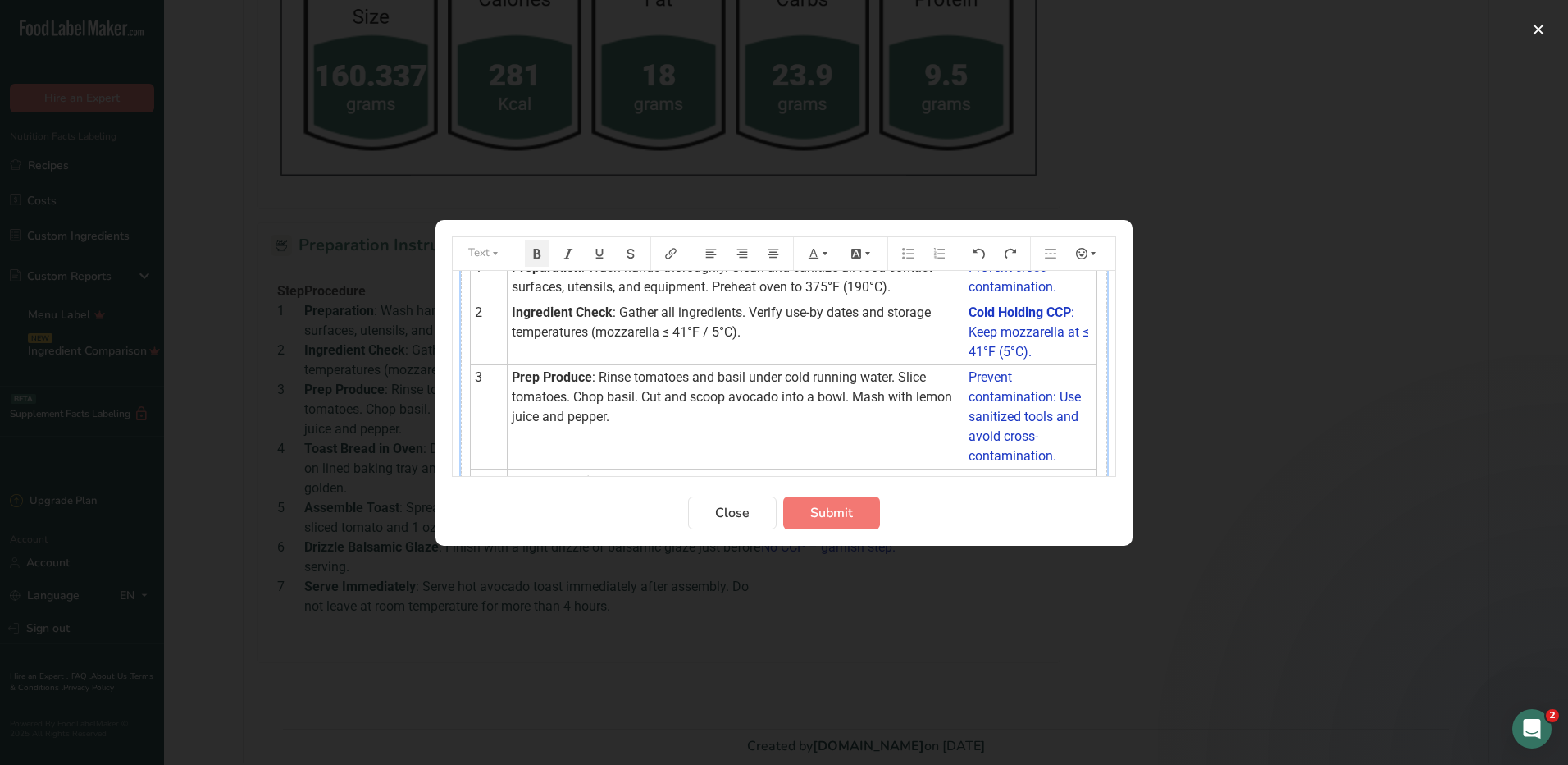
scroll to position [0, 0]
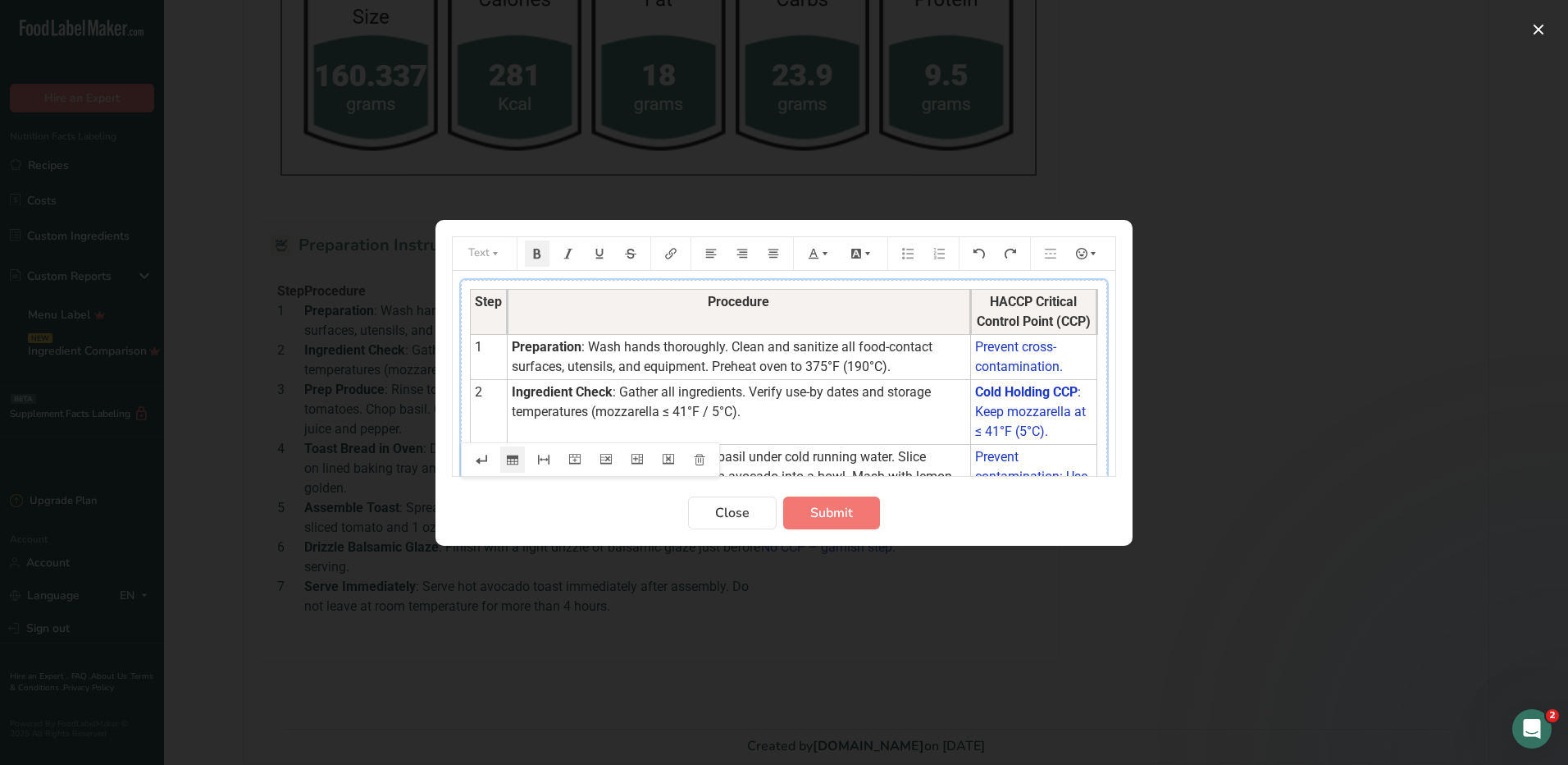
click at [967, 334] on th "Procedure" at bounding box center [739, 311] width 463 height 45
click at [844, 516] on span "Submit" at bounding box center [832, 513] width 42 height 19
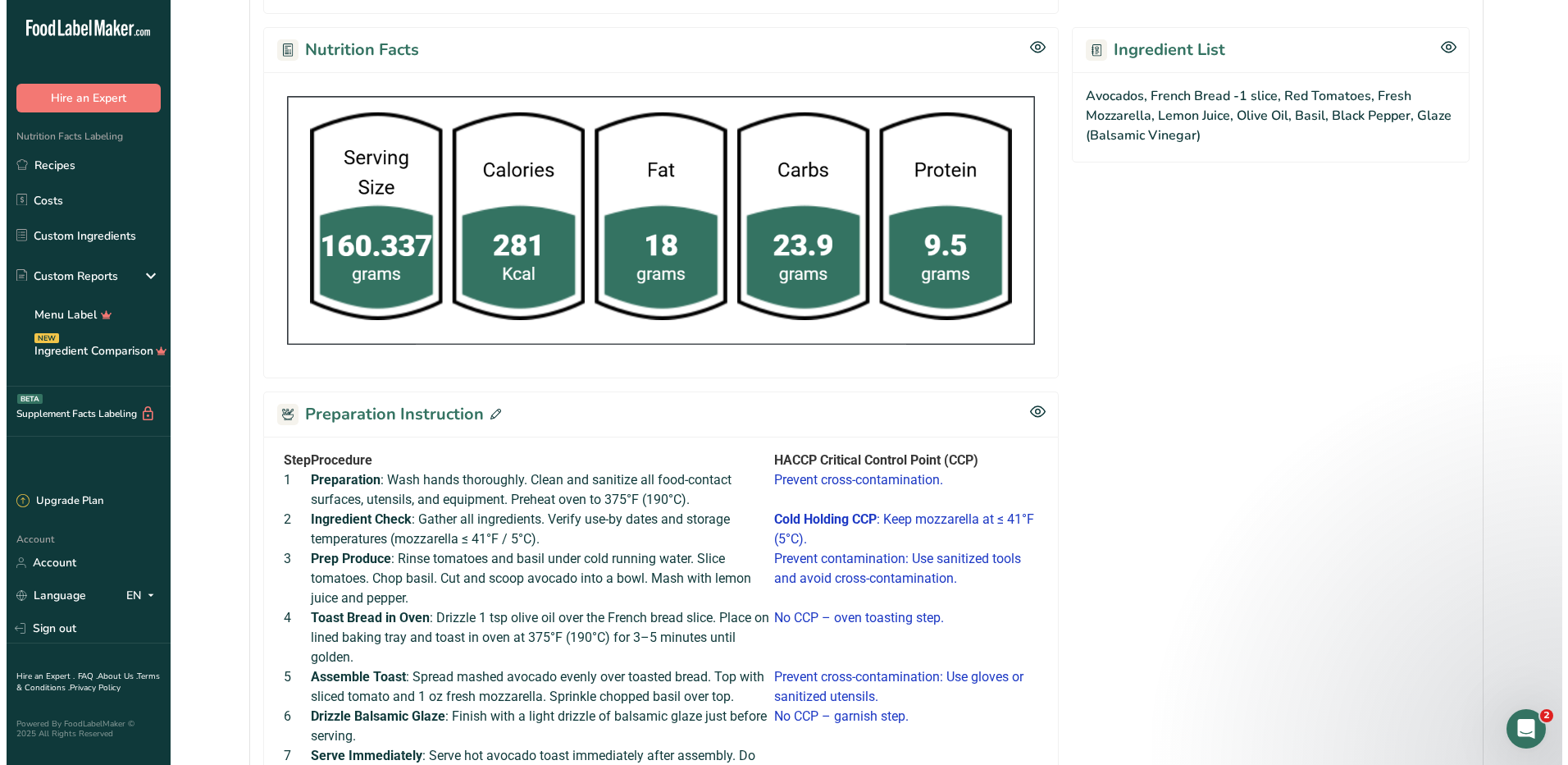
scroll to position [958, 0]
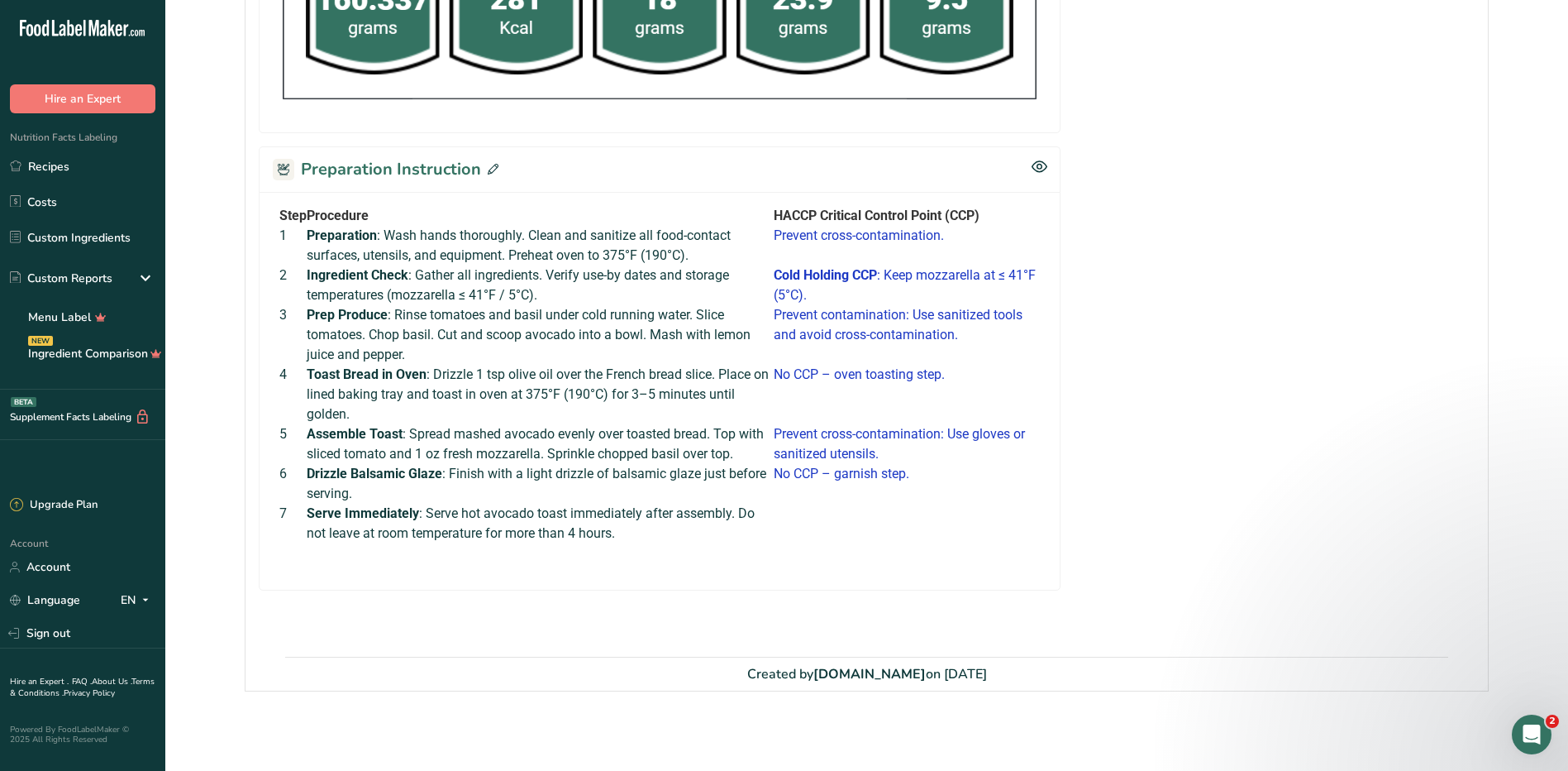
click at [495, 163] on icon at bounding box center [493, 169] width 11 height 11
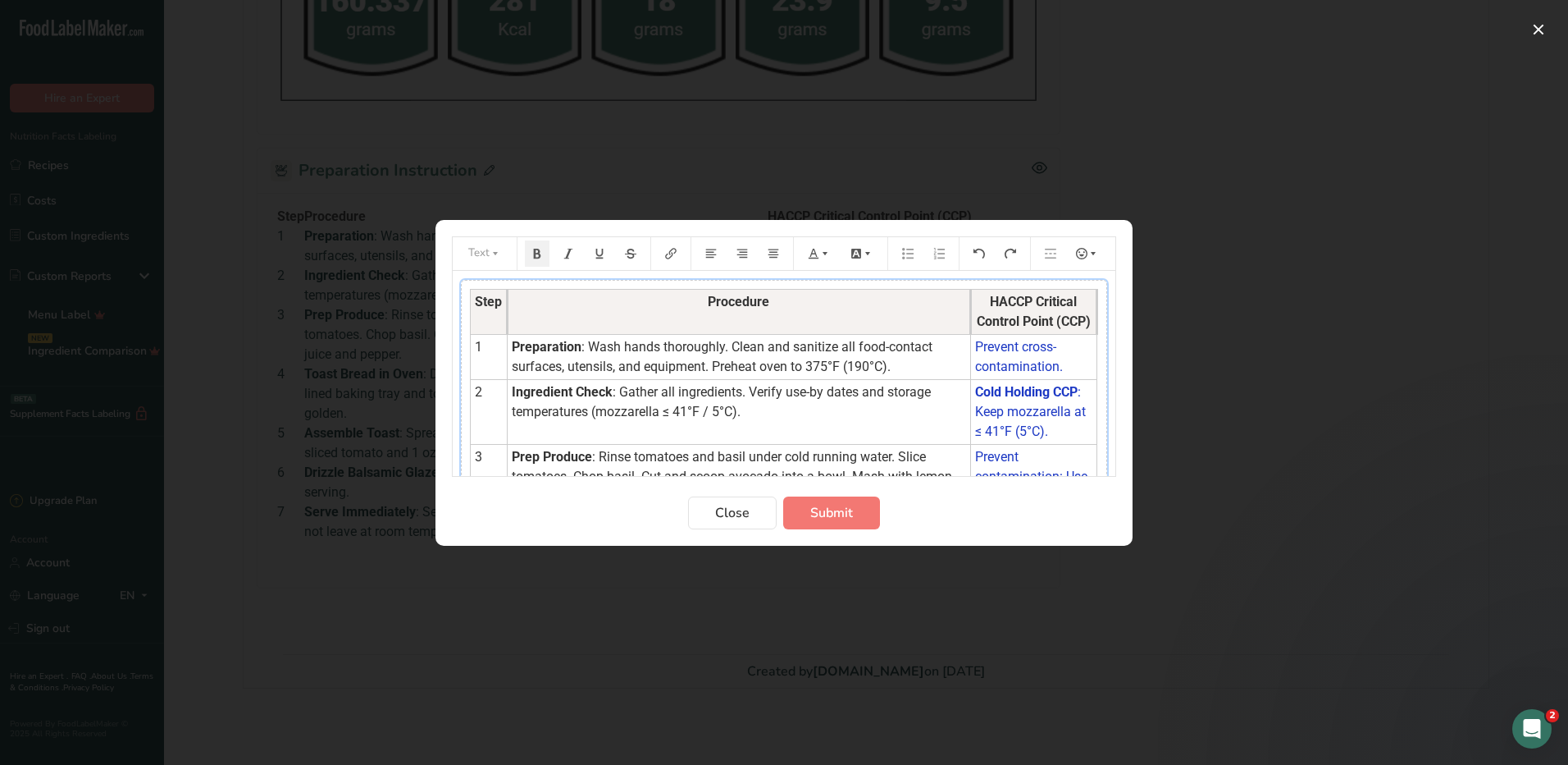
scroll to position [164, 0]
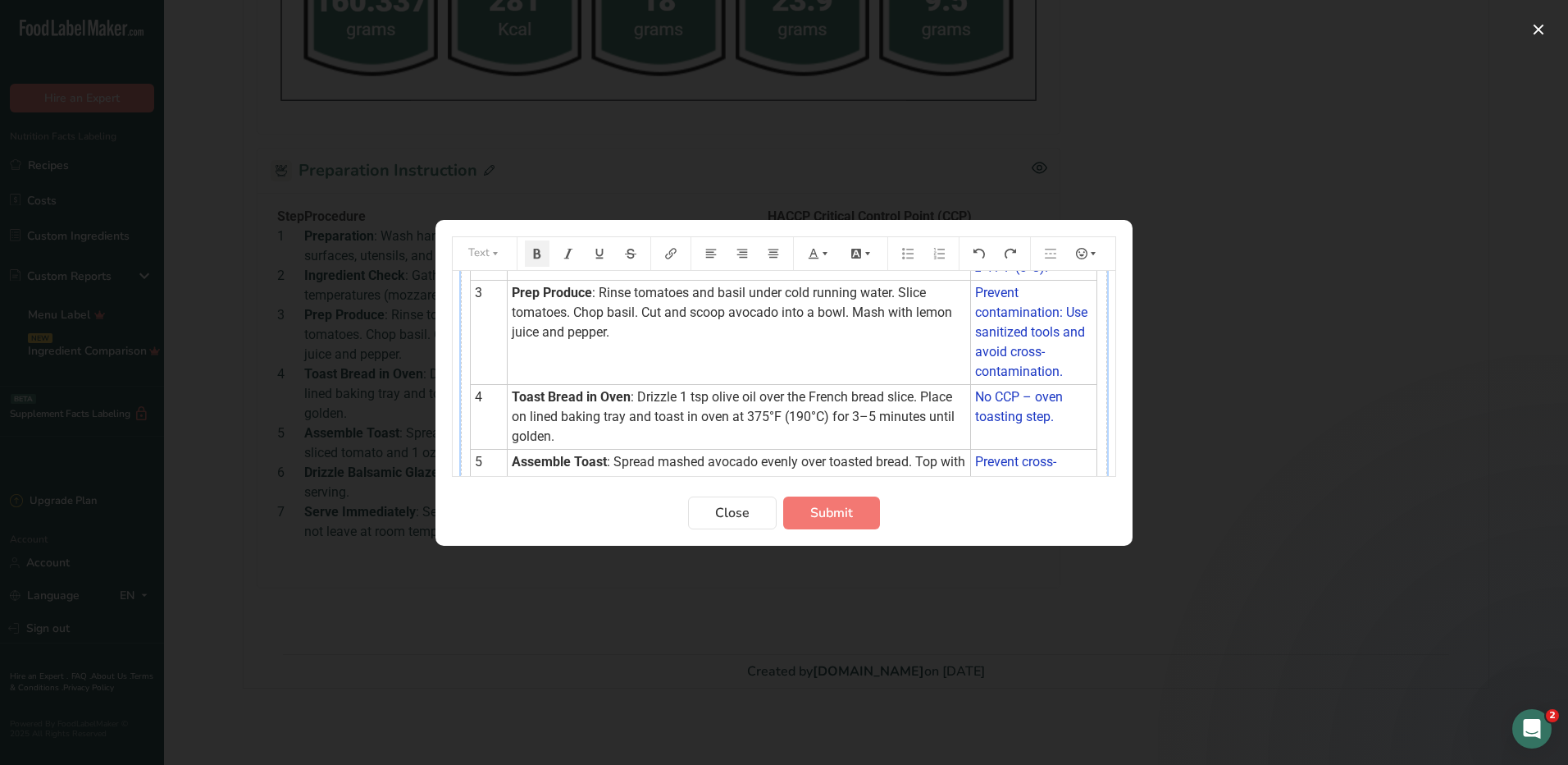
click at [921, 444] on span ": Drizzle 1 tsp olive oil over the French bread slice. Place on lined baking tr…" at bounding box center [735, 416] width 446 height 55
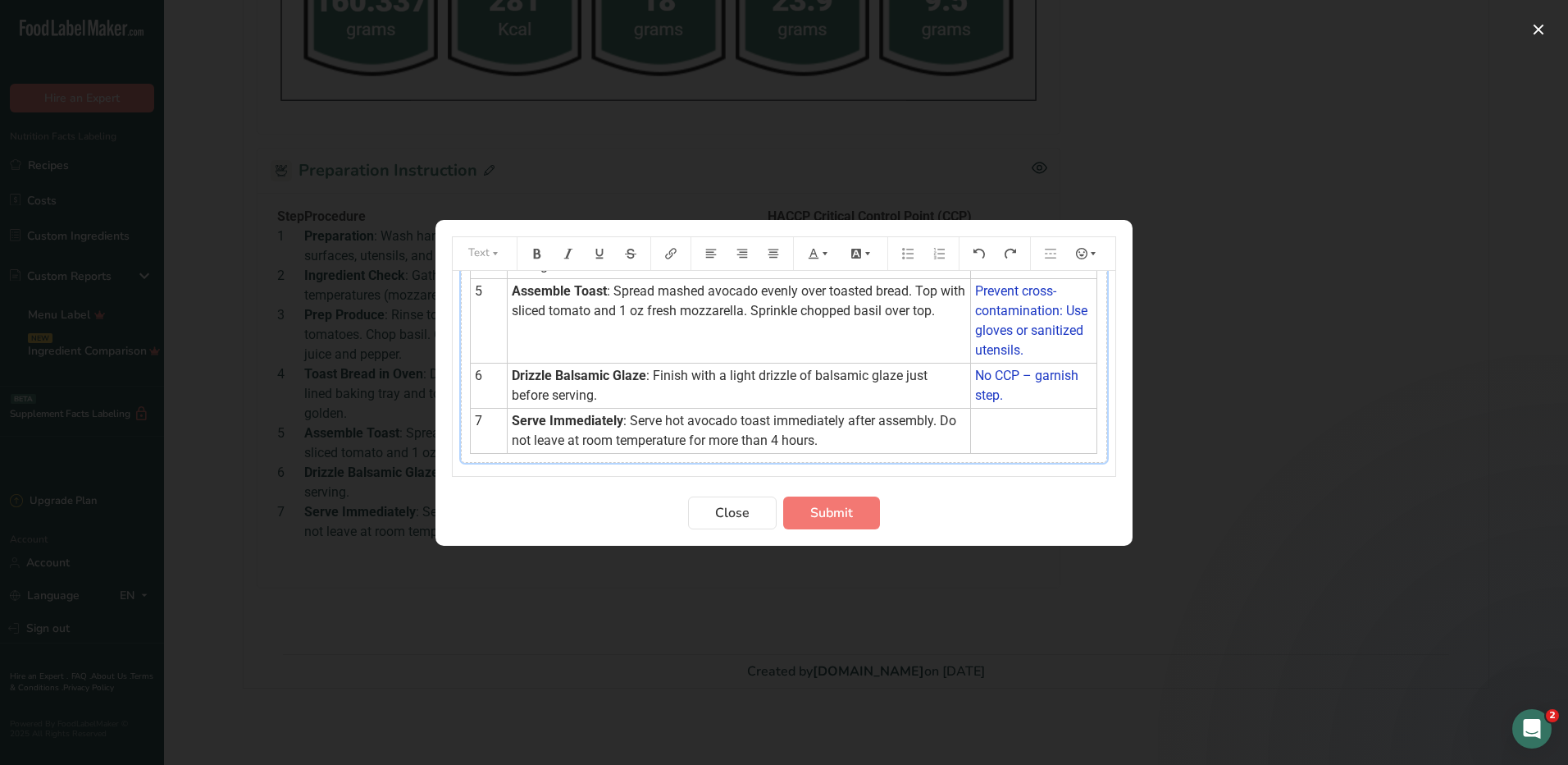
scroll to position [336, 0]
click at [836, 516] on span "Submit" at bounding box center [832, 513] width 42 height 19
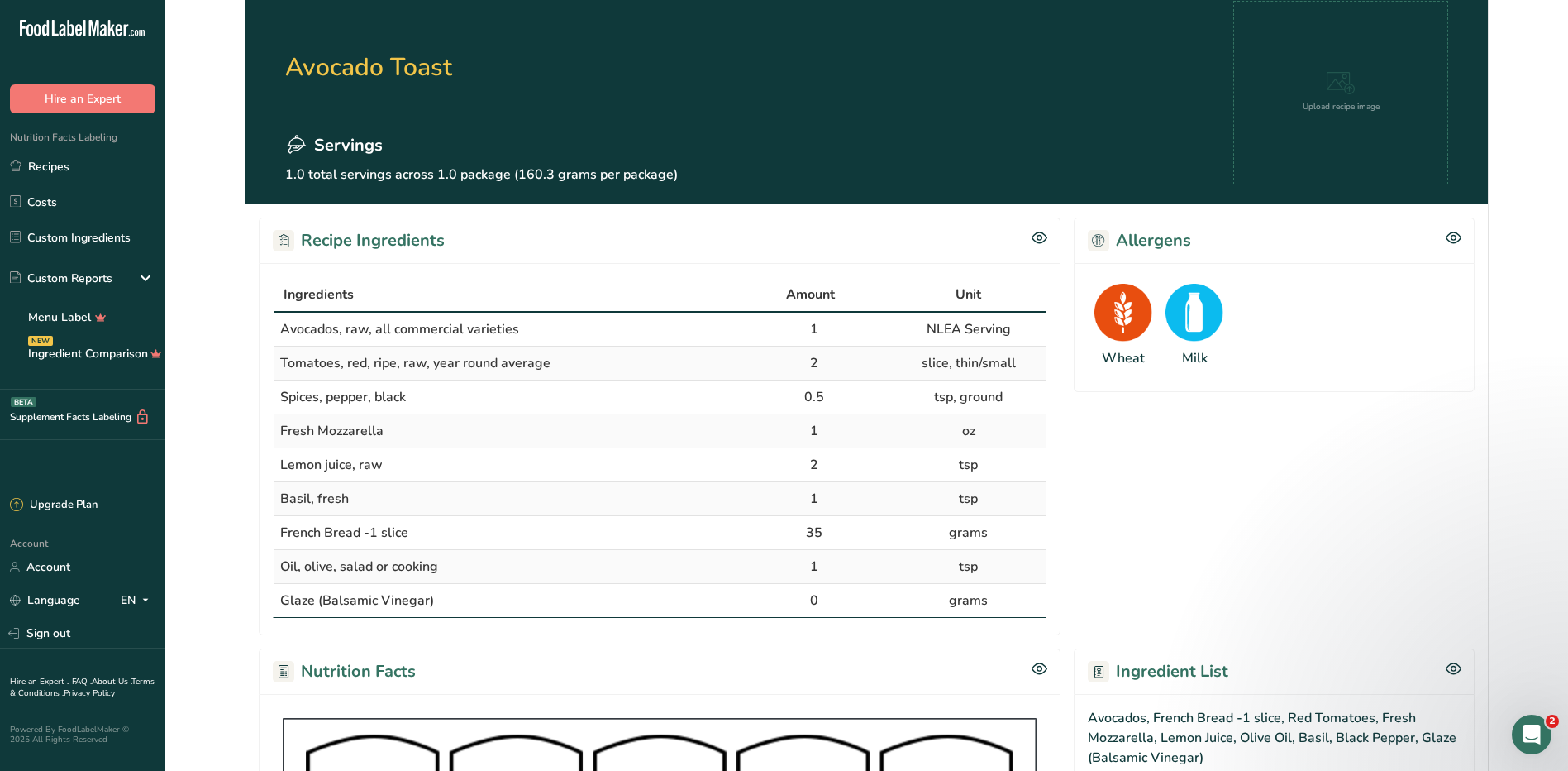
scroll to position [0, 0]
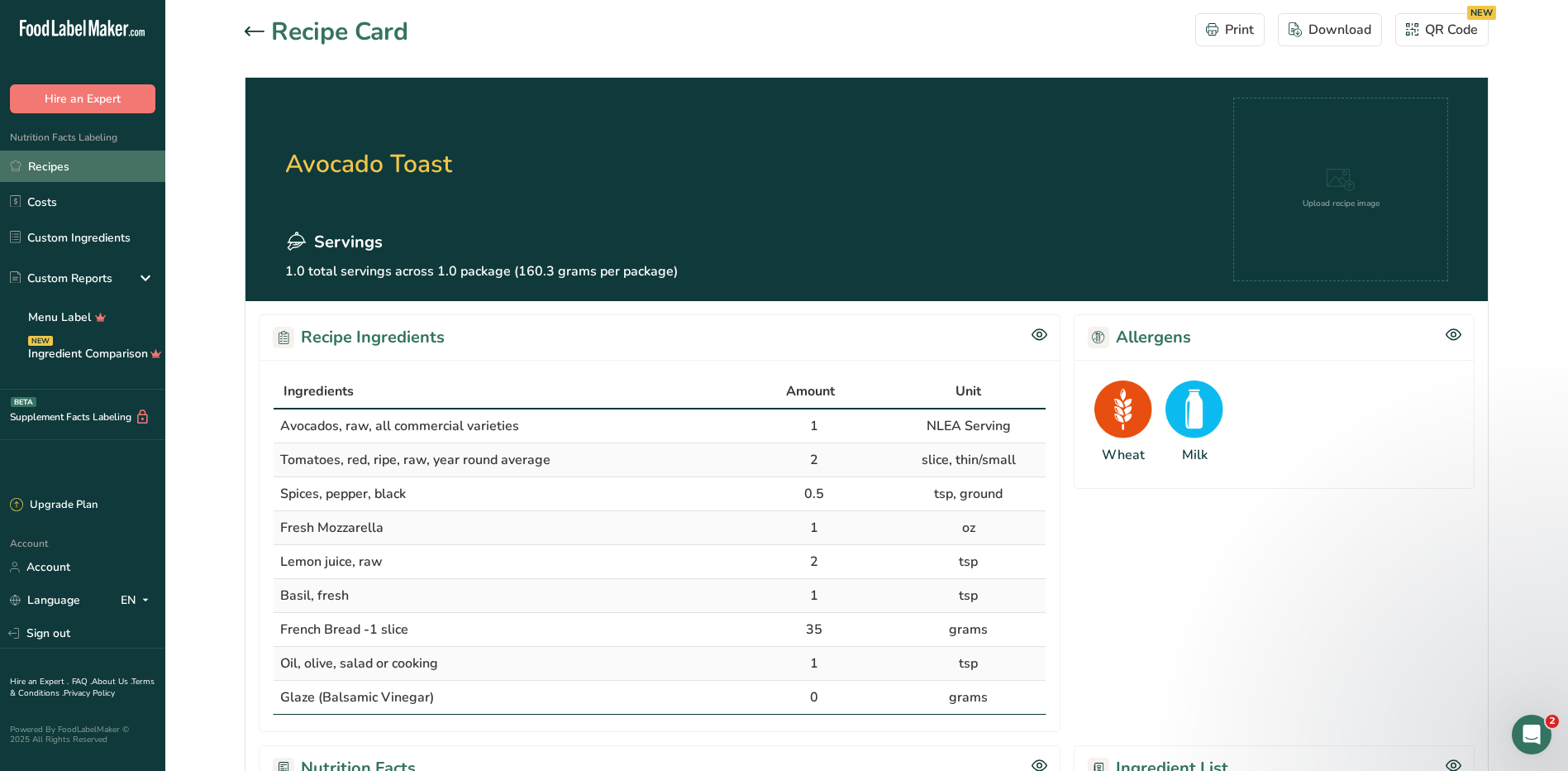
click at [67, 164] on link "Recipes" at bounding box center [83, 165] width 165 height 31
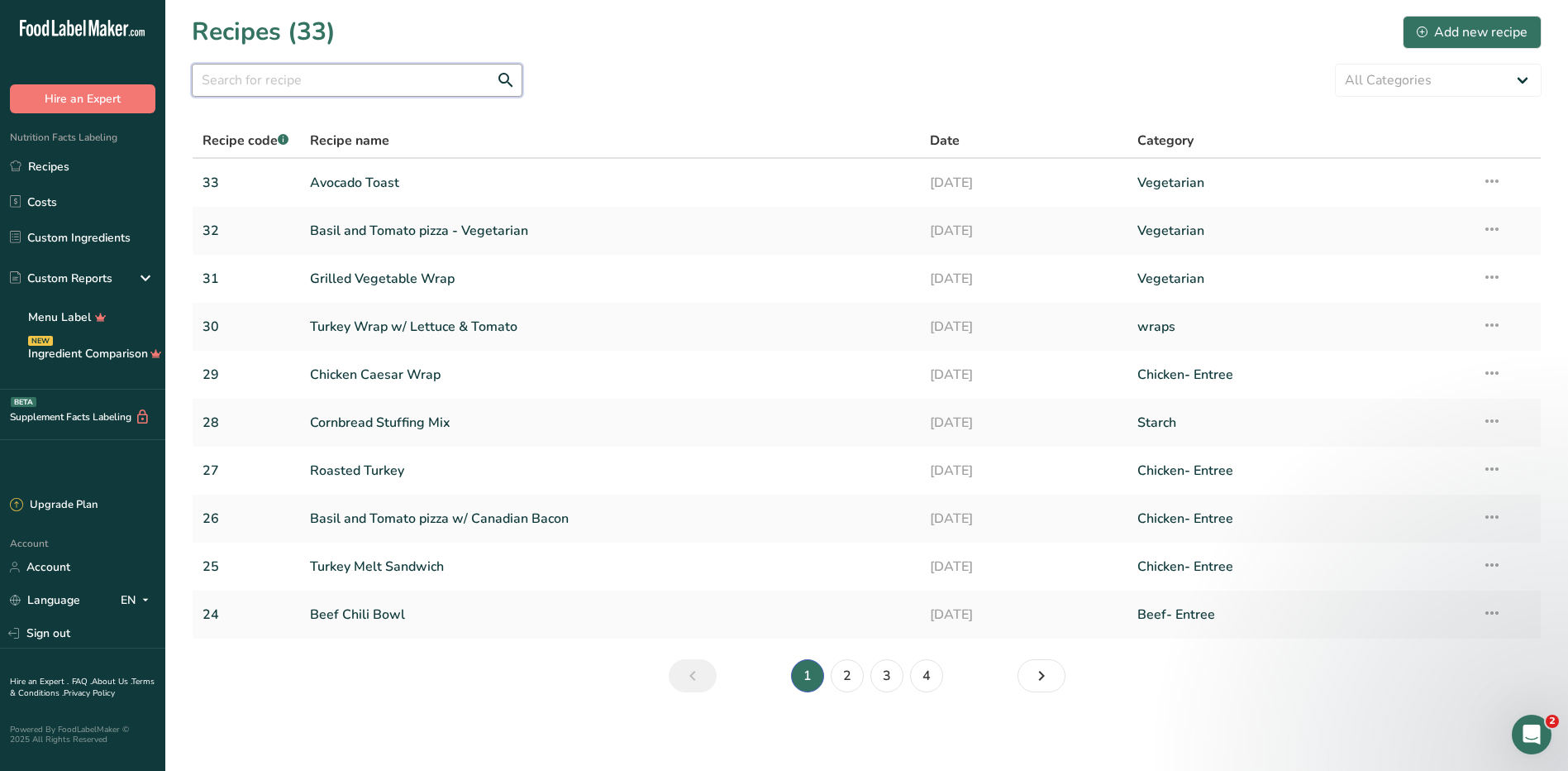
click at [348, 78] on input "text" at bounding box center [357, 80] width 330 height 33
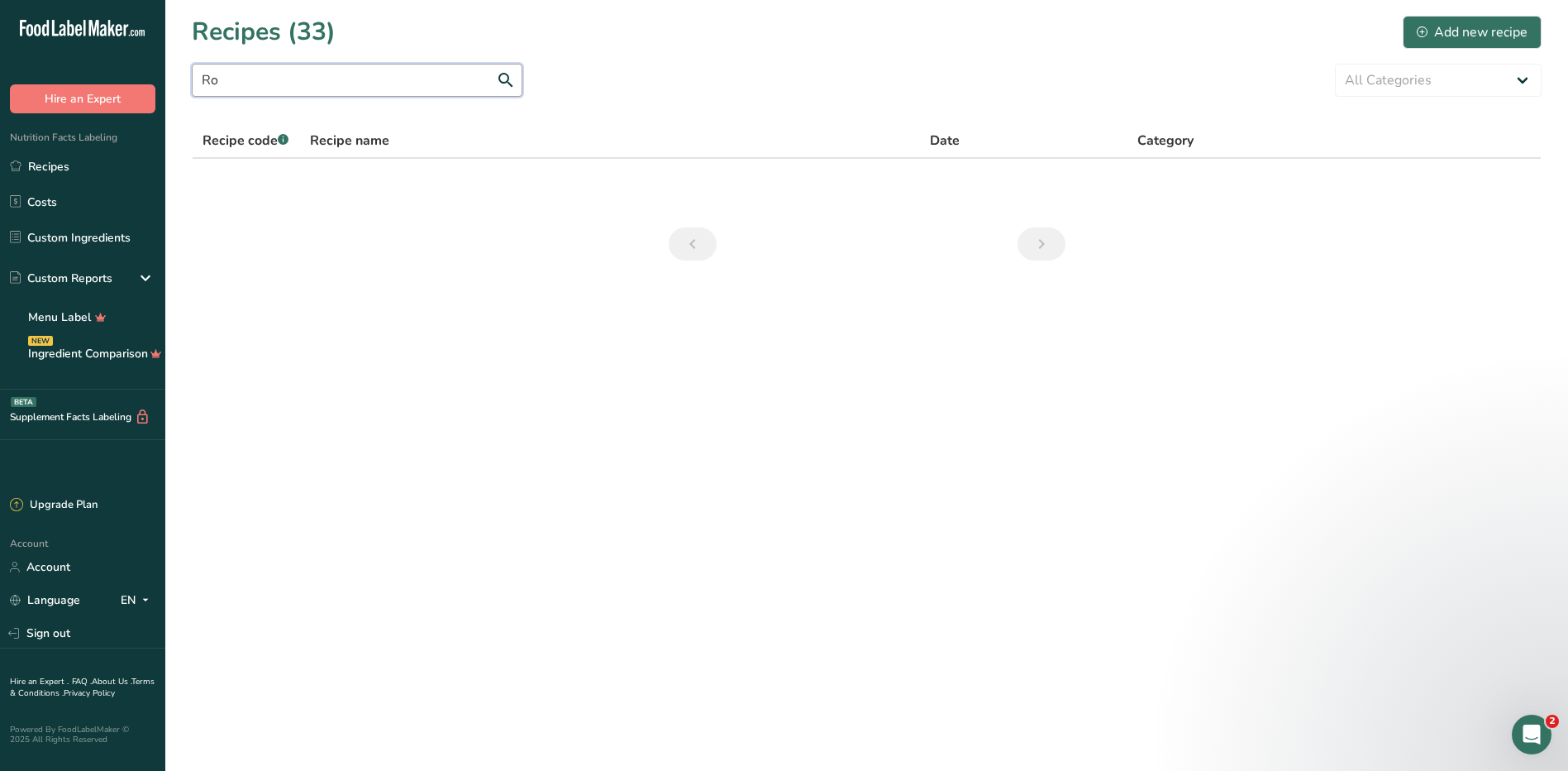
type input "R"
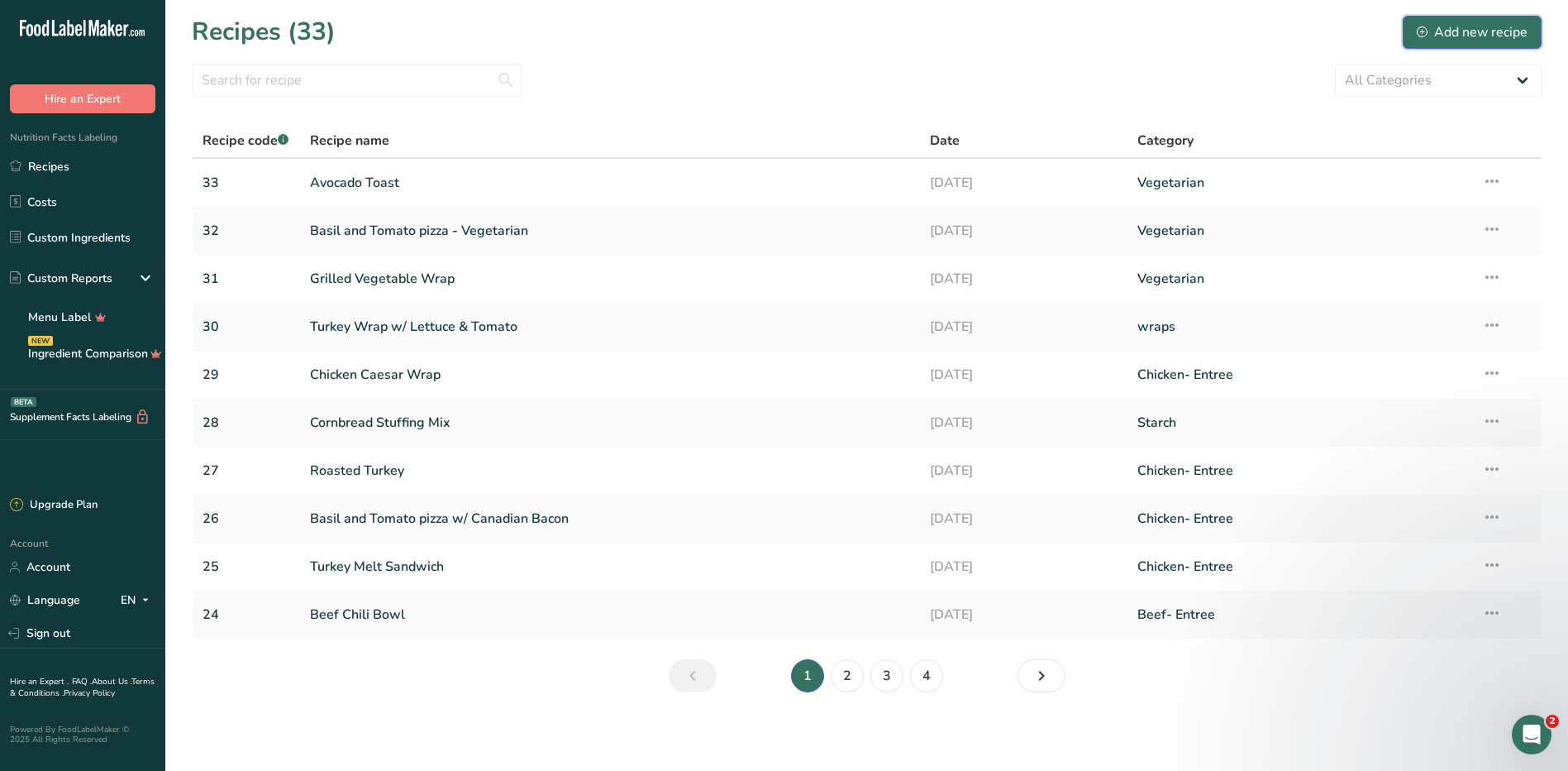
click at [1429, 37] on div "Add new recipe" at bounding box center [1472, 32] width 111 height 20
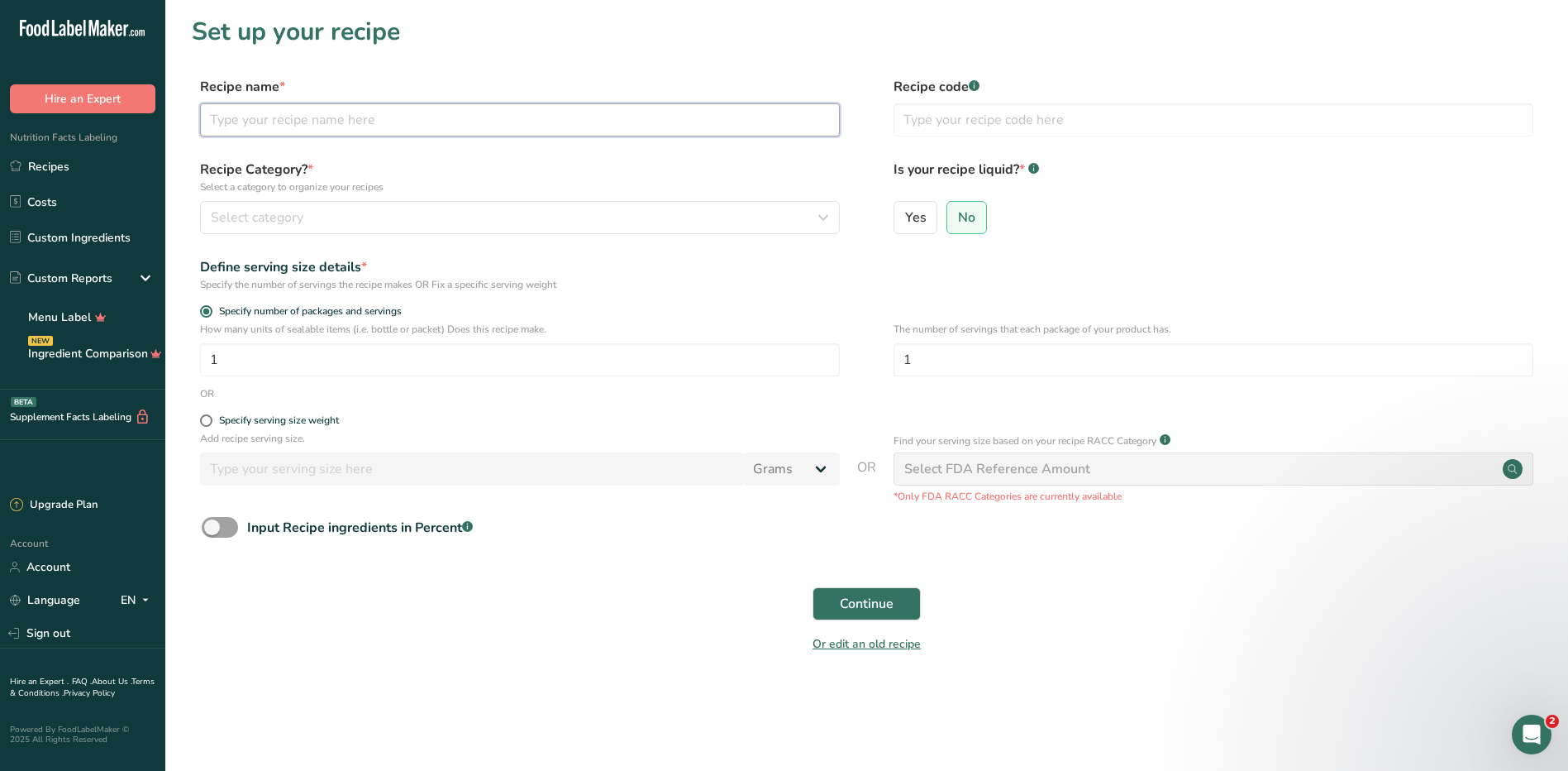
click at [455, 115] on input "text" at bounding box center [519, 119] width 640 height 33
click at [258, 122] on input "Roast beef Wrap" at bounding box center [519, 119] width 640 height 33
type input "Roast Beef Wrap"
drag, startPoint x: 335, startPoint y: 124, endPoint x: 178, endPoint y: 123, distance: 157.0
click at [178, 123] on section "Set up your recipe Recipe name * Roast Beef Wrap Recipe code .a-a{fill:#347362;…" at bounding box center [867, 345] width 1403 height 690
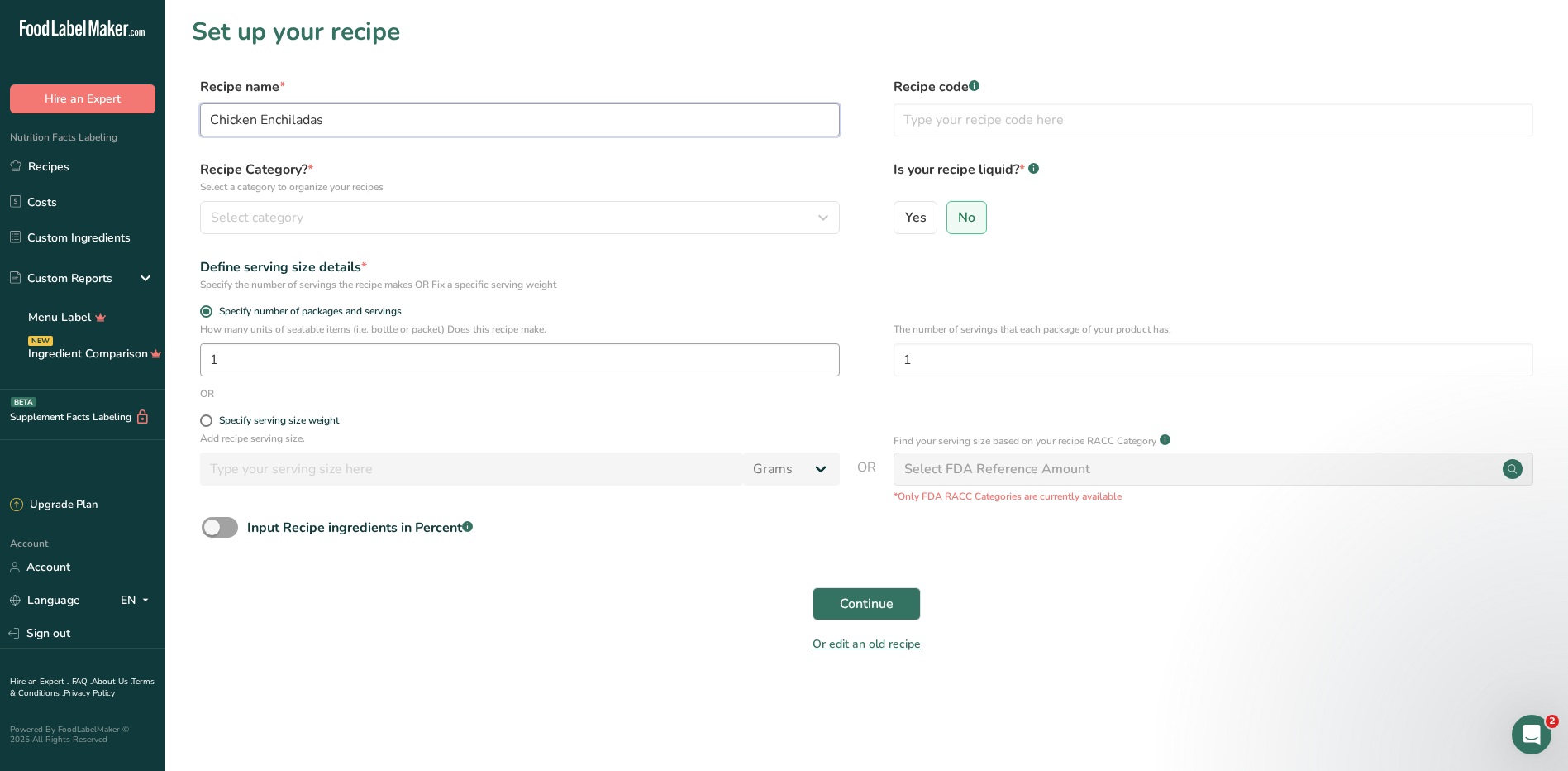
type input "Chicken Enchiladas"
click at [267, 354] on input "1" at bounding box center [519, 359] width 640 height 33
type input "50"
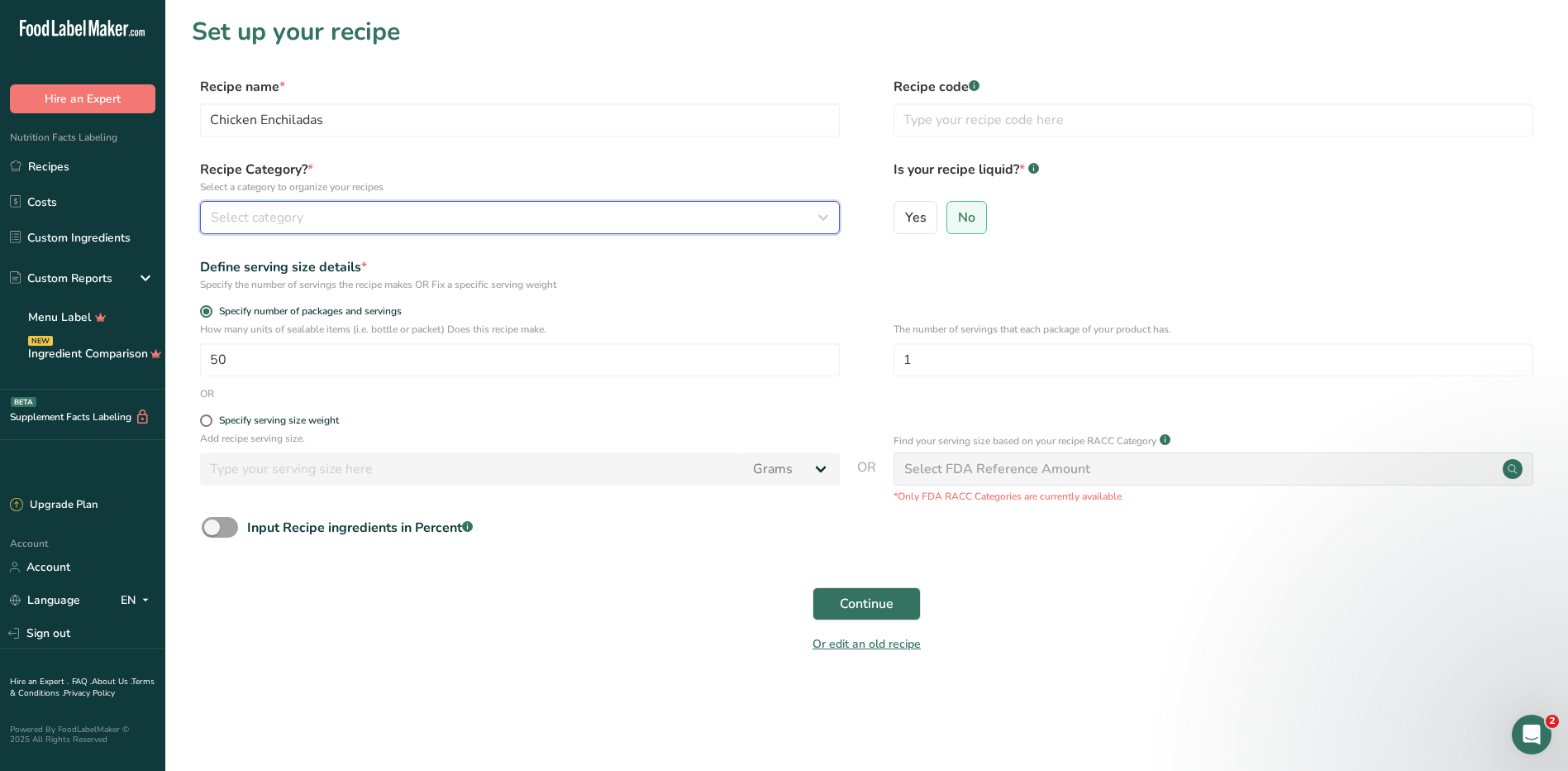
click at [553, 225] on div "Select category" at bounding box center [514, 218] width 608 height 20
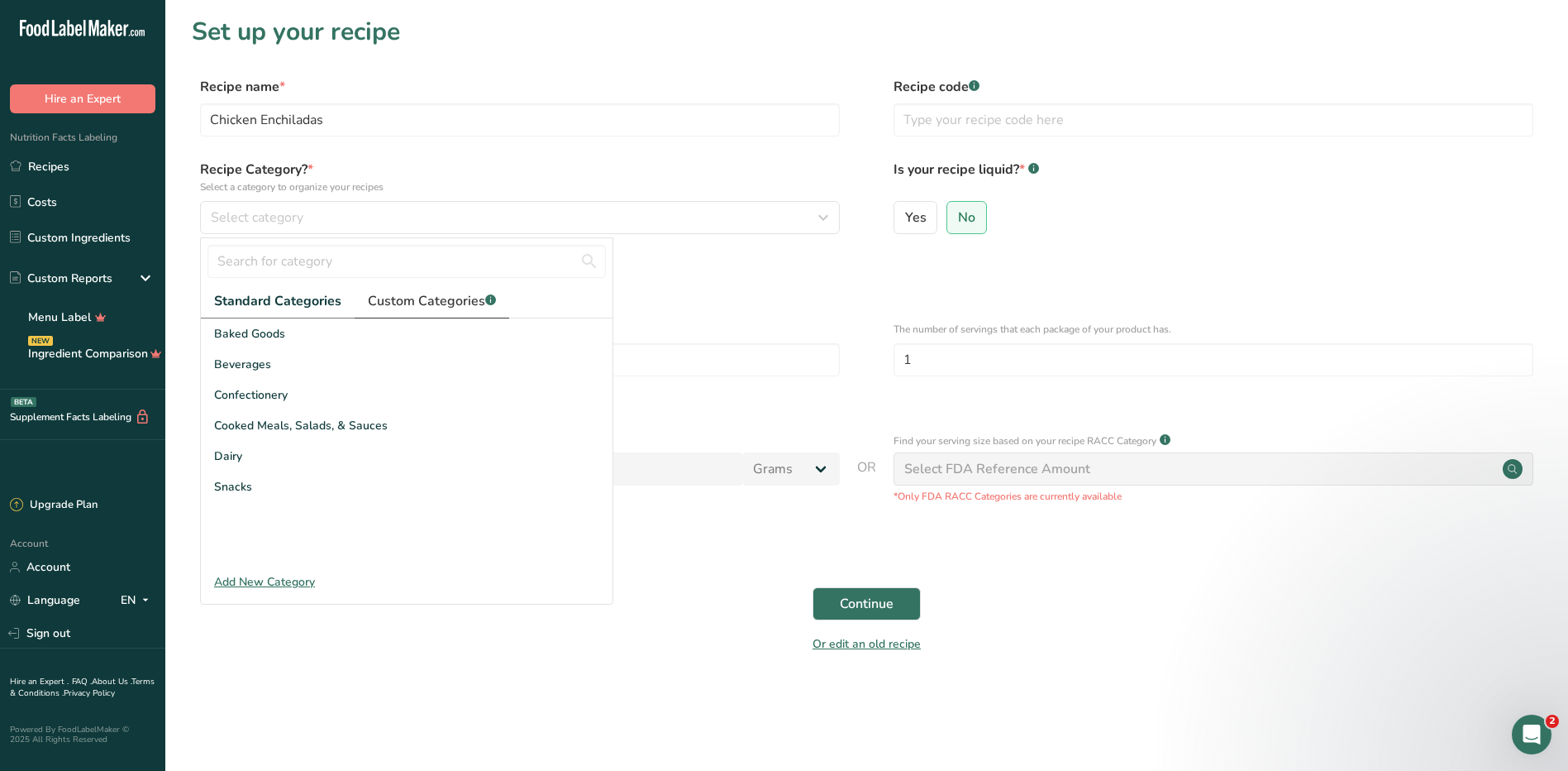
click at [423, 294] on span "Custom Categories .a-a{fill:#347362;}.b-a{fill:#fff;}" at bounding box center [432, 301] width 128 height 20
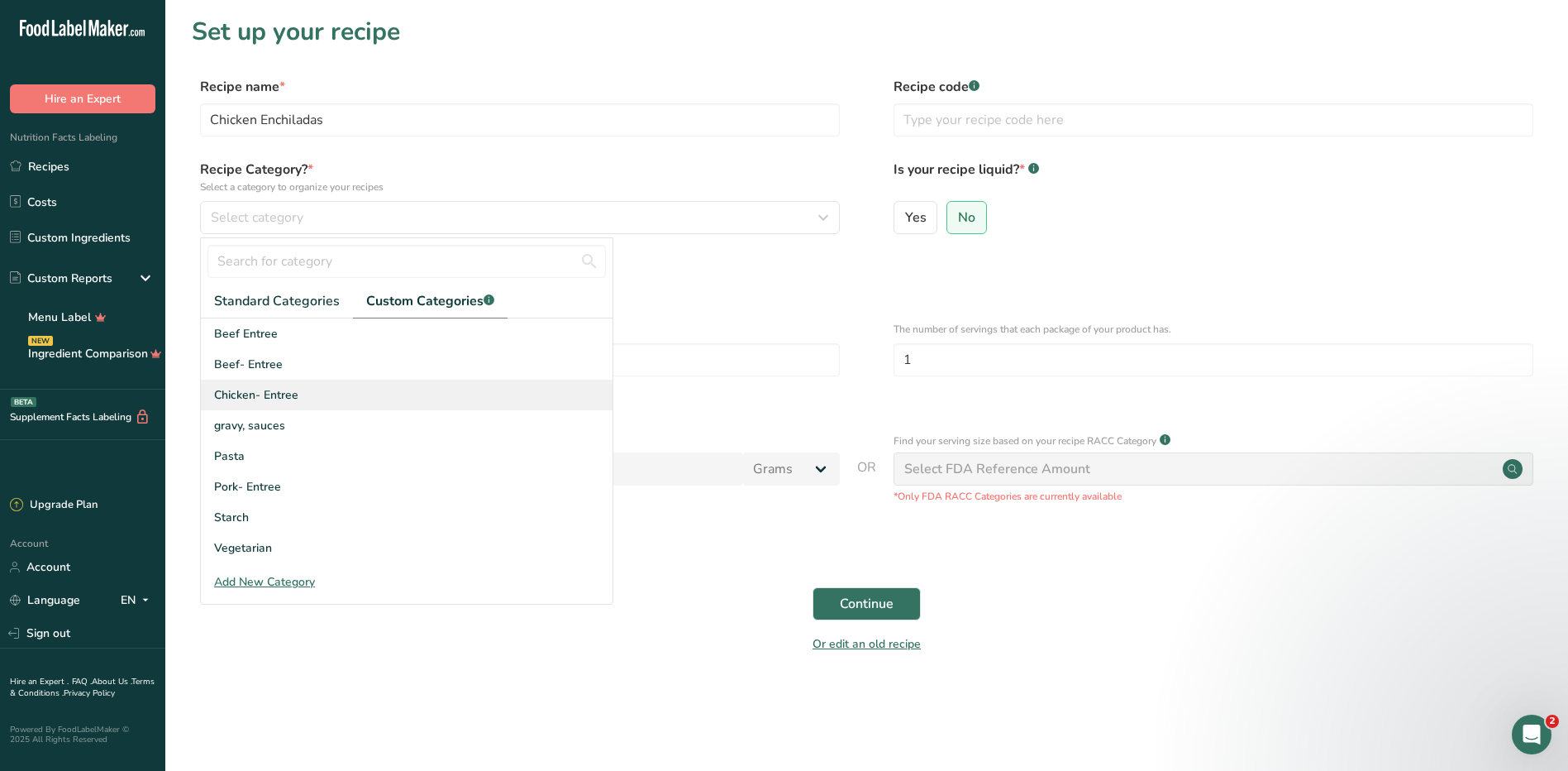
click at [271, 399] on span "Chicken- Entree" at bounding box center [256, 395] width 84 height 18
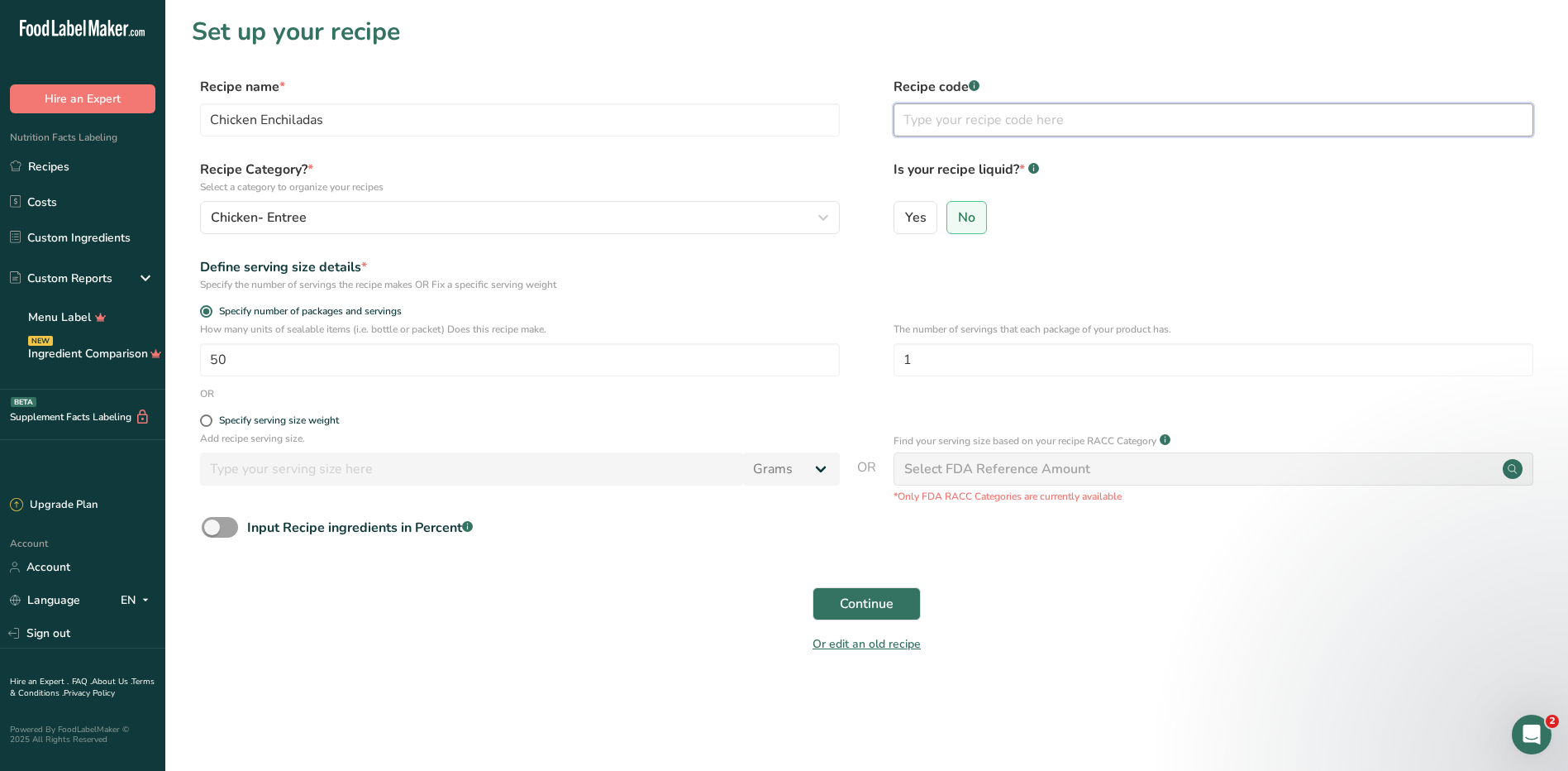
click at [1008, 127] on input "text" at bounding box center [1213, 119] width 640 height 33
type input "34"
click at [852, 602] on span "Continue" at bounding box center [867, 604] width 54 height 20
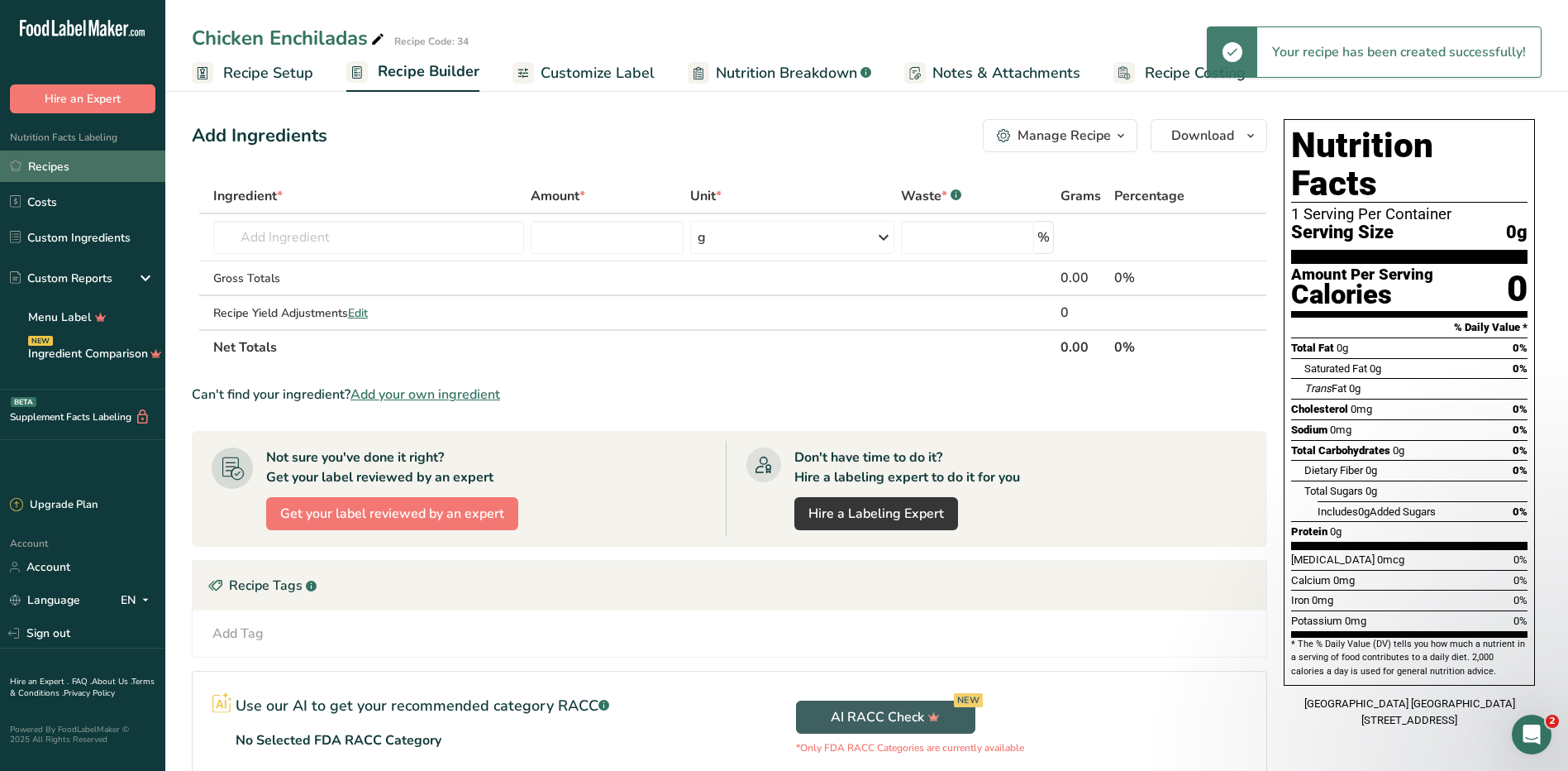
click at [39, 167] on link "Recipes" at bounding box center [83, 165] width 165 height 31
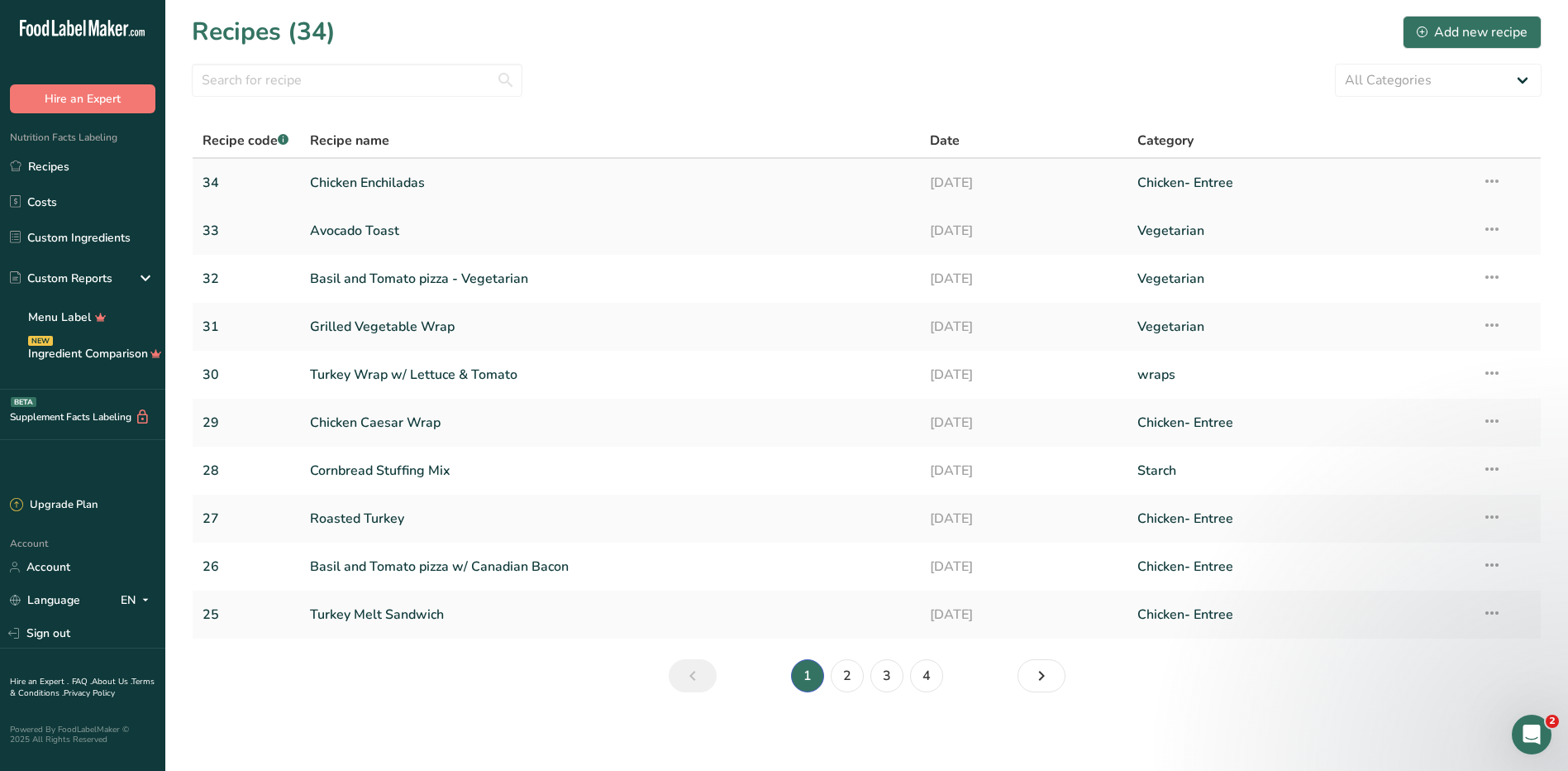
click at [349, 185] on link "Chicken Enchiladas" at bounding box center [610, 182] width 601 height 35
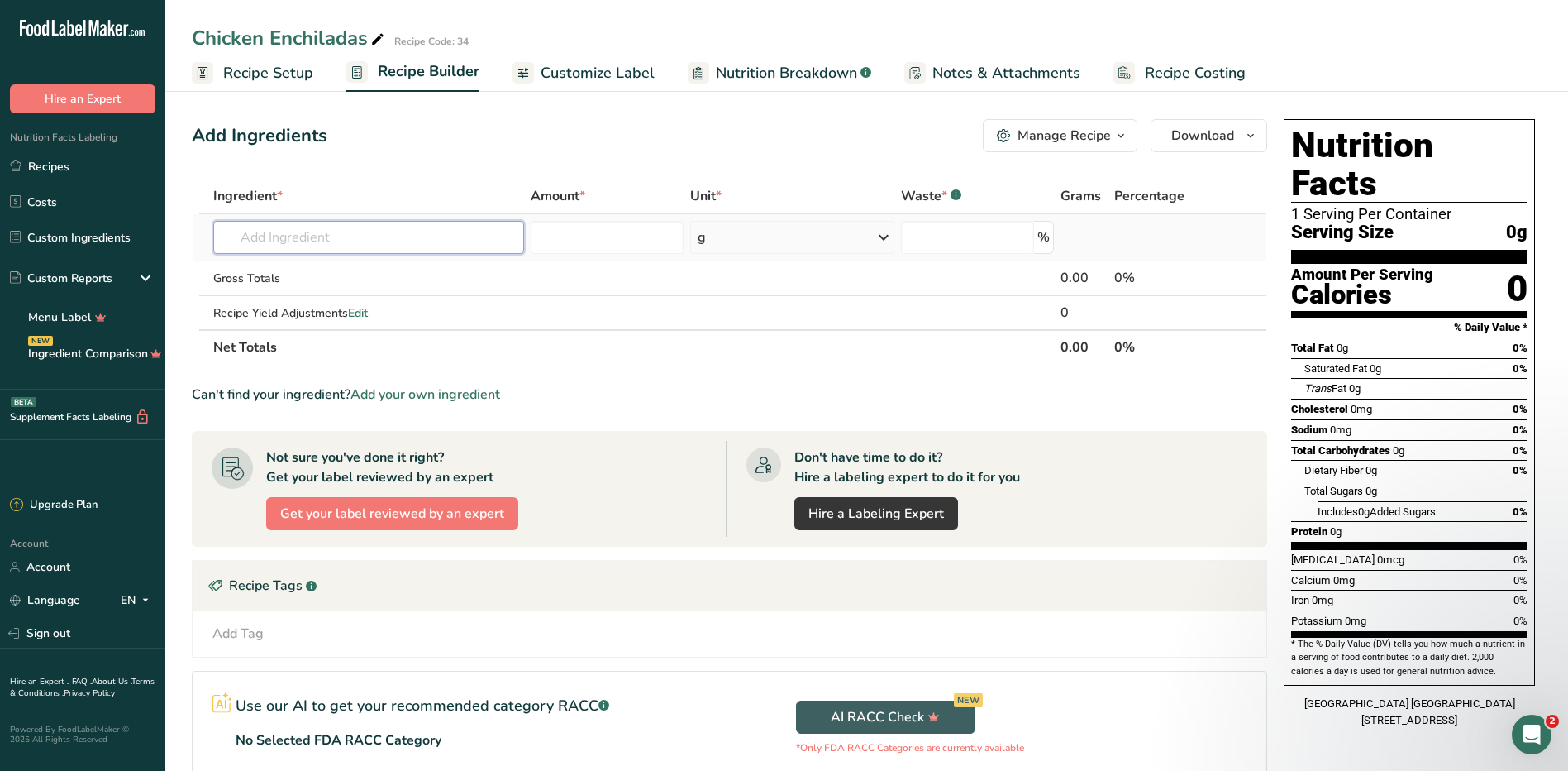
click at [462, 247] on input "text" at bounding box center [368, 237] width 311 height 33
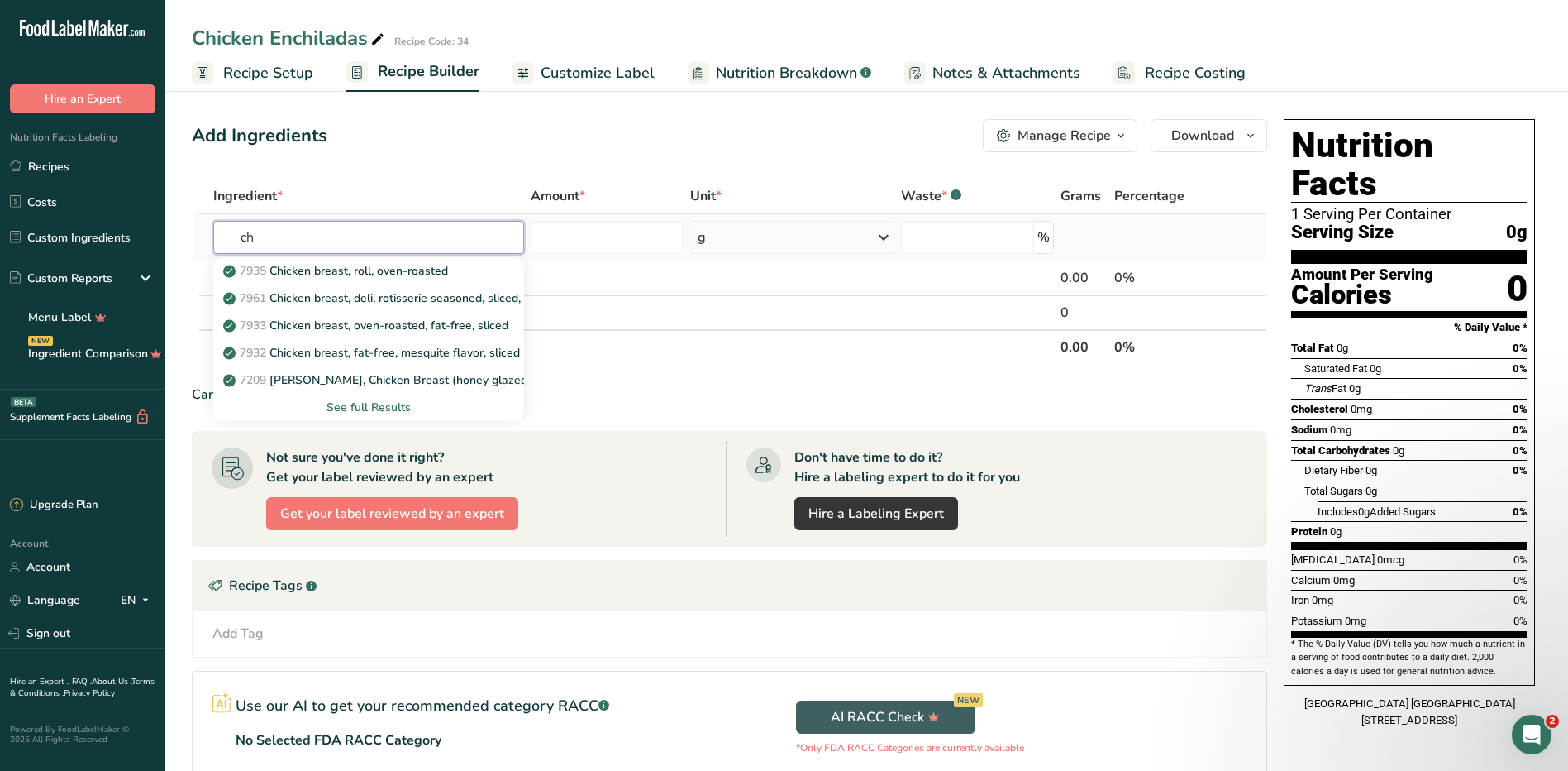
type input "c"
type input "whle wheat"
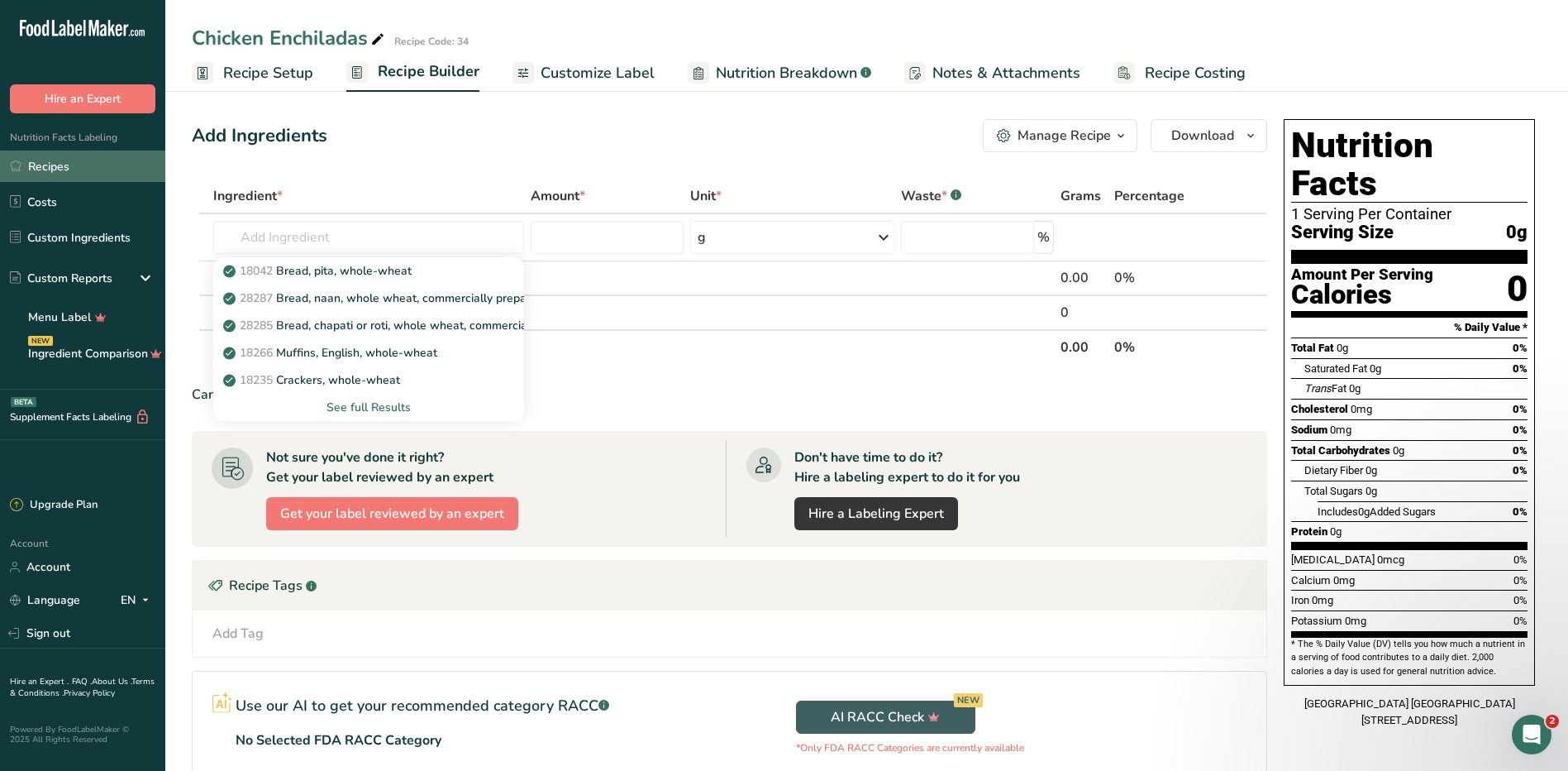
click at [66, 166] on link "Recipes" at bounding box center [83, 165] width 165 height 31
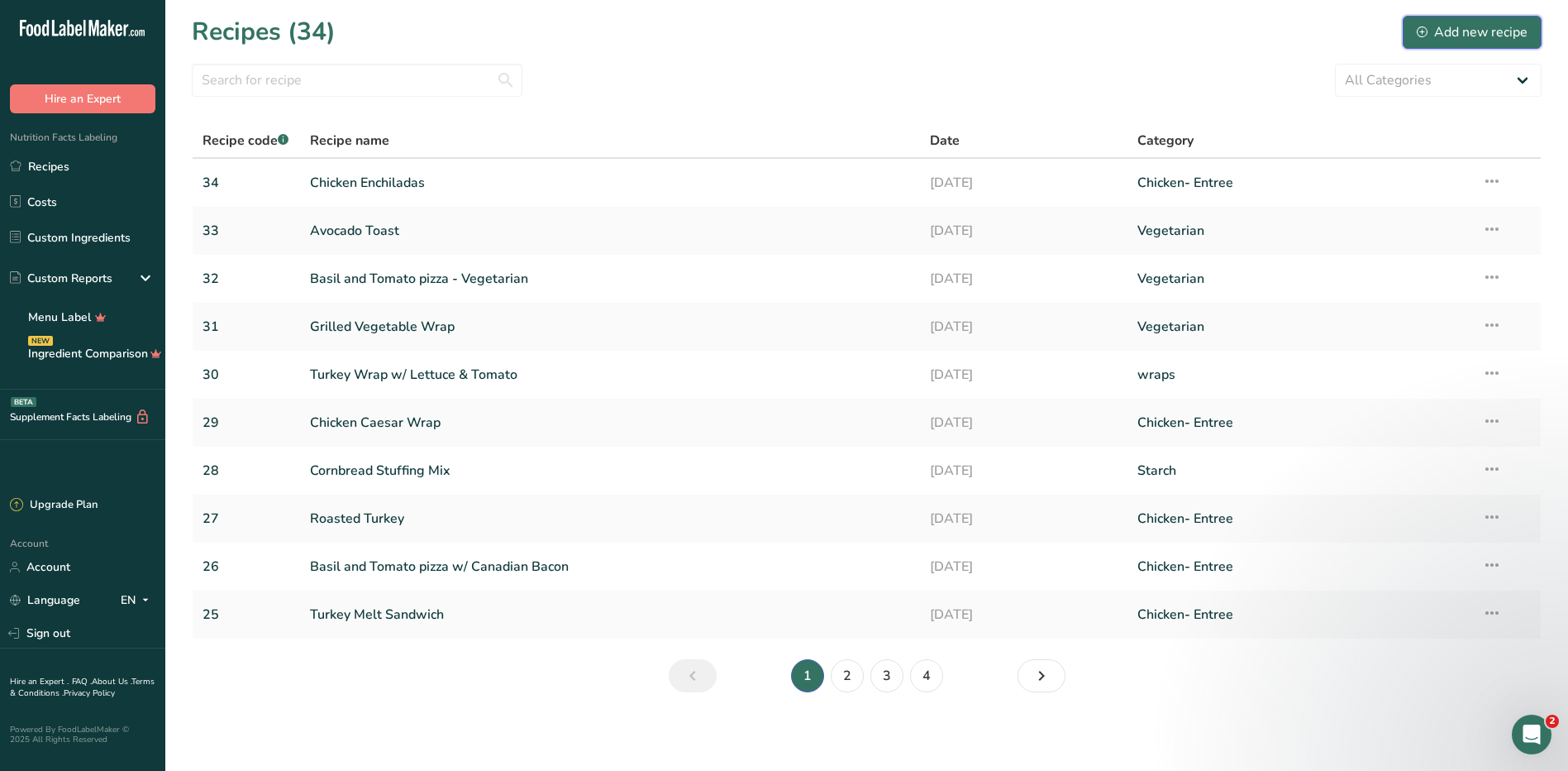
click at [1443, 40] on div "Add new recipe" at bounding box center [1472, 32] width 111 height 20
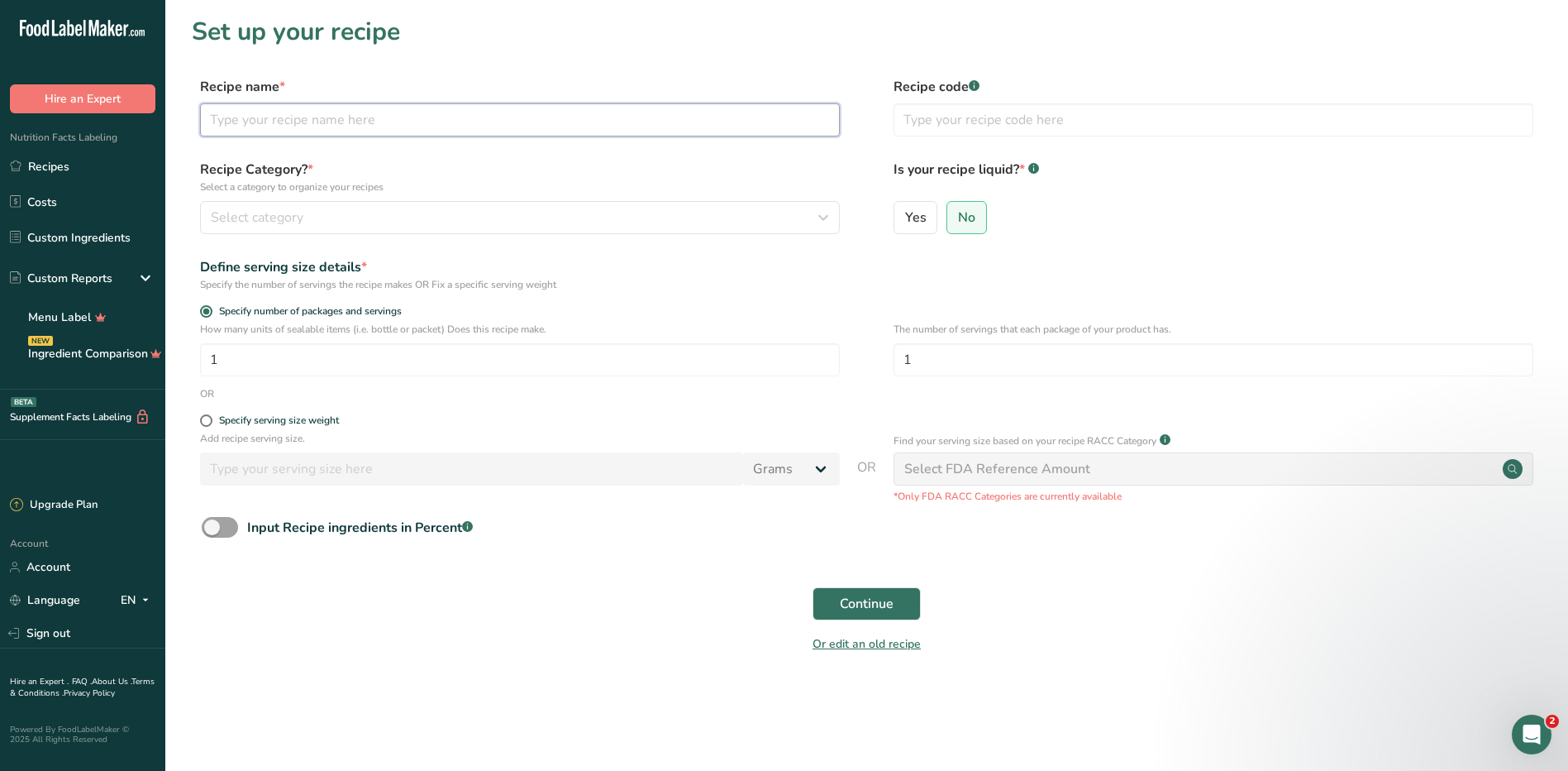
click at [478, 127] on input "text" at bounding box center [519, 119] width 640 height 33
type input "Overnight Oats"
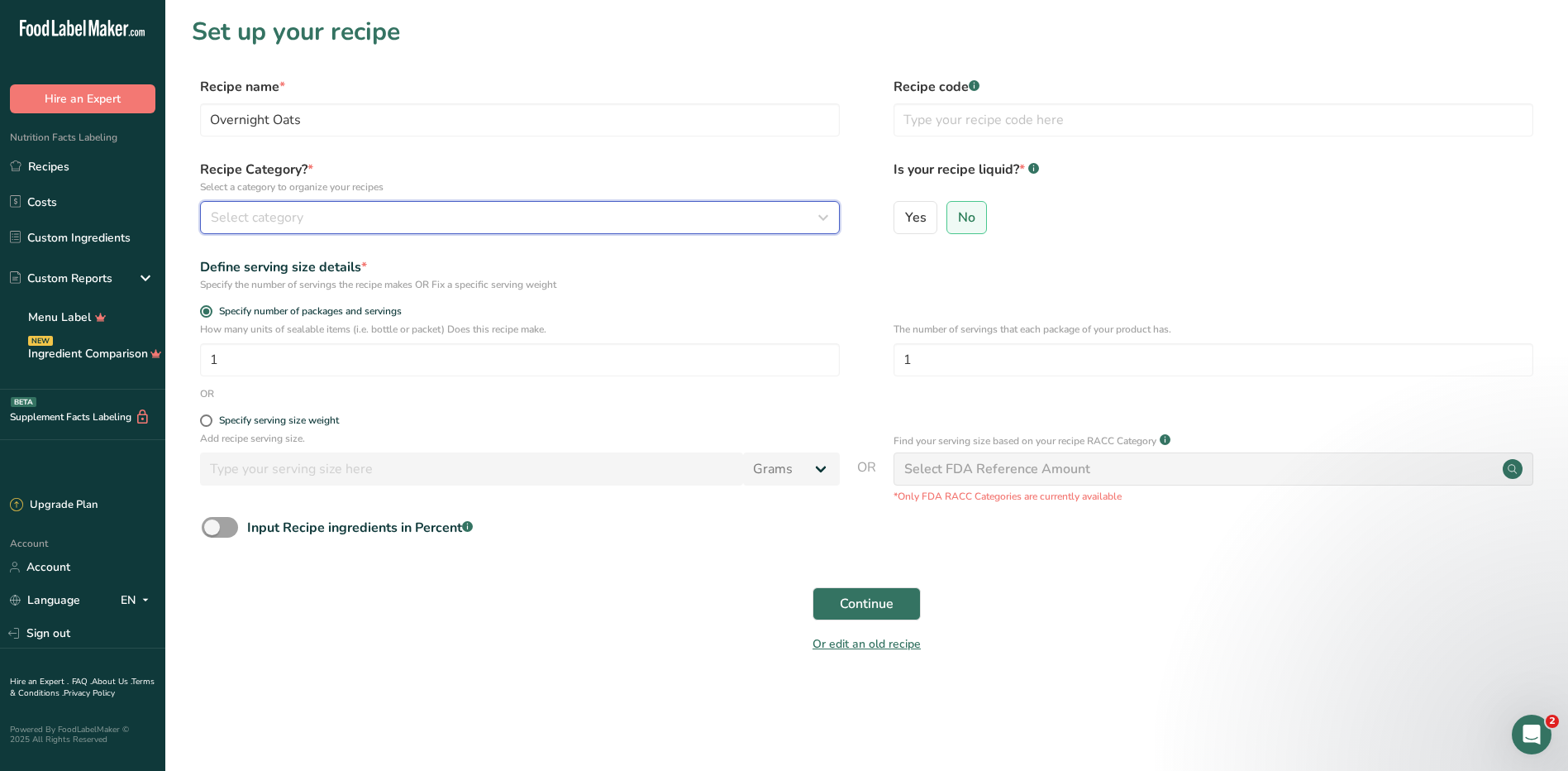
click at [826, 212] on icon "button" at bounding box center [823, 218] width 20 height 30
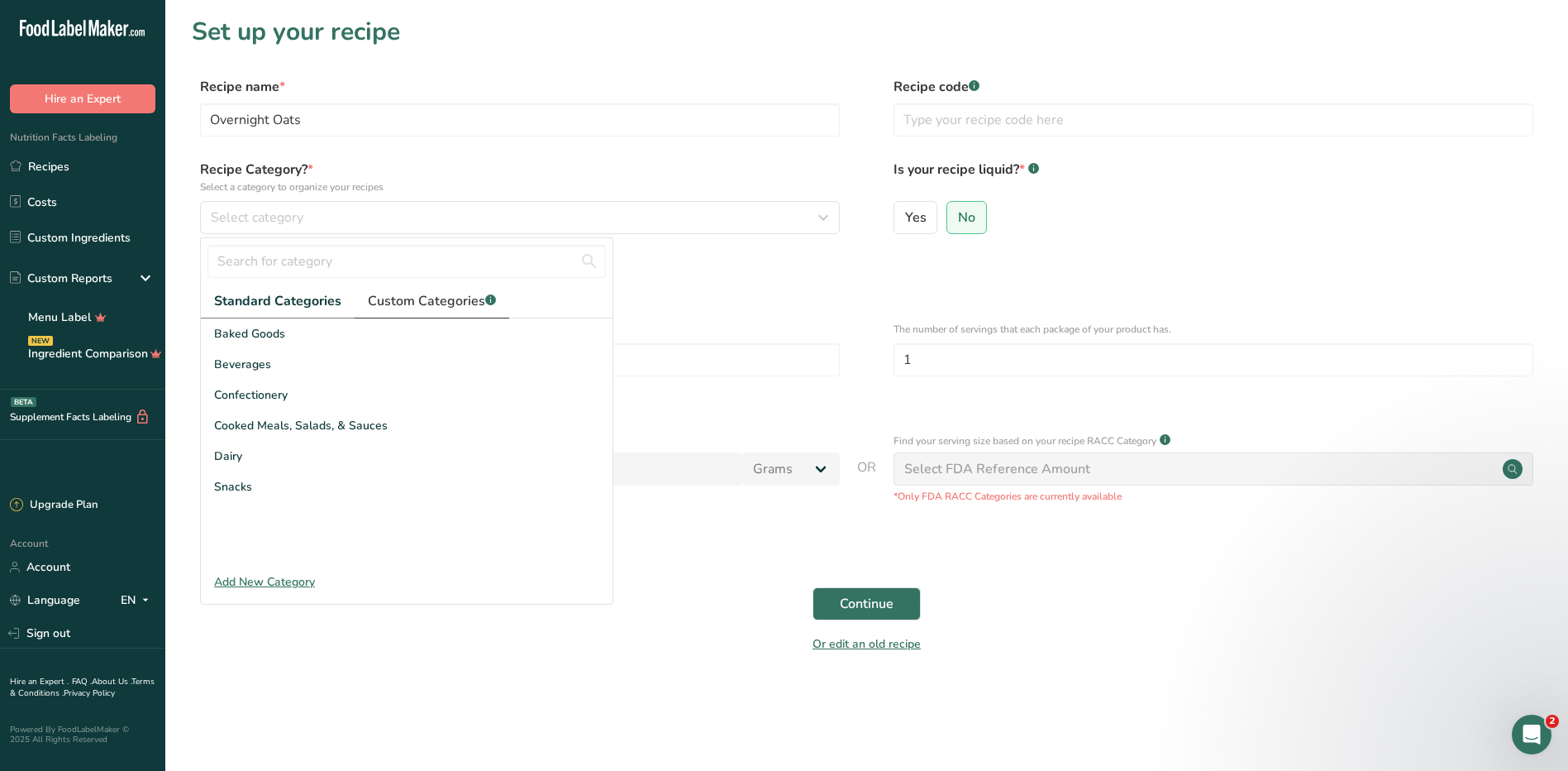
click at [382, 298] on span "Custom Categories .a-a{fill:#347362;}.b-a{fill:#fff;}" at bounding box center [432, 301] width 128 height 20
click at [262, 581] on div "Add New Category" at bounding box center [407, 582] width 412 height 18
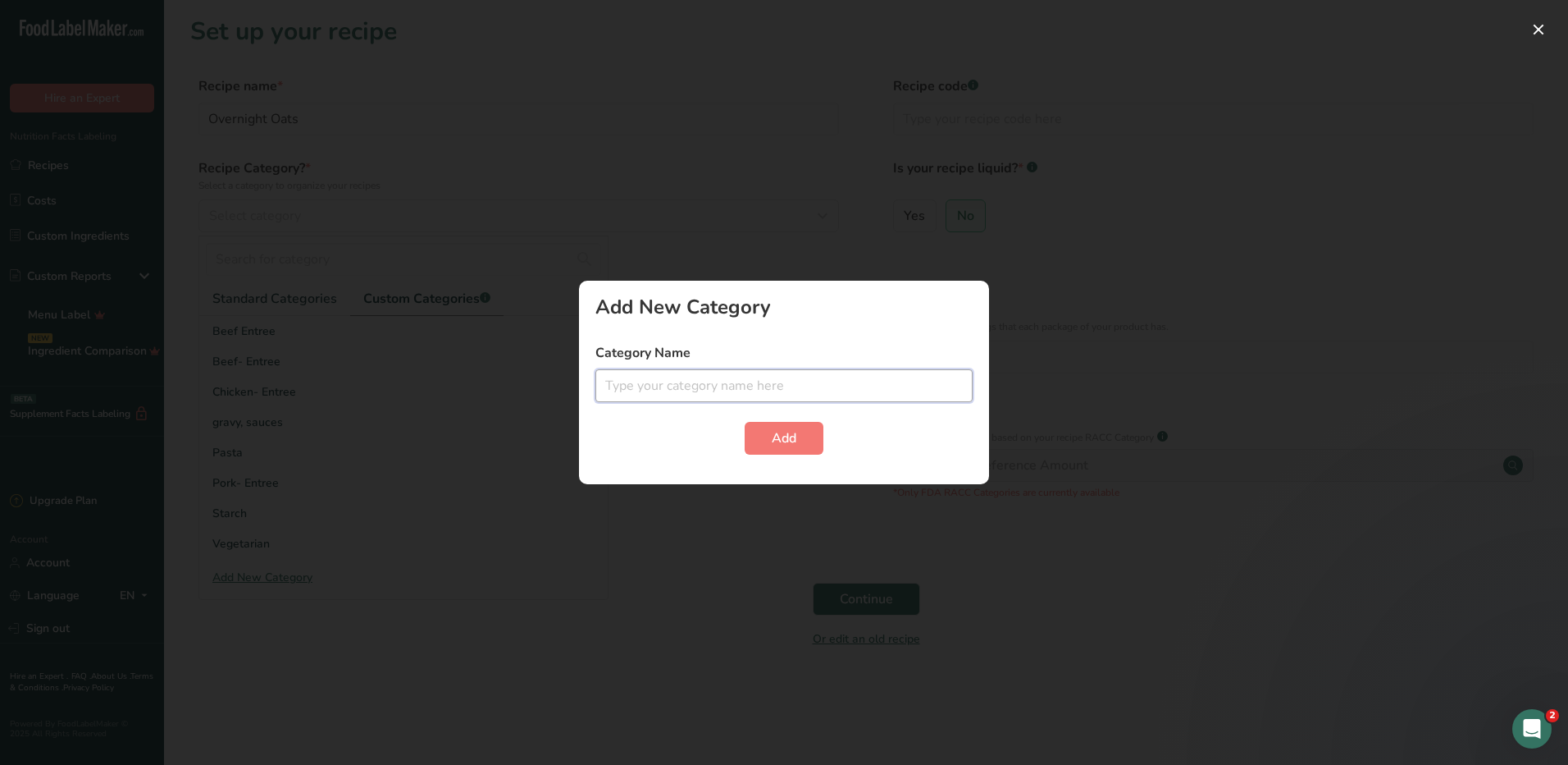
click at [665, 384] on input "text" at bounding box center [784, 385] width 377 height 33
type input "Breakfast Snacks"
click at [776, 439] on span "Add" at bounding box center [784, 438] width 25 height 19
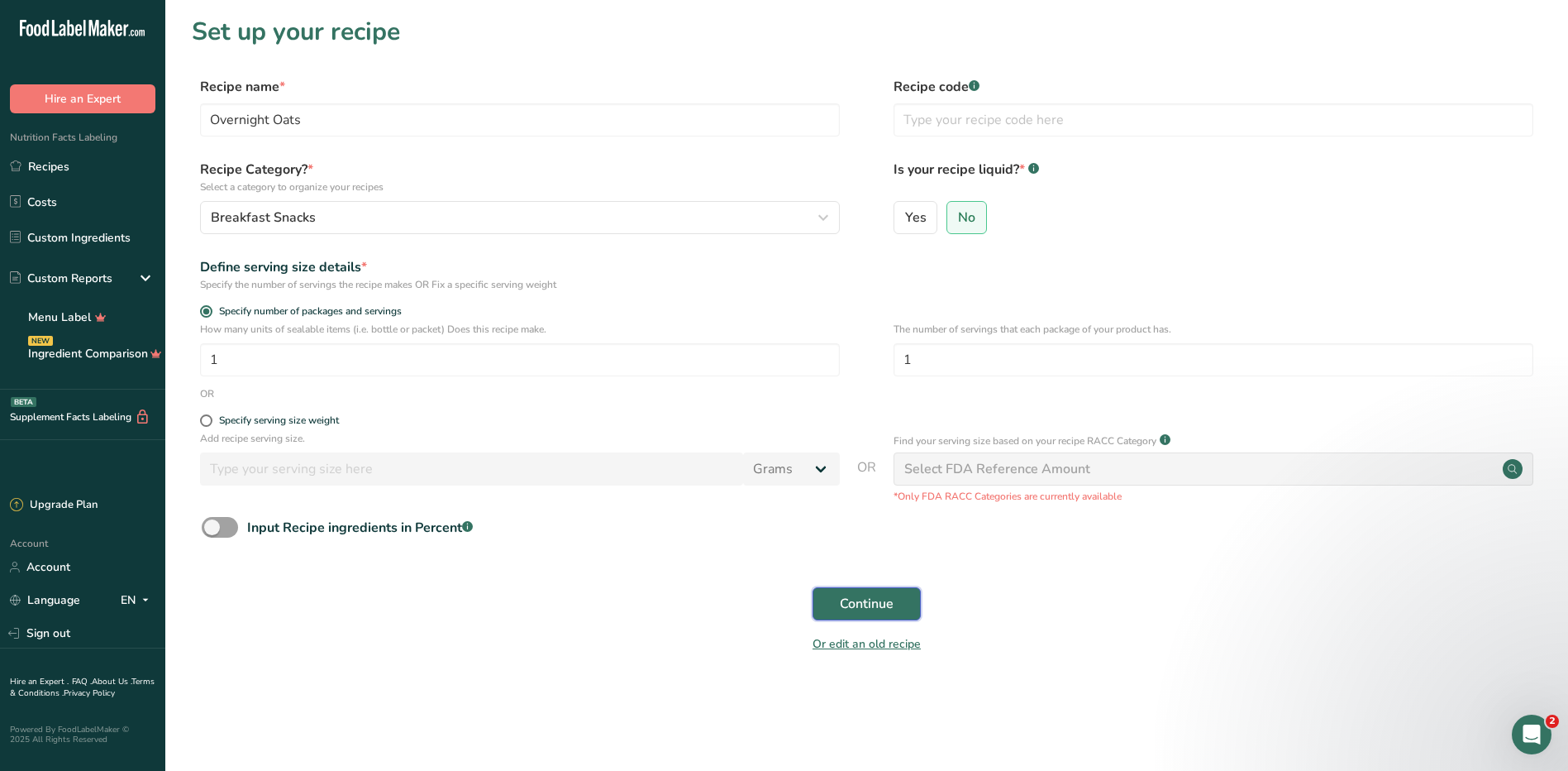
click at [869, 612] on span "Continue" at bounding box center [867, 604] width 54 height 20
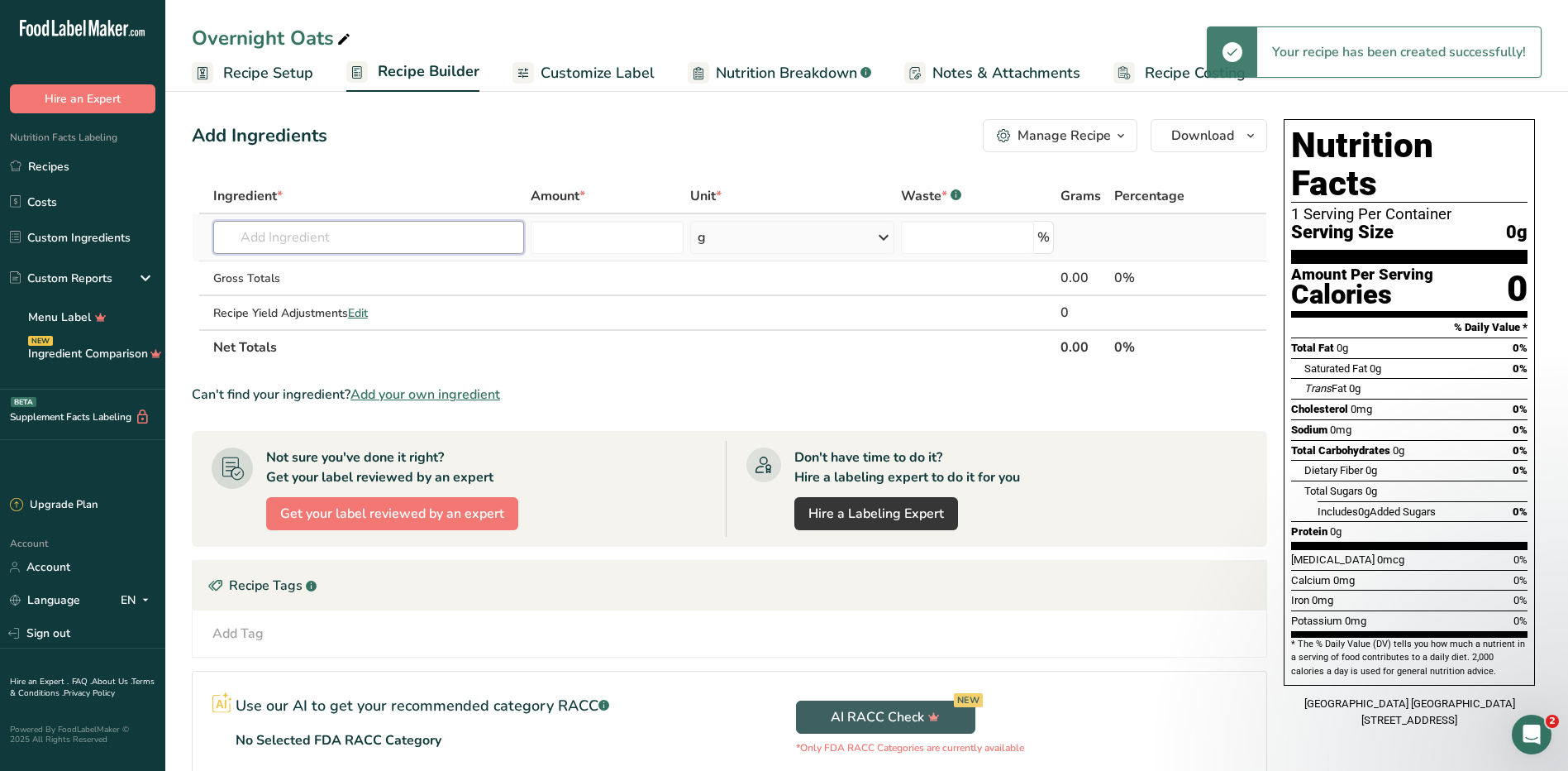
click at [380, 238] on input "text" at bounding box center [368, 237] width 311 height 33
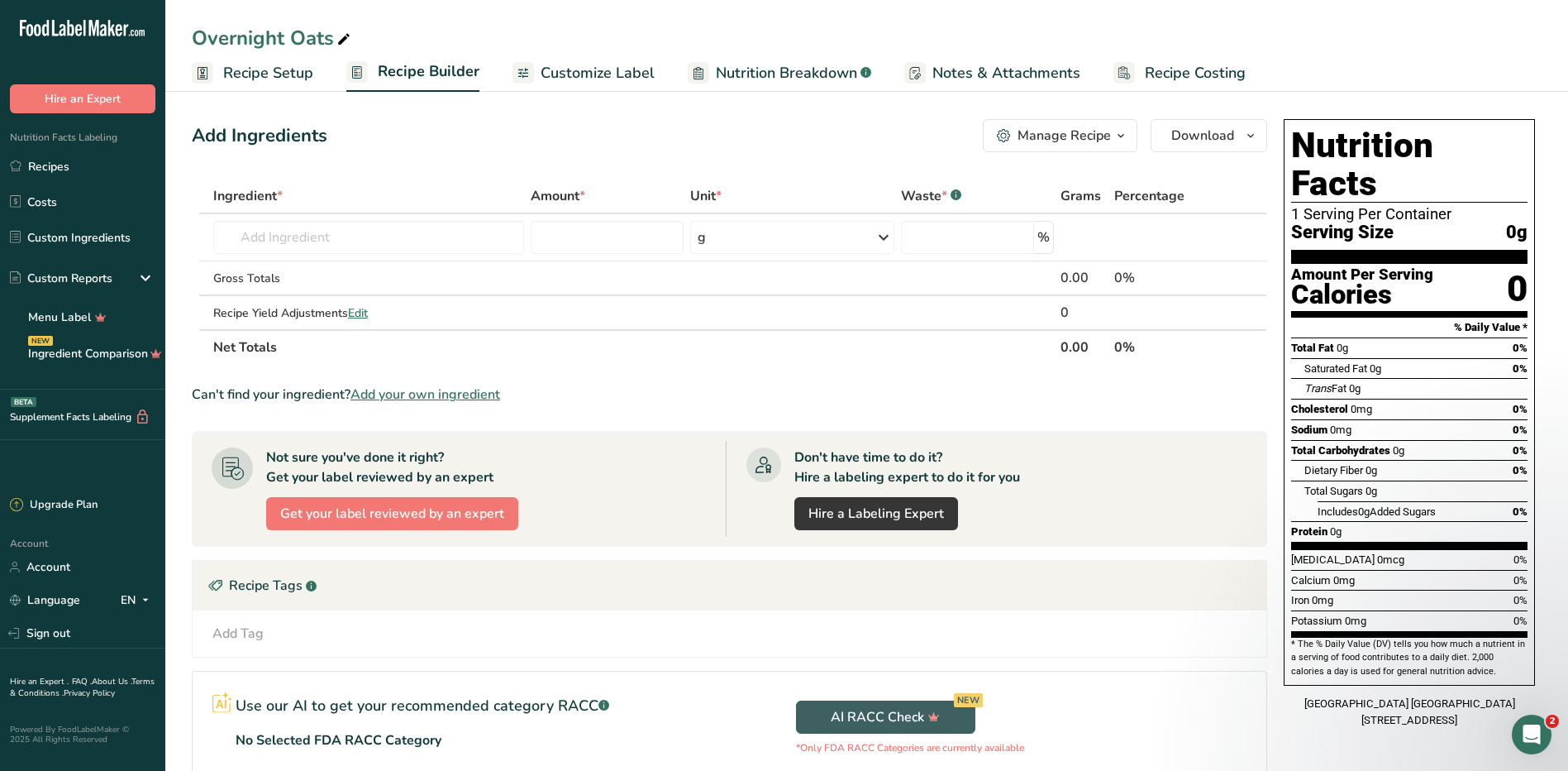
click at [246, 68] on span "Recipe Setup" at bounding box center [267, 73] width 90 height 22
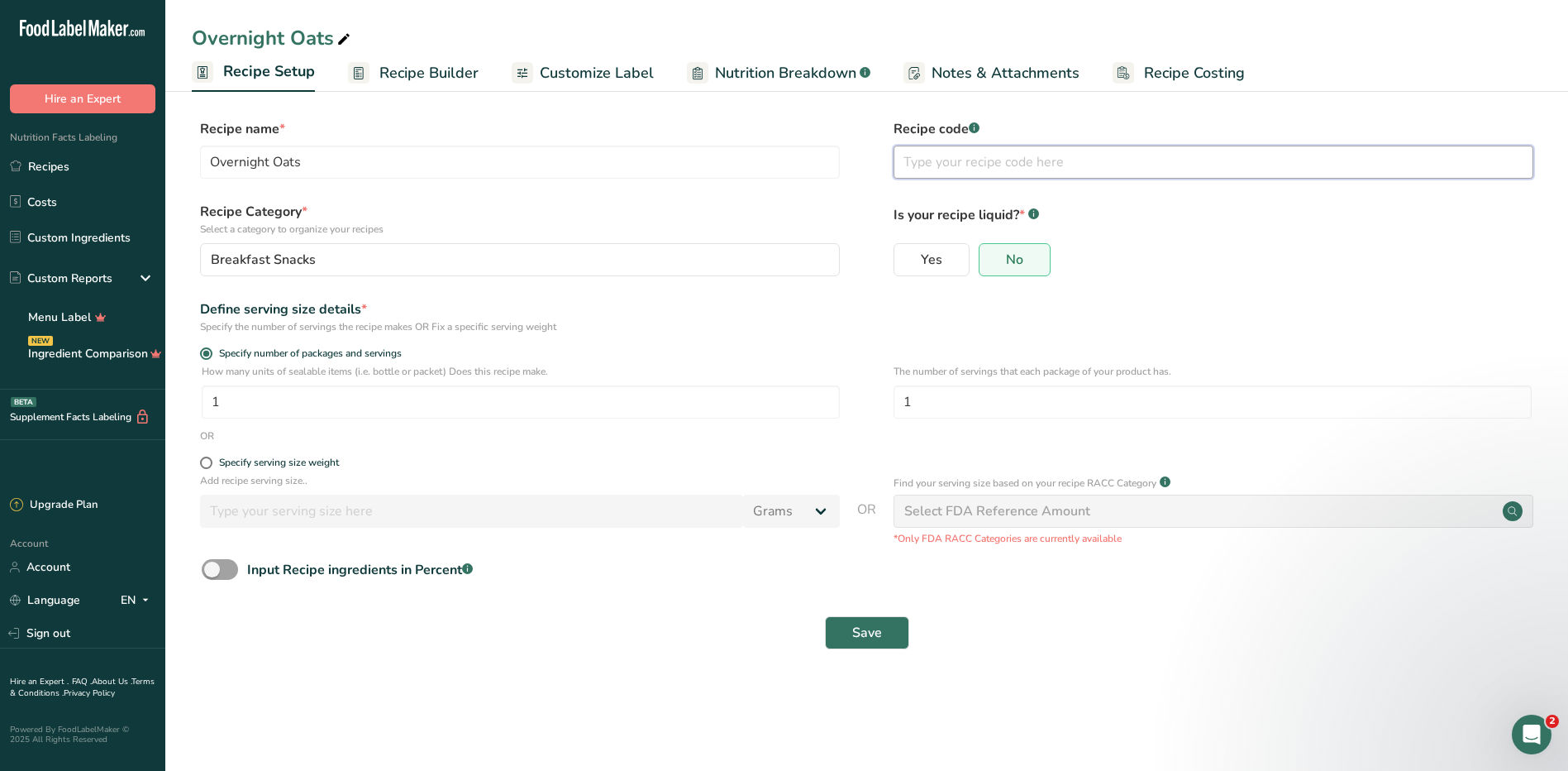
click at [993, 158] on input "text" at bounding box center [1213, 162] width 640 height 33
type input "35"
click at [360, 401] on input "1" at bounding box center [520, 401] width 638 height 33
type input "2"
click at [1003, 401] on input "1" at bounding box center [1212, 401] width 638 height 33
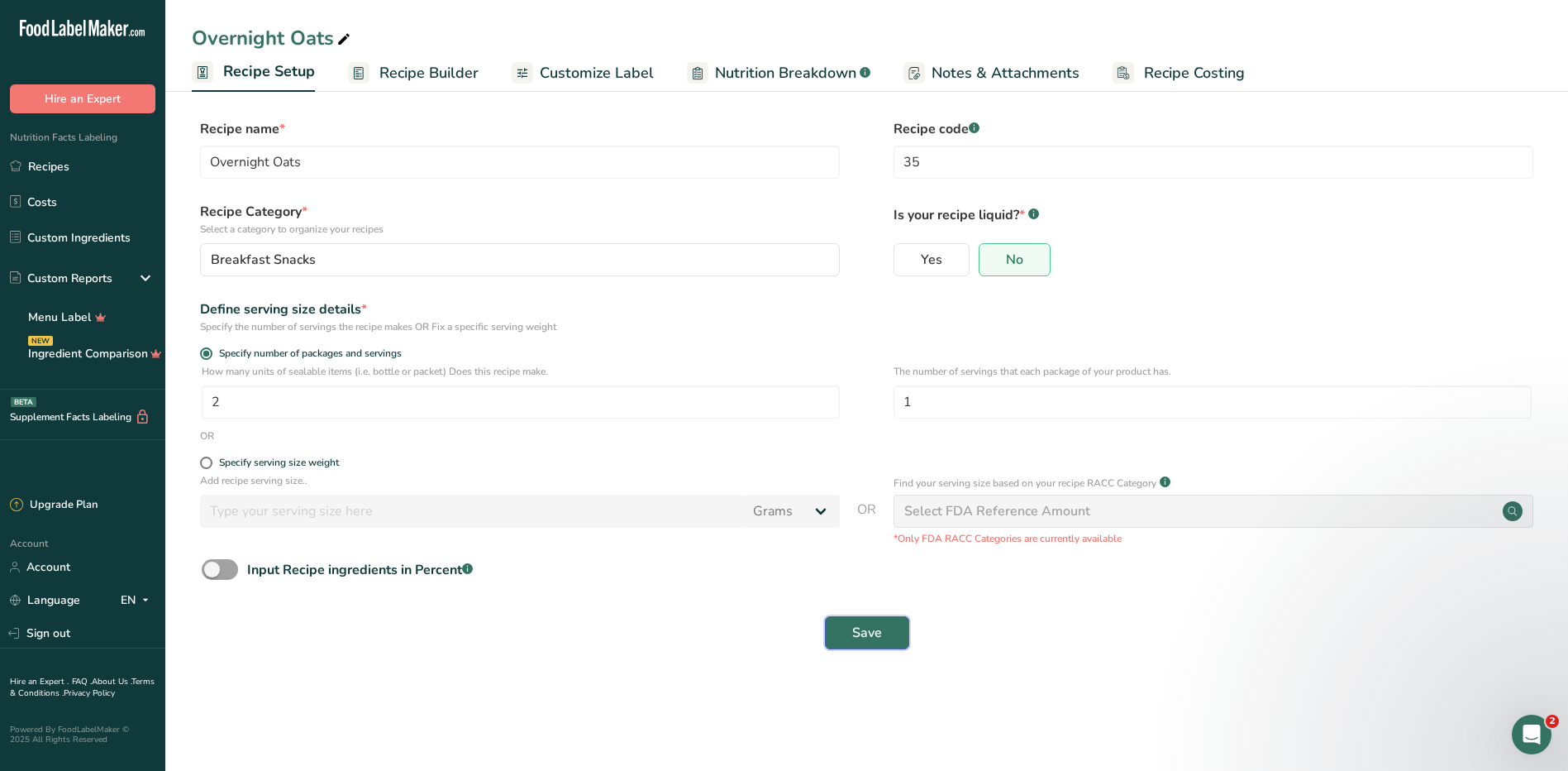
click at [879, 630] on span "Save" at bounding box center [867, 632] width 30 height 20
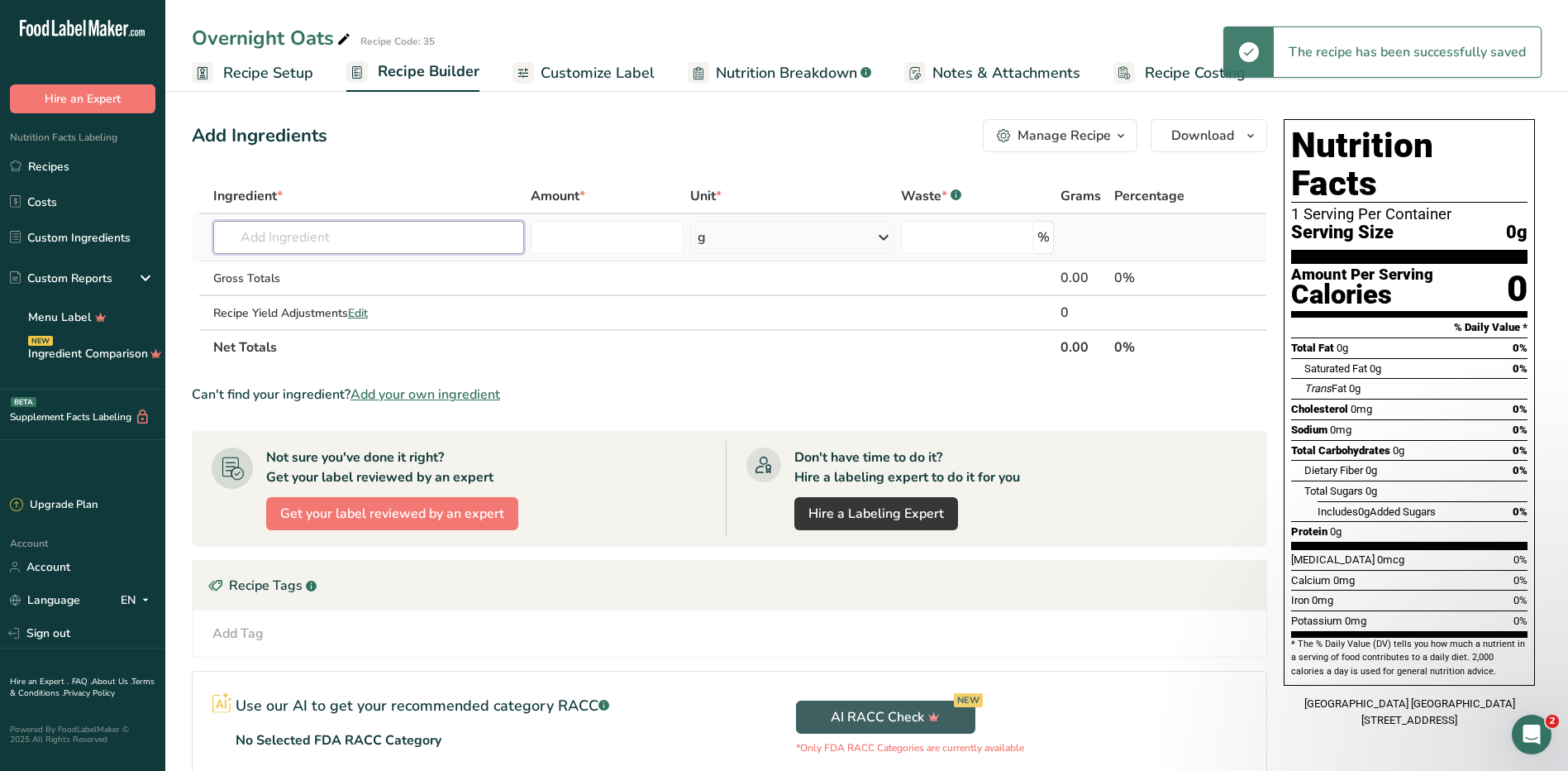
click at [299, 243] on input "text" at bounding box center [368, 237] width 311 height 33
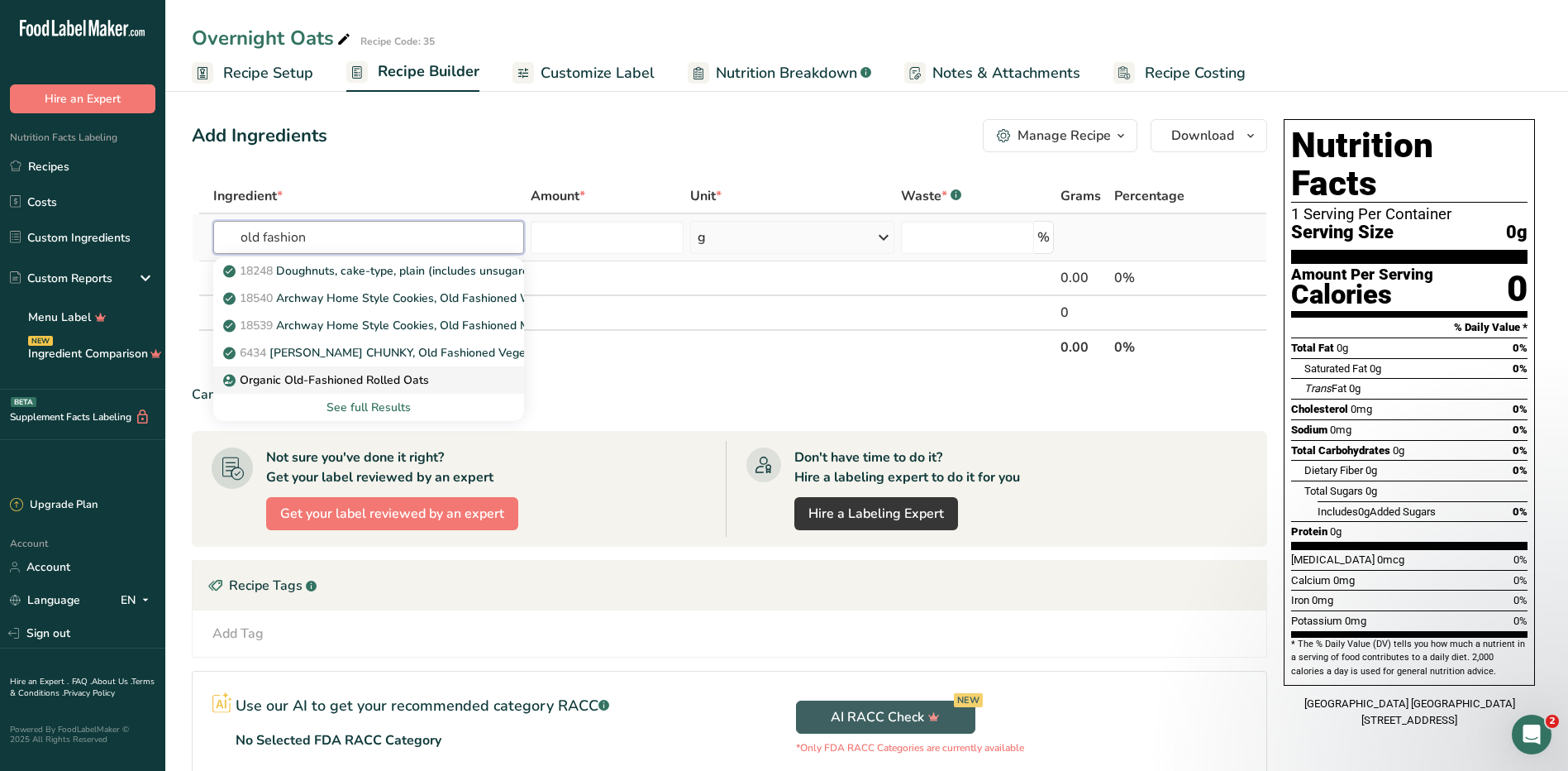
type input "old fashion"
click at [388, 380] on p "Organic Old-Fashioned Rolled Oats" at bounding box center [328, 380] width 202 height 18
type input "Organic Old-Fashioned Rolled Oats"
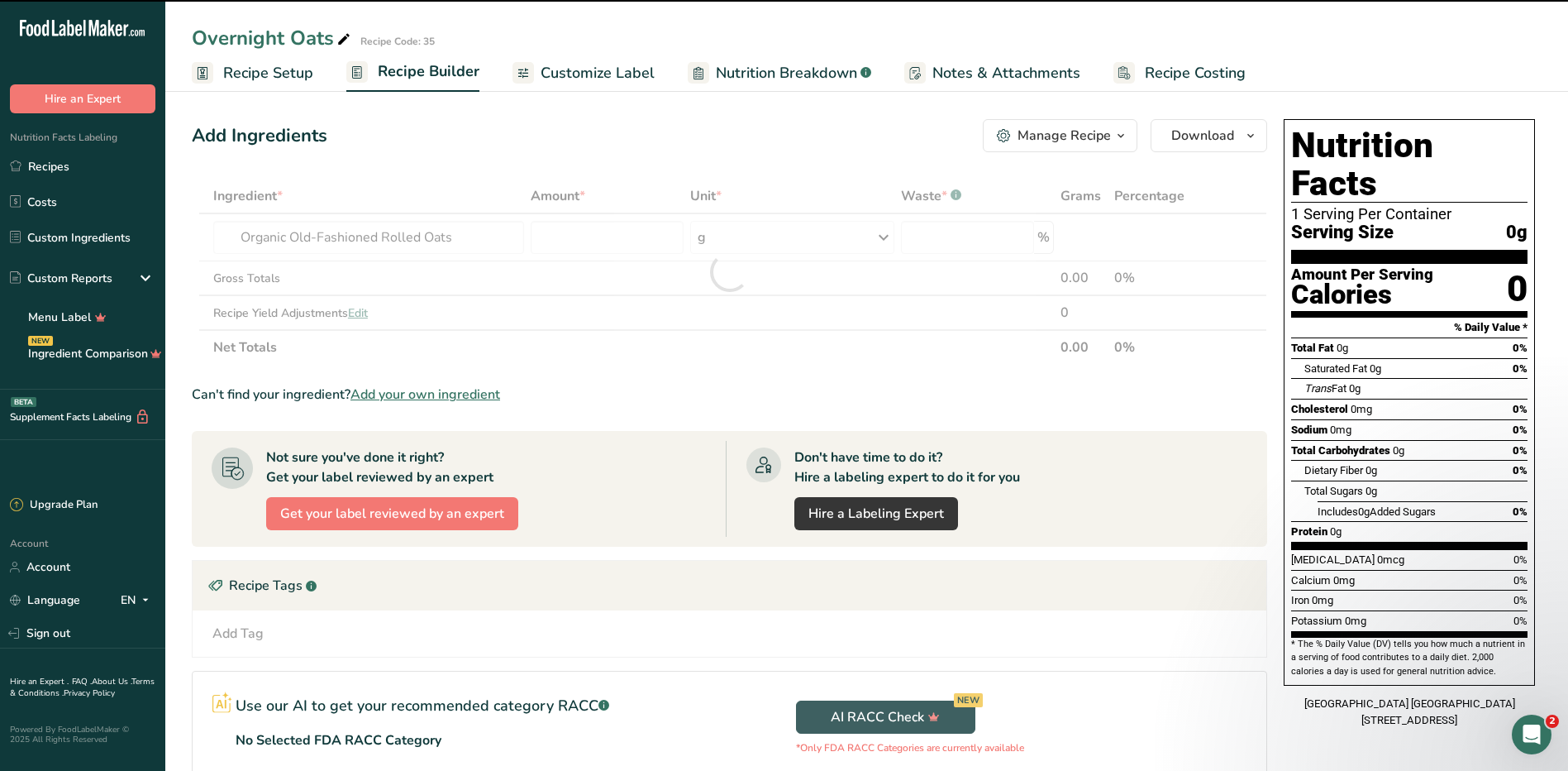
type input "0"
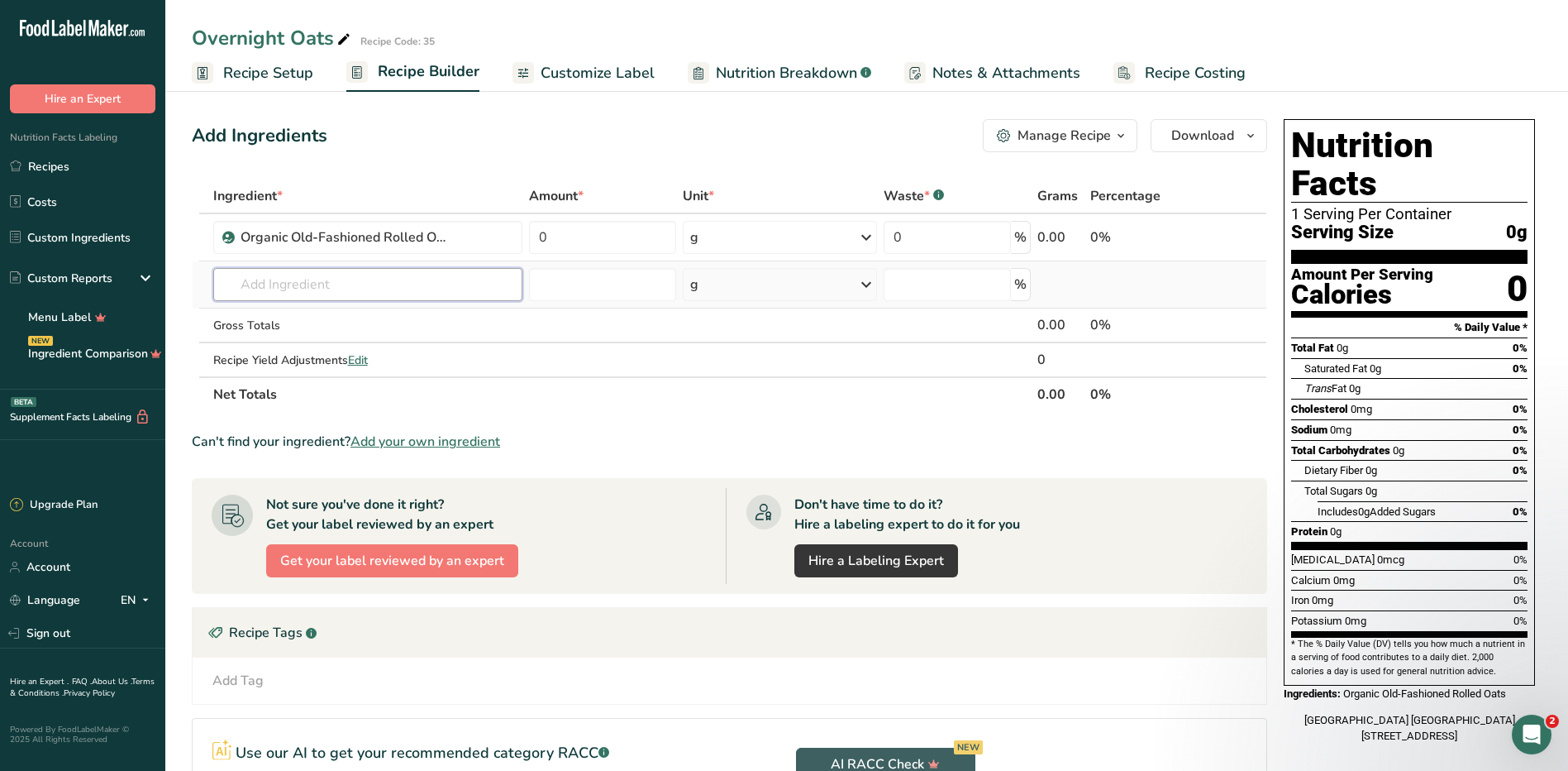
click at [365, 290] on input "text" at bounding box center [368, 284] width 310 height 33
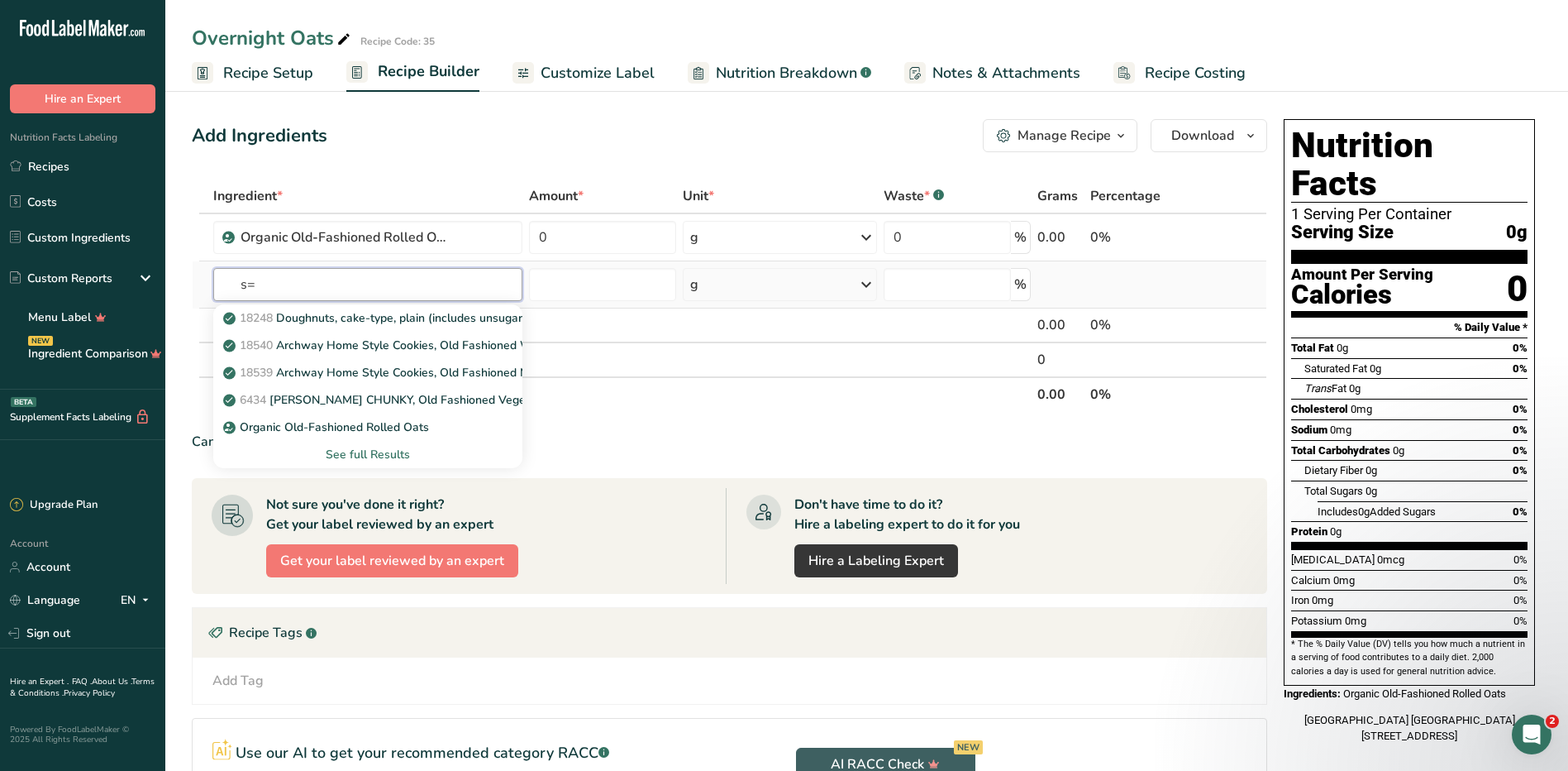
type input "s"
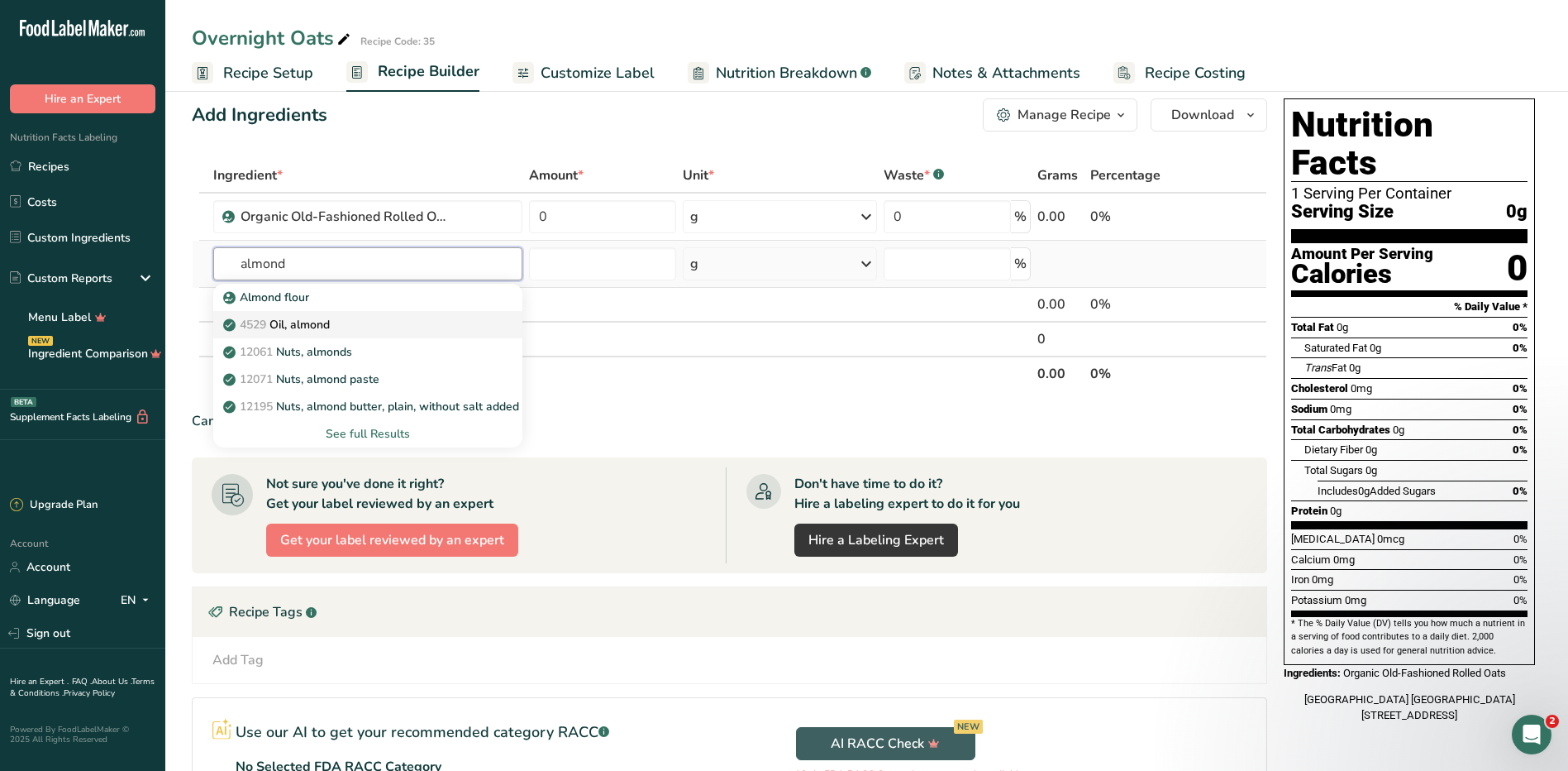
scroll to position [83, 0]
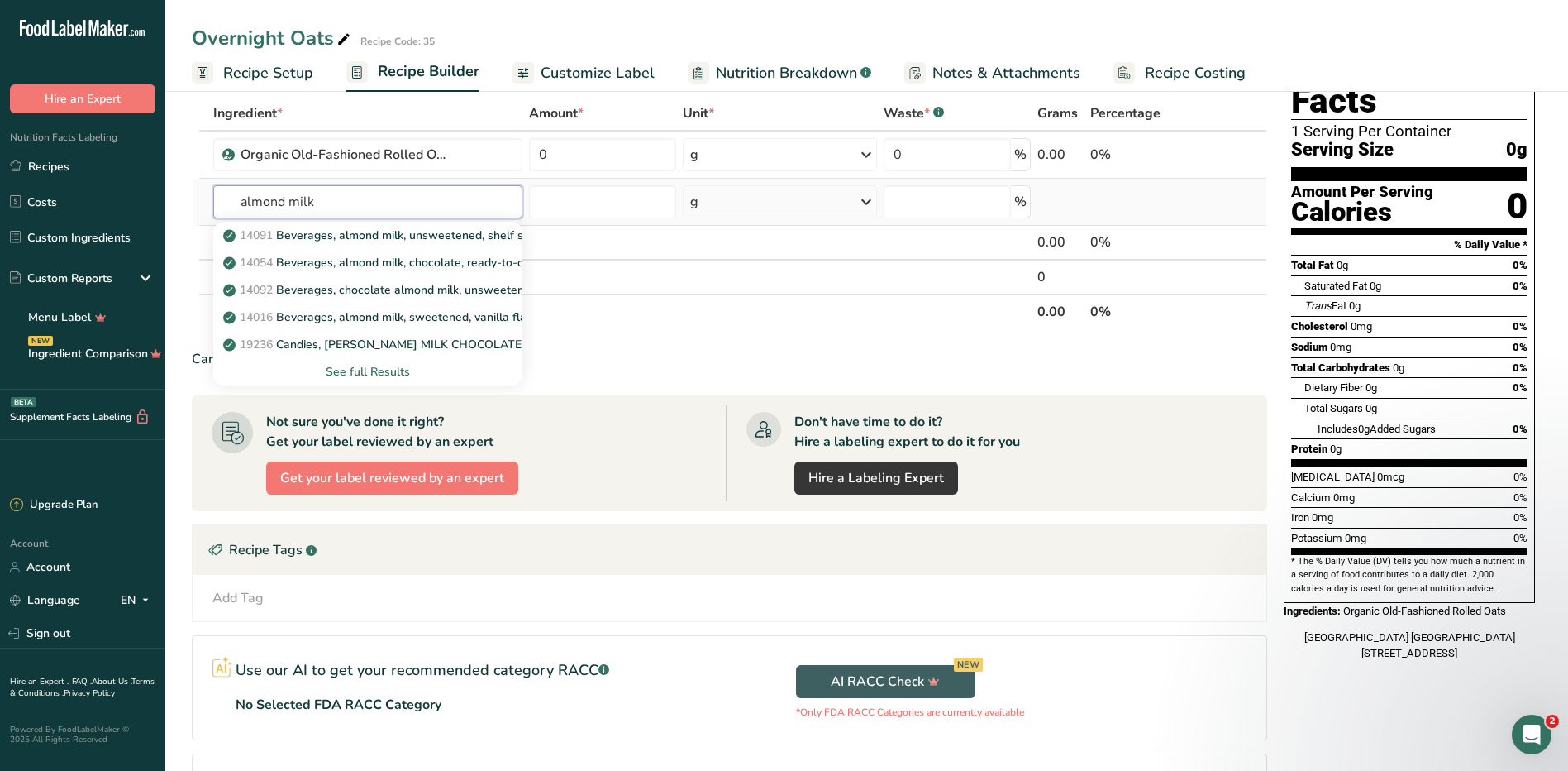
type input "almond milk"
click at [388, 371] on div "See full Results" at bounding box center [368, 372] width 283 height 18
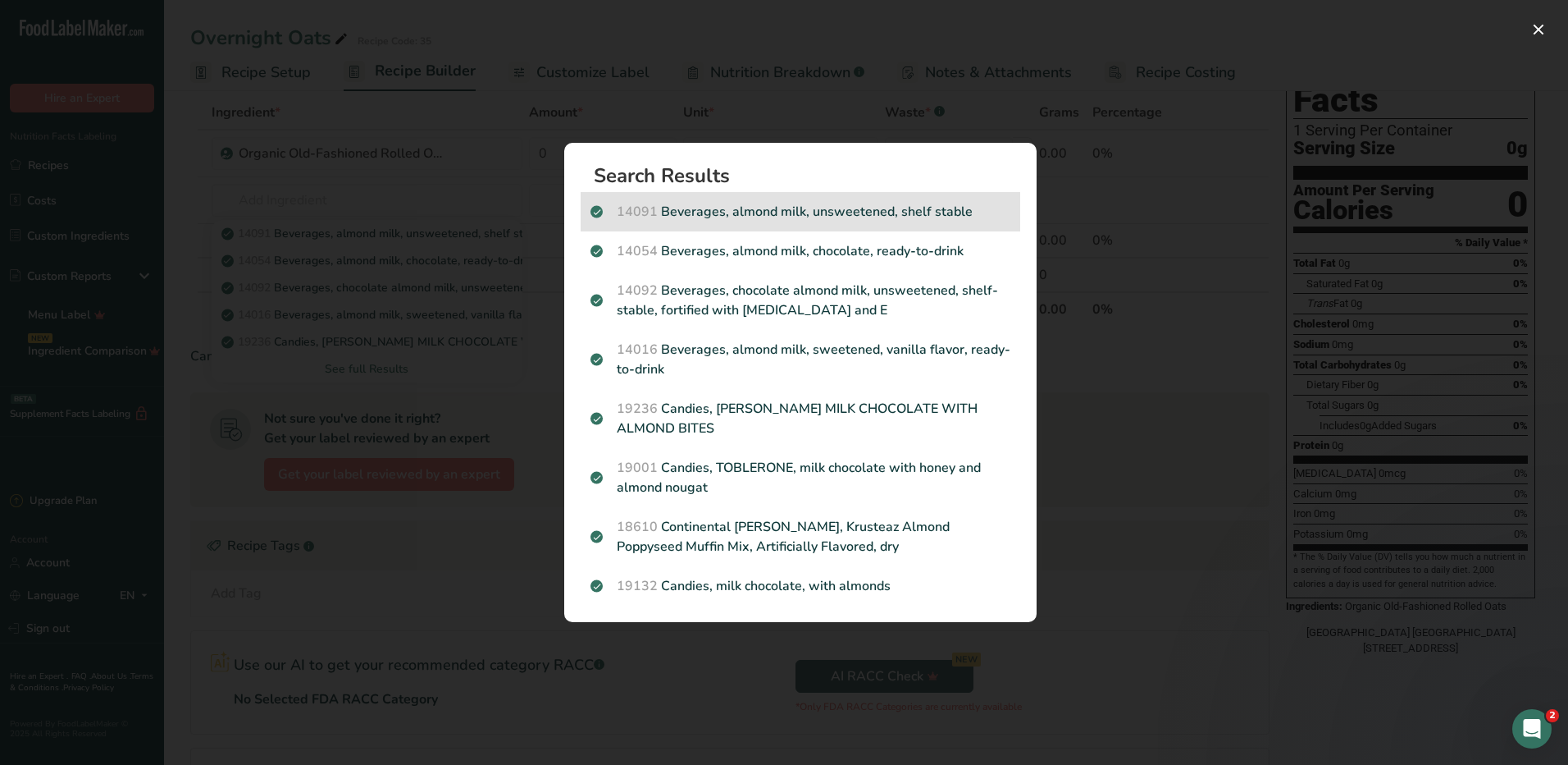
click at [914, 214] on p "14091 Beverages, almond milk, unsweetened, shelf stable" at bounding box center [800, 212] width 420 height 19
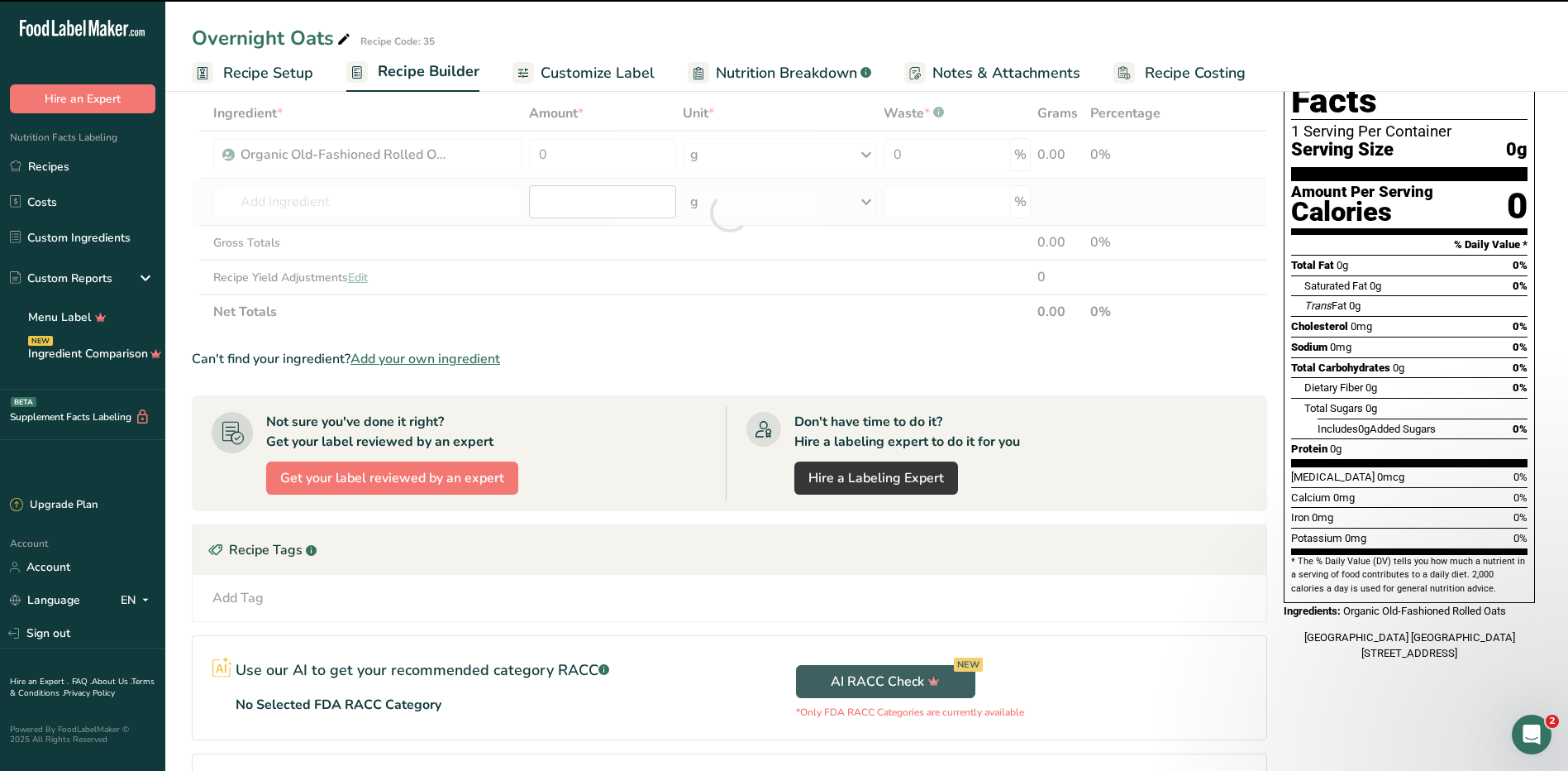
type input "0"
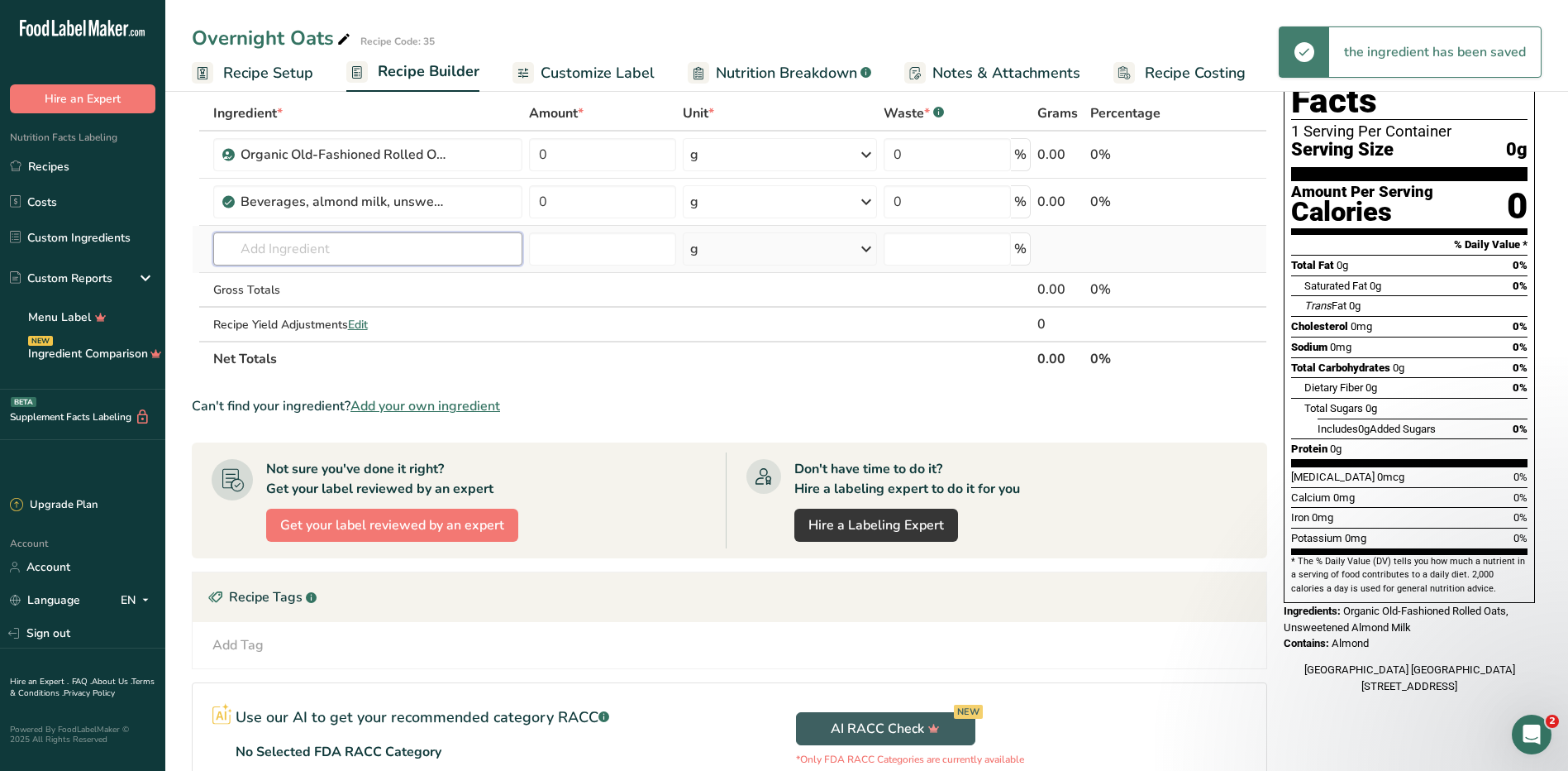
click at [361, 246] on input "text" at bounding box center [368, 249] width 310 height 33
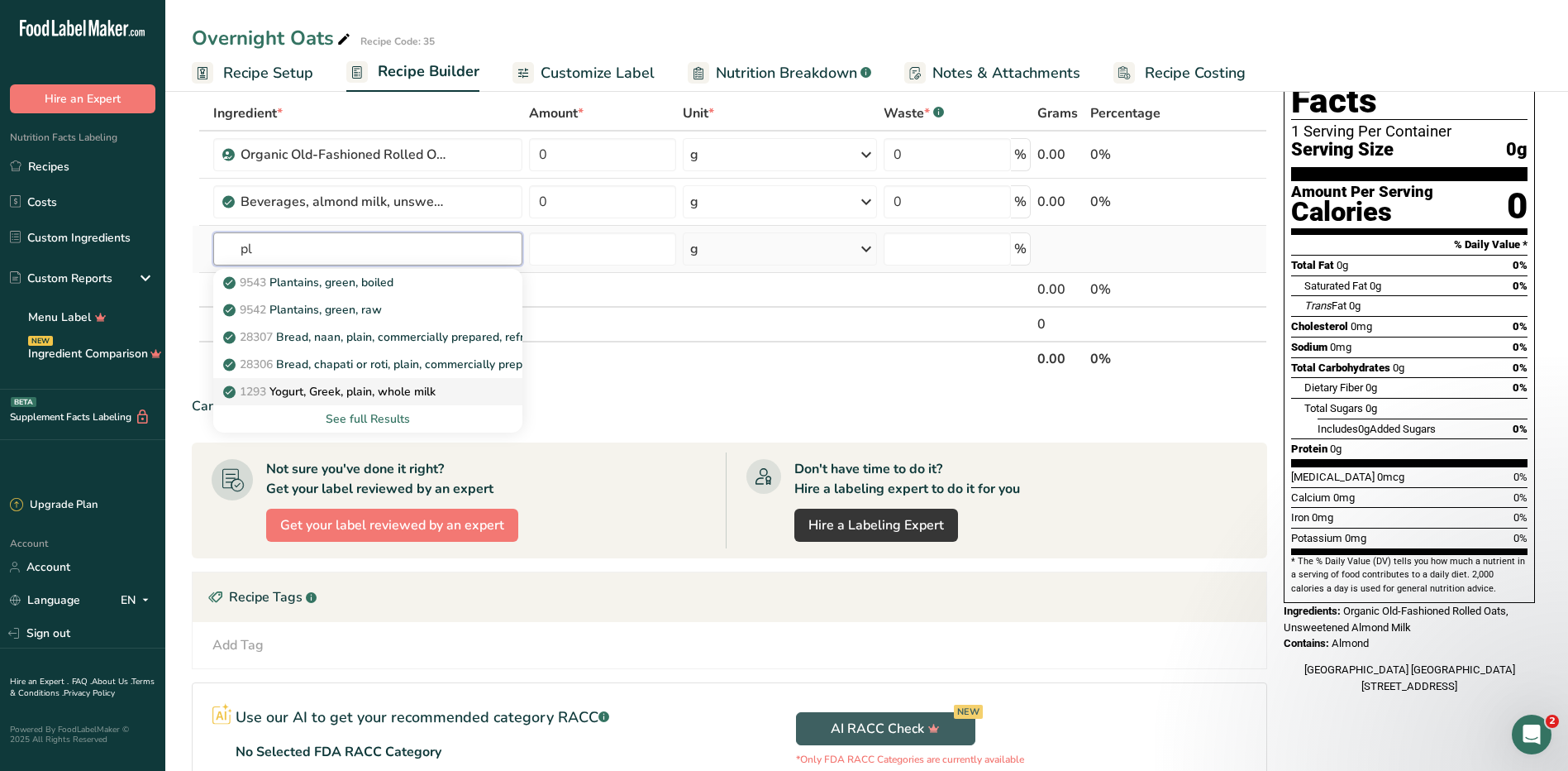
type input "p"
type input "greek"
click at [428, 315] on div "1287 Yogurt, Greek, plain, lowfat" at bounding box center [355, 310] width 257 height 18
type input "Yogurt, Greek, plain, lowfat"
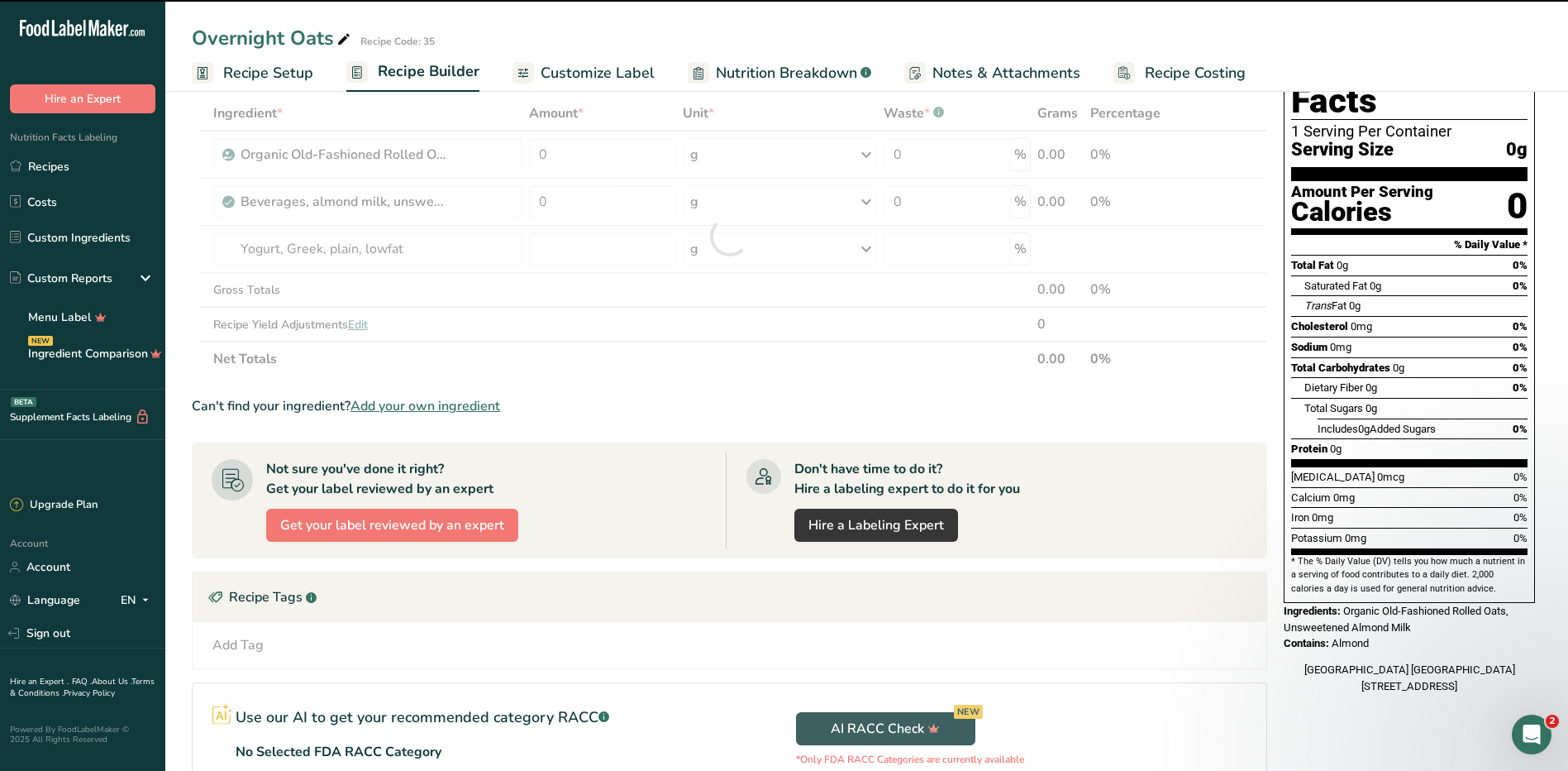
type input "0"
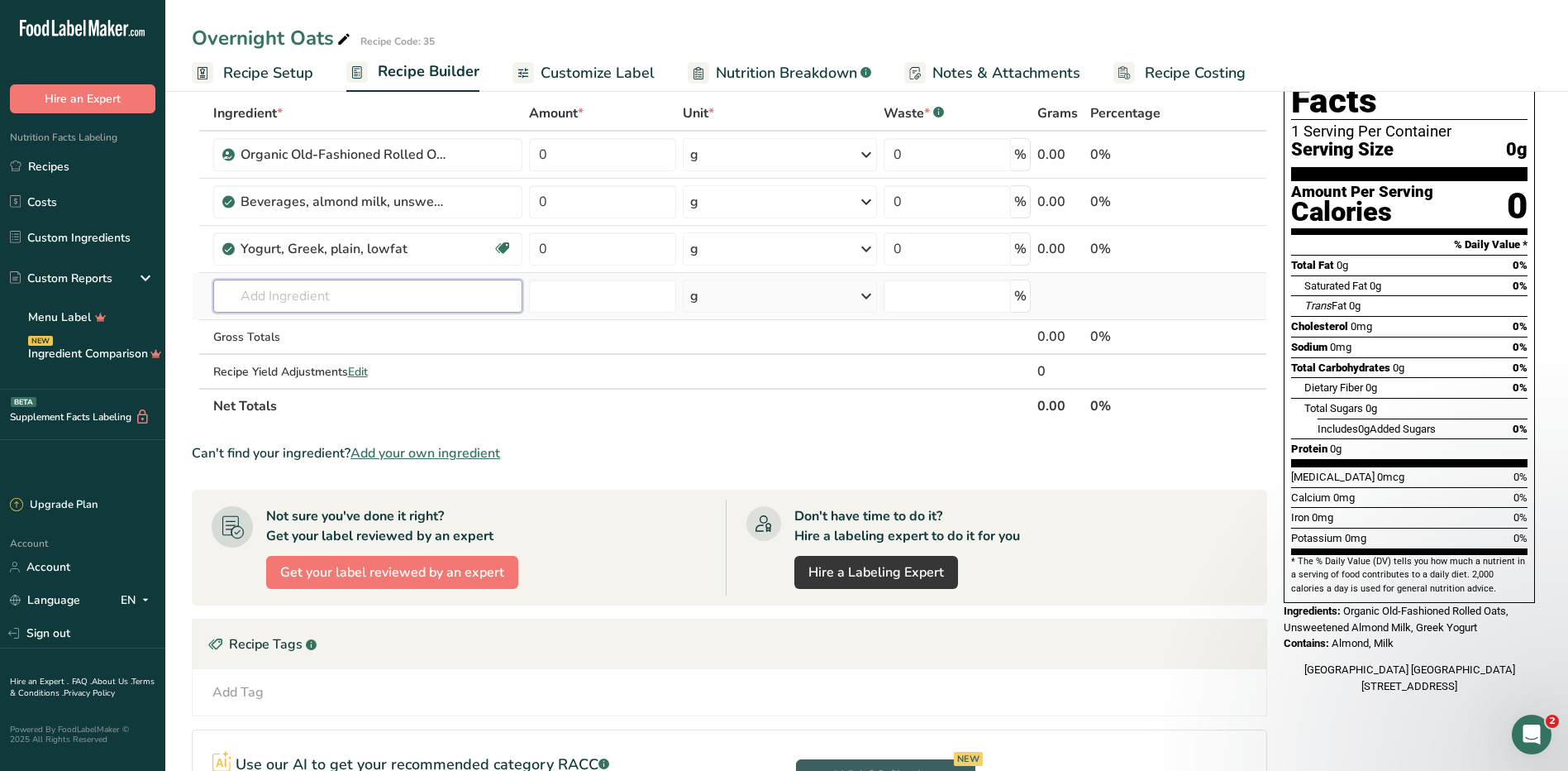
click at [337, 306] on input "text" at bounding box center [368, 296] width 310 height 33
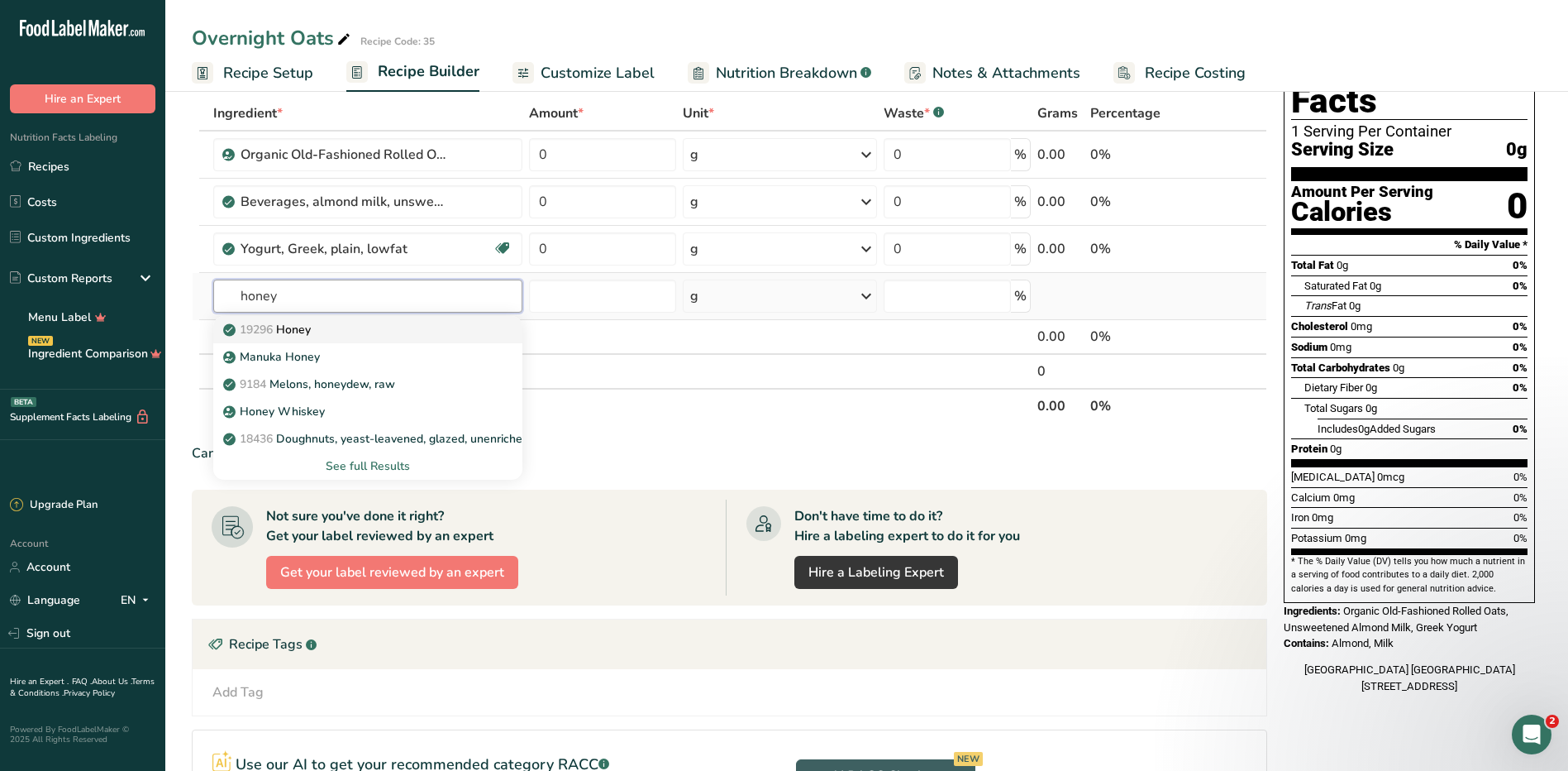
type input "honey"
click at [326, 319] on link "19296 Honey" at bounding box center [368, 330] width 310 height 28
type input "Honey"
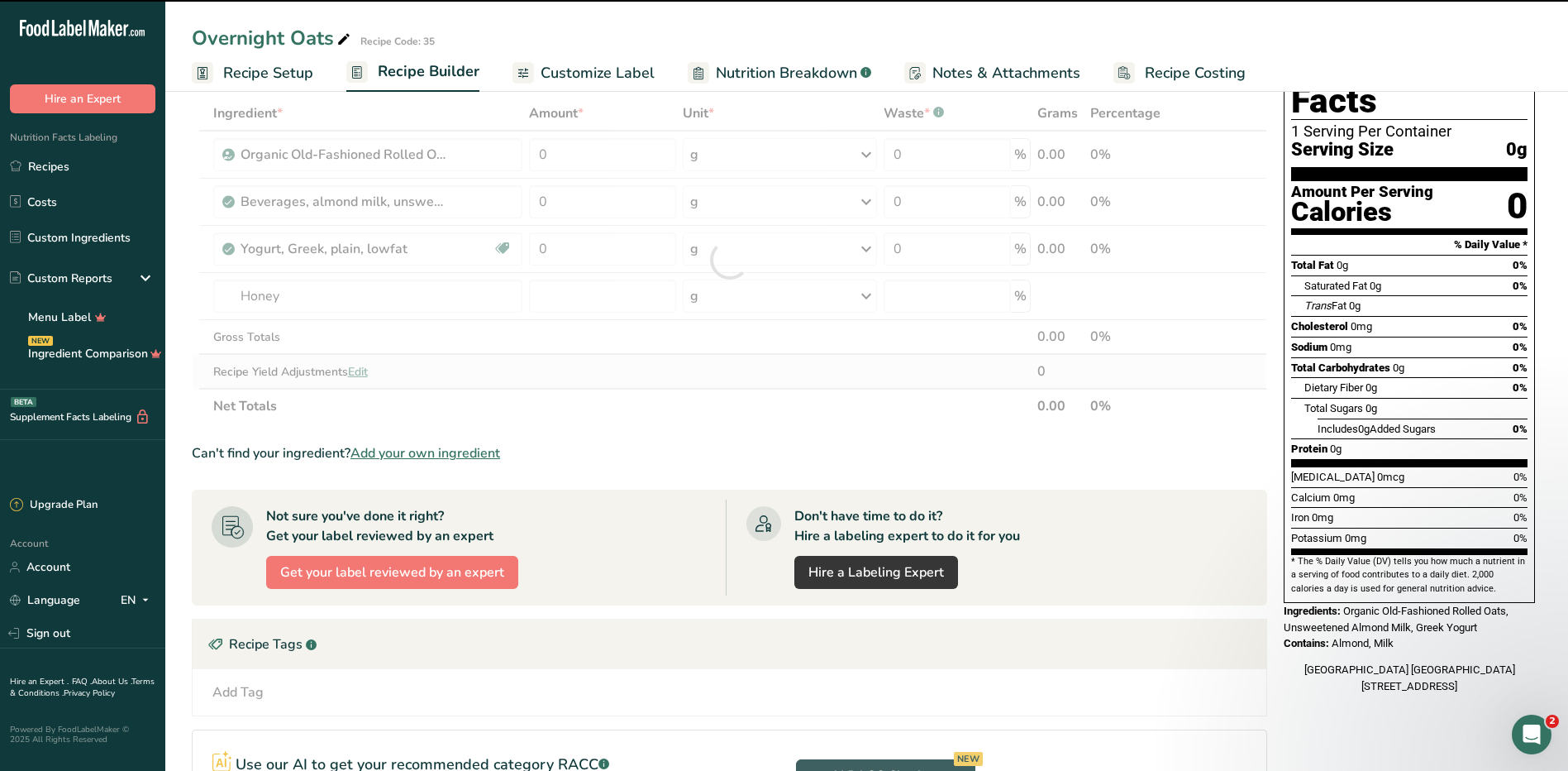
type input "0"
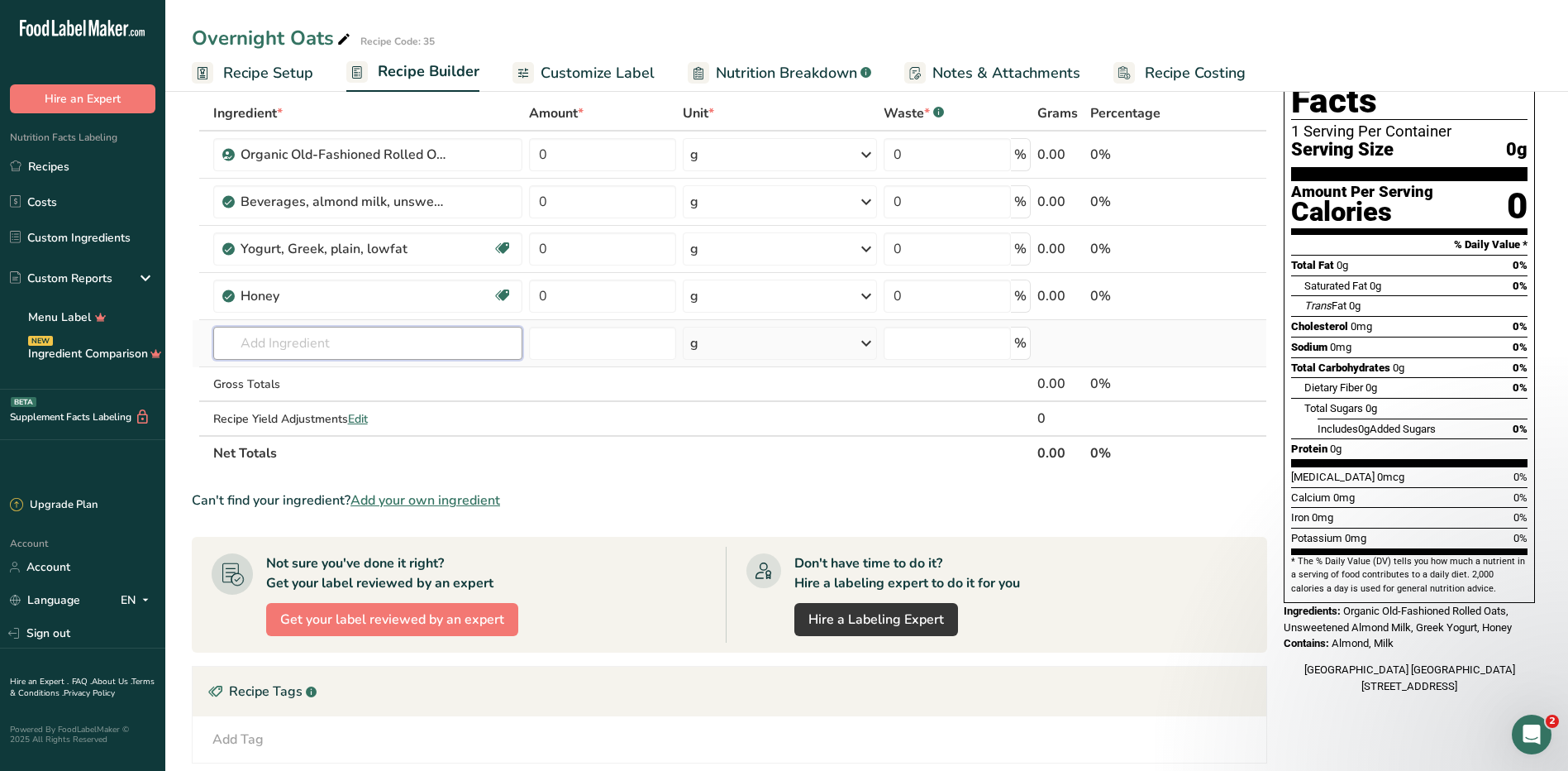
click at [310, 339] on input "text" at bounding box center [368, 343] width 310 height 33
type input "chia see"
click at [366, 378] on p "12006 Seeds, chia seeds, dried" at bounding box center [314, 377] width 177 height 18
type input "Seeds, chia seeds, dried"
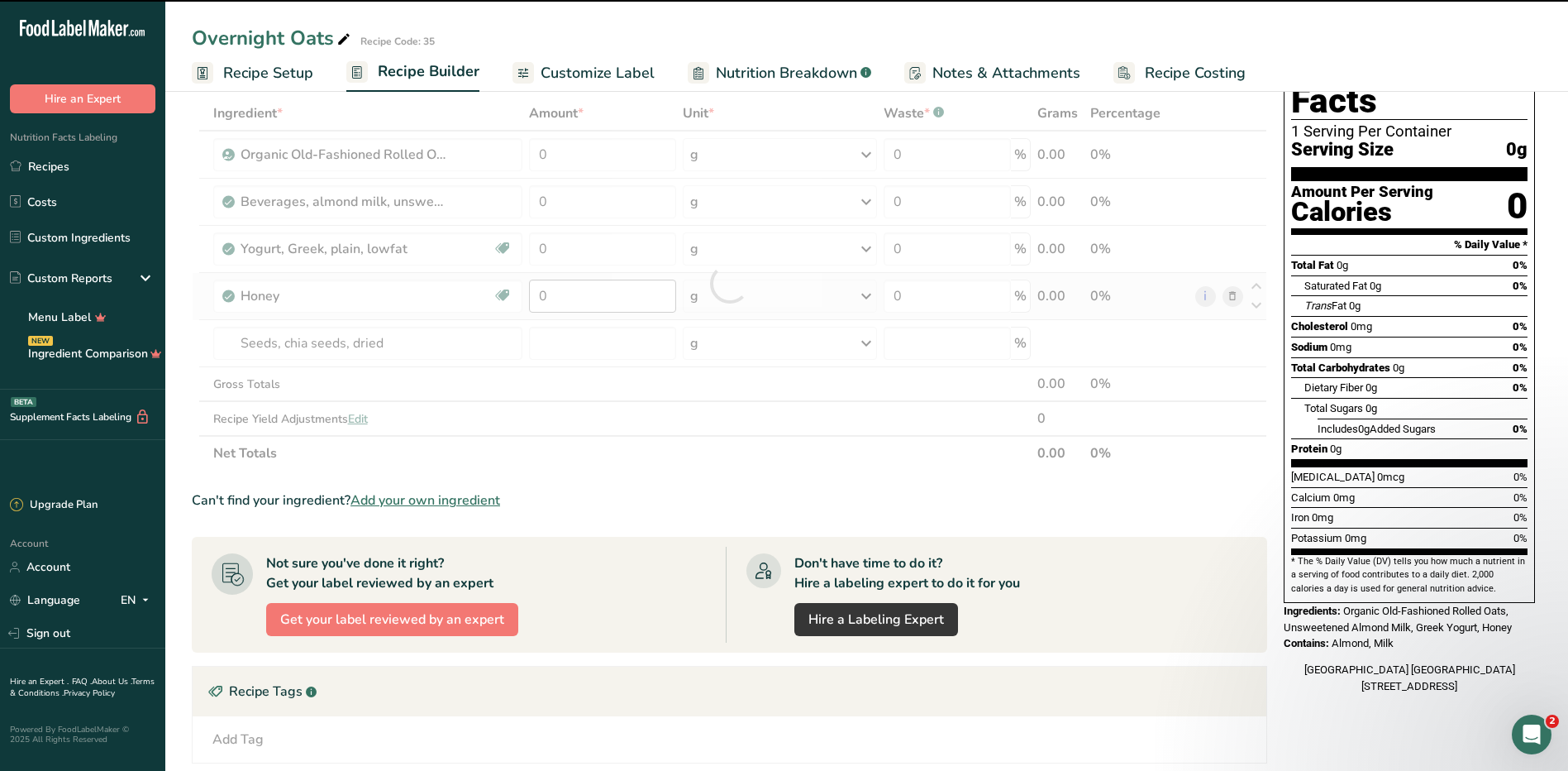
type input "0"
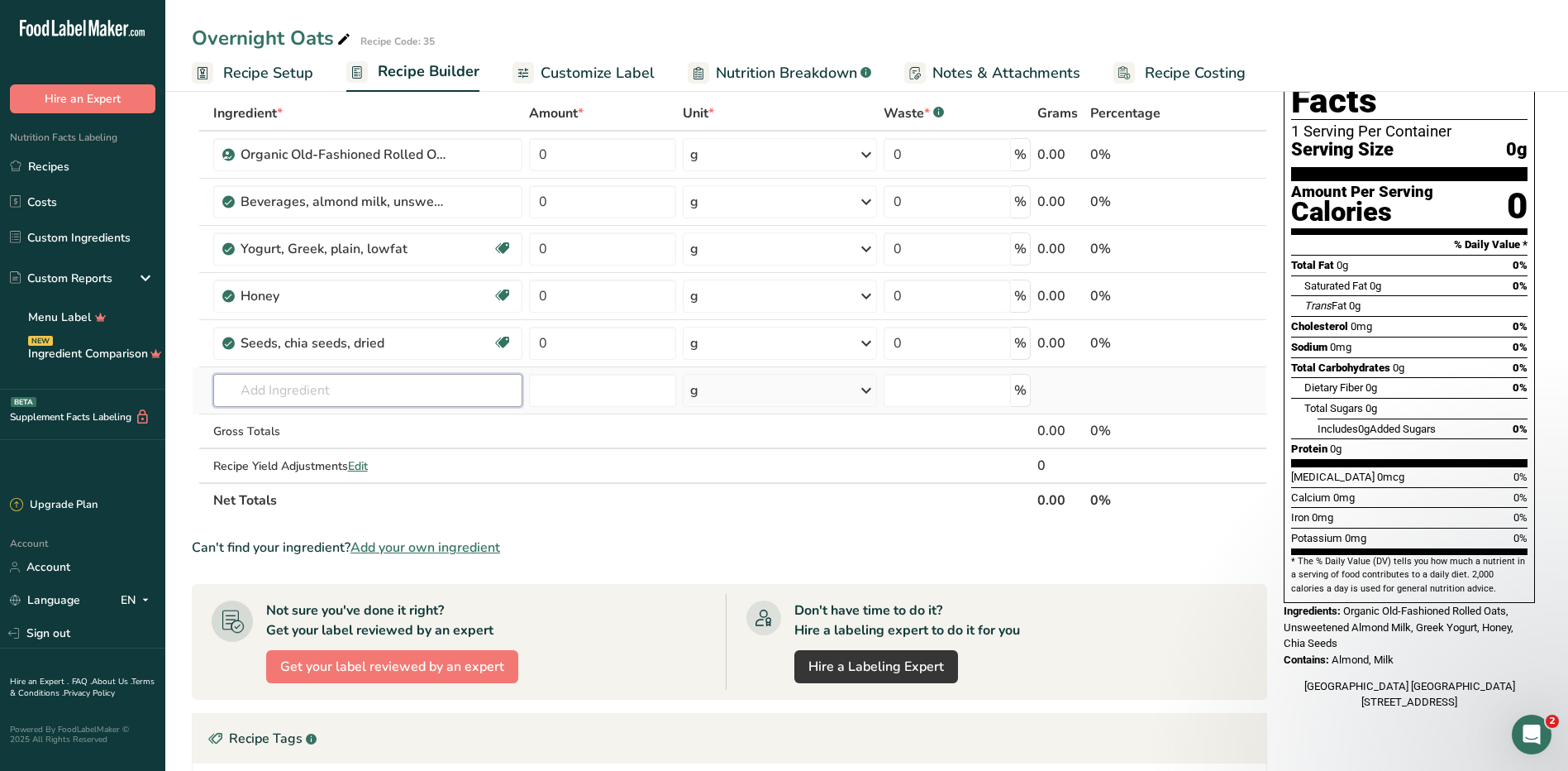
click at [310, 388] on input "text" at bounding box center [368, 390] width 310 height 33
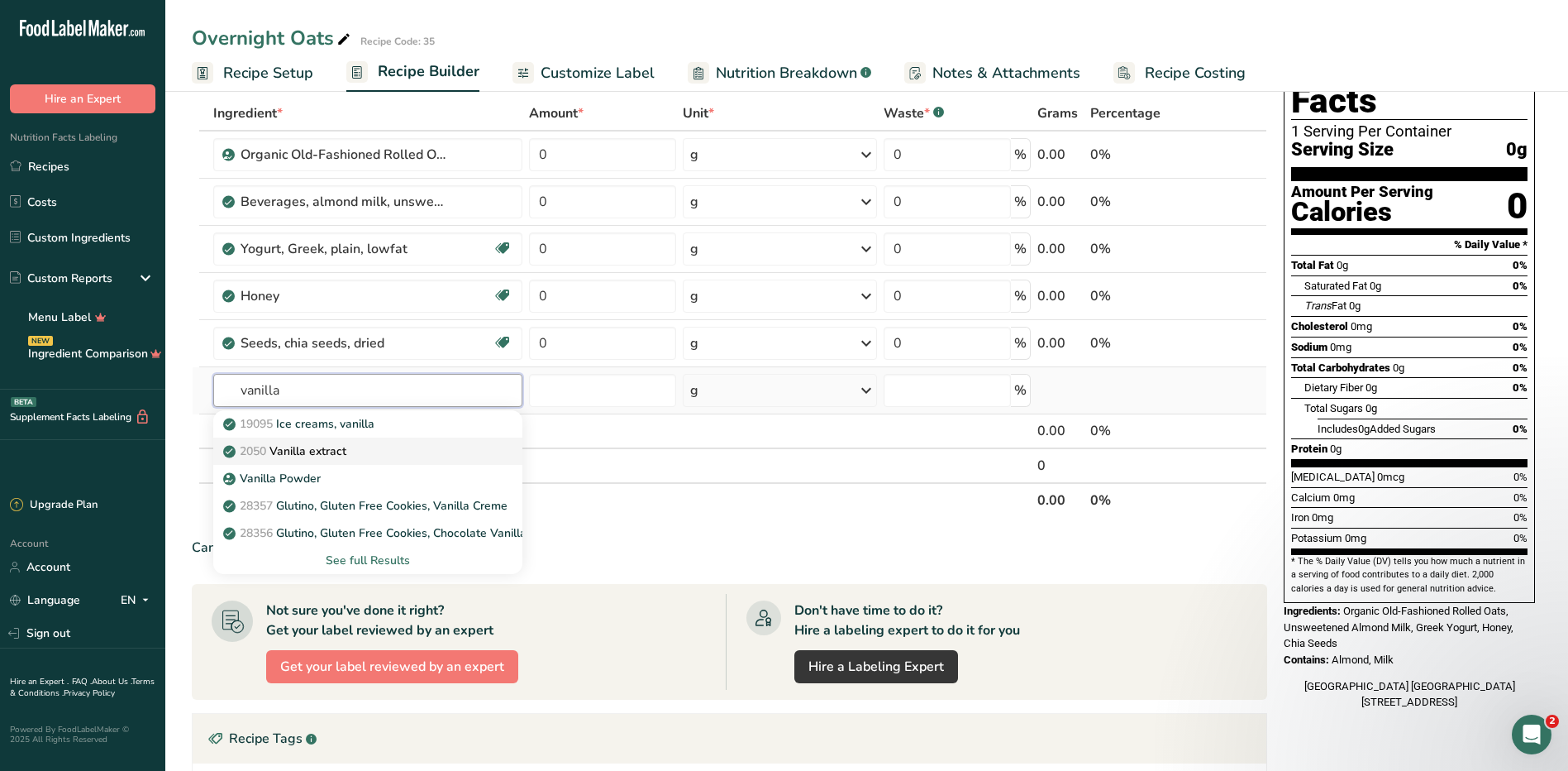
type input "vanilla"
click at [335, 448] on p "2050 Vanilla extract" at bounding box center [286, 451] width 120 height 18
type input "Vanilla extract"
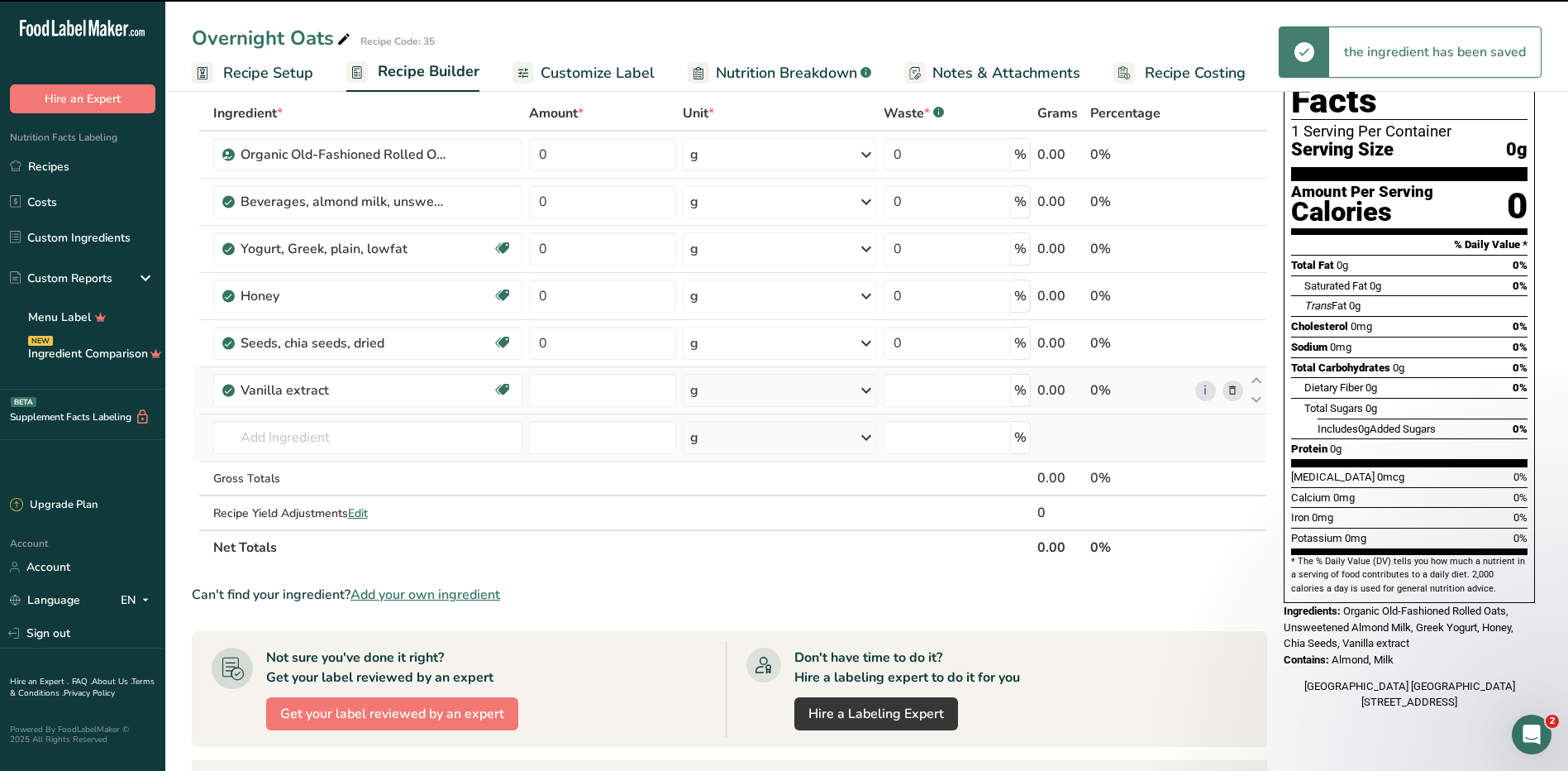
type input "0"
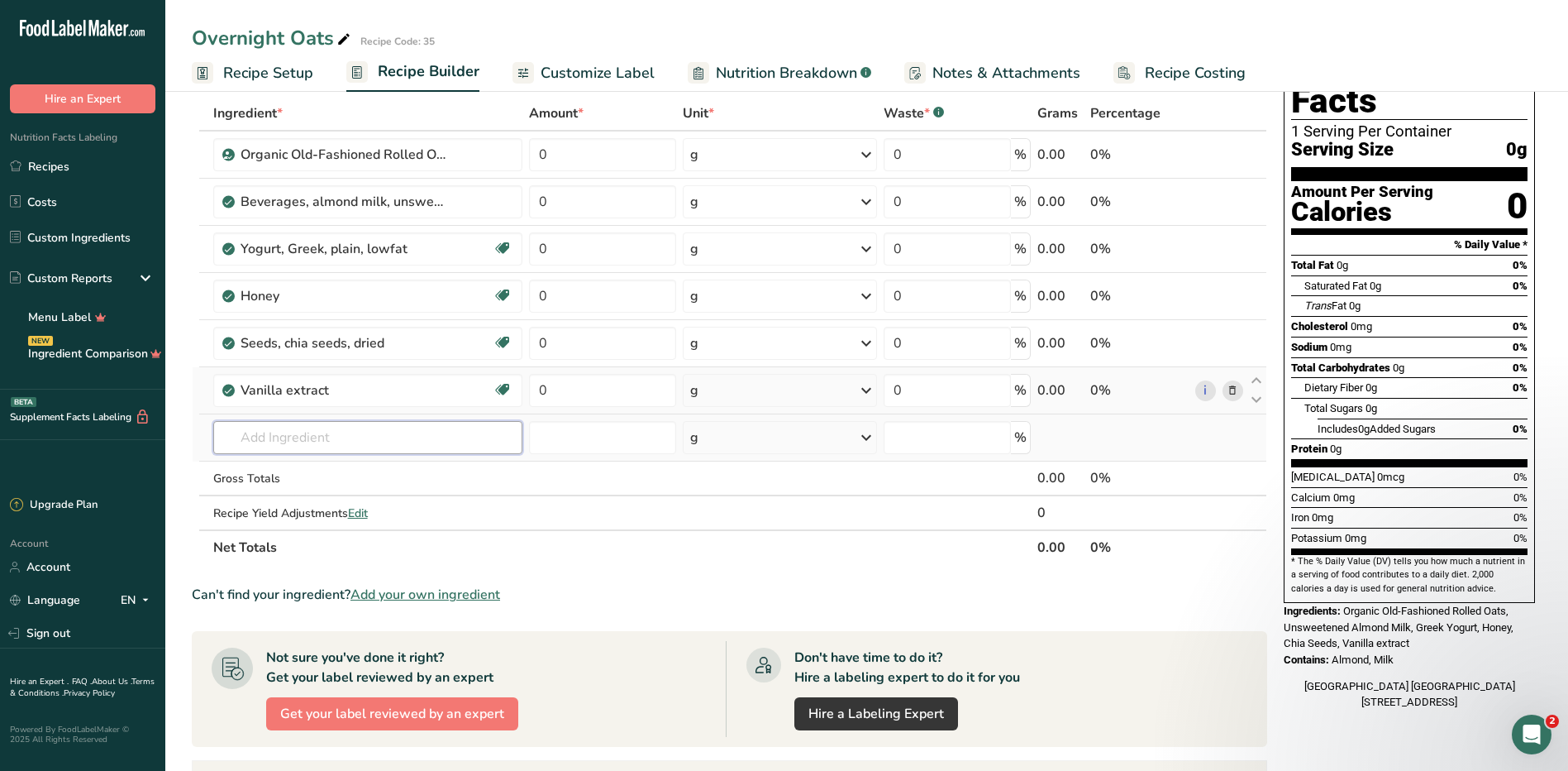
click at [405, 438] on input "text" at bounding box center [368, 437] width 310 height 33
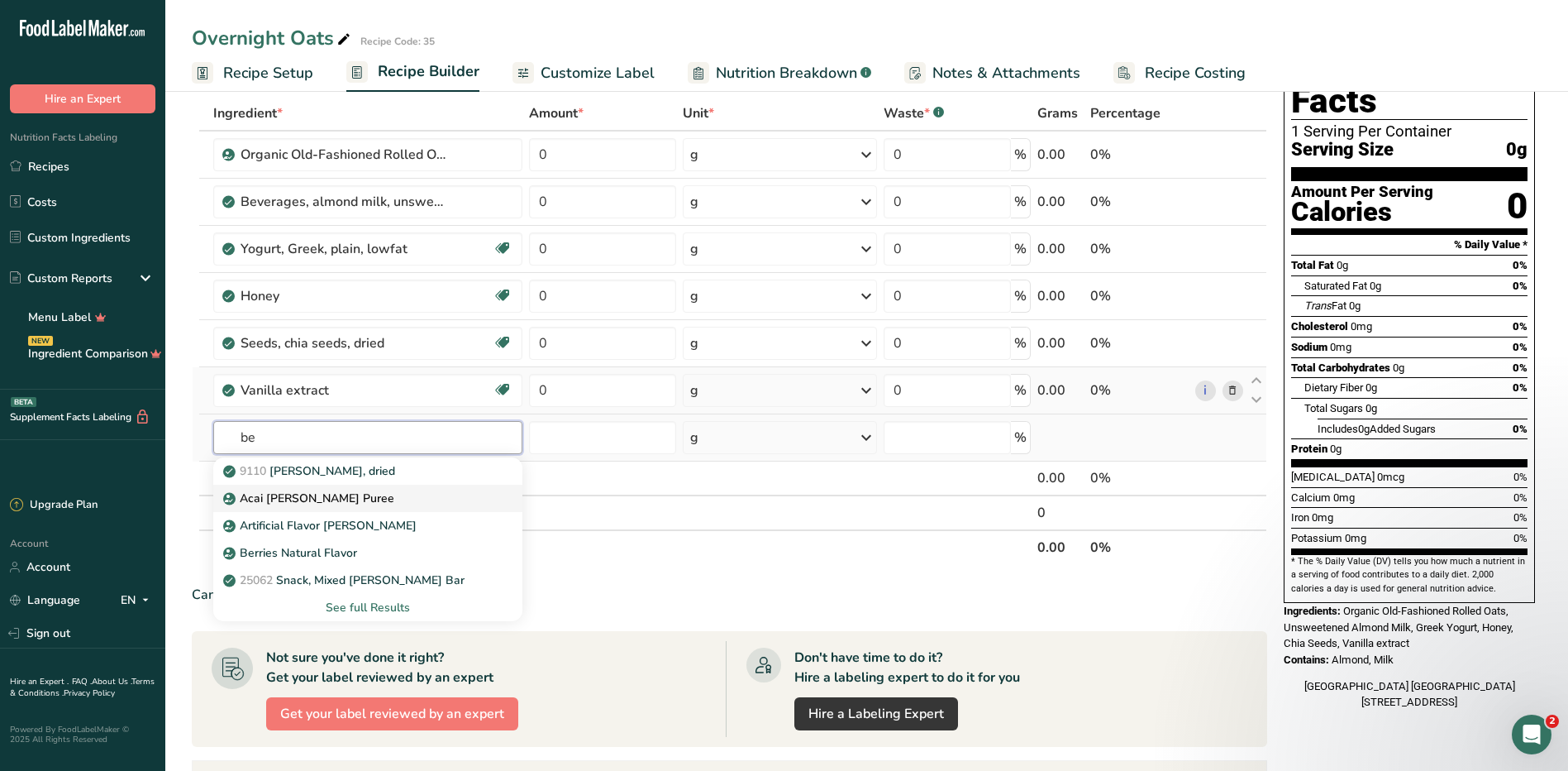
type input "b"
type input "bluebe"
click at [409, 473] on div "9050 Blueberries, raw" at bounding box center [355, 471] width 257 height 18
type input "Blueberries, raw"
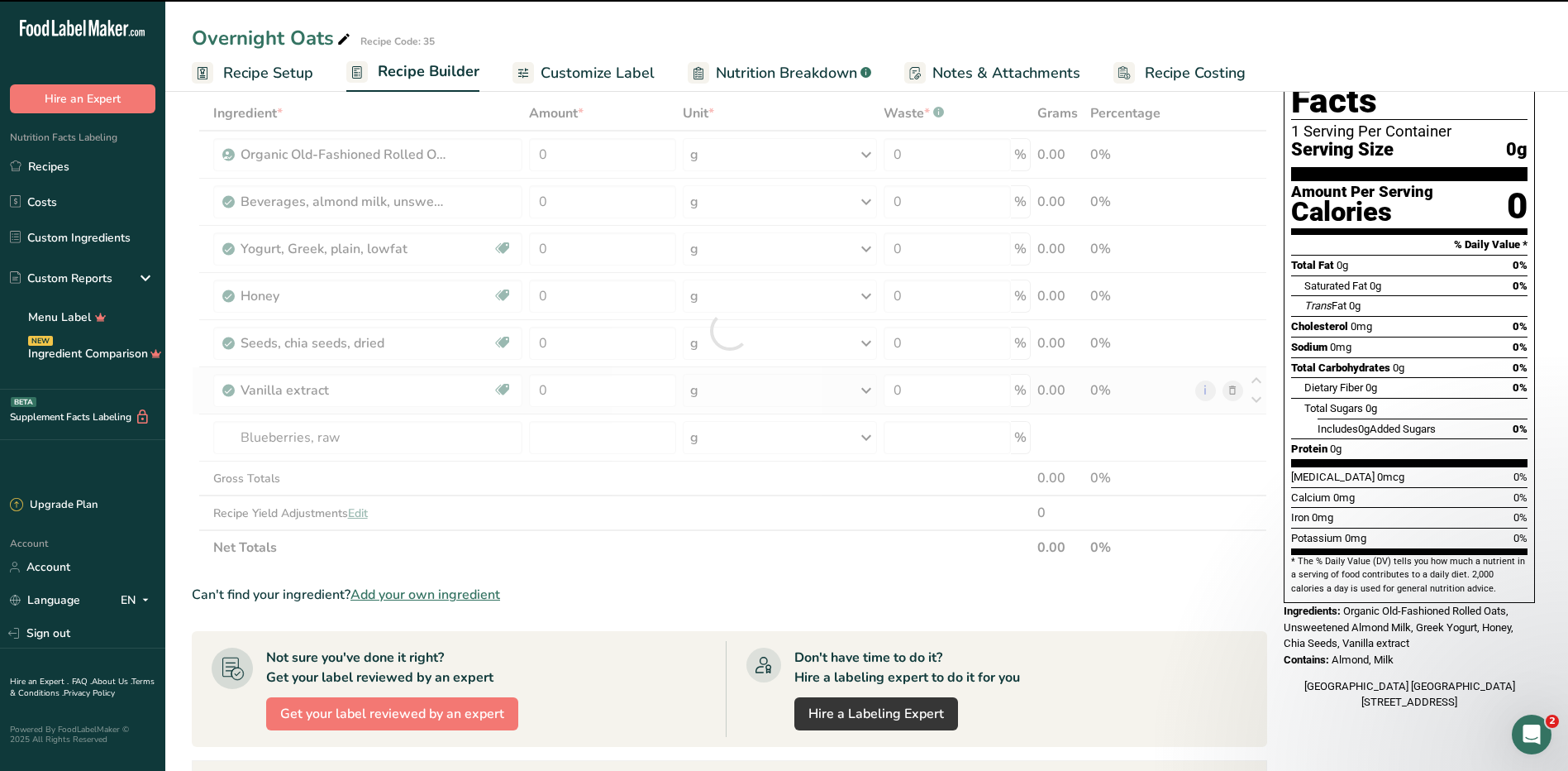
type input "0"
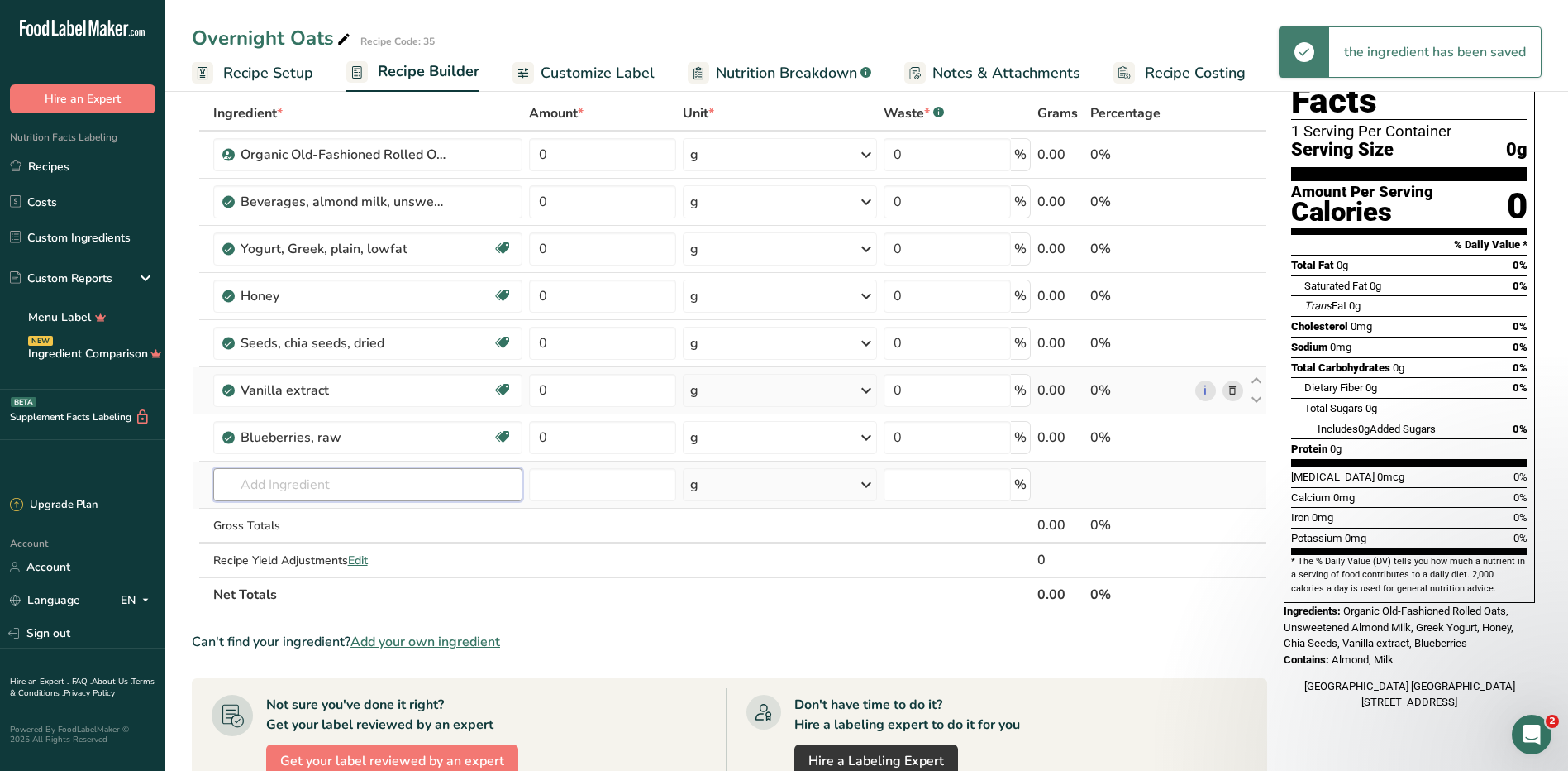
click at [306, 488] on input "text" at bounding box center [368, 484] width 310 height 33
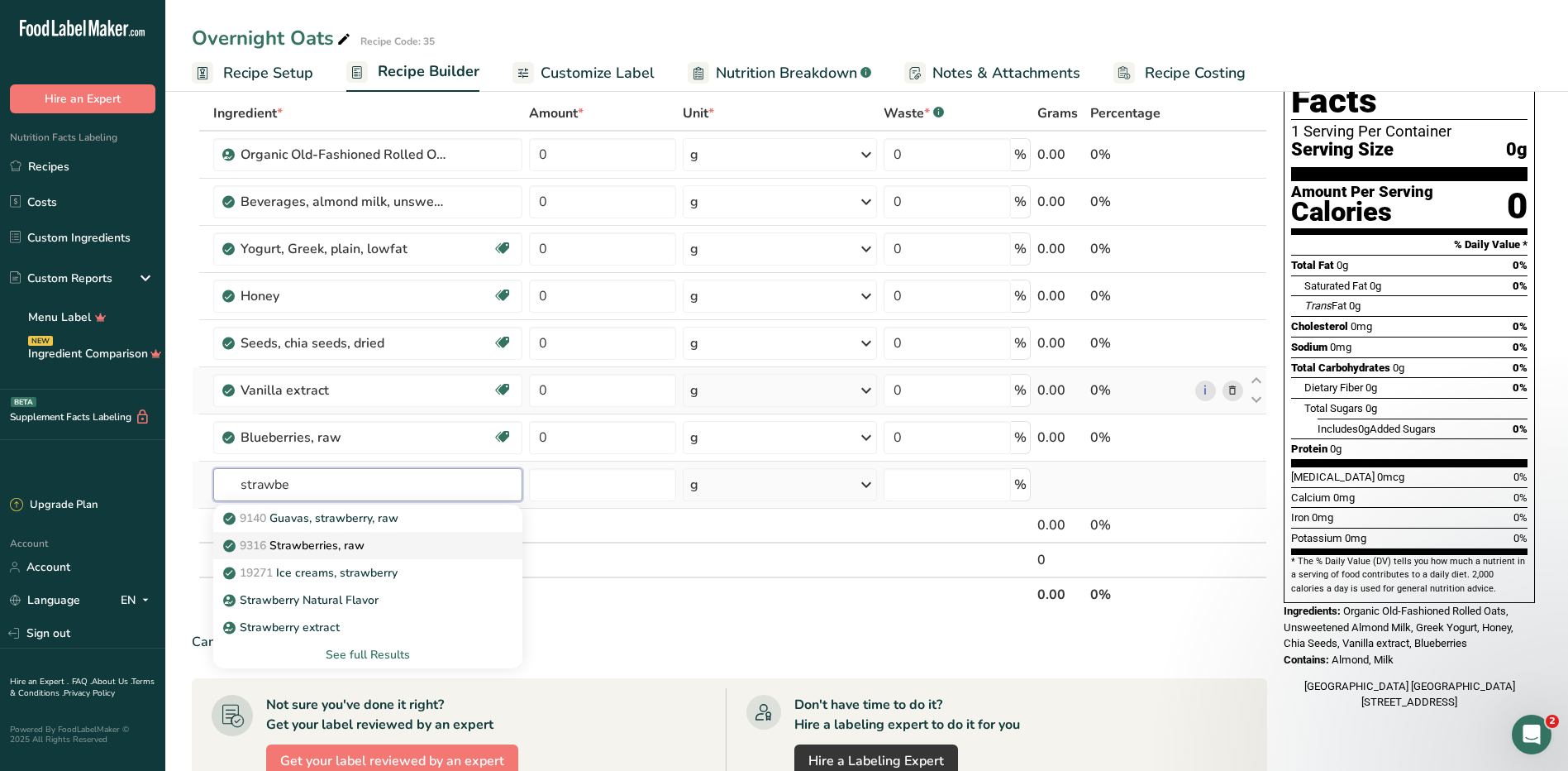
type input "strawbe"
click at [354, 541] on p "9316 Strawberries, raw" at bounding box center [295, 545] width 138 height 18
type input "Strawberries, raw"
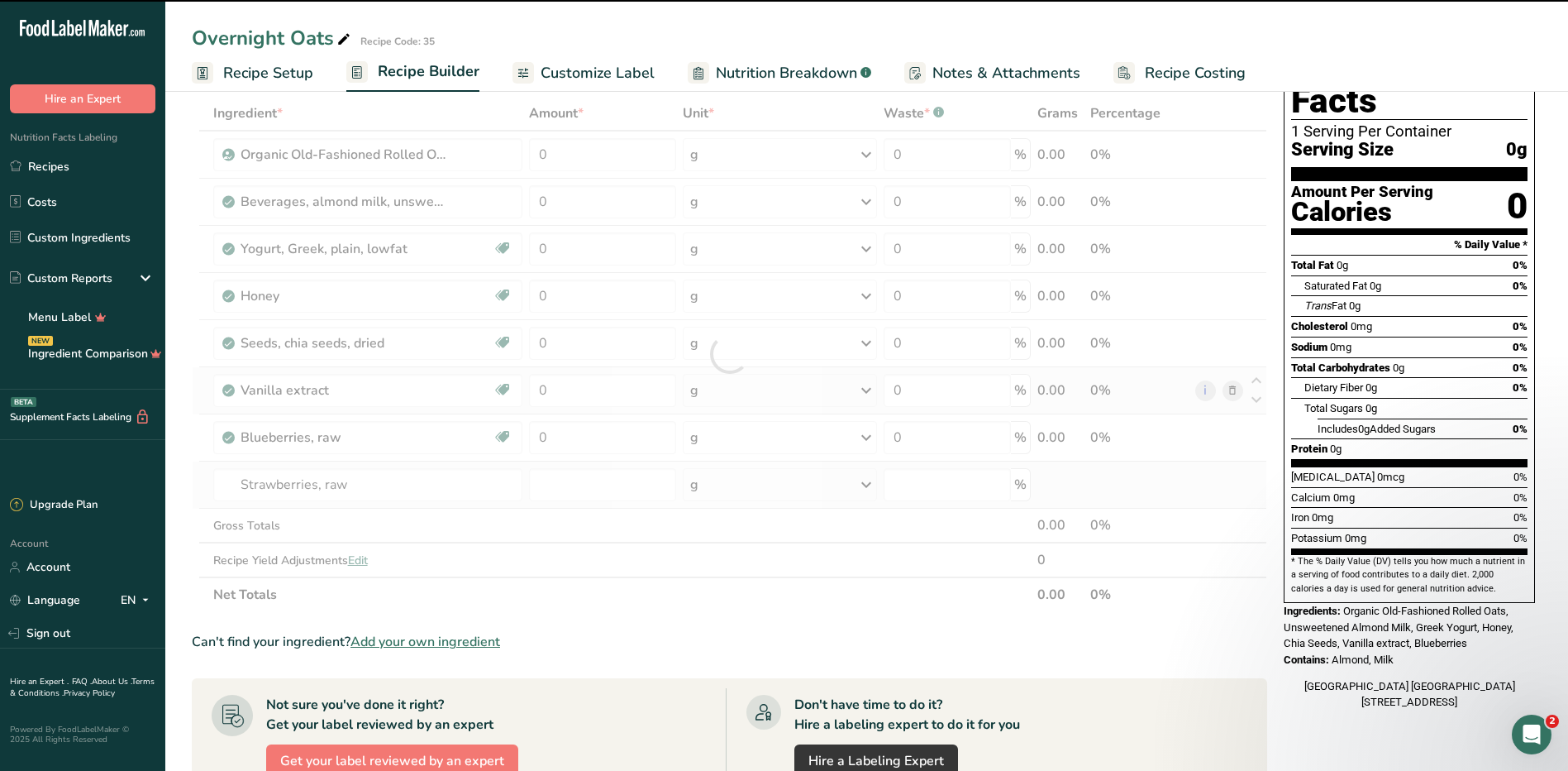
type input "0"
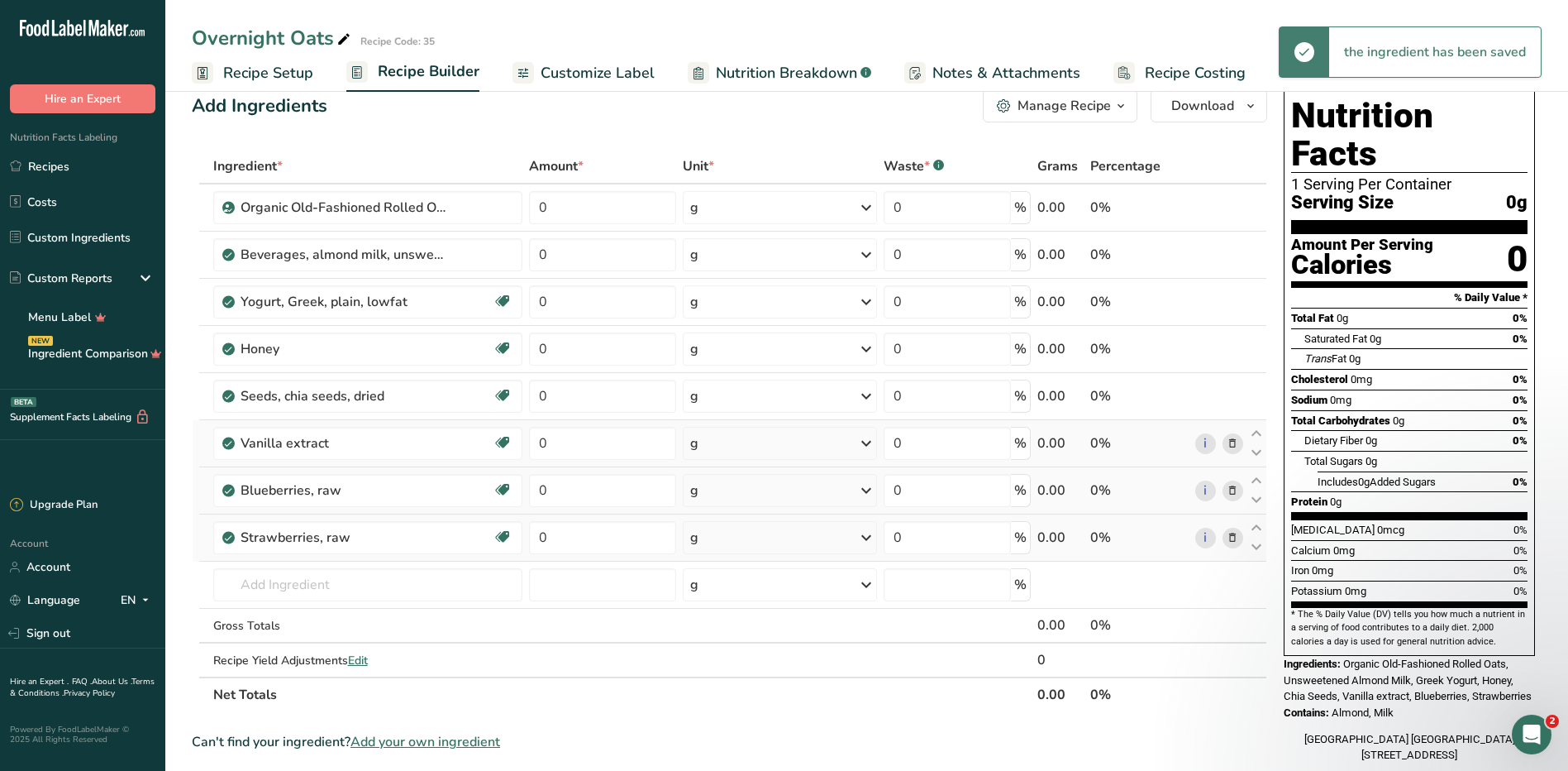
scroll to position [0, 0]
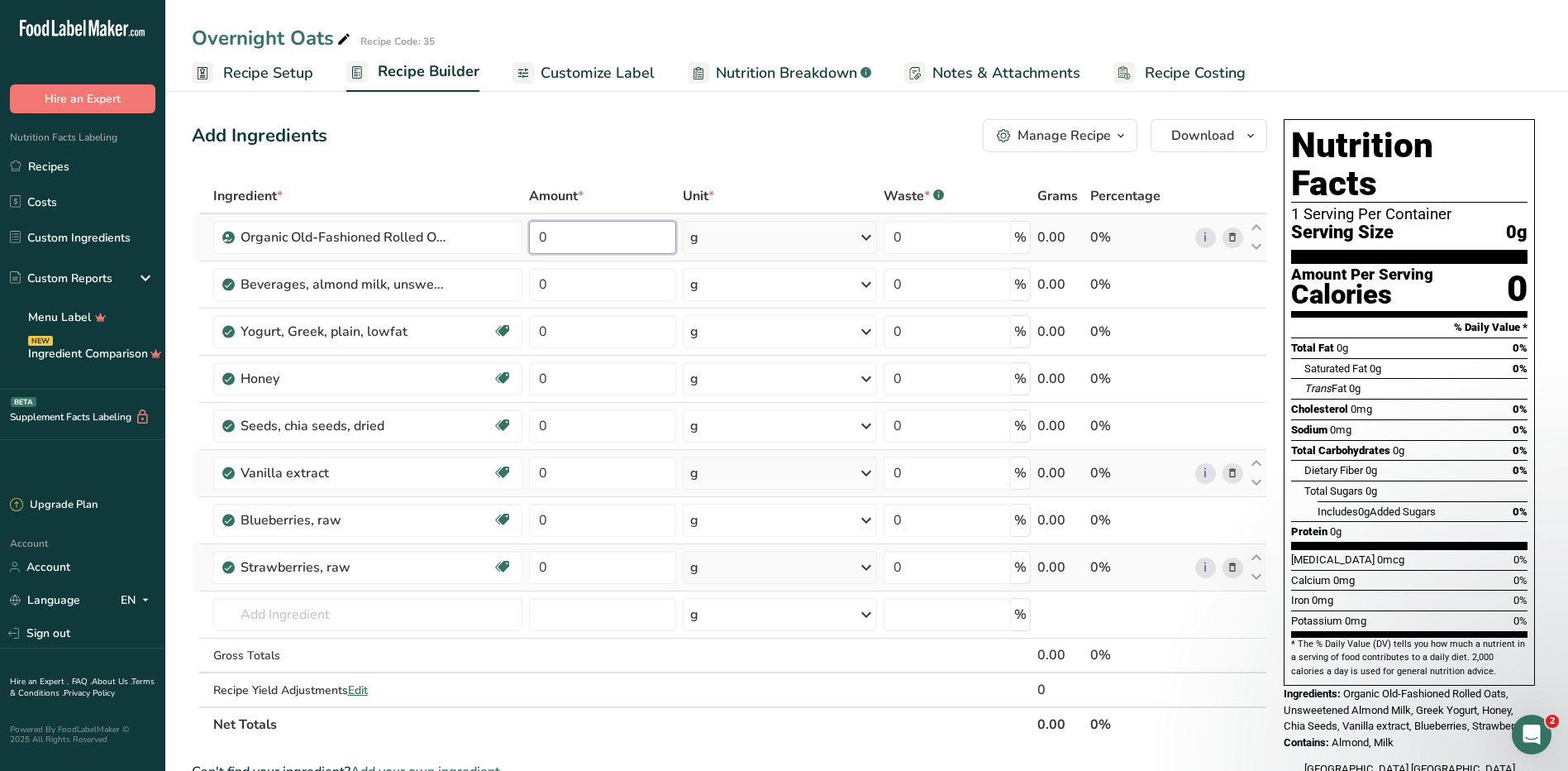
click at [606, 237] on input "0" at bounding box center [602, 237] width 147 height 33
type input "0.5"
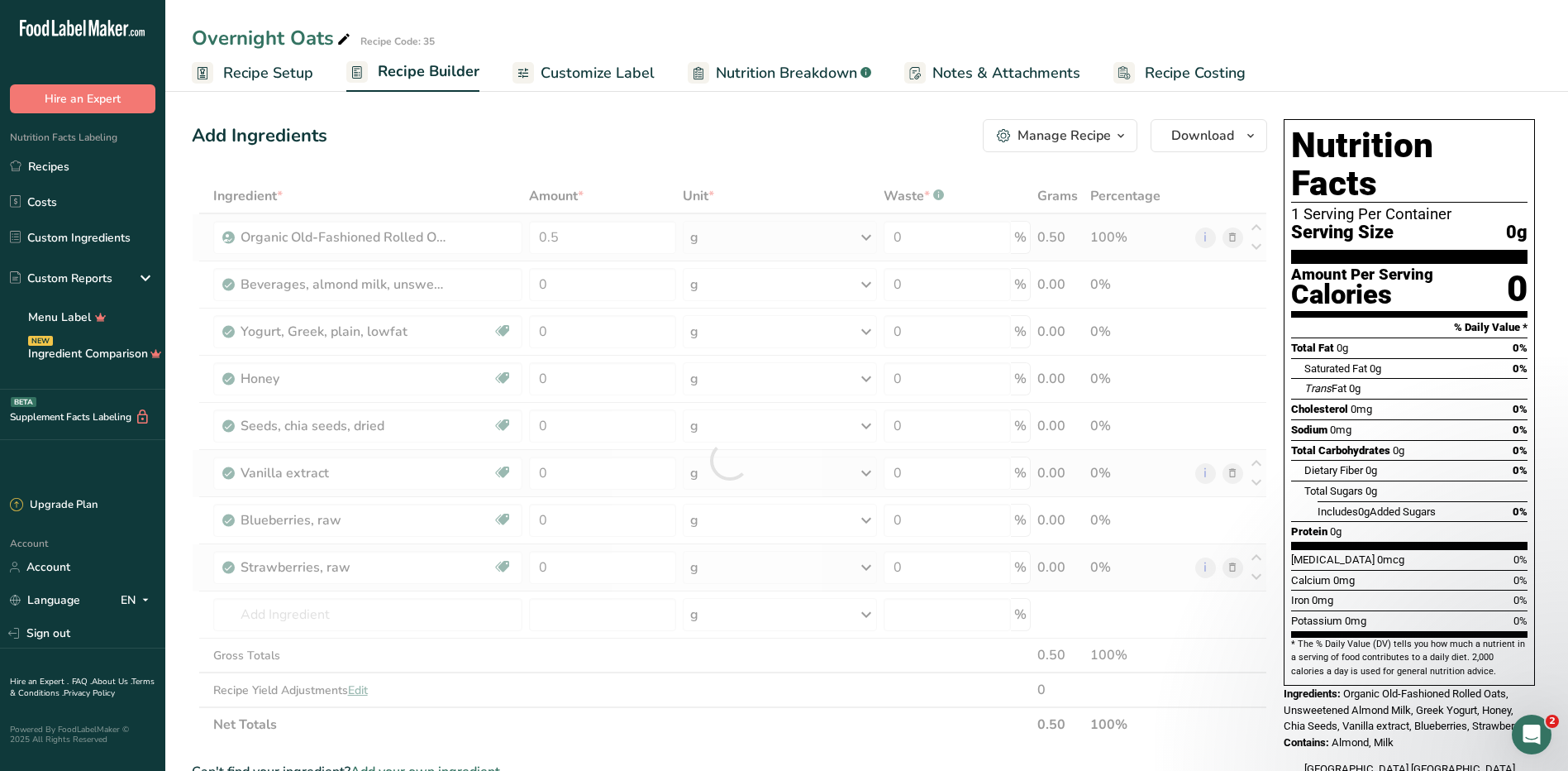
click at [741, 230] on div "Ingredient * Amount * Unit * Waste * .a-a{fill:#347362;}.b-a{fill:#fff;} Grams …" at bounding box center [729, 460] width 1075 height 563
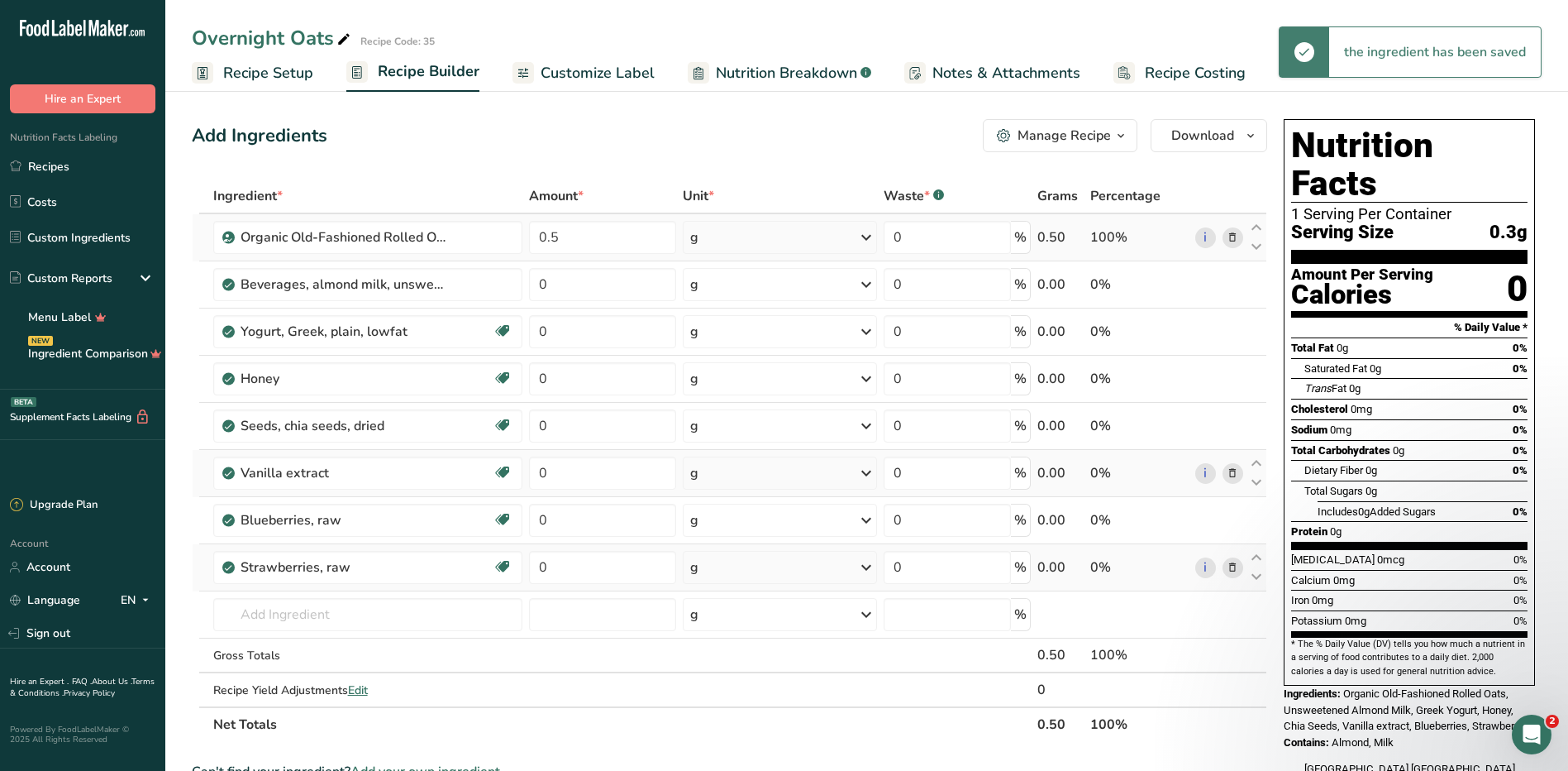
click at [741, 234] on div "g" at bounding box center [780, 237] width 194 height 33
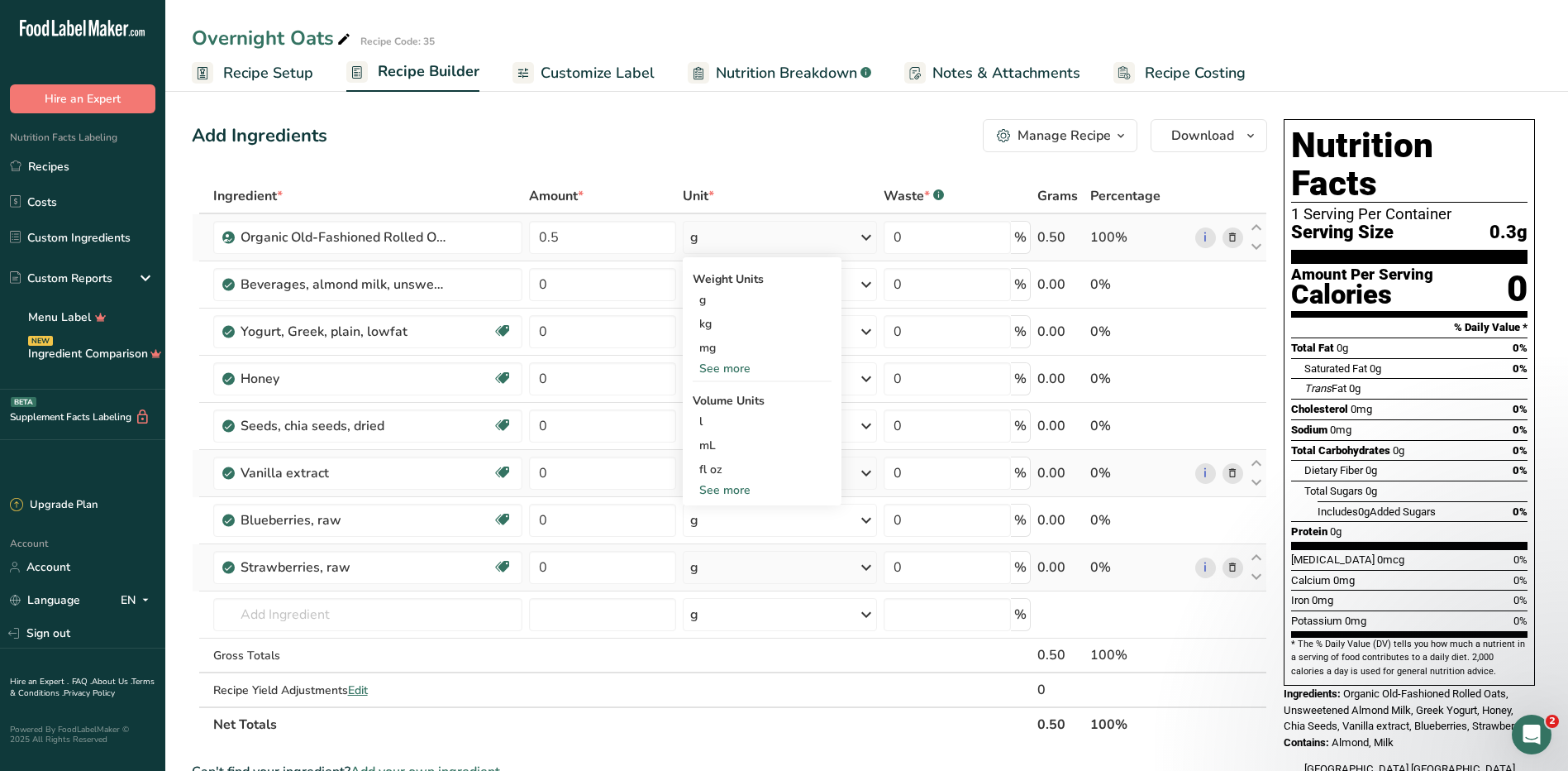
click at [732, 365] on div "See more" at bounding box center [762, 369] width 139 height 18
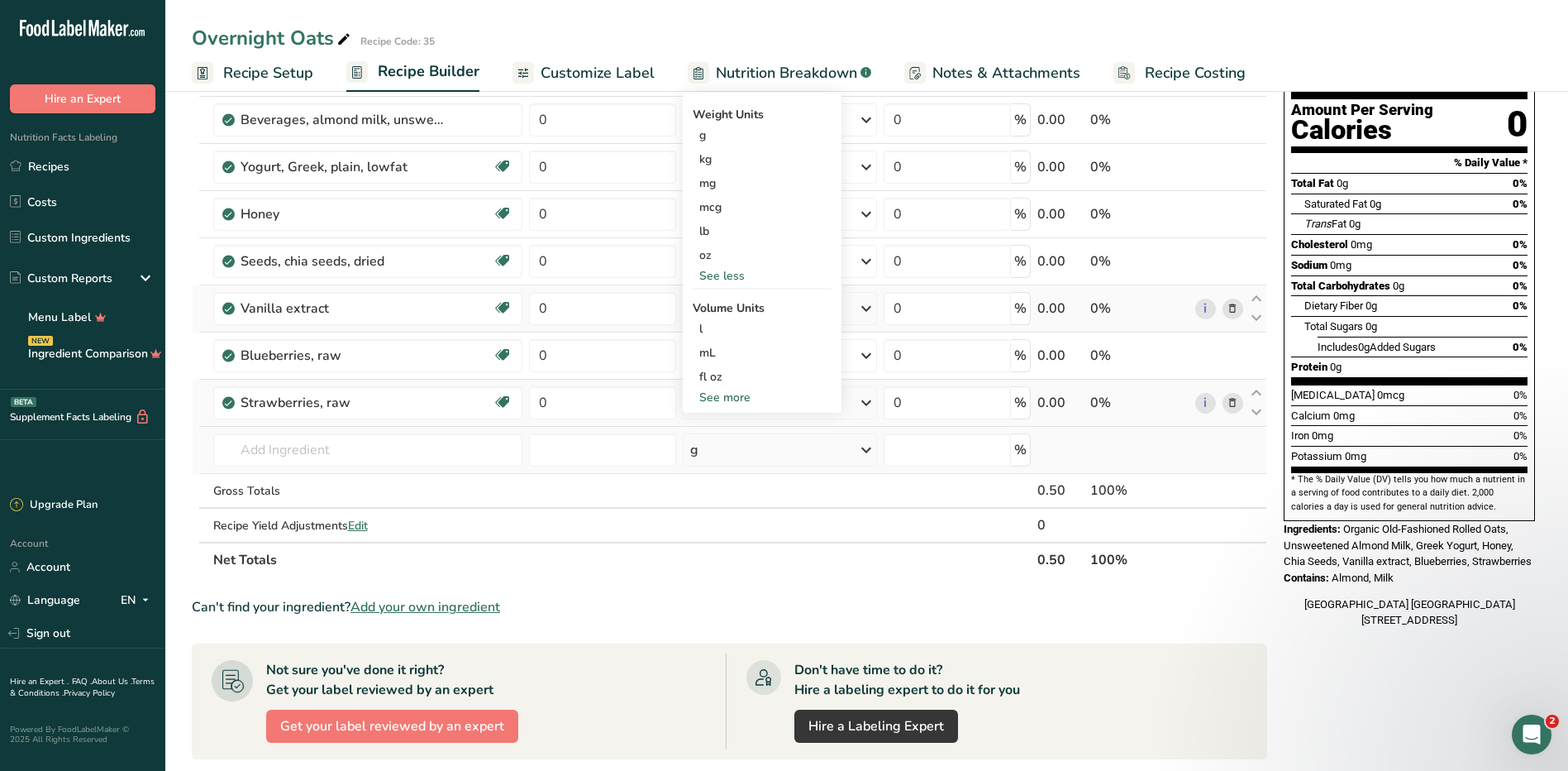
scroll to position [165, 0]
click at [724, 391] on div "See more" at bounding box center [762, 397] width 139 height 18
select select "22"
click at [727, 444] on div "cup" at bounding box center [763, 448] width 126 height 18
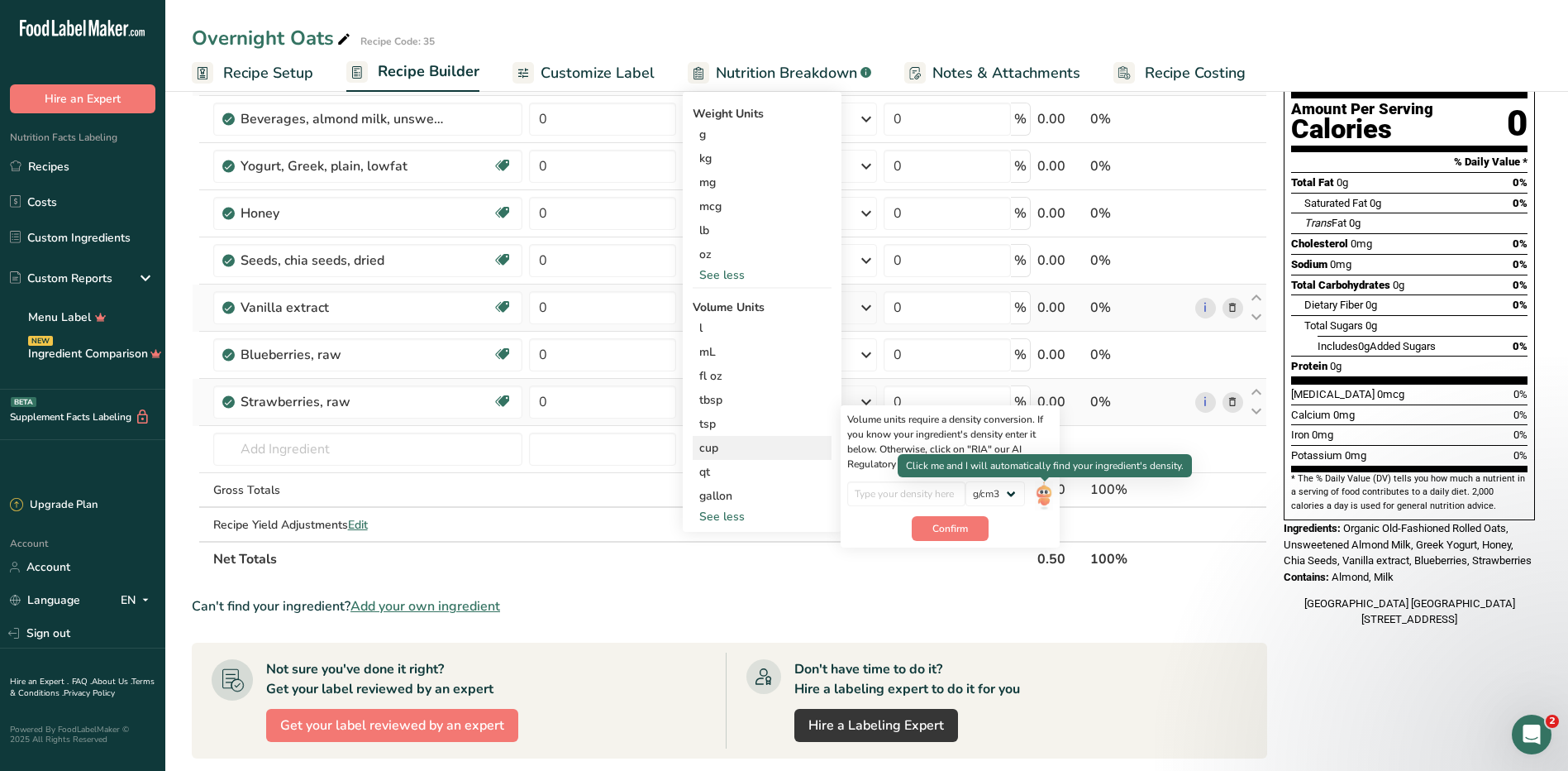
click at [1047, 495] on img at bounding box center [1044, 496] width 18 height 29
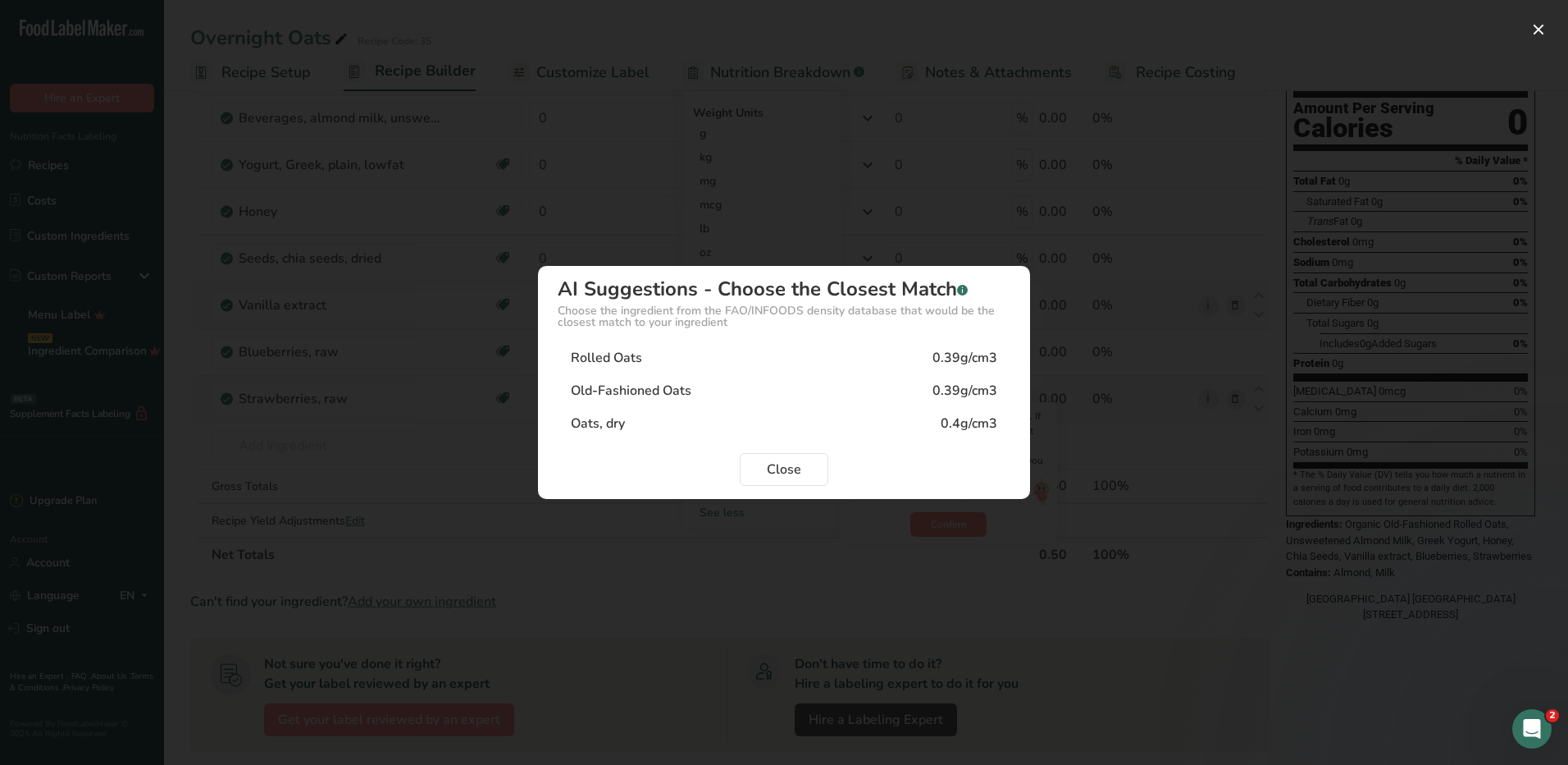
click at [965, 392] on div "0.39g/cm3" at bounding box center [965, 390] width 65 height 19
type input "0.39"
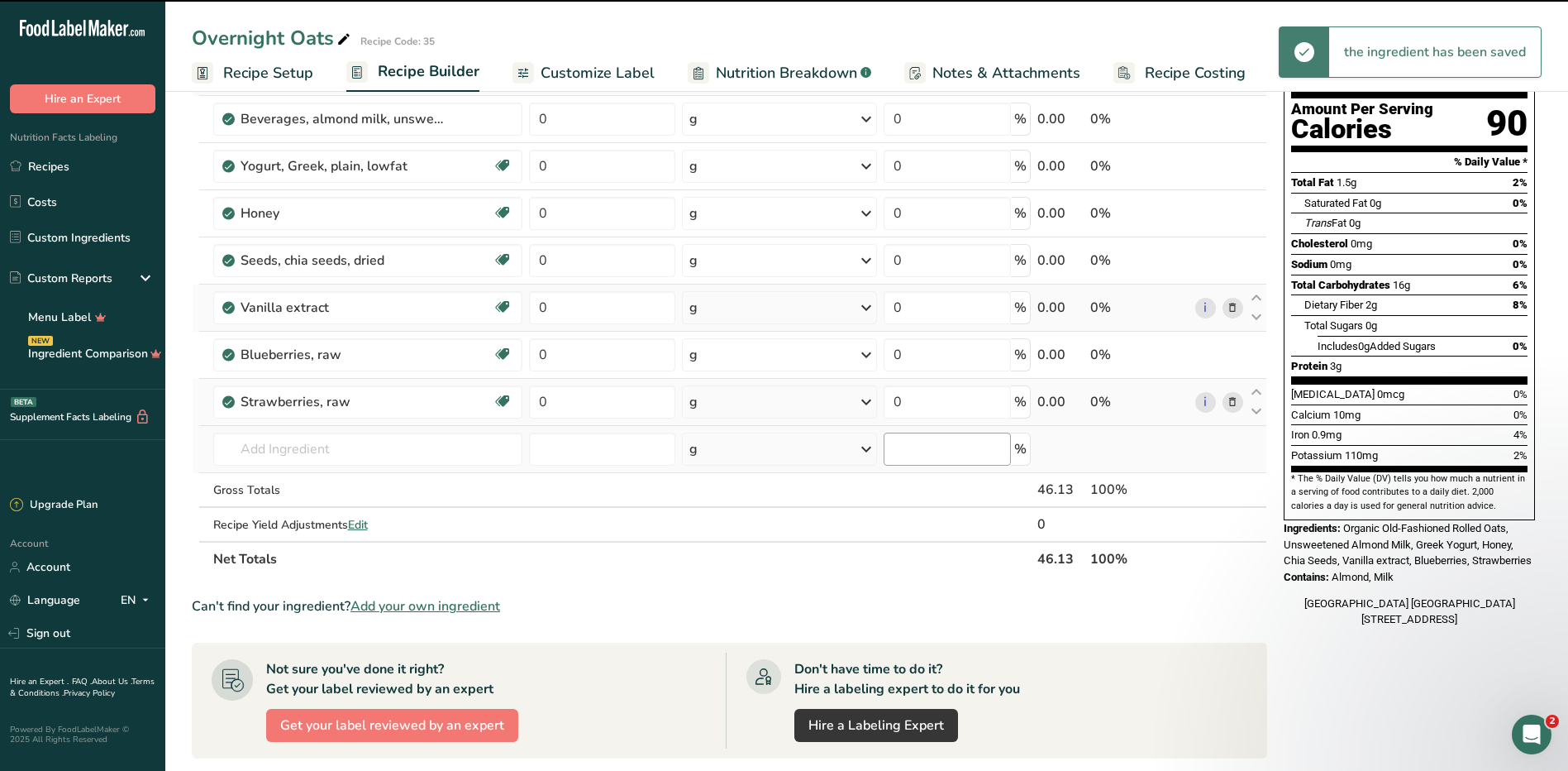
scroll to position [0, 0]
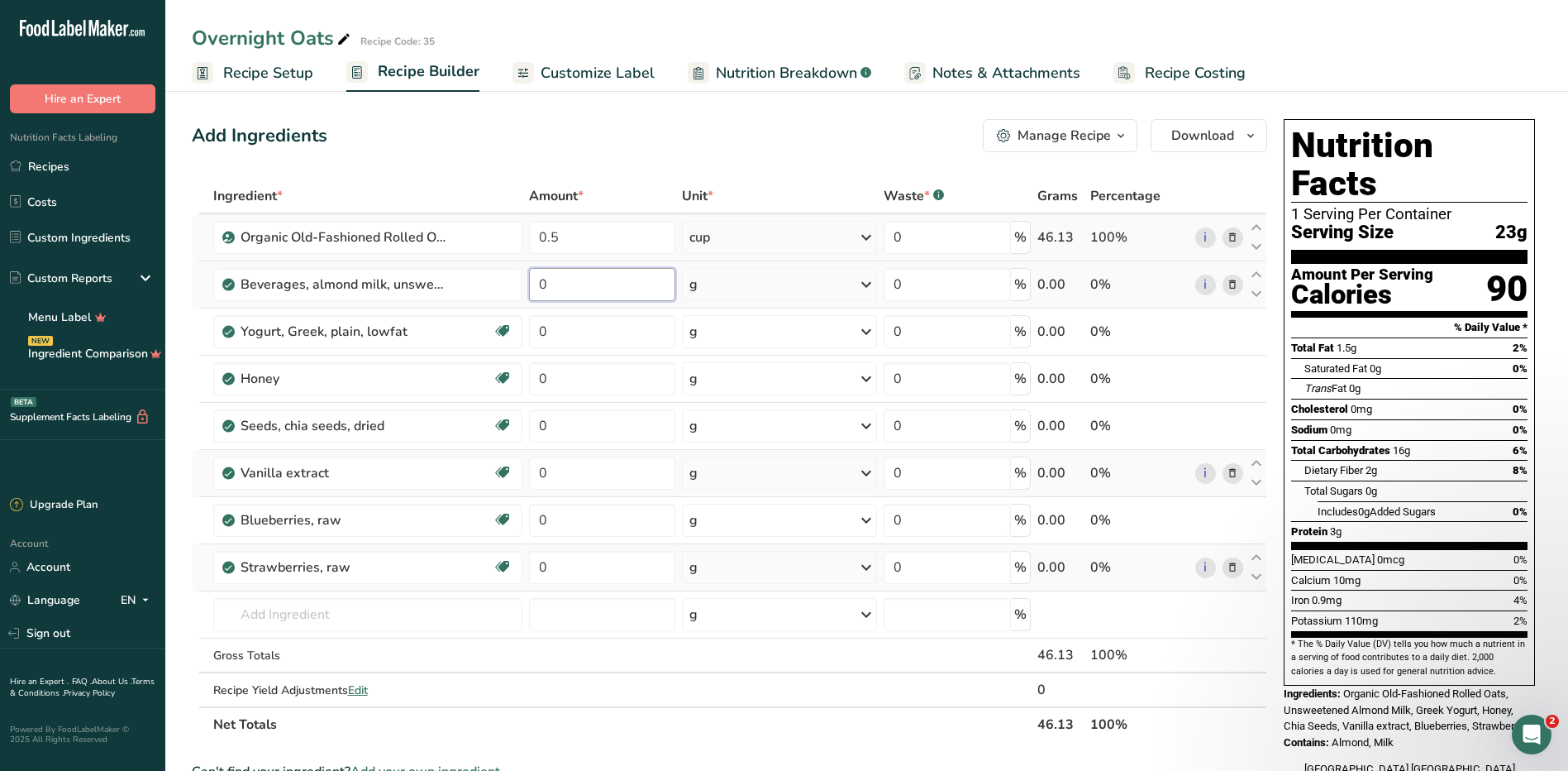
click at [600, 290] on input "0" at bounding box center [602, 284] width 147 height 33
type input "0.5"
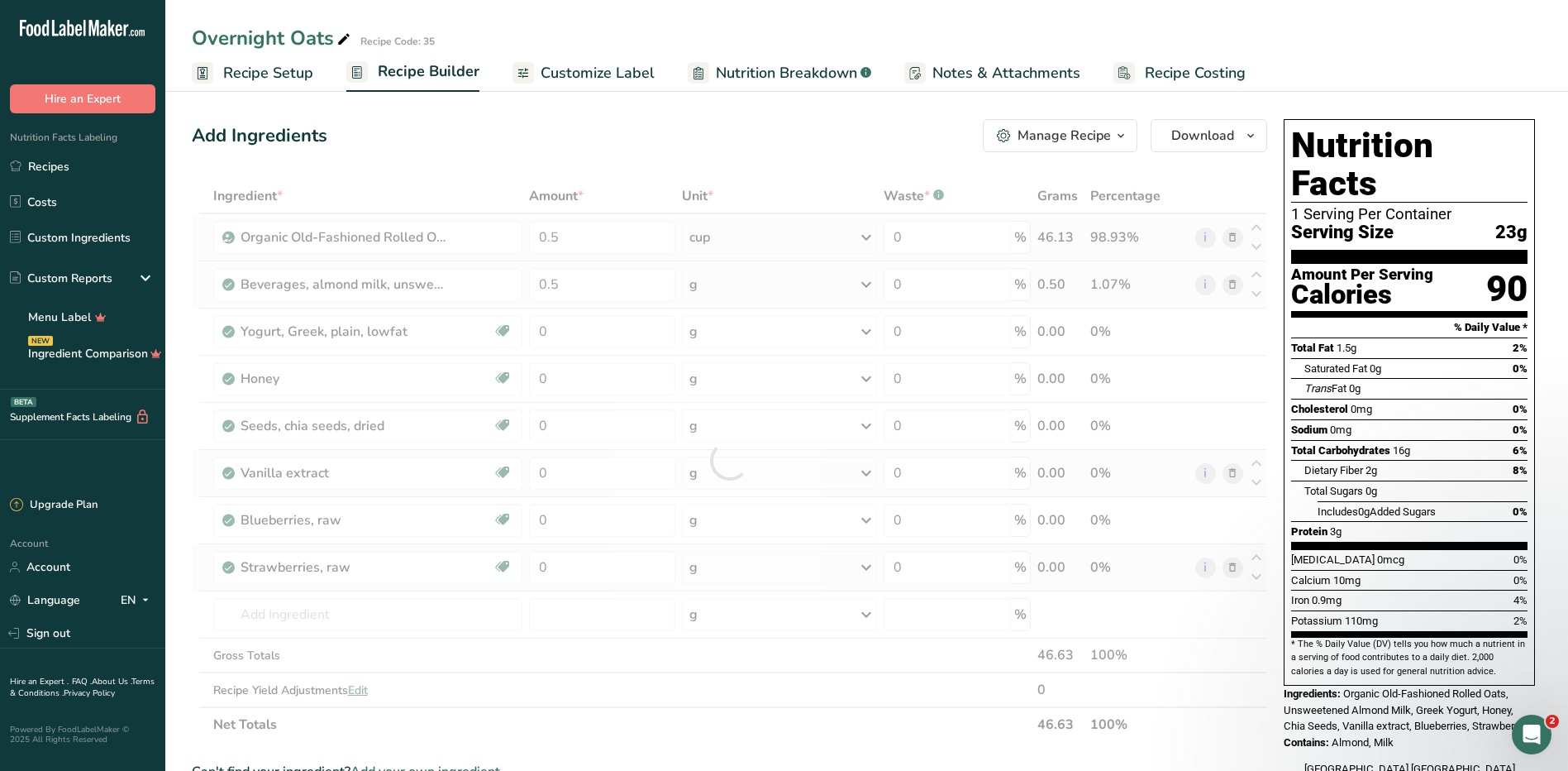
click at [812, 292] on div "Ingredient * Amount * Unit * Waste * .a-a{fill:#347362;}.b-a{fill:#fff;} Grams …" at bounding box center [729, 460] width 1075 height 563
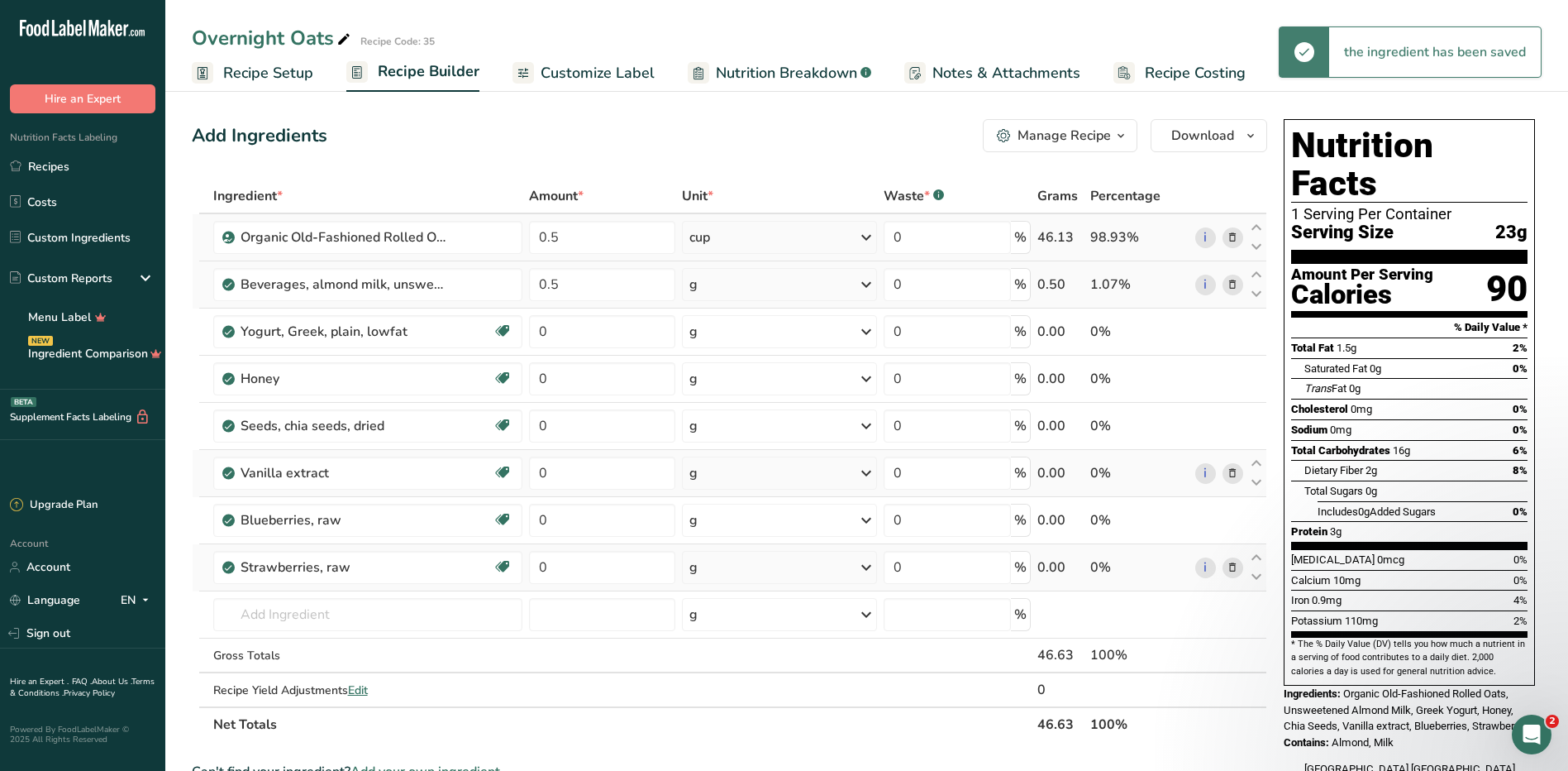
click at [798, 278] on div "g" at bounding box center [780, 284] width 195 height 33
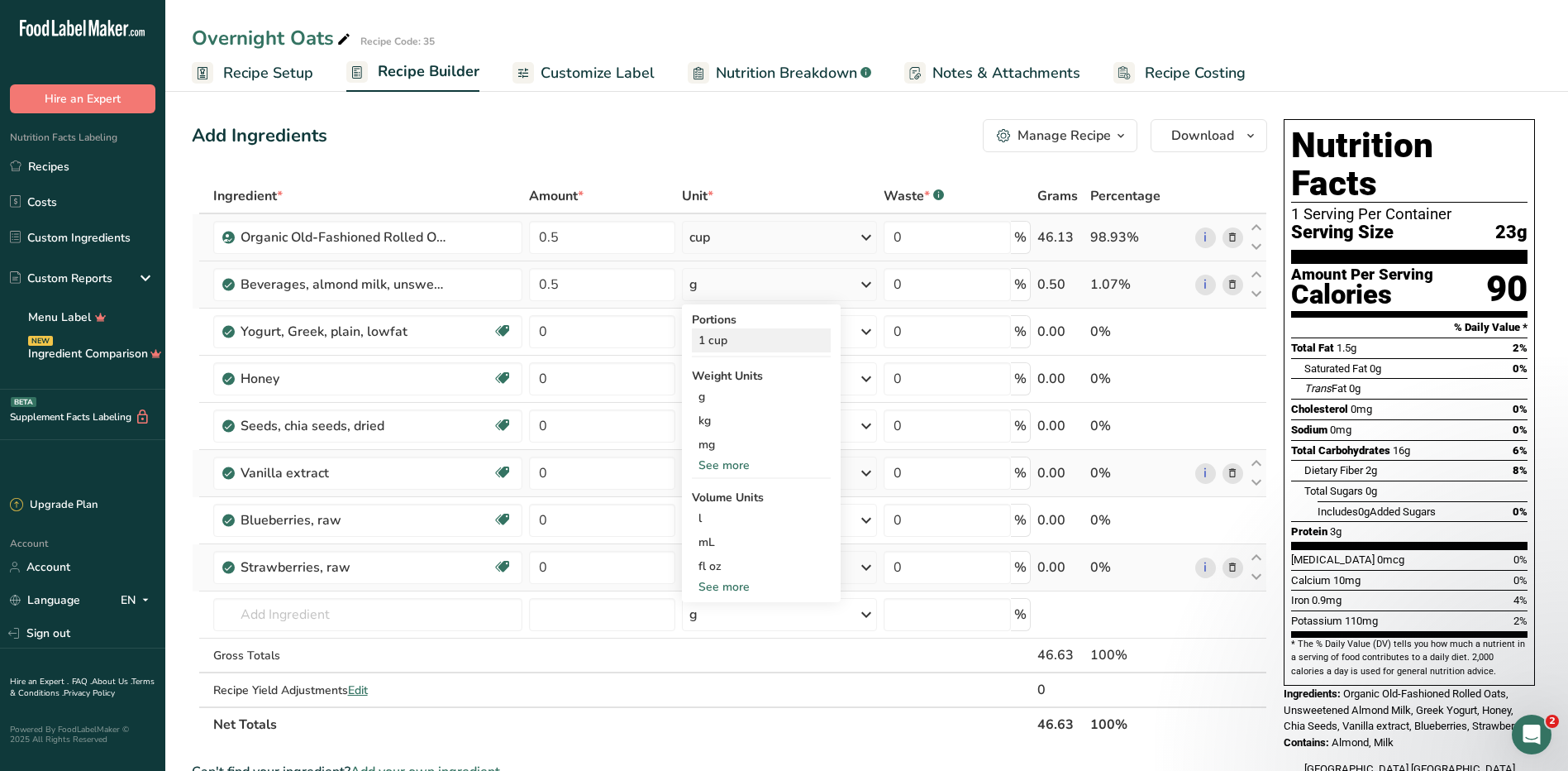
click at [733, 346] on div "1 cup" at bounding box center [761, 340] width 139 height 24
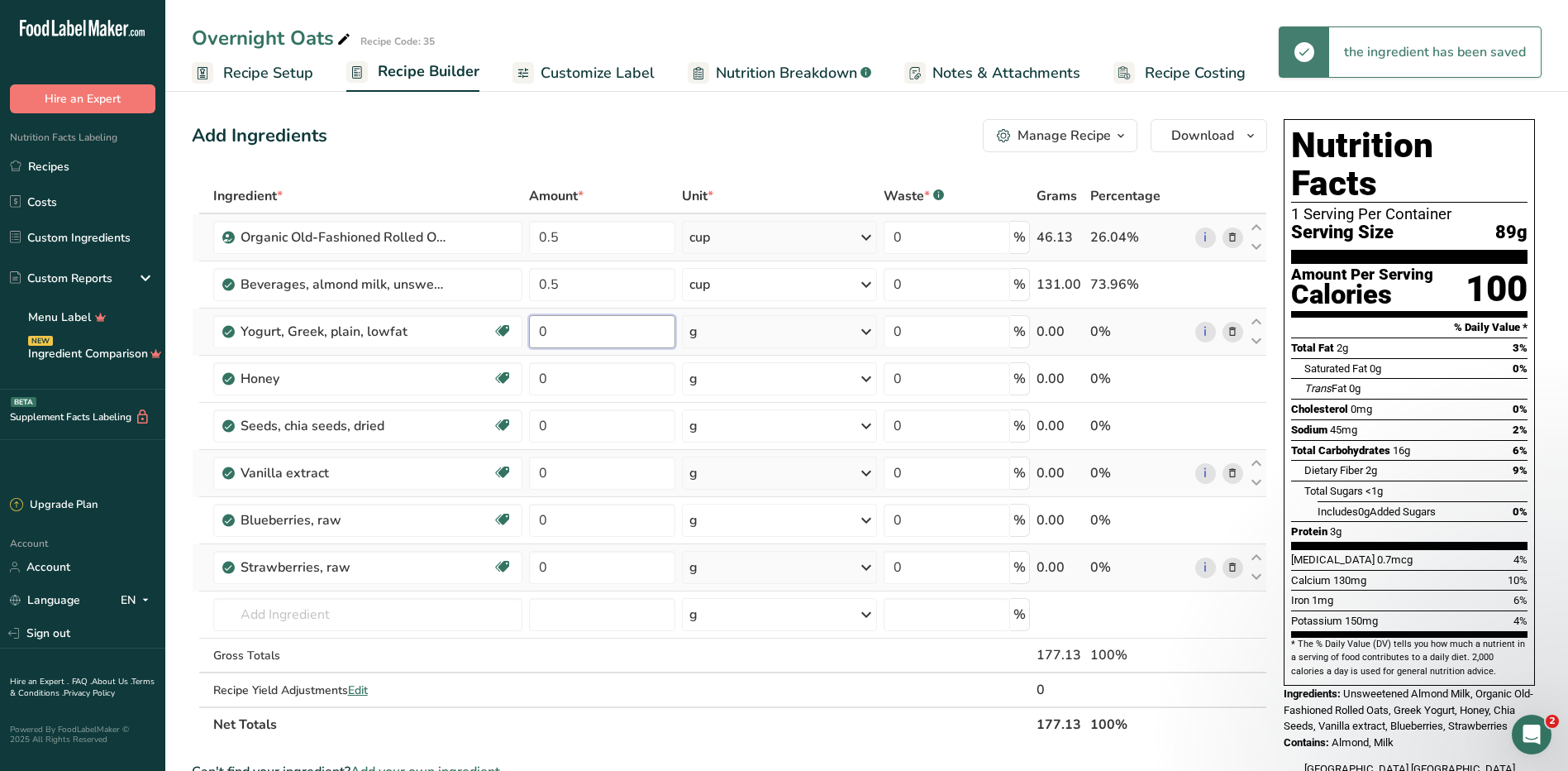
click at [587, 331] on input "0" at bounding box center [602, 331] width 147 height 33
type input "1"
type input "0"
type input "4"
click at [731, 327] on div "Ingredient * Amount * Unit * Waste * .a-a{fill:#347362;}.b-a{fill:#fff;} Grams …" at bounding box center [729, 460] width 1075 height 563
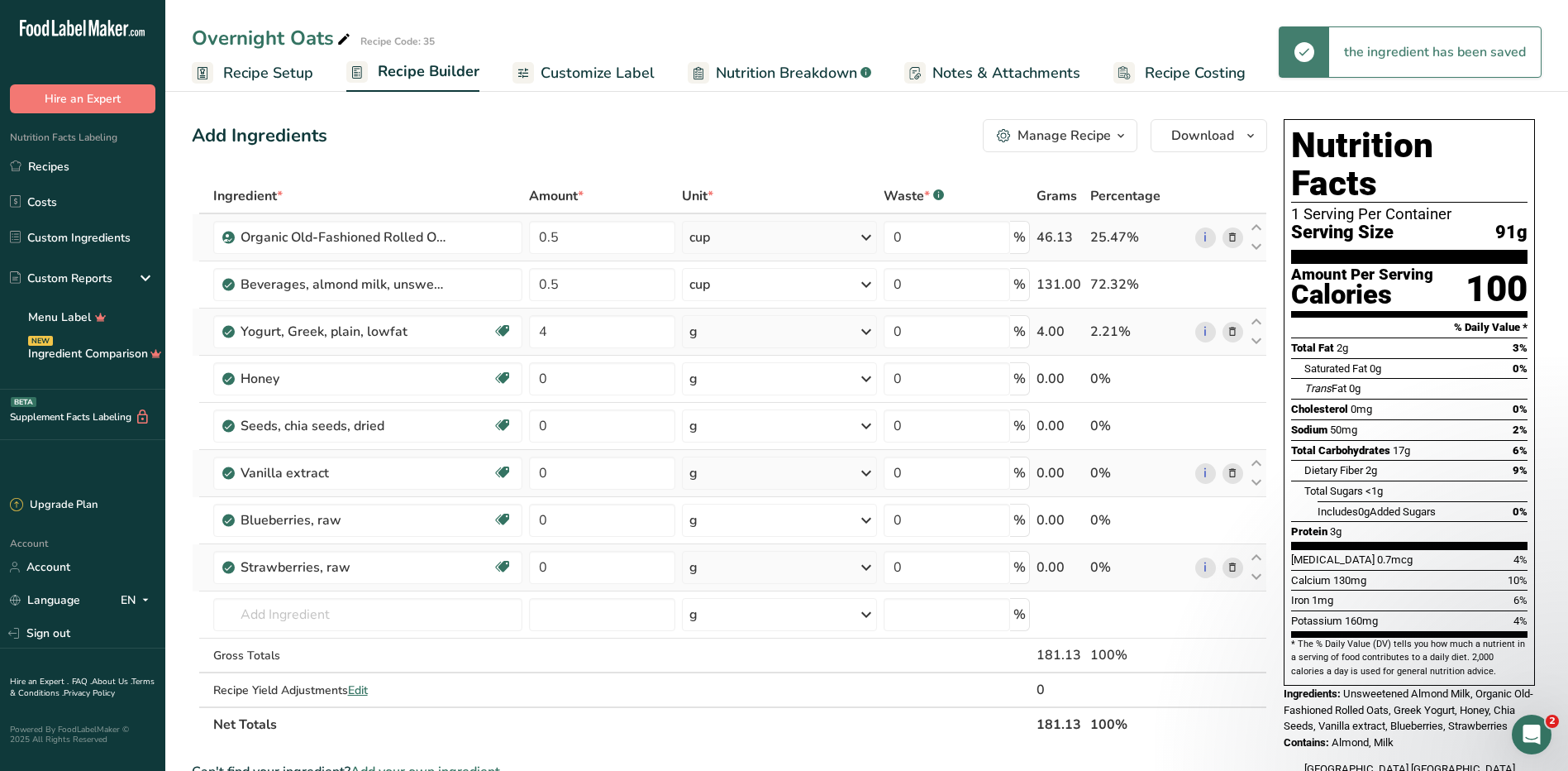
click at [735, 329] on div "g" at bounding box center [780, 331] width 195 height 33
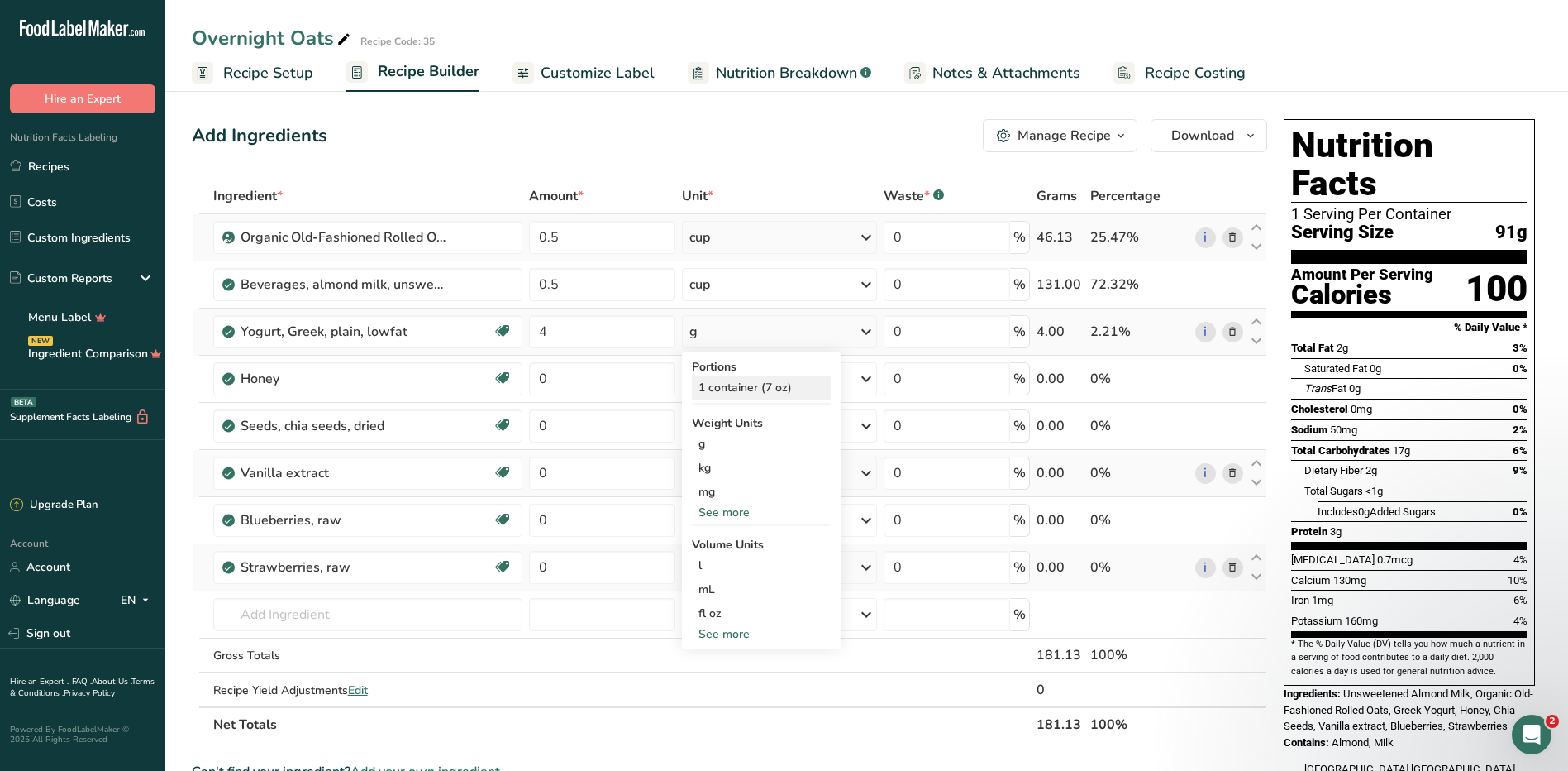
click at [779, 394] on div "1 container (7 oz)" at bounding box center [761, 387] width 139 height 24
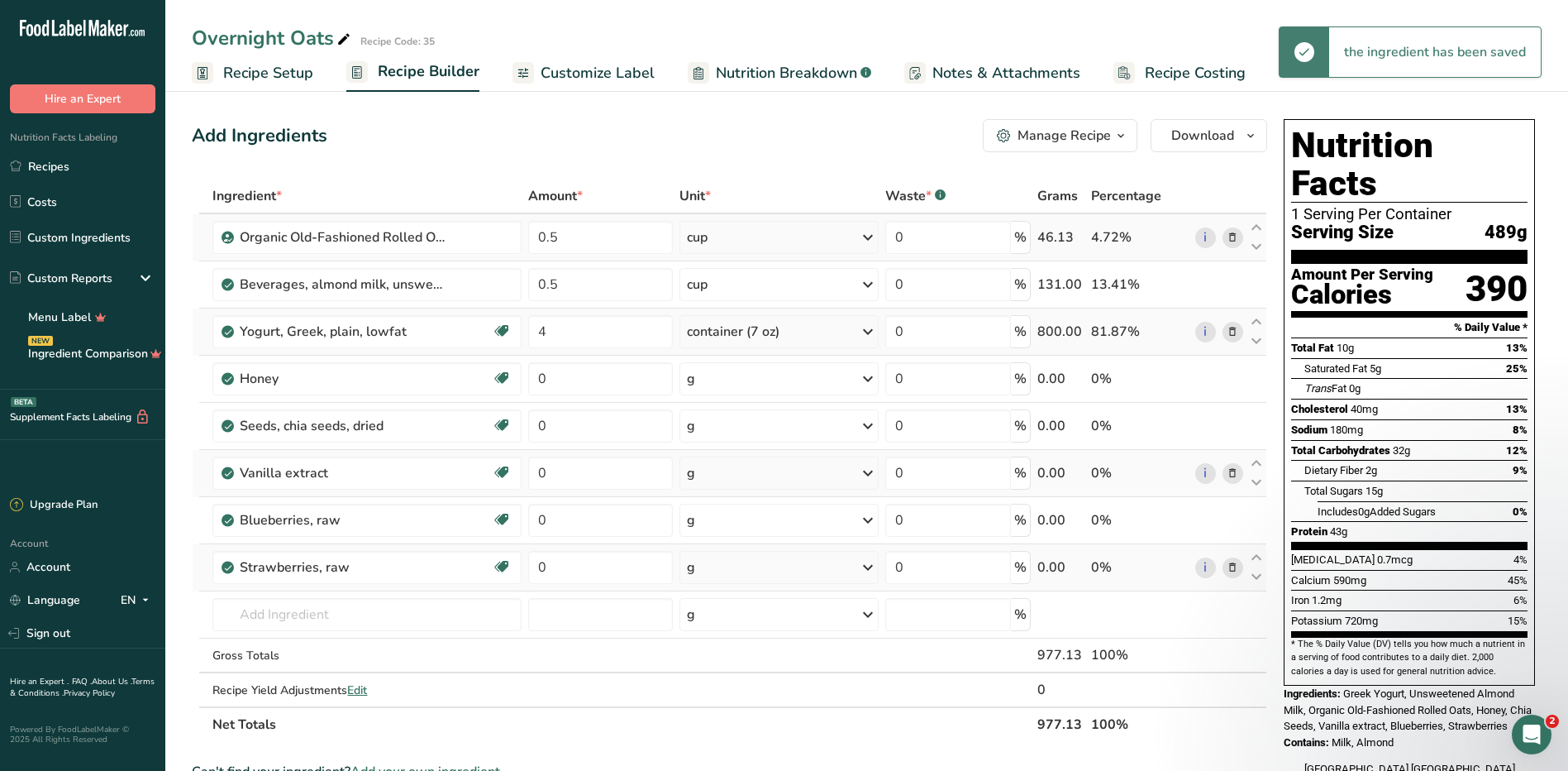
click at [813, 340] on div "container (7 oz)" at bounding box center [779, 331] width 199 height 33
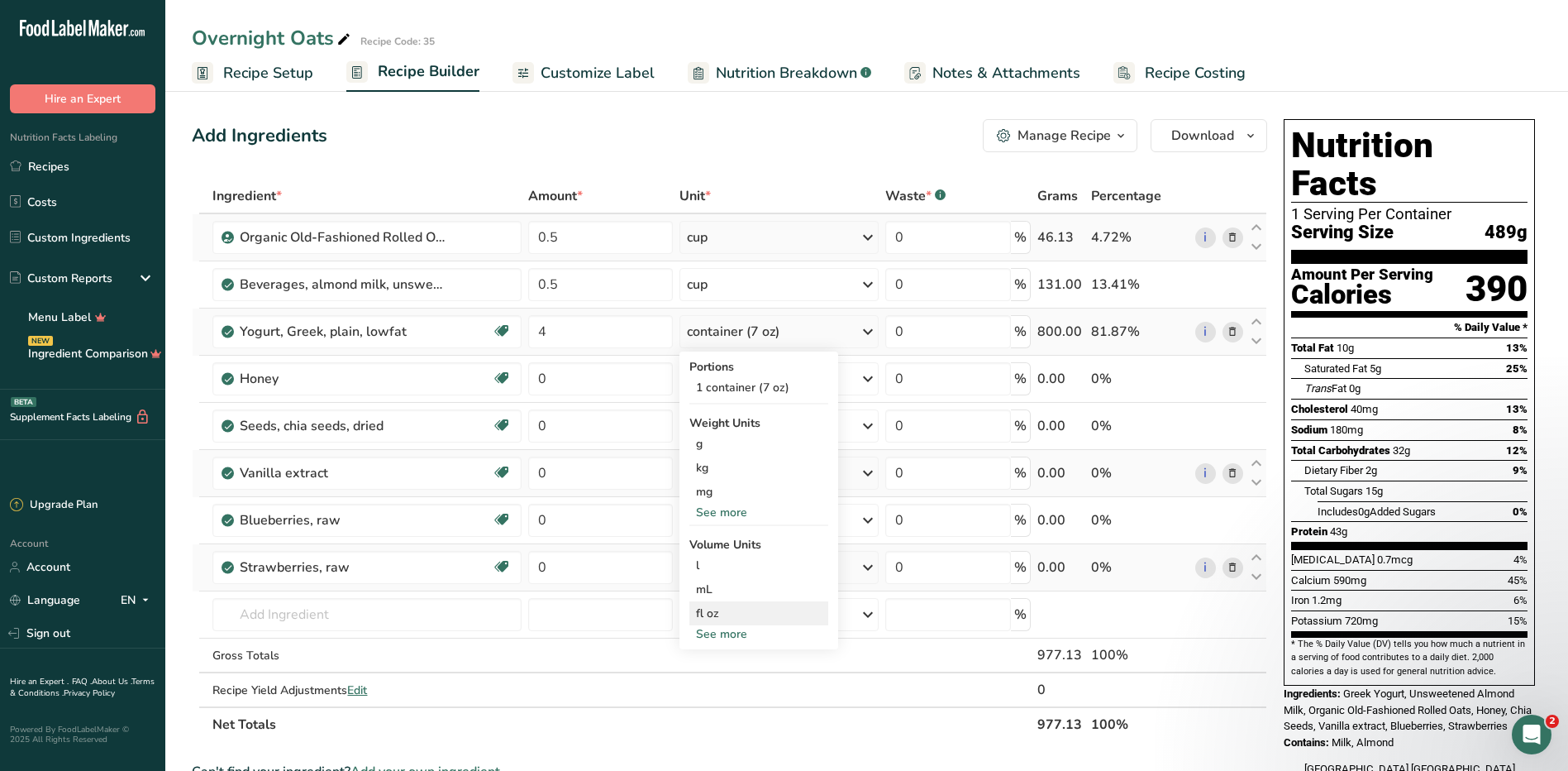
click at [742, 610] on div "fl oz" at bounding box center [759, 614] width 126 height 18
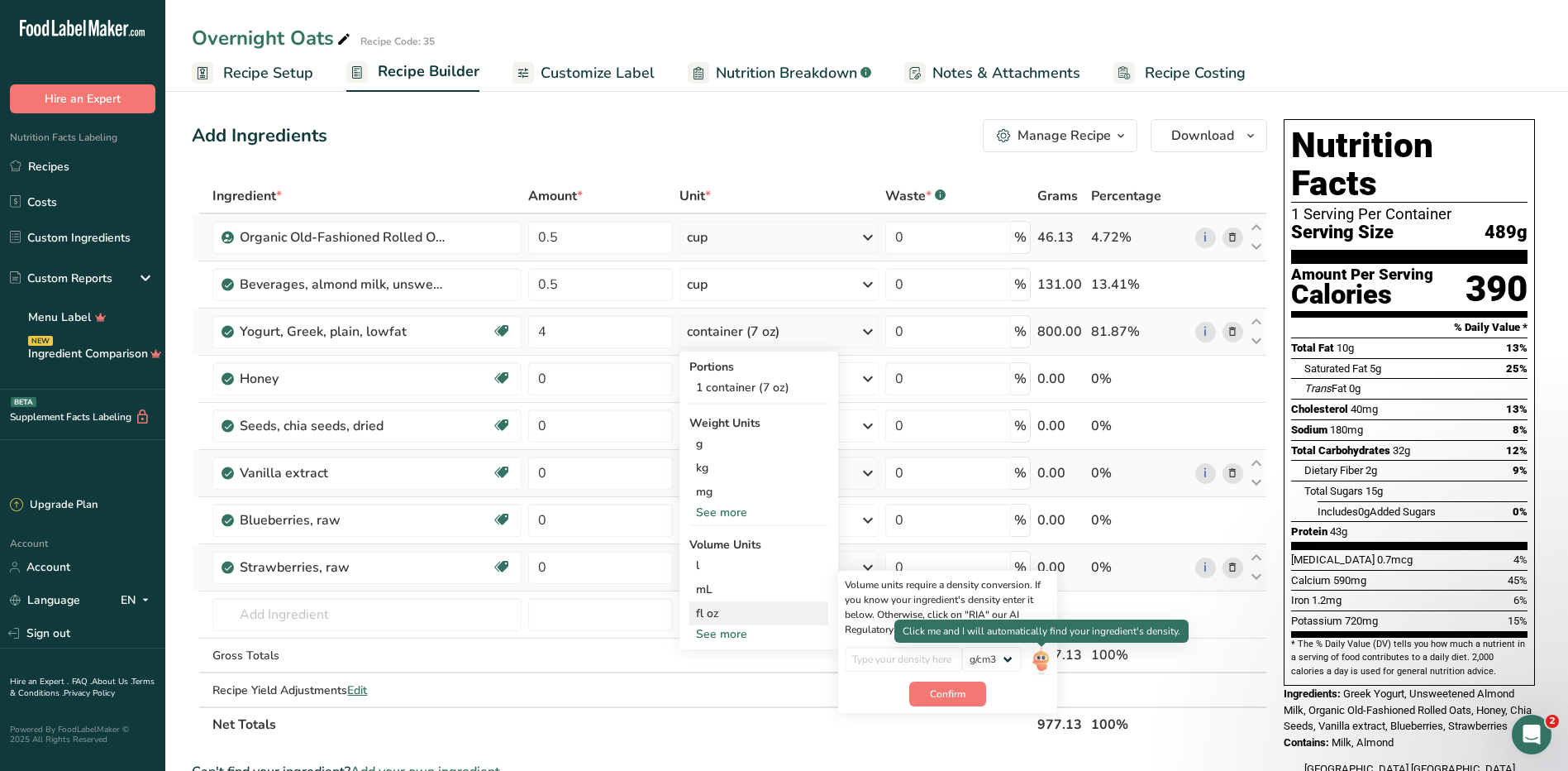
click at [1044, 658] on img at bounding box center [1041, 661] width 18 height 29
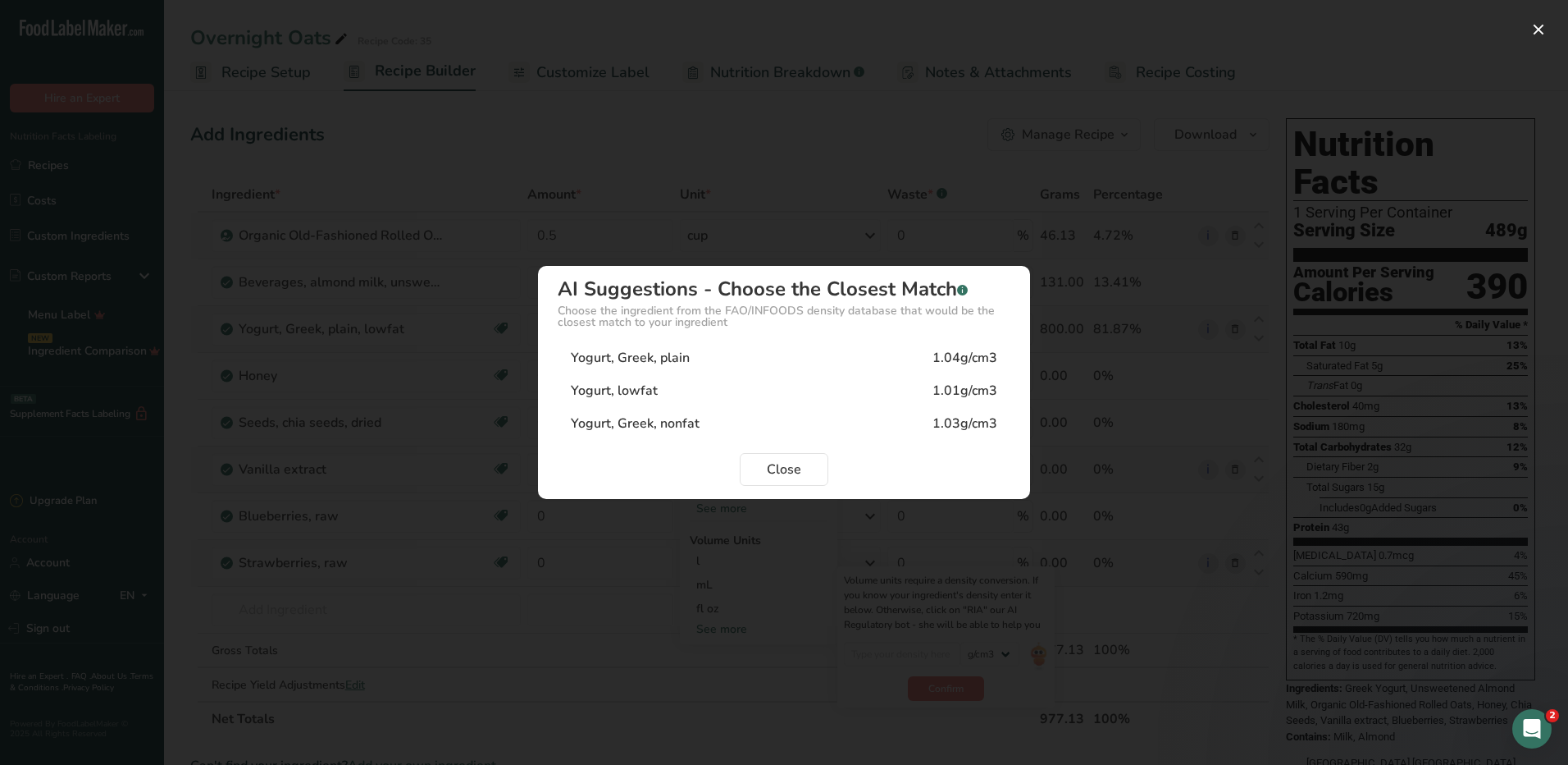
click at [970, 392] on div "1.01g/cm3" at bounding box center [965, 390] width 65 height 19
type input "1.01"
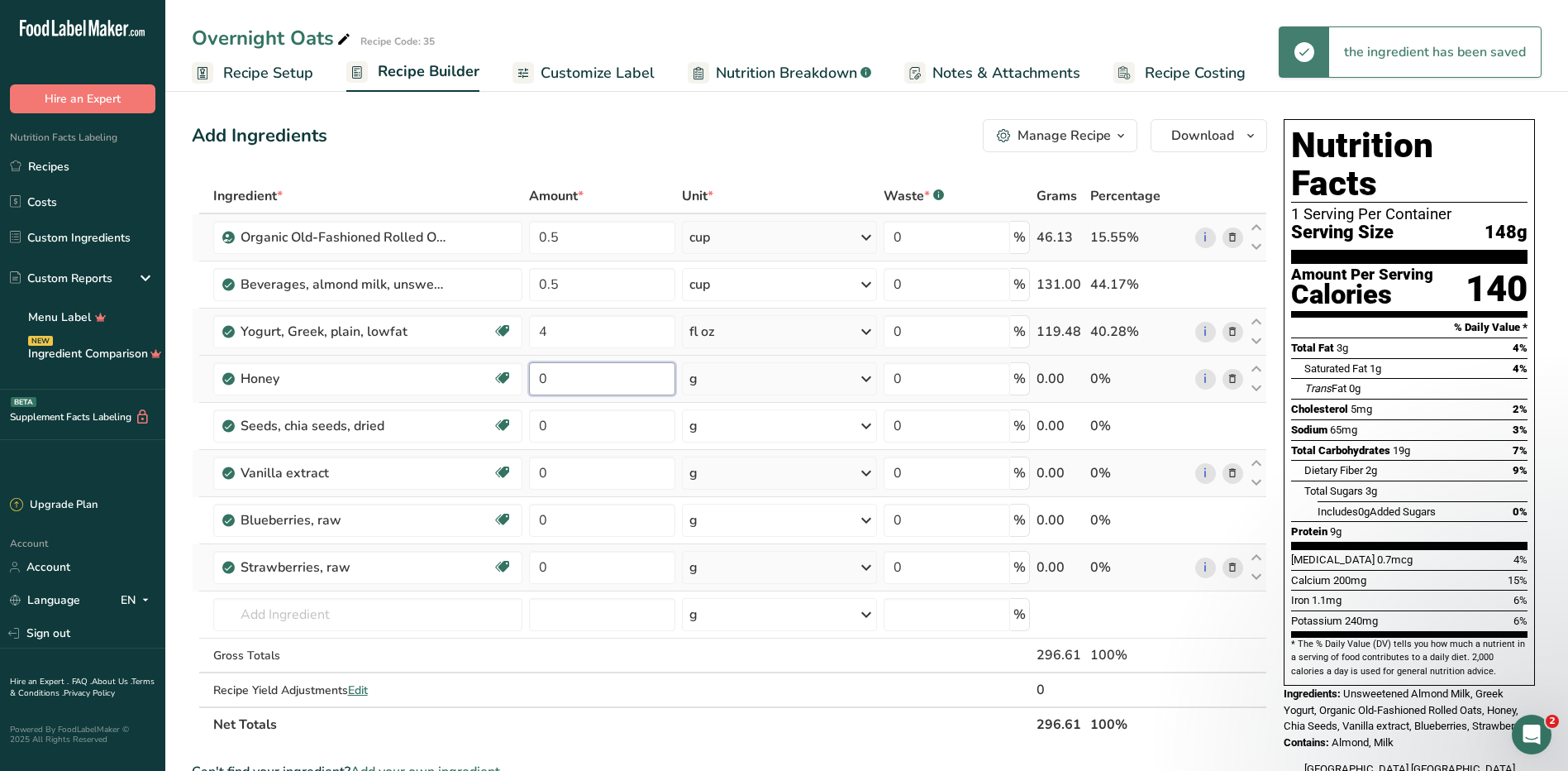
click at [620, 383] on input "0" at bounding box center [602, 378] width 147 height 33
type input "2"
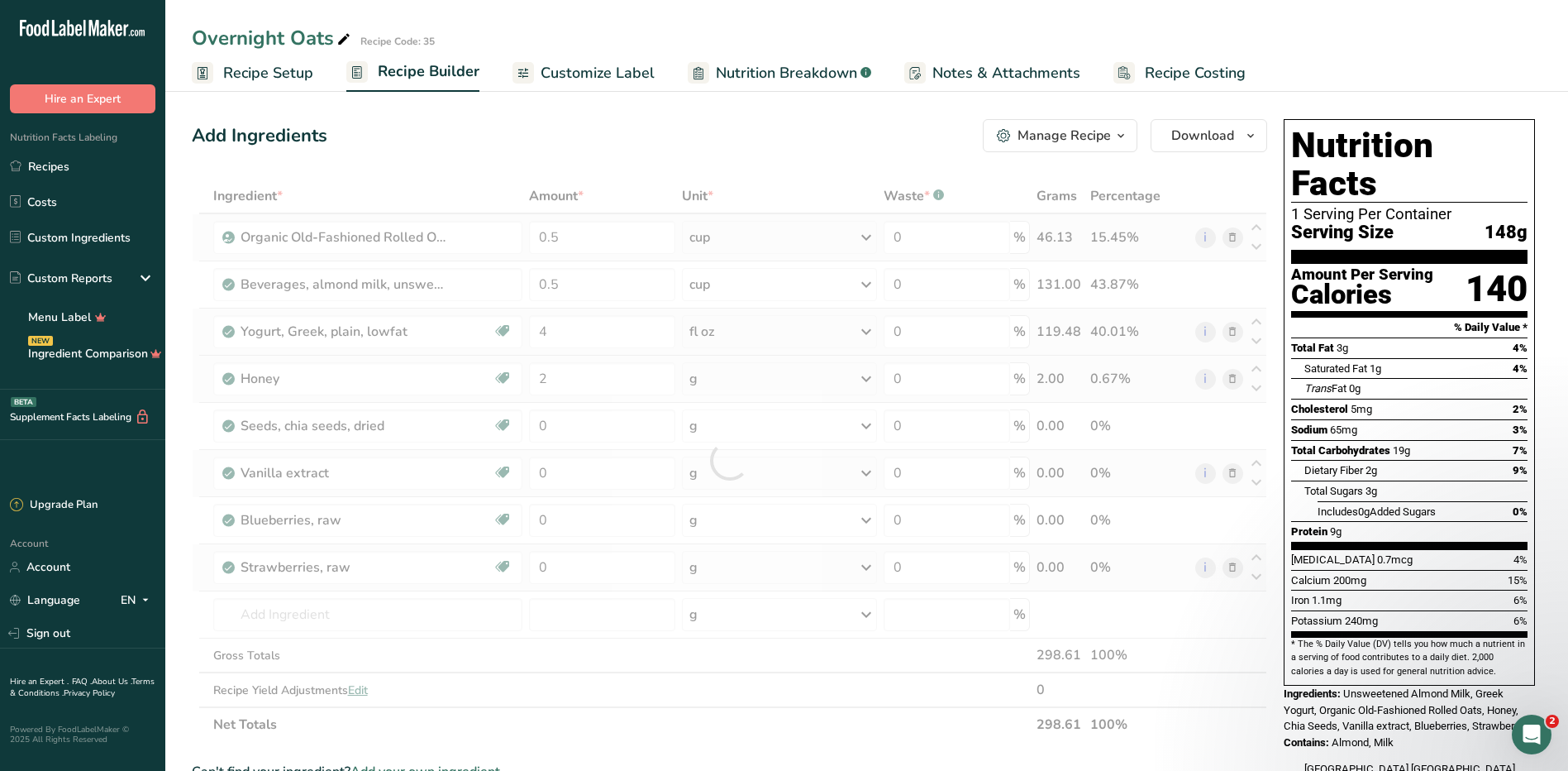
click at [711, 374] on div "Ingredient * Amount * Unit * Waste * .a-a{fill:#347362;}.b-a{fill:#fff;} Grams …" at bounding box center [729, 460] width 1075 height 563
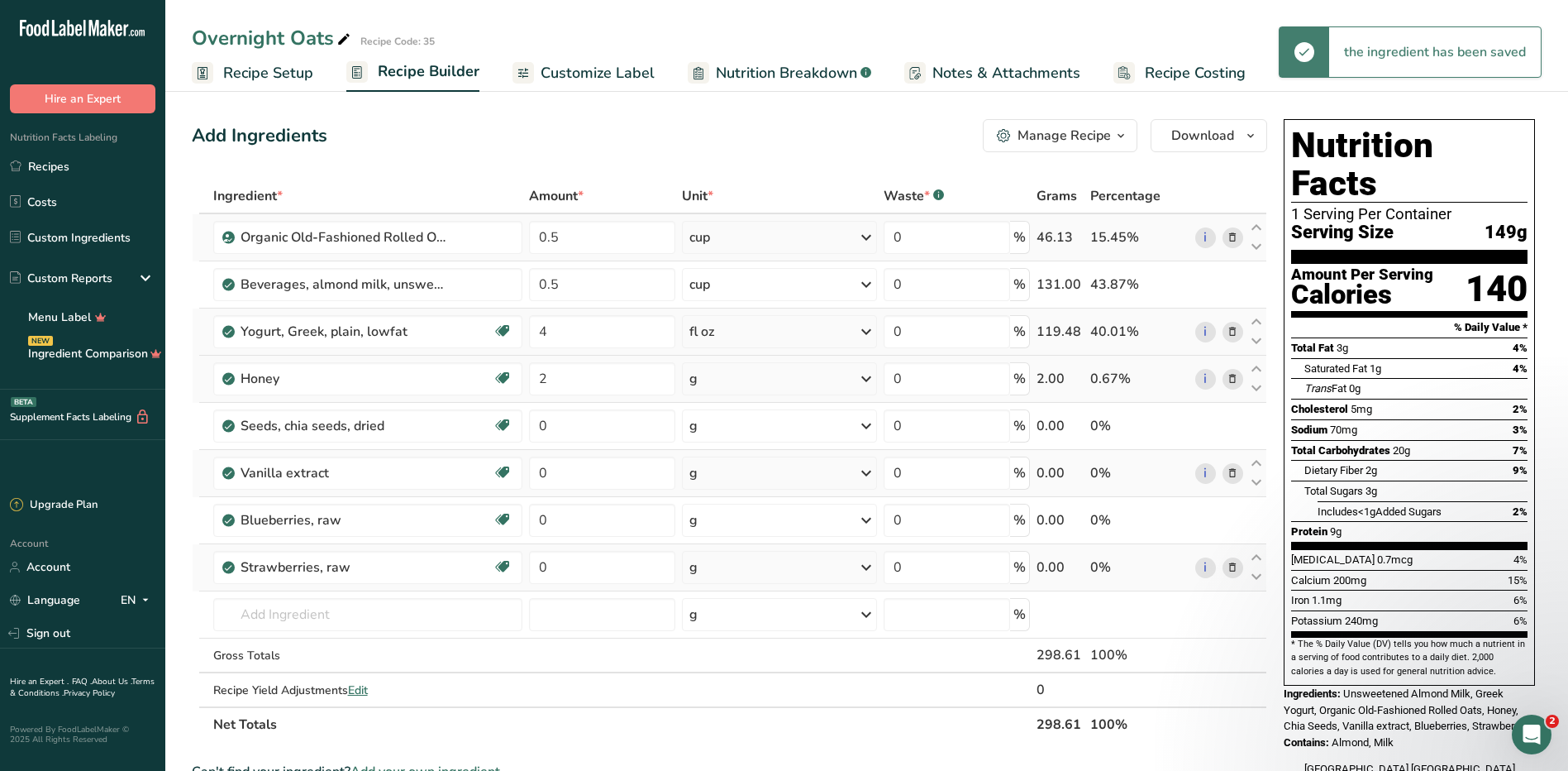
click at [714, 378] on div "g" at bounding box center [780, 378] width 195 height 33
click at [788, 465] on div "1 tbsp" at bounding box center [761, 458] width 139 height 24
click at [727, 379] on div "tbsp" at bounding box center [780, 378] width 195 height 33
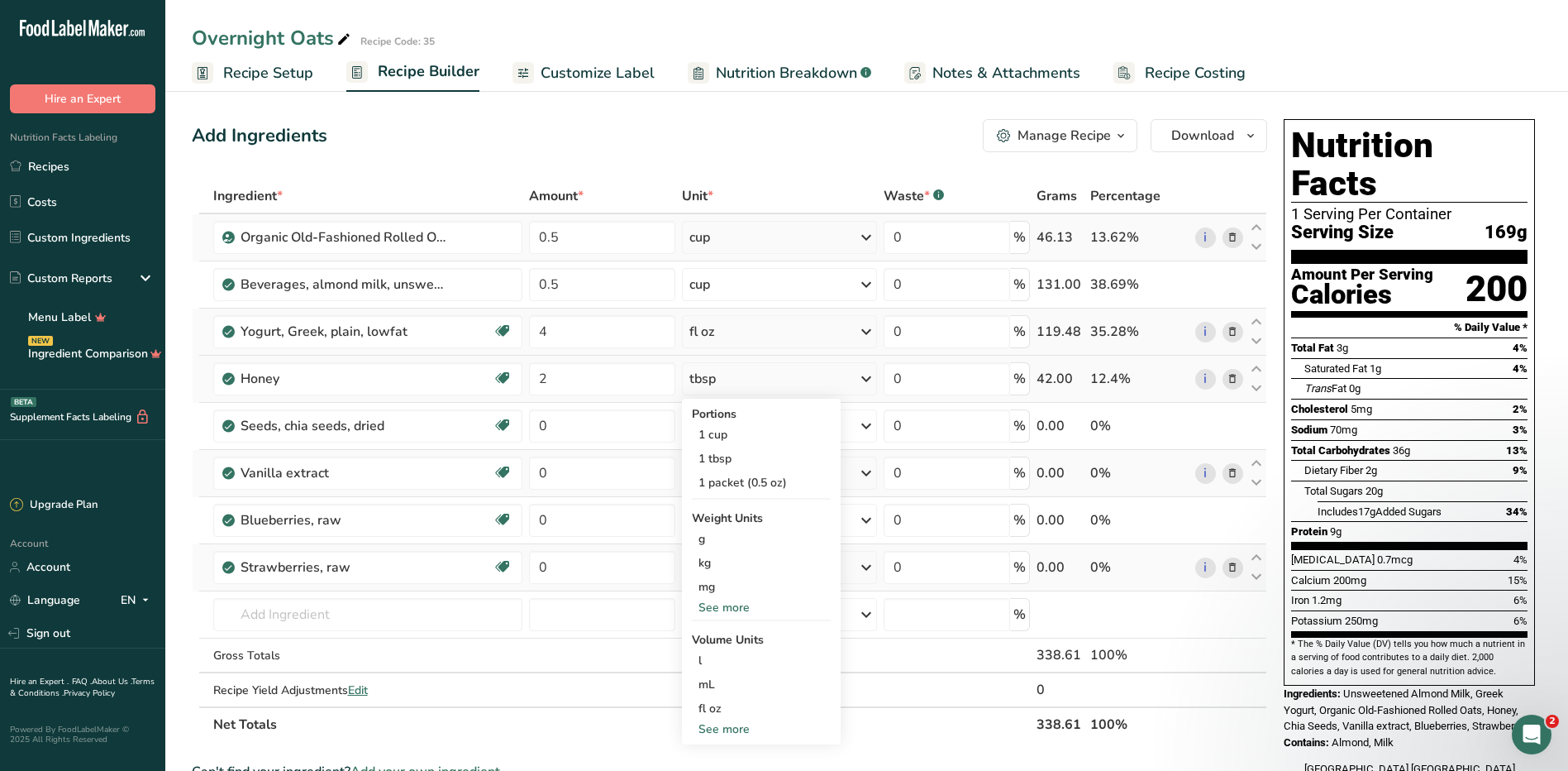
click at [725, 734] on div "See more" at bounding box center [761, 729] width 139 height 18
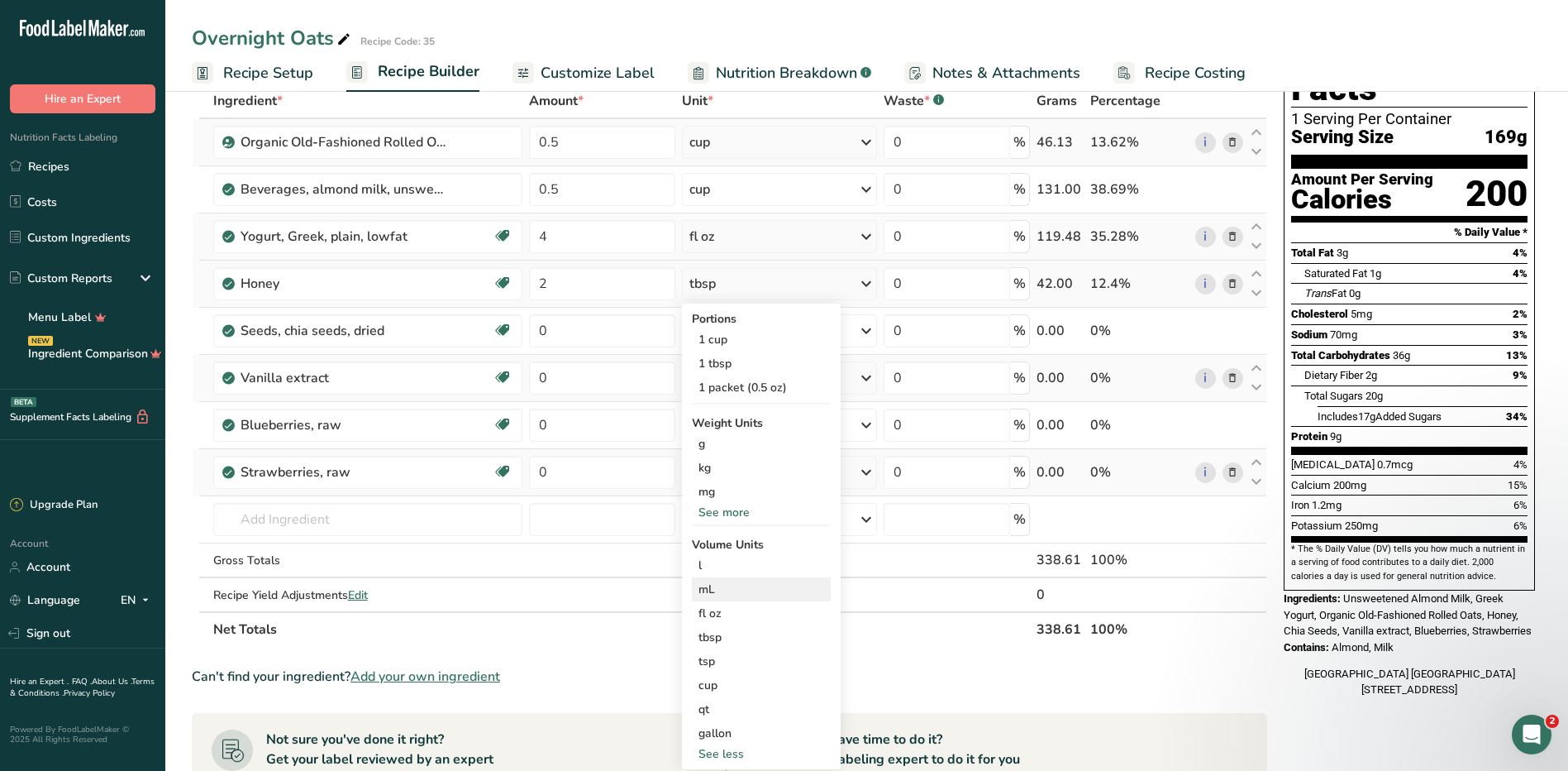
scroll to position [248, 0]
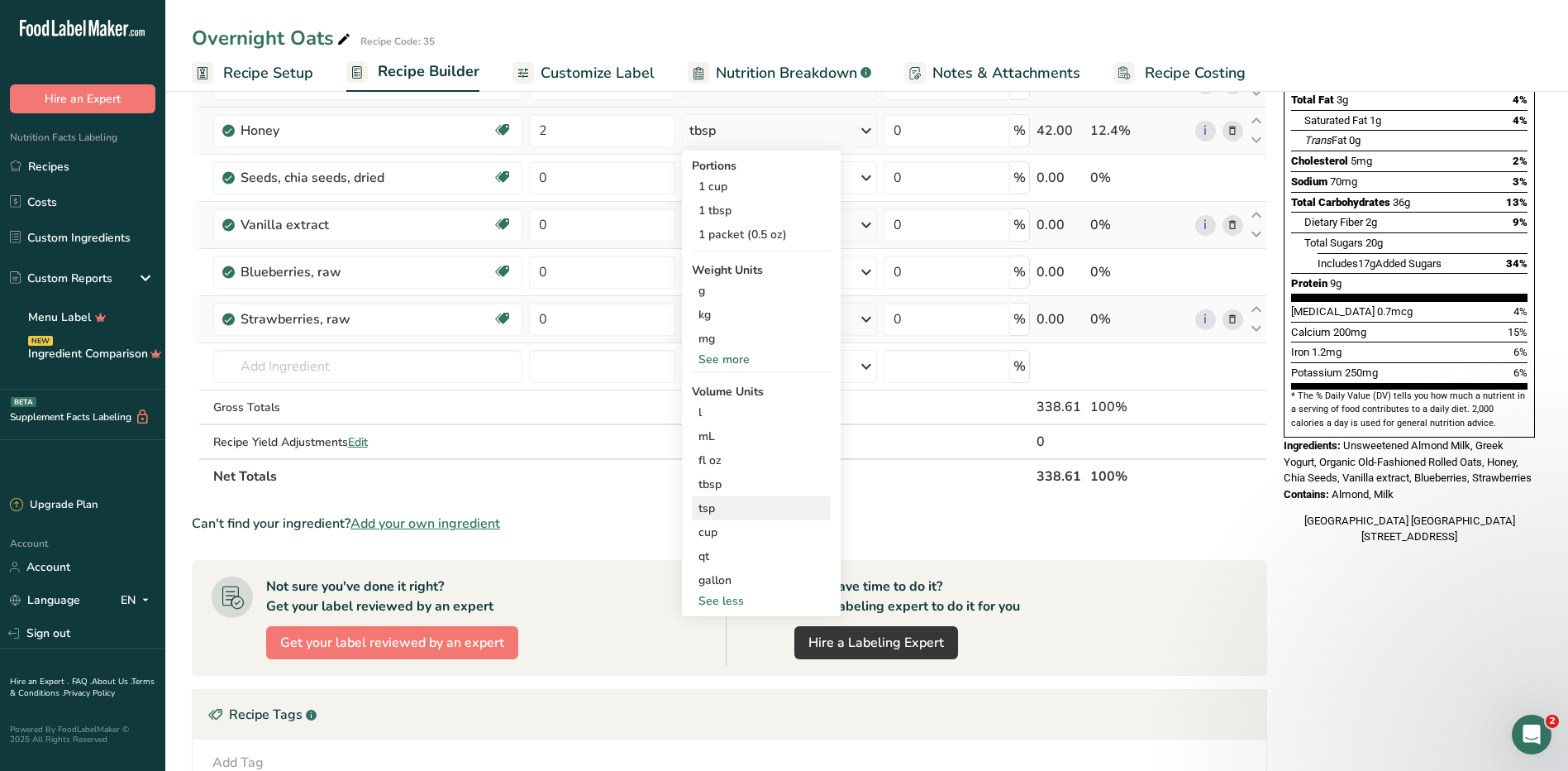
click at [728, 510] on div "tsp" at bounding box center [762, 508] width 126 height 18
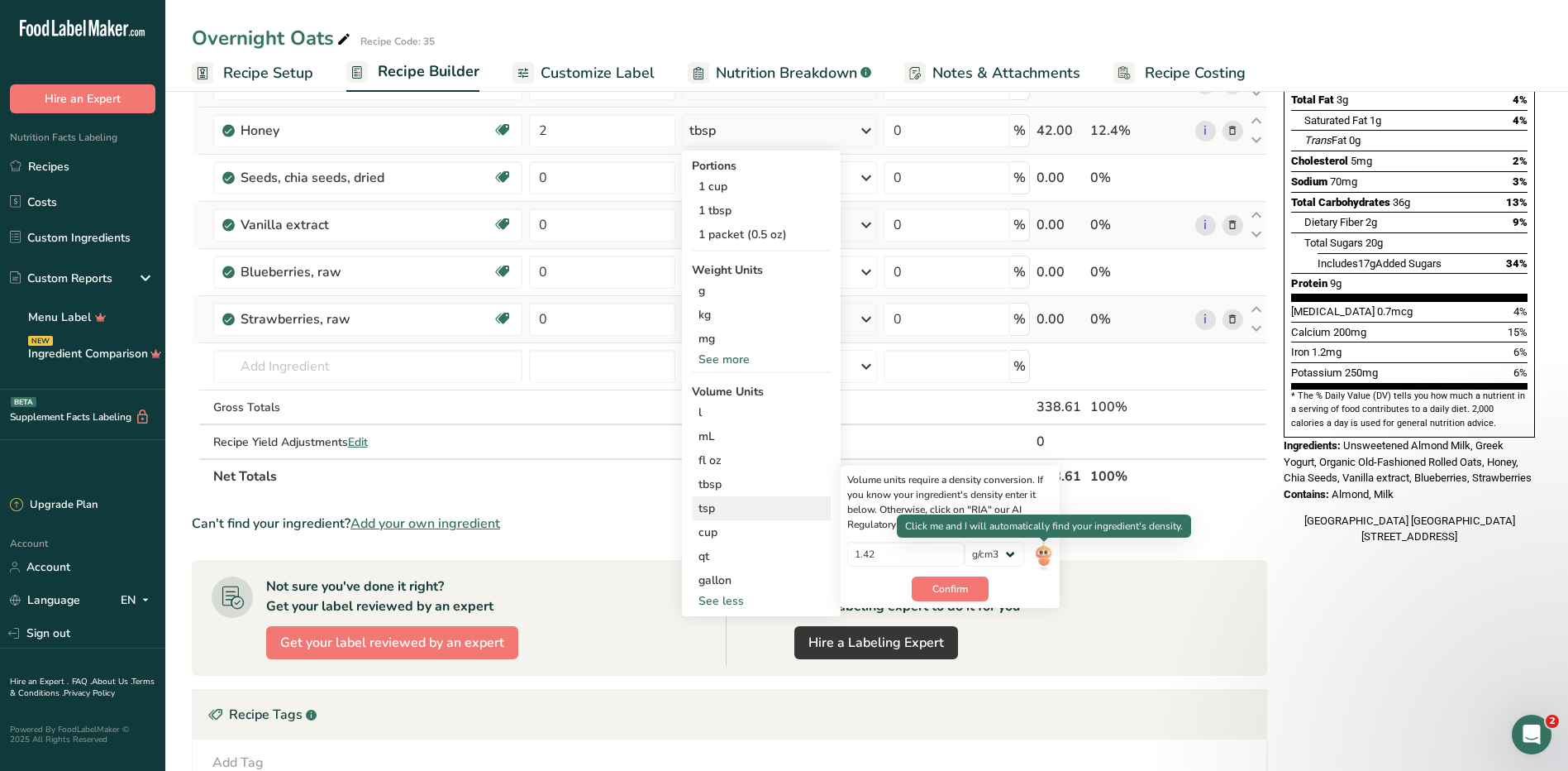
click at [1041, 546] on img at bounding box center [1043, 556] width 18 height 29
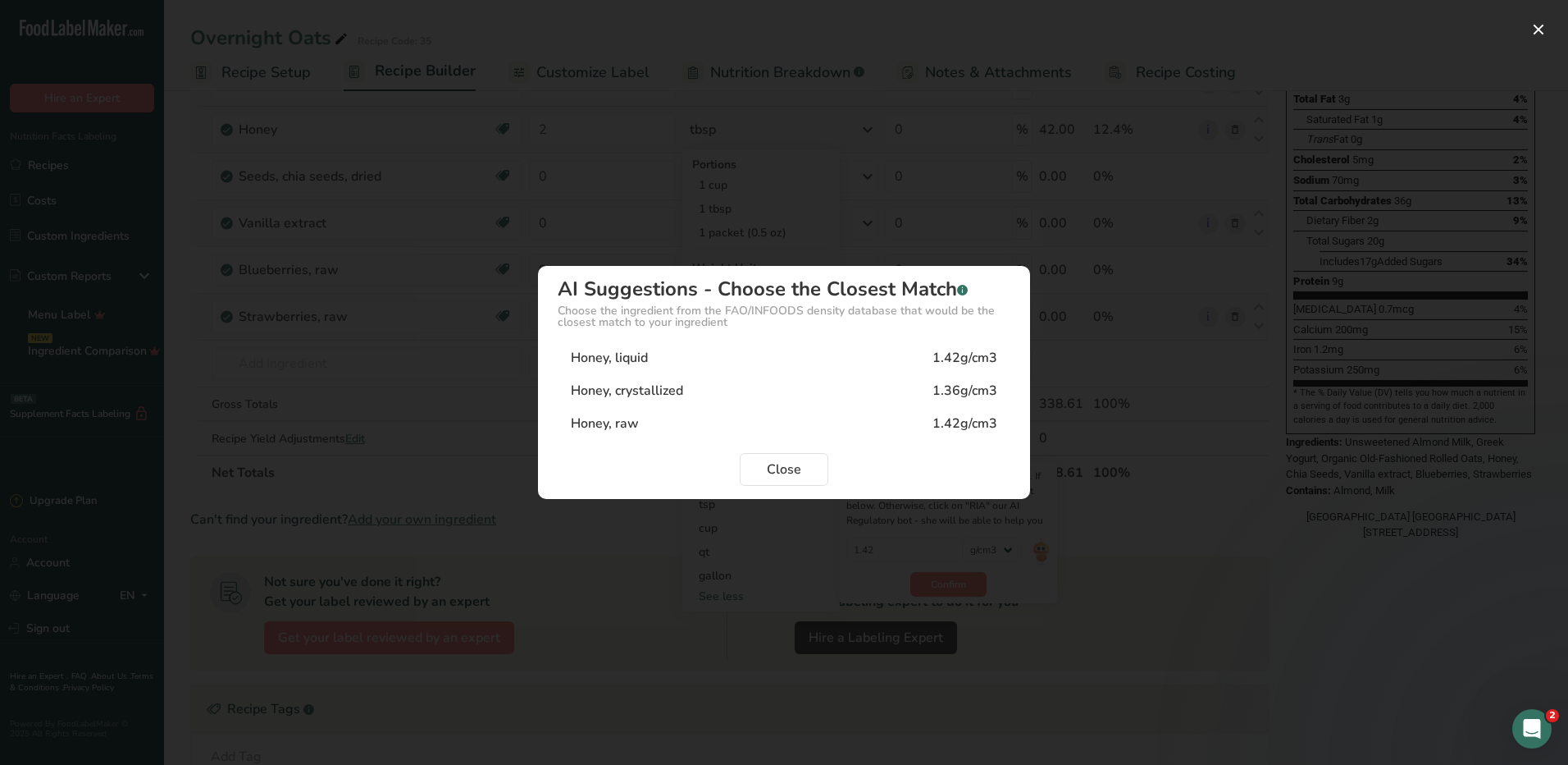
click at [983, 351] on div "1.42g/cm3" at bounding box center [965, 358] width 65 height 19
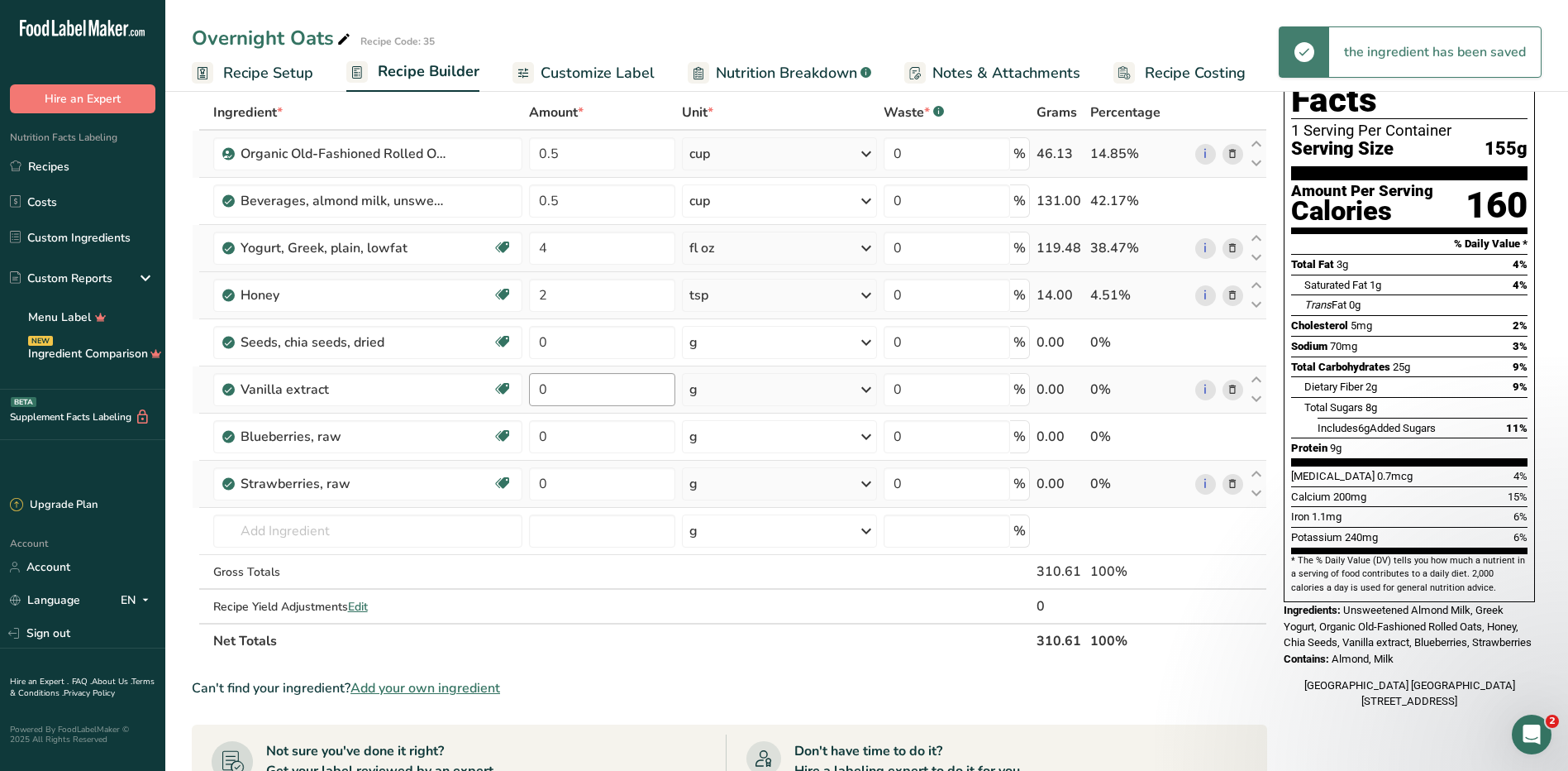
scroll to position [83, 0]
click at [567, 351] on input "0" at bounding box center [602, 343] width 147 height 33
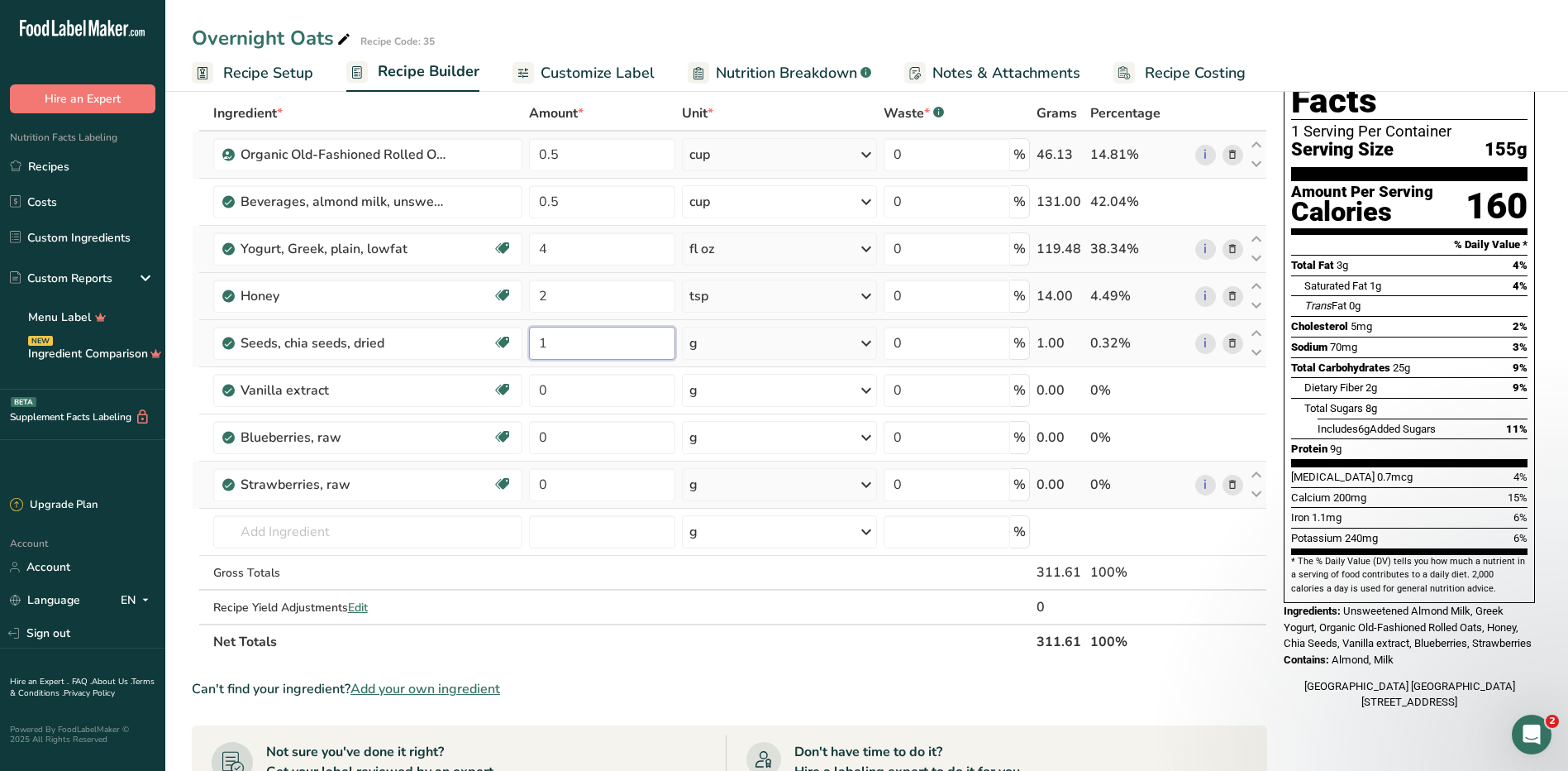
type input "1"
click at [780, 352] on div "Ingredient * Amount * Unit * Waste * .a-a{fill:#347362;}.b-a{fill:#fff;} Grams …" at bounding box center [729, 378] width 1075 height 563
click at [780, 352] on div "g" at bounding box center [780, 343] width 195 height 33
click at [714, 640] on div "See more" at bounding box center [761, 646] width 139 height 18
click at [740, 521] on div "See more" at bounding box center [761, 524] width 139 height 18
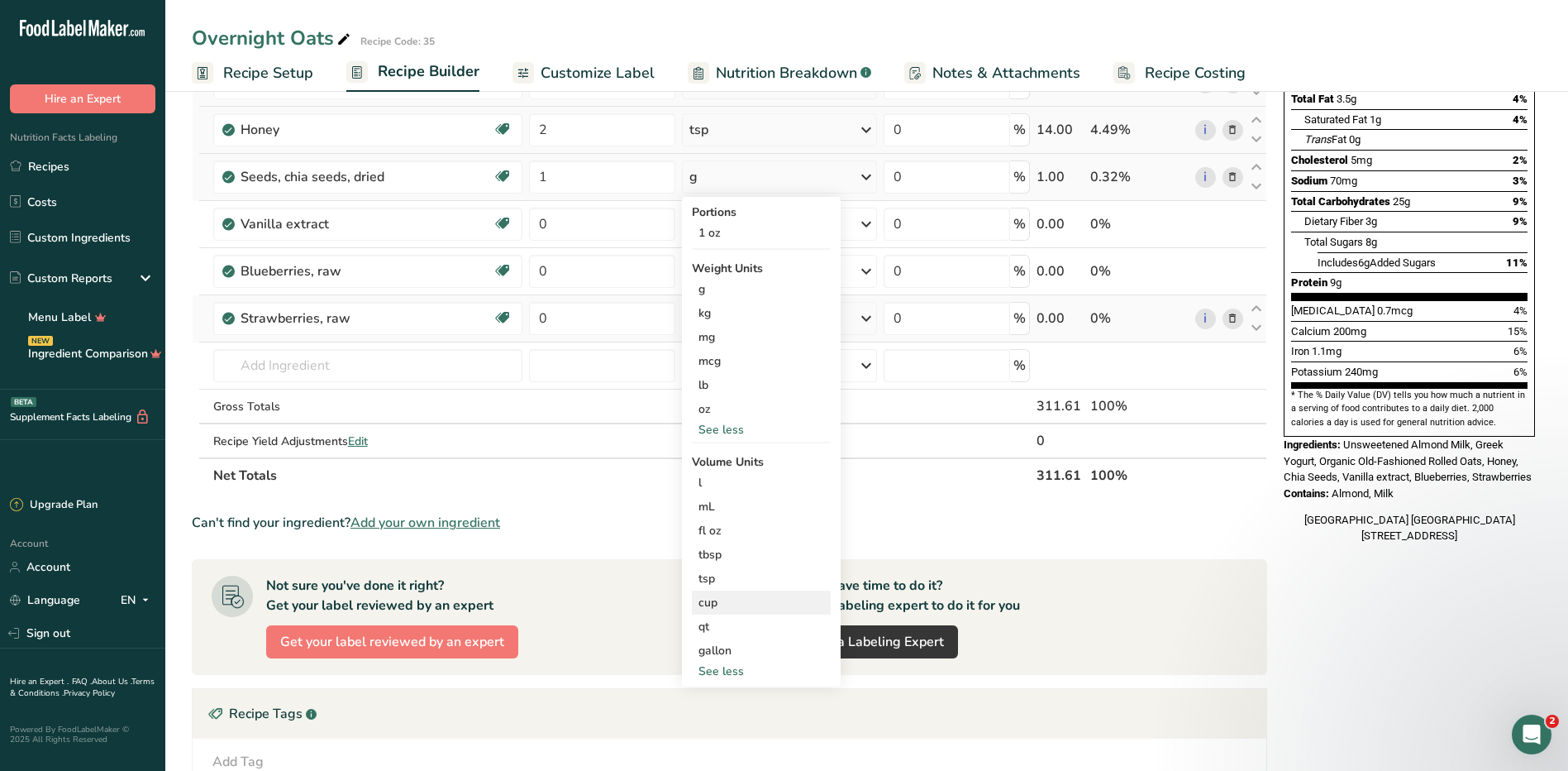
scroll to position [330, 0]
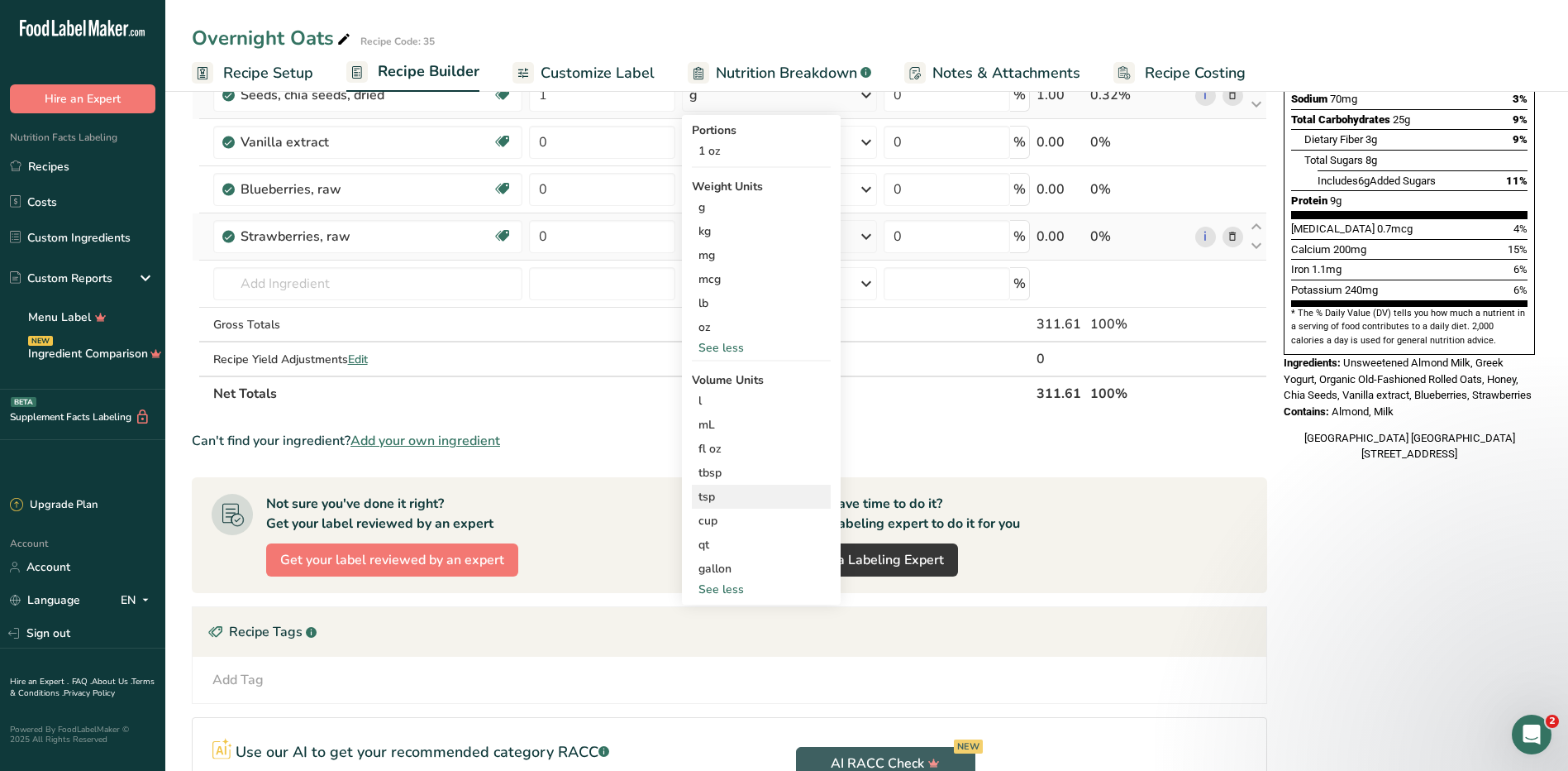
click at [717, 497] on div "tsp" at bounding box center [762, 497] width 126 height 18
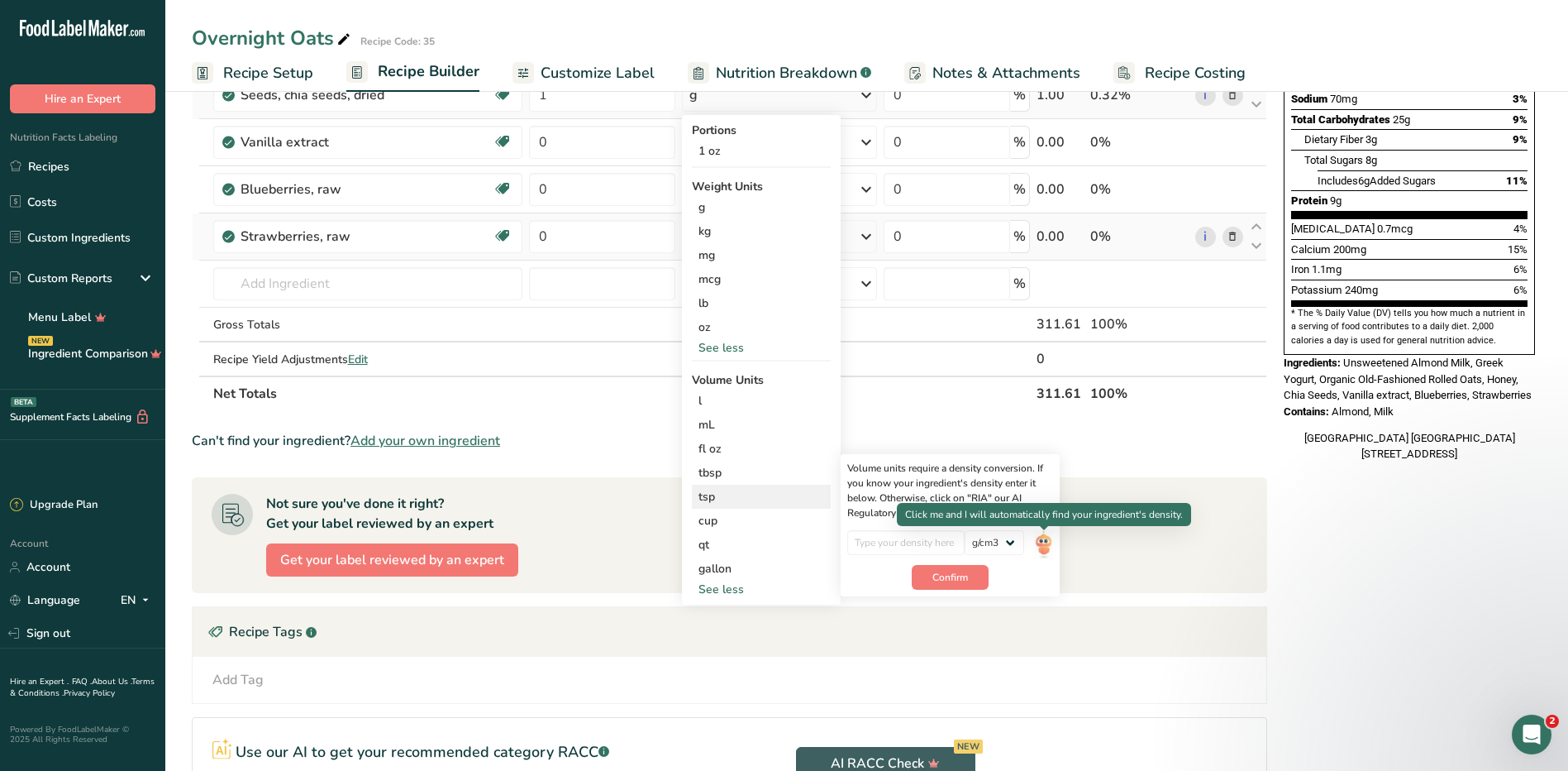
click at [1051, 543] on img at bounding box center [1043, 544] width 18 height 29
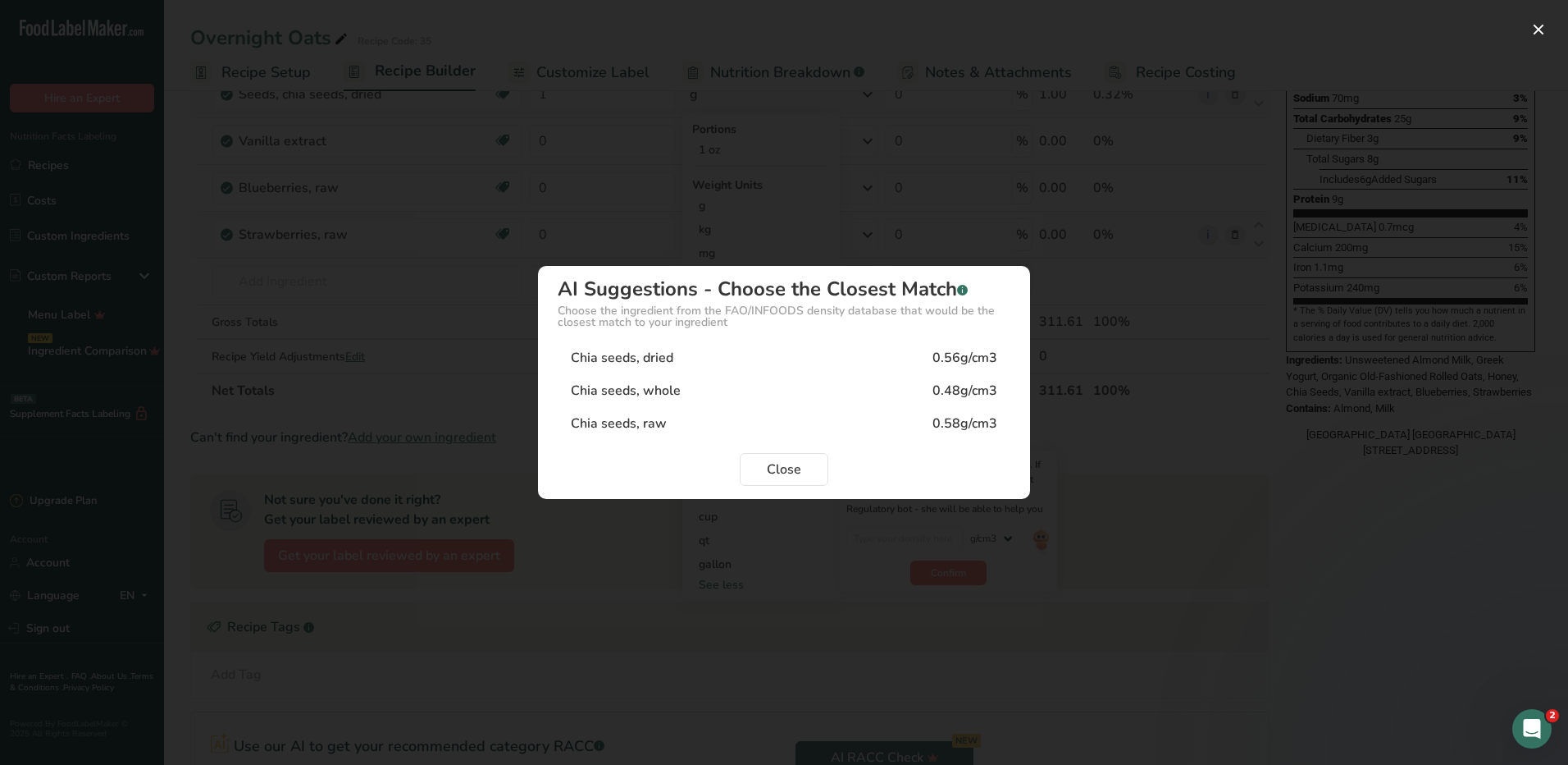
click at [978, 360] on div "0.56g/cm3" at bounding box center [965, 358] width 65 height 19
type input "0.56"
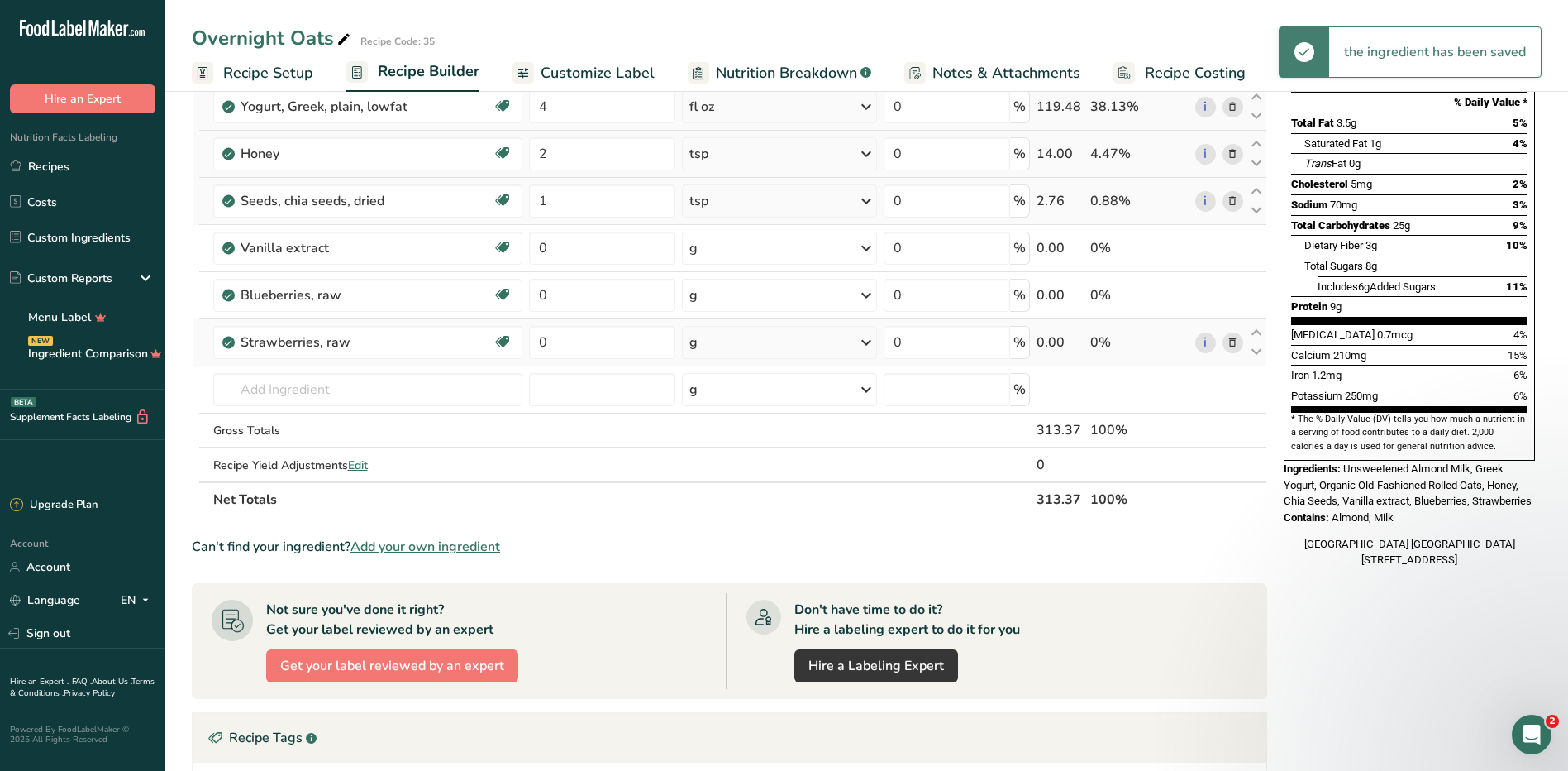
scroll to position [83, 0]
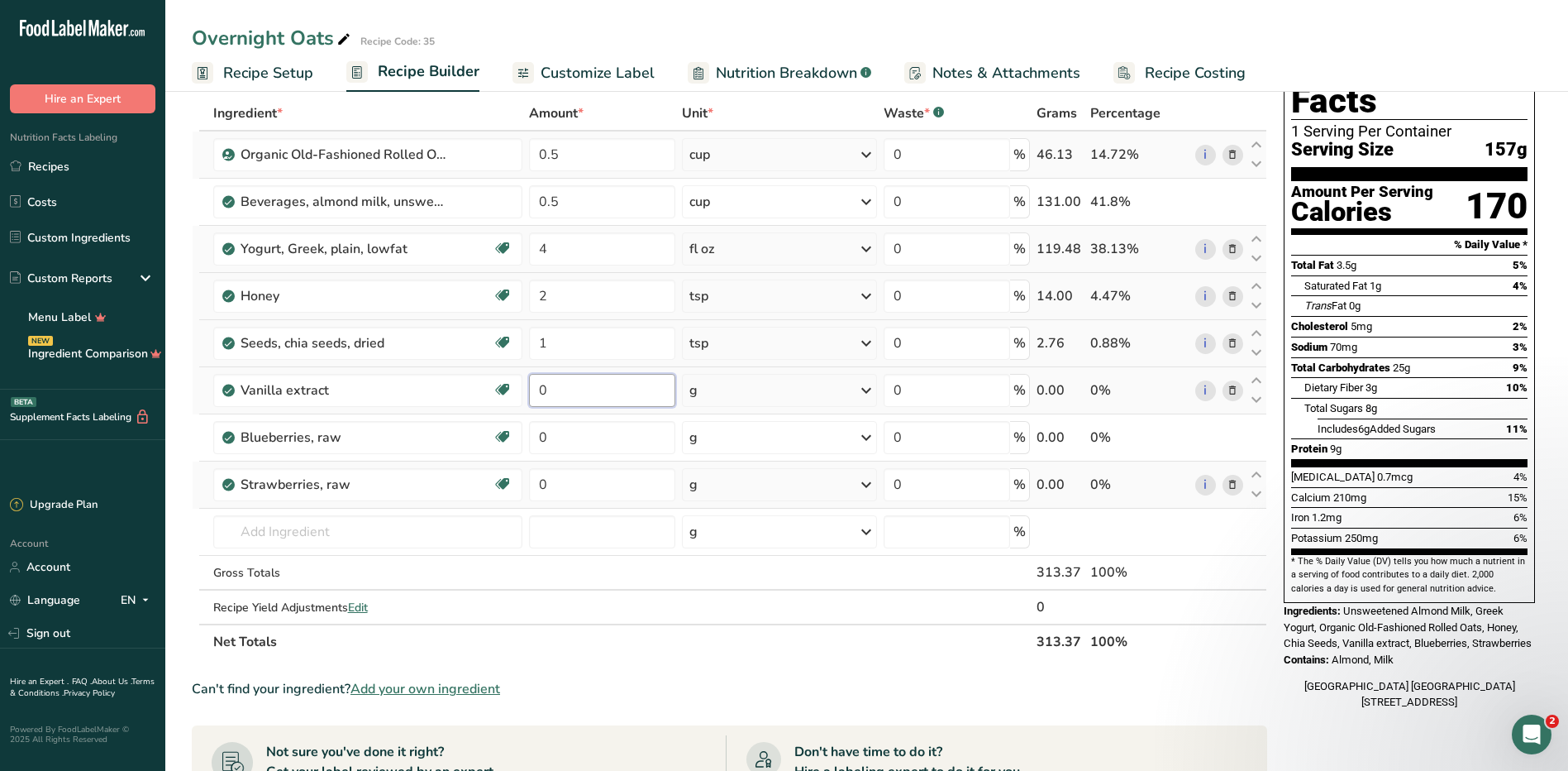
click at [565, 391] on input "0" at bounding box center [602, 390] width 147 height 33
type input "0.5"
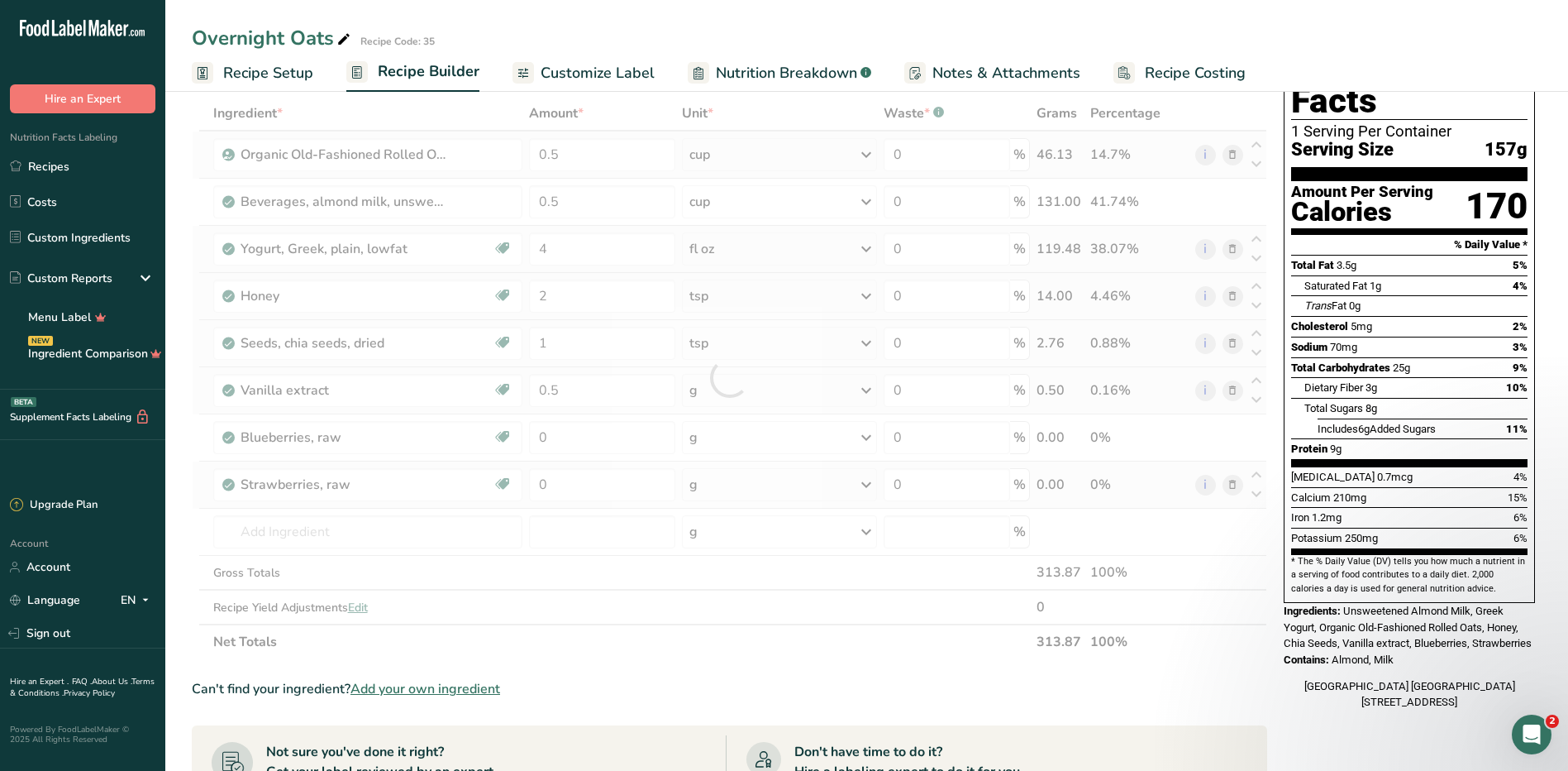
click at [724, 384] on div "Ingredient * Amount * Unit * Waste * .a-a{fill:#347362;}.b-a{fill:#fff;} Grams …" at bounding box center [729, 378] width 1075 height 563
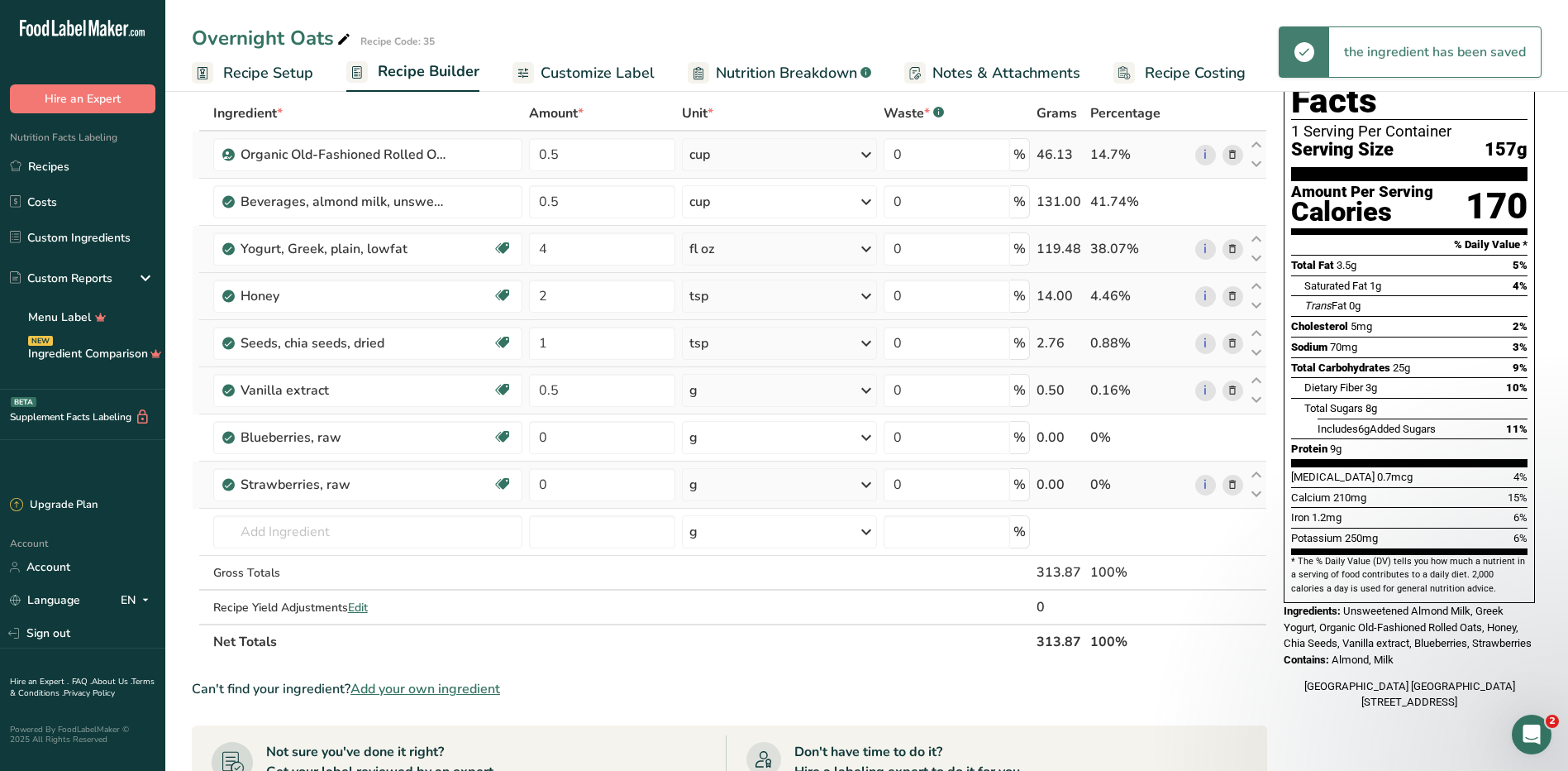
click at [724, 384] on div "g" at bounding box center [780, 390] width 195 height 33
click at [744, 449] on div "1 tsp" at bounding box center [761, 446] width 139 height 24
click at [591, 435] on input "0" at bounding box center [602, 437] width 147 height 33
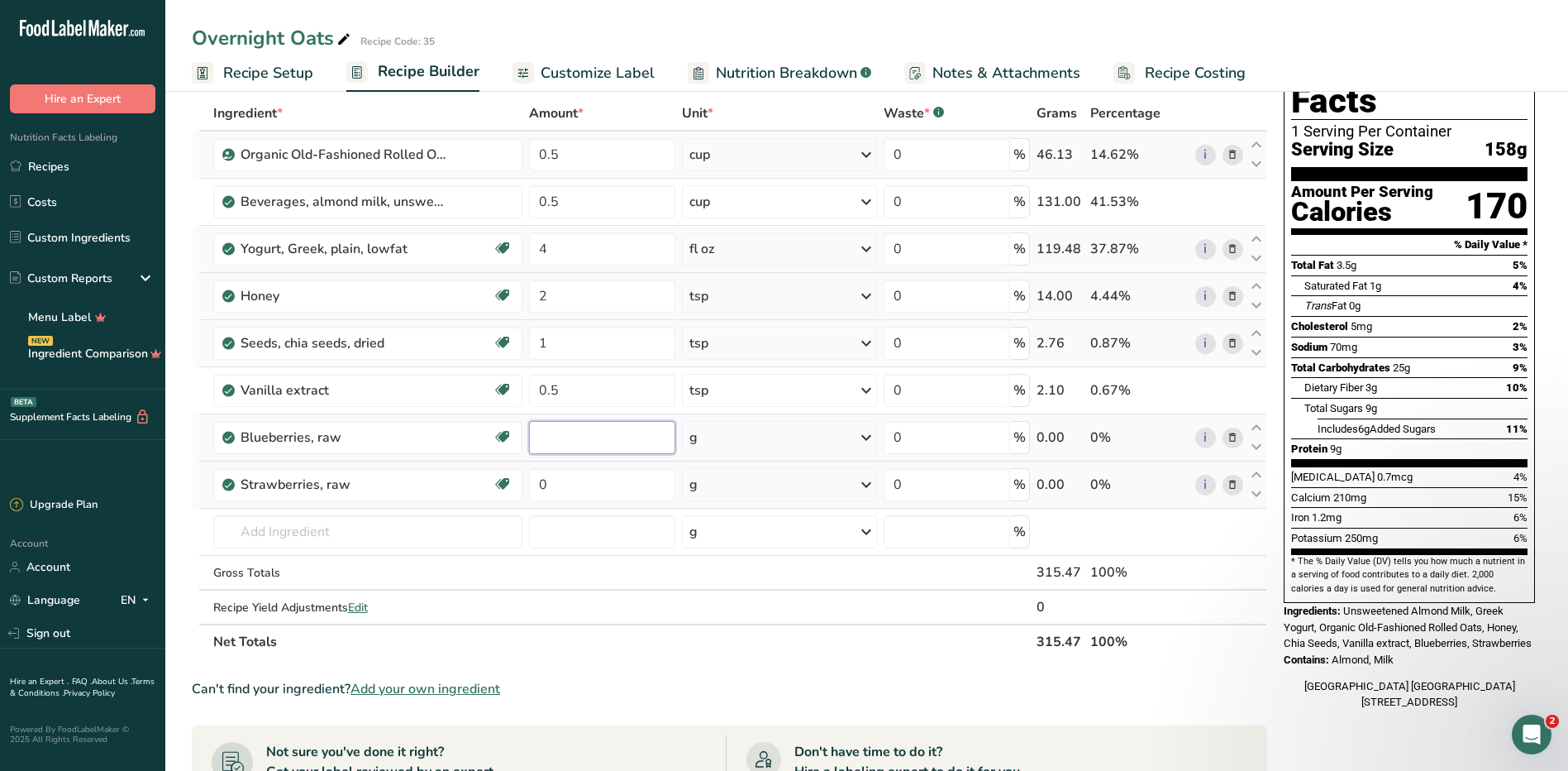
type input "4"
type input "2"
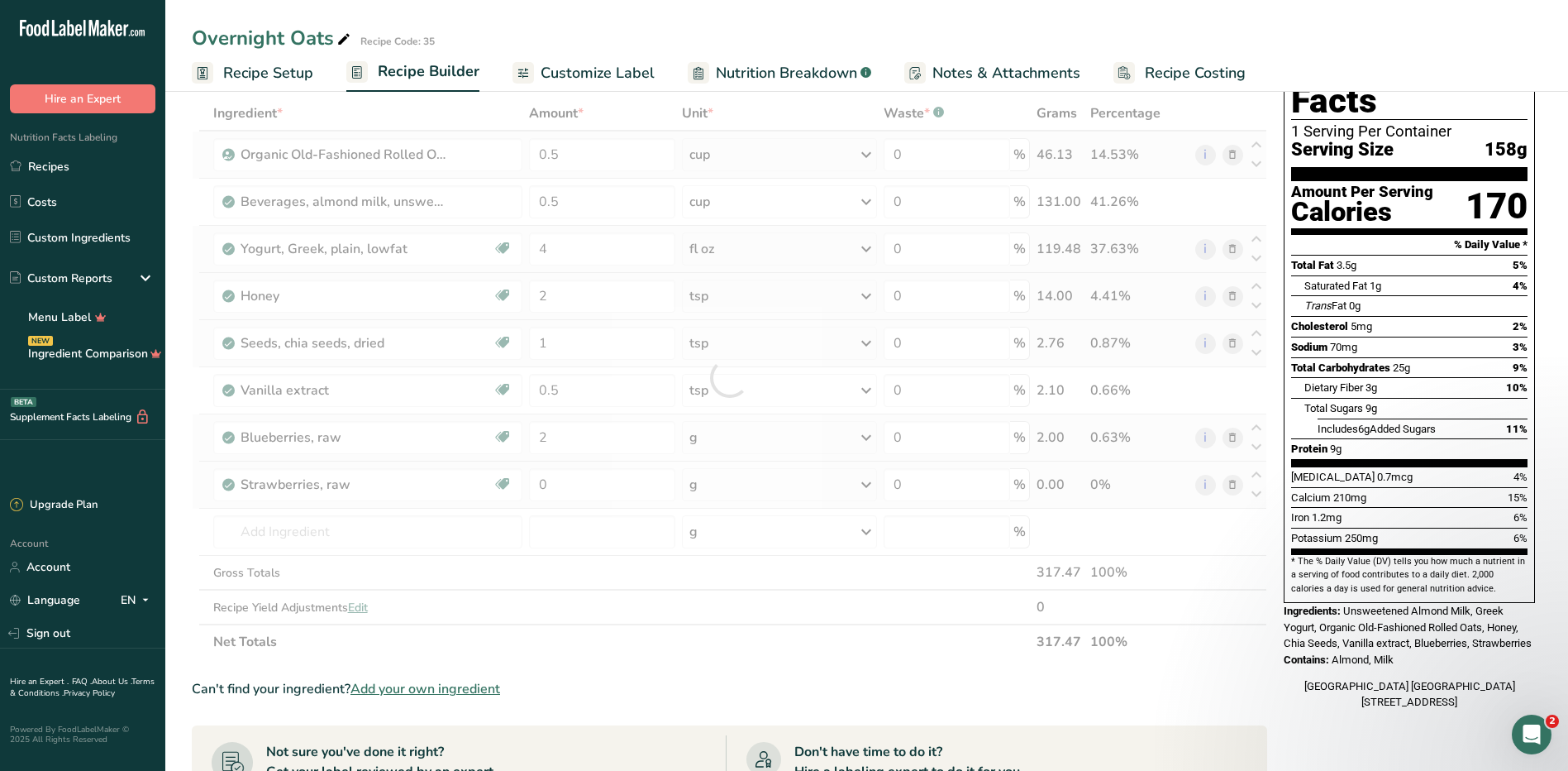
click at [729, 436] on div "Ingredient * Amount * Unit * Waste * .a-a{fill:#347362;}.b-a{fill:#fff;} Grams …" at bounding box center [729, 378] width 1075 height 563
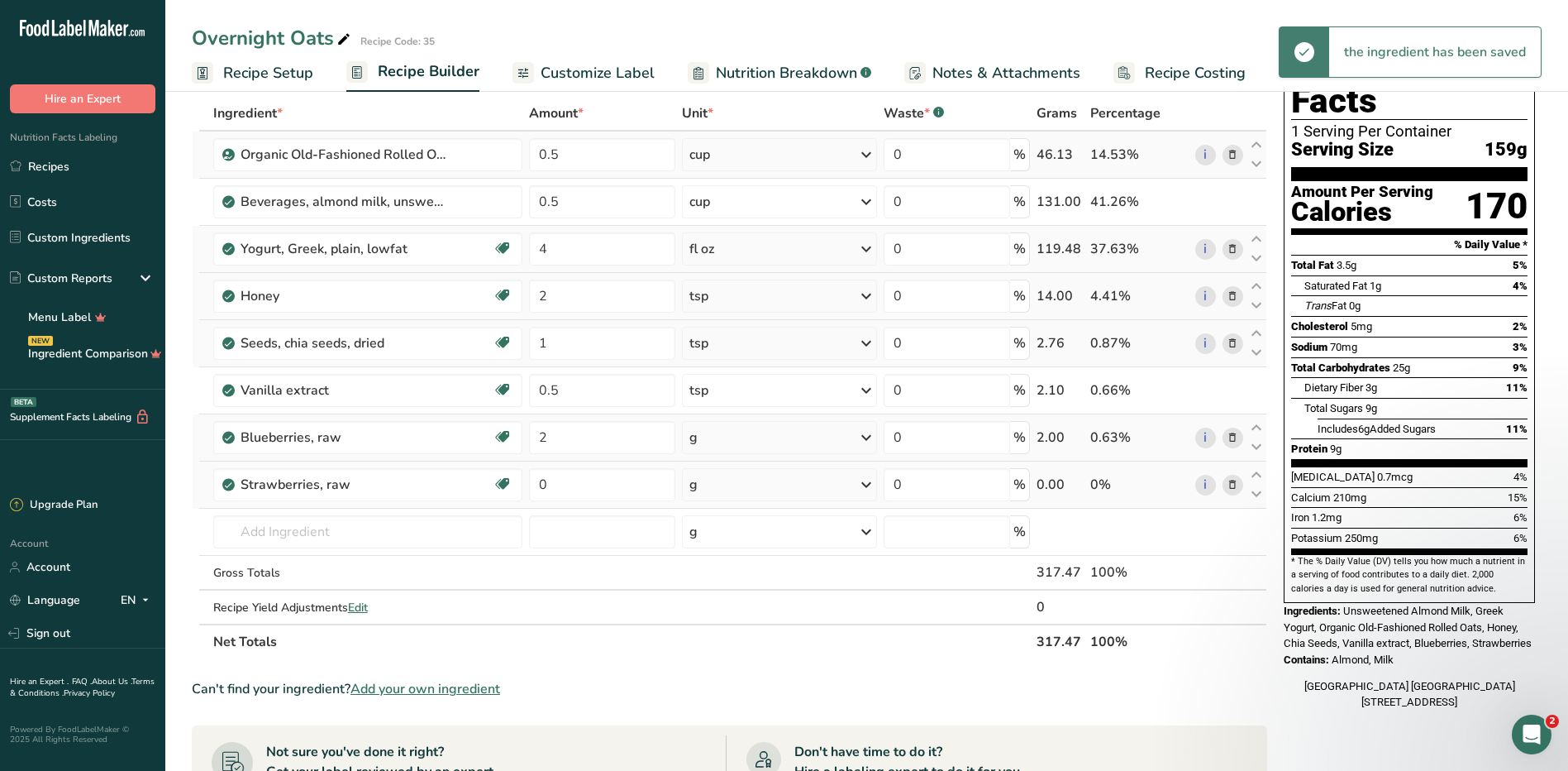
click at [729, 437] on div "g" at bounding box center [780, 437] width 195 height 33
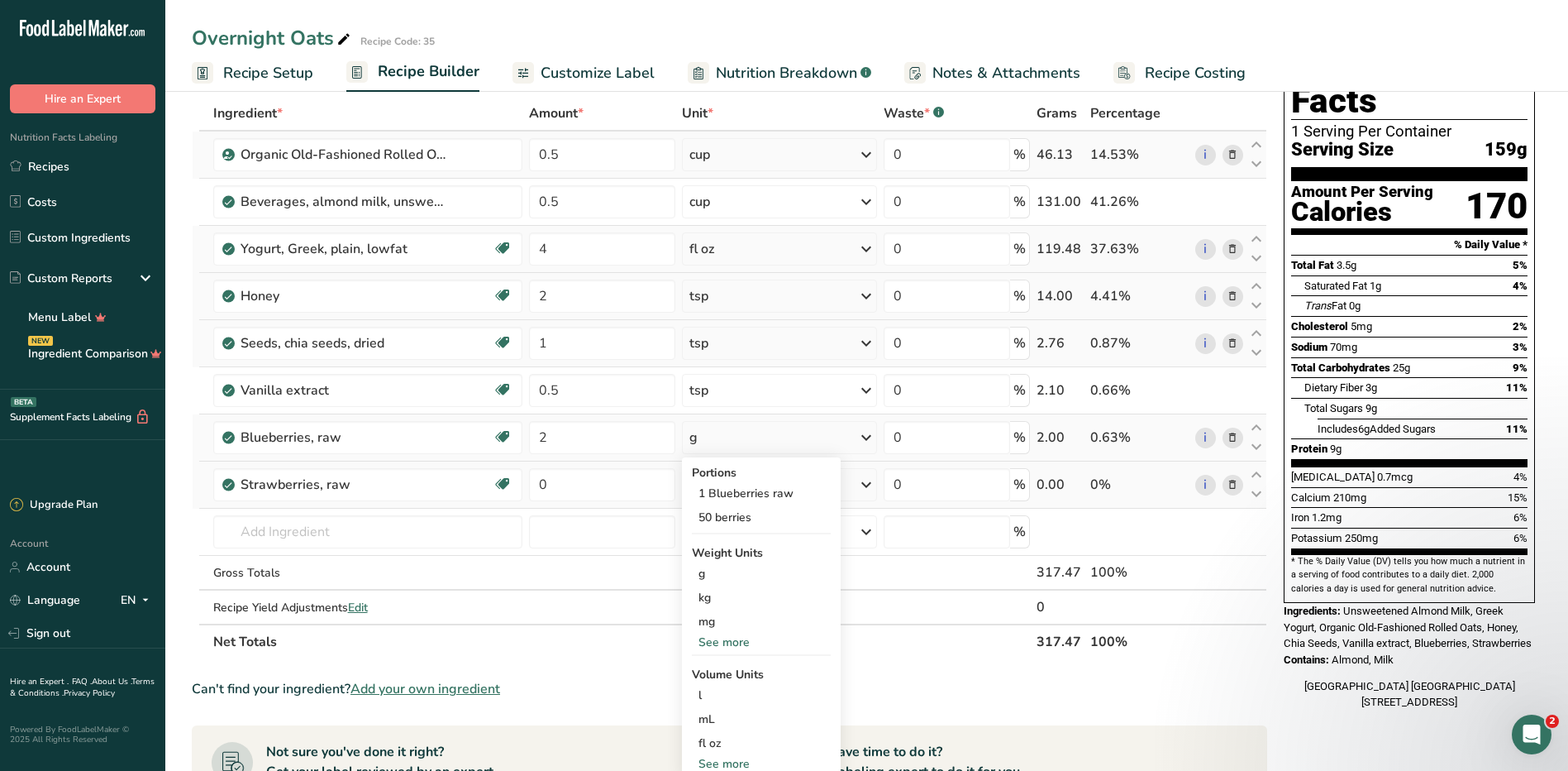
click at [725, 645] on div "See more" at bounding box center [761, 642] width 139 height 18
click at [721, 692] on div "oz" at bounding box center [761, 693] width 139 height 24
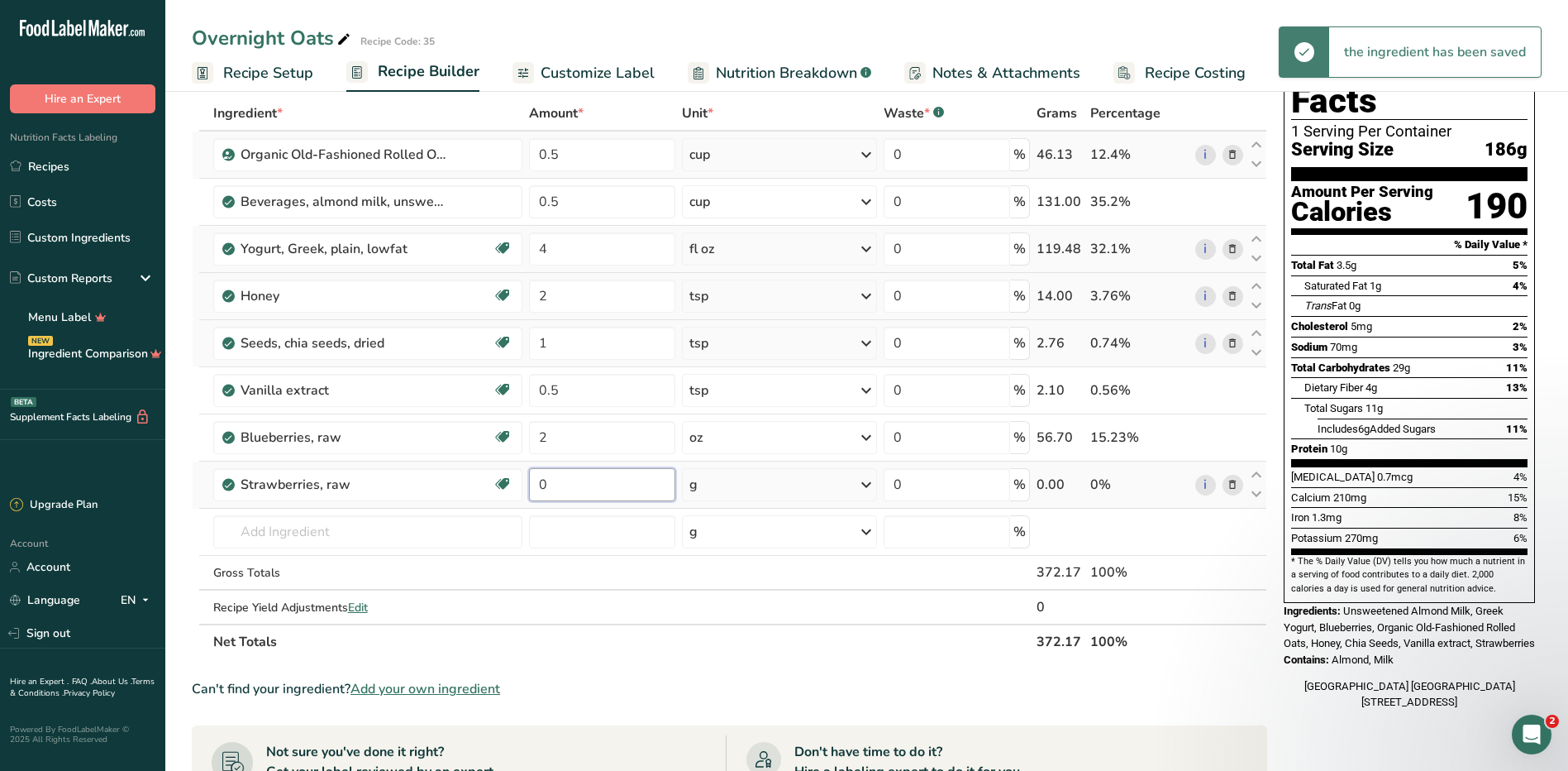
click at [579, 487] on input "0" at bounding box center [602, 484] width 147 height 33
type input "2"
click at [733, 490] on div "Ingredient * Amount * Unit * Waste * .a-a{fill:#347362;}.b-a{fill:#fff;} Grams …" at bounding box center [729, 378] width 1075 height 563
click at [733, 487] on div "g" at bounding box center [780, 484] width 195 height 33
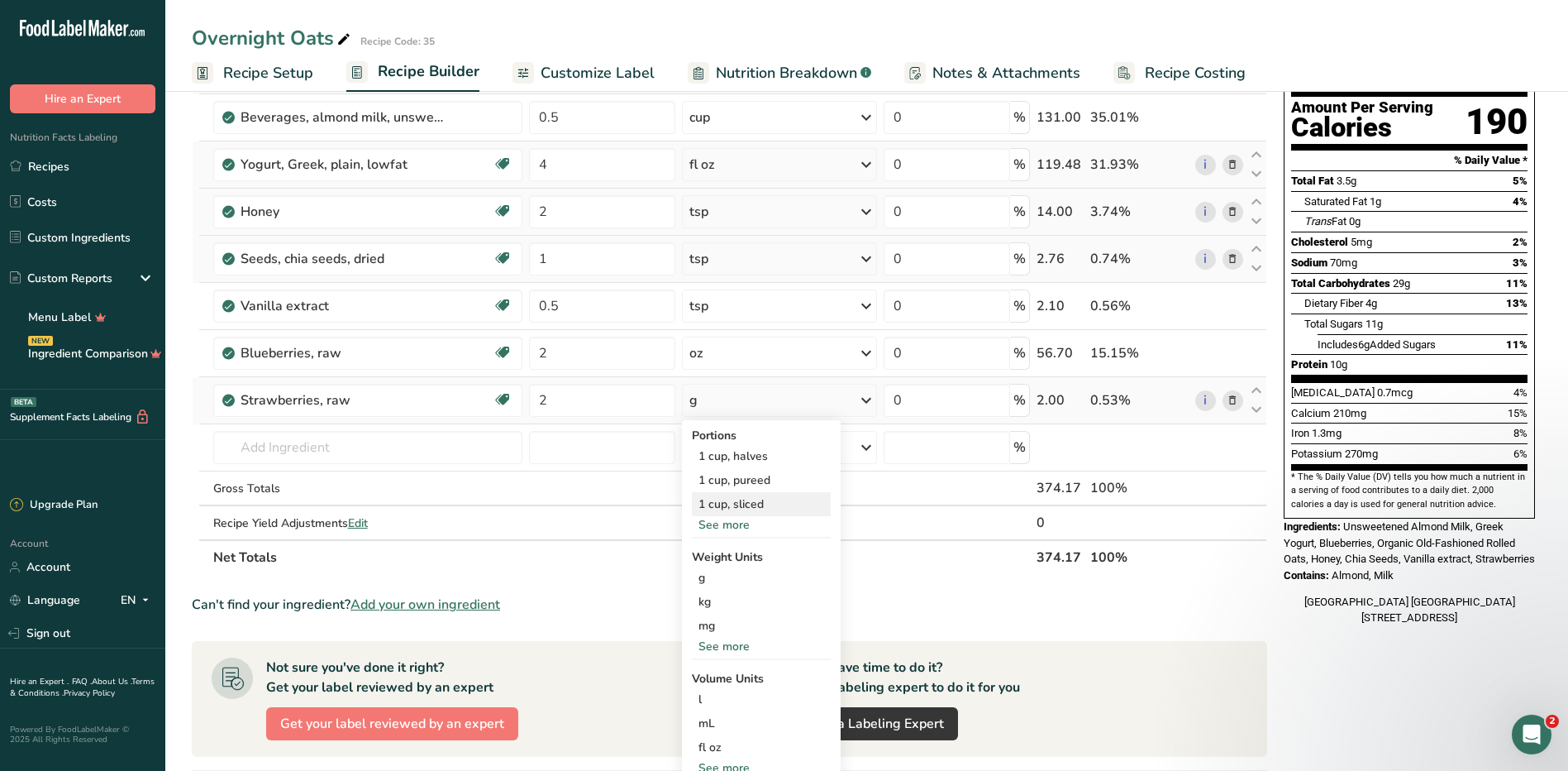
scroll to position [248, 0]
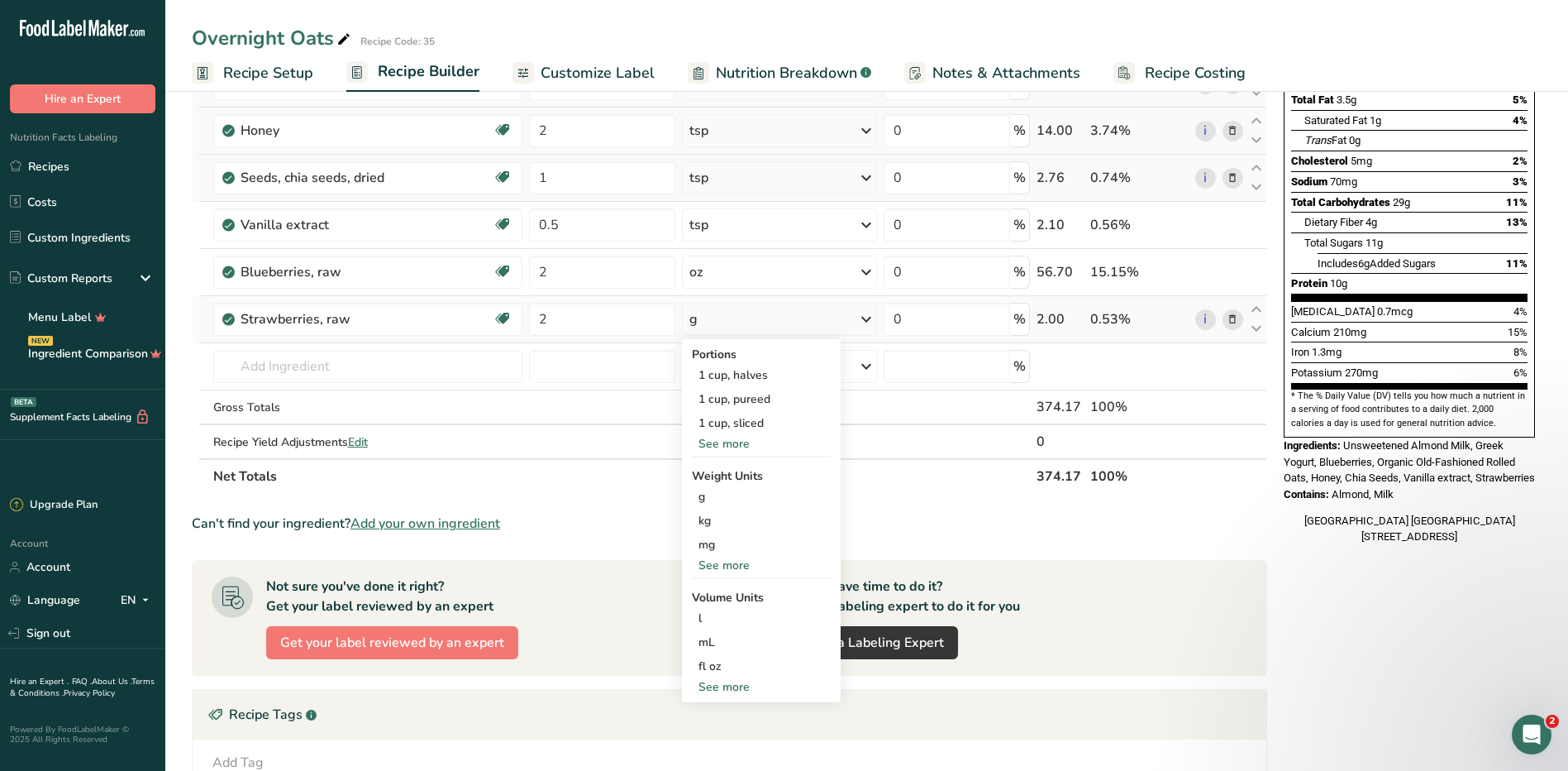
click at [733, 437] on div "See more" at bounding box center [761, 444] width 139 height 18
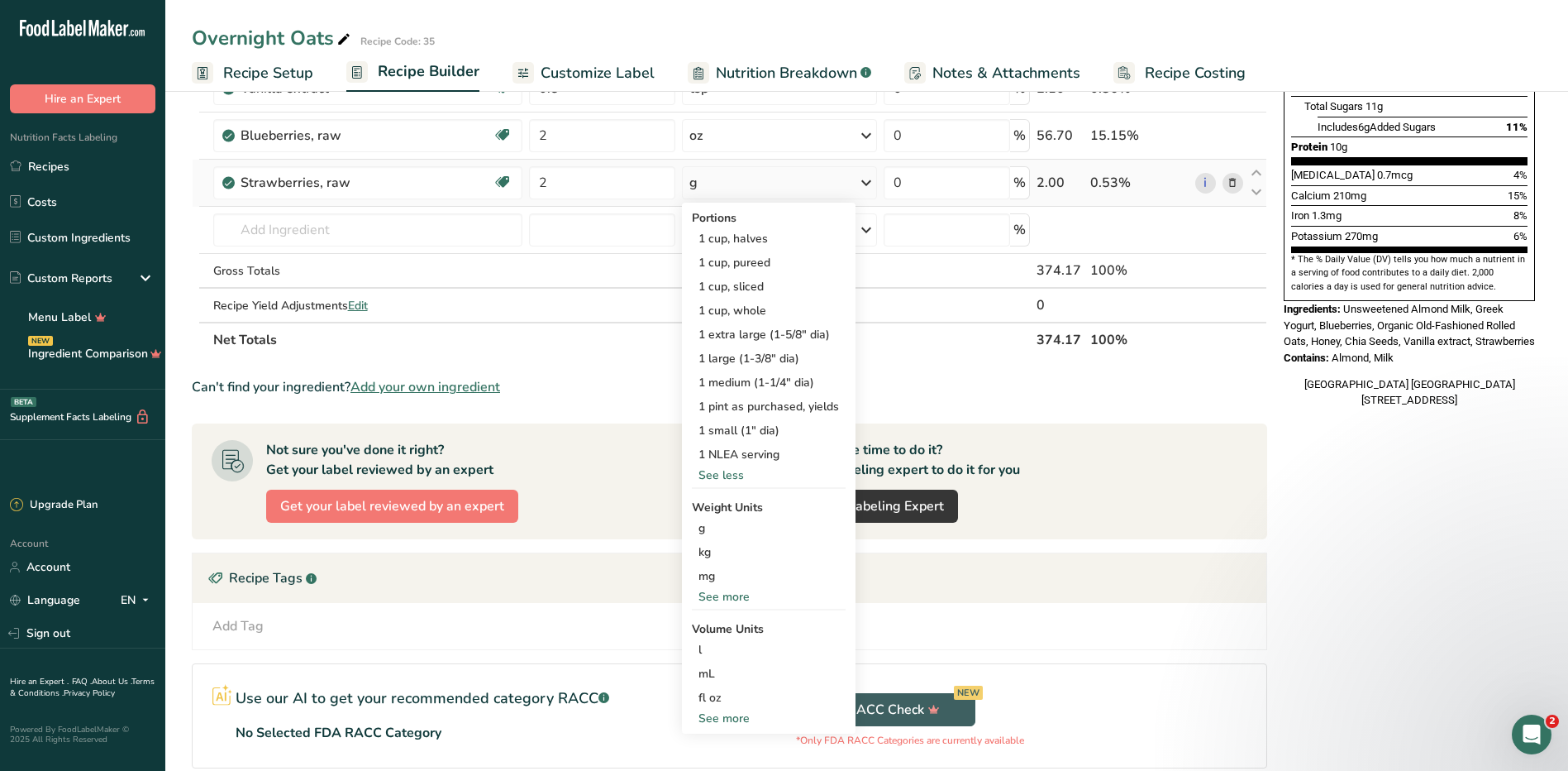
scroll to position [414, 0]
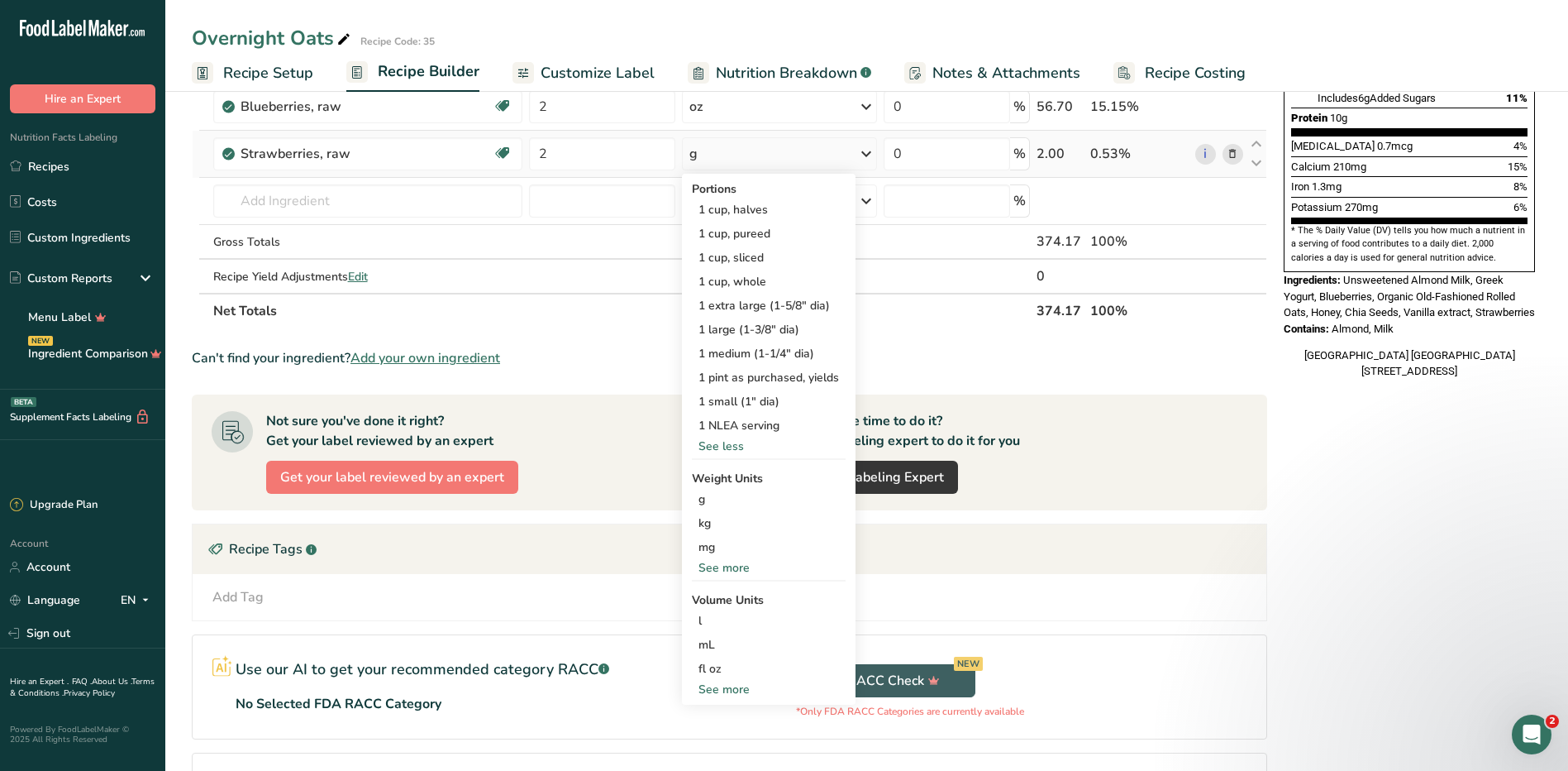
click at [745, 564] on div "See more" at bounding box center [768, 568] width 154 height 18
click at [748, 630] on div "oz" at bounding box center [768, 618] width 154 height 24
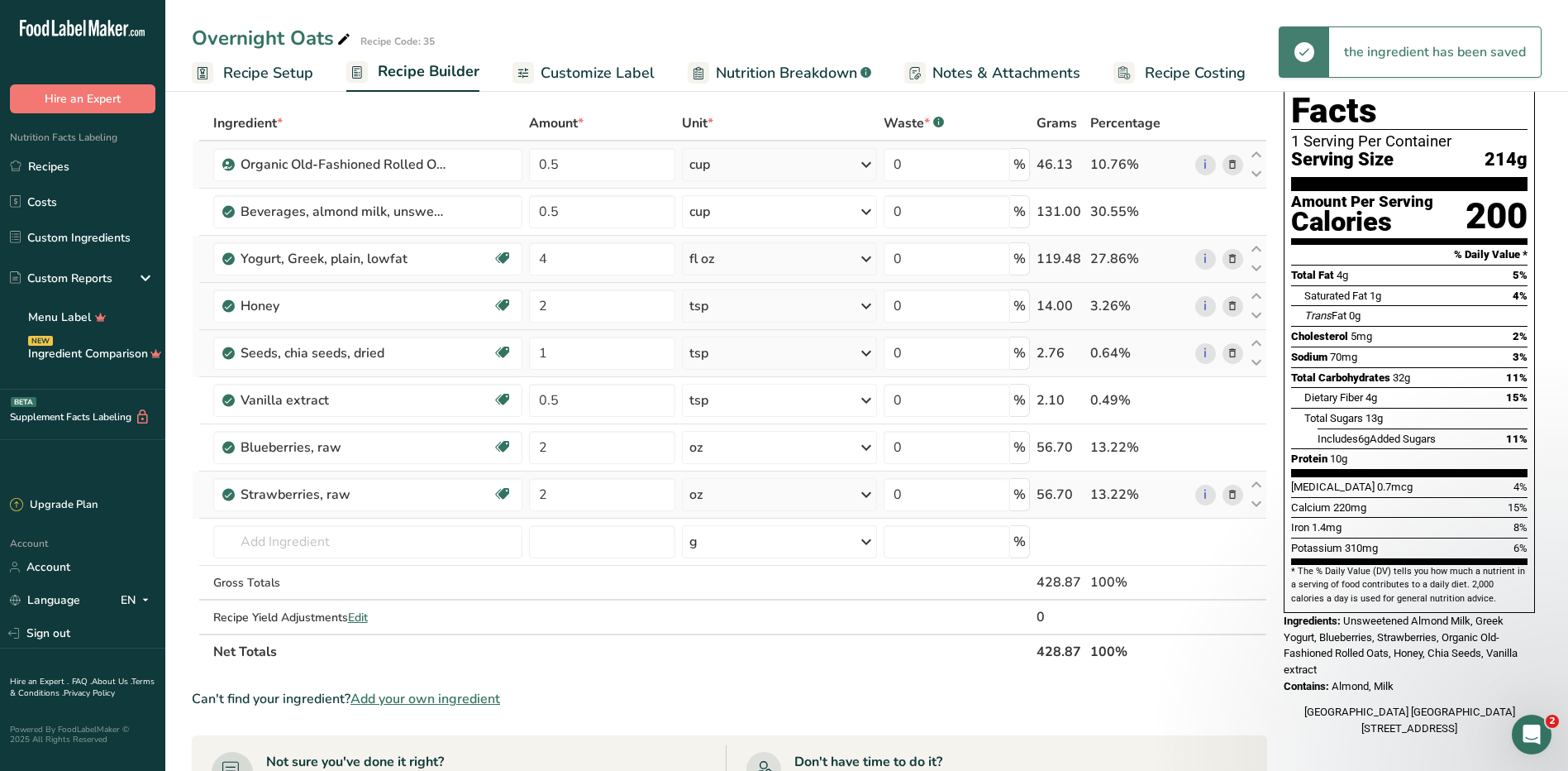
scroll to position [165, 0]
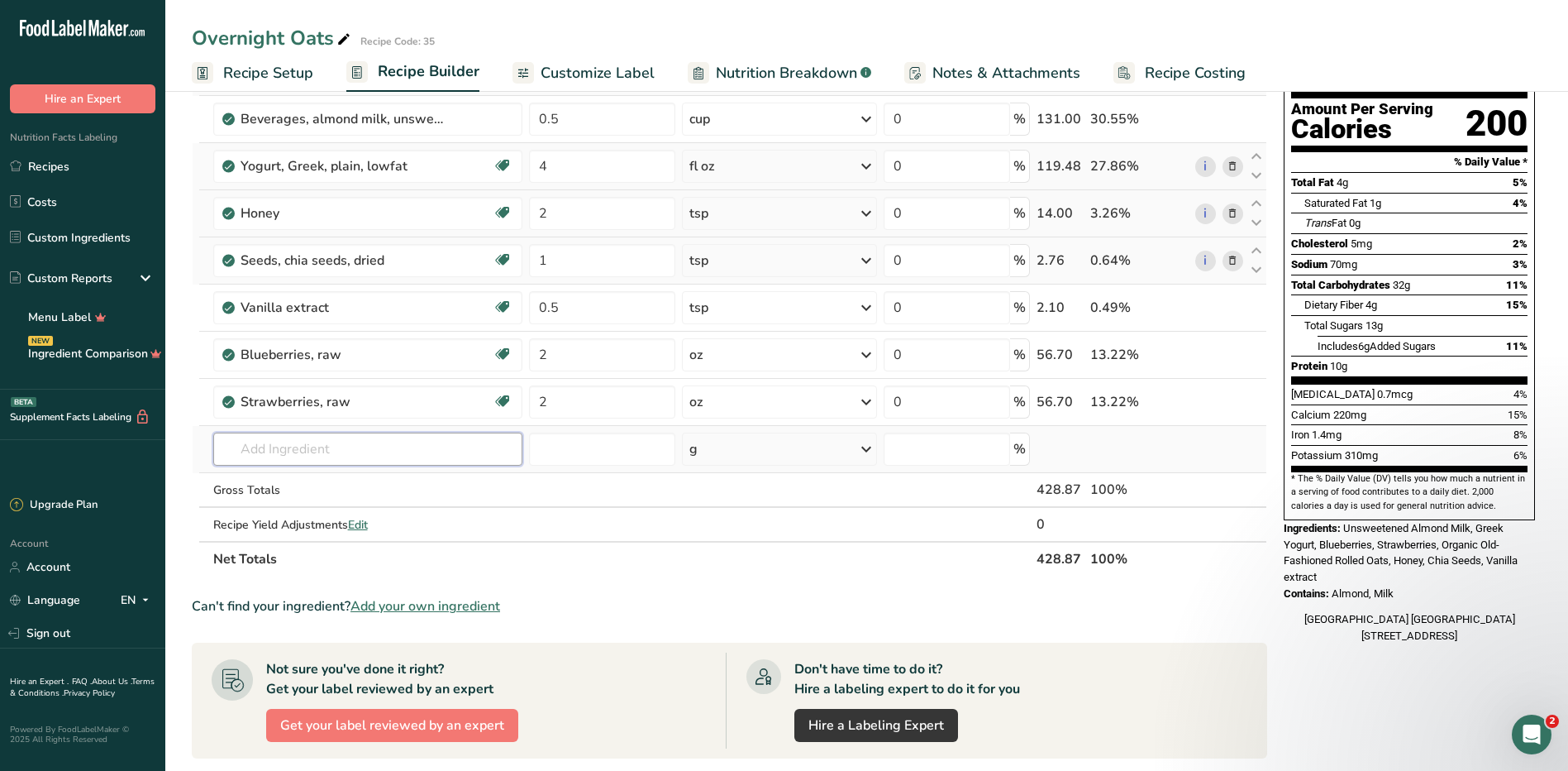
click at [383, 452] on input "text" at bounding box center [368, 449] width 309 height 33
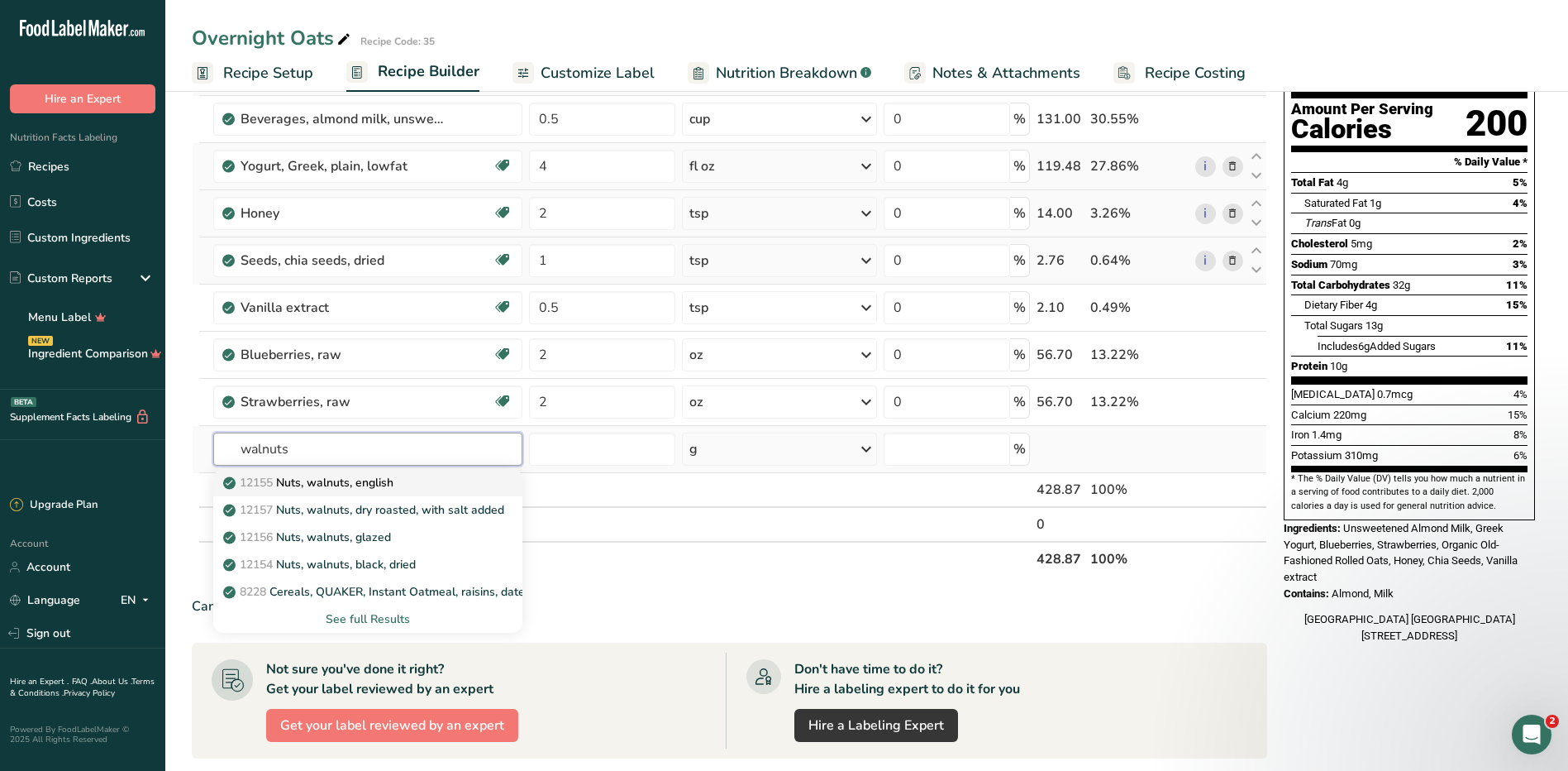
type input "walnuts"
click at [369, 486] on p "12155 Nuts, walnuts, english" at bounding box center [310, 482] width 167 height 18
type input "Nuts, walnuts, english"
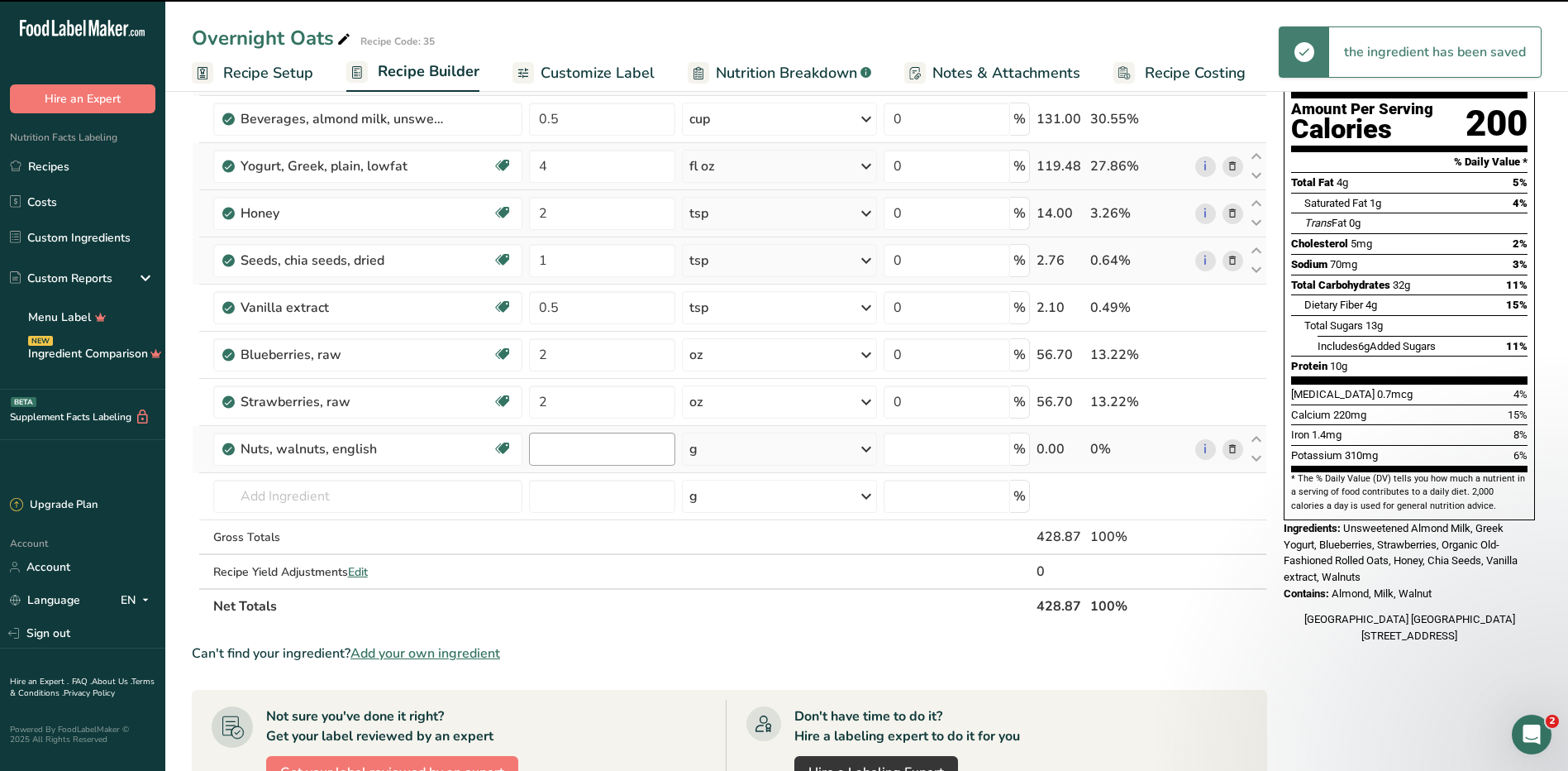
type input "0"
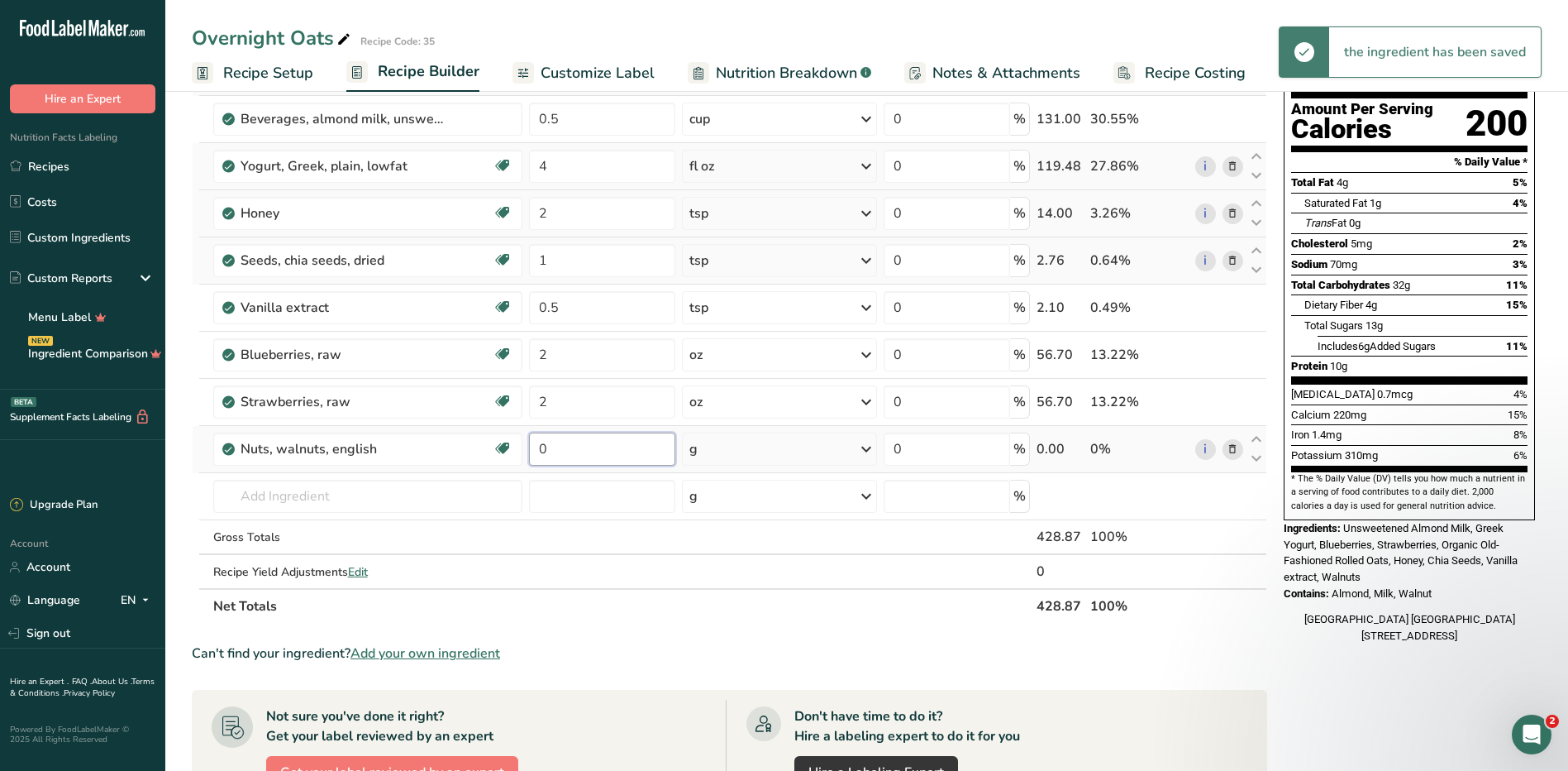
click at [618, 457] on input "0" at bounding box center [602, 449] width 147 height 33
type input "1"
click at [774, 455] on div "Ingredient * Amount * Unit * Waste * .a-a{fill:#347362;}.b-a{fill:#fff;} Grams …" at bounding box center [729, 318] width 1075 height 610
click at [773, 450] on div "g" at bounding box center [780, 449] width 195 height 33
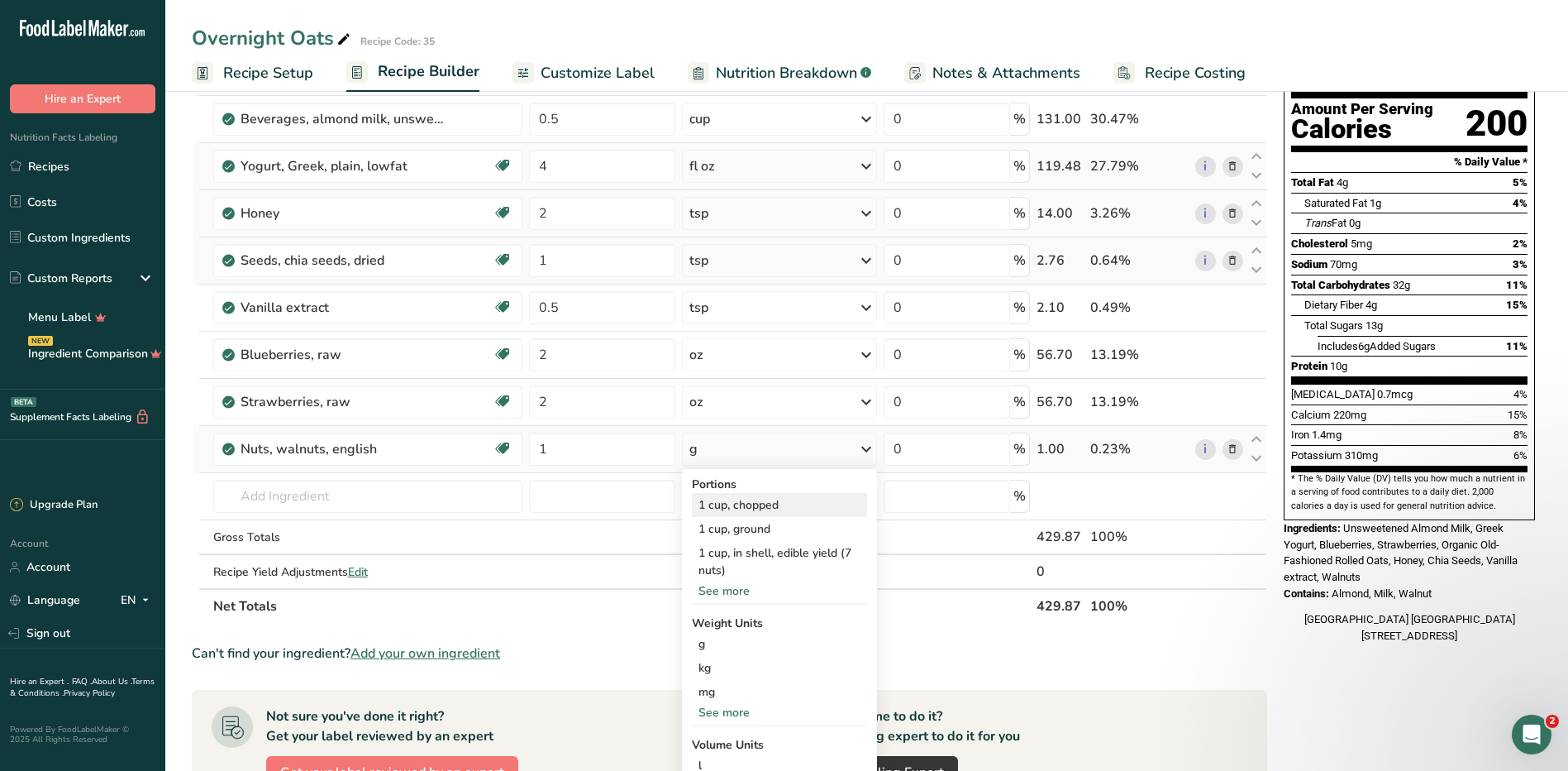
click at [772, 500] on div "1 cup, chopped" at bounding box center [779, 505] width 175 height 24
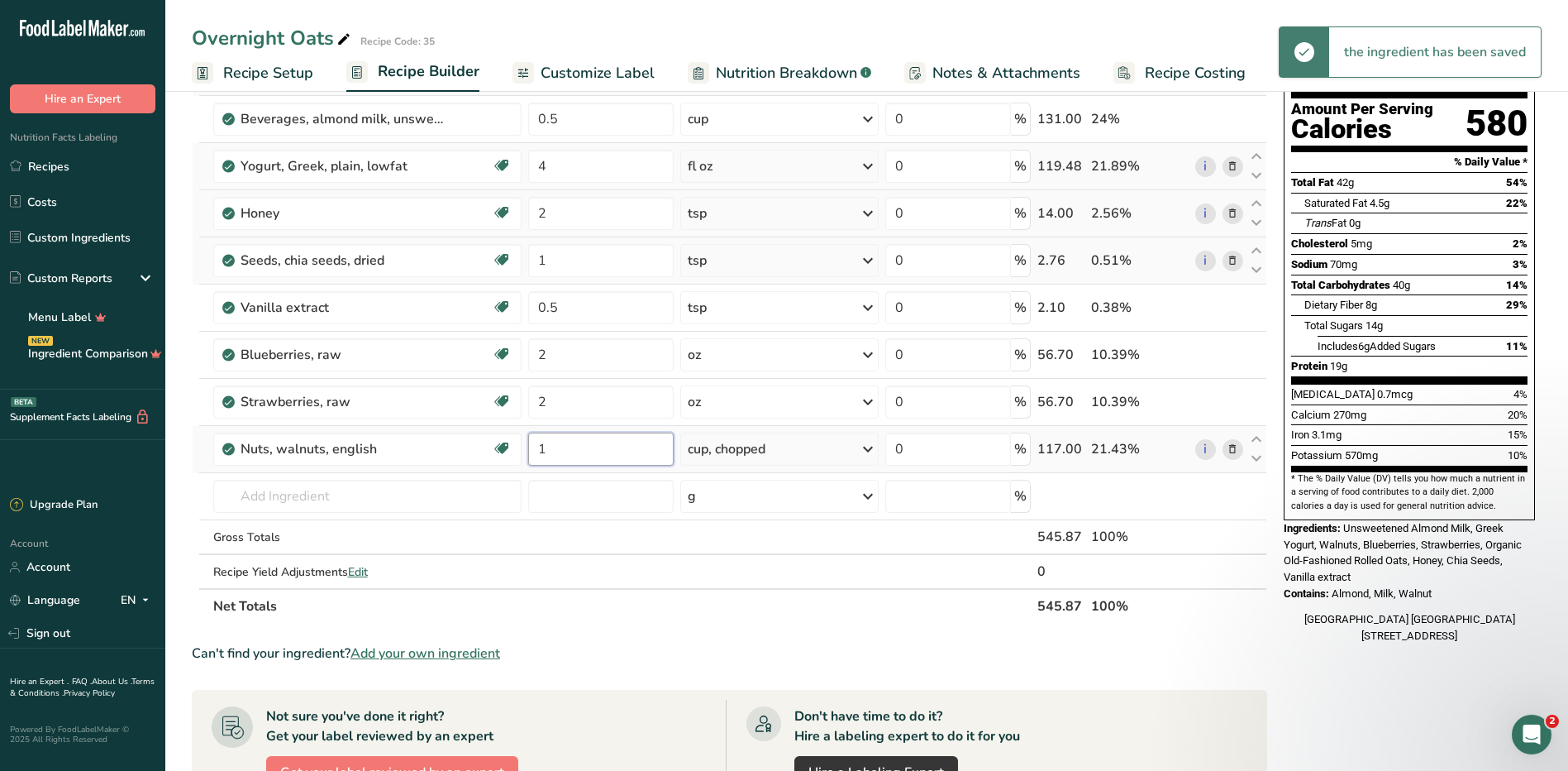
click at [573, 450] on input "1" at bounding box center [601, 449] width 146 height 33
type input "5"
click at [804, 446] on div "Ingredient * Amount * Unit * Waste * .a-a{fill:#347362;}.b-a{fill:#fff;} Grams …" at bounding box center [729, 318] width 1075 height 610
click at [628, 455] on input "0.5" at bounding box center [601, 449] width 146 height 33
type input "0"
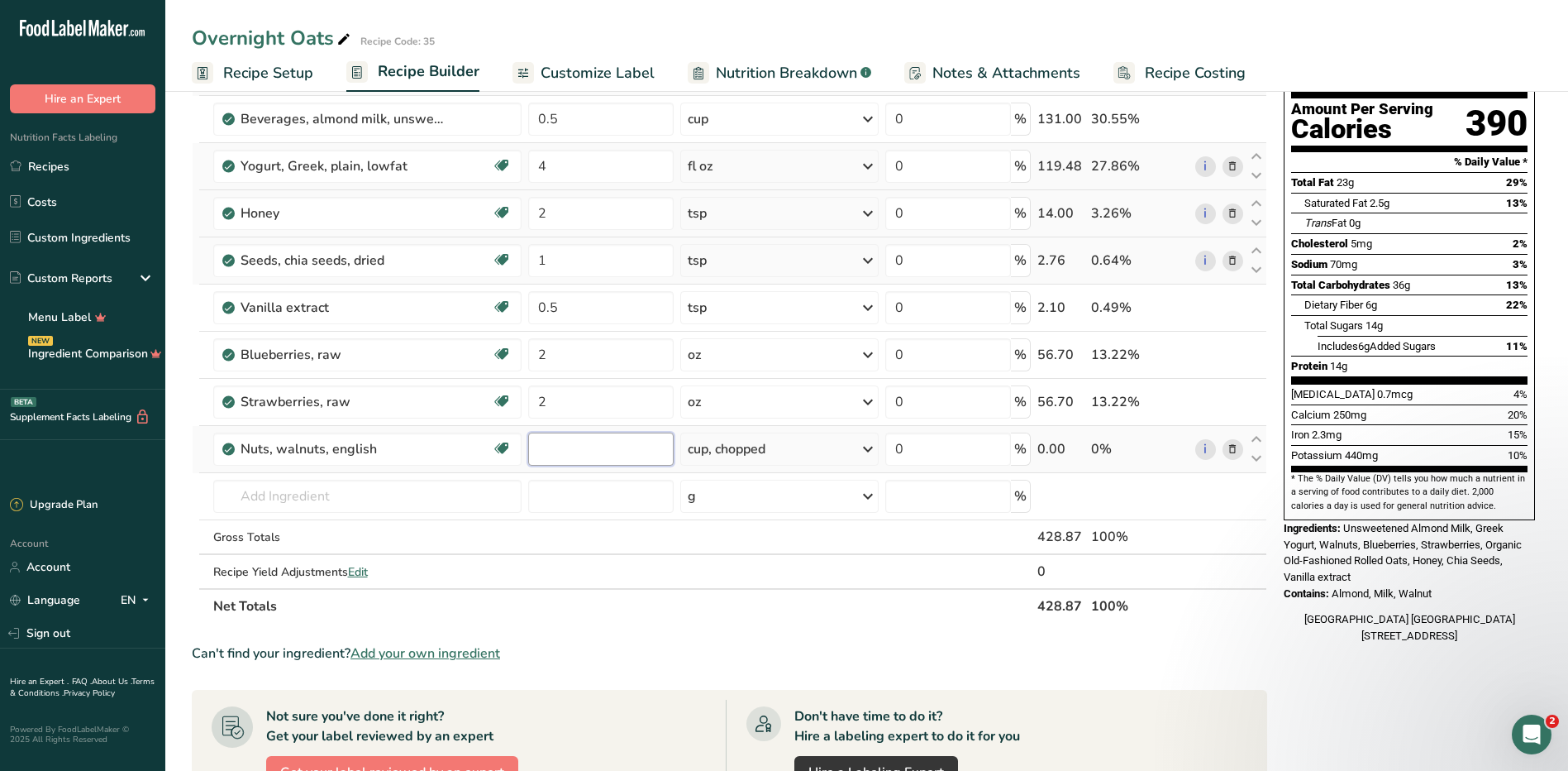
type input "2"
type input "1"
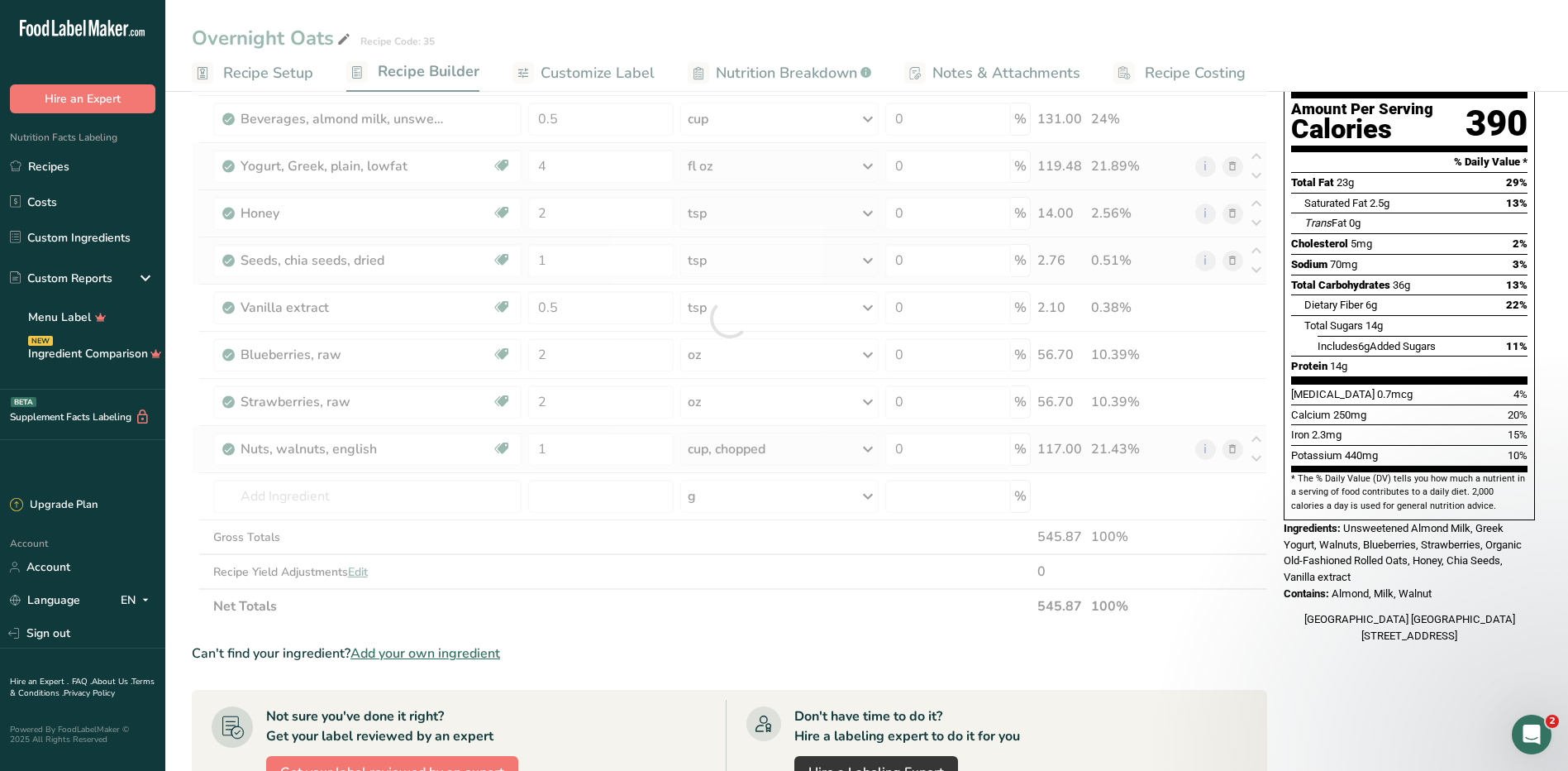
click at [749, 441] on div "Ingredient * Amount * Unit * Waste * .a-a{fill:#347362;}.b-a{fill:#fff;} Grams …" at bounding box center [729, 318] width 1075 height 610
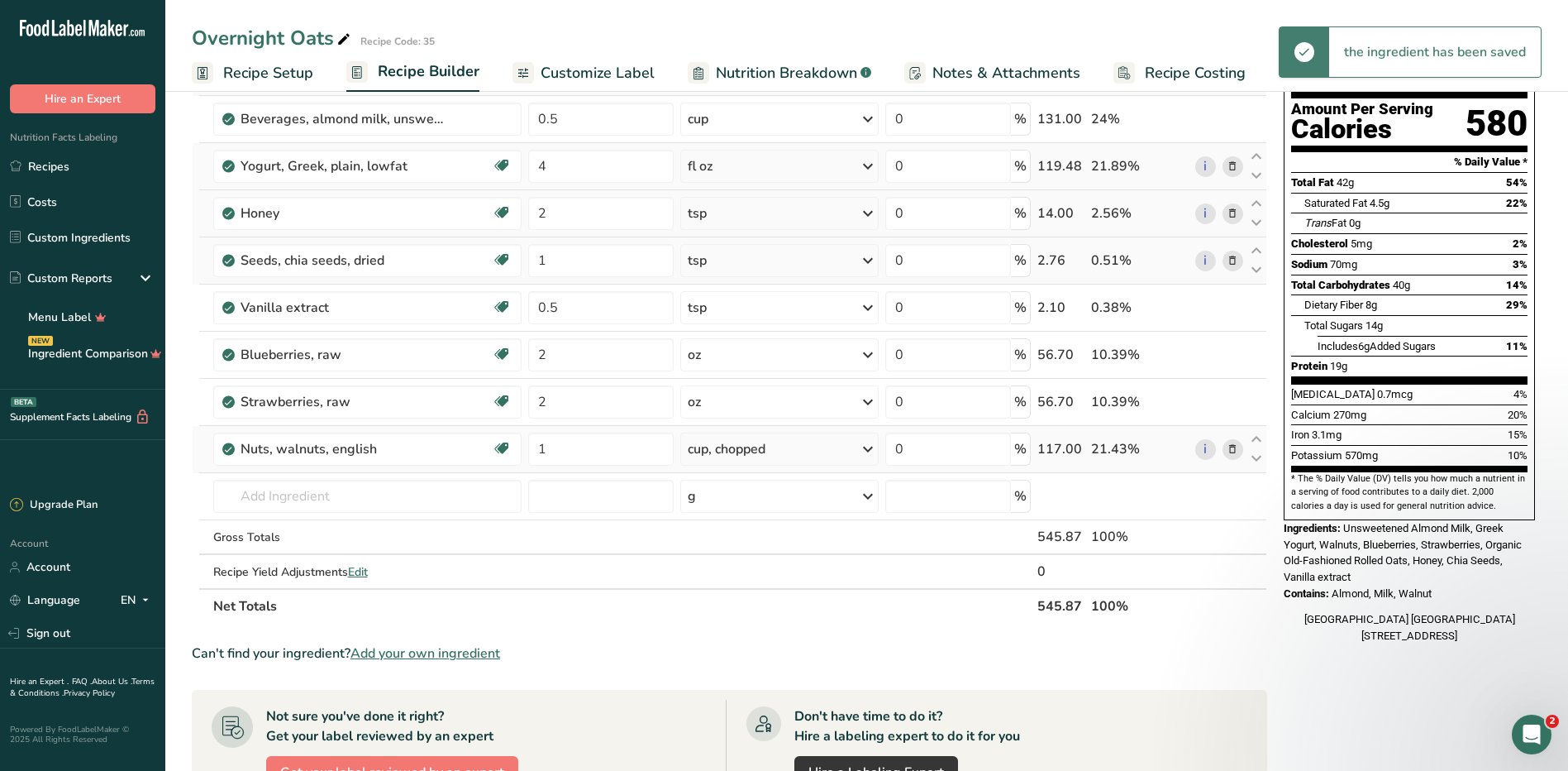
click at [746, 441] on div "cup, chopped" at bounding box center [727, 449] width 78 height 20
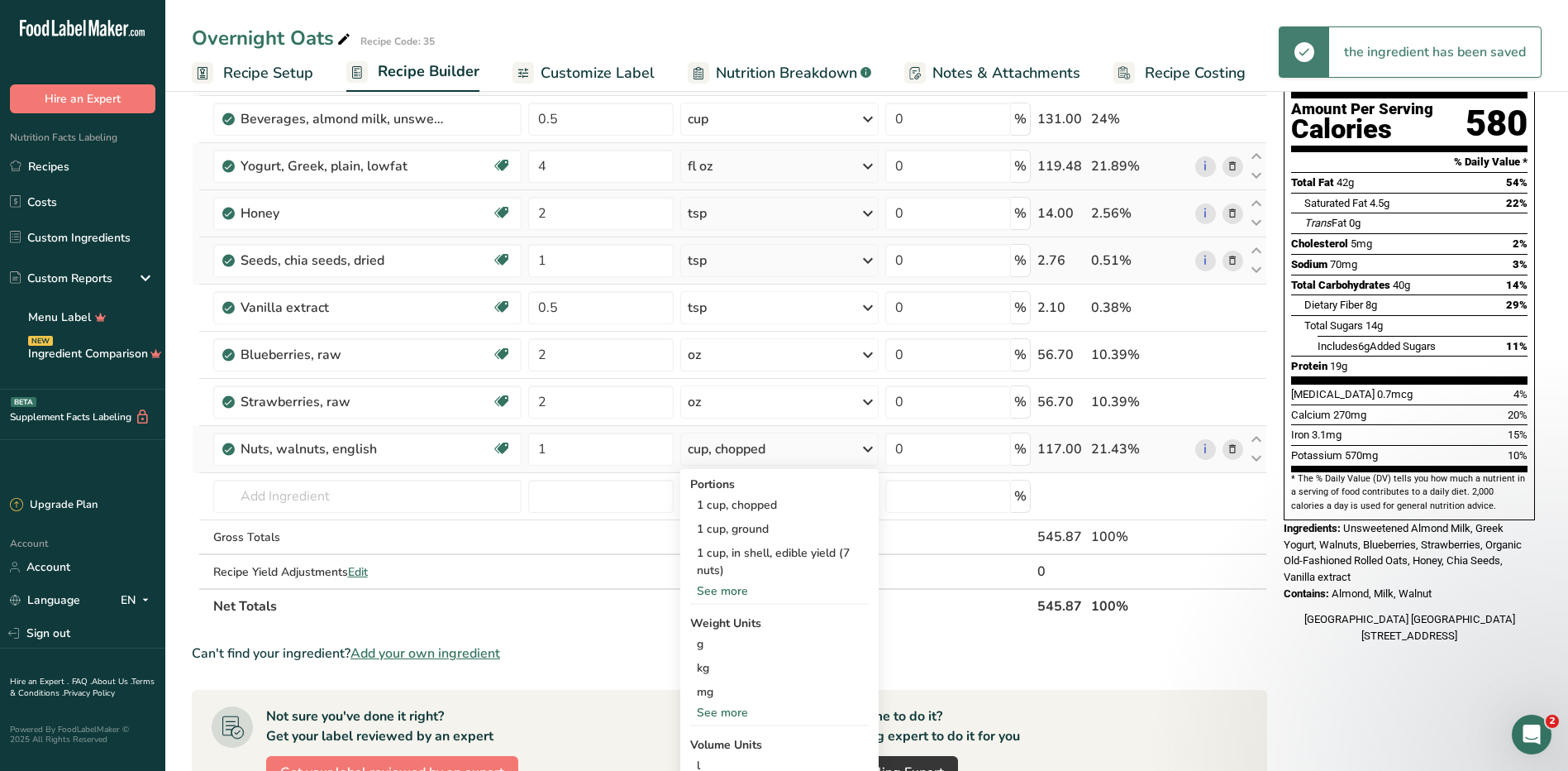
click at [717, 588] on div "See more" at bounding box center [779, 591] width 178 height 18
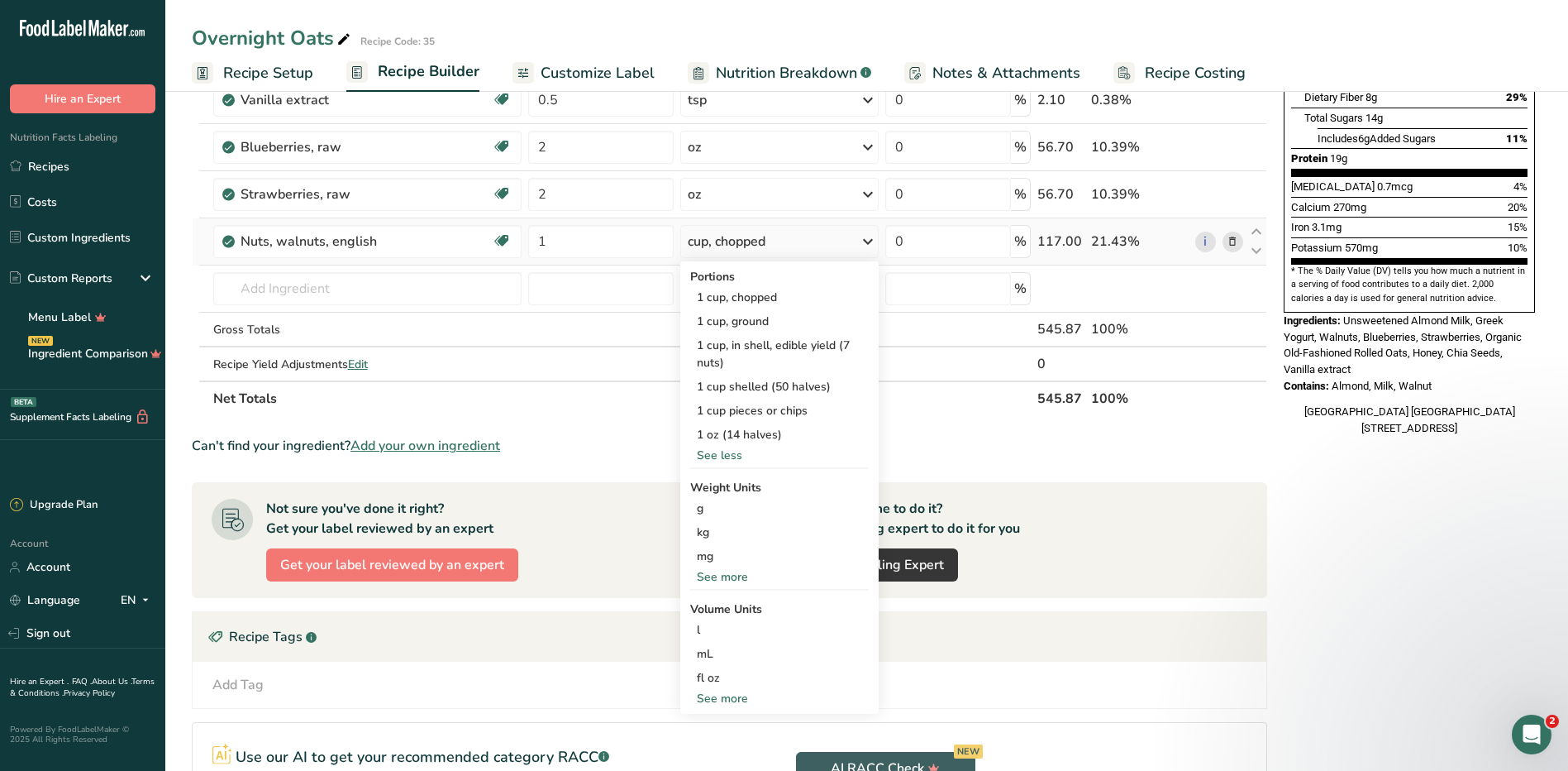
scroll to position [414, 0]
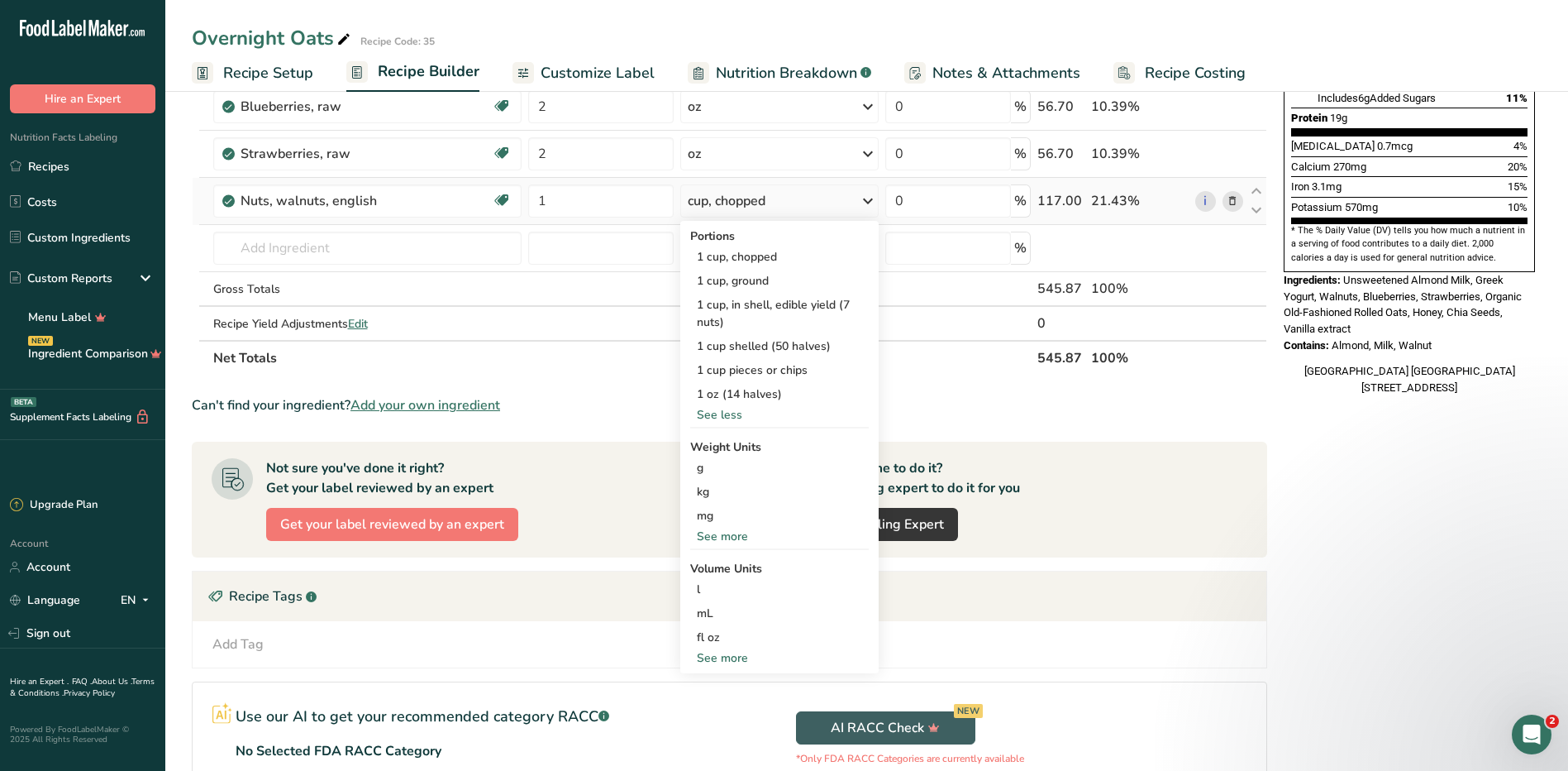
click at [735, 537] on div "See more" at bounding box center [779, 537] width 178 height 18
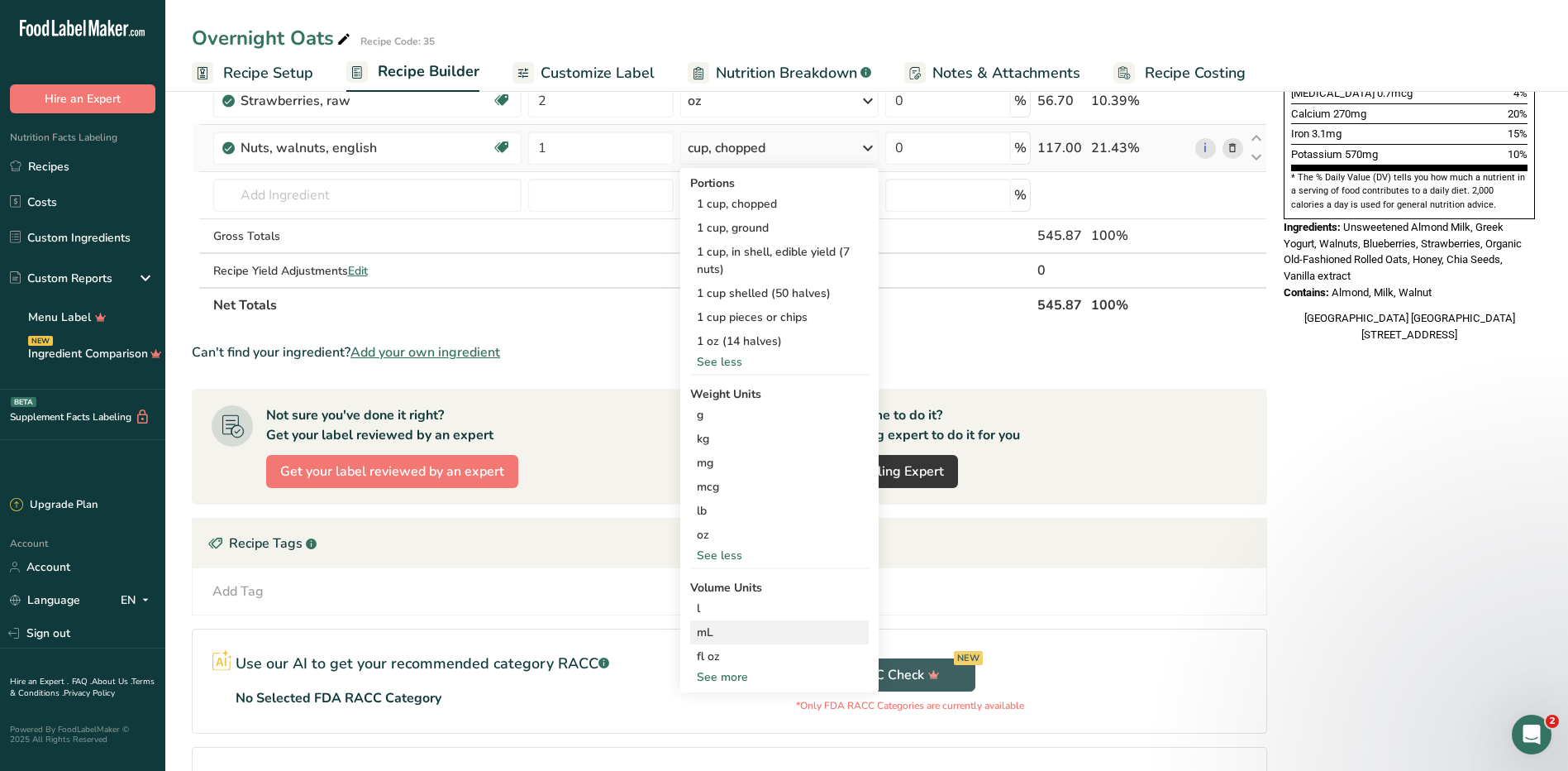
scroll to position [497, 0]
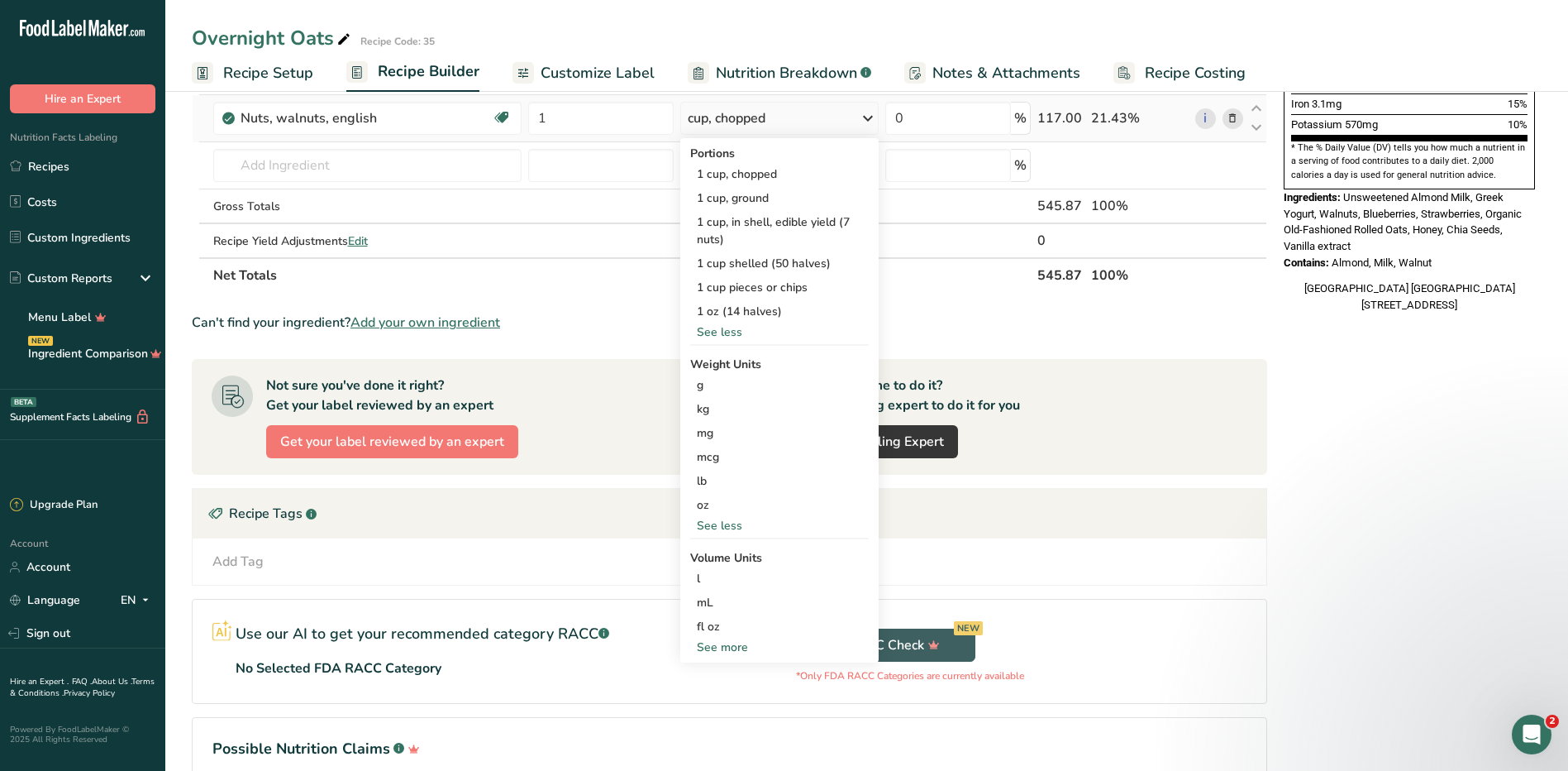
click at [721, 649] on div "See more" at bounding box center [779, 648] width 178 height 18
click at [764, 655] on div "tbsp" at bounding box center [780, 651] width 165 height 18
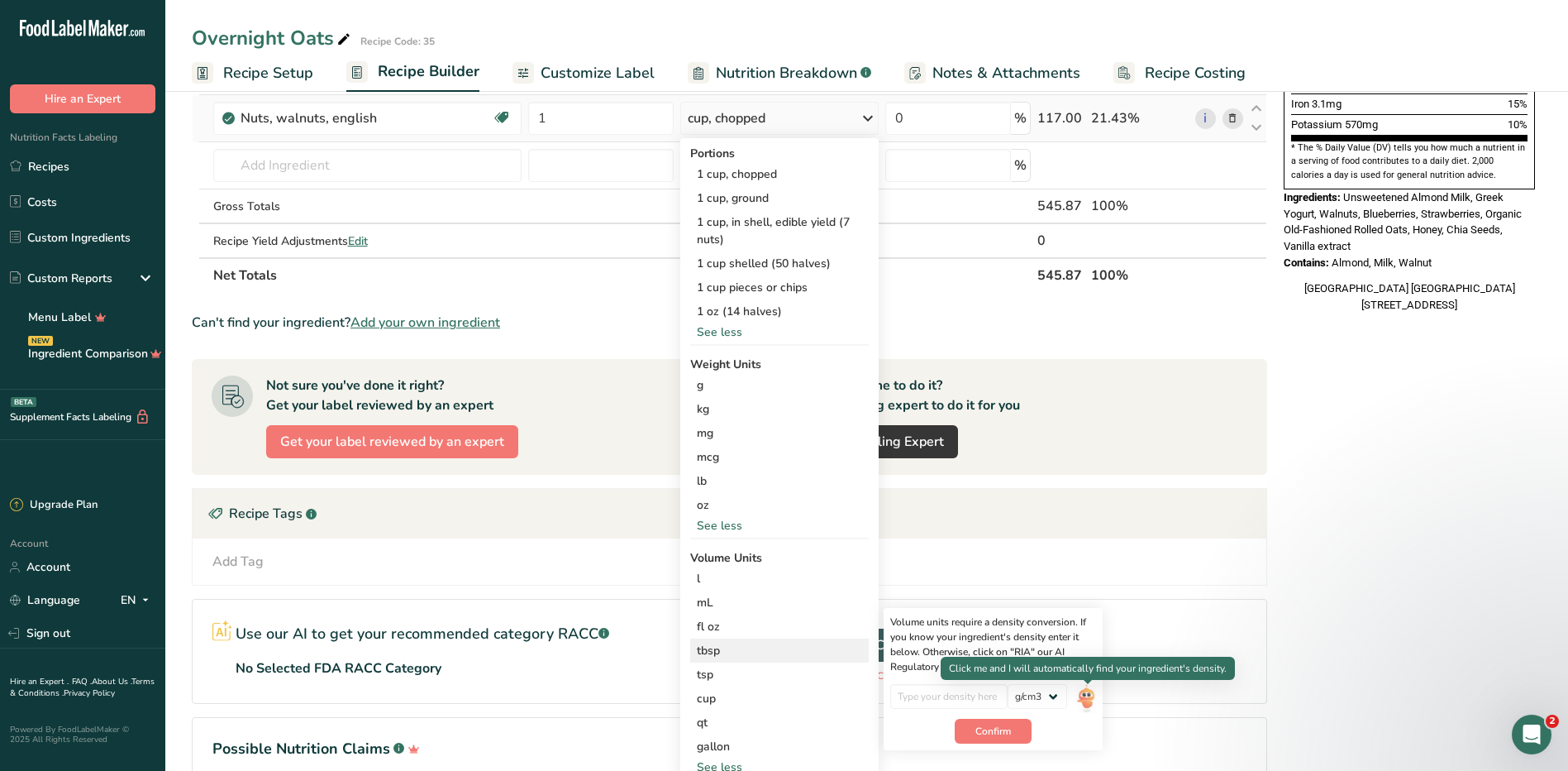
click at [1085, 700] on img at bounding box center [1086, 698] width 18 height 29
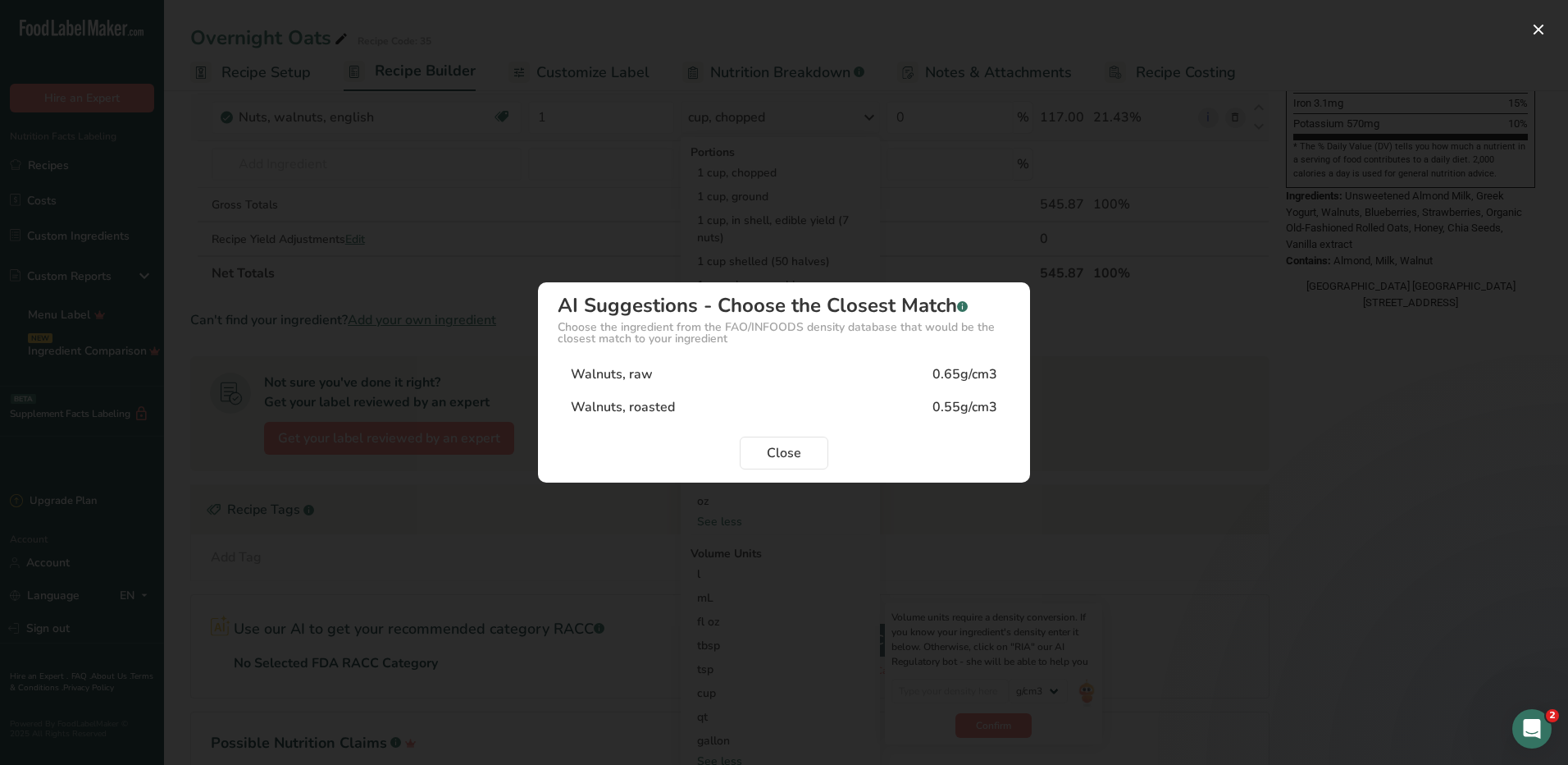
click at [987, 381] on div "0.65g/cm3" at bounding box center [965, 374] width 65 height 19
type input "0.65"
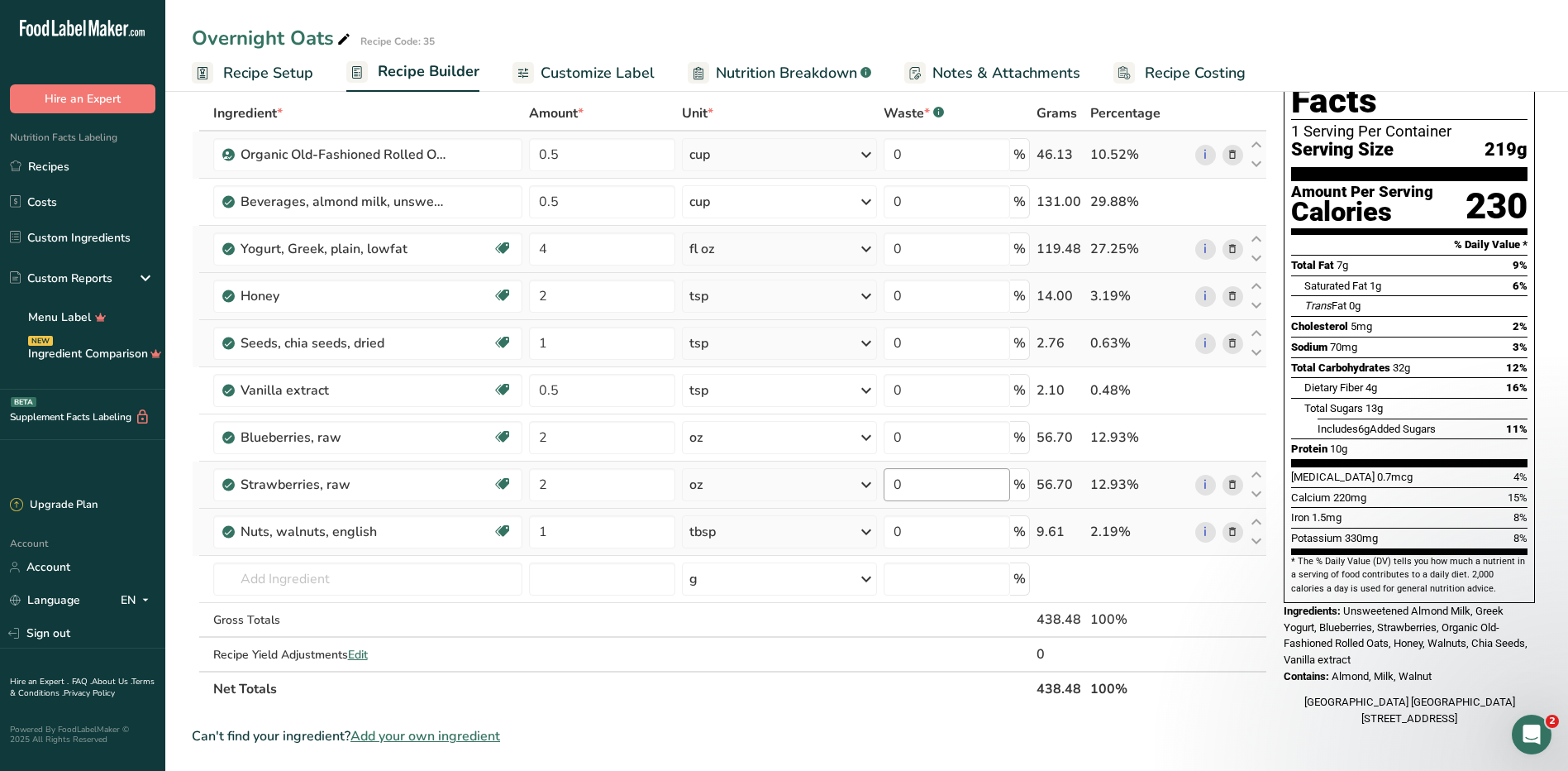
scroll to position [0, 0]
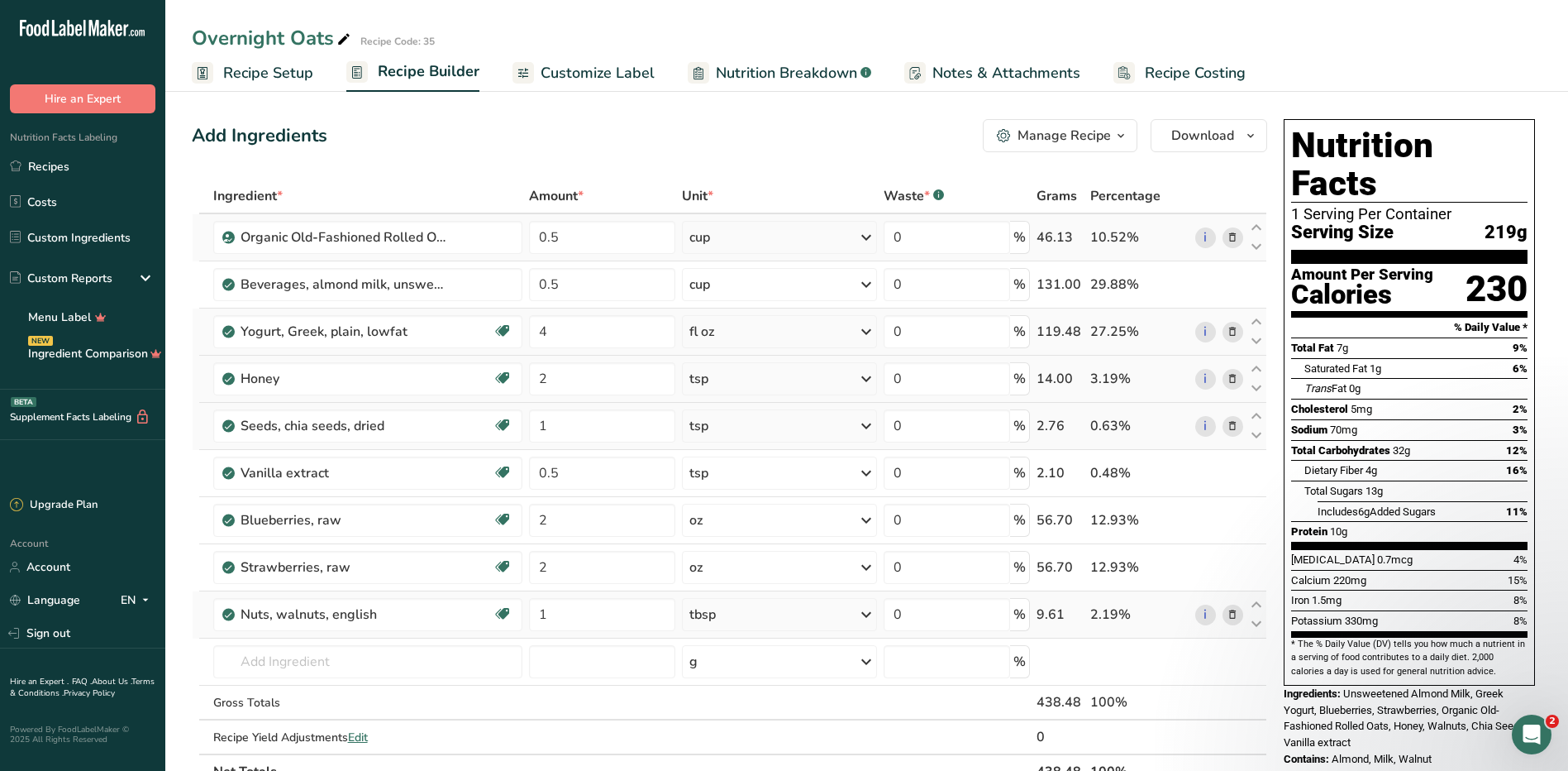
click at [1087, 131] on div "Manage Recipe" at bounding box center [1064, 136] width 93 height 20
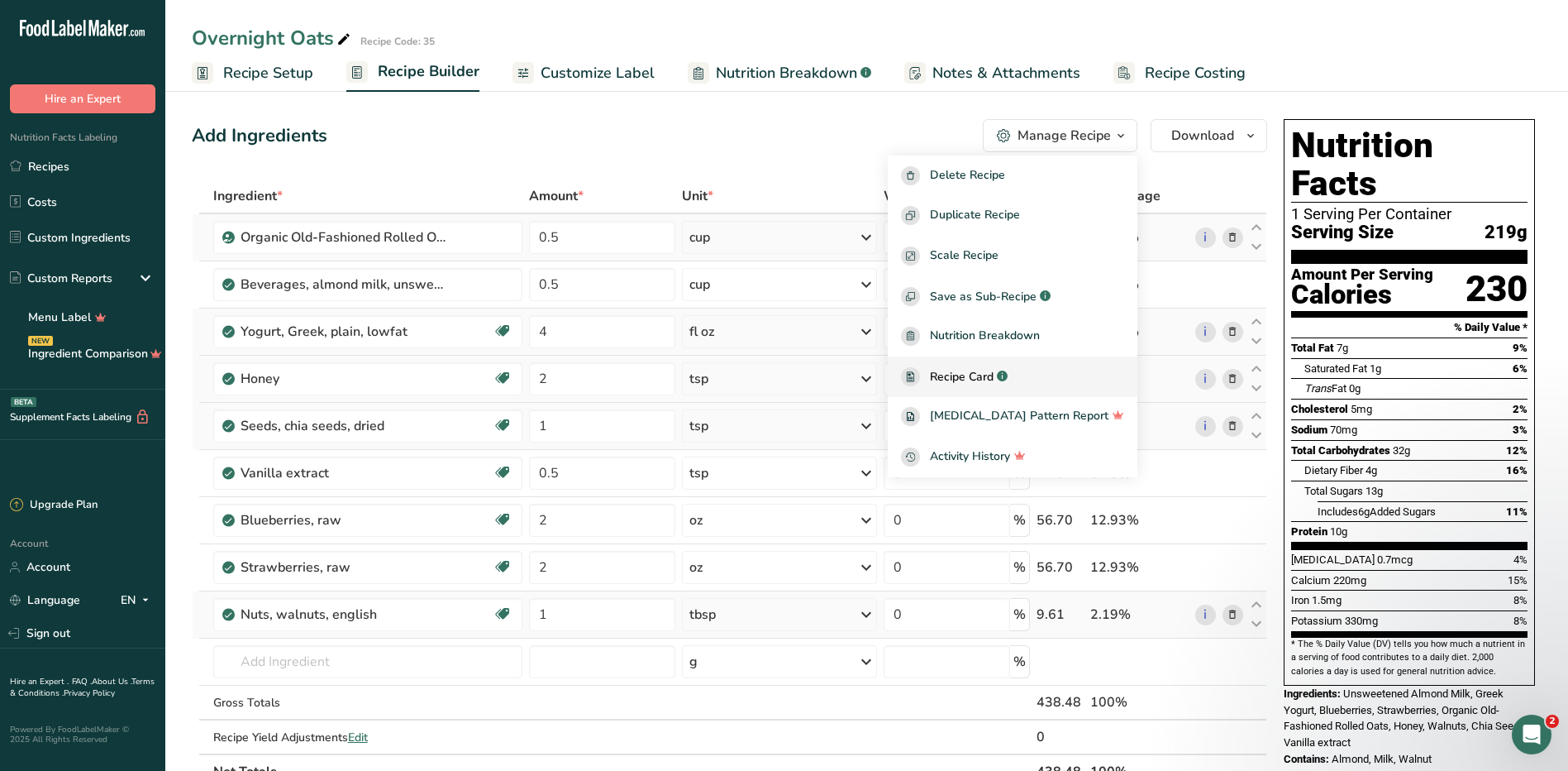
click at [986, 376] on span "Recipe Card" at bounding box center [962, 377] width 64 height 18
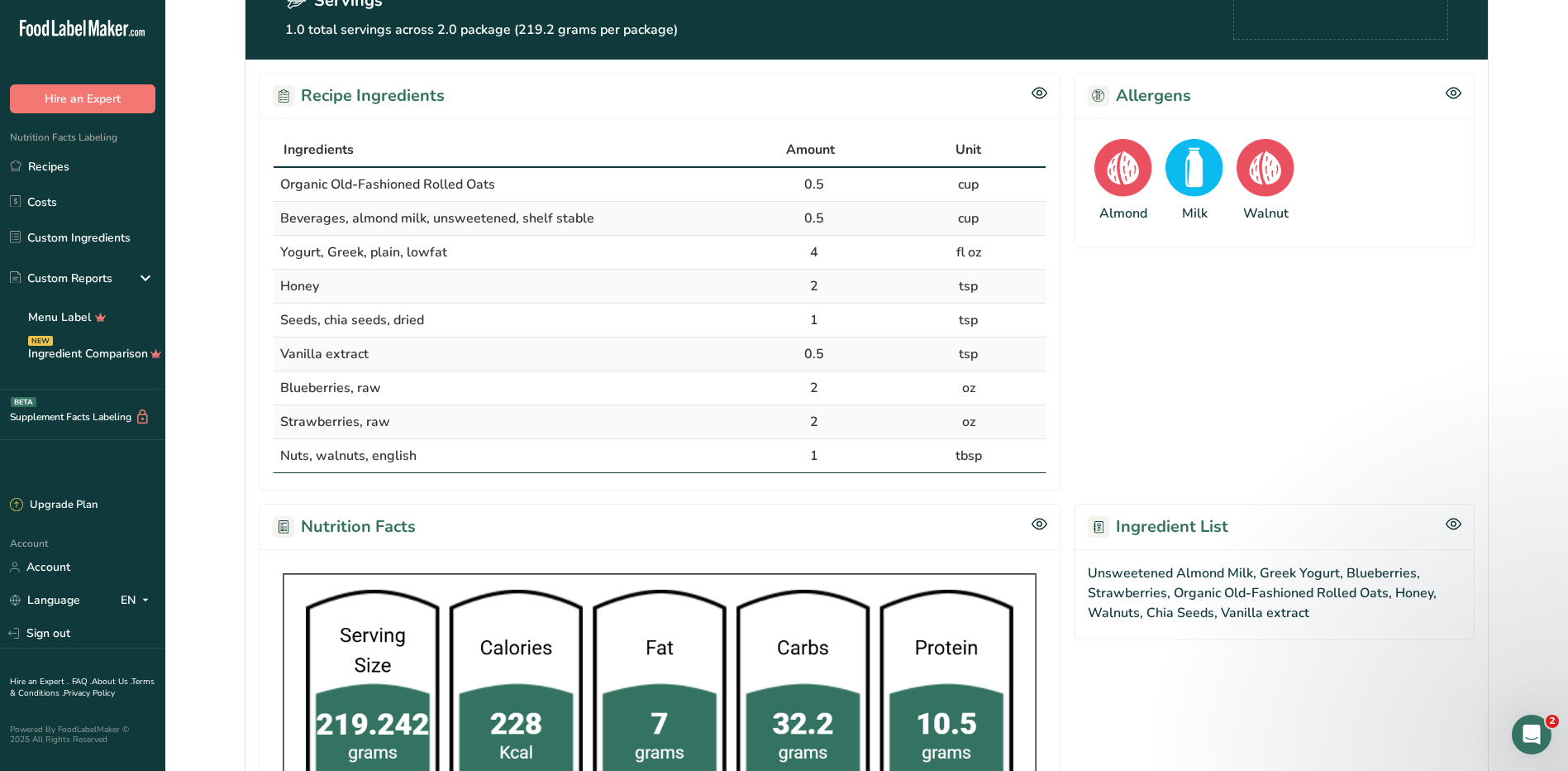
scroll to position [248, 0]
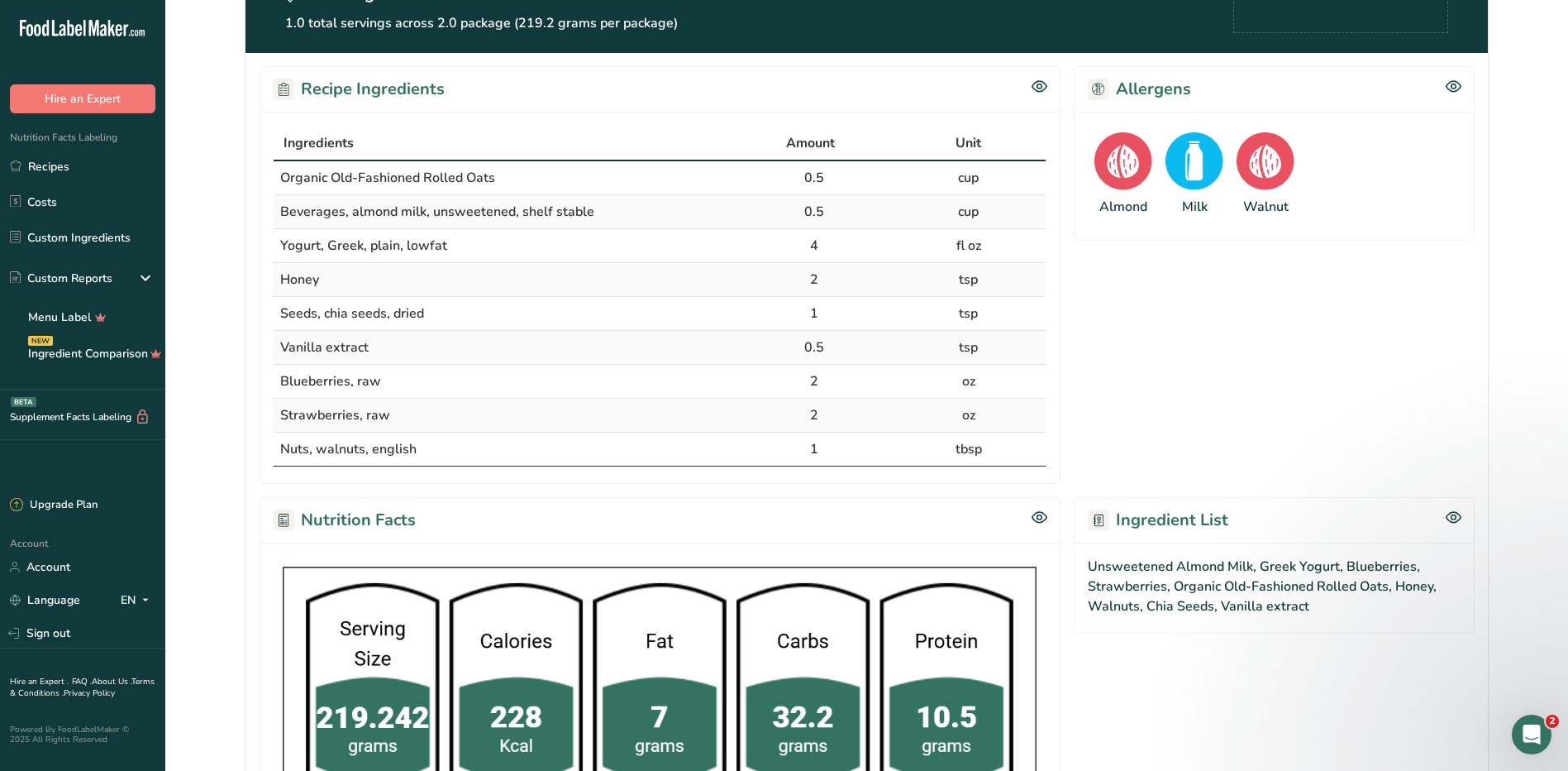
drag, startPoint x: 273, startPoint y: 137, endPoint x: 1002, endPoint y: 437, distance: 788.3
click at [1002, 437] on table "Ingredients Amount Unit Organic Old-Fashioned Rolled Oats 0.5 cup Beverages, al…" at bounding box center [659, 297] width 773 height 341
copy table "Ingredients Amount Unit Organic Old-Fashioned Rolled Oats 0.5 cup Beverages, al…"
drag, startPoint x: 1083, startPoint y: 425, endPoint x: 1077, endPoint y: 406, distance: 19.9
click at [1082, 424] on section "Allergens Almond Milk Walnut" at bounding box center [1274, 274] width 401 height 417
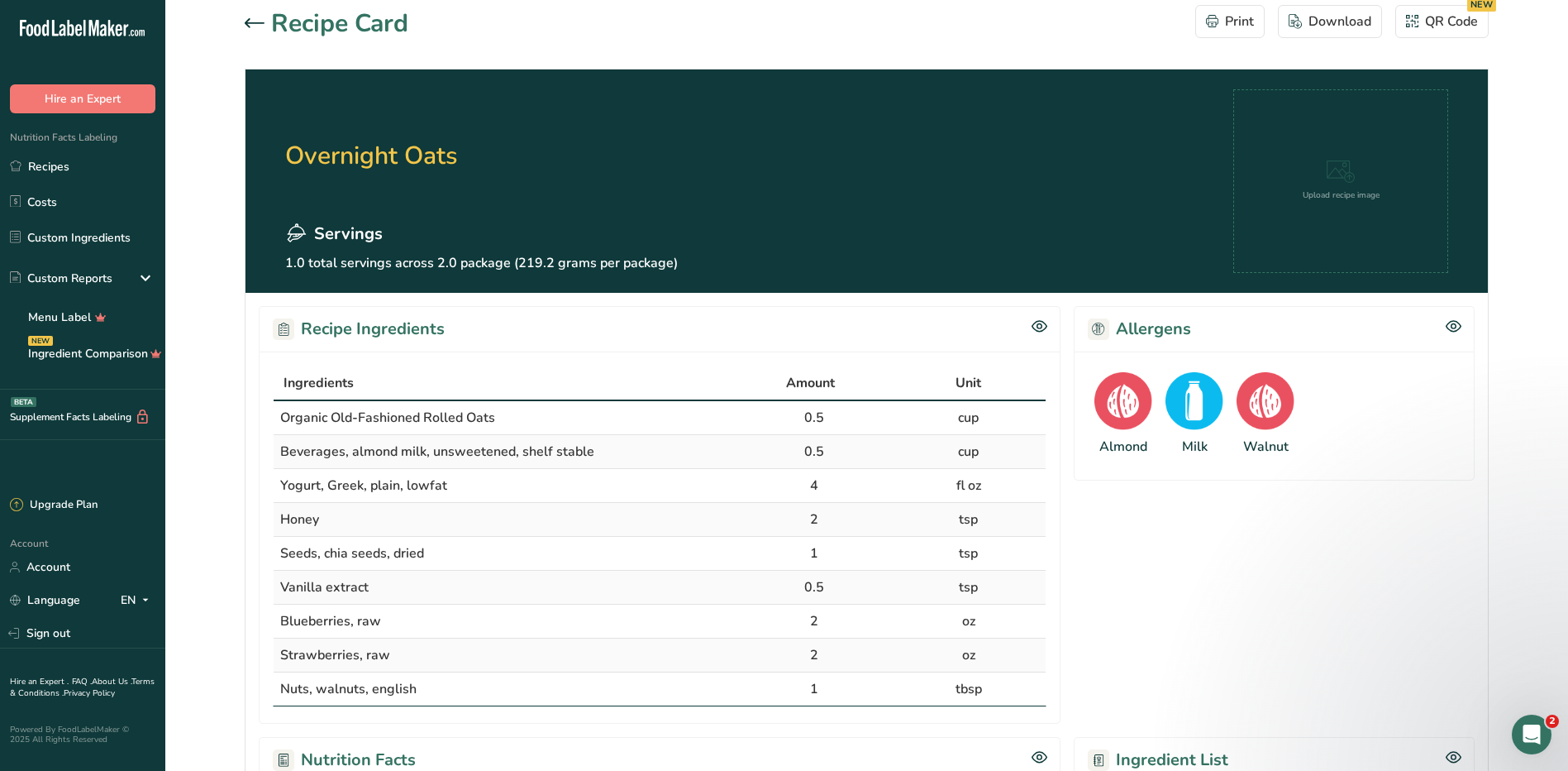
scroll to position [0, 0]
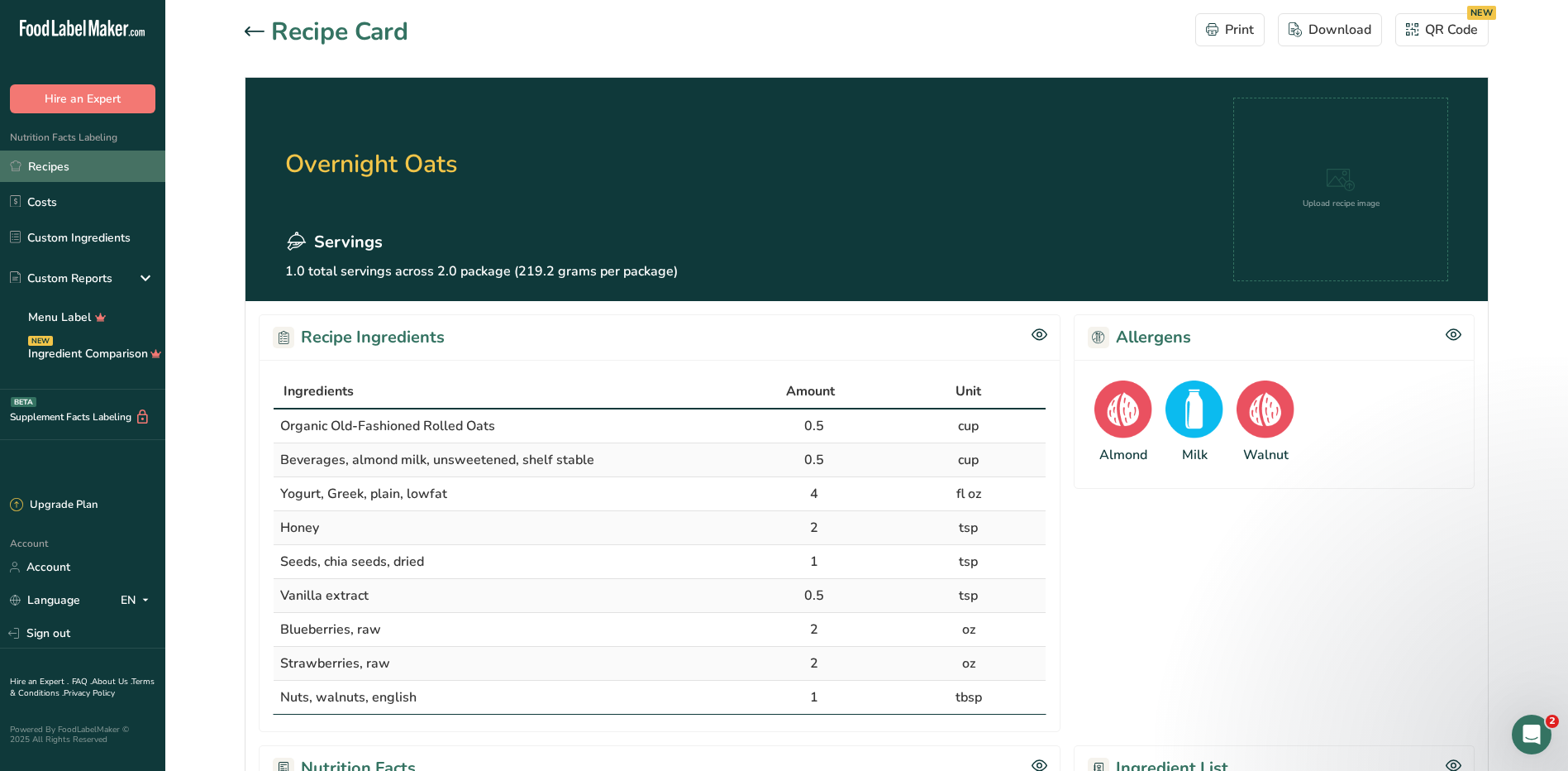
click at [53, 175] on link "Recipes" at bounding box center [83, 165] width 165 height 31
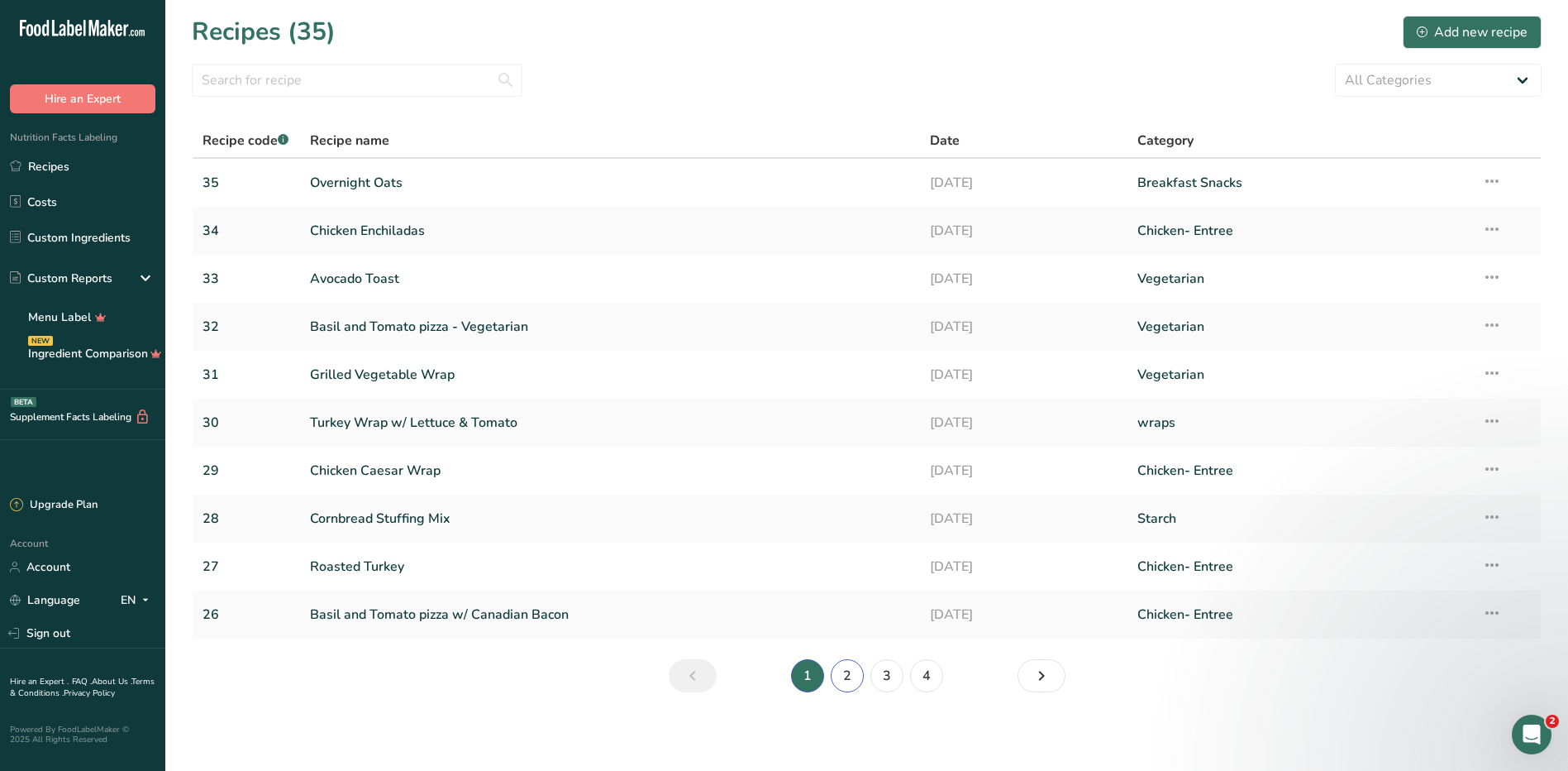
click at [847, 681] on link "2" at bounding box center [847, 675] width 33 height 33
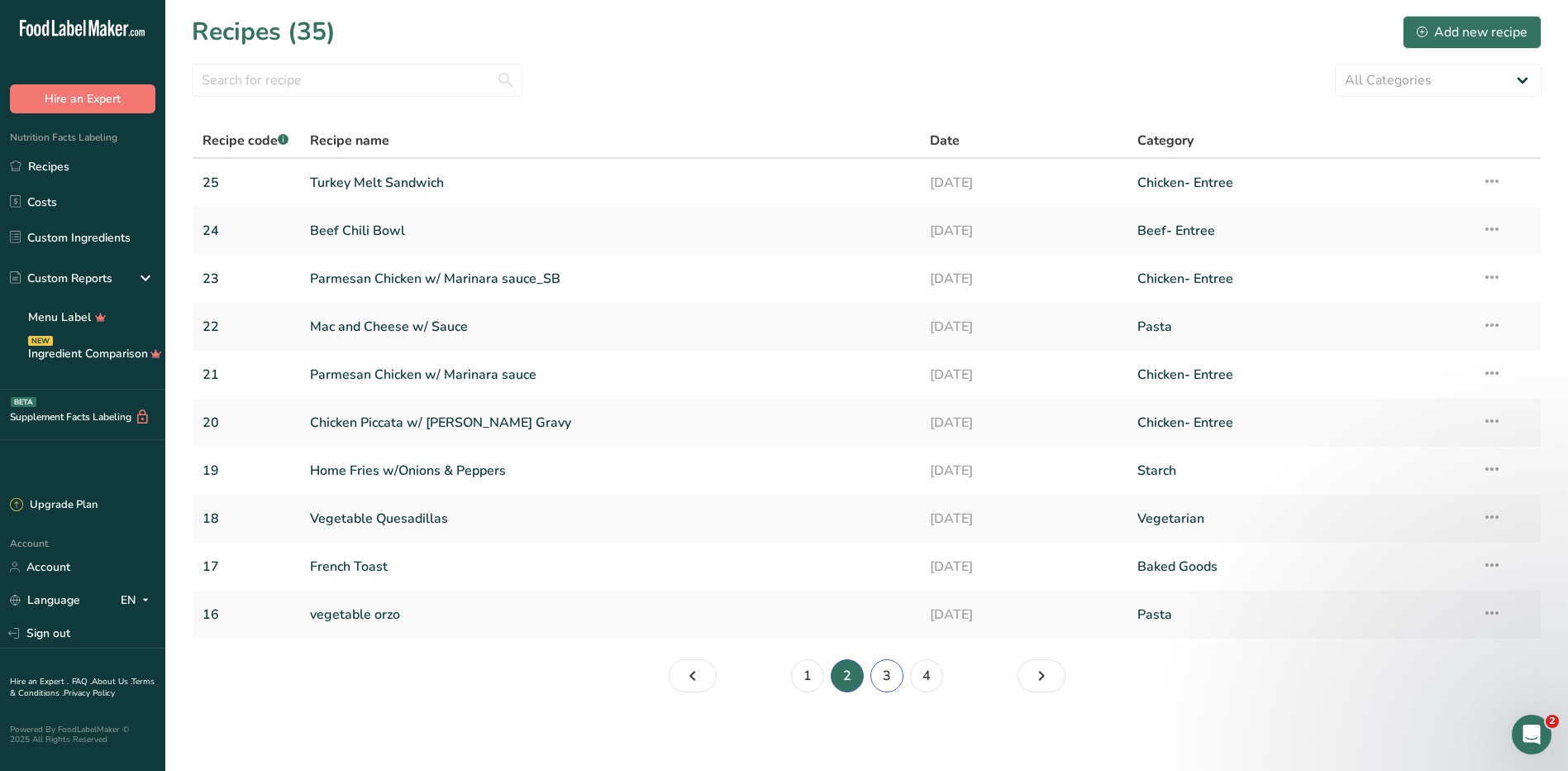
click at [890, 676] on link "3" at bounding box center [886, 675] width 33 height 33
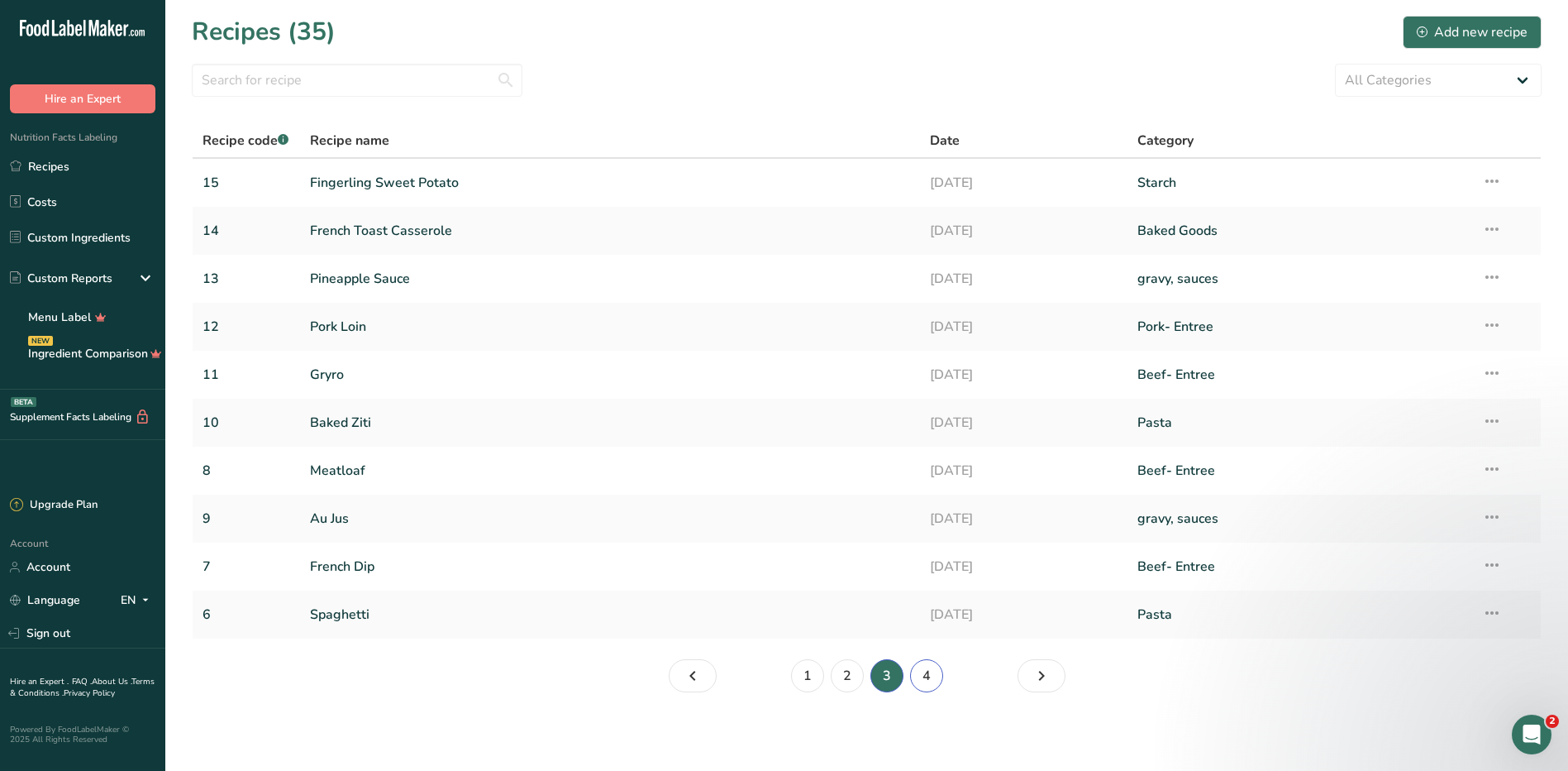
click at [918, 675] on link "4" at bounding box center [926, 675] width 33 height 33
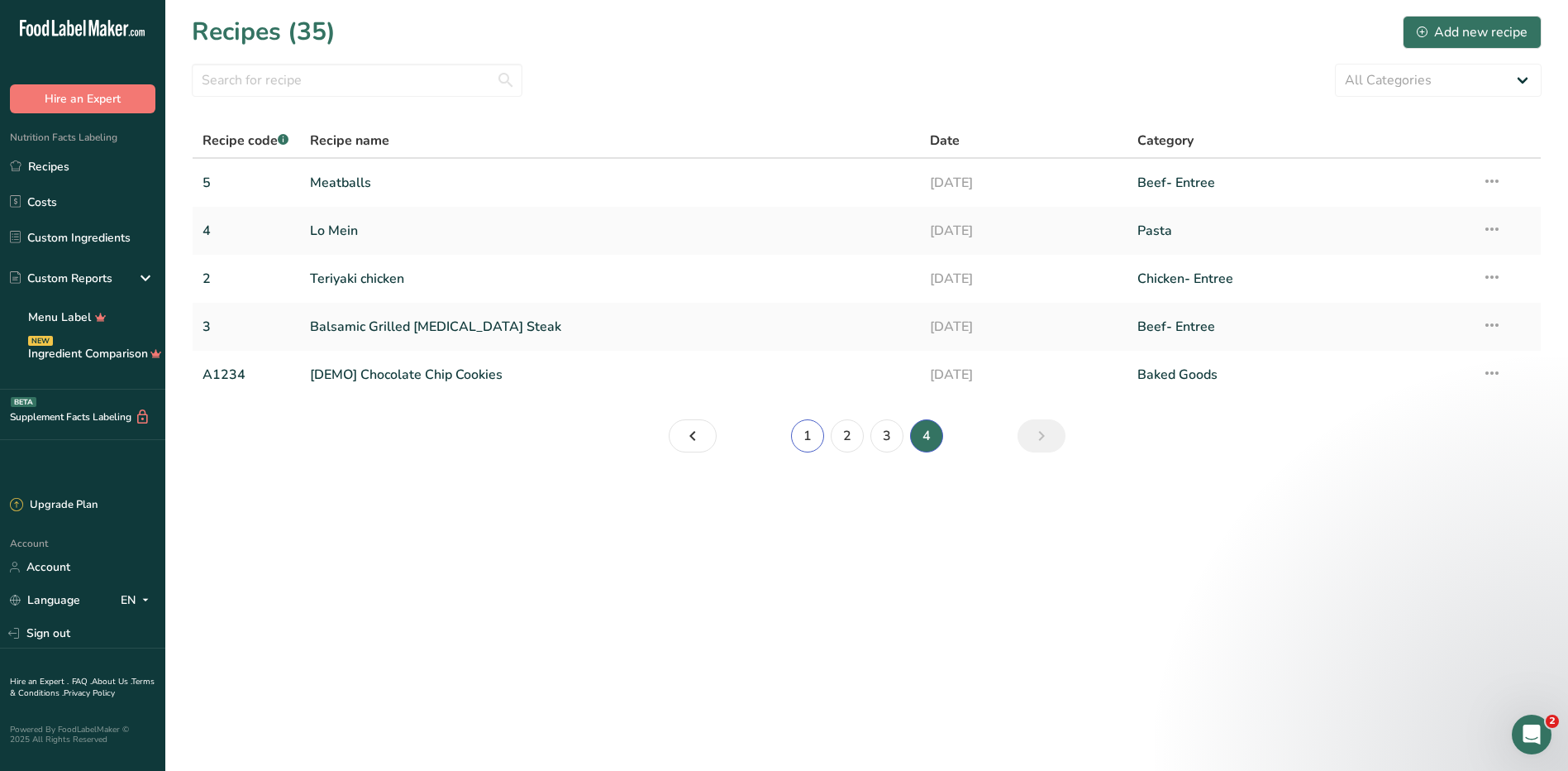
click at [813, 438] on link "1" at bounding box center [807, 435] width 33 height 33
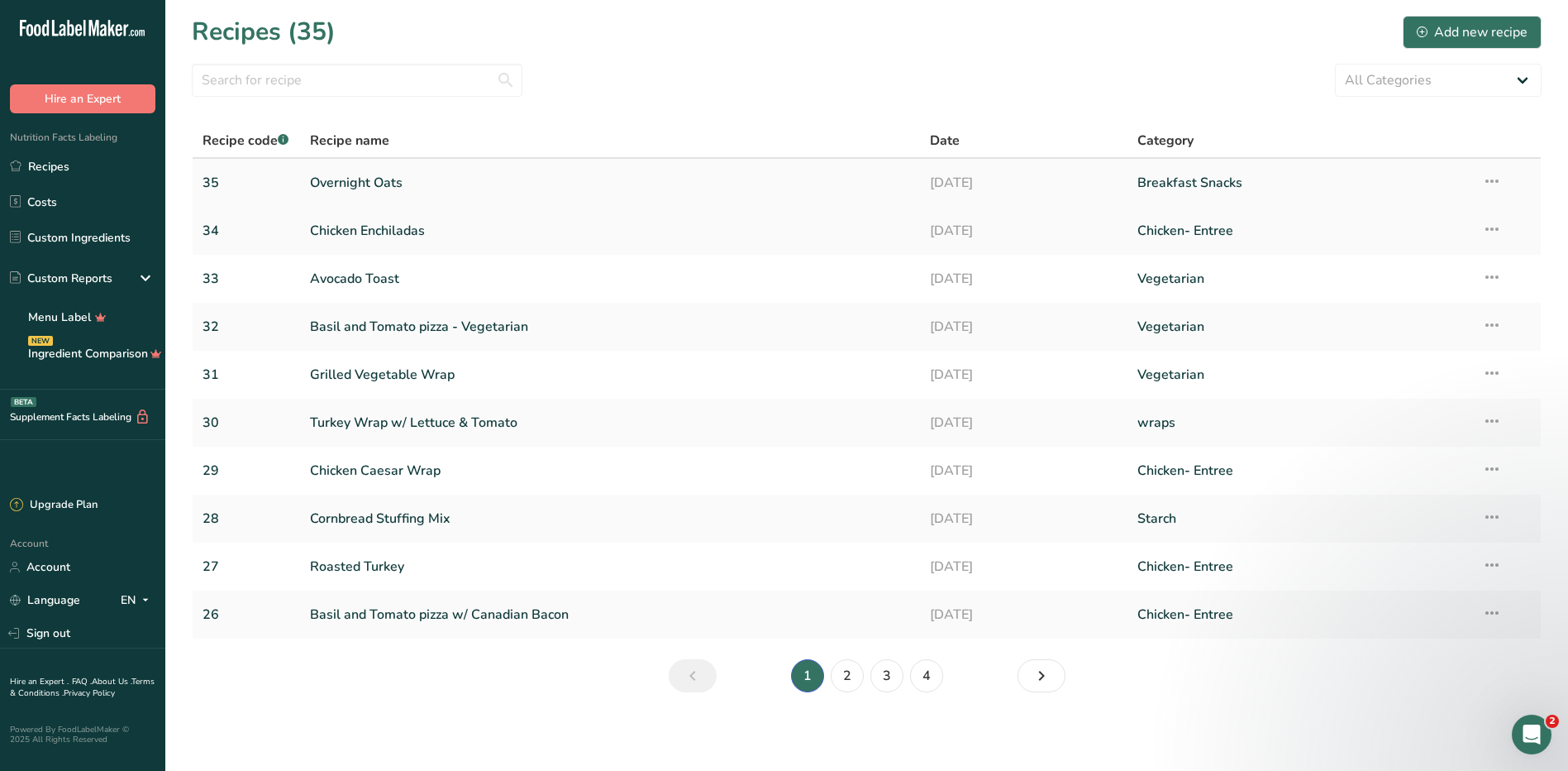
click at [385, 183] on link "Overnight Oats" at bounding box center [610, 182] width 601 height 35
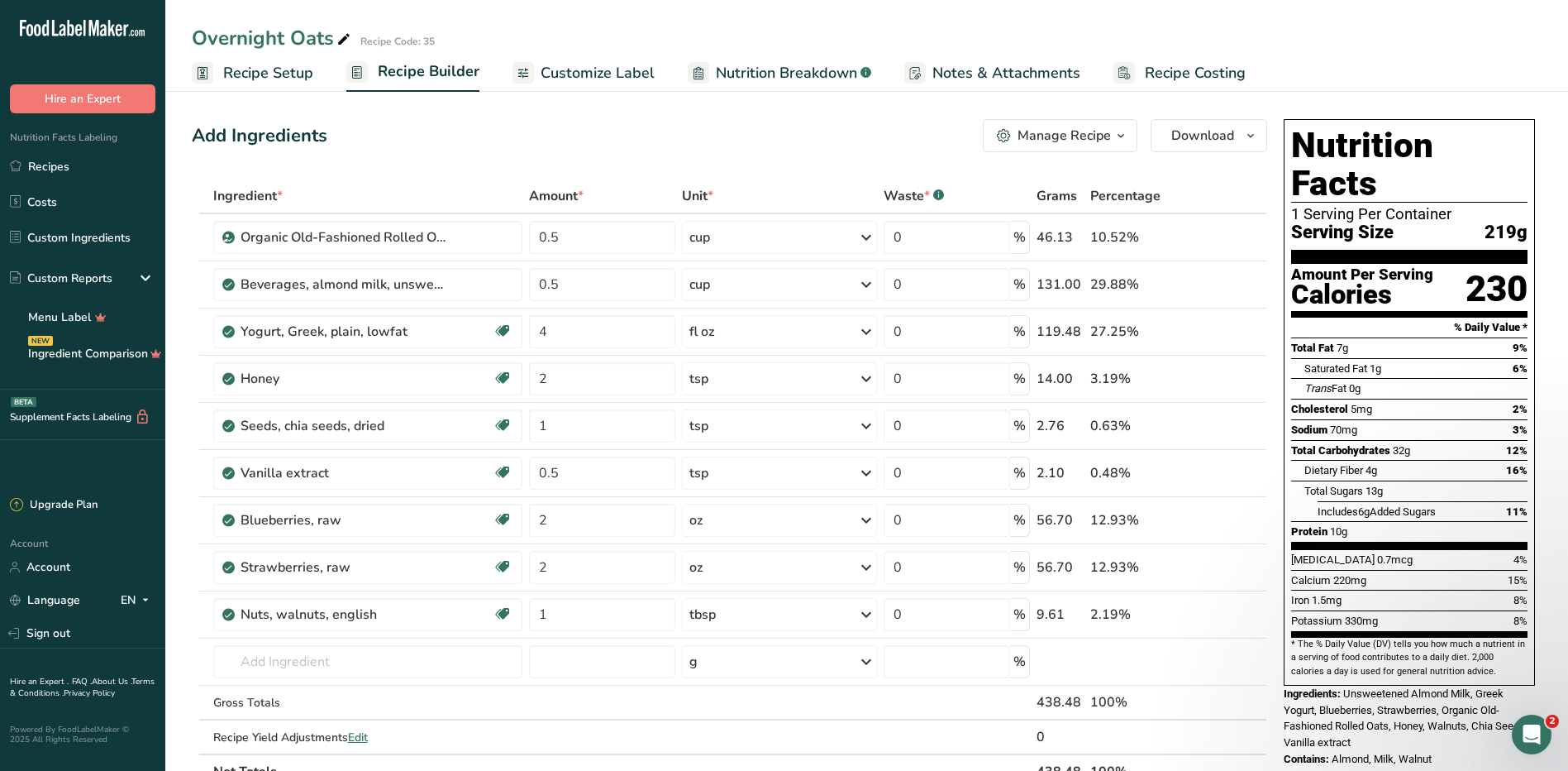
click at [1102, 138] on div "Manage Recipe" at bounding box center [1064, 136] width 93 height 20
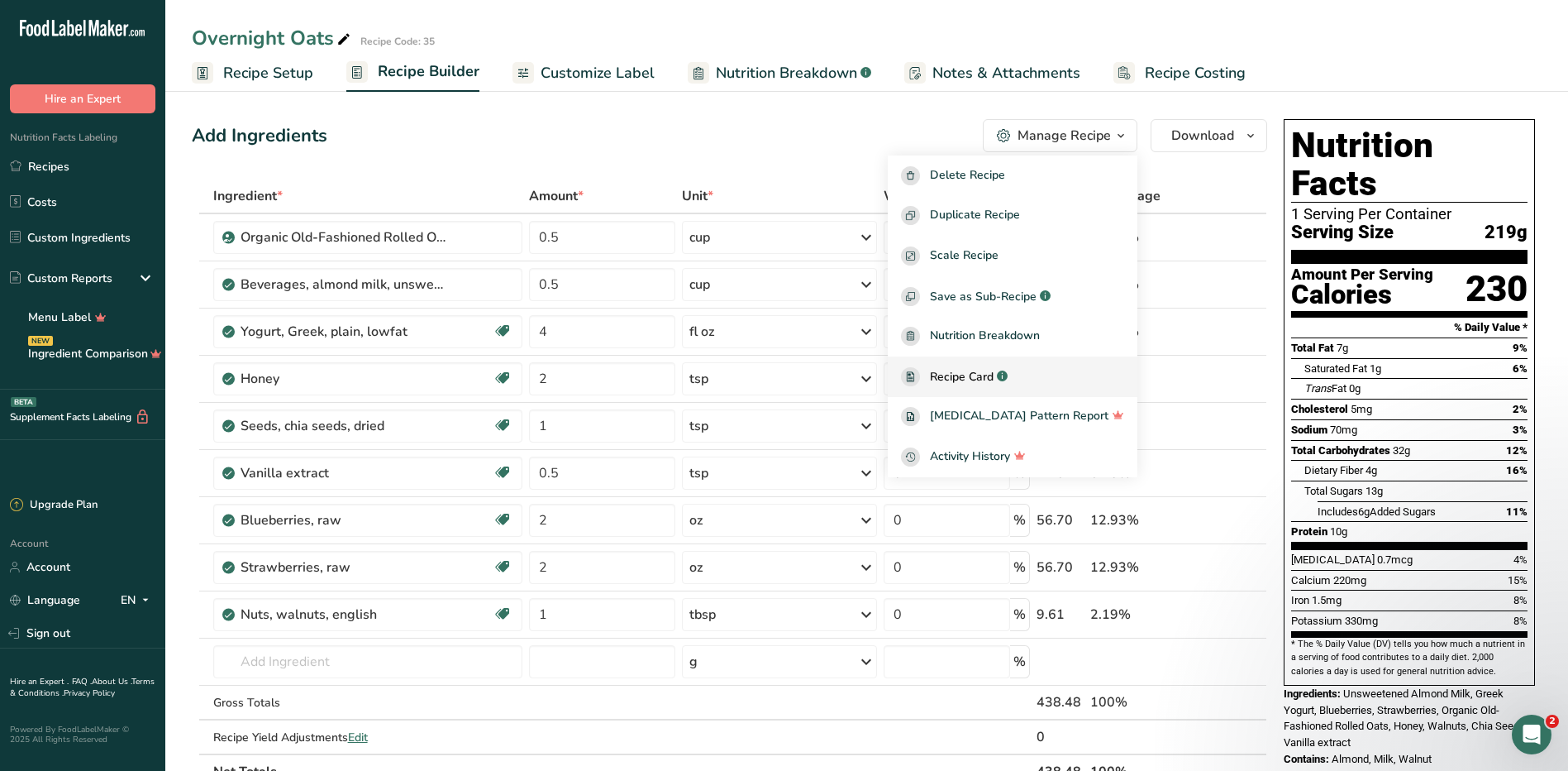
click at [993, 369] on span "Recipe Card" at bounding box center [962, 377] width 64 height 18
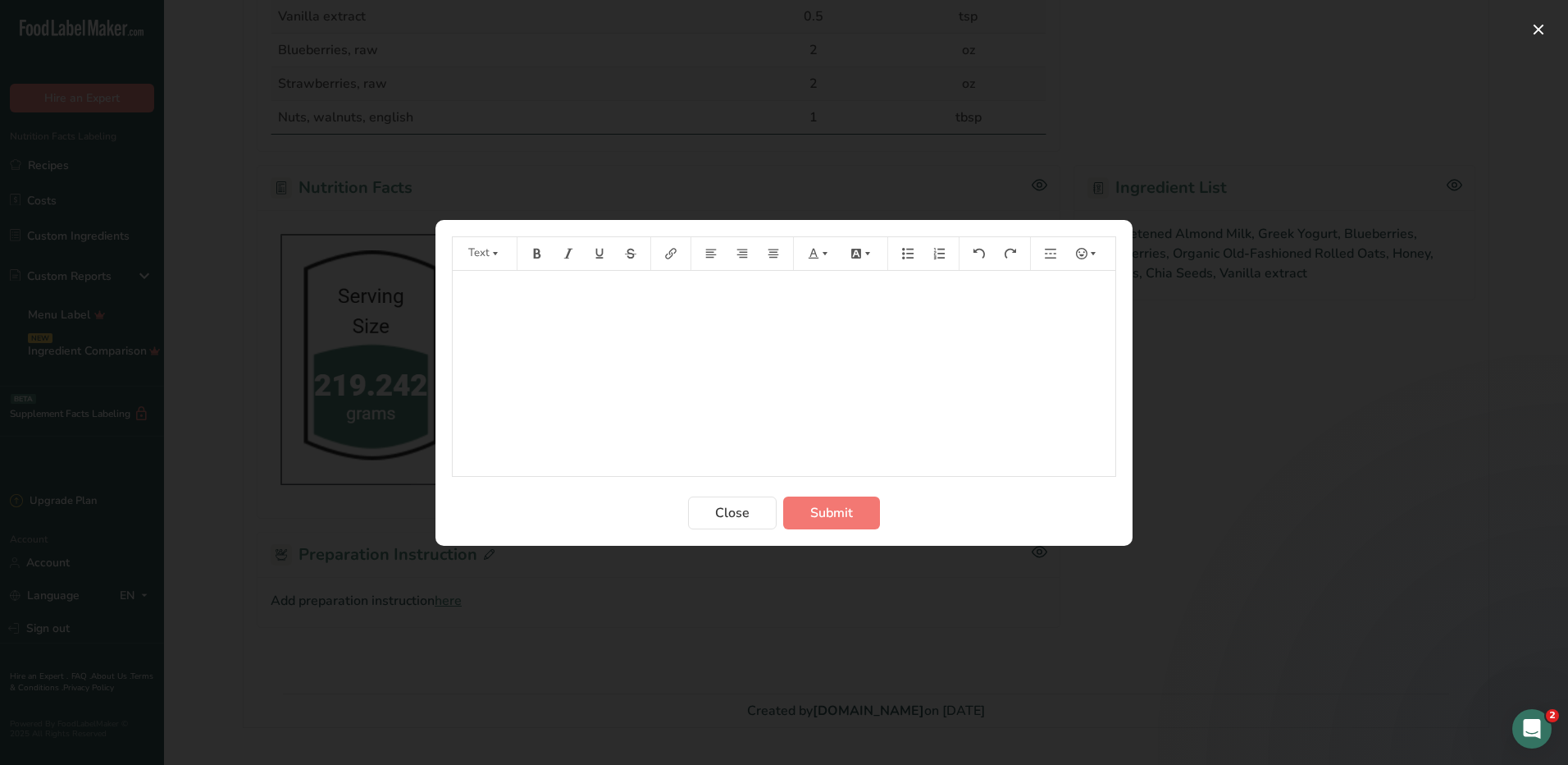
click at [521, 360] on div "﻿" at bounding box center [784, 373] width 662 height 205
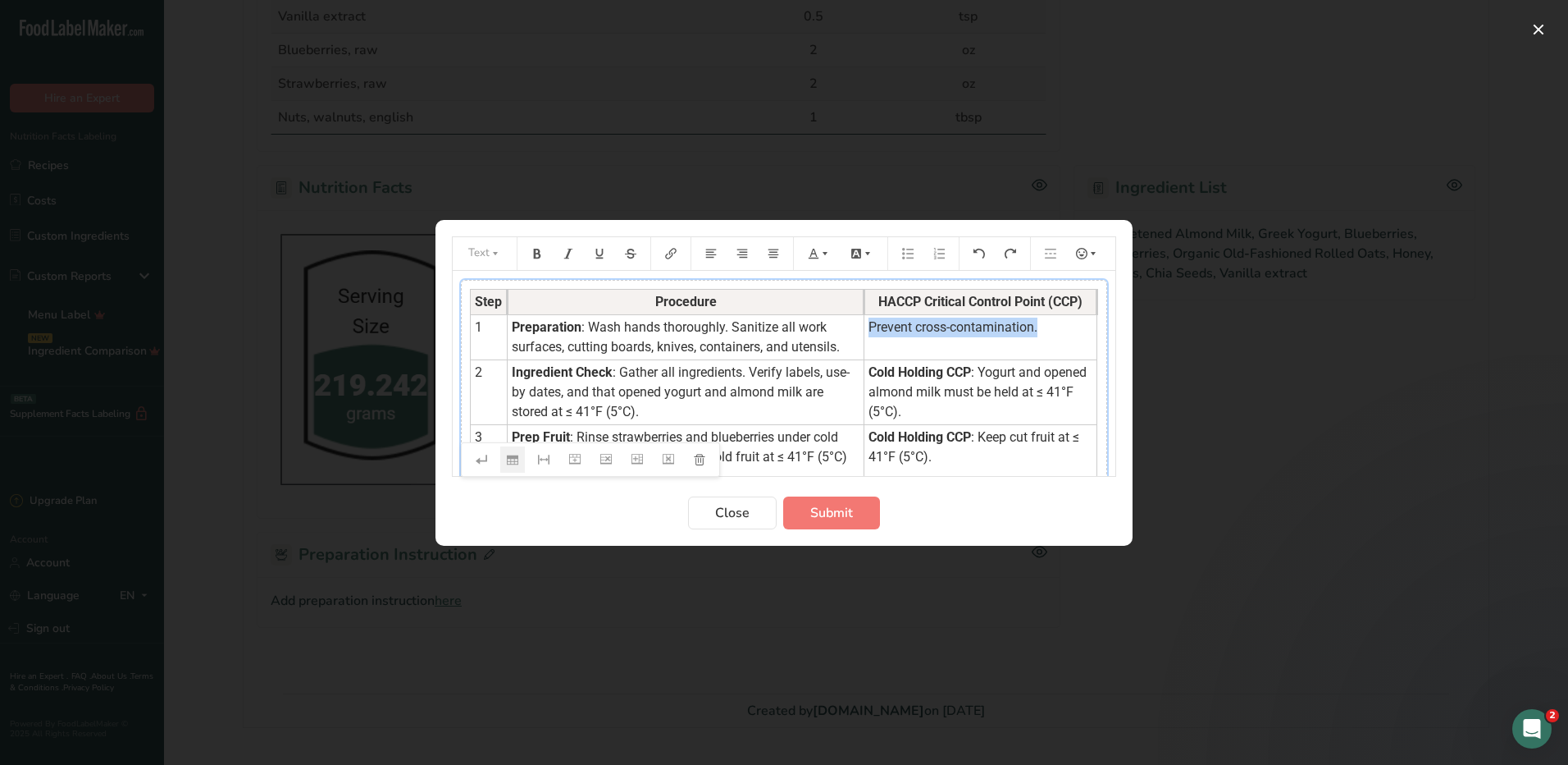
drag, startPoint x: 1051, startPoint y: 324, endPoint x: 856, endPoint y: 329, distance: 195.1
click at [864, 329] on td "Prevent cross-contamination." at bounding box center [980, 337] width 233 height 45
click at [824, 242] on button "Preparation instructions modal" at bounding box center [819, 254] width 36 height 26
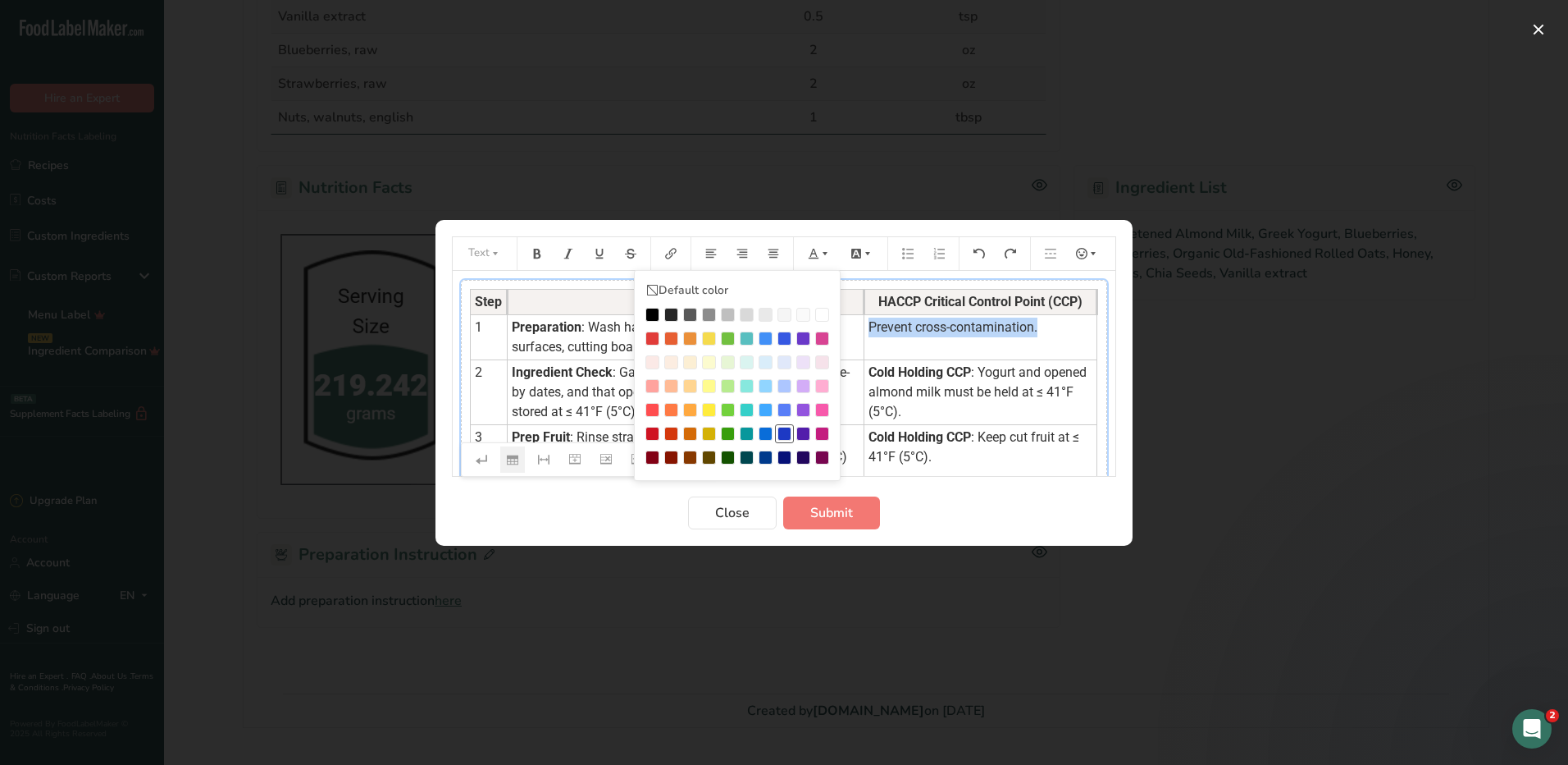
click at [779, 431] on div "Preparation instructions modal" at bounding box center [785, 434] width 14 height 14
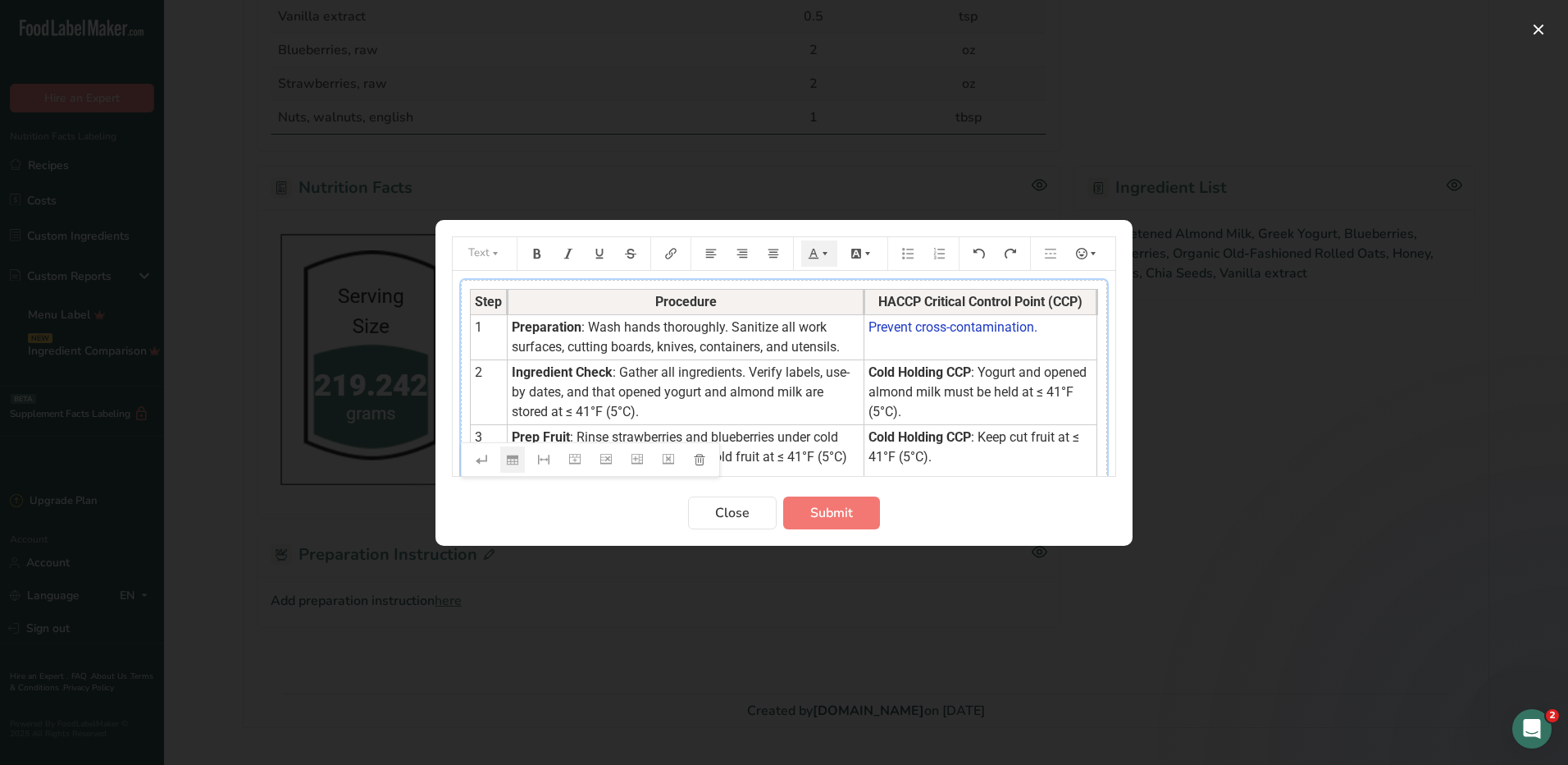
click at [958, 415] on td "Cold Holding CCP : Yogurt and opened almond milk must be held at ≤ 41°F (5°C)." at bounding box center [980, 392] width 233 height 65
drag, startPoint x: 859, startPoint y: 366, endPoint x: 963, endPoint y: 411, distance: 113.3
click at [963, 411] on td "Cold Holding CCP : Yogurt and opened almond milk must be held at ≤ 41°F (5°C)." at bounding box center [980, 392] width 233 height 65
click at [825, 258] on icon "Preparation instructions modal" at bounding box center [825, 253] width 11 height 11
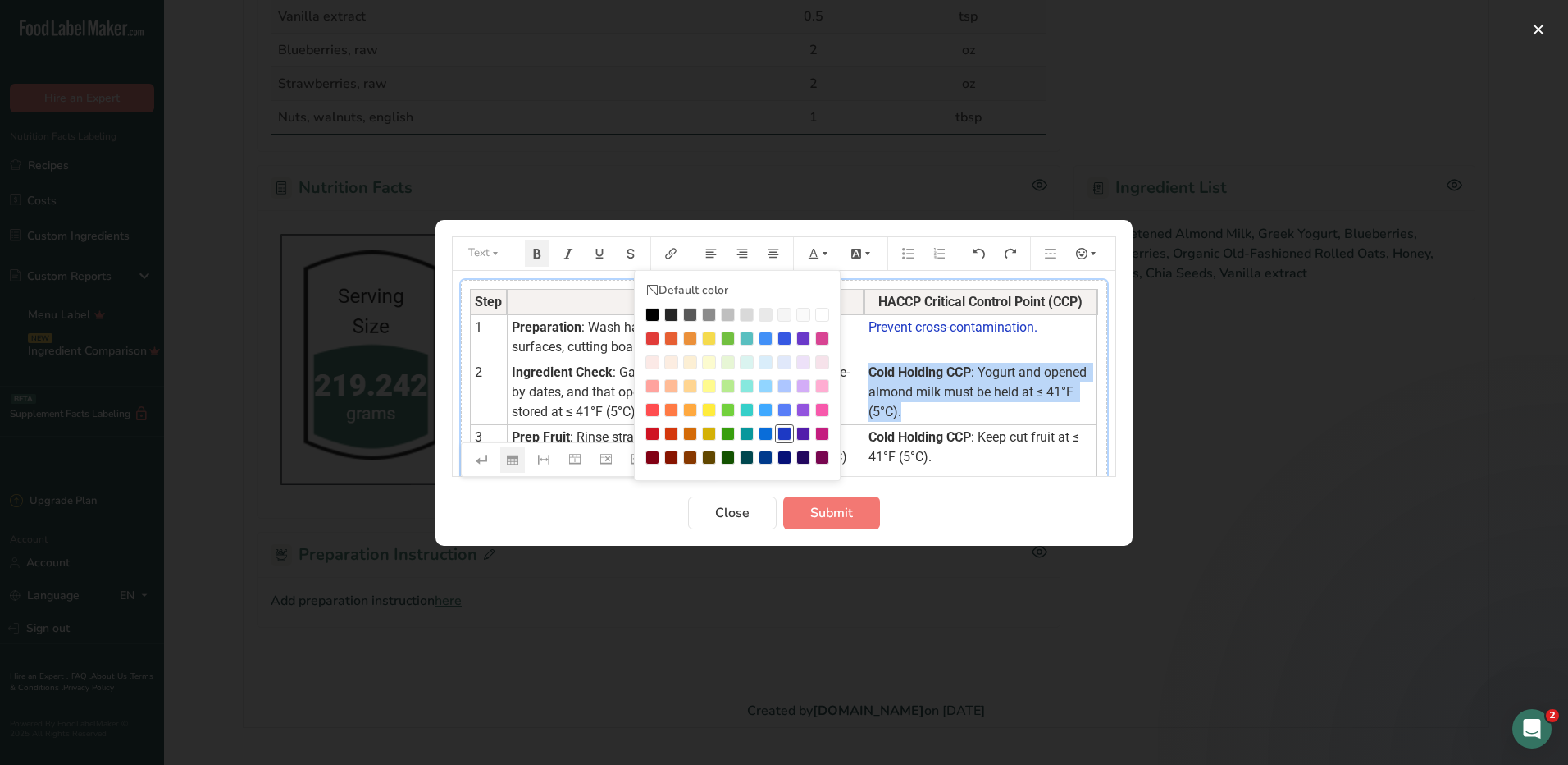
click at [782, 432] on div "Preparation instructions modal" at bounding box center [785, 434] width 14 height 14
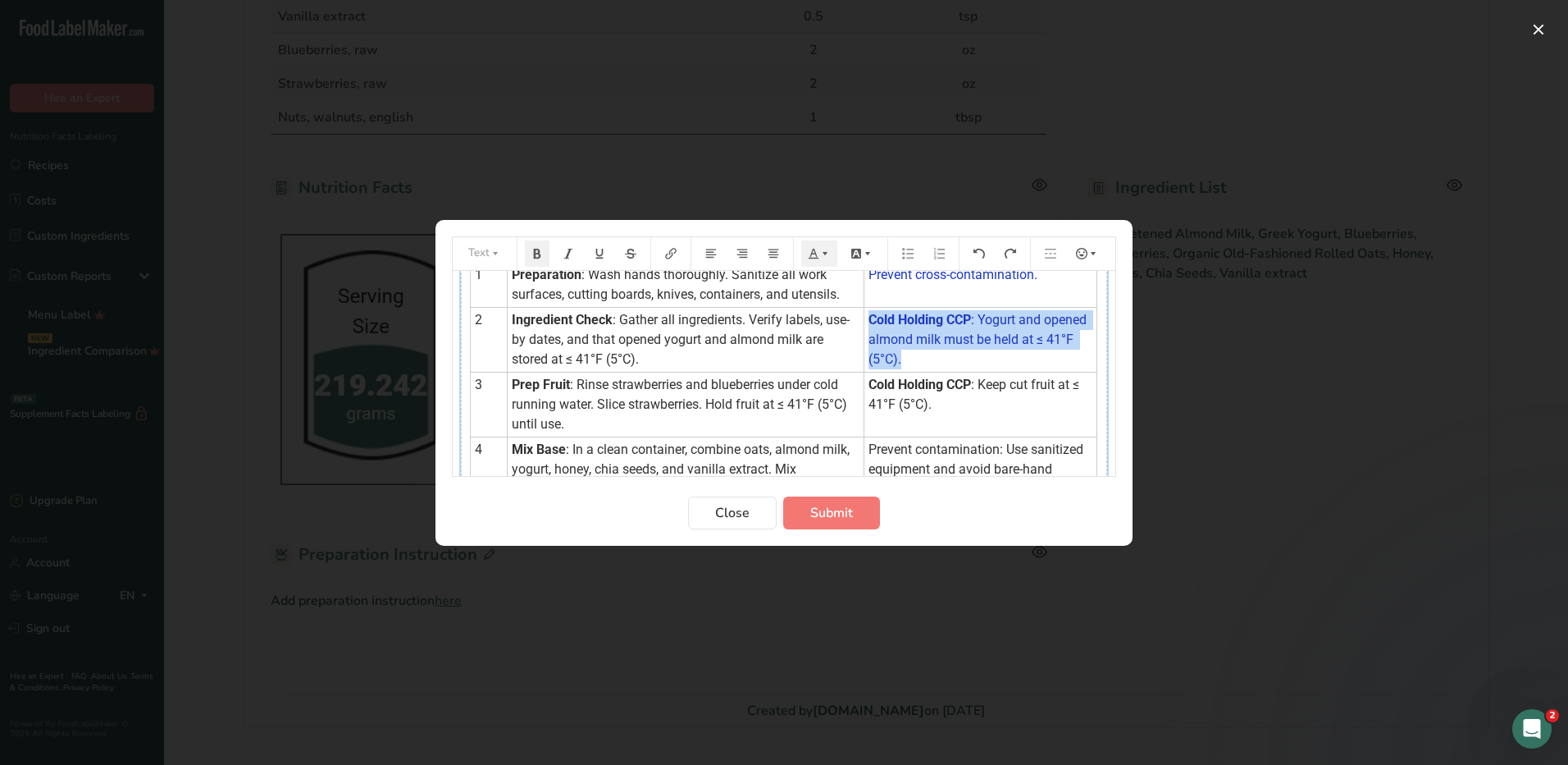
scroll to position [82, 0]
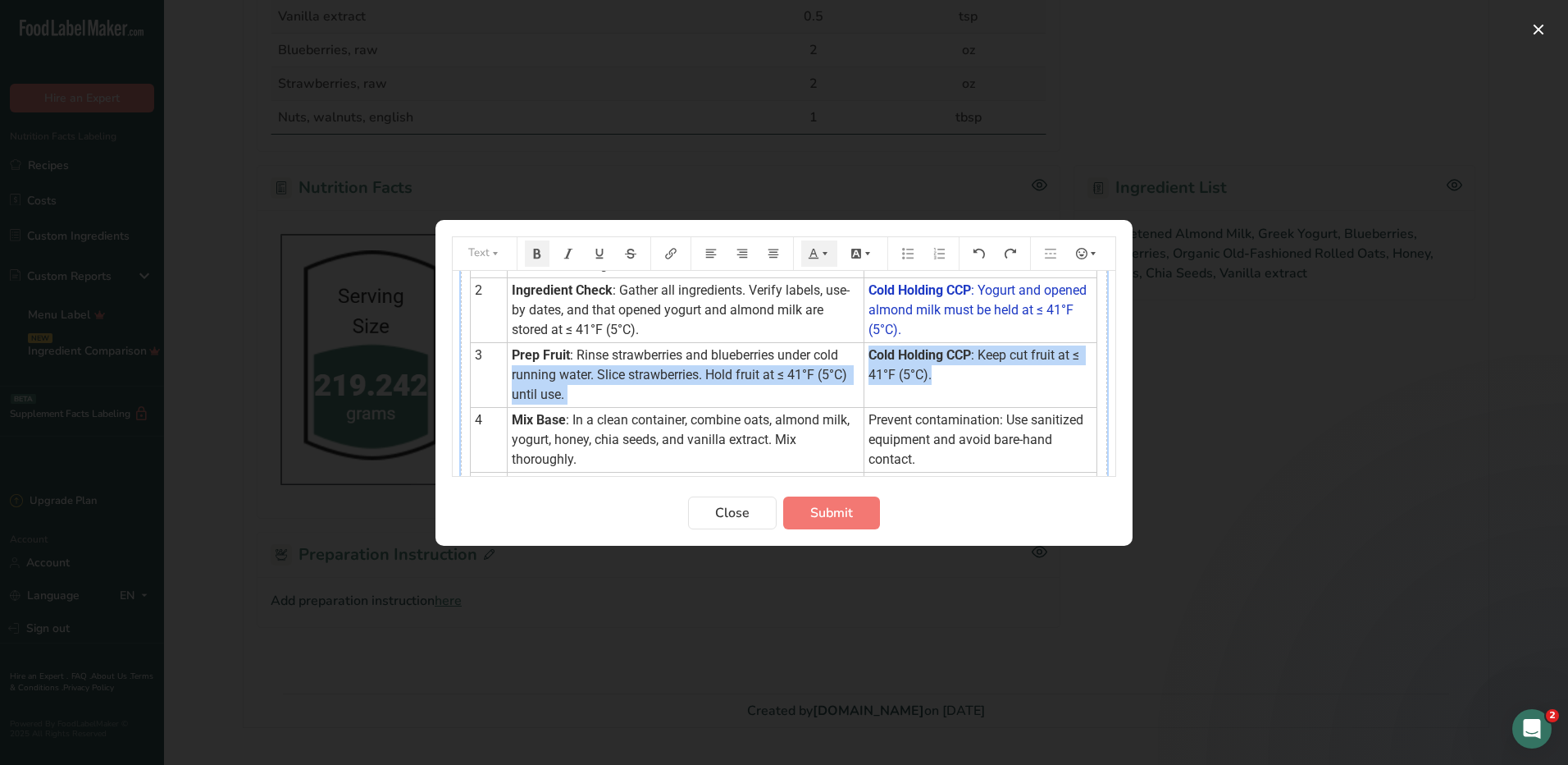
drag, startPoint x: 943, startPoint y: 383, endPoint x: 855, endPoint y: 353, distance: 93.0
click at [855, 353] on tr "3 Prep Fruit : Rinse strawberries and blueberries under cold running water. Sli…" at bounding box center [783, 375] width 626 height 65
drag, startPoint x: 855, startPoint y: 353, endPoint x: 899, endPoint y: 378, distance: 50.6
click at [899, 378] on span ": Keep cut fruit at ≤ 41°F (5°C)." at bounding box center [975, 365] width 214 height 35
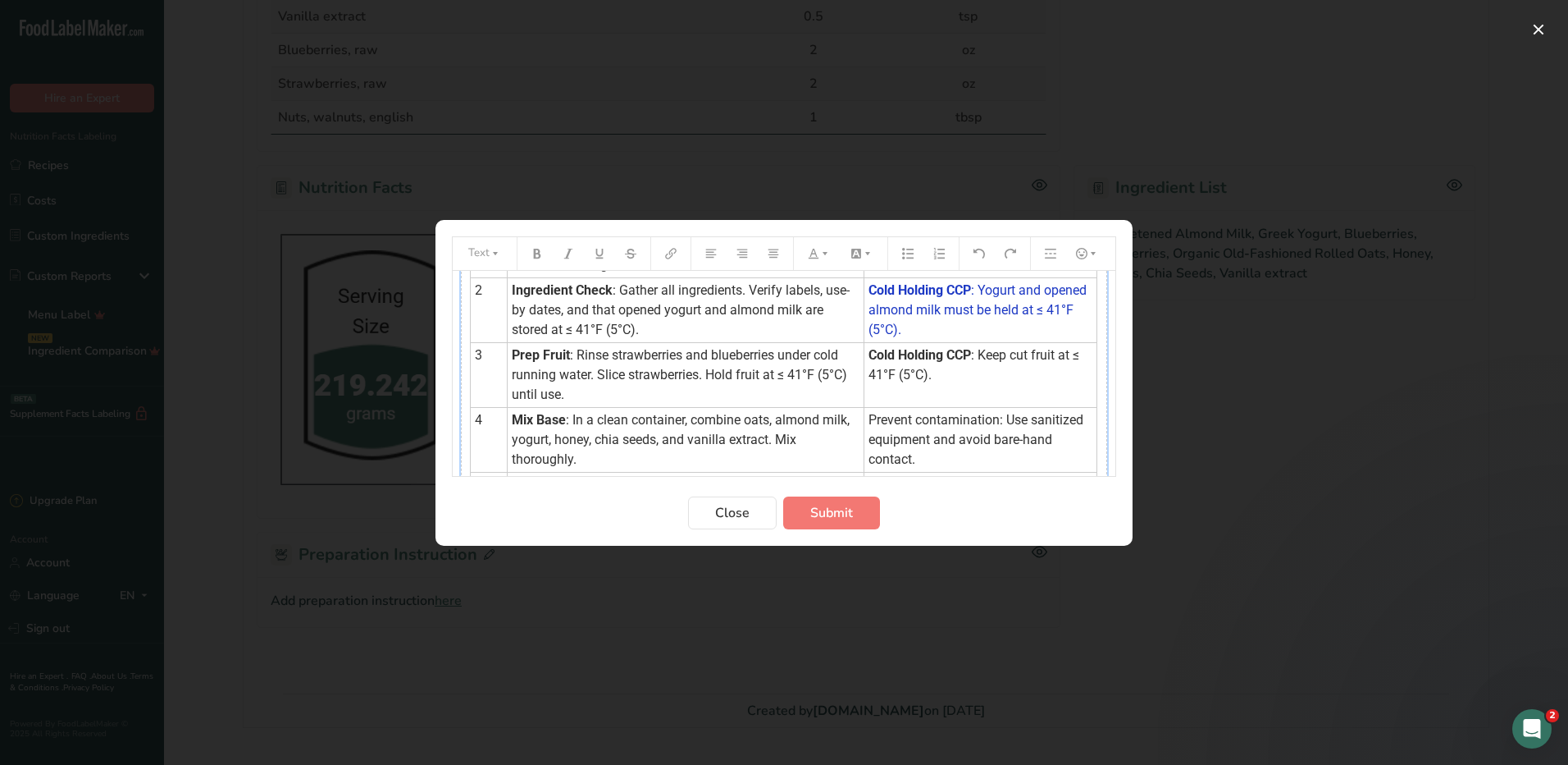
scroll to position [0, 0]
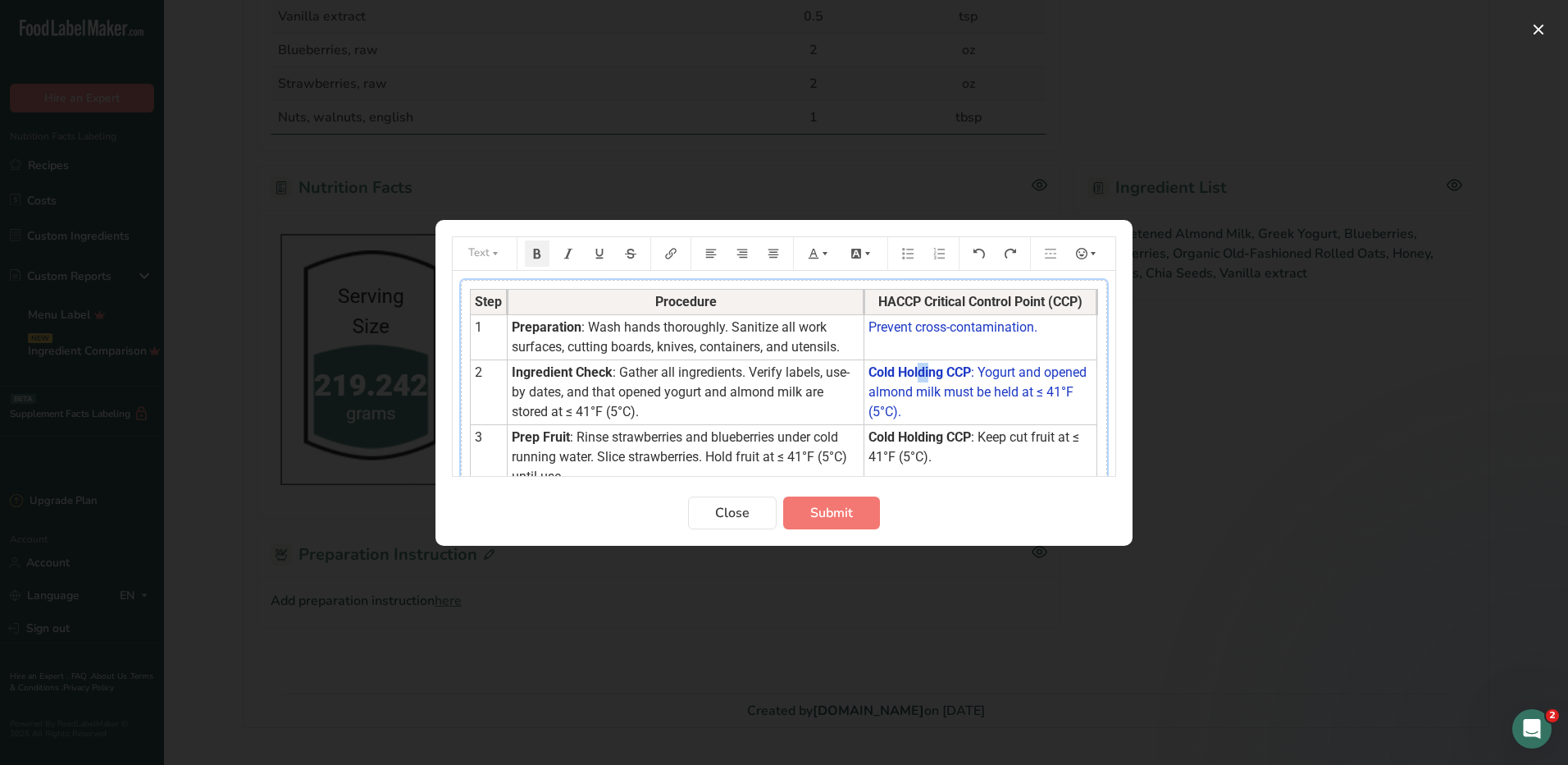
drag, startPoint x: 922, startPoint y: 381, endPoint x: 913, endPoint y: 375, distance: 10.8
click at [913, 375] on tbody "Step Procedure HACCP Critical Control Point (CCP) 1 Preparation : Wash hands th…" at bounding box center [783, 509] width 626 height 440
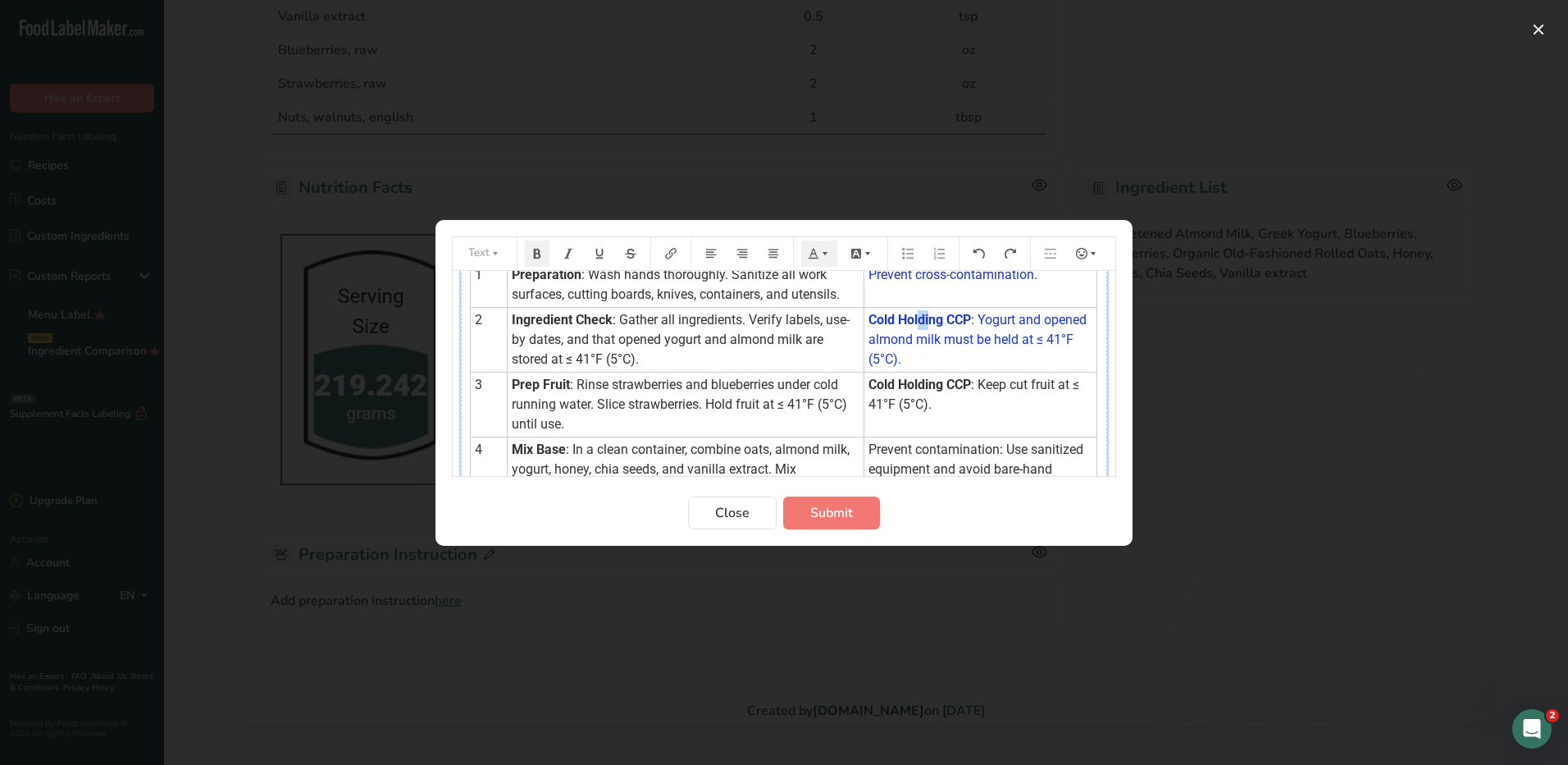
scroll to position [82, 0]
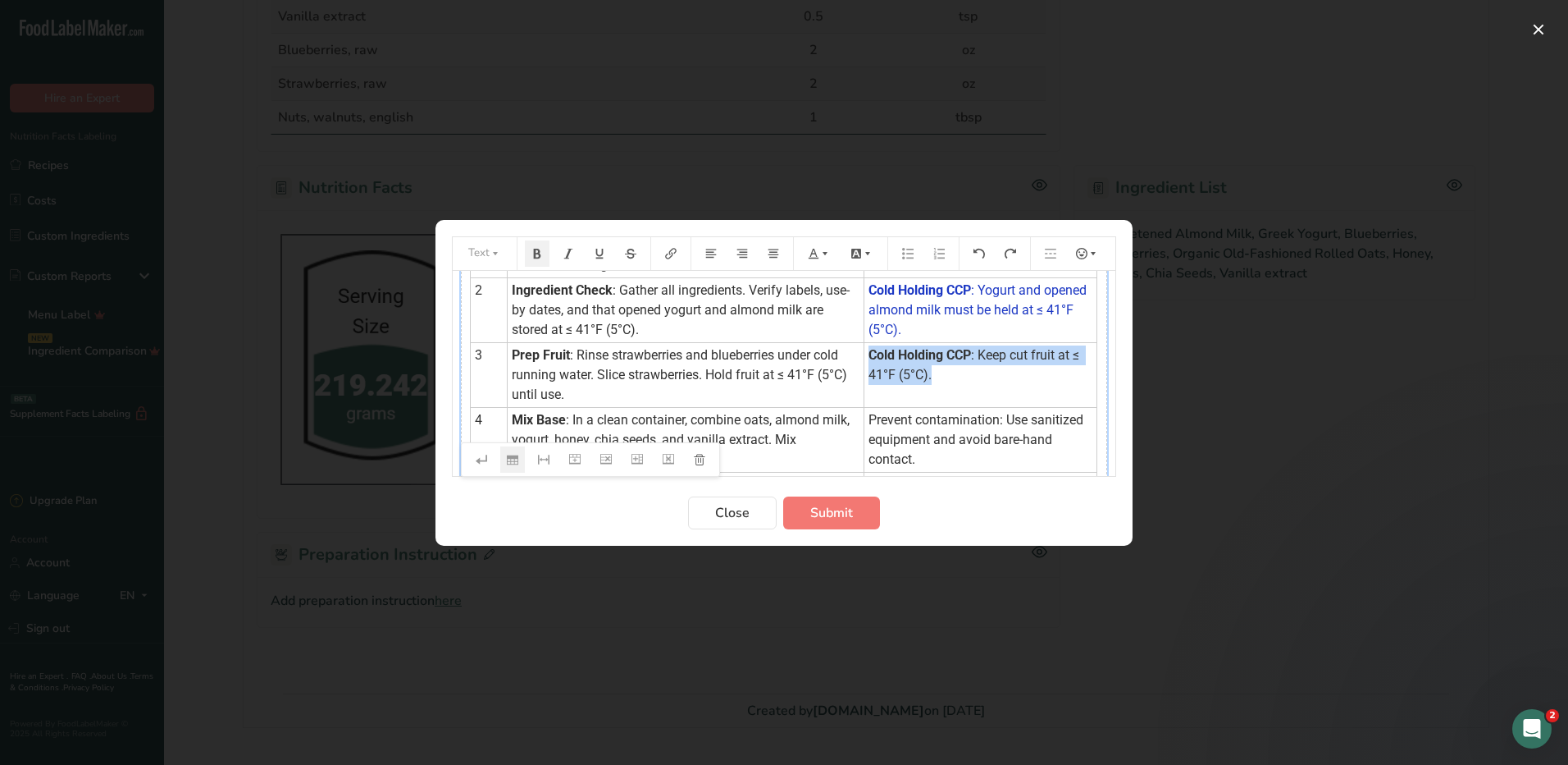
drag, startPoint x: 938, startPoint y: 379, endPoint x: 862, endPoint y: 352, distance: 80.7
click at [864, 352] on td "Cold Holding CCP : Keep cut fruit at ≤ 41°F (5°C)." at bounding box center [980, 375] width 233 height 65
click at [820, 250] on icon "Preparation instructions modal" at bounding box center [825, 253] width 11 height 11
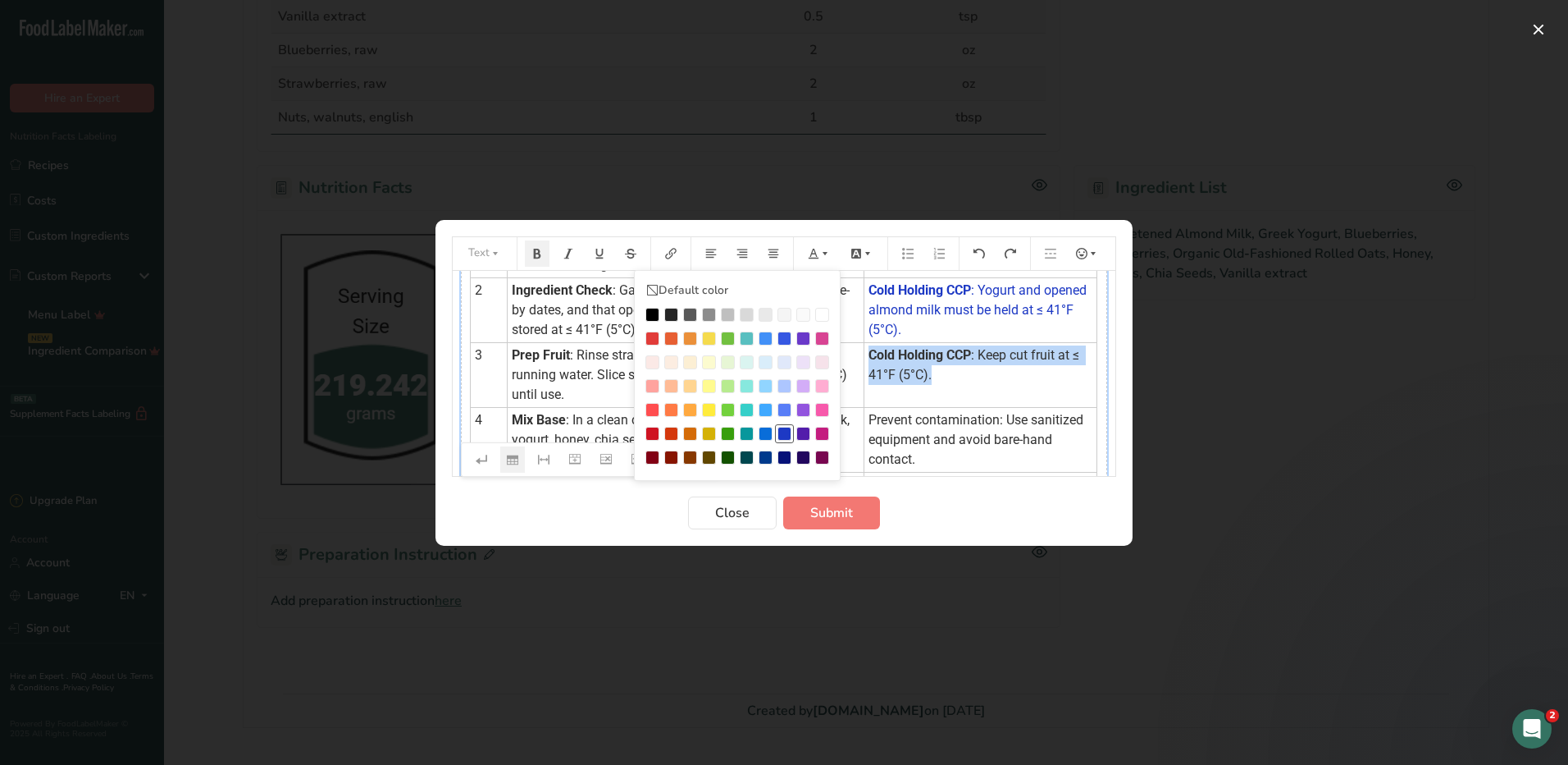
click at [784, 434] on div "Preparation instructions modal" at bounding box center [785, 434] width 14 height 14
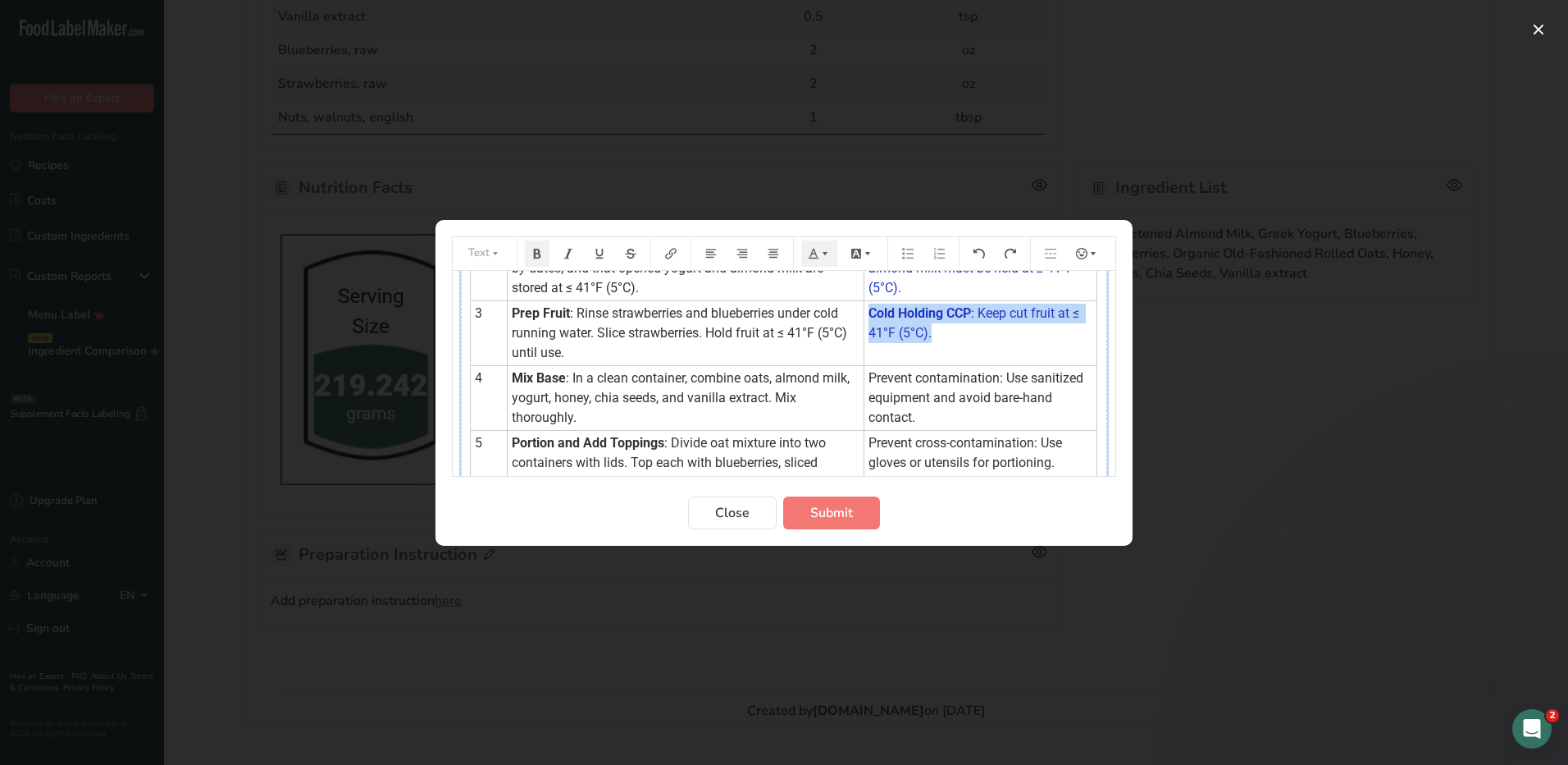
scroll to position [164, 0]
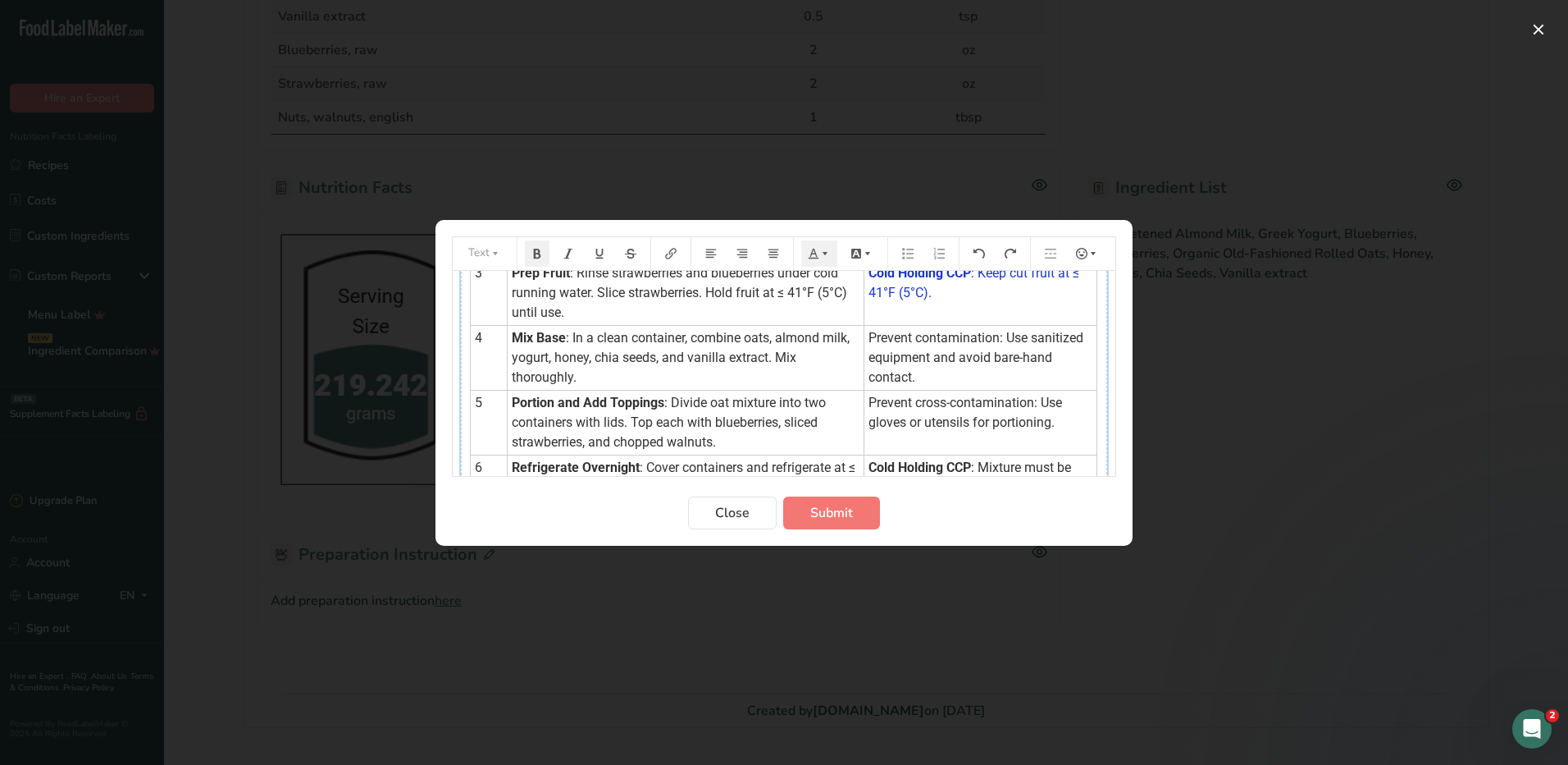
click at [910, 383] on td "Prevent contamination: Use sanitized equipment and avoid bare-hand contact." at bounding box center [980, 358] width 233 height 65
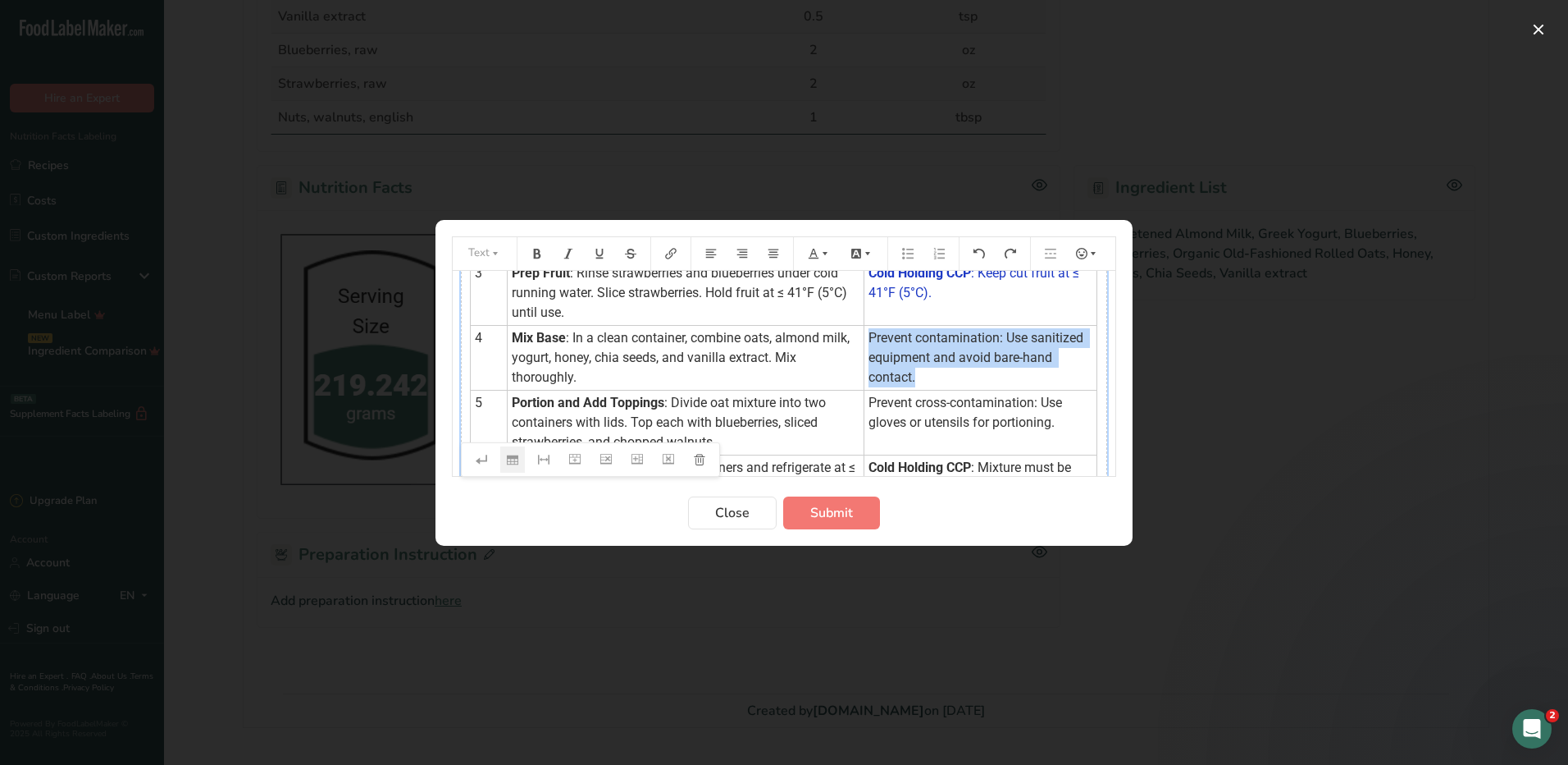
drag, startPoint x: 910, startPoint y: 379, endPoint x: 862, endPoint y: 340, distance: 61.8
click at [864, 340] on td "Prevent contamination: Use sanitized equipment and avoid bare-hand contact." at bounding box center [980, 358] width 233 height 65
click at [820, 256] on icon "Preparation instructions modal" at bounding box center [825, 253] width 11 height 11
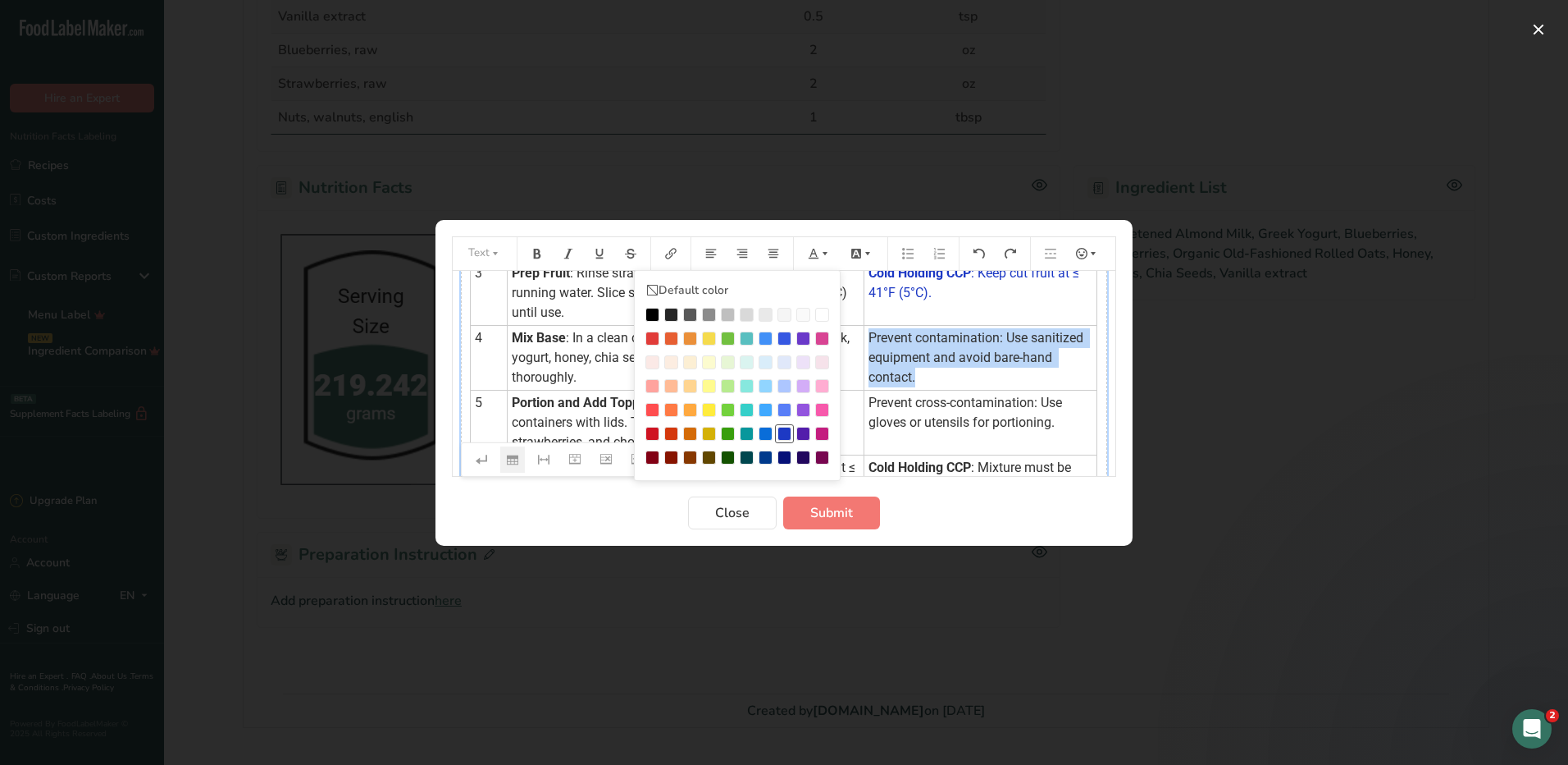
click at [787, 431] on div "Preparation instructions modal" at bounding box center [785, 434] width 14 height 14
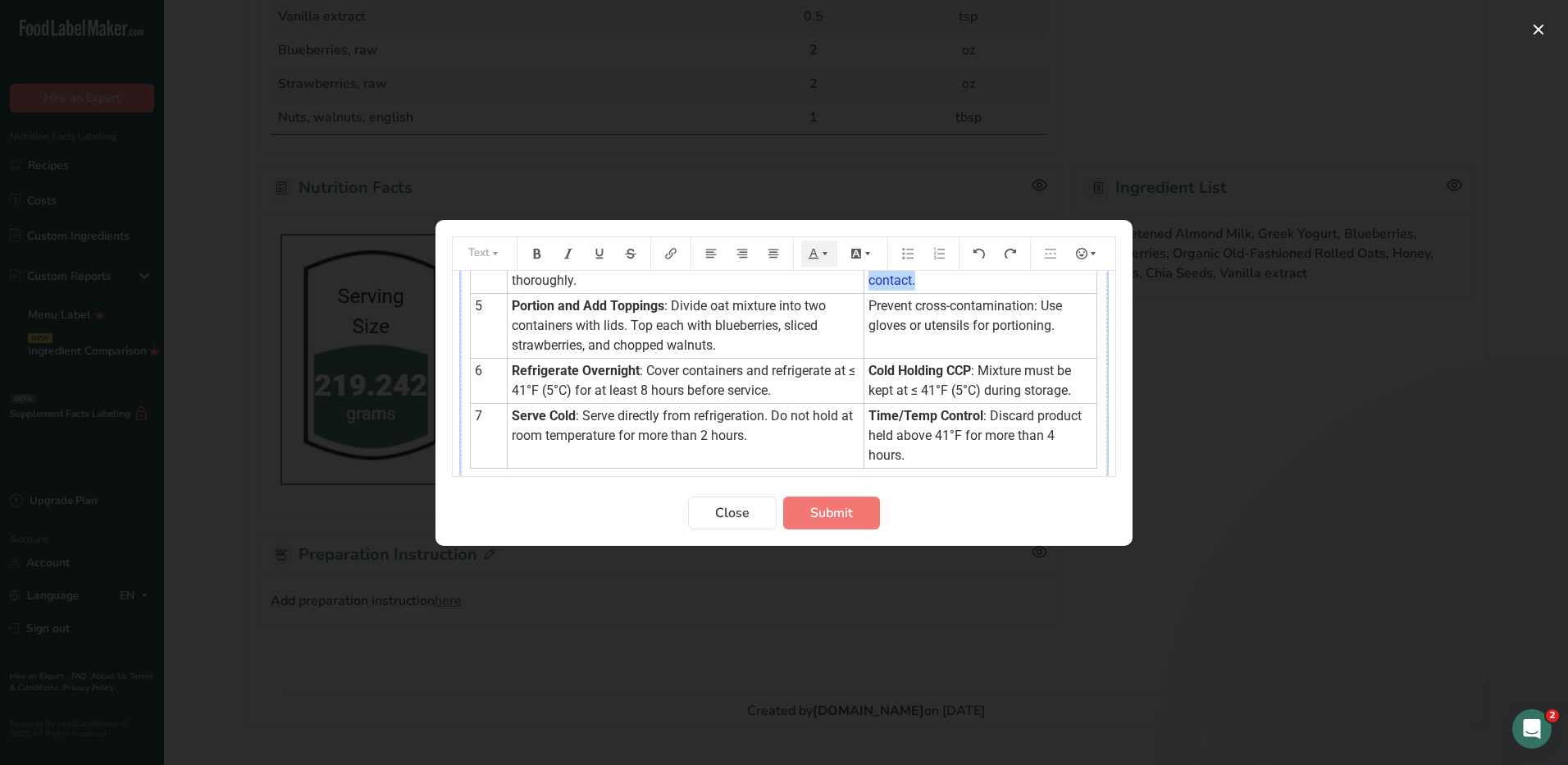
scroll to position [232, 0]
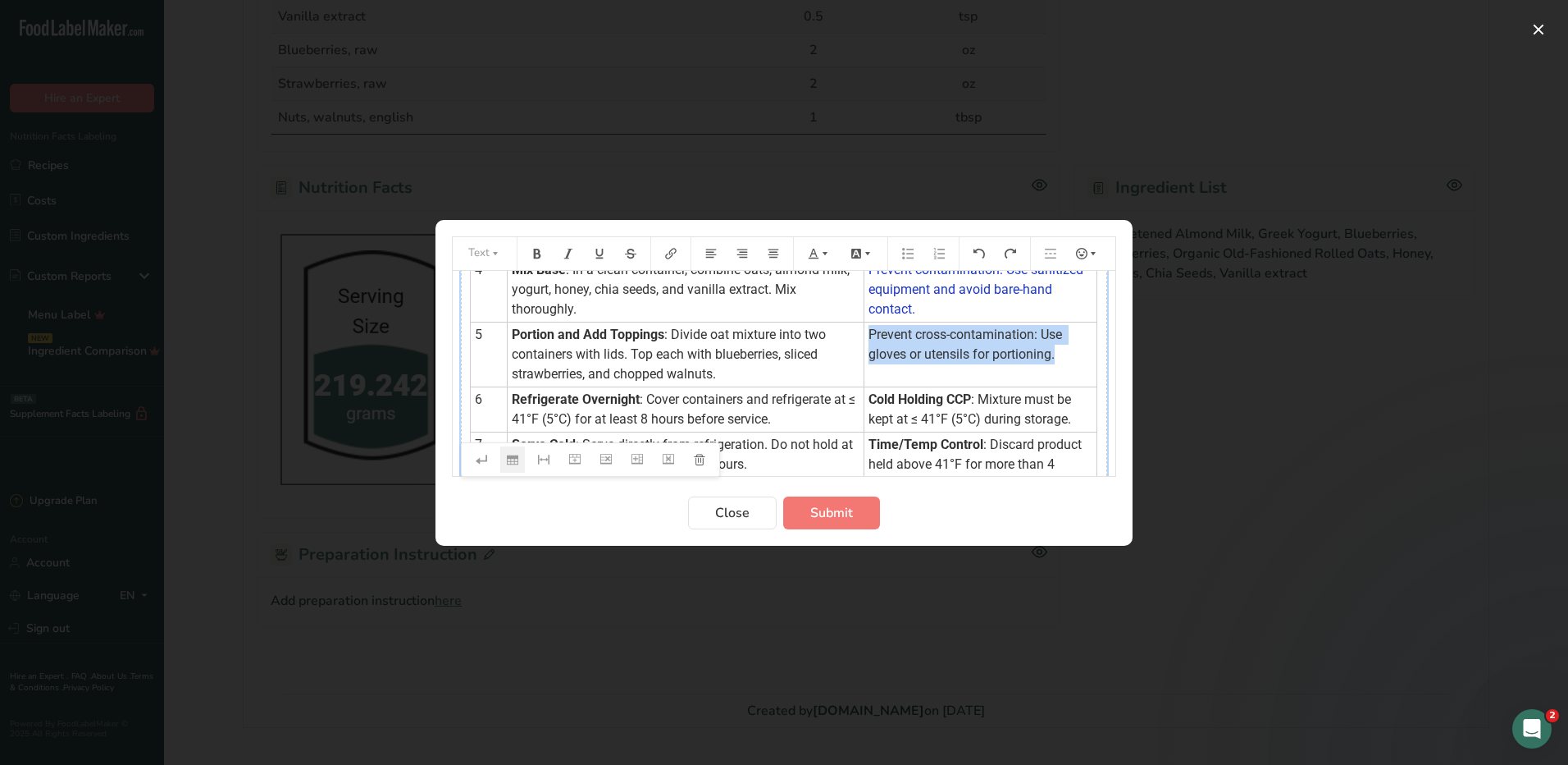
drag, startPoint x: 1054, startPoint y: 354, endPoint x: 860, endPoint y: 336, distance: 194.8
click at [864, 336] on td "Prevent cross-contamination: Use gloves or utensils for portioning." at bounding box center [980, 354] width 233 height 65
click at [827, 250] on icon "Preparation instructions modal" at bounding box center [825, 253] width 11 height 11
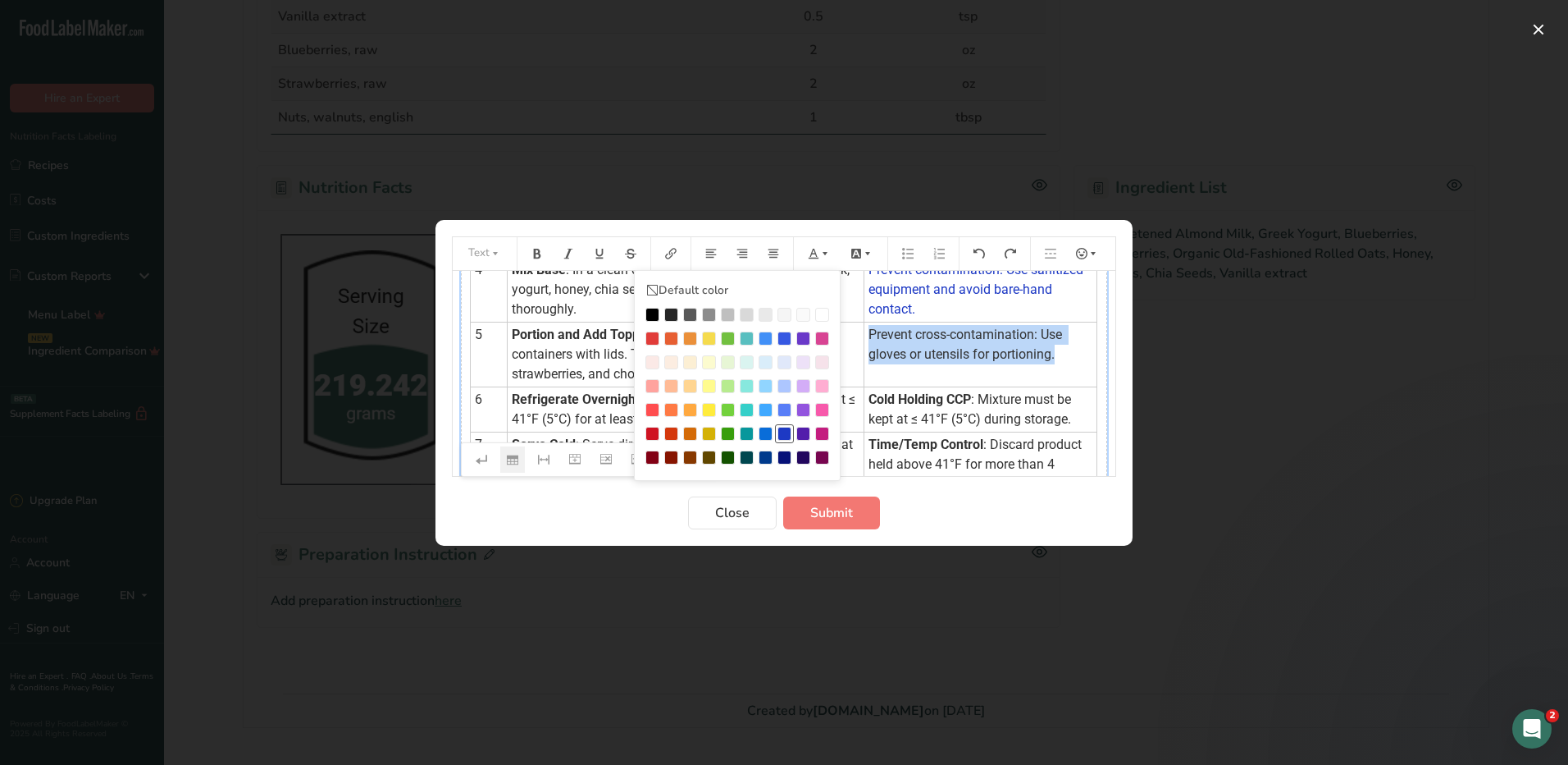
click at [784, 434] on div "Preparation instructions modal" at bounding box center [785, 434] width 14 height 14
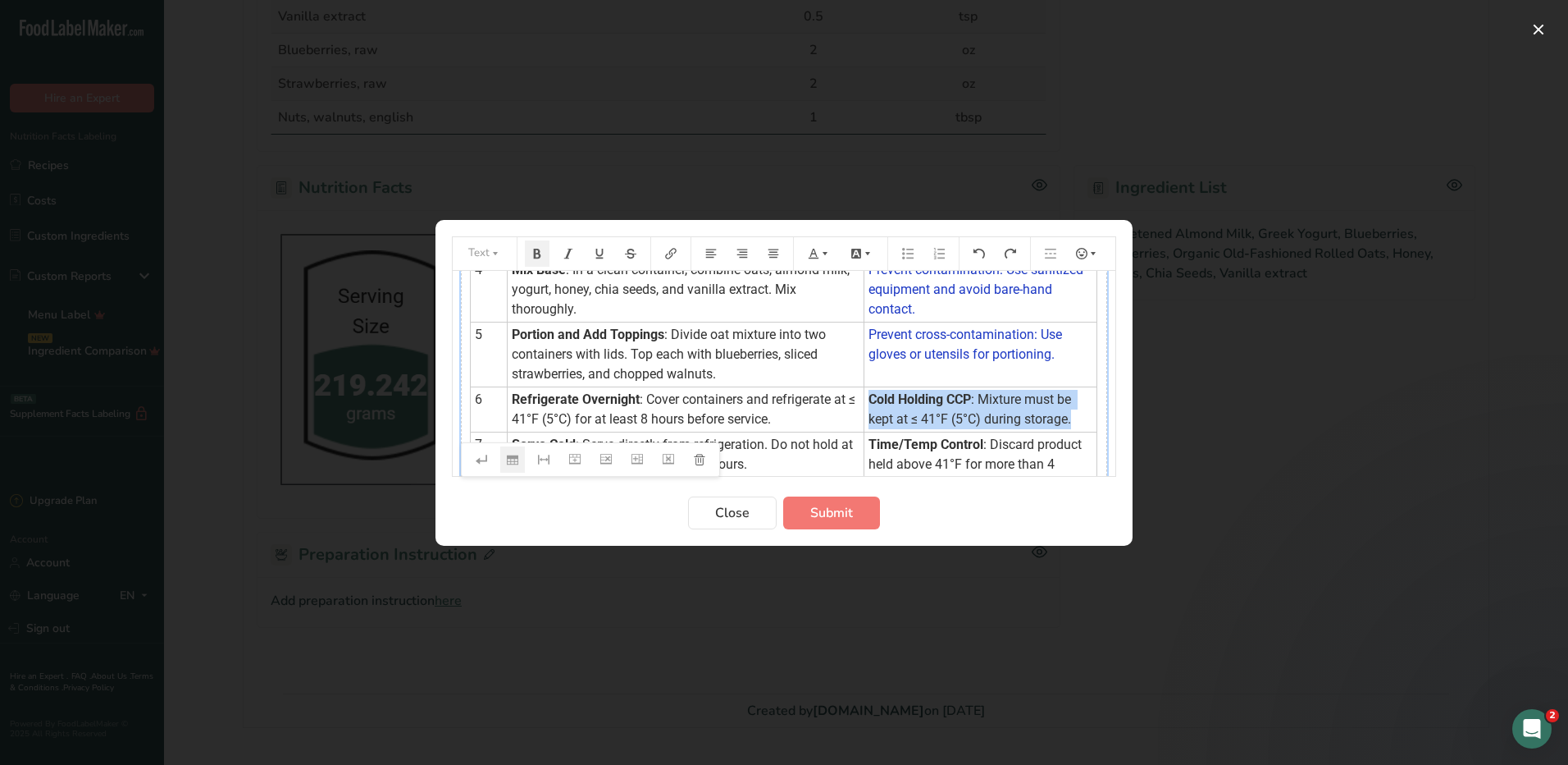
drag, startPoint x: 1067, startPoint y: 422, endPoint x: 862, endPoint y: 400, distance: 206.2
click at [864, 400] on td "Cold Holding CCP : Mixture must be kept at ≤ 41°F (5°C) during storage." at bounding box center [980, 409] width 233 height 45
click at [823, 251] on icon "Preparation instructions modal" at bounding box center [825, 253] width 11 height 11
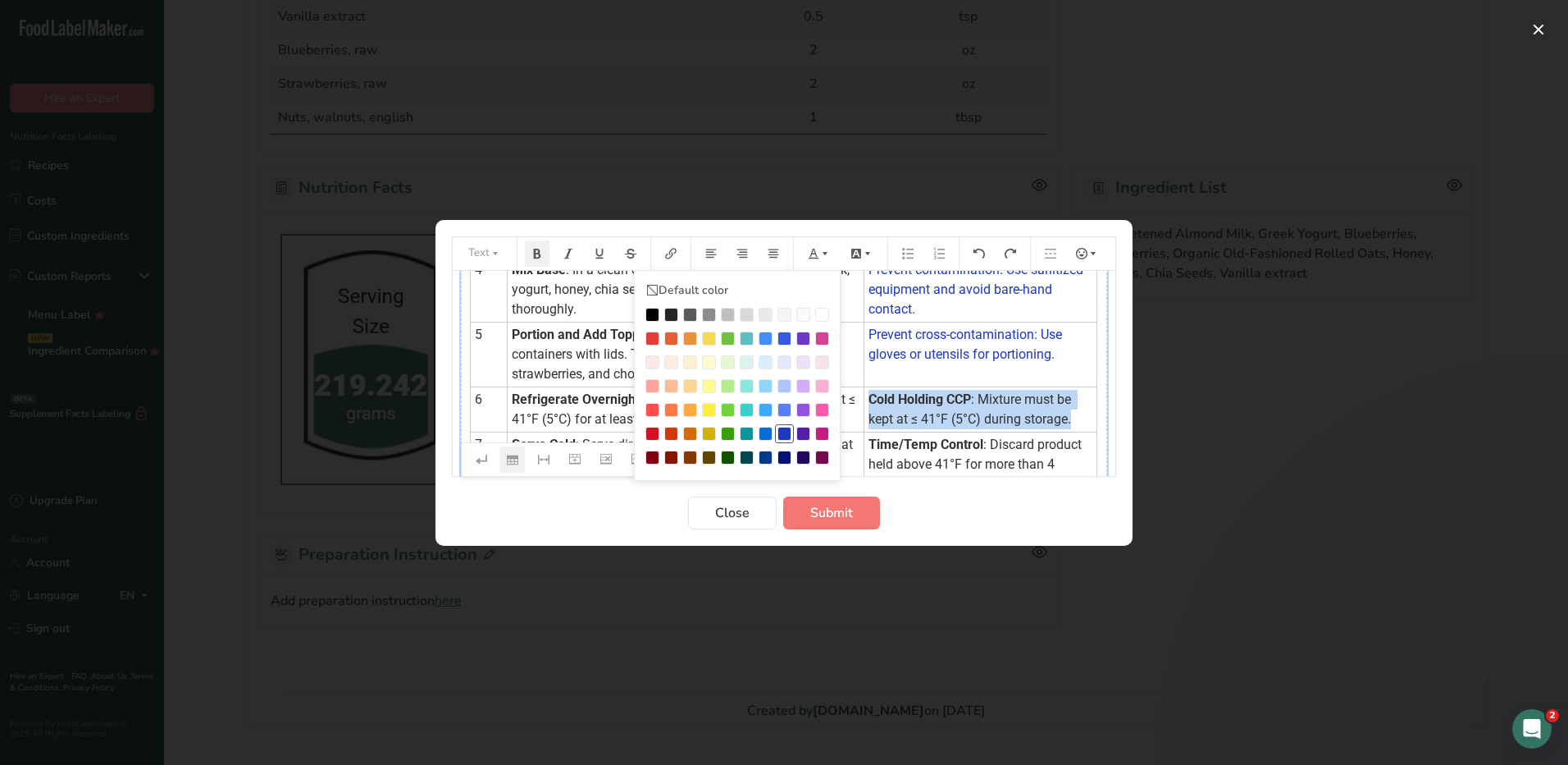
click at [789, 425] on li "Preparation instructions modal" at bounding box center [784, 433] width 18 height 19
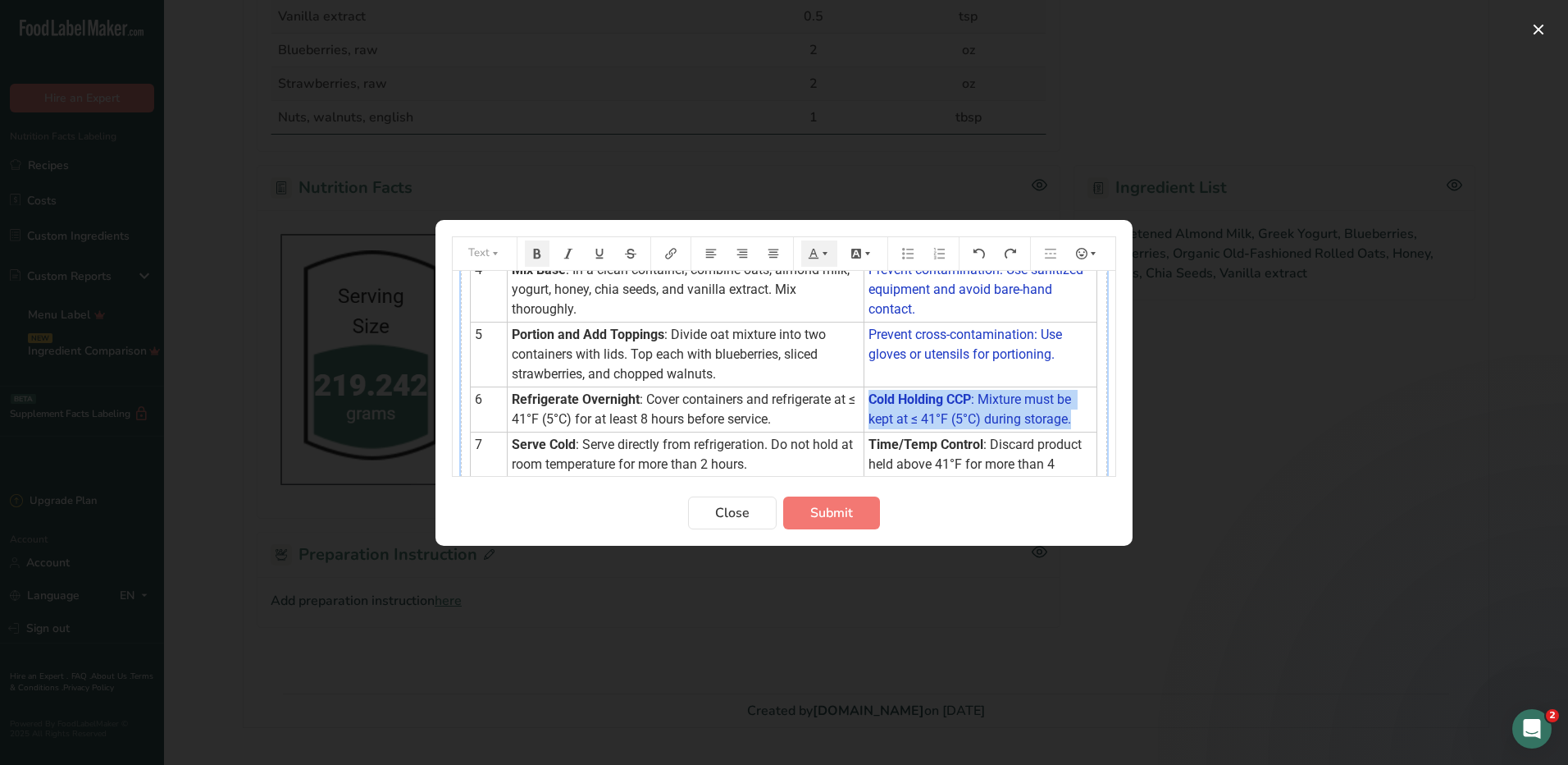
scroll to position [315, 0]
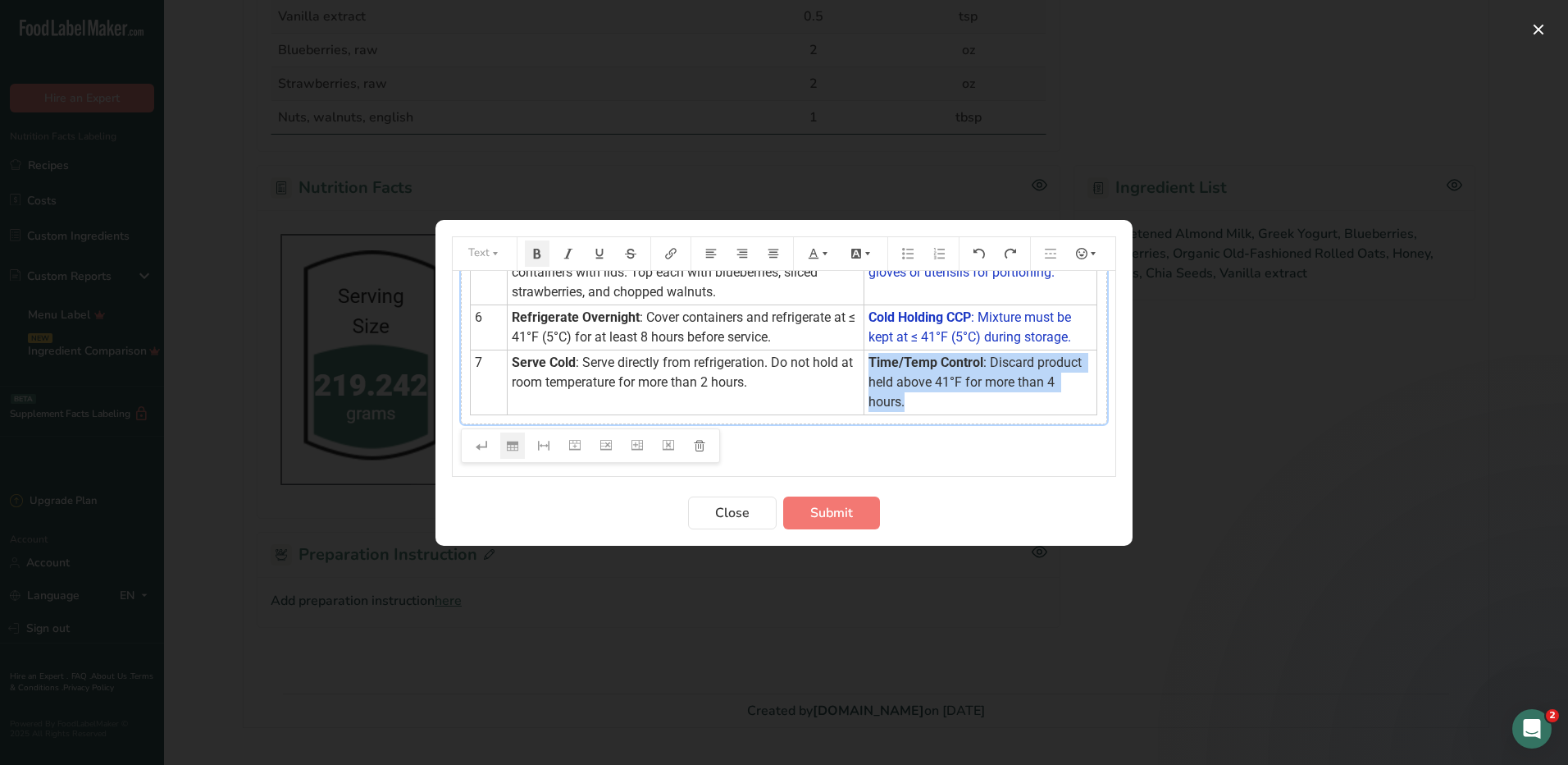
drag, startPoint x: 904, startPoint y: 403, endPoint x: 864, endPoint y: 362, distance: 57.3
click at [864, 362] on td "Time/Temp Control : Discard product held above 41°F for more than 4 hours." at bounding box center [980, 382] width 233 height 65
click at [825, 255] on icon "Preparation instructions modal" at bounding box center [825, 253] width 11 height 11
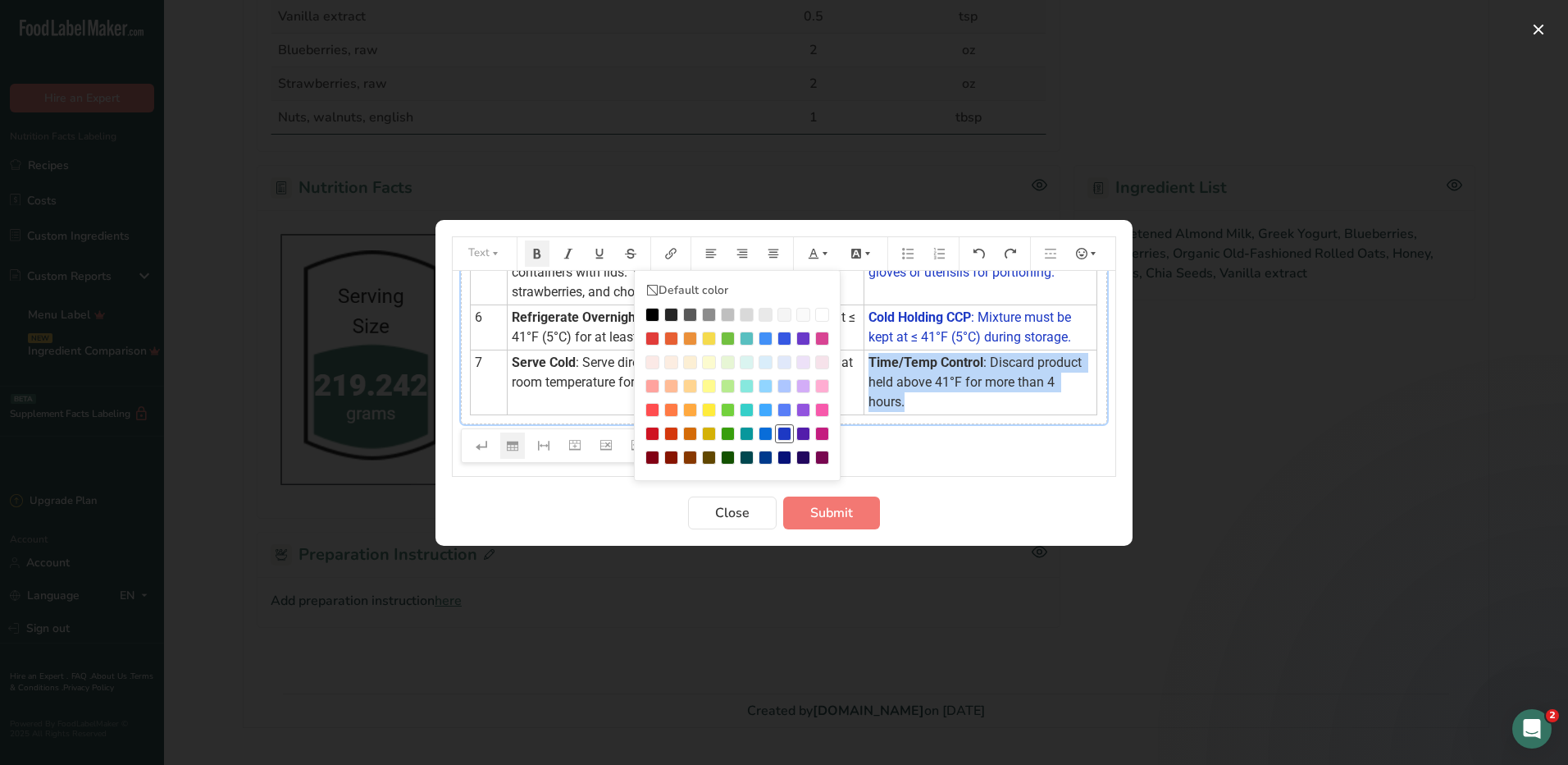
click at [790, 427] on div "Preparation instructions modal" at bounding box center [785, 434] width 14 height 14
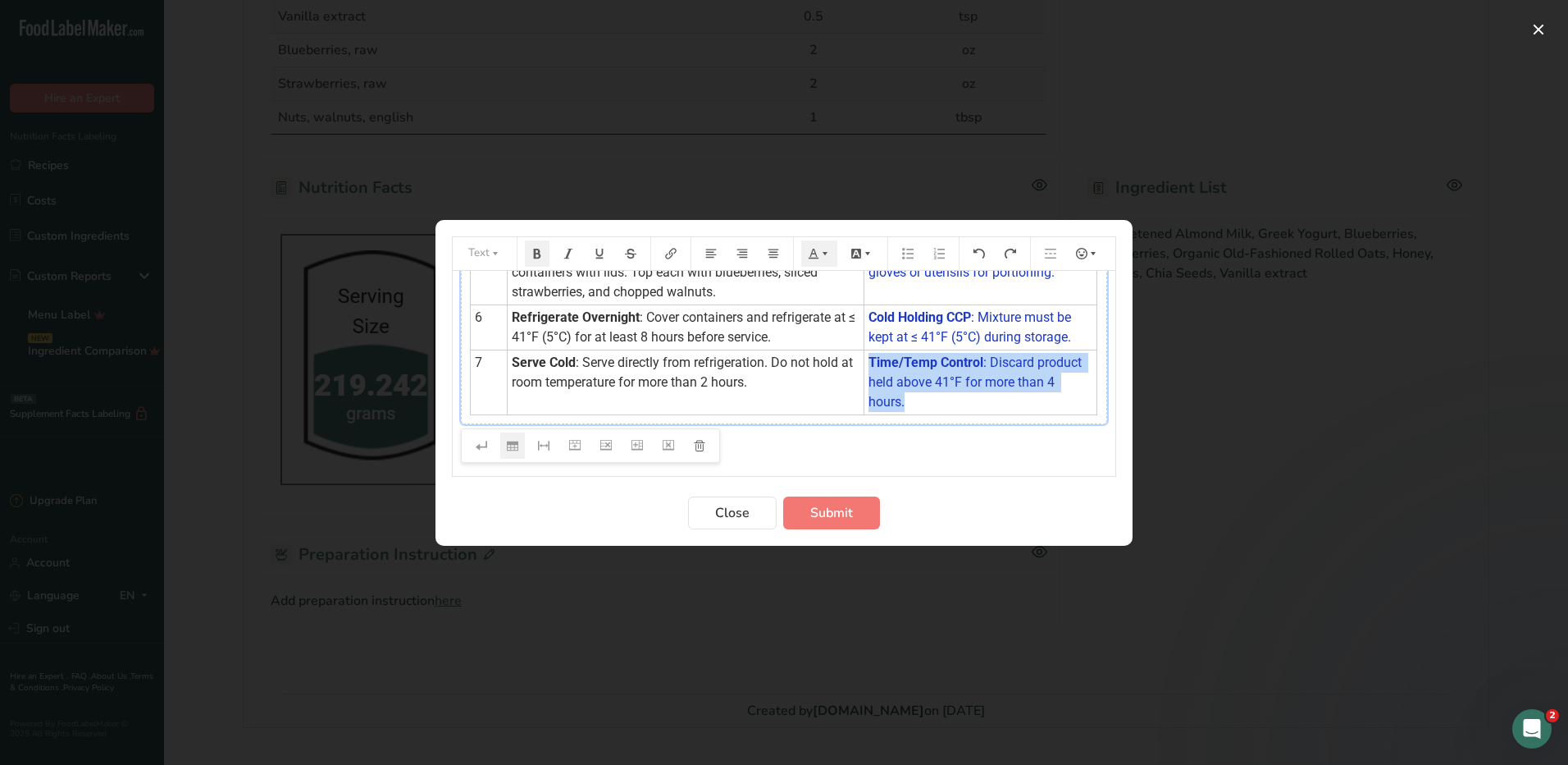
click at [984, 405] on td "Time/Temp Control : Discard product held above 41°F for more than 4 hours." at bounding box center [980, 382] width 233 height 65
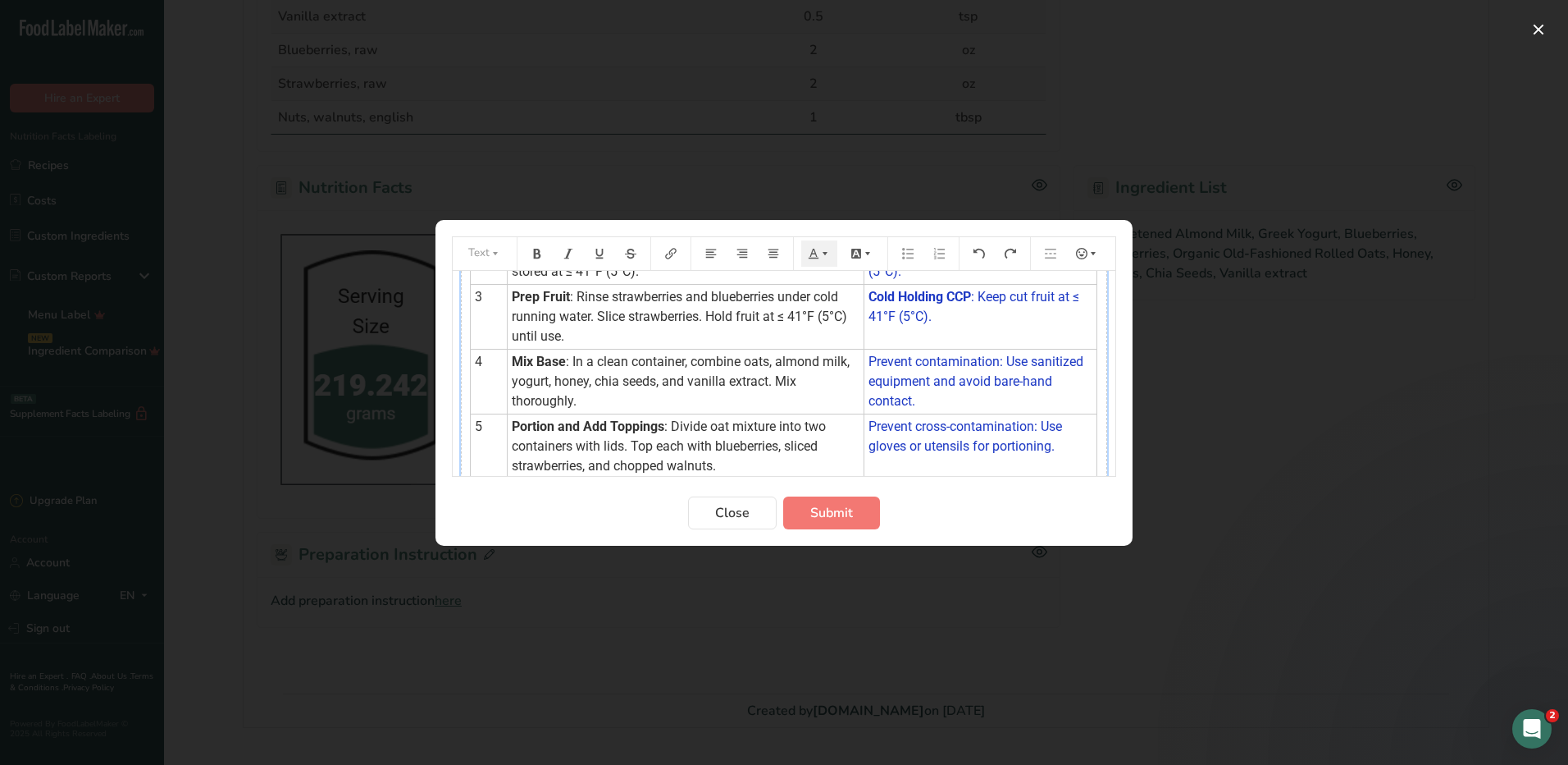
scroll to position [232, 0]
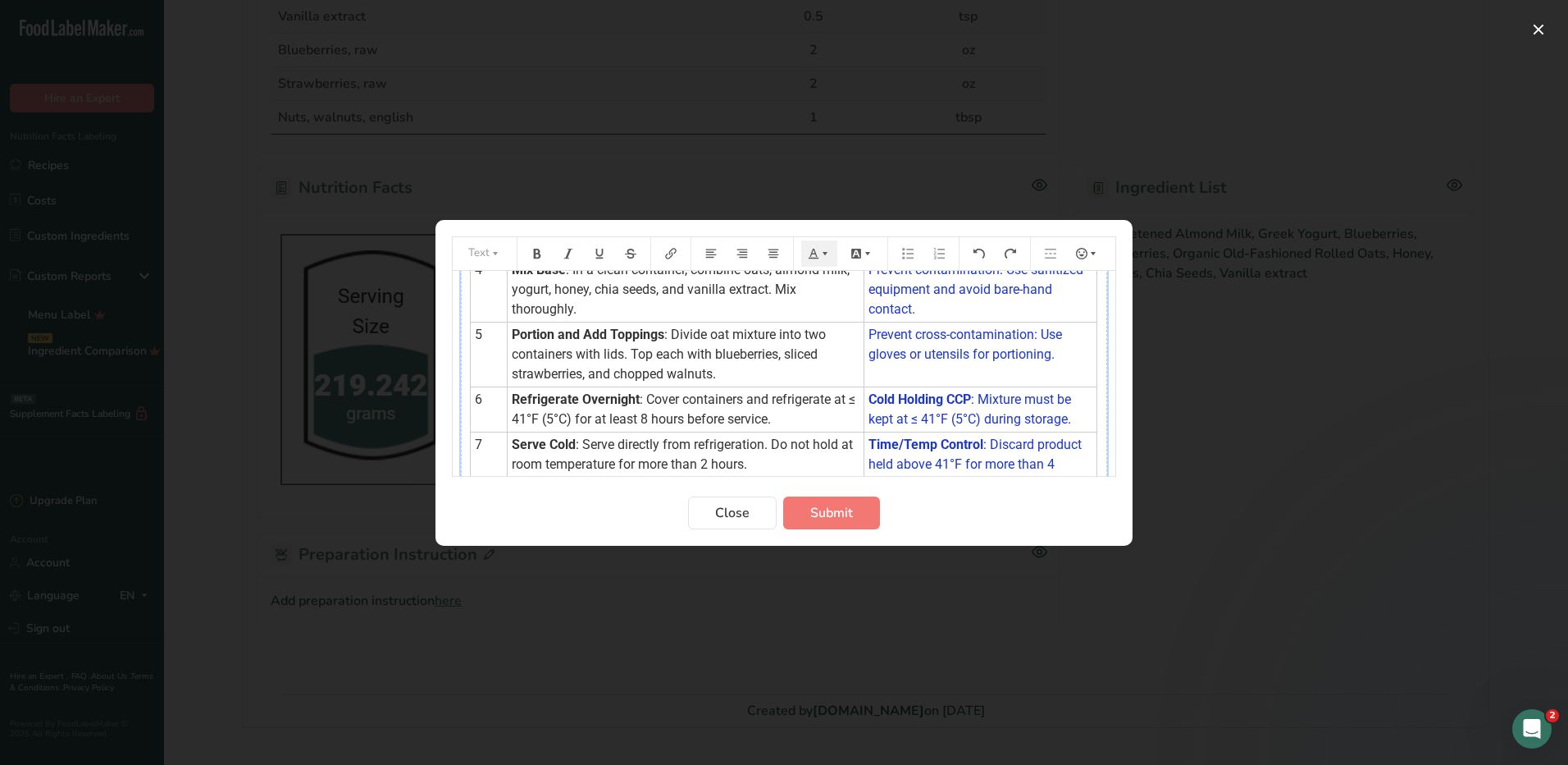
click at [584, 442] on span ": Serve directly from refrigeration. Do not hold at room temperature for more t…" at bounding box center [684, 454] width 344 height 35
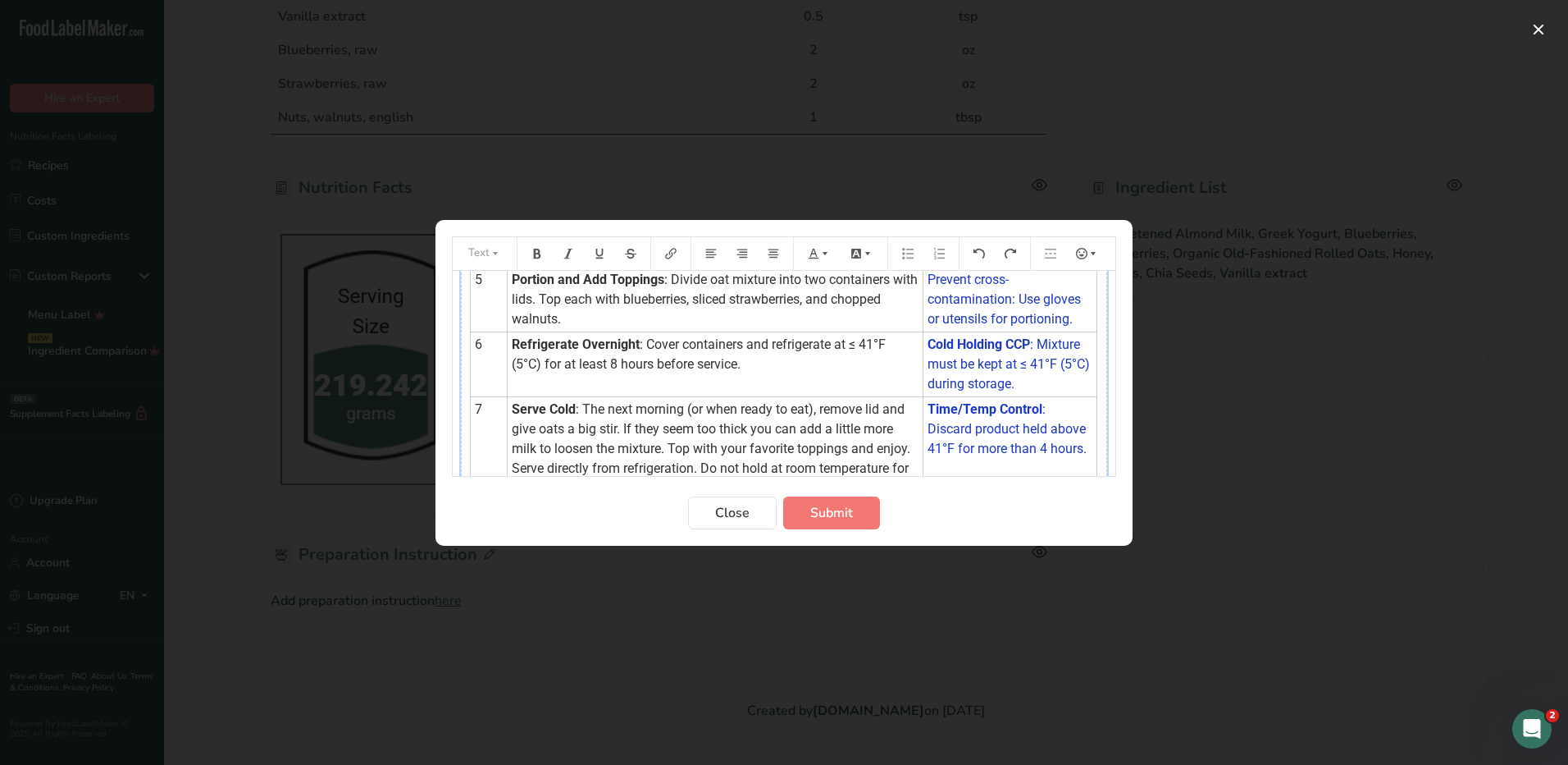
scroll to position [389, 0]
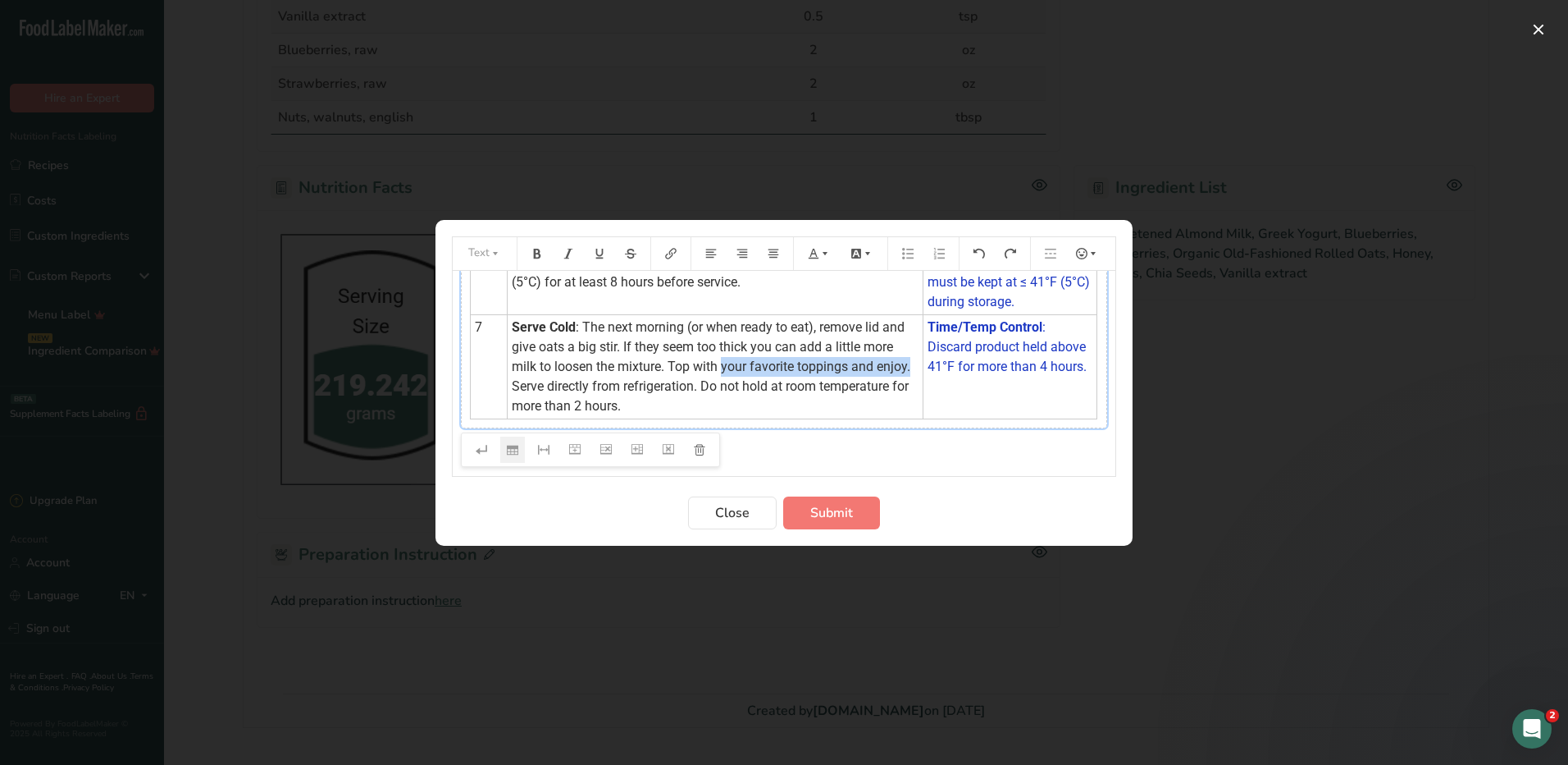
drag, startPoint x: 725, startPoint y: 366, endPoint x: 547, endPoint y: 390, distance: 179.6
click at [547, 390] on span ": The next morning (or when ready to eat), remove lid and give oats a big stir.…" at bounding box center [713, 366] width 402 height 94
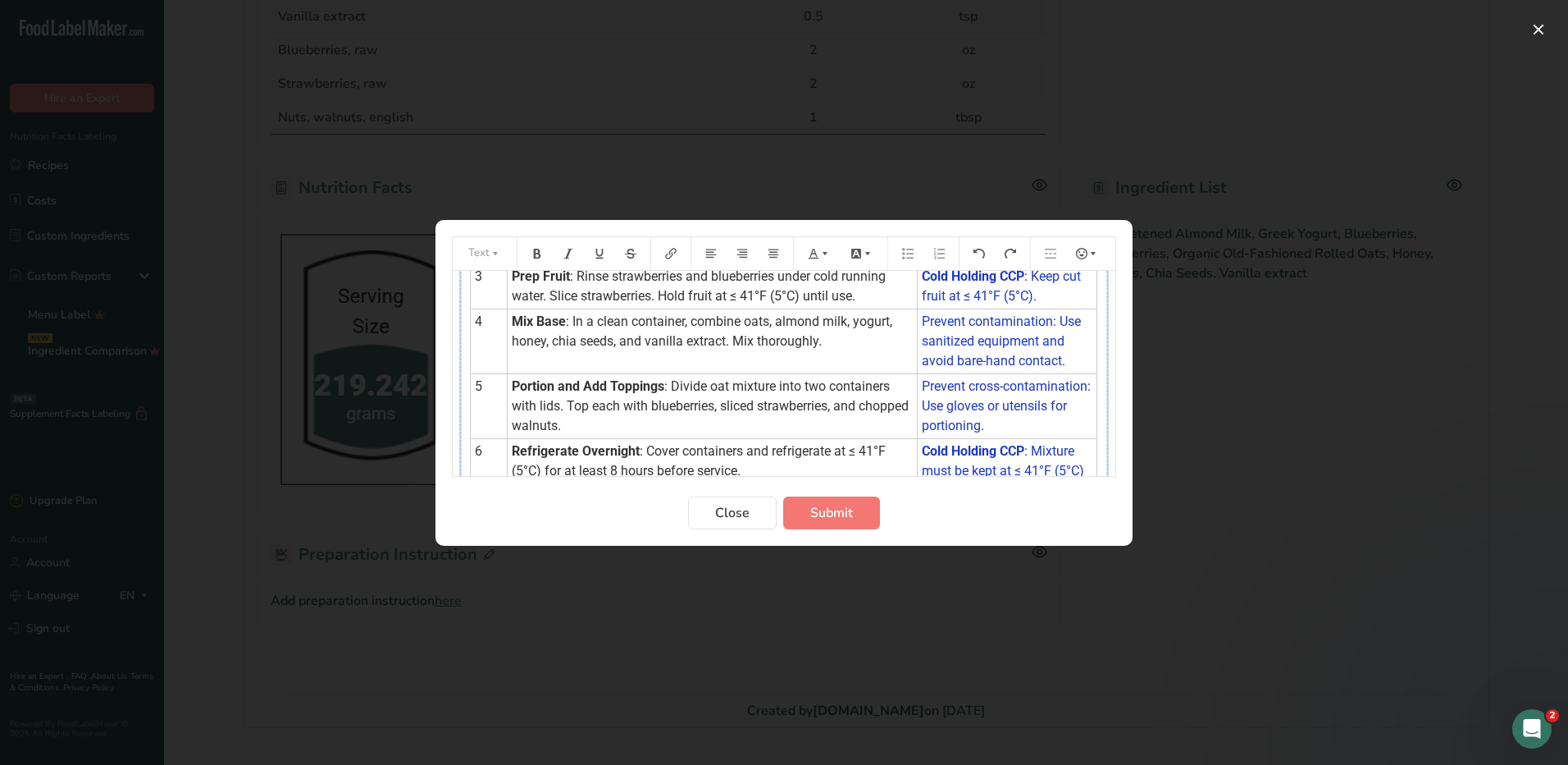
scroll to position [209, 0]
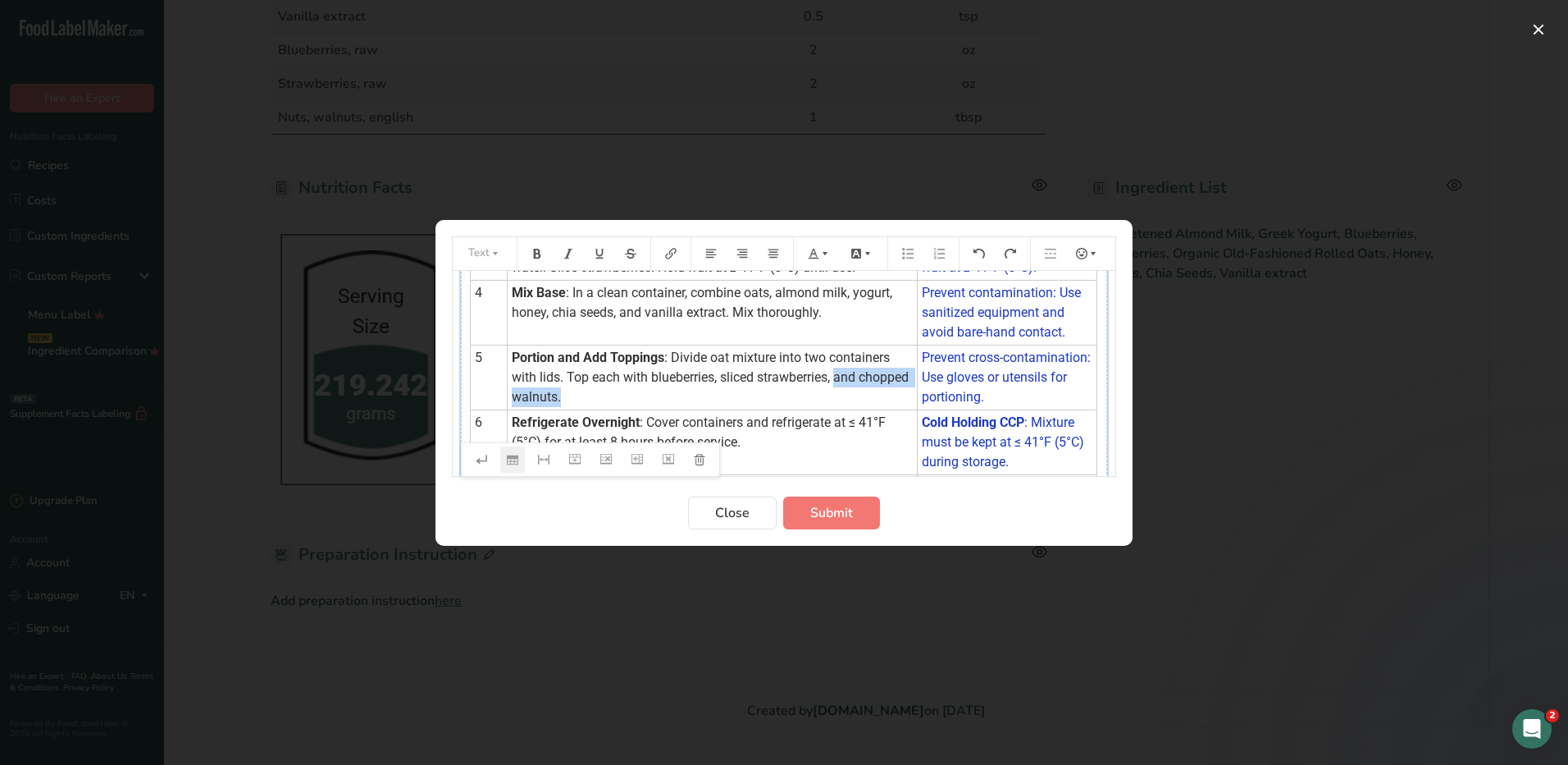
drag, startPoint x: 838, startPoint y: 375, endPoint x: 858, endPoint y: 388, distance: 23.9
click at [858, 388] on td "Portion and Add Toppings : Divide oat mixture into two containers with lids. To…" at bounding box center [713, 377] width 410 height 65
click at [720, 382] on span ": Divide oat mixture into two containers with lids. Top each with blueberries, …" at bounding box center [702, 368] width 381 height 35
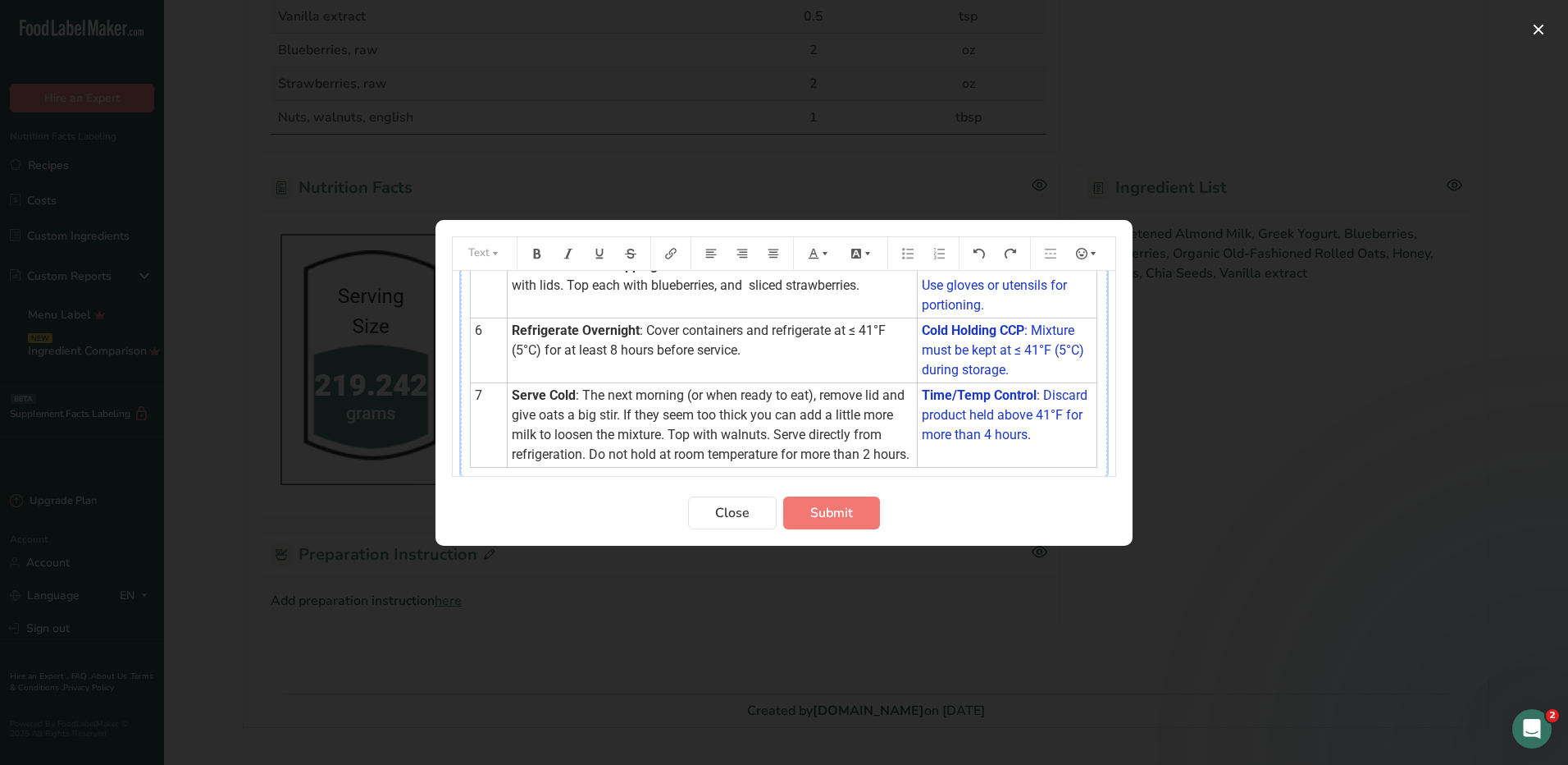
scroll to position [374, 0]
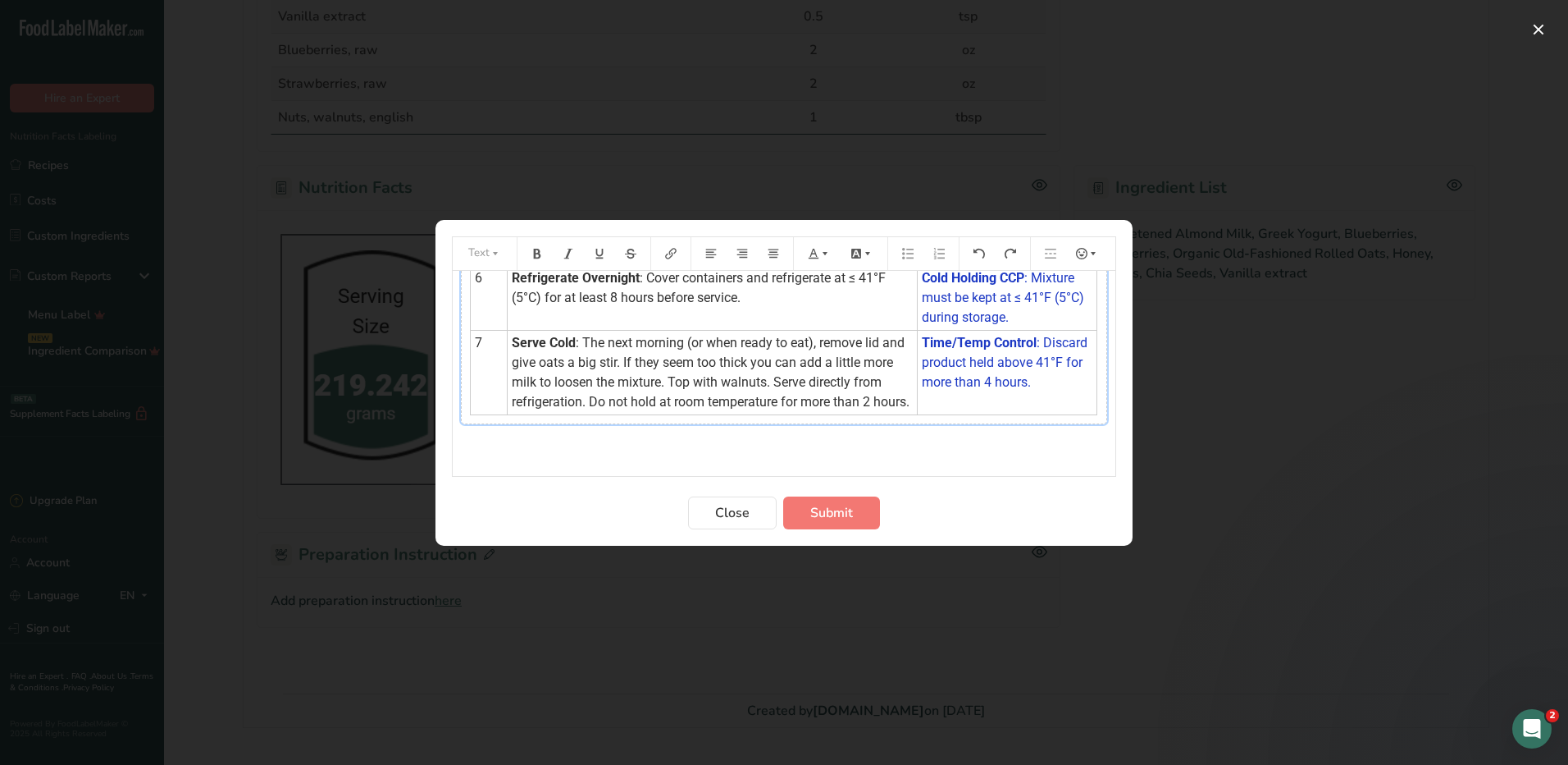
click at [756, 359] on span ": The next morning (or when ready to eat), remove lid and give oats a big stir.…" at bounding box center [711, 372] width 398 height 75
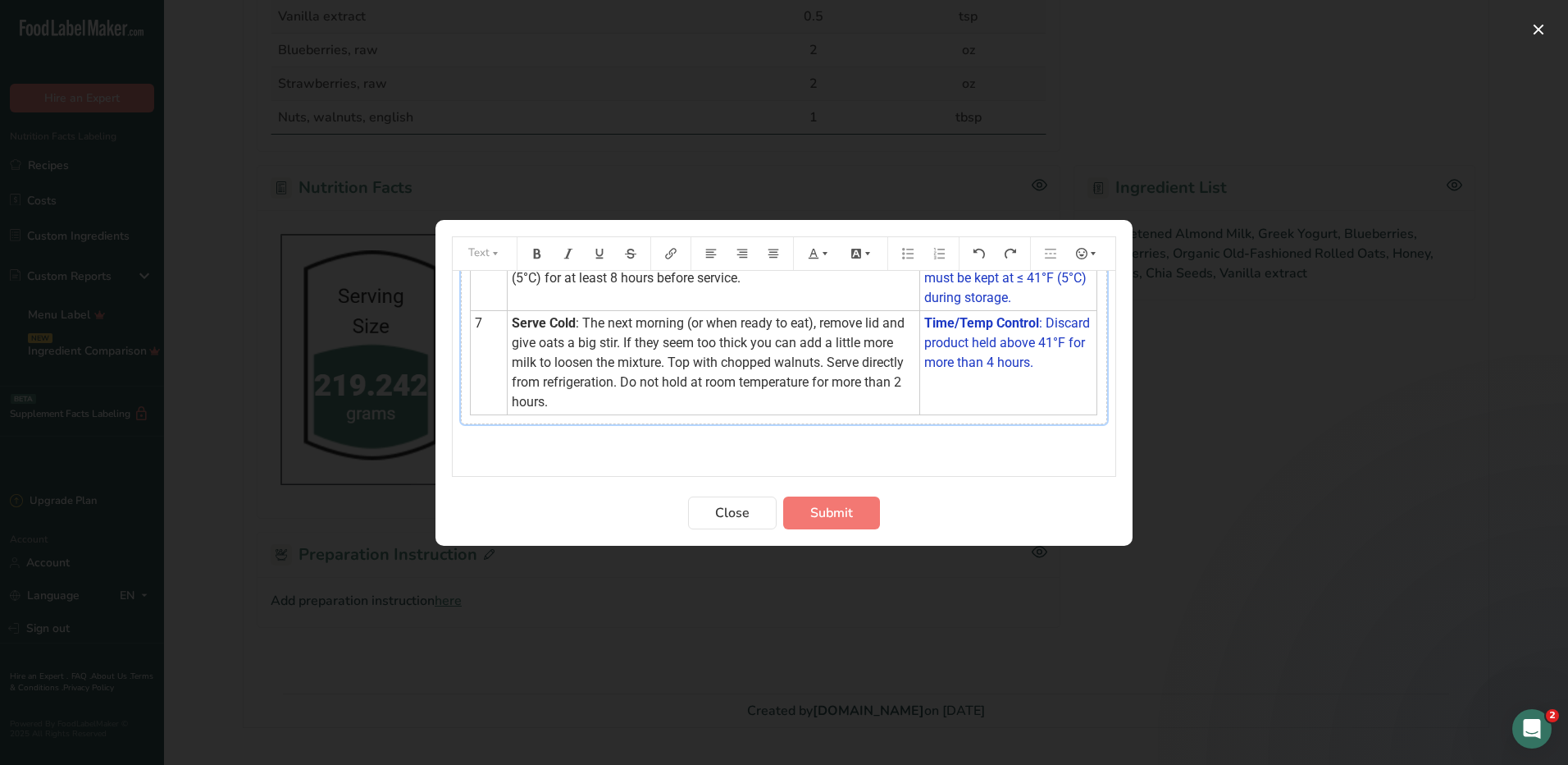
scroll to position [393, 0]
click at [829, 507] on span "Submit" at bounding box center [832, 513] width 42 height 19
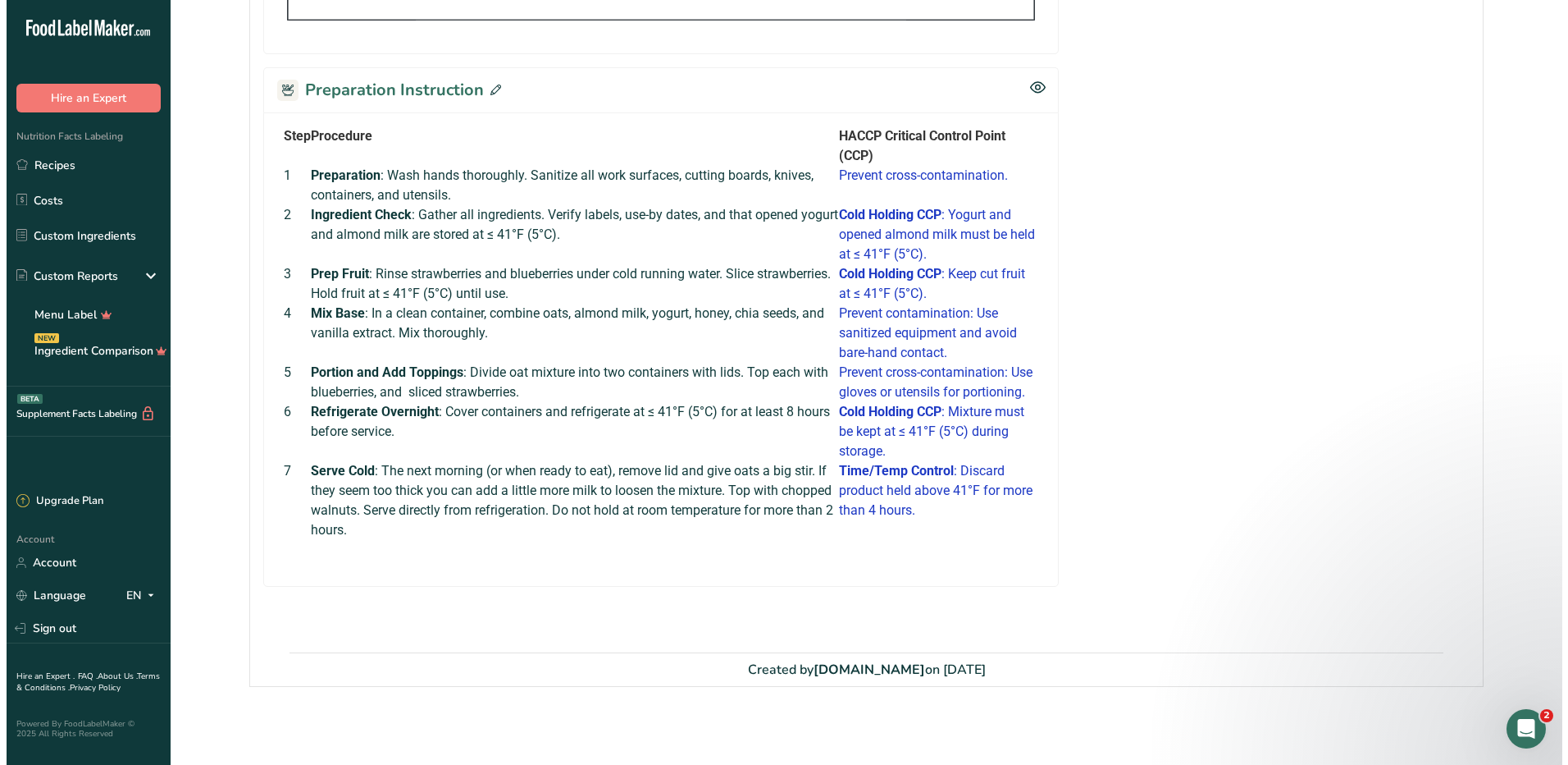
scroll to position [1037, 0]
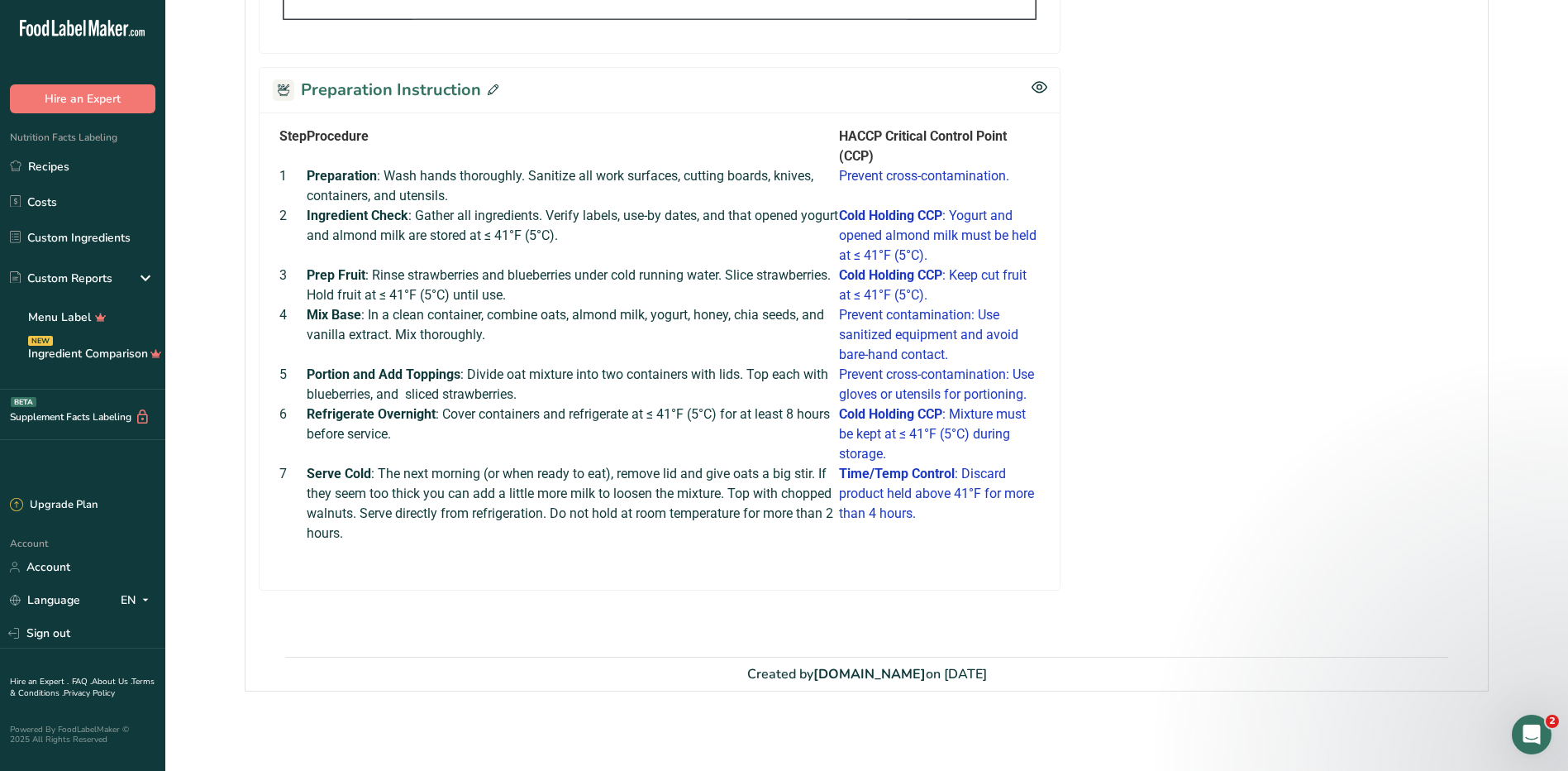
click at [487, 91] on icon at bounding box center [493, 90] width 11 height 11
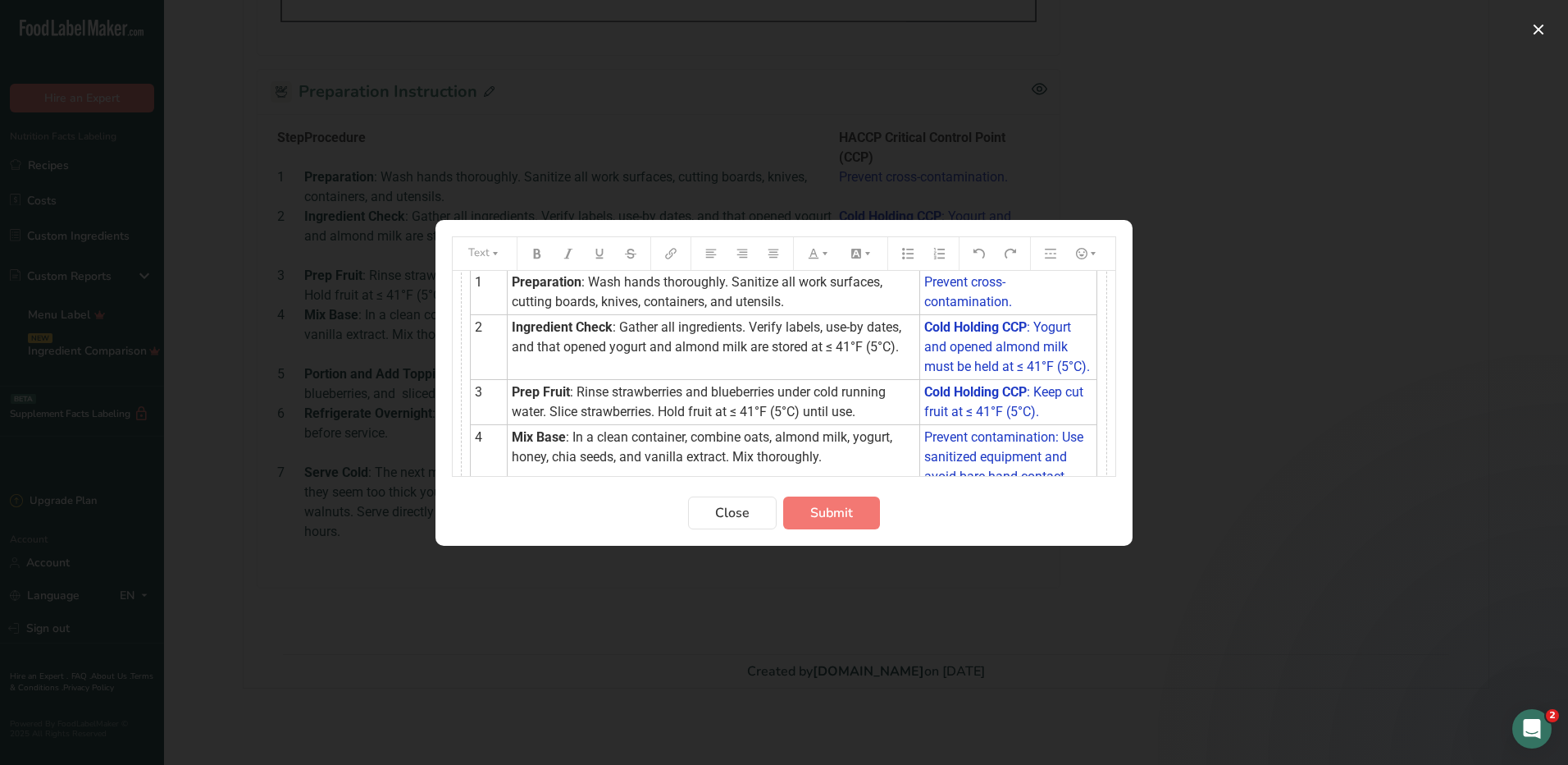
scroll to position [0, 0]
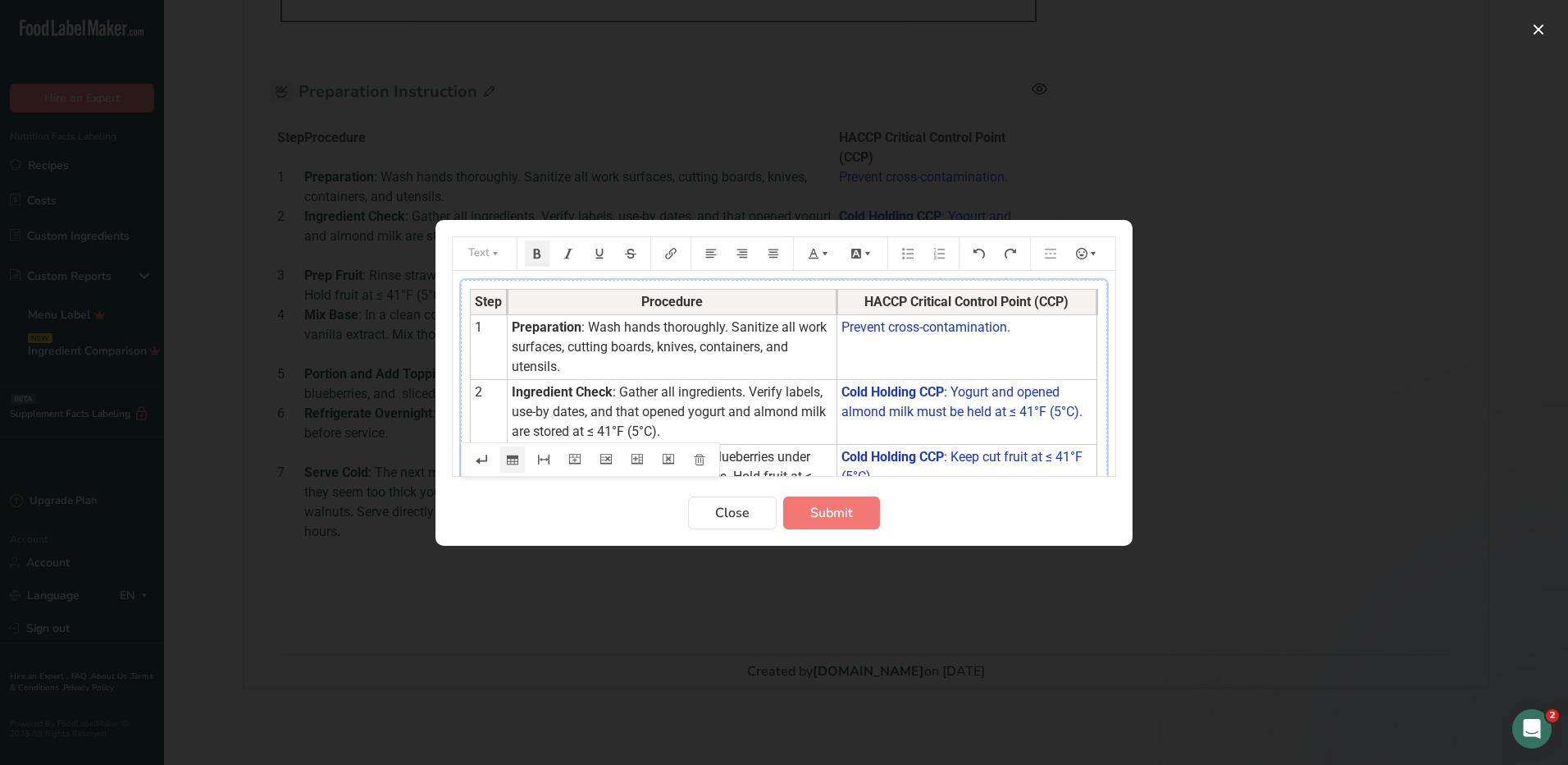
drag, startPoint x: 908, startPoint y: 308, endPoint x: 835, endPoint y: 308, distance: 73.0
click at [835, 308] on th "Procedure" at bounding box center [672, 301] width 329 height 26
click at [824, 515] on span "Submit" at bounding box center [832, 513] width 42 height 19
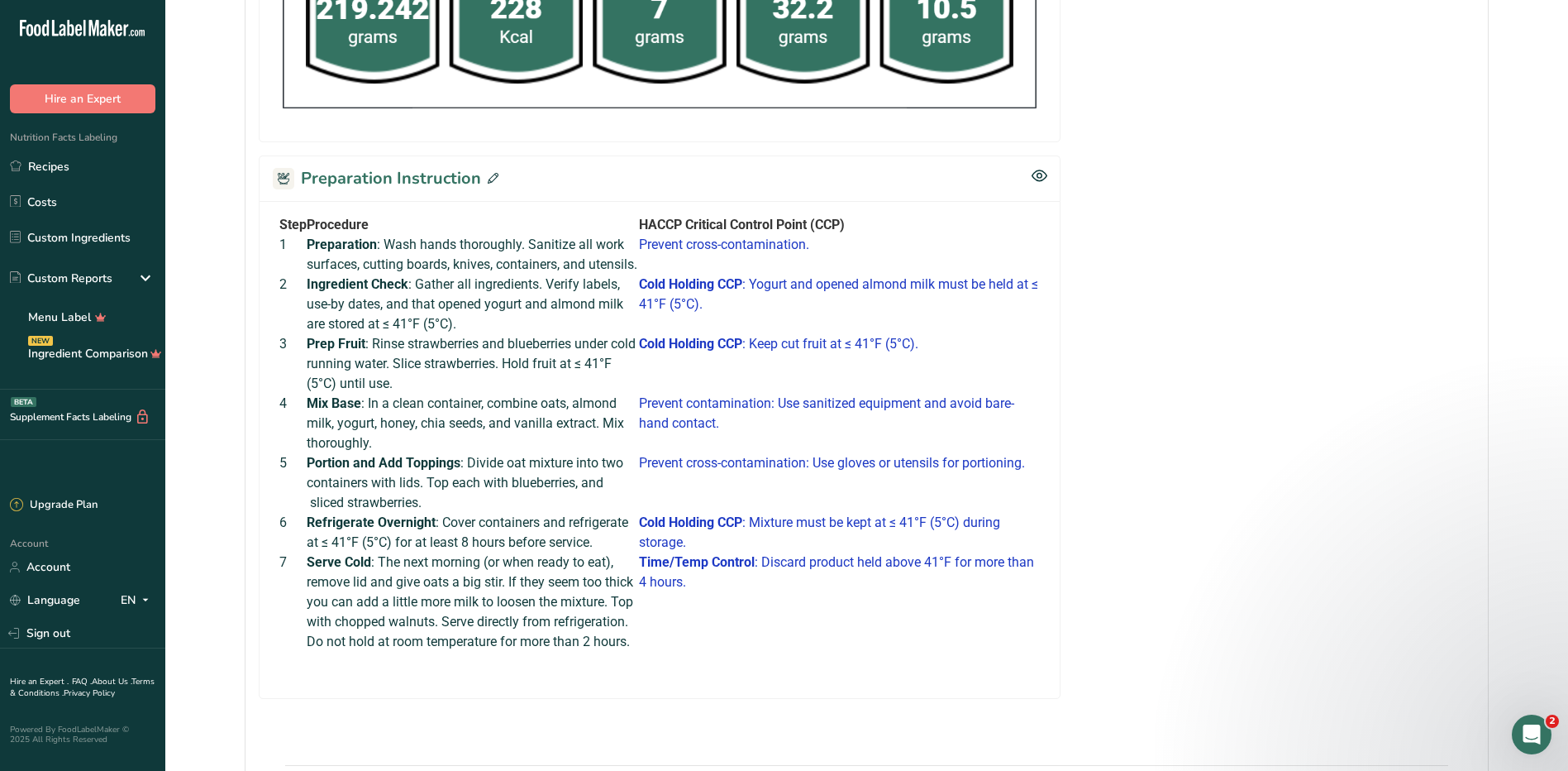
click at [486, 184] on span at bounding box center [490, 179] width 18 height 25
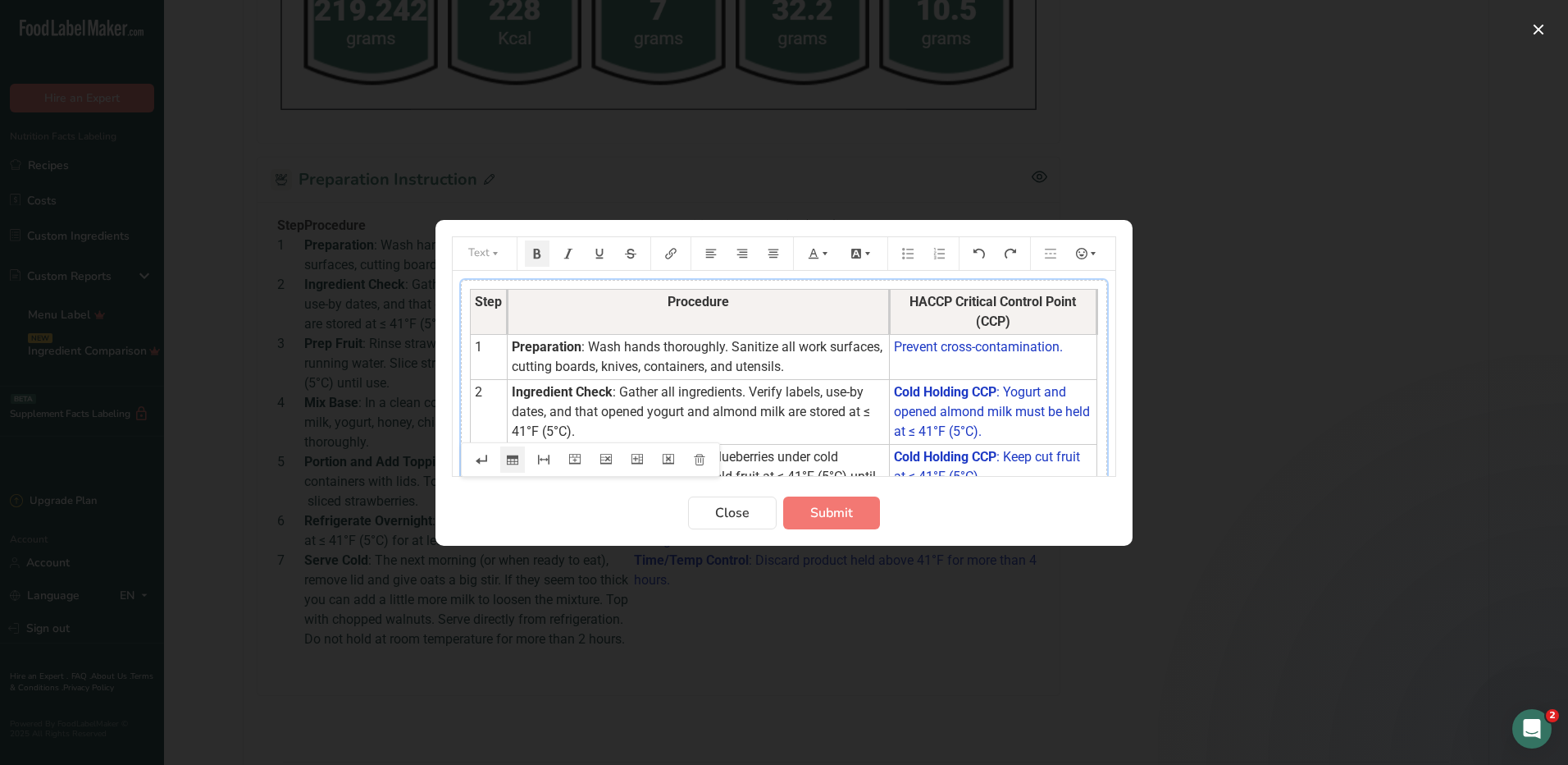
drag, startPoint x: 836, startPoint y: 301, endPoint x: 888, endPoint y: 303, distance: 52.0
click at [888, 303] on th "Procedure" at bounding box center [699, 311] width 382 height 45
click at [846, 507] on span "Submit" at bounding box center [832, 513] width 42 height 19
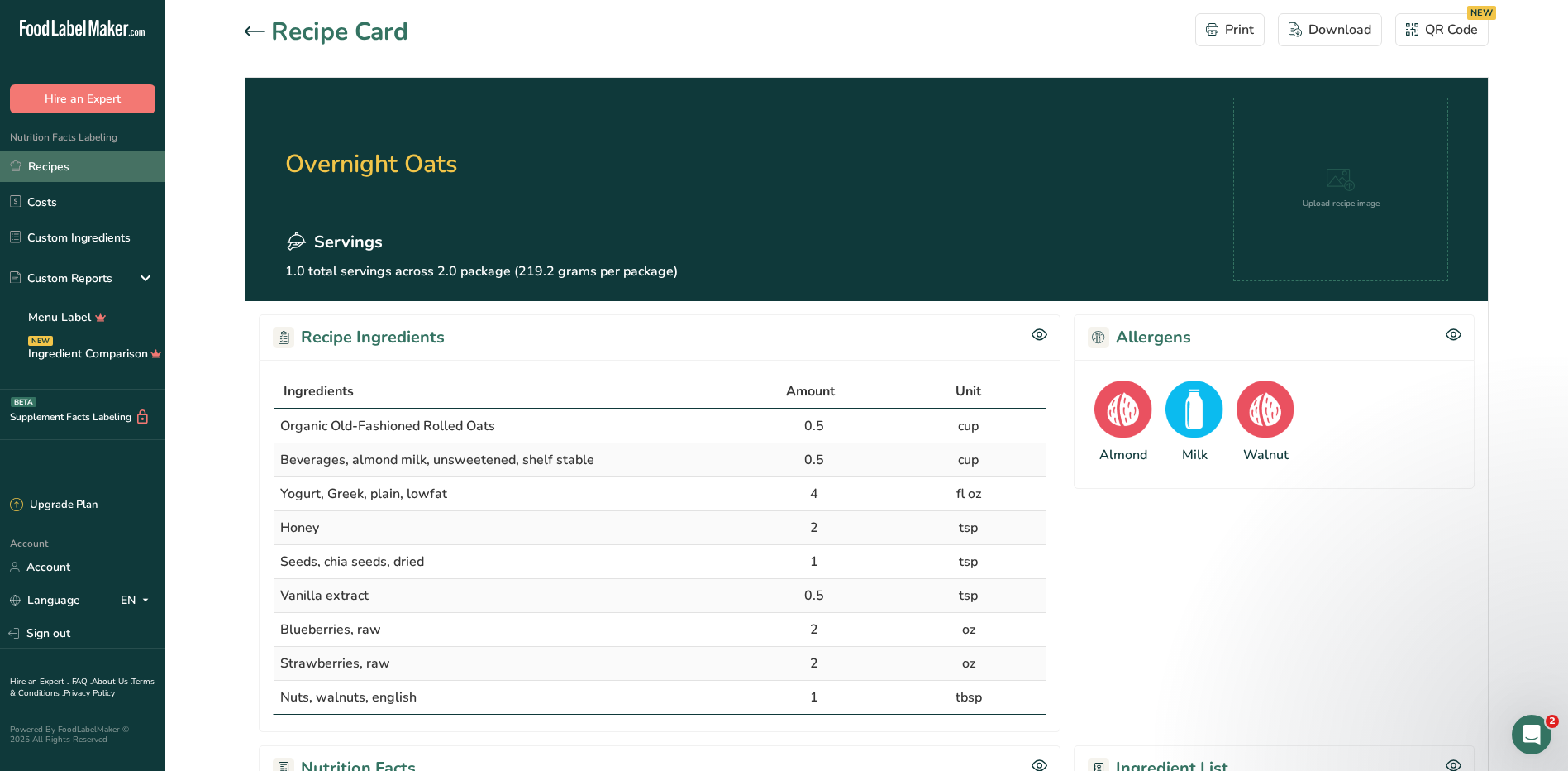
click at [99, 176] on link "Recipes" at bounding box center [83, 165] width 165 height 31
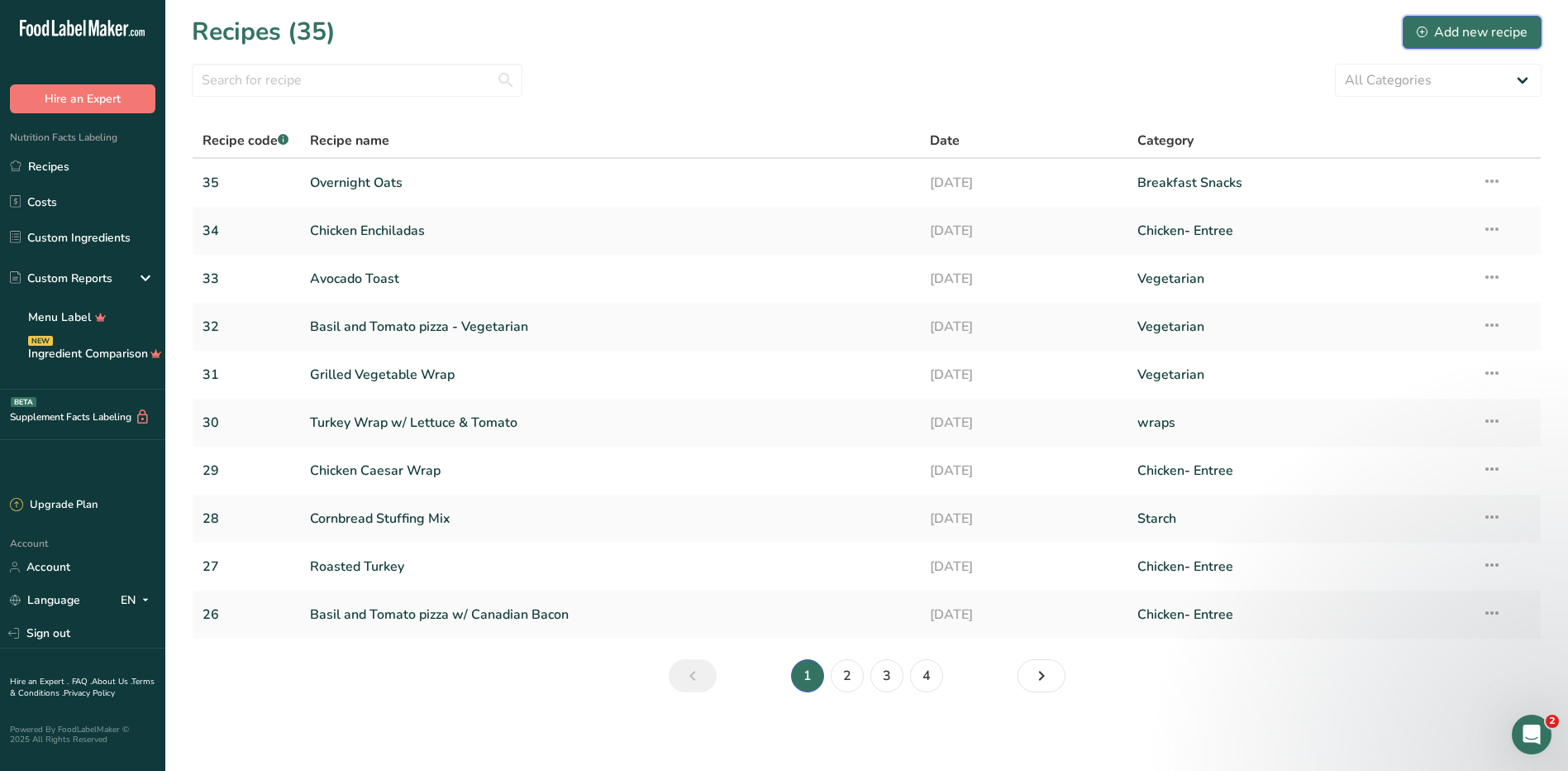
click at [1432, 30] on div "Add new recipe" at bounding box center [1472, 32] width 111 height 20
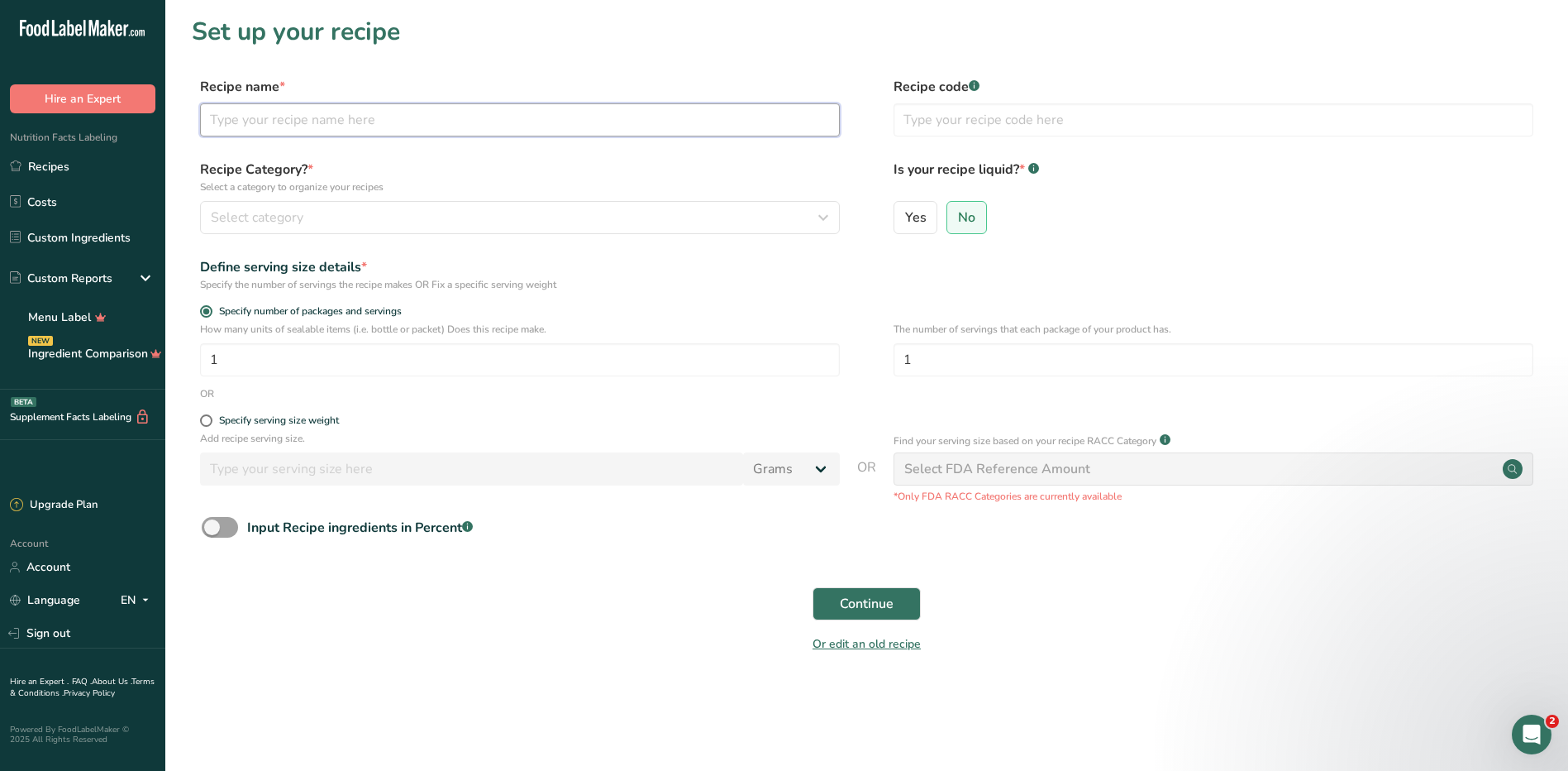
click at [462, 126] on input "text" at bounding box center [519, 119] width 640 height 33
type input "Yogurt Parfait"
click at [964, 123] on input "text" at bounding box center [1213, 119] width 640 height 33
type input "36"
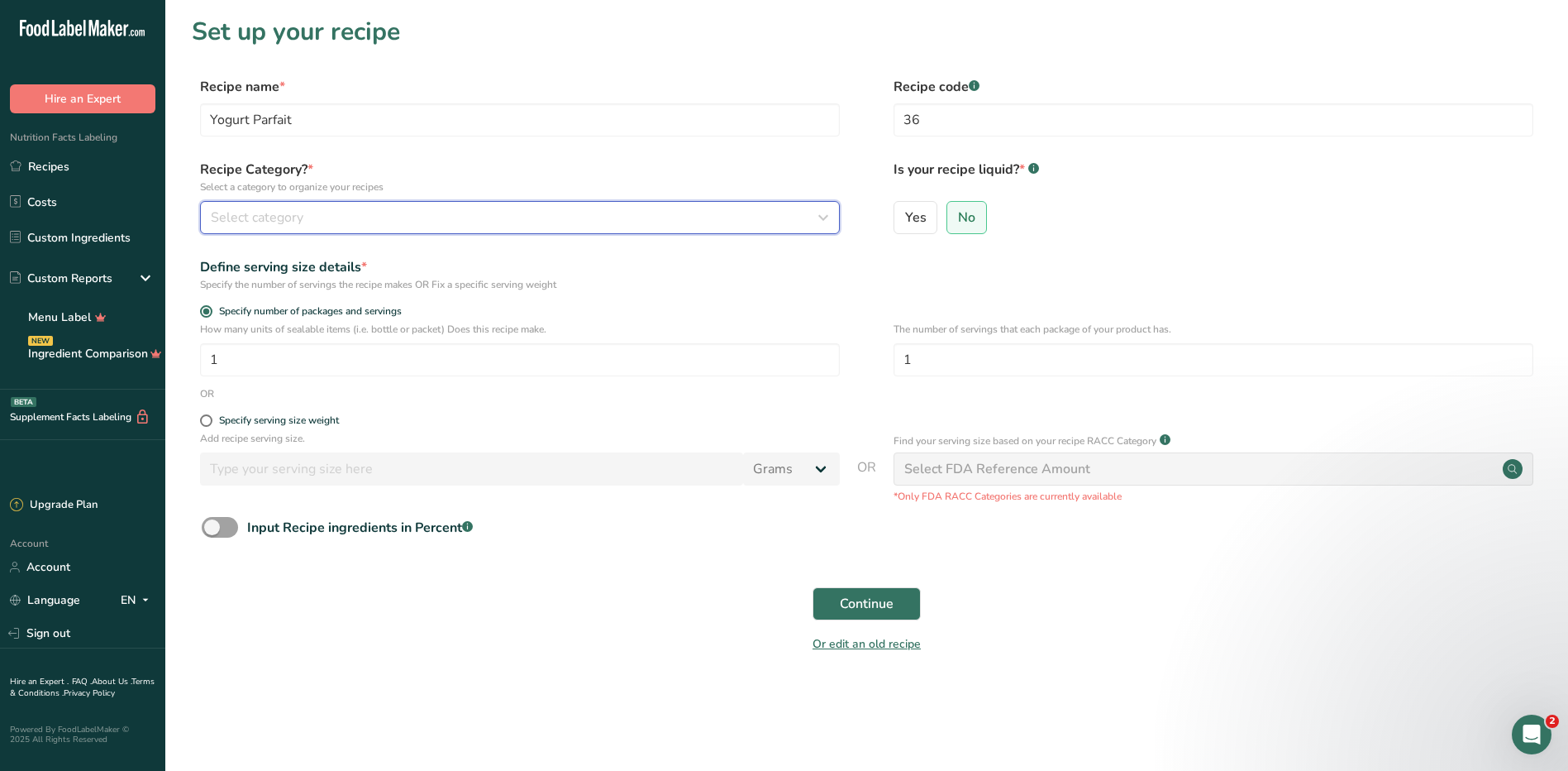
click at [480, 223] on div "Select category" at bounding box center [514, 218] width 608 height 20
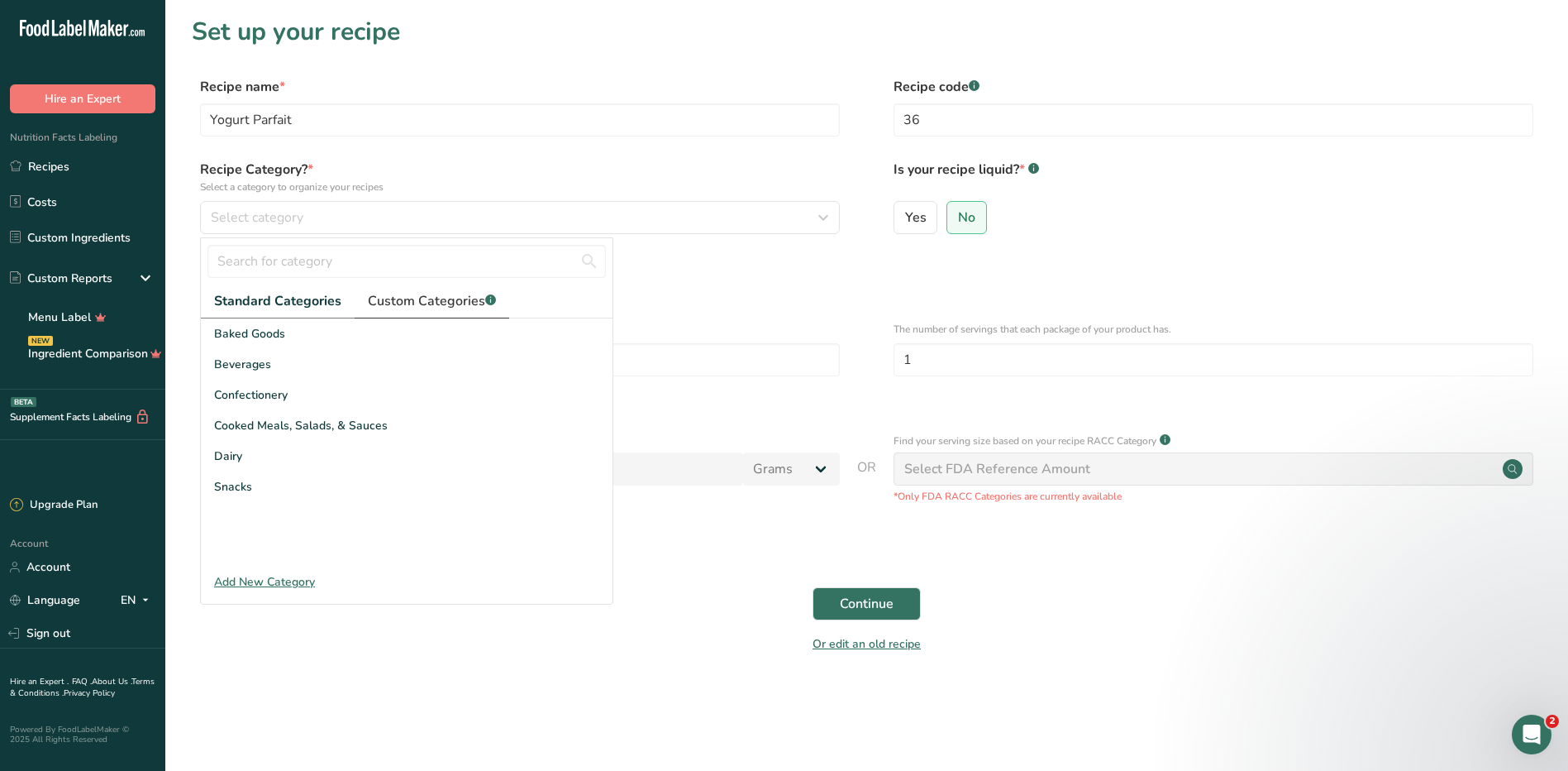
click at [440, 298] on span "Custom Categories .a-a{fill:#347362;}.b-a{fill:#fff;}" at bounding box center [432, 301] width 128 height 20
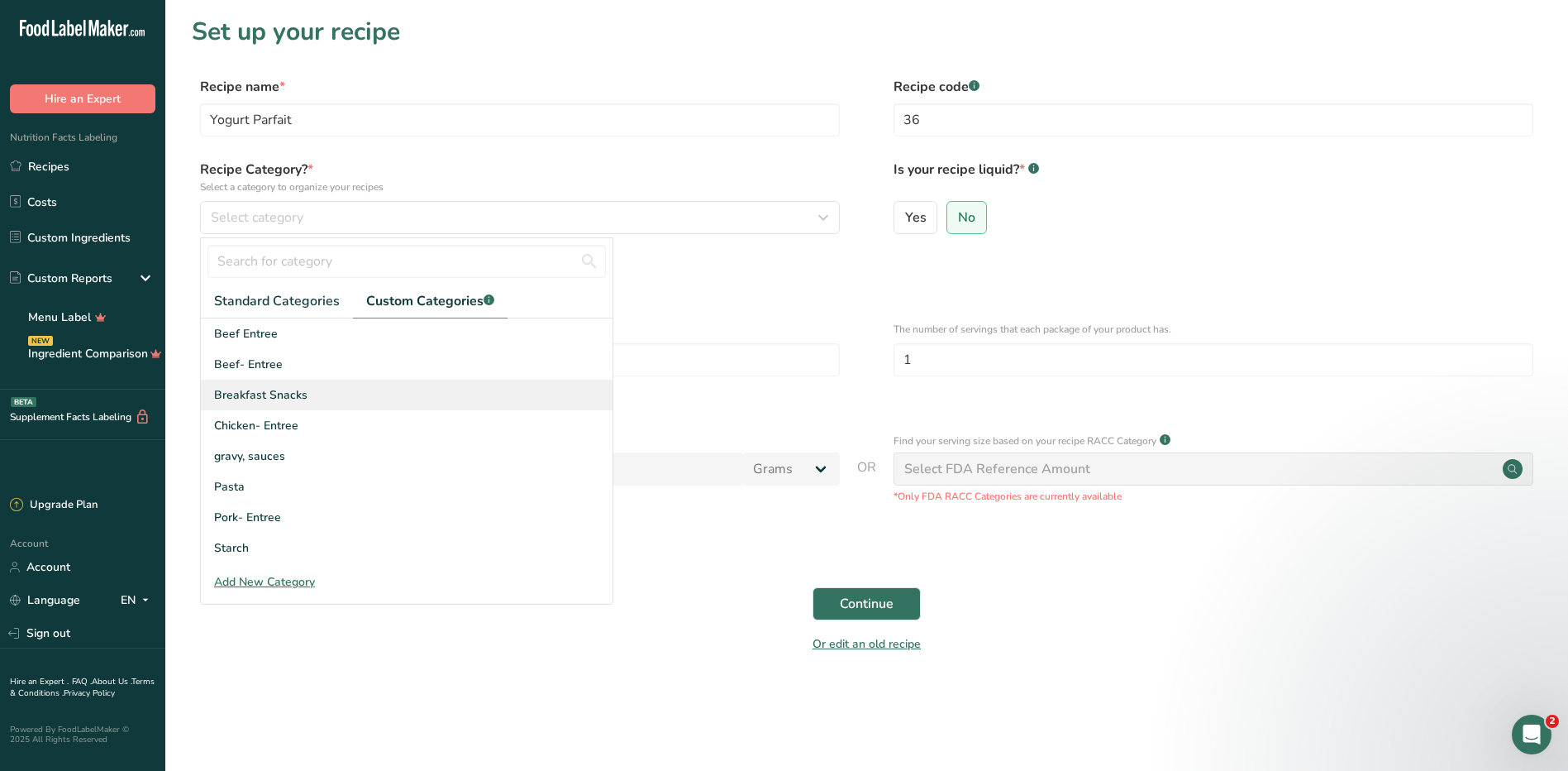
click at [316, 393] on div "Breakfast Snacks" at bounding box center [407, 394] width 412 height 30
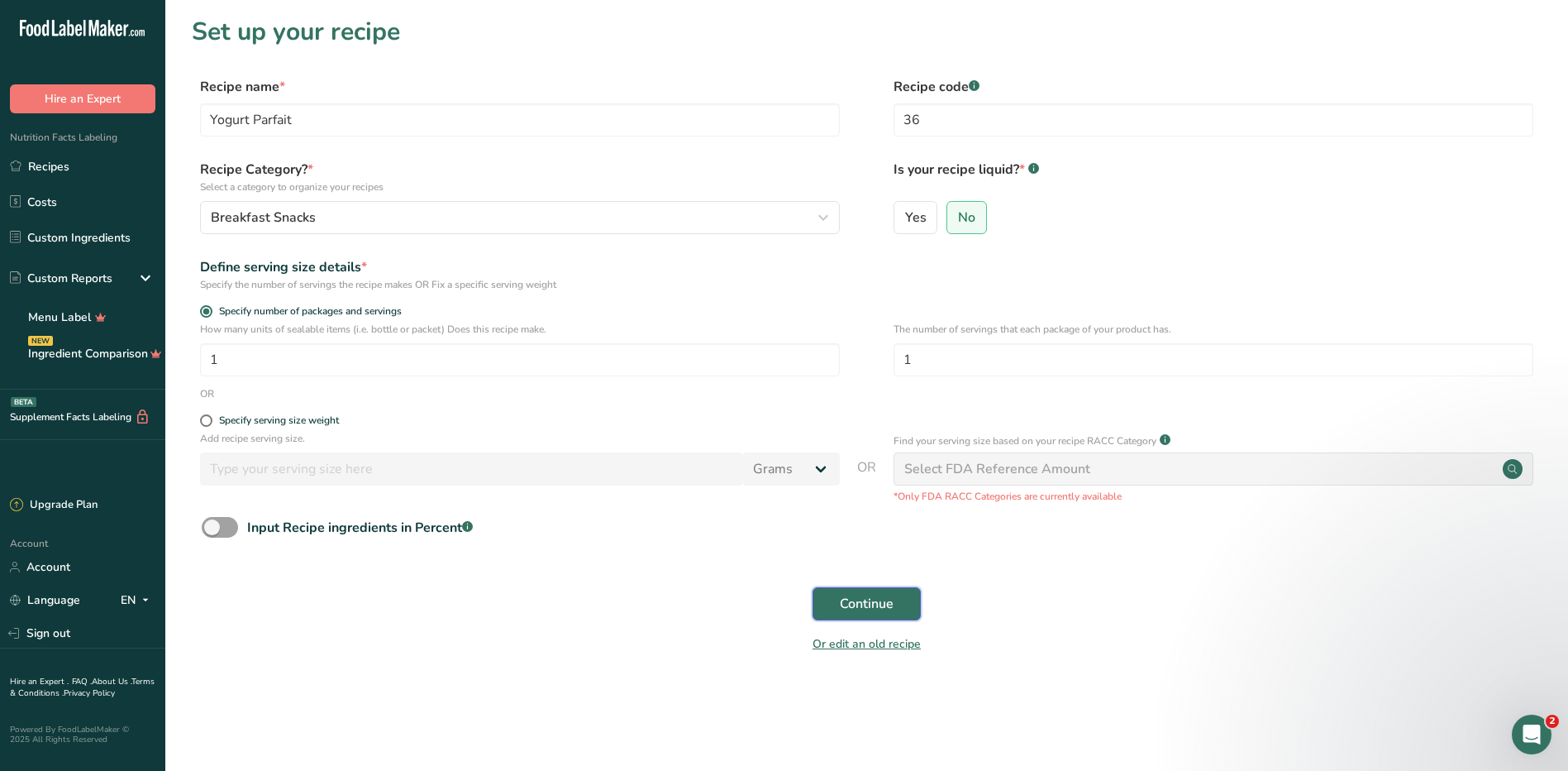
click at [847, 594] on span "Continue" at bounding box center [867, 604] width 54 height 20
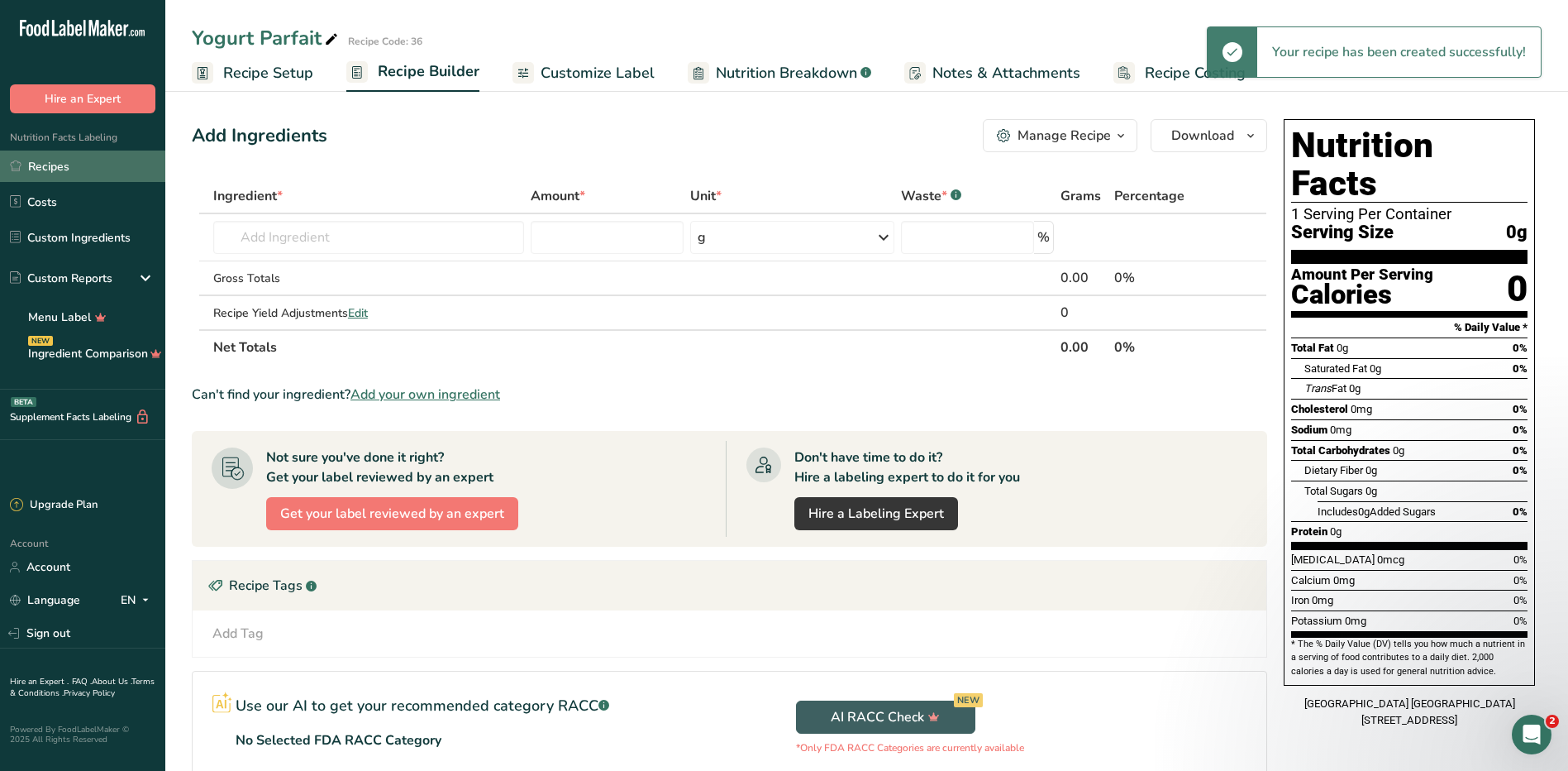
click at [72, 161] on link "Recipes" at bounding box center [83, 165] width 165 height 31
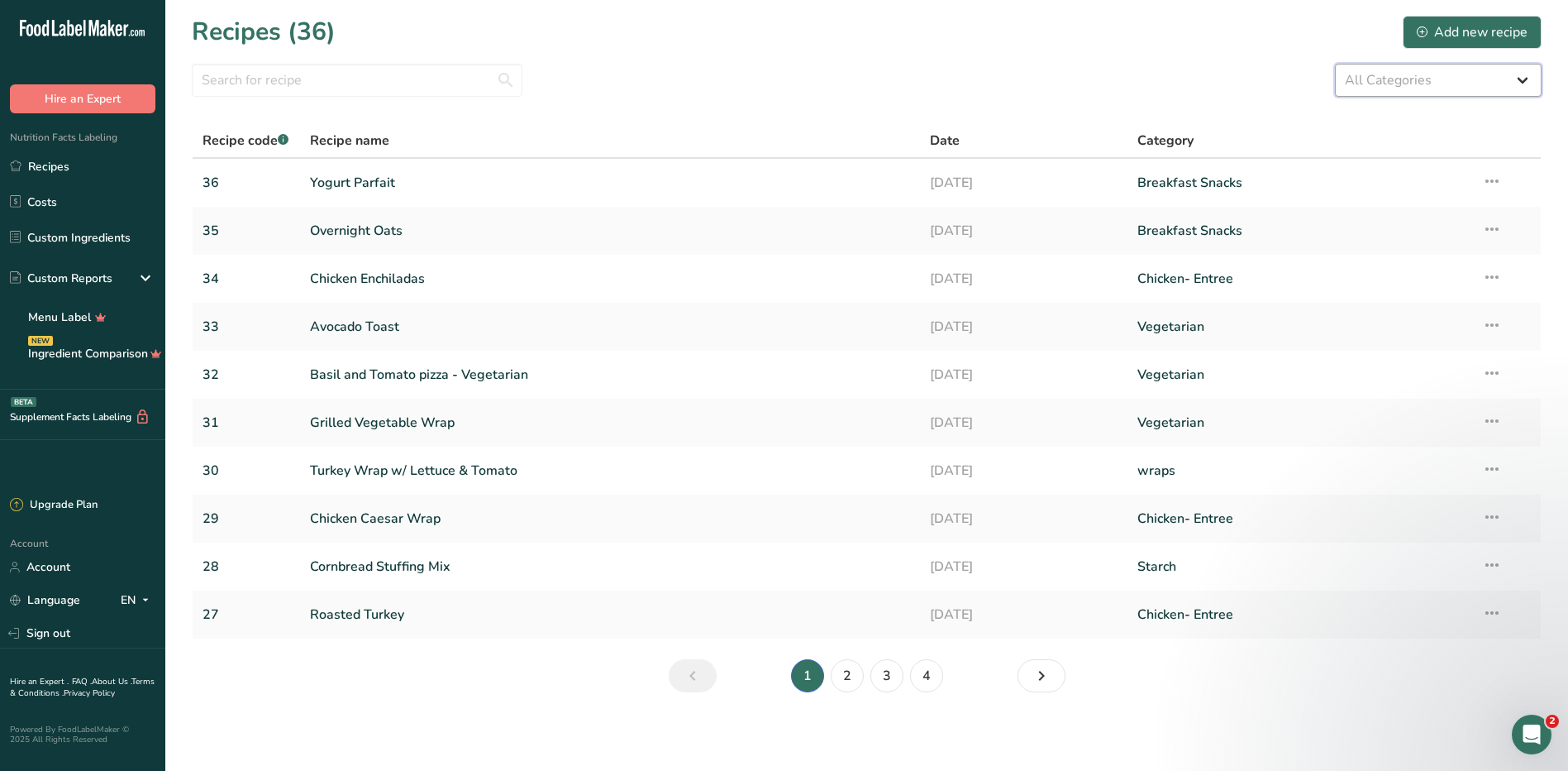
click at [1395, 86] on select "All Categories Baked Goods Beef Entree Beef- Entree Beverages Breakfast Snacks …" at bounding box center [1438, 80] width 207 height 33
click at [1335, 64] on select "All Categories Baked Goods Beef Entree Beef- Entree Beverages Breakfast Snacks …" at bounding box center [1438, 80] width 207 height 33
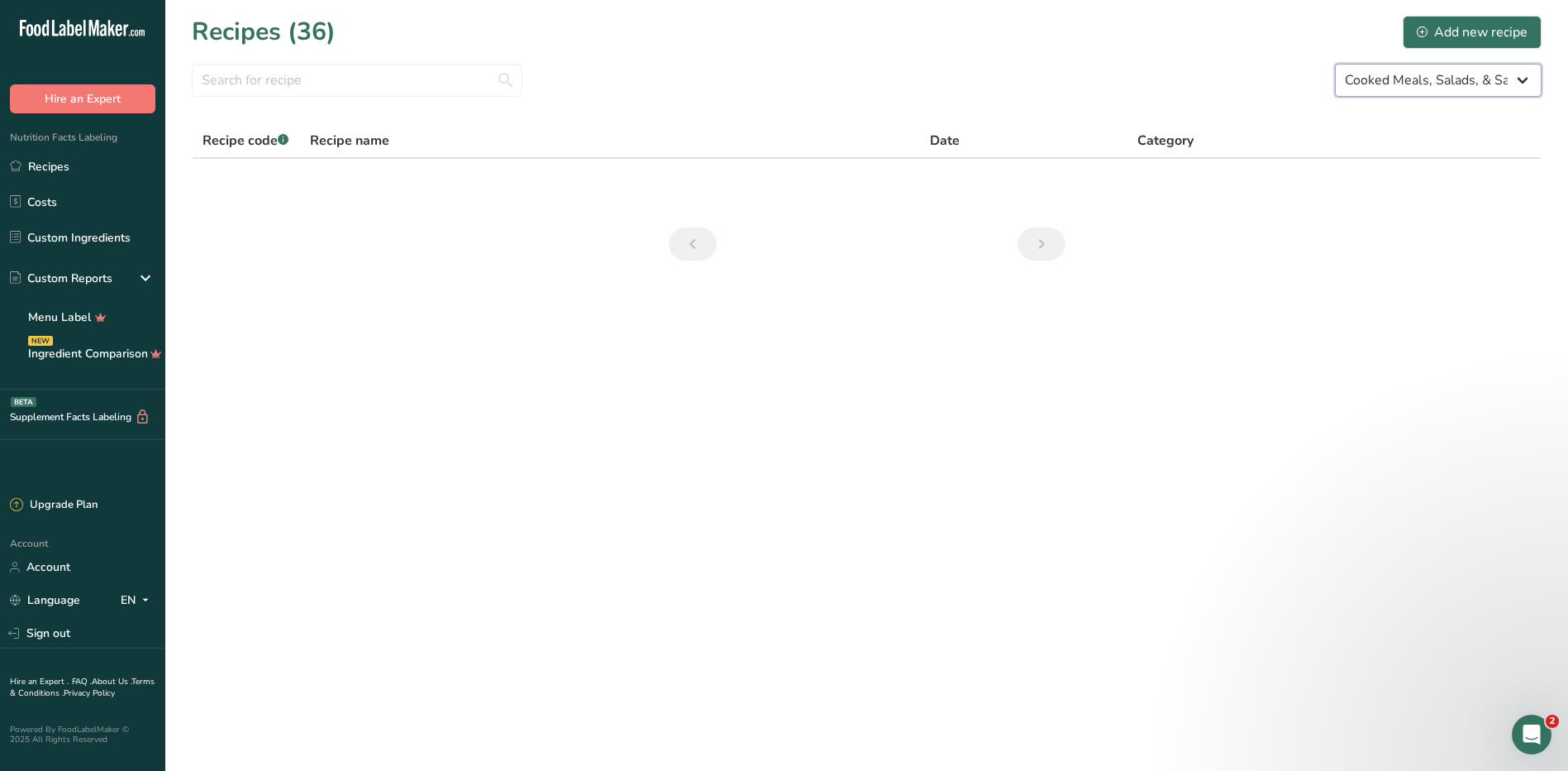
click at [1474, 79] on select "All Categories Baked Goods Beef Entree Beef- Entree Beverages Breakfast Snacks …" at bounding box center [1438, 80] width 207 height 33
click at [1335, 64] on select "All Categories Baked Goods Beef Entree Beef- Entree Beverages Breakfast Snacks …" at bounding box center [1438, 80] width 207 height 33
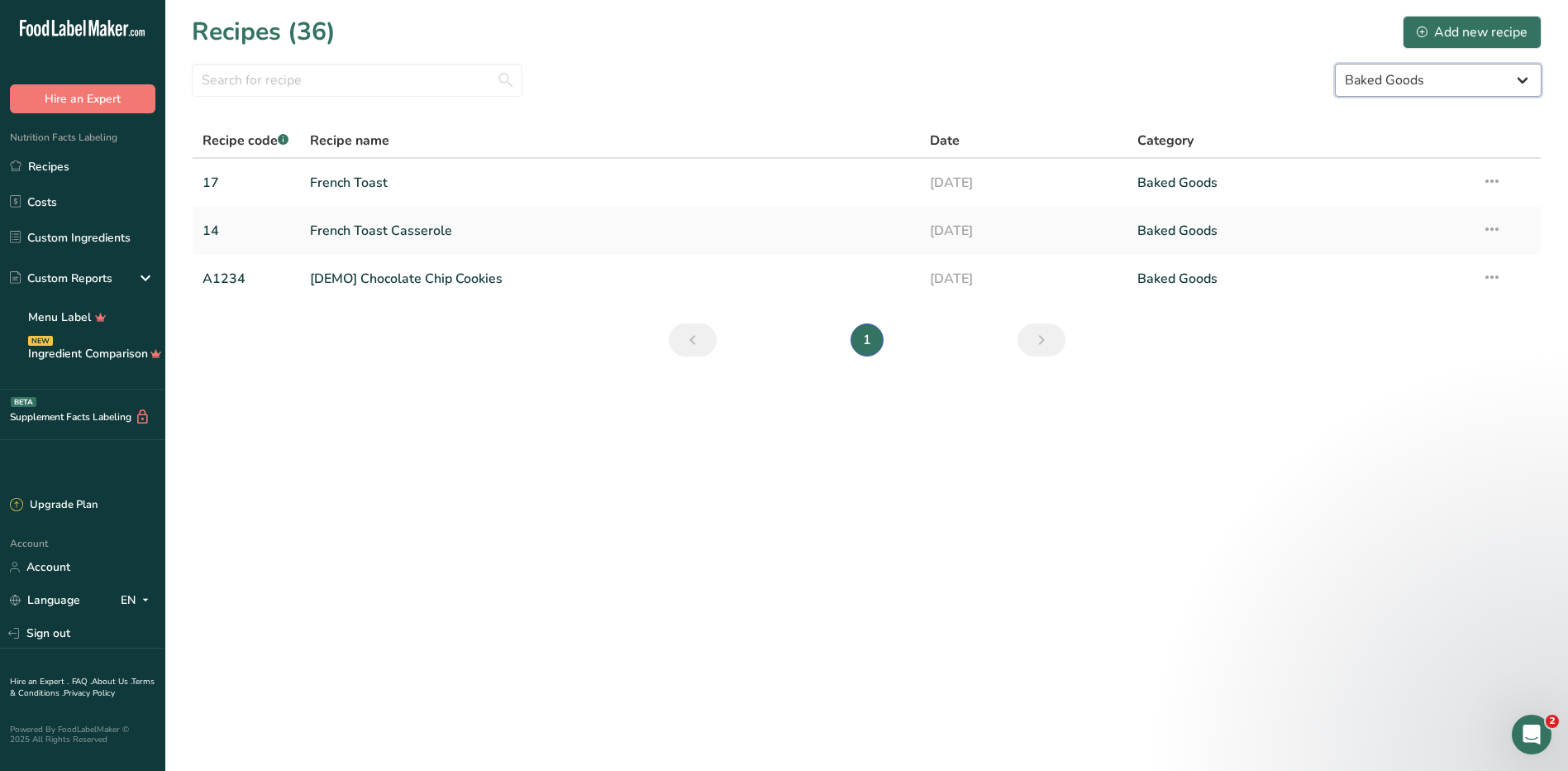
click at [1479, 81] on select "All Categories Baked Goods Beef Entree Beef- Entree Beverages Breakfast Snacks …" at bounding box center [1438, 80] width 207 height 33
select select "2658"
click at [1335, 64] on select "All Categories Baked Goods Beef Entree Beef- Entree Beverages Breakfast Snacks …" at bounding box center [1438, 80] width 207 height 33
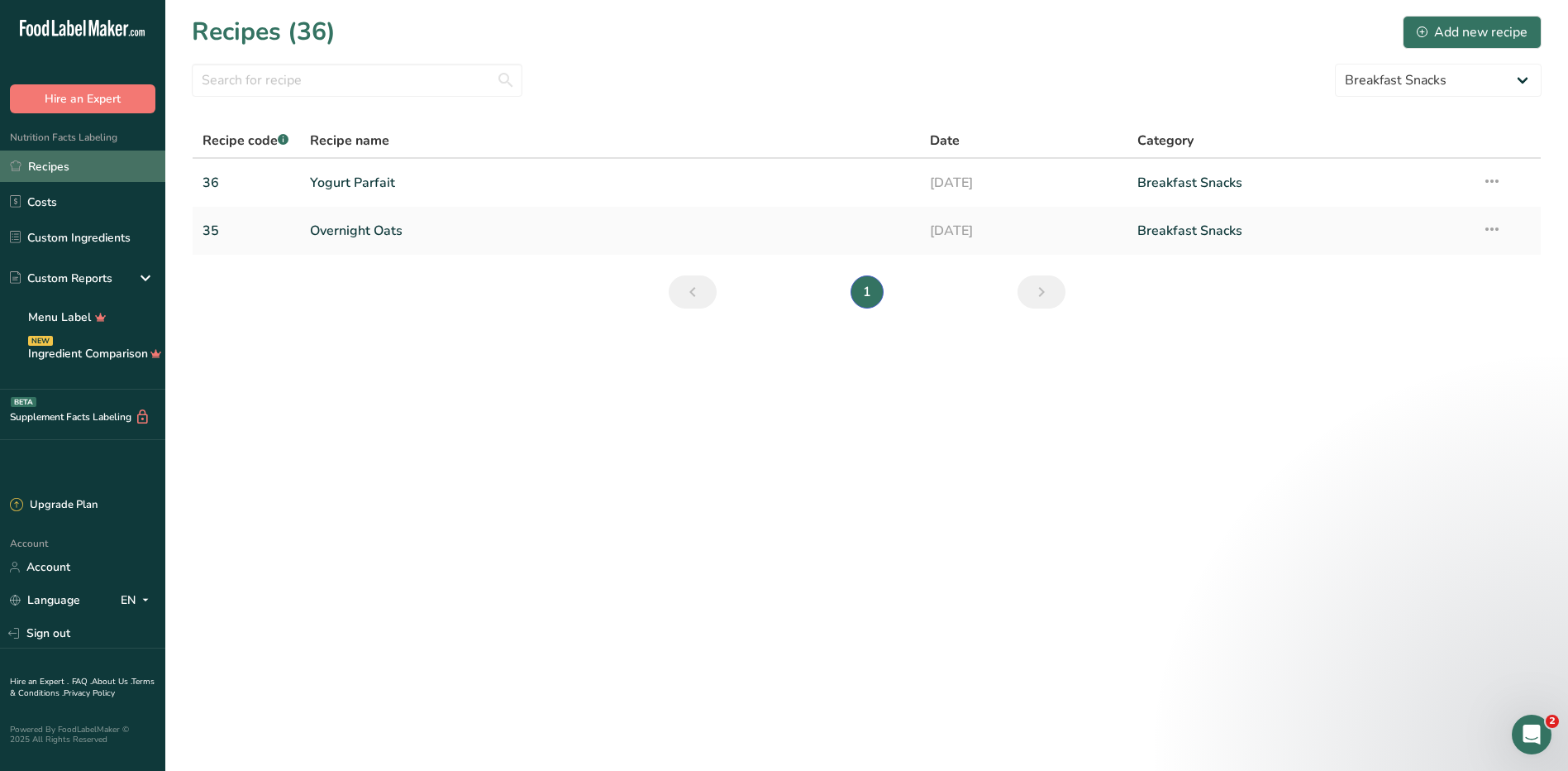
click at [78, 158] on link "Recipes" at bounding box center [83, 165] width 165 height 31
click at [1423, 73] on select "All Categories Baked Goods Beef Entree Beef- Entree Beverages Breakfast Snacks …" at bounding box center [1438, 80] width 207 height 33
select select
click at [1335, 64] on select "All Categories Baked Goods Beef Entree Beef- Entree Beverages Breakfast Snacks …" at bounding box center [1438, 80] width 207 height 33
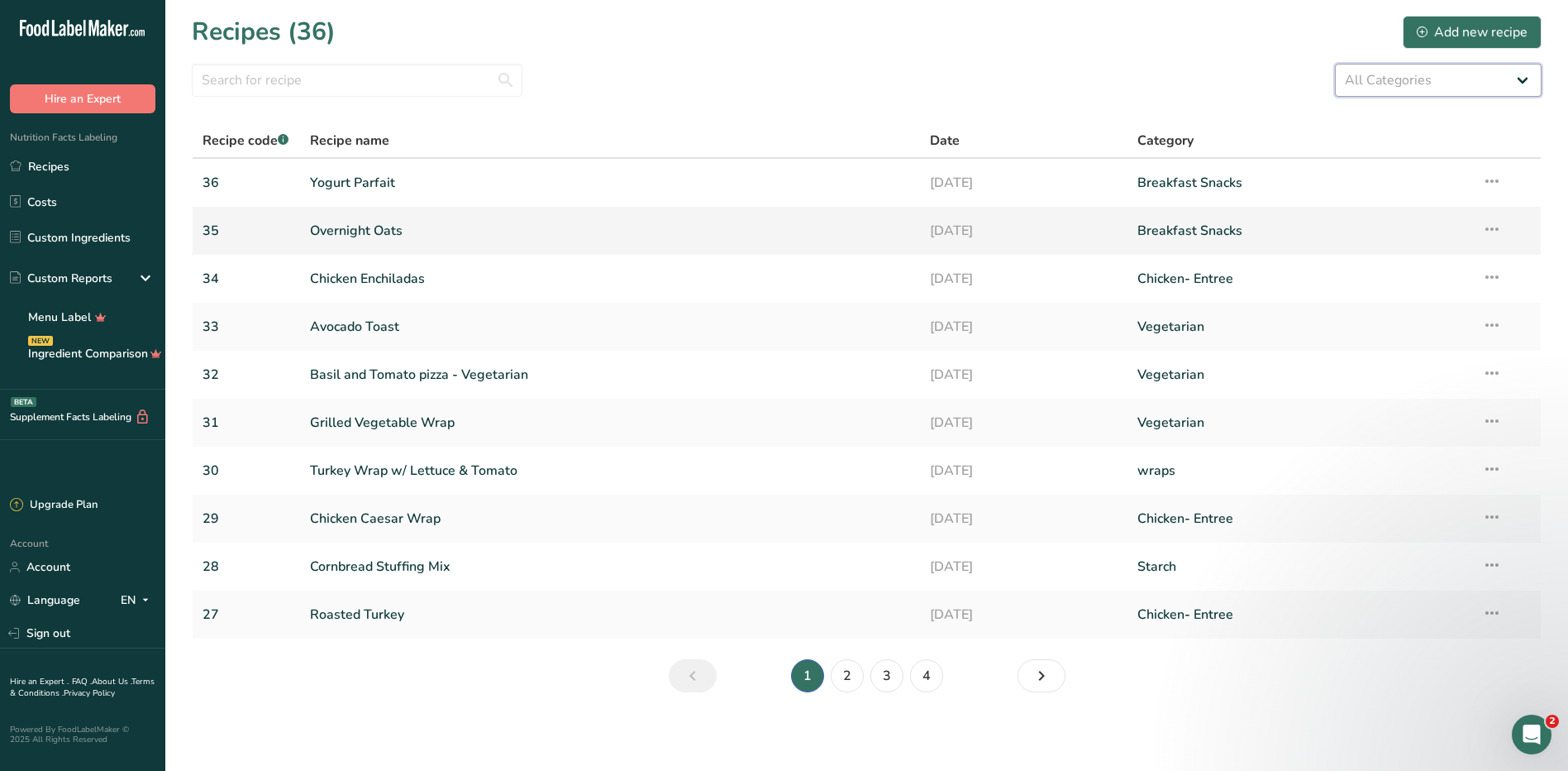
scroll to position [1, 0]
click at [371, 278] on link "Chicken Enchiladas" at bounding box center [610, 277] width 601 height 35
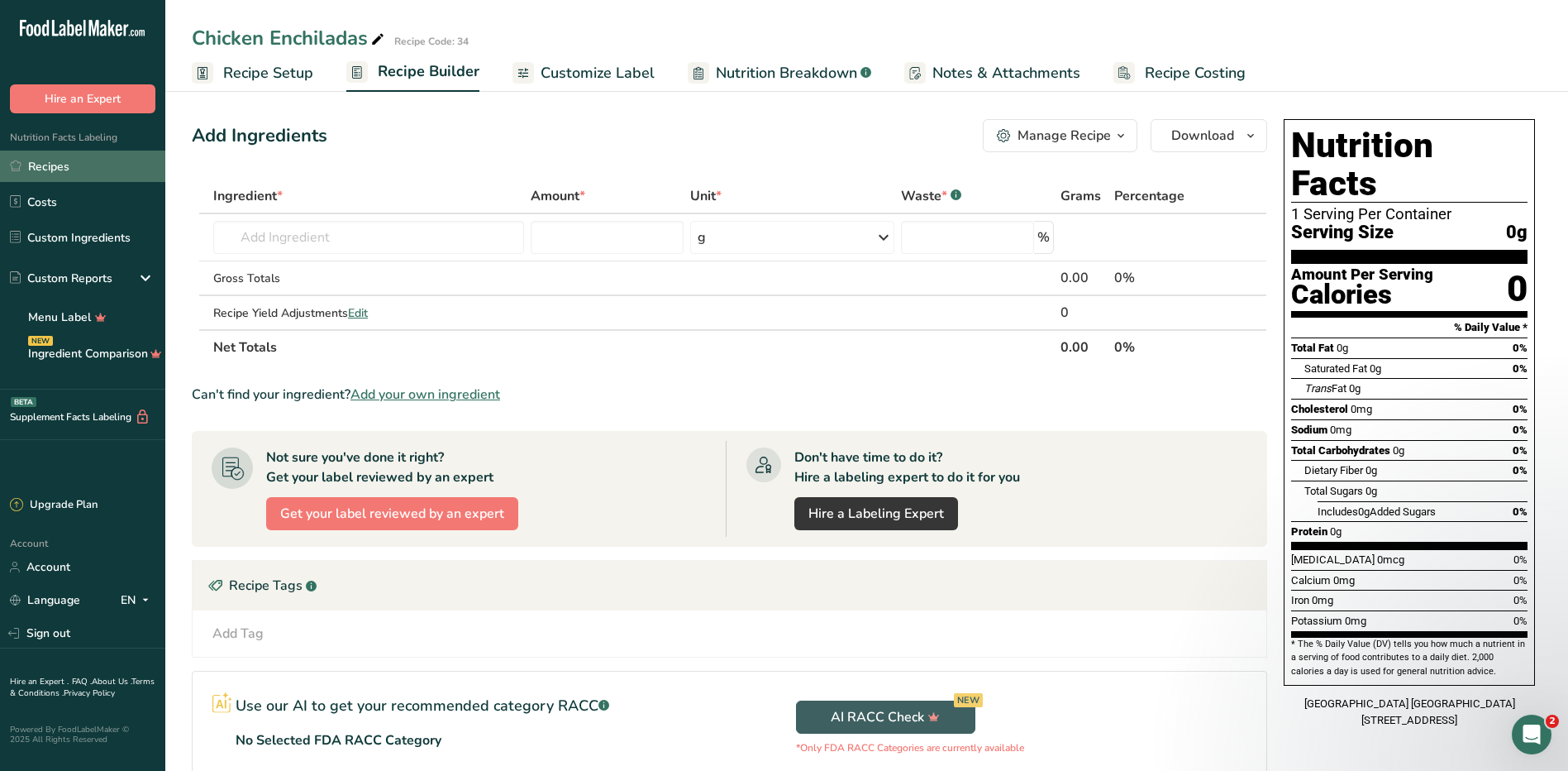
click at [77, 174] on link "Recipes" at bounding box center [83, 165] width 165 height 31
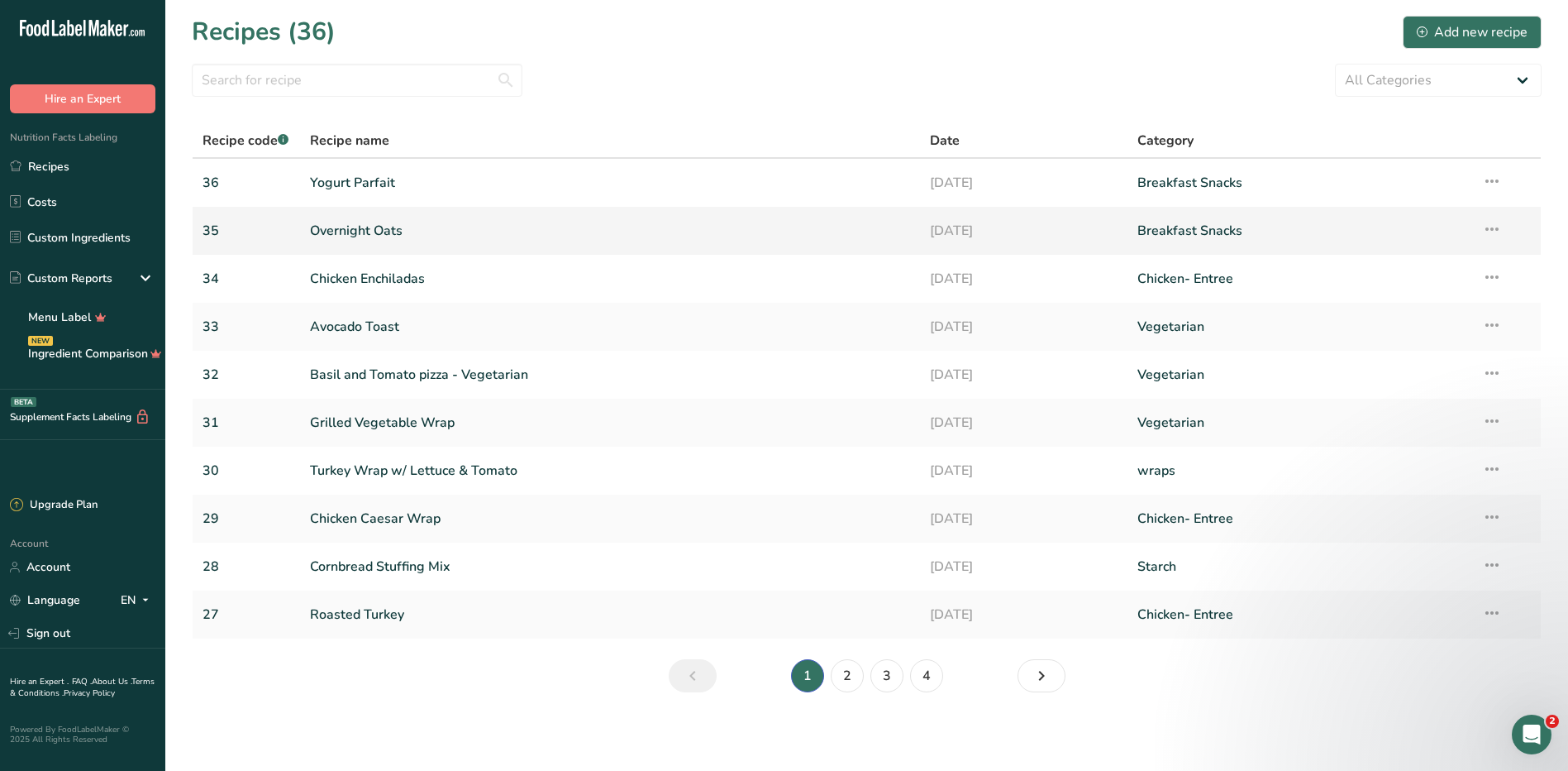
click at [338, 227] on link "Overnight Oats" at bounding box center [610, 230] width 601 height 35
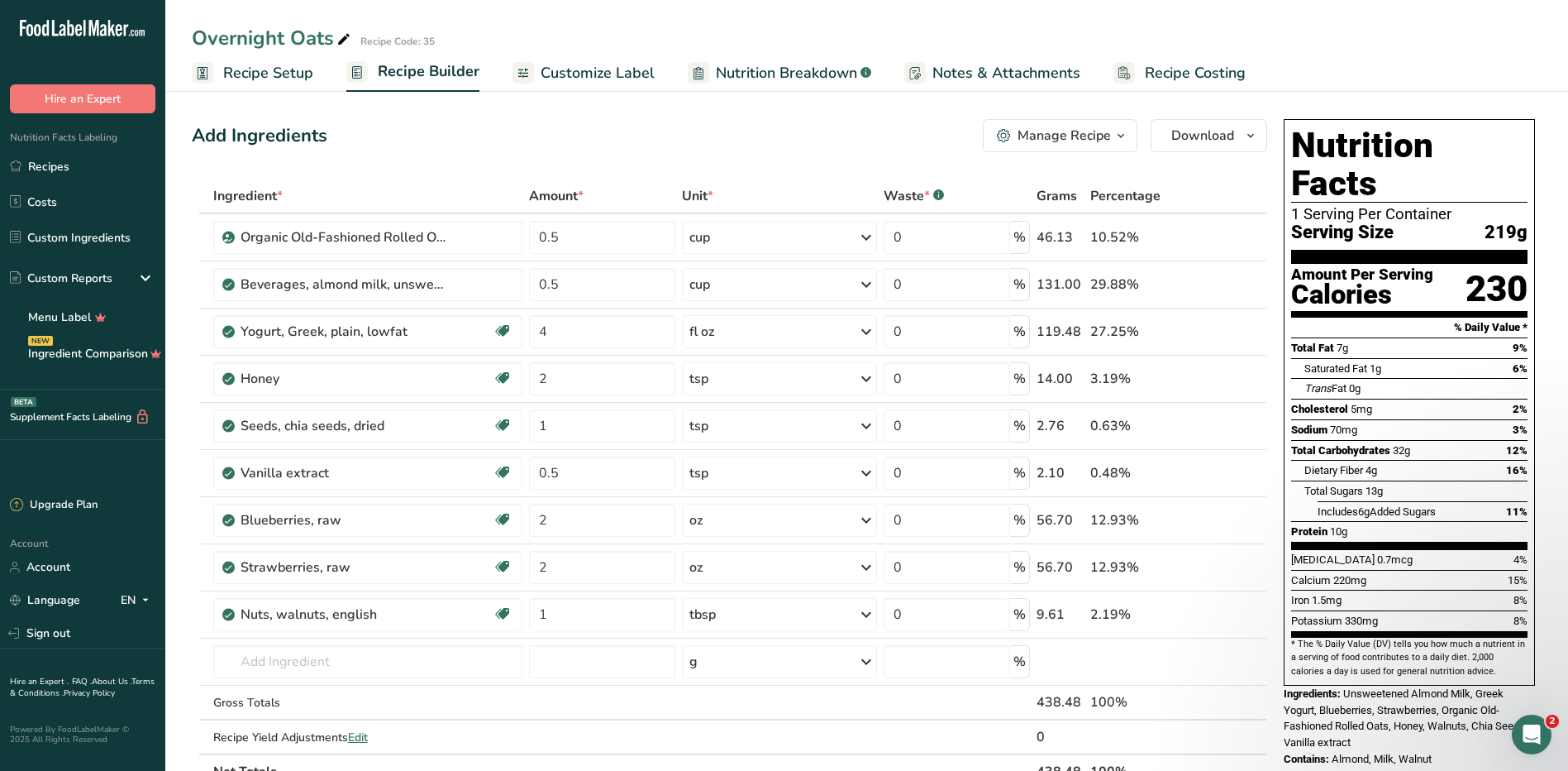
click at [1096, 138] on div "Manage Recipe" at bounding box center [1064, 136] width 93 height 20
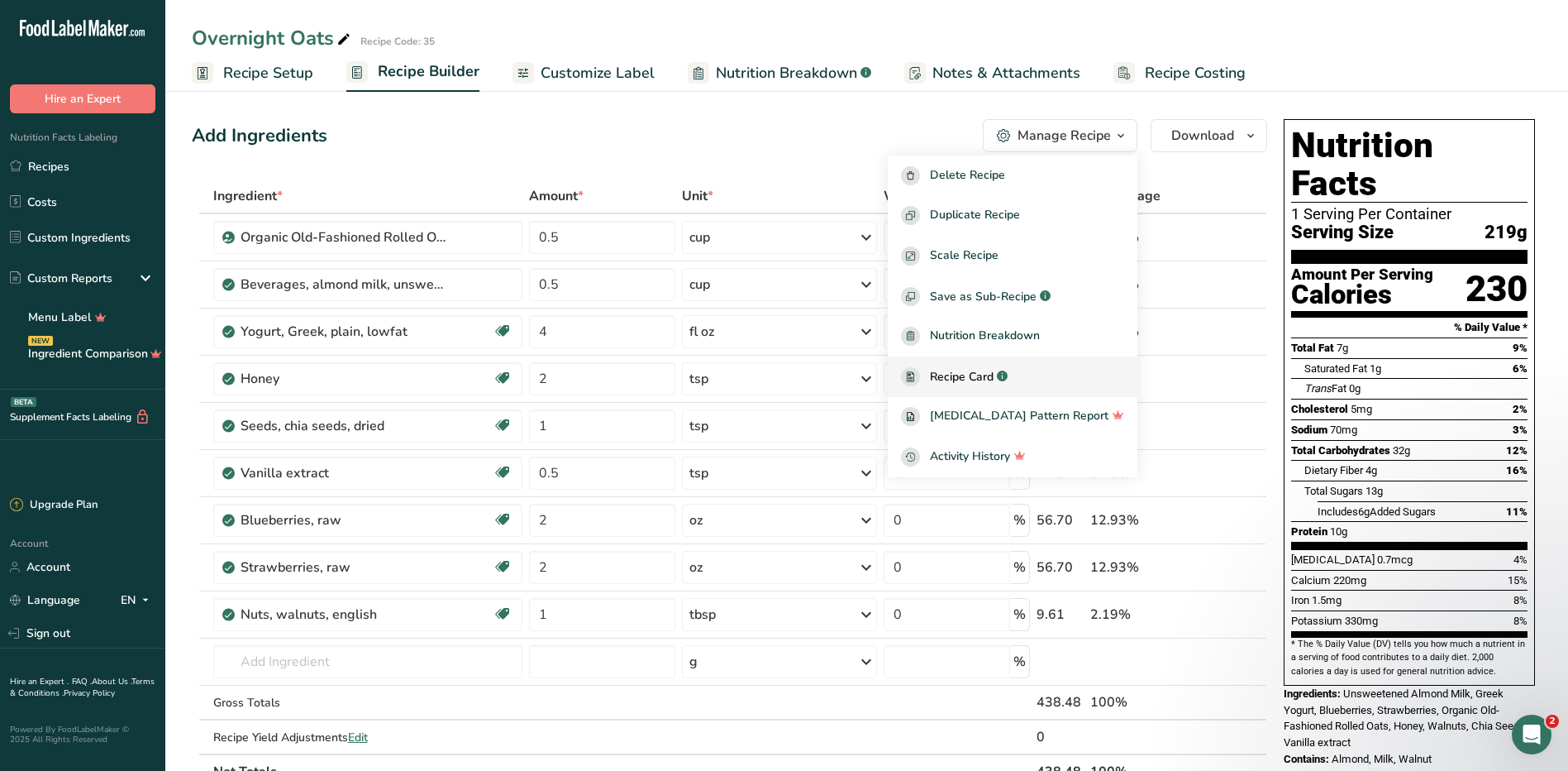
click at [994, 373] on span "Recipe Card" at bounding box center [962, 377] width 64 height 18
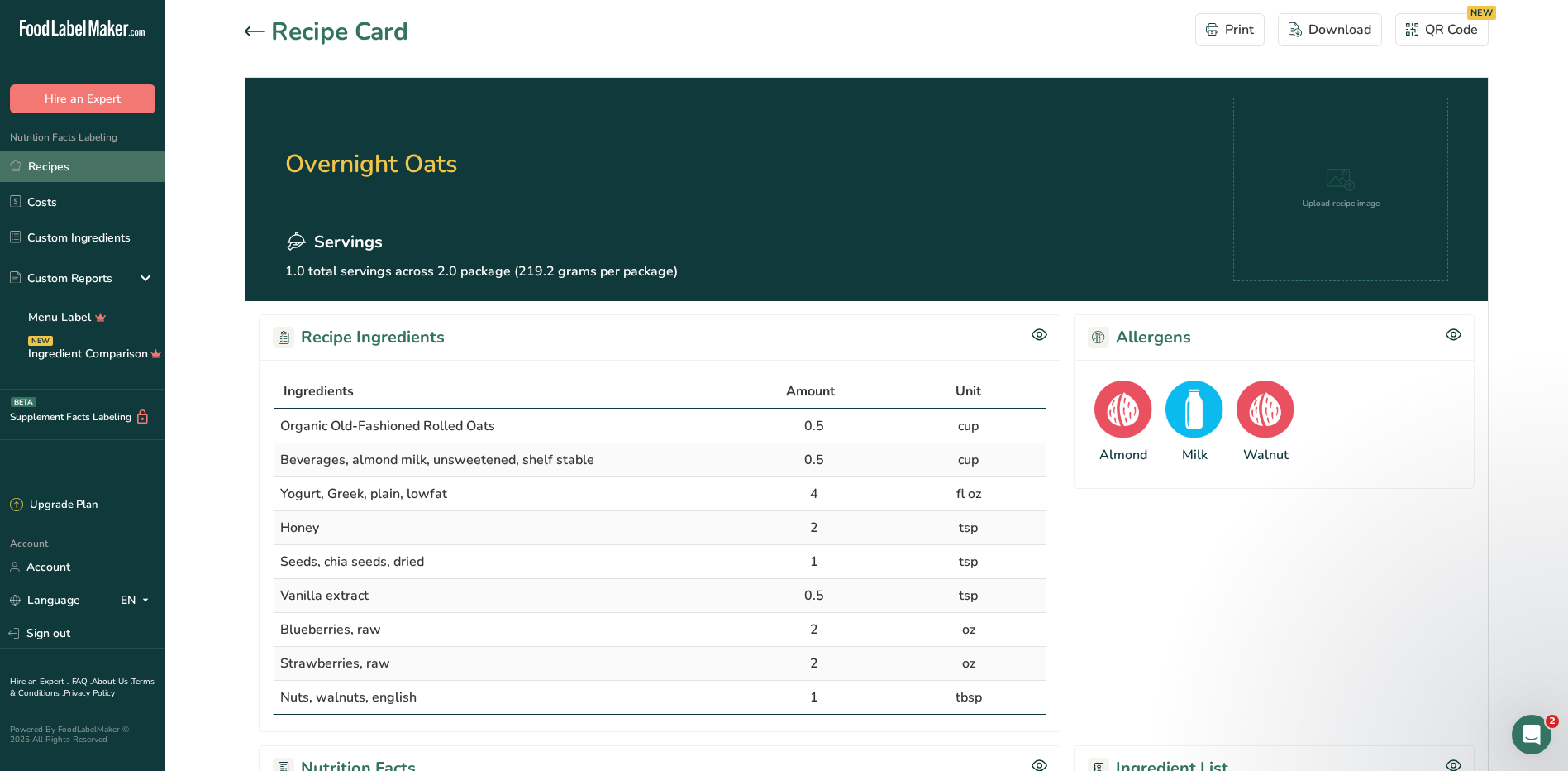
click at [51, 177] on link "Recipes" at bounding box center [83, 165] width 165 height 31
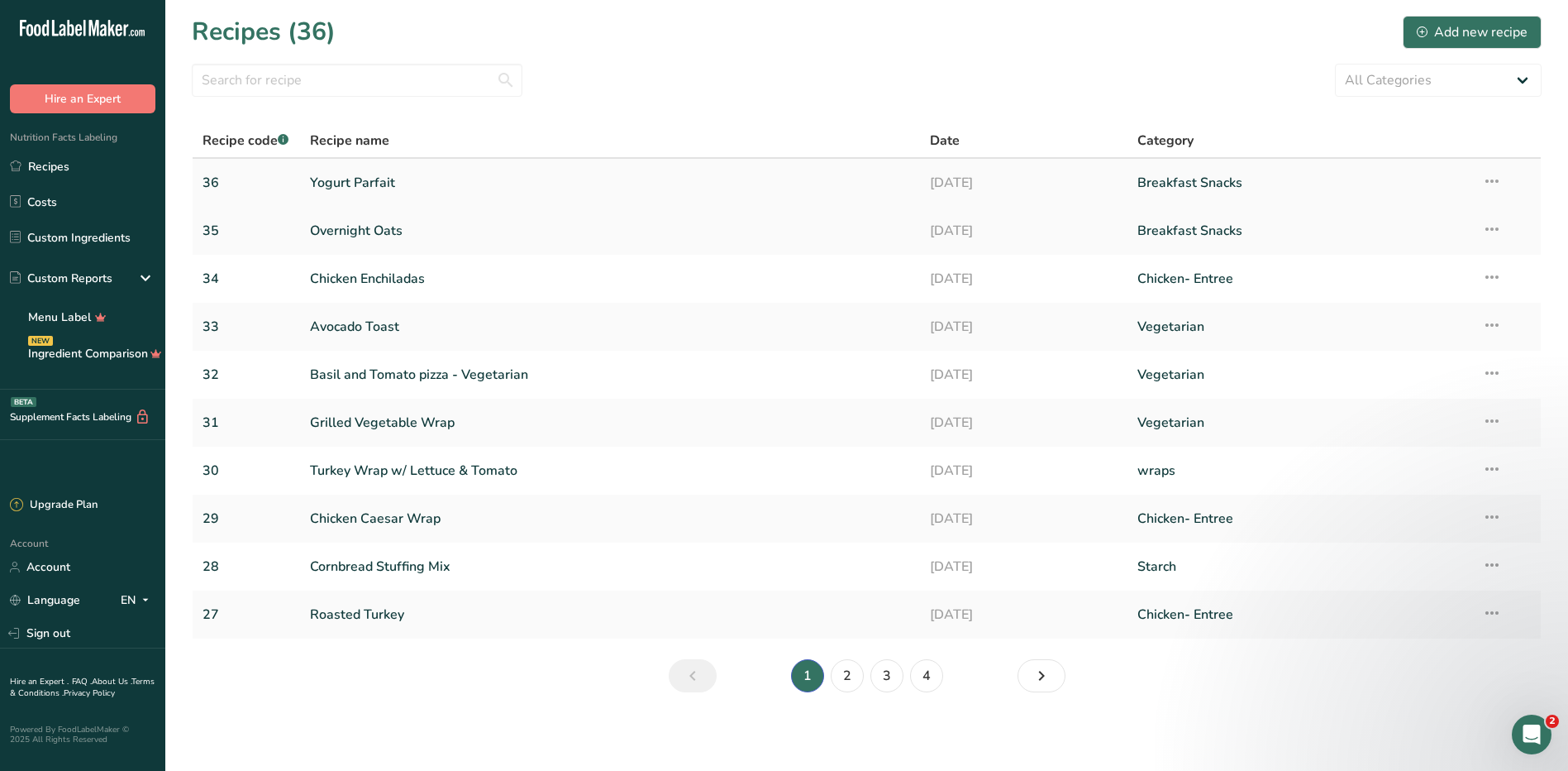
click at [401, 175] on link "Yogurt Parfait" at bounding box center [610, 182] width 601 height 35
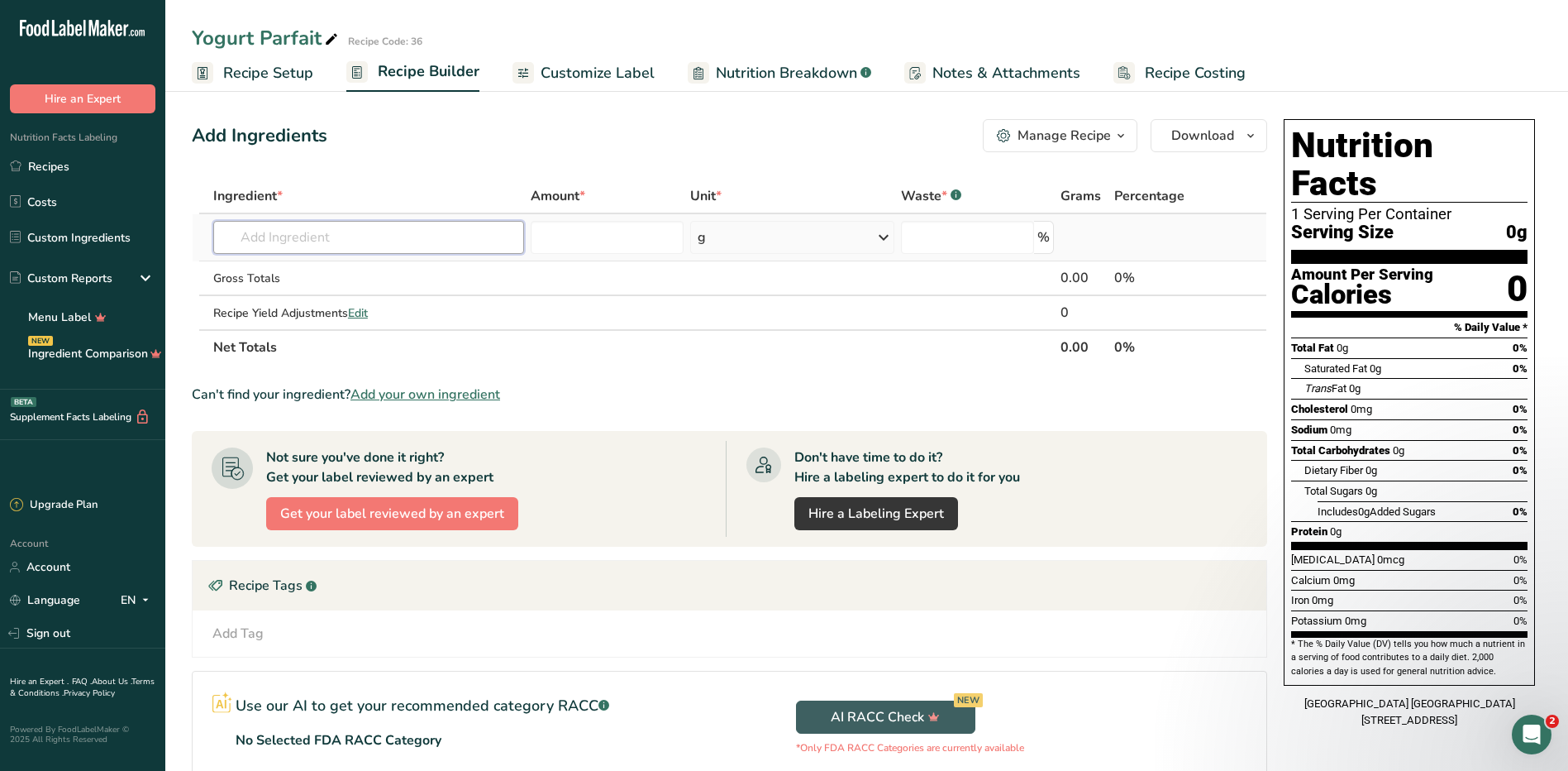
click at [345, 246] on input "text" at bounding box center [368, 237] width 311 height 33
type input "4"
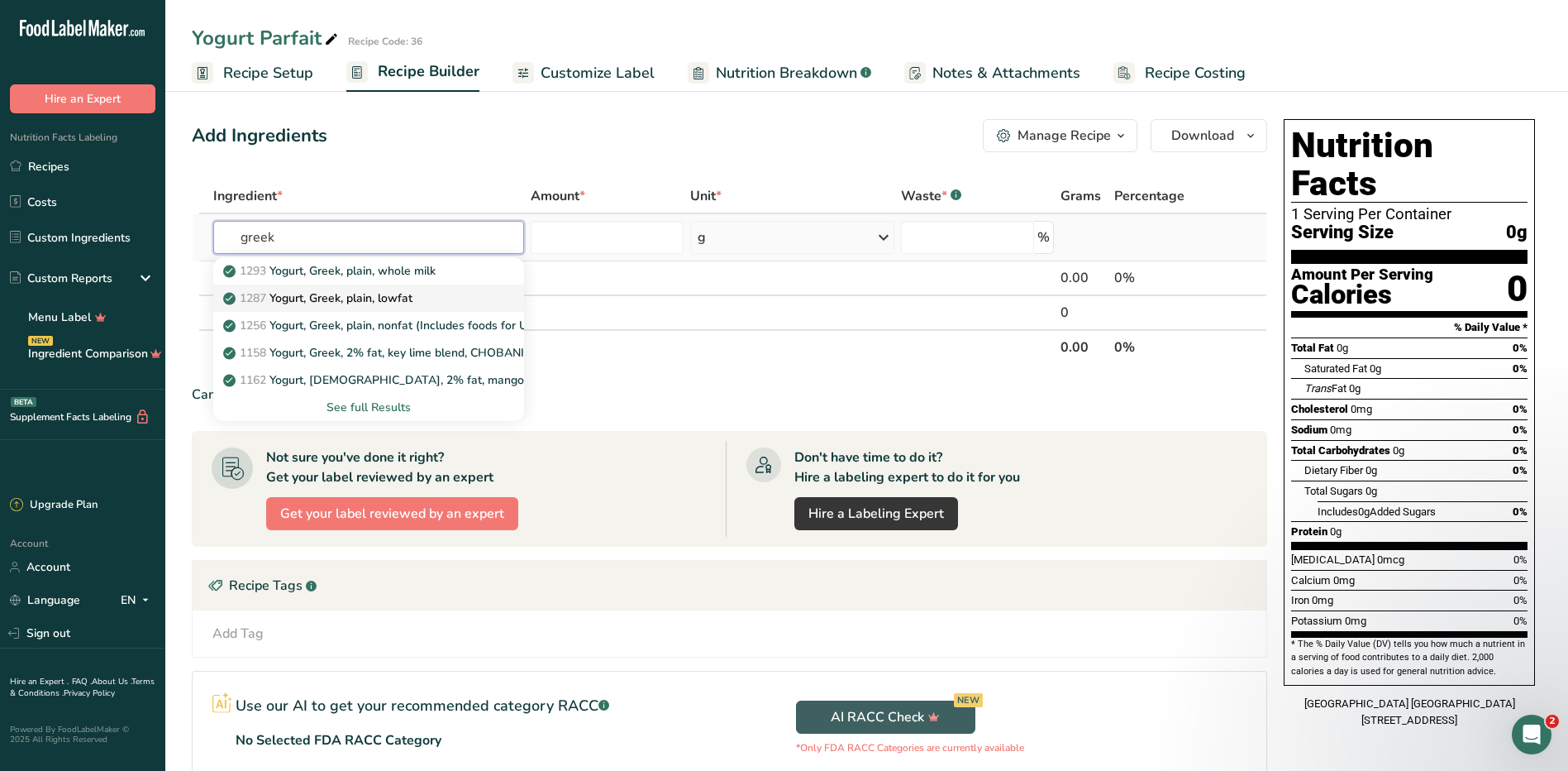
type input "greek"
click at [389, 298] on p "1287 Yogurt, Greek, plain, lowfat" at bounding box center [319, 298] width 186 height 18
type input "Yogurt, Greek, plain, lowfat"
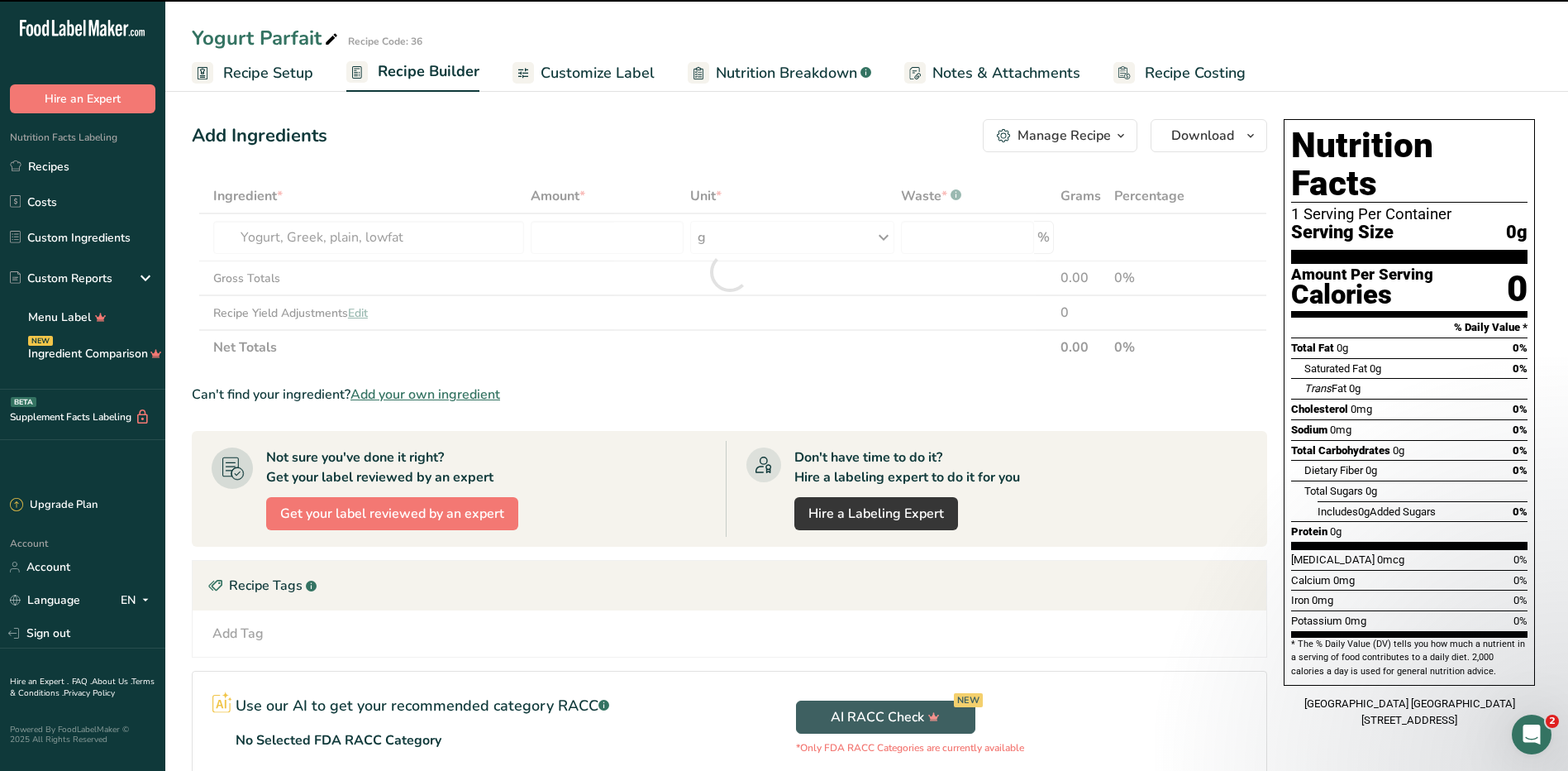
type input "0"
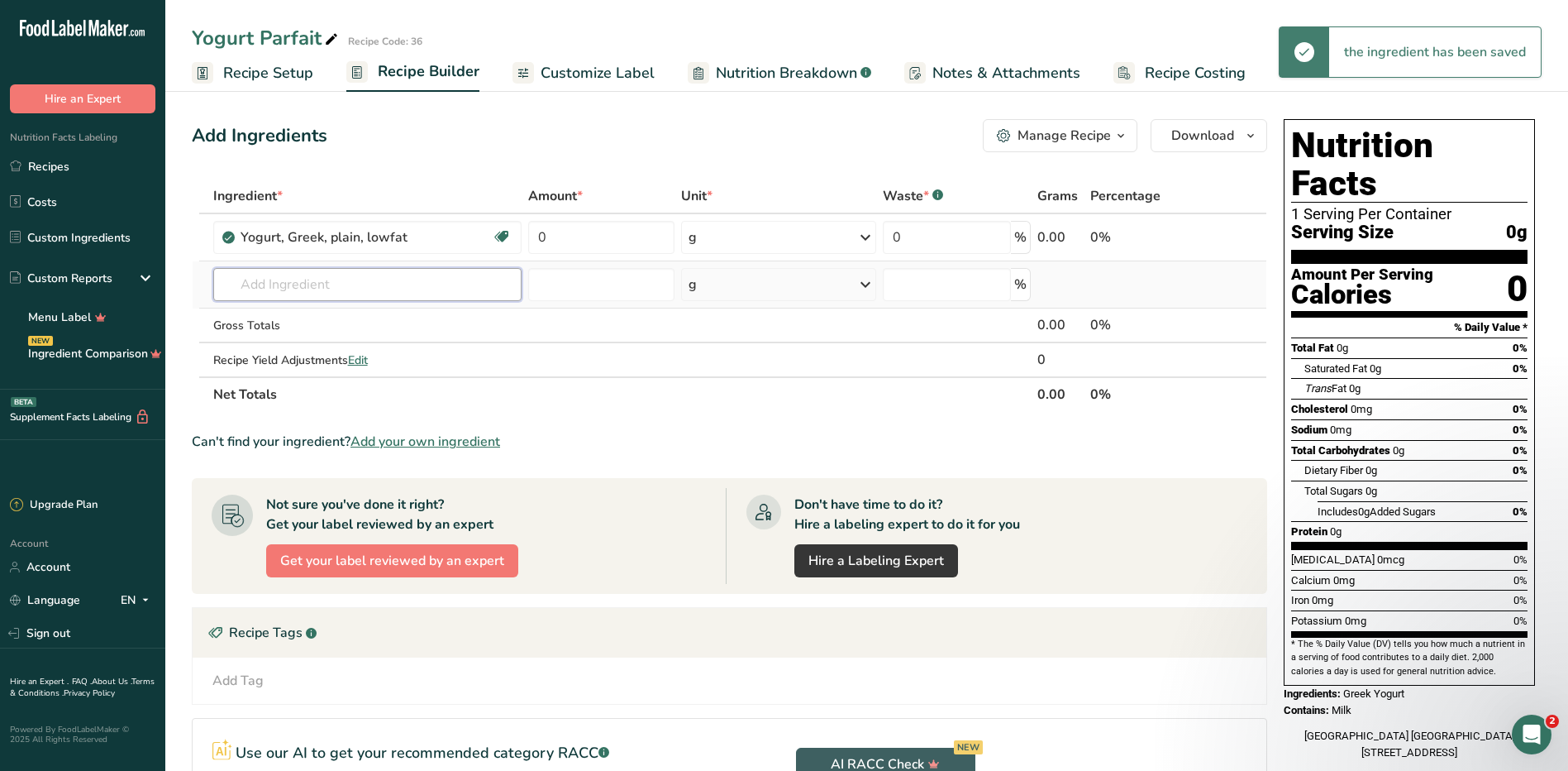
click at [330, 290] on input "text" at bounding box center [367, 284] width 308 height 33
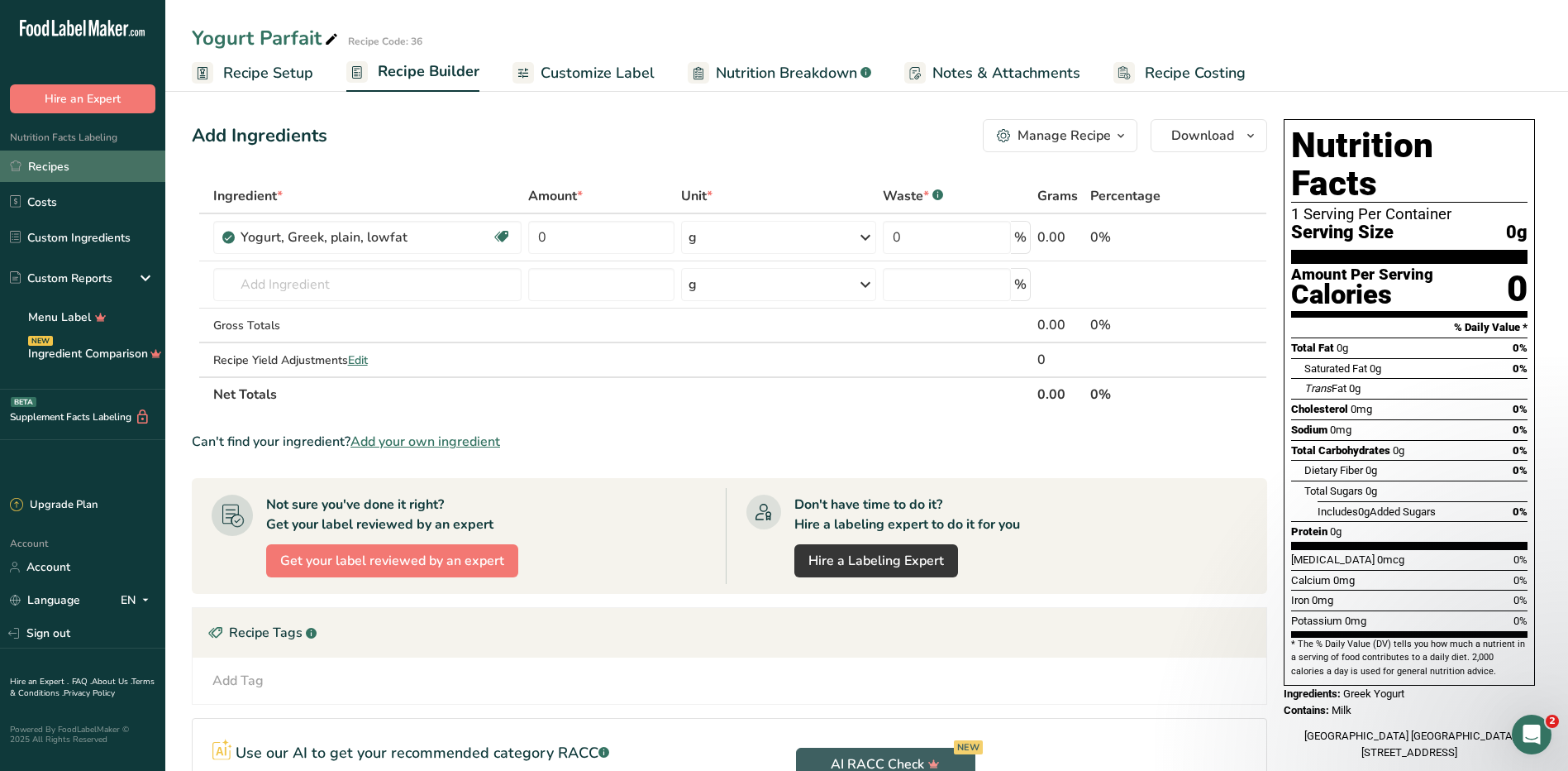
click at [59, 171] on link "Recipes" at bounding box center [83, 165] width 165 height 31
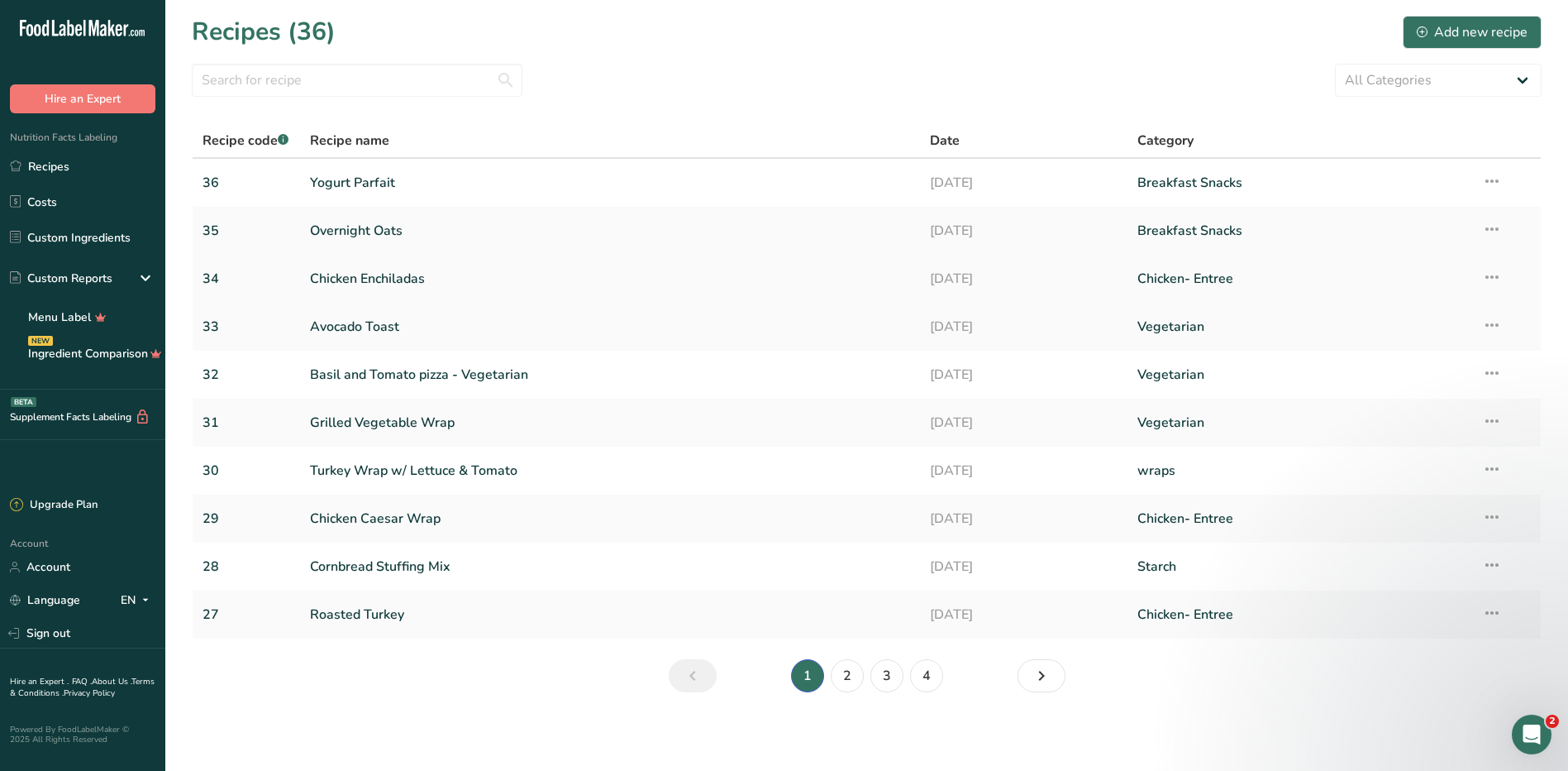
click at [360, 267] on link "Chicken Enchiladas" at bounding box center [610, 278] width 601 height 35
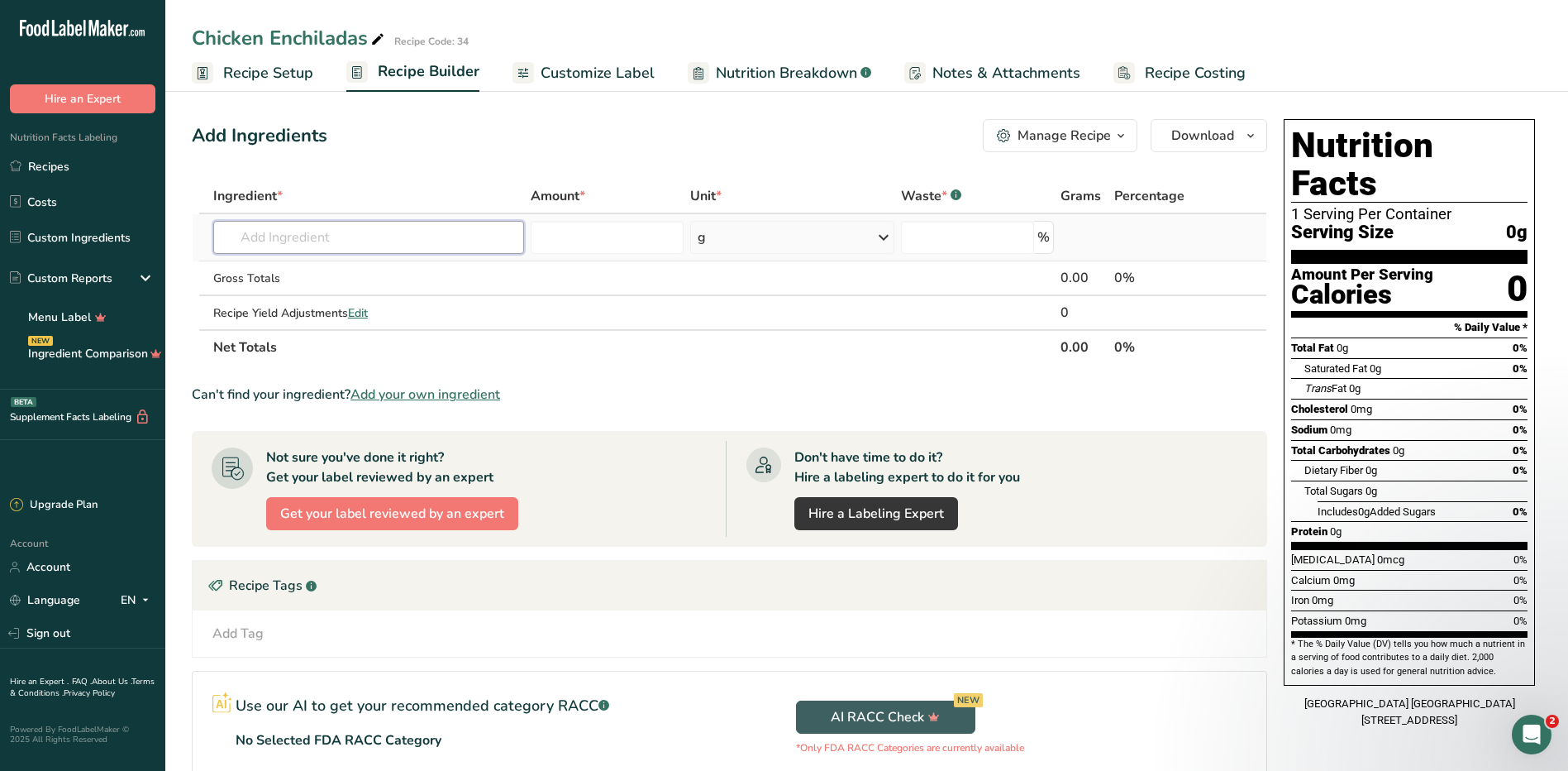
click at [348, 226] on input "text" at bounding box center [368, 237] width 311 height 33
type input "r"
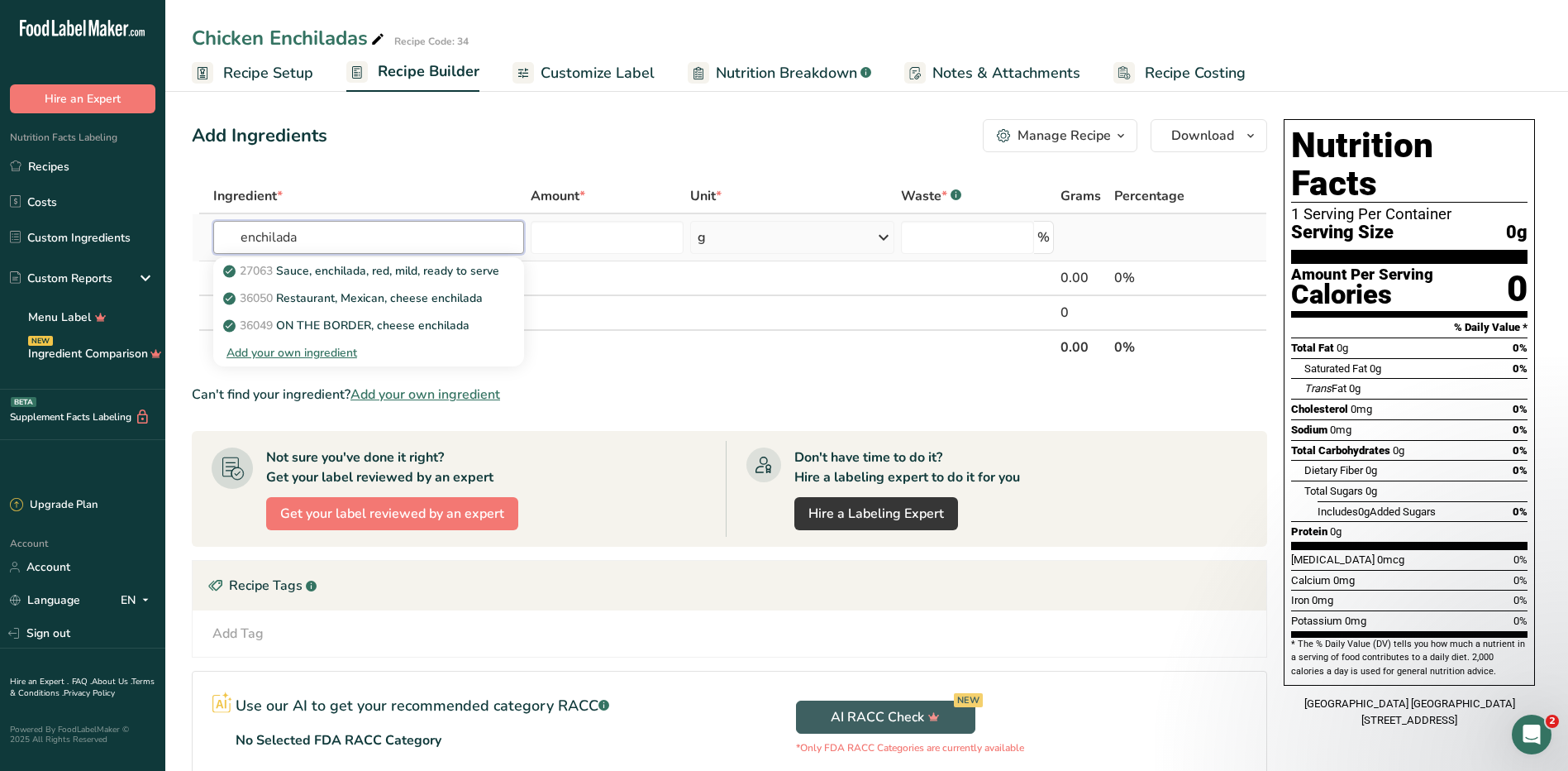
type input "enchilada"
click at [345, 354] on div "Add your own ingredient" at bounding box center [368, 353] width 284 height 18
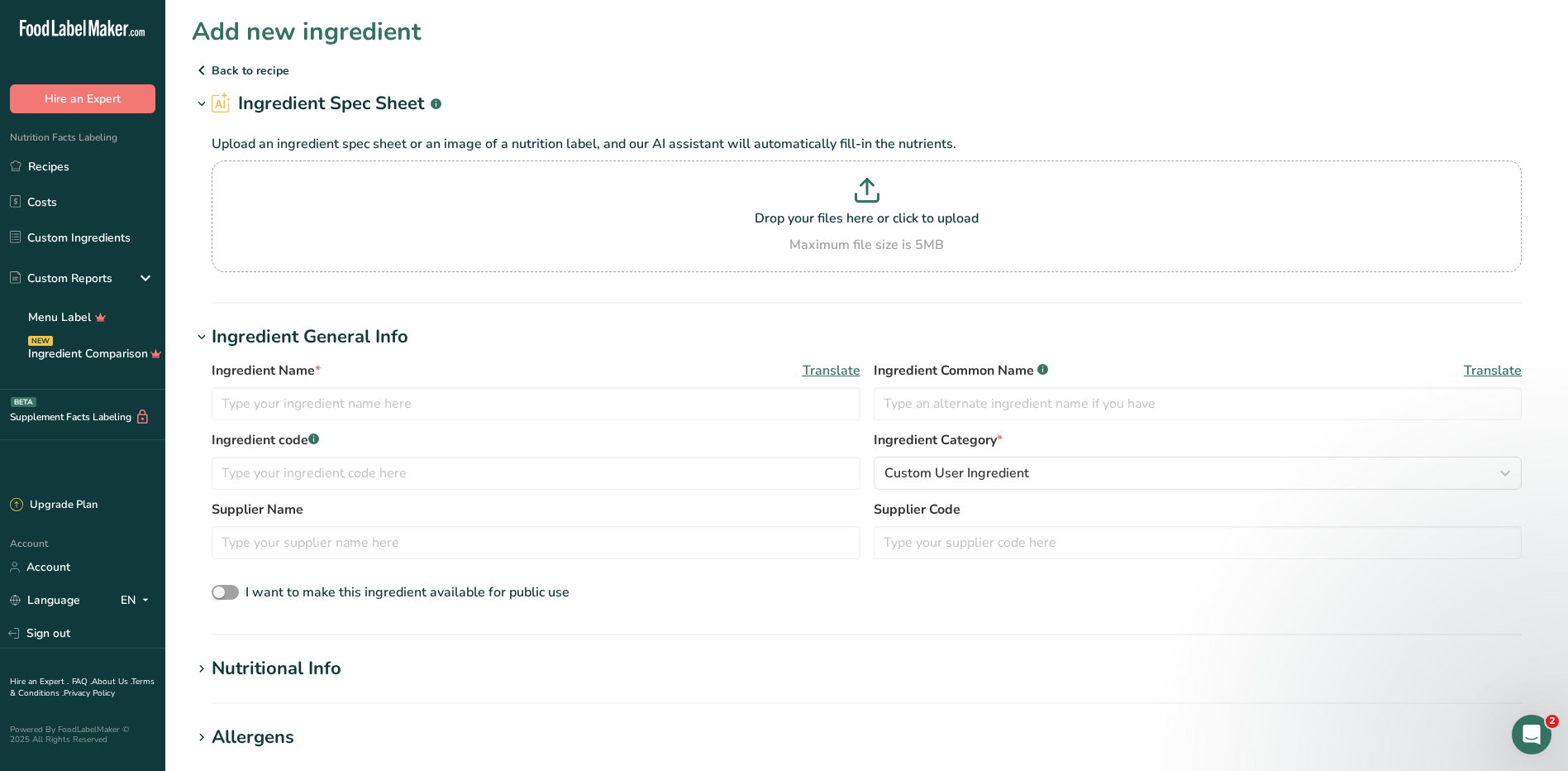
click at [195, 68] on icon at bounding box center [202, 70] width 20 height 30
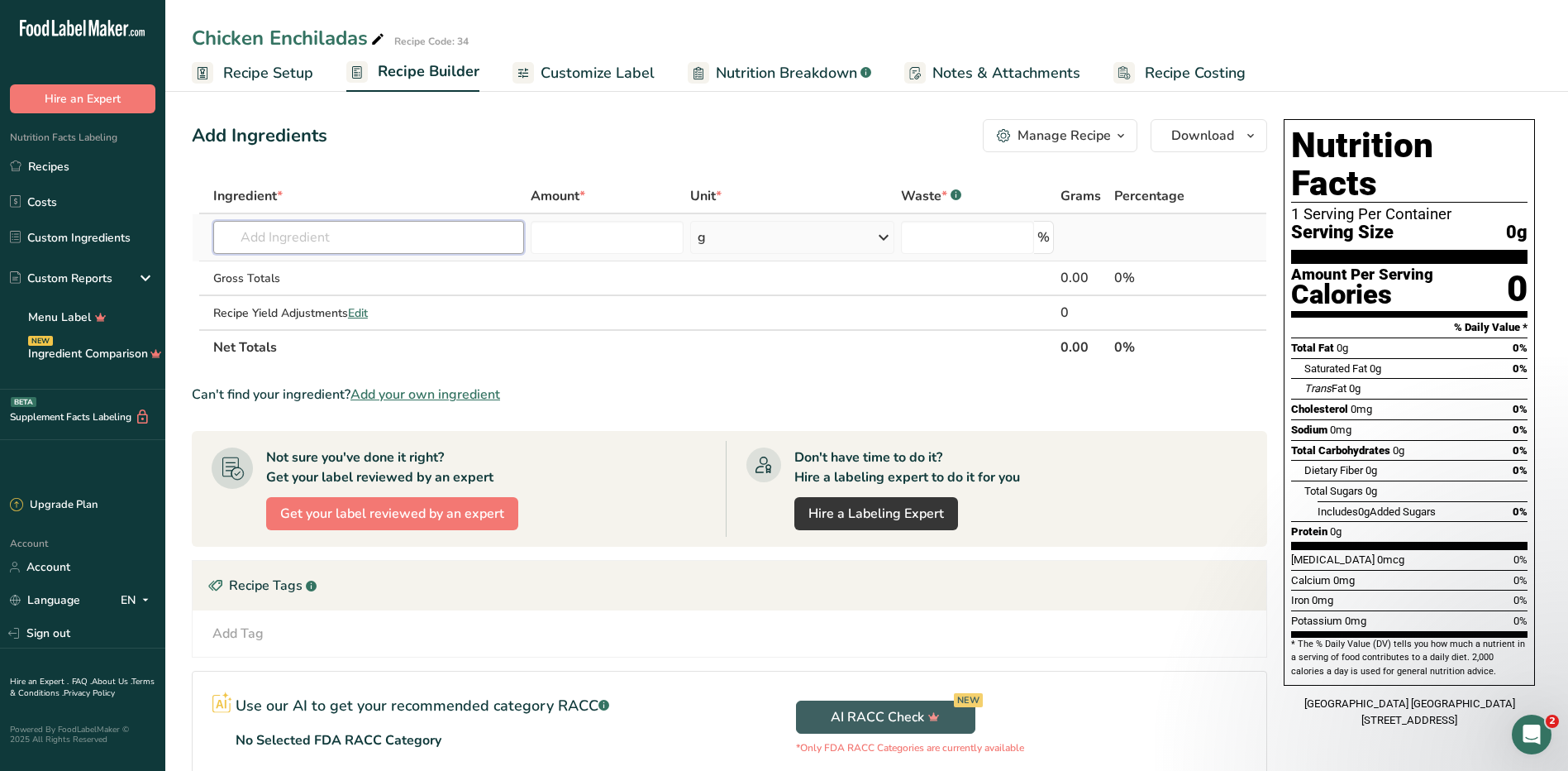
click at [332, 228] on input "text" at bounding box center [368, 237] width 311 height 33
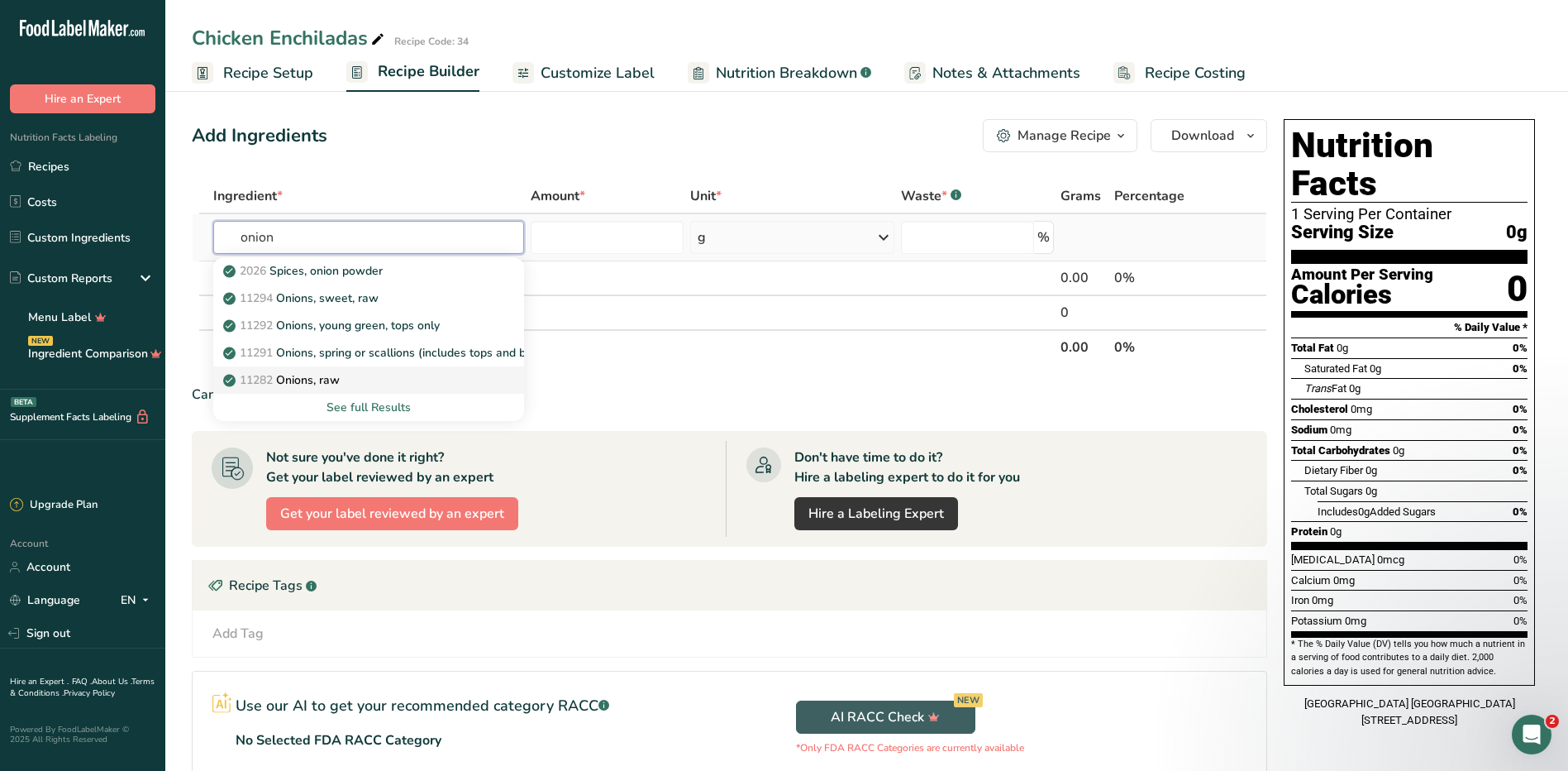
type input "onion"
click at [366, 377] on div "11282 Onions, raw" at bounding box center [355, 380] width 257 height 18
type input "Onions, raw"
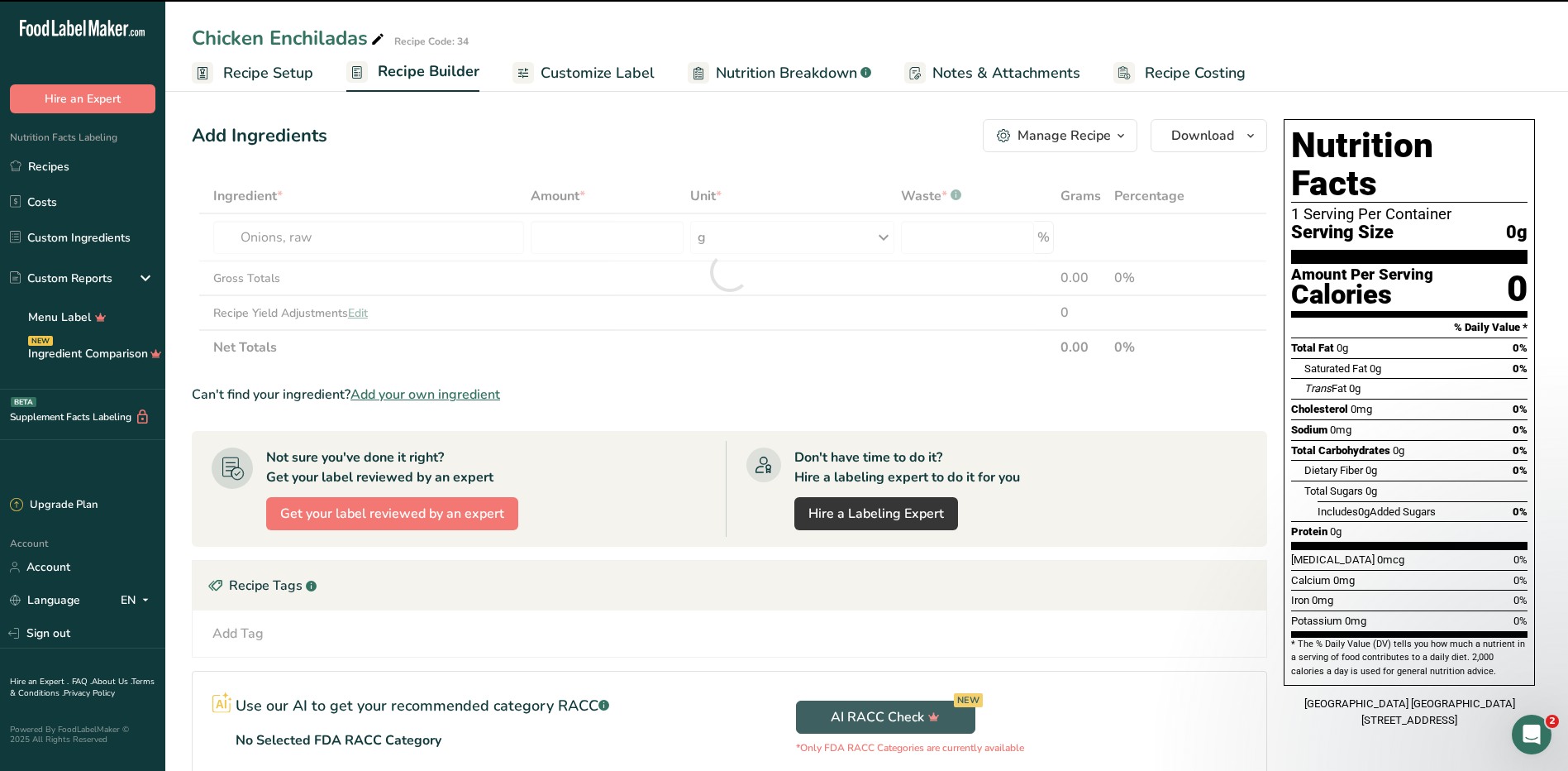
type input "0"
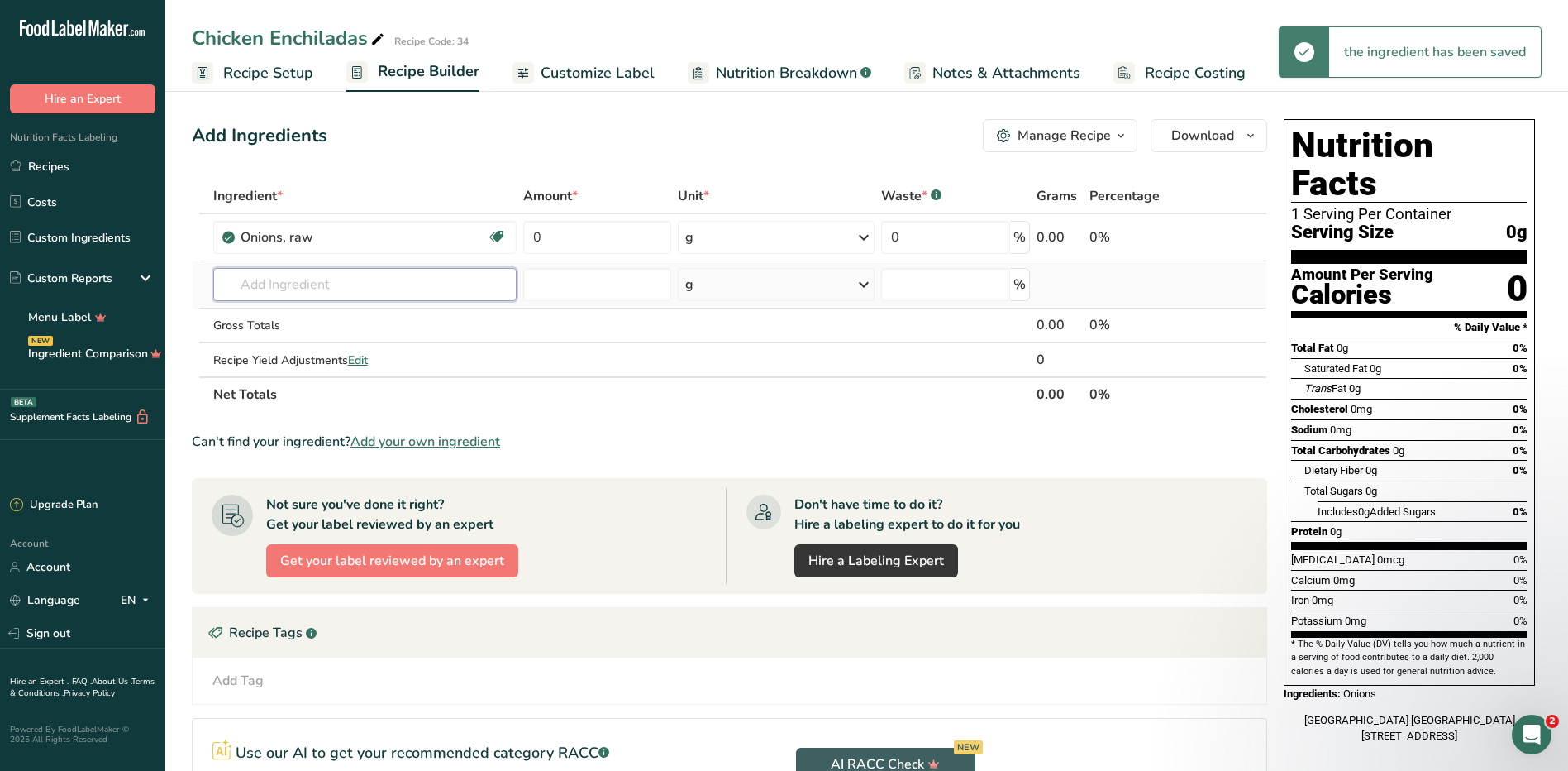
click at [364, 286] on input "text" at bounding box center [365, 284] width 304 height 33
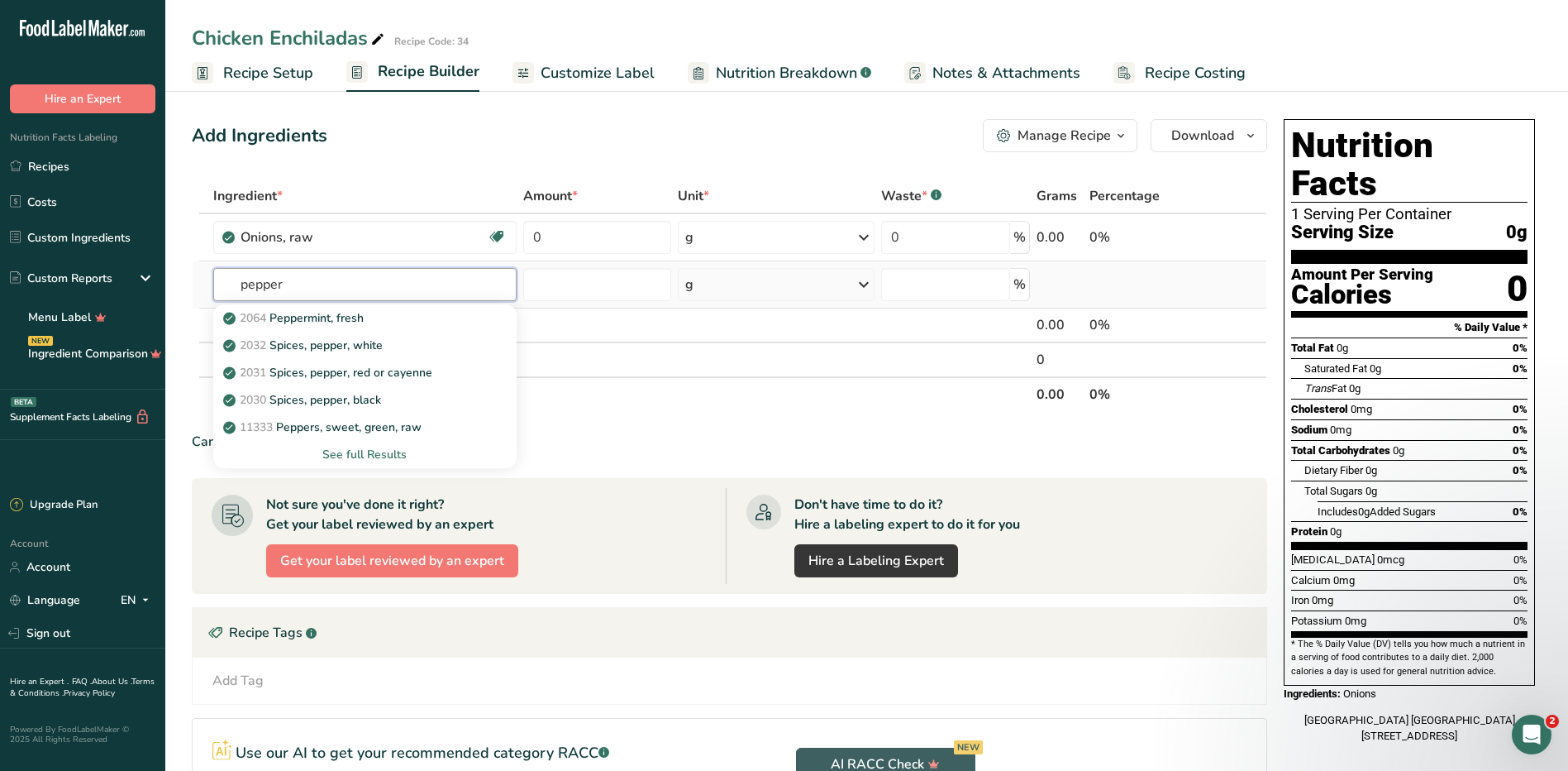
type input "pepper"
click at [45, 634] on link "Sign out" at bounding box center [83, 632] width 165 height 29
